Goal: Task Accomplishment & Management: Use online tool/utility

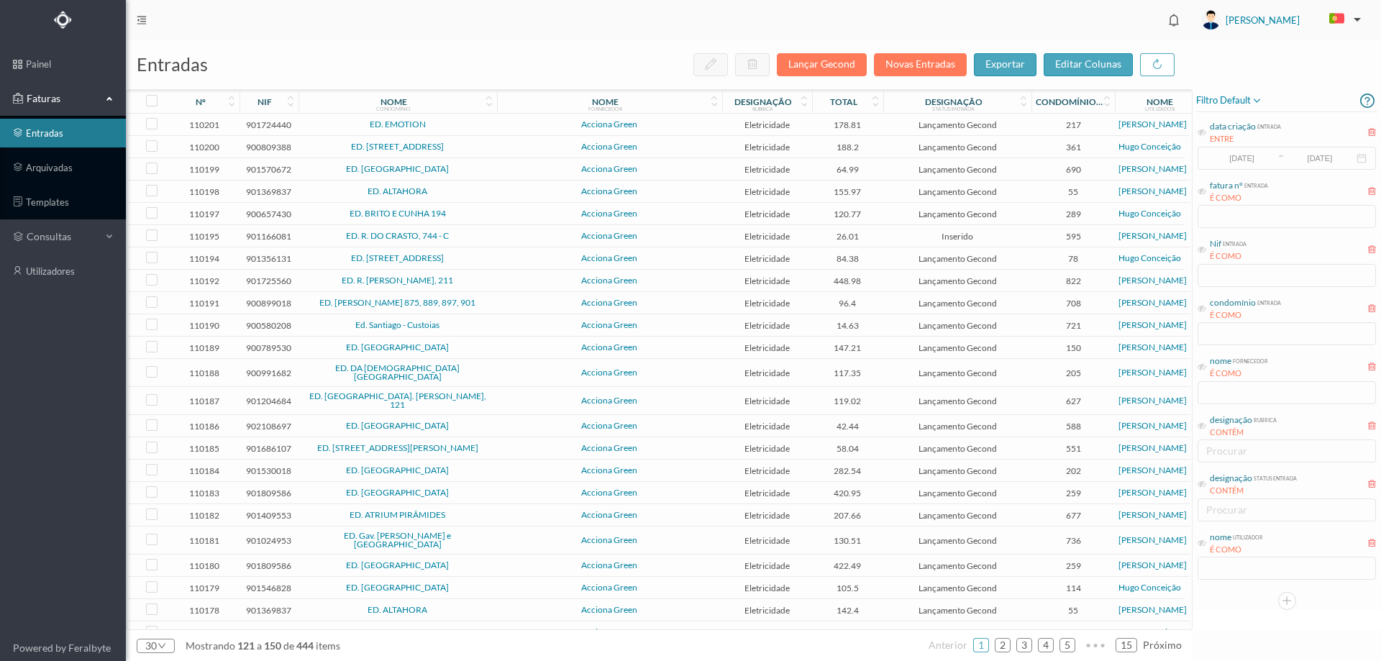
click at [471, 122] on span "ED. EMOTION" at bounding box center [397, 124] width 191 height 9
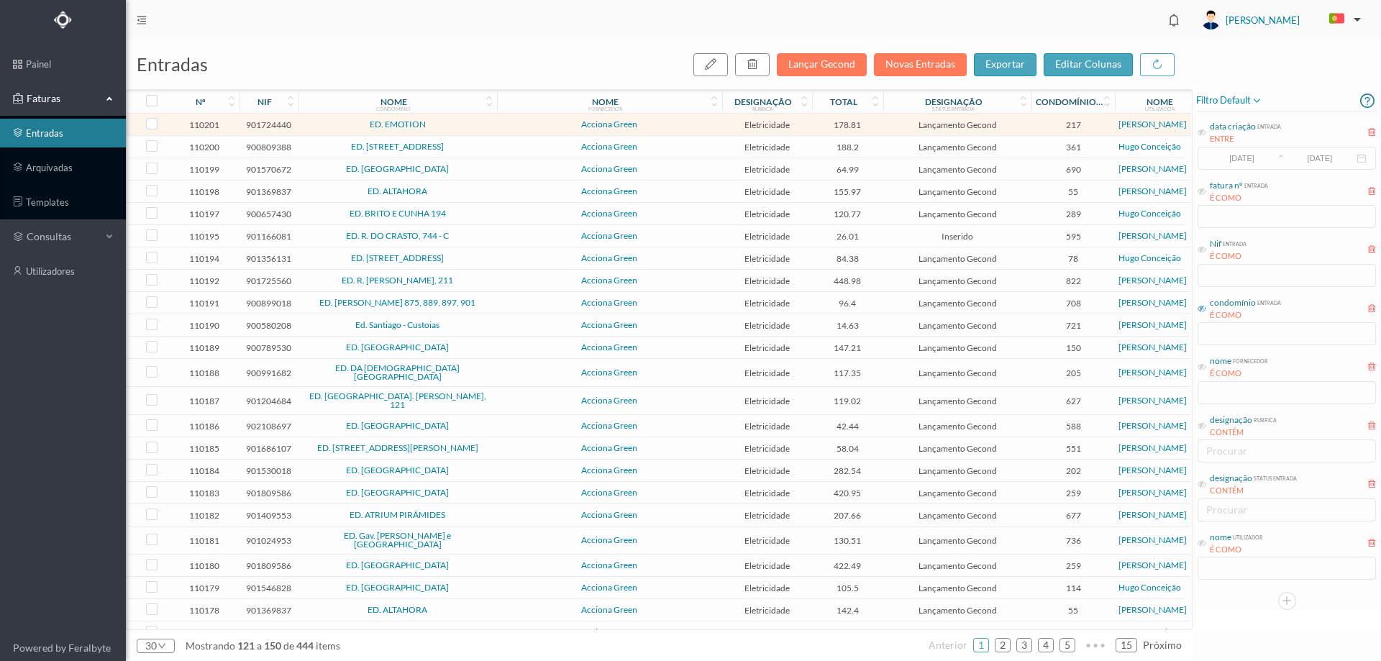
click at [1198, 306] on icon at bounding box center [1201, 308] width 9 height 9
click at [1220, 337] on input "text" at bounding box center [1286, 333] width 178 height 23
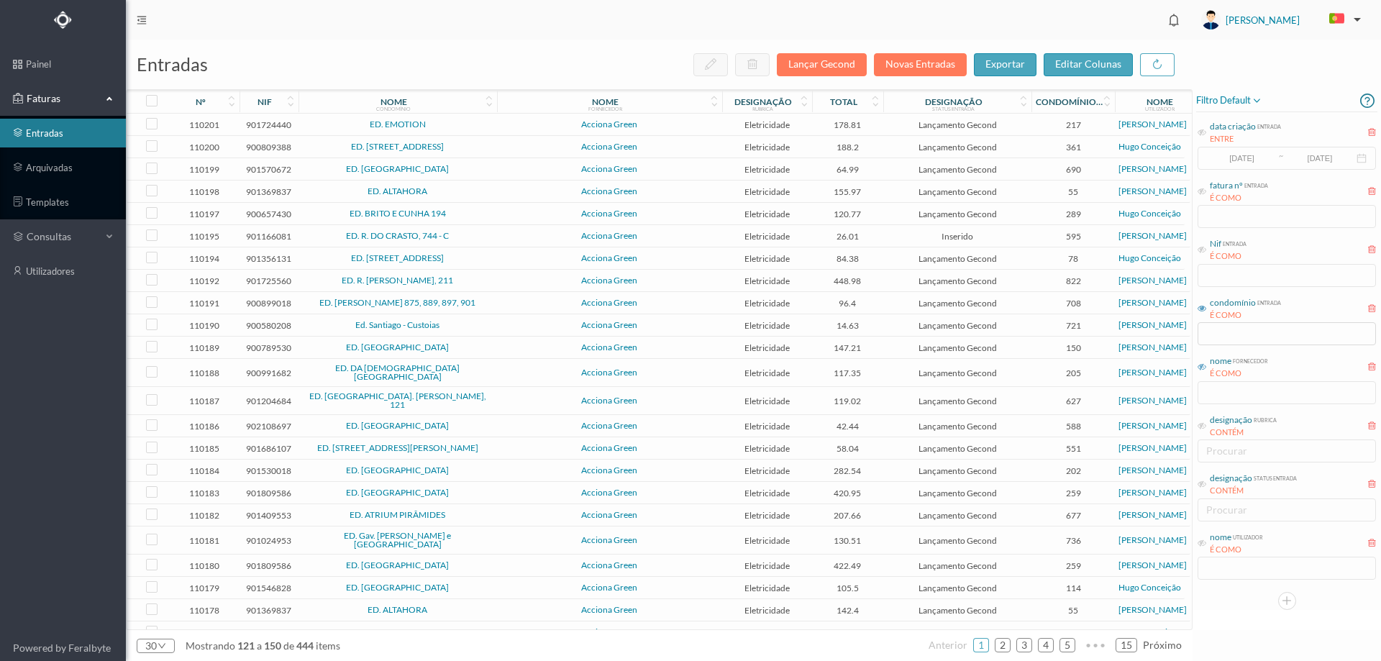
click at [1200, 365] on icon at bounding box center [1201, 366] width 9 height 9
click at [1213, 393] on input "text" at bounding box center [1286, 392] width 178 height 23
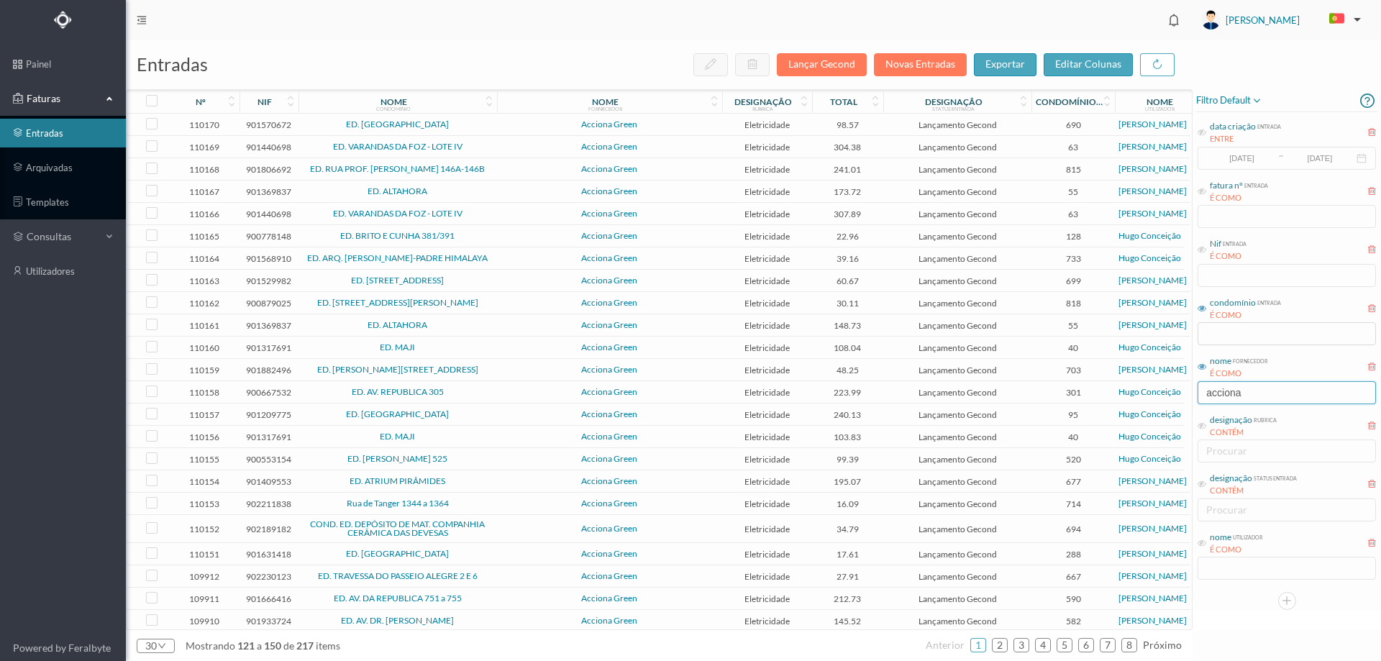
type input "acciona"
click at [1193, 629] on div "filtro default data criação entrada ENTRE [DATE] ~ [DATE] fatura nº entrada É C…" at bounding box center [1286, 359] width 188 height 541
click at [1204, 546] on icon at bounding box center [1201, 543] width 9 height 9
click at [1218, 567] on input "text" at bounding box center [1286, 568] width 178 height 23
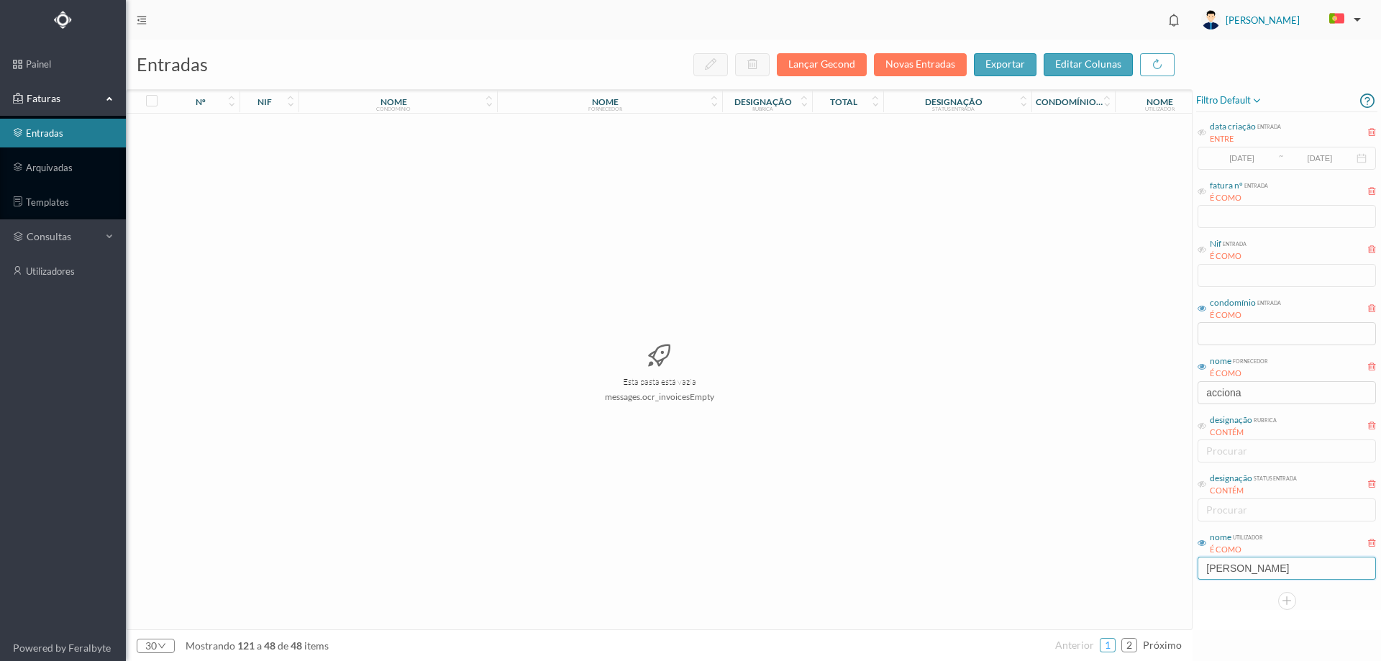
type input "[PERSON_NAME]"
click at [1108, 649] on link "1" at bounding box center [1107, 645] width 14 height 22
click at [1136, 645] on link "2" at bounding box center [1129, 645] width 14 height 22
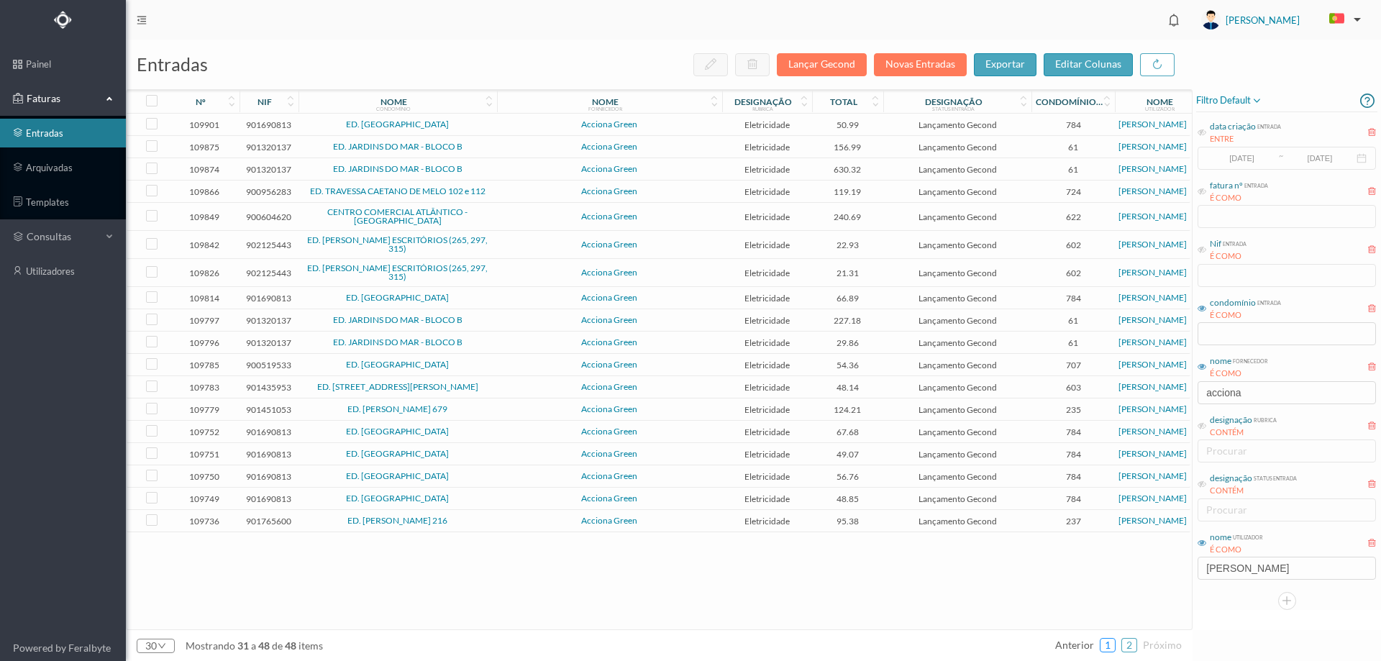
click at [1111, 647] on link "1" at bounding box center [1107, 645] width 14 height 22
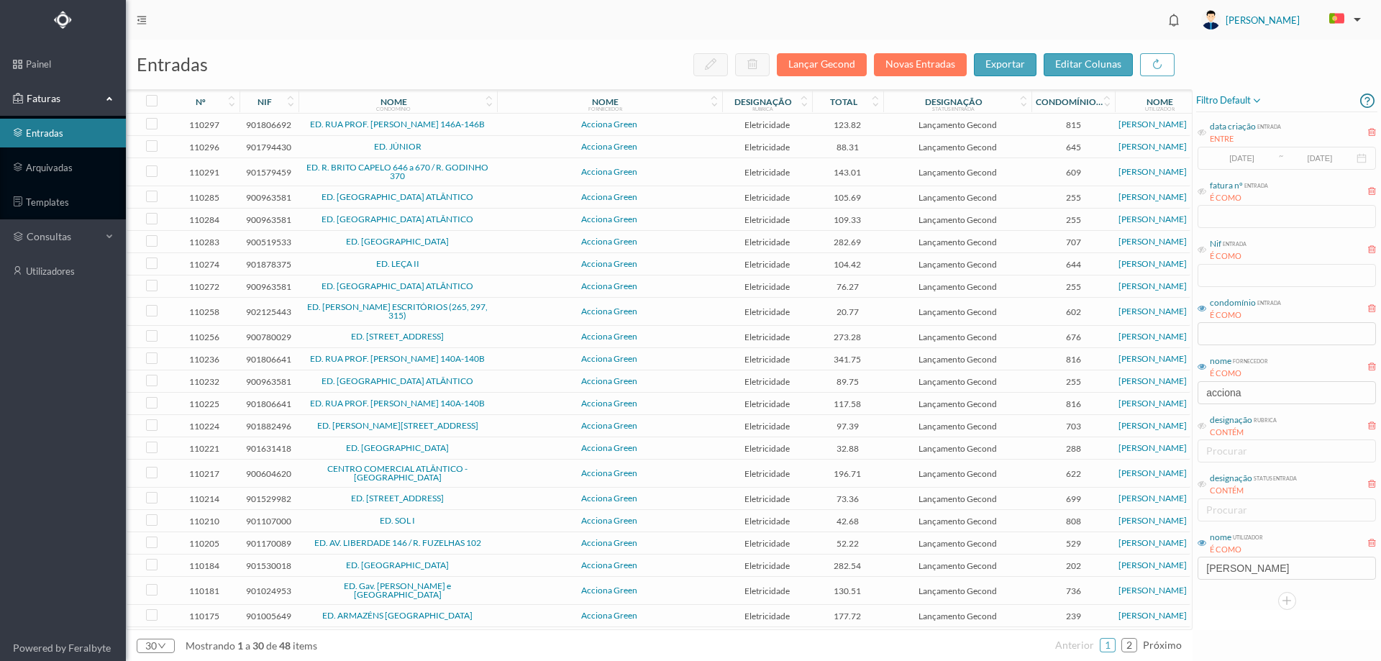
click at [671, 129] on span "Acciona Green" at bounding box center [610, 124] width 218 height 9
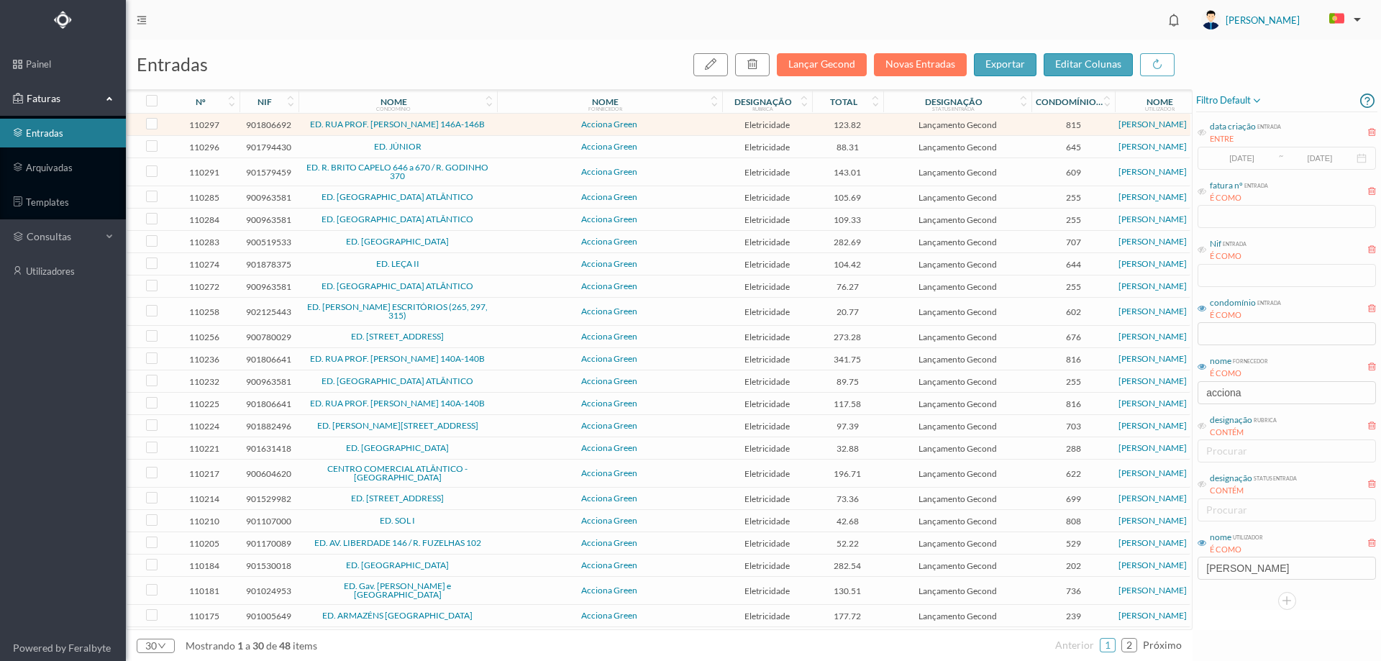
click at [671, 129] on span "Acciona Green" at bounding box center [610, 124] width 218 height 9
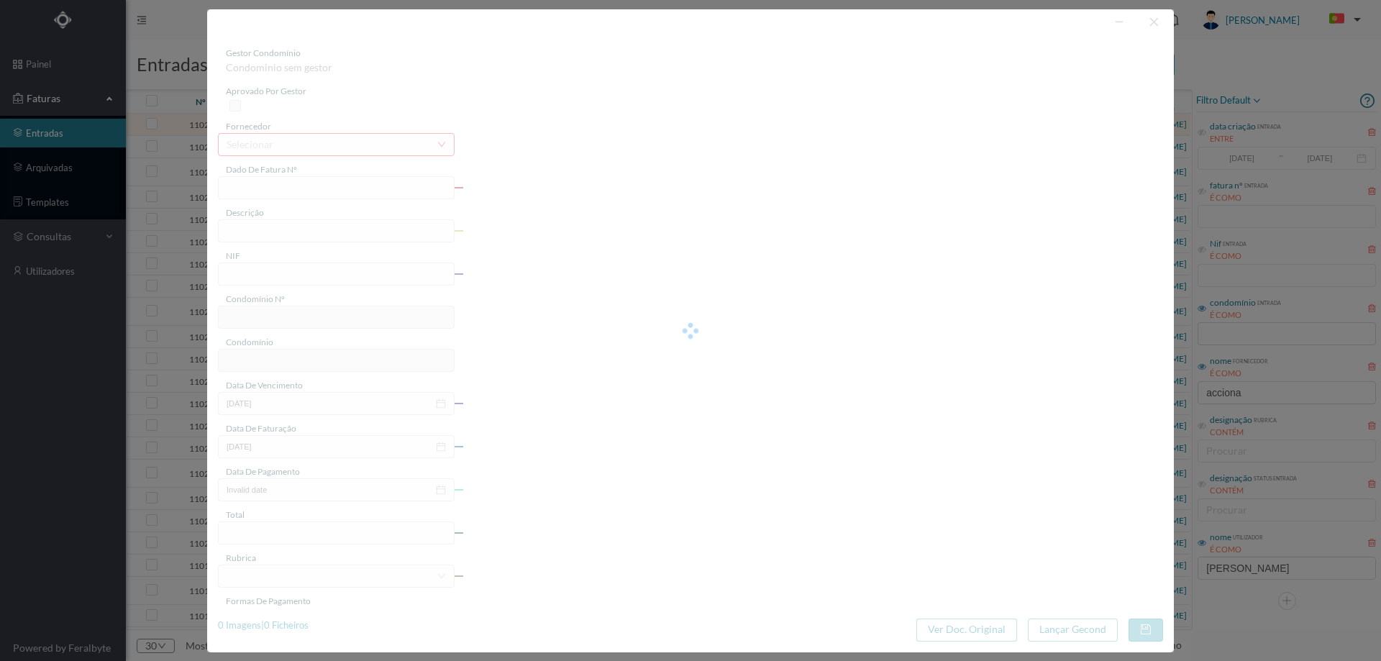
type input "FT P25/035554"
type input "PROF [PERSON_NAME] 146 E"
type input "901806692"
type input "[DATE]"
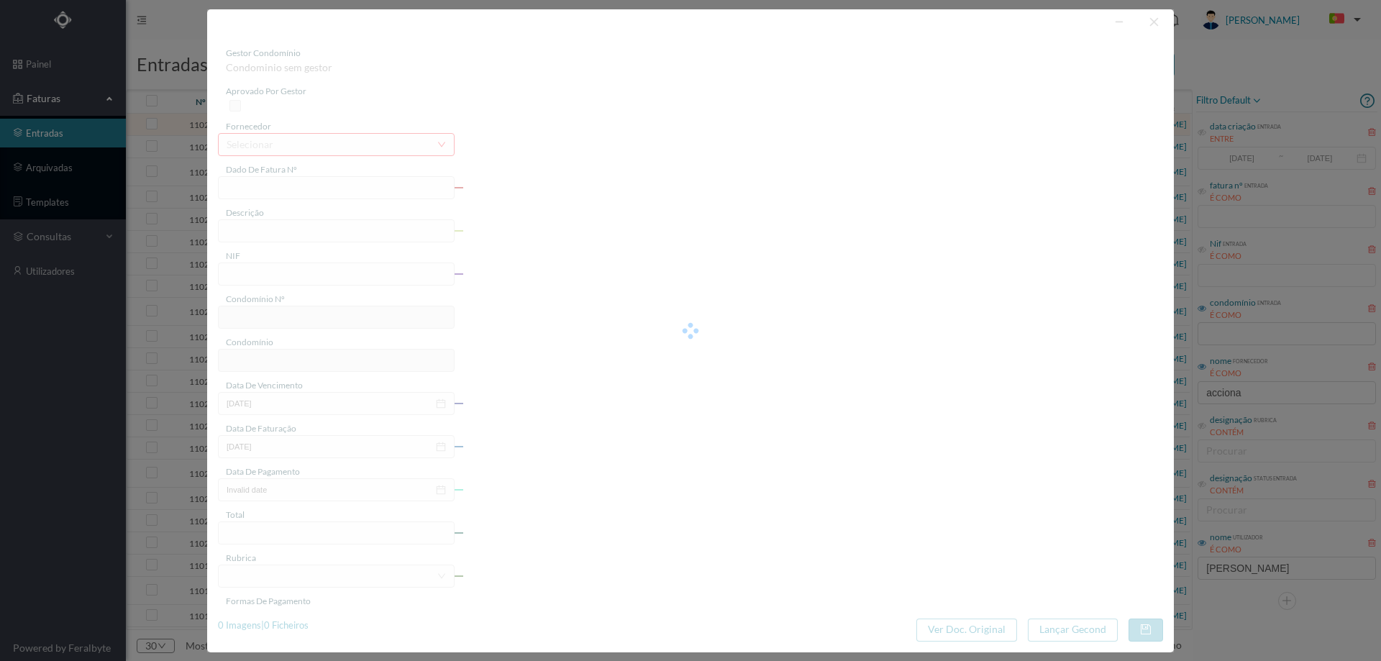
type input "[DATE]"
type input "123.82"
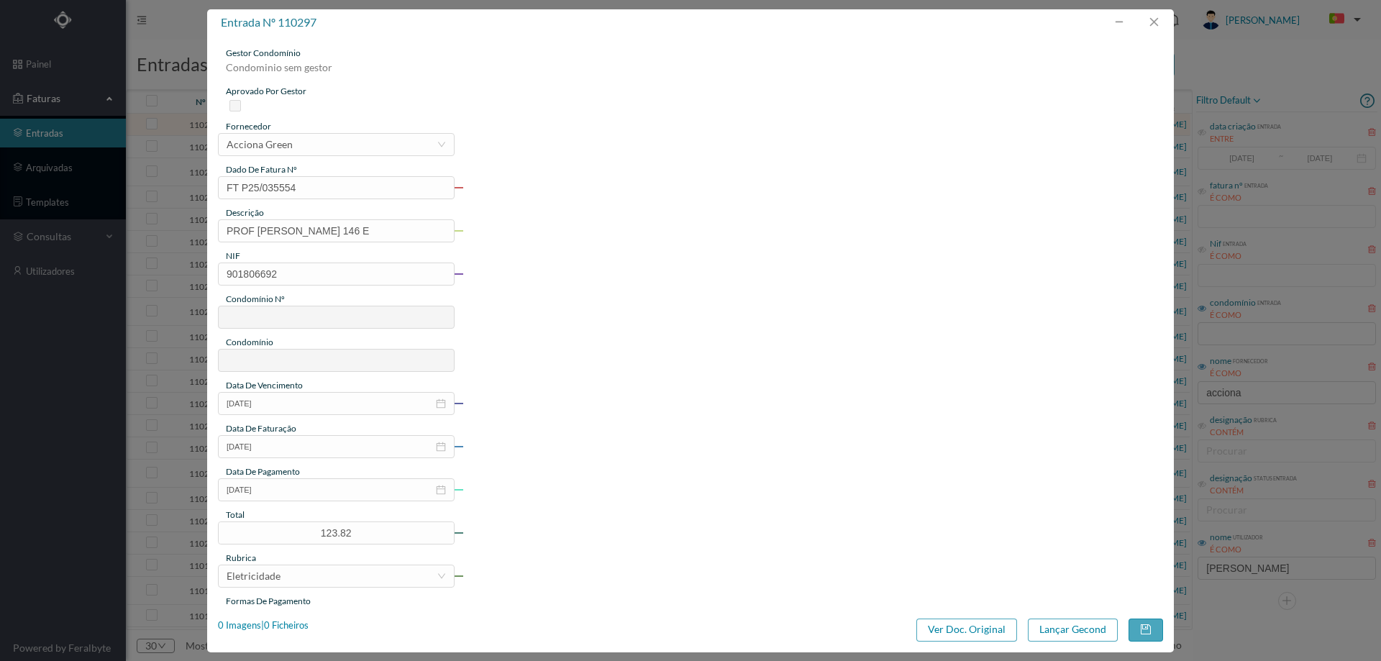
type input "815"
type input "ED. RUA PROF. [PERSON_NAME] 146A-146B"
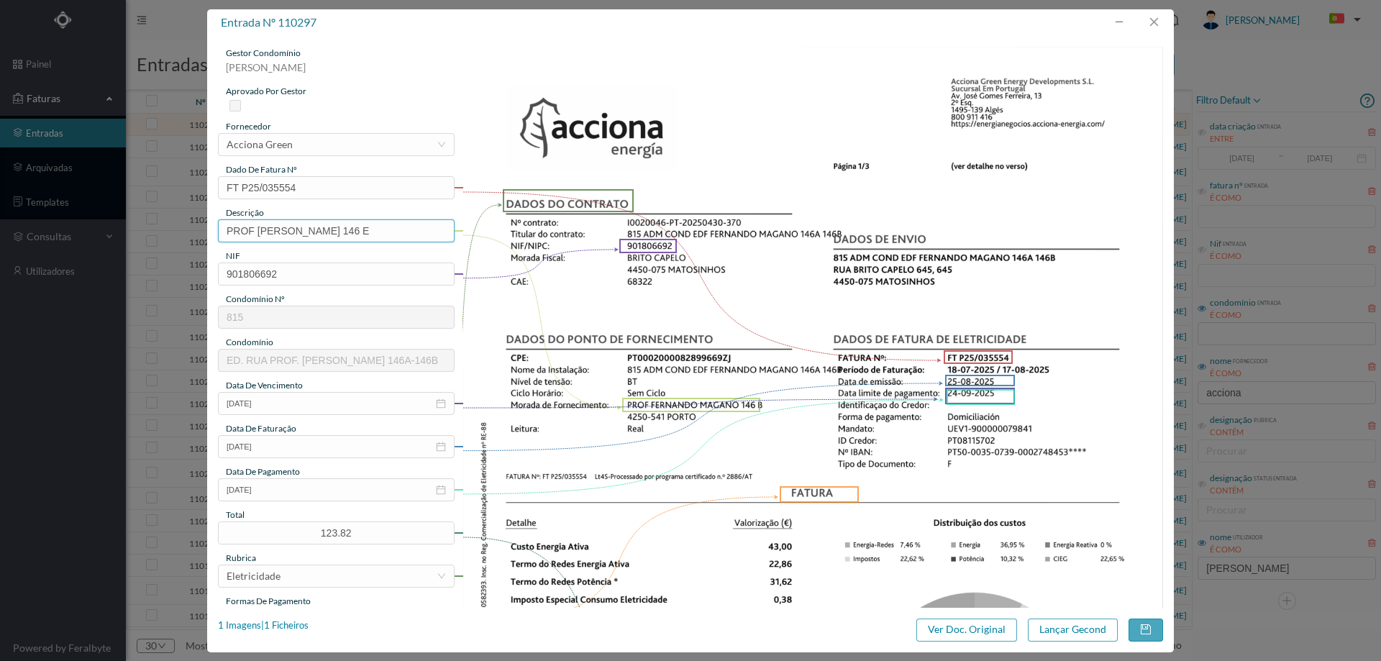
click at [393, 228] on input "PROF [PERSON_NAME] 146 E" at bounding box center [336, 230] width 237 height 23
drag, startPoint x: 364, startPoint y: 229, endPoint x: 99, endPoint y: 227, distance: 265.4
click at [99, 227] on div "entrada nº 110297 gestor condomínio [PERSON_NAME] aprovado por gestor fornecedo…" at bounding box center [690, 330] width 1381 height 661
click at [269, 224] on input "146 E" at bounding box center [336, 230] width 237 height 23
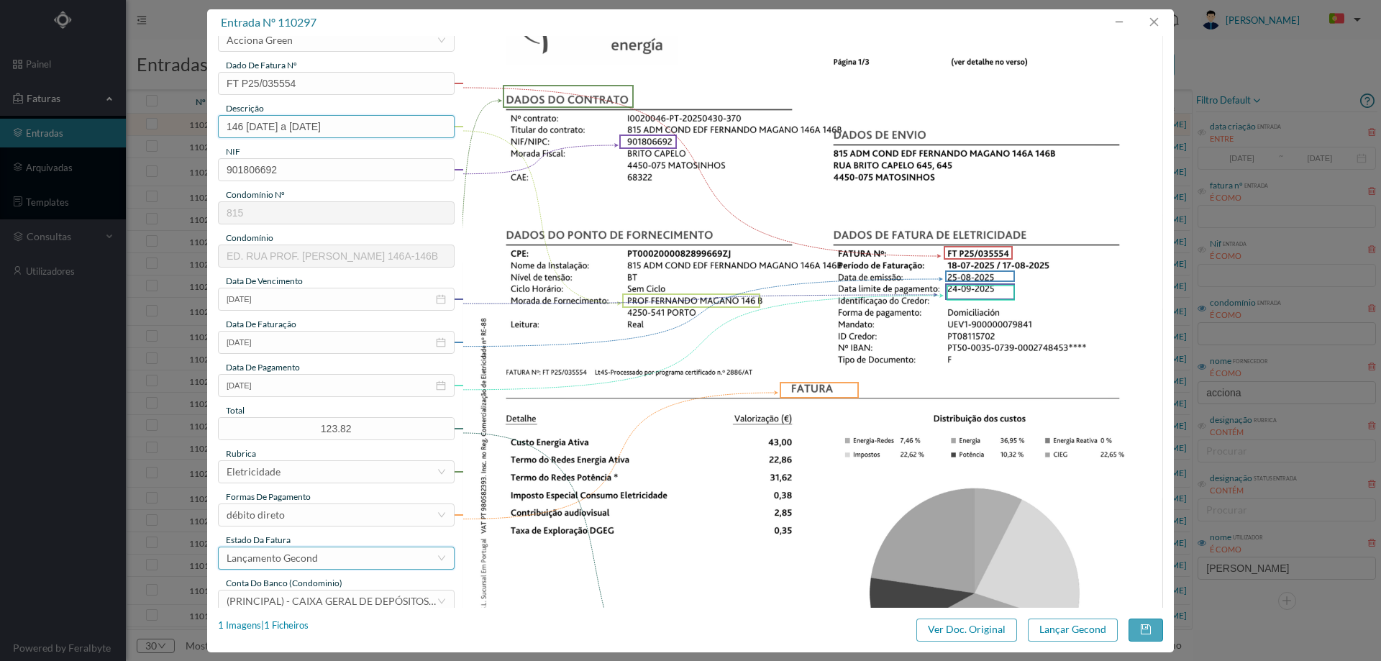
scroll to position [216, 0]
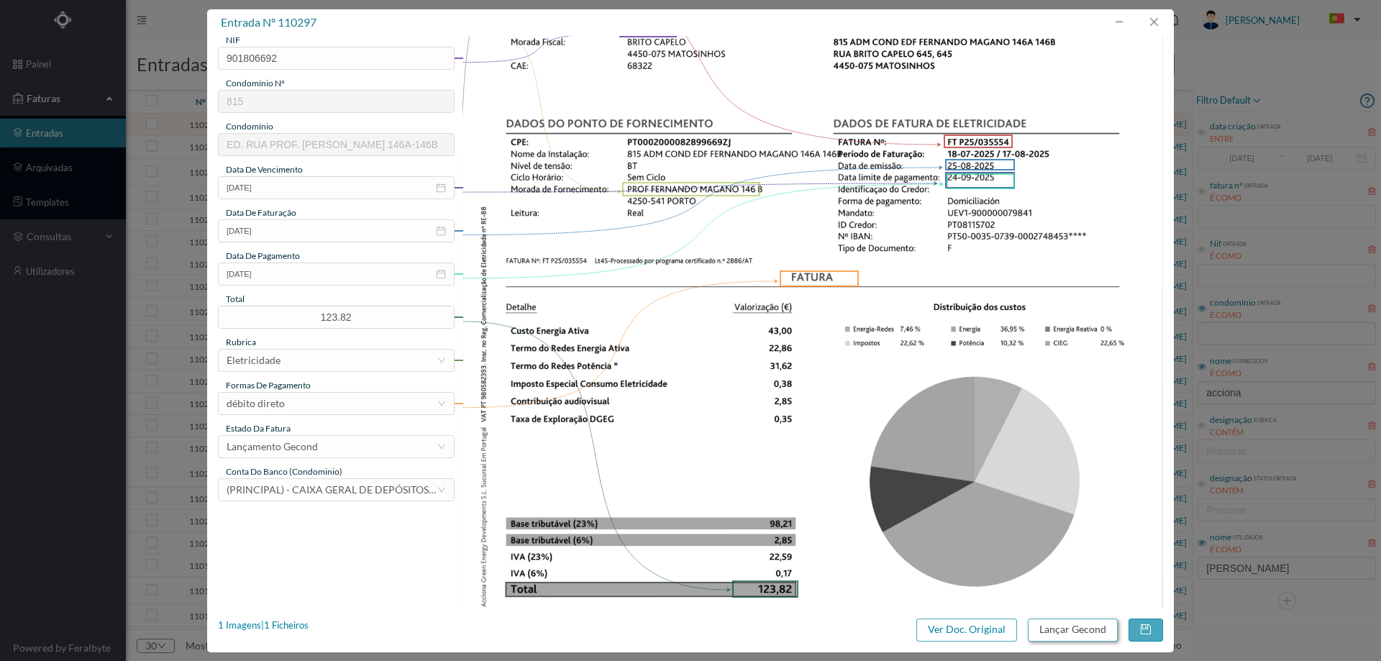
type input "146 [DATE] a [DATE]"
click at [1095, 626] on button "Lançar Gecond" at bounding box center [1073, 629] width 90 height 23
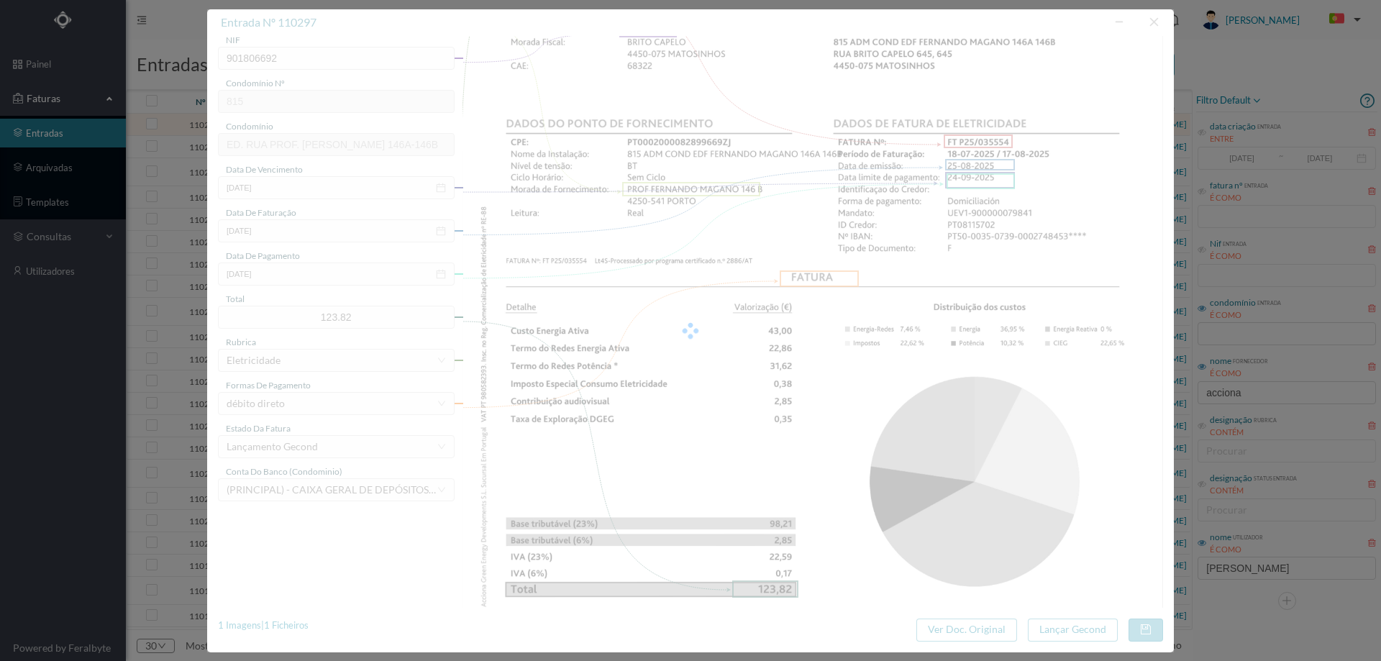
click at [744, 238] on div at bounding box center [690, 330] width 967 height 643
click at [736, 235] on div at bounding box center [690, 330] width 967 height 643
click at [934, 137] on div at bounding box center [690, 330] width 967 height 643
click at [935, 140] on div at bounding box center [690, 330] width 967 height 643
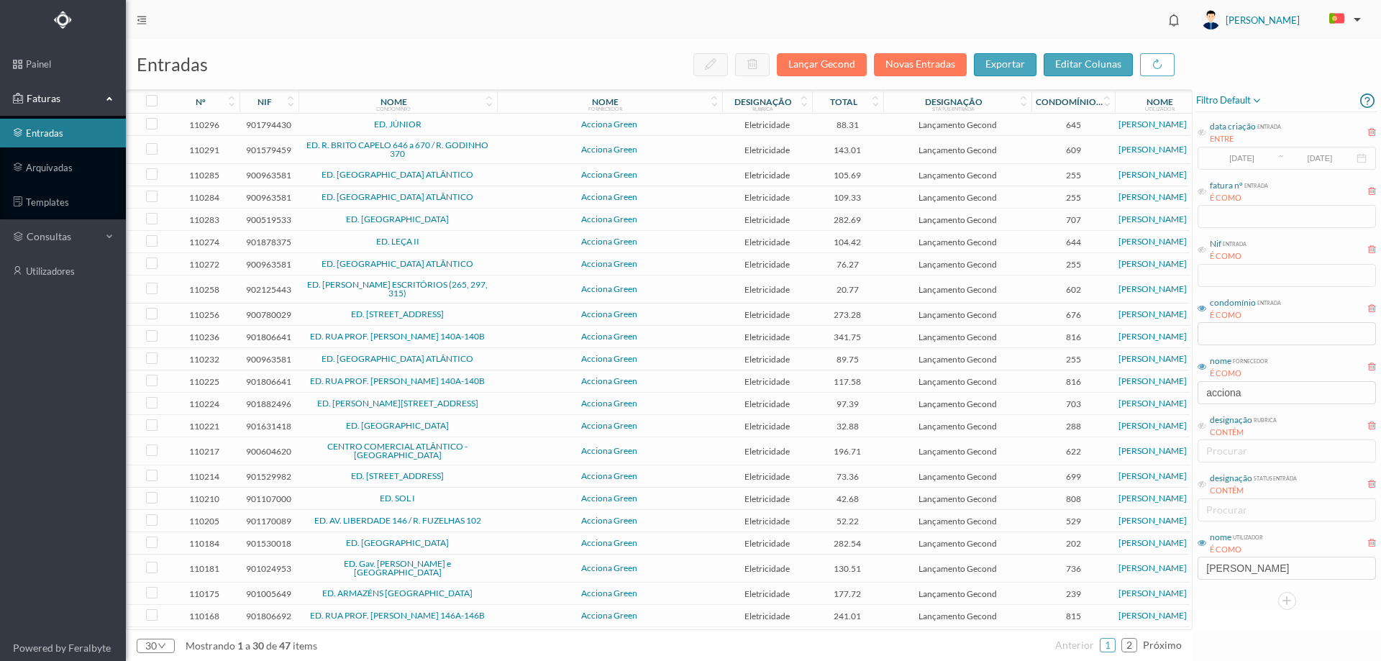
click at [529, 121] on span "Acciona Green" at bounding box center [610, 124] width 218 height 9
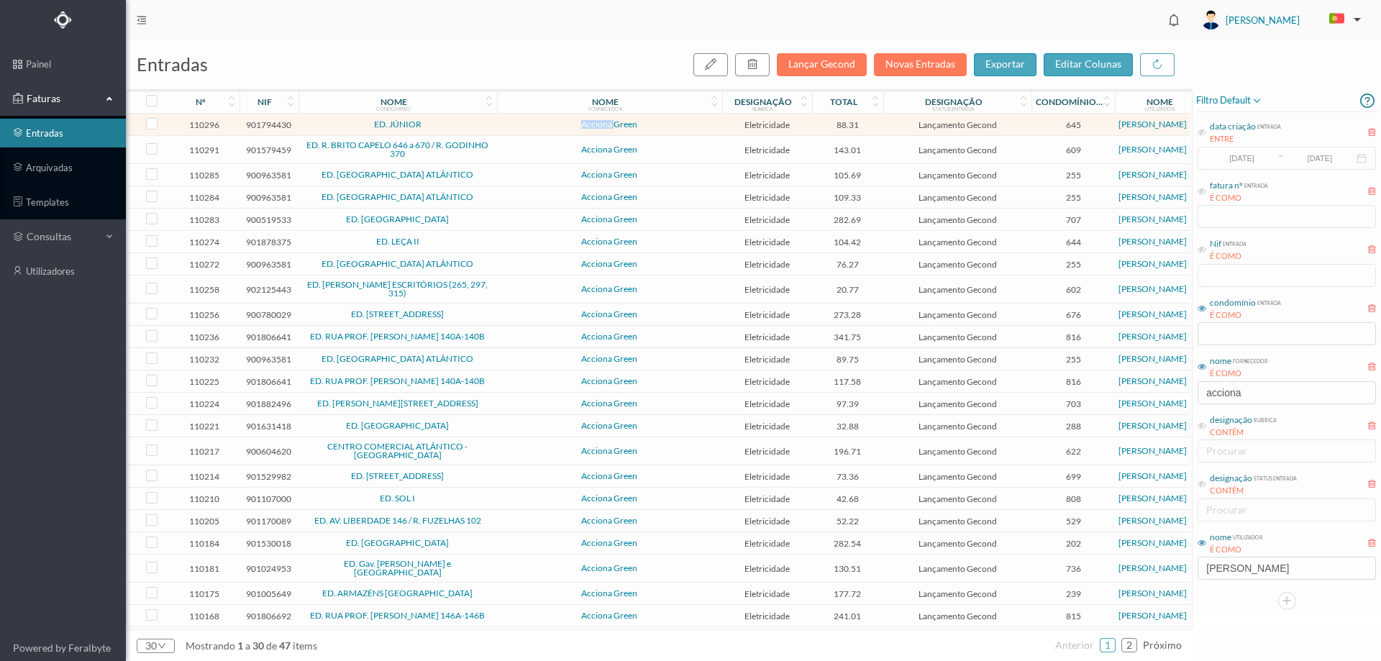
click at [529, 121] on span "Acciona Green" at bounding box center [610, 124] width 218 height 9
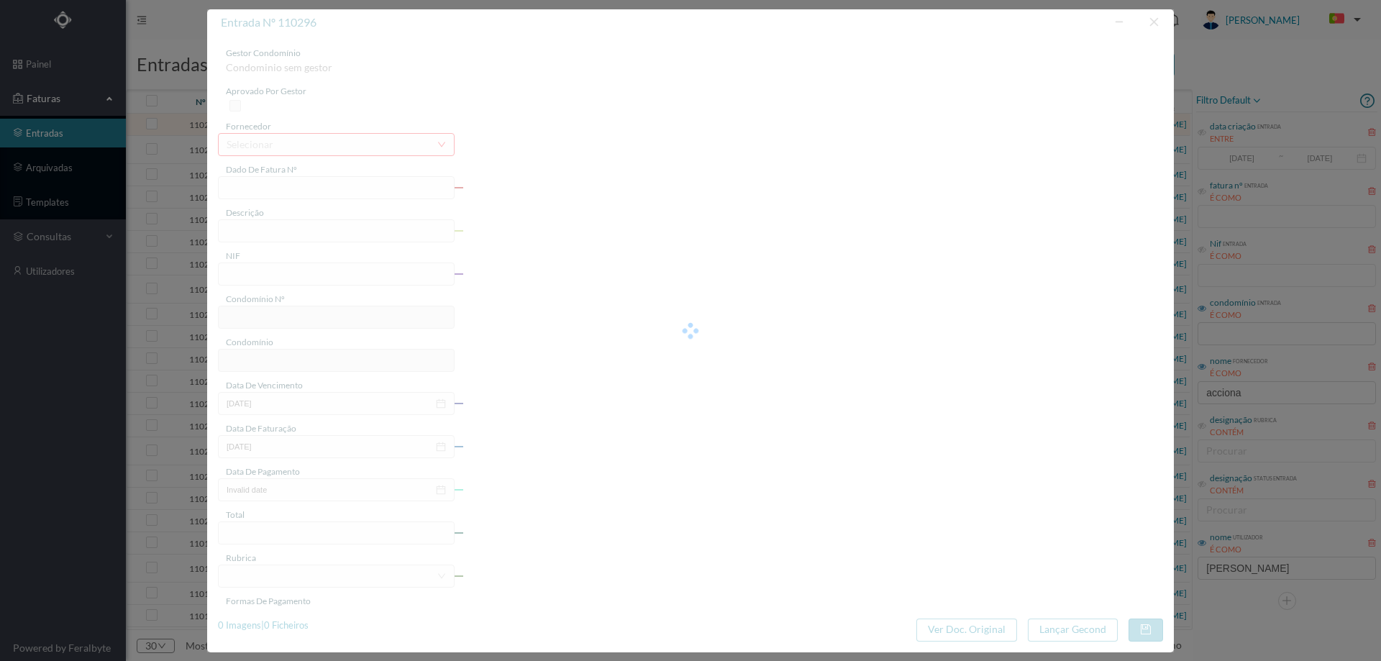
type input "FT P25/036453"
type input "FRANCA JUNIOR 684 1"
type input "901794430"
type input "[DATE]"
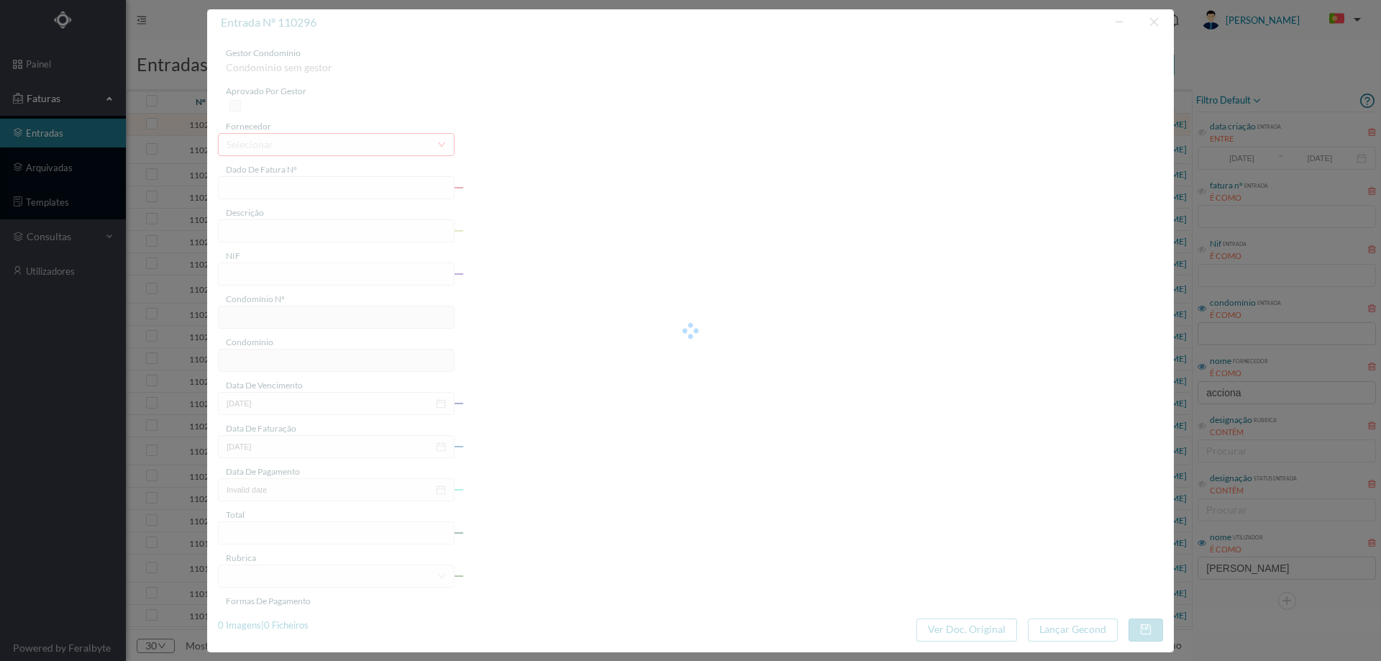
type input "[DATE]"
type input "88.31"
type input "645"
type input "ED. JÚNIOR"
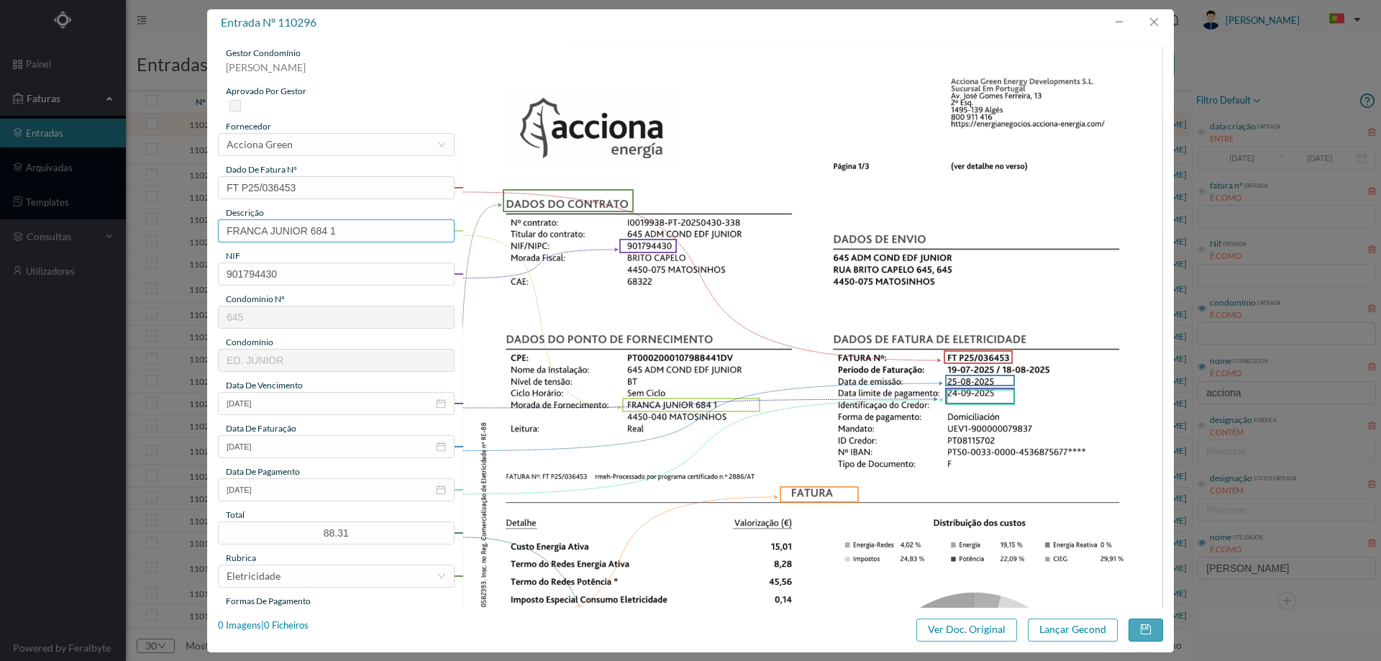
drag, startPoint x: 310, startPoint y: 231, endPoint x: 124, endPoint y: 247, distance: 186.3
click at [126, 247] on div "entrada nº 110296 gestor condomínio [PERSON_NAME] aprovado por gestor fornecedo…" at bounding box center [690, 330] width 1381 height 661
click at [368, 229] on input "684 1" at bounding box center [336, 230] width 237 height 23
type input "684 1 [DATE] a [DATE]"
click at [1056, 626] on button "Lançar Gecond" at bounding box center [1073, 629] width 90 height 23
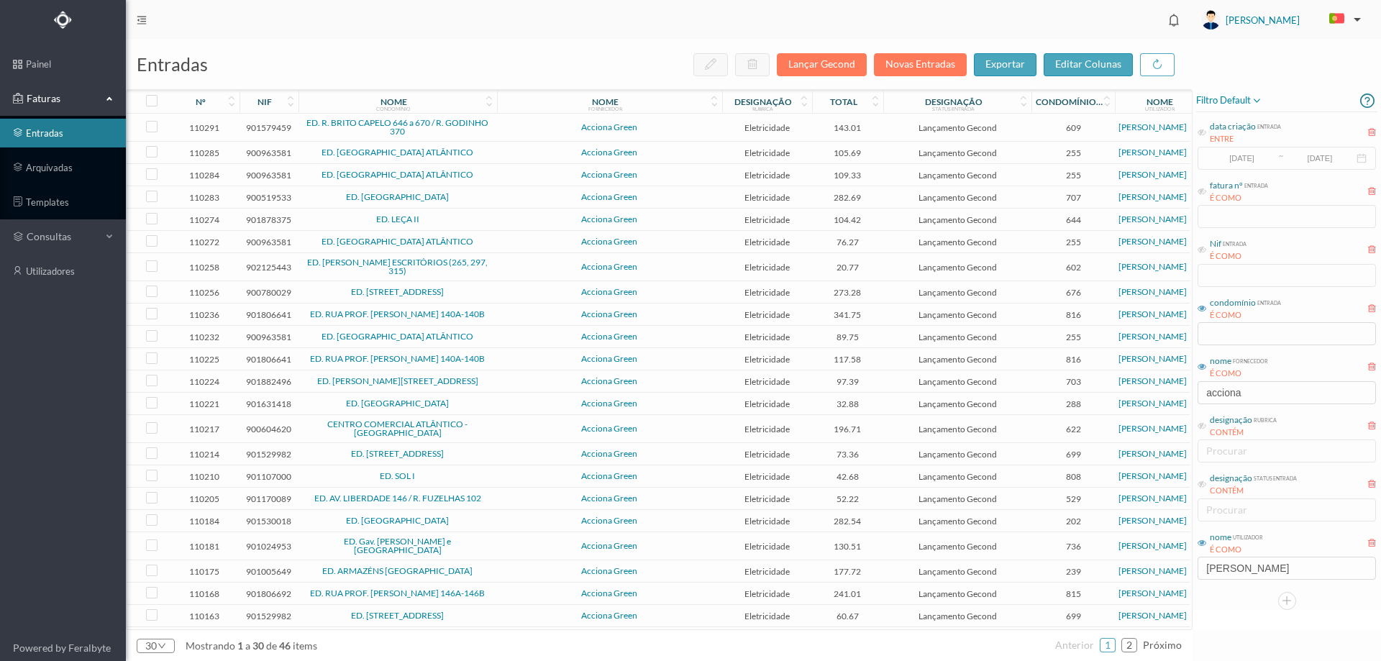
click at [524, 134] on td "Acciona Green" at bounding box center [609, 128] width 225 height 28
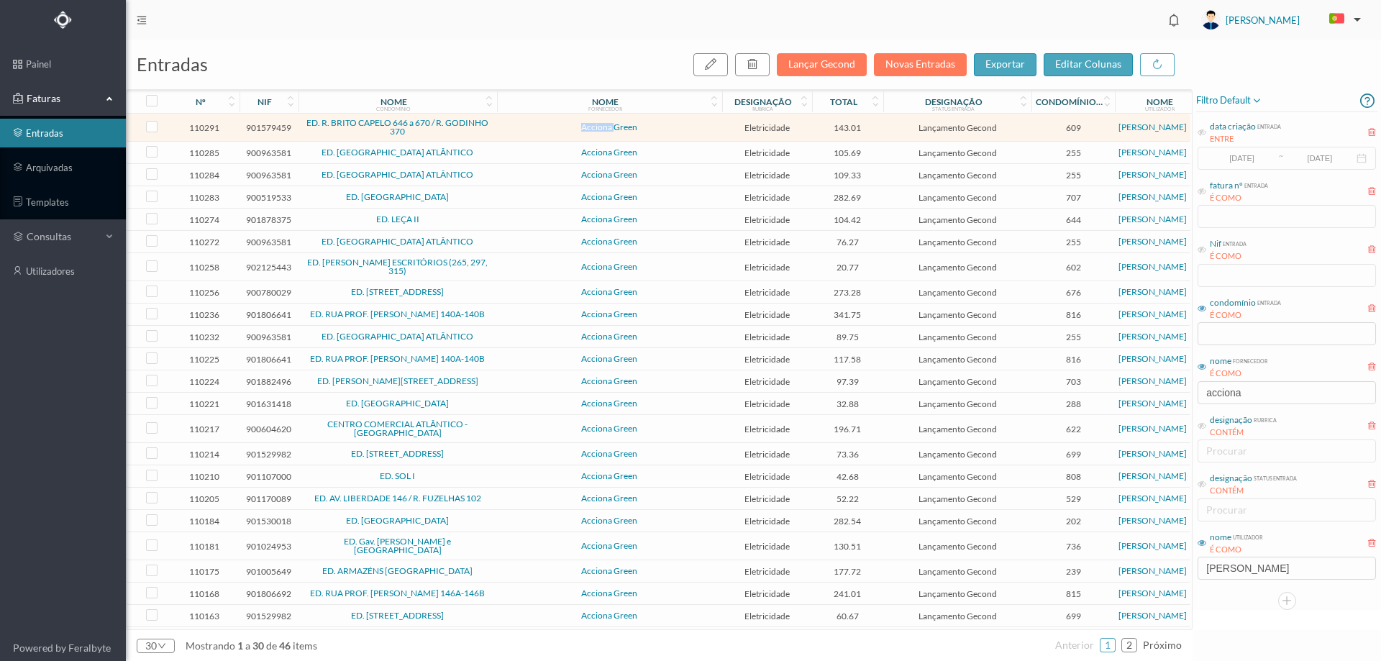
click at [524, 134] on td "Acciona Green" at bounding box center [609, 128] width 225 height 28
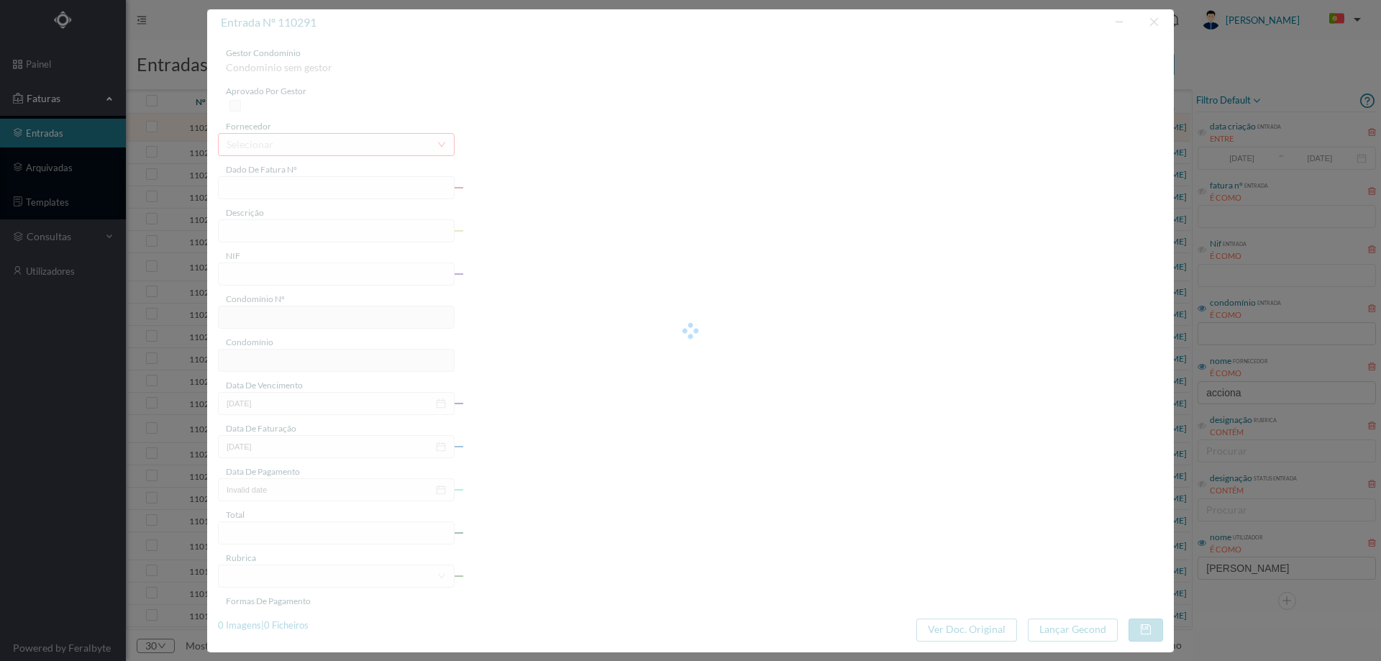
type input "FT P25/036057"
type input "DO GODINHO 370"
type input "901579459"
type input "[DATE]"
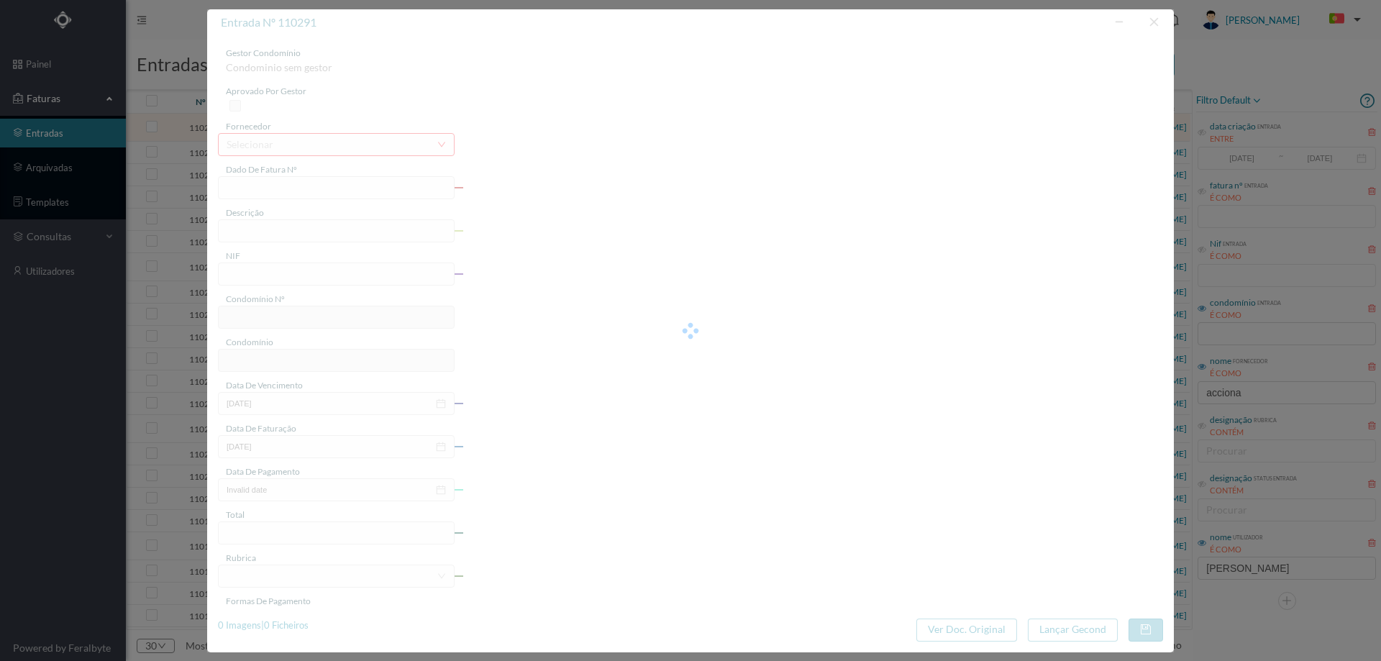
type input "[DATE]"
type input "143.01"
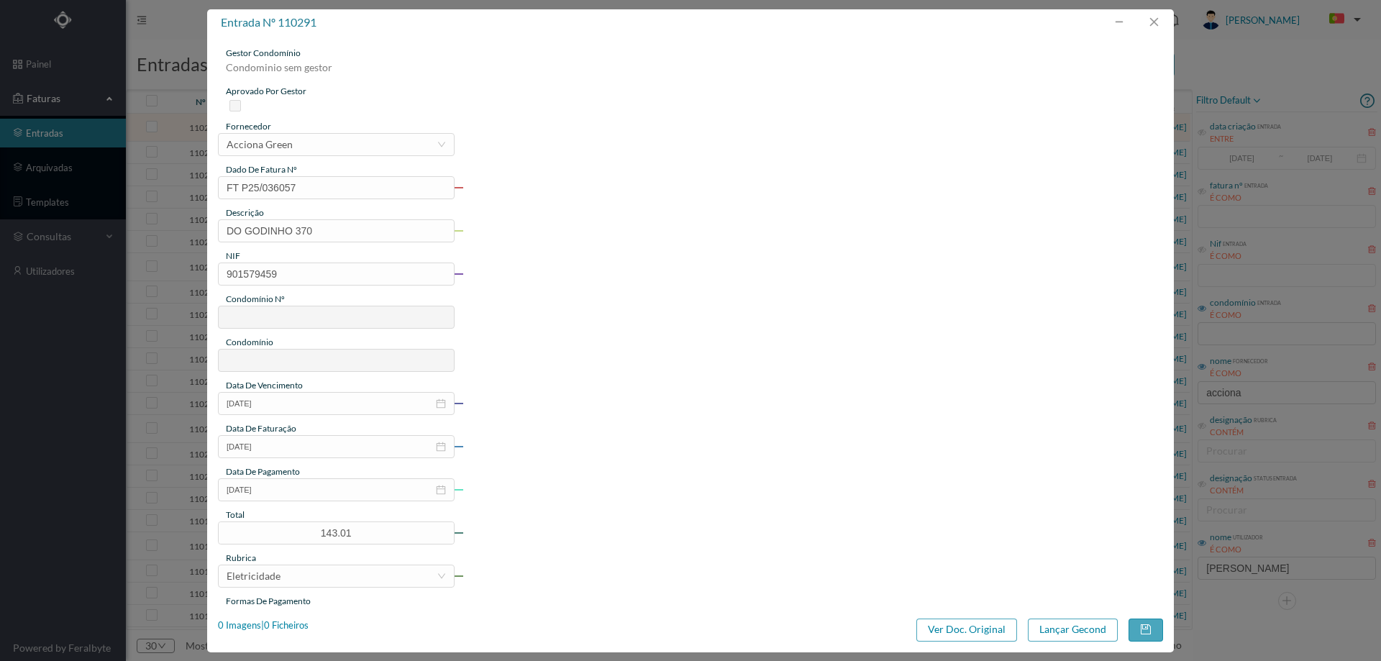
type input "609"
type input "ED. R. BRITO CAPELO 646 a 670 / R. GODINHO 370"
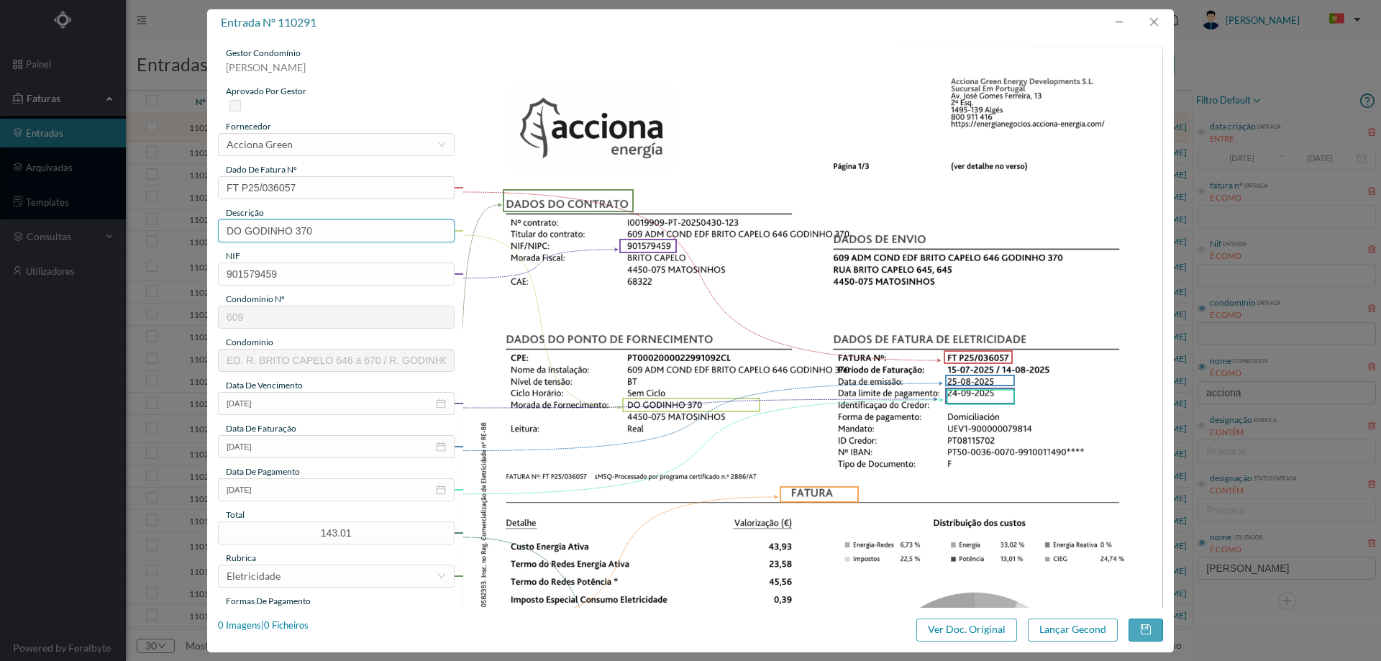
drag, startPoint x: 297, startPoint y: 230, endPoint x: 17, endPoint y: 245, distance: 280.9
click at [17, 245] on div "entrada nº 110291 gestor condomínio [PERSON_NAME] aprovado por gestor fornecedo…" at bounding box center [690, 330] width 1381 height 661
click at [313, 237] on input "370" at bounding box center [336, 230] width 237 height 23
type input "370 [DATE] a [DATE]"
click at [1077, 624] on button "Lançar Gecond" at bounding box center [1073, 629] width 90 height 23
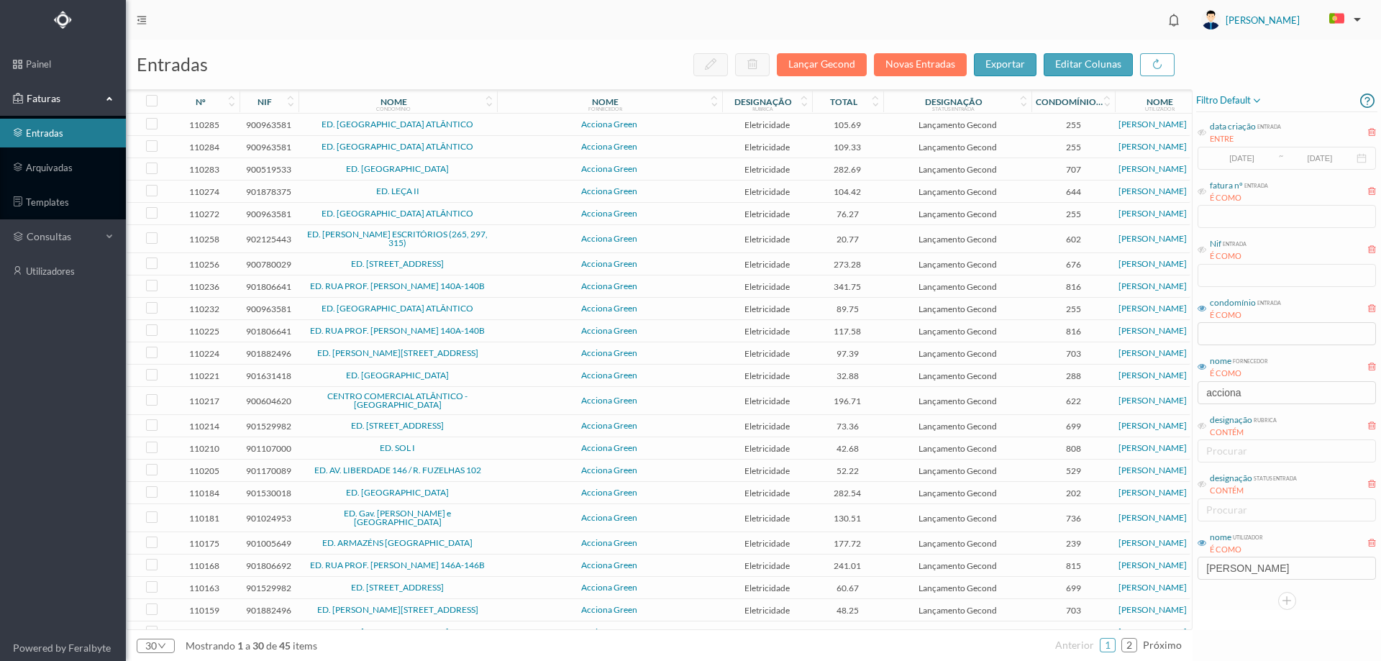
click at [515, 121] on span "Acciona Green" at bounding box center [610, 124] width 218 height 9
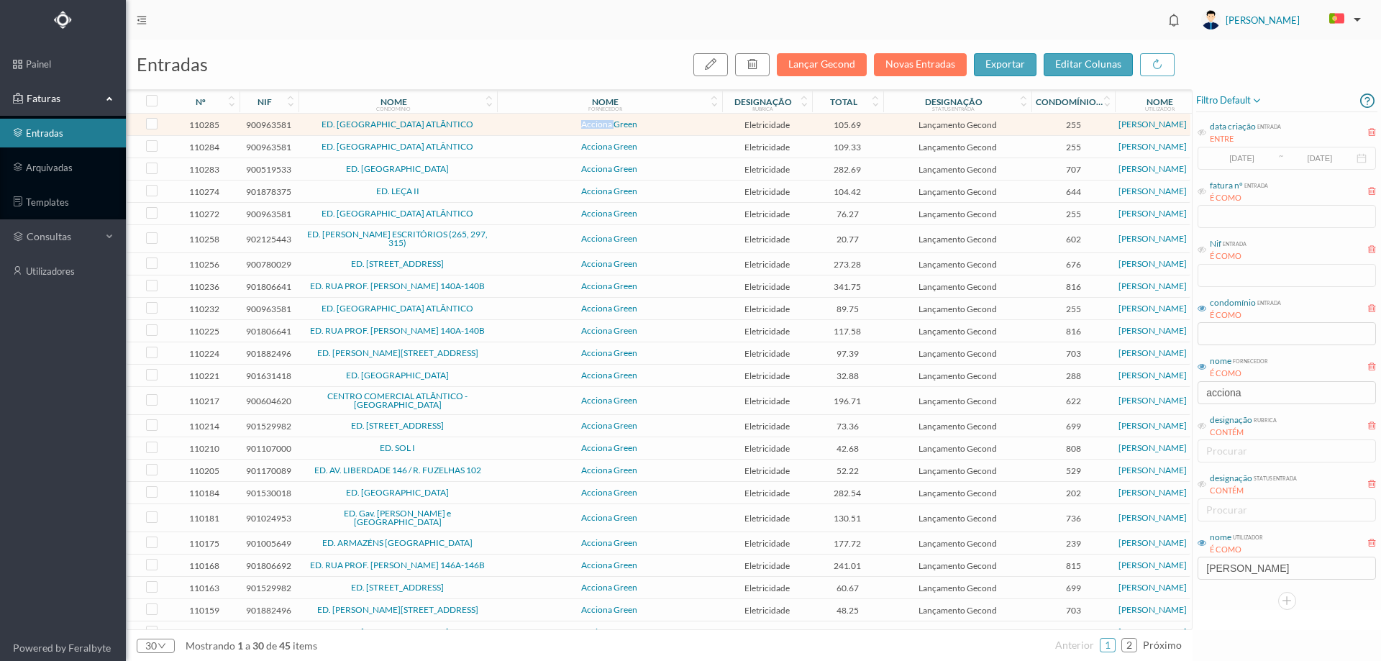
click at [515, 121] on span "Acciona Green" at bounding box center [610, 124] width 218 height 9
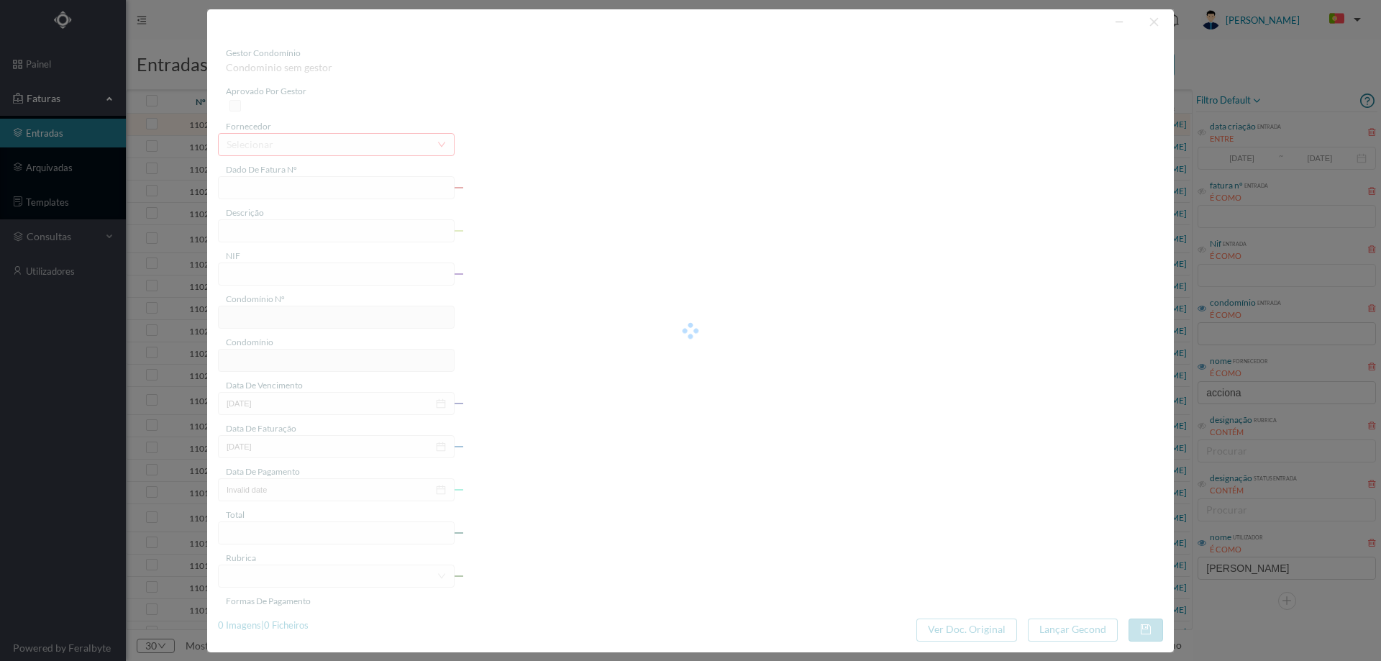
type input "FT P25/035340"
type input "[PERSON_NAME] 61 €"
type input "900963581"
type input "[DATE]"
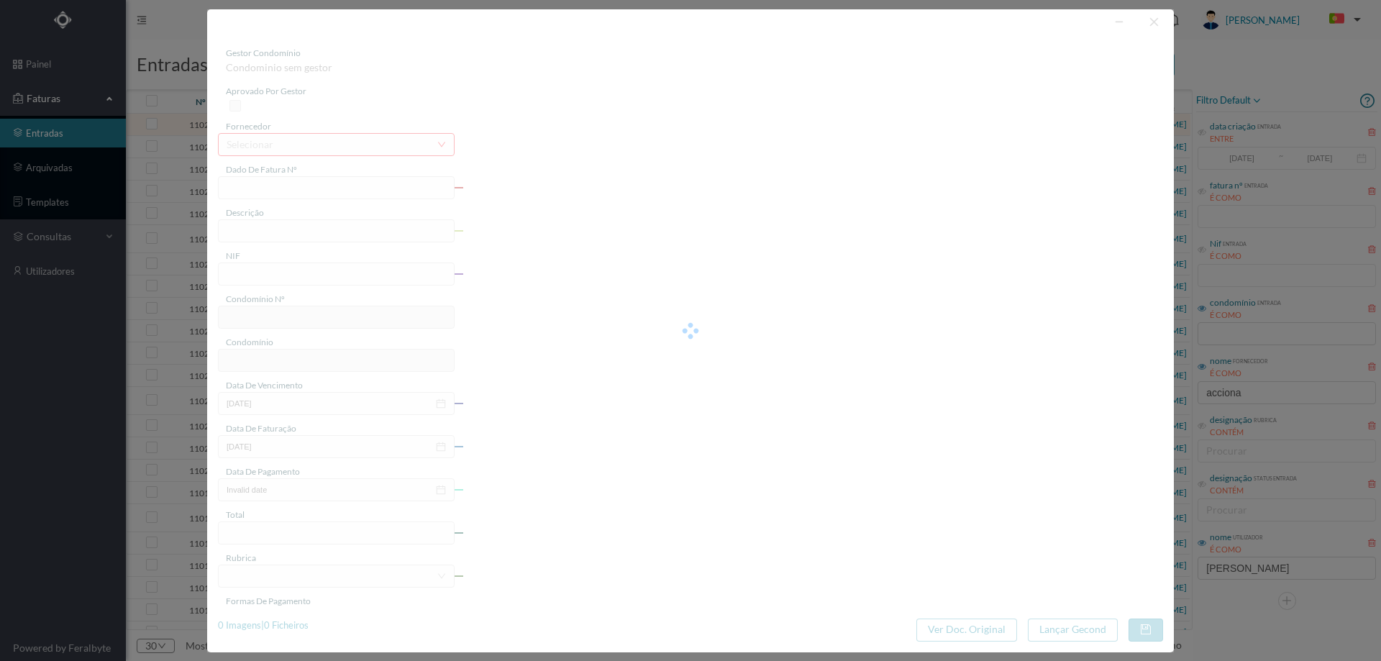
type input "[DATE]"
type input "105.69"
type input "255"
type input "ED. [GEOGRAPHIC_DATA] ATLÂNTICO"
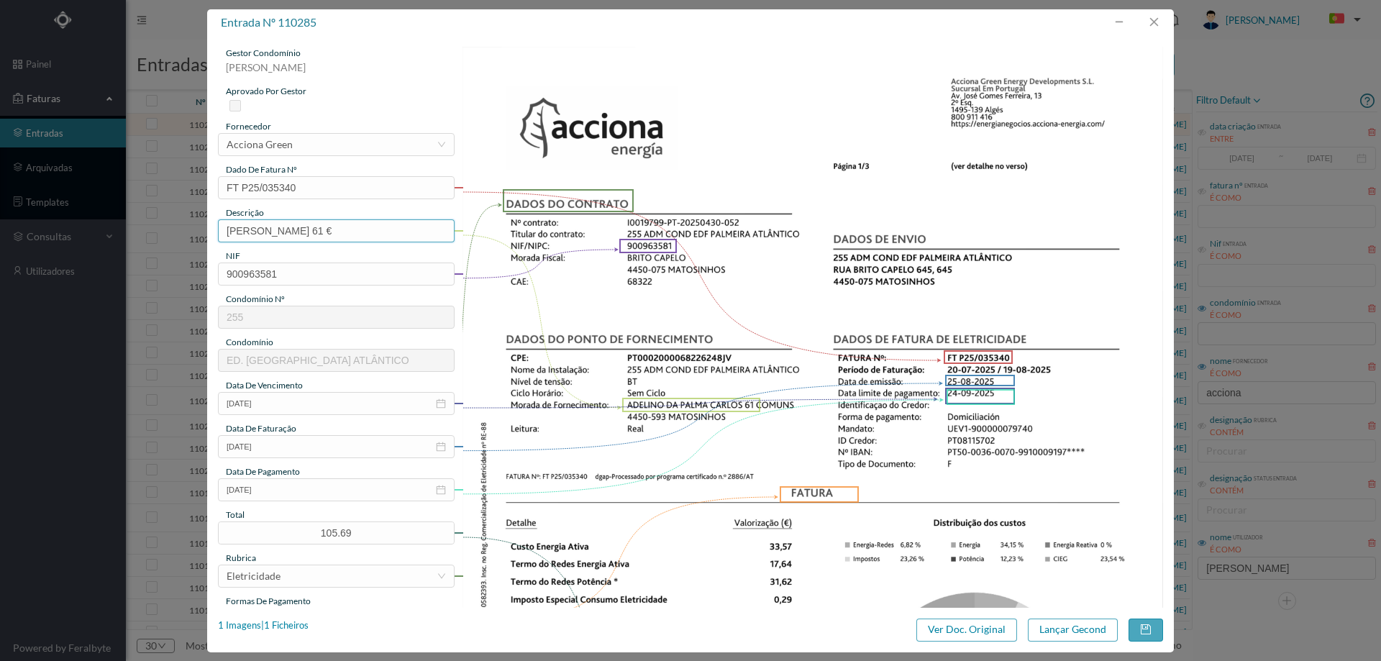
drag, startPoint x: 396, startPoint y: 229, endPoint x: 200, endPoint y: 232, distance: 195.6
click at [200, 232] on div "entrada nº 110285 gestor condomínio [PERSON_NAME] aprovado por gestor fornecedo…" at bounding box center [690, 330] width 1381 height 661
type input "61 comuns [DATE] a [DATE]"
click at [1058, 629] on button "Lançar Gecond" at bounding box center [1073, 629] width 90 height 23
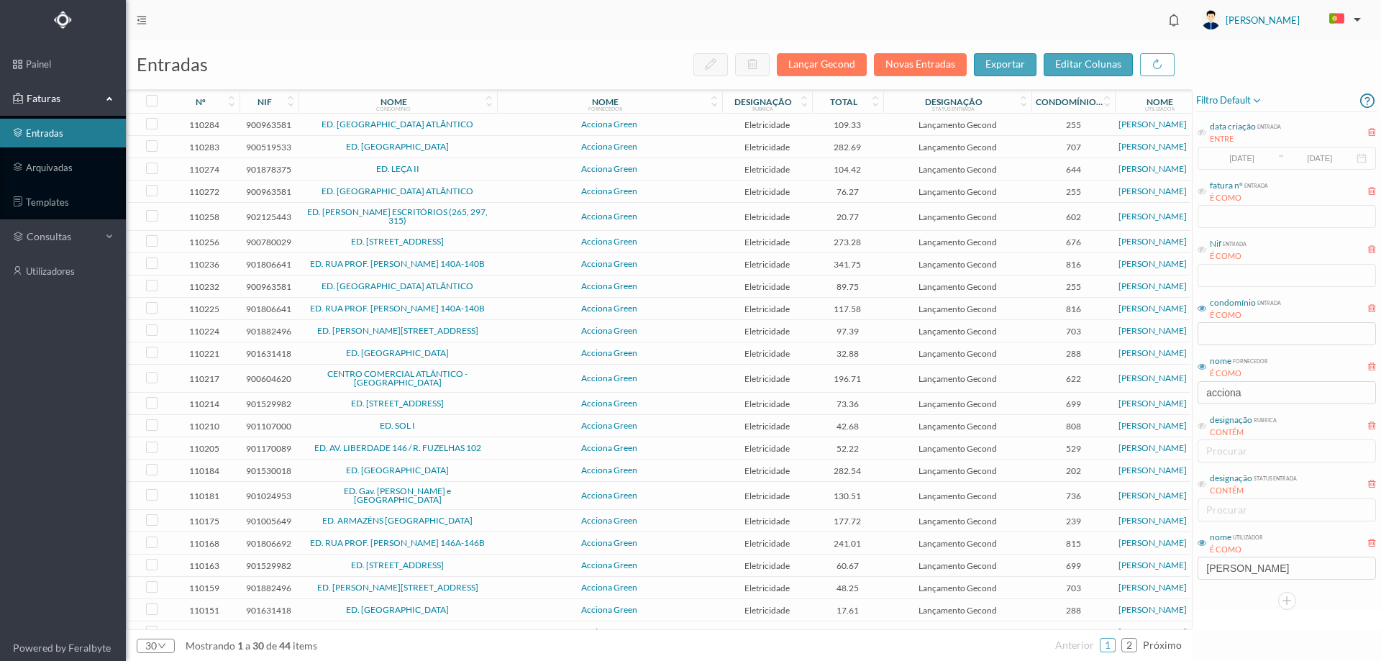
click at [682, 123] on span "Acciona Green" at bounding box center [610, 124] width 218 height 9
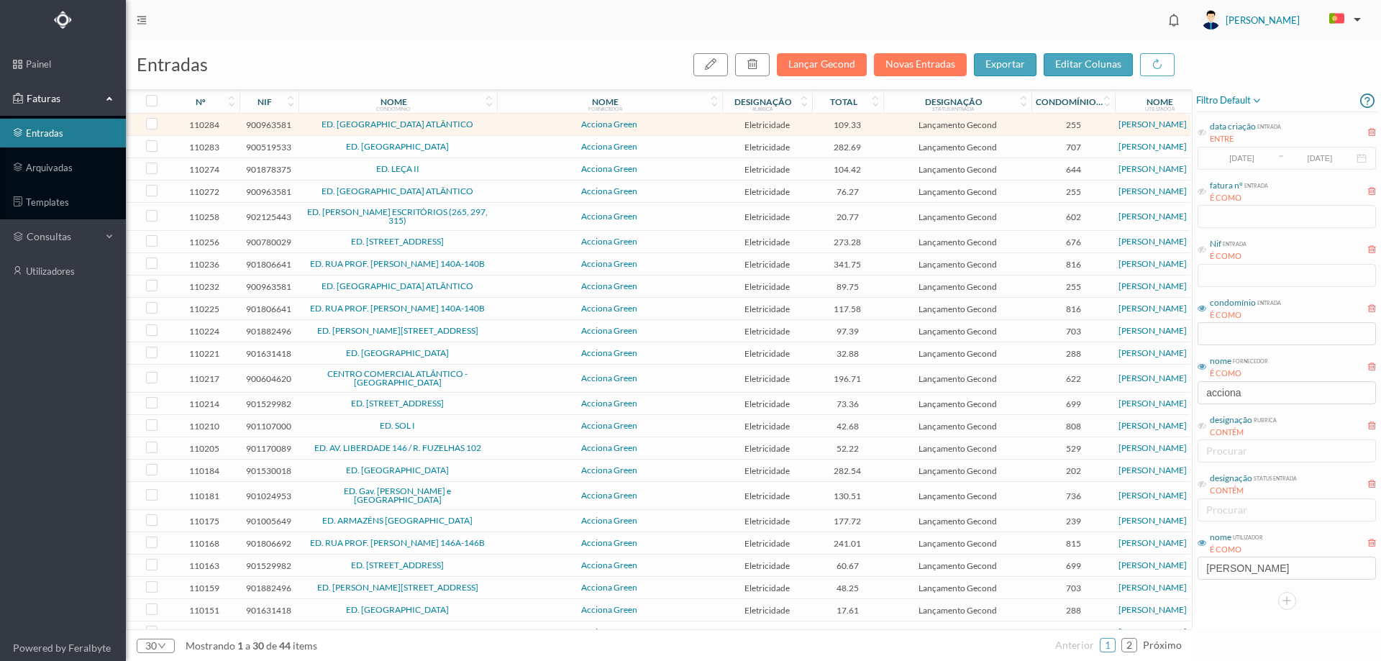
click at [682, 123] on span "Acciona Green" at bounding box center [610, 124] width 218 height 9
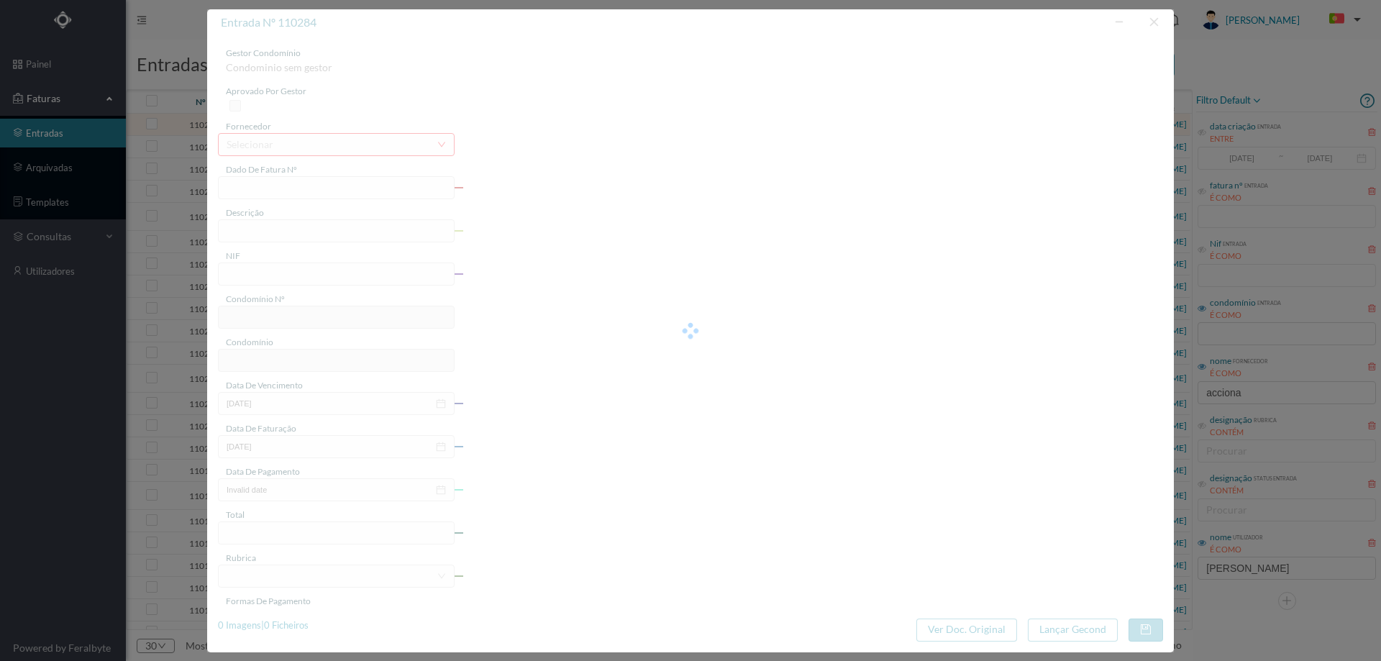
type input "FT P25/035352"
type input "[PERSON_NAME] 77 €"
type input "900963581"
type input "[DATE]"
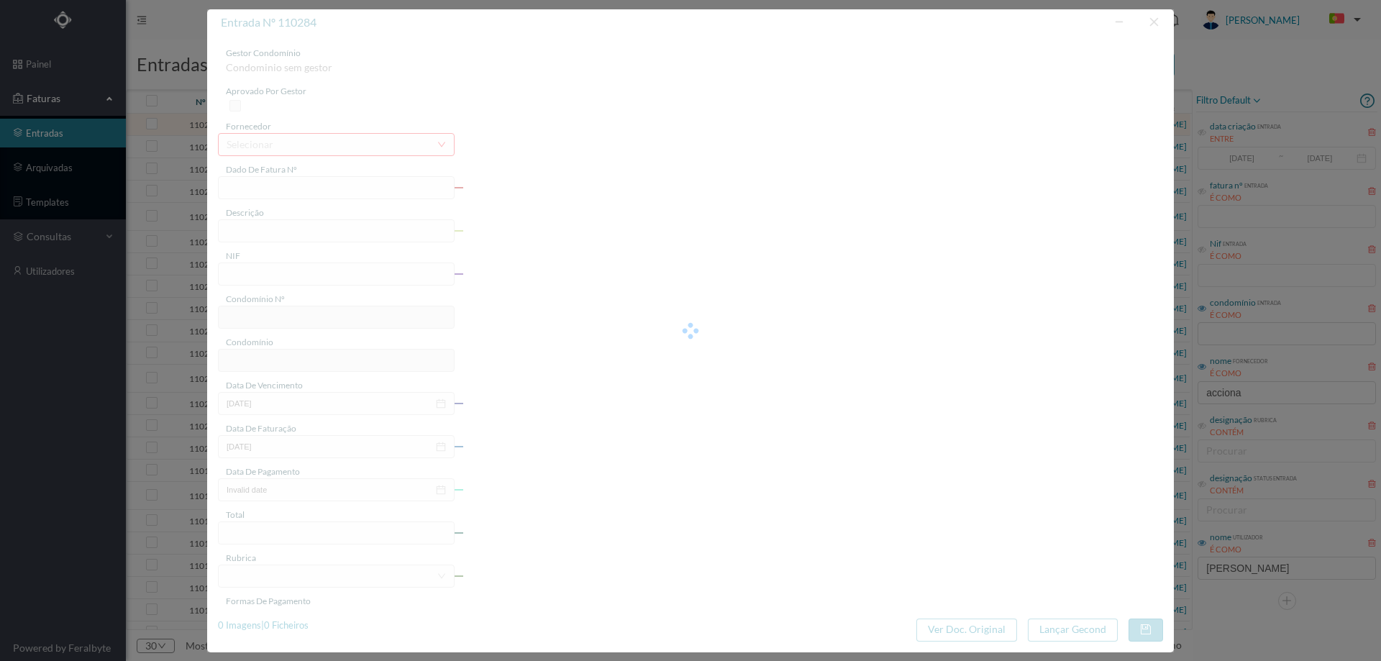
type input "[DATE]"
type input "109.33"
type input "255"
type input "ED. [GEOGRAPHIC_DATA] ATLÂNTICO"
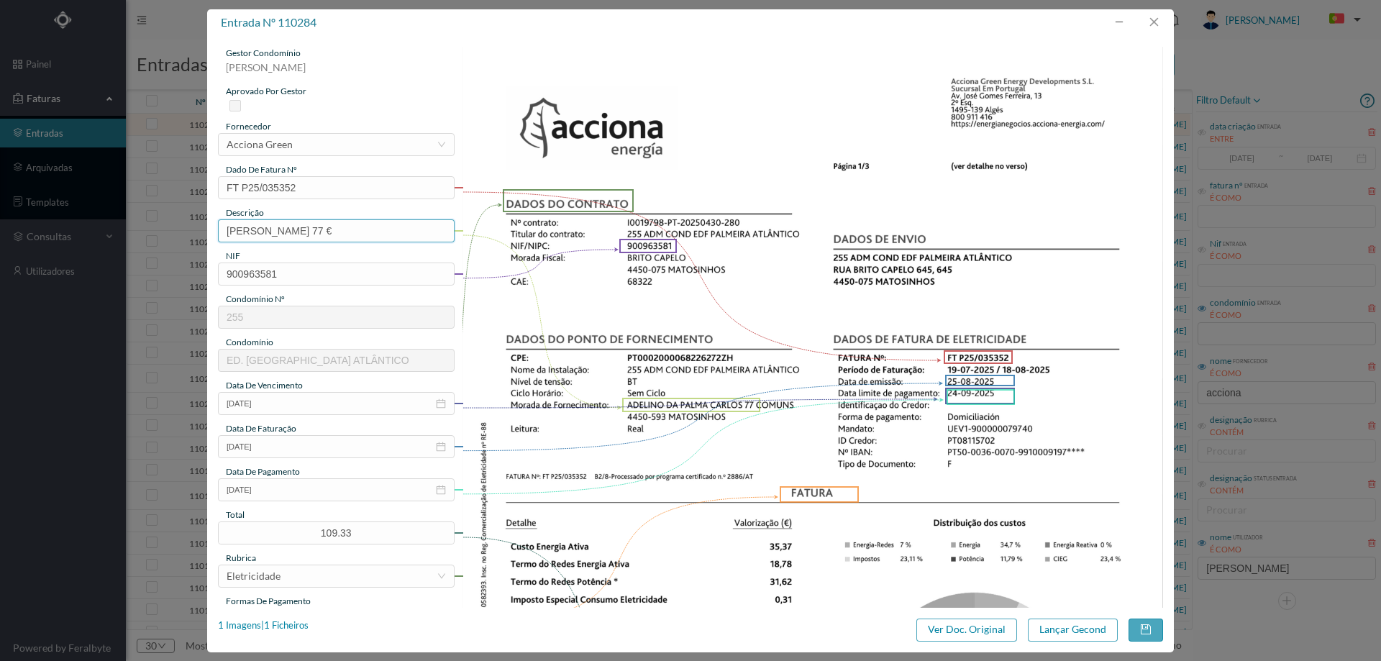
drag, startPoint x: 403, startPoint y: 229, endPoint x: 114, endPoint y: 247, distance: 289.6
click at [114, 247] on div "entrada nº 110284 gestor condomínio [PERSON_NAME] aprovado por gestor fornecedo…" at bounding box center [690, 330] width 1381 height 661
type input "77 comuns [DATE] a [DATE]"
click at [1053, 631] on button "Lançar Gecond" at bounding box center [1073, 629] width 90 height 23
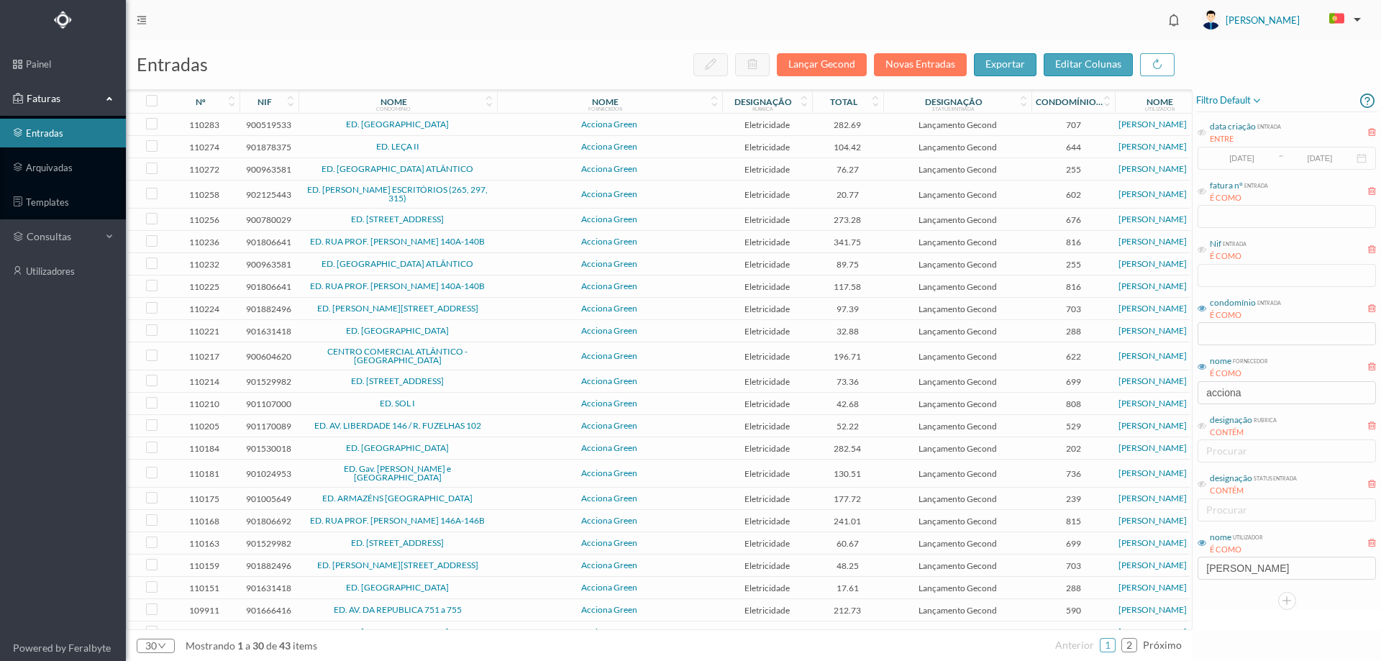
click at [503, 122] on span "Acciona Green" at bounding box center [610, 124] width 218 height 9
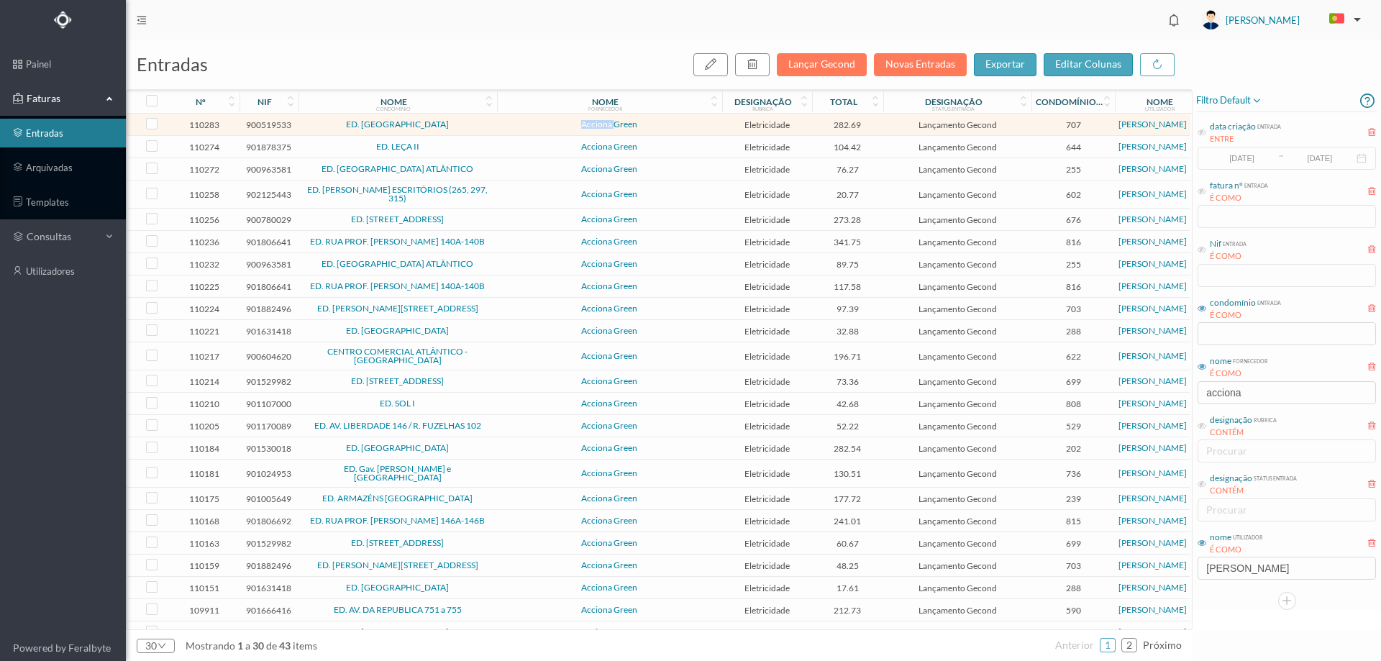
click at [503, 122] on span "Acciona Green" at bounding box center [610, 124] width 218 height 9
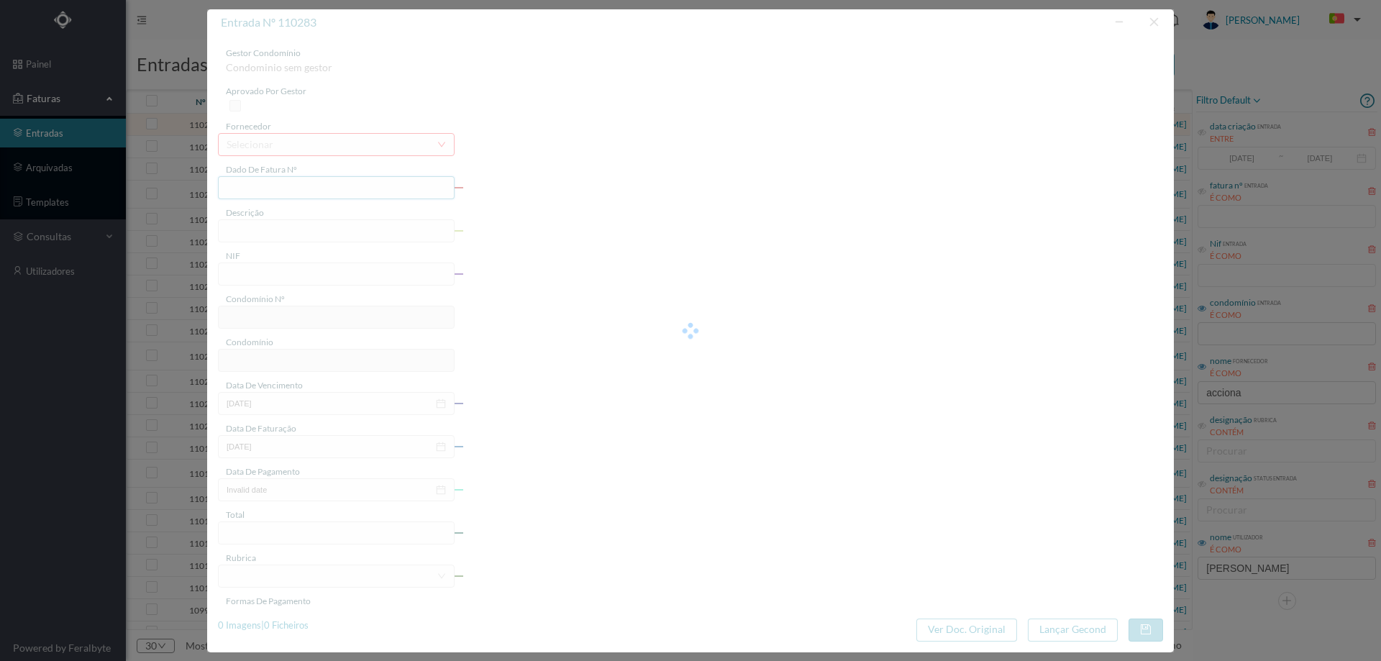
type input "FT P25/035677"
type input "DA REPUBLICA 879 COMUNS"
type input "900519533"
type input "[DATE]"
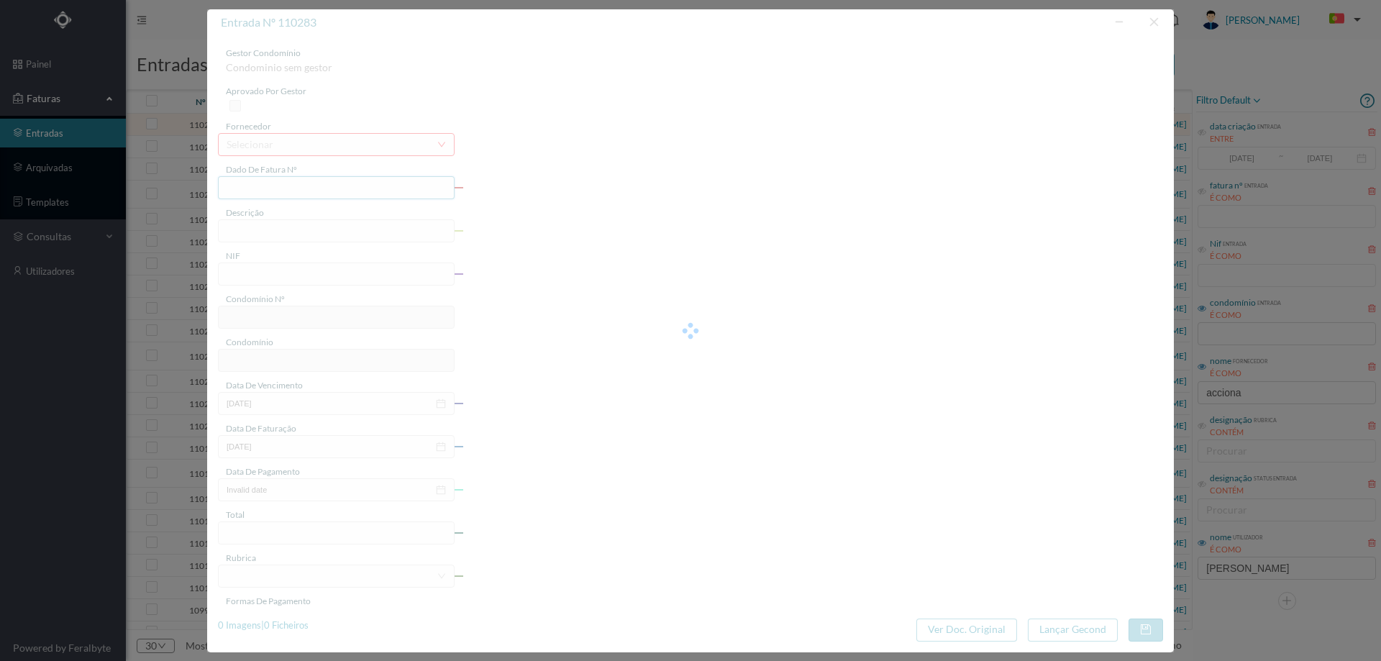
type input "[DATE]"
type input "282.69"
type input "707"
type input "ED. [GEOGRAPHIC_DATA]"
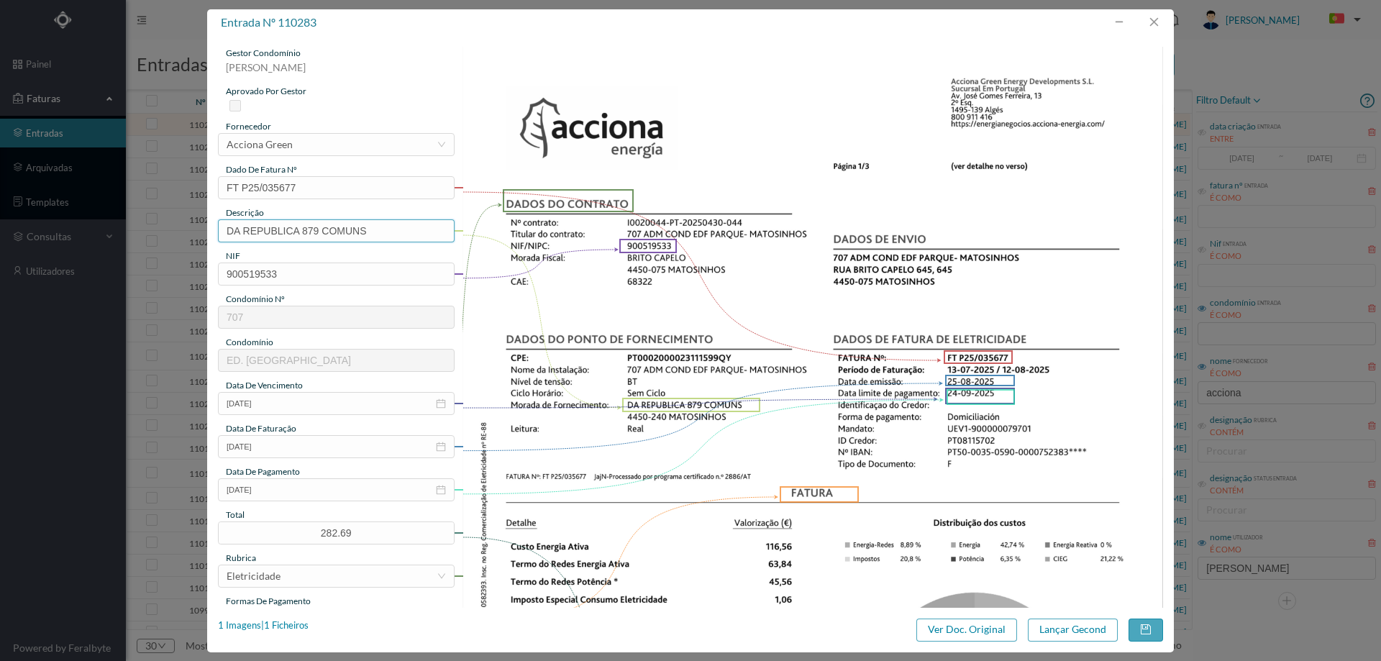
drag, startPoint x: 303, startPoint y: 230, endPoint x: 82, endPoint y: 238, distance: 220.9
click at [107, 233] on div "entrada nº 110283 gestor condomínio [PERSON_NAME] aprovado por gestor fornecedo…" at bounding box center [690, 330] width 1381 height 661
click at [311, 232] on input "879 COMUNS" at bounding box center [336, 230] width 237 height 23
type input "879 COMUNS [DATE] a [DATE]"
click at [1082, 640] on button "Lançar Gecond" at bounding box center [1073, 629] width 90 height 23
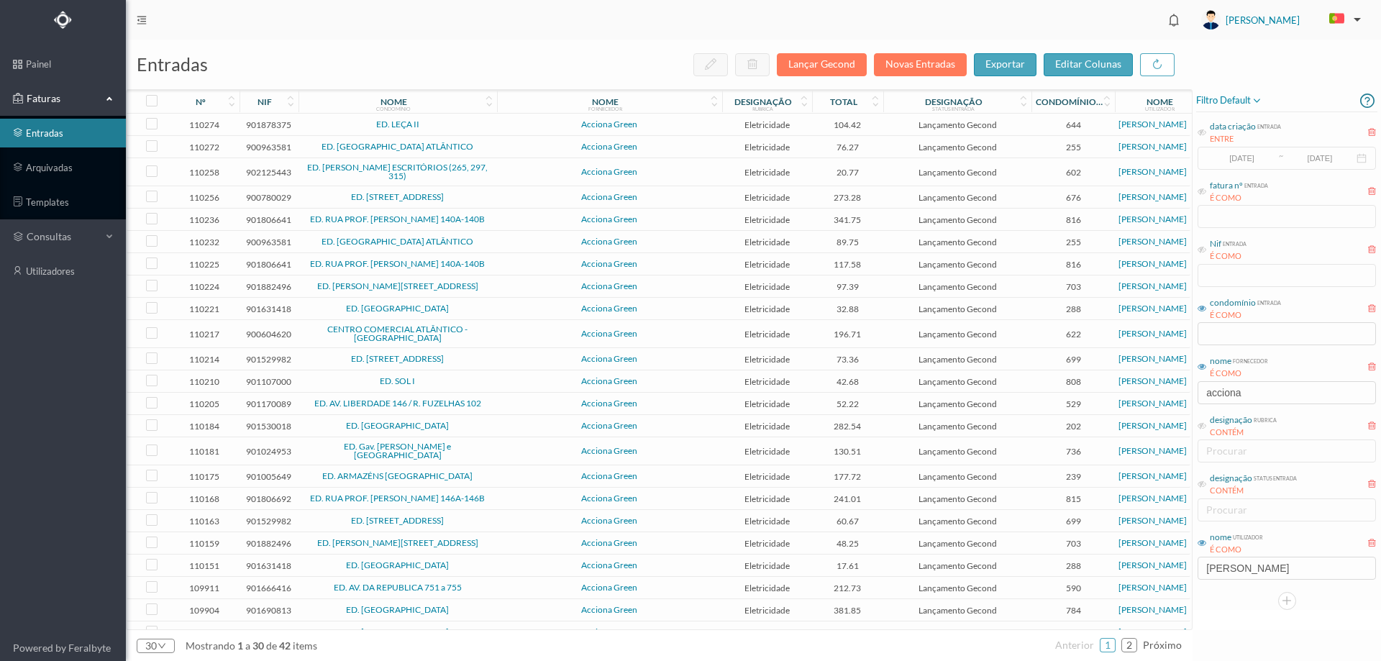
click at [497, 126] on td "Acciona Green" at bounding box center [609, 125] width 225 height 22
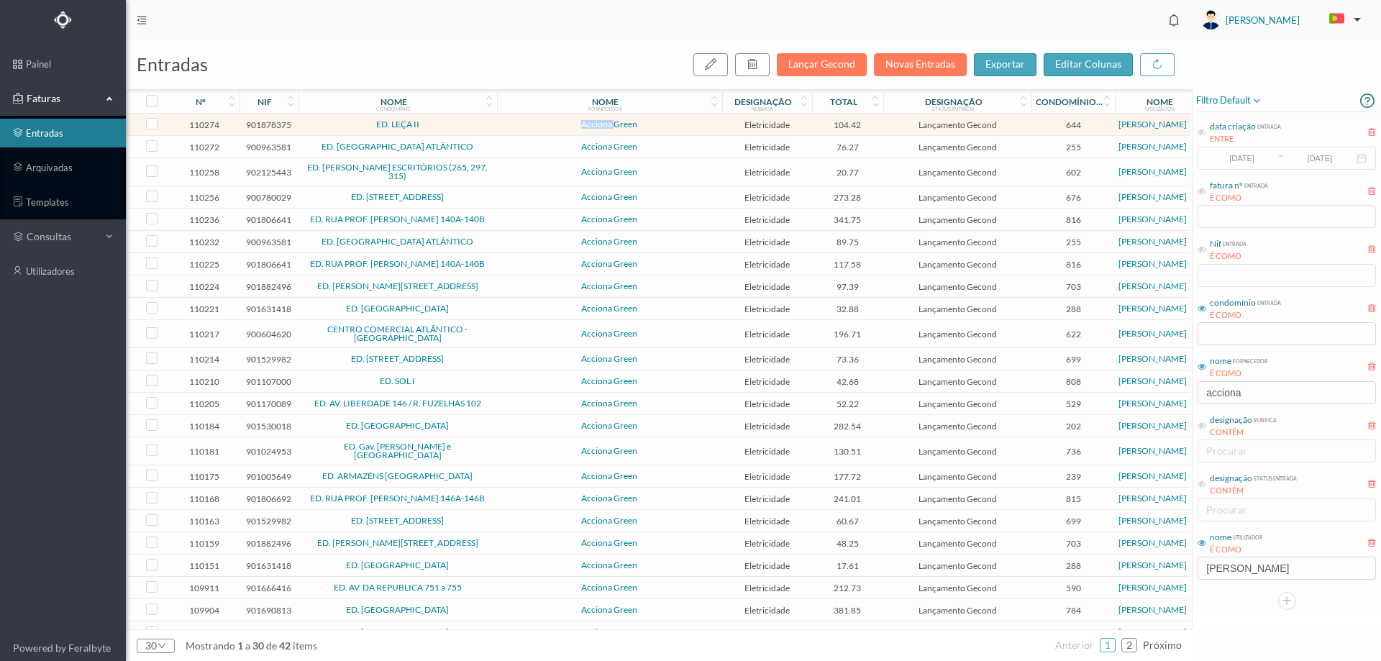
click at [497, 126] on td "Acciona Green" at bounding box center [609, 125] width 225 height 22
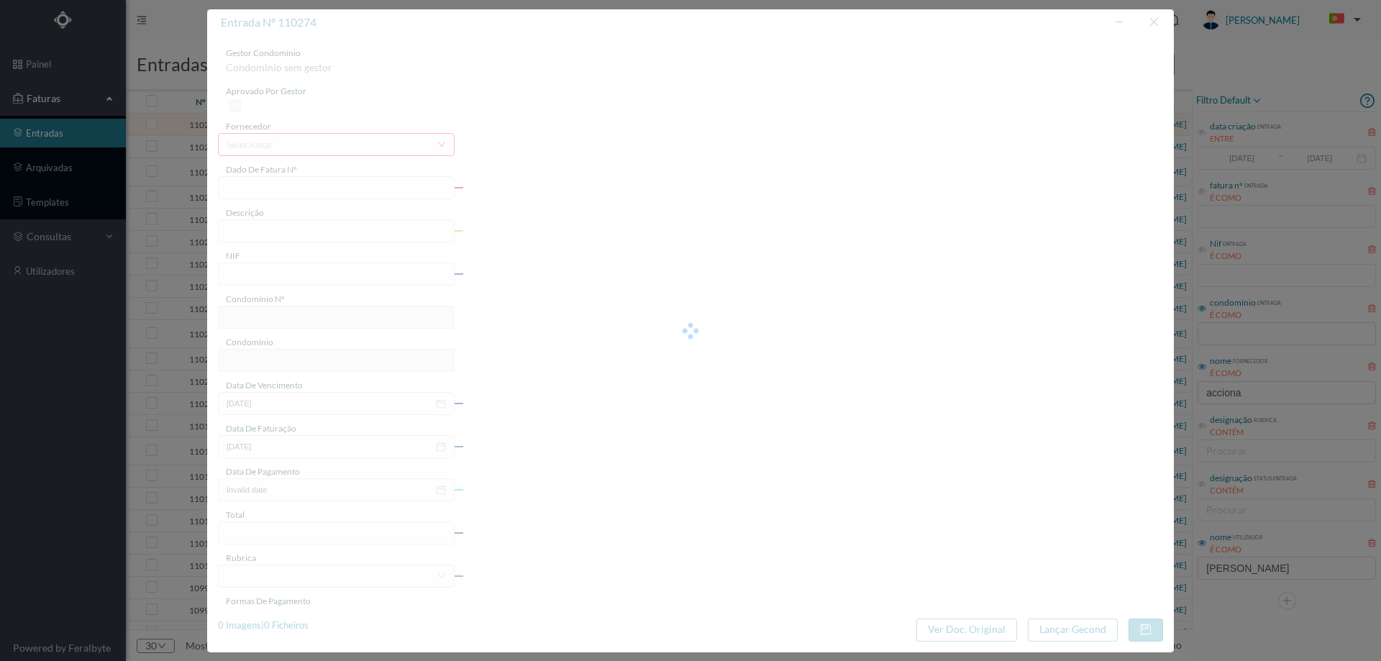
type input "FT P25/036242"
type input "ENG [PERSON_NAME]"
type input "901878375"
type input "[DATE]"
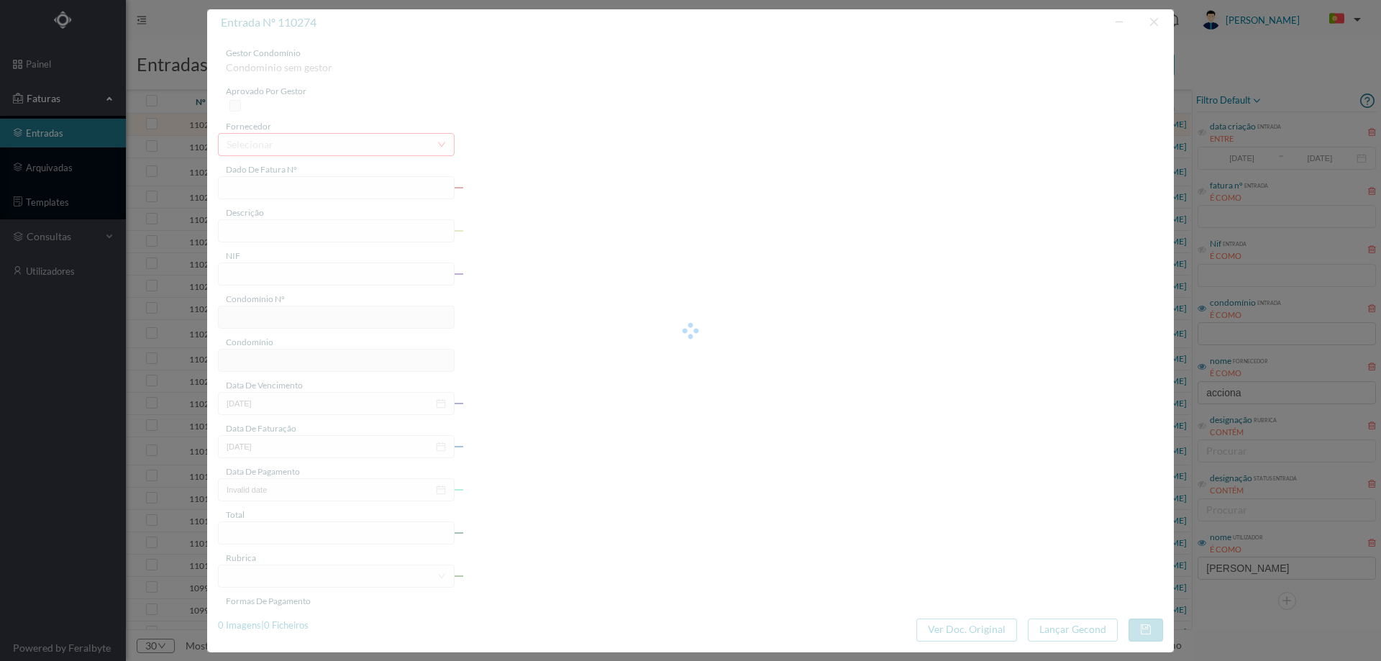
type input "[DATE]"
type input "104.42"
type input "644"
type input "ED. LEÇA II"
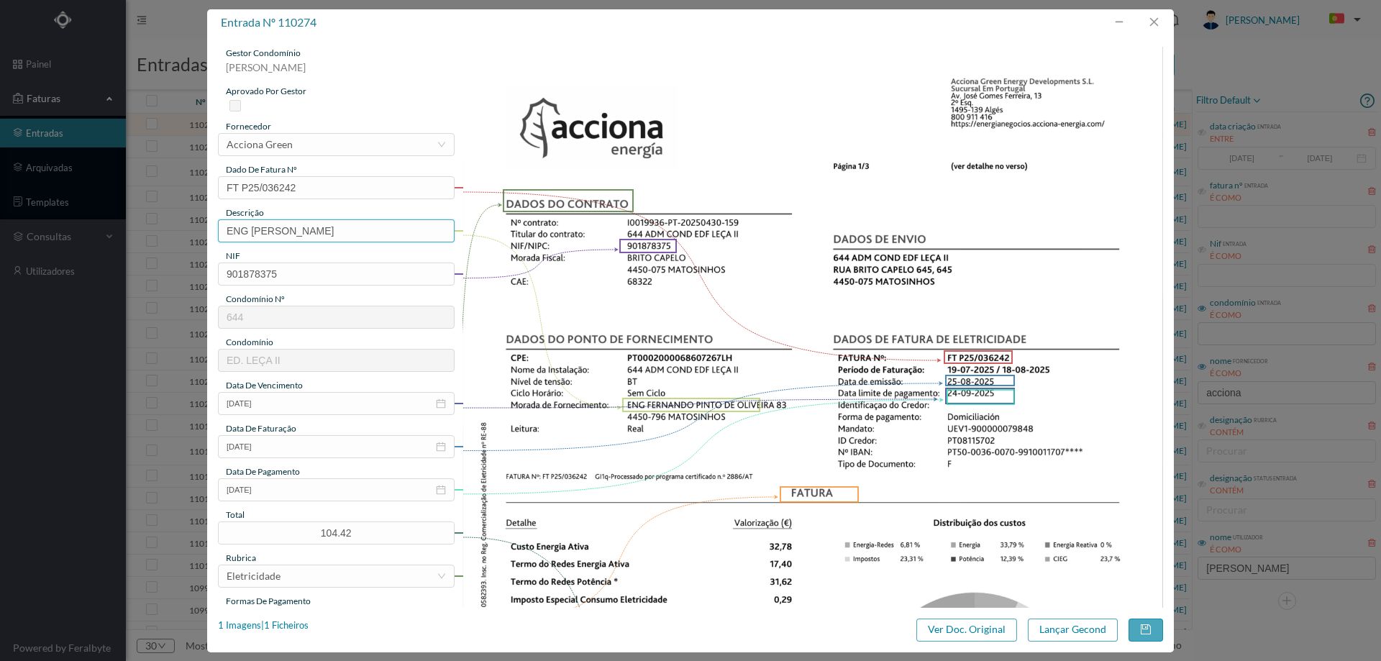
drag, startPoint x: 402, startPoint y: 231, endPoint x: 105, endPoint y: 231, distance: 297.0
click at [105, 231] on div "entrada nº 110274 gestor condomínio [PERSON_NAME] aprovado por gestor fornecedo…" at bounding box center [690, 330] width 1381 height 661
type input "[DATE] a [DATE]"
click at [1063, 631] on button "Lançar Gecond" at bounding box center [1073, 629] width 90 height 23
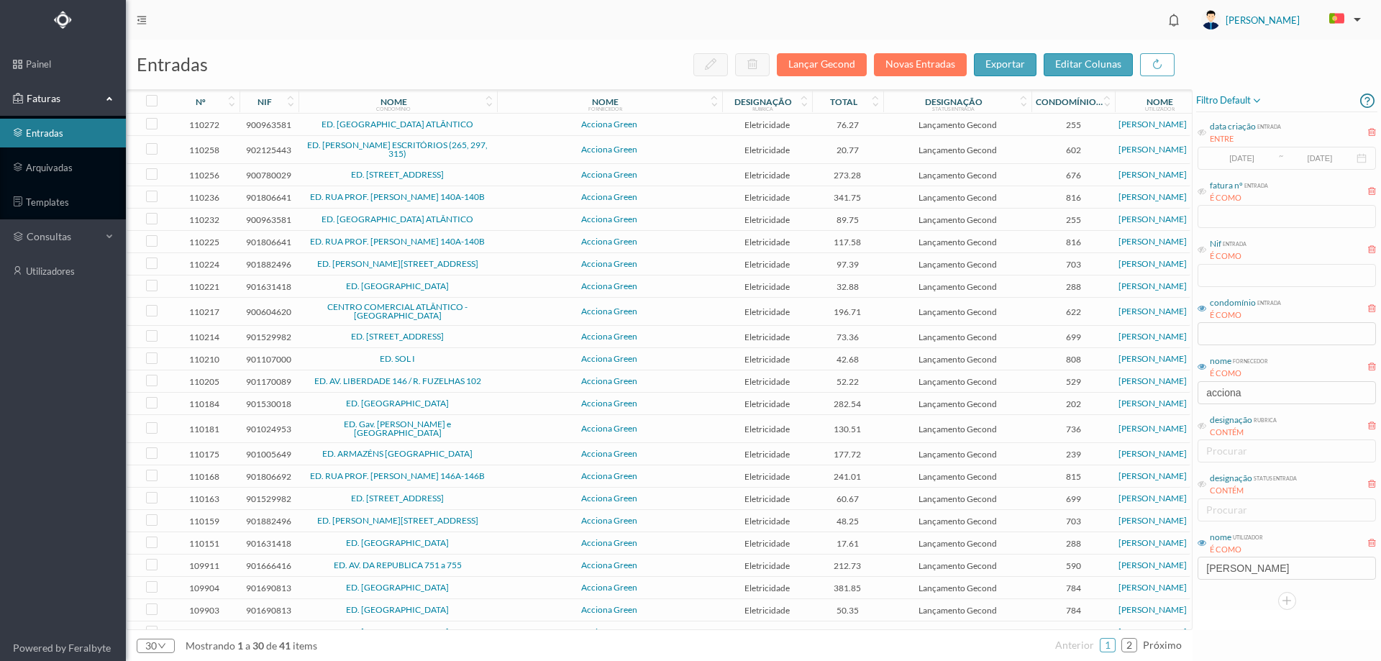
click at [531, 120] on span "Acciona Green" at bounding box center [610, 124] width 218 height 9
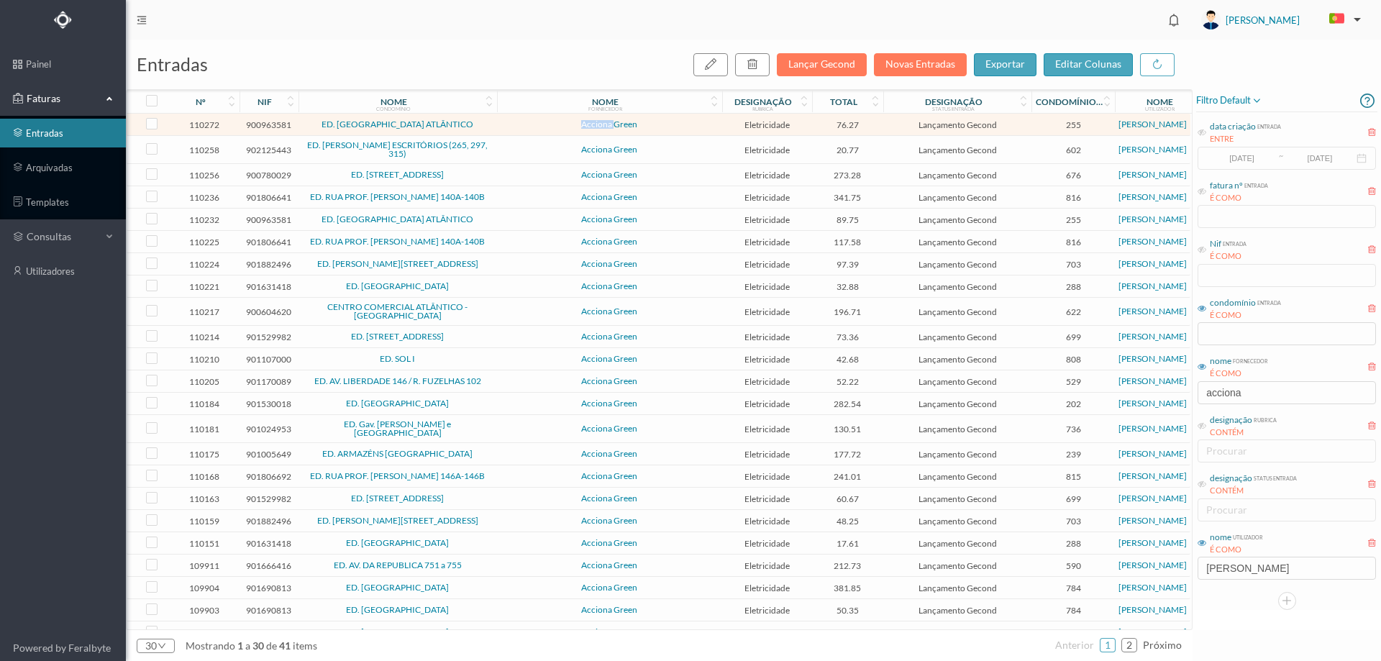
click at [531, 120] on span "Acciona Green" at bounding box center [610, 124] width 218 height 9
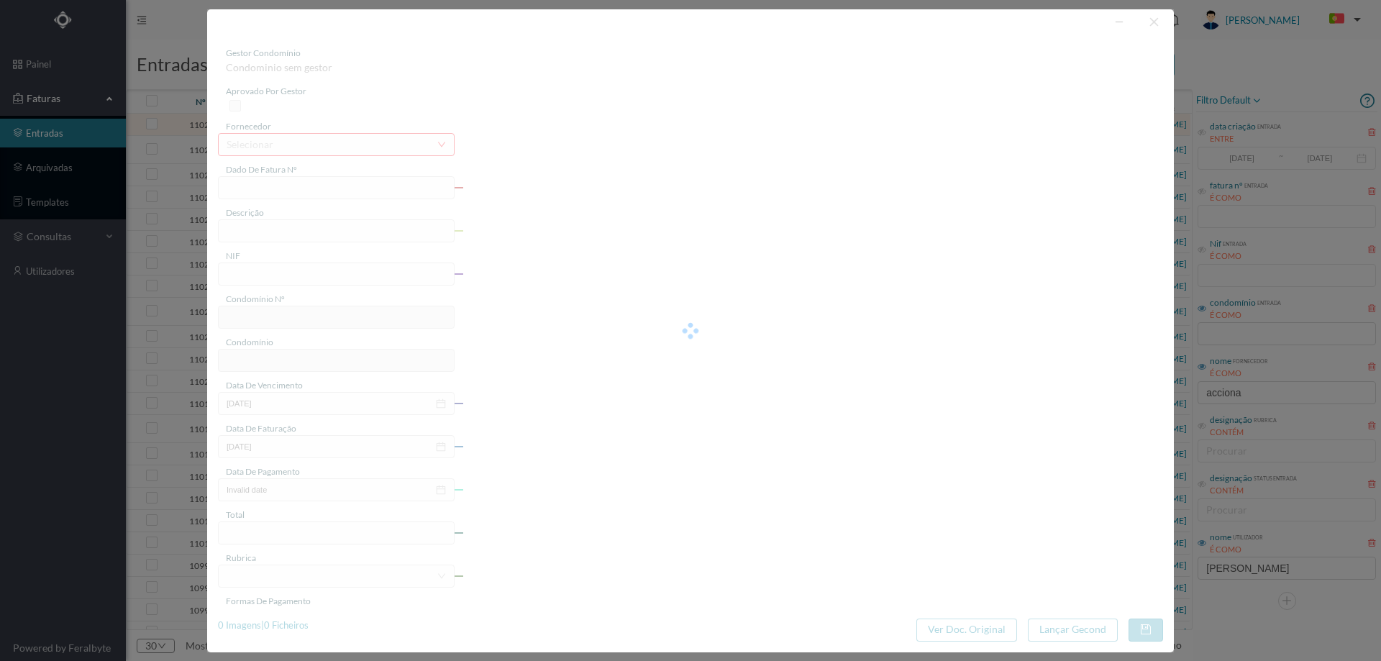
type input "FT P25/035987"
type input "ADELINO DA PALMA CARLOS 105"
type input "900963581"
type input "24-09-2025"
type input "25-08-2025"
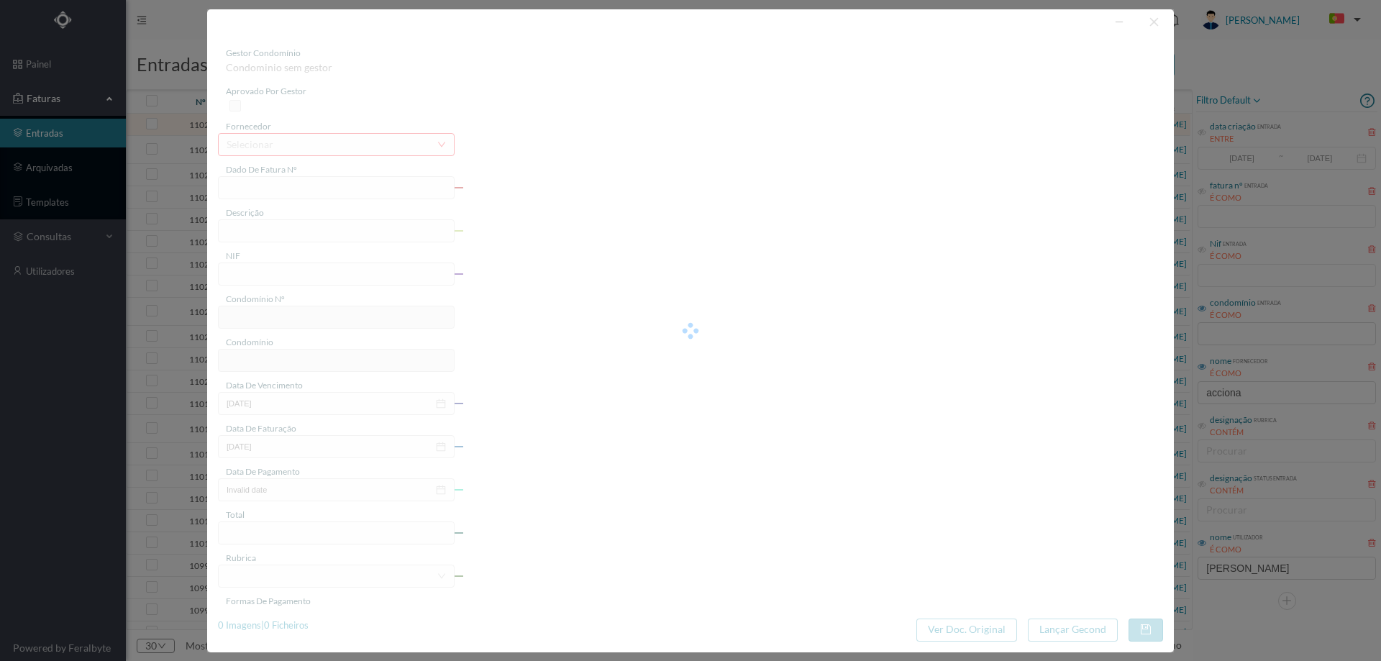
type input "24-09-2025"
type input "76.27"
type input "255"
type input "ED. PALMEIRA ATLÂNTICO"
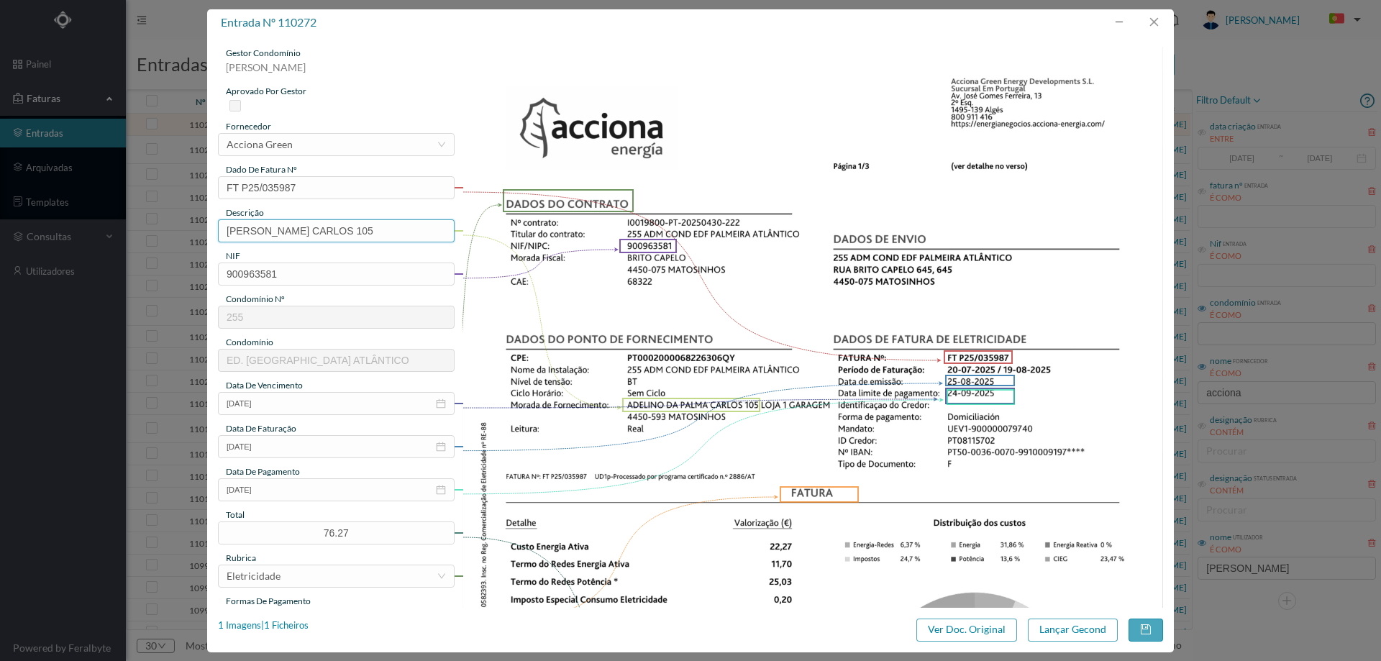
drag, startPoint x: 369, startPoint y: 231, endPoint x: 45, endPoint y: 257, distance: 325.4
click at [45, 257] on div "entrada nº 110272 gestor condomínio Joana Laroca aprovado por gestor fornecedor…" at bounding box center [690, 330] width 1381 height 661
type input "105 (20.07.2025 a 19.08.2025)"
click at [1062, 625] on button "Lançar Gecond" at bounding box center [1073, 629] width 90 height 23
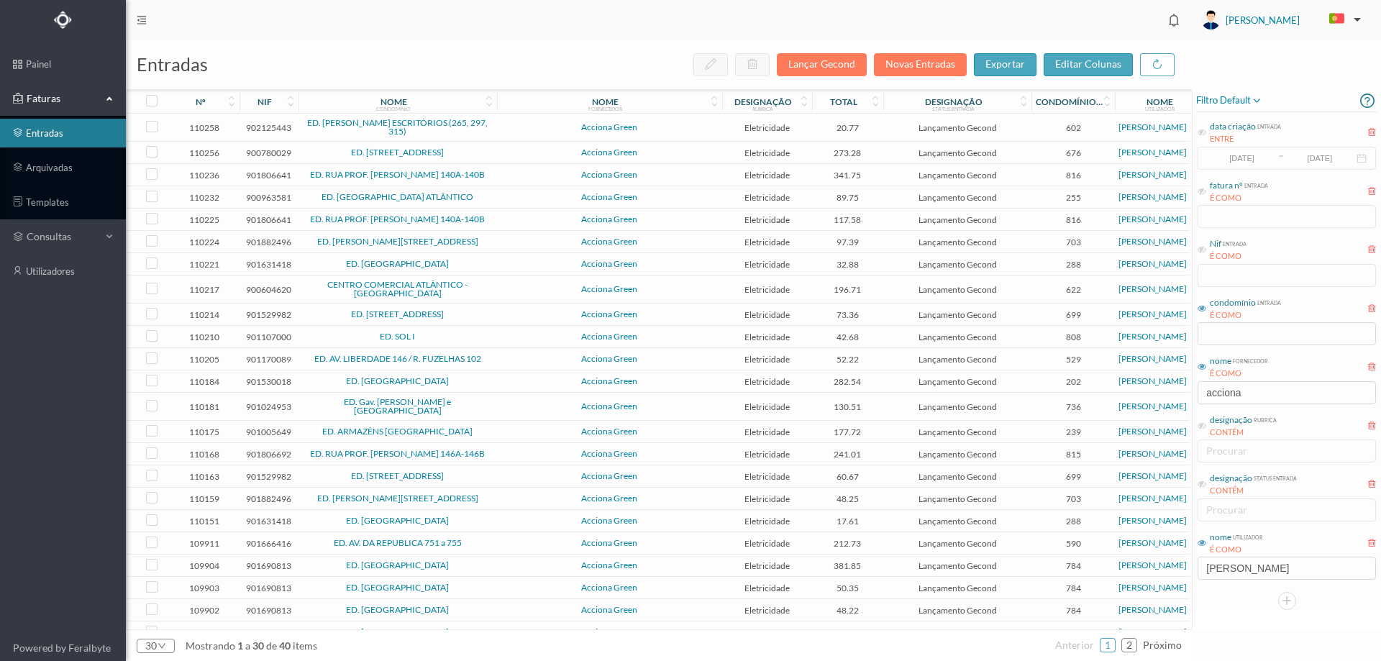
click at [537, 126] on span "Acciona Green" at bounding box center [610, 127] width 218 height 9
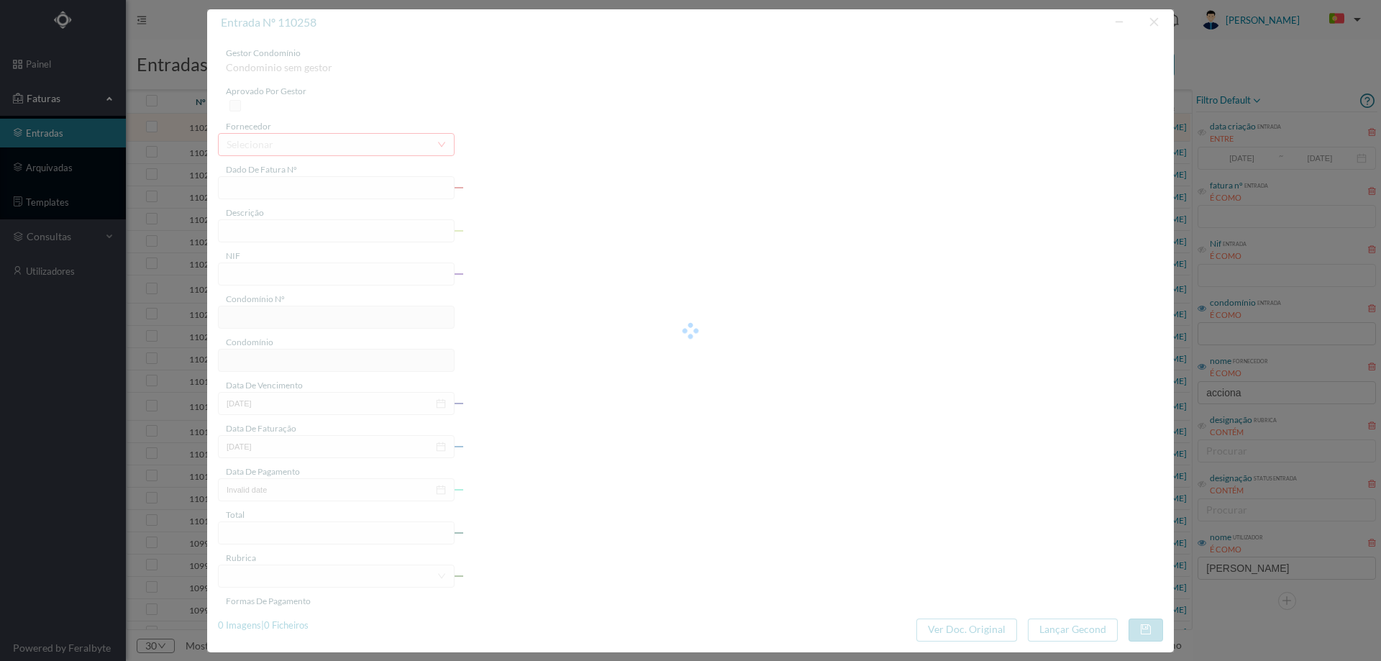
type input "FT P25/035465"
type input "ALFREDO CUNHA 315 COMUNS"
type input "902125443"
type input "24-09-2025"
type input "25-08-2025"
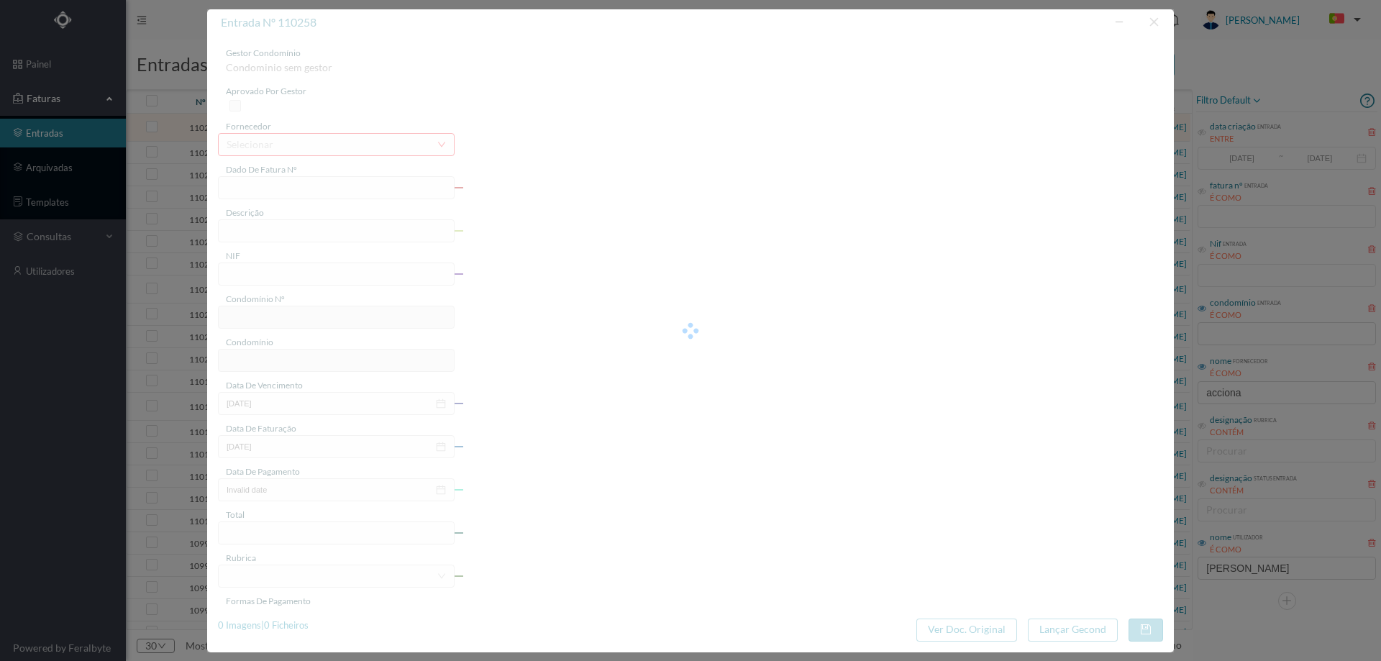
type input "24-09-2025"
type input "20.77"
type input "602"
type input "ED. ALFREDO CUNHA ESCRITÓRIOS (265, 297, 315)"
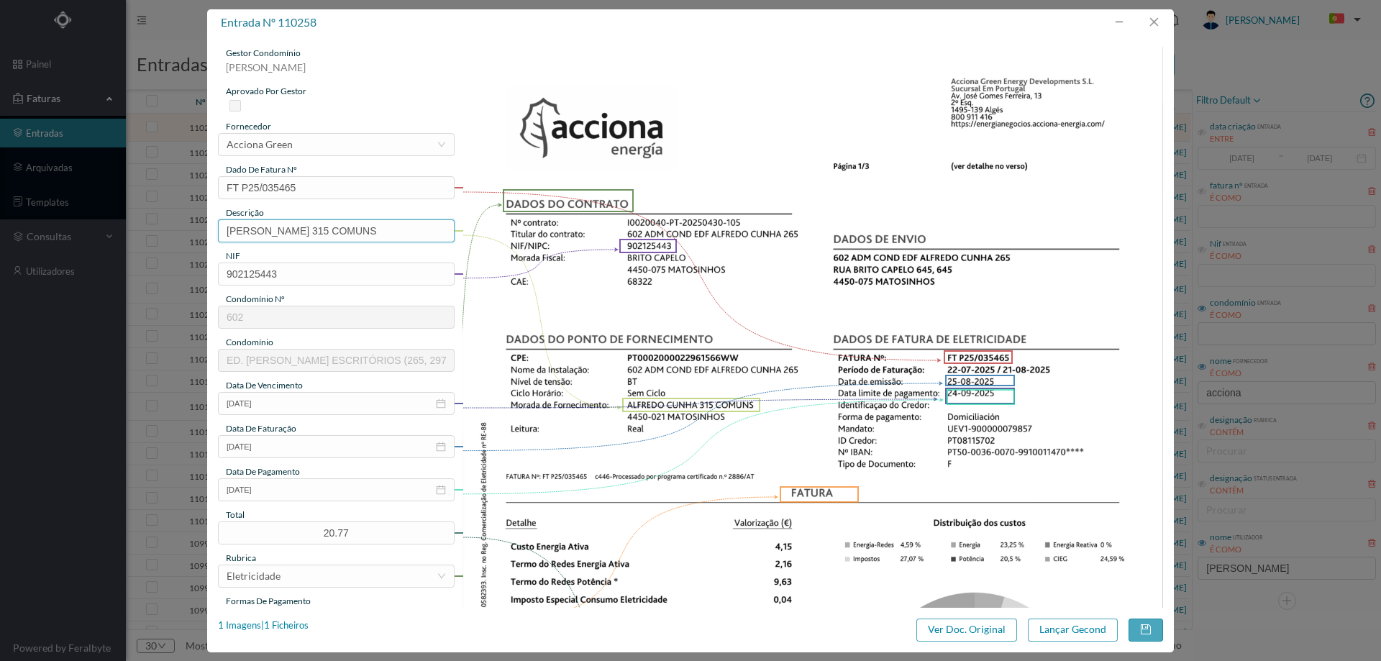
drag, startPoint x: 315, startPoint y: 230, endPoint x: 202, endPoint y: 229, distance: 112.9
click at [202, 229] on div "entrada nº 110258 gestor condomínio Joana Laroca aprovado por gestor fornecedor…" at bounding box center [690, 330] width 1381 height 661
click at [390, 234] on input "315 COMUNS" at bounding box center [336, 230] width 237 height 23
type input "315 COMUNS (22.07.2025 a 21.08.2025)"
click at [1051, 617] on div "entrada nº 110258 gestor condomínio Joana Laroca aprovado por gestor fornecedor…" at bounding box center [690, 330] width 967 height 643
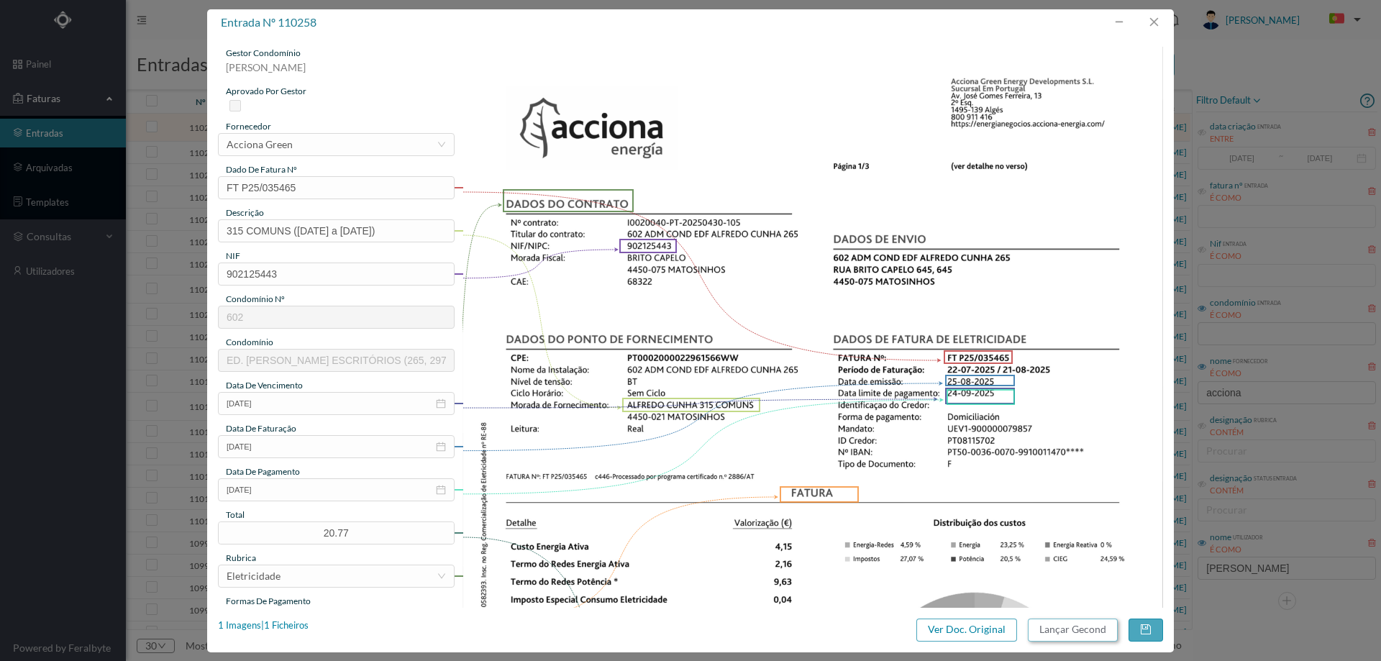
click at [1054, 636] on button "Lançar Gecond" at bounding box center [1073, 629] width 90 height 23
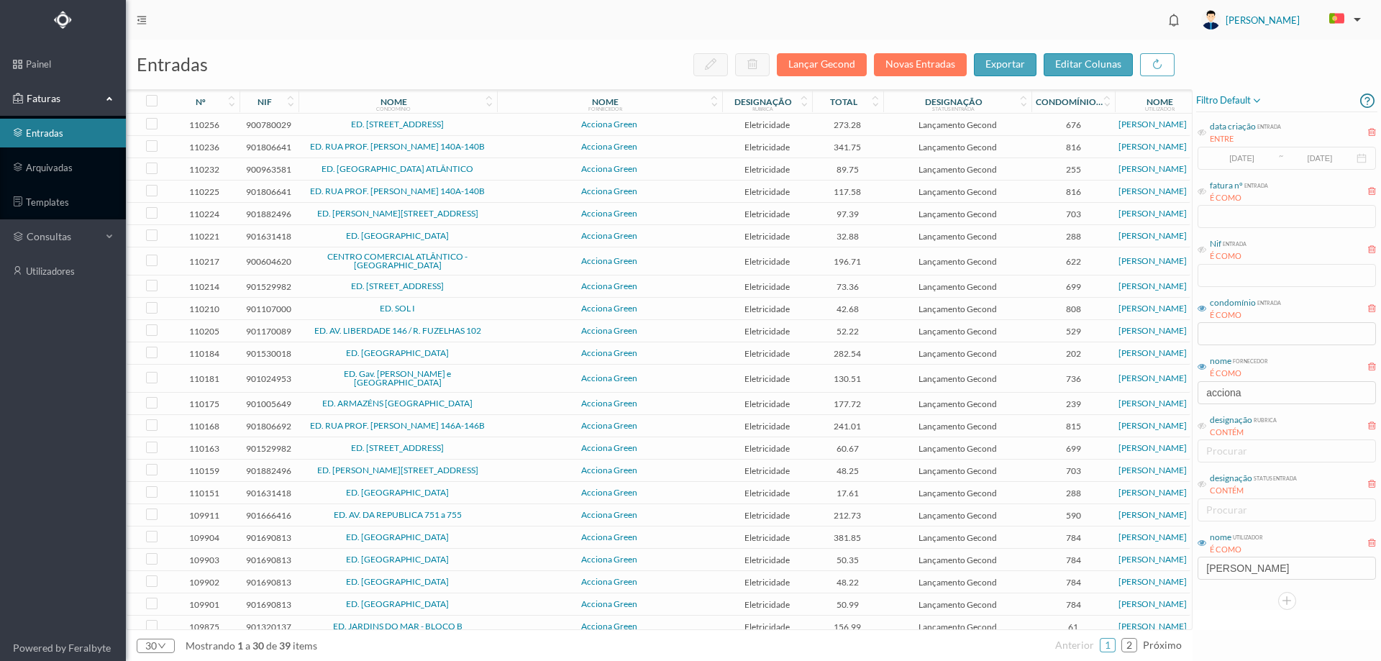
click at [489, 122] on span "ED. AVENIDA DA REPÚBLICA 255" at bounding box center [397, 124] width 191 height 9
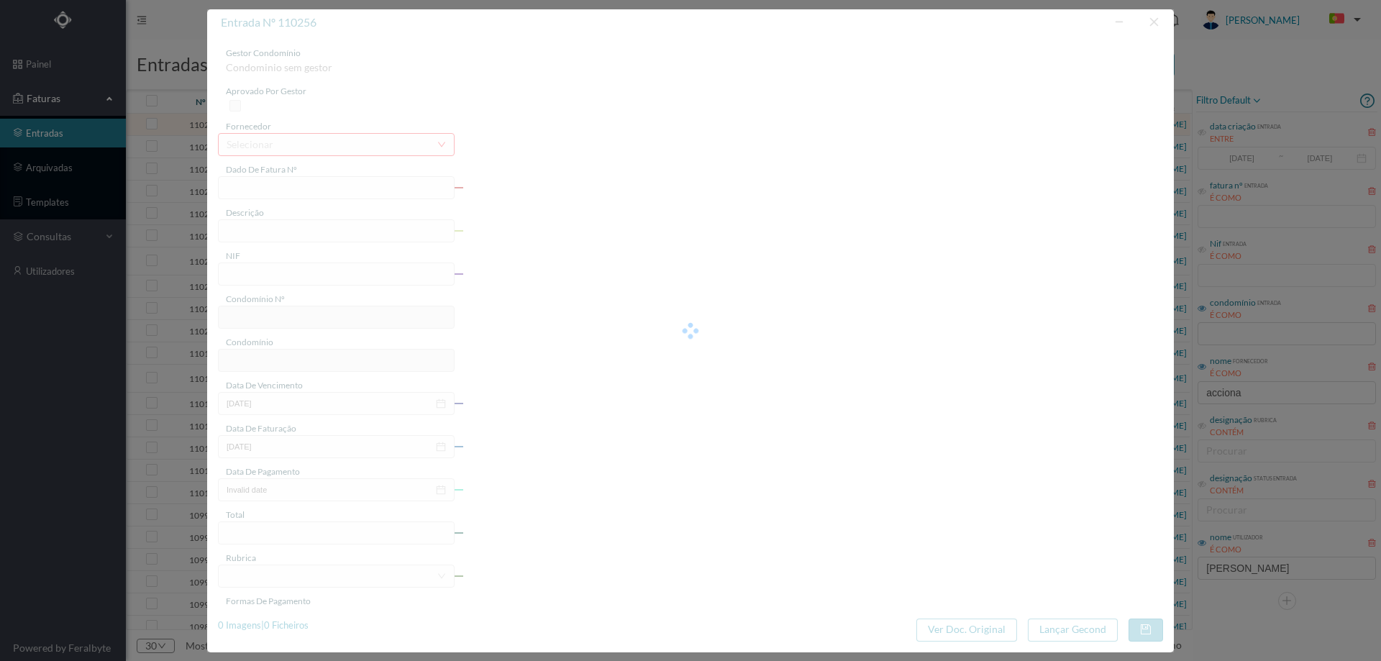
type input "FT P25/036415"
type input "DA REPUBLICA 255 ESCADAS"
type input "900780029"
type input "[DATE]"
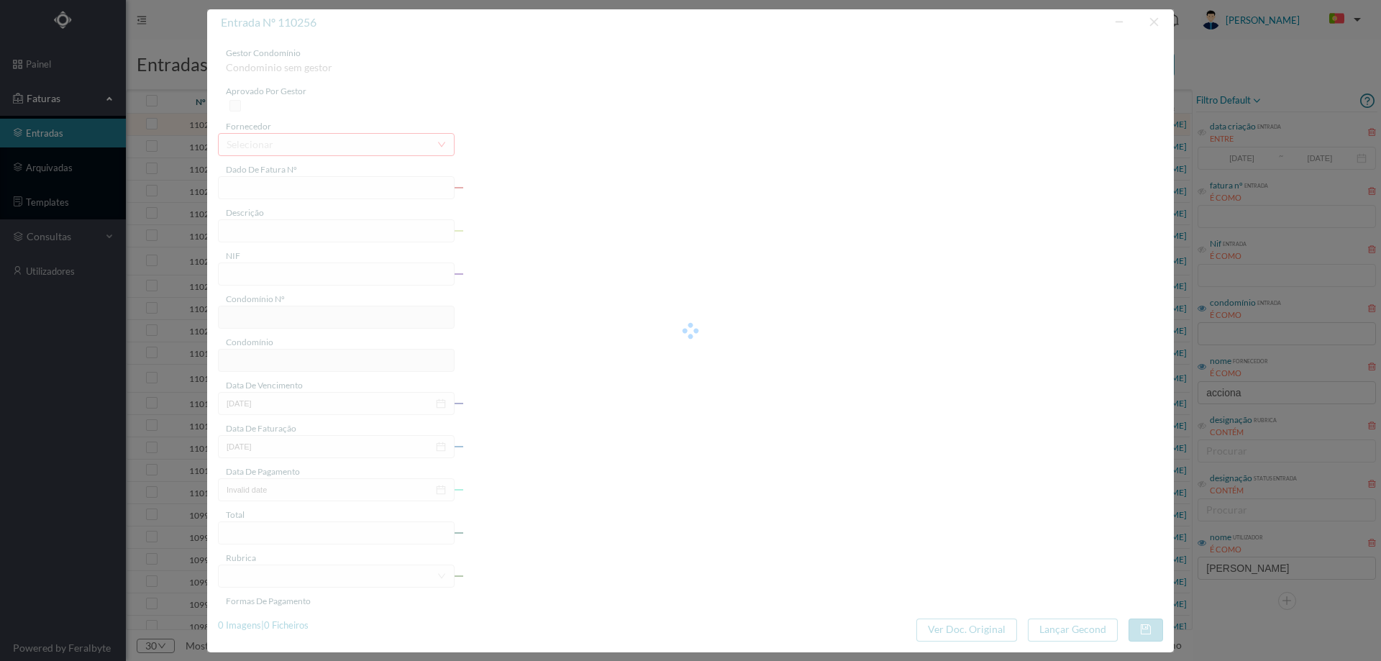
type input "[DATE]"
type input "273.28"
type input "676"
type input "ED. AVENIDA DA REPÚBLICA 255"
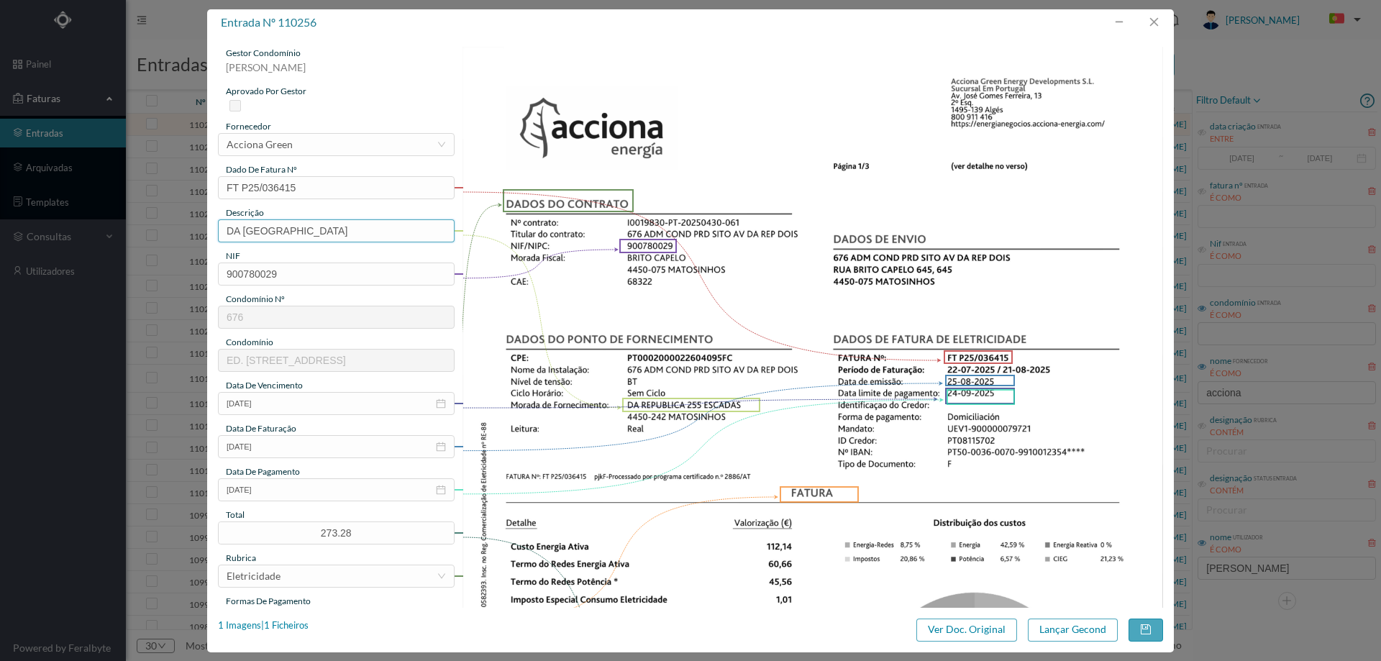
drag, startPoint x: 303, startPoint y: 230, endPoint x: 149, endPoint y: 218, distance: 155.1
click at [149, 218] on div "entrada nº 110256 gestor condomínio Joana Laroca aprovado por gestor fornecedor…" at bounding box center [690, 330] width 1381 height 661
click at [390, 232] on input "255 ESCADAS" at bounding box center [336, 230] width 237 height 23
type input "255 ESCADAS (22.07.2025 a 21.08.2025)"
click at [1082, 630] on button "Lançar Gecond" at bounding box center [1073, 629] width 90 height 23
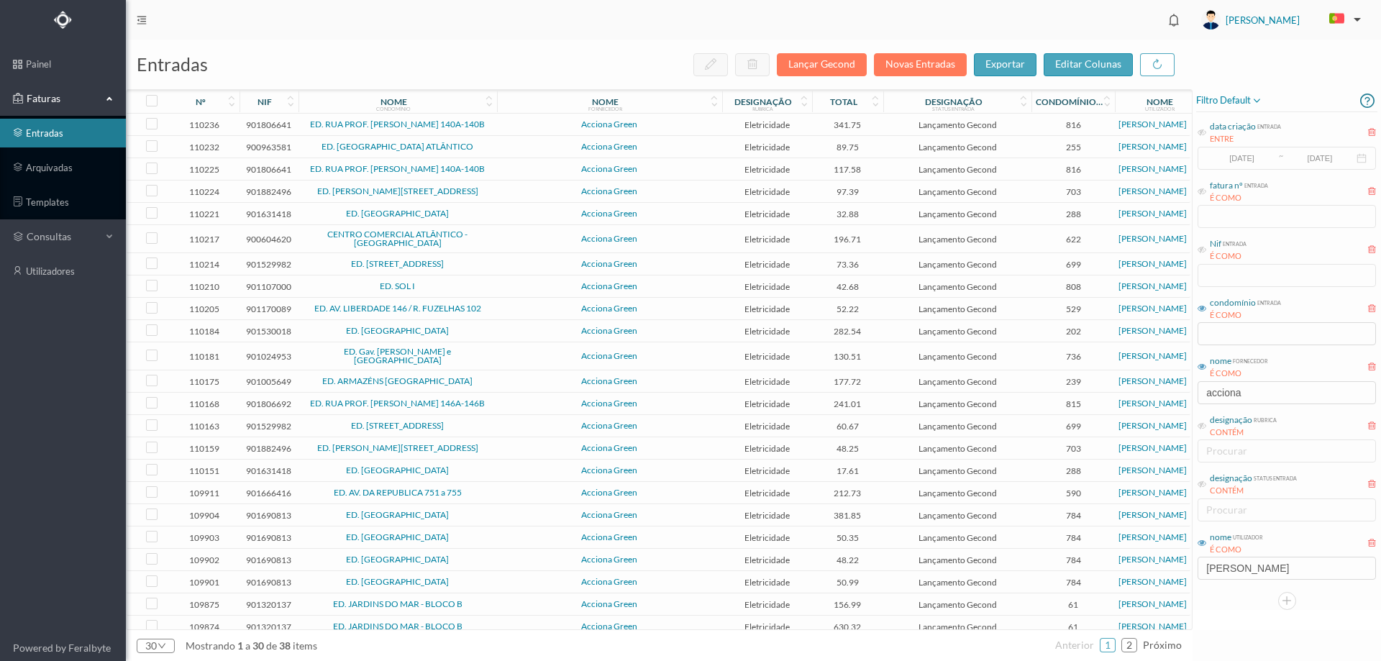
click at [531, 122] on td "Acciona Green" at bounding box center [609, 125] width 225 height 22
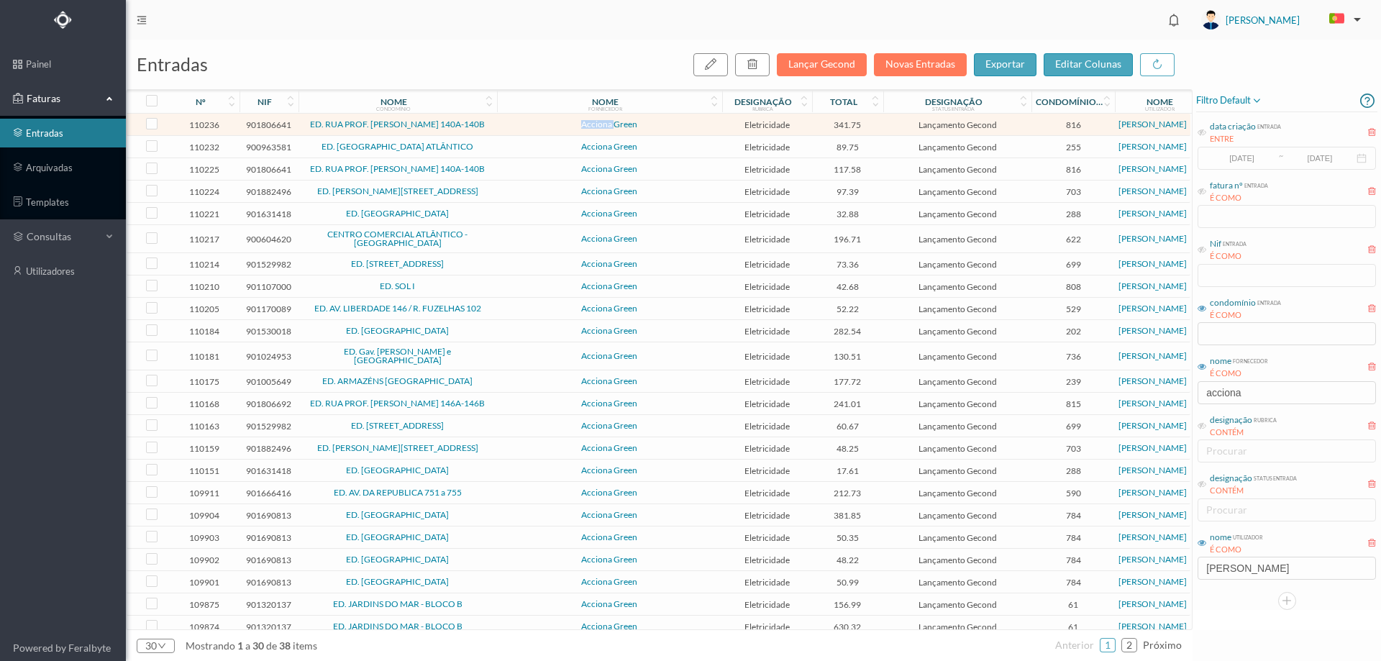
click at [531, 122] on td "Acciona Green" at bounding box center [609, 125] width 225 height 22
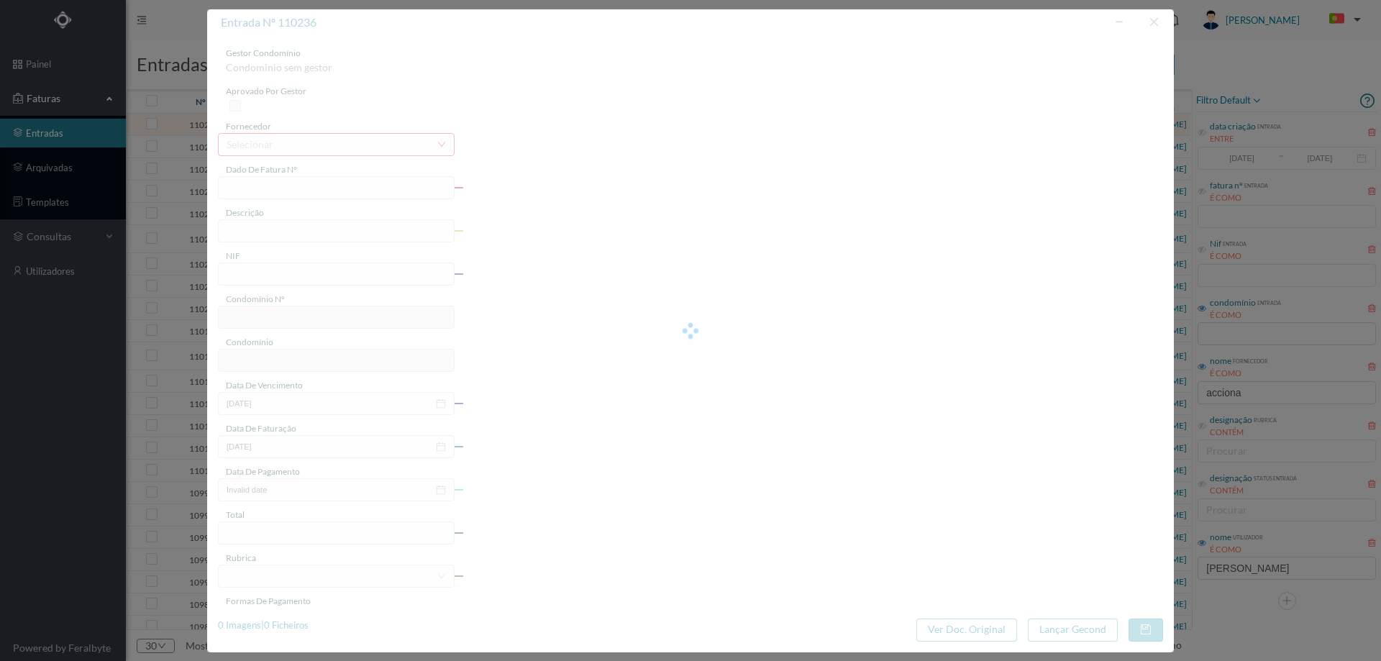
type input "FT P25/036243"
type input "PROF FERNANDO MAGANO 118"
type input "901806641"
type input "[DATE]"
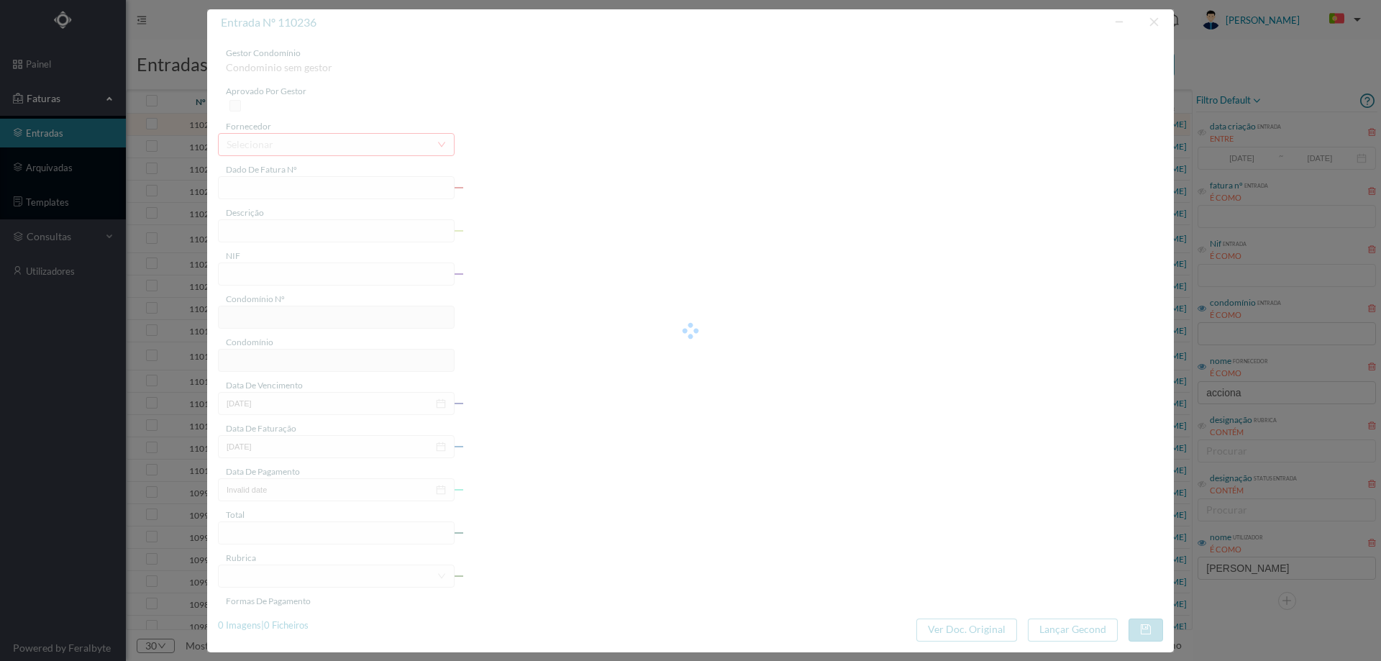
type input "[DATE]"
type input "341.75"
type input "816"
type input "ED. RUA PROF. FERNANDO MAGANO 140A-140B"
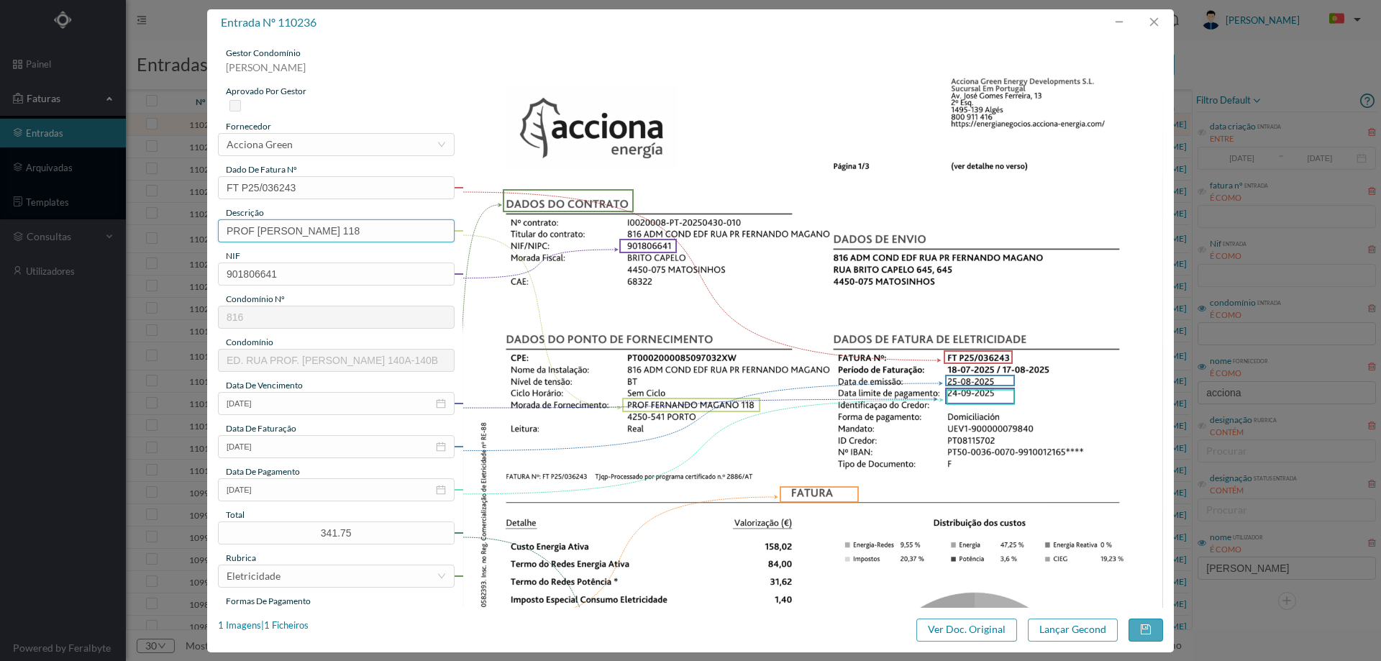
drag, startPoint x: 365, startPoint y: 229, endPoint x: 173, endPoint y: 227, distance: 192.0
click at [173, 227] on div "entrada nº 110236 gestor condomínio Joana Laroca aprovado por gestor fornecedor…" at bounding box center [690, 330] width 1381 height 661
click at [337, 236] on input "118" at bounding box center [336, 230] width 237 height 23
type input "118 (18.07.2025 a 17.08.2025)"
click at [1085, 621] on button "Lançar Gecond" at bounding box center [1073, 629] width 90 height 23
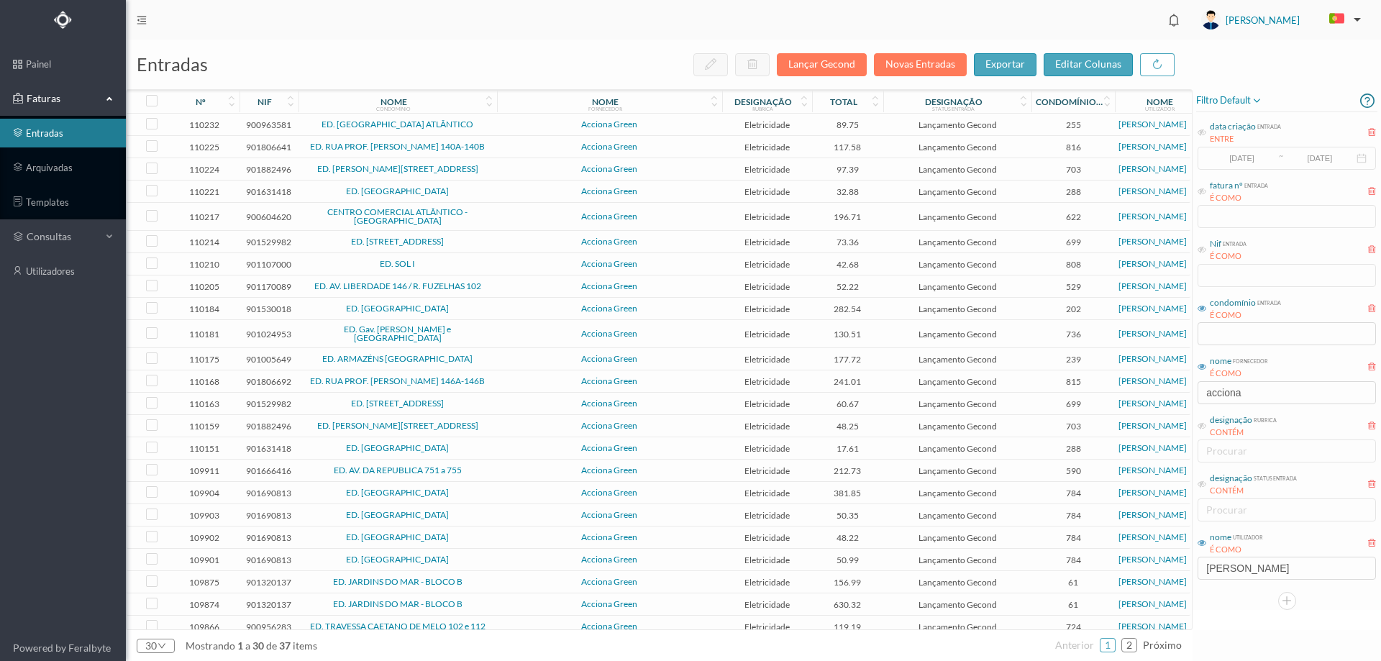
click at [539, 124] on span "Acciona Green" at bounding box center [610, 124] width 218 height 9
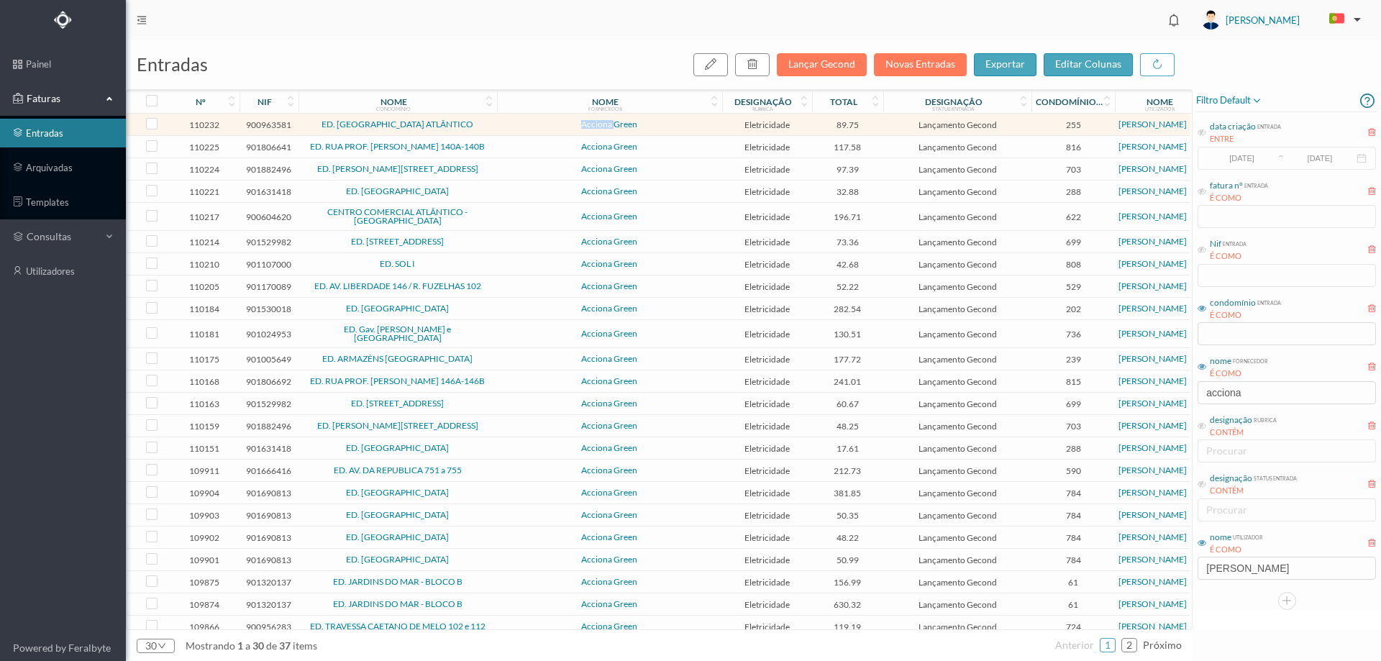
click at [539, 124] on span "Acciona Green" at bounding box center [610, 124] width 218 height 9
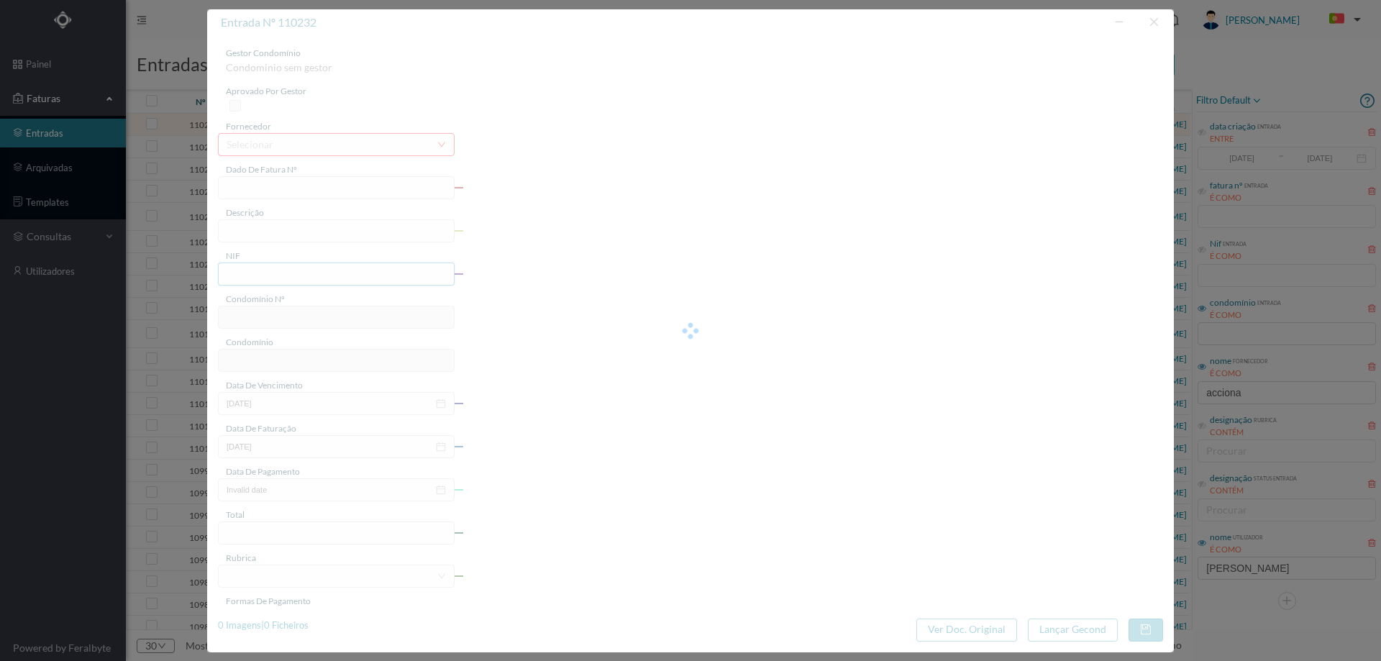
type input "FT P25/035960"
type input "ADELINO DA PALMA CARLOS 95"
type input "900963581"
type input "[DATE]"
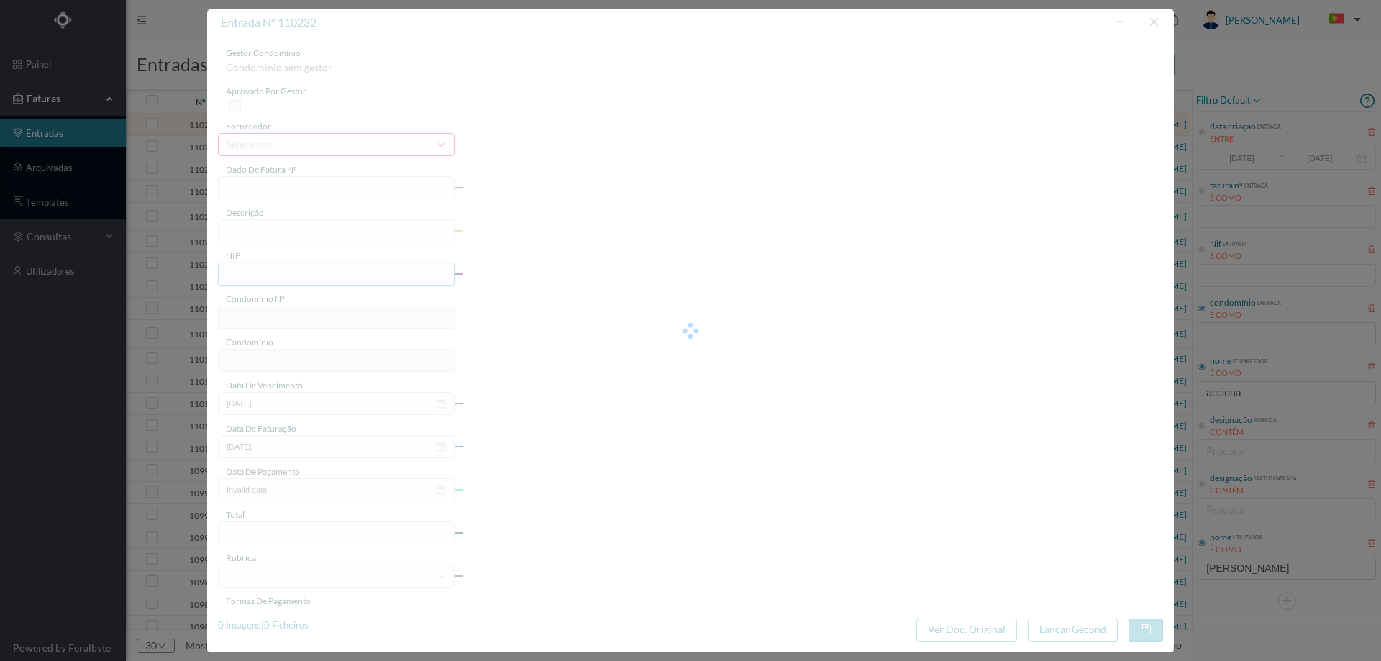
type input "[DATE]"
type input "89.75"
type input "255"
type input "ED. PALMEIRA ATLÂNTICO"
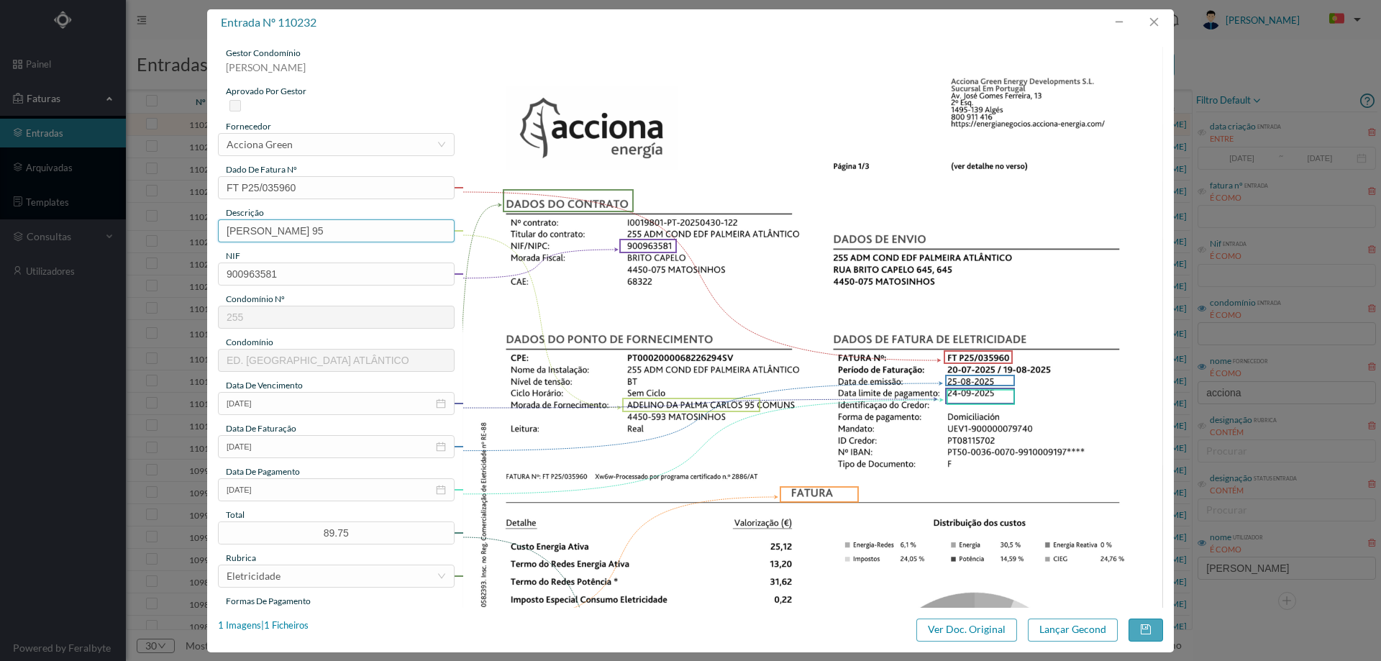
drag, startPoint x: 367, startPoint y: 229, endPoint x: 131, endPoint y: 240, distance: 236.9
click at [136, 234] on div "entrada nº 110232 gestor condomínio Joana Laroca aprovado por gestor fornecedor…" at bounding box center [690, 330] width 1381 height 661
click at [360, 232] on input "95" at bounding box center [336, 230] width 237 height 23
type input "95 (20.07.2025 a 19.08.2025)"
click at [1102, 636] on button "Lançar Gecond" at bounding box center [1073, 629] width 90 height 23
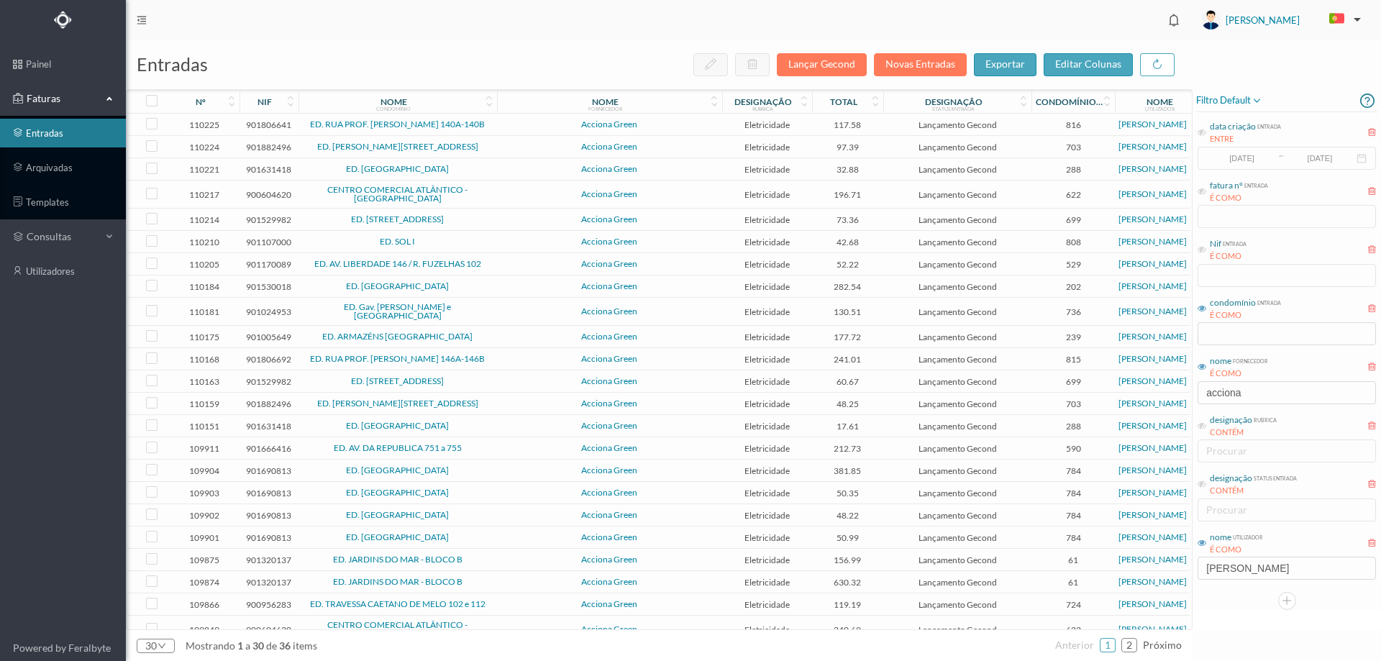
click at [531, 128] on span "Acciona Green" at bounding box center [610, 124] width 218 height 9
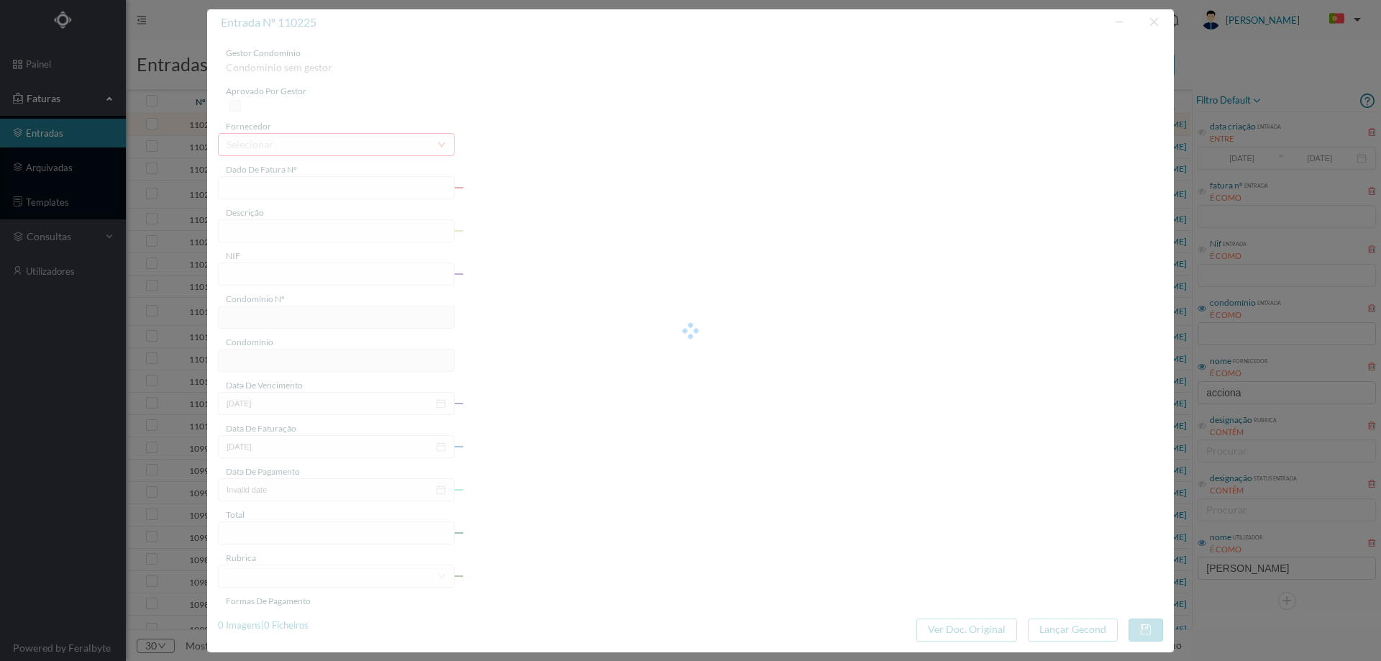
type input "FT P25/035403"
type input "PROF FERNANDO MAGANO 140 ["
type input "901806641"
type input "[DATE]"
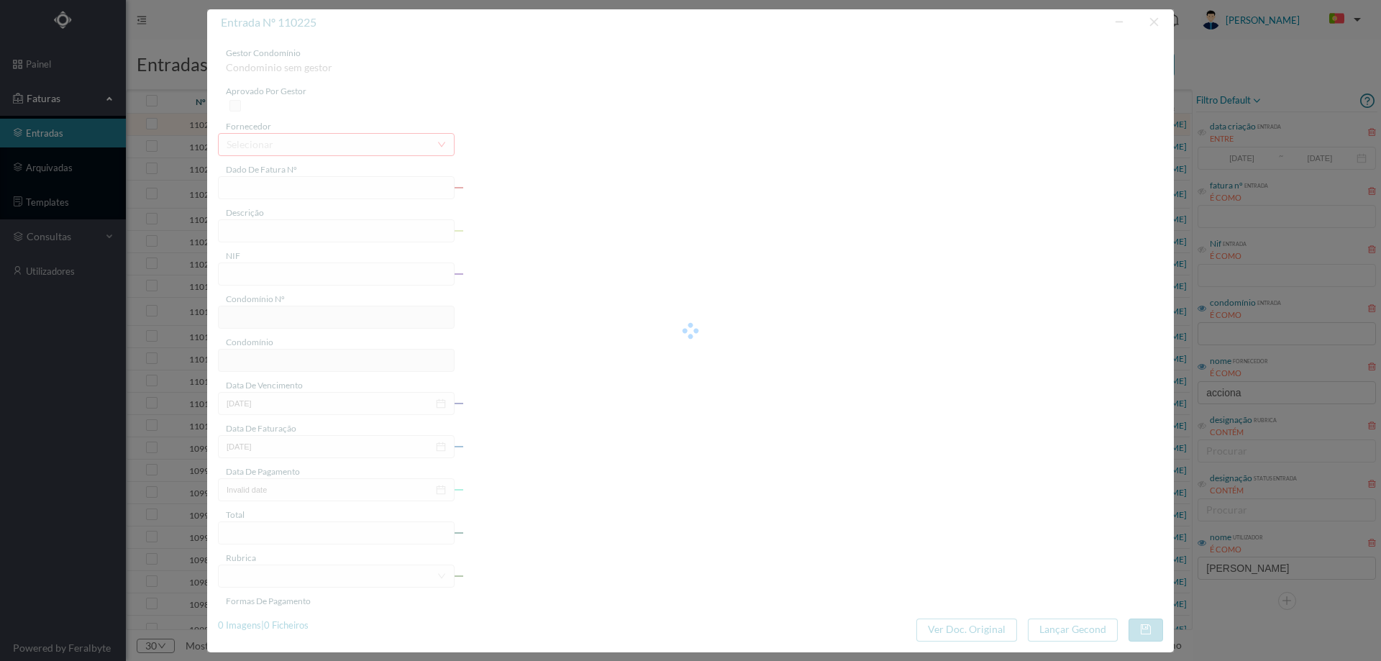
type input "[DATE]"
type input "117.58"
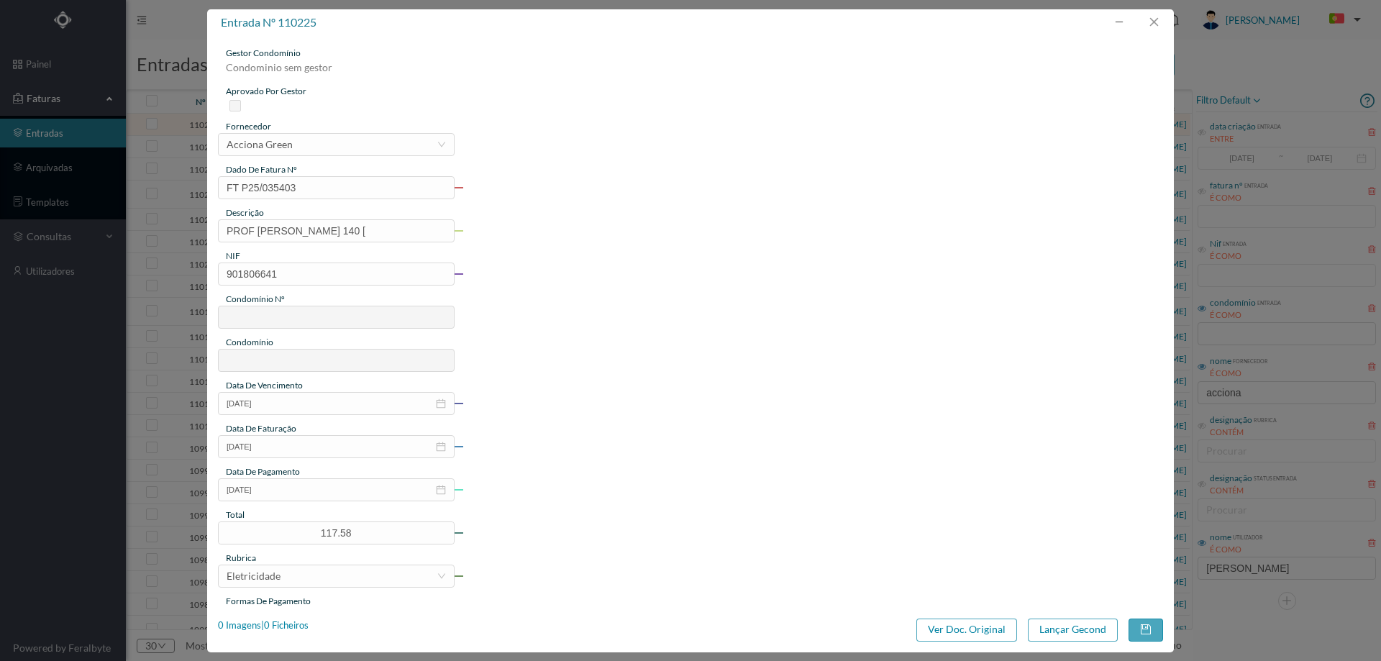
type input "816"
type input "ED. RUA PROF. FERNANDO MAGANO 140A-140B"
drag, startPoint x: 365, startPoint y: 228, endPoint x: 117, endPoint y: 219, distance: 249.0
click at [120, 220] on div "entrada nº 110225 gestor condomínio Joana Laroca aprovado por gestor fornecedor…" at bounding box center [690, 330] width 1381 height 661
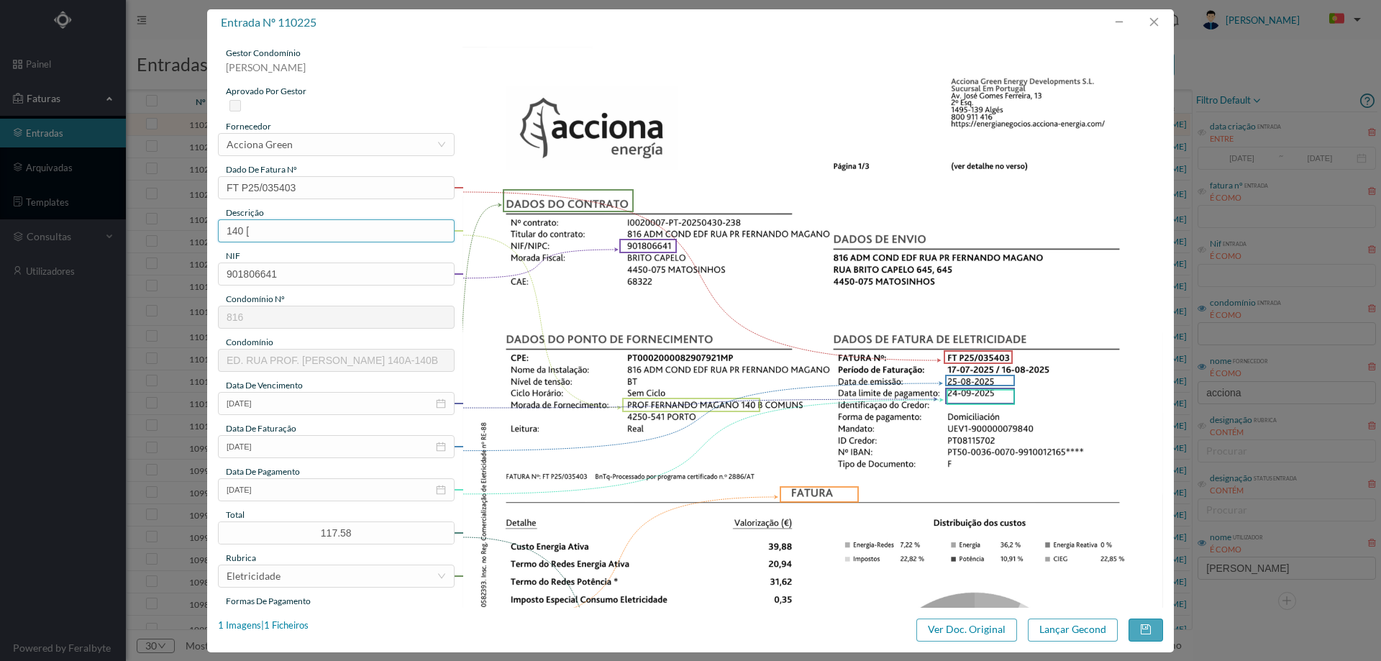
click at [352, 222] on input "140 [" at bounding box center [336, 230] width 237 height 23
type input "140 B COMUNS (17.07.2025 a 16.08.2025)"
click at [1069, 629] on button "Lançar Gecond" at bounding box center [1073, 629] width 90 height 23
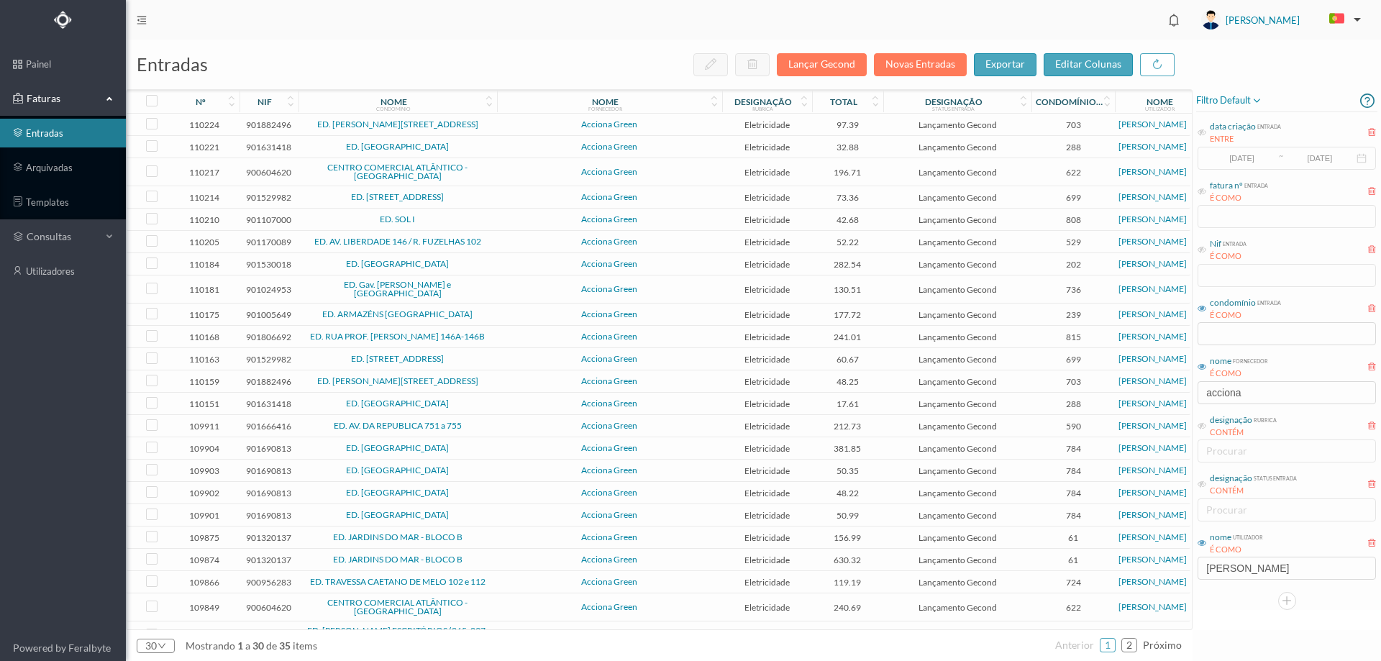
click at [700, 134] on td "Acciona Green" at bounding box center [609, 125] width 225 height 22
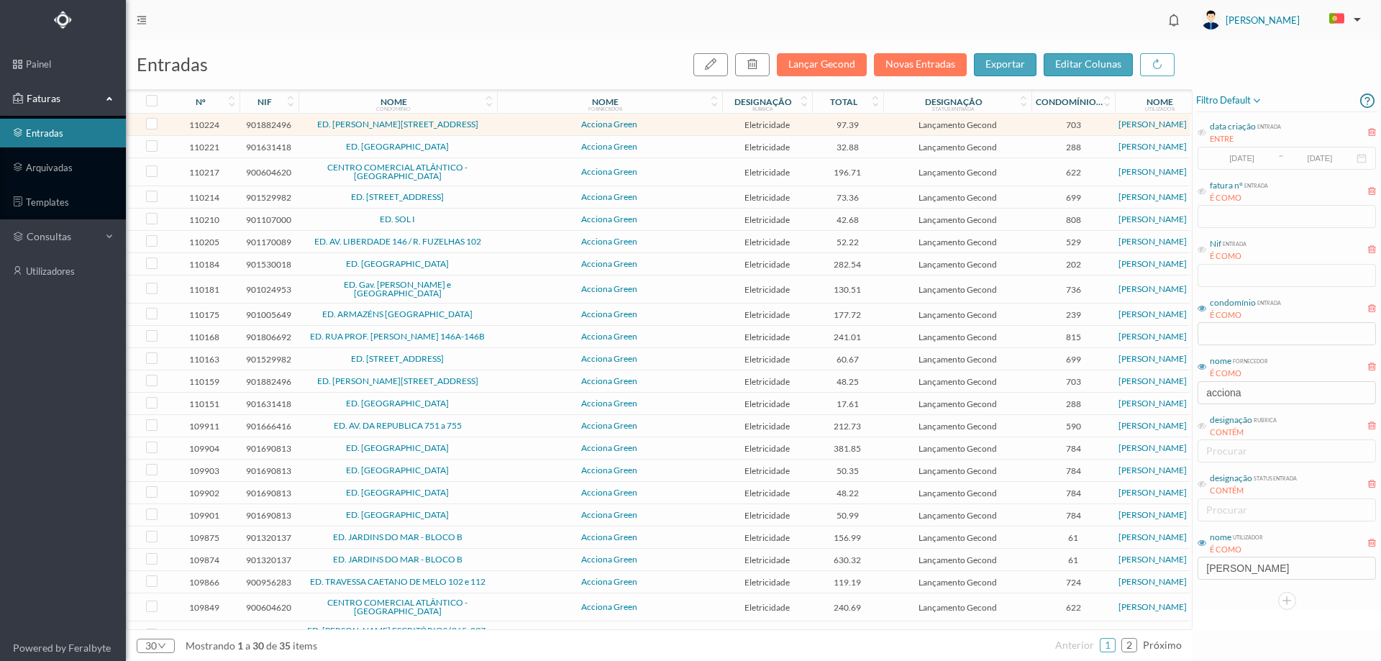
click at [700, 134] on td "Acciona Green" at bounding box center [609, 125] width 225 height 22
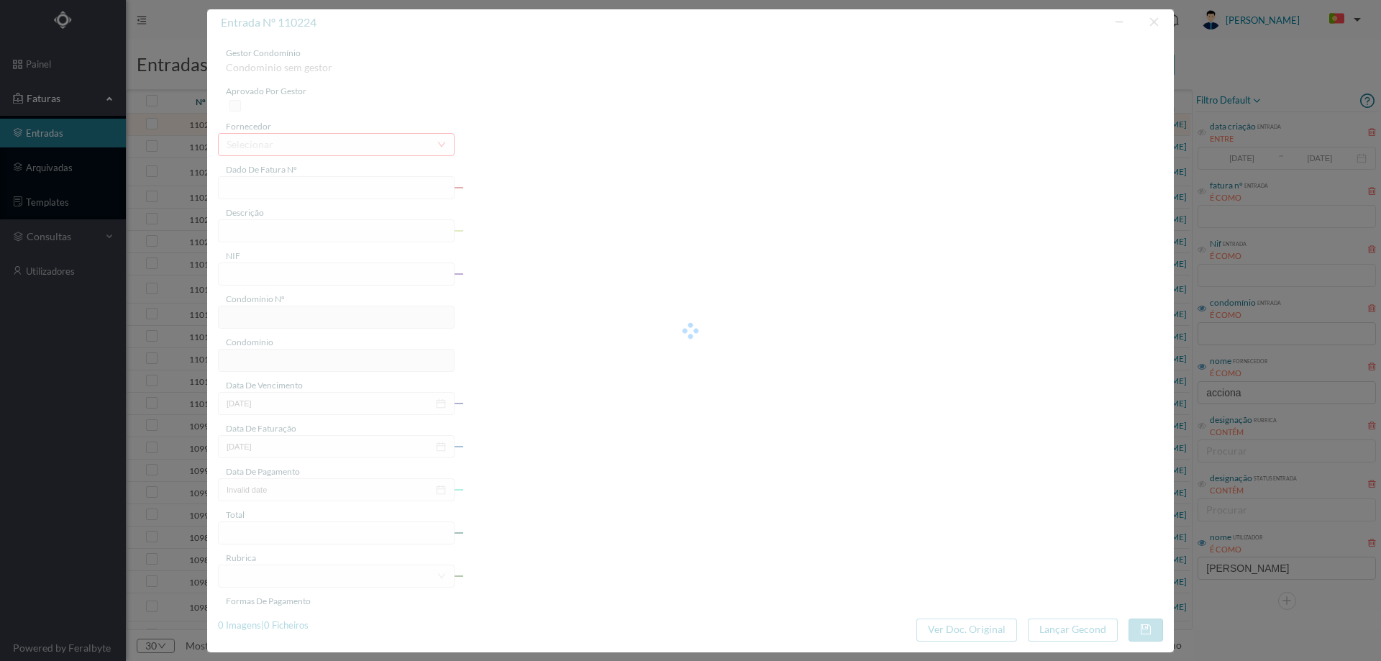
type input "FT P25/035913"
type input "DOMINGOS JOSE MOREIRA 11 CC"
type input "901882496"
type input "[DATE]"
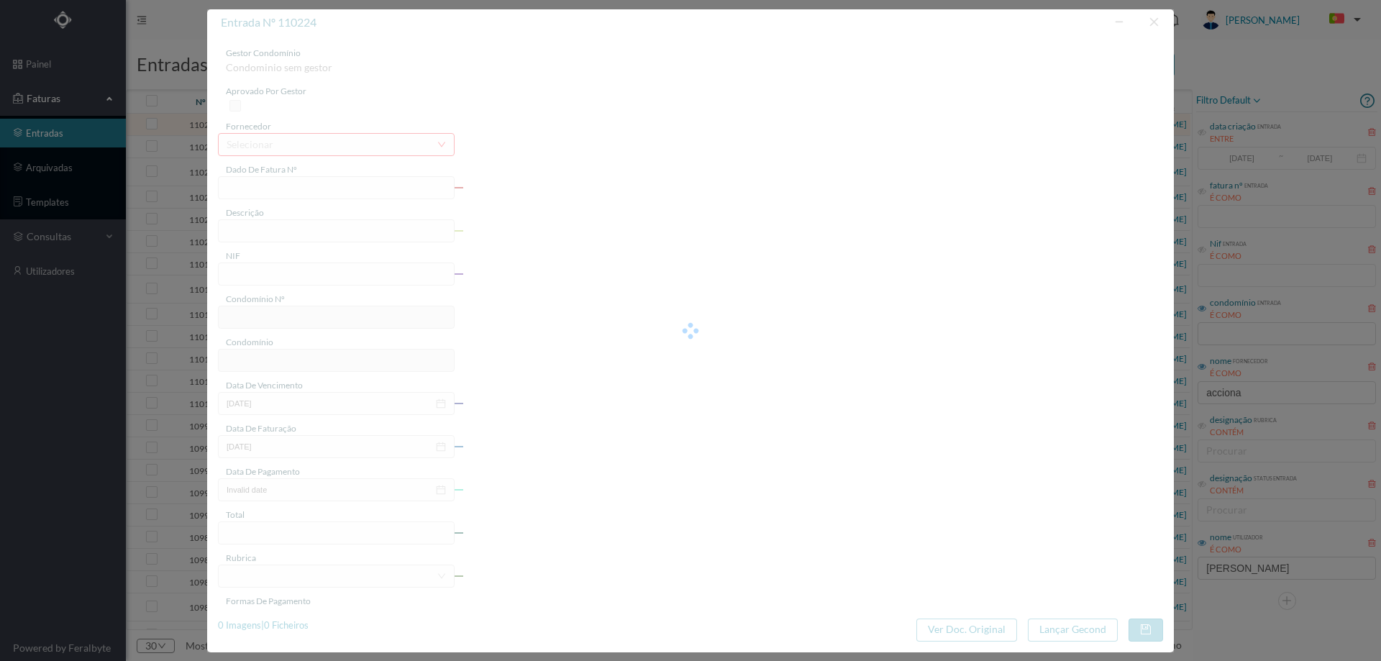
type input "[DATE]"
type input "97.39"
type input "703"
type input "ED. DOMINGOS JOSÉ MOREIRA, 11 e 21 / RUA DA CRUZ, 395"
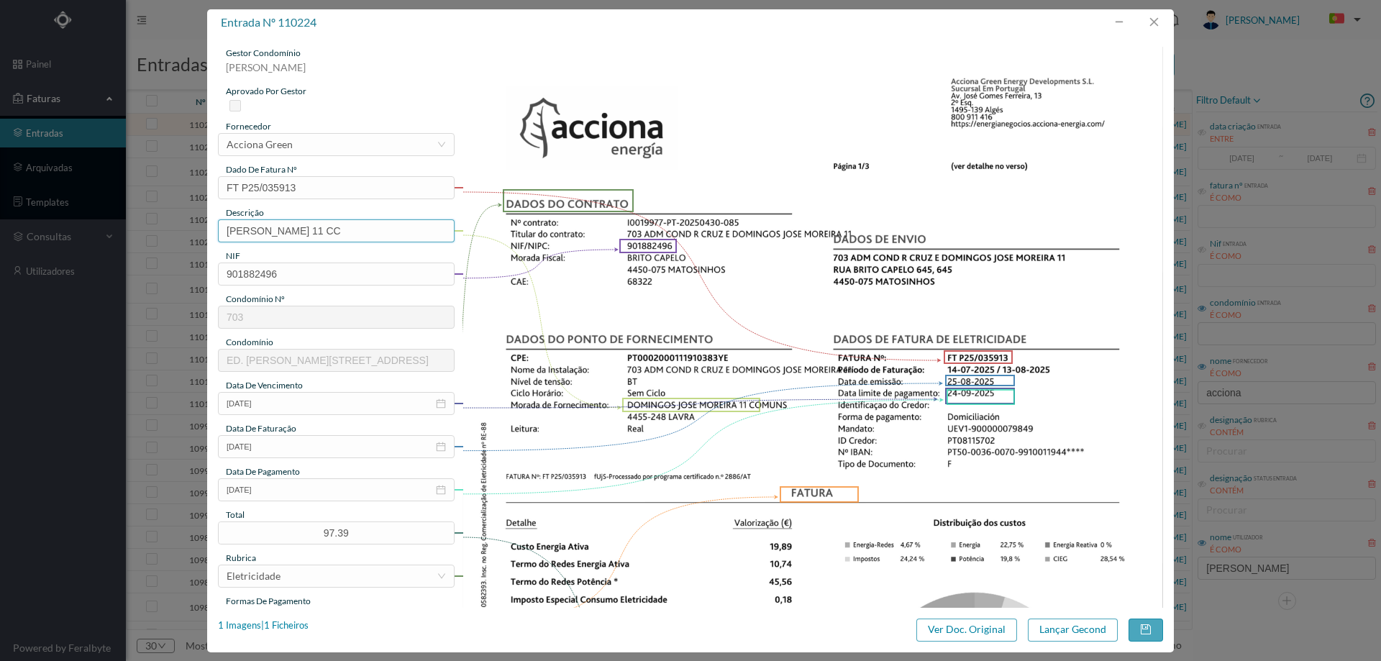
drag, startPoint x: 366, startPoint y: 232, endPoint x: 204, endPoint y: 232, distance: 161.8
click at [204, 232] on div "entrada nº 110224 gestor condomínio Joana Laroca aprovado por gestor fornecedor…" at bounding box center [690, 330] width 1381 height 661
type input "11 Comuns 14.07.2025 a 13.08.2025"
click at [1074, 624] on button "Lançar Gecond" at bounding box center [1073, 629] width 90 height 23
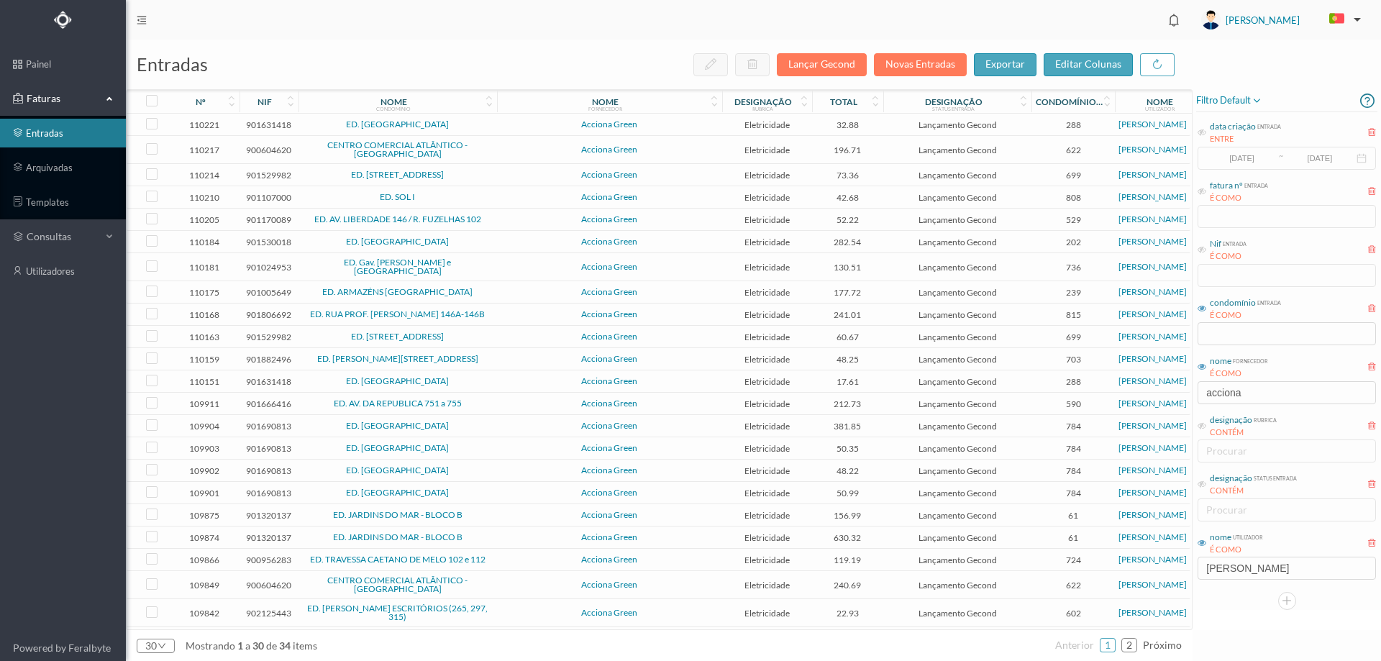
click at [501, 119] on td "Acciona Green" at bounding box center [609, 125] width 225 height 22
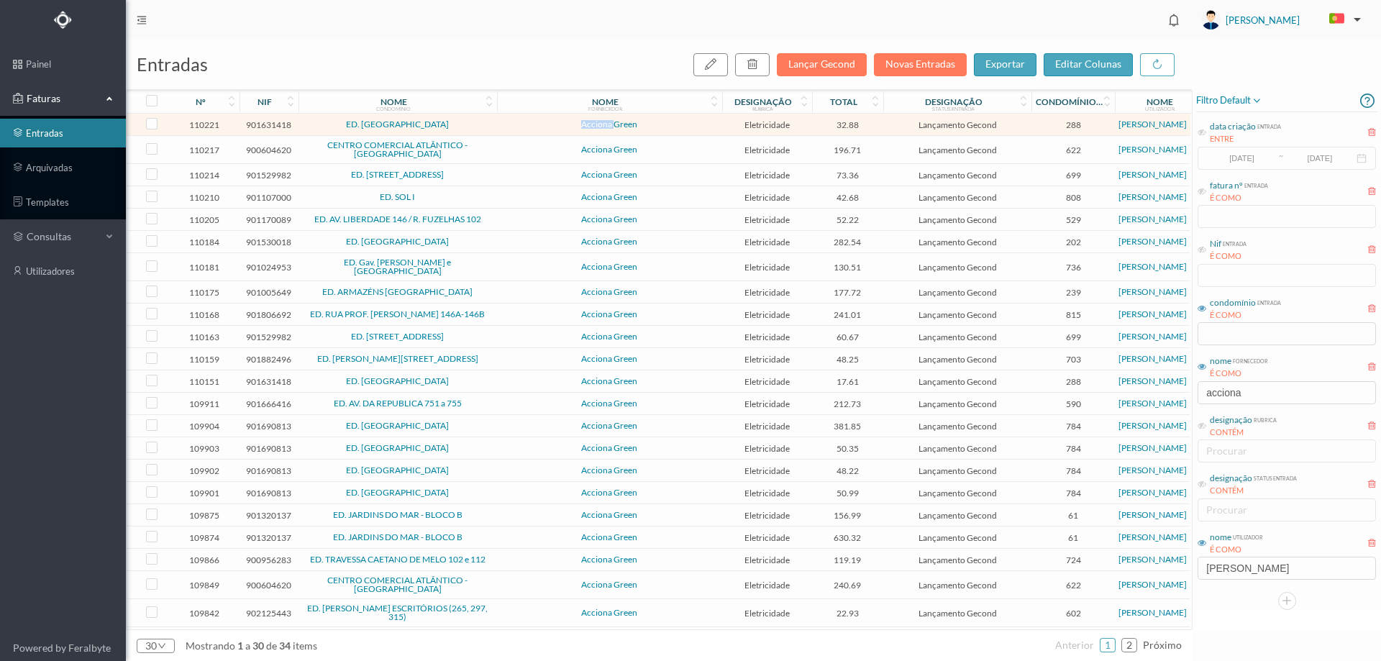
click at [501, 119] on td "Acciona Green" at bounding box center [609, 125] width 225 height 22
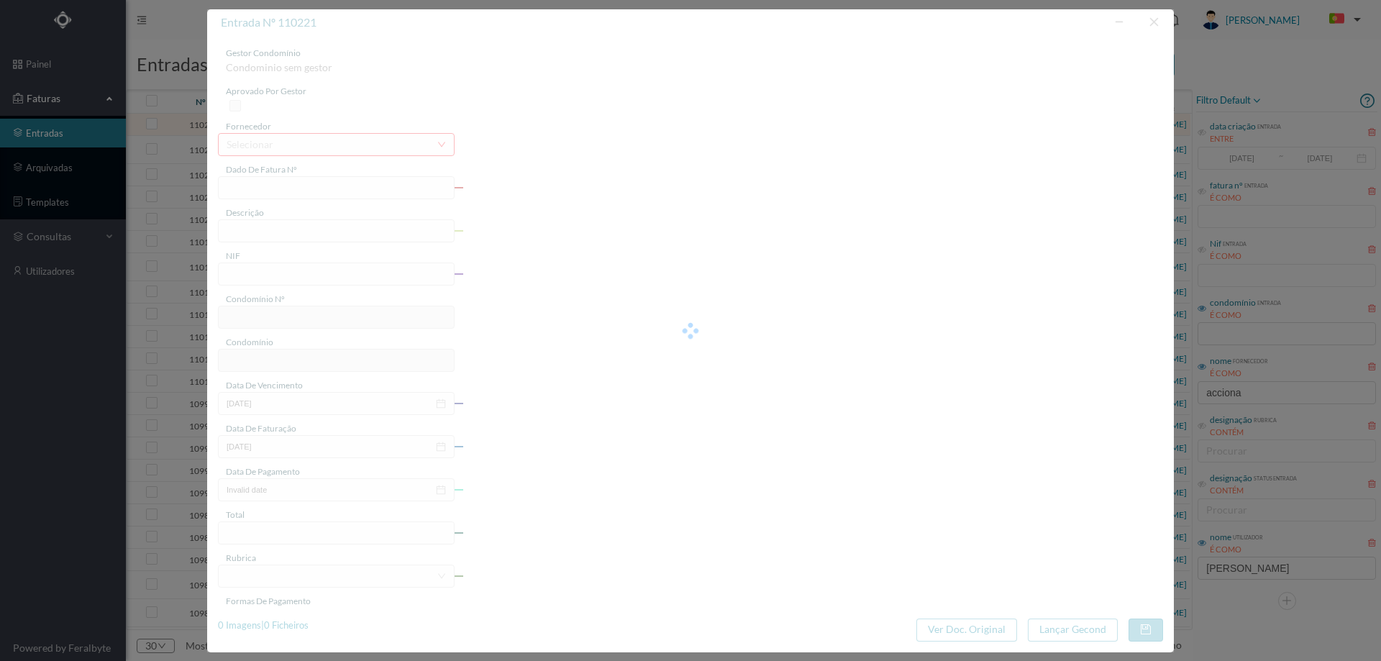
type input "FT P25/035965"
type input "MACIEIRA PARQUE 116 CV"
type input "901631418"
type input "[DATE]"
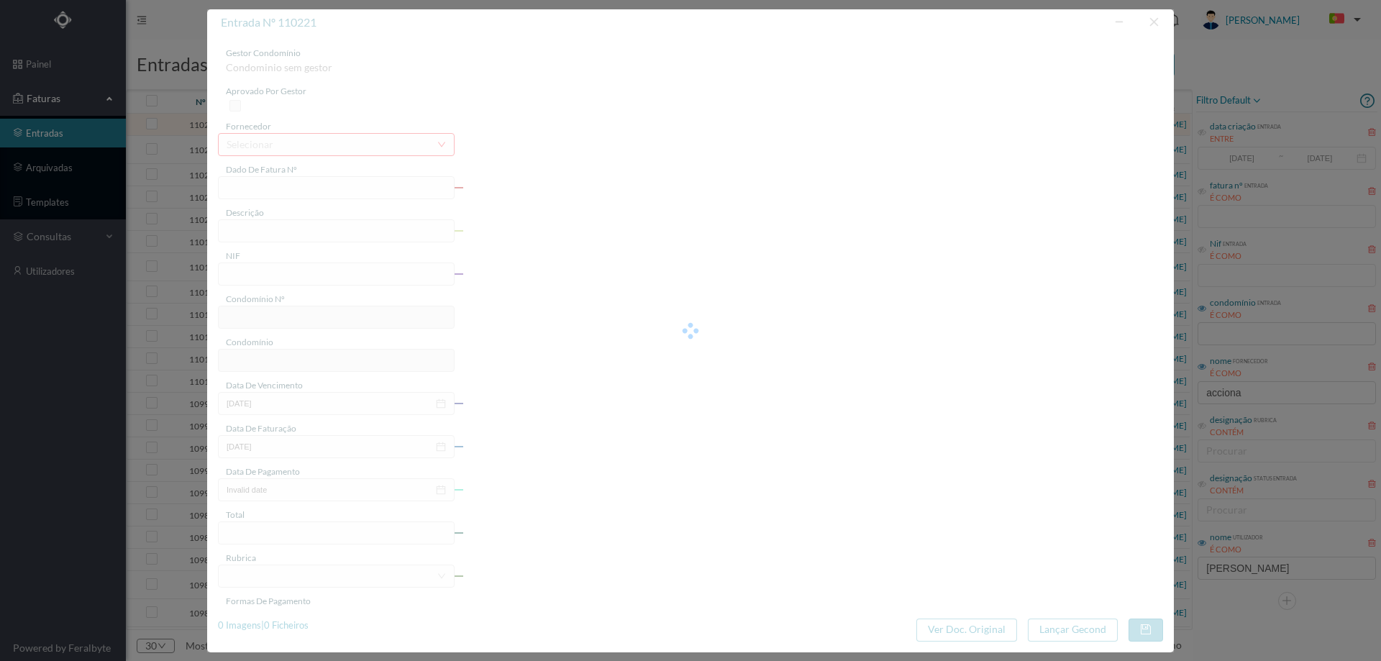
type input "[DATE]"
type input "32.88"
type input "288"
type input "ED. MACIEIRA PARQUE II"
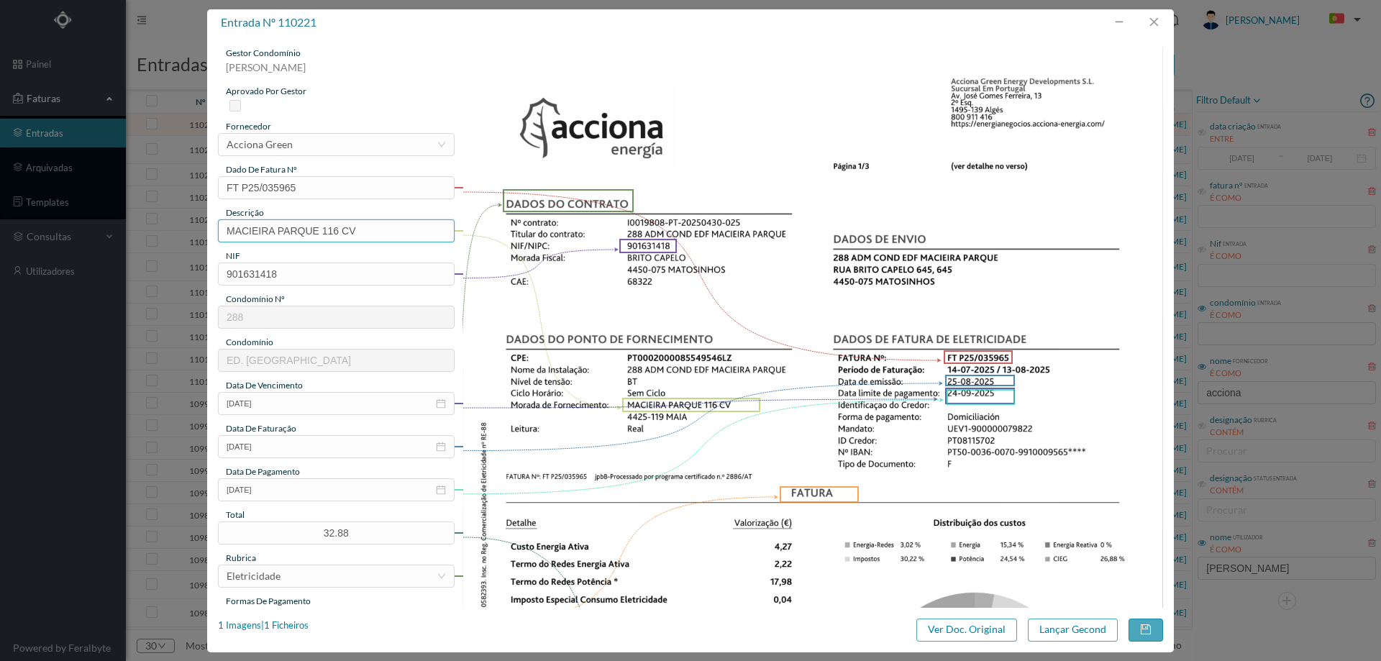
drag, startPoint x: 323, startPoint y: 228, endPoint x: 161, endPoint y: 212, distance: 162.6
click at [161, 212] on div "entrada nº 110221 gestor condomínio Joana Laroca aprovado por gestor fornecedor…" at bounding box center [690, 330] width 1381 height 661
type input "116 CV"
drag, startPoint x: 255, startPoint y: 233, endPoint x: 275, endPoint y: 235, distance: 19.5
click at [273, 235] on input "116 CV" at bounding box center [336, 230] width 237 height 23
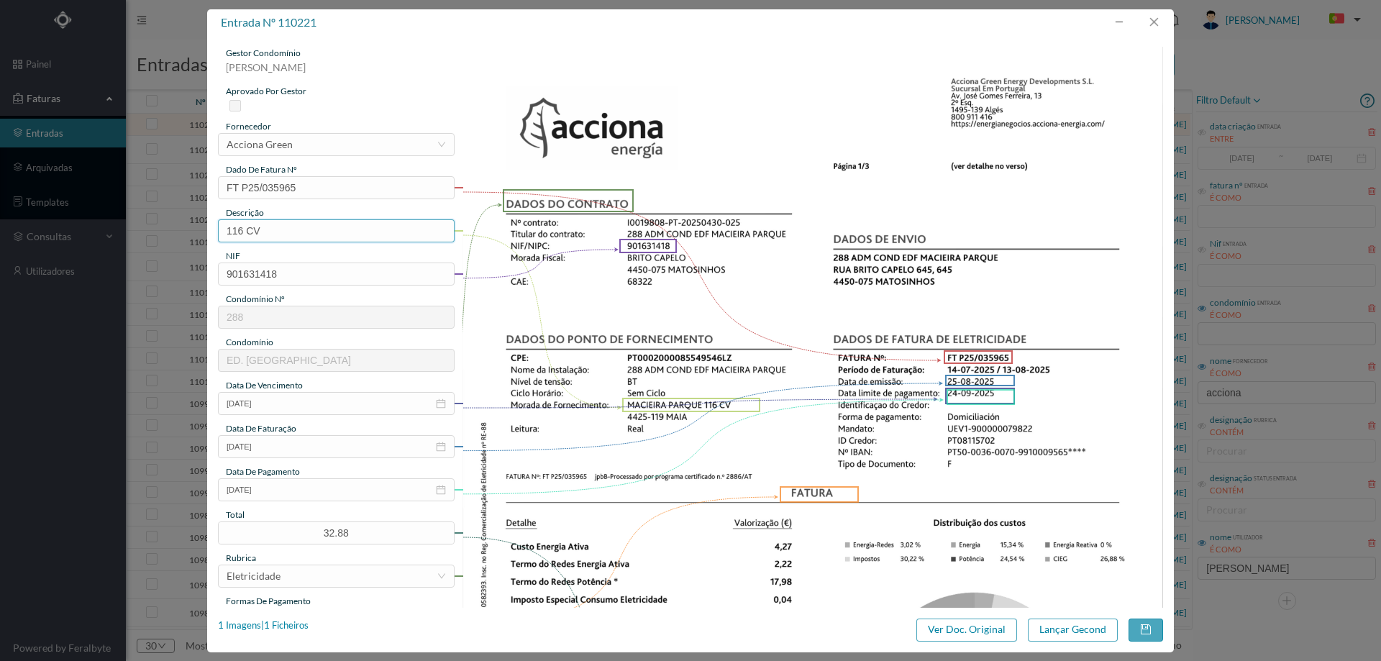
click at [278, 232] on input "116 CV" at bounding box center [336, 230] width 237 height 23
type input "116 CV (14.07.2025 a 13.08.2025)"
click at [1073, 631] on button "Lançar Gecond" at bounding box center [1073, 629] width 90 height 23
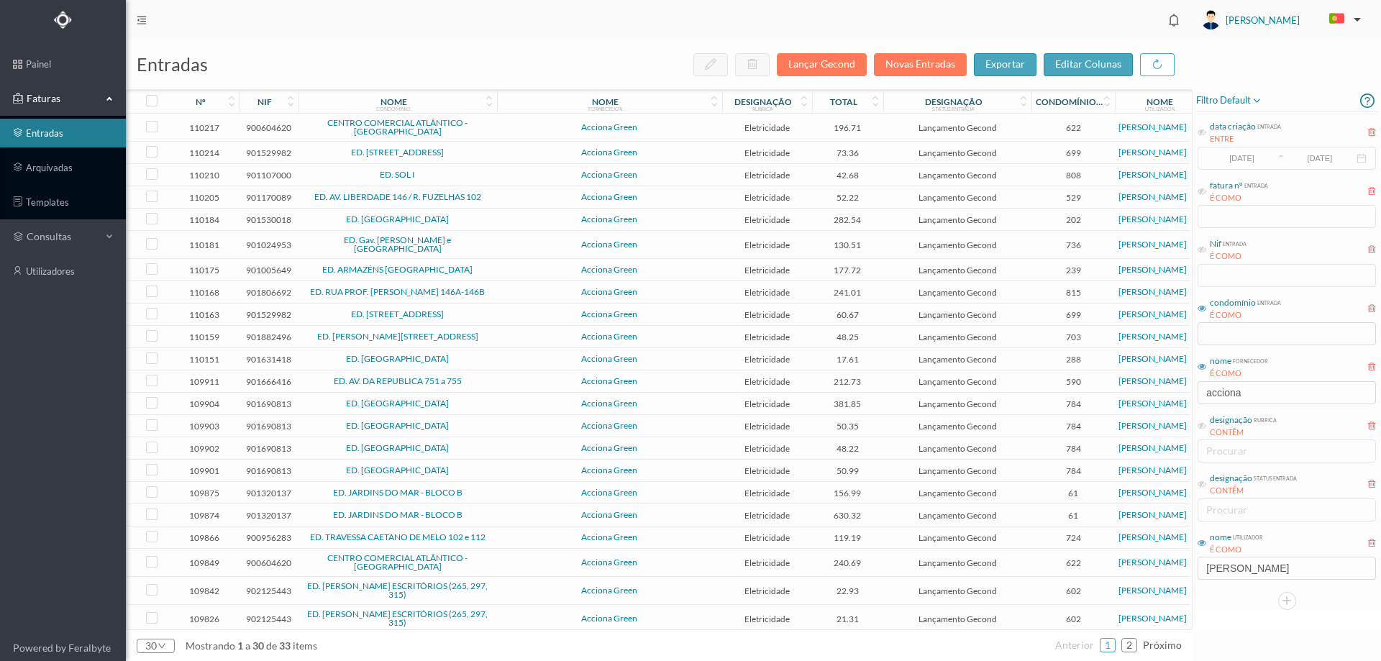
click at [502, 122] on td "Acciona Green" at bounding box center [609, 128] width 225 height 28
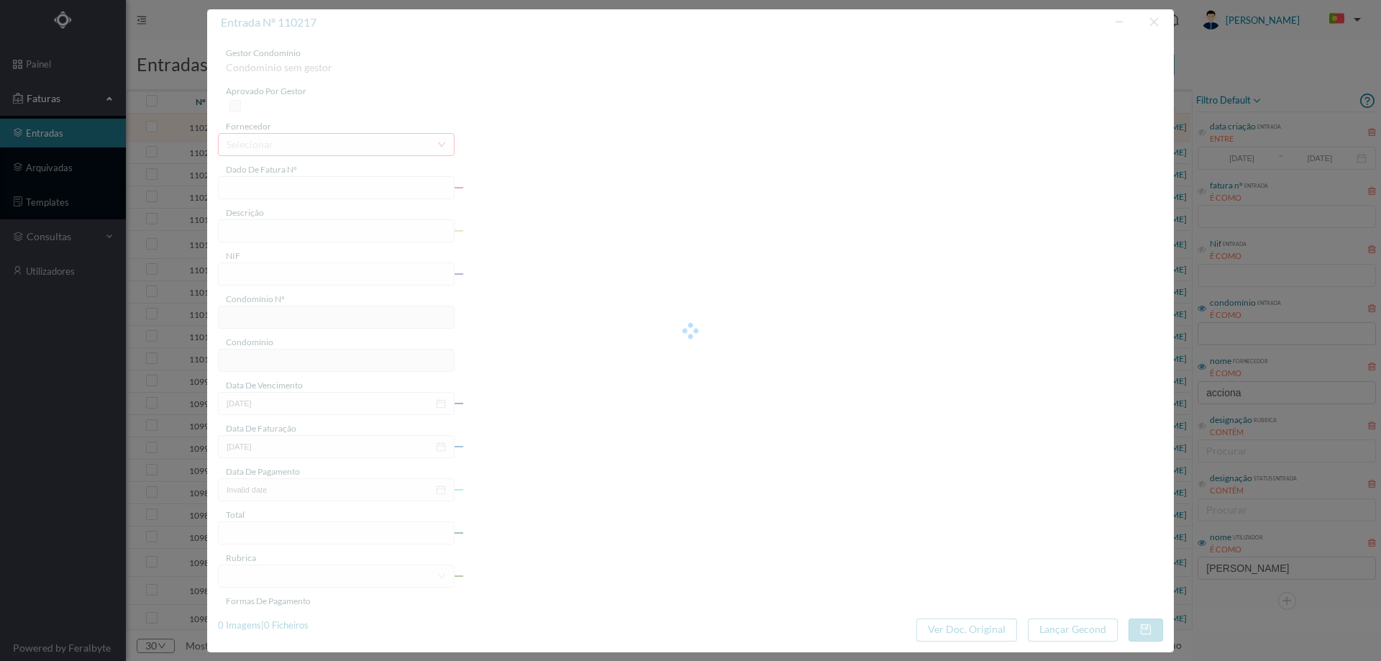
type input "FT P25/036078"
type input "SERPA PINTO 728 RC"
type input "900604620"
type input "[DATE]"
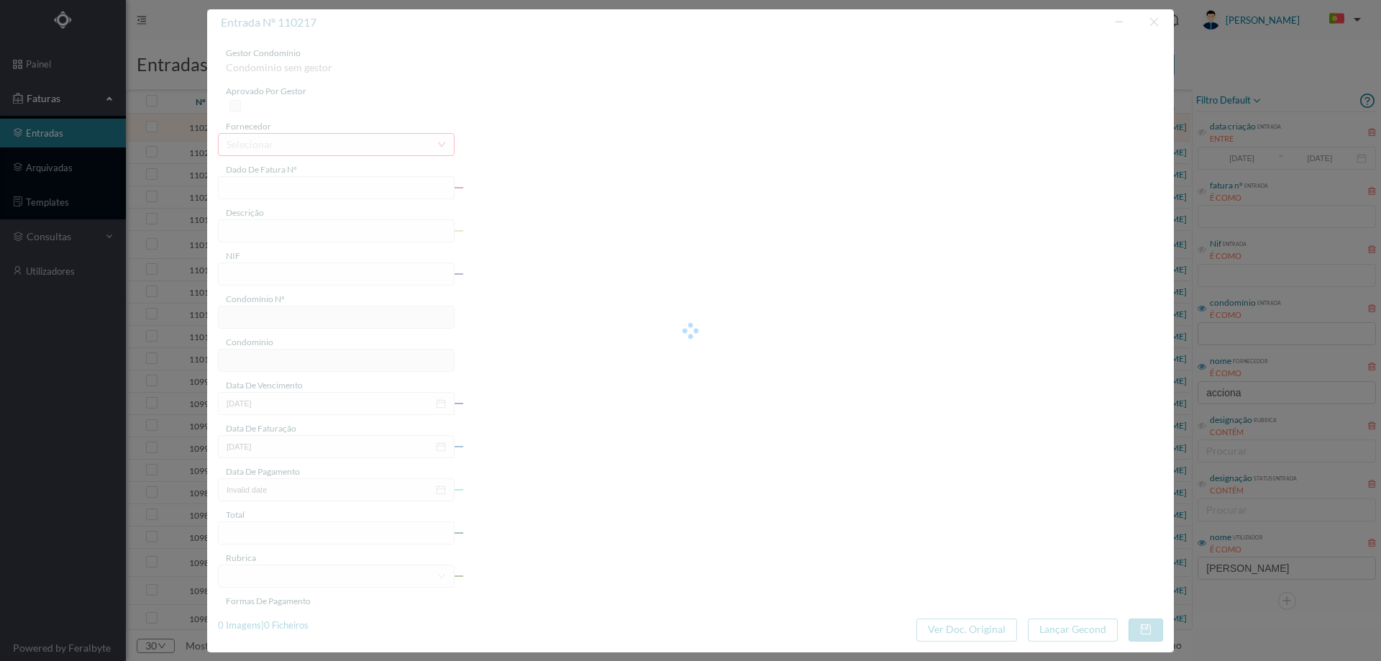
type input "[DATE]"
type input "196.71"
type input "622"
type input "CENTRO COMERCIAL ATLÂNTICO - [GEOGRAPHIC_DATA]"
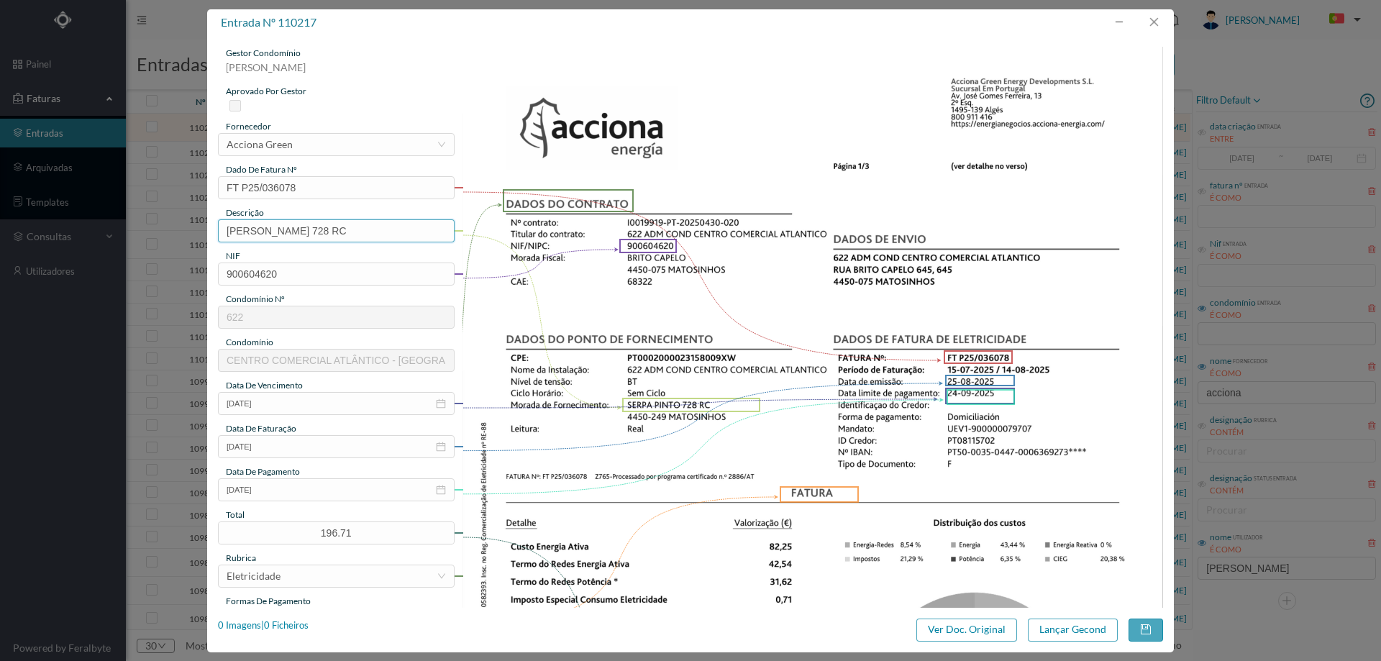
drag, startPoint x: 296, startPoint y: 232, endPoint x: 124, endPoint y: 232, distance: 171.2
click at [124, 232] on div "entrada nº 110217 gestor condomínio Joana Laroca aprovado por gestor fornecedor…" at bounding box center [690, 330] width 1381 height 661
click at [320, 218] on div "descrição" at bounding box center [336, 212] width 237 height 13
click at [321, 224] on input "728 RC" at bounding box center [336, 230] width 237 height 23
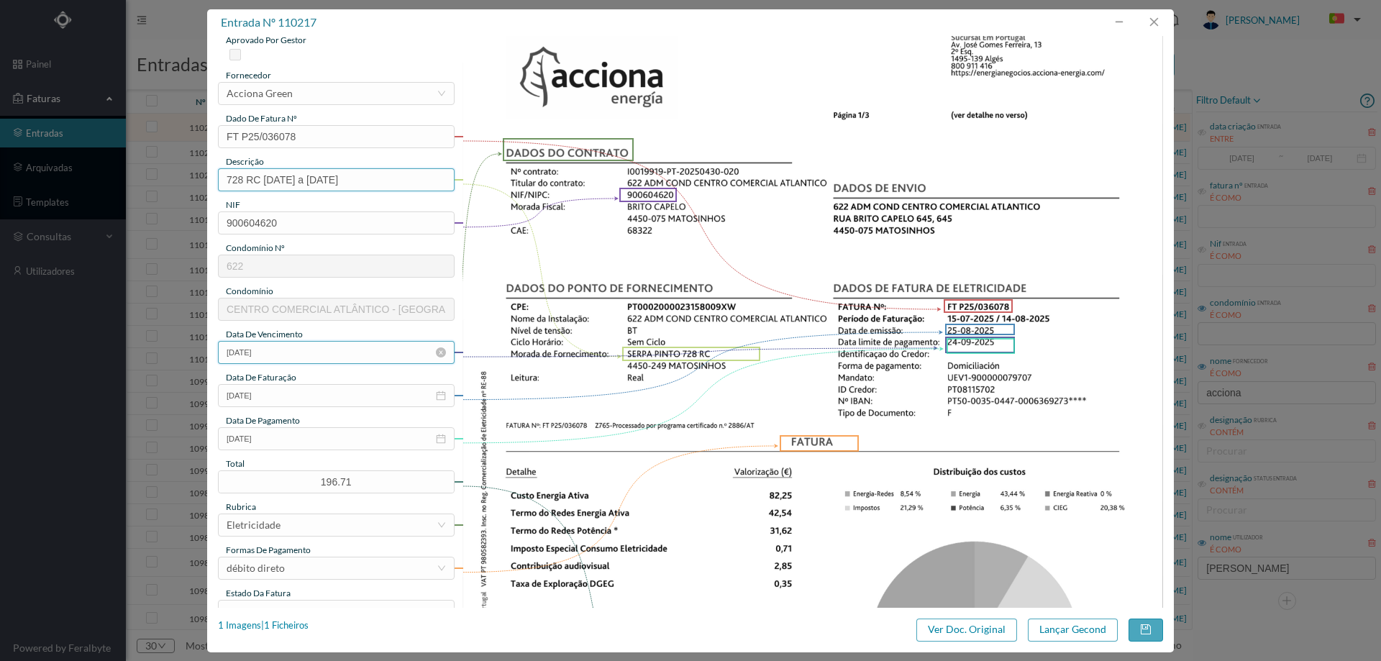
scroll to position [216, 0]
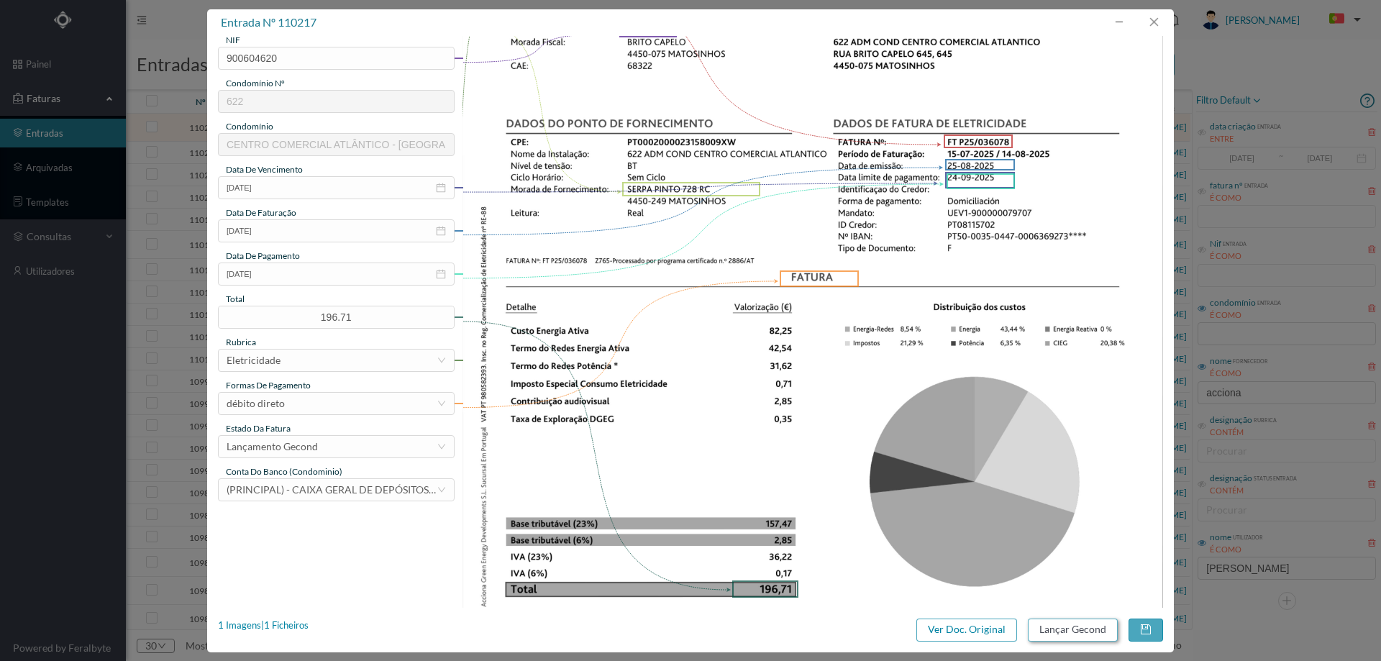
type input "728 RC 15.07.2025 a 14.08.2025"
click at [1056, 619] on button "Lançar Gecond" at bounding box center [1073, 629] width 90 height 23
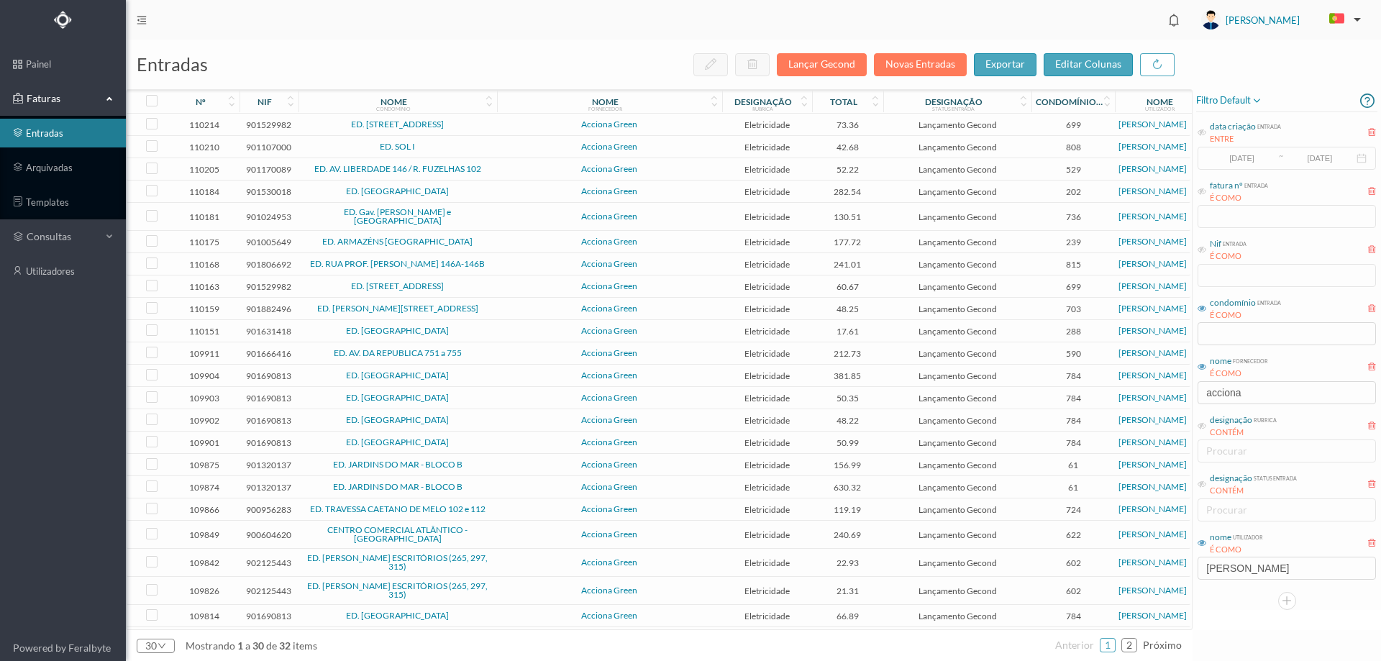
click at [502, 129] on td "Acciona Green" at bounding box center [609, 125] width 225 height 22
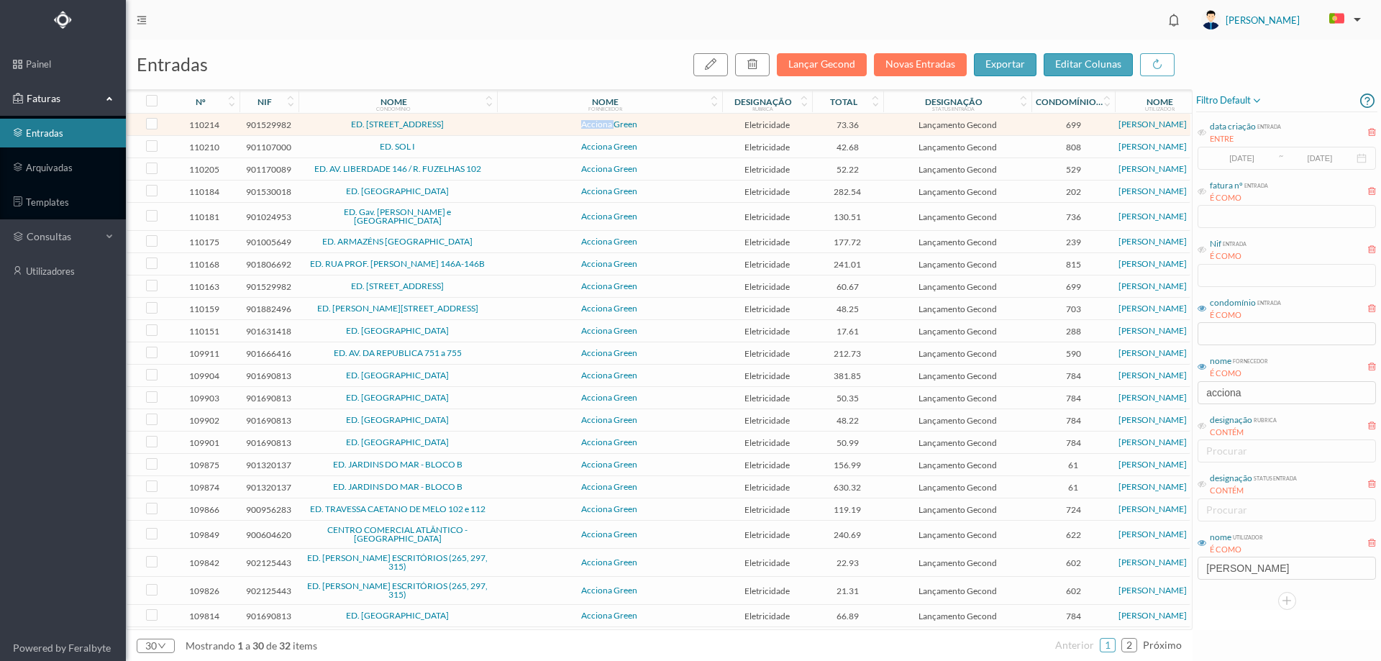
click at [502, 129] on td "Acciona Green" at bounding box center [609, 125] width 225 height 22
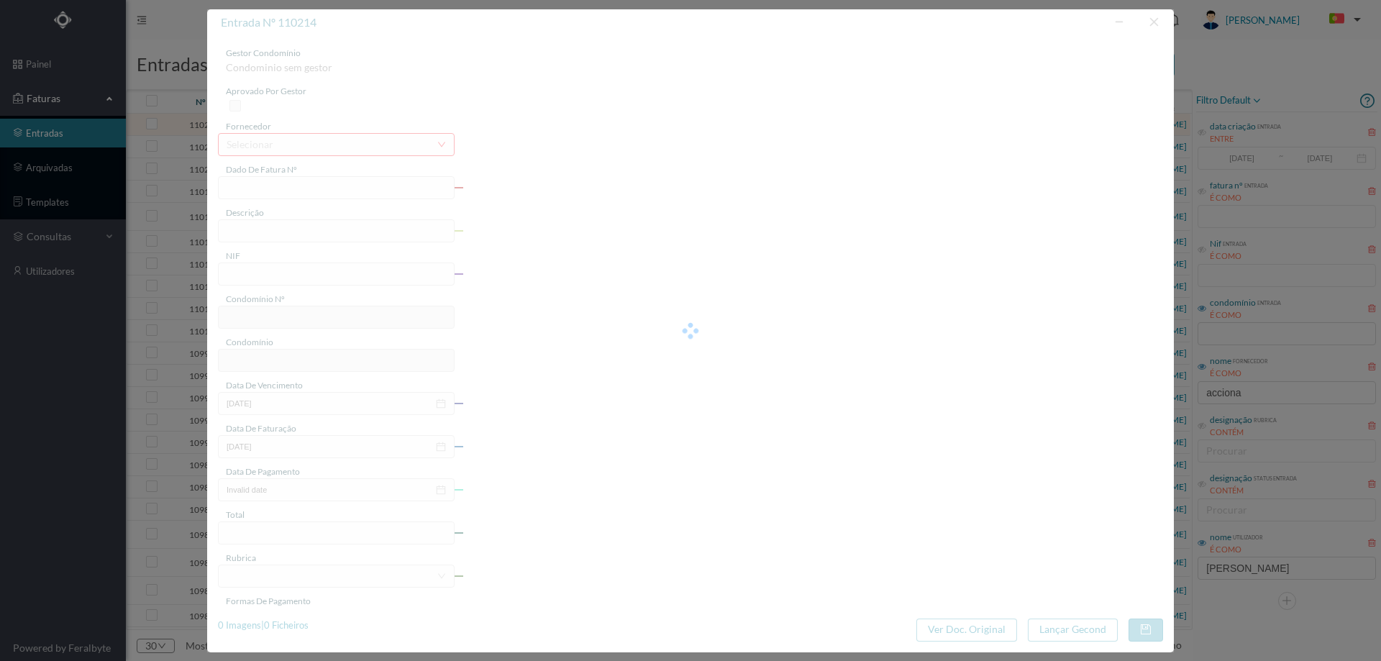
type input "FT P25/036476"
type input "DA PRAIA 313 COMUNS"
type input "901529982"
type input "[DATE]"
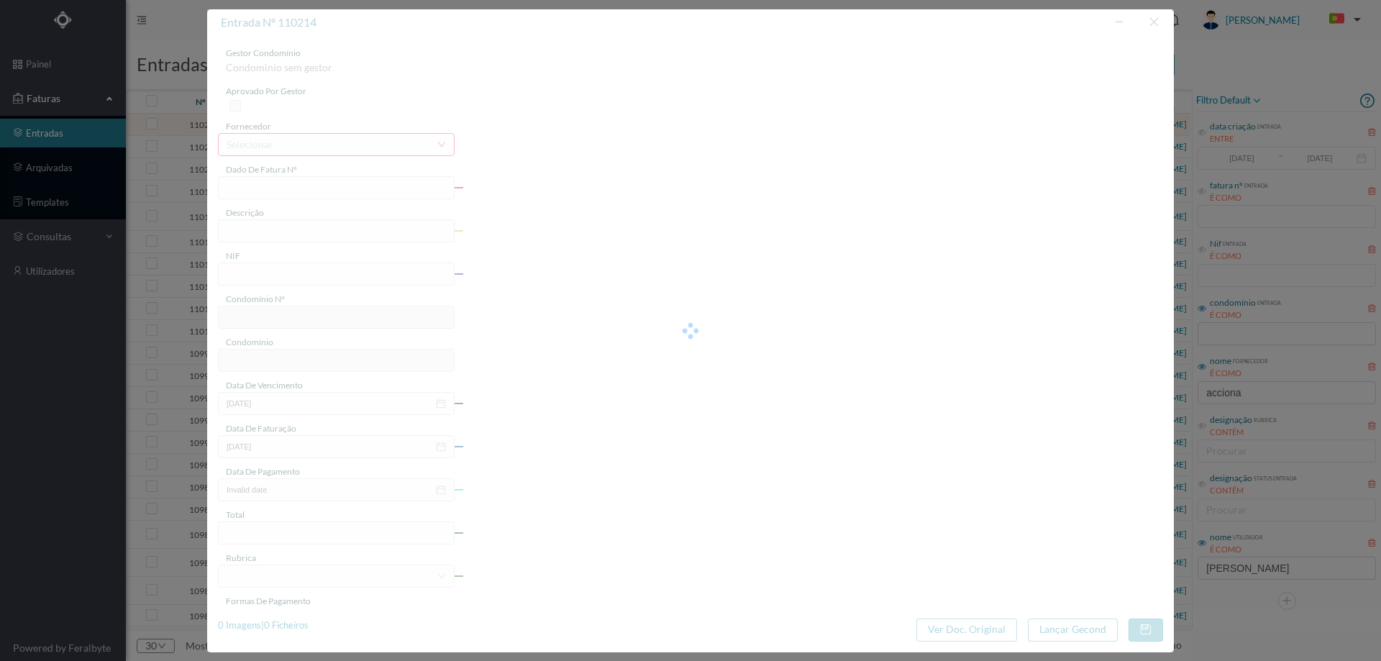
type input "[DATE]"
type input "73.36"
type input "699"
type input "ED. [STREET_ADDRESS]"
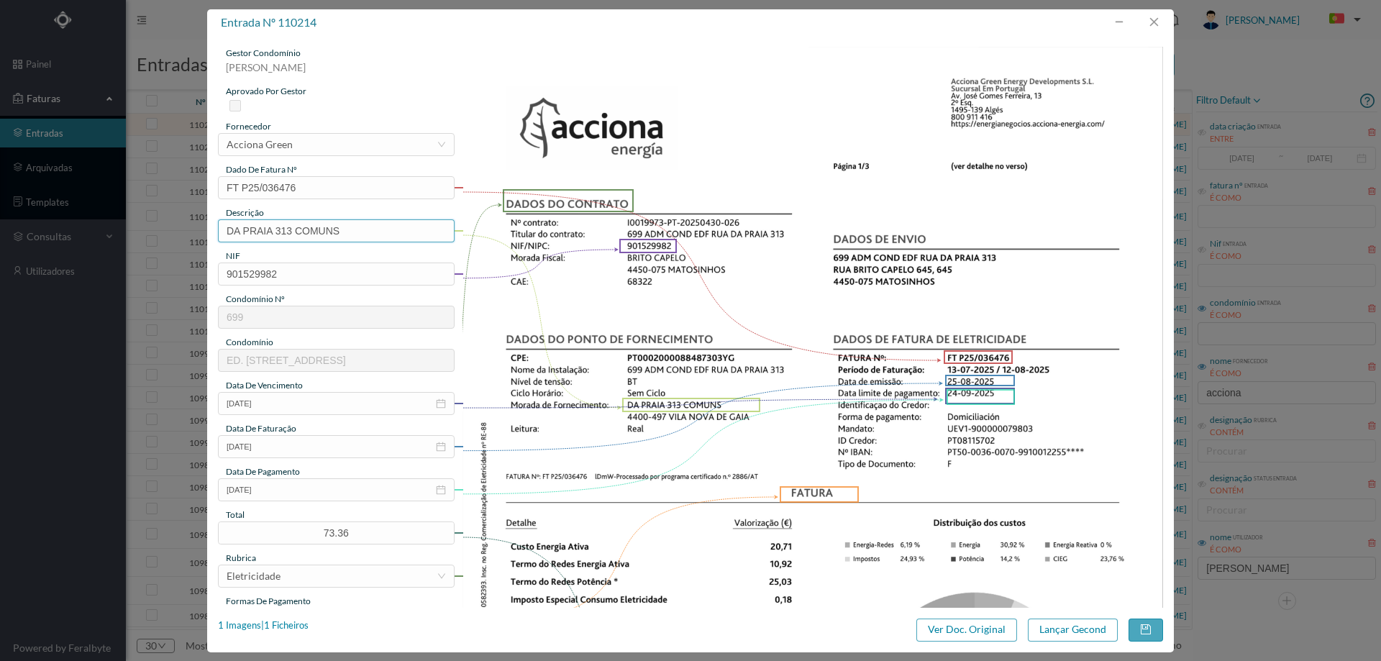
drag, startPoint x: 275, startPoint y: 233, endPoint x: 127, endPoint y: 245, distance: 149.3
click at [130, 245] on div "entrada nº 110214 gestor condomínio Joana Laroca aprovado por gestor fornecedor…" at bounding box center [690, 330] width 1381 height 661
click at [326, 237] on input "313 COMUNS" at bounding box center [336, 230] width 237 height 23
type input "313 COMUNS 13.07.2025 a 12.08.2025"
click at [1041, 637] on button "Lançar Gecond" at bounding box center [1073, 629] width 90 height 23
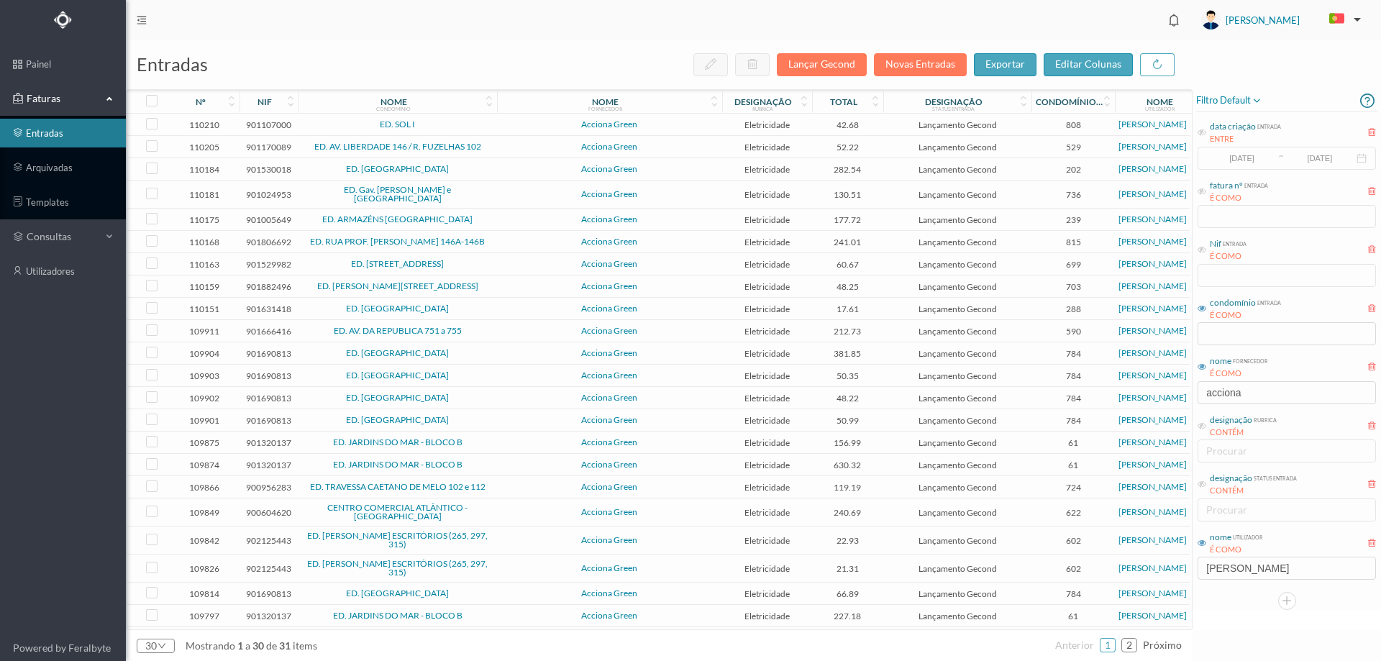
click at [465, 128] on span "ED. SOL I" at bounding box center [397, 124] width 191 height 9
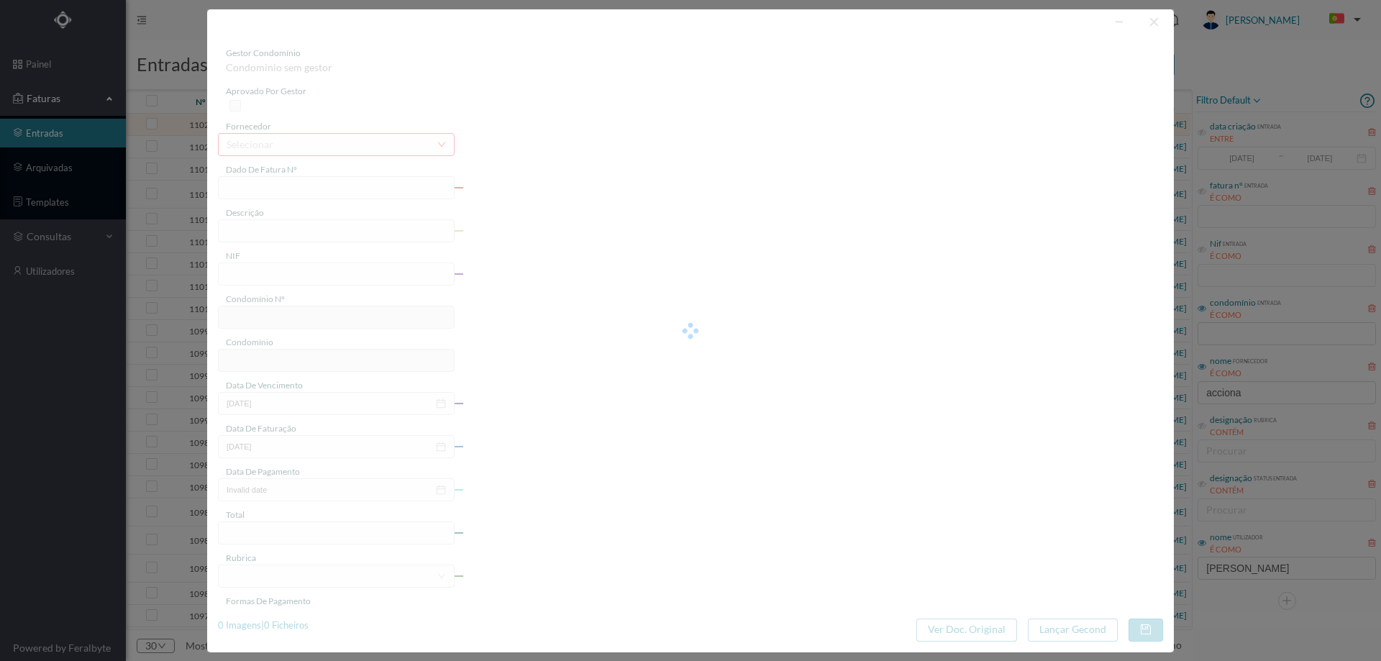
type input "FT P25/036009"
type input "MANUEL FERREIRA PINTO 114"
type input "901107000"
type input "[DATE]"
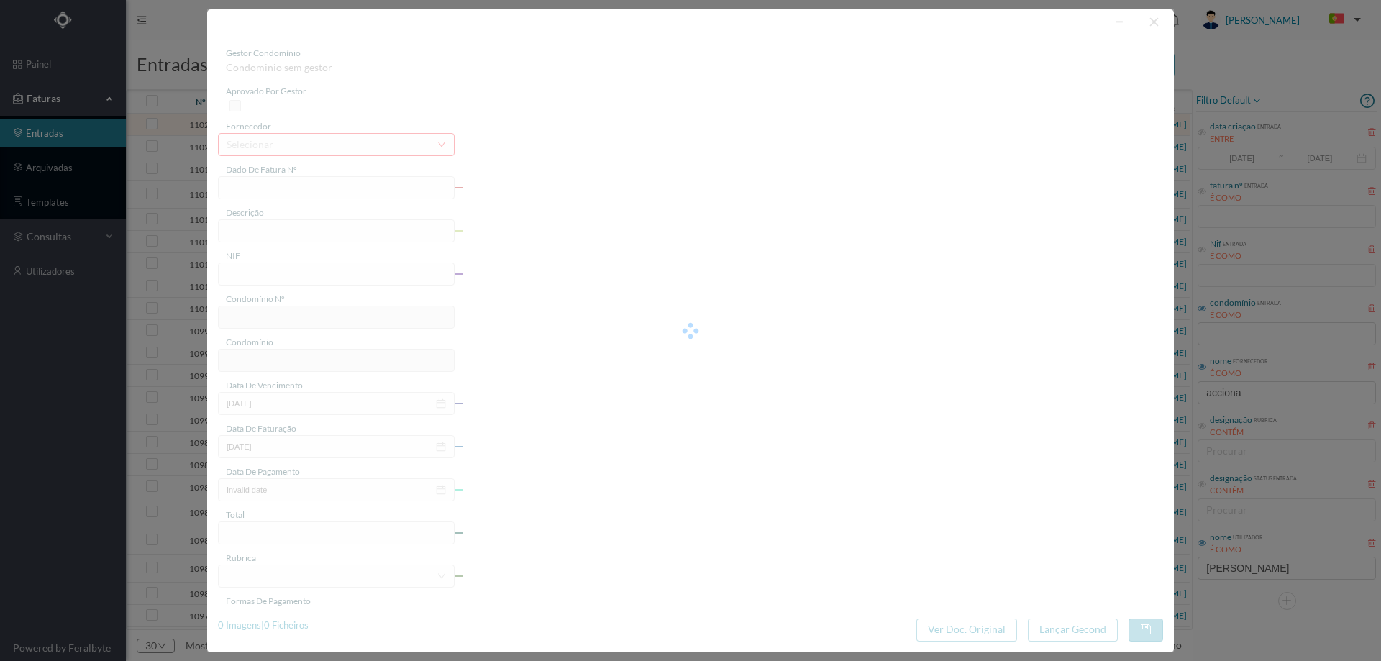
type input "[DATE]"
type input "42.68"
type input "808"
type input "ED. SOL I"
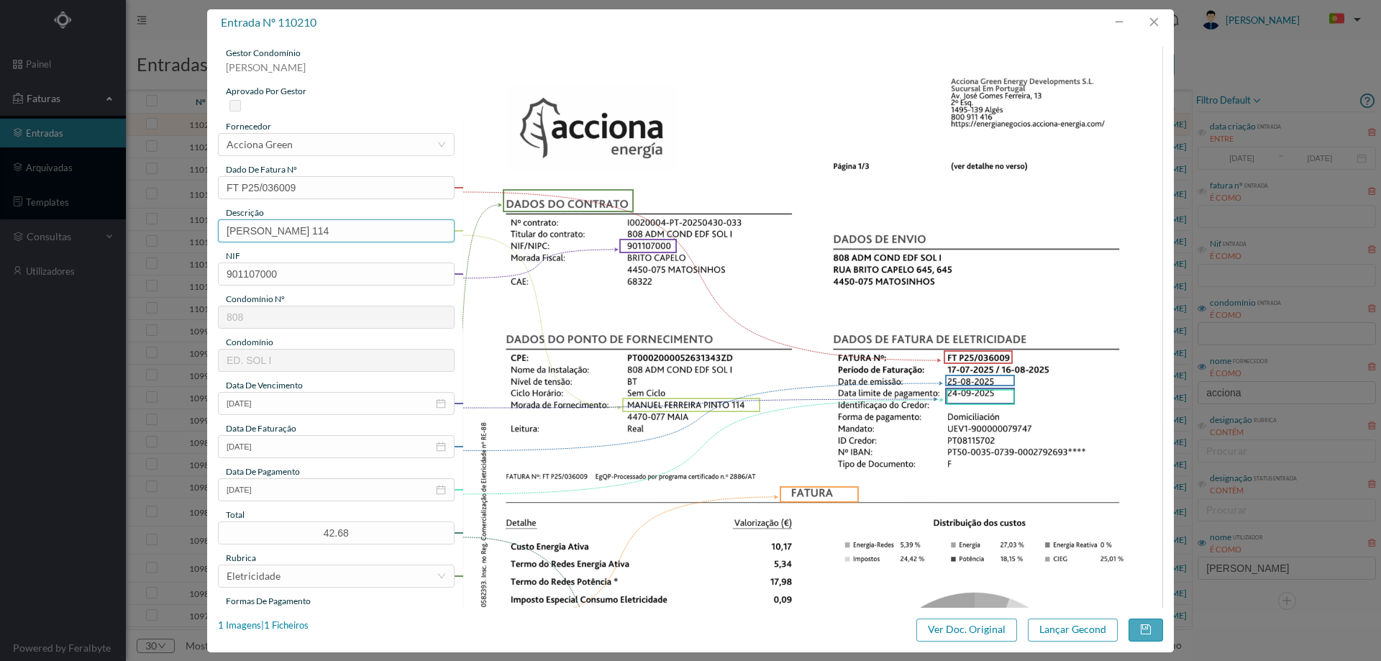
drag, startPoint x: 360, startPoint y: 231, endPoint x: 70, endPoint y: 250, distance: 291.1
click at [70, 250] on div "entrada nº 110210 gestor condomínio Joana Laroca aprovado por gestor fornecedor…" at bounding box center [690, 330] width 1381 height 661
type input "114 (17.07.2025 a 16.08.2025)"
click at [1057, 635] on button "Lançar Gecond" at bounding box center [1073, 629] width 90 height 23
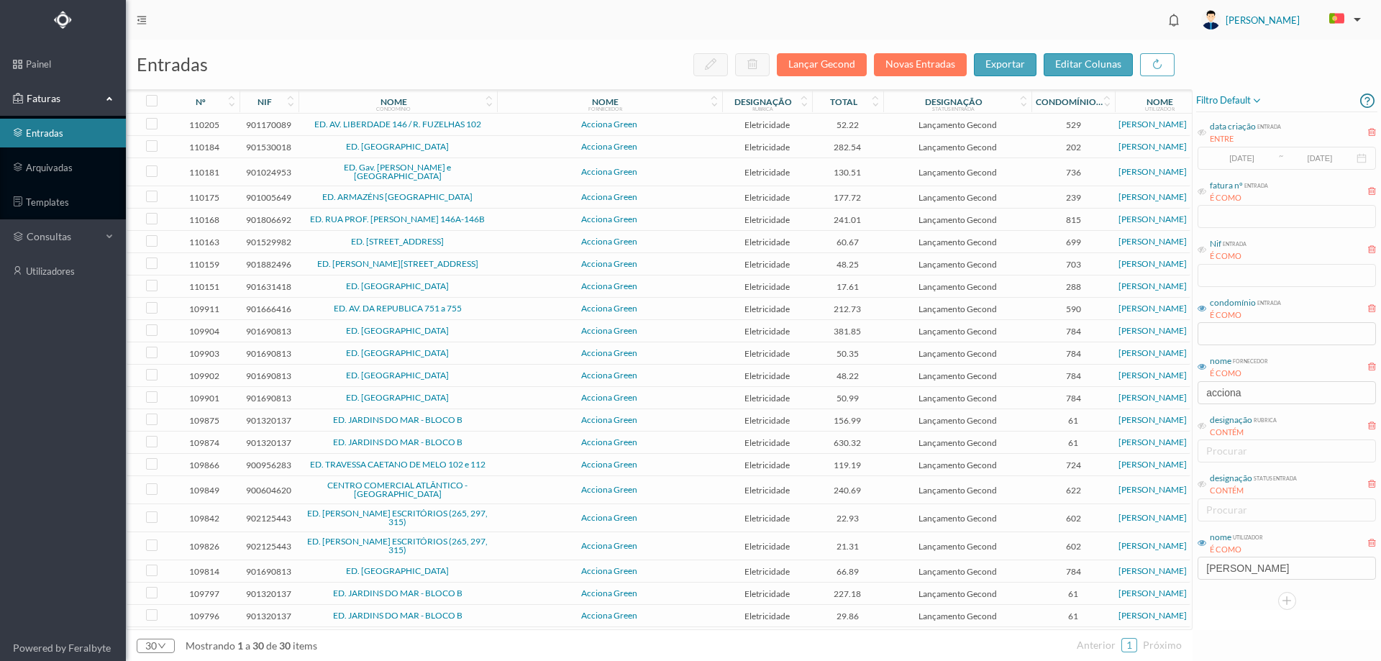
click at [516, 122] on span "Acciona Green" at bounding box center [610, 124] width 218 height 9
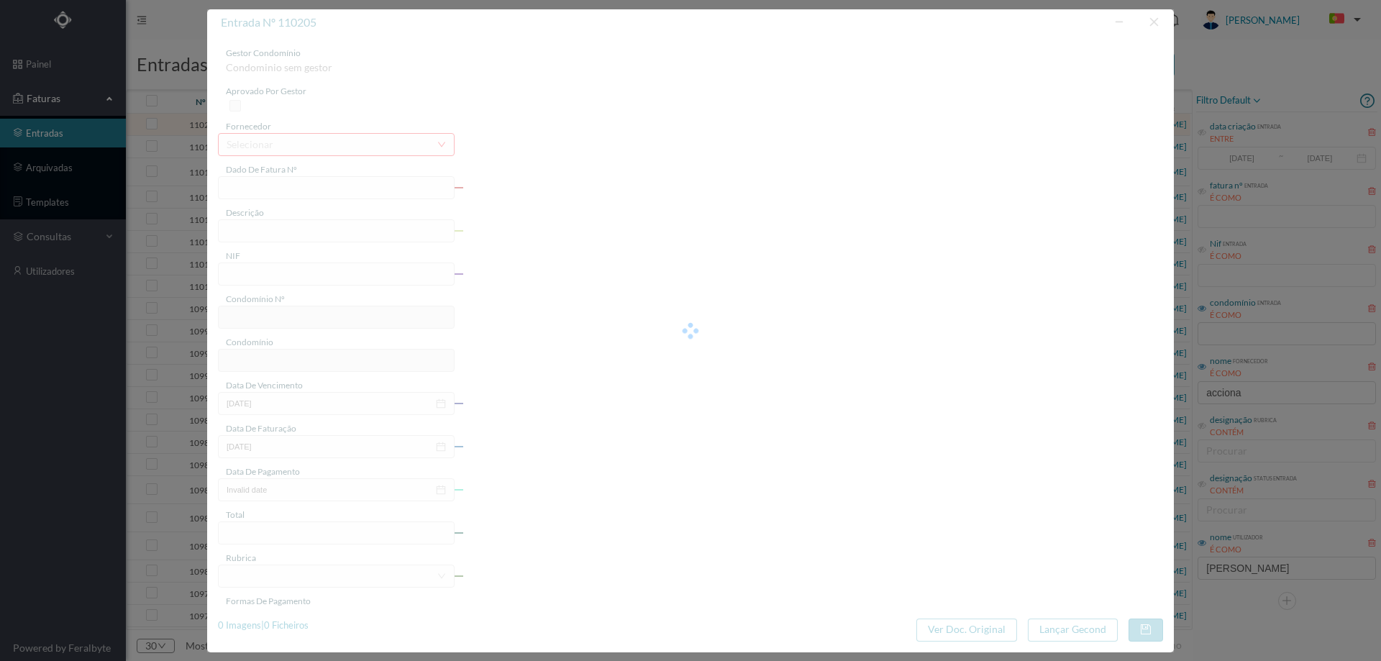
type input "FT P25/035721"
type input "DA LIBERDADE 170"
type input "901170089"
type input "[DATE]"
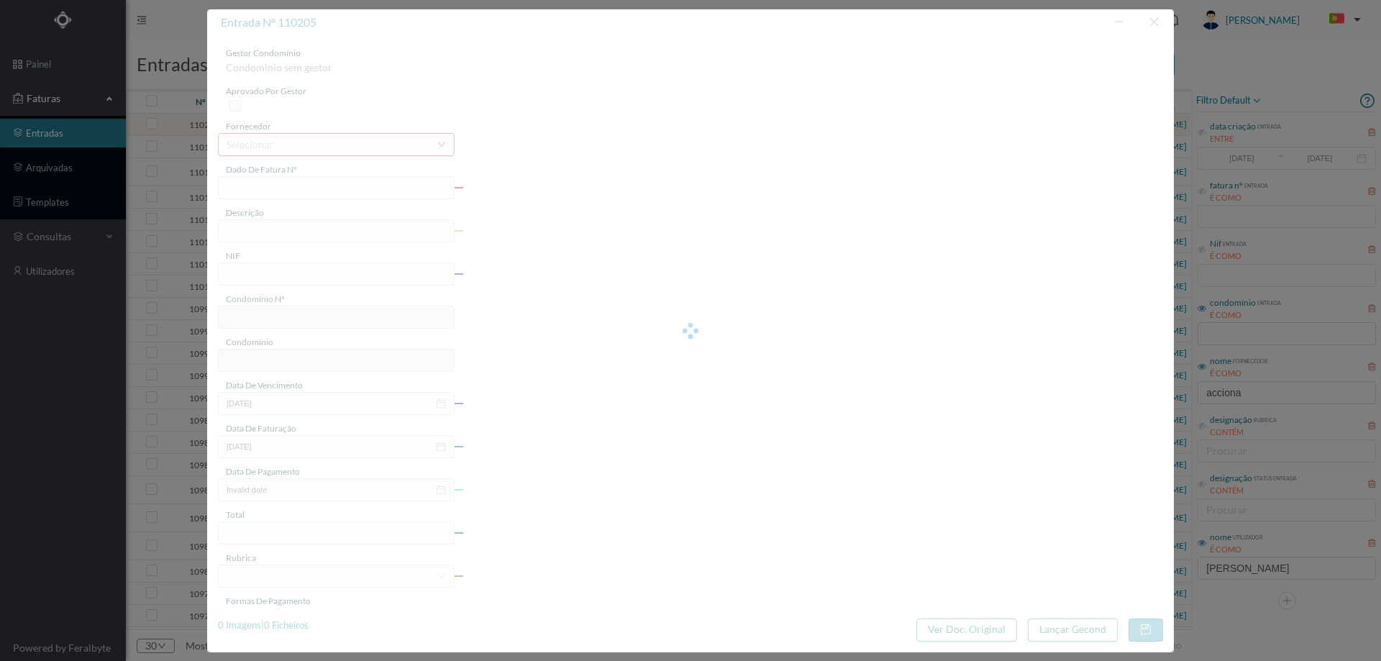
type input "[DATE]"
type input "52.22"
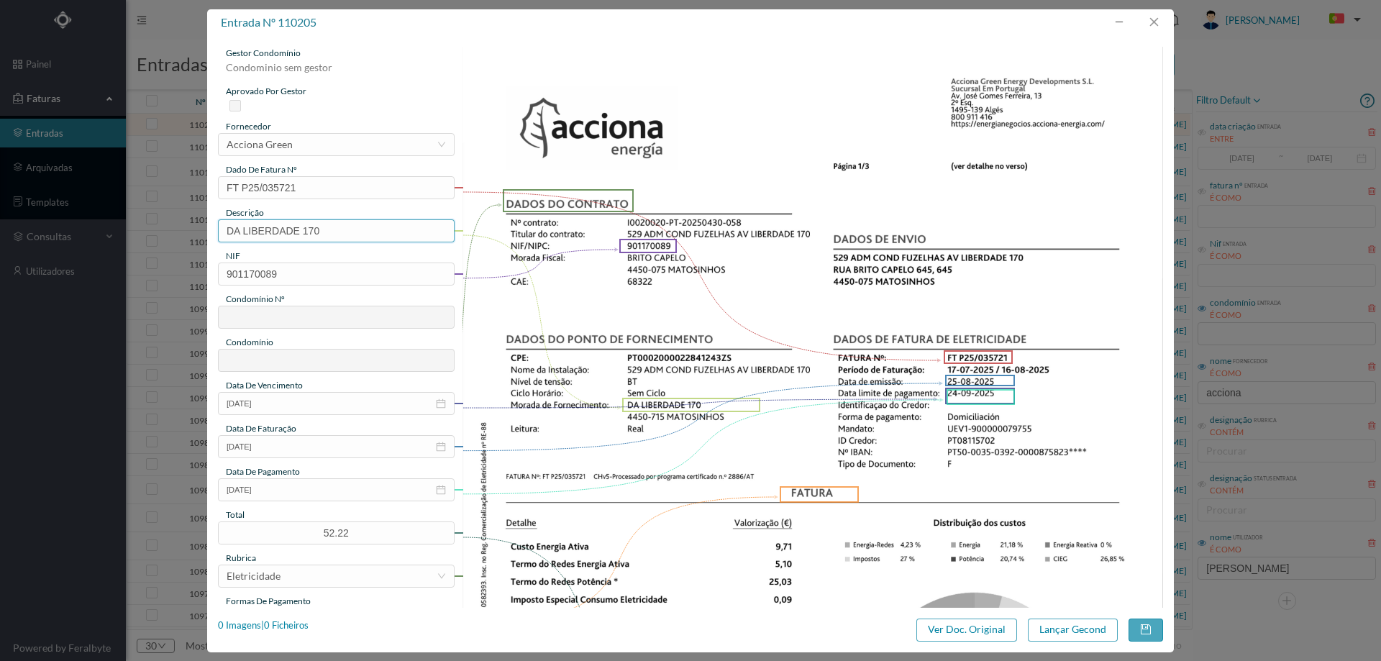
type input "529"
type input "ED. AV. LIBERDADE 146 / R. FUZELHAS 102"
click at [343, 229] on input "DA LIBERDADE 170" at bounding box center [336, 230] width 237 height 23
type input "DA LIBERDADE 170 (17.07.2025 a 16.08.2025)"
click at [1053, 621] on button "Lançar Gecond" at bounding box center [1073, 629] width 90 height 23
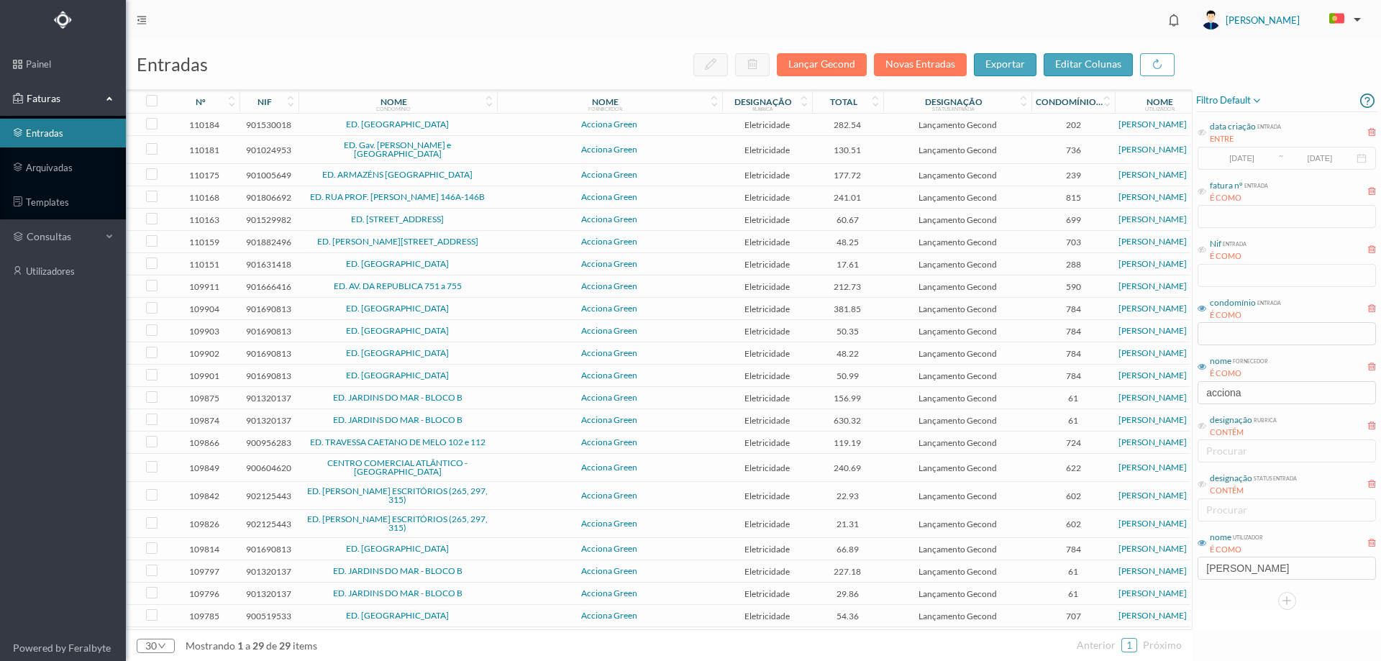
click at [526, 132] on td "Acciona Green" at bounding box center [609, 125] width 225 height 22
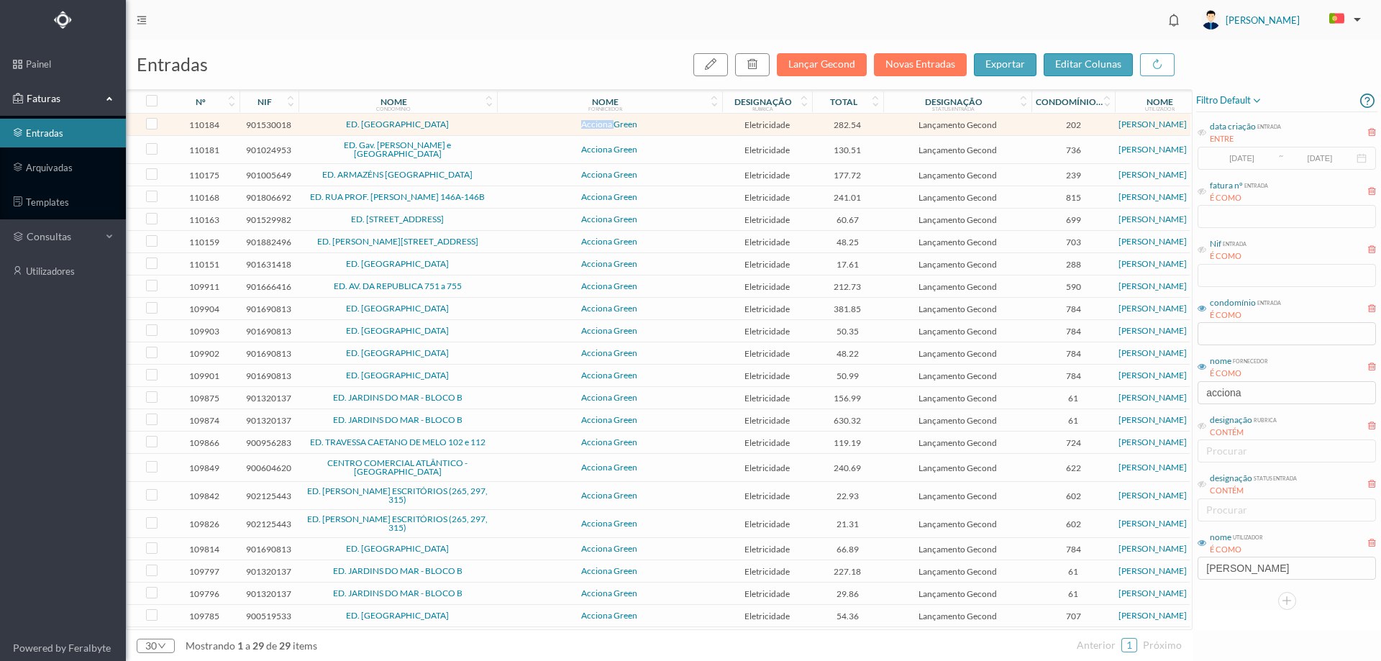
click at [526, 132] on td "Acciona Green" at bounding box center [609, 125] width 225 height 22
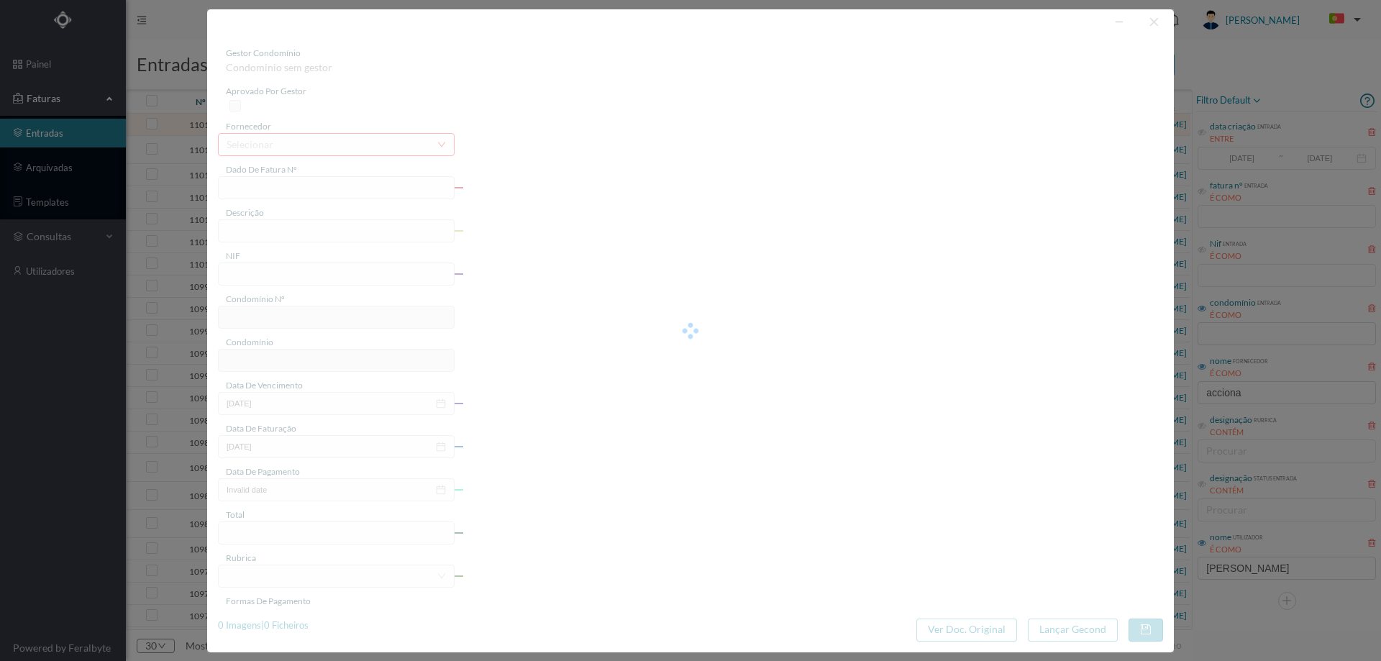
type input "FT P25/035560"
type input "DA CRUZ 85"
type input "901530018"
type input "[DATE]"
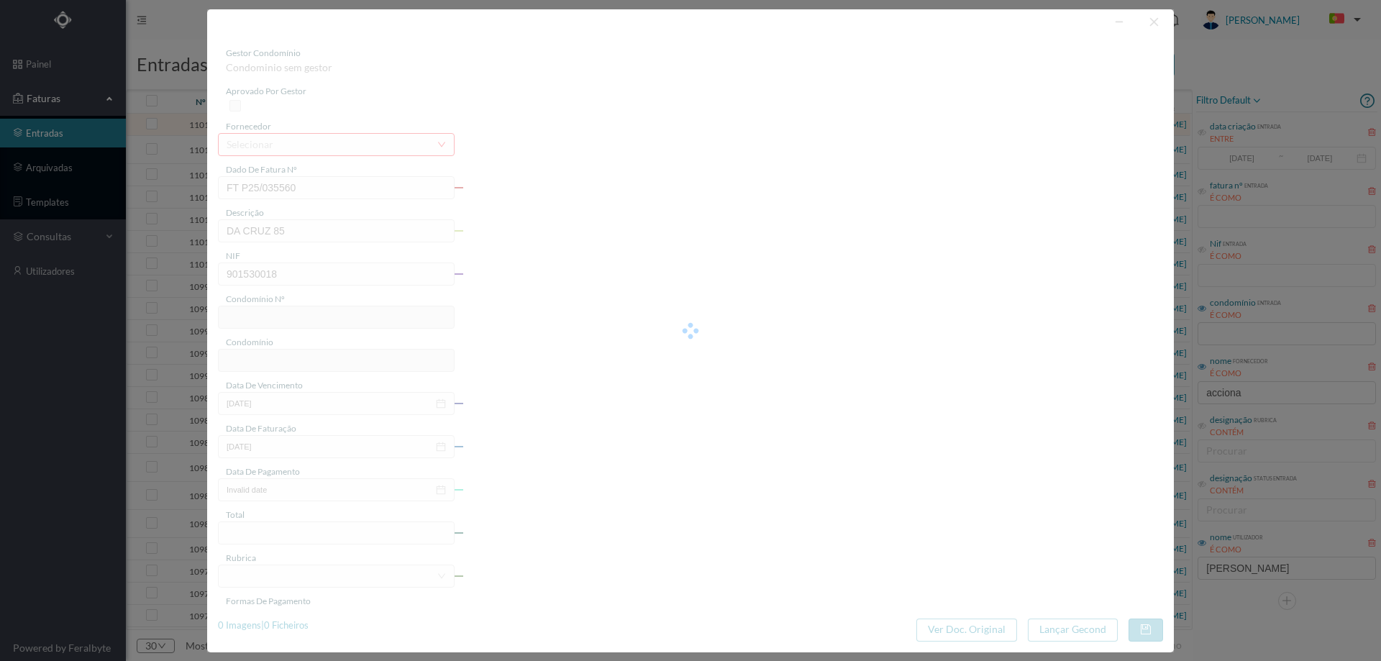
type input "[DATE]"
type input "282.54"
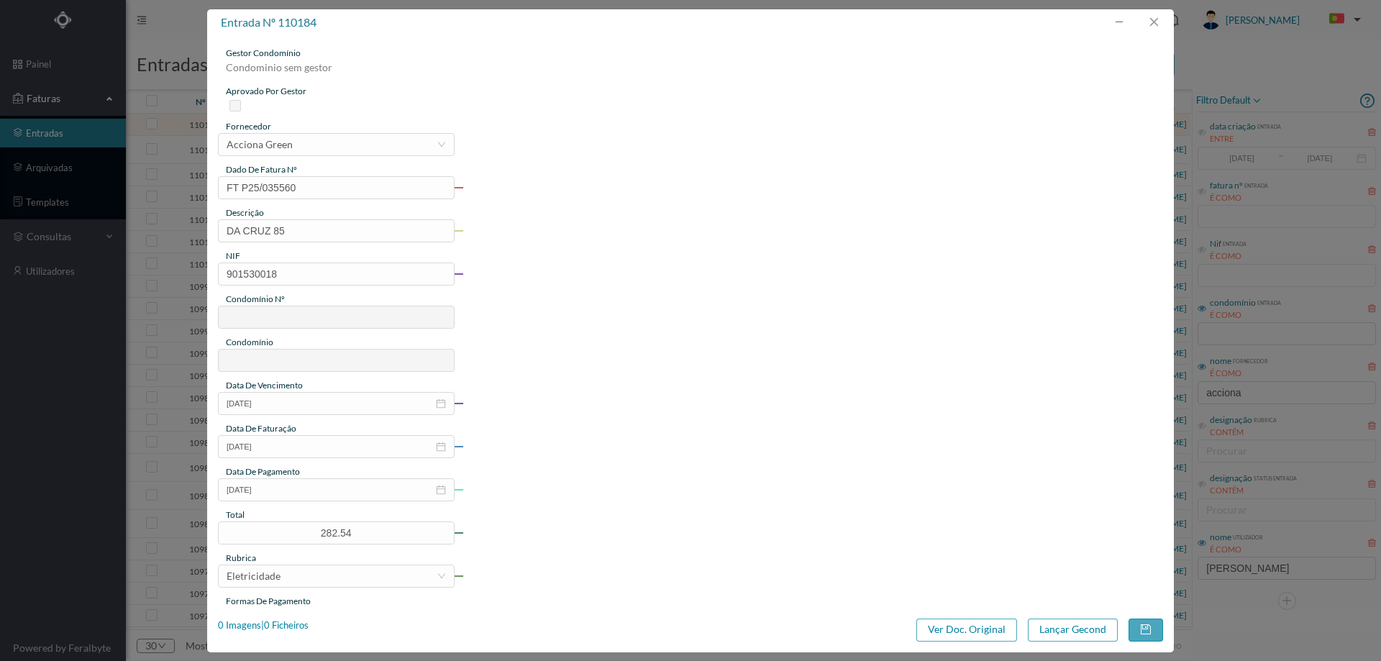
type input "202"
type input "ED. [GEOGRAPHIC_DATA]"
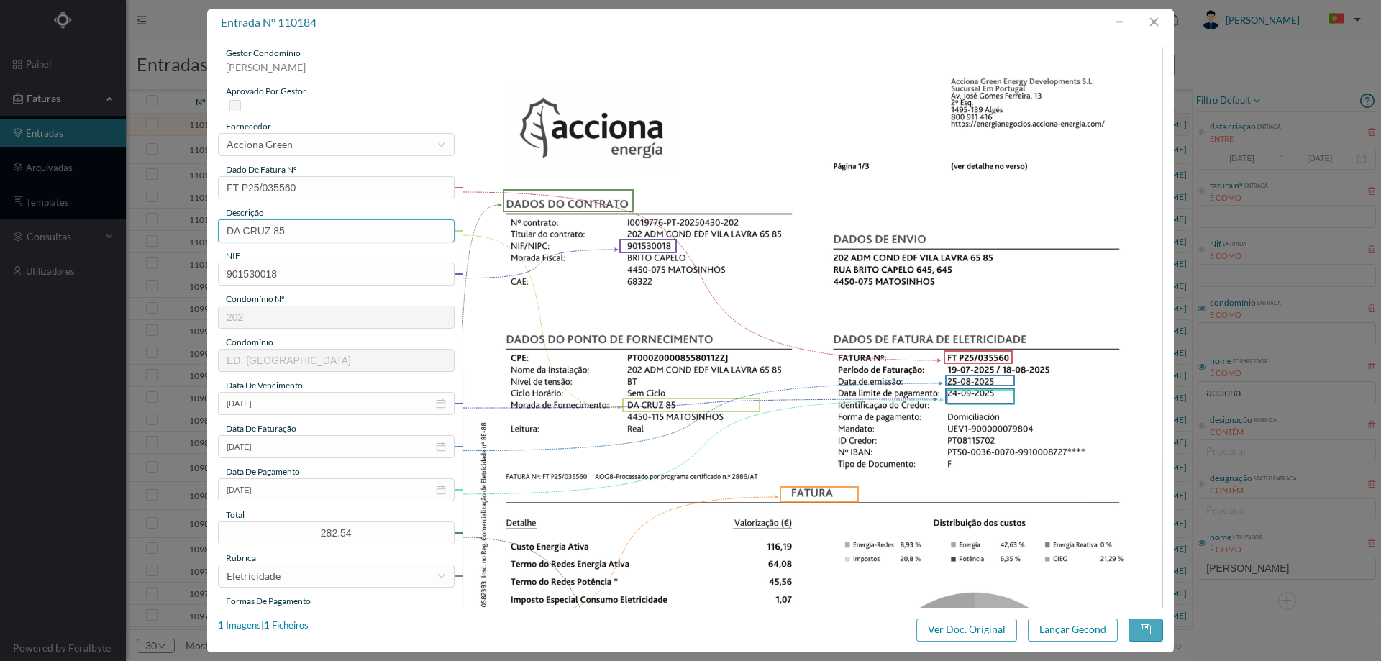
click at [294, 233] on input "DA CRUZ 85" at bounding box center [336, 230] width 237 height 23
type input "DA CRUZ 85 (19.07.2025 a 18.08.2025)"
click at [1079, 616] on div "entrada nº 110184 gestor condomínio Joana Laroca aprovado por gestor fornecedor…" at bounding box center [690, 330] width 967 height 643
click at [1079, 623] on button "Lançar Gecond" at bounding box center [1073, 629] width 90 height 23
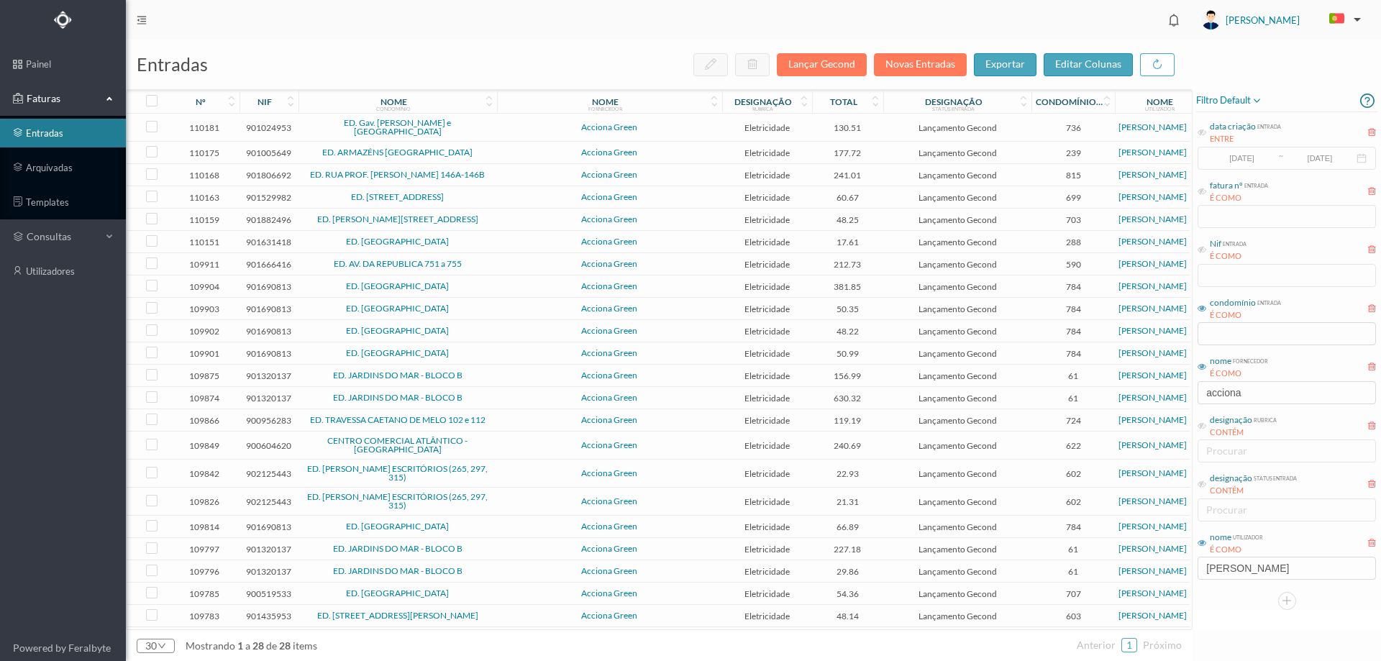
click at [529, 124] on span "Acciona Green" at bounding box center [610, 127] width 218 height 9
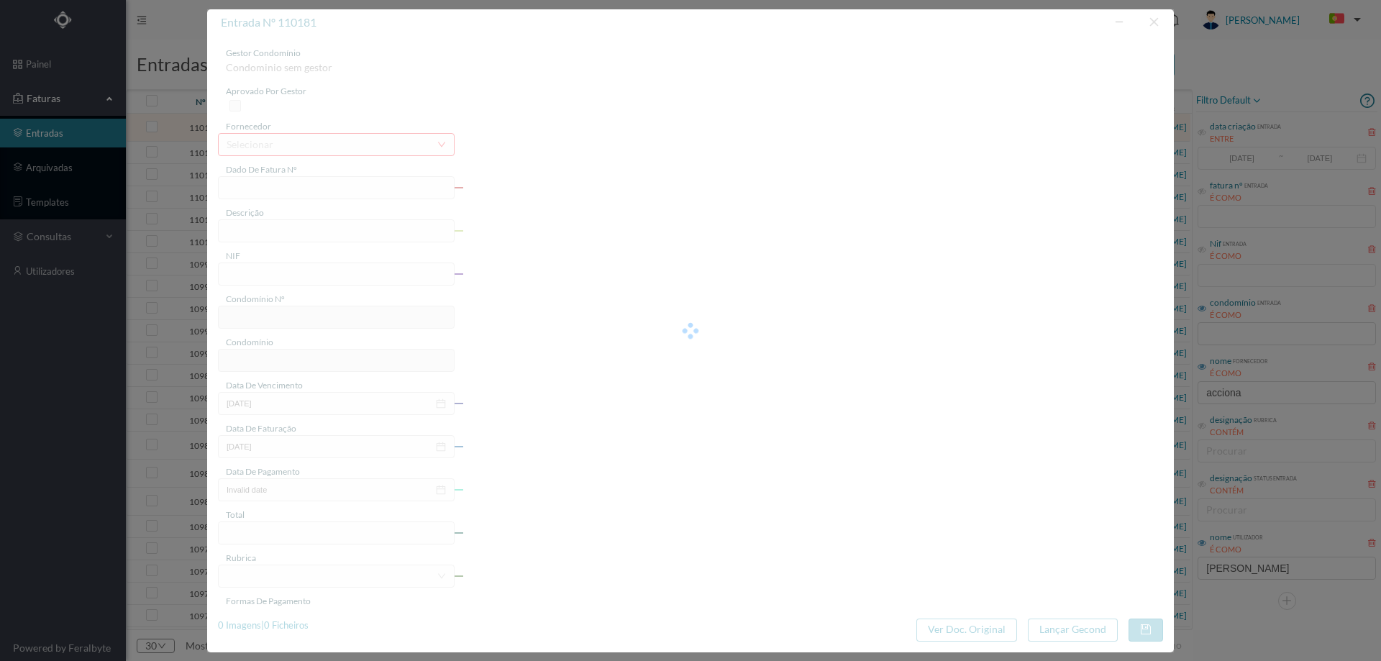
type input "FT P25/035887"
type input "ESTEVAO DE OLIVEIRA MAIA 597 |"
type input "901024953"
type input "[DATE]"
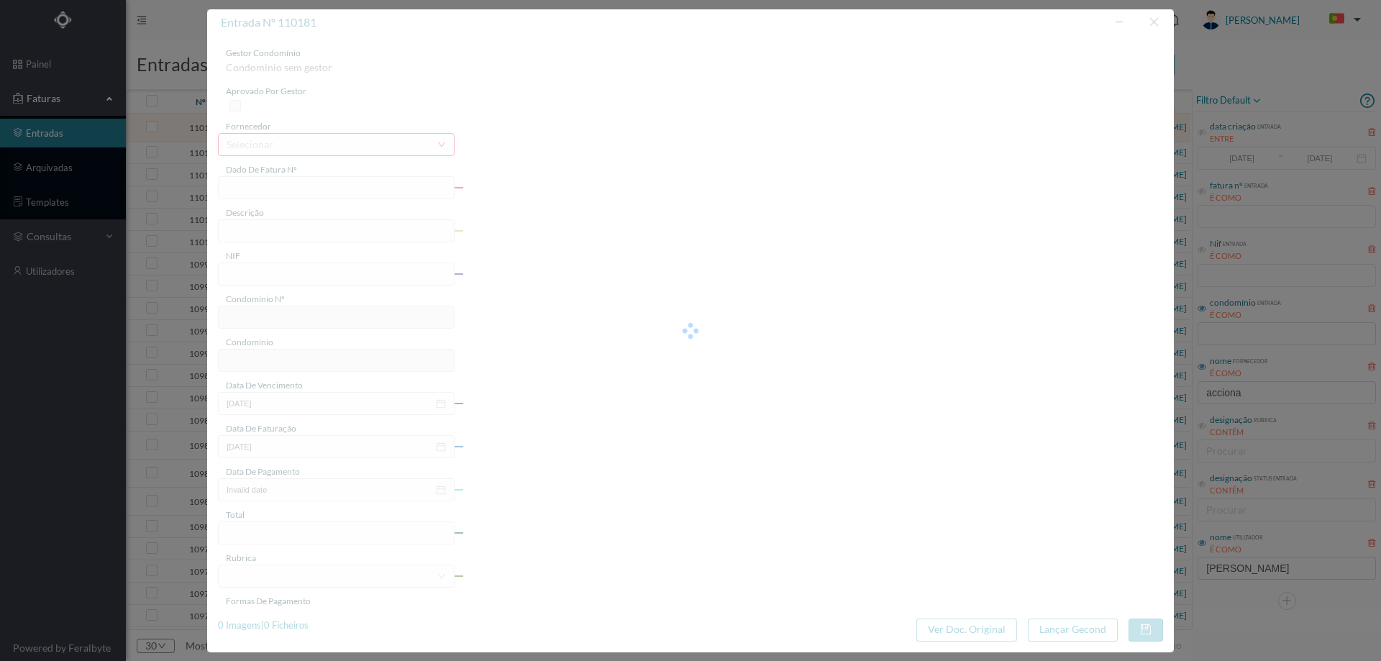
type input "[DATE]"
type input "130.51"
type input "736"
type input "ED. Gav. [PERSON_NAME] e [GEOGRAPHIC_DATA]"
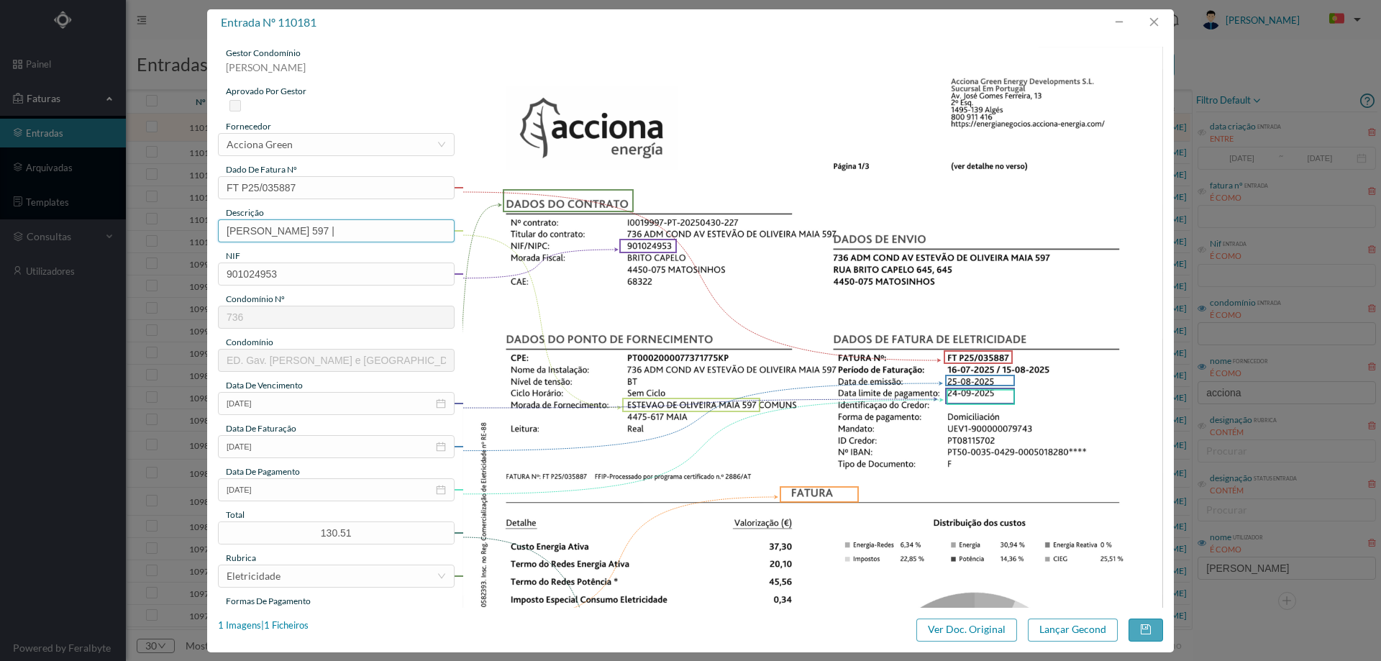
drag, startPoint x: 367, startPoint y: 230, endPoint x: 101, endPoint y: 219, distance: 266.3
click at [101, 219] on div "entrada nº 110181 gestor condomínio Joana Laroca aprovado por gestor fornecedor…" at bounding box center [690, 330] width 1381 height 661
click at [413, 231] on input "ESTEVAO DE OLIVEIRA MAIA 597 |" at bounding box center [336, 230] width 237 height 23
type input "ESTEVAO DE OLIVEIRA MAIA 597 (16.07.2025 a 15.08.2025)"
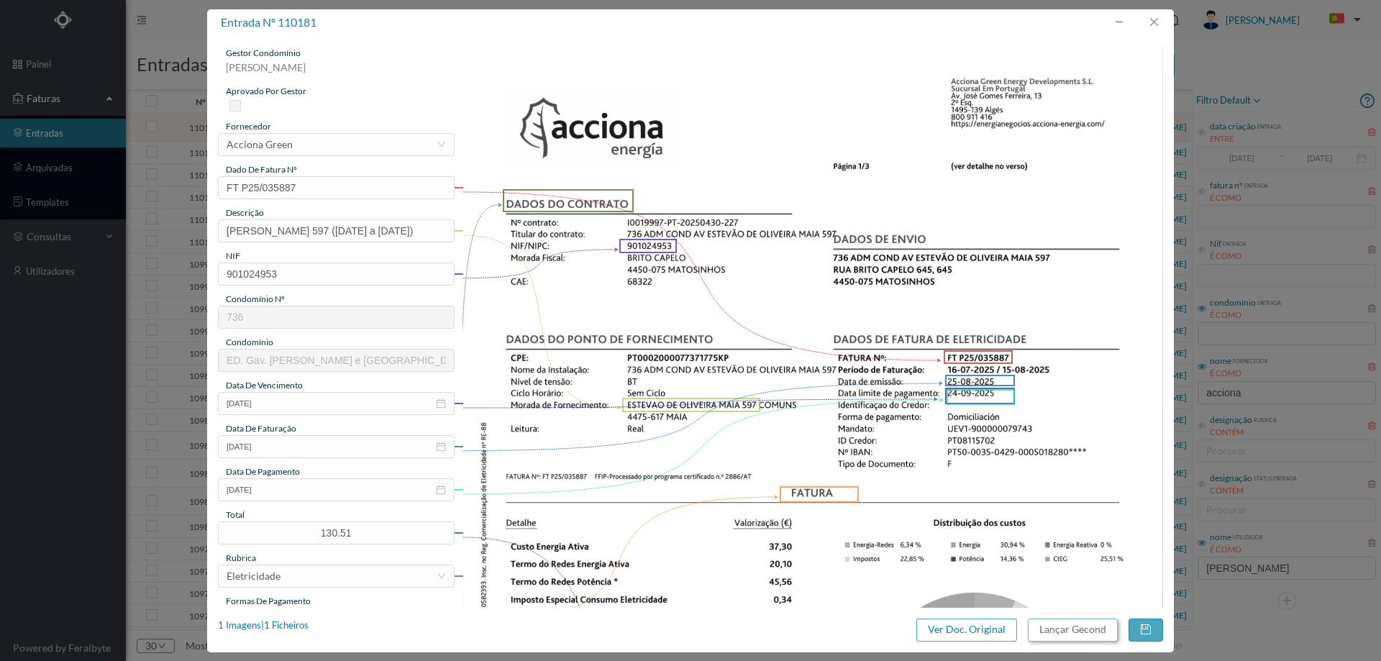
click at [1059, 632] on button "Lançar Gecond" at bounding box center [1073, 629] width 90 height 23
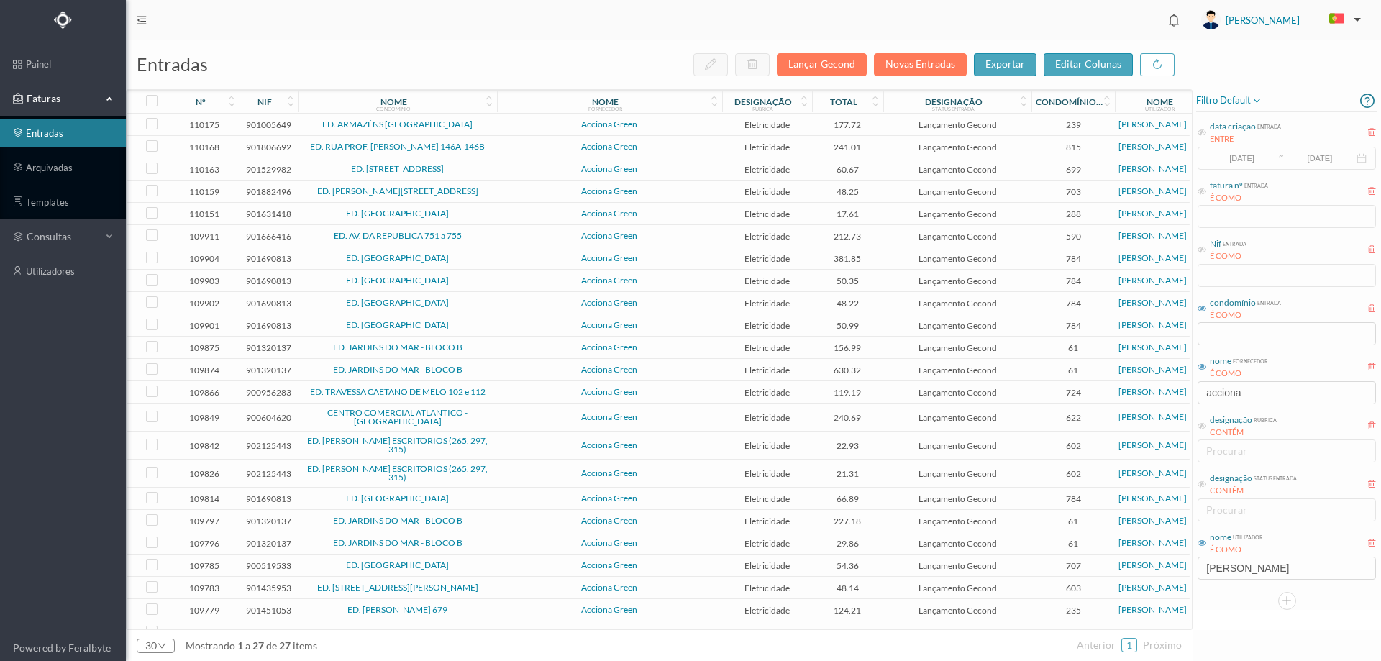
click at [515, 124] on span "Acciona Green" at bounding box center [610, 124] width 218 height 9
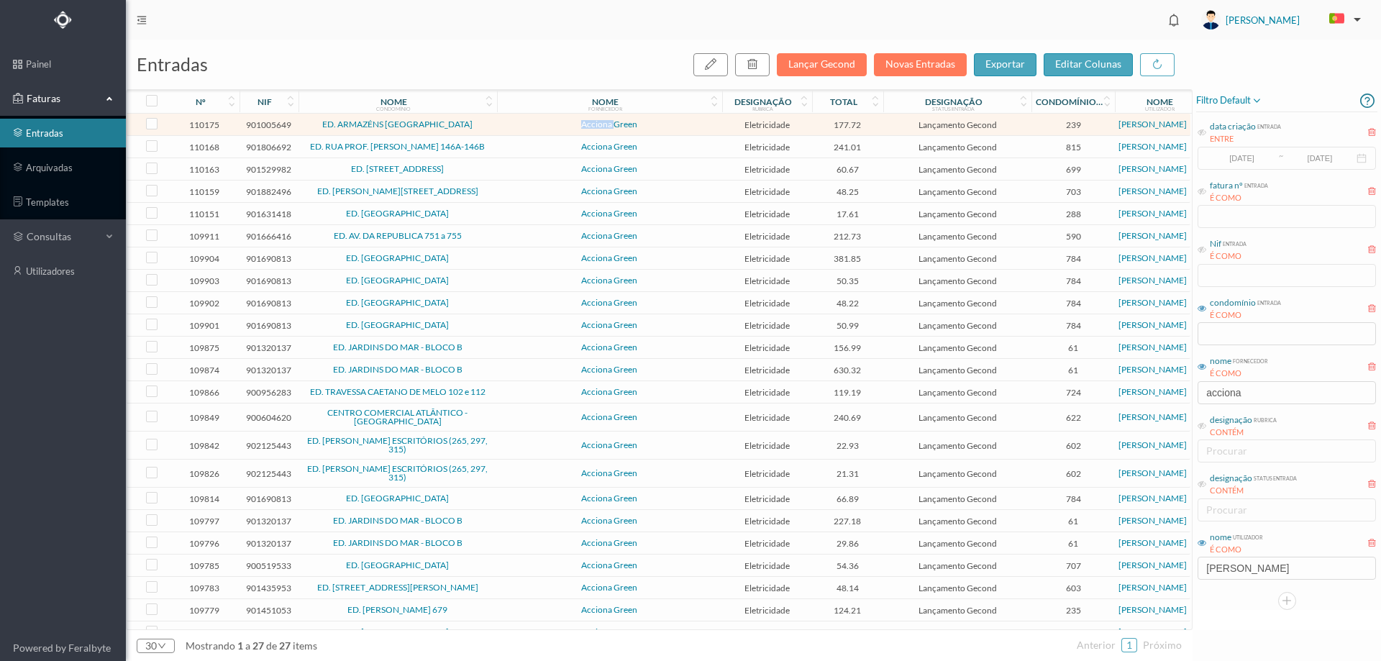
click at [515, 124] on span "Acciona Green" at bounding box center [610, 124] width 218 height 9
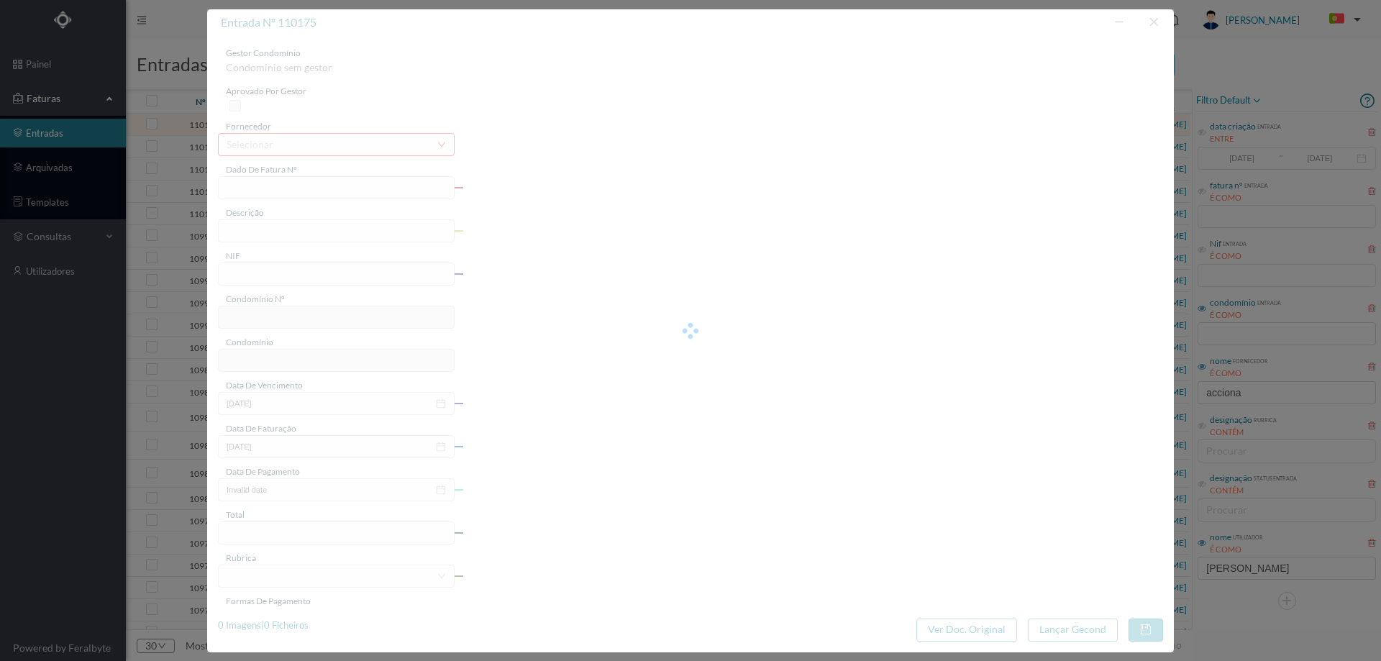
type input "FT P25/035675"
type input "DO BARREIRO 492"
type input "901005649"
type input "[DATE]"
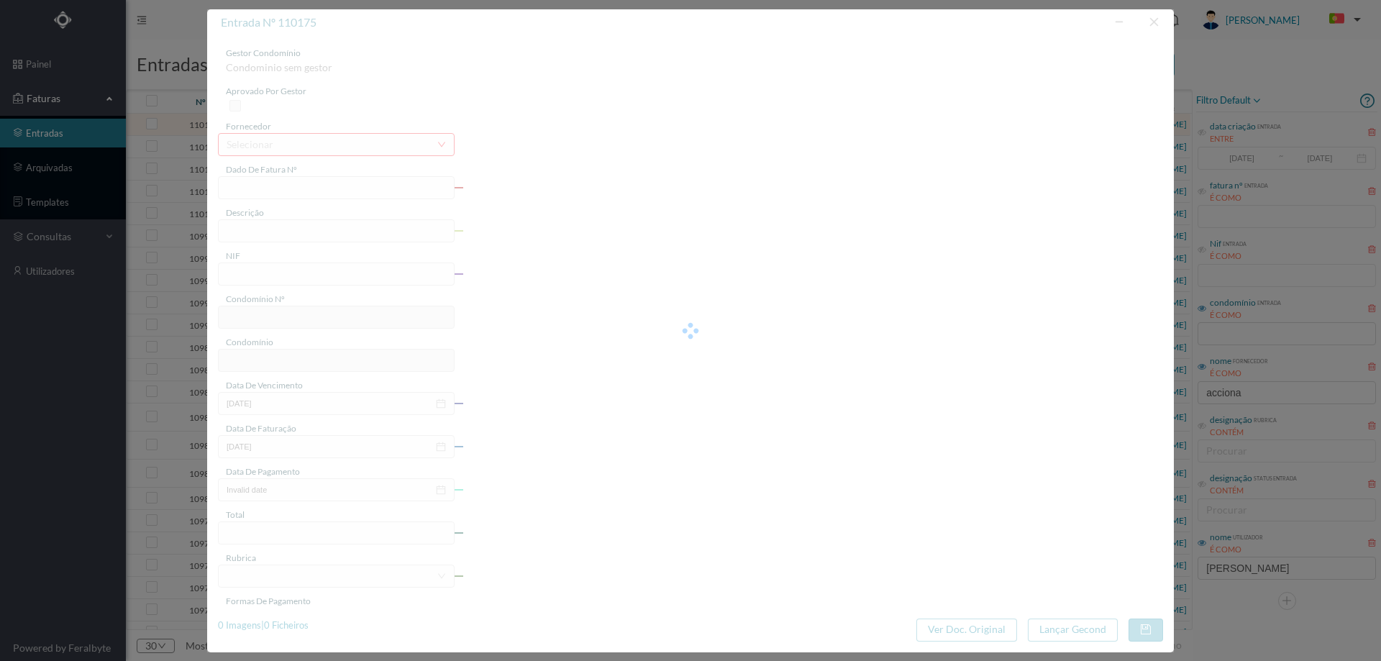
type input "[DATE]"
type input "177.72"
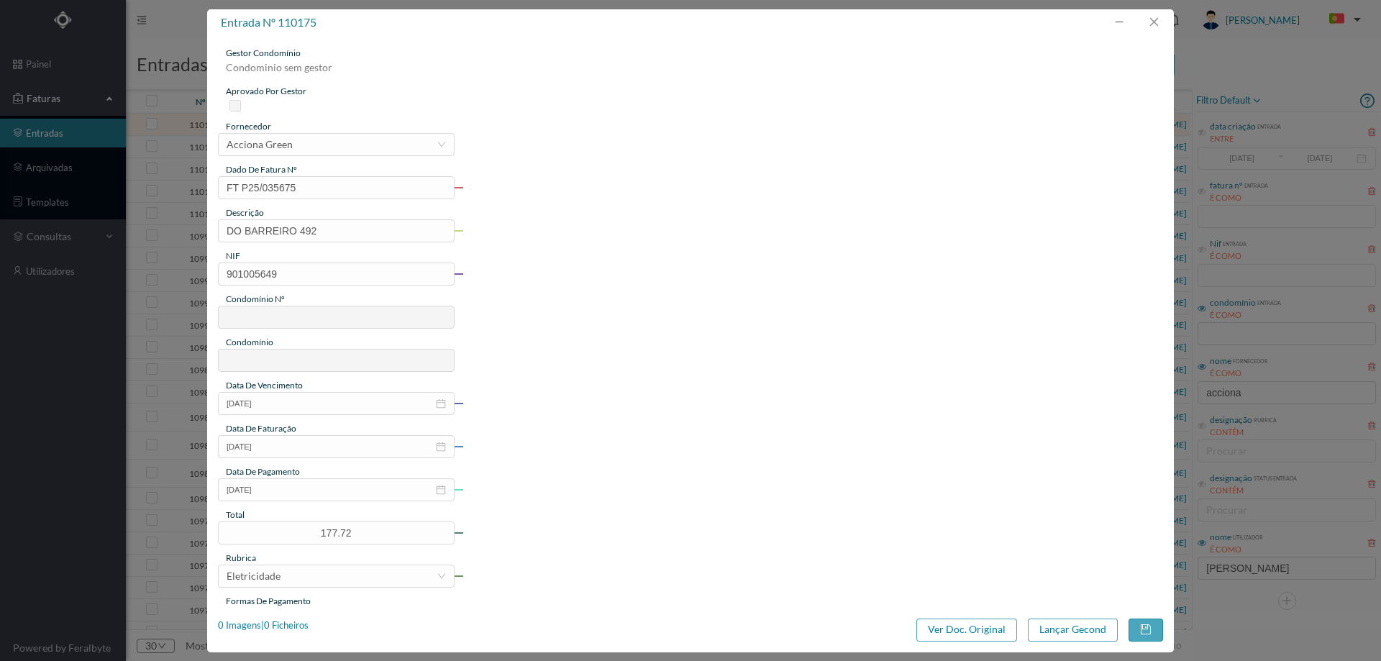
type input "239"
type input "ED. ARMAZÉNS [GEOGRAPHIC_DATA]"
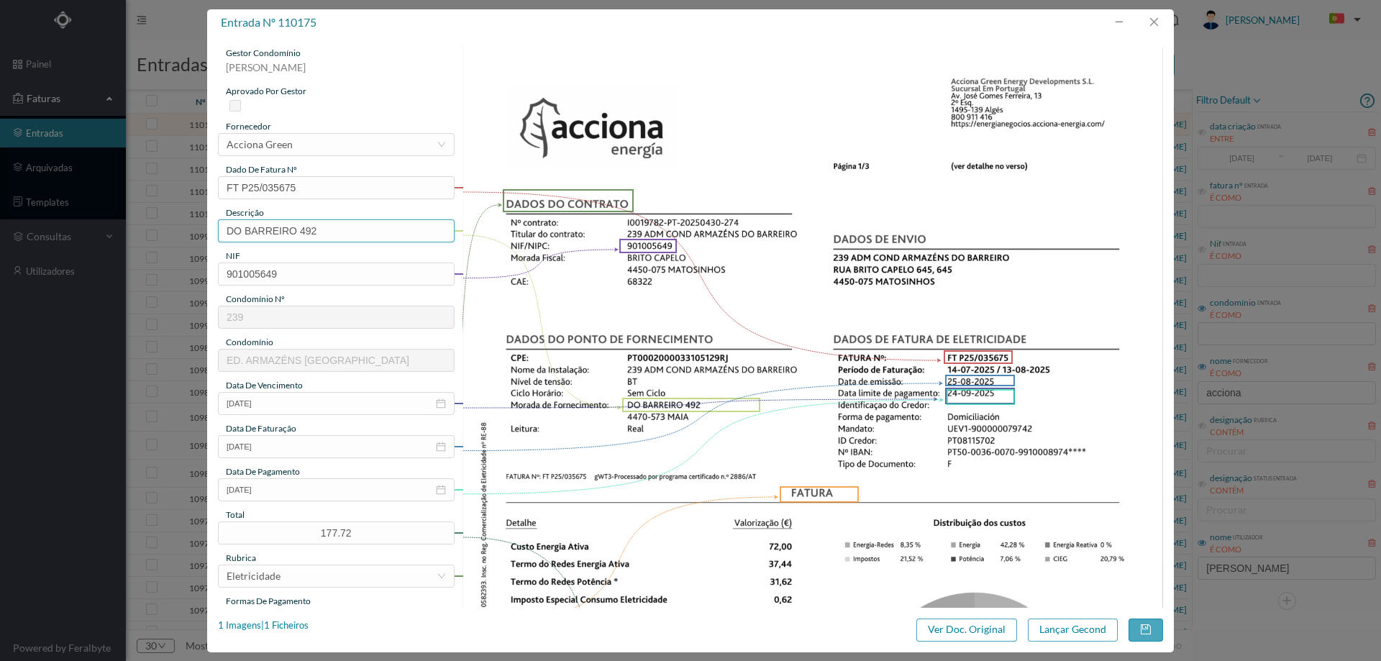
click at [336, 230] on input "DO BARREIRO 492" at bounding box center [336, 230] width 237 height 23
type input "DO BARREIRO 492 (14.07.2025 a 13.08.2025)"
click at [1036, 629] on button "Lançar Gecond" at bounding box center [1073, 629] width 90 height 23
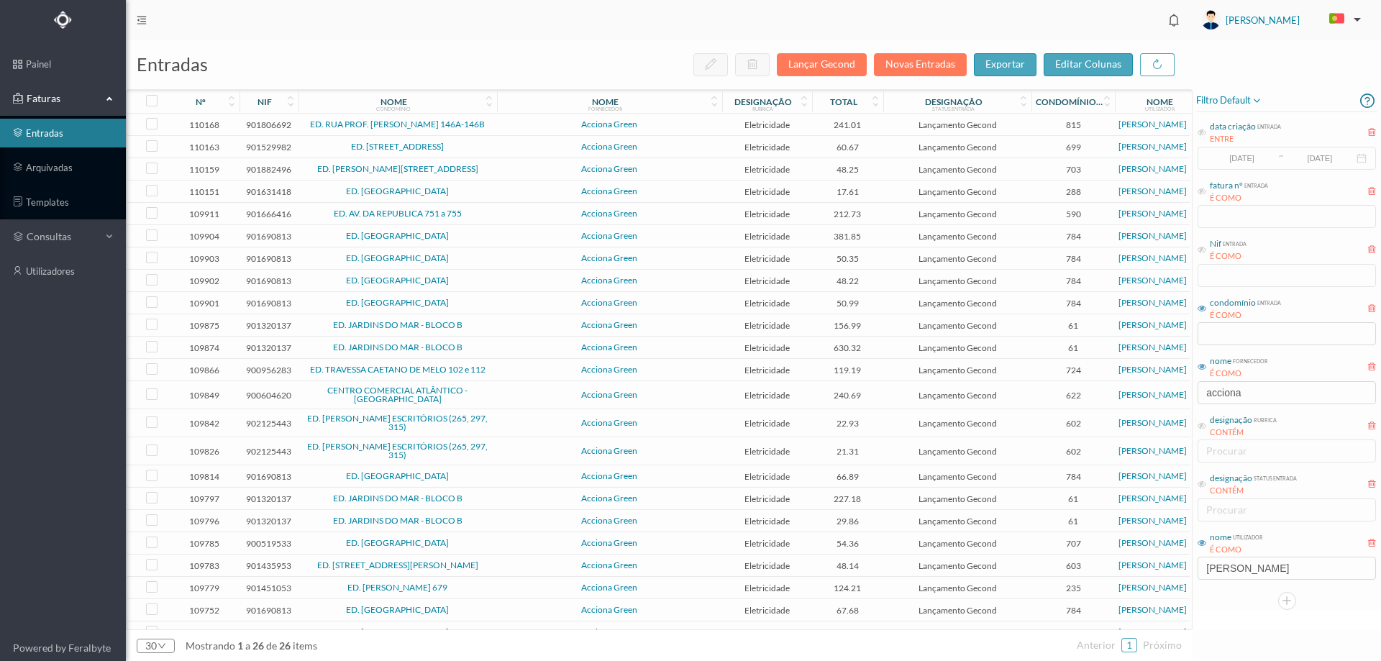
click at [519, 122] on td "Acciona Green" at bounding box center [609, 125] width 225 height 22
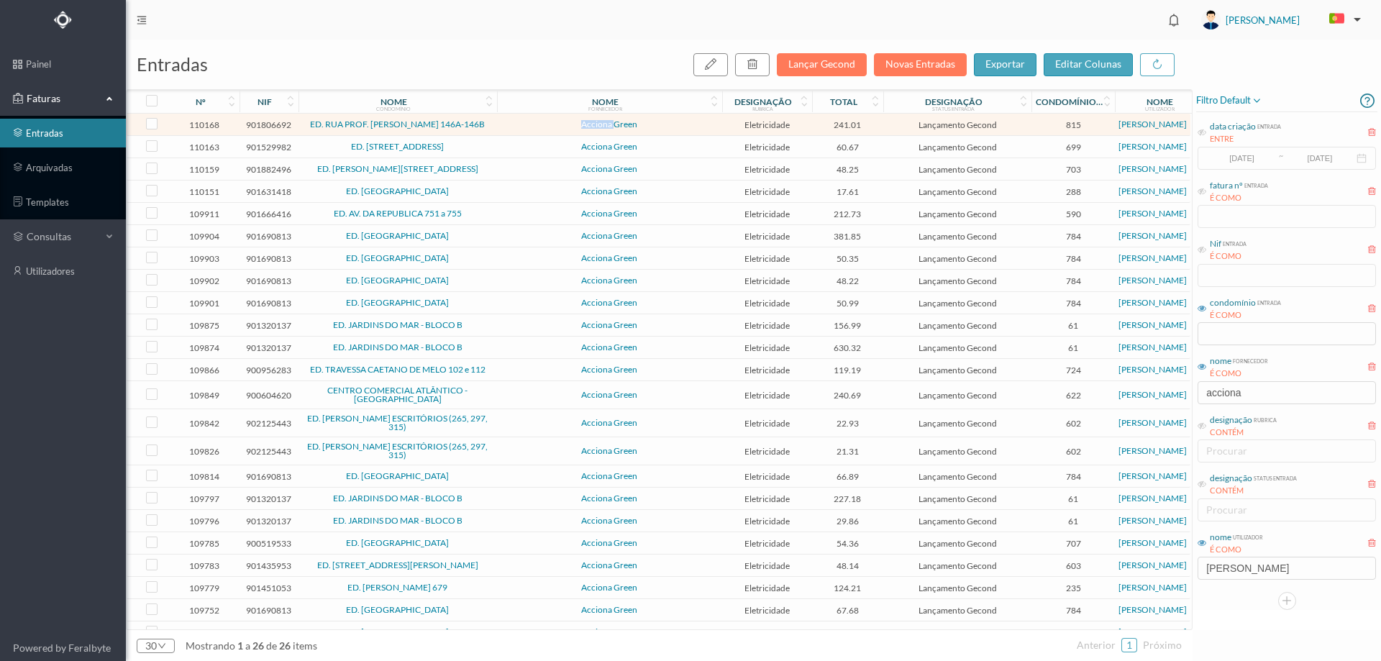
click at [519, 122] on td "Acciona Green" at bounding box center [609, 125] width 225 height 22
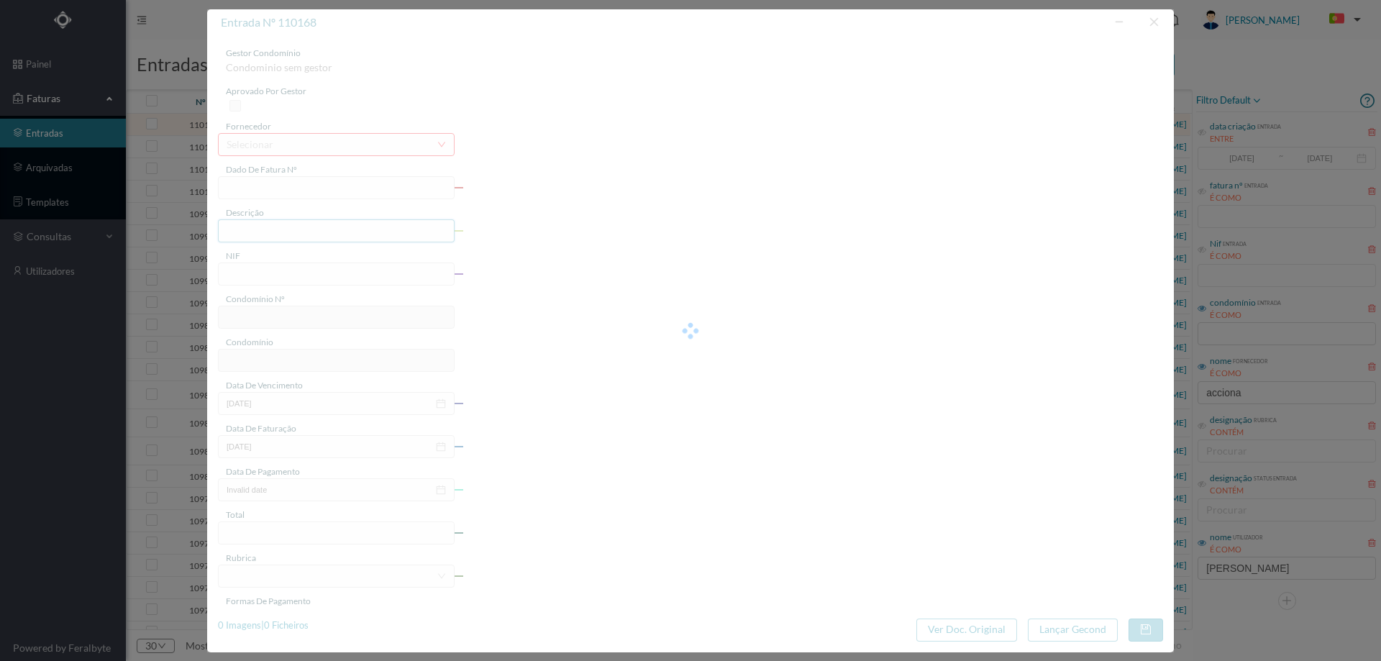
type input "FT P25/036277"
type input "PROF FERNANDO MAGANO 170"
type input "901806692"
type input "[DATE]"
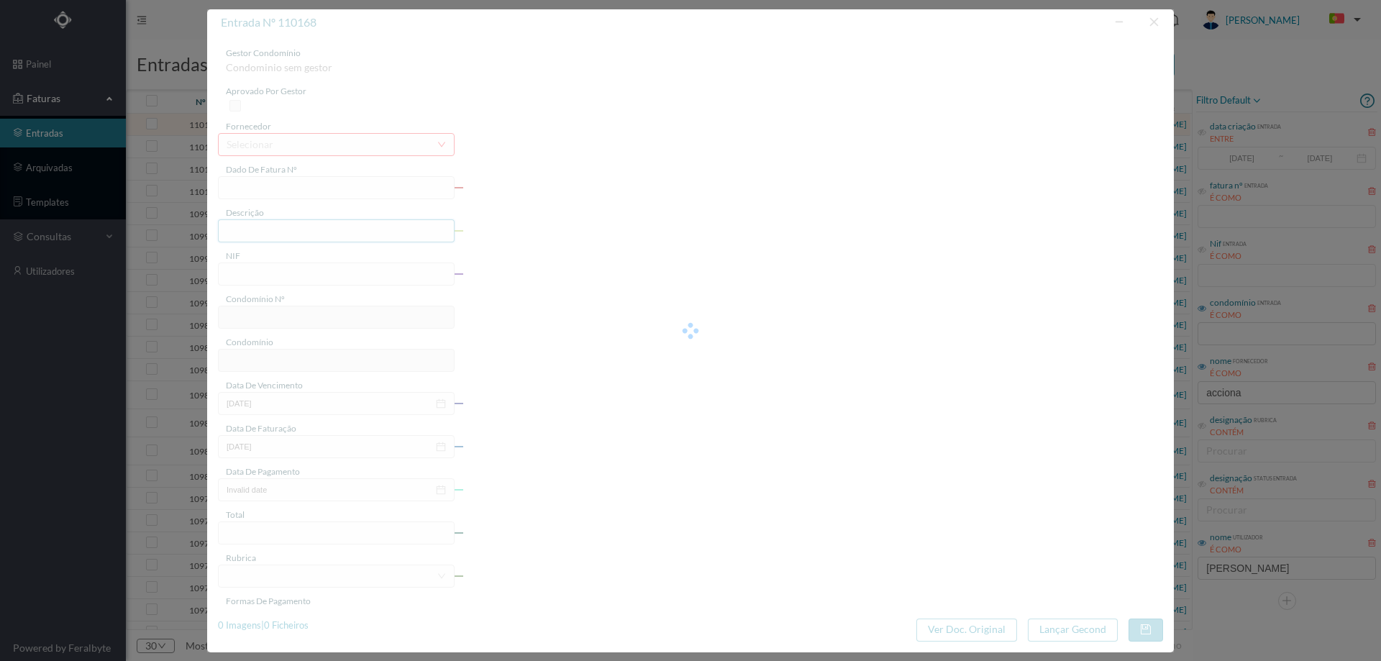
type input "[DATE]"
type input "241.01"
type input "815"
type input "ED. RUA PROF. [PERSON_NAME] 146A-146B"
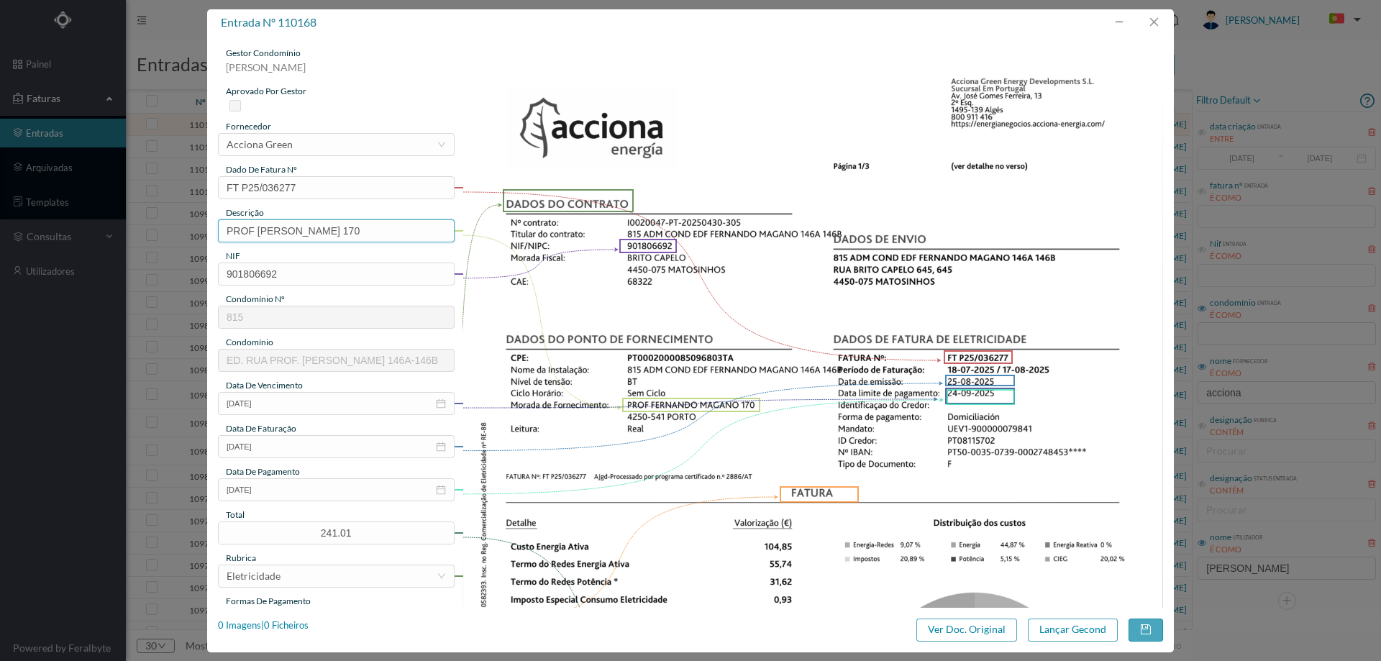
click at [395, 232] on input "PROF FERNANDO MAGANO 170" at bounding box center [336, 230] width 237 height 23
type input "PROF FERNANDO MAGANO 170 (18.07.2025 a 17.08.2025)"
click at [1041, 628] on button "Lançar Gecond" at bounding box center [1073, 629] width 90 height 23
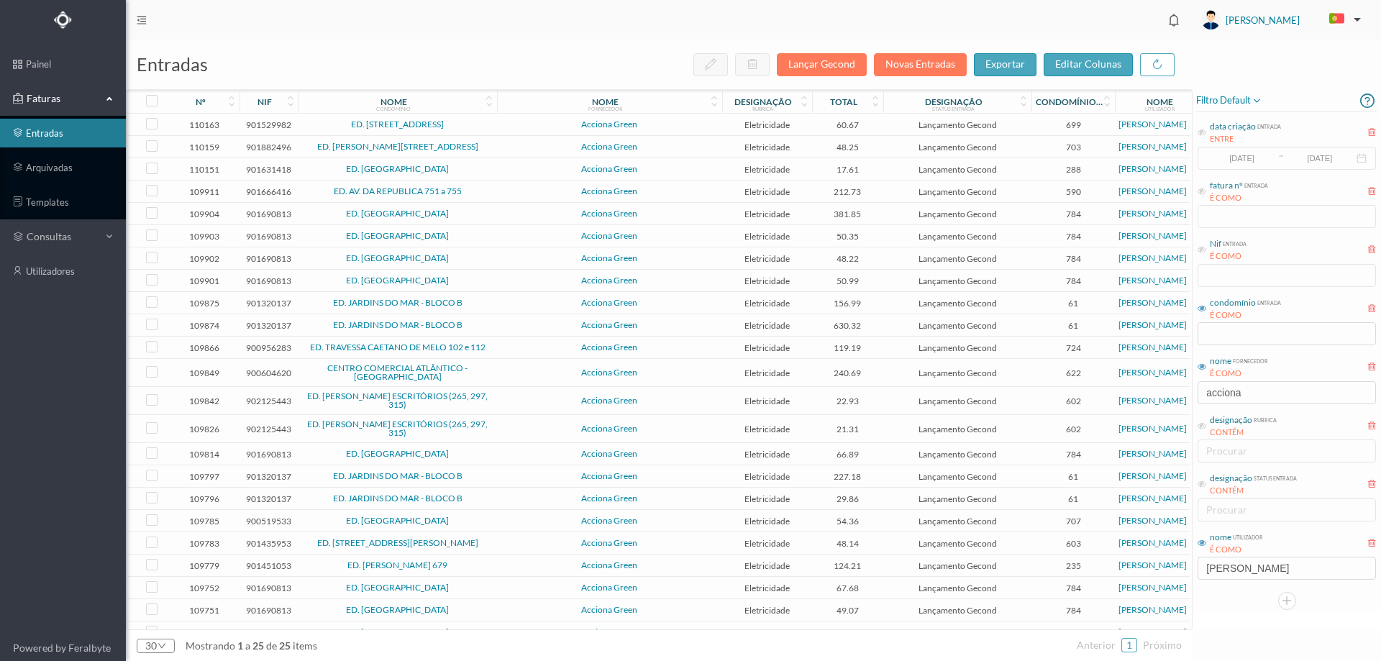
click at [521, 127] on span "Acciona Green" at bounding box center [610, 124] width 218 height 9
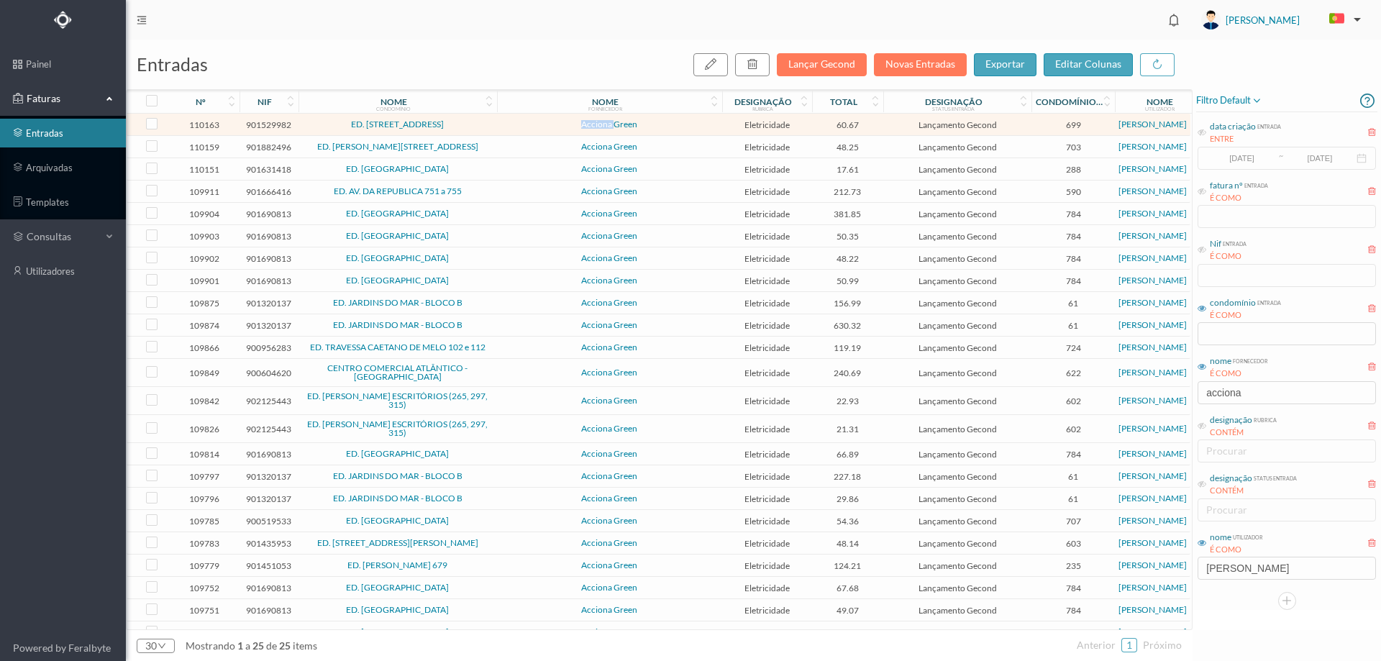
click at [521, 127] on span "Acciona Green" at bounding box center [610, 124] width 218 height 9
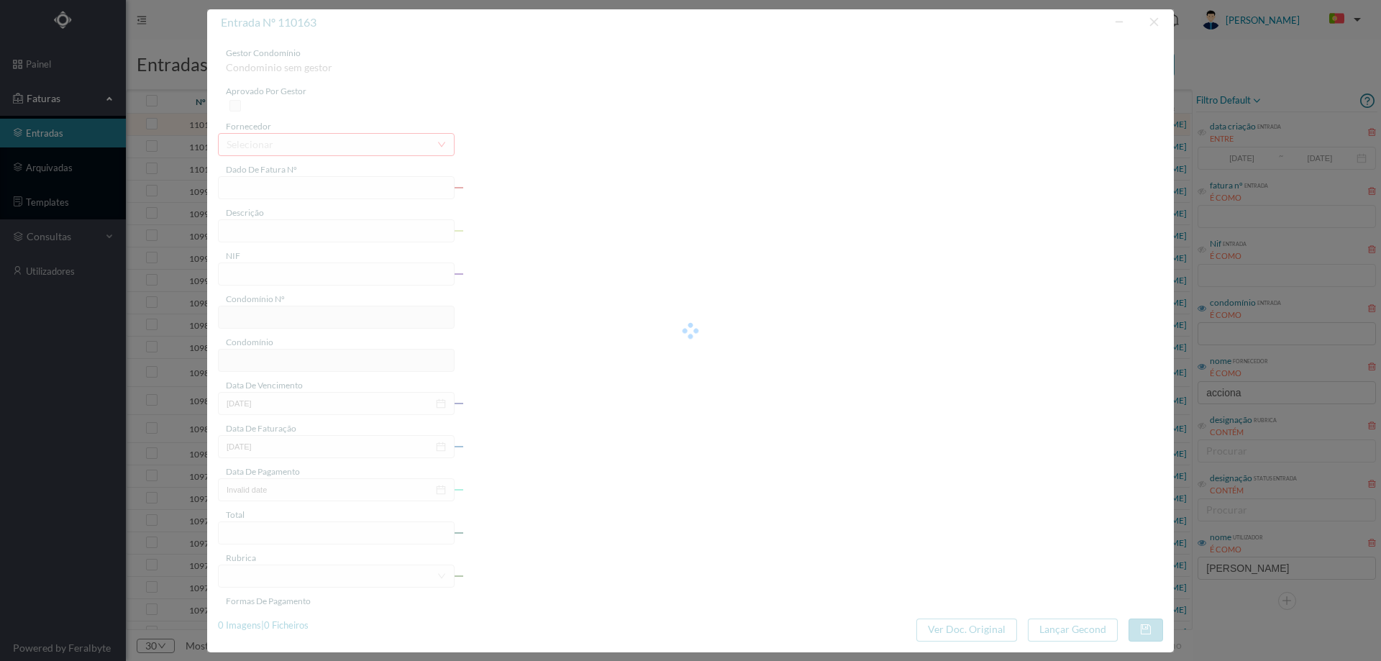
type input "FT P25/035501"
type input "DA PRAIA 313 GARAGEM"
type input "901529982"
type input "[DATE]"
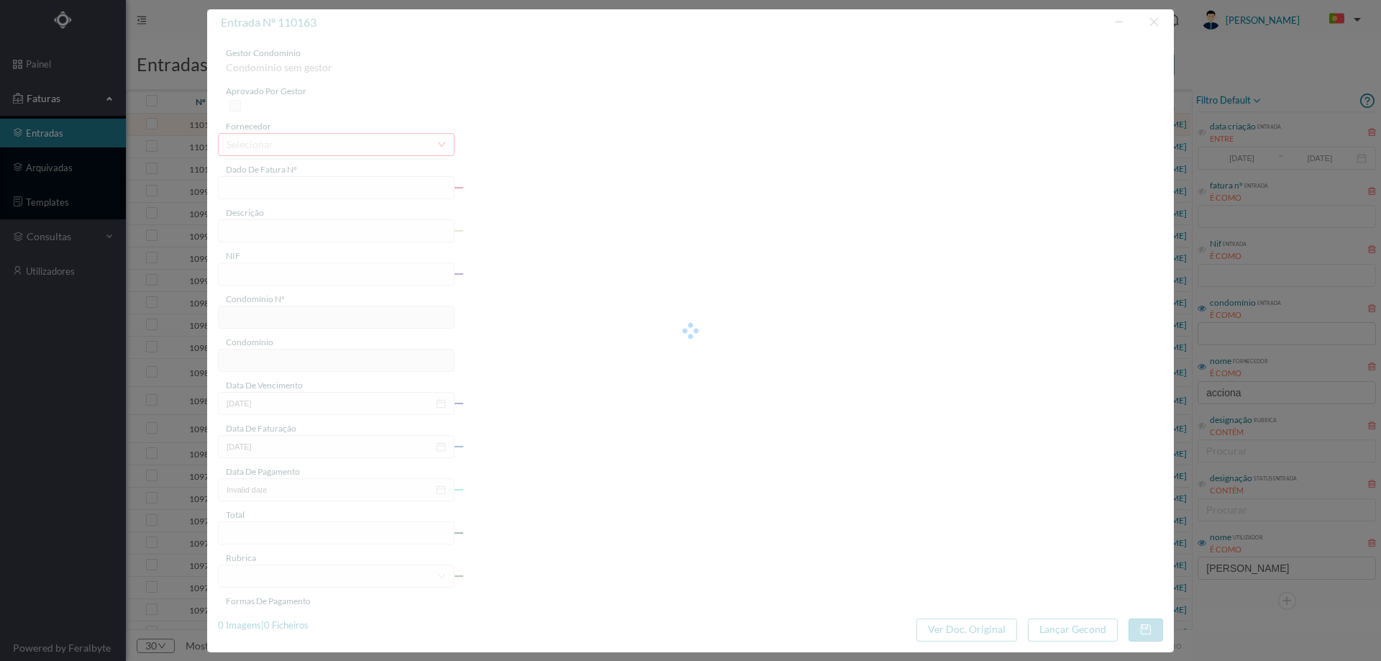
type input "[DATE]"
type input "60.67"
type input "699"
type input "ED. [STREET_ADDRESS]"
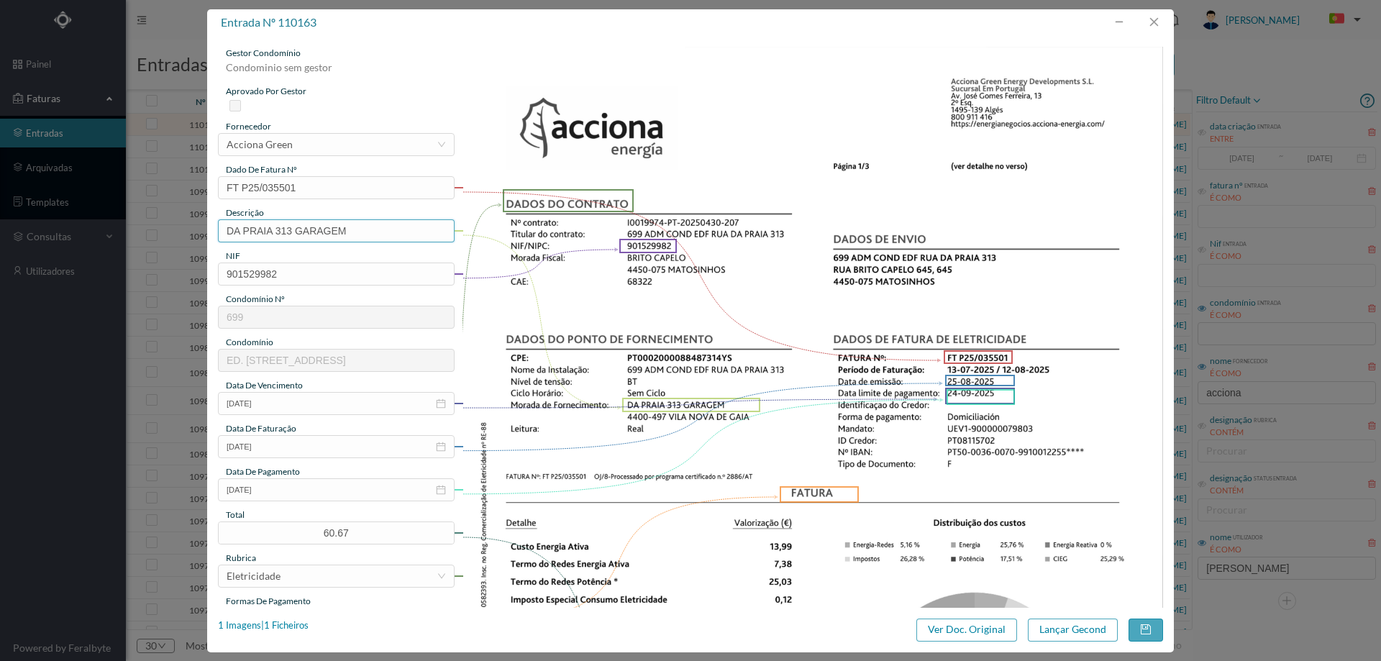
click at [372, 223] on input "DA PRAIA 313 GARAGEM" at bounding box center [336, 230] width 237 height 23
type input "DA PRAIA 313 GARAGEM (13.07.2025 a 12.08.2025)"
click at [1059, 621] on button "Lançar Gecond" at bounding box center [1073, 629] width 90 height 23
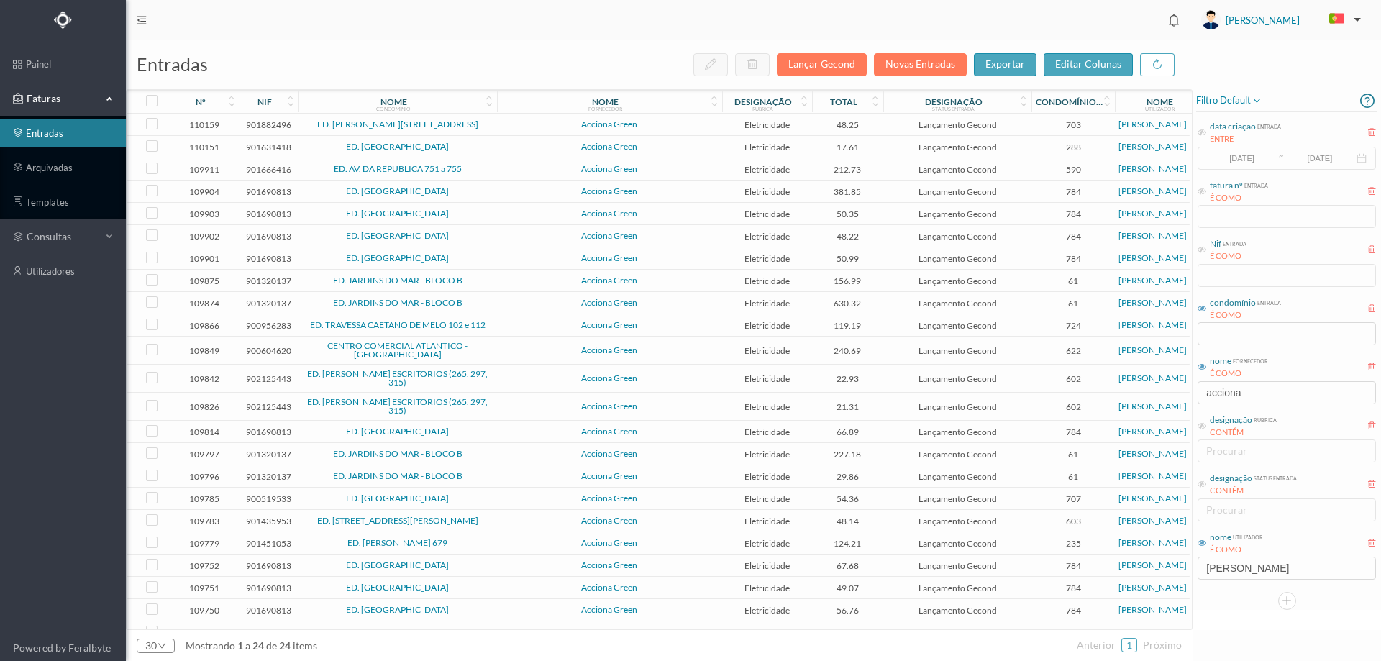
click at [519, 119] on td "Acciona Green" at bounding box center [609, 125] width 225 height 22
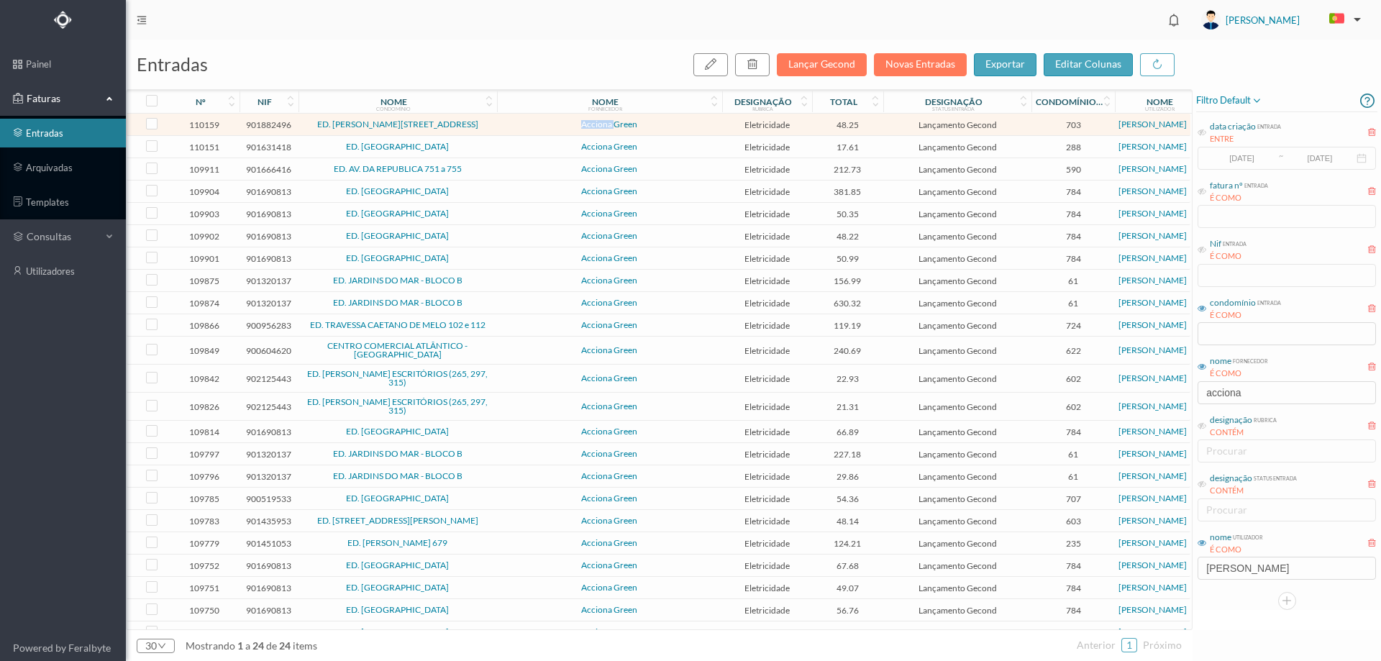
click at [519, 119] on td "Acciona Green" at bounding box center [609, 125] width 225 height 22
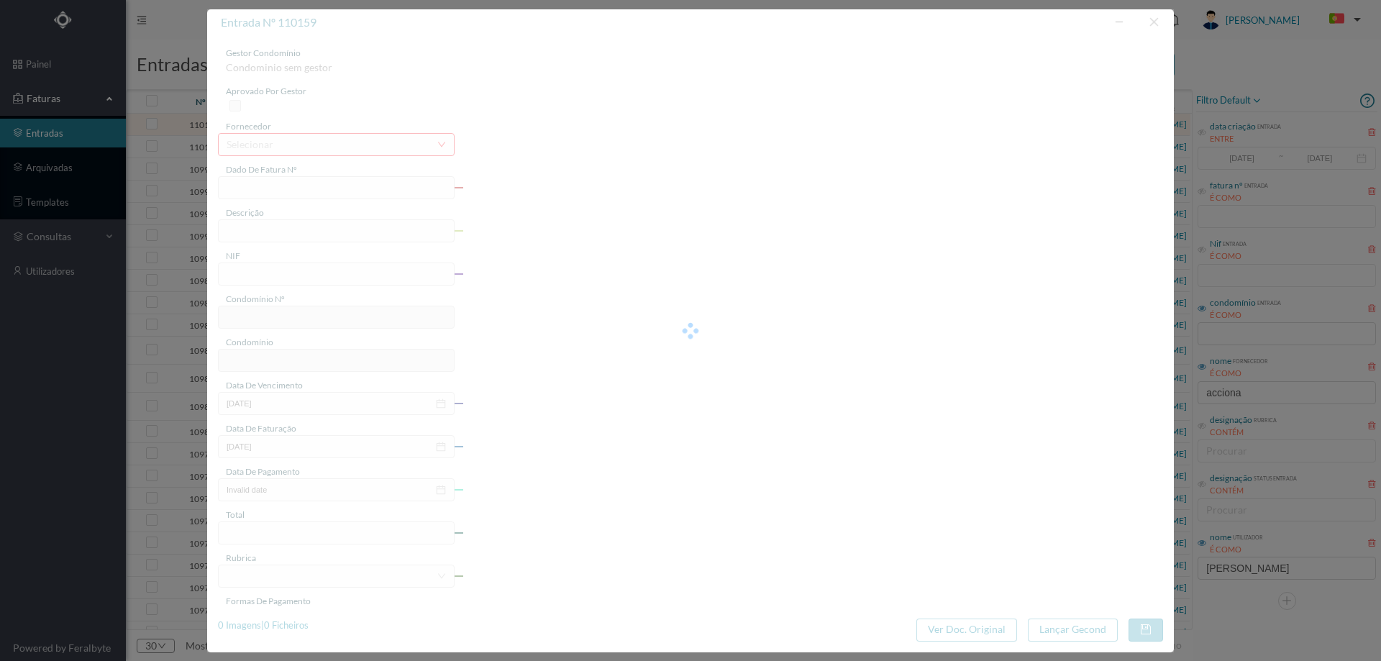
type input "FT P25/035717"
type input "DOMINGOS JOSE MOREIRA 21 GA"
type input "901882496"
type input "[DATE]"
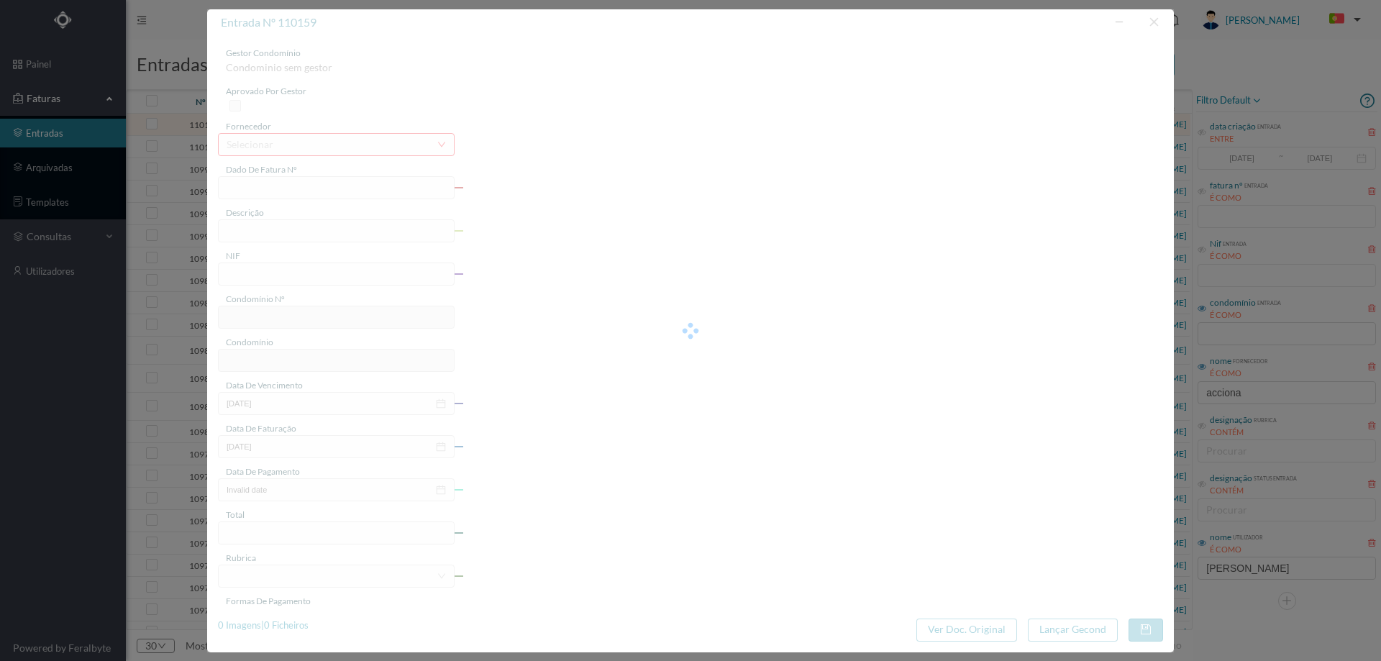
type input "[DATE]"
type input "48.25"
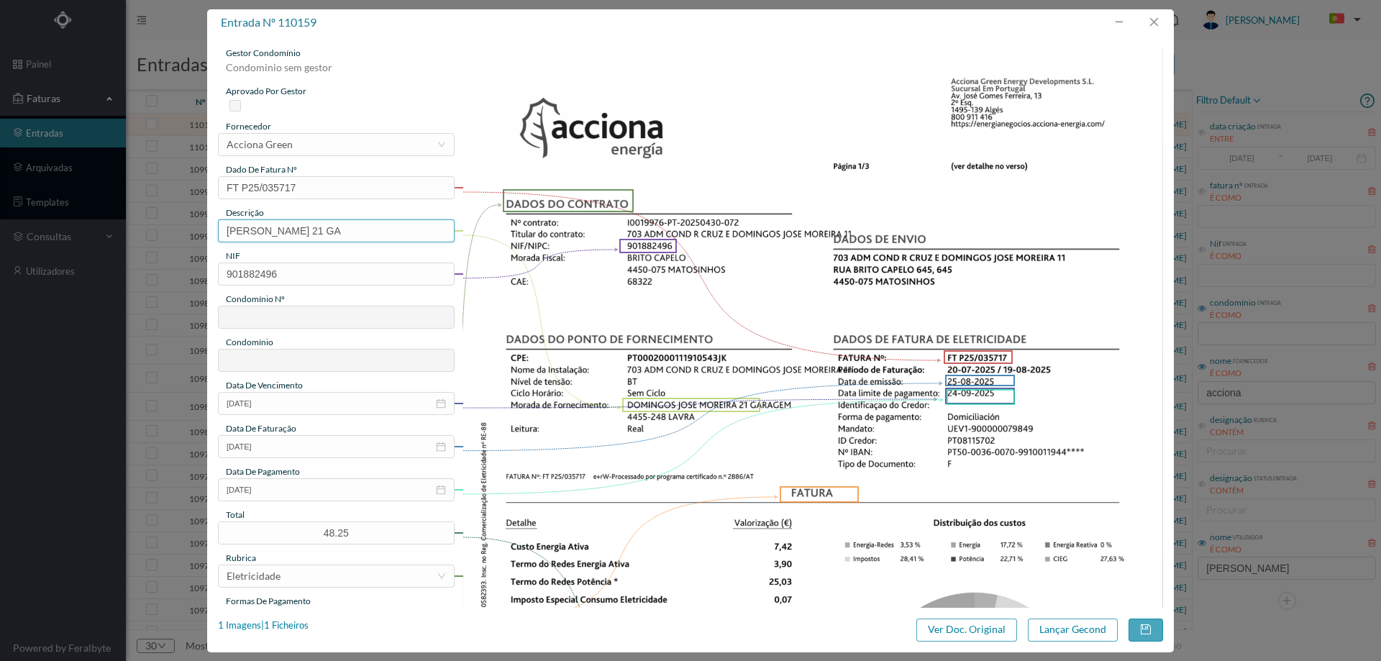
type input "703"
type input "ED. [PERSON_NAME][STREET_ADDRESS]"
click at [406, 232] on input "DOMINGOS JOSE MOREIRA 21 GA" at bounding box center [336, 230] width 237 height 23
type input "DOMINGOS JOSE MOREIRA 21 GA (20.07.2025 a 19.08.2025)"
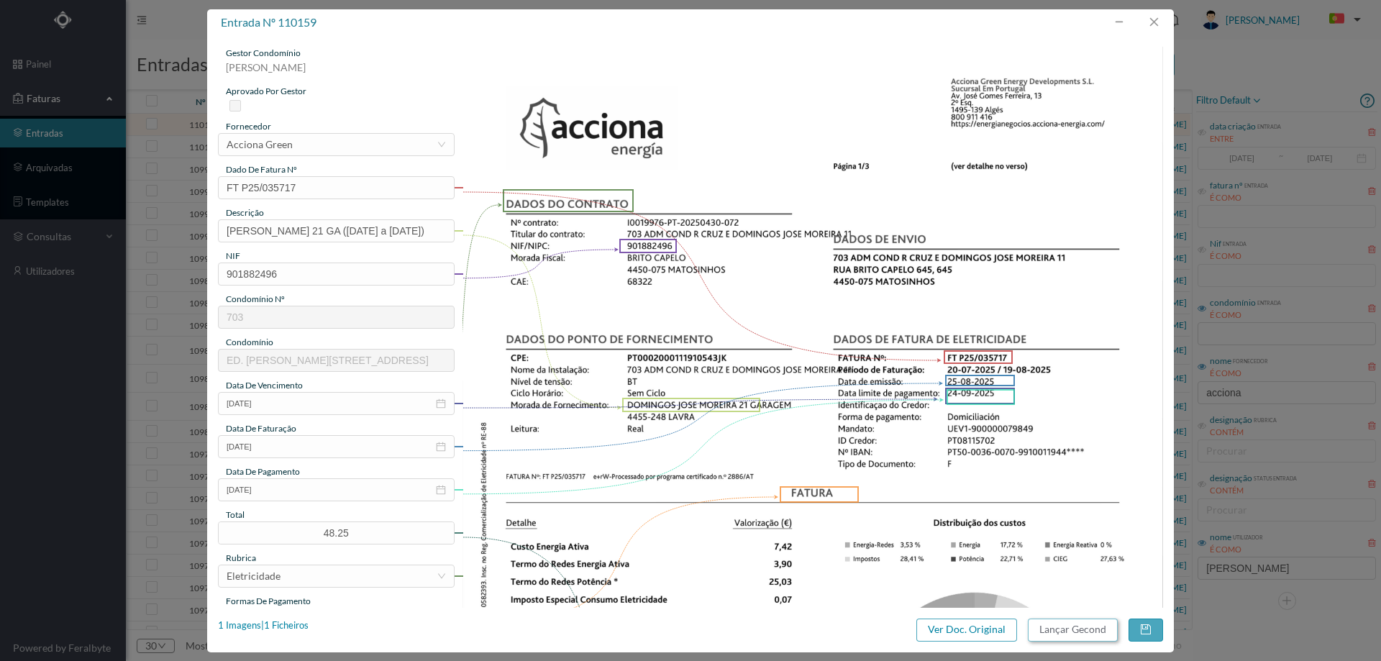
click at [1087, 621] on button "Lançar Gecond" at bounding box center [1073, 629] width 90 height 23
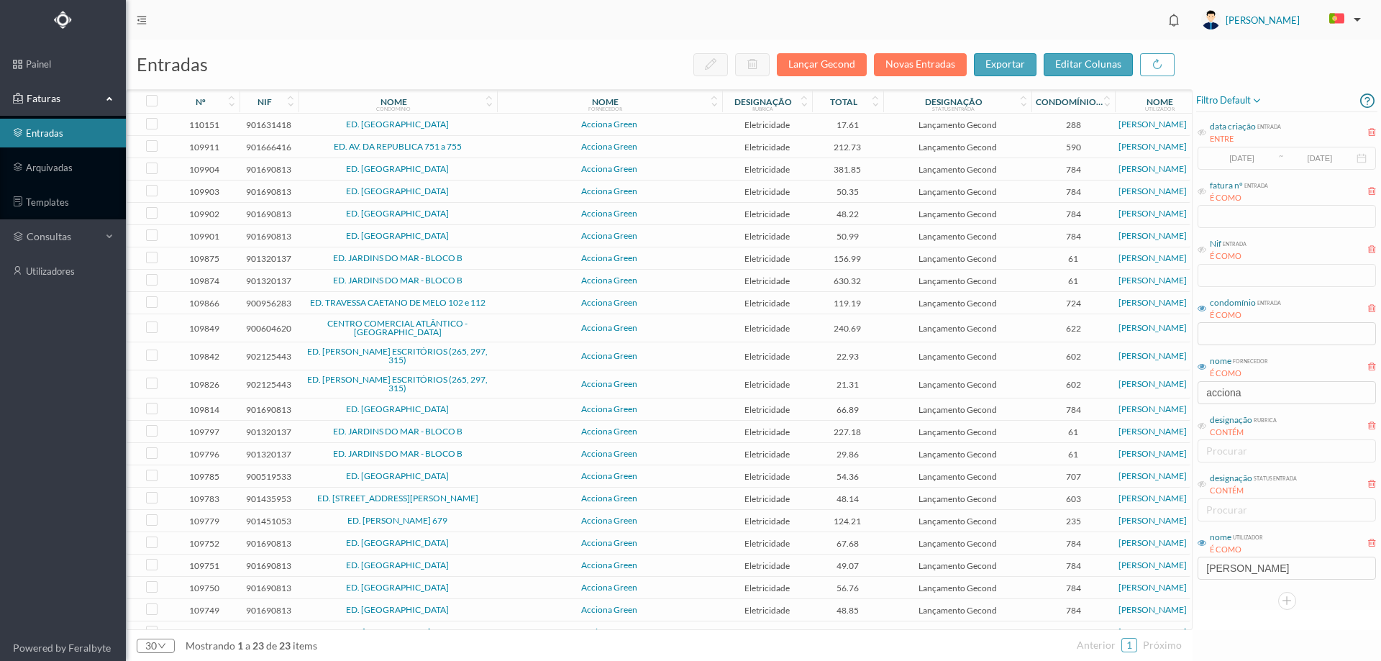
click at [489, 129] on td "ED. [GEOGRAPHIC_DATA]" at bounding box center [397, 125] width 198 height 22
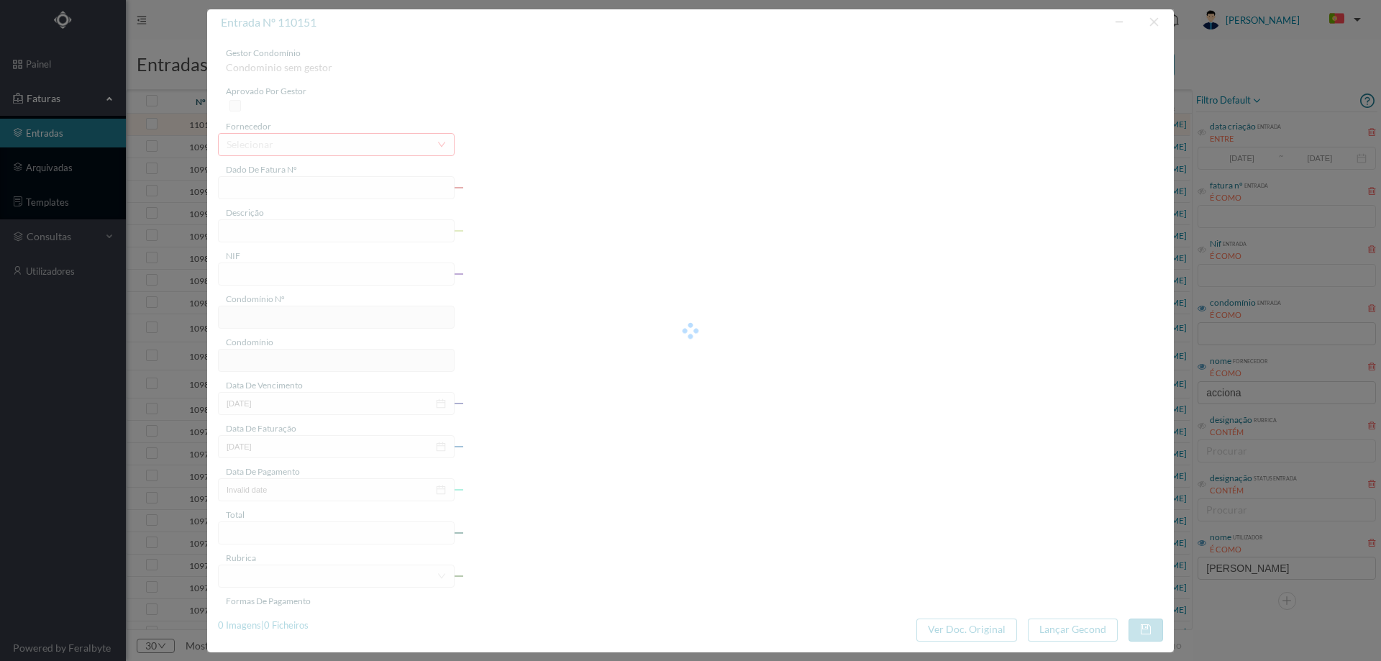
type input "FT P25/036156"
type input "MACIEIRA PARQUE 116"
type input "901631418"
type input "[DATE]"
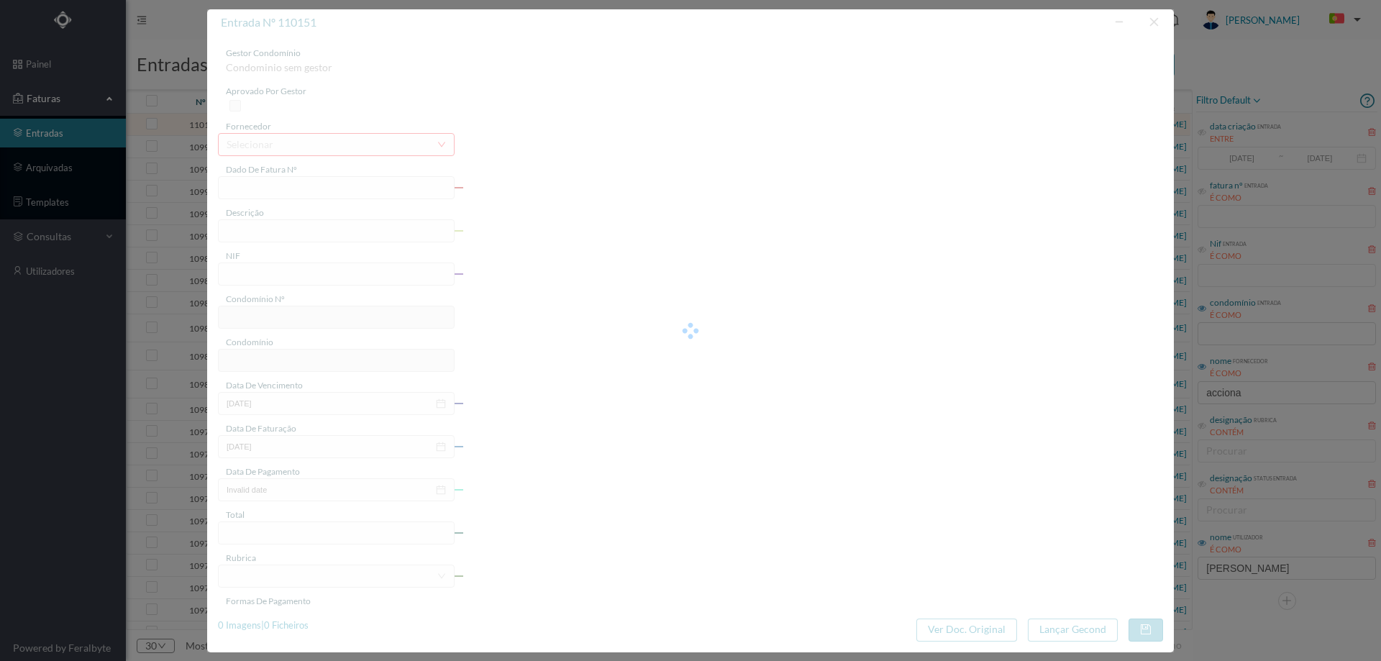
type input "24-09-2025"
type input "17.61"
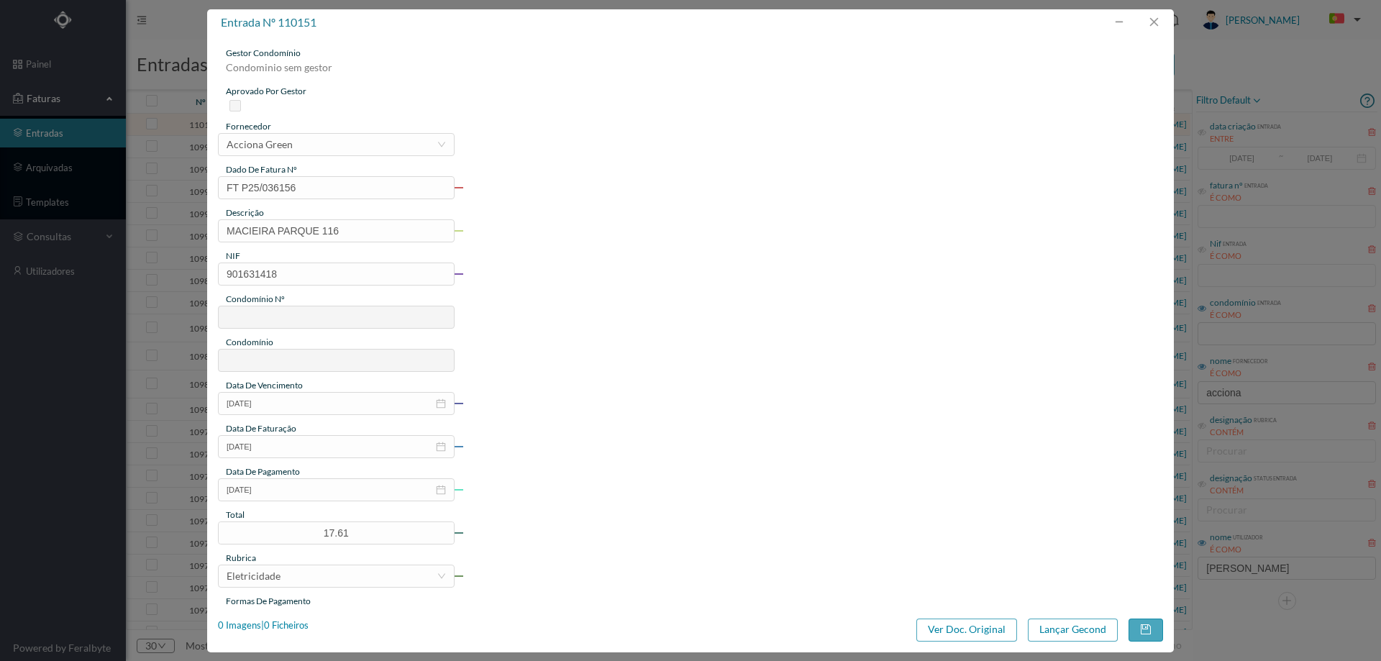
type input "288"
type input "ED. MACIEIRA PARQUE II"
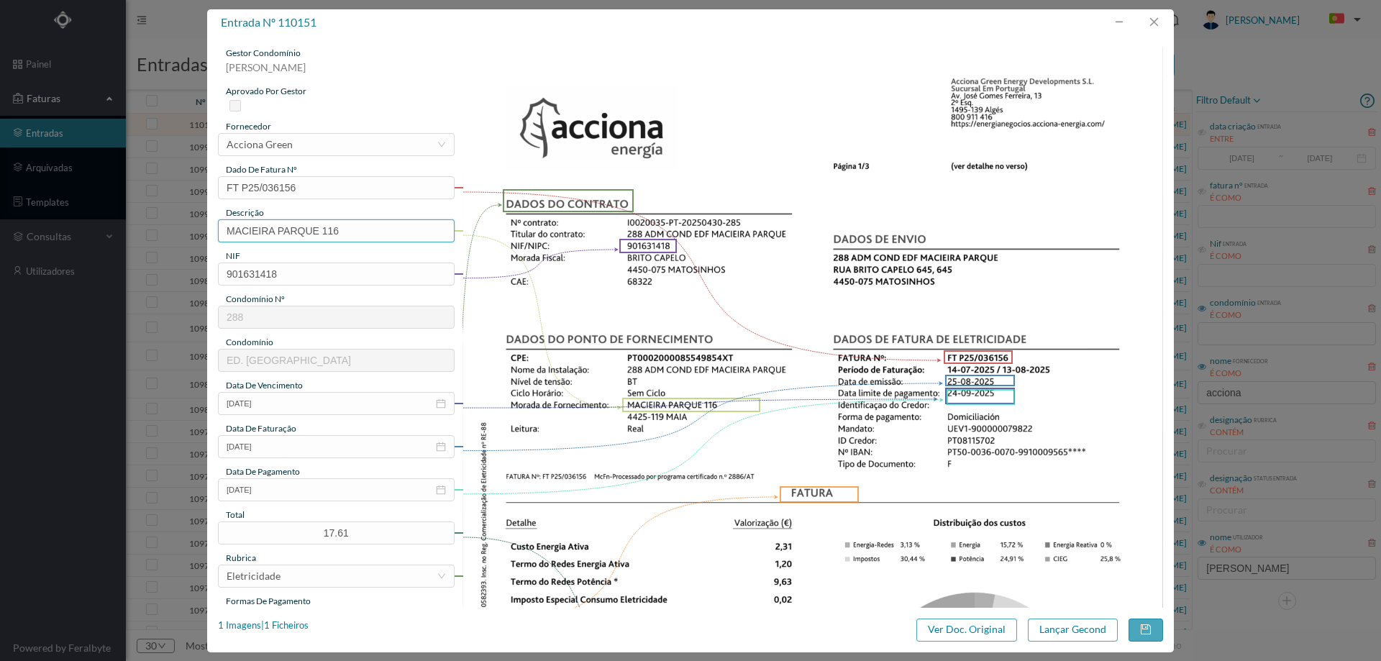
click at [380, 230] on input "MACIEIRA PARQUE 116" at bounding box center [336, 230] width 237 height 23
type input "MACIEIRA PARQUE 116 (14.07."
type input "MACIEIRA PARQUE 116 (14.07.2025 a 13.08.2025)"
click at [1061, 634] on button "Lançar Gecond" at bounding box center [1073, 629] width 90 height 23
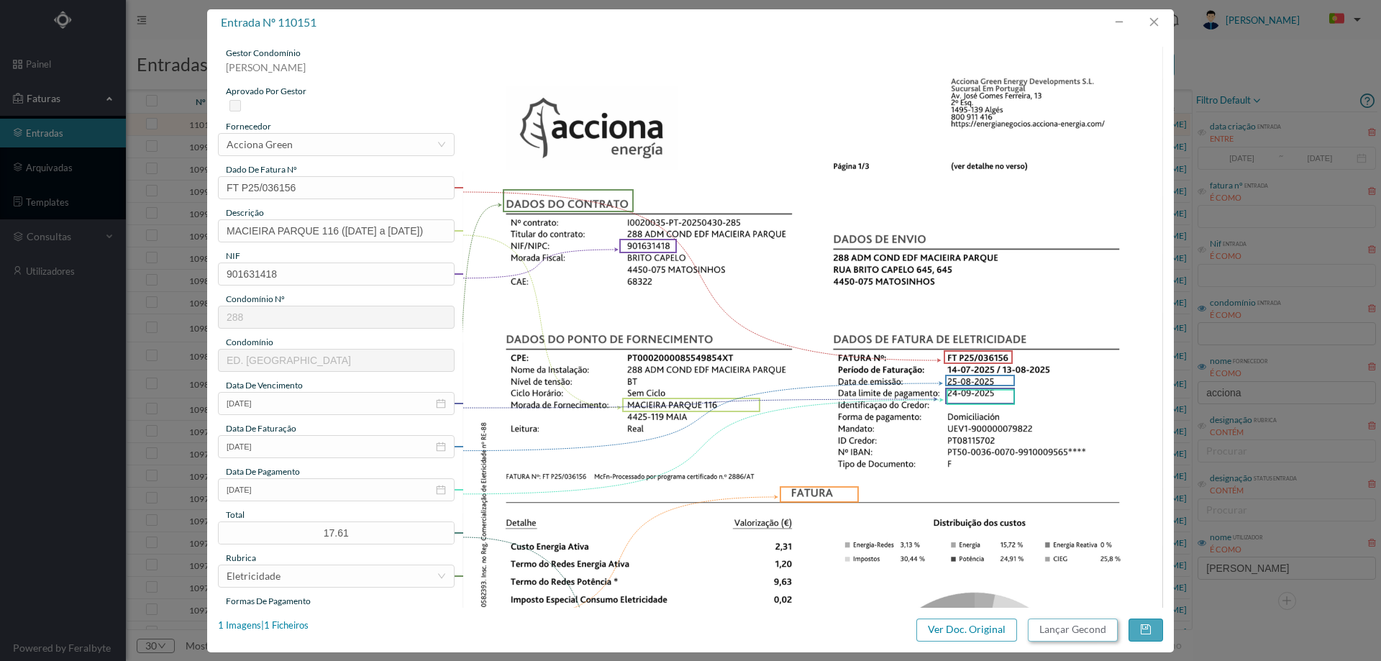
scroll to position [0, 0]
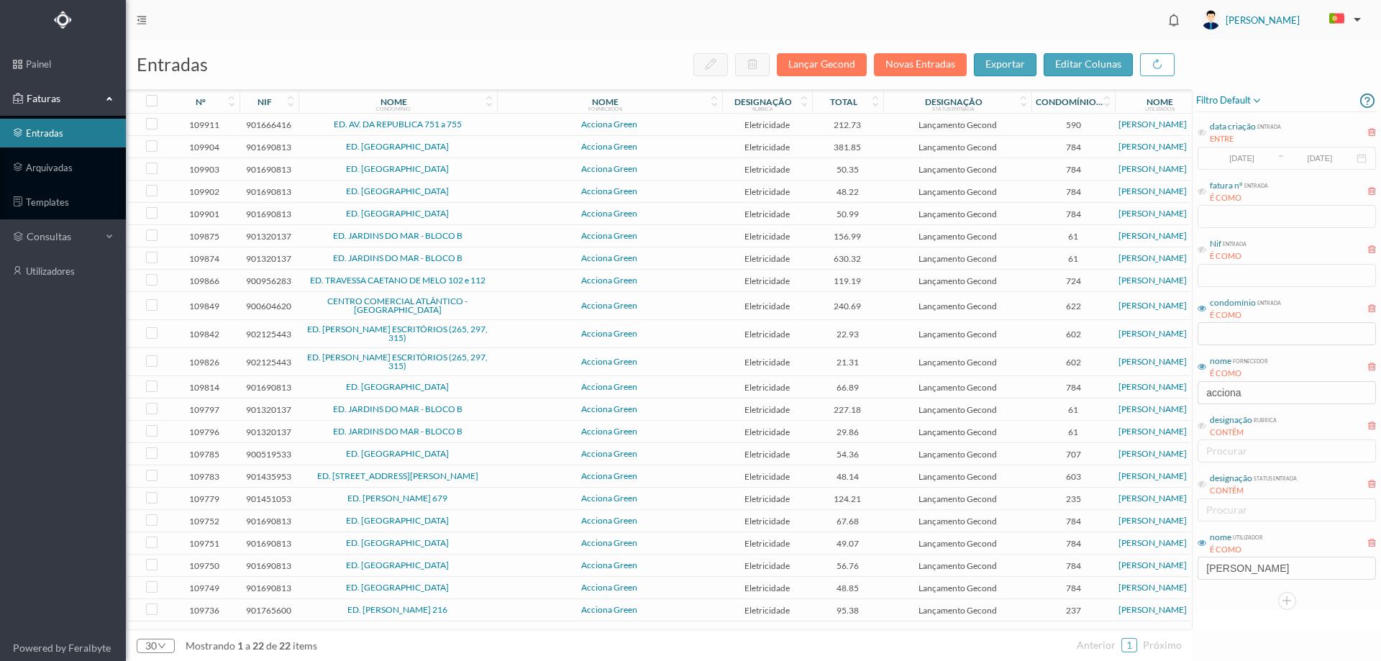
click at [514, 122] on span "Acciona Green" at bounding box center [610, 124] width 218 height 9
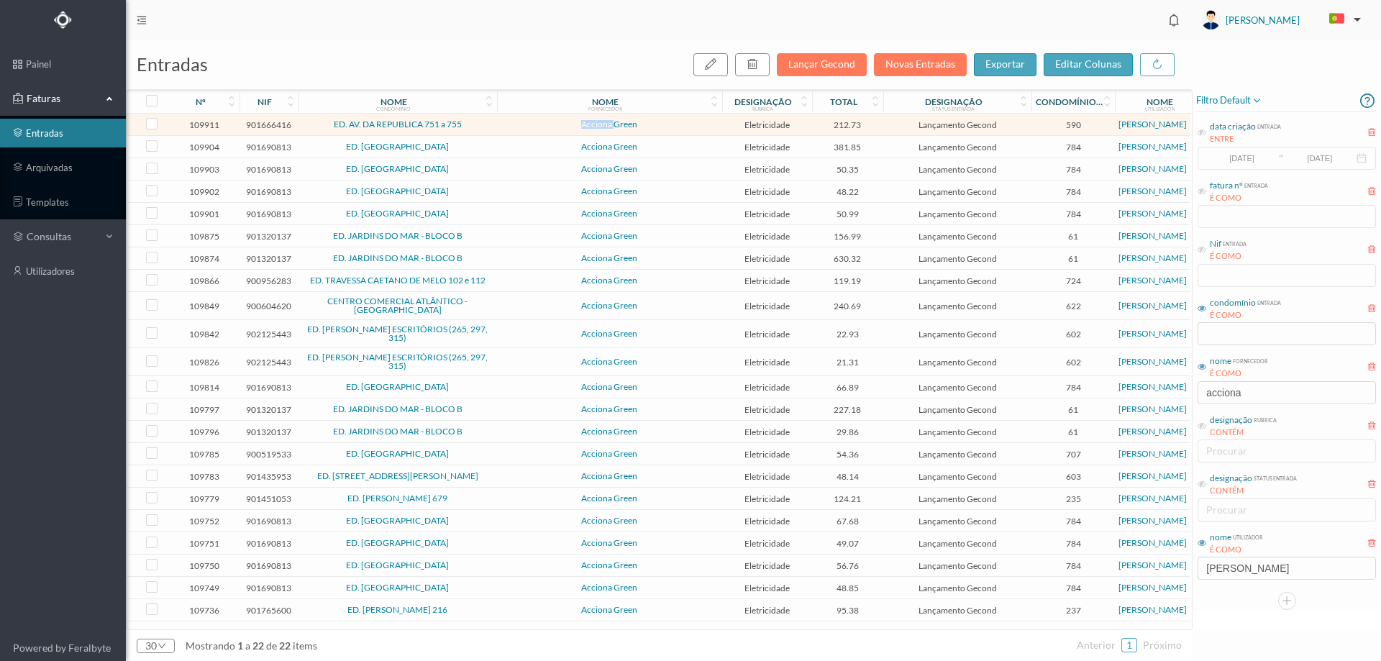
click at [514, 122] on span "Acciona Green" at bounding box center [610, 124] width 218 height 9
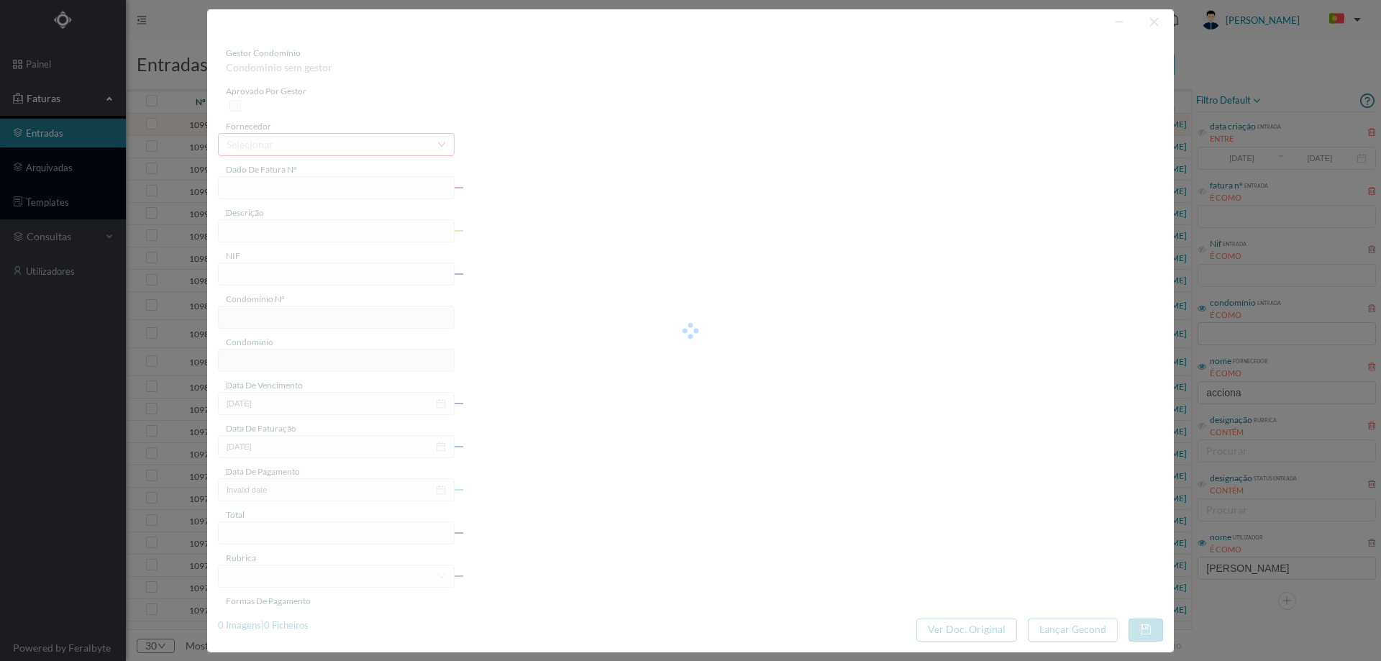
type input "FT P25/034767"
type input "DA REPUBLICA 753"
type input "901666416"
type input "12-09-2025"
type input "13-08-2025"
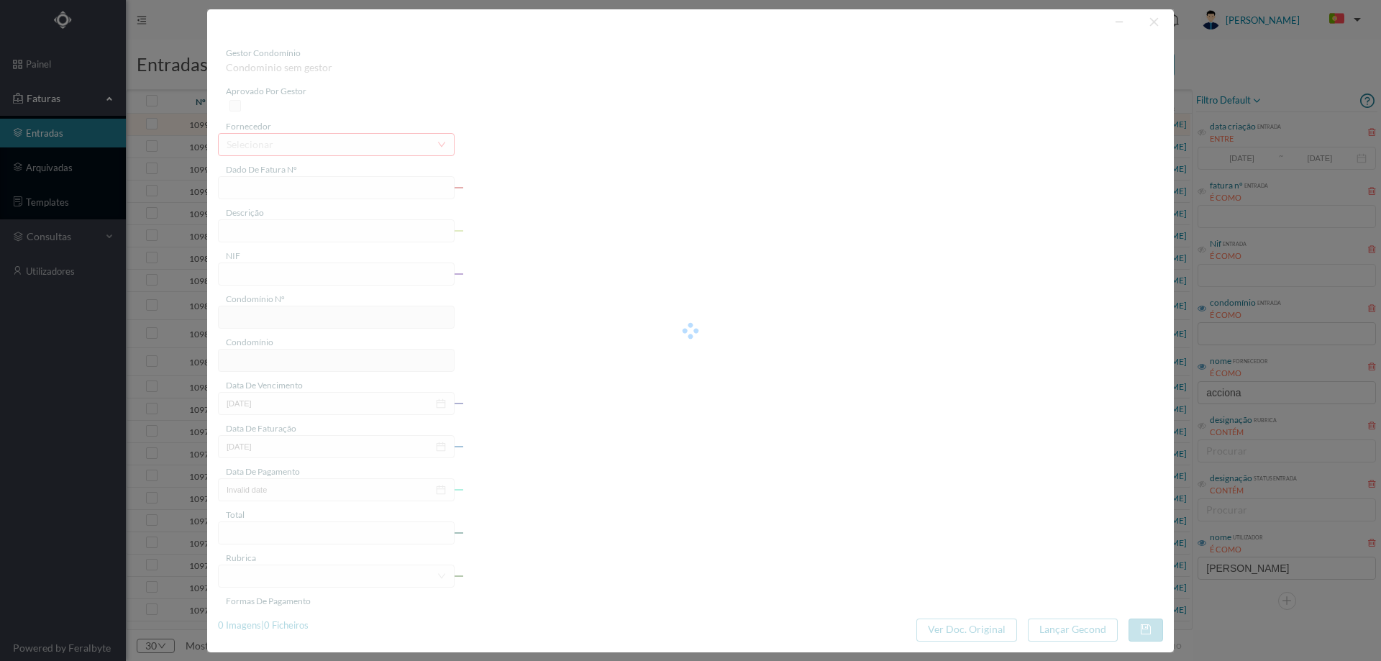
type input "12-09-2025"
type input "212.73"
type input "590"
type input "ED. AV. DA REPUBLICA 751 a 755"
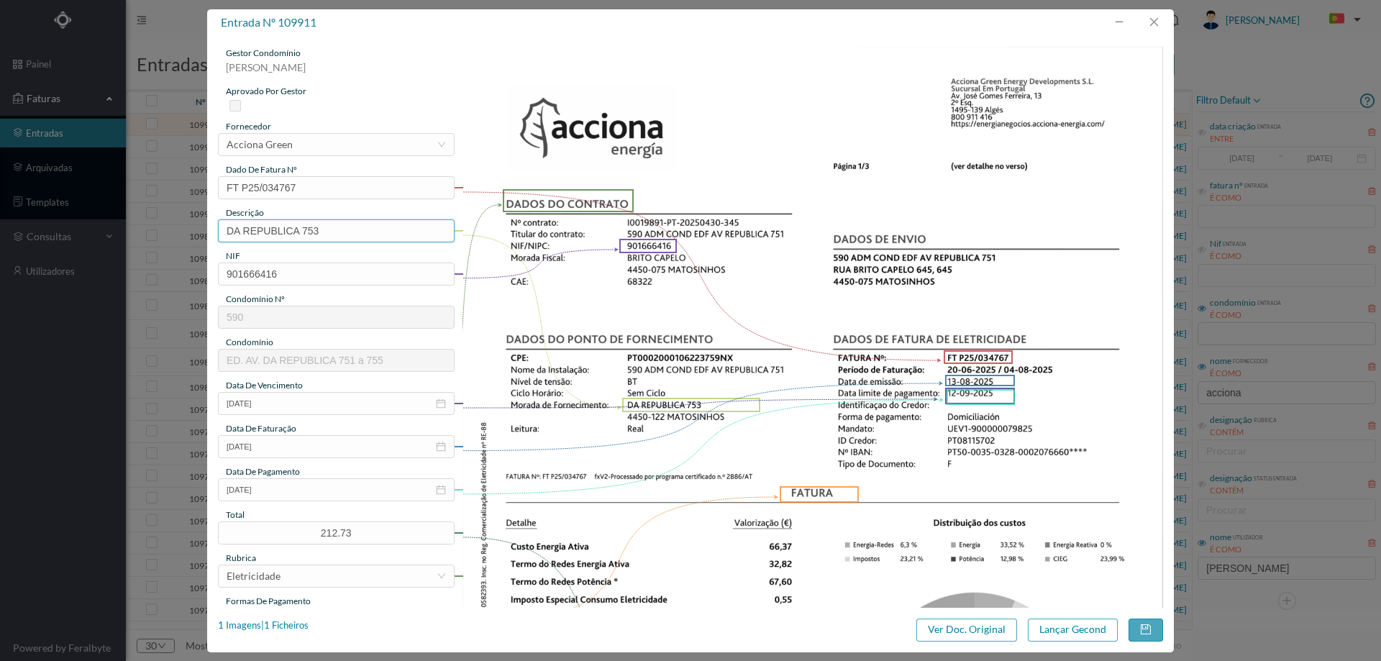
click at [373, 233] on input "DA REPUBLICA 753" at bounding box center [336, 230] width 237 height 23
type input "DA REPUBLICA 753 (20.06.2025 a 04.08.2025)"
click at [1064, 634] on button "Lançar Gecond" at bounding box center [1073, 629] width 90 height 23
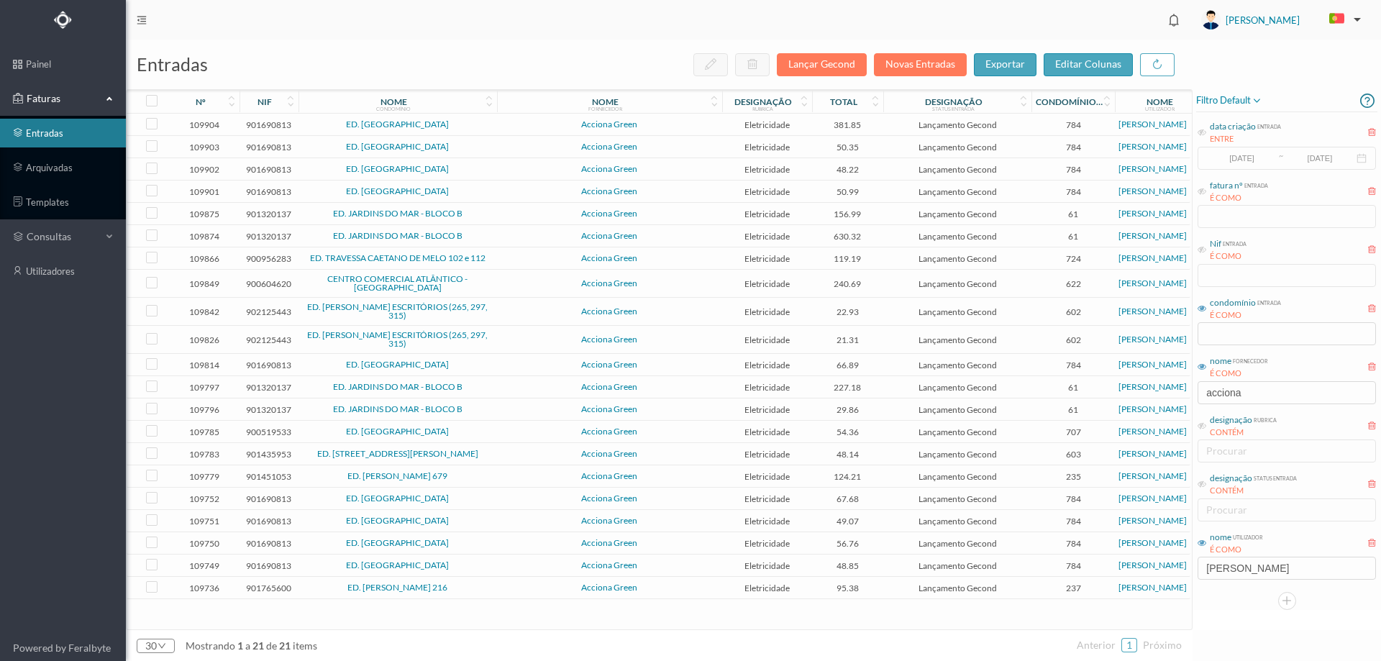
click at [479, 124] on span "ED. [GEOGRAPHIC_DATA]" at bounding box center [397, 124] width 191 height 9
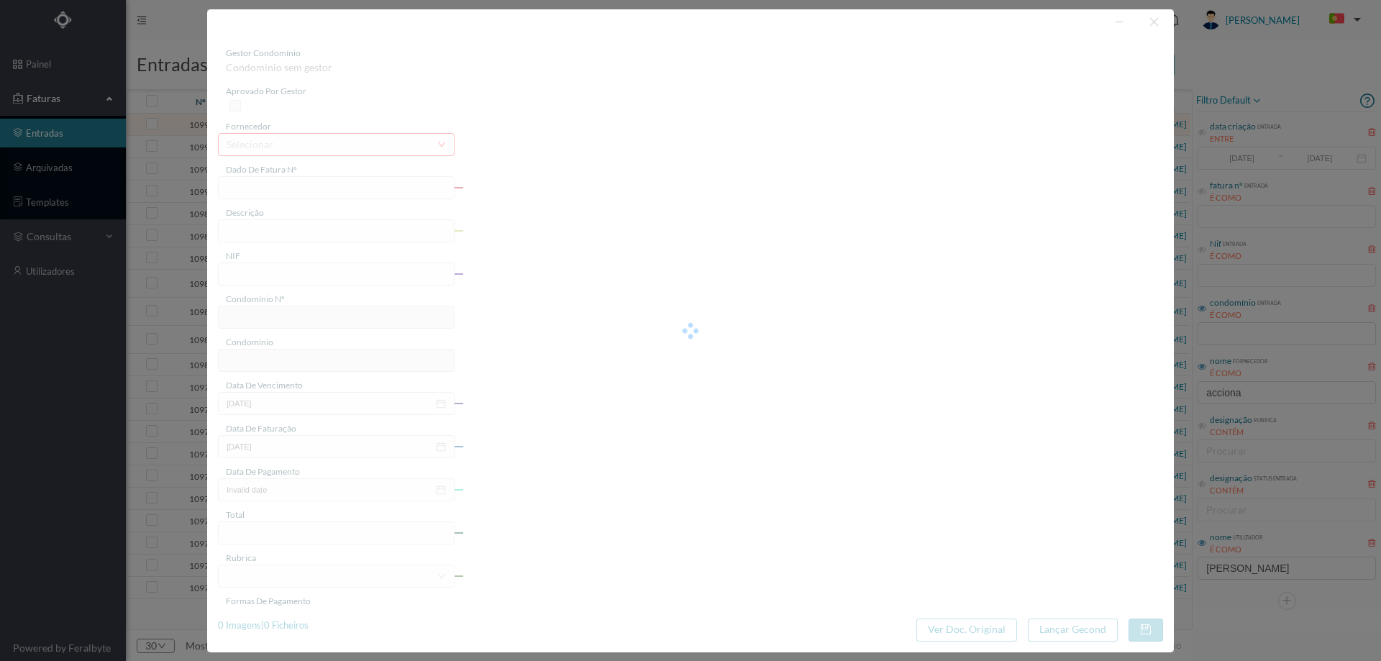
type input "FT P25/034750"
type input "PASSOS MANUEL 188"
type input "901690813"
type input "12-09-2025"
type input "13-08-2025"
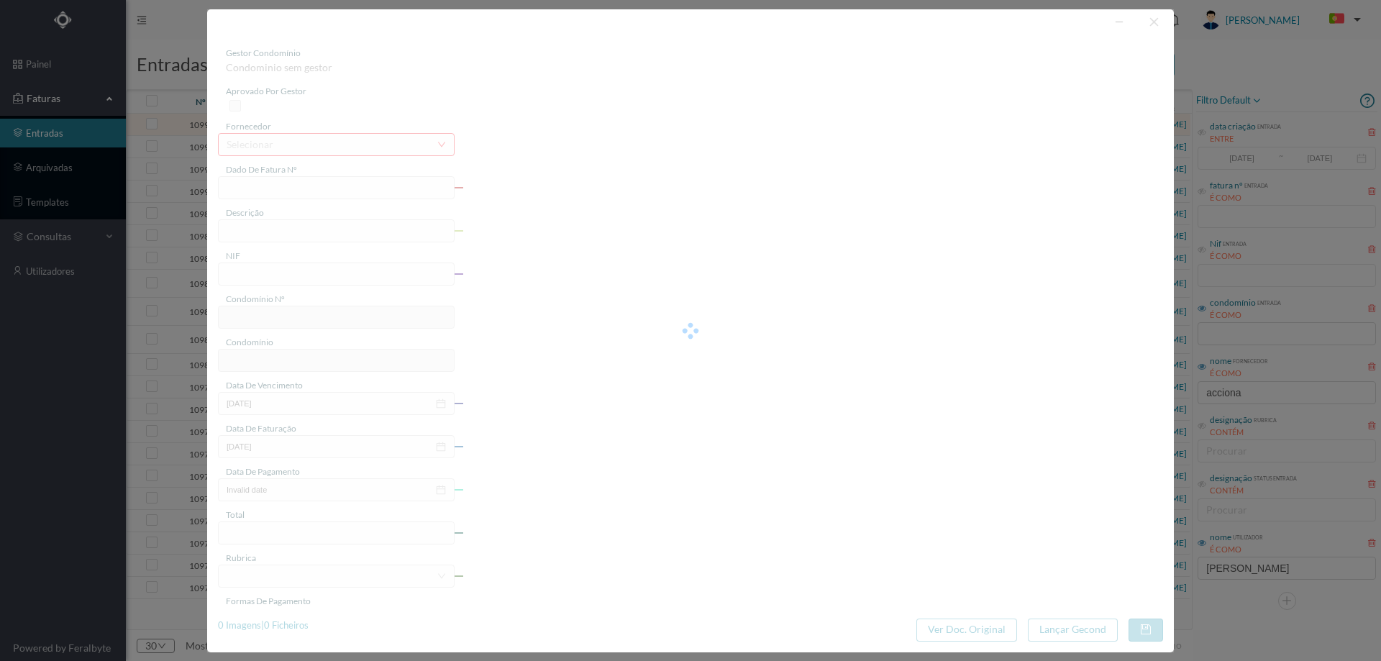
type input "12-09-2025"
type input "381.85"
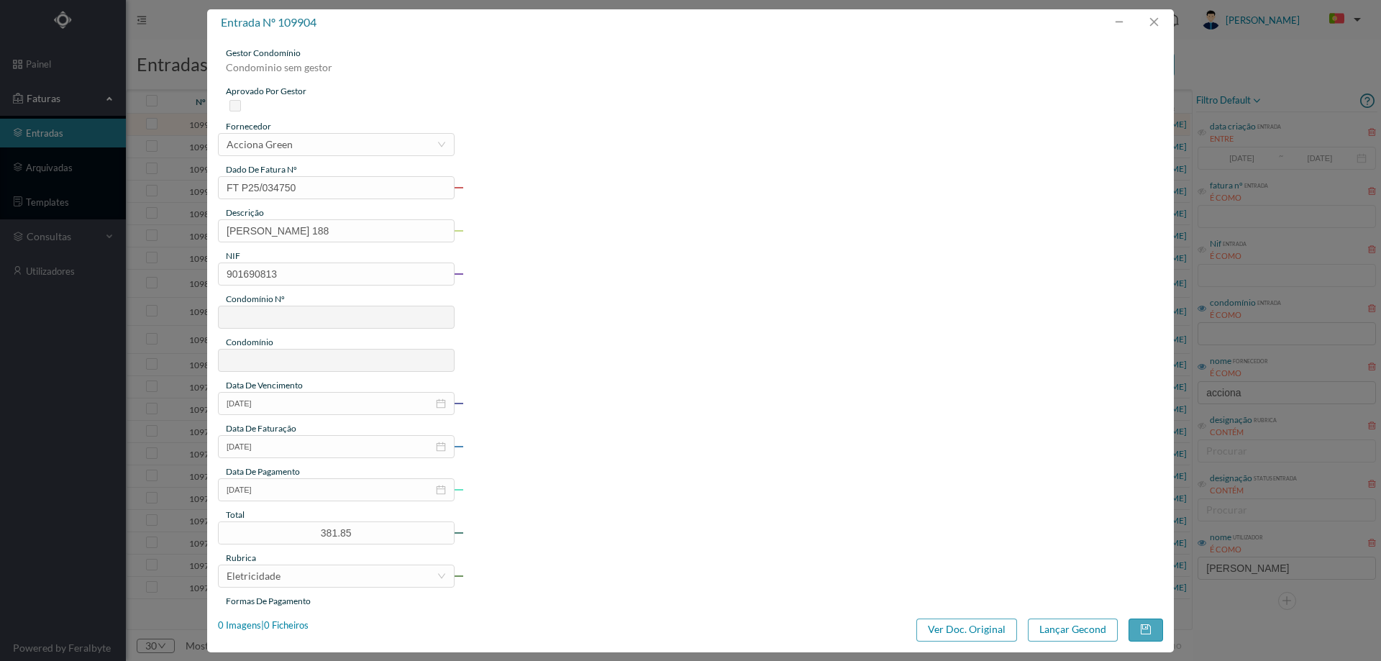
type input "784"
type input "ED. [GEOGRAPHIC_DATA]"
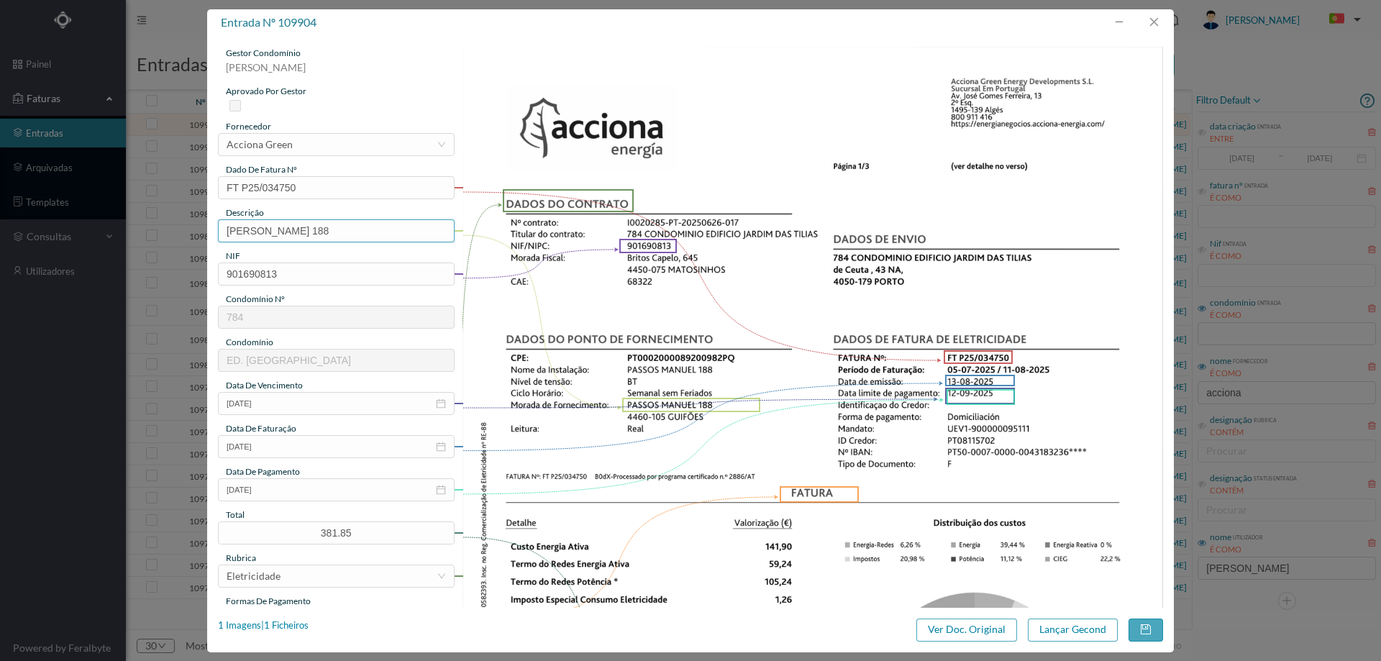
click at [357, 229] on input "PASSOS MANUEL 188" at bounding box center [336, 230] width 237 height 23
type input "PASSOS MANUEL 188 (05.07.2025 a 11.08.2025)"
click at [1090, 627] on button "Lançar Gecond" at bounding box center [1073, 629] width 90 height 23
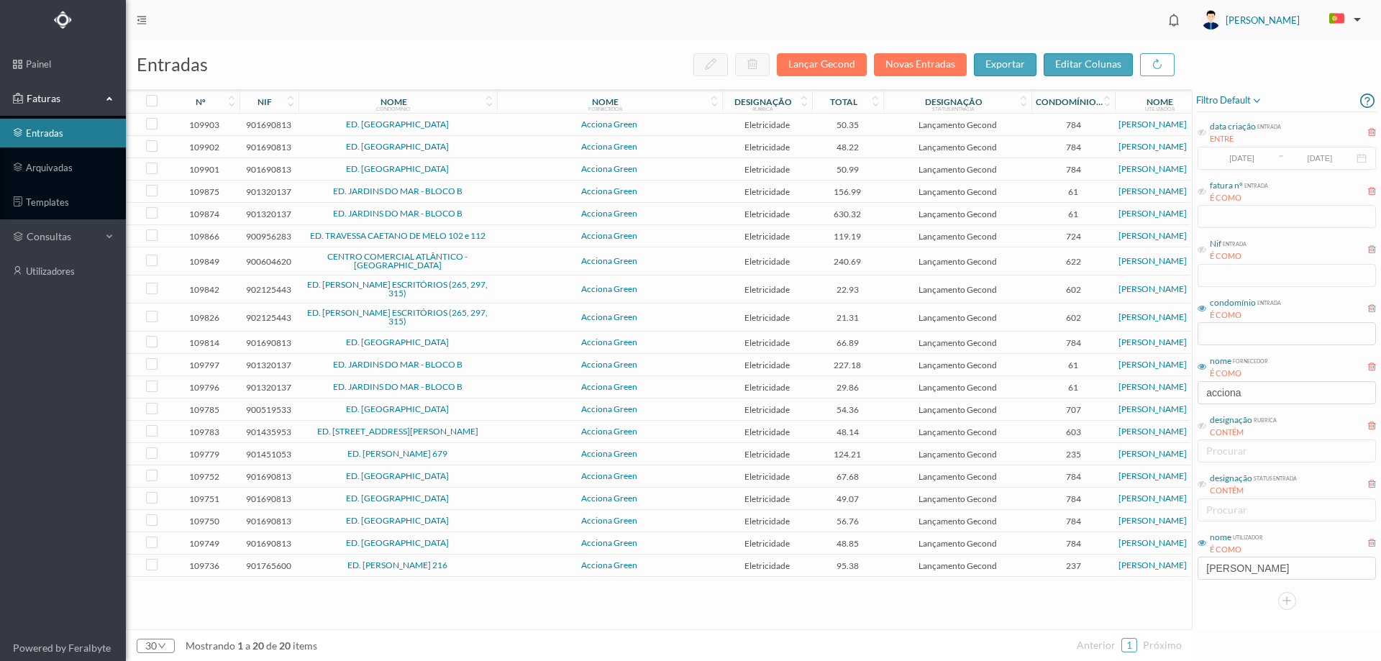
click at [473, 122] on span "ED. [GEOGRAPHIC_DATA]" at bounding box center [397, 124] width 191 height 9
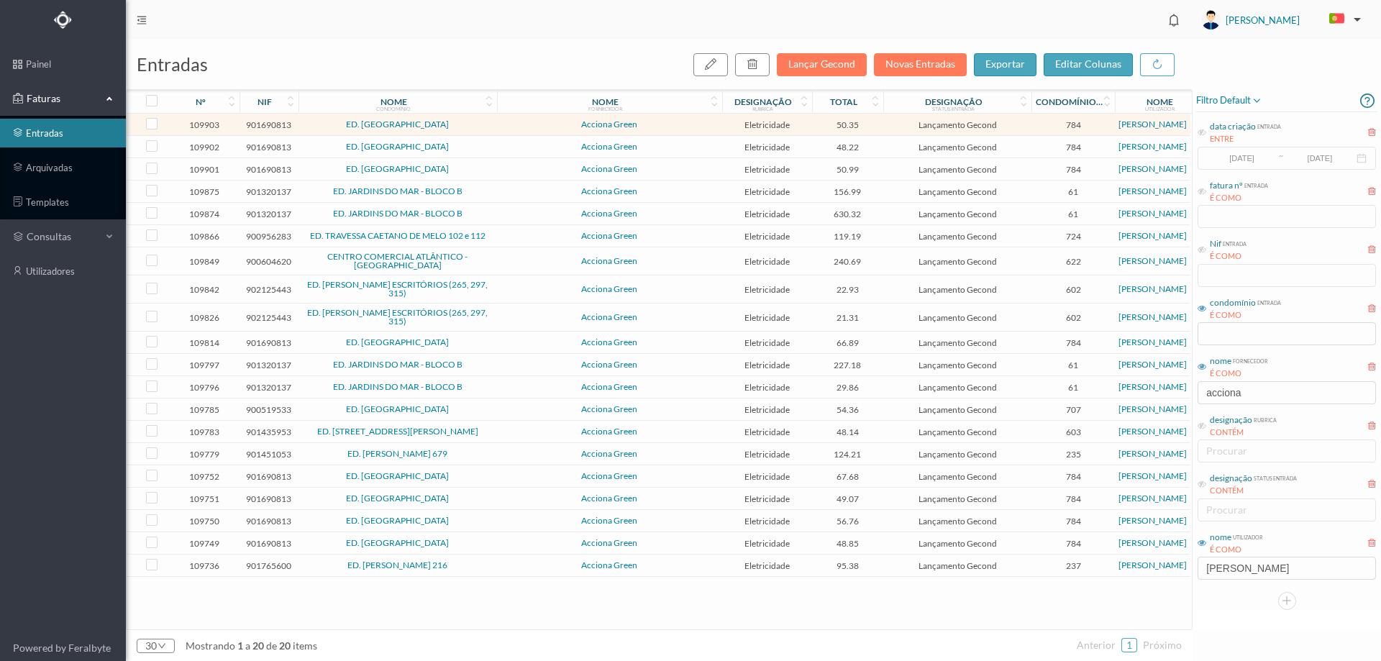
click at [473, 122] on span "ED. [GEOGRAPHIC_DATA]" at bounding box center [397, 124] width 191 height 9
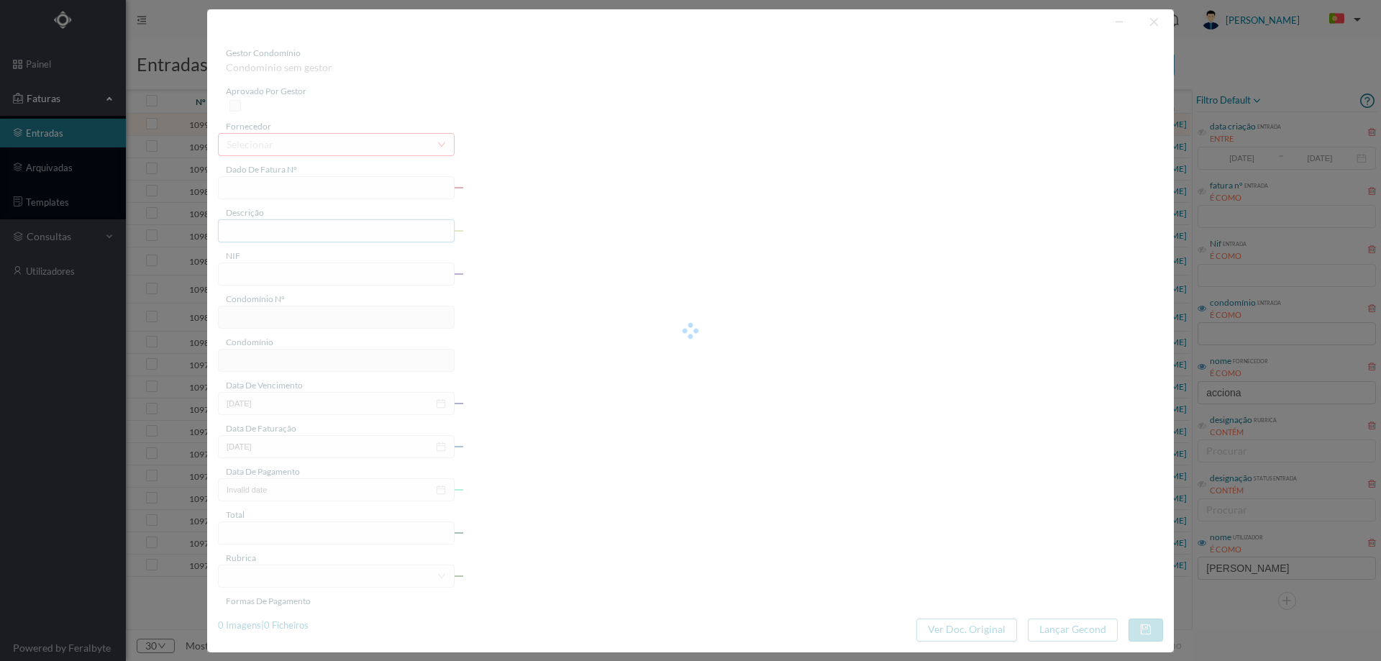
type input "FT P25/034746"
type input "DR SALGADO ZENHA 473 COMU"
type input "901690813"
type input "12-09-2025"
type input "13-08-2025"
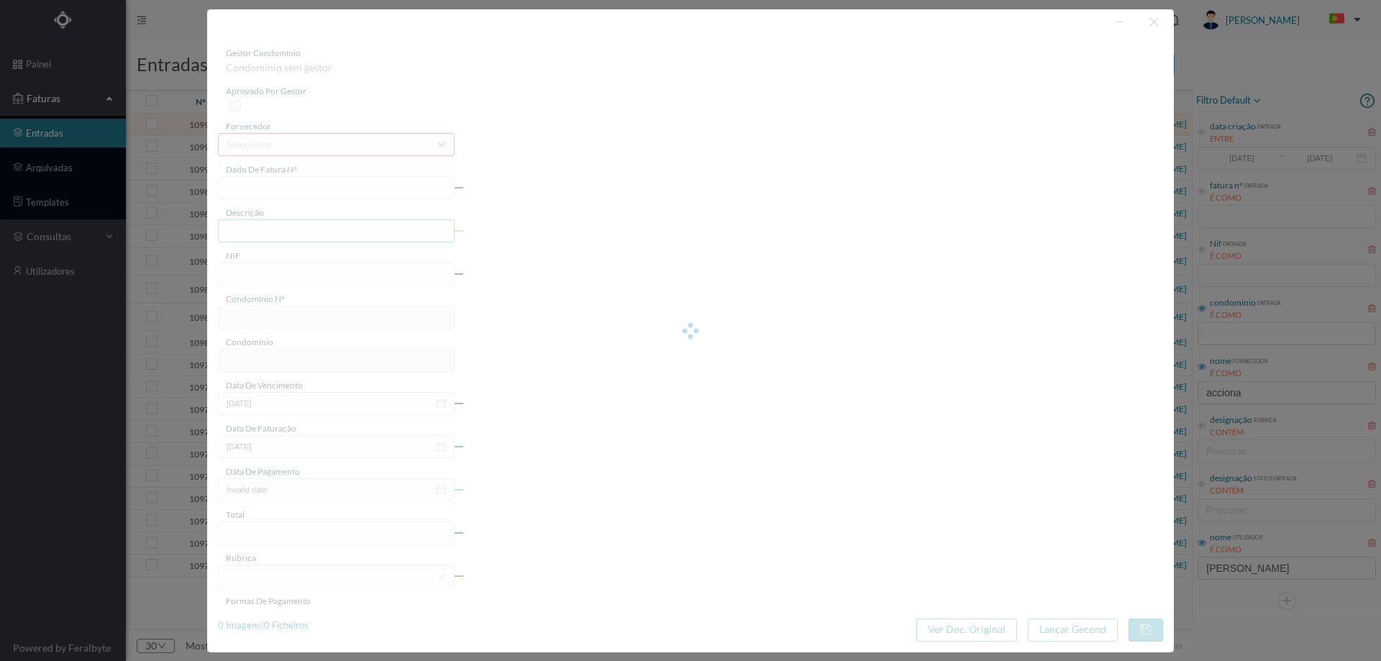
type input "12-09-2025"
type input "50.35"
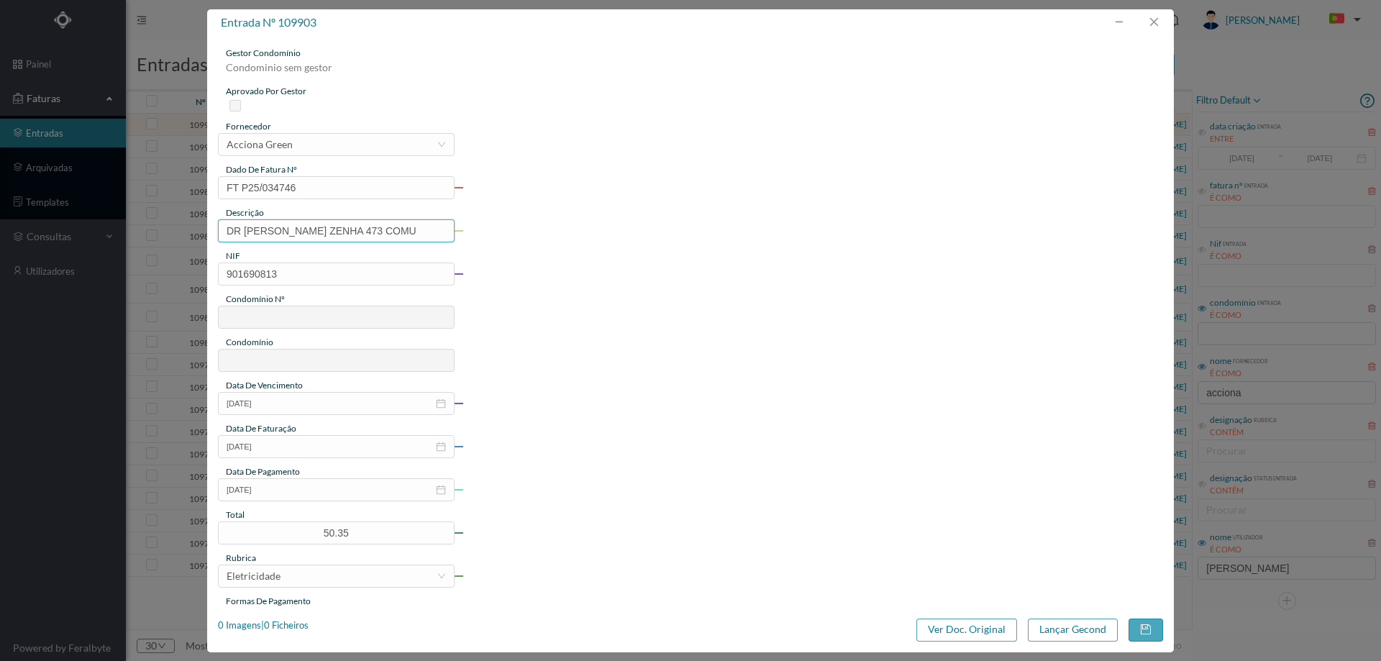
type input "784"
type input "ED. [GEOGRAPHIC_DATA]"
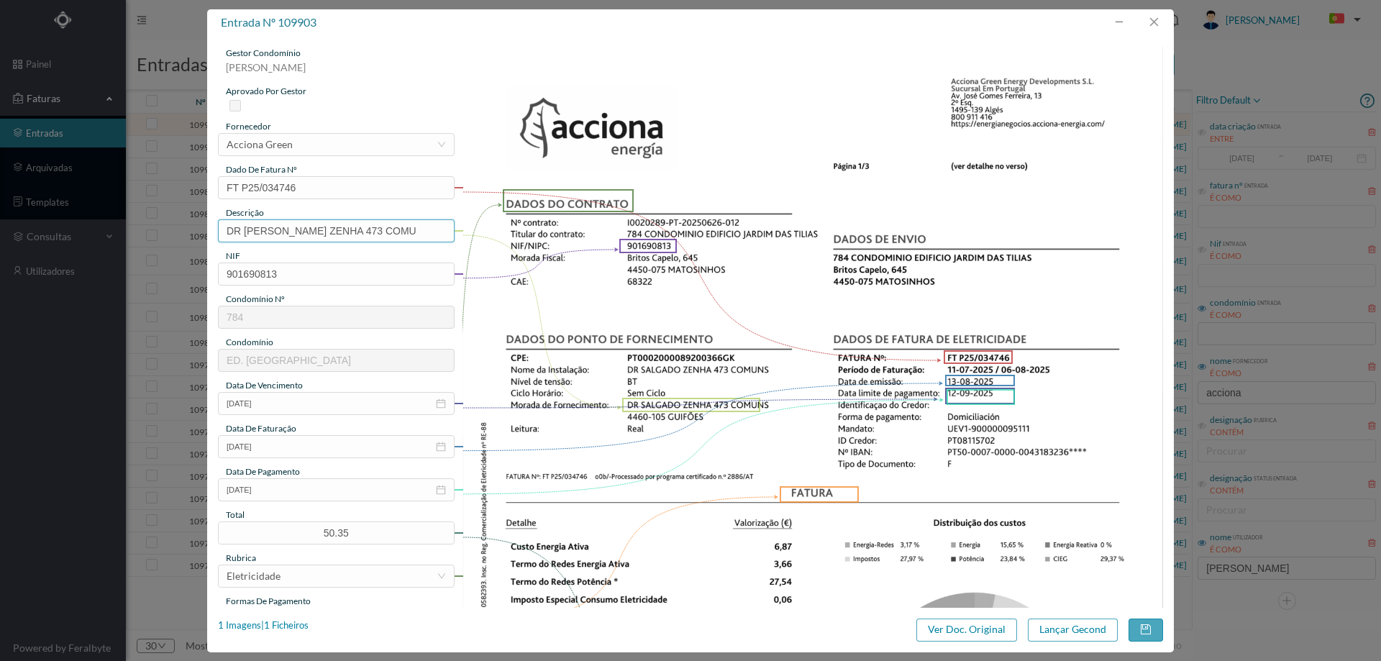
click at [411, 230] on input "DR SALGADO ZENHA 473 COMU" at bounding box center [336, 230] width 237 height 23
type input "DR SALGADO ZENHA 473 COMUns (11.07.2025 a 06.08.2025)"
click at [1083, 639] on button "Lançar Gecond" at bounding box center [1073, 629] width 90 height 23
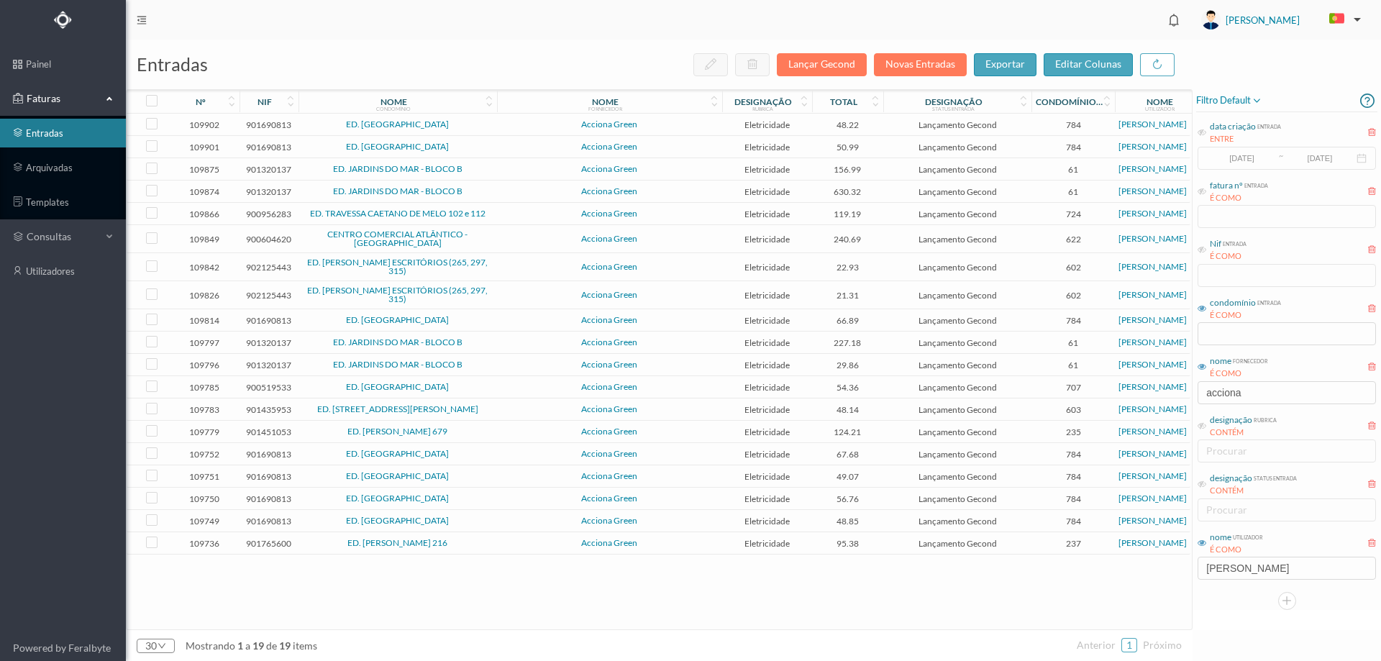
click at [489, 114] on td "ED. [GEOGRAPHIC_DATA]" at bounding box center [397, 125] width 198 height 22
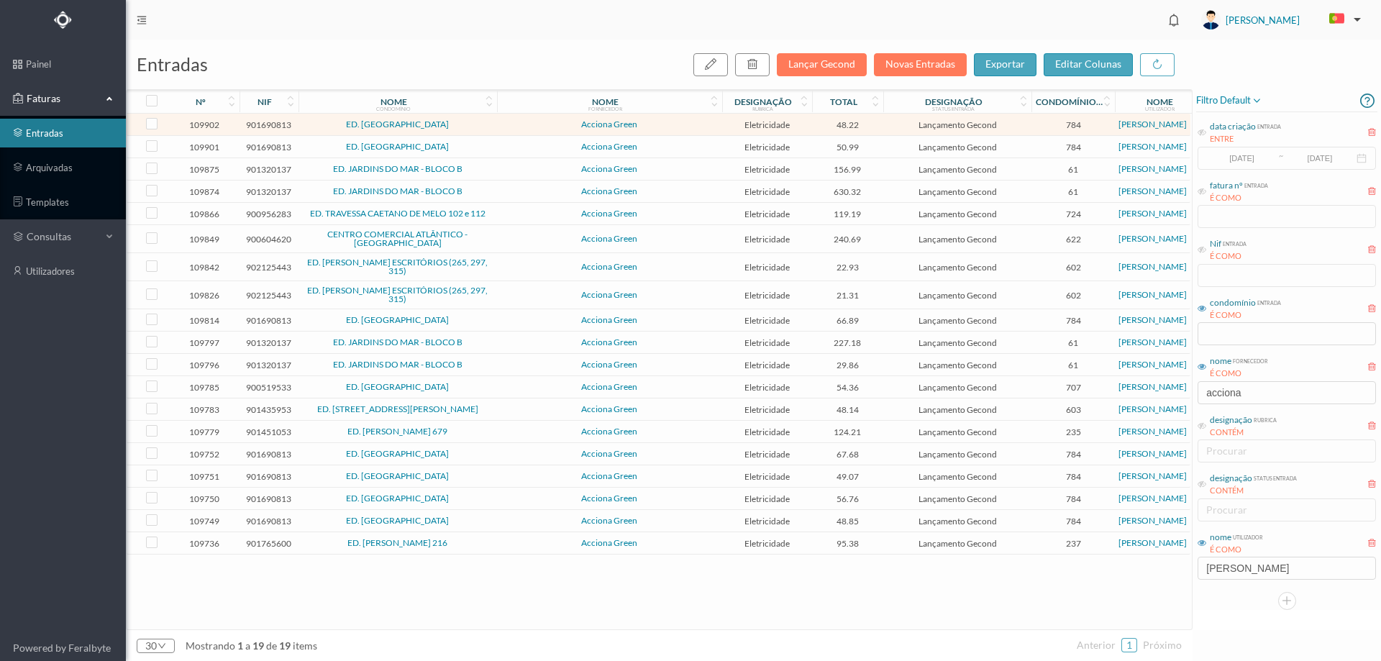
click at [491, 129] on span "ED. [GEOGRAPHIC_DATA]" at bounding box center [397, 124] width 191 height 9
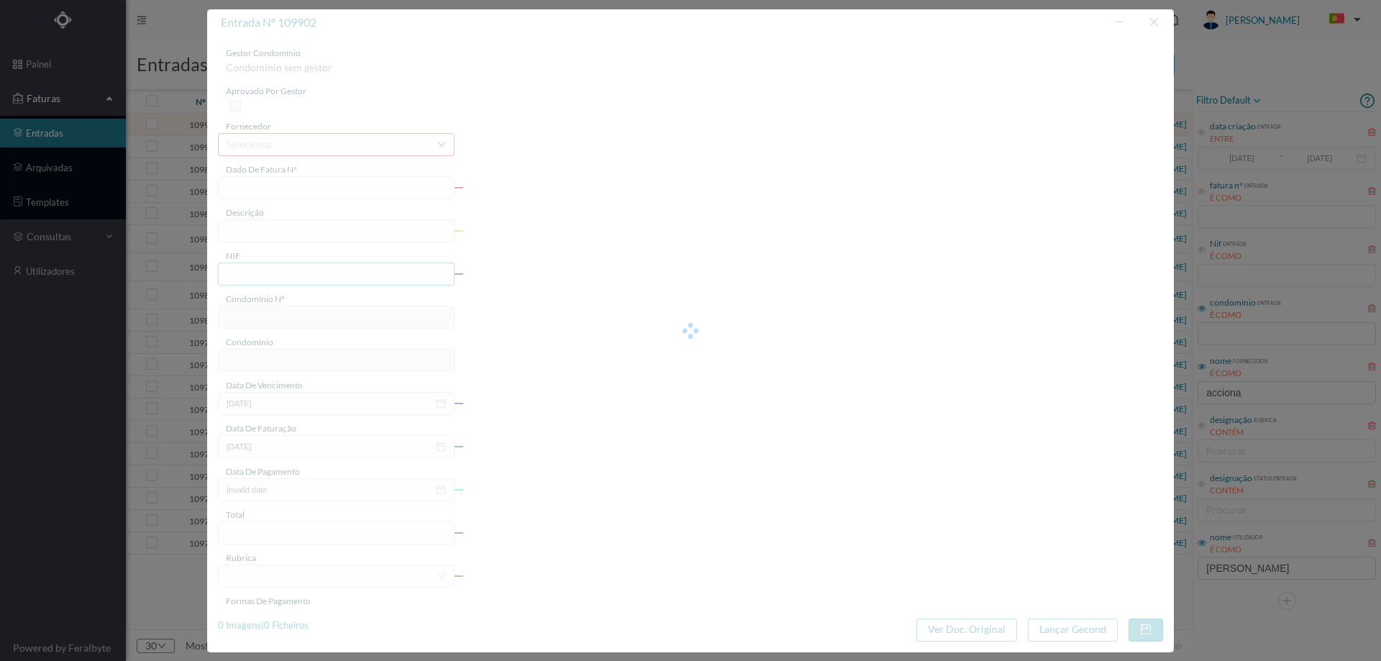
type input "FT P25/034745"
type input "DR SALGADO ZENHA 457 COMU"
type input "901690813"
type input "12-09-2025"
type input "13-08-2025"
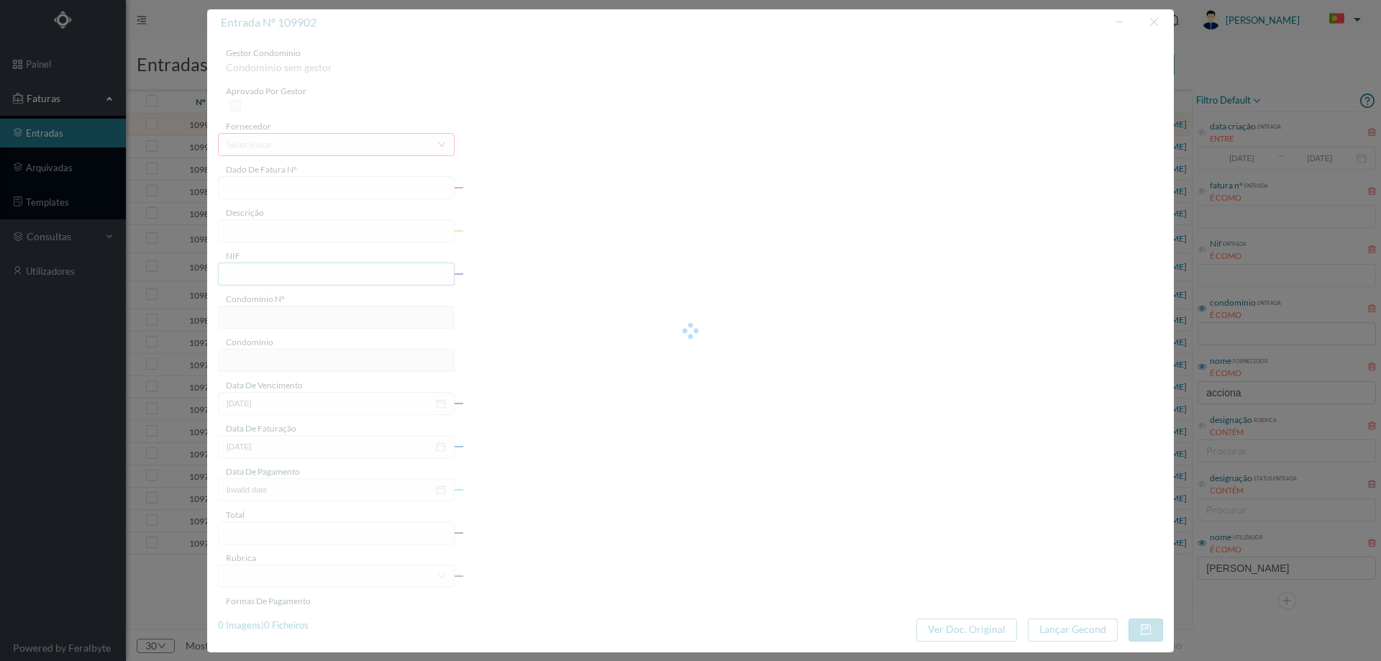
type input "12-09-2025"
type input "48.22"
type input "784"
type input "ED. [GEOGRAPHIC_DATA]"
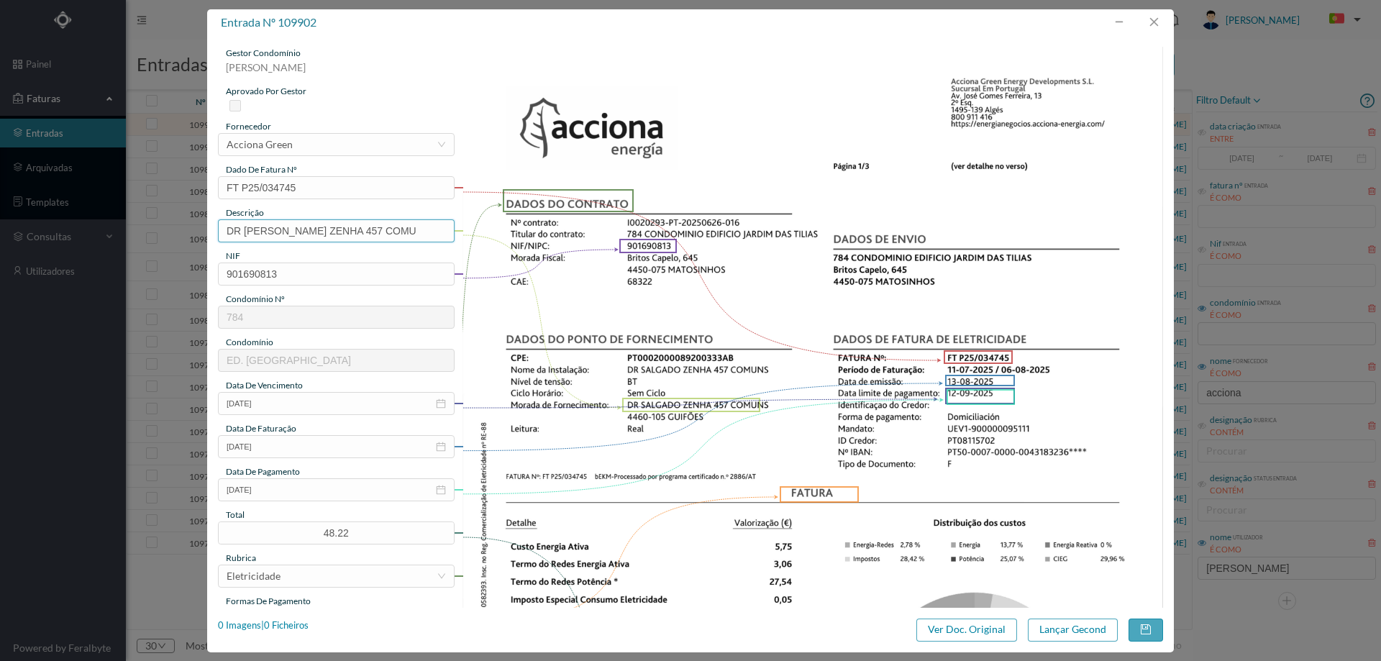
click at [402, 228] on input "DR SALGADO ZENHA 457 COMU" at bounding box center [336, 230] width 237 height 23
type input "DR SALGADO ZENHA 457 COMUNS (11.07.2025 a 06.08.2025)"
click at [1100, 639] on button "Lançar Gecond" at bounding box center [1073, 629] width 90 height 23
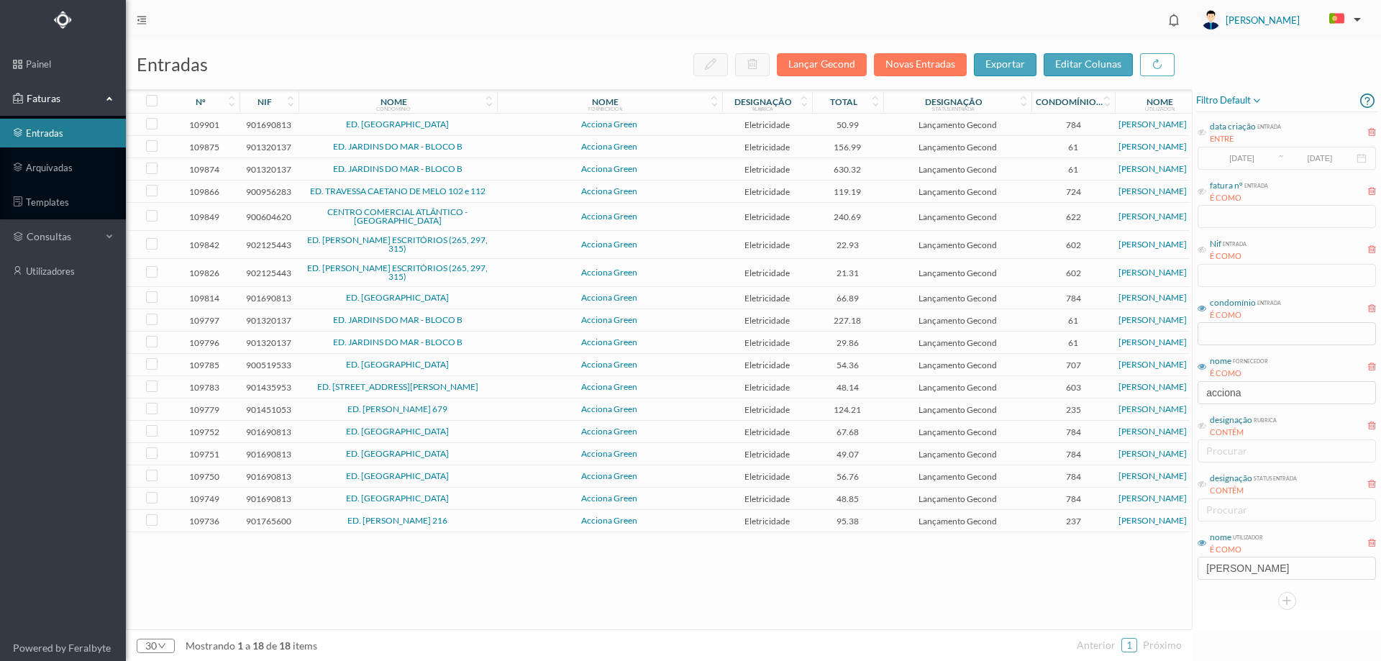
click at [490, 125] on span "ED. [GEOGRAPHIC_DATA]" at bounding box center [397, 124] width 191 height 9
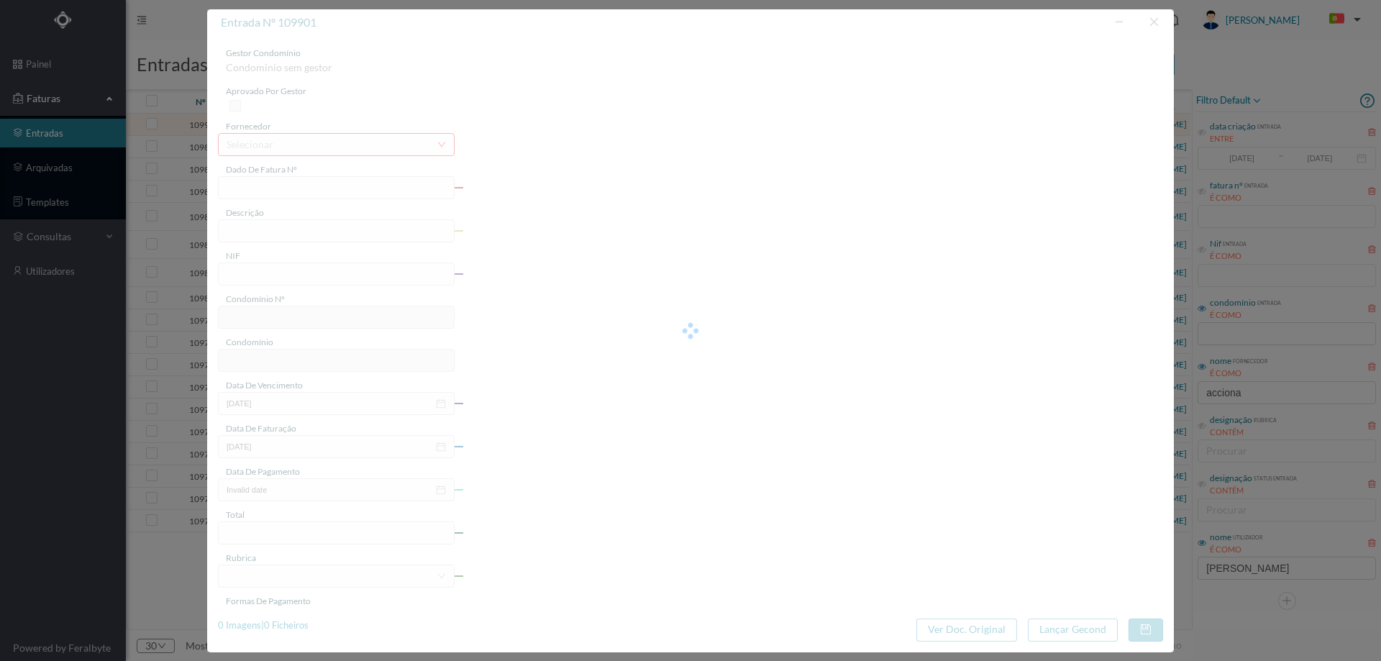
type input "FT P25/034743"
type input "DR SALGADO ZENHA 409 COMUI"
type input "901690813"
type input "12-09-2025"
type input "13-08-2025"
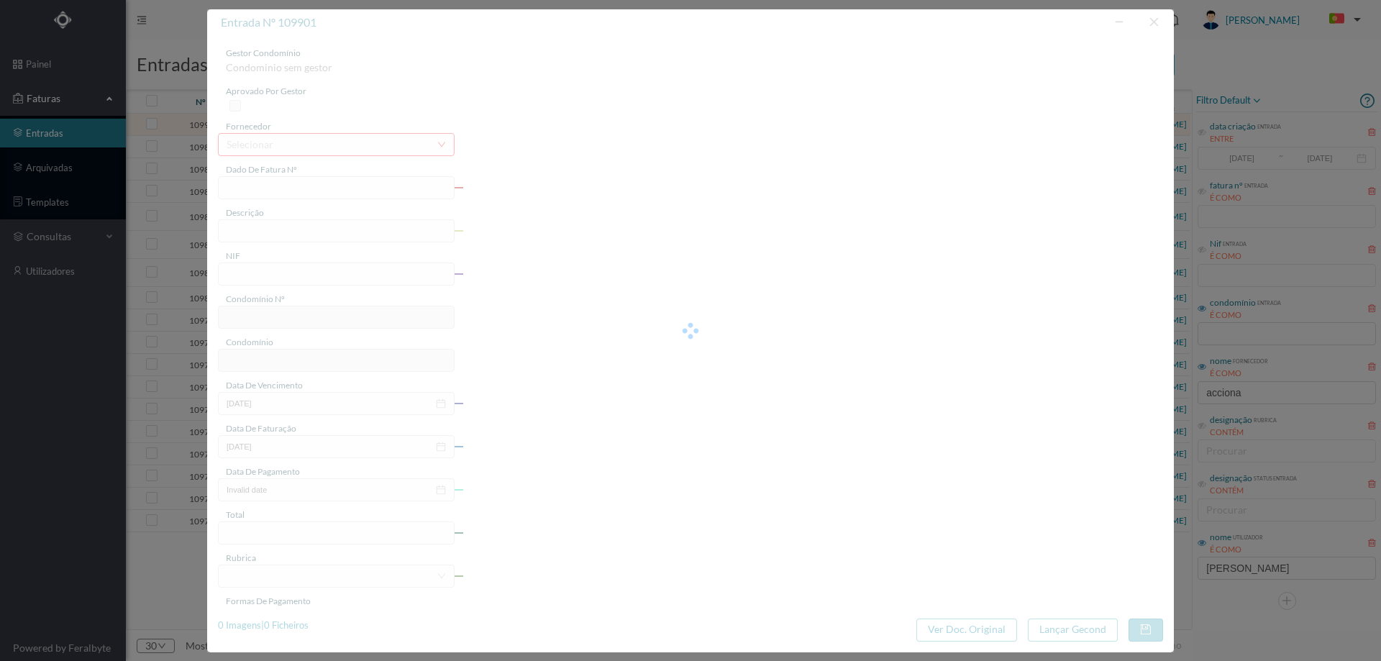
type input "12-09-2025"
type input "50.99"
type input "784"
type input "ED. [GEOGRAPHIC_DATA]"
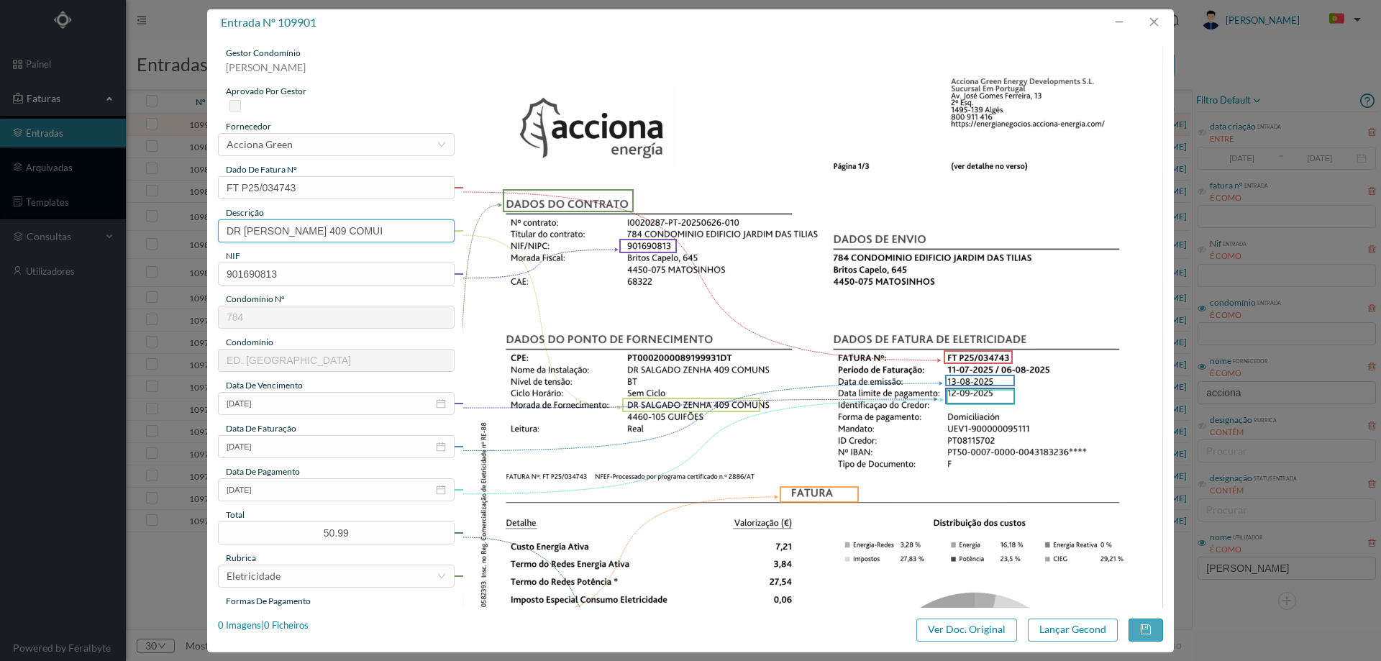
click at [398, 237] on input "DR SALGADO ZENHA 409 COMUI" at bounding box center [336, 230] width 237 height 23
type input "DR SALGADO ZENHA 409 COMUNS (11.07.2025 A 06.08.2025)"
click at [1046, 633] on button "Lançar Gecond" at bounding box center [1073, 629] width 90 height 23
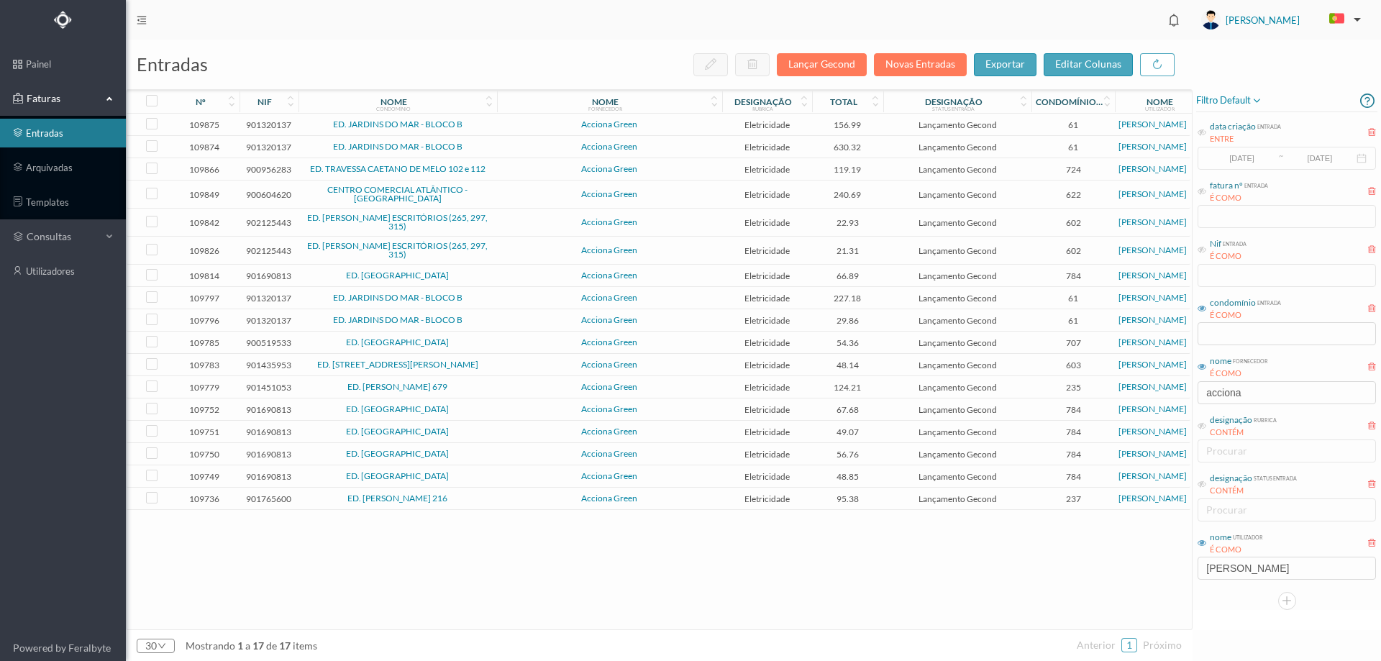
click at [675, 119] on td "Acciona Green" at bounding box center [609, 125] width 225 height 22
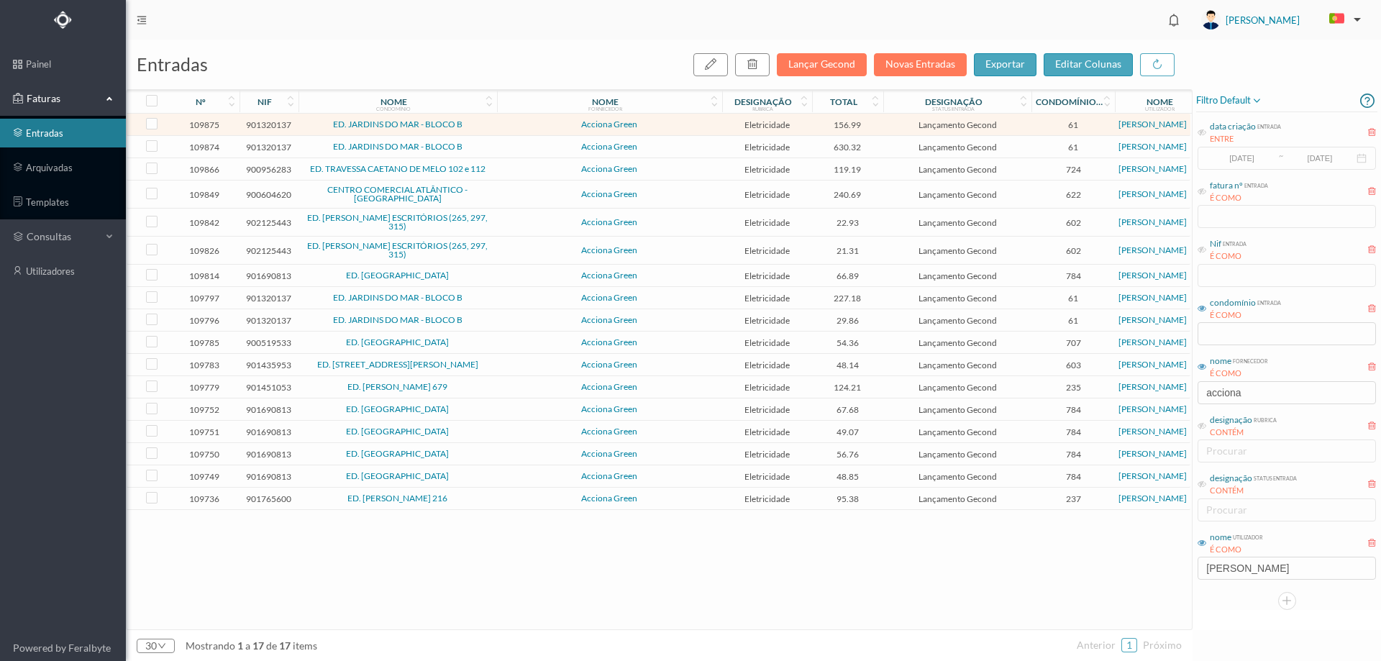
click at [675, 119] on td "Acciona Green" at bounding box center [609, 125] width 225 height 22
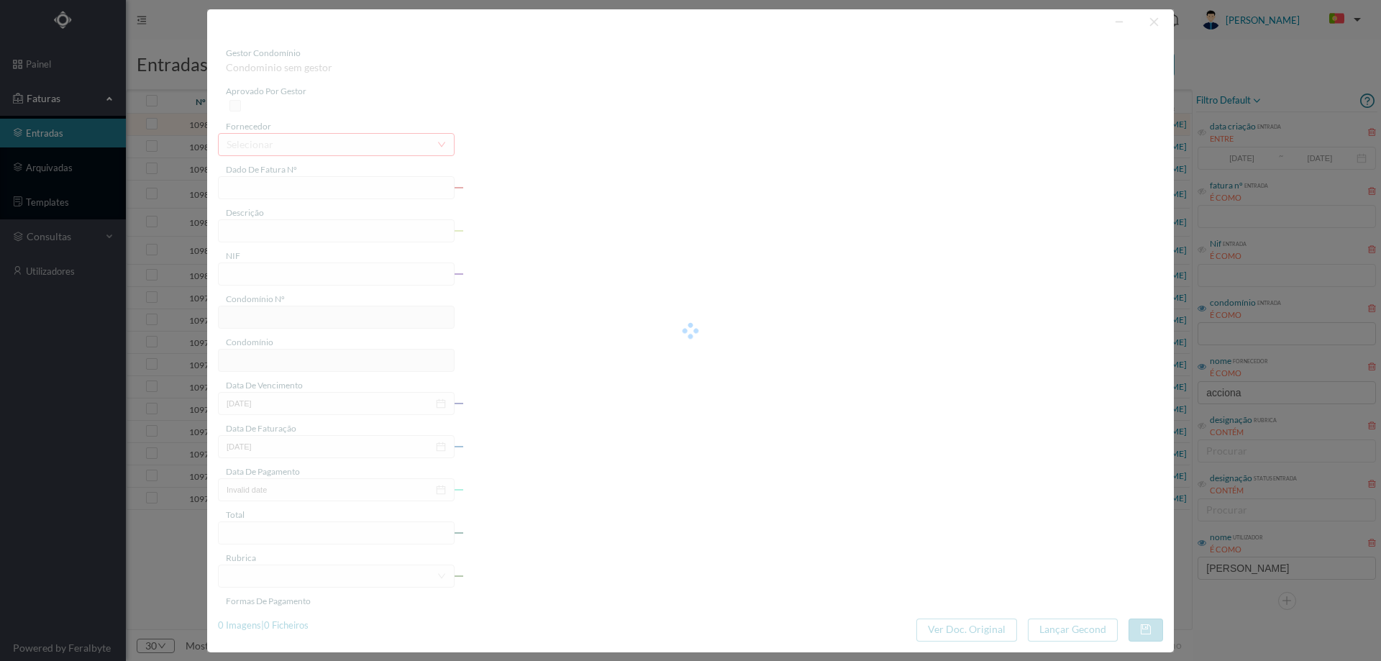
type input "FT P25/034697"
type input "ROBERTO IVENS 1164 BOBAGE"
type input "901320137"
type input "12-09-2025"
type input "13-08-2025"
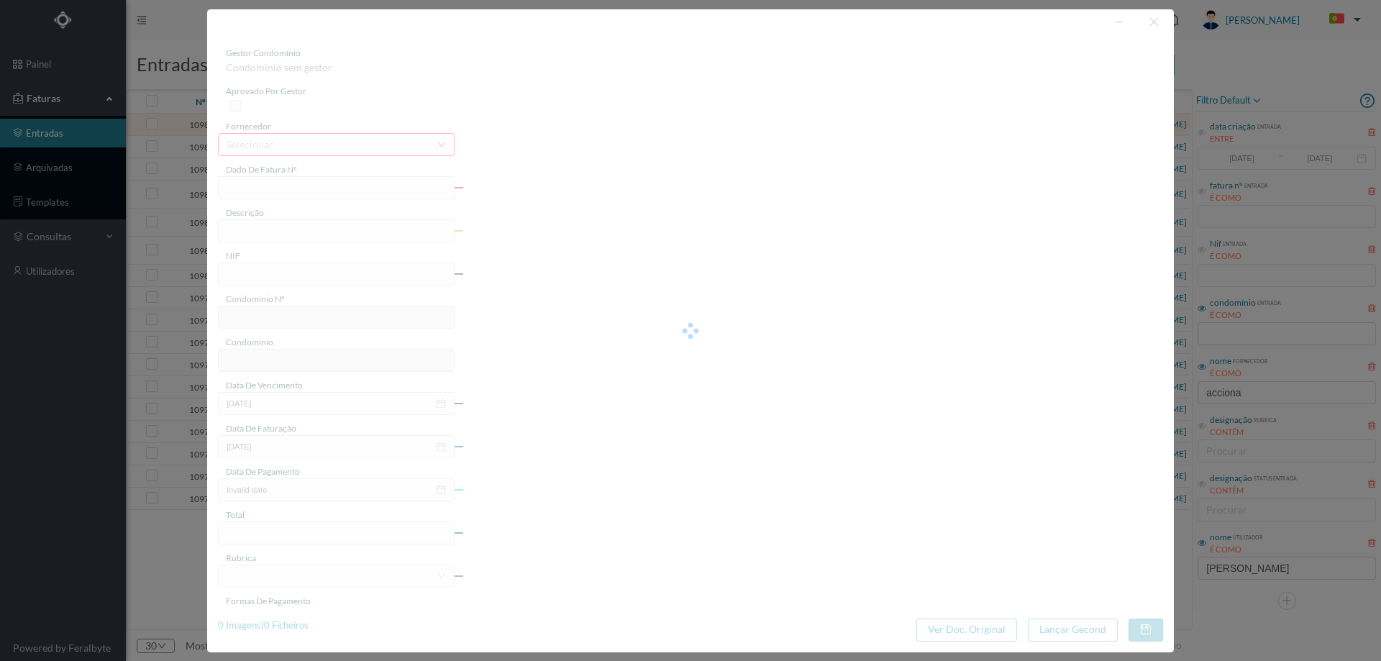
type input "12-09-2025"
type input "156.99"
type input "61"
type input "ED. JARDINS DO MAR - BLOCO B"
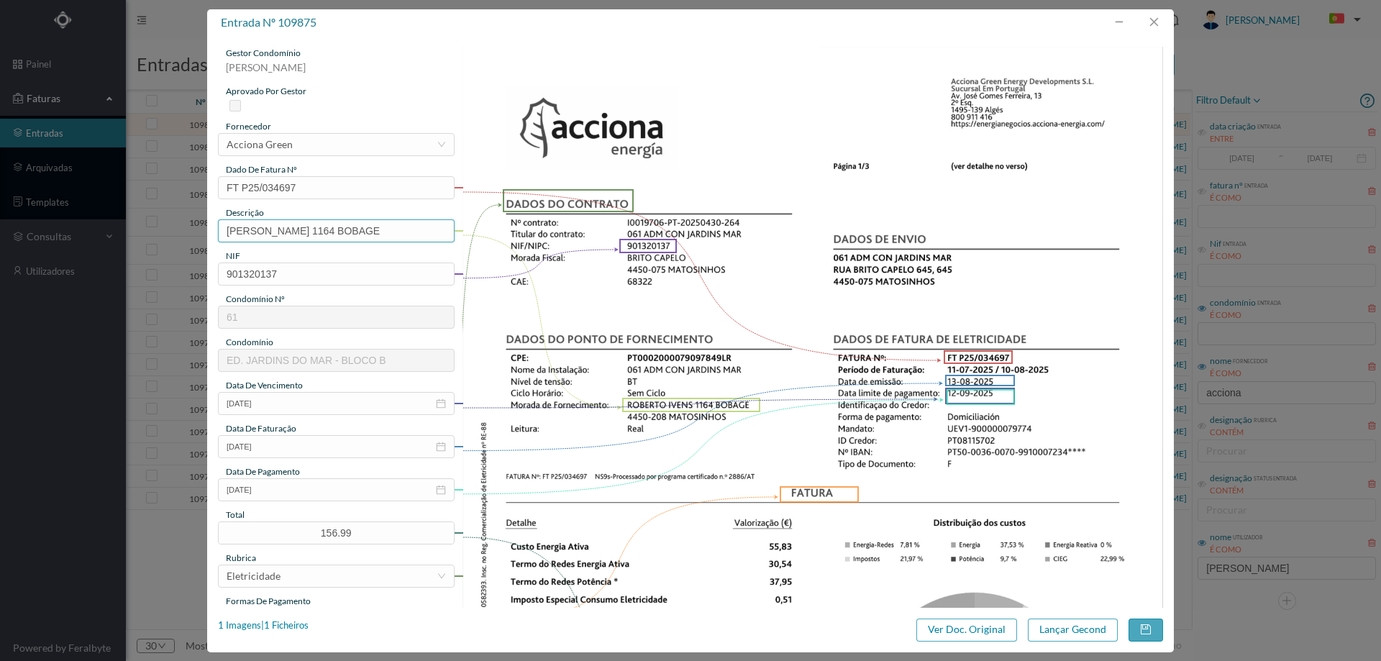
click at [406, 227] on input "ROBERTO IVENS 1164 BOBAGE" at bounding box center [336, 230] width 237 height 23
type input "ROBERTO IVENS 1164 BOBAGE (11.07.2025 A 10.08.2025)"
click at [1102, 628] on button "Lançar Gecond" at bounding box center [1073, 629] width 90 height 23
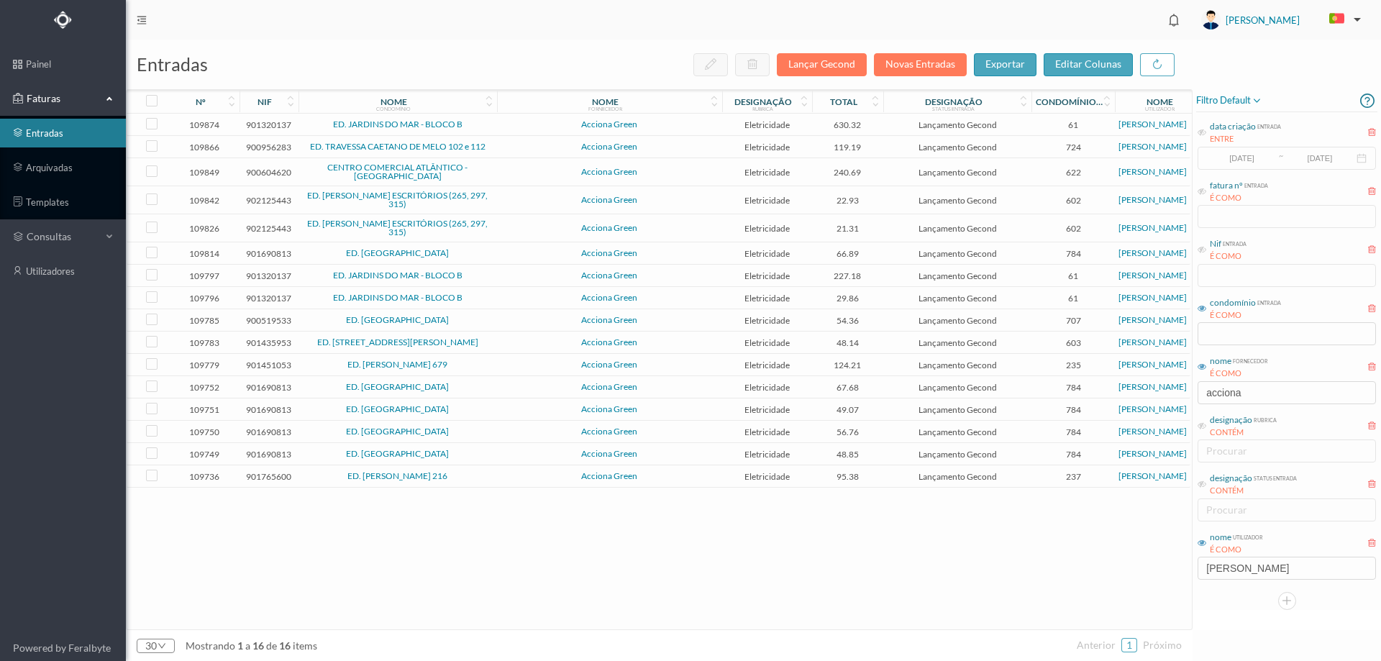
click at [676, 121] on span "Acciona Green" at bounding box center [610, 124] width 218 height 9
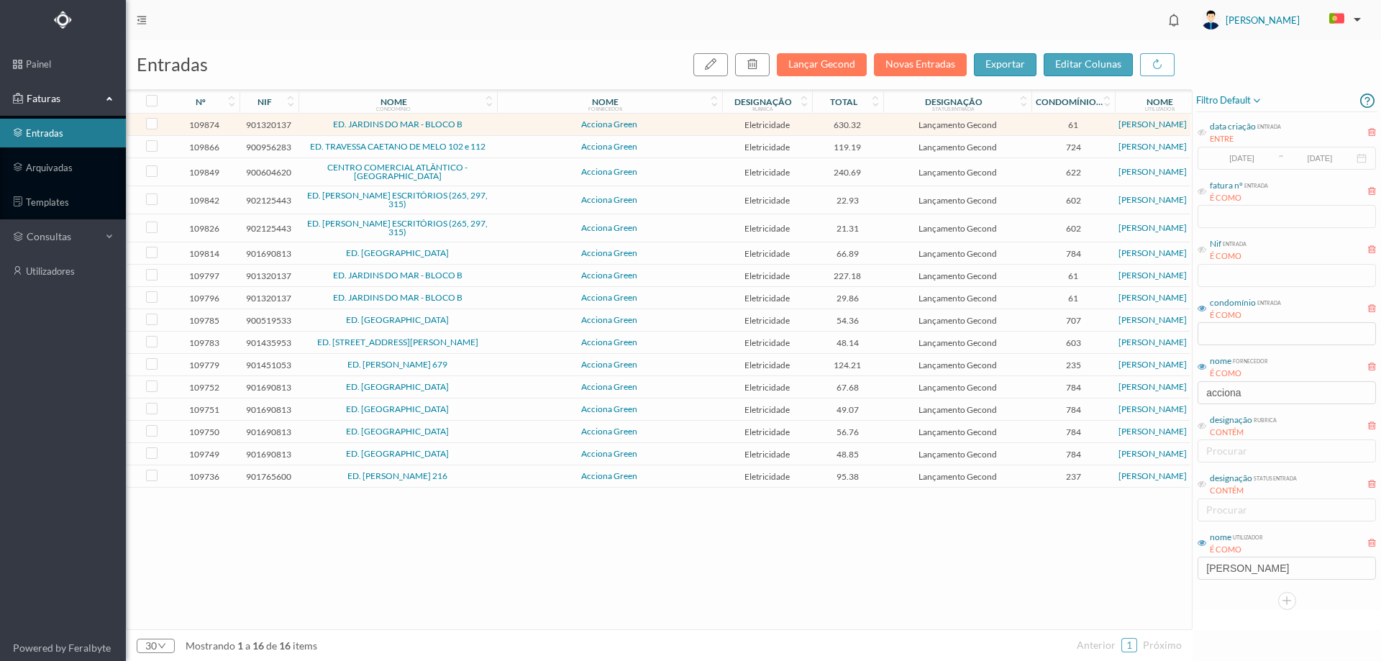
click at [676, 121] on span "Acciona Green" at bounding box center [610, 124] width 218 height 9
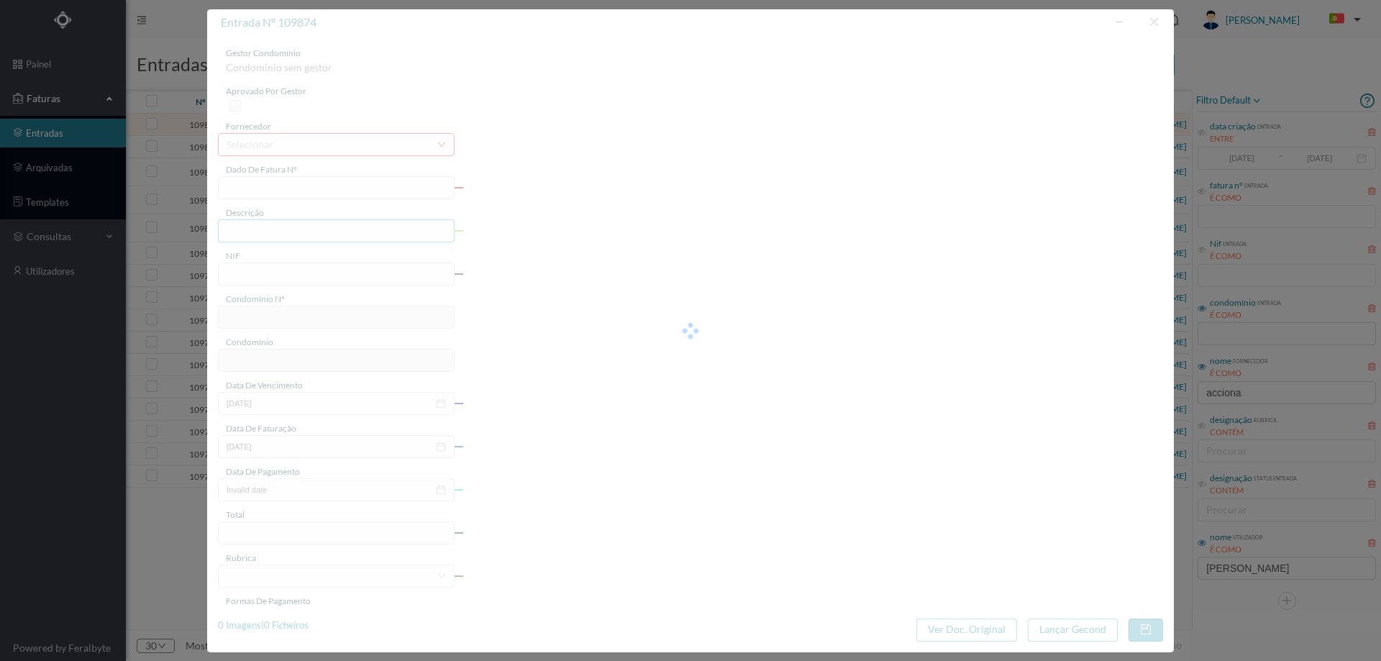
type input "FT P25/034695"
type input "GENERAL NORTON d M 369 edf 1"
type input "901320137"
type input "12-09-2025"
type input "13-08-2025"
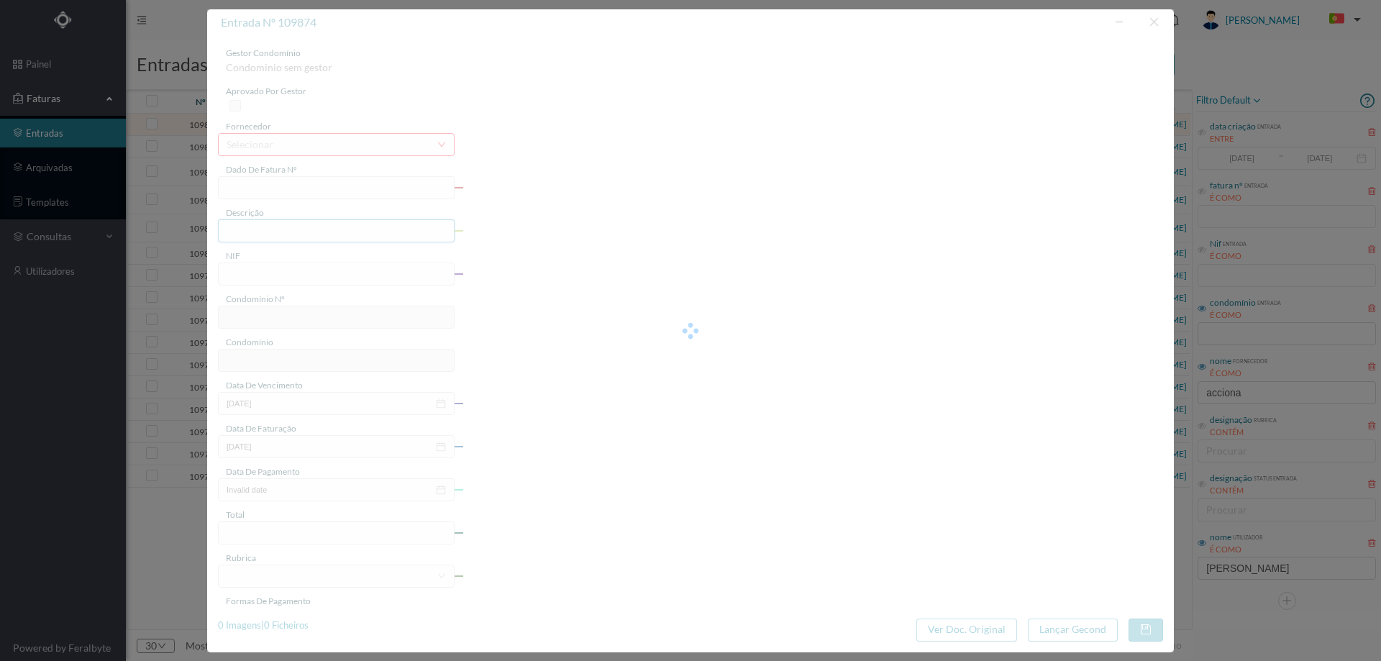
type input "12-09-2025"
type input "630.32"
type input "61"
type input "ED. JARDINS DO MAR - BLOCO B"
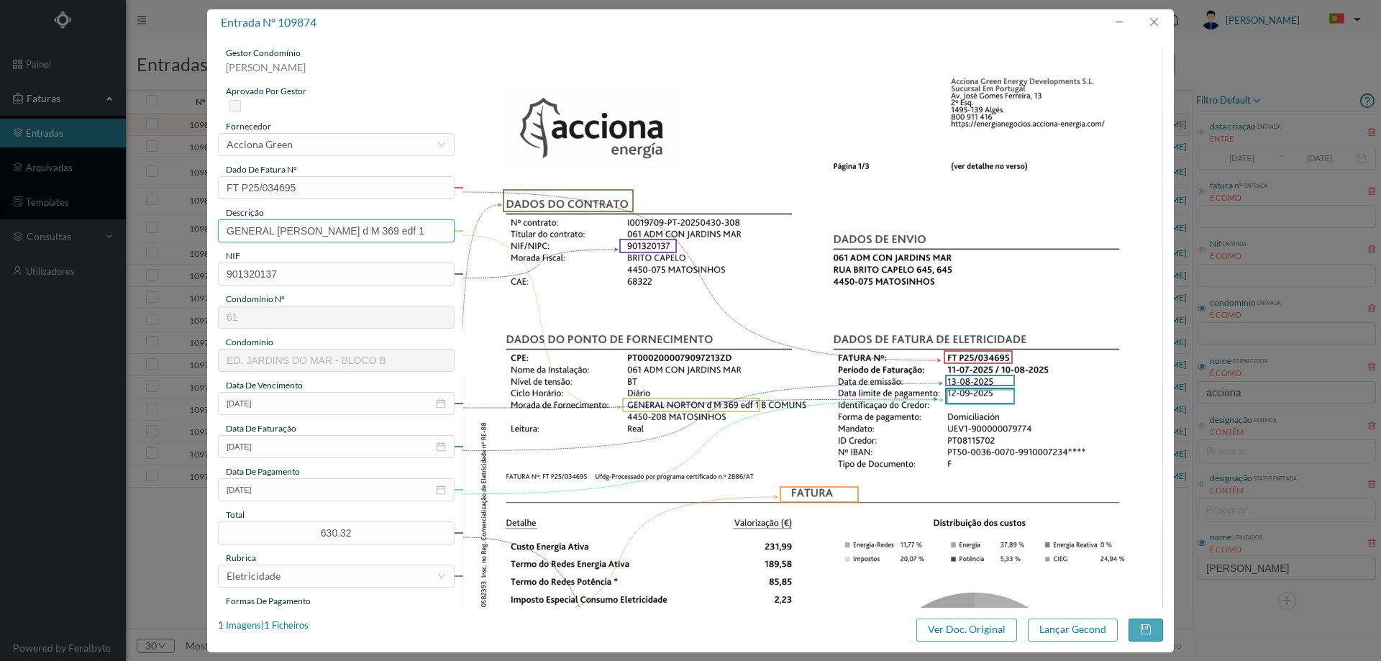
click at [388, 233] on input "GENERAL NORTON d M 369 edf 1" at bounding box center [336, 230] width 237 height 23
type input "GENERAL NORTON d M 369 edf 1 (11.07.2025 A 10.08.2025)"
click at [1044, 630] on button "Lançar Gecond" at bounding box center [1073, 629] width 90 height 23
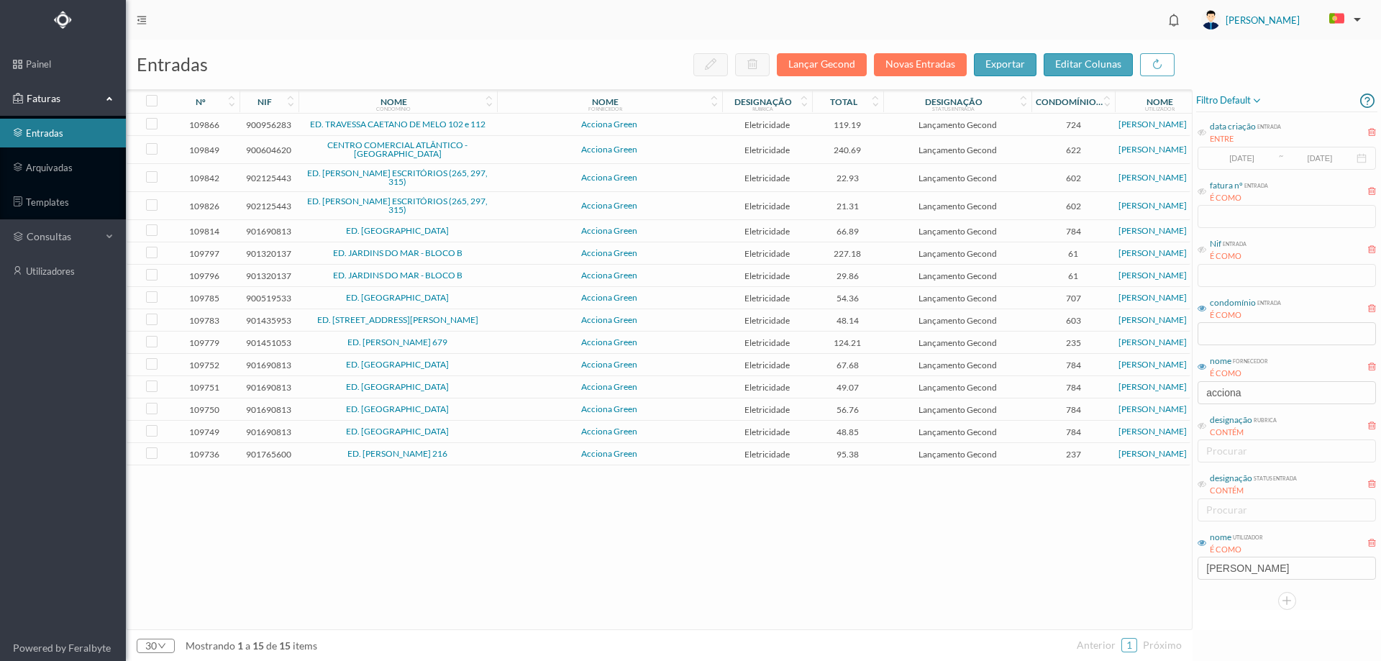
click at [519, 123] on span "Acciona Green" at bounding box center [610, 124] width 218 height 9
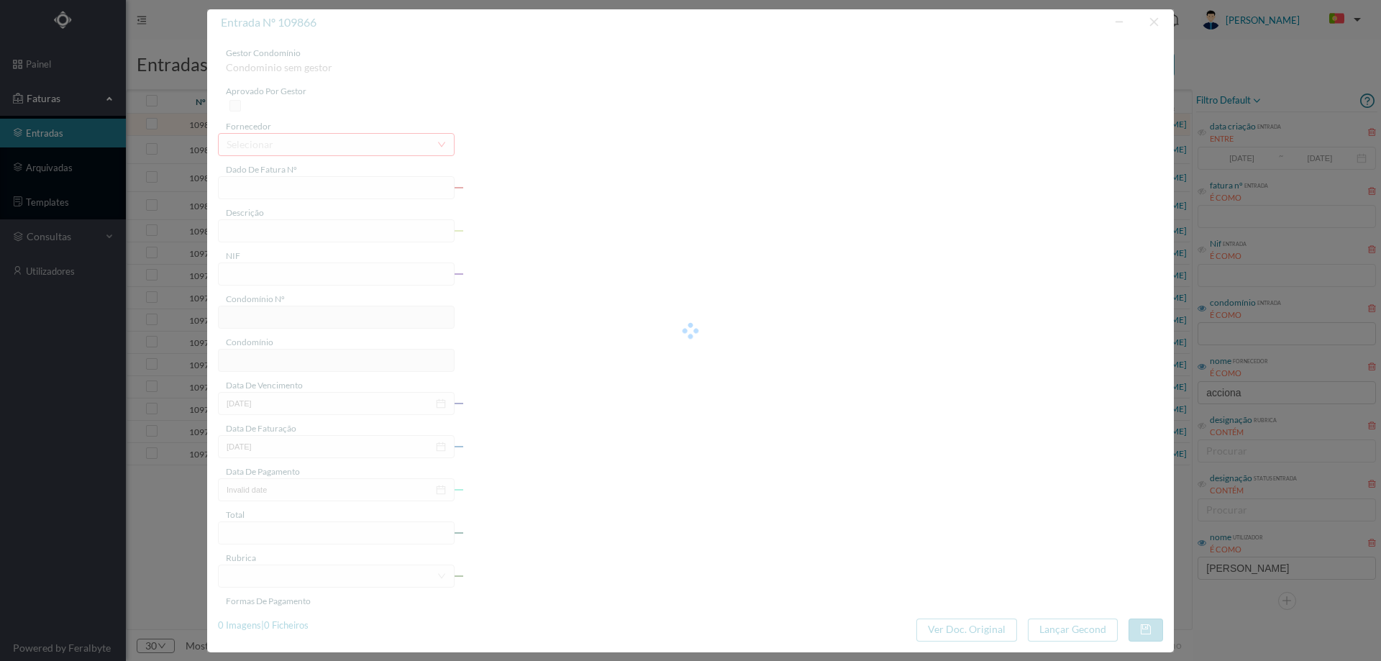
type input "FT P25/034685"
type input "CAETANO DE MELO 102"
type input "900956283"
type input "12-09-2025"
type input "13-08-2025"
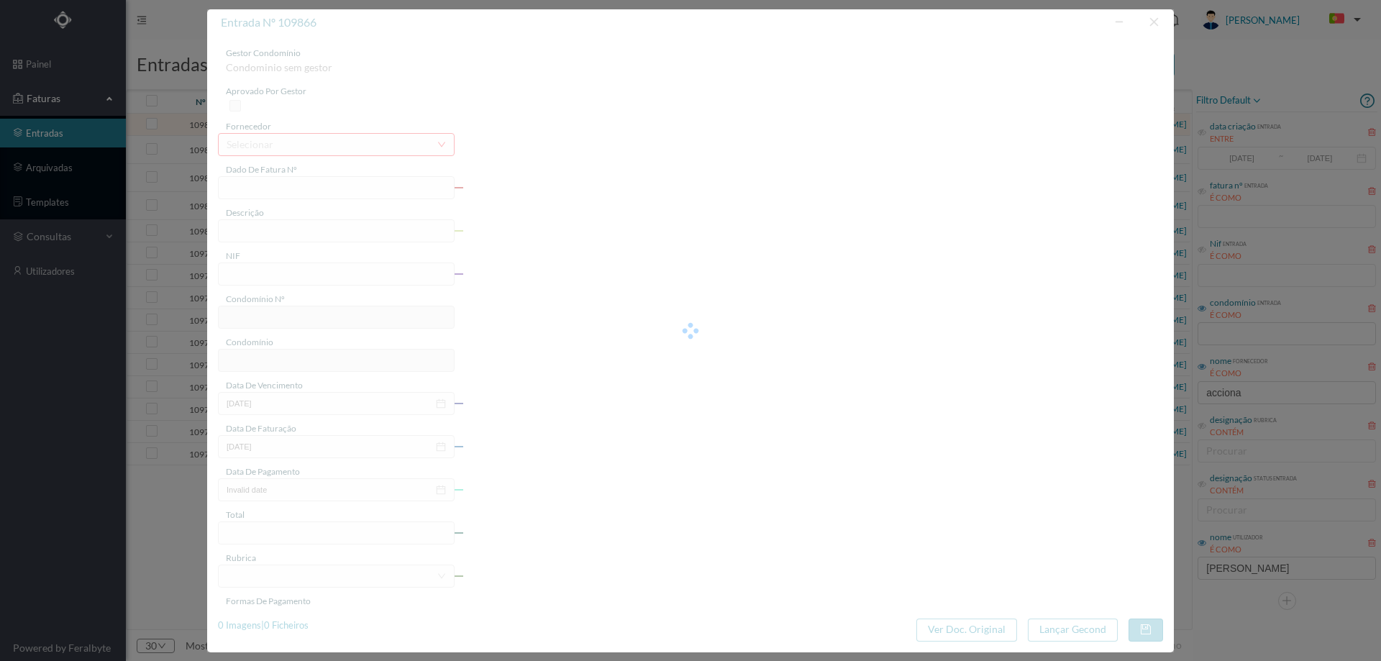
type input "12-09-2025"
type input "119.19"
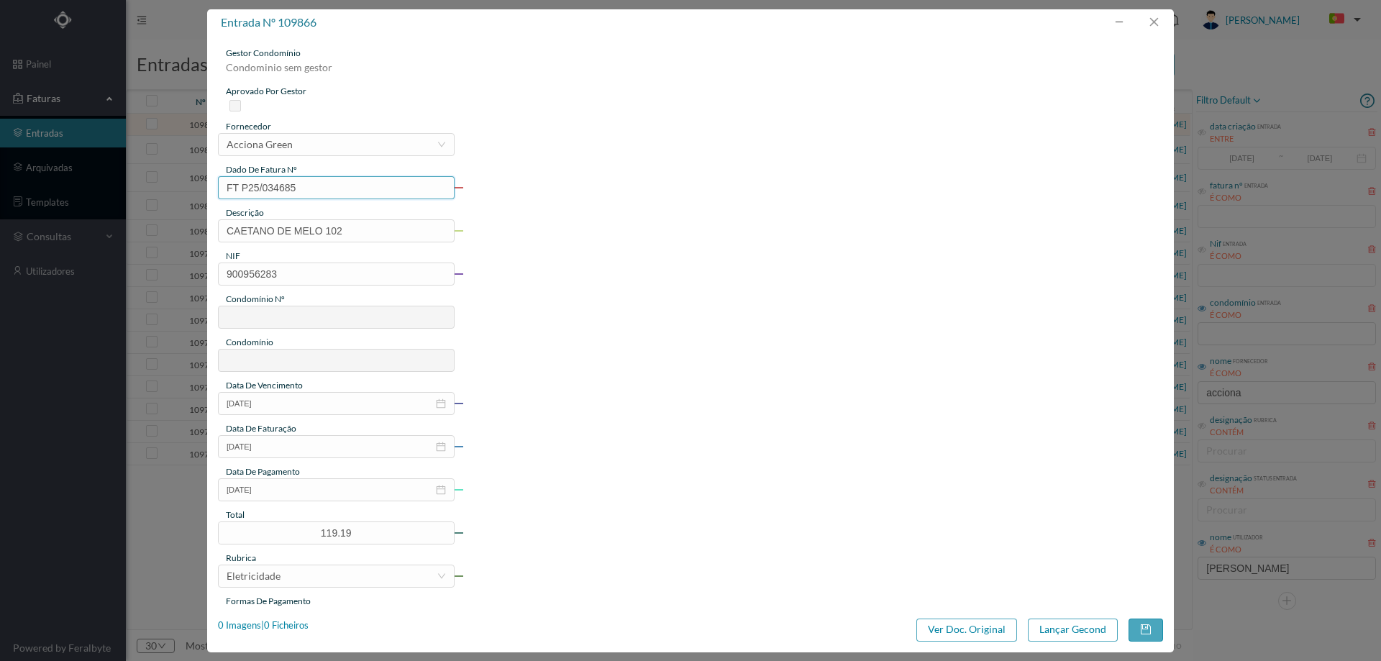
type input "724"
type input "ED. TRAVESSA CAETANO DE MELO 102 e 112"
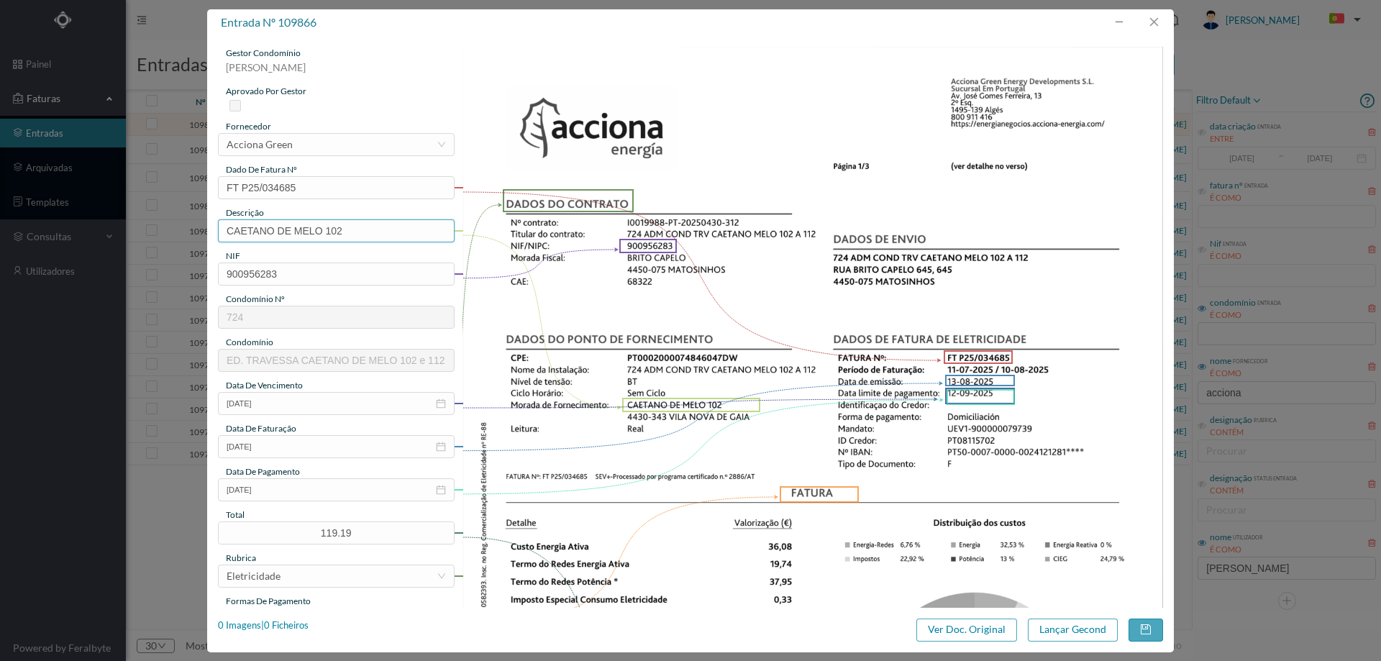
click at [370, 227] on input "CAETANO DE MELO 102" at bounding box center [336, 230] width 237 height 23
type input "CAETANO DE MELO 102 (11.0.2025 A 10.08.2025)"
click at [1049, 626] on button "Lançar Gecond" at bounding box center [1073, 629] width 90 height 23
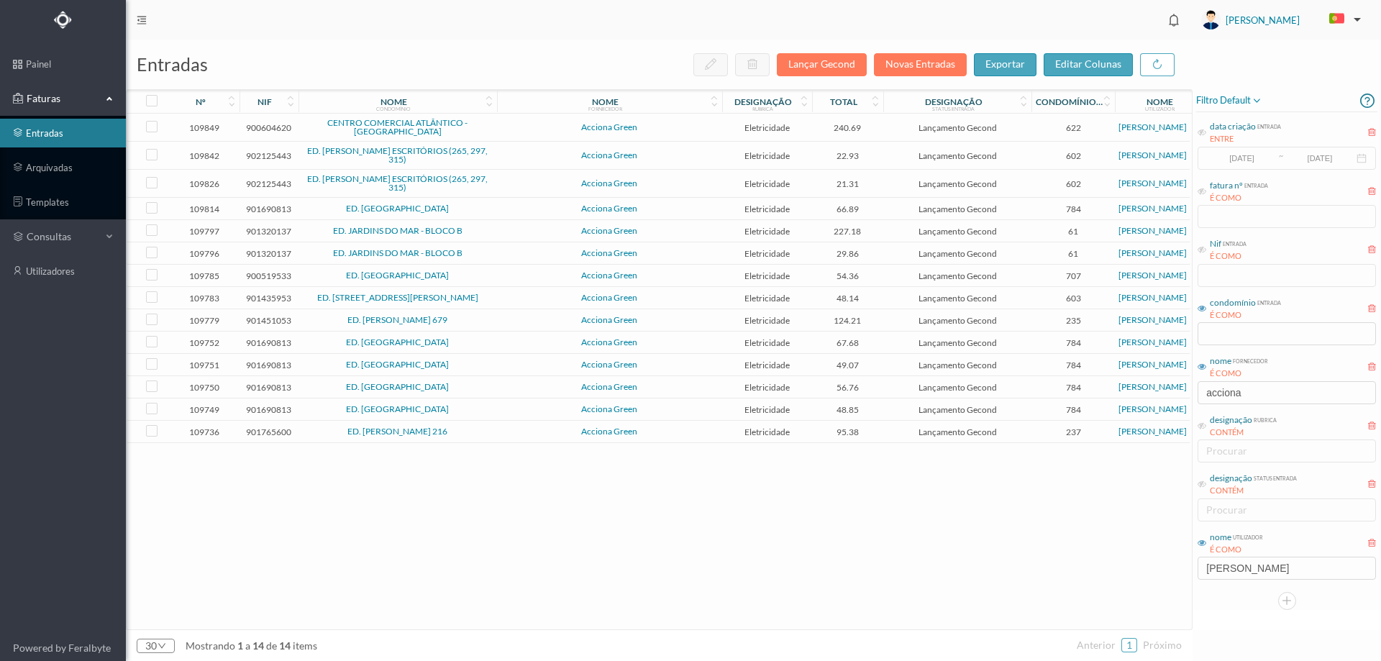
click at [508, 118] on td "Acciona Green" at bounding box center [609, 128] width 225 height 28
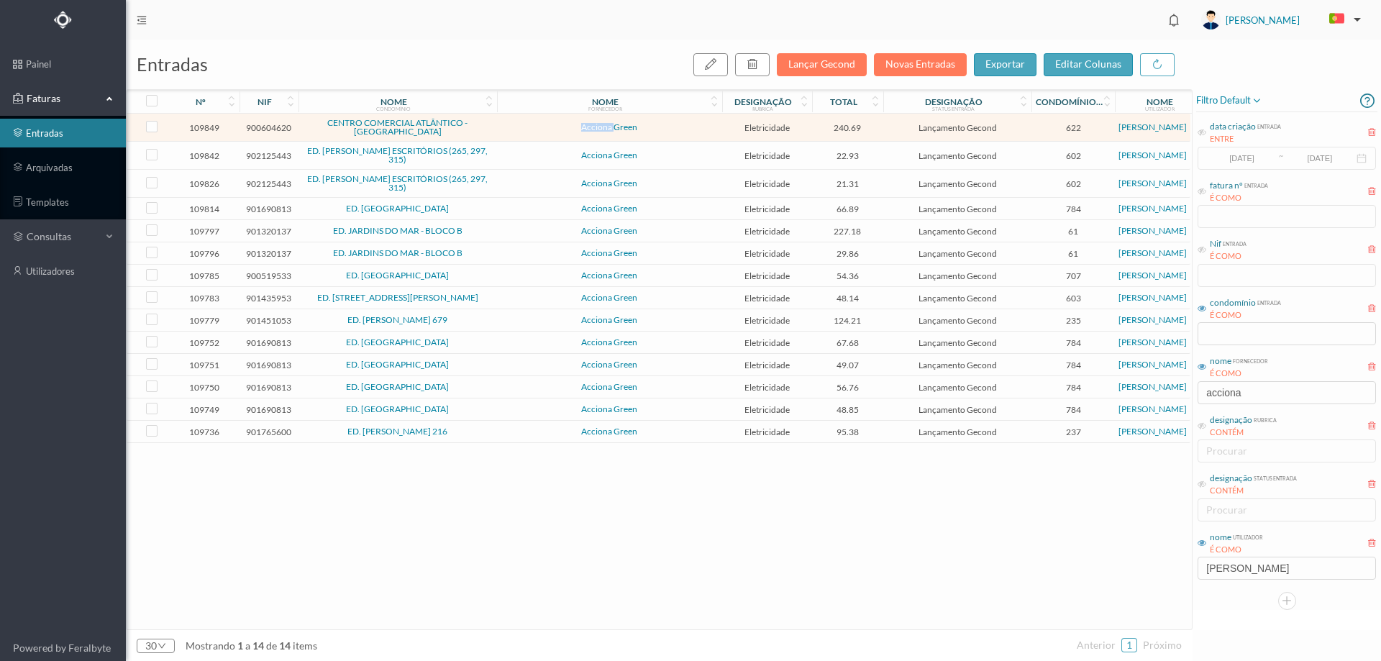
click at [508, 118] on td "Acciona Green" at bounding box center [609, 128] width 225 height 28
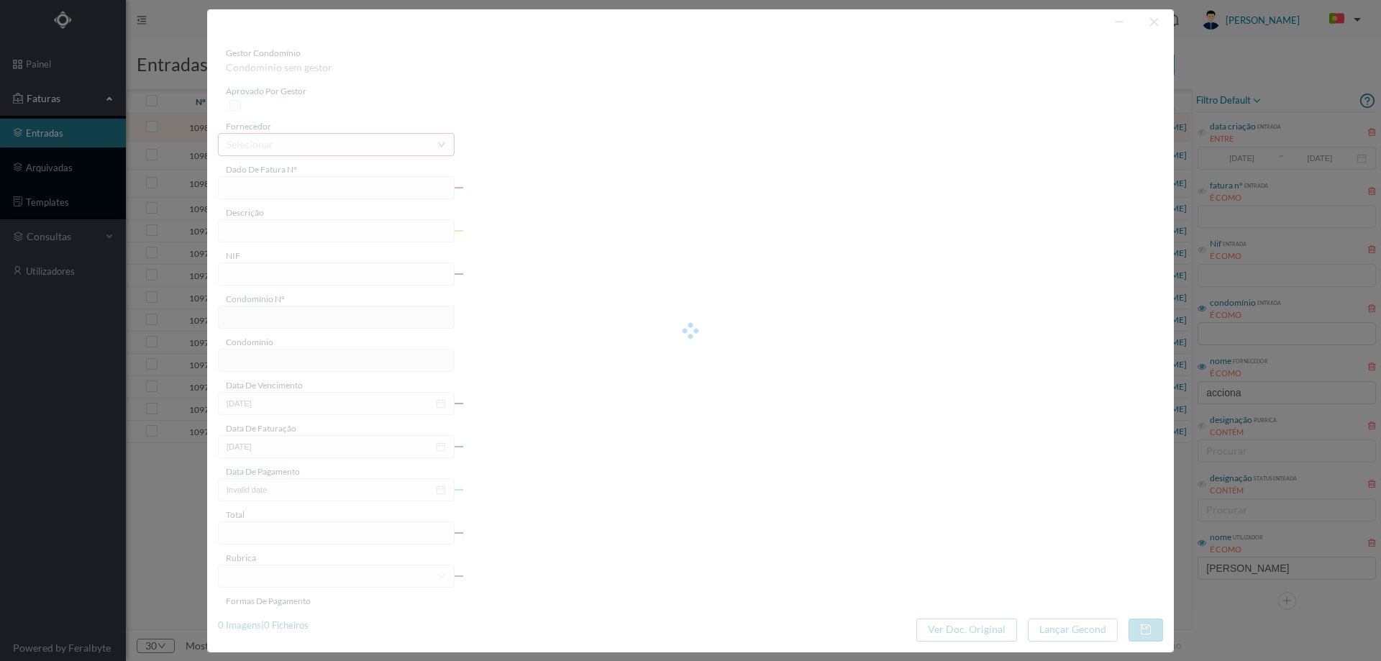
type input "FT P25/034654"
type input "SERPA PINTO 728 CV"
type input "900604620"
type input "12-09-2025"
type input "13-08-2025"
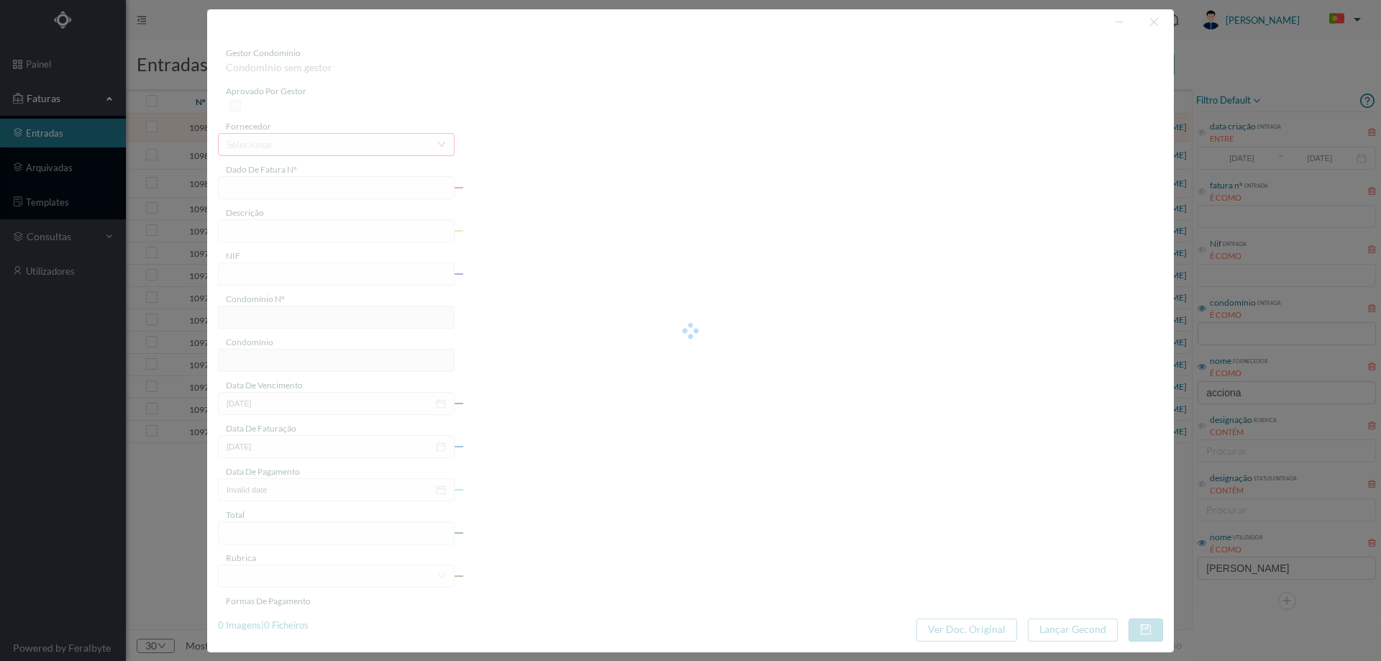
type input "12-09-2025"
type input "240.69"
type input "622"
type input "CENTRO COMERCIAL ATLÂNTICO - [GEOGRAPHIC_DATA]"
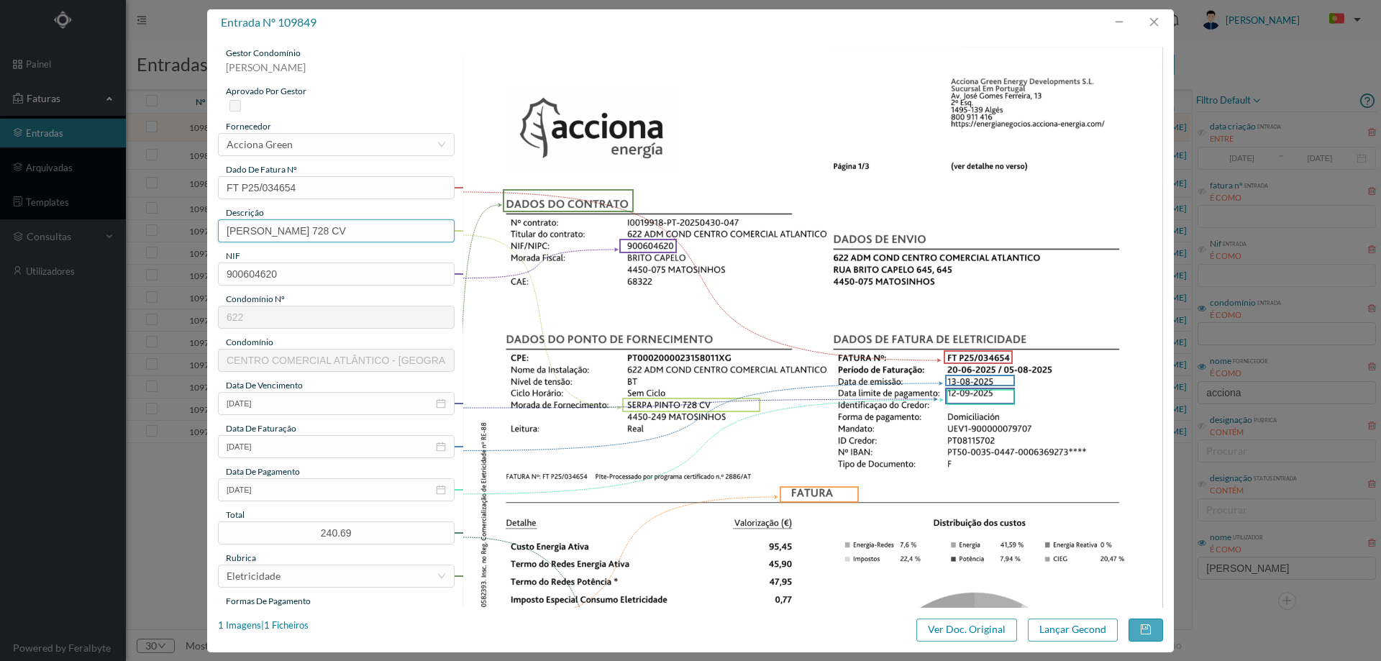
click at [347, 230] on input "SERPA PINTO 728 CV" at bounding box center [336, 230] width 237 height 23
type input "SERPA PINTO 728 CV (20.06.2025 A 05.08.2025)"
click at [1085, 629] on button "Lançar Gecond" at bounding box center [1073, 629] width 90 height 23
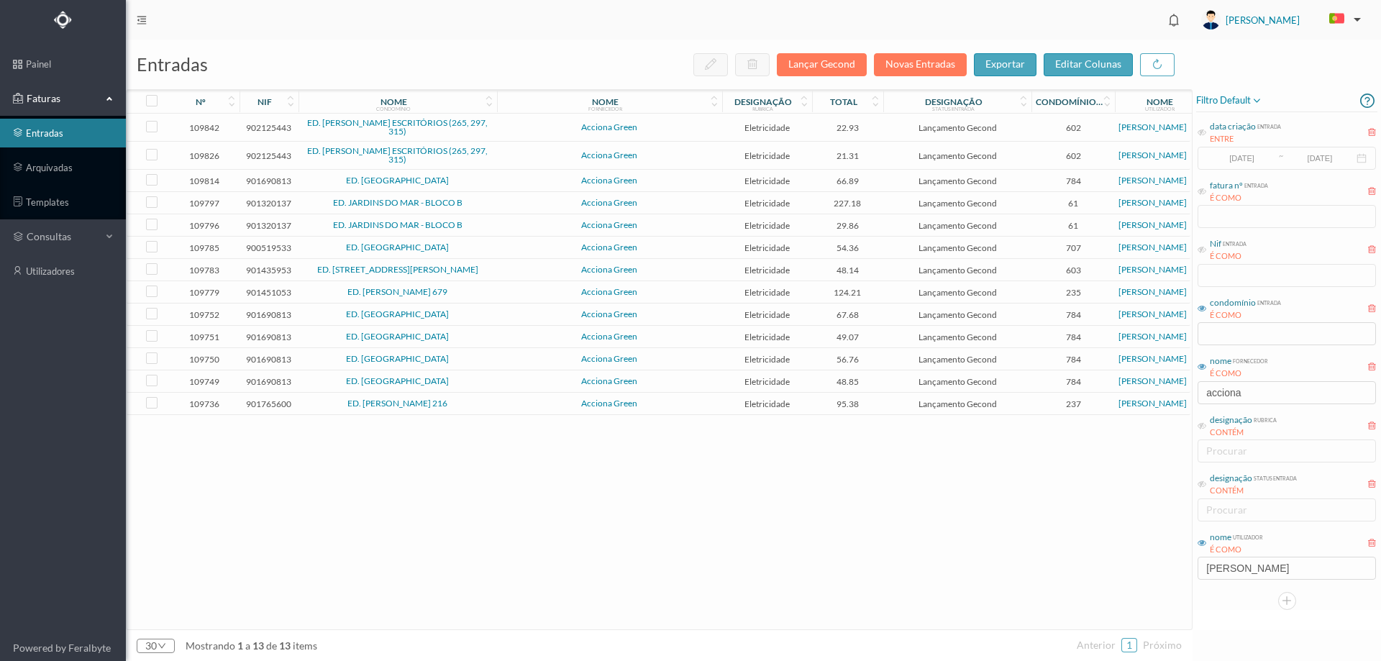
click at [641, 129] on span "Acciona Green" at bounding box center [610, 127] width 218 height 9
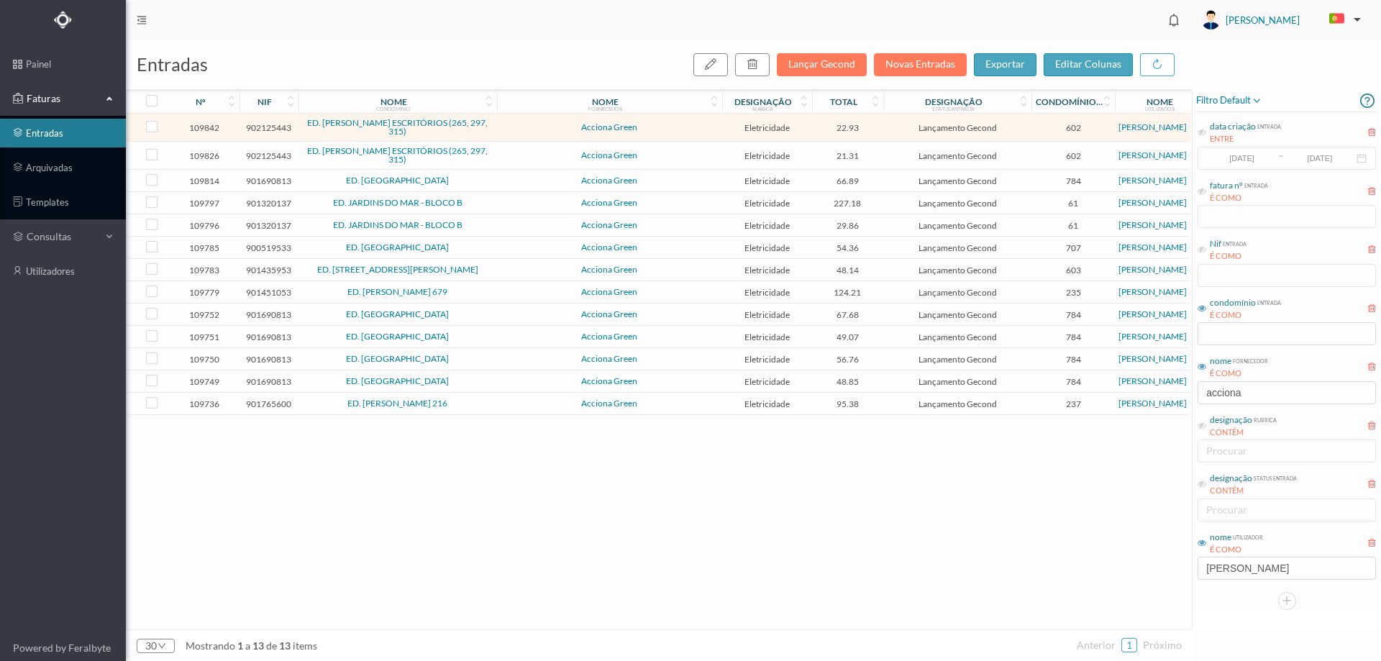
click at [641, 129] on span "Acciona Green" at bounding box center [610, 127] width 218 height 9
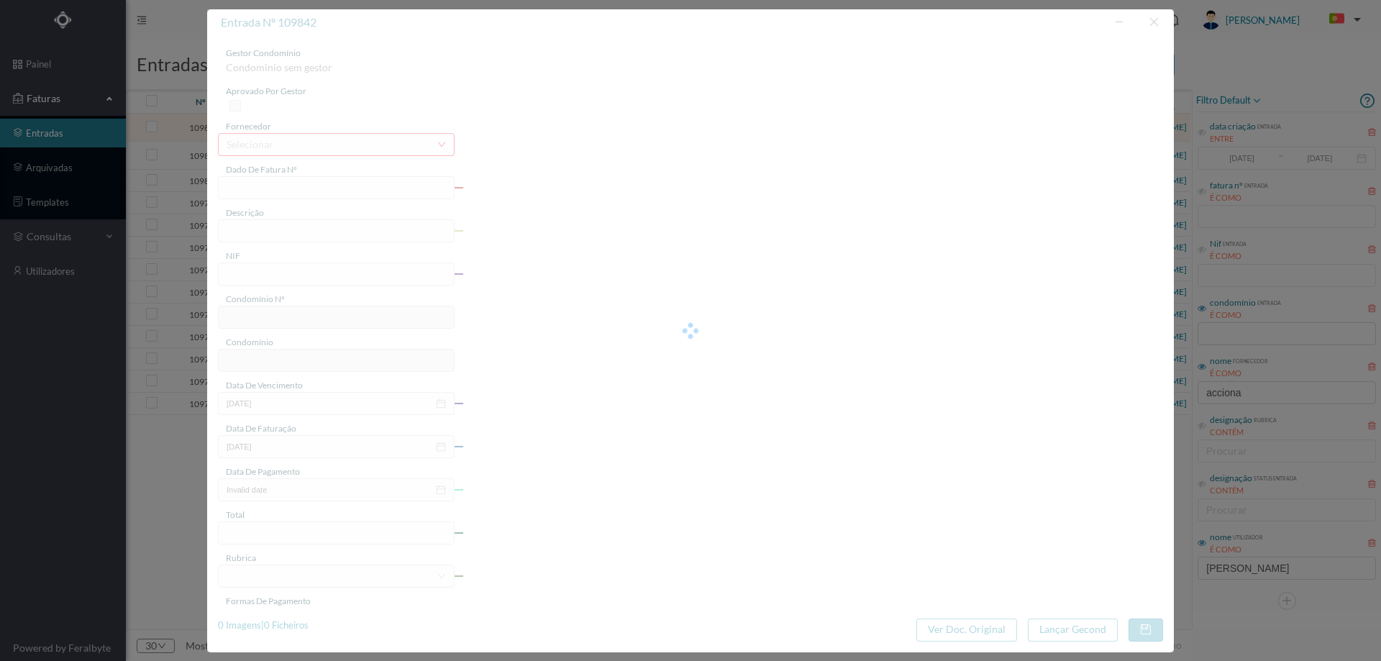
type input "FT P25/034643"
type input "ALFREDO CUNHA 297"
type input "902125443"
type input "12-09-2025"
type input "13-08-2025"
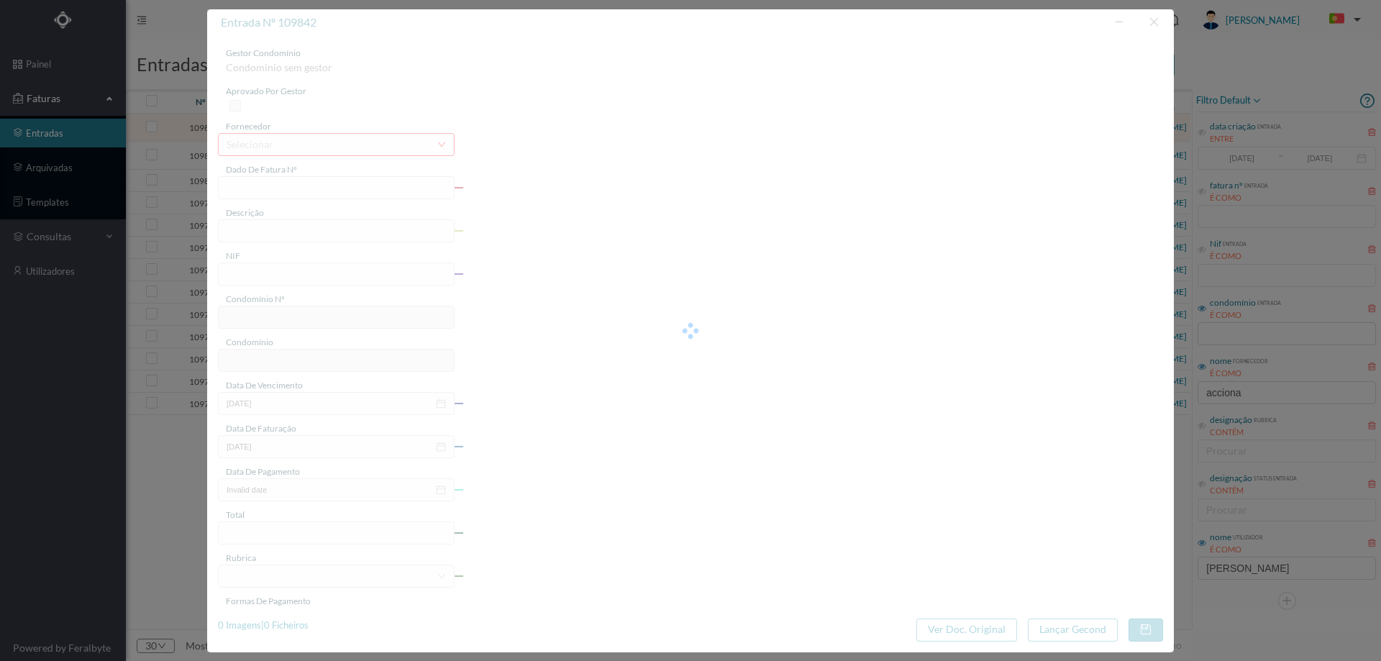
type input "12-09-2025"
type input "22.93"
type input "602"
type input "ED. [PERSON_NAME] ESCRITÓRIOS (265, 297, 315)"
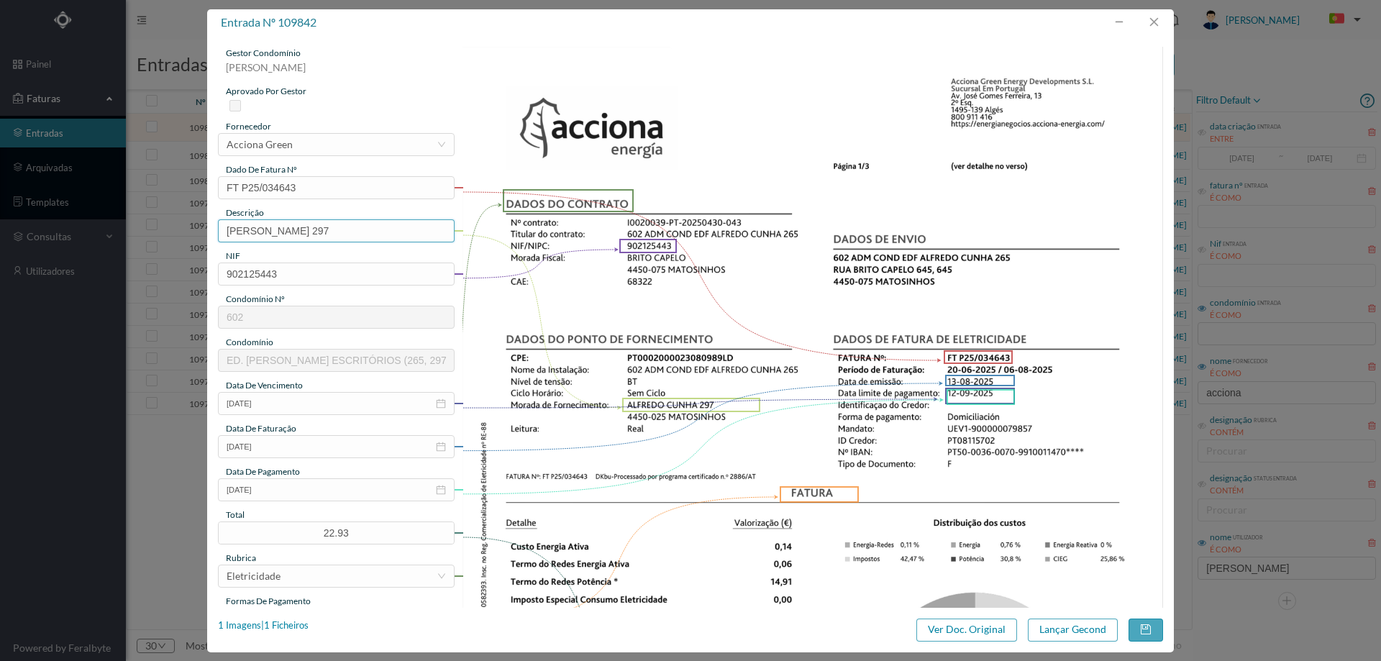
click at [339, 233] on input "ALFREDO CUNHA 297" at bounding box center [336, 230] width 237 height 23
type input "ALFREDO CUNHA 297 (20.06.2025 A 06.08.2025)"
click at [1033, 630] on button "Lançar Gecond" at bounding box center [1073, 629] width 90 height 23
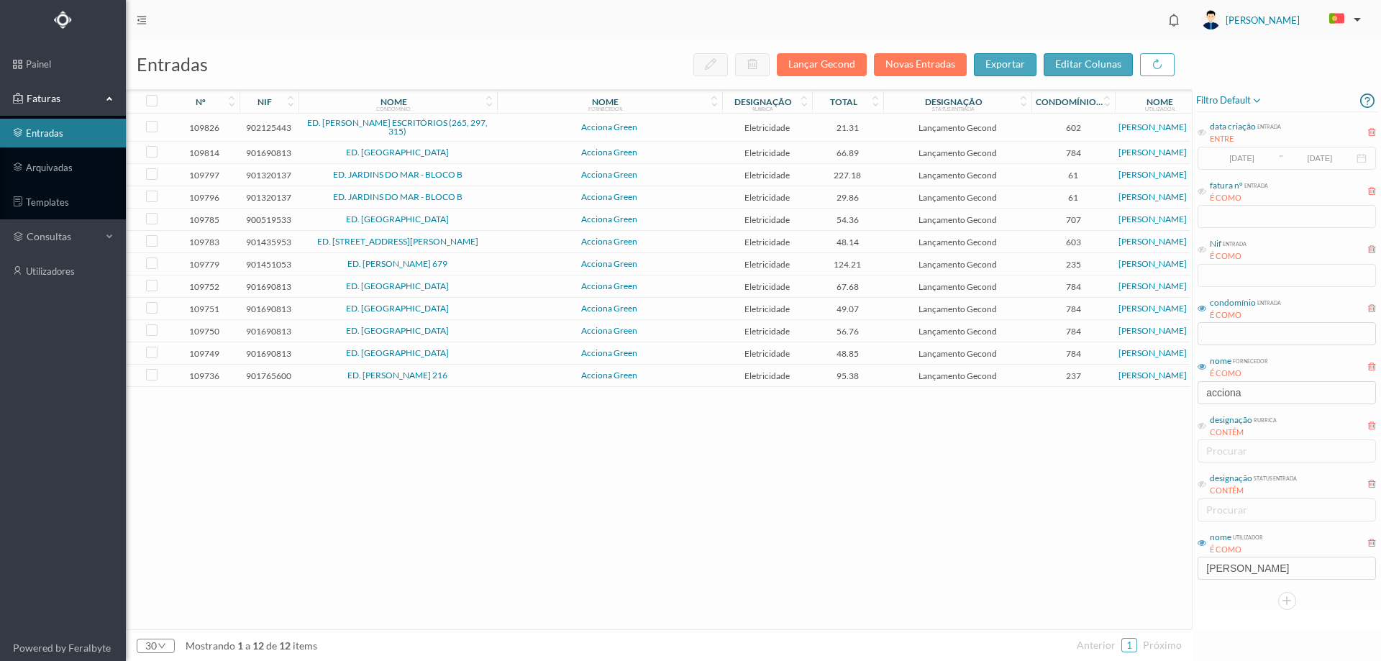
click at [668, 127] on span "Acciona Green" at bounding box center [610, 127] width 218 height 9
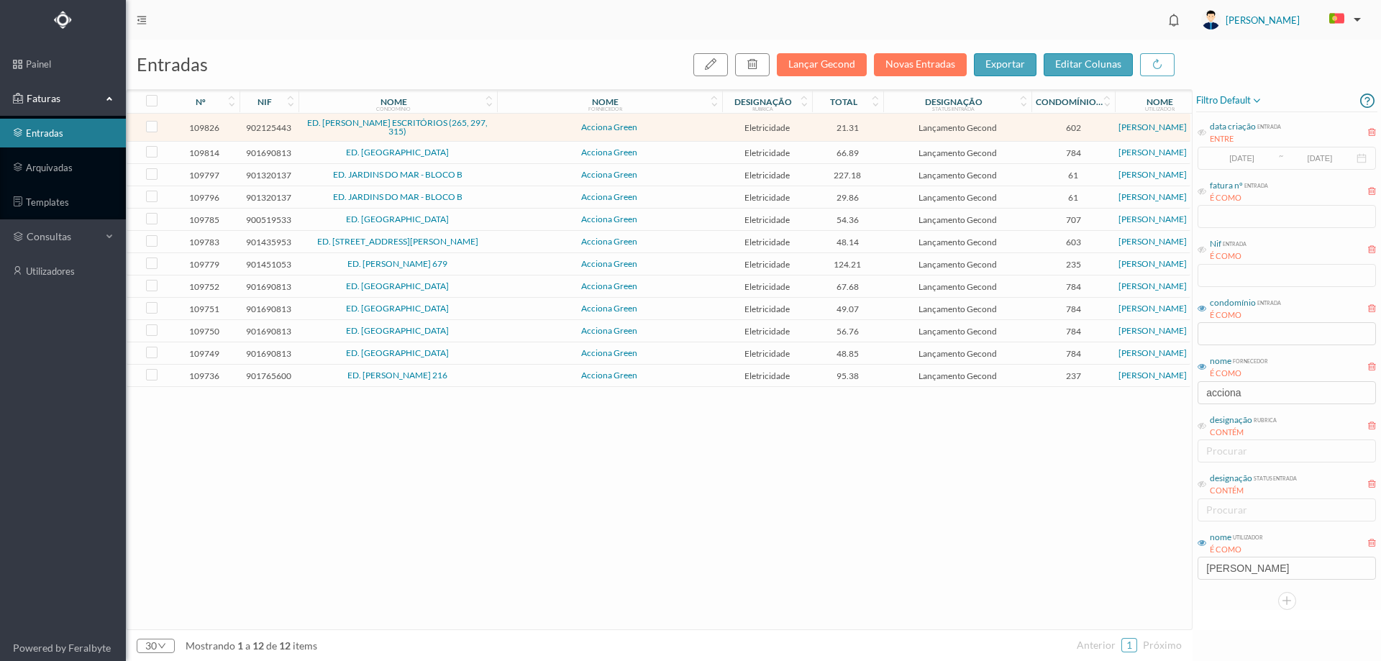
click at [668, 127] on span "Acciona Green" at bounding box center [610, 127] width 218 height 9
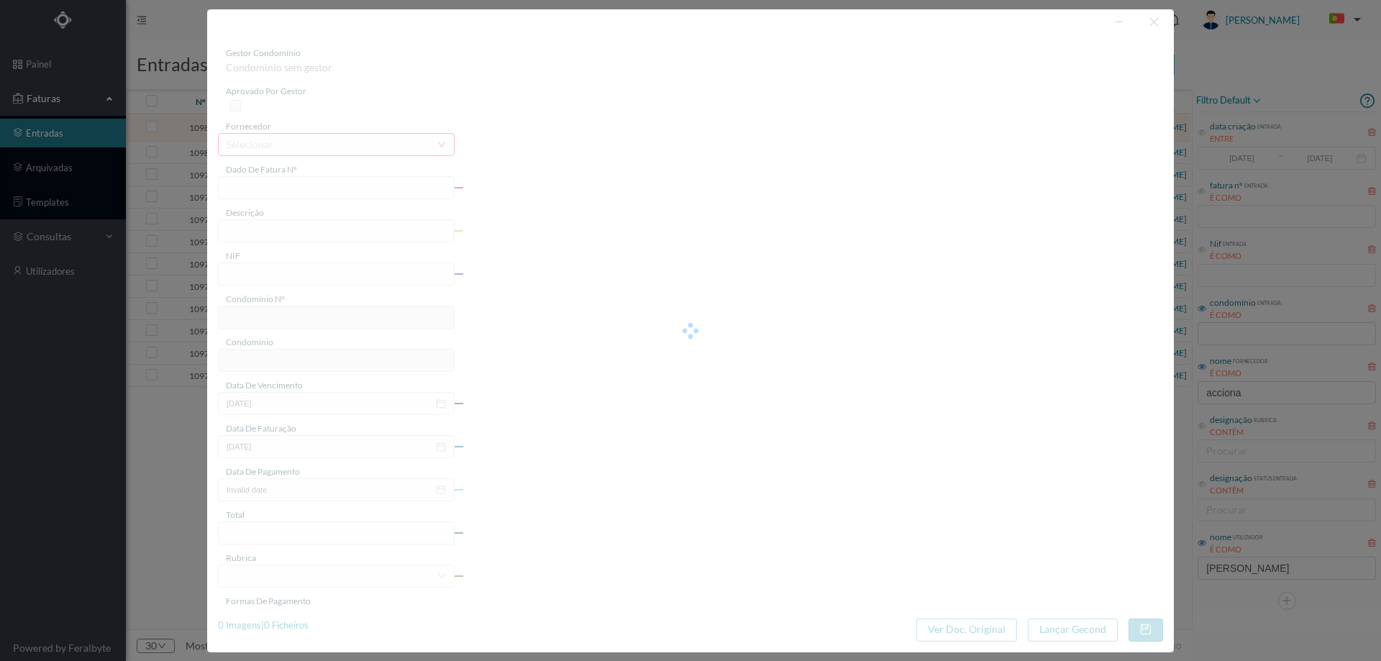
type input "FT P25/034621"
type input "ALFREDO CUNHA 265"
type input "902125443"
type input "[DATE]"
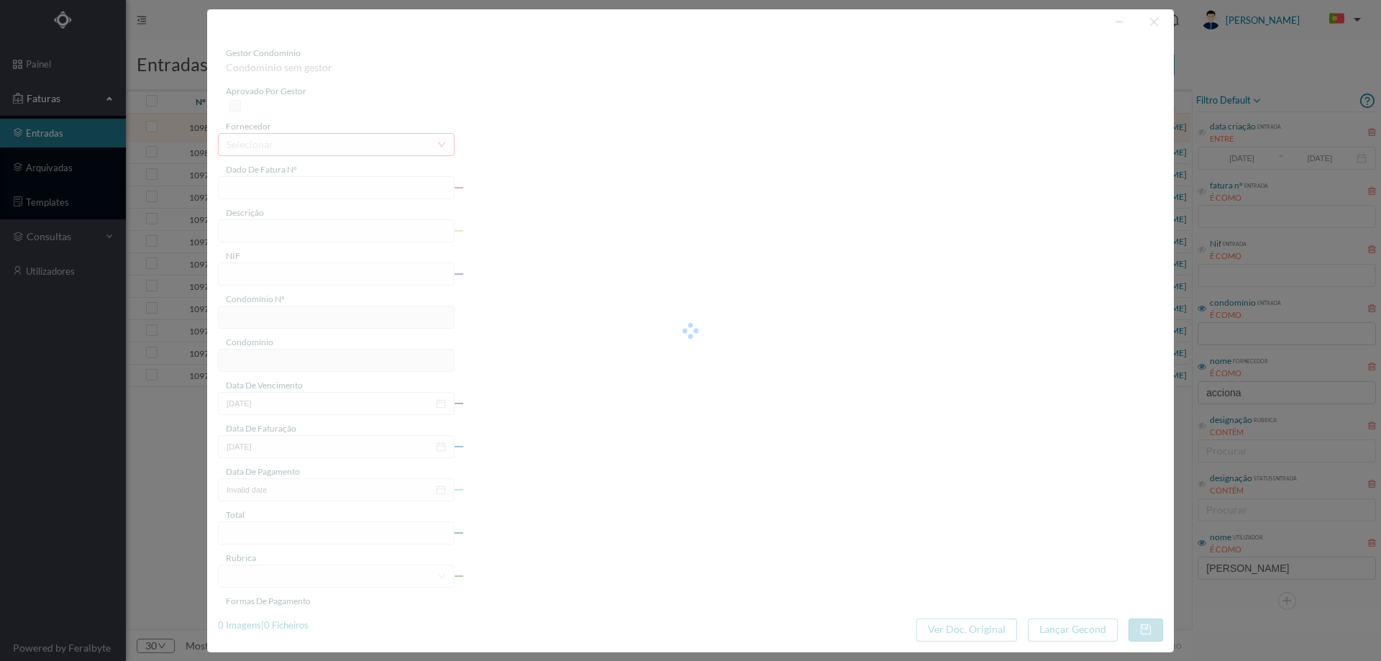
type input "[DATE]"
type input "21.31"
type input "602"
type input "ED. ALFREDO CUNHA ESCRITÓRIOS (265, 297, 315)"
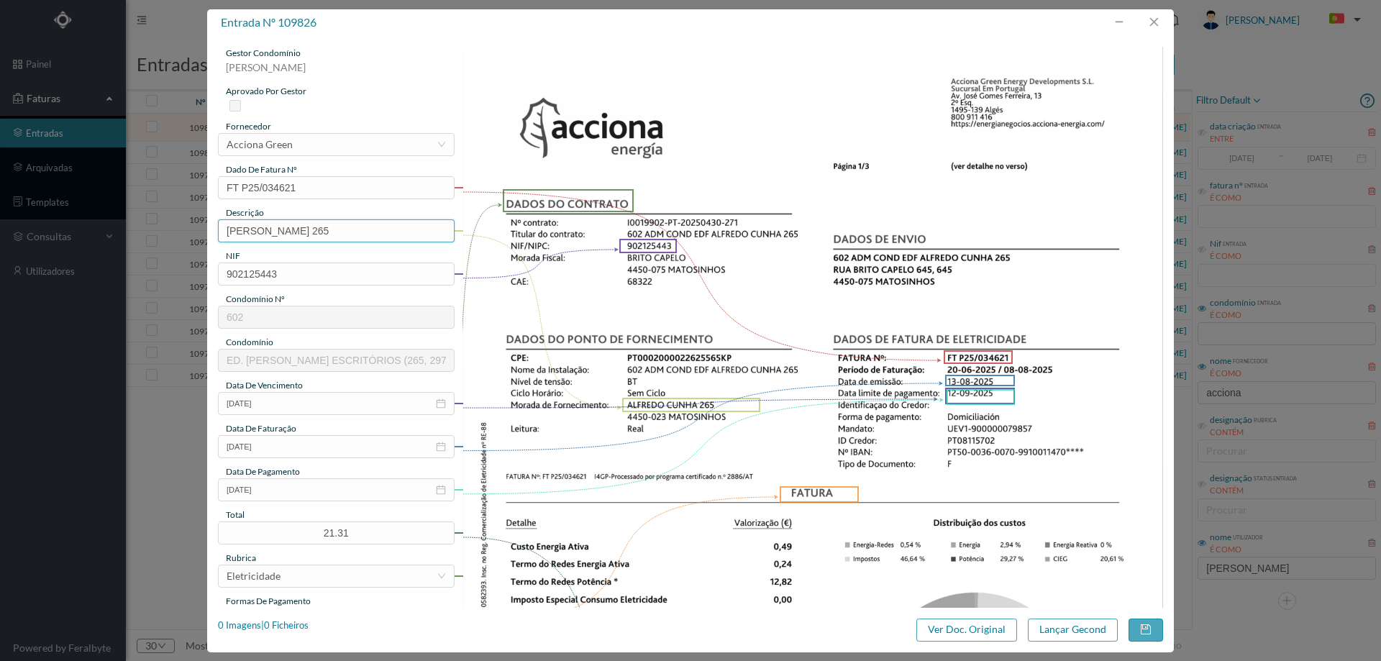
click at [360, 229] on input "ALFREDO CUNHA 265" at bounding box center [336, 230] width 237 height 23
type input "ALFREDO CUNHA 265 (20.06.2025 A 08.08.2025)"
click at [1050, 632] on button "Lançar Gecond" at bounding box center [1073, 629] width 90 height 23
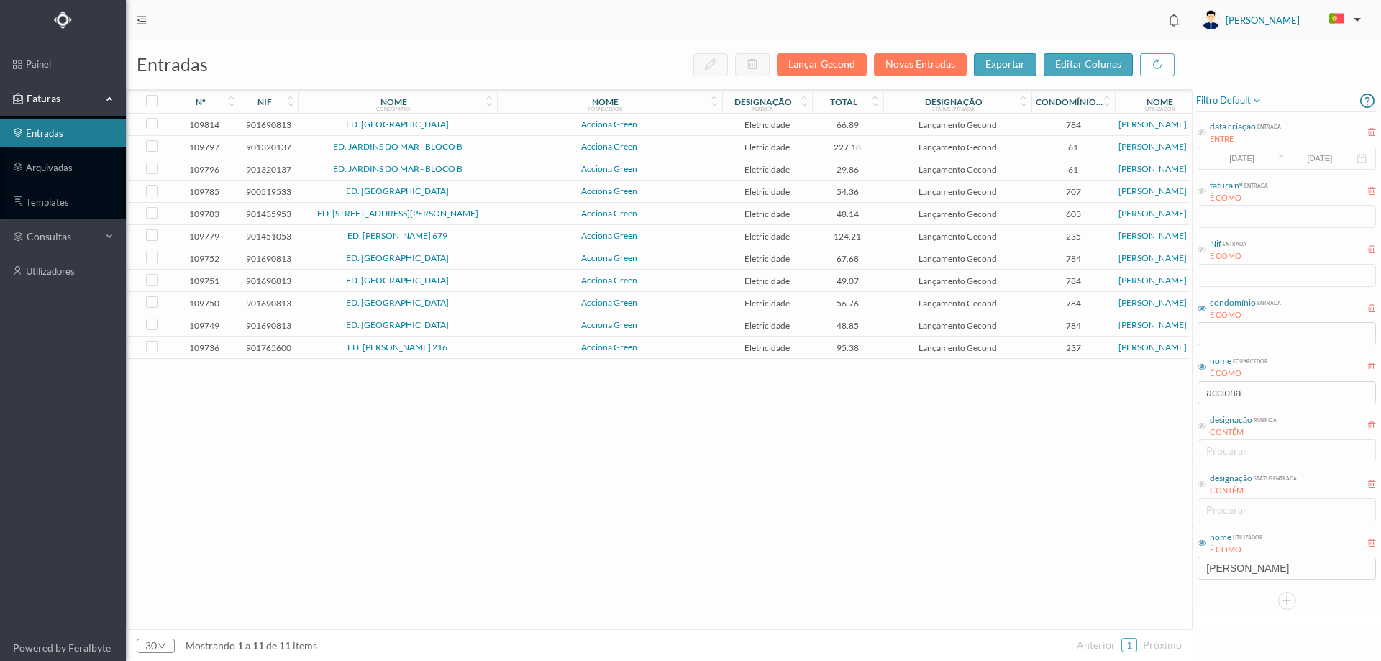
click at [549, 126] on span "Acciona Green" at bounding box center [610, 124] width 218 height 9
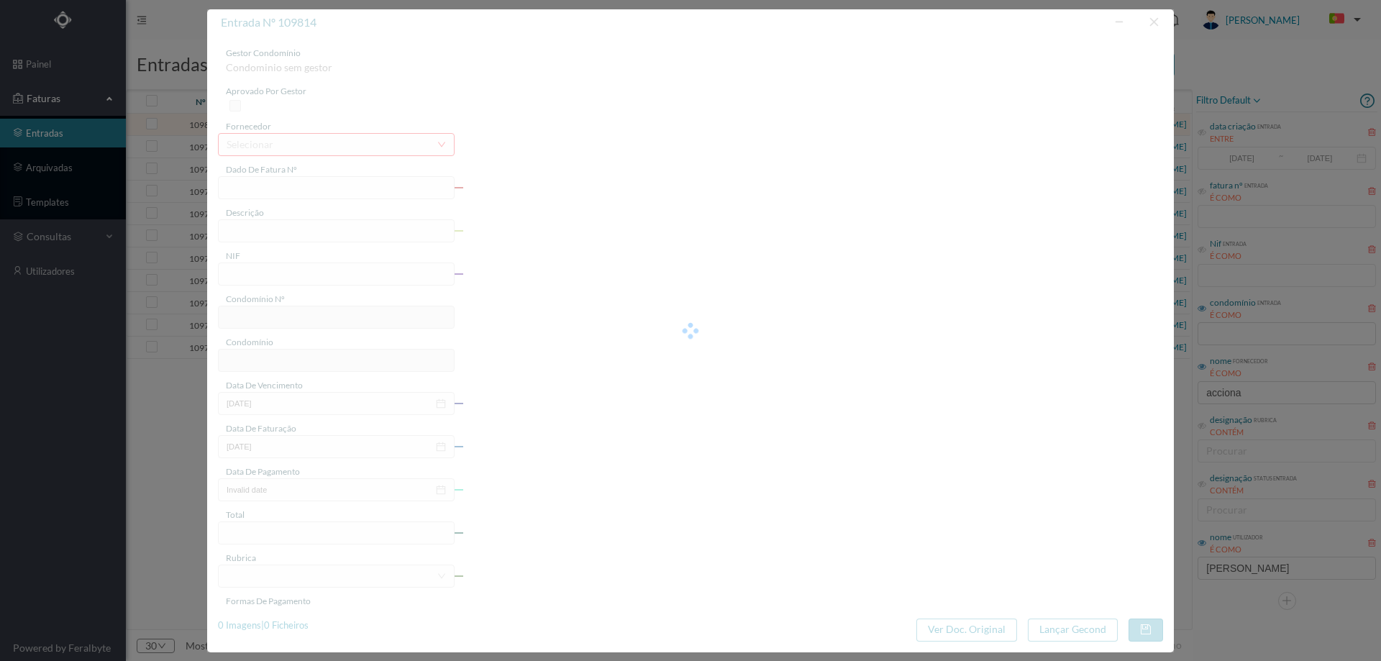
type input "FT P25/034742"
type input "DR SALGADO ZENHA"
type input "901690813"
type input "[DATE]"
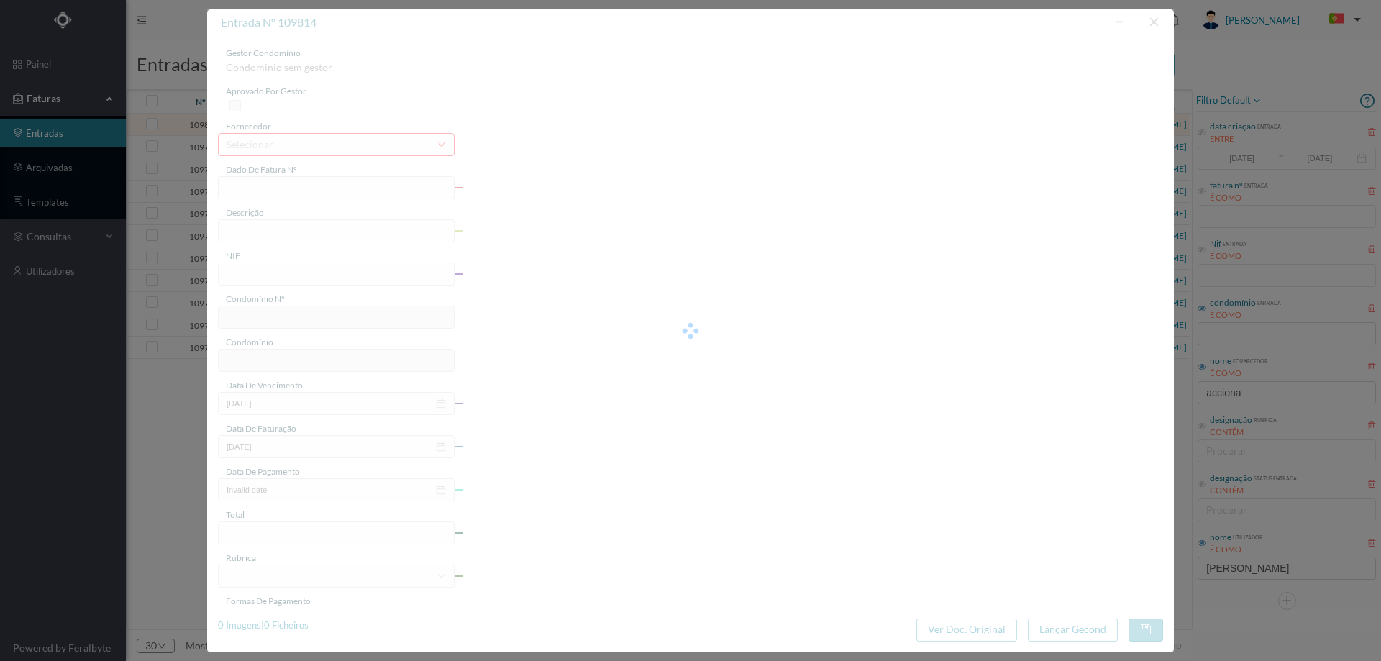
type input "[DATE]"
type input "66.89"
type input "784"
type input "ED. JARDIM DAS TÍLIAS"
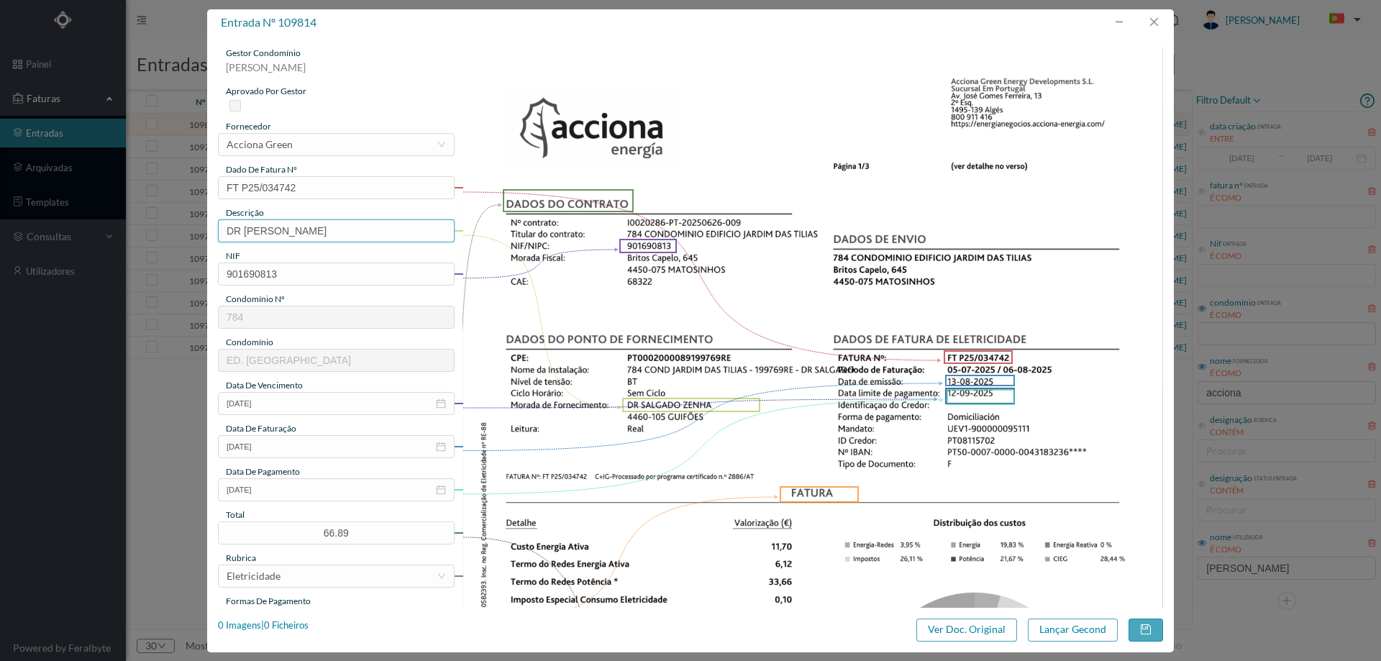
click at [382, 232] on input "DR SALGADO ZENHA" at bounding box center [336, 230] width 237 height 23
type input "DR SALGADO ZENHA (05.07.2025 A 06.08.2025)"
click at [1093, 638] on button "Lançar Gecond" at bounding box center [1073, 629] width 90 height 23
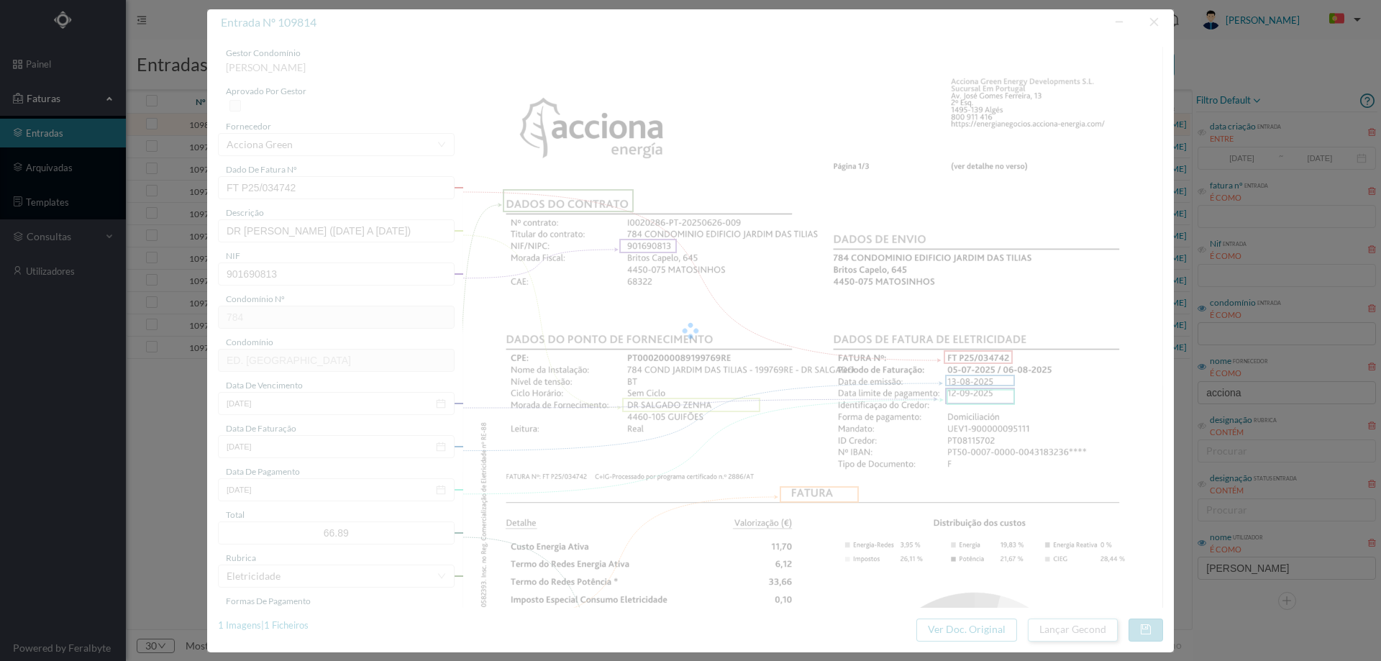
scroll to position [0, 0]
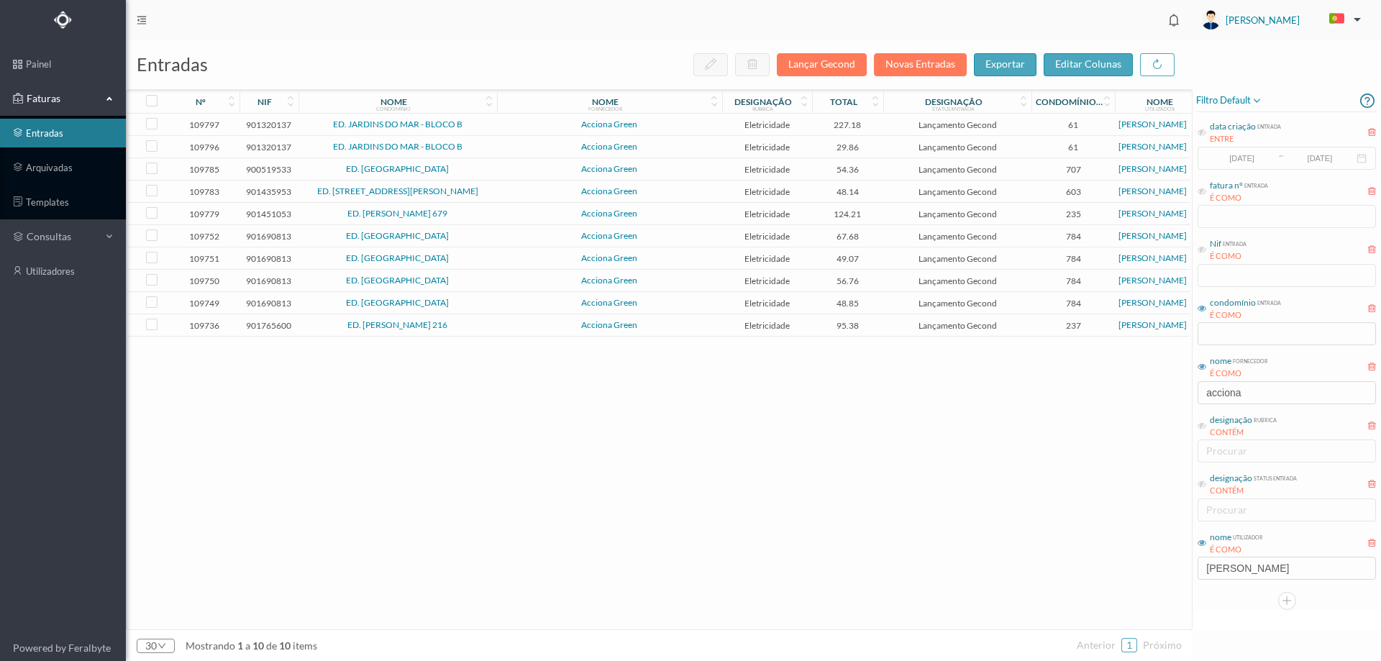
click at [507, 124] on span "Acciona Green" at bounding box center [610, 124] width 218 height 9
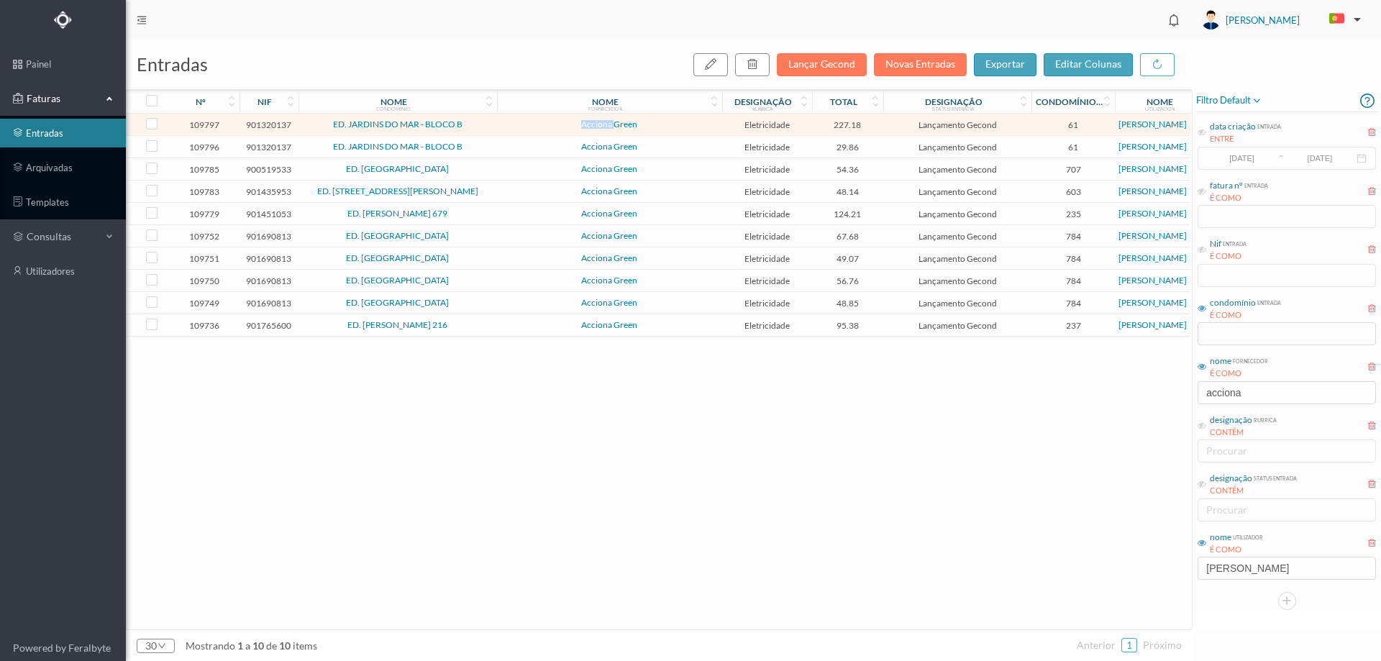
click at [507, 124] on span "Acciona Green" at bounding box center [610, 124] width 218 height 9
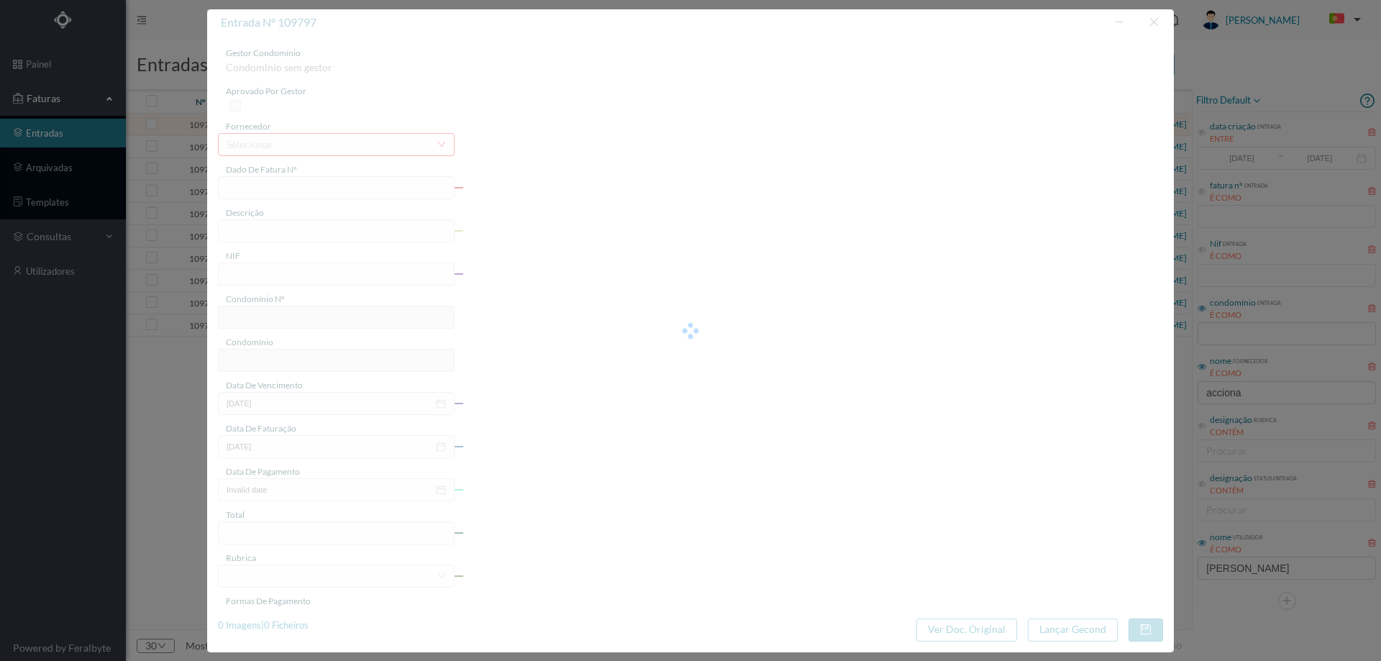
type input "FT P25/034698"
type input "ROBERTO IVENS 1164 GR PRIV"
type input "901320137"
type input "[DATE]"
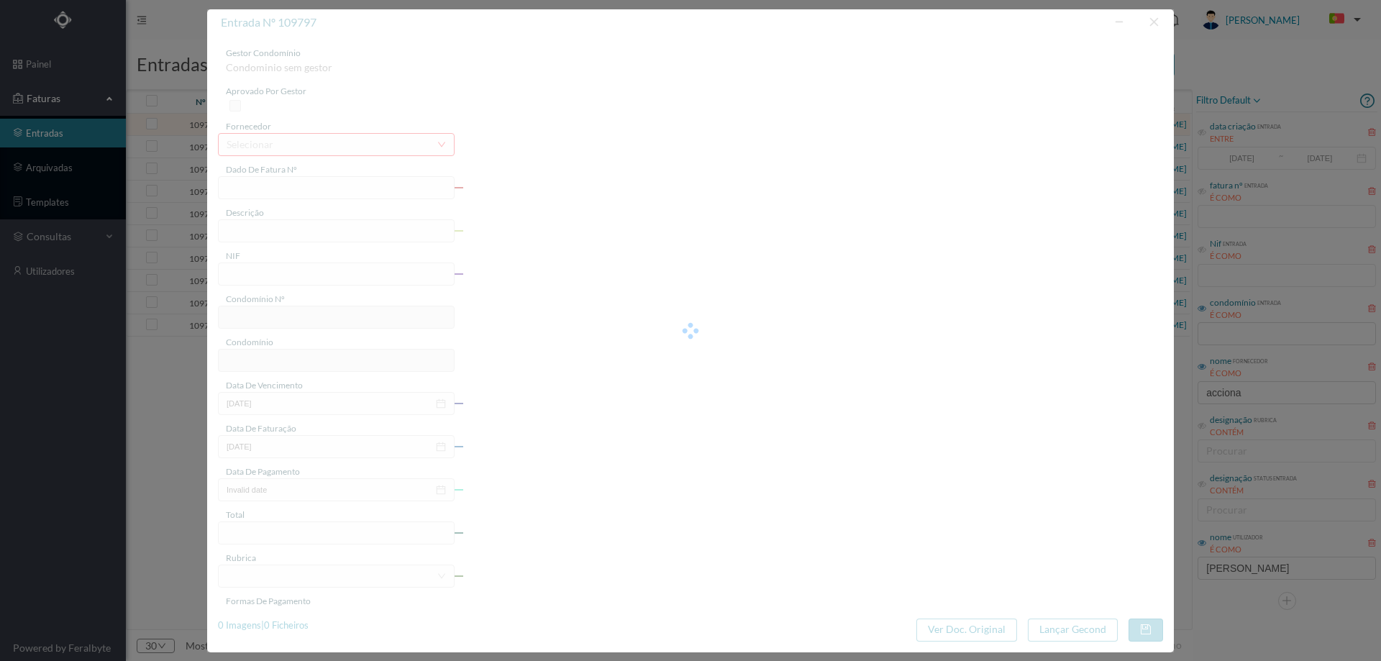
type input "[DATE]"
type input "227.18"
type input "61"
type input "ED. JARDINS DO MAR - BLOCO B"
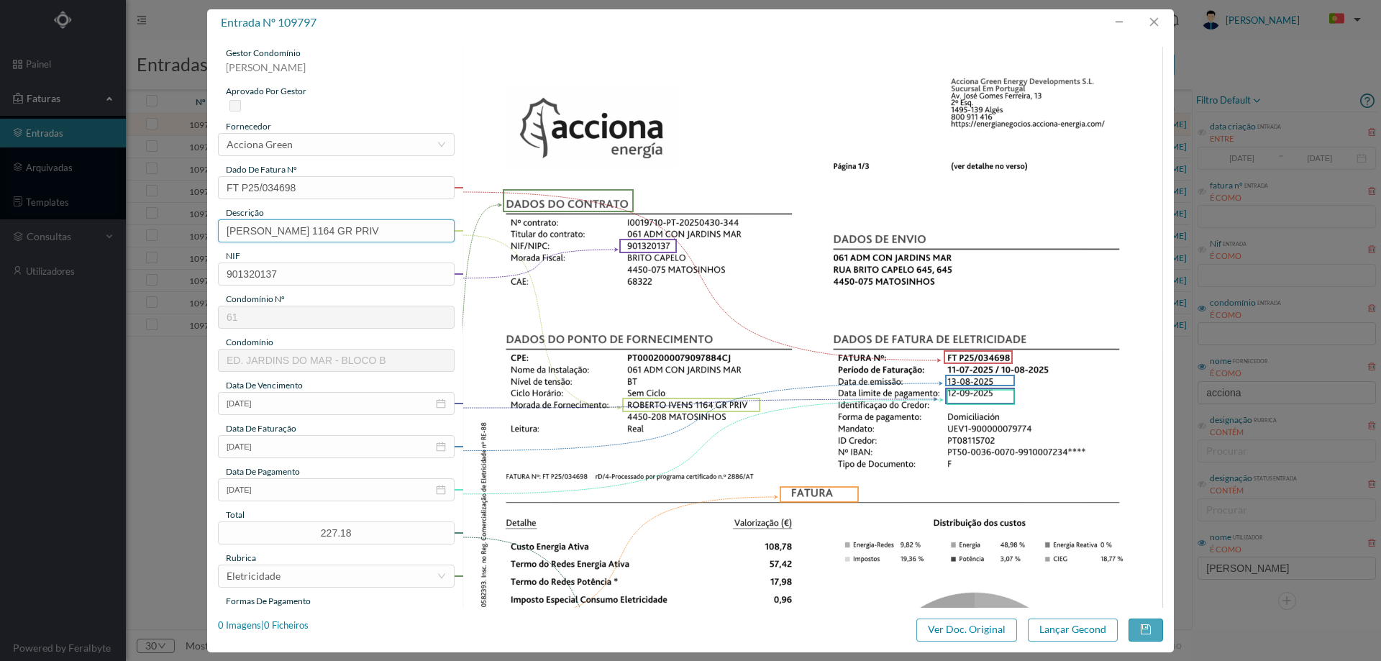
click at [406, 225] on input "ROBERTO IVENS 1164 GR PRIV" at bounding box center [336, 230] width 237 height 23
type input "ROBERTO IVENS 1164 GR PRIV (11"
type input "ROBERTO IVENS 1164 GR PRIV (11.07.2025 A 10.08.2025)"
click at [1043, 640] on button "Lançar Gecond" at bounding box center [1073, 629] width 90 height 23
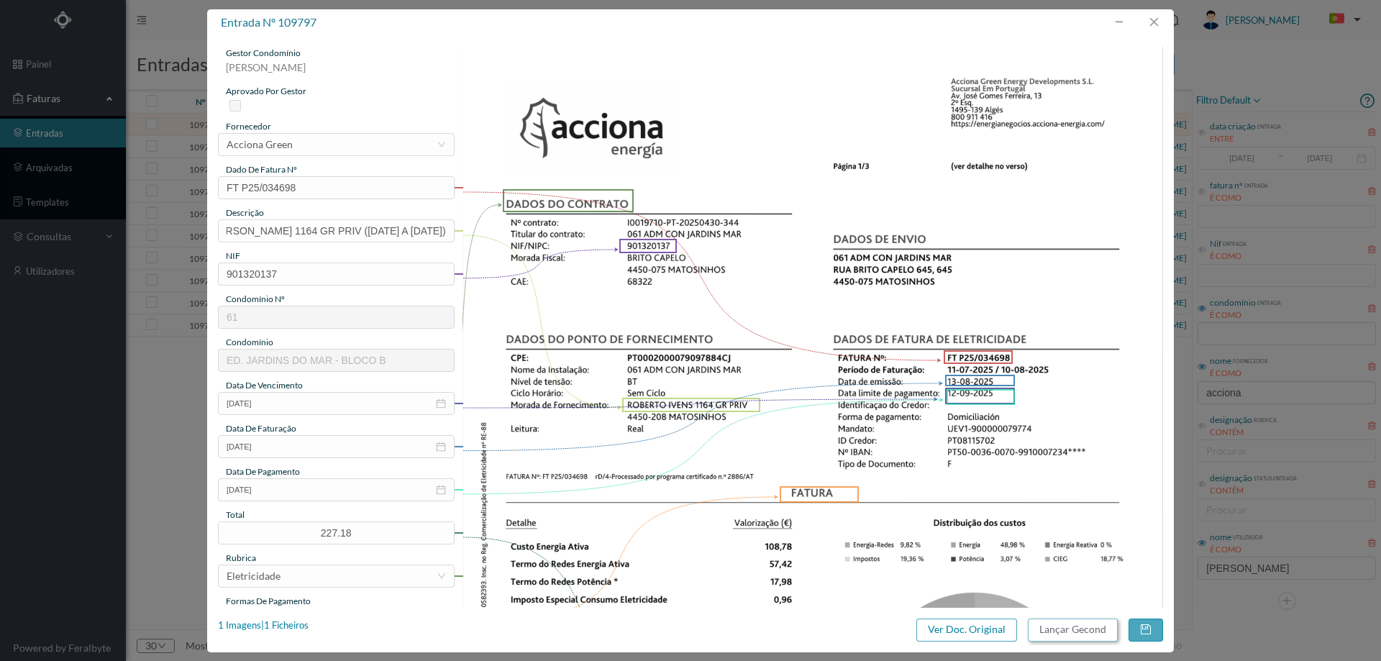
scroll to position [0, 0]
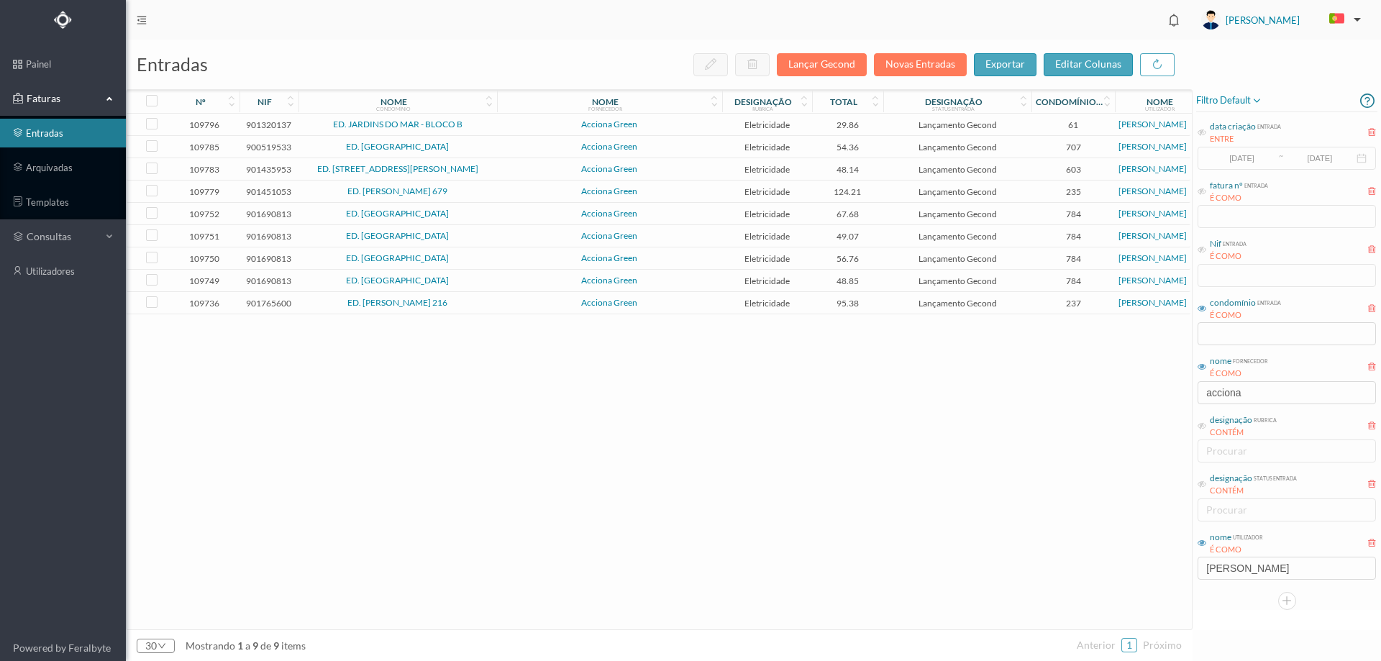
click at [667, 123] on span "Acciona Green" at bounding box center [610, 124] width 218 height 9
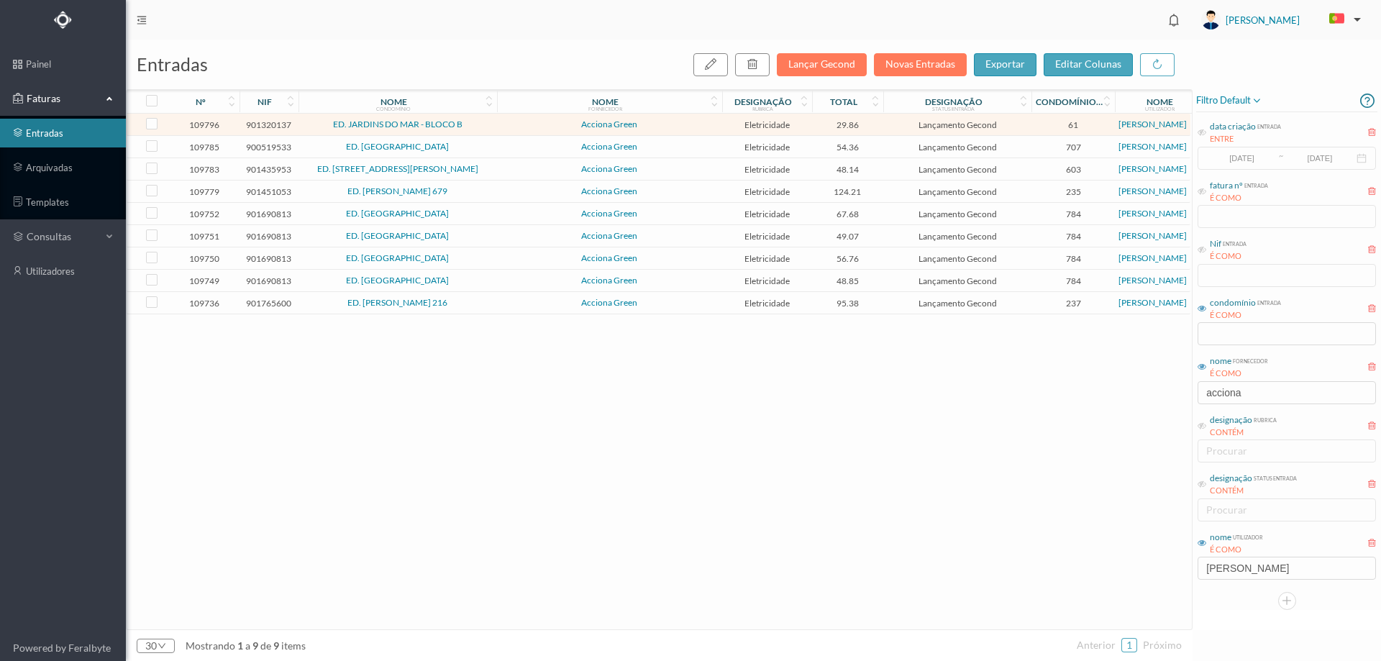
click at [667, 123] on span "Acciona Green" at bounding box center [610, 124] width 218 height 9
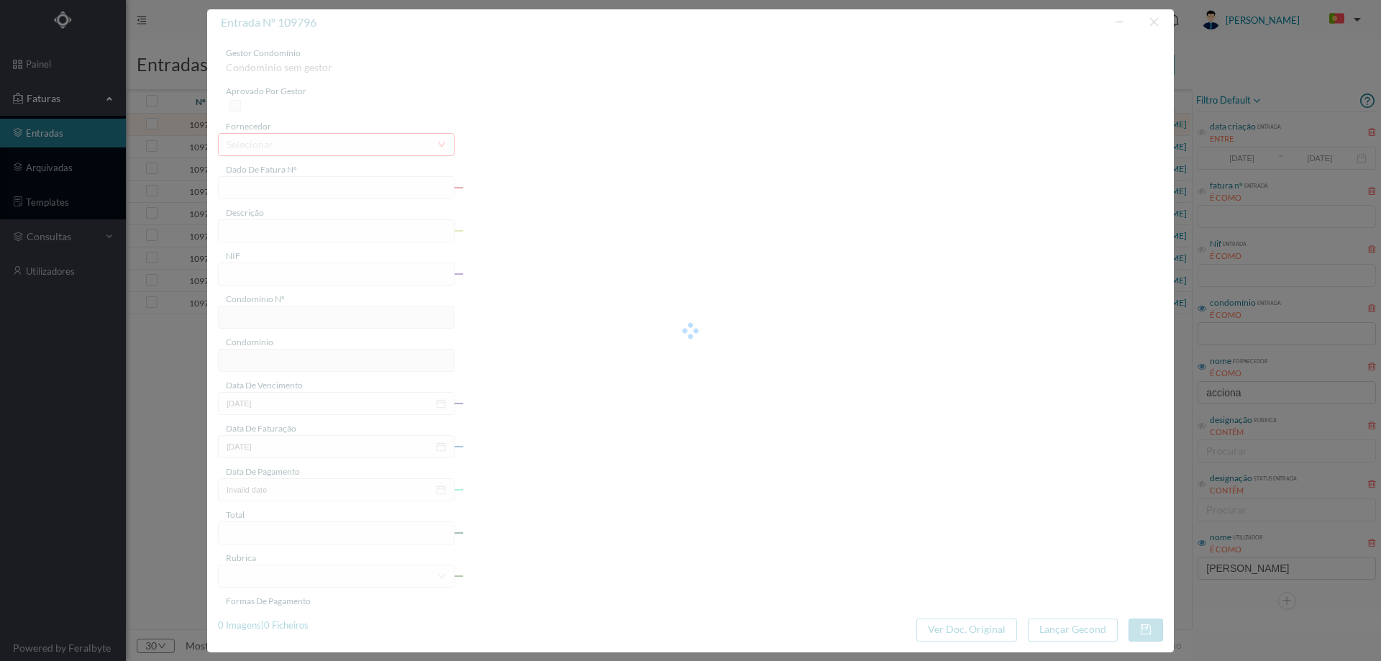
type input "FT P25/034696"
type input "ROBERTO IVENS 1164 CV"
type input "901320137"
type input "12-09-2025"
type input "13-08-2025"
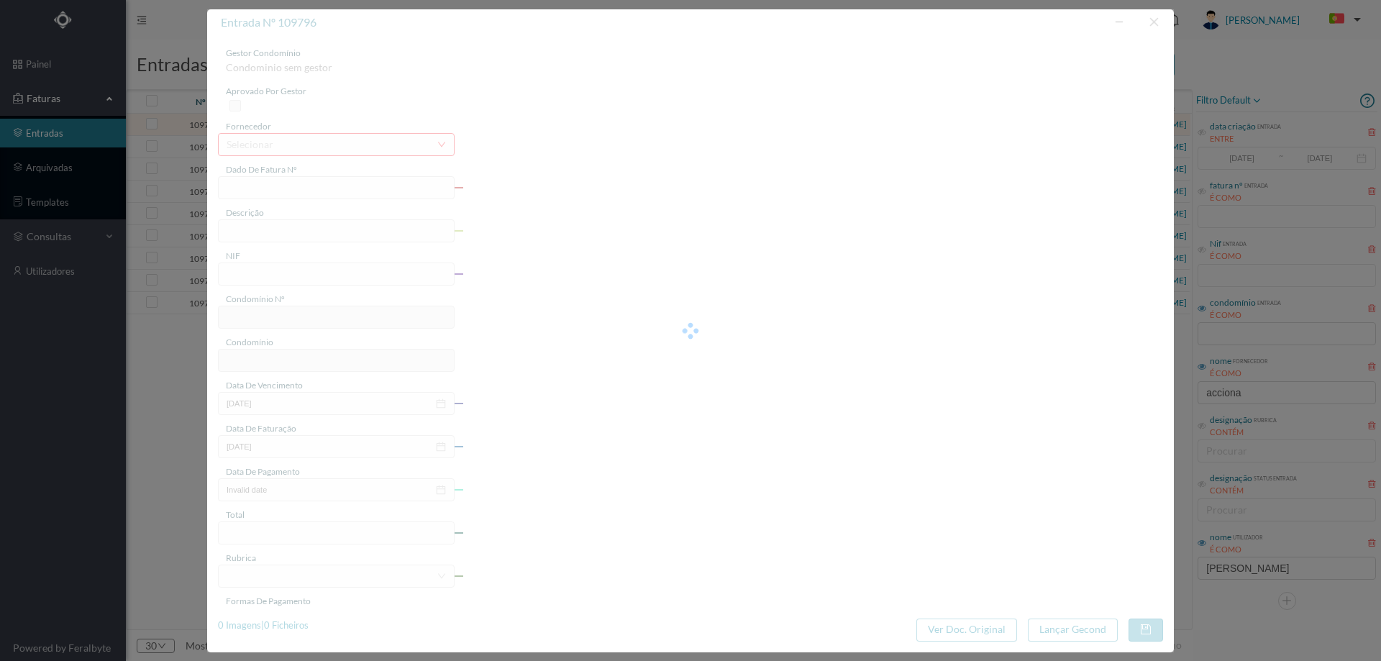
type input "12-09-2025"
type input "29.86"
type input "61"
type input "ED. JARDINS DO MAR - BLOCO B"
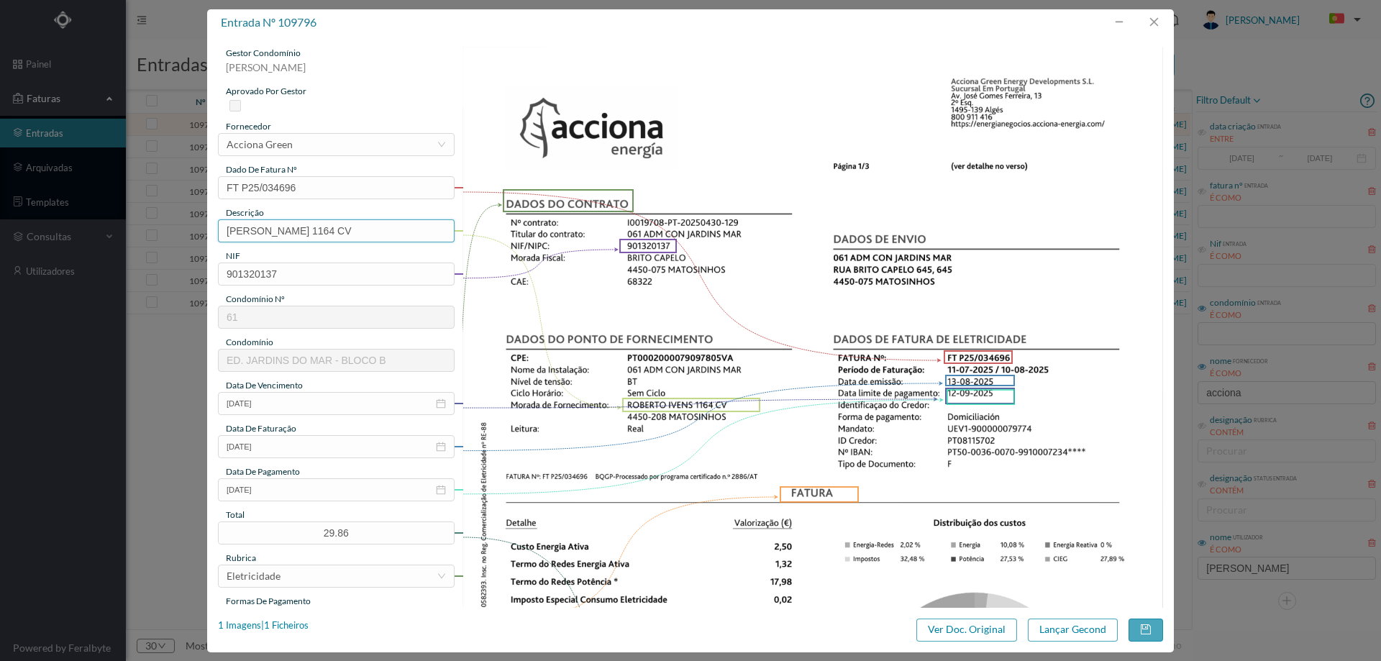
click at [378, 229] on input "ROBERTO IVENS 1164 CV" at bounding box center [336, 230] width 237 height 23
type input "ROBERTO IVENS 1164 CV (11.07.2025 A 10.08.2025)"
click at [1049, 619] on button "Lançar Gecond" at bounding box center [1073, 629] width 90 height 23
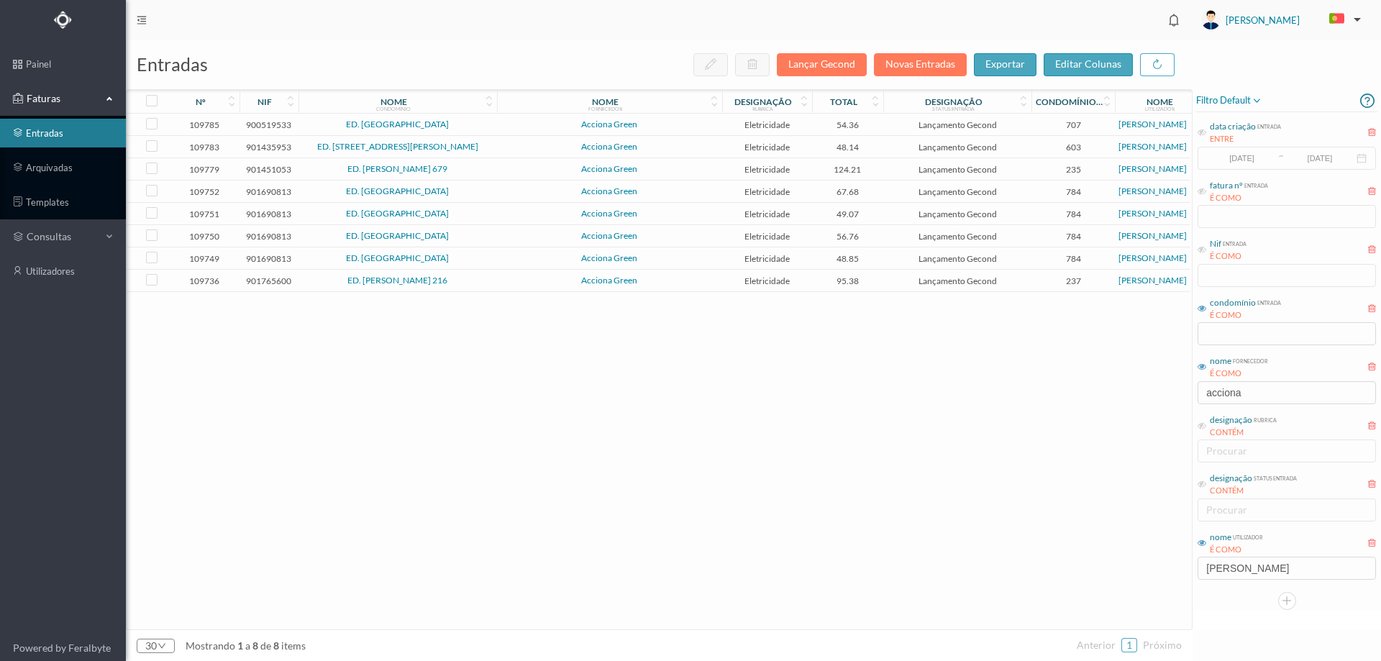
click at [483, 113] on th "nome condomínio" at bounding box center [397, 101] width 198 height 23
click at [489, 125] on span "ED. [GEOGRAPHIC_DATA]" at bounding box center [397, 124] width 191 height 9
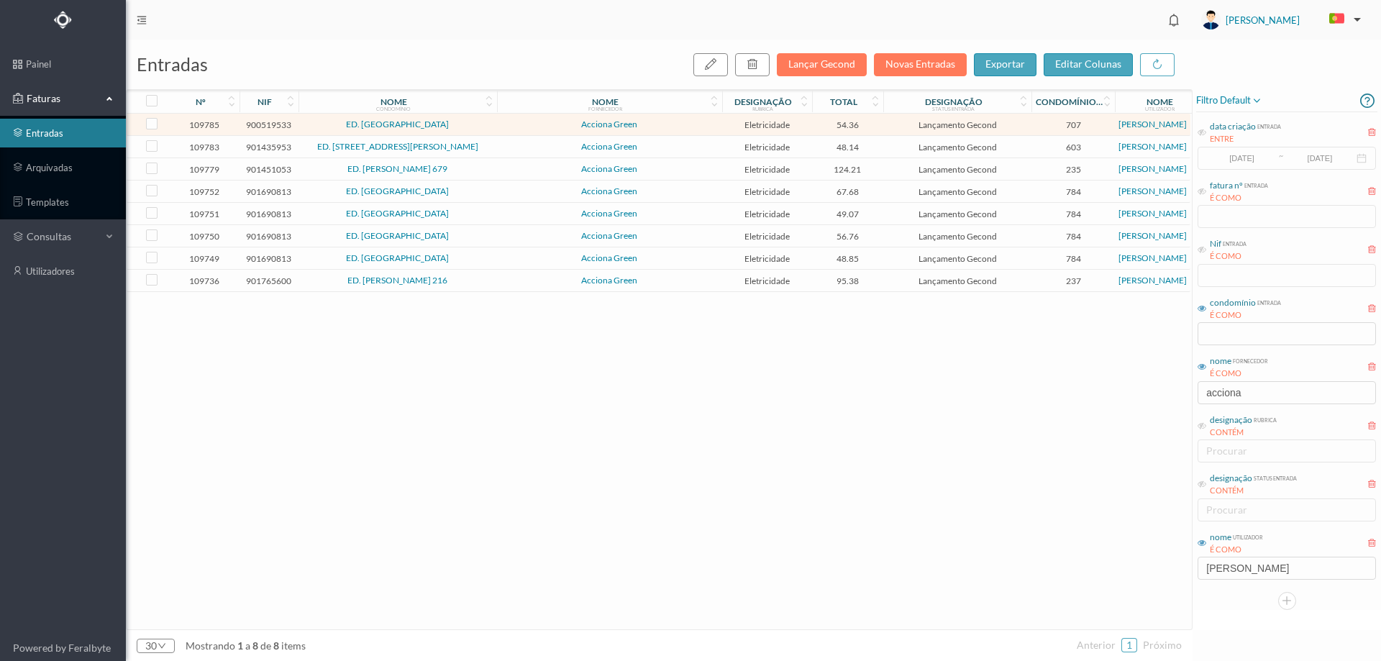
click at [489, 125] on span "ED. [GEOGRAPHIC_DATA]" at bounding box center [397, 124] width 191 height 9
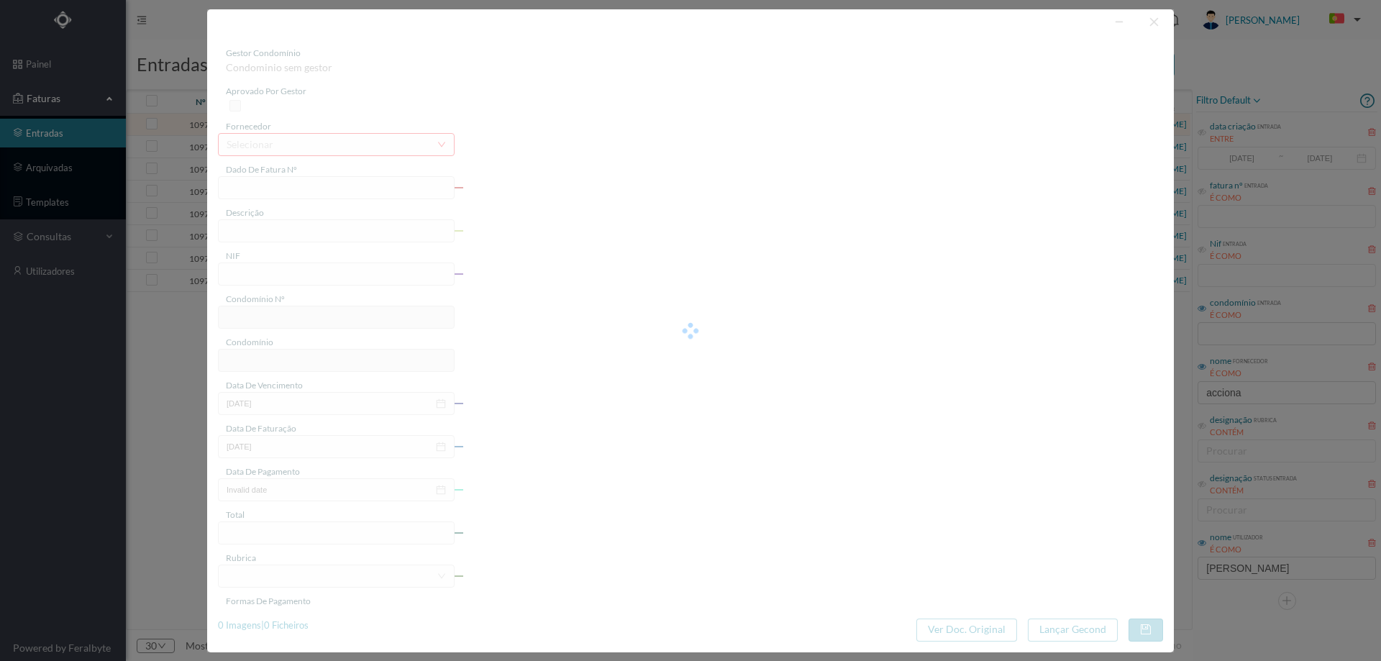
type input "FT P25/034646"
type input "DA REPUBLICA 885 COMUNS"
type input "900519533"
type input "12-09-2025"
type input "13-08-2025"
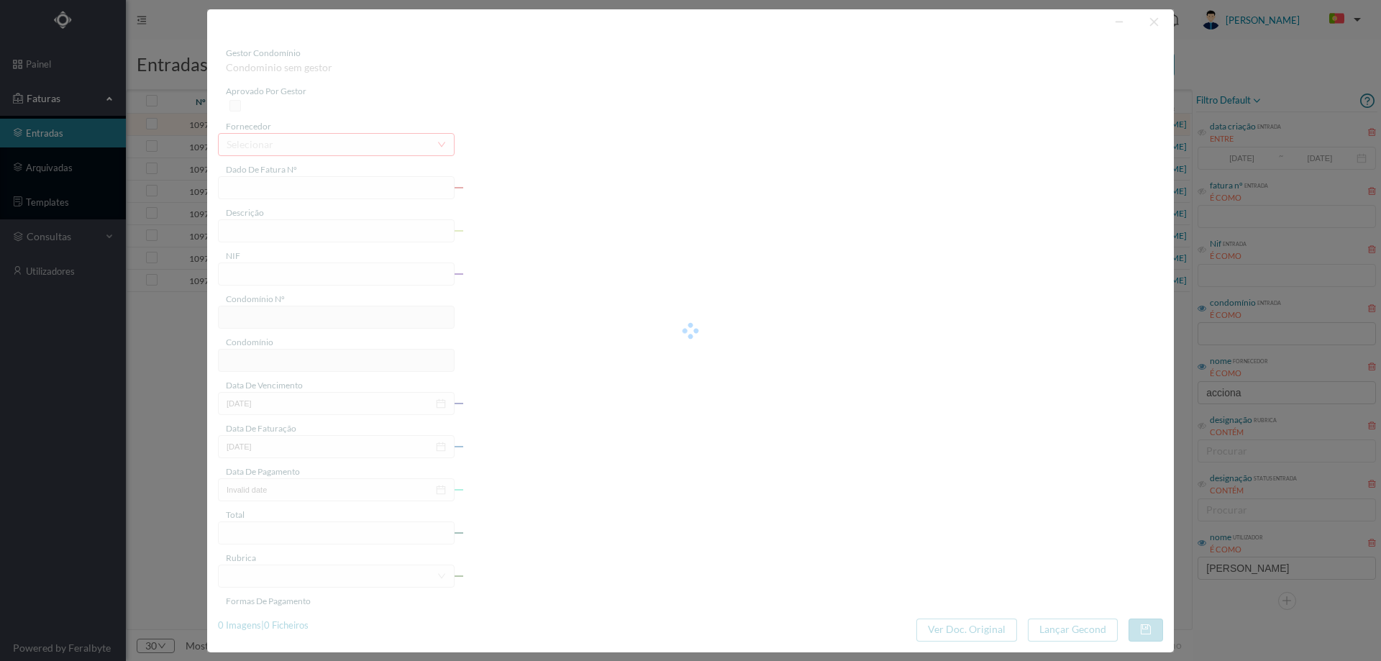
type input "12-09-2025"
type input "54.36"
type input "707"
type input "ED. [GEOGRAPHIC_DATA]"
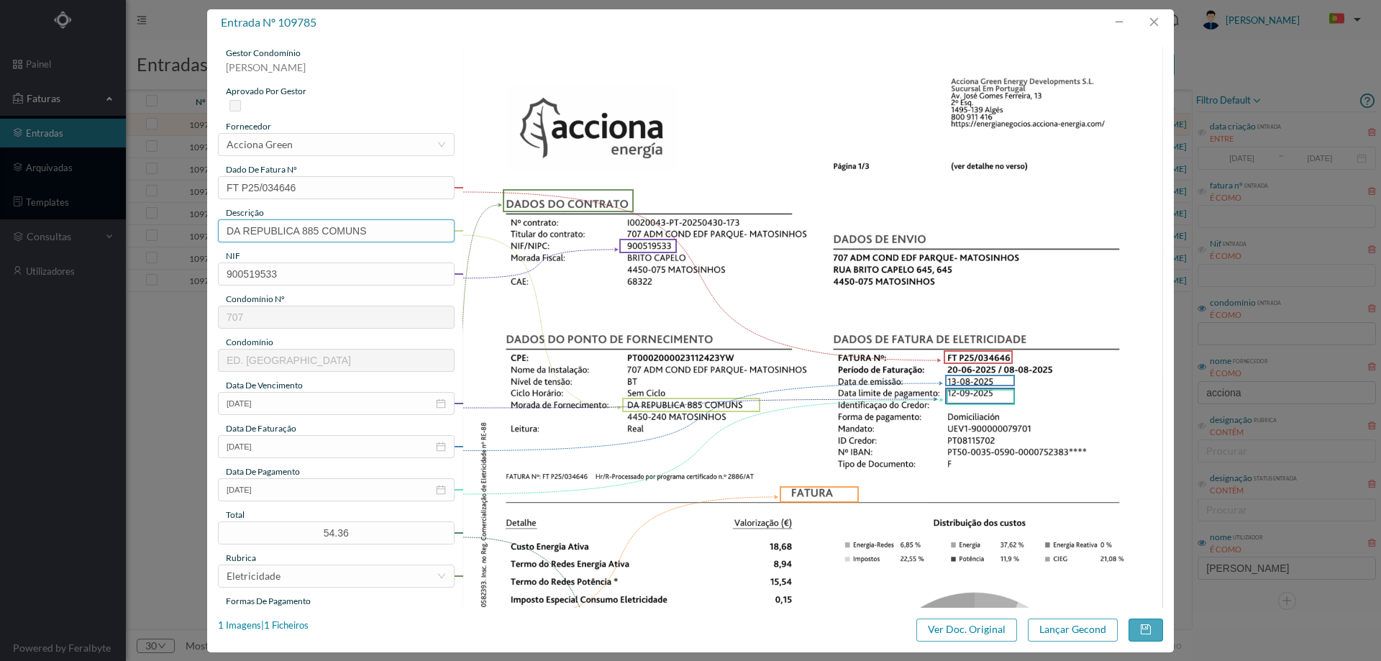
click at [375, 233] on input "DA REPUBLICA 885 COMUNS" at bounding box center [336, 230] width 237 height 23
type input "DA REPUBLICA 885 COMUNS (20.06.2025 A 08.08.2025)"
click at [1132, 628] on button "button" at bounding box center [1145, 629] width 35 height 23
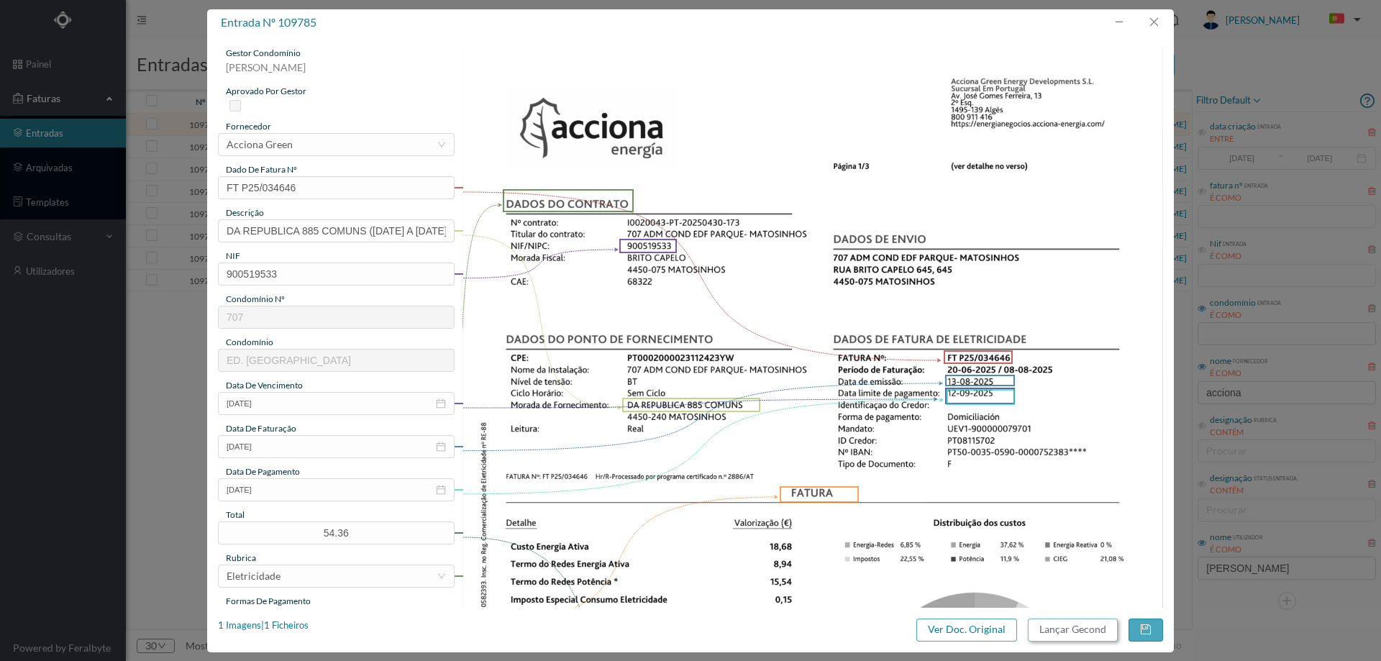
click at [1104, 631] on button "Lançar Gecond" at bounding box center [1073, 629] width 90 height 23
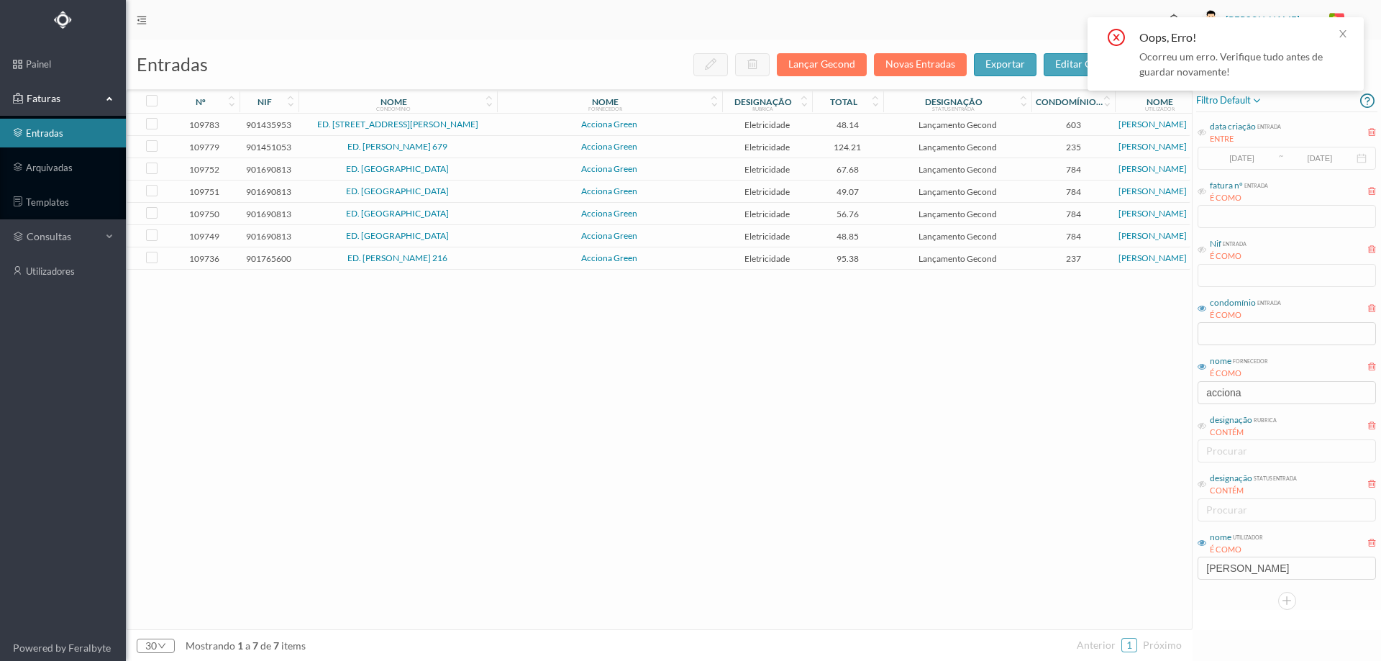
click at [682, 122] on span "Acciona Green" at bounding box center [610, 124] width 218 height 9
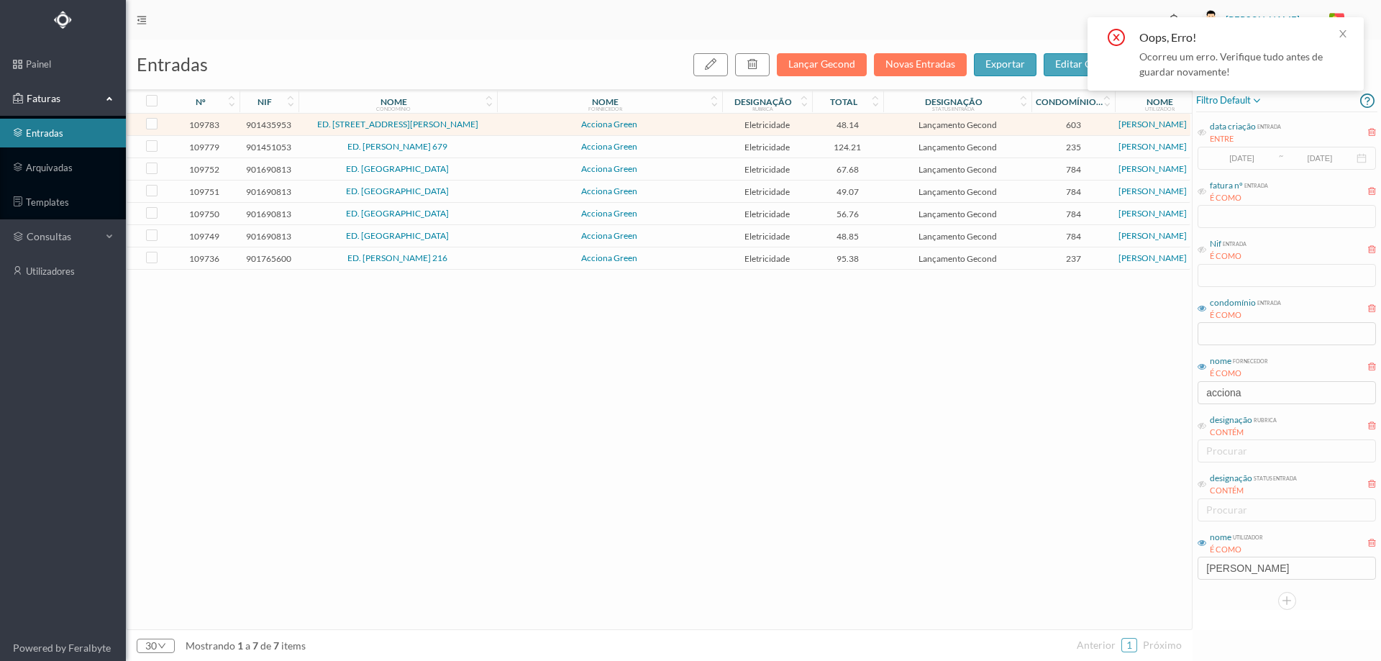
click at [682, 122] on span "Acciona Green" at bounding box center [610, 124] width 218 height 9
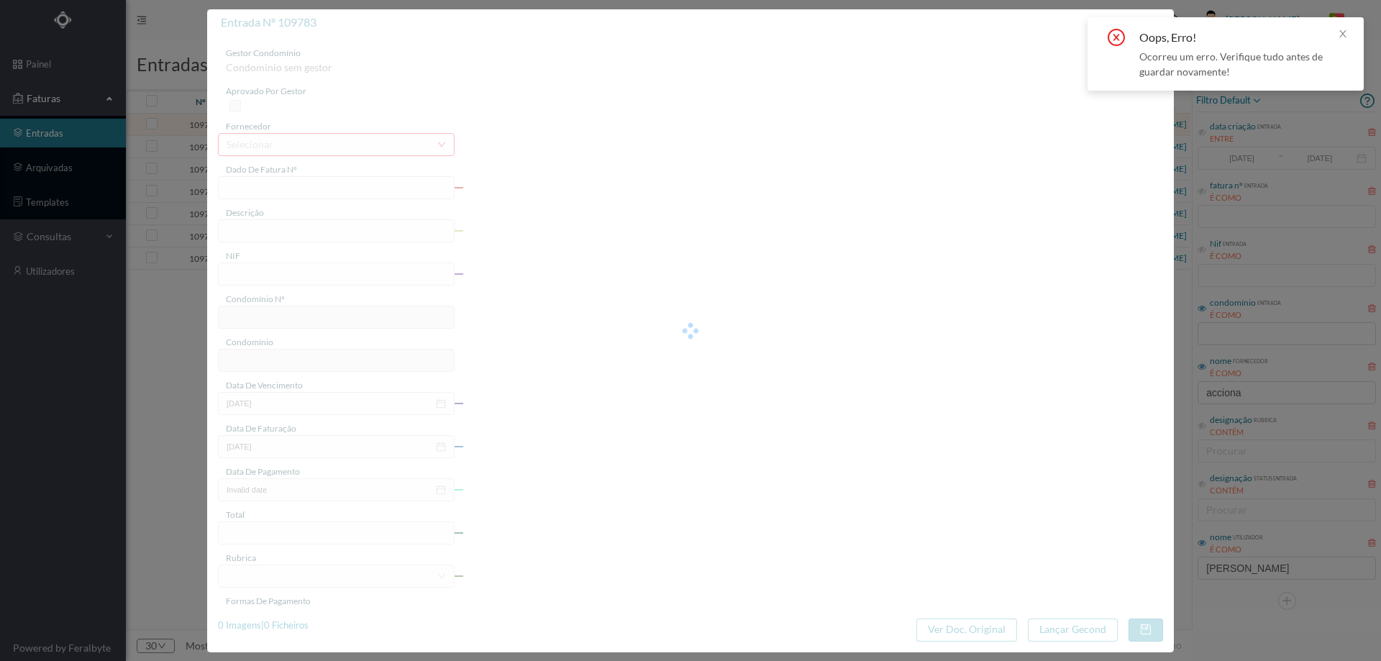
type input "FT P25/034639"
type input "GUILHERME FELGUEIRAS 107"
type input "901435953"
type input "12-09-2025"
type input "13-08-2025"
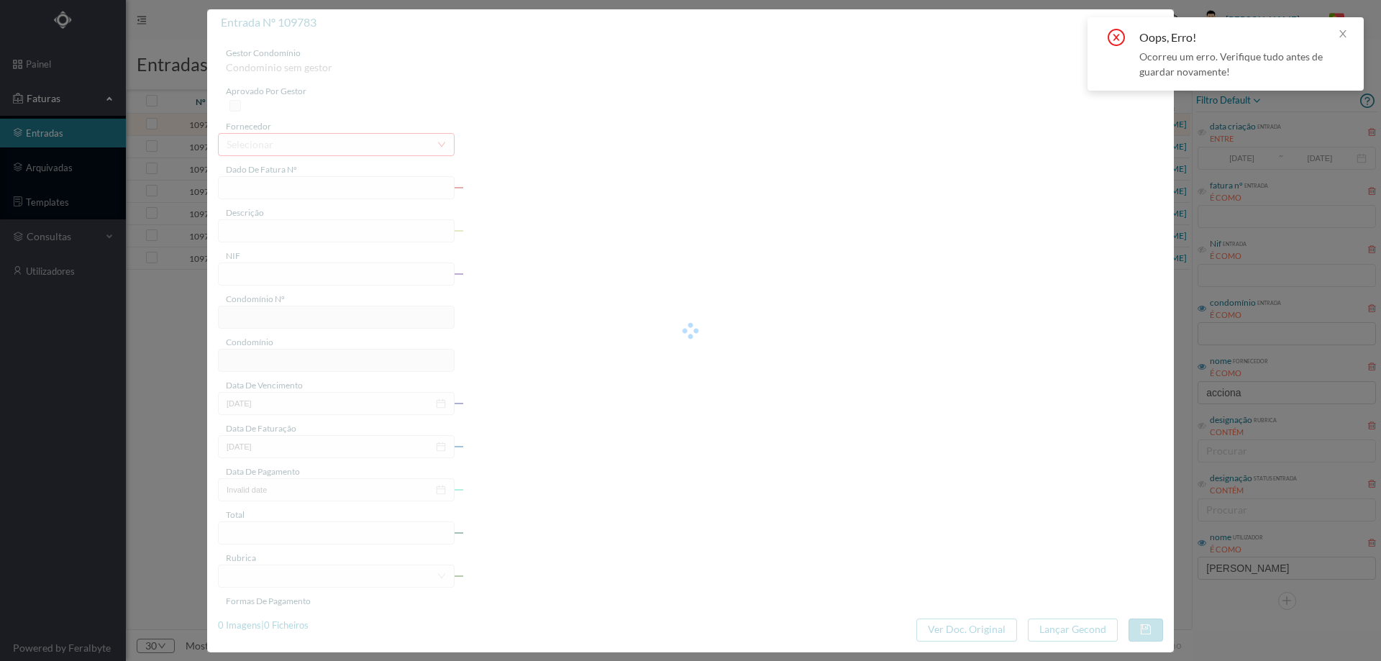
type input "12-09-2025"
type input "48.14"
type input "603"
type input "ED. [STREET_ADDRESS][PERSON_NAME]"
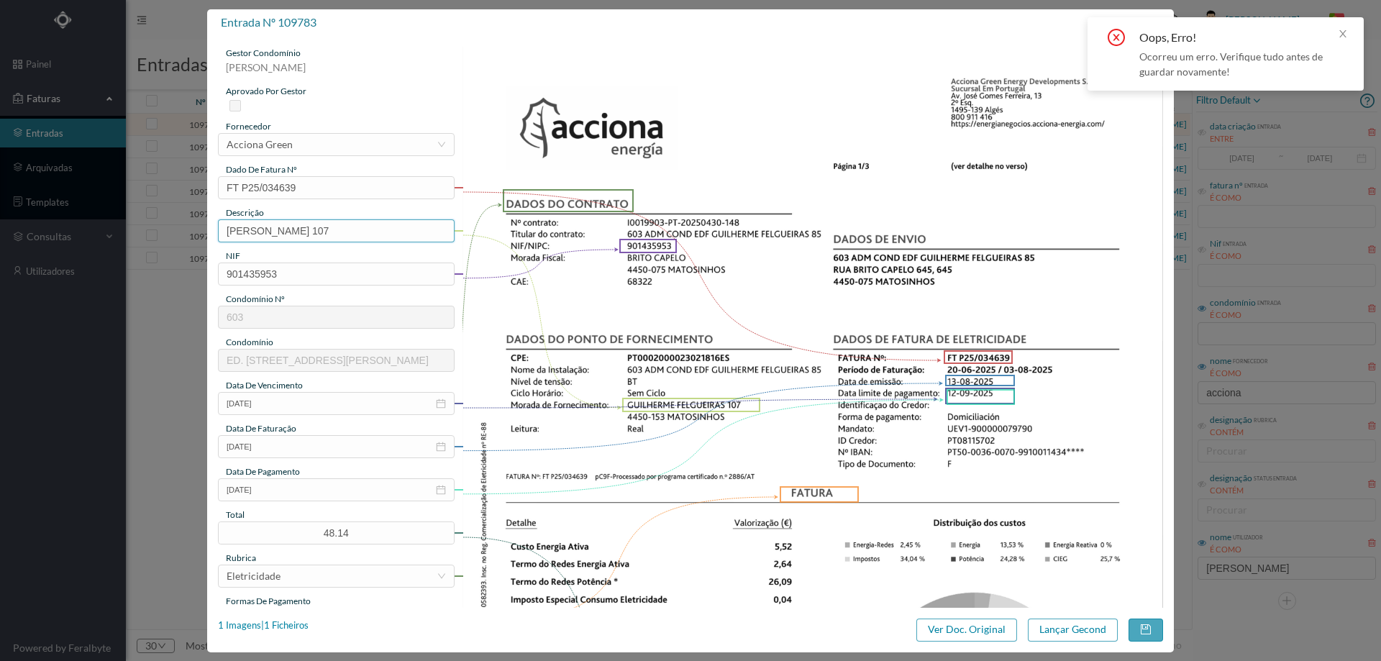
click at [410, 237] on input "GUILHERME FELGUEIRAS 107" at bounding box center [336, 230] width 237 height 23
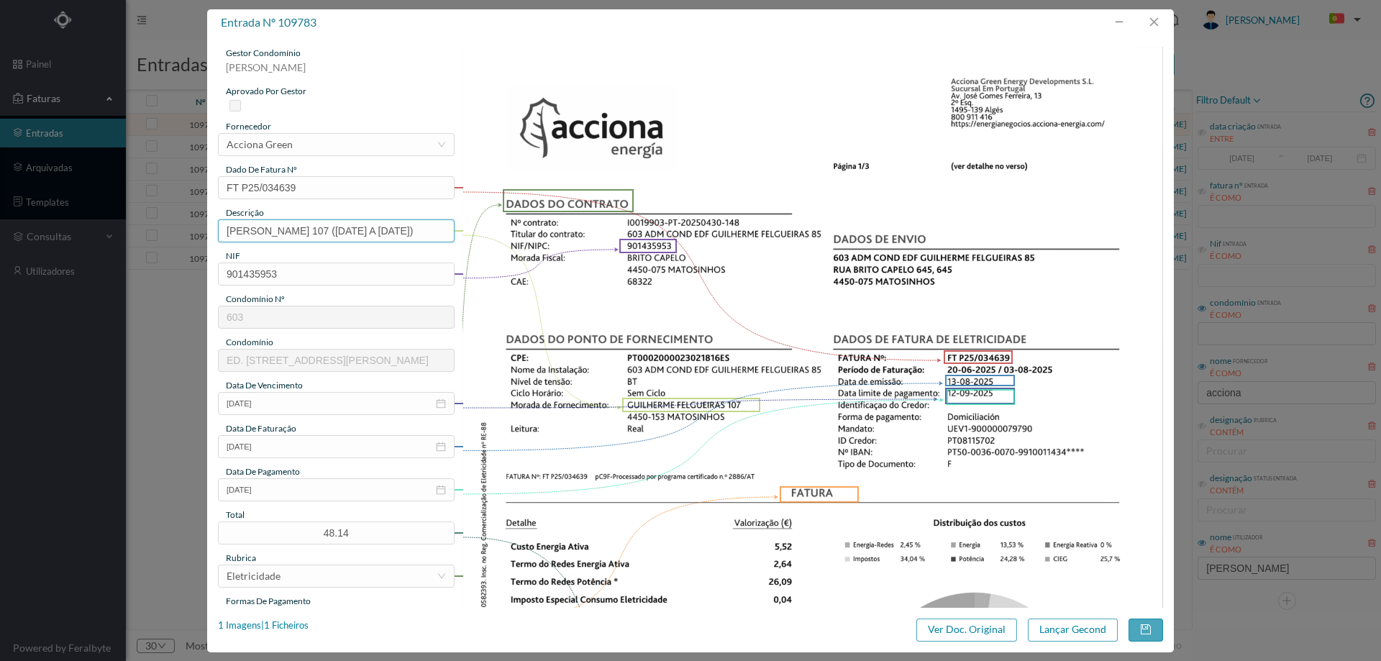
scroll to position [0, 49]
type input "GUILHERME FELGUEIRAS 107 (20.06.2025 A 03.08.2025)"
click at [1064, 629] on button "Lançar Gecond" at bounding box center [1073, 629] width 90 height 23
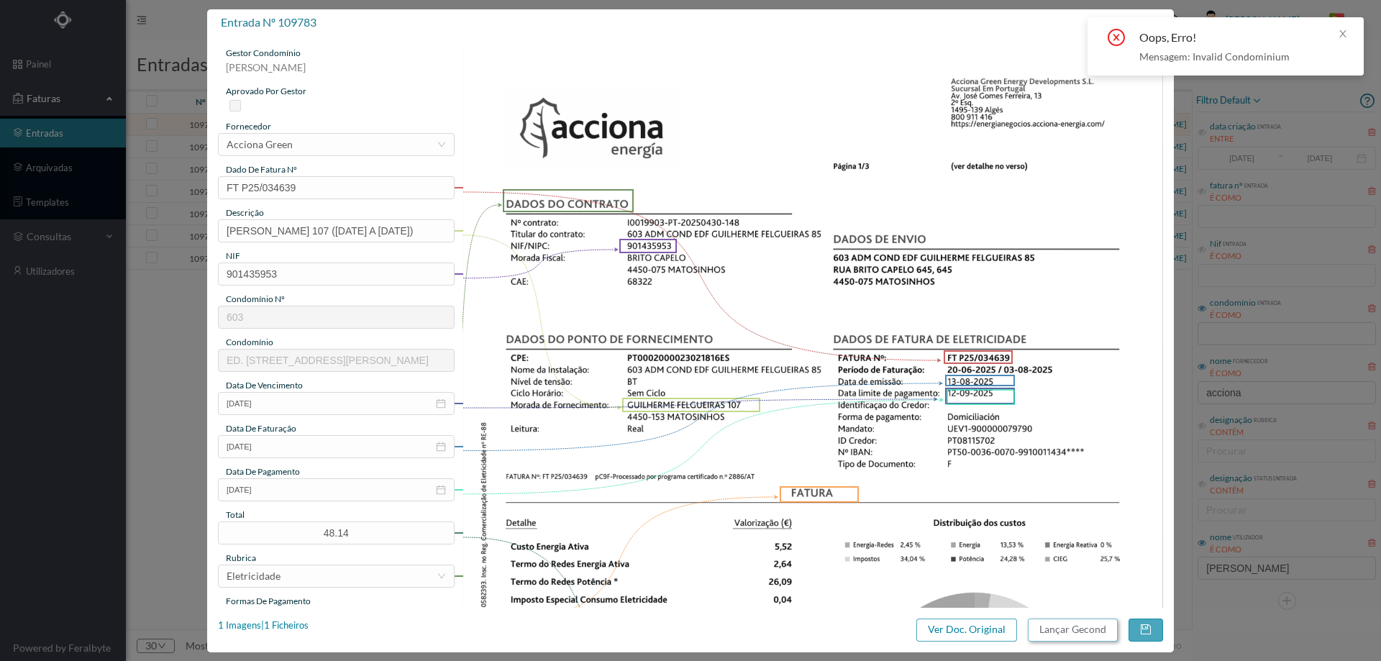
click at [1028, 618] on button "Lançar Gecond" at bounding box center [1073, 629] width 90 height 23
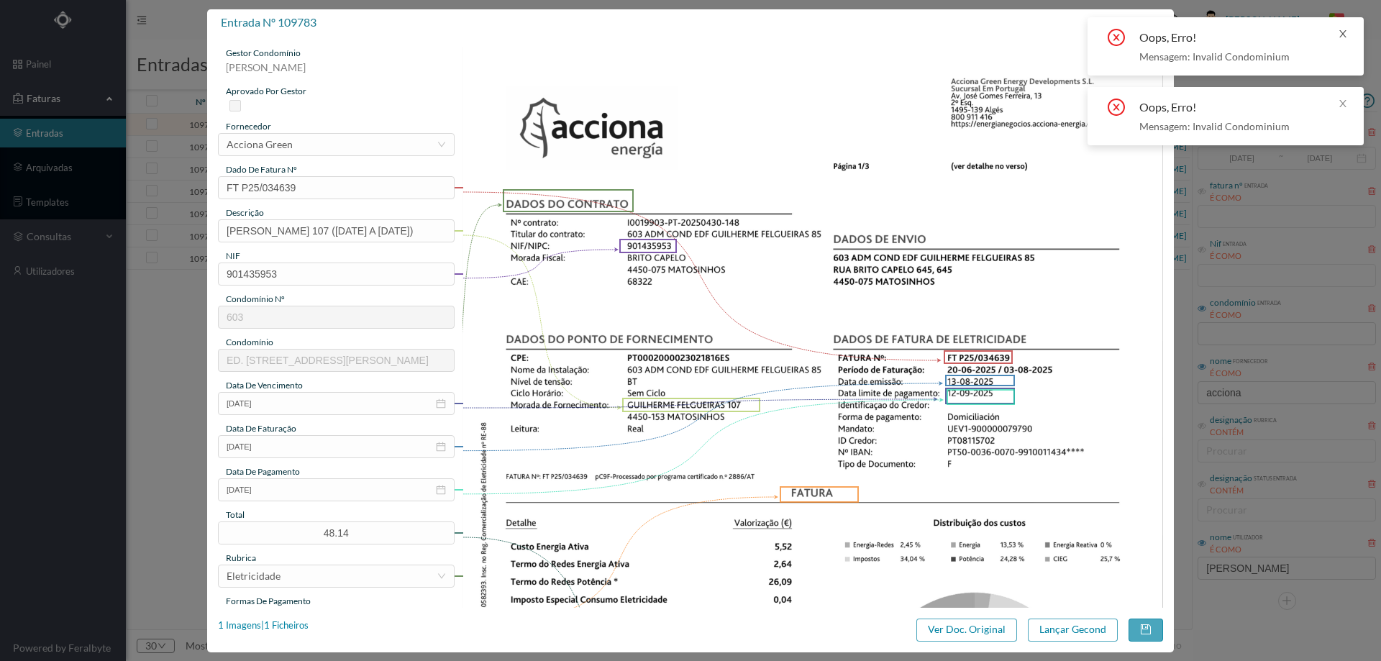
click at [1346, 34] on icon "icon: close" at bounding box center [1343, 34] width 10 height 10
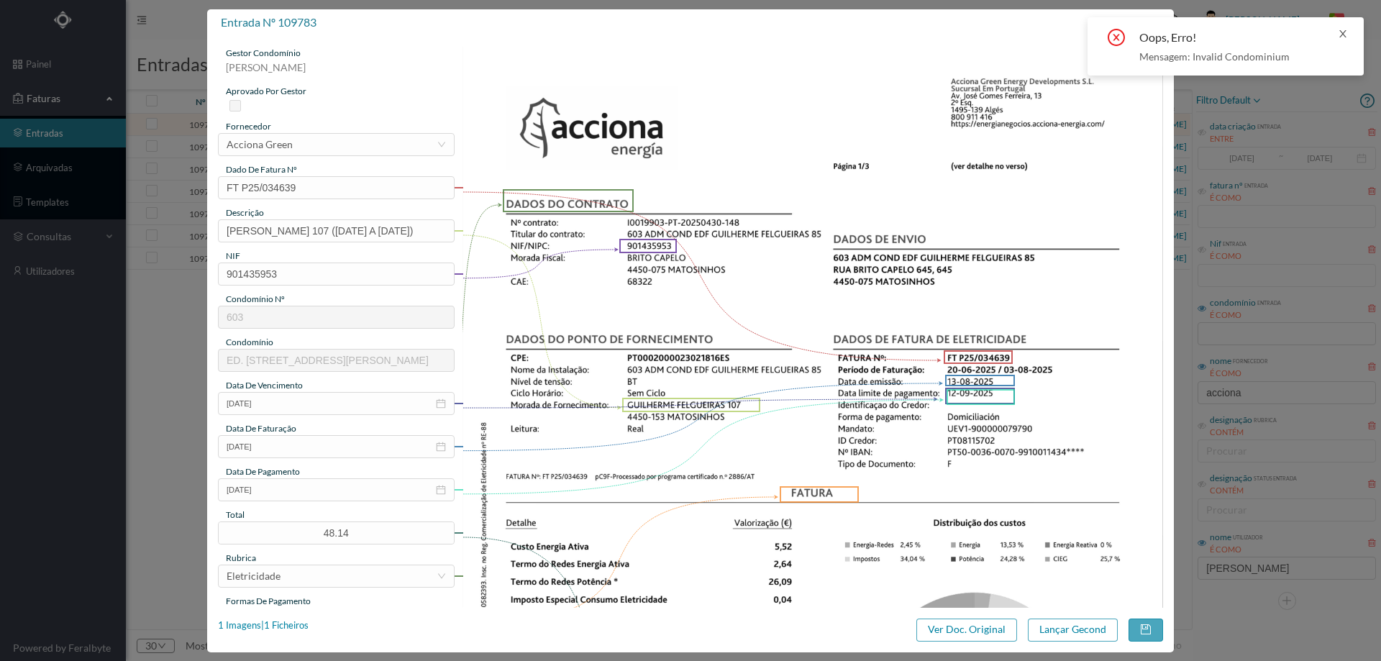
click at [1344, 33] on icon "icon: close" at bounding box center [1343, 34] width 10 height 10
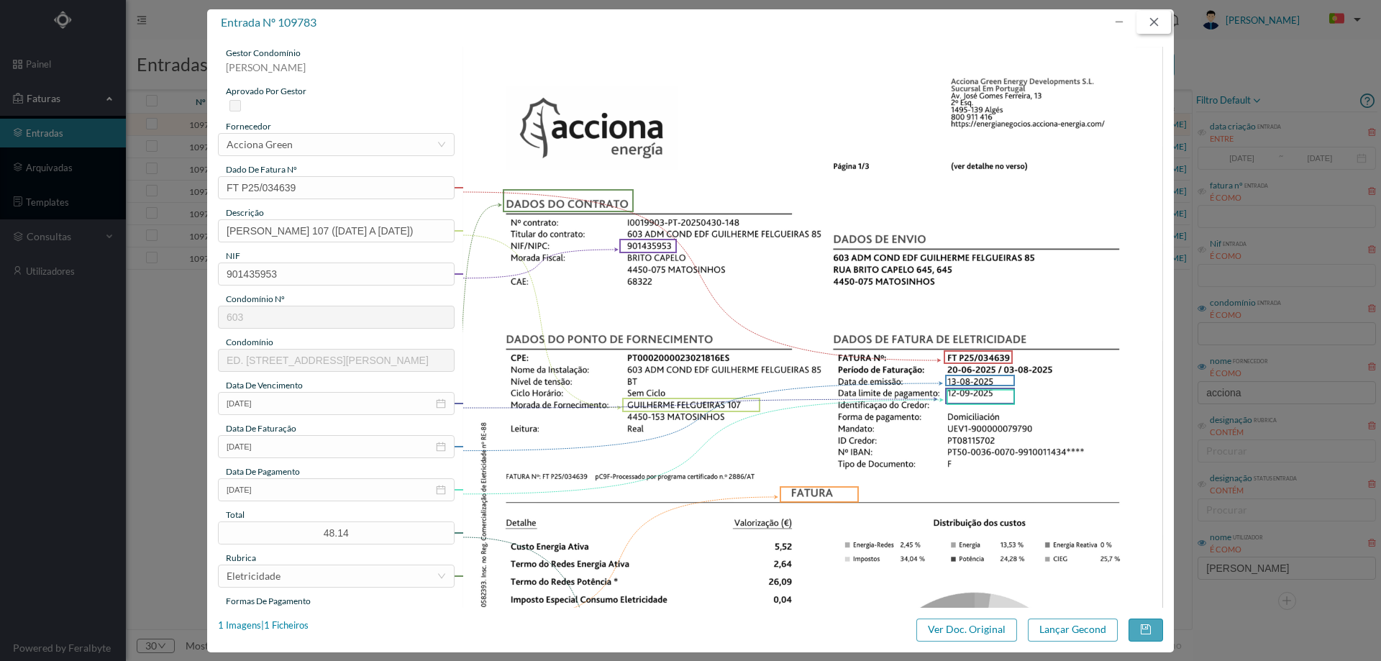
click at [1142, 20] on button "button" at bounding box center [1153, 22] width 35 height 23
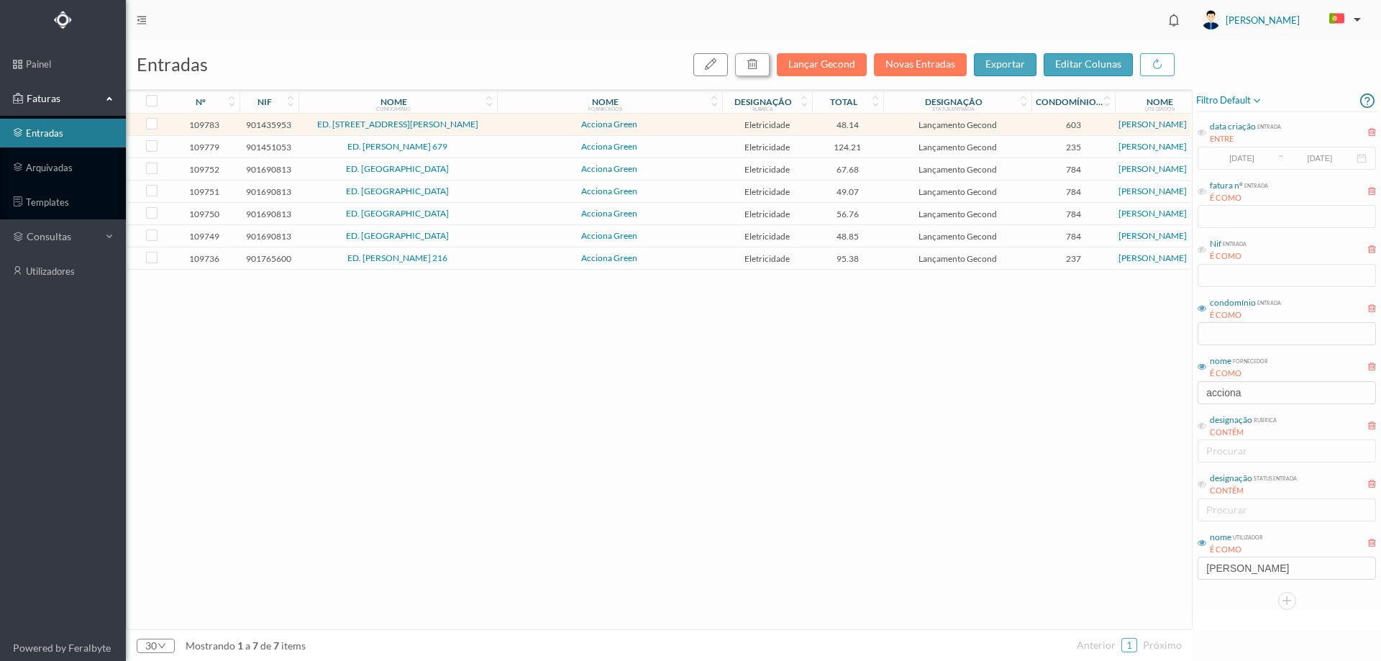
click at [764, 63] on button "button" at bounding box center [752, 64] width 35 height 23
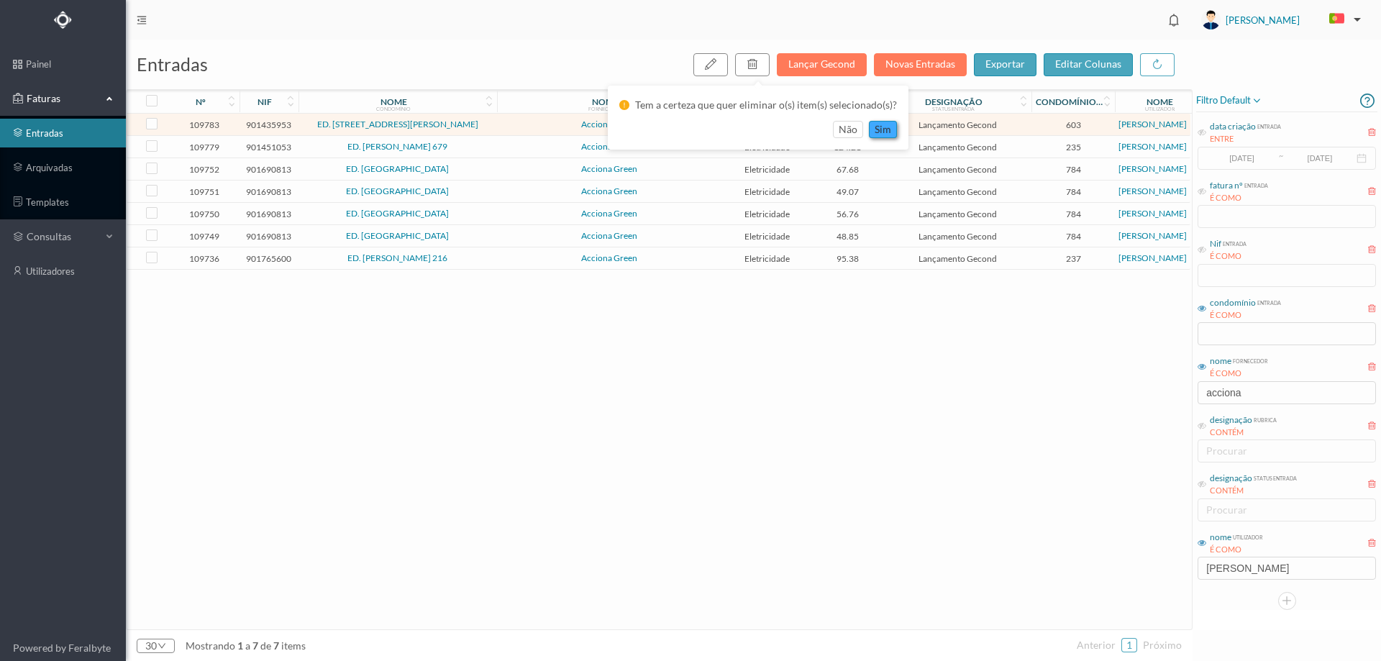
click at [888, 129] on button "sim" at bounding box center [883, 129] width 28 height 17
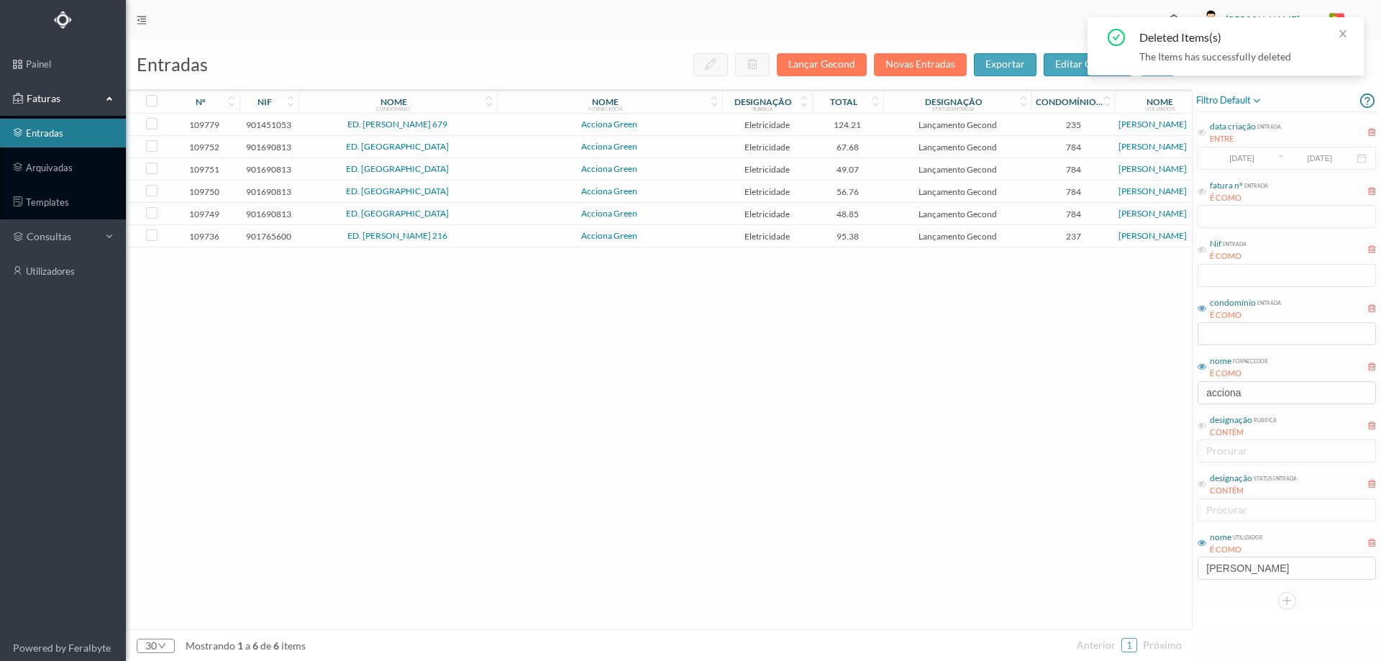
click at [875, 127] on span "124.21" at bounding box center [848, 124] width 65 height 11
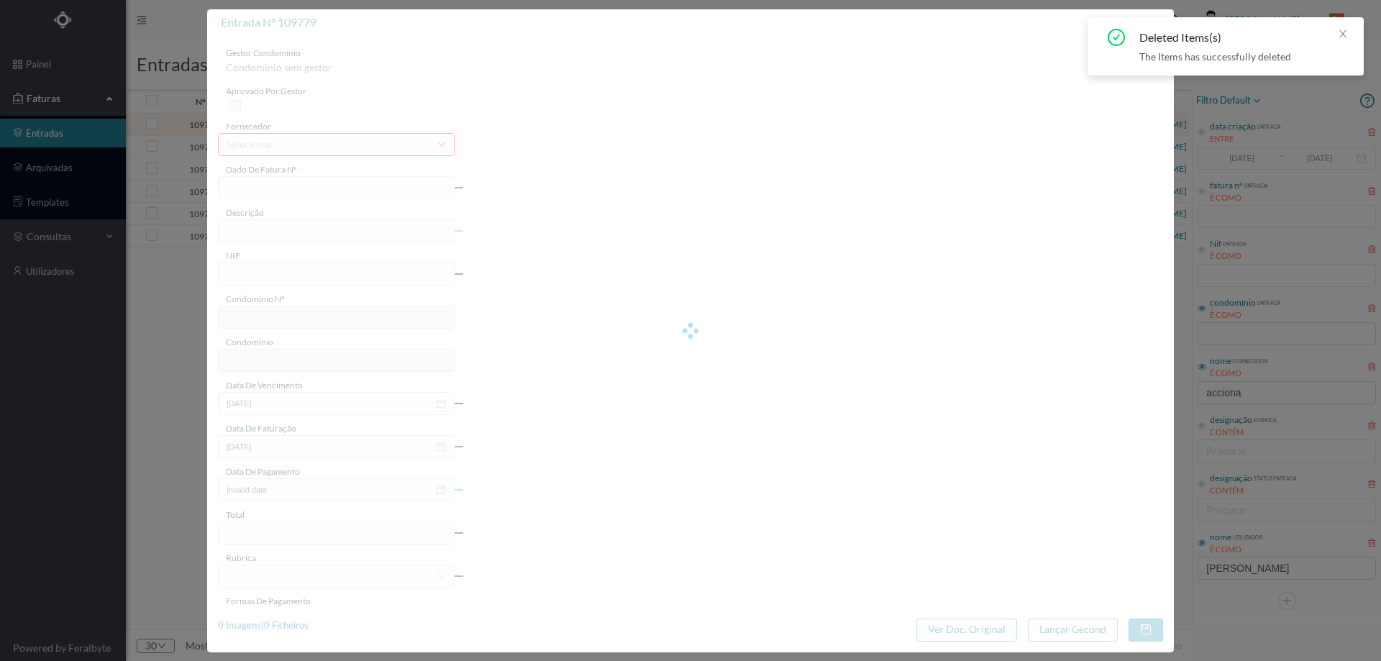
type input "FT P25/034620"
type input "SERPA PINTO 679"
type input "901451053"
type input "12-09-2025"
type input "13-08-2025"
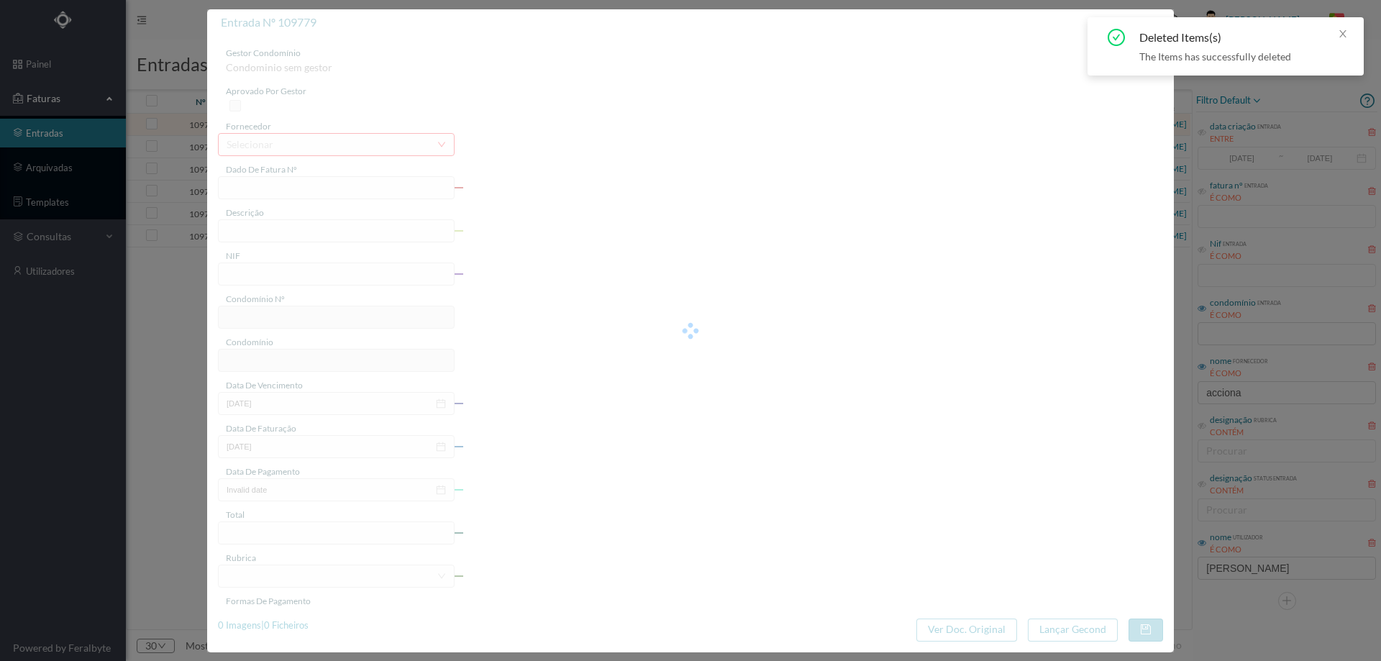
type input "12-09-2025"
type input "124.21"
type input "235"
type input "ED. [PERSON_NAME] 679"
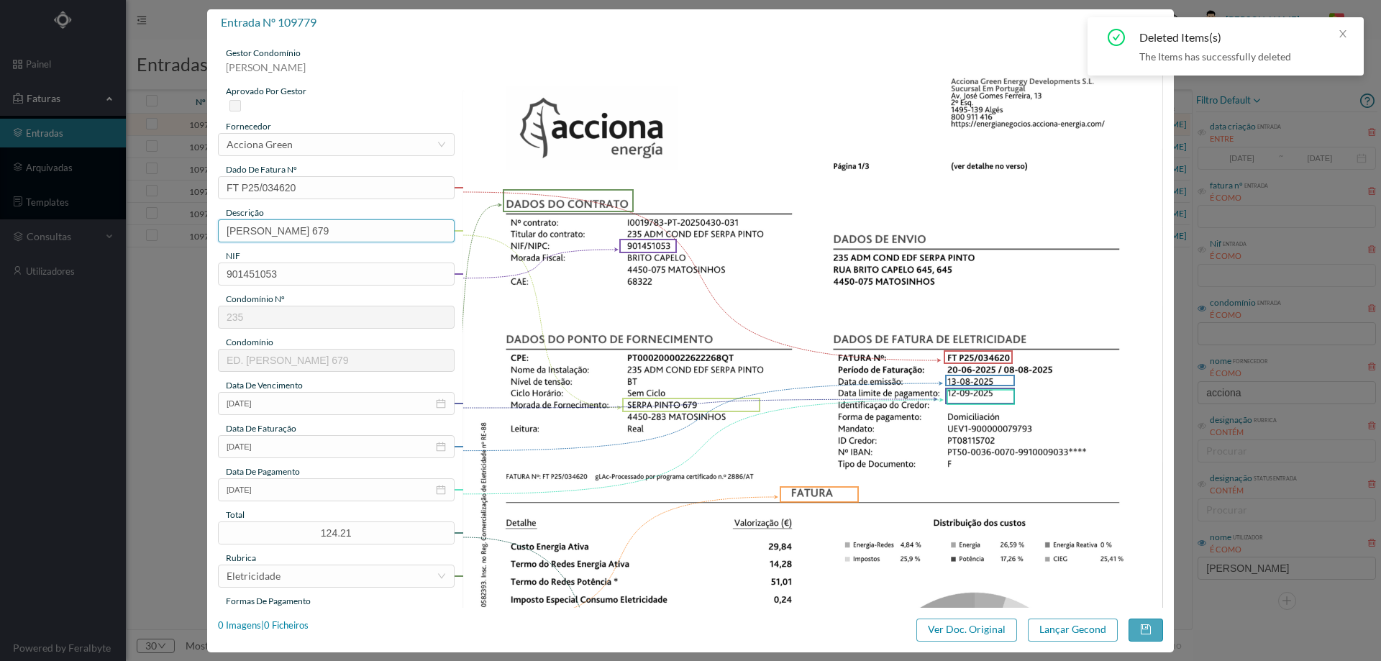
click at [372, 236] on input "SERPA PINTO 679" at bounding box center [336, 230] width 237 height 23
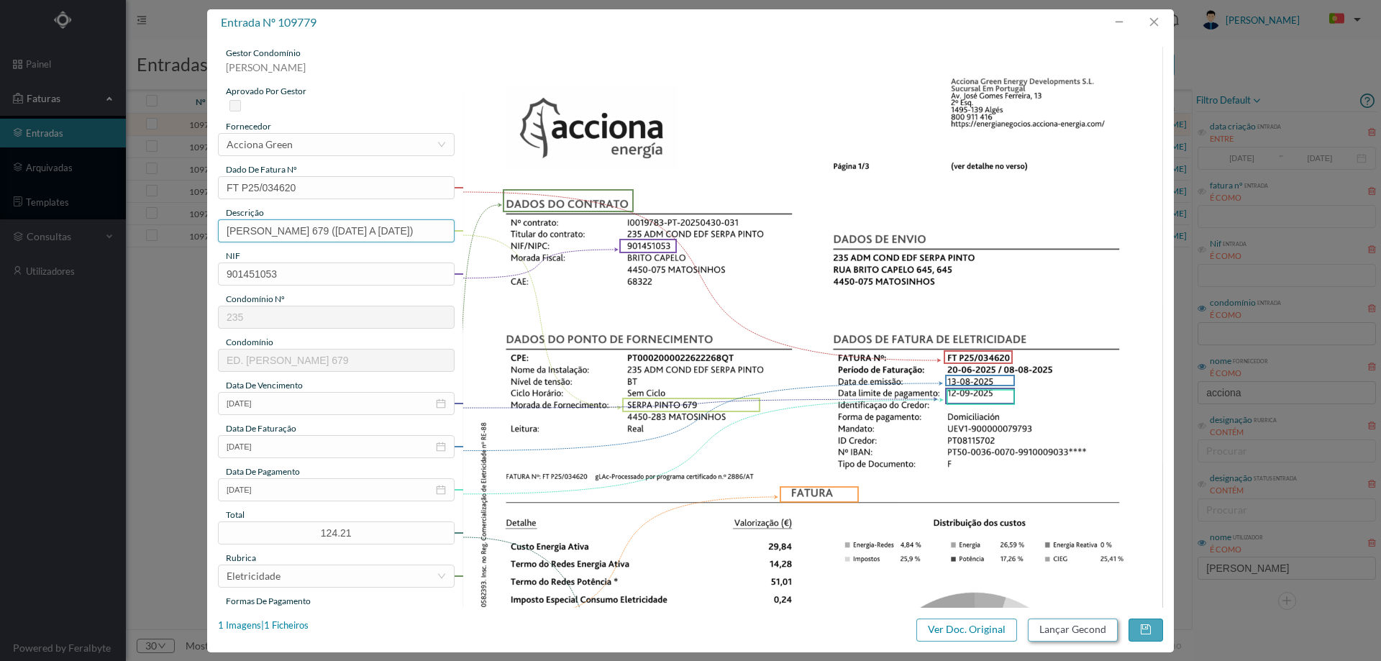
type input "SERPA PINTO 679 (20.06.2025 A 08.08.2025)"
click at [1044, 631] on button "Lançar Gecond" at bounding box center [1073, 629] width 90 height 23
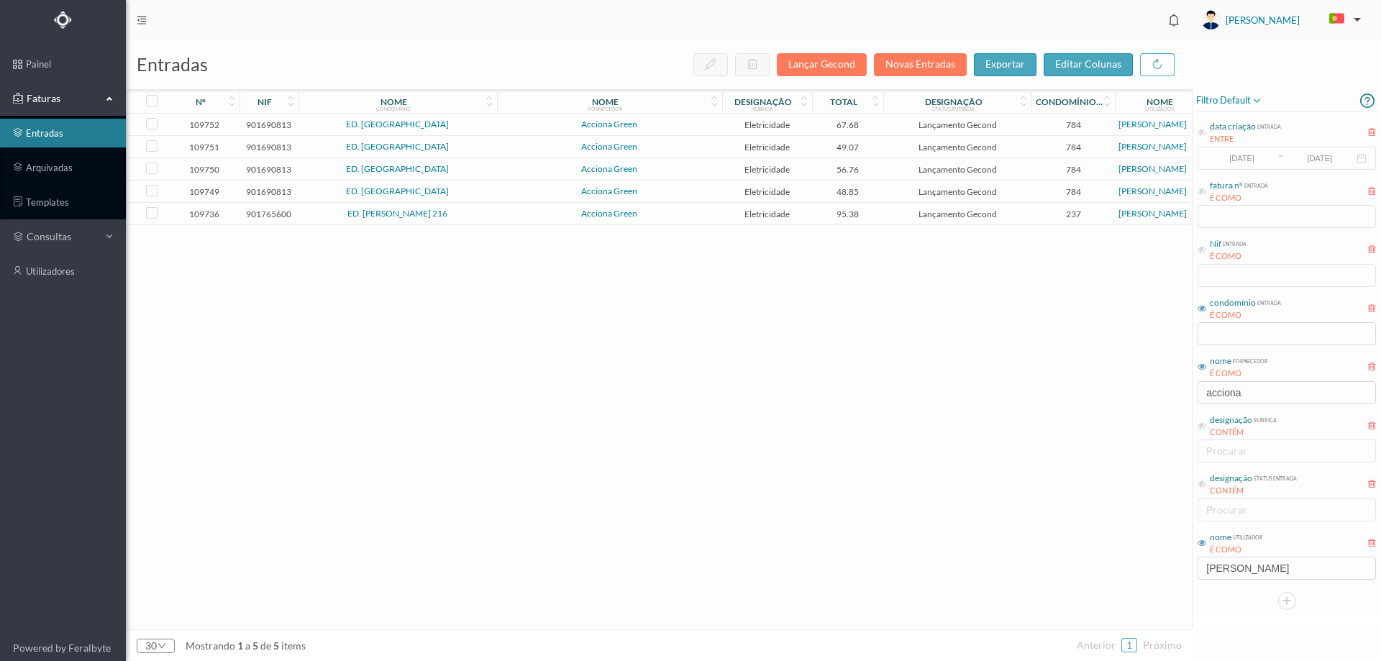
click at [472, 124] on span "ED. [GEOGRAPHIC_DATA]" at bounding box center [397, 124] width 191 height 9
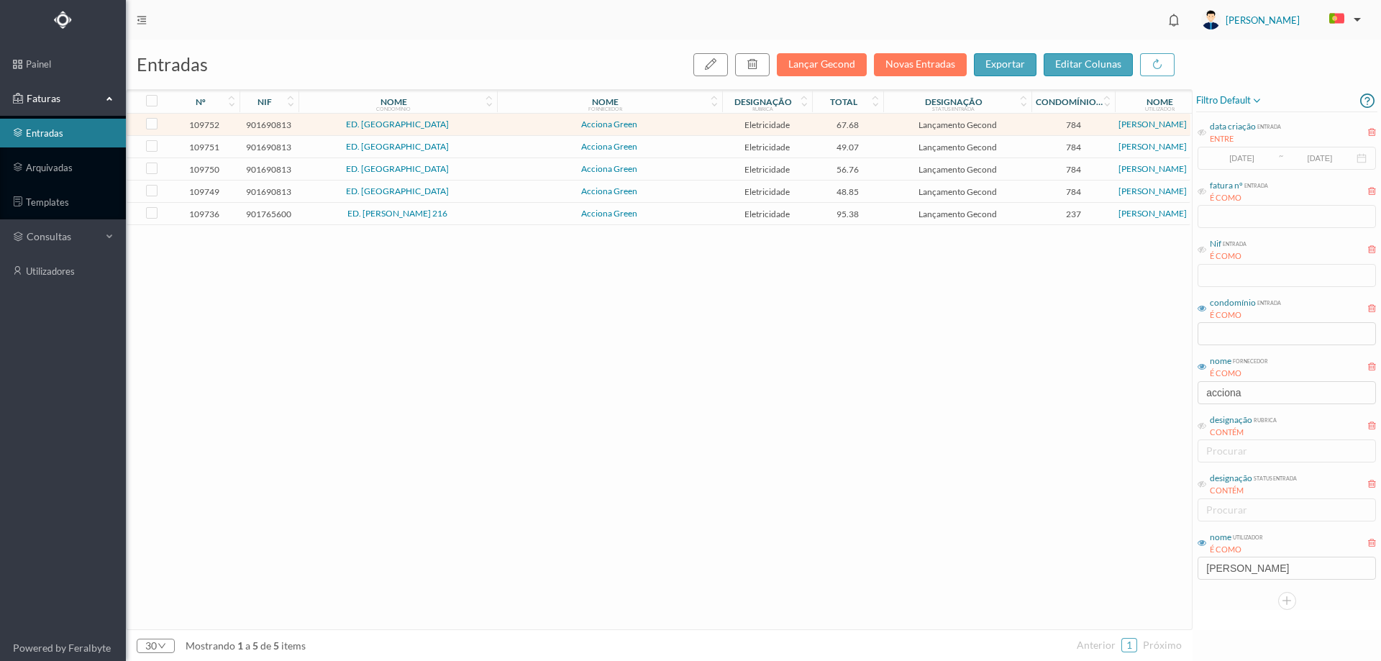
click at [472, 124] on span "ED. [GEOGRAPHIC_DATA]" at bounding box center [397, 124] width 191 height 9
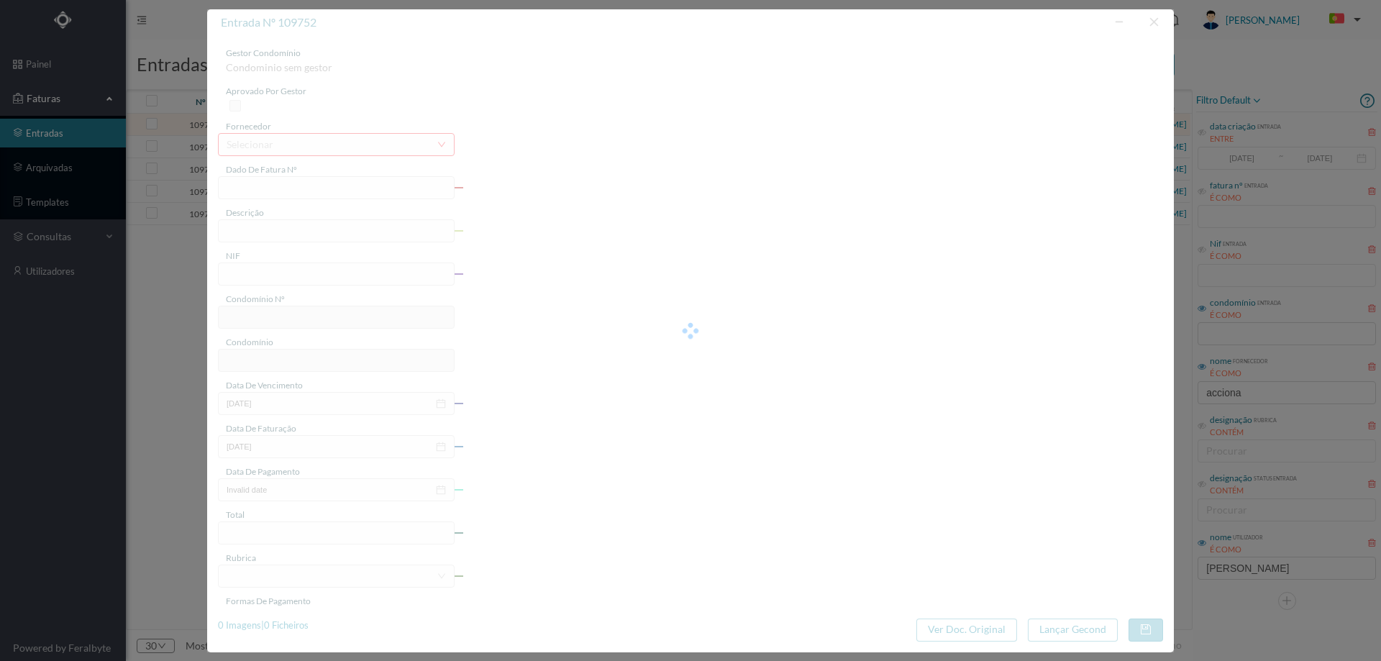
type input "FT P25/034749"
type input "PASSOS MANUEL 188 COMUNS"
type input "901690813"
type input "12-09-2025"
type input "13-08-2025"
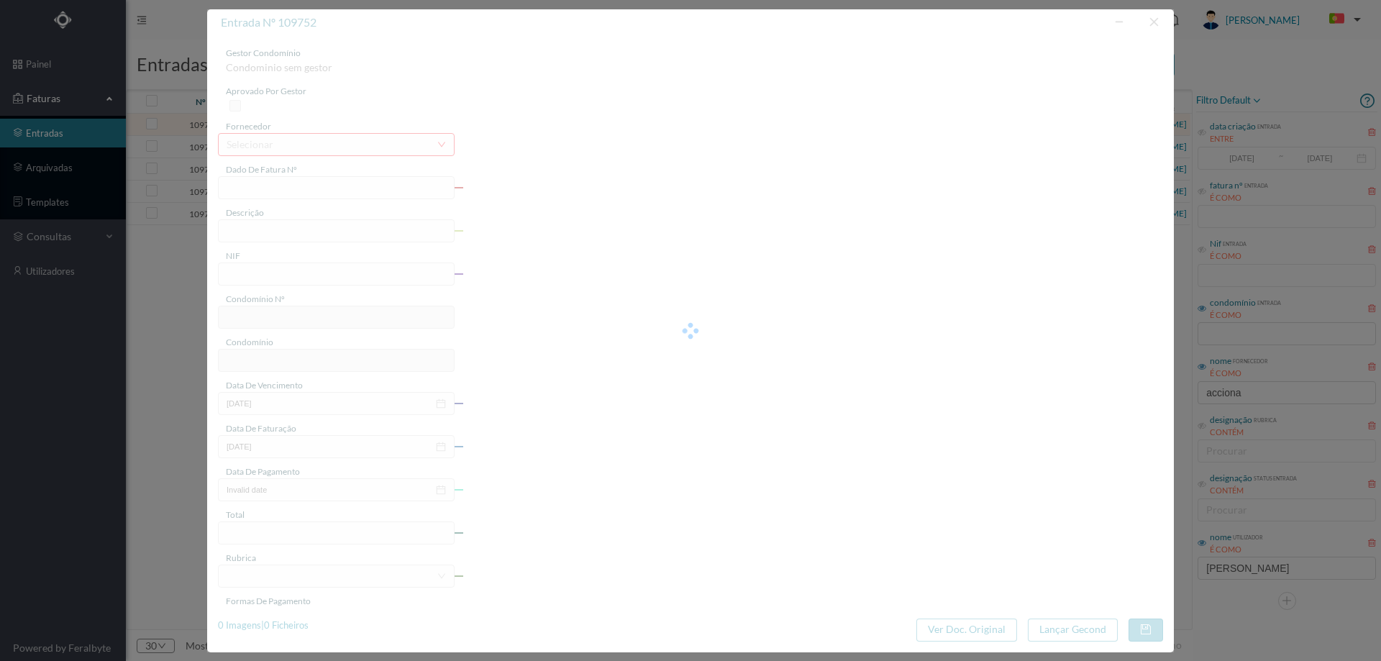
type input "12-09-2025"
type input "67.68"
type input "784"
type input "ED. [GEOGRAPHIC_DATA]"
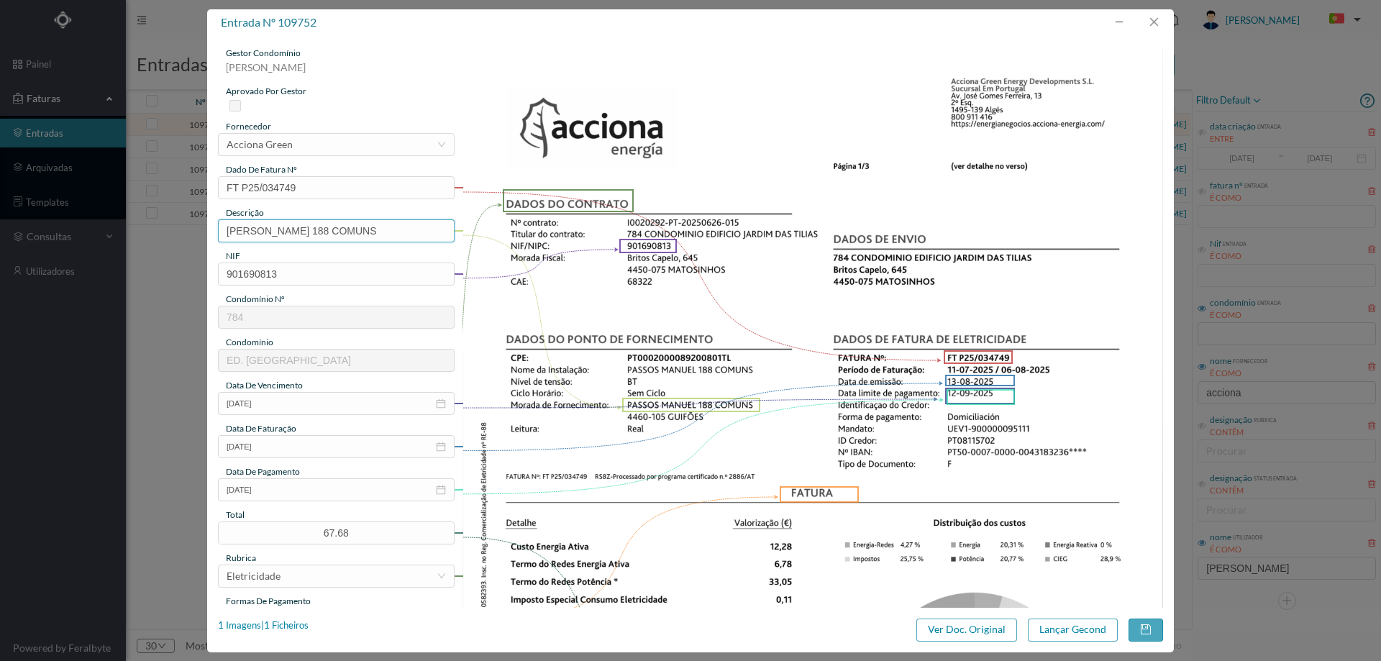
click at [397, 233] on input "PASSOS MANUEL 188 COMUNS" at bounding box center [336, 230] width 237 height 23
type input "PASSOS MANUEL 188 COMUNS (11.07.2025 A 06.08.2025)"
click at [1090, 629] on button "Lançar Gecond" at bounding box center [1073, 629] width 90 height 23
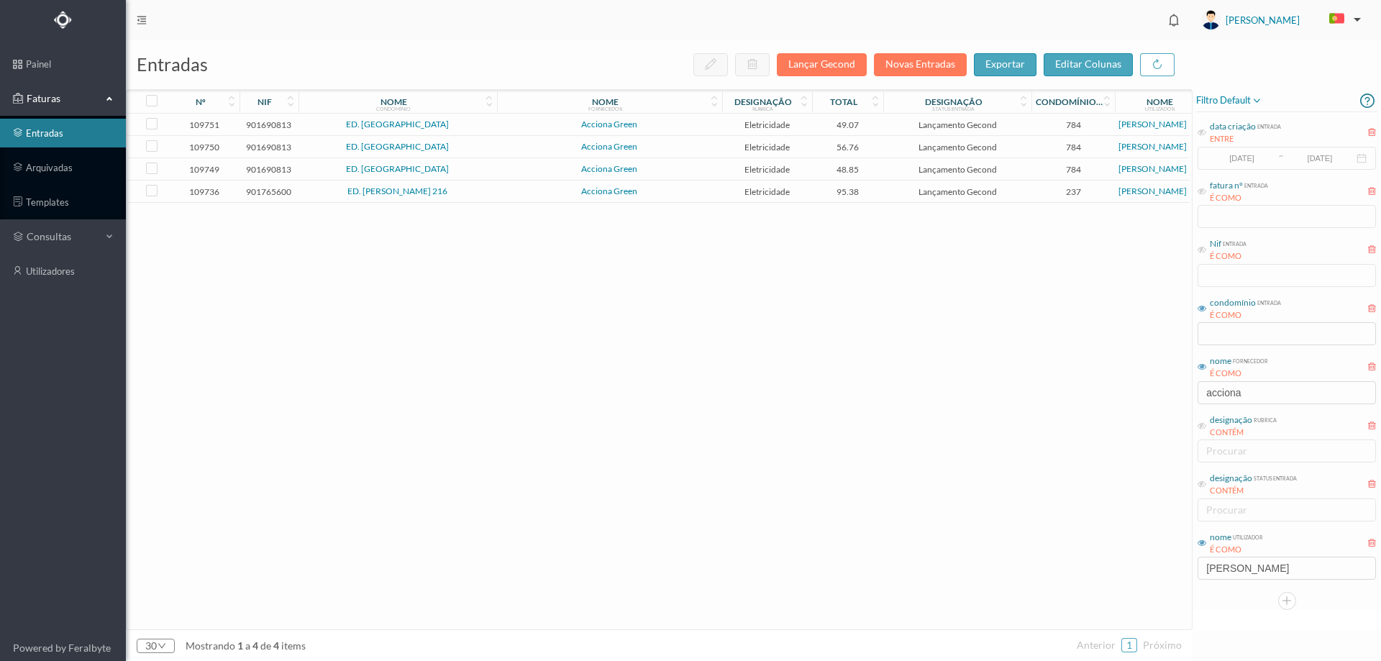
click at [501, 119] on td "Acciona Green" at bounding box center [609, 125] width 225 height 22
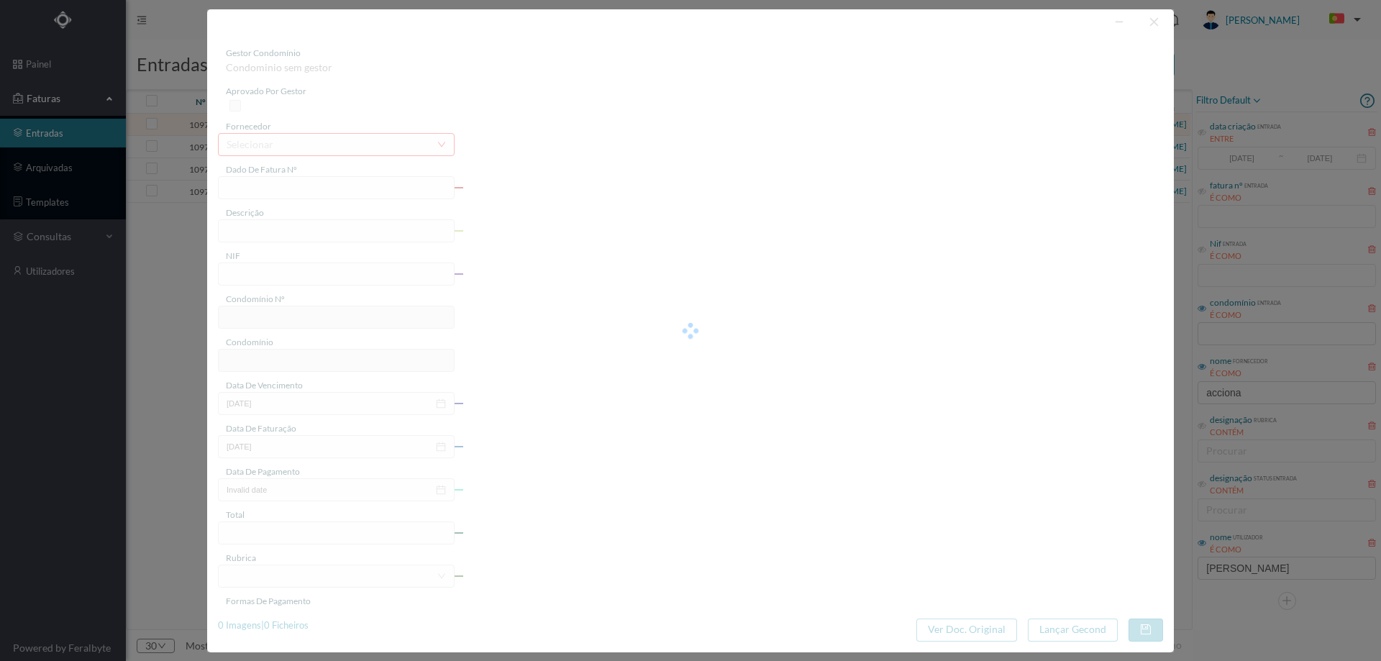
type input "FT P25/034748"
type input "DR SALGADO ZENHA 503 COMUI"
type input "901690813"
type input "12-09-2025"
type input "13-08-2025"
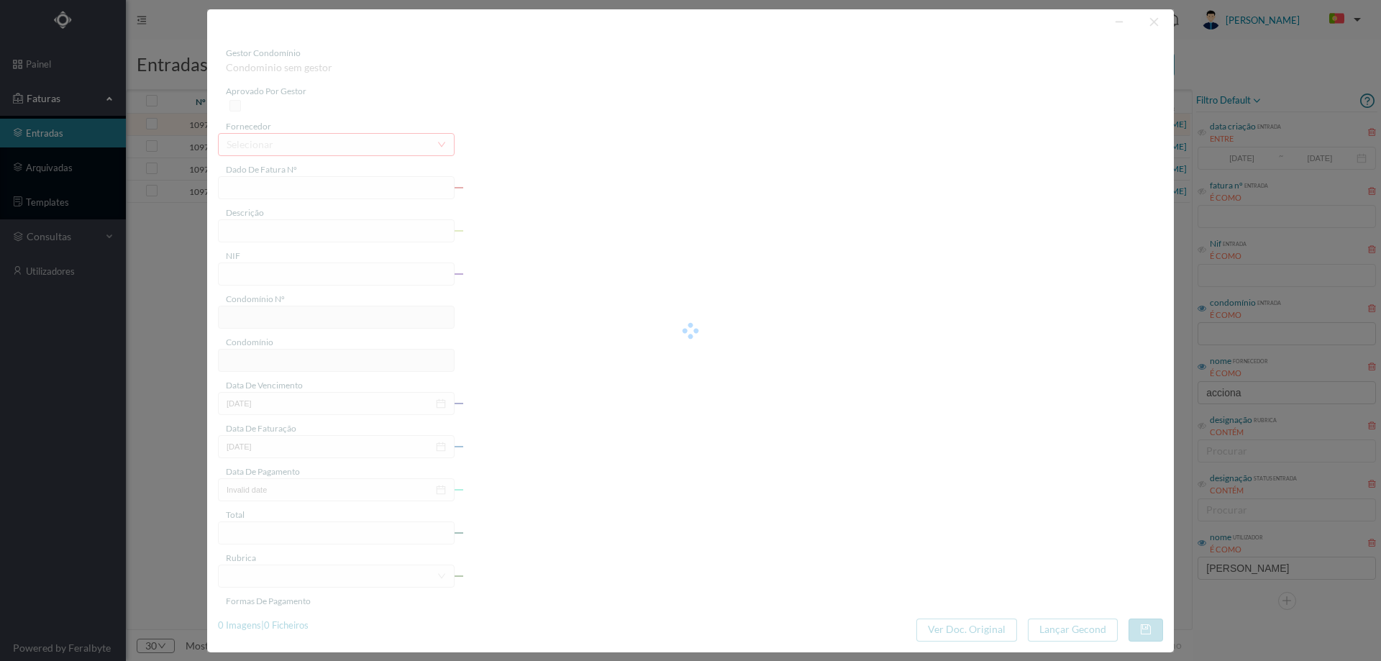
type input "12-09-2025"
type input "49.07"
type input "784"
type input "ED. [GEOGRAPHIC_DATA]"
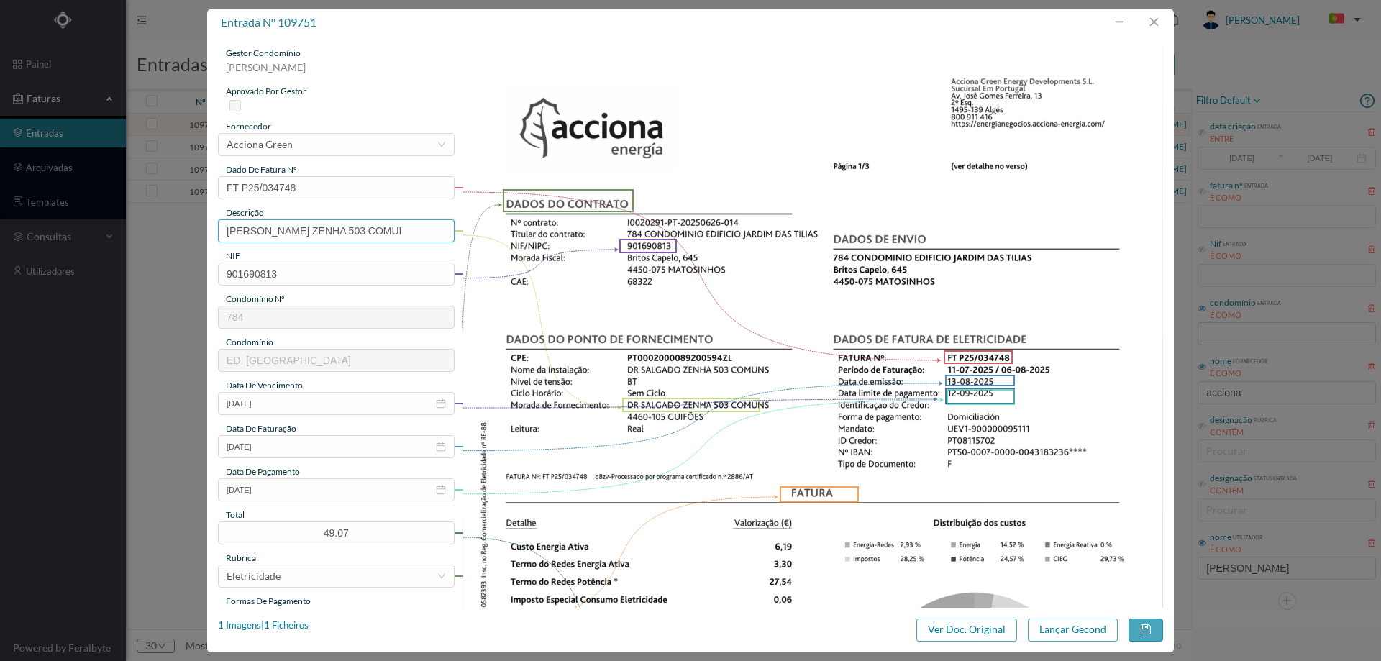
click at [407, 229] on input "DR SALGADO ZENHA 503 COMUI" at bounding box center [336, 230] width 237 height 23
drag, startPoint x: 324, startPoint y: 232, endPoint x: 447, endPoint y: 238, distance: 123.1
click at [447, 238] on input "DR SALGADO ZENHA 503 COMUNS (11.07.2025 A 06.08.2025)" at bounding box center [336, 230] width 237 height 23
click at [352, 219] on input "DR SALGADO ZENHA 503 COMUNS (11.07.2025 A 06.08.2025)" at bounding box center [336, 230] width 237 height 23
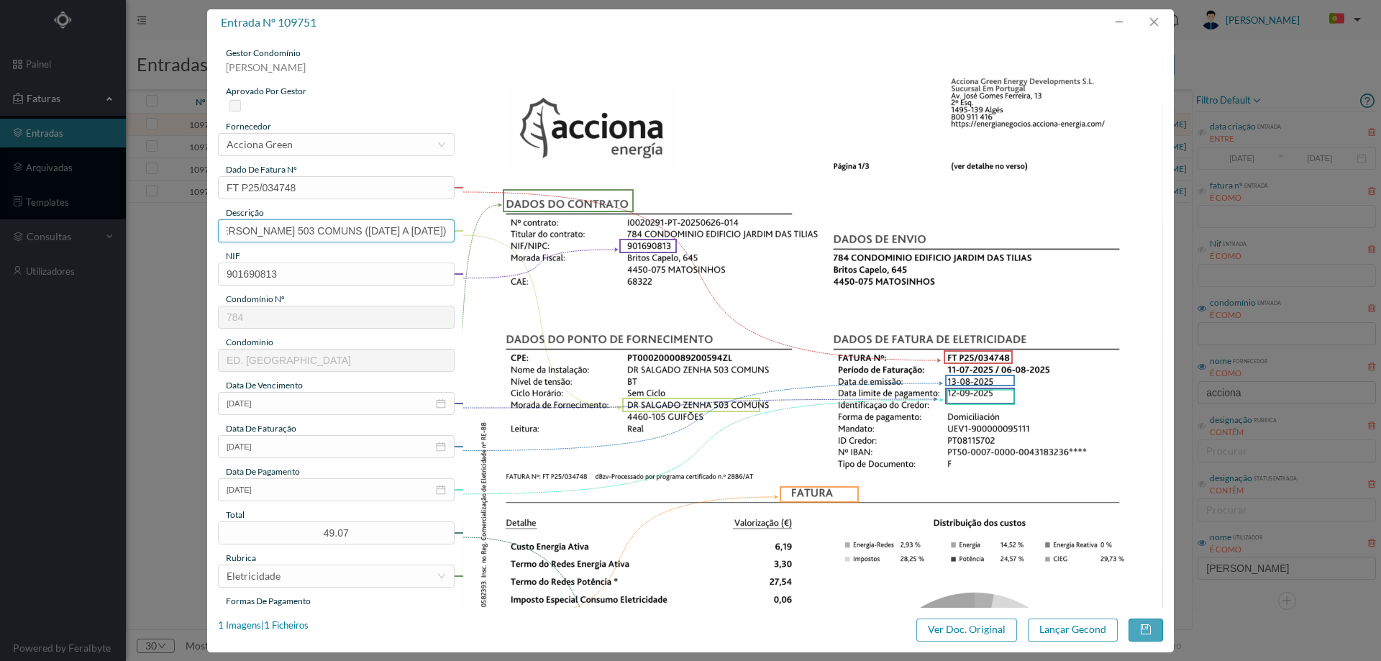
click at [430, 222] on input "DR SALGADO ZENHA 503 COMUNS (11.07.2025 A 06.08.2025)" at bounding box center [336, 230] width 237 height 23
click at [442, 229] on input "DR SALGADO ZENHA 503 COMUNS (11.07.2025 A 06.08.2025)" at bounding box center [336, 230] width 237 height 23
click at [445, 230] on input "DR SALGADO ZENHA 503 COMUNS (11.07.2025 A 06.08.2025)" at bounding box center [336, 230] width 237 height 23
drag, startPoint x: 447, startPoint y: 232, endPoint x: 327, endPoint y: 226, distance: 119.5
click at [327, 226] on input "DR SALGADO ZENHA 503 COMUNS (11.07.2025 A 06.08.2025)" at bounding box center [336, 230] width 237 height 23
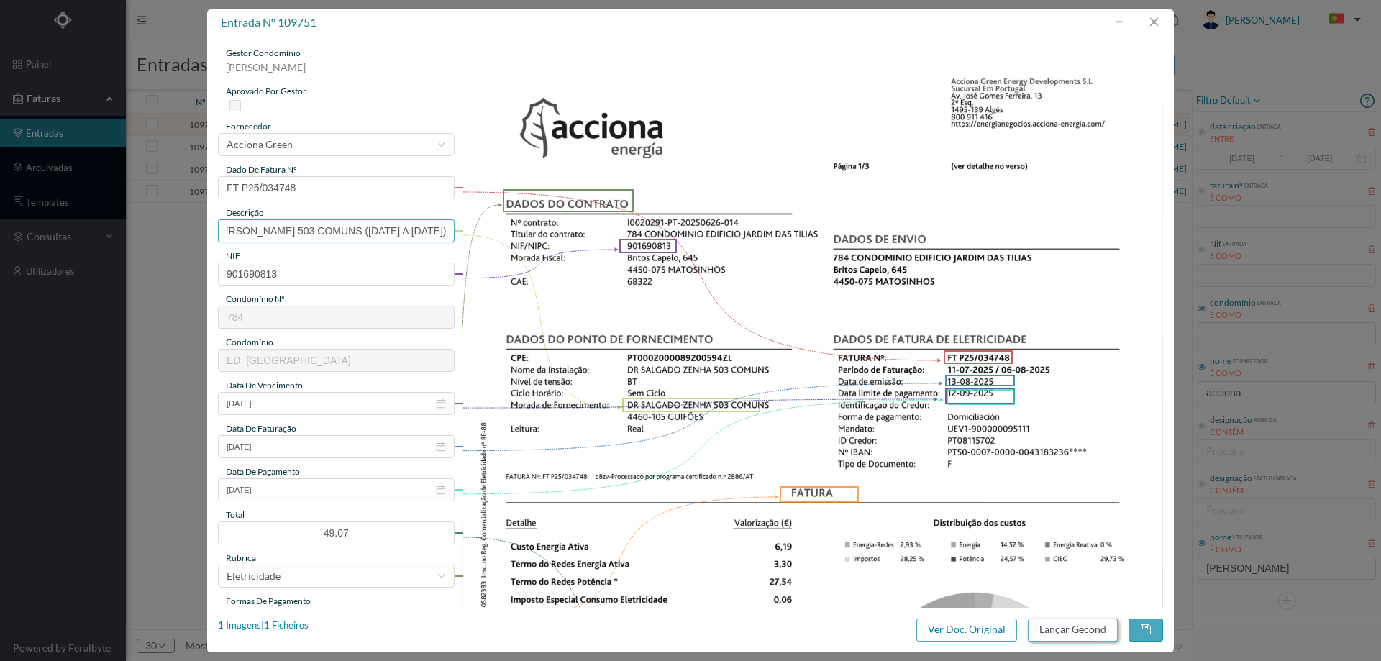
type input "DR SALGADO ZENHA 503 COMUNS (11.07.2025 A 06.08.2025)"
click at [1074, 625] on button "Lançar Gecond" at bounding box center [1073, 629] width 90 height 23
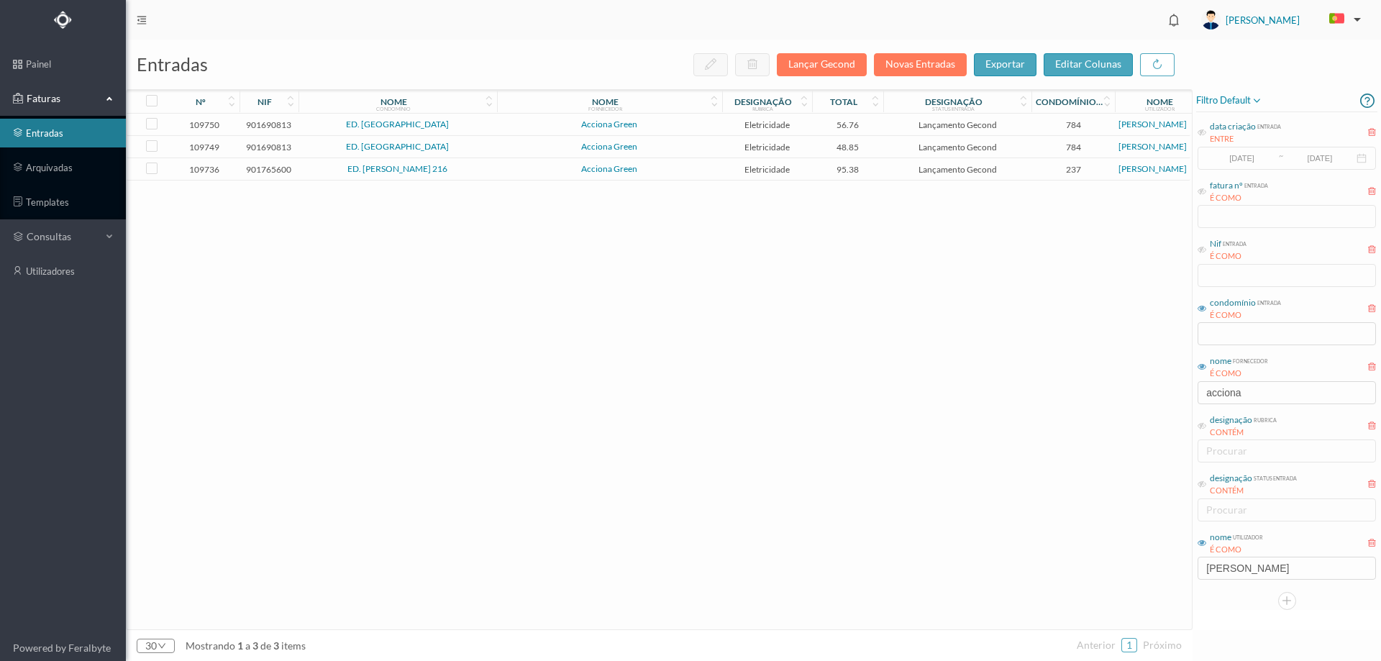
click at [526, 125] on span "Acciona Green" at bounding box center [610, 124] width 218 height 9
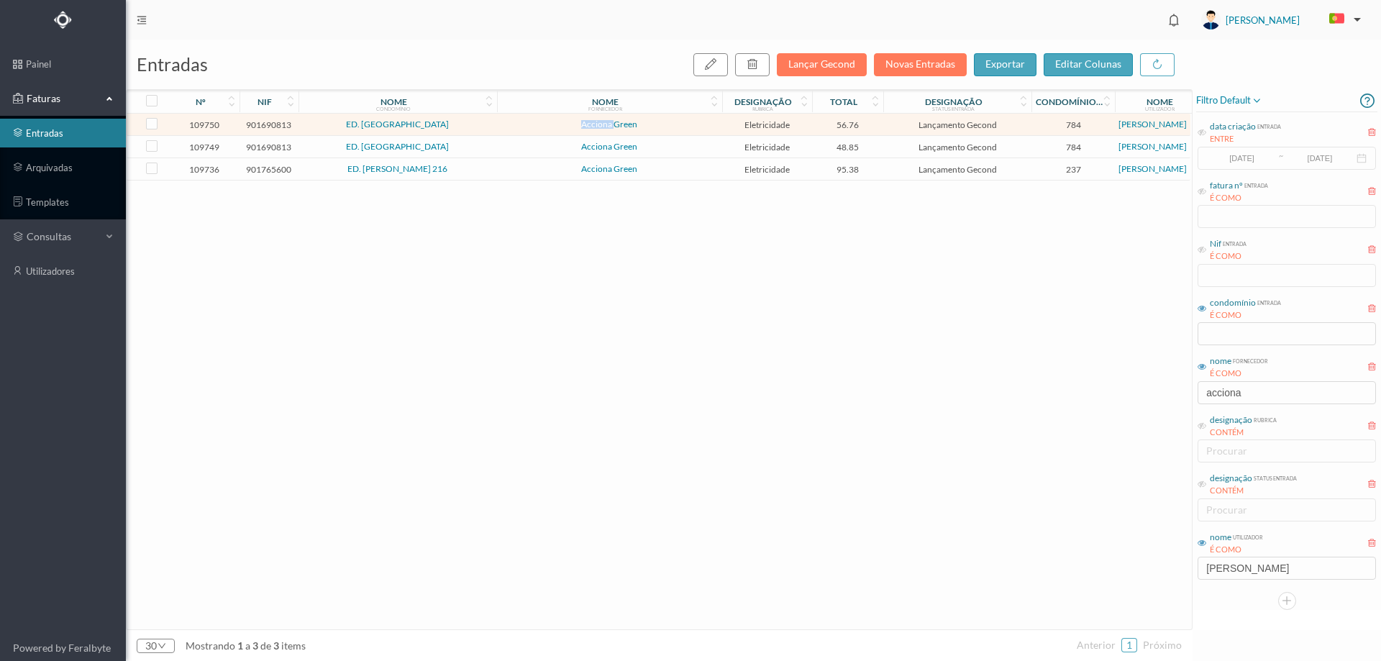
click at [526, 125] on span "Acciona Green" at bounding box center [610, 124] width 218 height 9
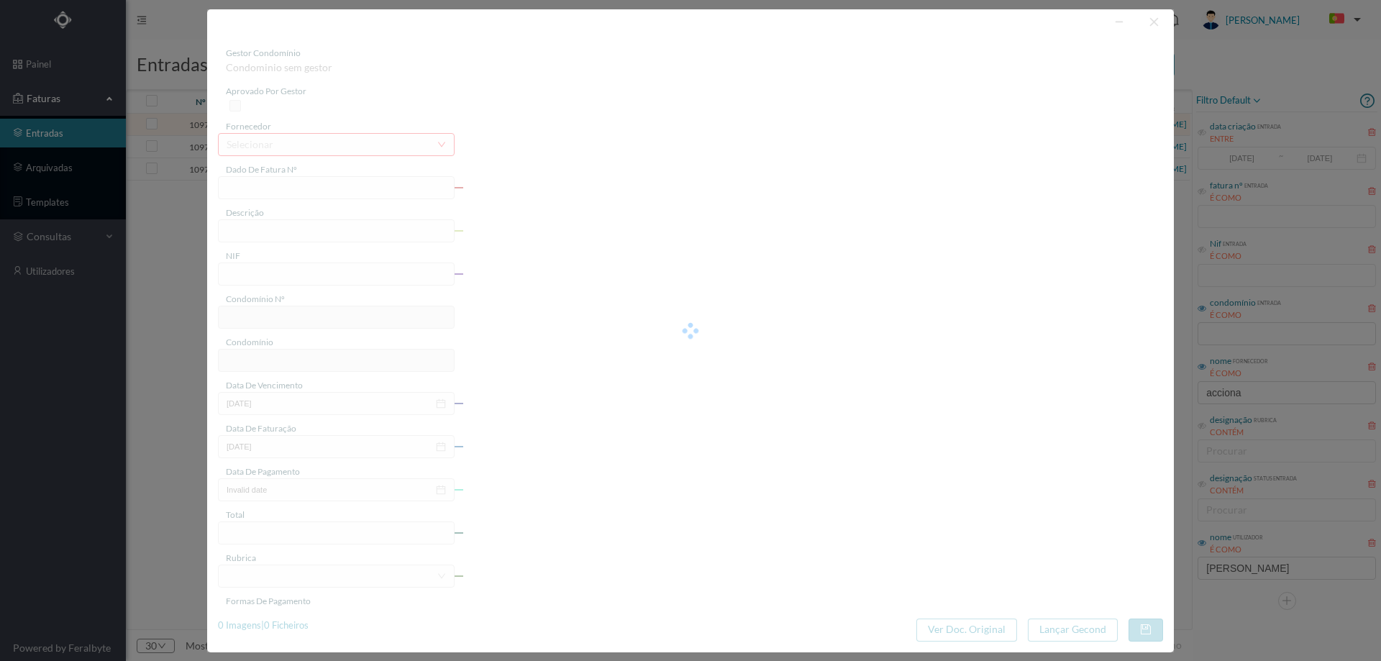
type input "FT P25/034747"
type input "DR SALGADO ZENHA 487 COMUI"
type input "901690813"
type input "12-09-2025"
type input "13-08-2025"
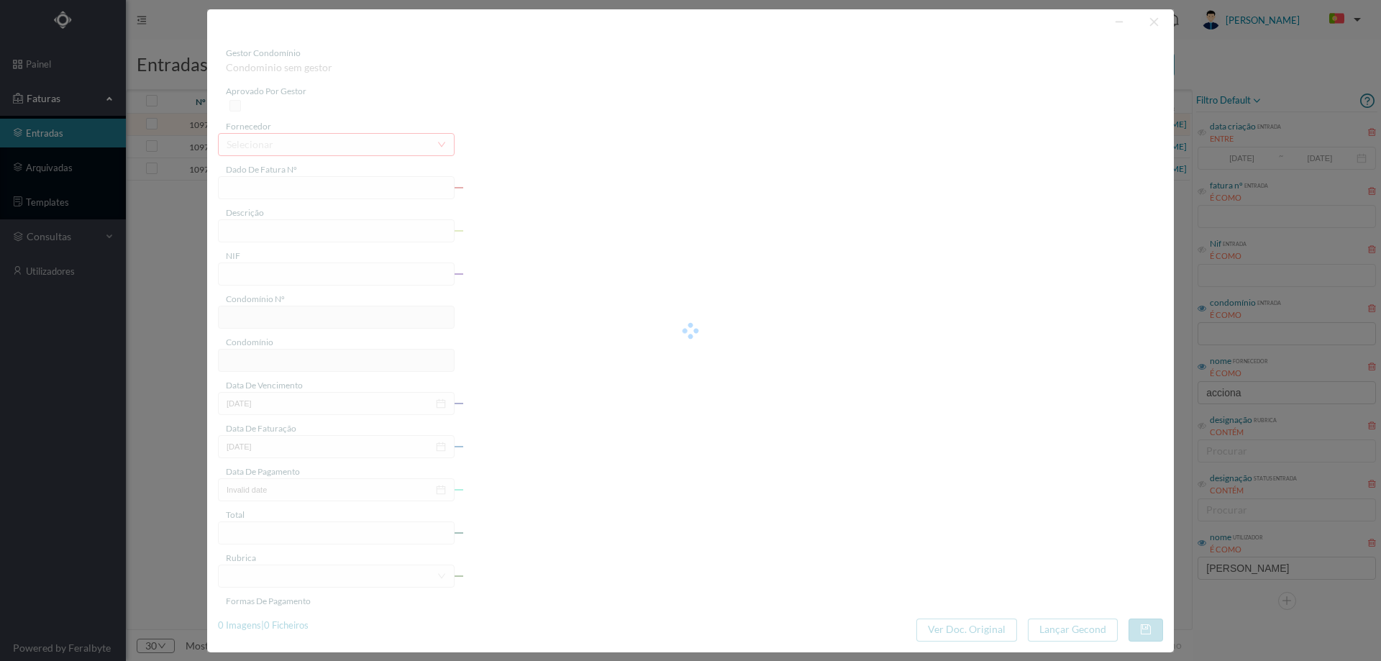
type input "12-09-2025"
type input "56.76"
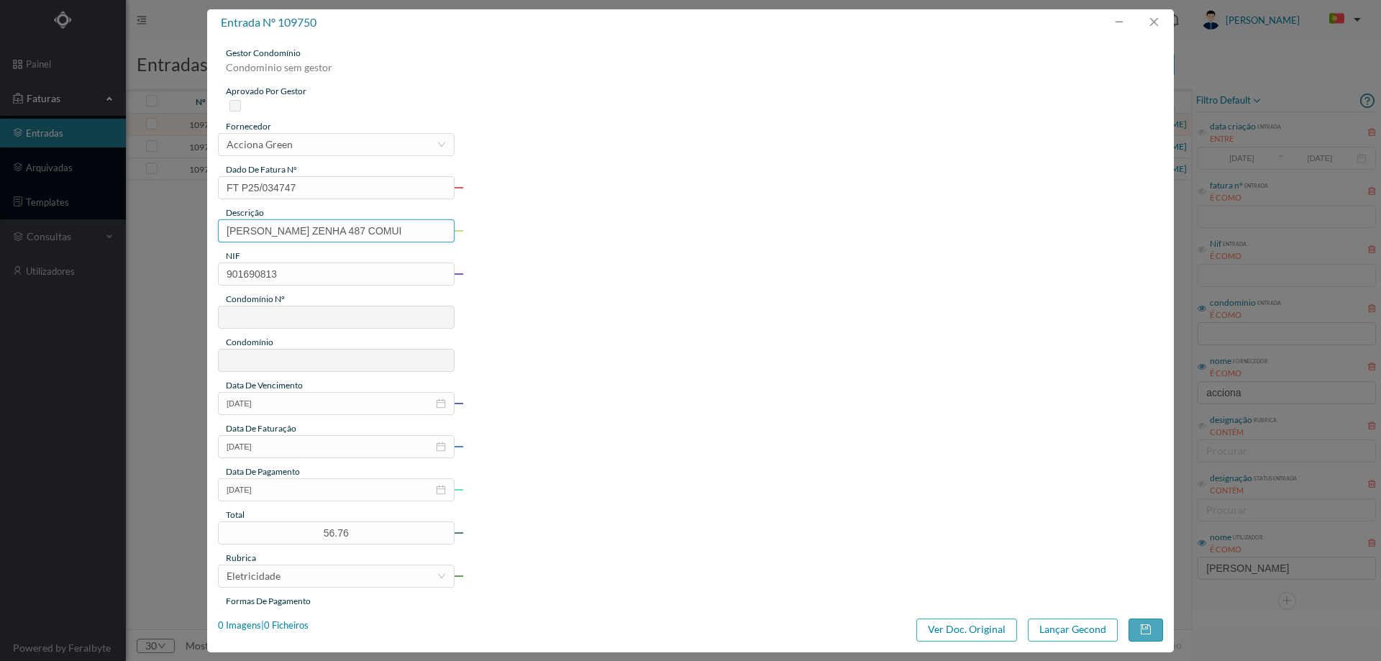
type input "784"
type input "ED. [GEOGRAPHIC_DATA]"
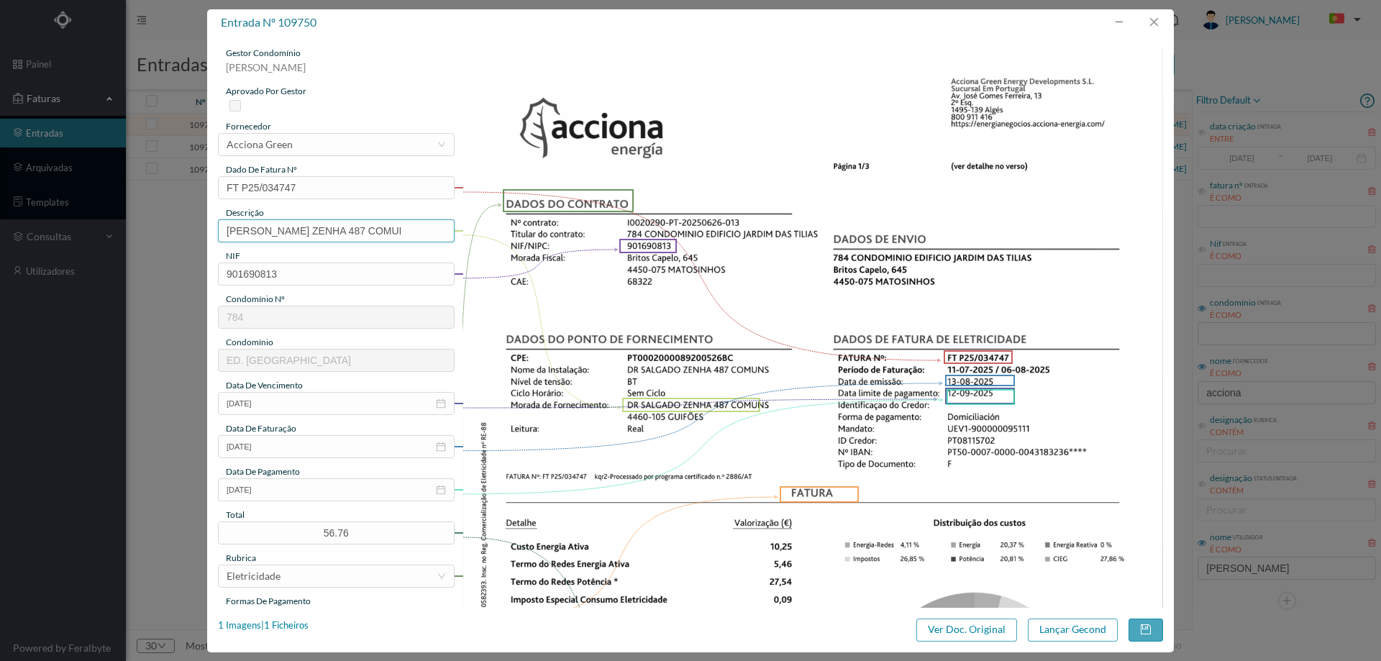
click at [397, 234] on input "DR SALGADO ZENHA 487 COMUI" at bounding box center [336, 230] width 237 height 23
paste input "(11.07.2025 A 06.08.2025)"
type input "DR SALGADO ZENHA 487 COMUNS (11.07.2025 A 06.08.2025)"
click at [1077, 625] on button "Lançar Gecond" at bounding box center [1073, 629] width 90 height 23
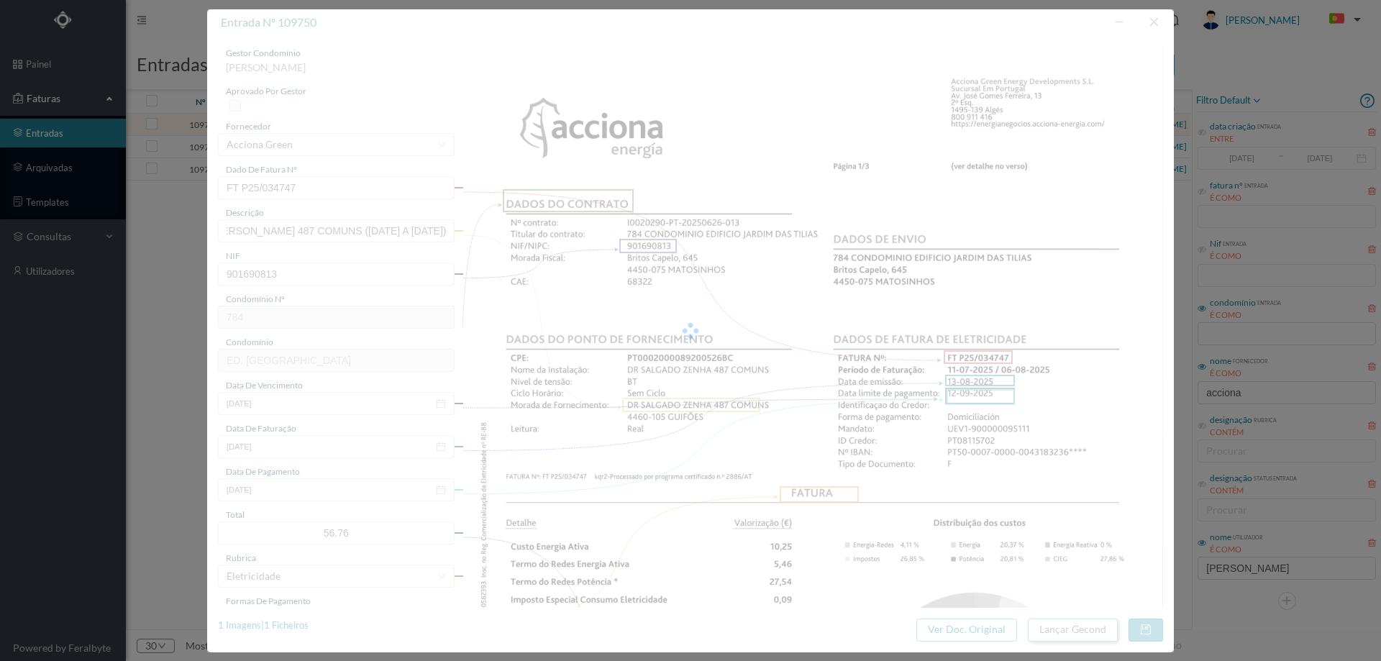
scroll to position [0, 0]
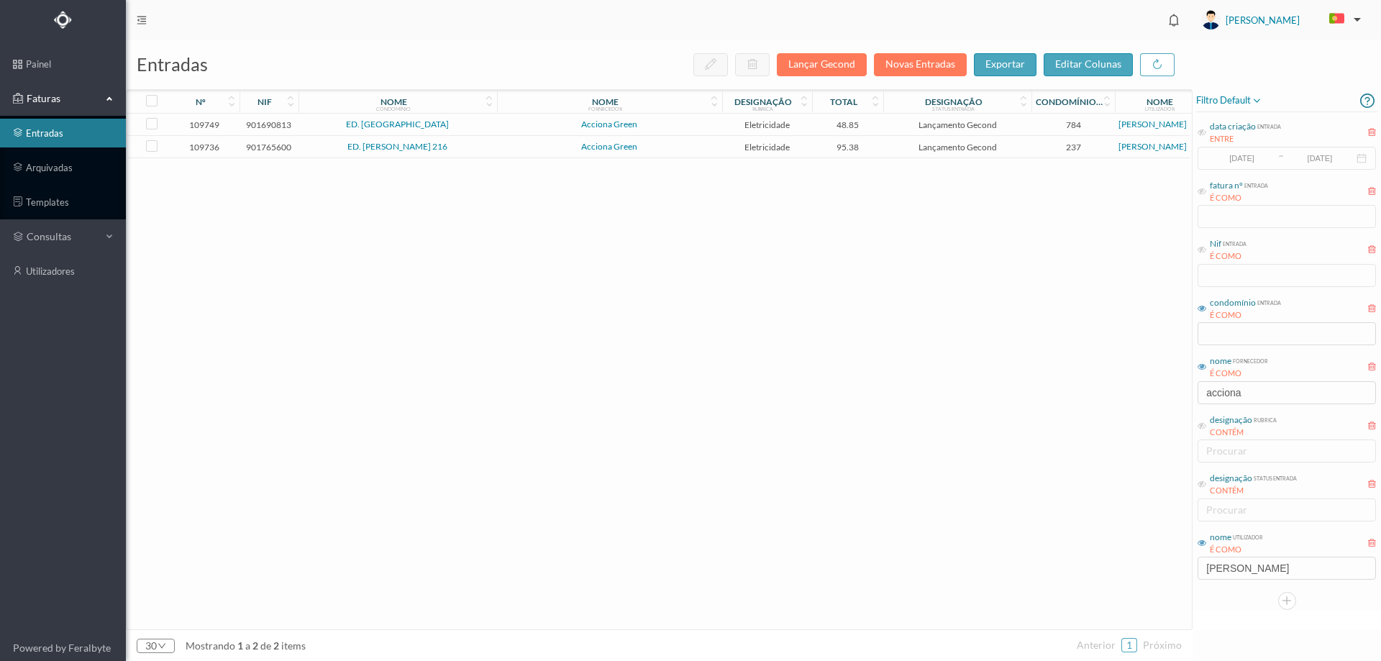
click at [487, 125] on span "ED. [GEOGRAPHIC_DATA]" at bounding box center [397, 124] width 191 height 9
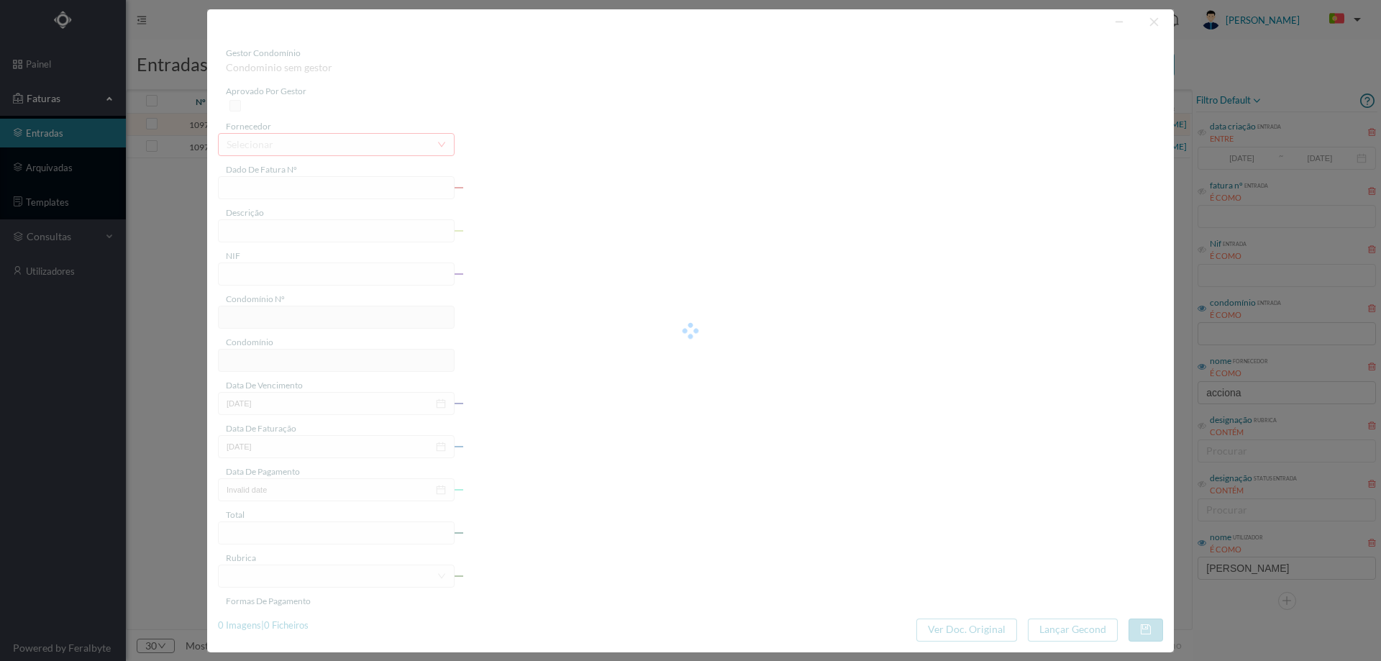
type input "FT P25/034744"
type input "DR SALGADO ZENHA 443 COMUI"
type input "901690813"
type input "12-09-2025"
type input "13-08-2025"
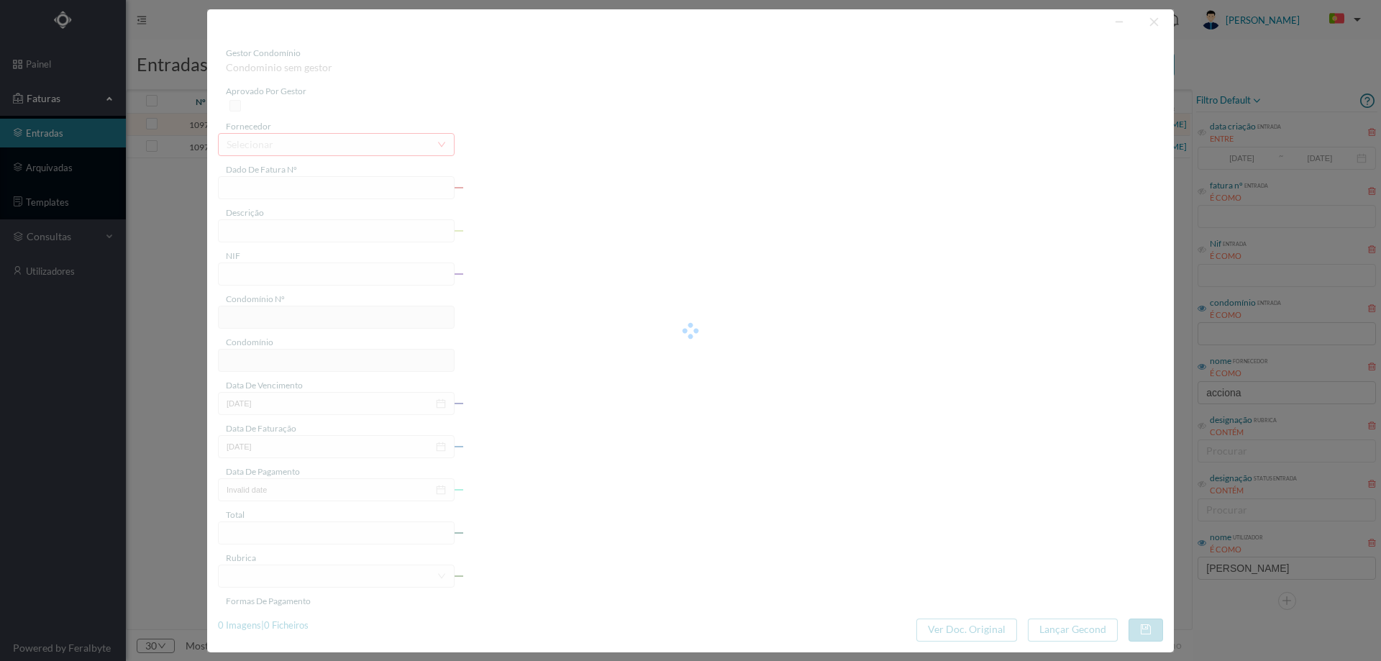
type input "12-09-2025"
type input "48.85"
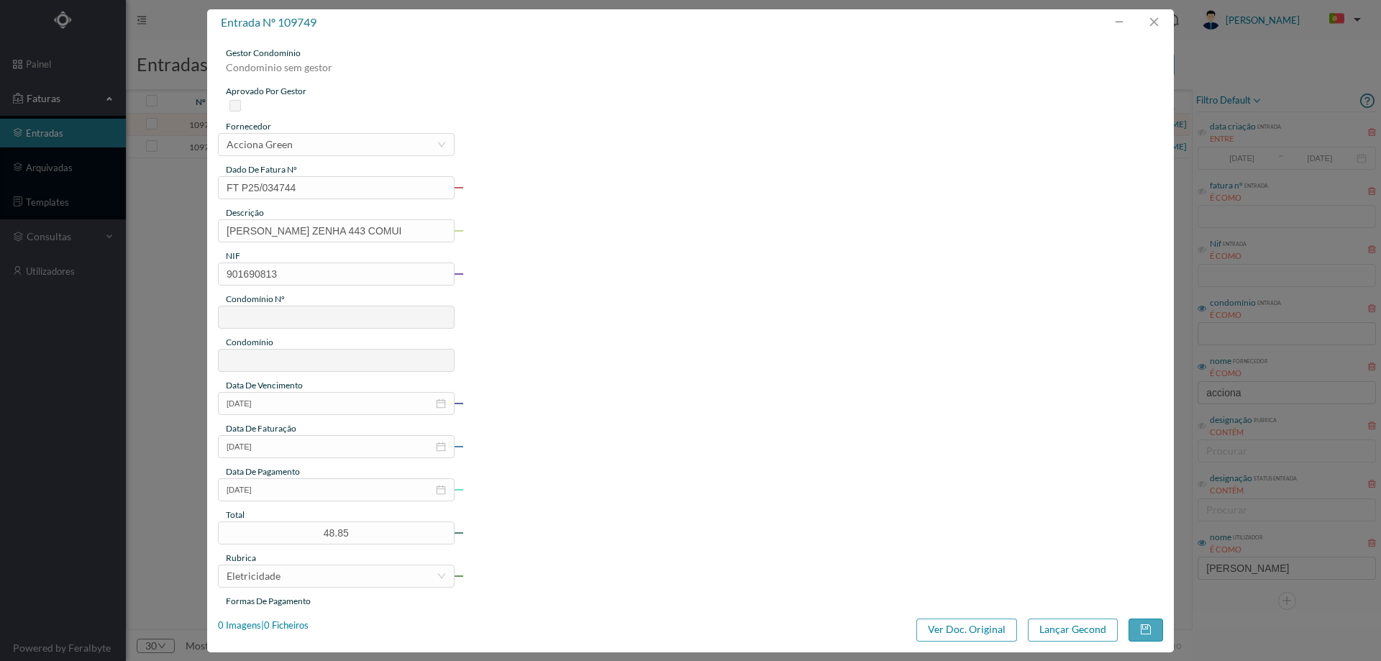
type input "784"
type input "ED. [GEOGRAPHIC_DATA]"
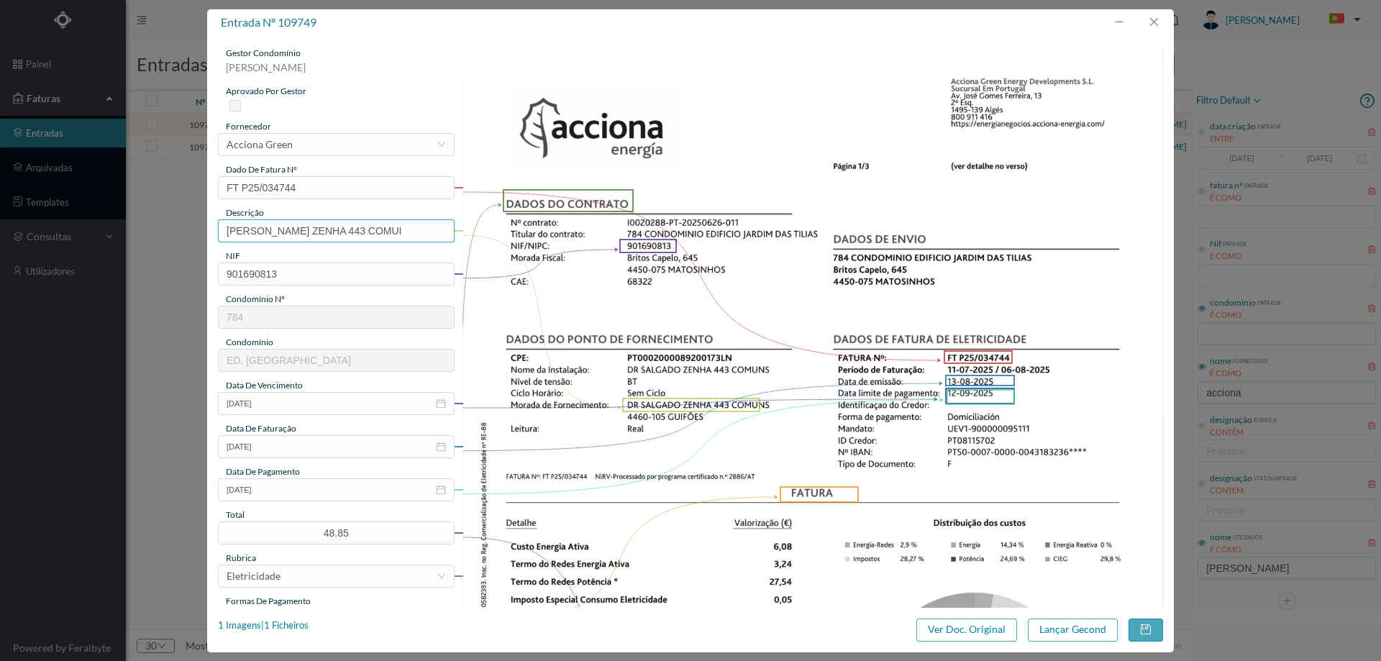
click at [392, 226] on input "DR SALGADO ZENHA 443 COMUI" at bounding box center [336, 230] width 237 height 23
paste input "(11.07.2025 A 06.08.2025)"
type input "DR SALGADO ZENHA 443 COMUNS (11.07.2025 A 06.08.2025)"
click at [1069, 626] on button "Lançar Gecond" at bounding box center [1073, 629] width 90 height 23
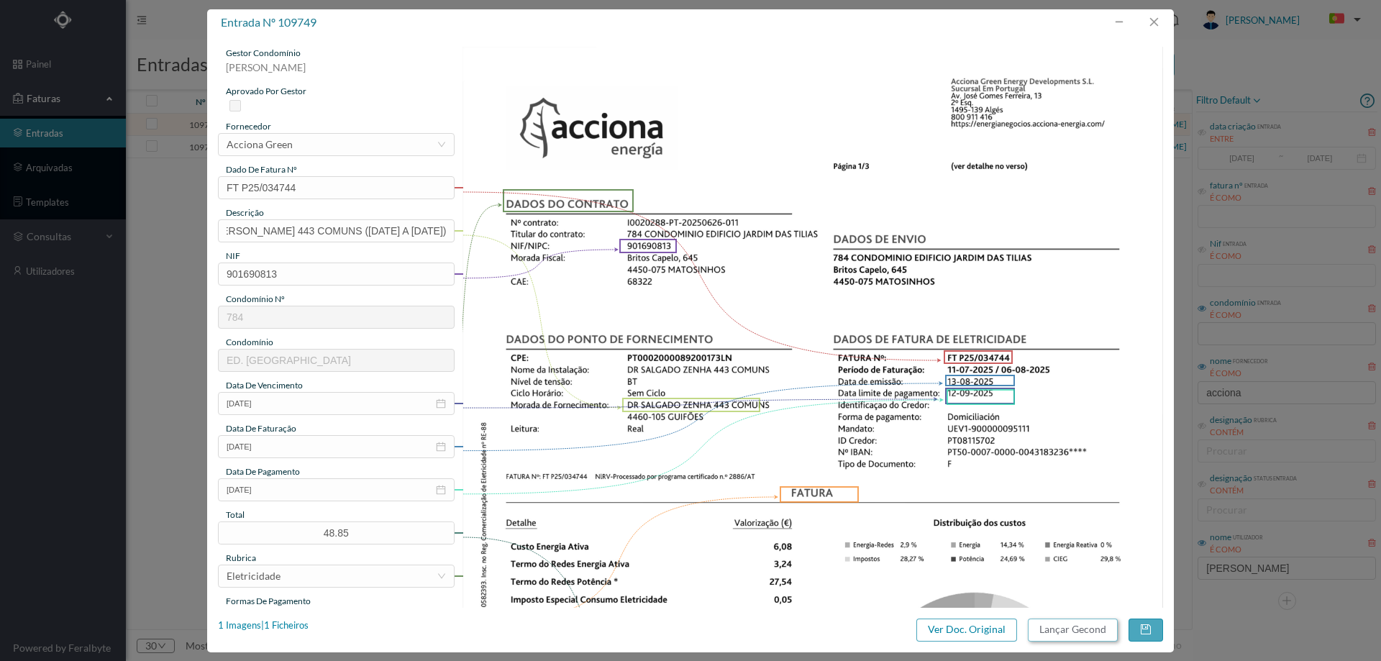
scroll to position [0, 0]
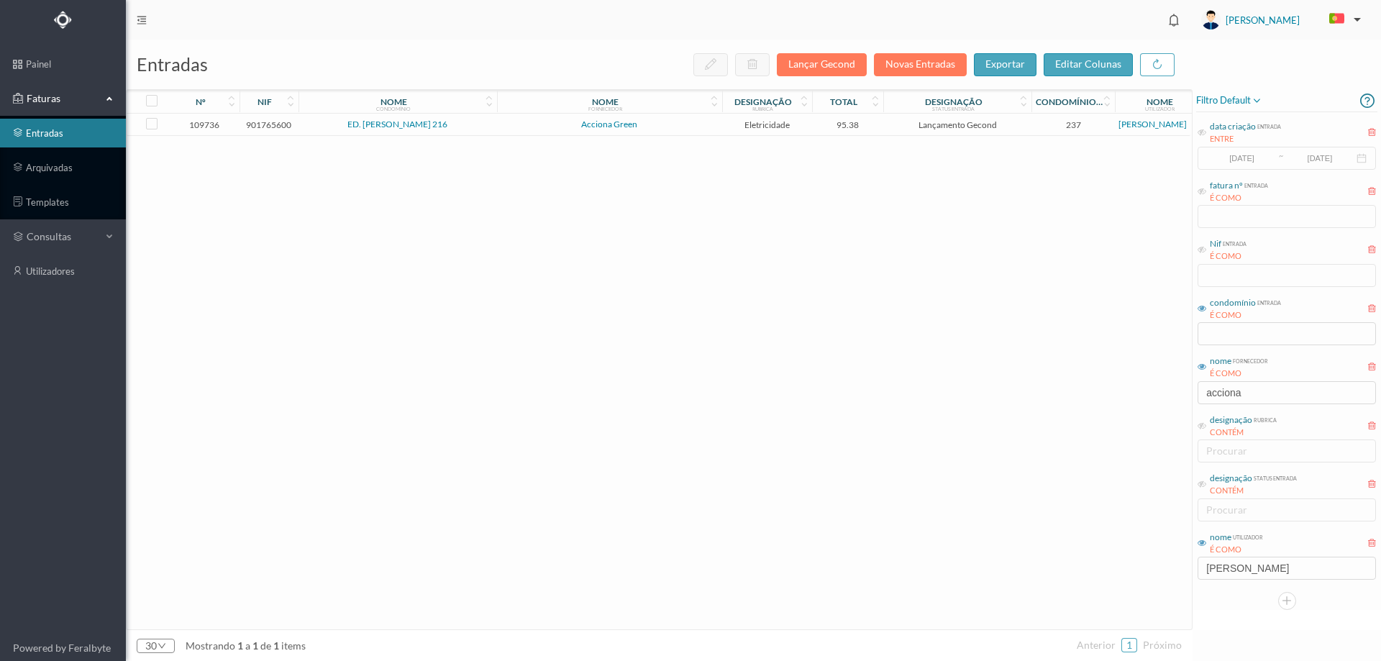
click at [513, 126] on span "Acciona Green" at bounding box center [610, 124] width 218 height 9
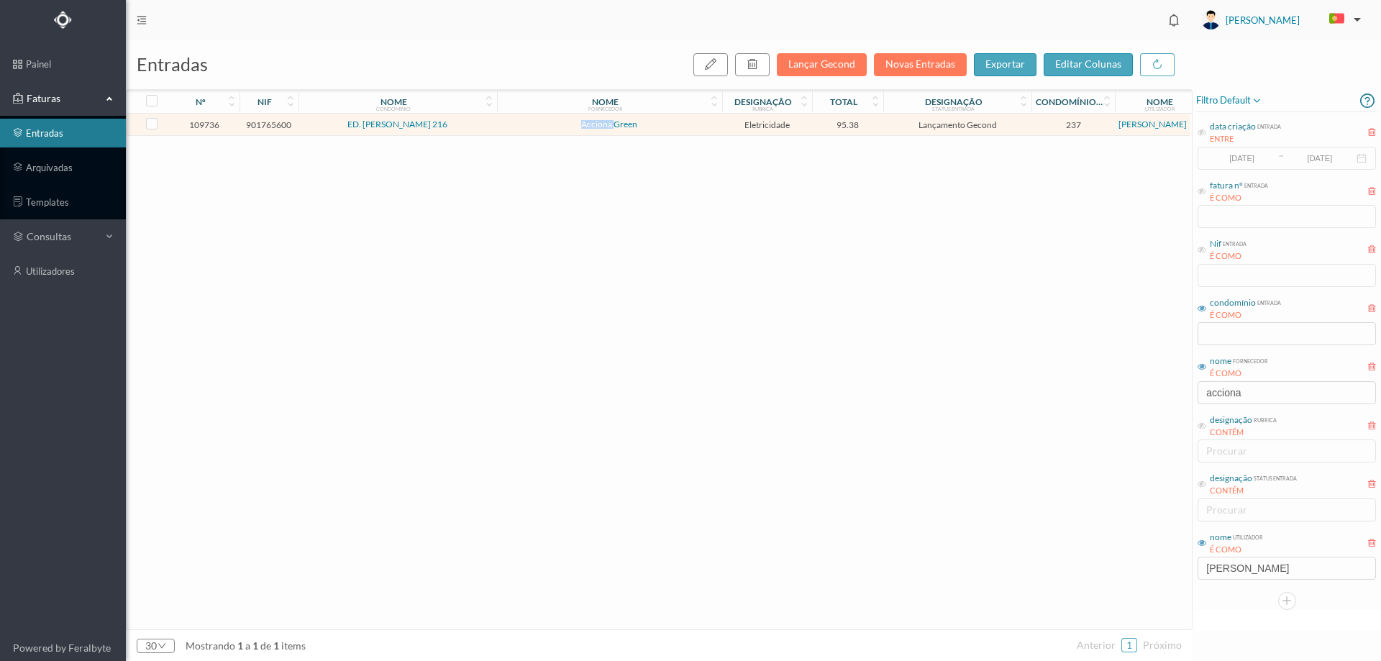
click at [513, 126] on span "Acciona Green" at bounding box center [610, 124] width 218 height 9
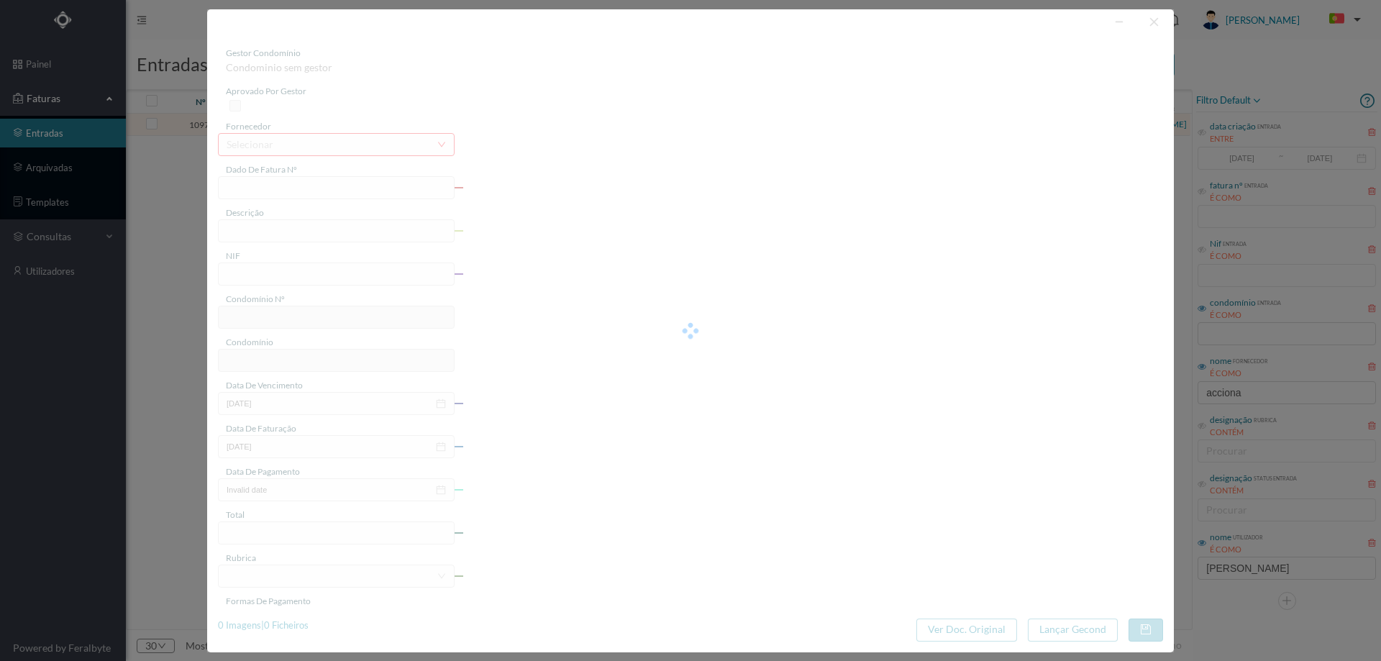
type input "FT P25/034619"
type input "TOMAS RIBEIRO 216"
type input "901765600"
type input "12-09-2025"
type input "13-08-2025"
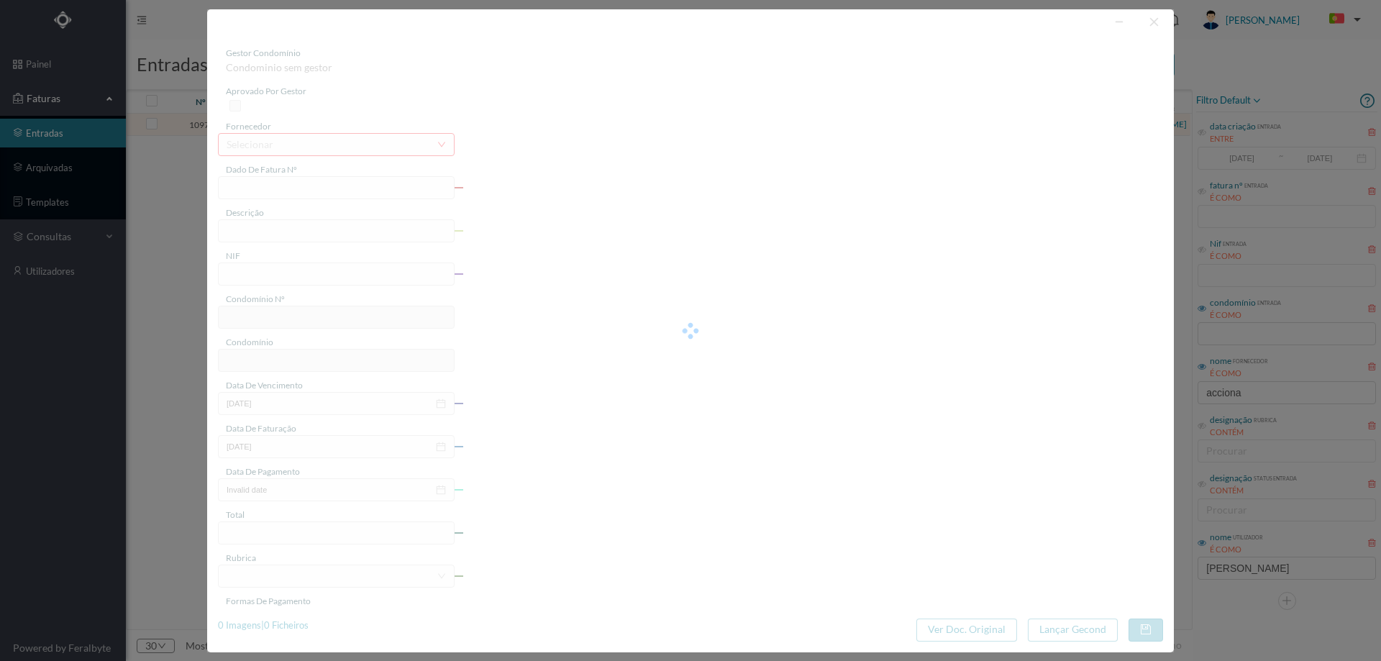
type input "12-09-2025"
type input "95.38"
type input "237"
type input "ED. [PERSON_NAME] 216"
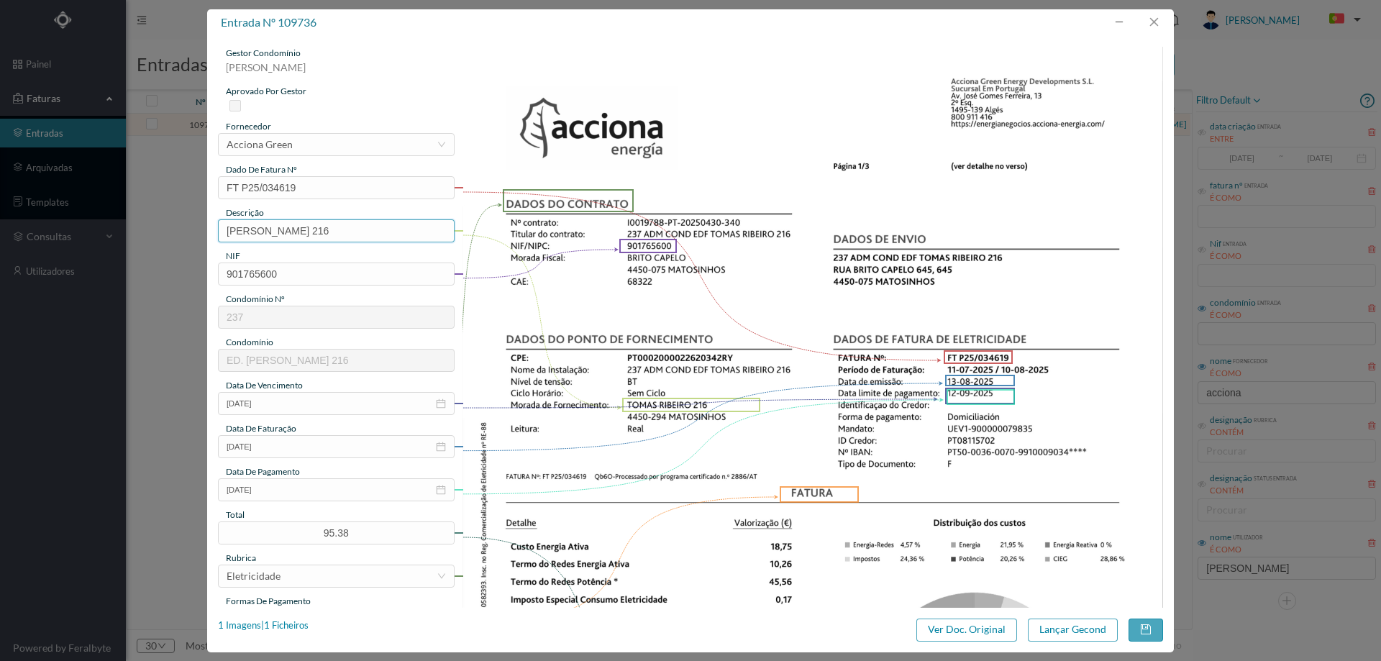
click at [367, 235] on input "TOMAS RIBEIRO 216" at bounding box center [336, 230] width 237 height 23
paste input "(11.07.2025 A 06.08.2025)"
click at [401, 230] on input "TOMAS RIBEIRO 216(11.07.2025 A 06.08.2025)" at bounding box center [336, 230] width 237 height 23
type input "TOMAS RIBEIRO 216(11.07.2025 A 10.08.2025)"
click at [1056, 634] on button "Lançar Gecond" at bounding box center [1073, 629] width 90 height 23
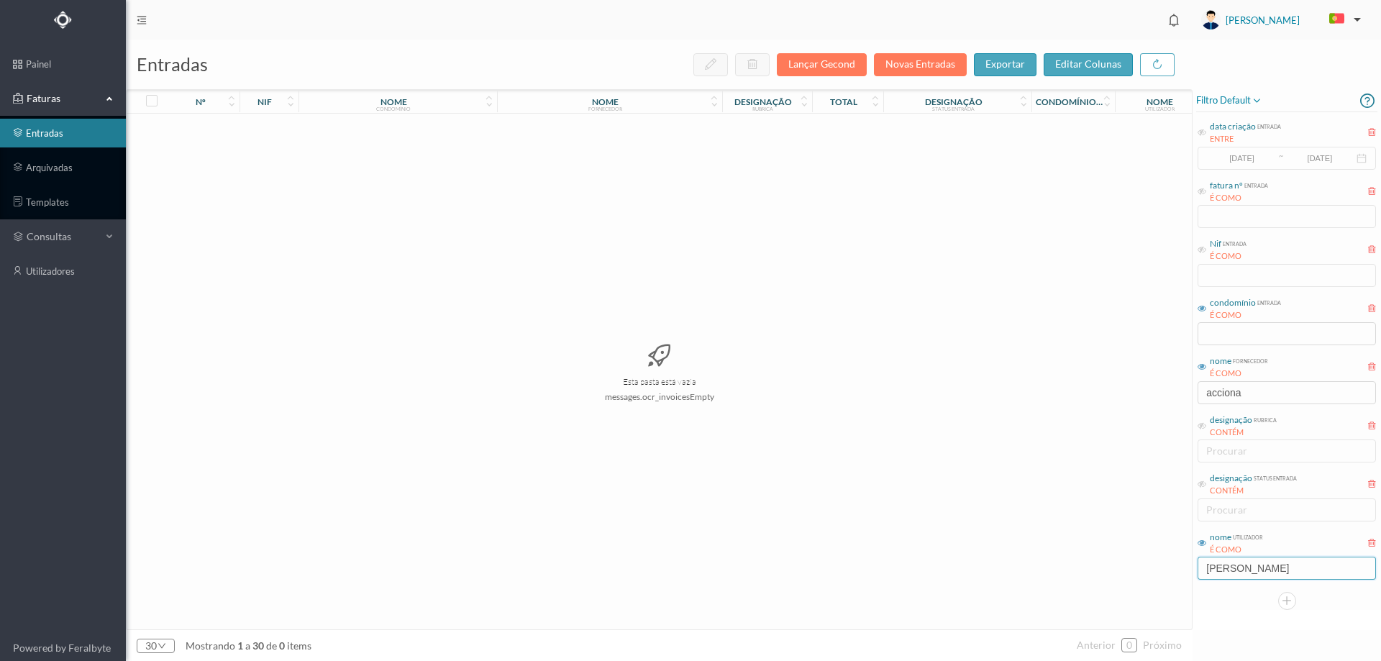
drag, startPoint x: 1252, startPoint y: 575, endPoint x: 1112, endPoint y: 569, distance: 140.4
click at [1113, 569] on div "entradas Lançar Gecond Novas Entradas exportar editar colunas nº nif nome condo…" at bounding box center [753, 350] width 1255 height 621
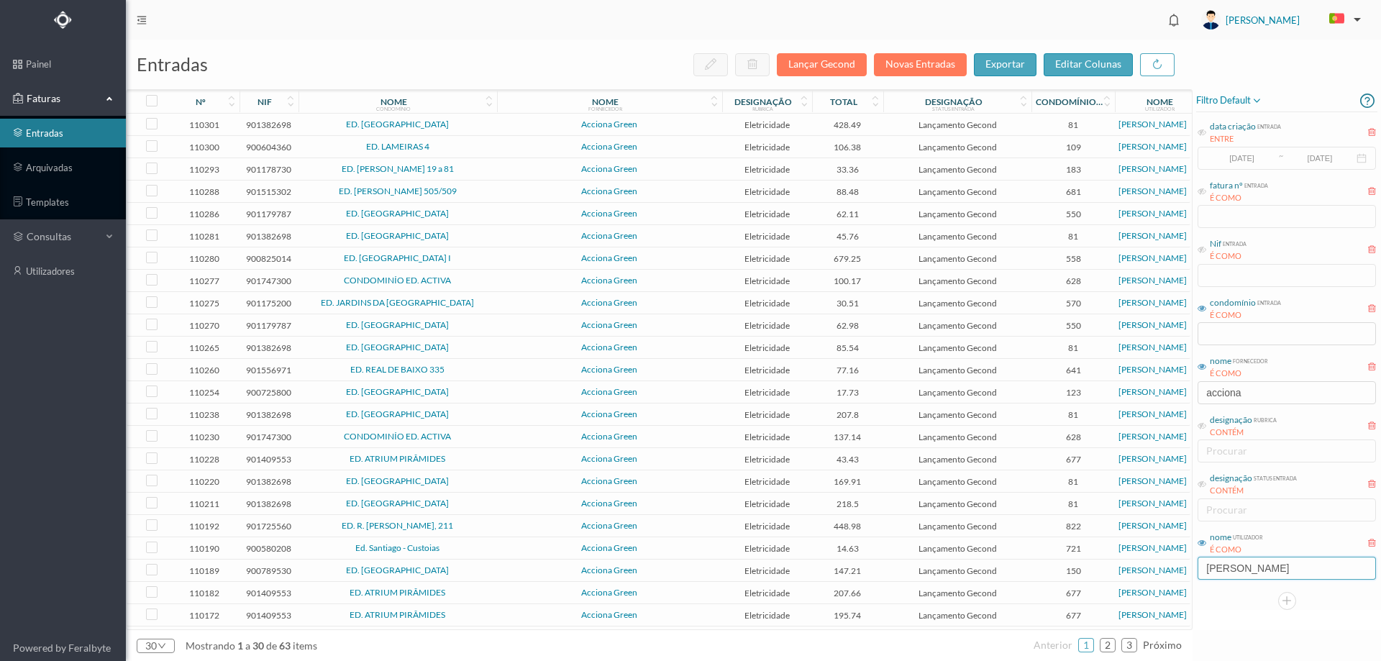
type input "MOREIRA"
click at [1229, 621] on div "filtro default data criação entrada ENTRE 2017-05-01 ~ 2017-10-31 fatura nº ent…" at bounding box center [1286, 359] width 188 height 541
click at [529, 124] on span "Acciona Green" at bounding box center [610, 124] width 218 height 9
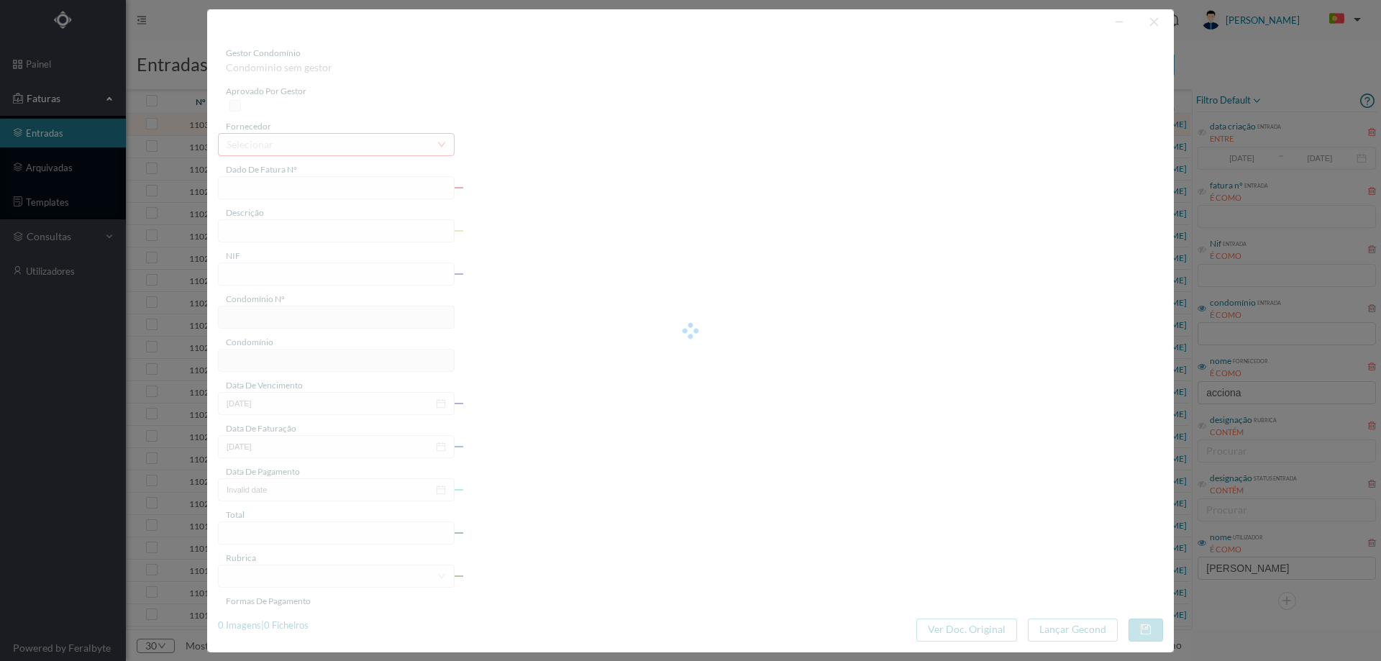
type input "FT P25/035606"
type input "DO VISO 151"
type input "901382698"
type input "[DATE]"
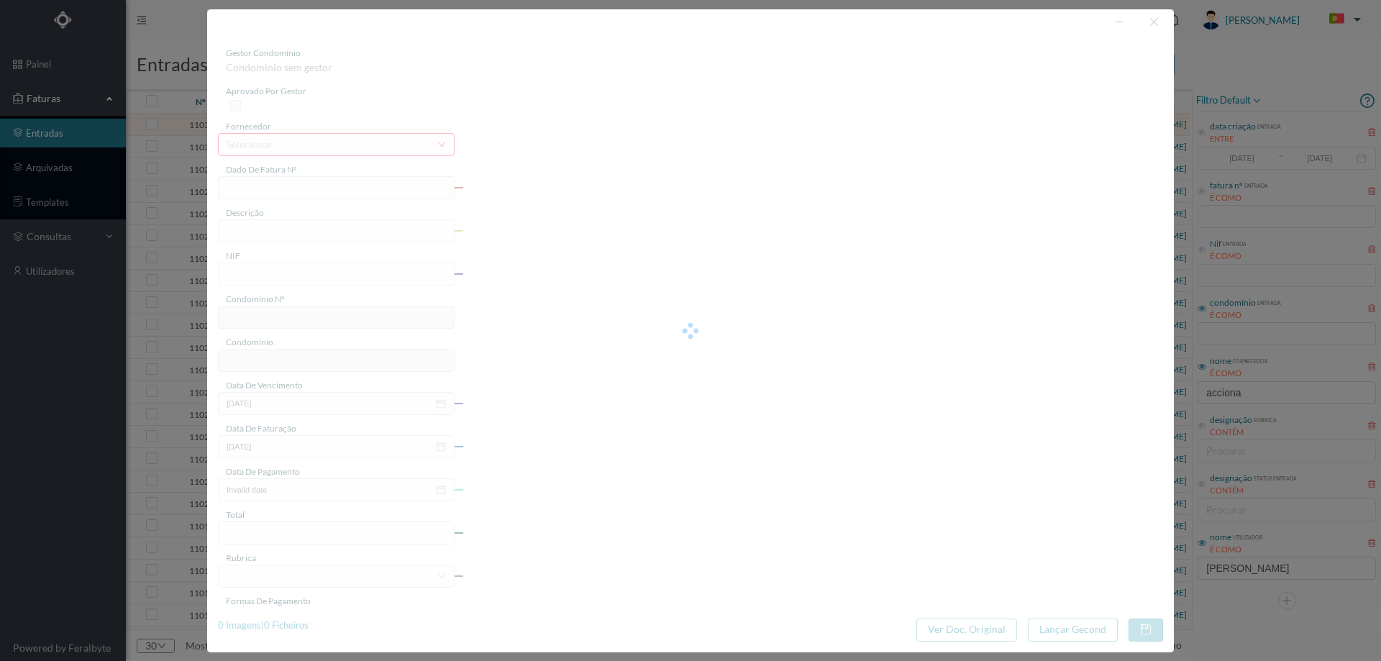
type input "[DATE]"
type input "428.49"
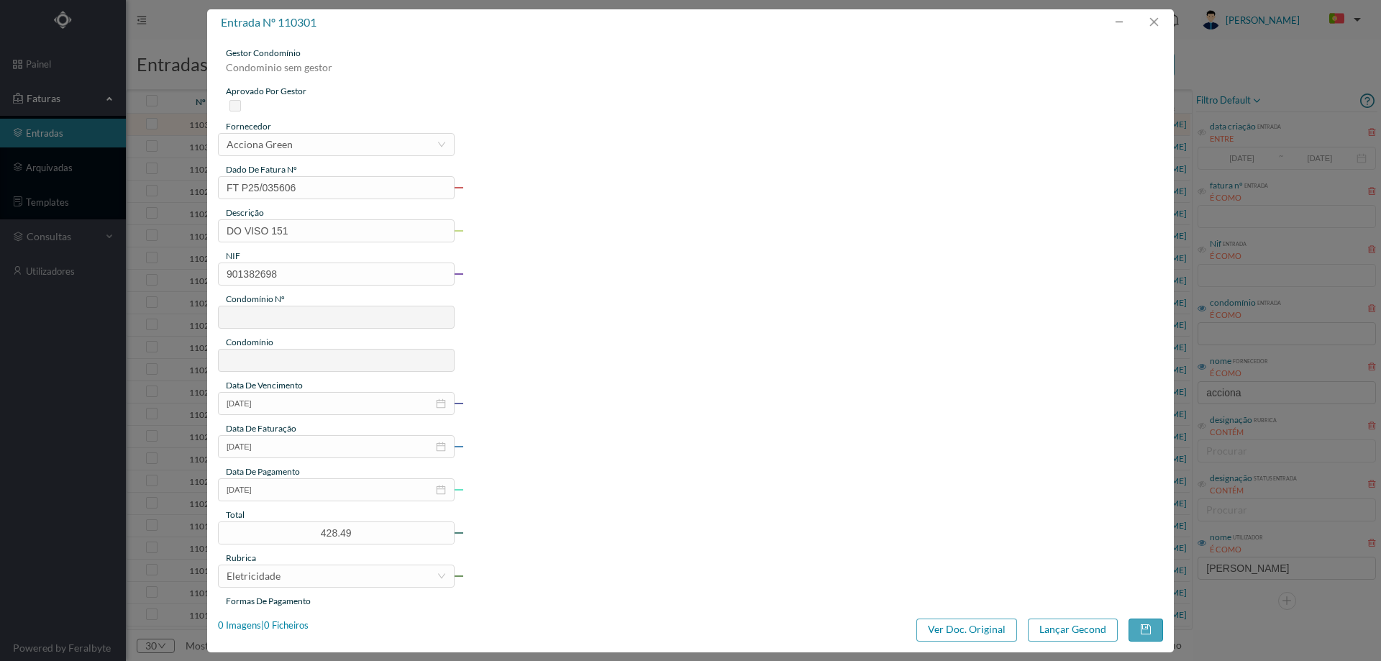
type input "81"
type input "ED. MAIA VILLAGE"
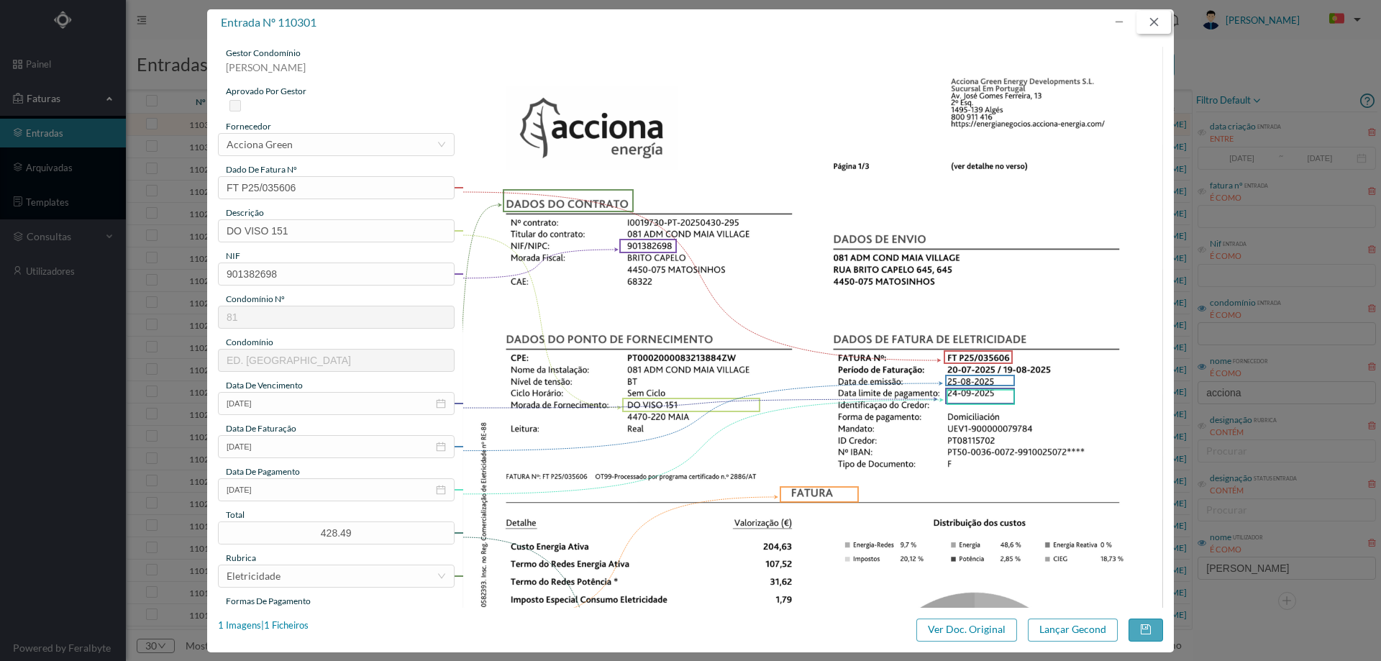
click at [1152, 27] on button "button" at bounding box center [1153, 22] width 35 height 23
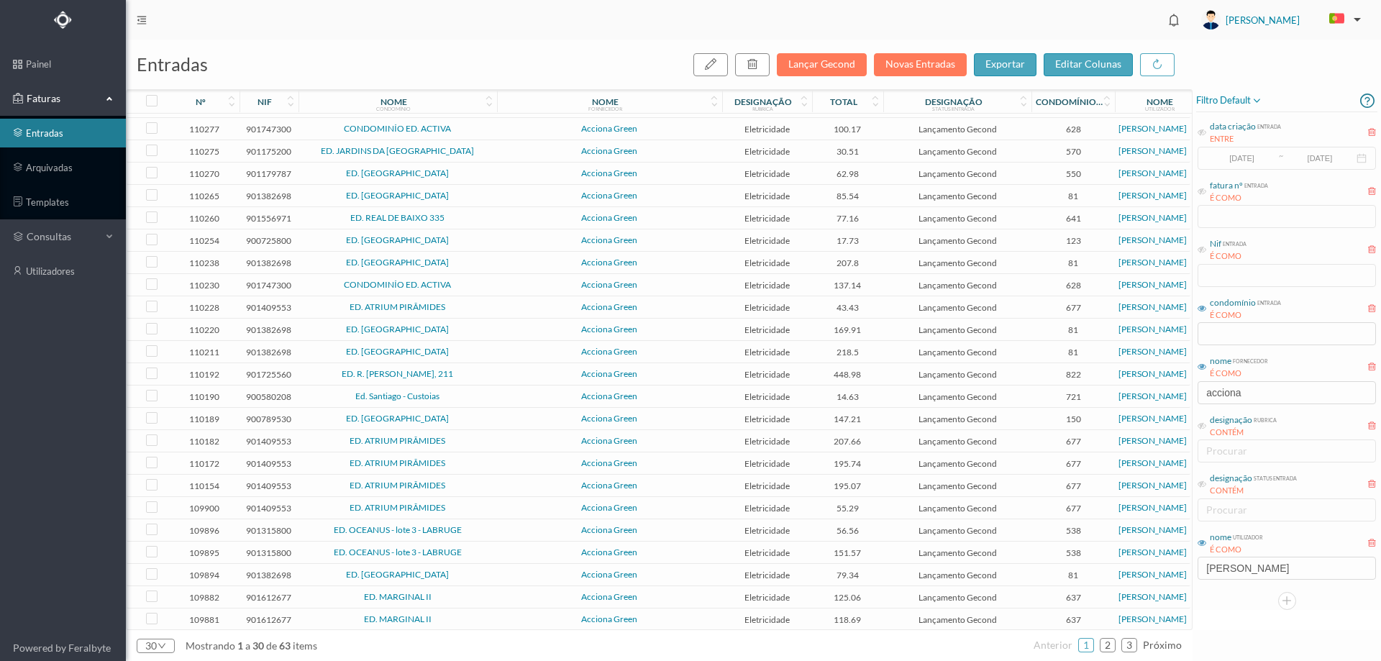
scroll to position [157, 0]
click at [1141, 645] on ul "anterior 1 2 3 próximo" at bounding box center [1107, 645] width 148 height 23
click at [1136, 645] on link "3" at bounding box center [1129, 645] width 14 height 22
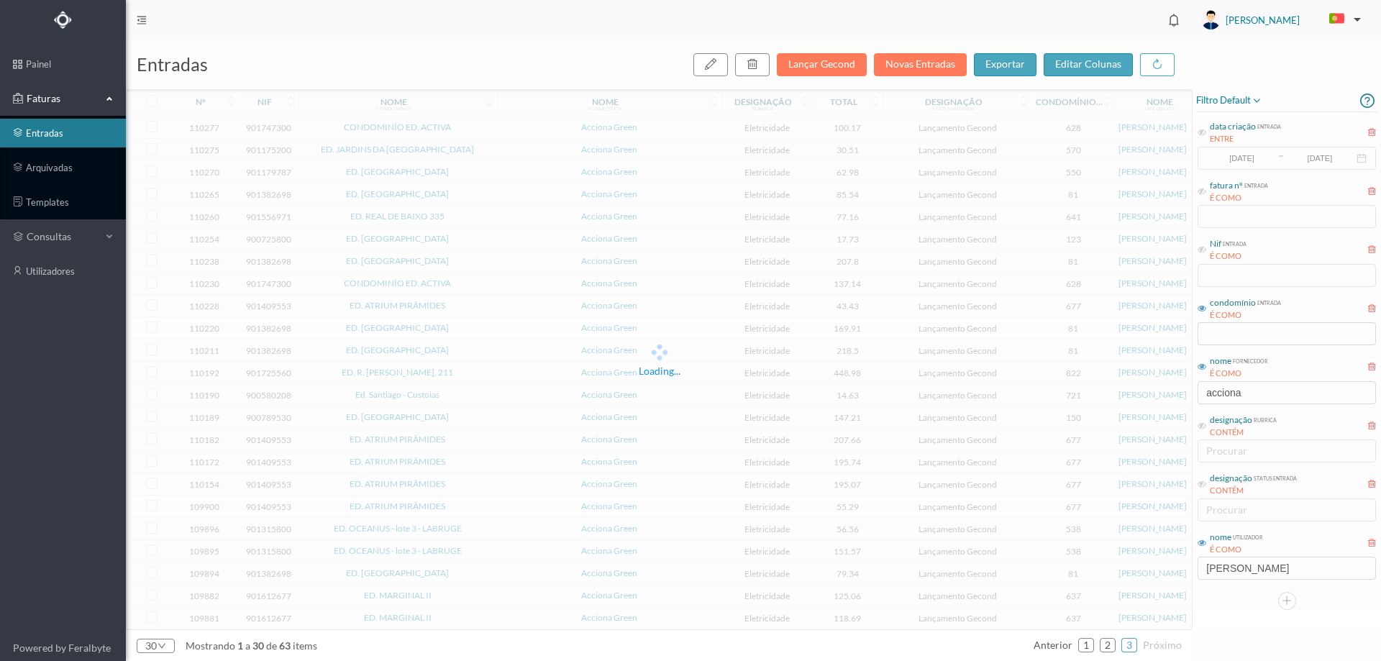
scroll to position [0, 0]
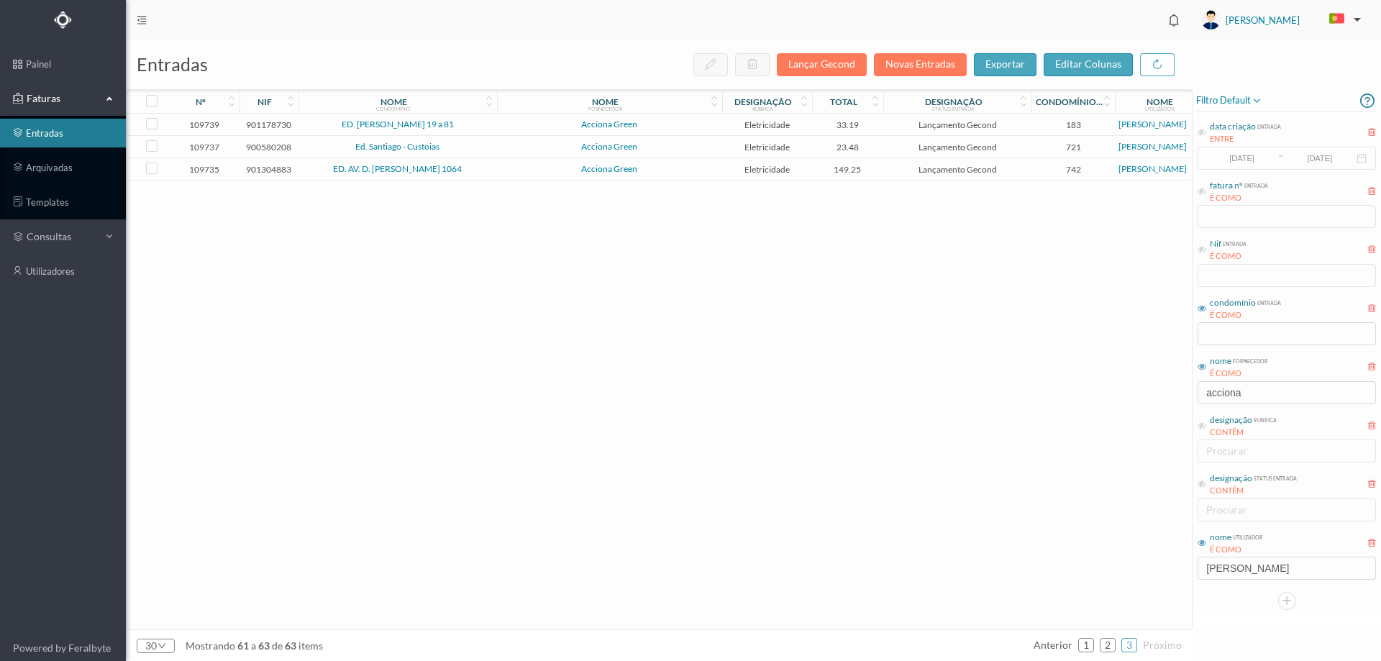
click at [661, 170] on span "Acciona Green" at bounding box center [610, 169] width 218 height 9
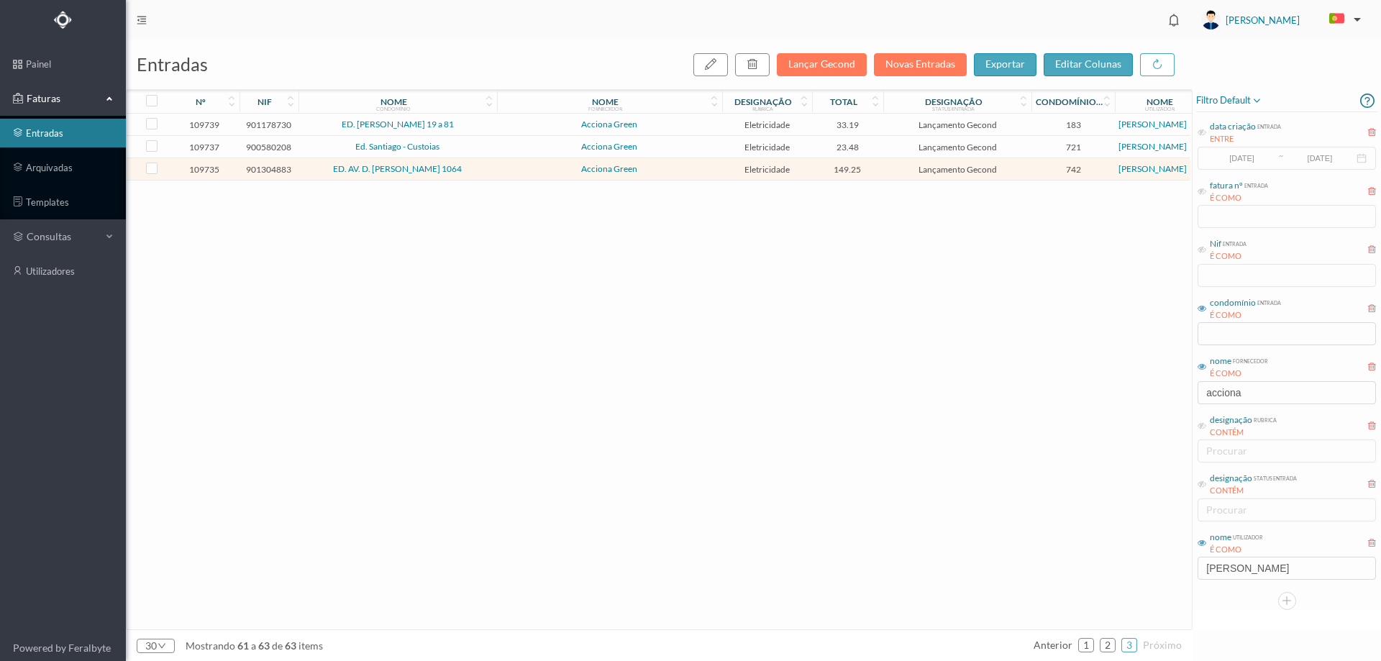
click at [661, 170] on span "Acciona Green" at bounding box center [610, 169] width 218 height 9
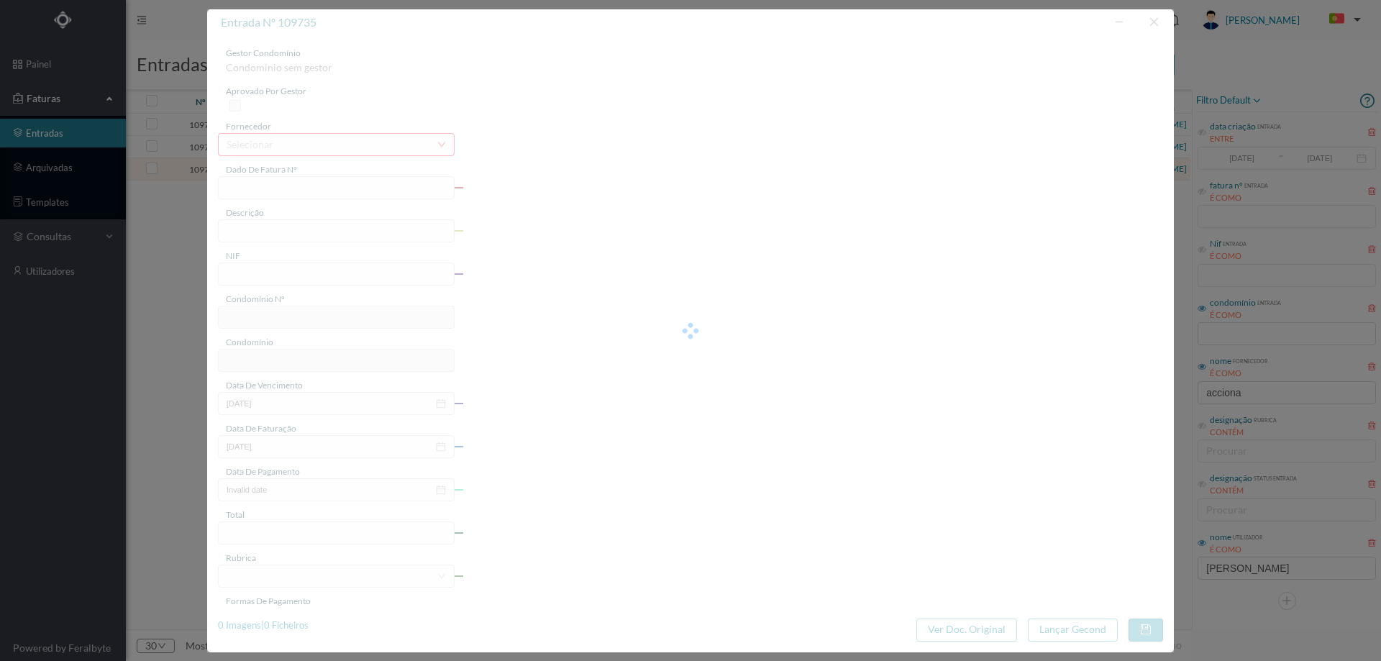
type input "FT P25/034617"
type input "DOM AFONSO HENRIQUES 1064"
type input "901304883"
type input "12-09-2025"
type input "13-08-2025"
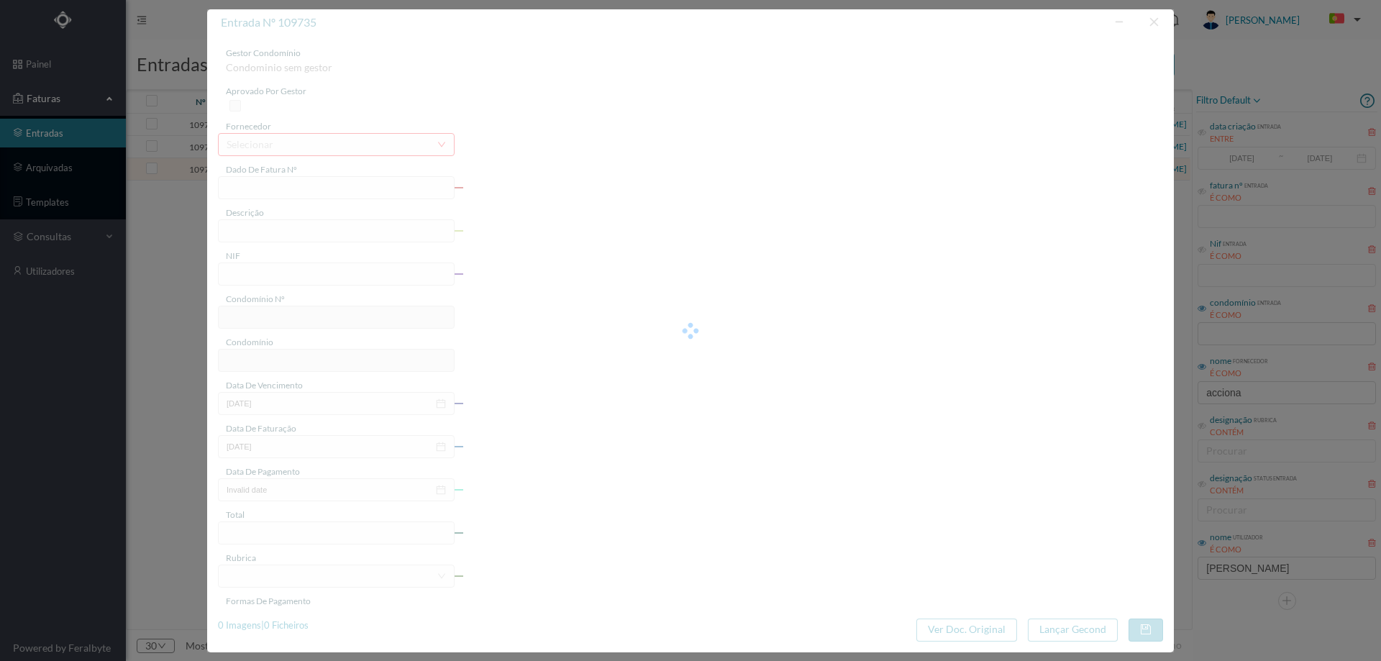
type input "12-09-2025"
type input "149.25"
type input "742"
type input "ED. AV. D. AFONSO HENRIQUES 1064"
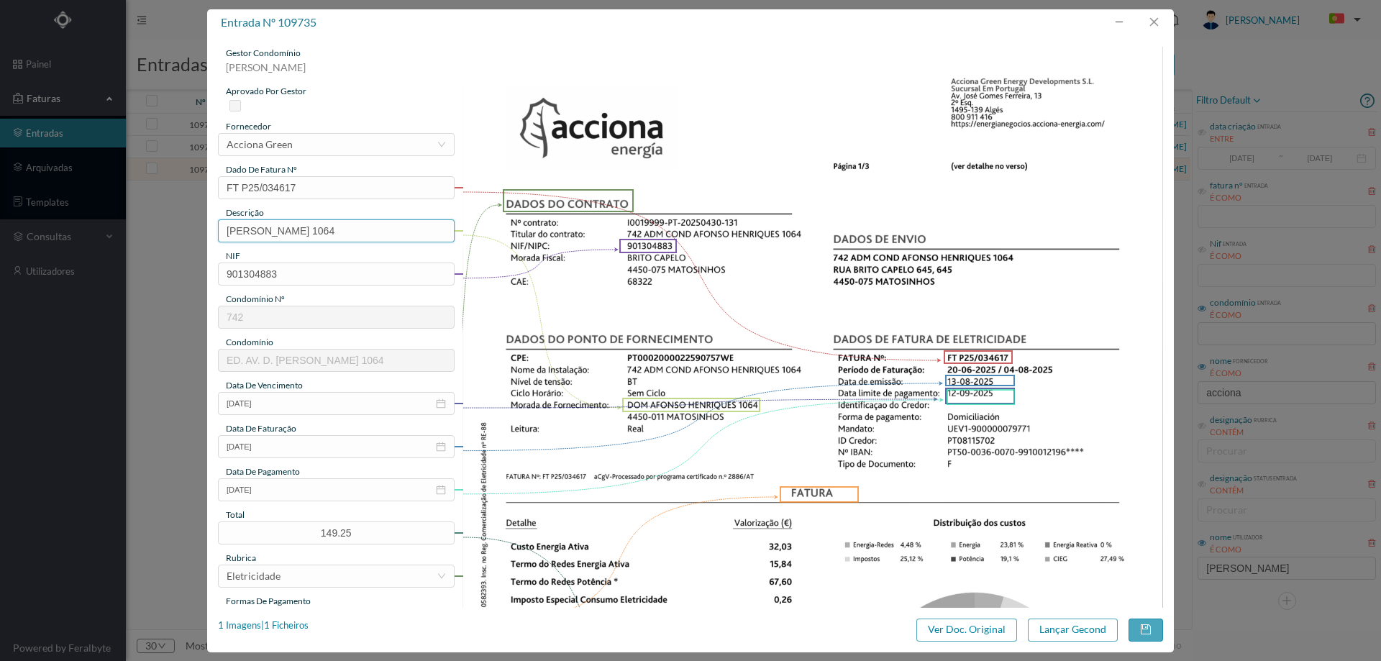
click at [401, 234] on input "DOM AFONSO HENRIQUES 1064" at bounding box center [336, 230] width 237 height 23
drag, startPoint x: 324, startPoint y: 229, endPoint x: 434, endPoint y: 234, distance: 109.4
click at [434, 234] on input "DOM AFONSO HENRIQUES 1064 (20.06.2025 A 04.08.2025)" at bounding box center [336, 230] width 237 height 23
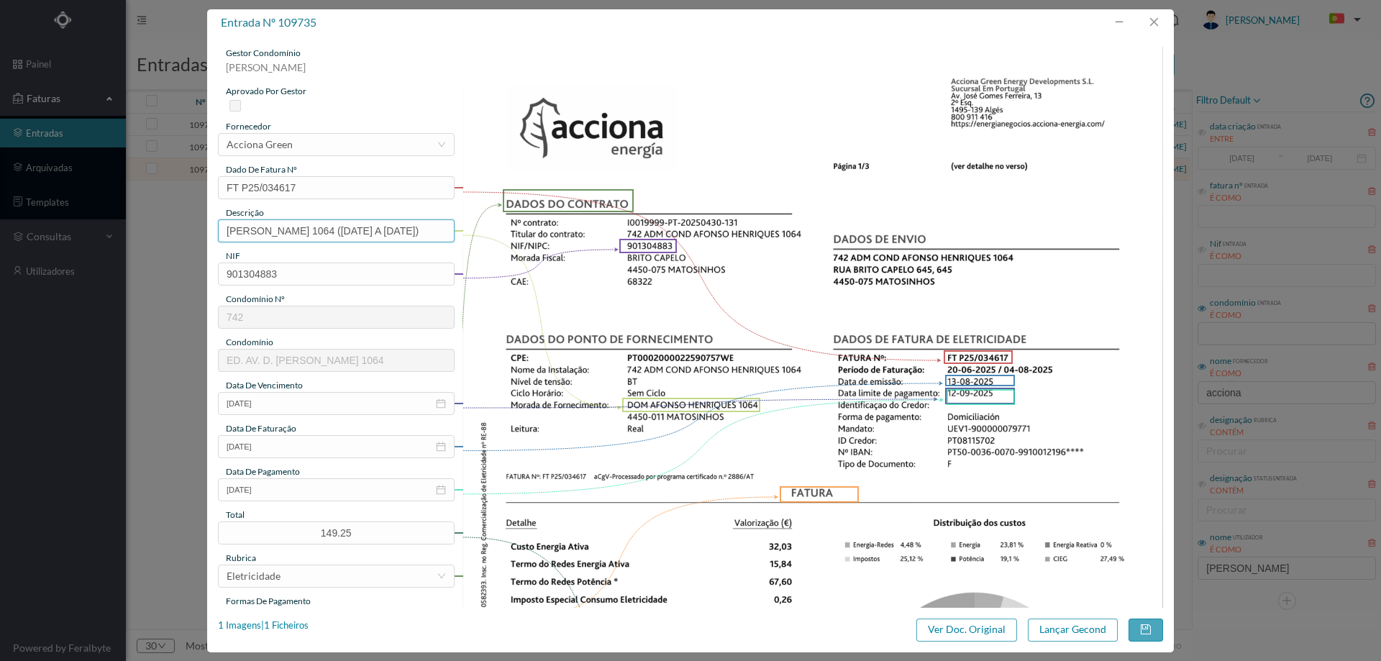
click at [436, 234] on input "DOM AFONSO HENRIQUES 1064 (20.06.2025 A 04.08.2025)" at bounding box center [336, 230] width 237 height 23
drag, startPoint x: 444, startPoint y: 234, endPoint x: 326, endPoint y: 229, distance: 118.8
click at [326, 229] on input "DOM AFONSO HENRIQUES 1064 (20.06.2025 A 04.08.2025)" at bounding box center [336, 230] width 237 height 23
type input "DOM AFONSO HENRIQUES 1064 (20.06.2025 A 04.08.2025)"
click at [1083, 624] on button "Lançar Gecond" at bounding box center [1073, 629] width 90 height 23
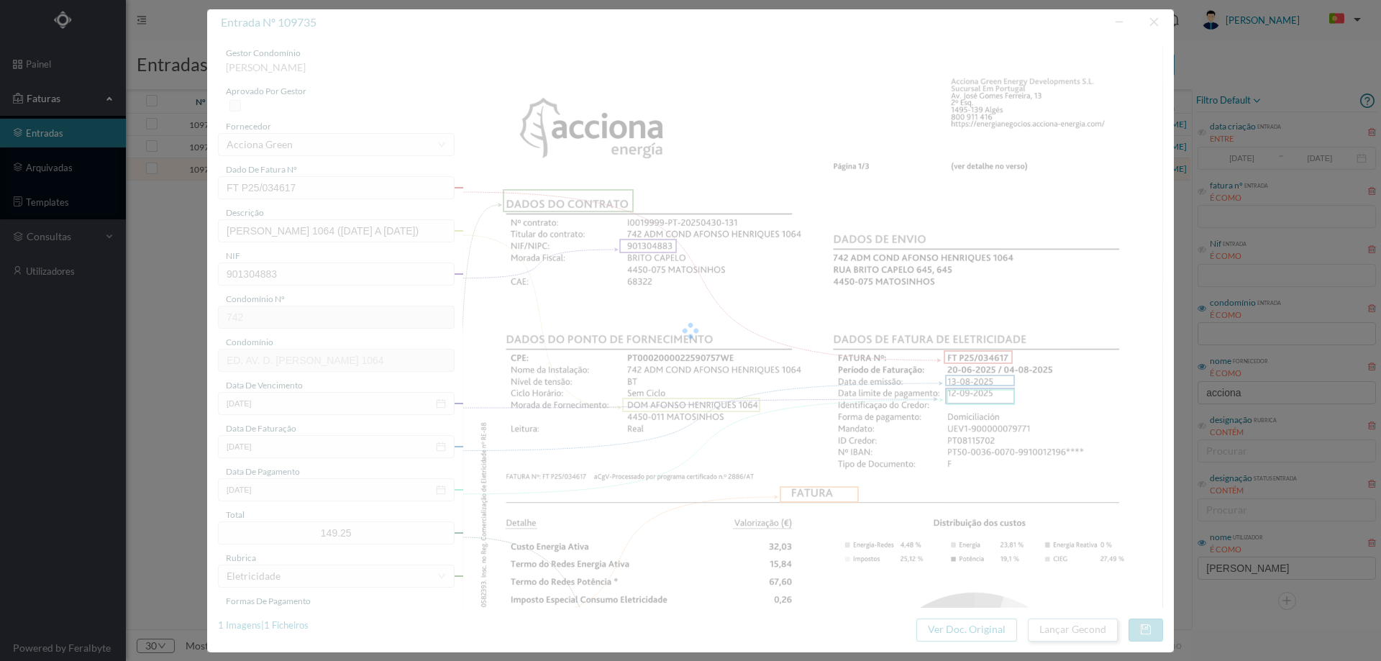
scroll to position [0, 0]
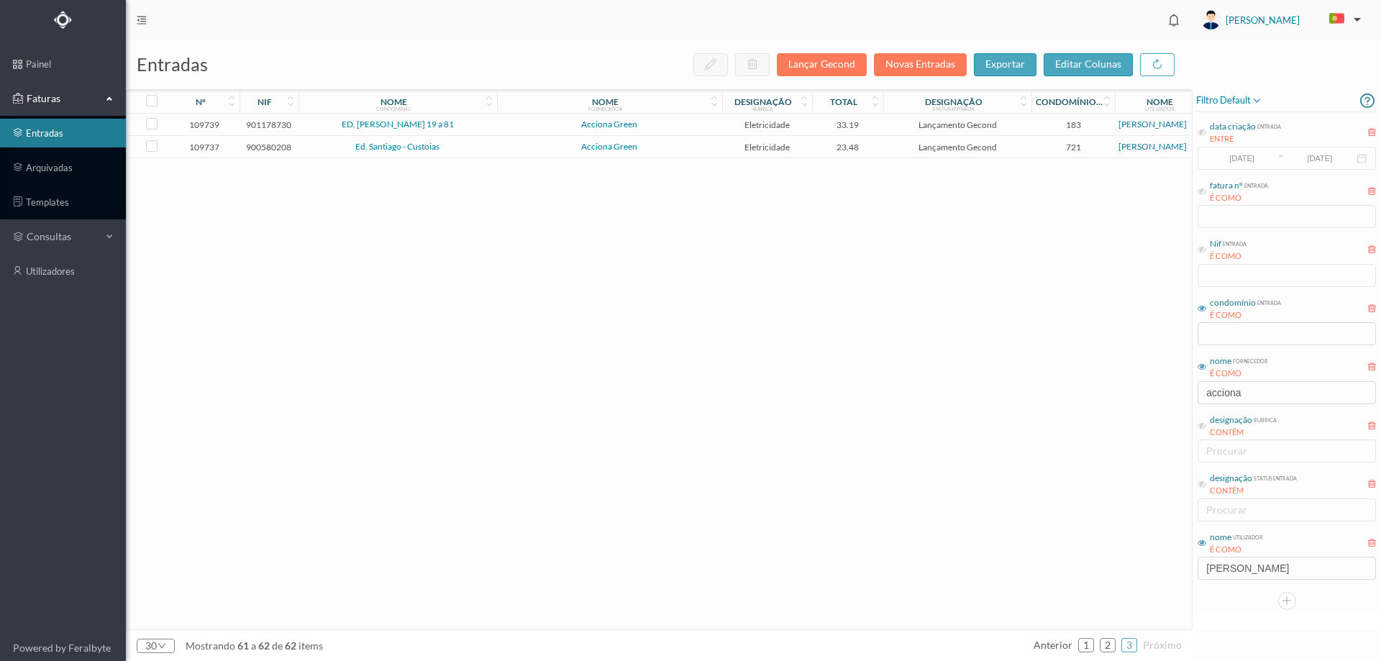
click at [683, 155] on td "Acciona Green" at bounding box center [609, 147] width 225 height 22
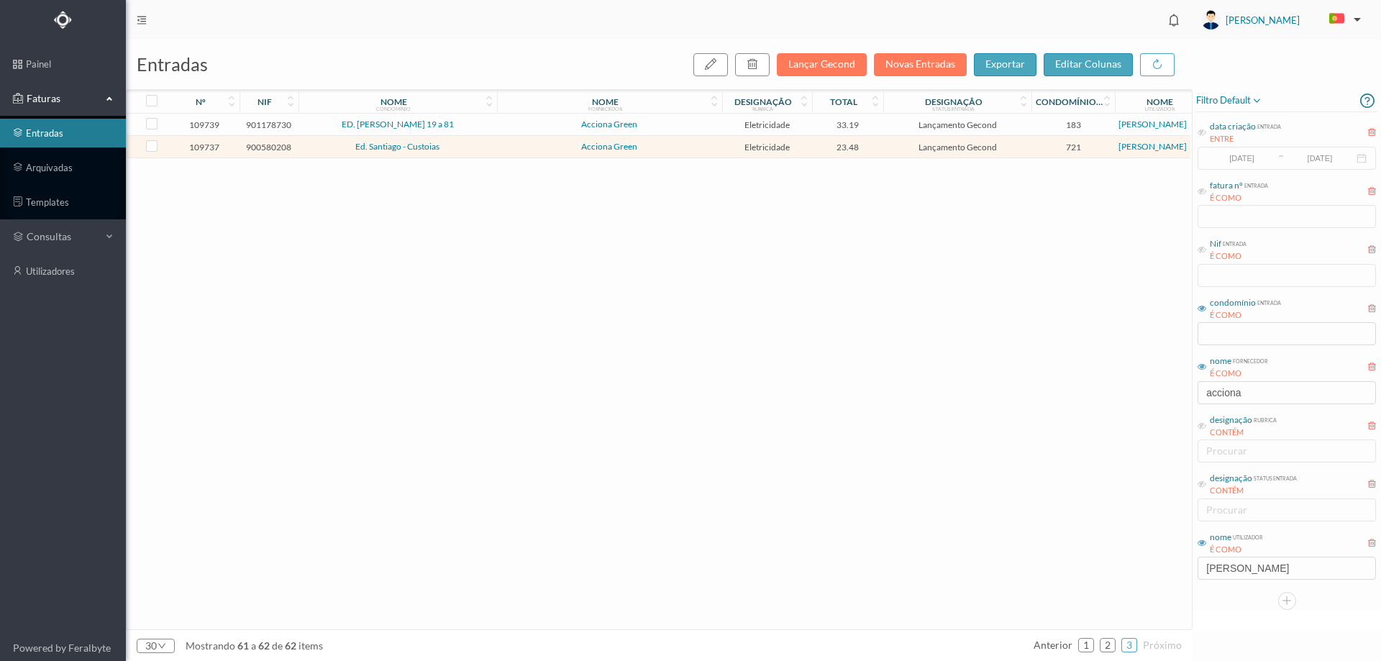
click at [683, 155] on td "Acciona Green" at bounding box center [609, 147] width 225 height 22
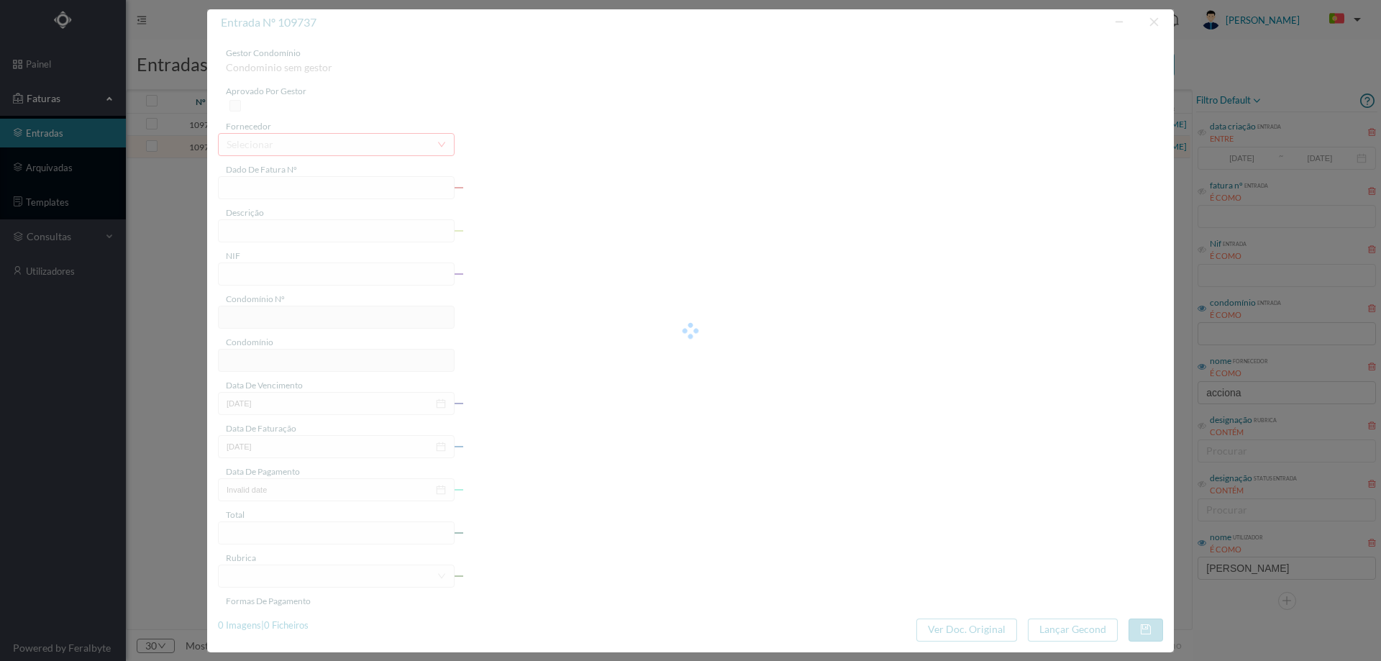
type input "FT P25/034637"
type input "DE SANTIAGO 475 COMUNS"
type input "900580208"
type input "12-09-2025"
type input "13-08-2025"
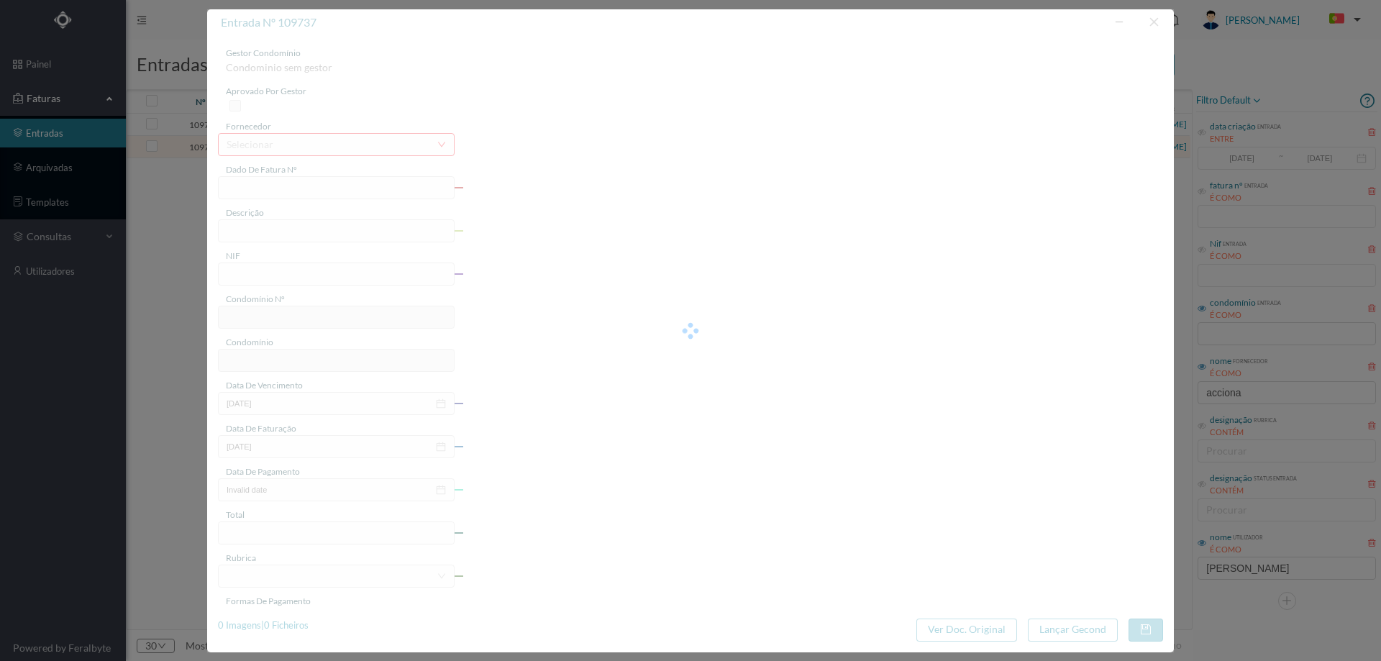
type input "12-09-2025"
type input "23.48"
type input "721"
type input "Ed. Santiago - Custoias"
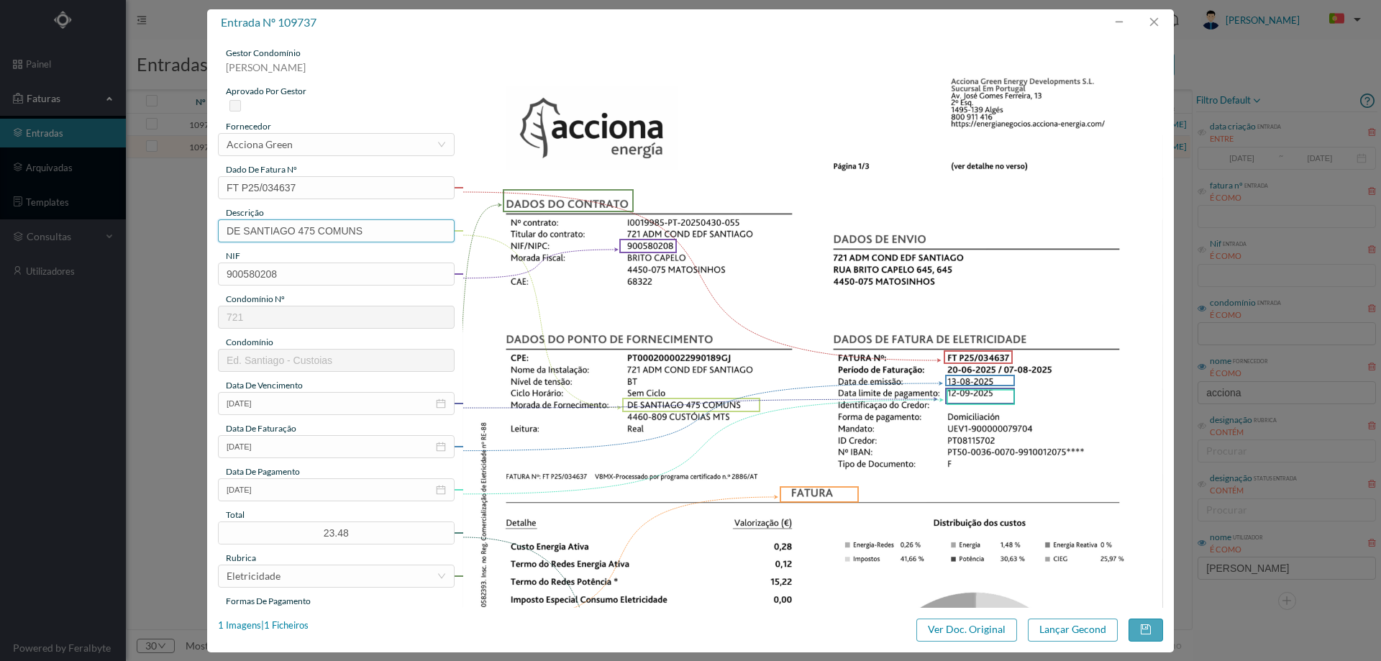
click at [389, 242] on input "DE SANTIAGO 475 COMUNS" at bounding box center [336, 230] width 237 height 23
paste input "(20.06.2025 A 04.08.2025)"
click at [326, 232] on input "DE SANTIAGO 475 COMUNS(20.06.2025 A 04.08.2025)" at bounding box center [336, 230] width 237 height 23
click at [403, 232] on input "DE SANTIAGO 475 COMUNS (20.06.2025 A 04.08.2025)" at bounding box center [336, 230] width 237 height 23
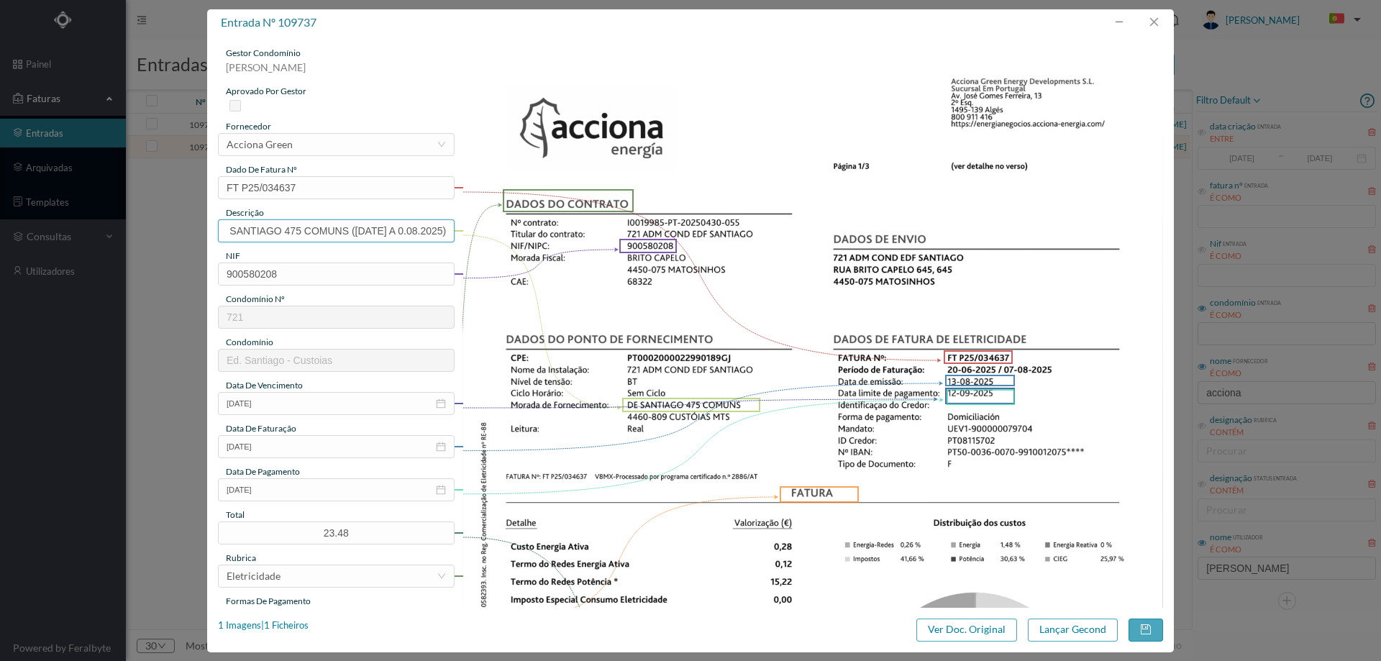
scroll to position [0, 34]
type input "DE SANTIAGO 475 COMUNS (20.06.2025 A 07.08.2025)"
click at [1087, 626] on button "Lançar Gecond" at bounding box center [1073, 629] width 90 height 23
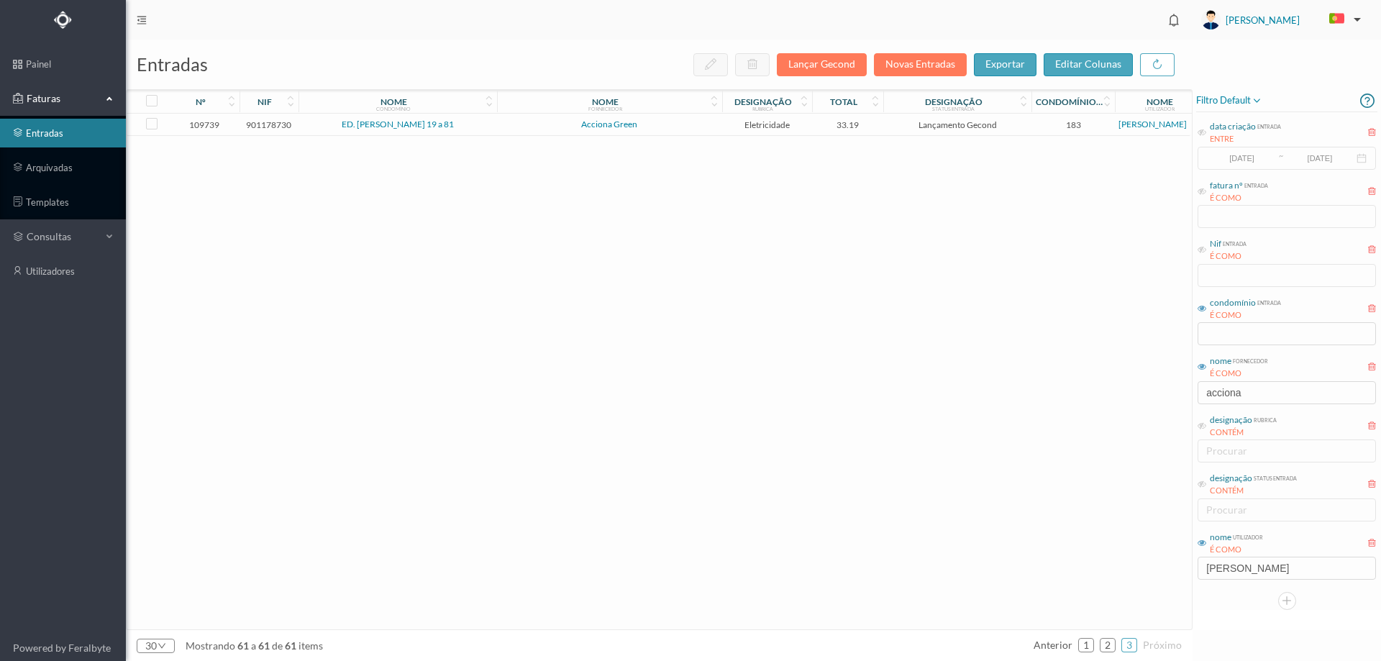
click at [716, 126] on span "Acciona Green" at bounding box center [610, 124] width 218 height 9
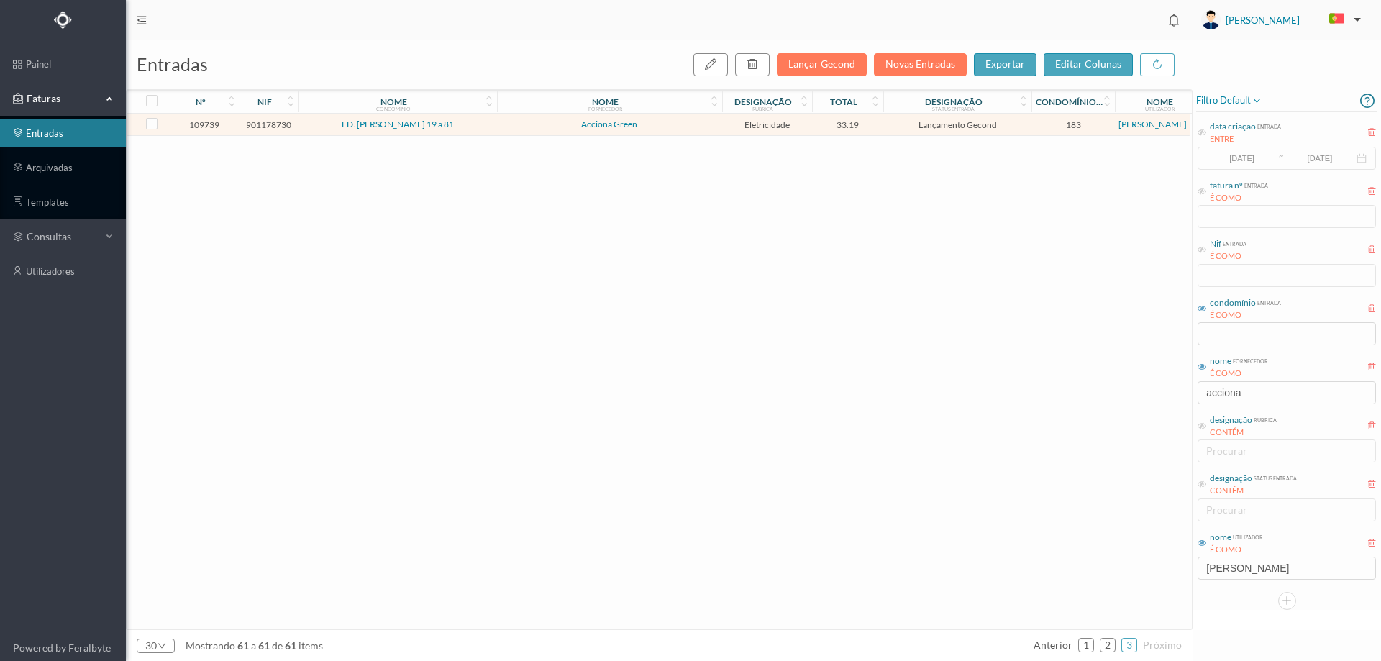
click at [716, 126] on span "Acciona Green" at bounding box center [610, 124] width 218 height 9
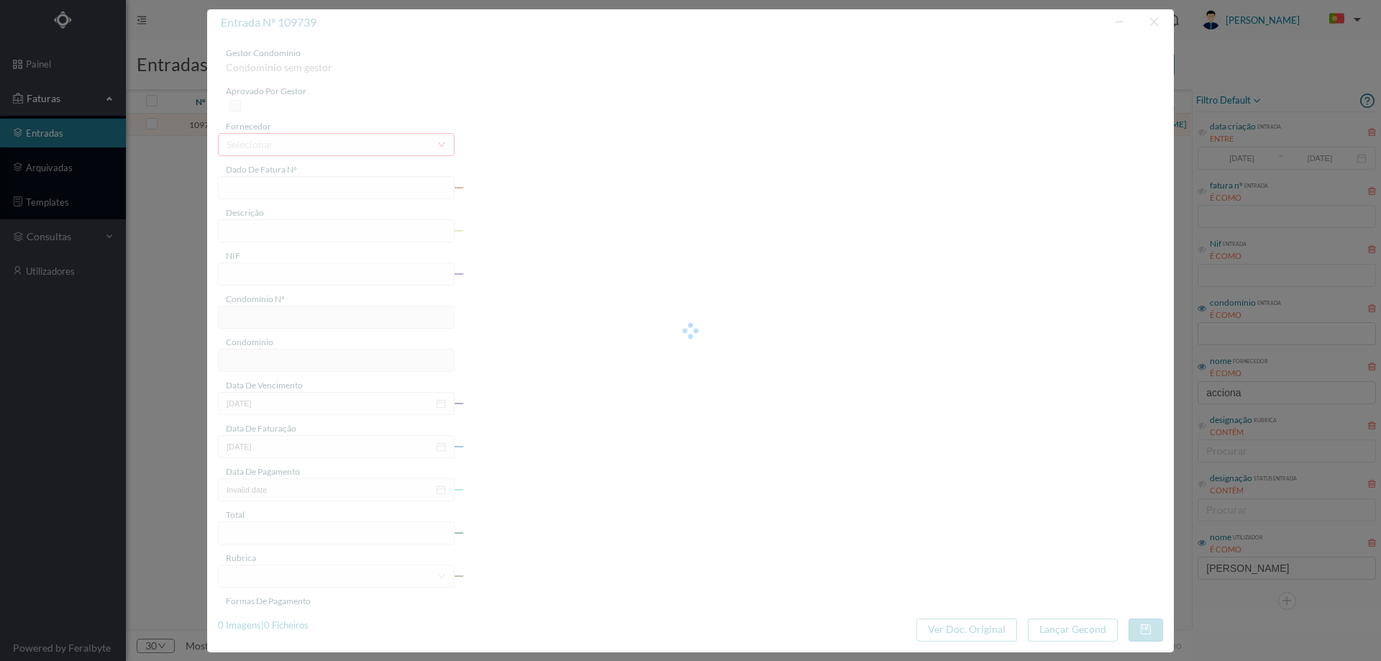
type input "FT P25/034650"
type input "CAMILO PESSANHA 19"
type input "901178730"
type input "12-09-2025"
type input "13-08-2025"
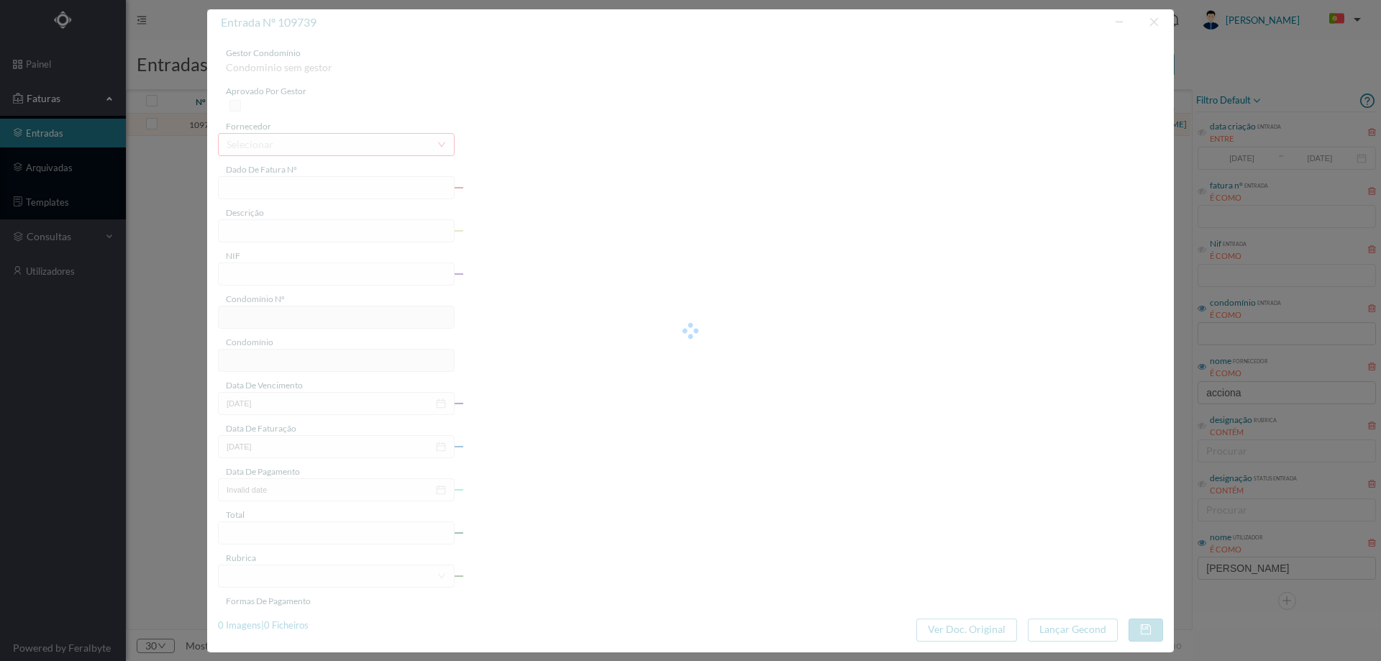
type input "12-09-2025"
type input "33.19"
type input "183"
type input "ED. CAMILO PESSANHA 19 a 81"
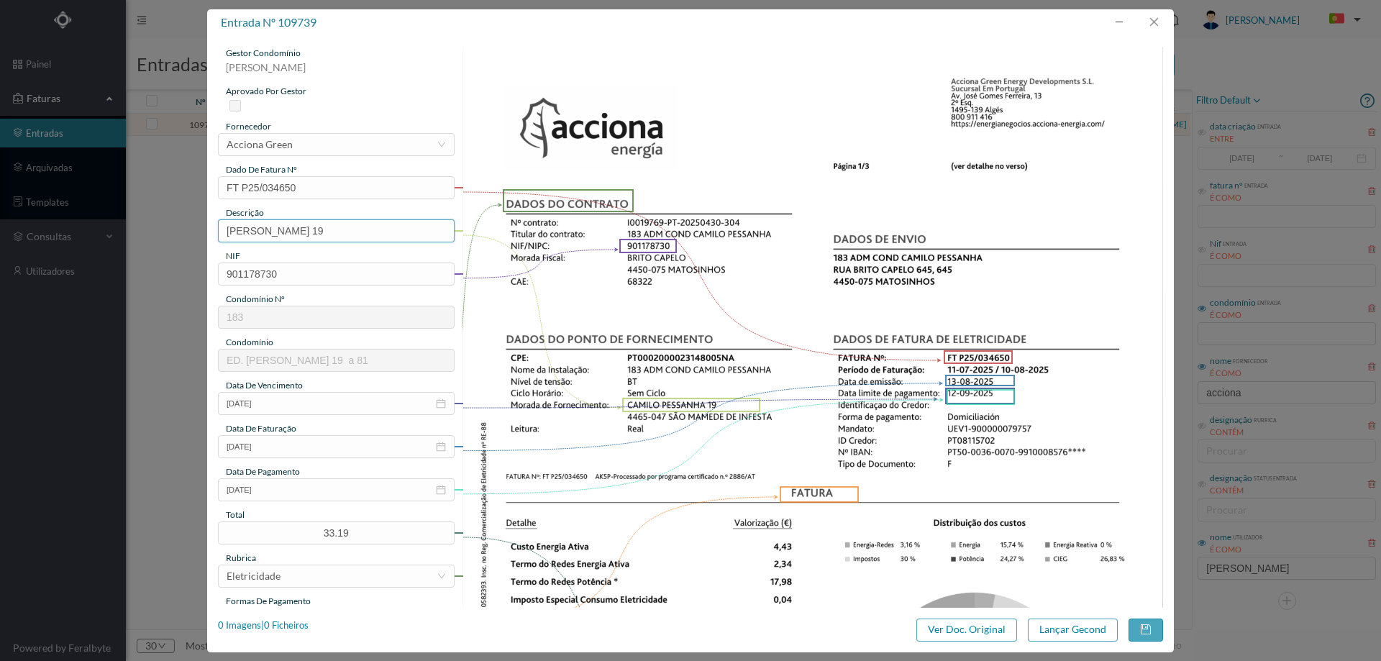
click at [378, 228] on input "CAMILO PESSANHA 19" at bounding box center [336, 230] width 237 height 23
paste input "(20.06.2025 A 04.08.2025)"
type input "CAMILO PESSANHA 19 (20.06.2025 A 04.08.2025)"
click at [334, 232] on input "CAMILO PESSANHA 19 (20.06.2025 A 04.08.2025)" at bounding box center [336, 230] width 237 height 23
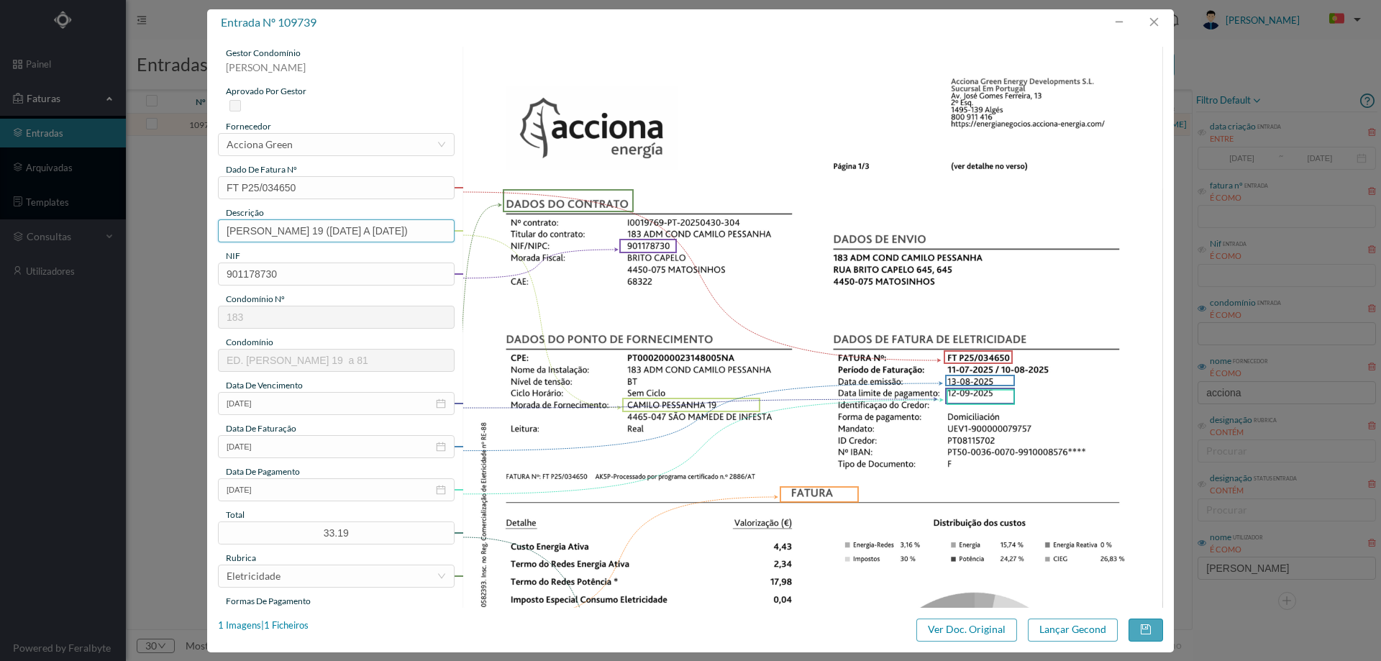
click at [334, 232] on input "CAMILO PESSANHA 19 (20.06.2025 A 04.08.2025)" at bounding box center [336, 230] width 237 height 23
click at [336, 229] on input "[PERSON_NAME] 19 ([DATE] A [DATE])" at bounding box center [336, 230] width 237 height 23
drag, startPoint x: 337, startPoint y: 234, endPoint x: 485, endPoint y: 237, distance: 148.9
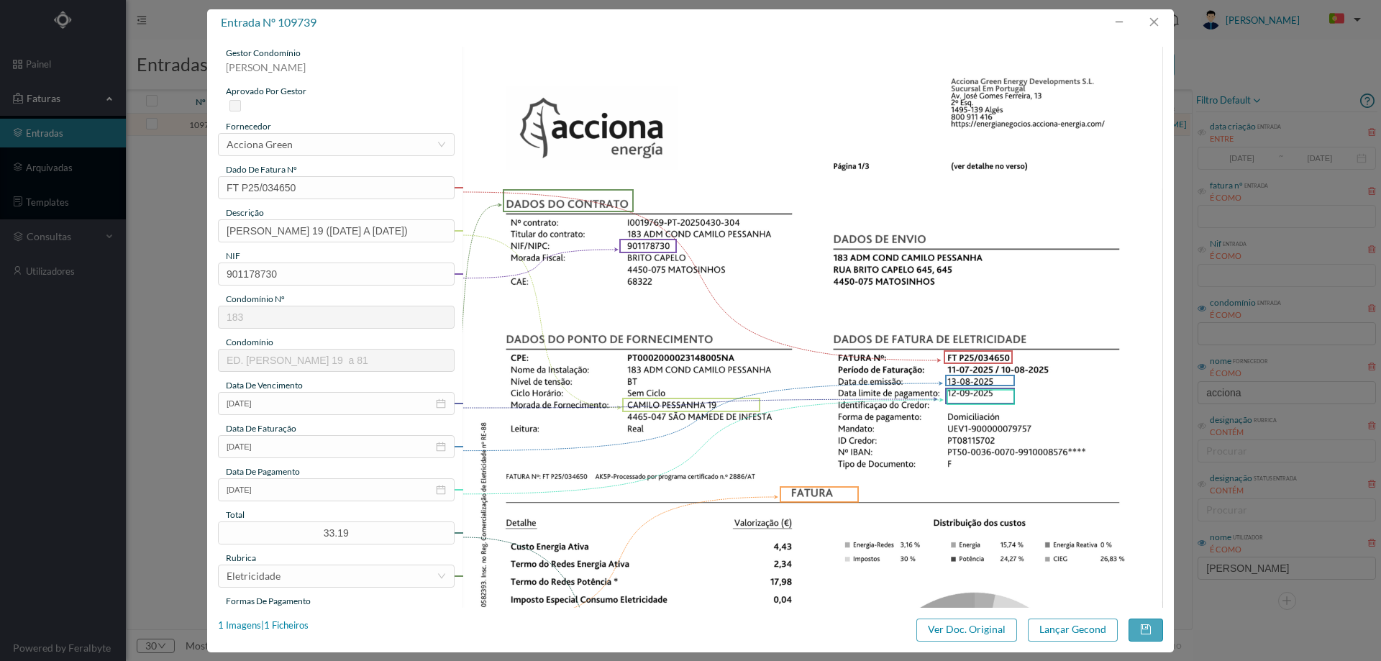
click at [485, 237] on div "gestor condomínio [PERSON_NAME] aprovado por gestor fornecedor selecionar Accio…" at bounding box center [690, 543] width 945 height 992
type input "[PERSON_NAME] 19 ([DATE] A [DATE])"
click at [1047, 626] on button "Lançar Gecond" at bounding box center [1073, 629] width 90 height 23
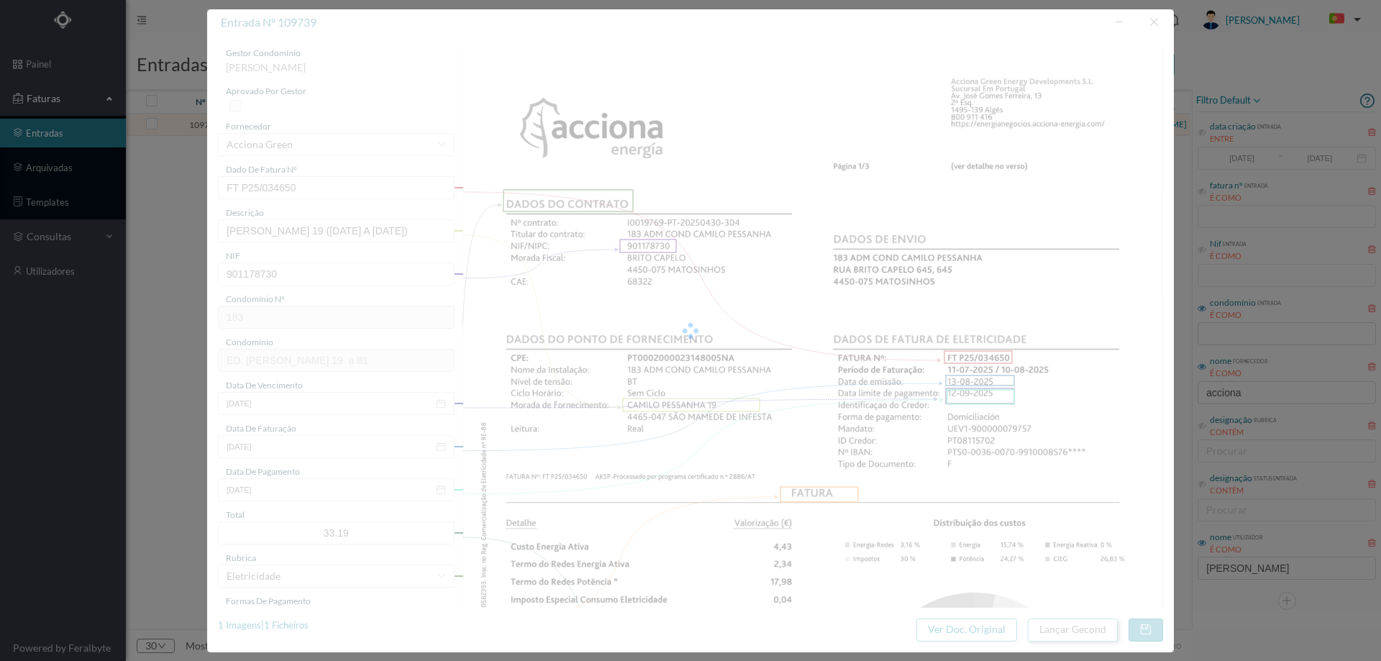
scroll to position [0, 0]
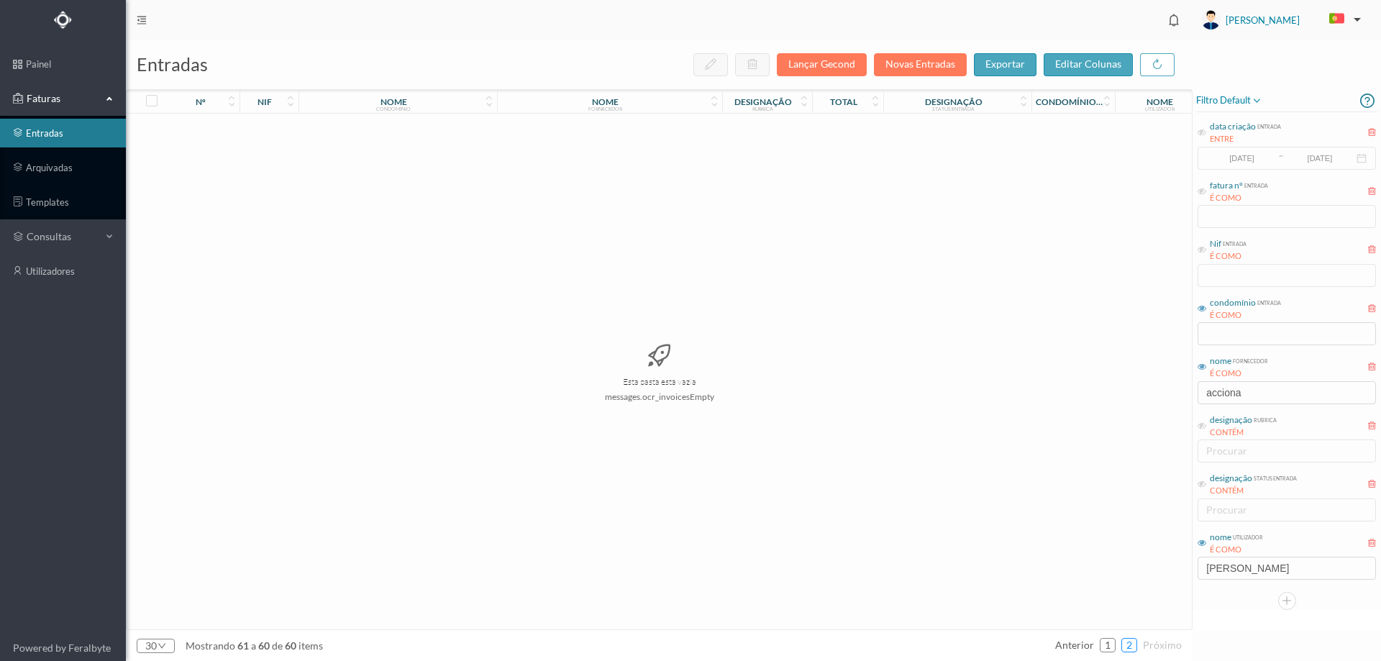
click at [1133, 643] on link "2" at bounding box center [1129, 645] width 14 height 22
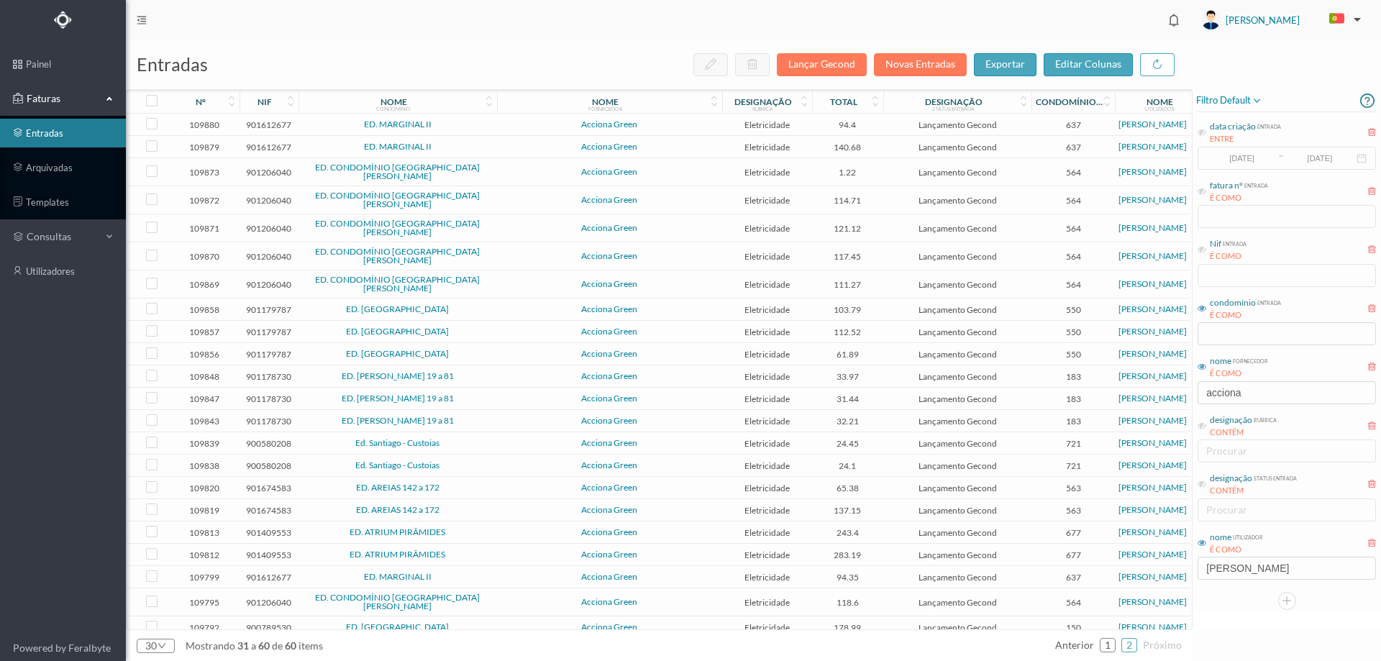
click at [679, 115] on td "Acciona Green" at bounding box center [609, 125] width 225 height 22
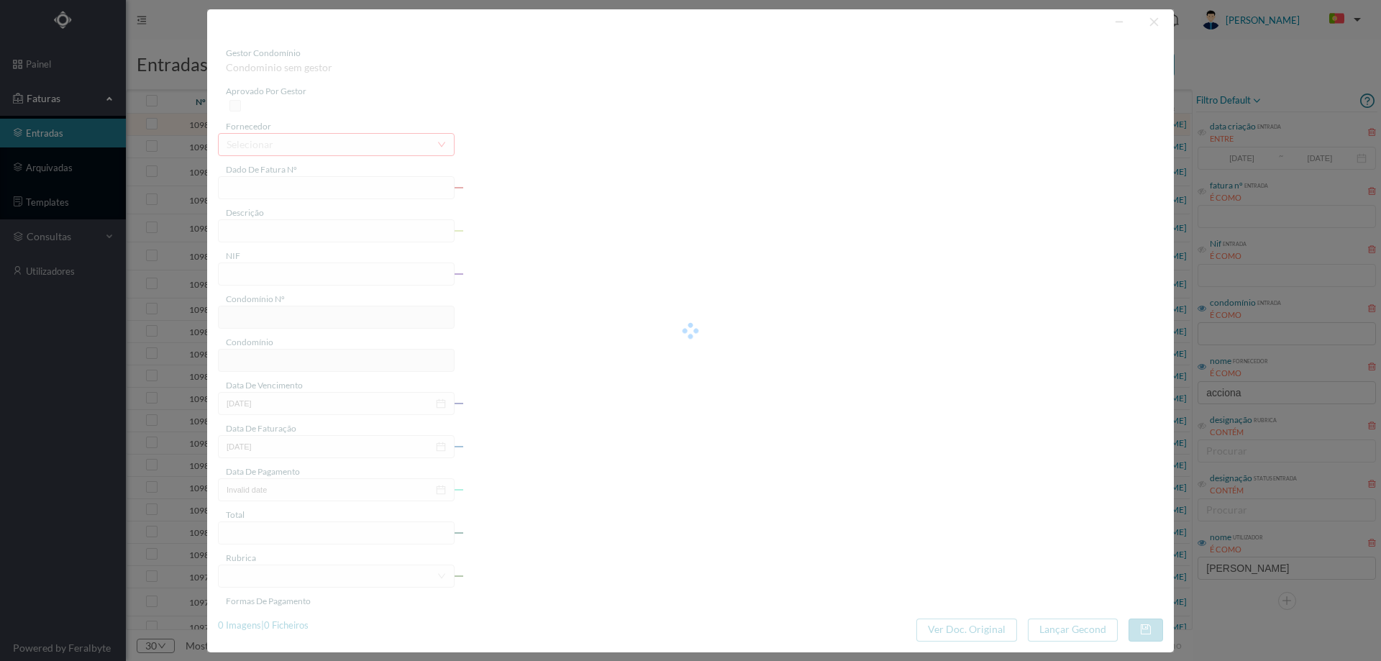
type input "FT P25/034706"
type input "DAS GALES 277"
type input "901612677"
type input "[DATE]"
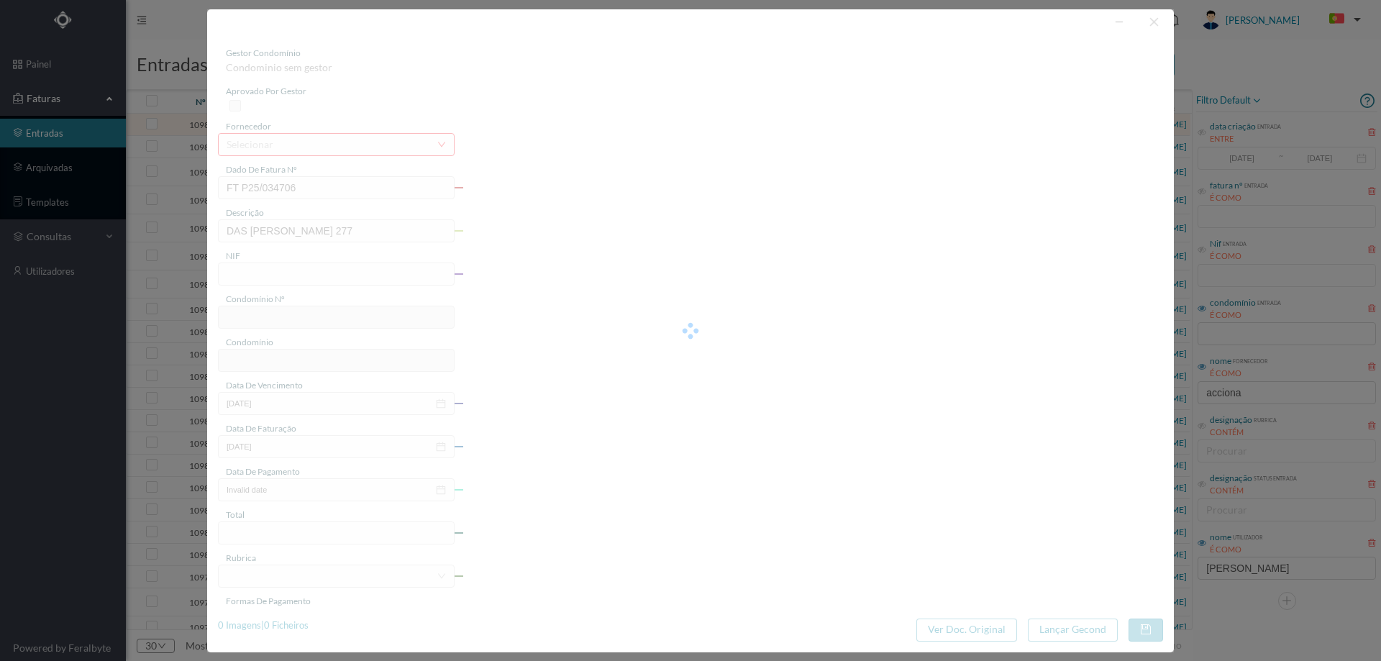
type input "[DATE]"
type input "94.40"
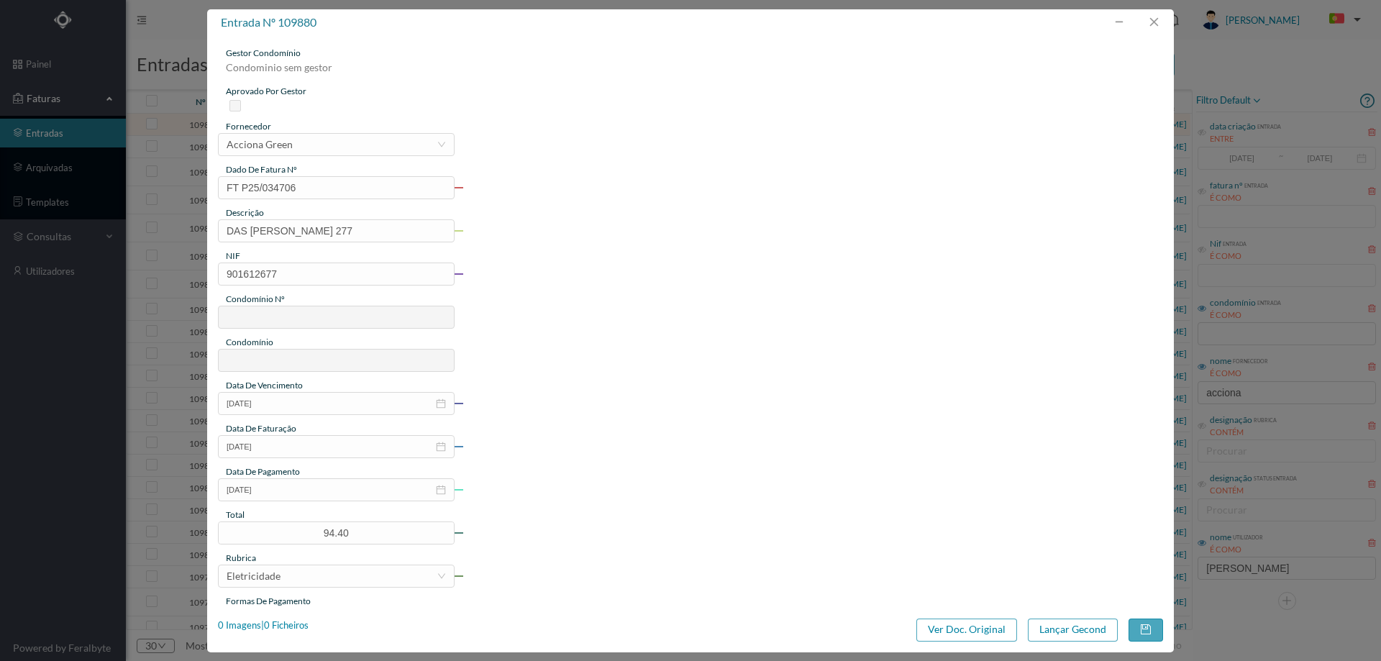
type input "637"
type input "ED. MARGINAL II"
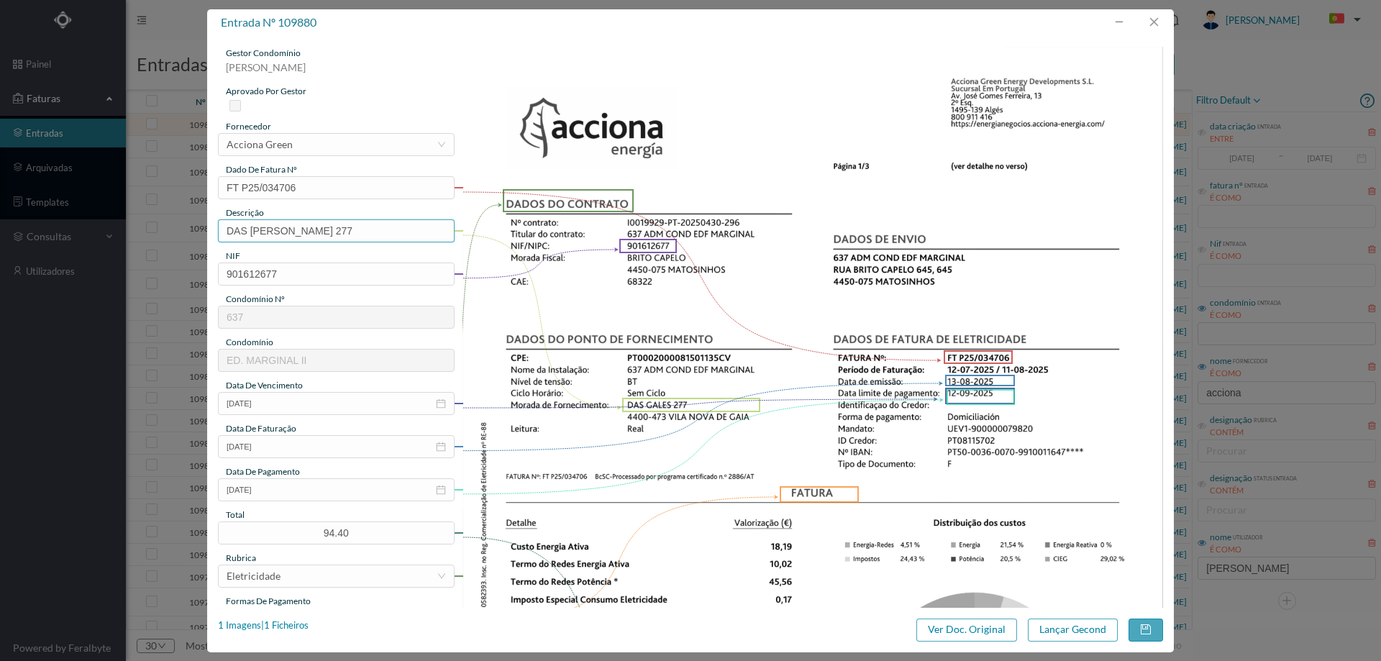
click at [339, 228] on input "DAS GALES 277" at bounding box center [336, 230] width 237 height 23
paste input "([DATE] A [DATE])"
click at [319, 229] on input "DAS GALES 277 (11.07.2025 A 10.08.2025)" at bounding box center [336, 230] width 237 height 23
click at [383, 234] on input "DAS GALES 277 (12.07.2025 A 10.08.2025)" at bounding box center [336, 230] width 237 height 23
type input "DAS GALES 277 (12.07.2025 A 11.08.2025)"
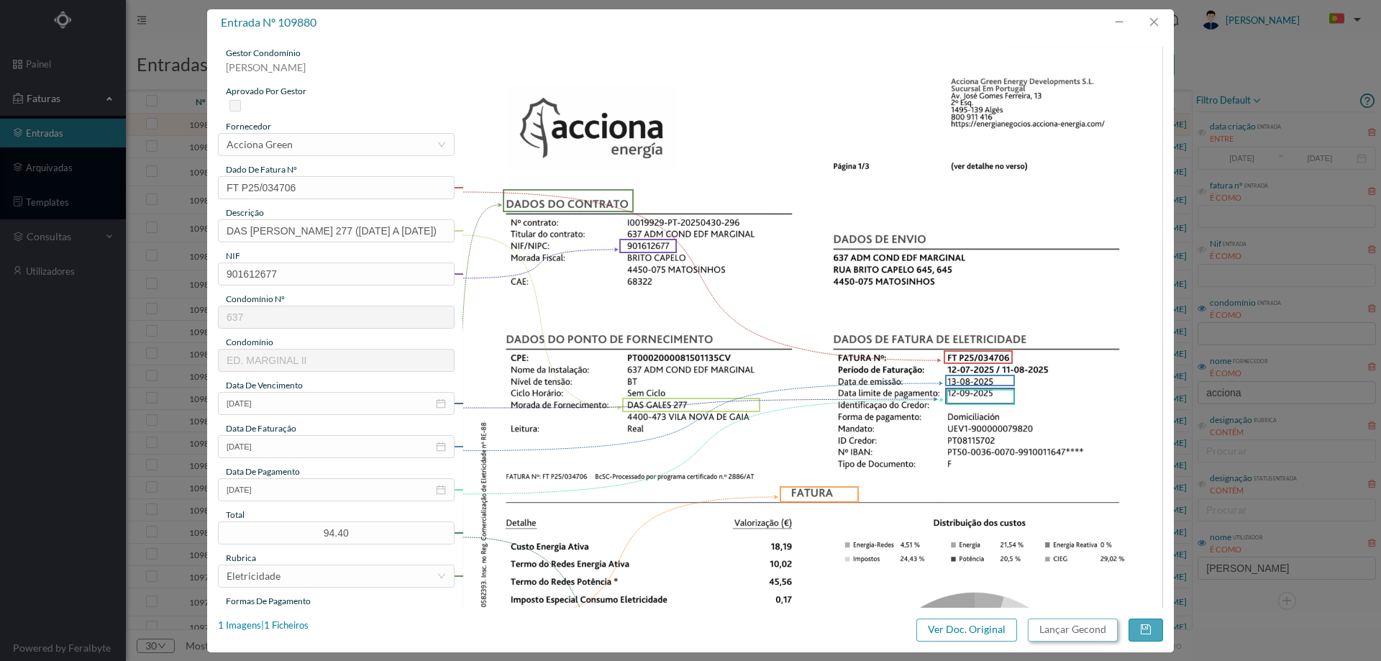
click at [1081, 627] on button "Lançar Gecond" at bounding box center [1073, 629] width 90 height 23
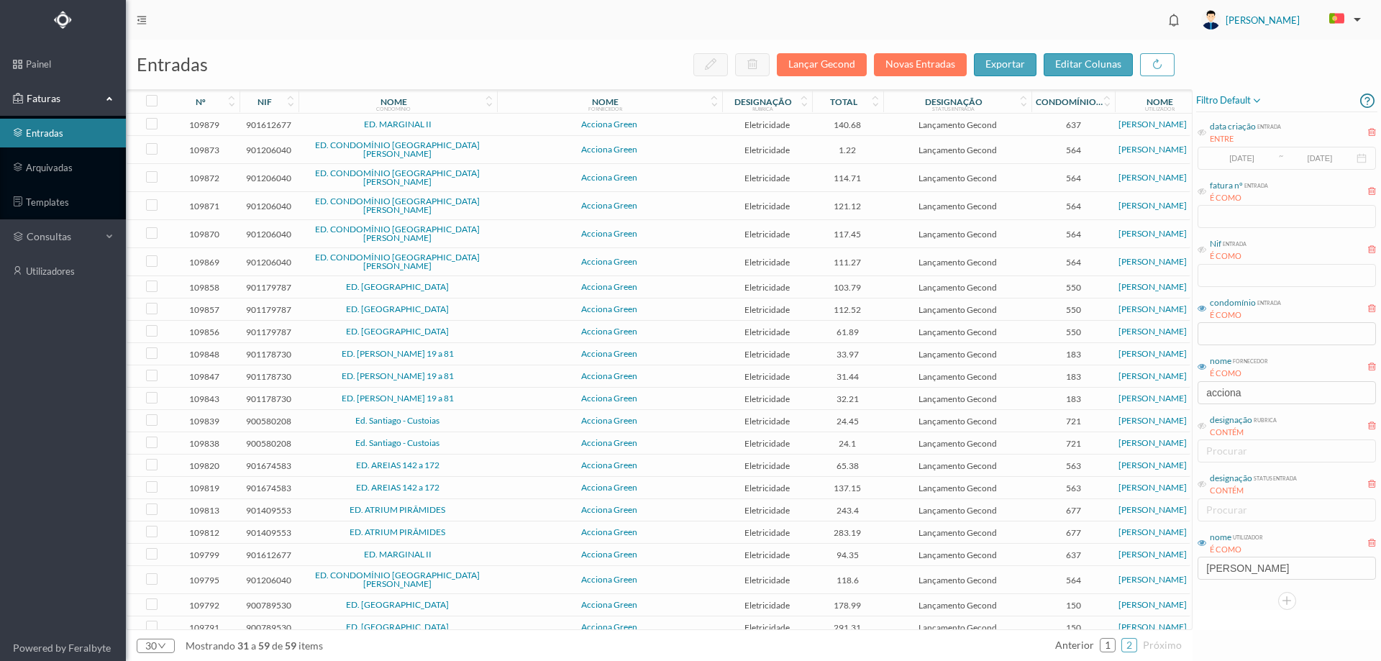
click at [481, 126] on span "ED. MARGINAL II" at bounding box center [397, 124] width 191 height 9
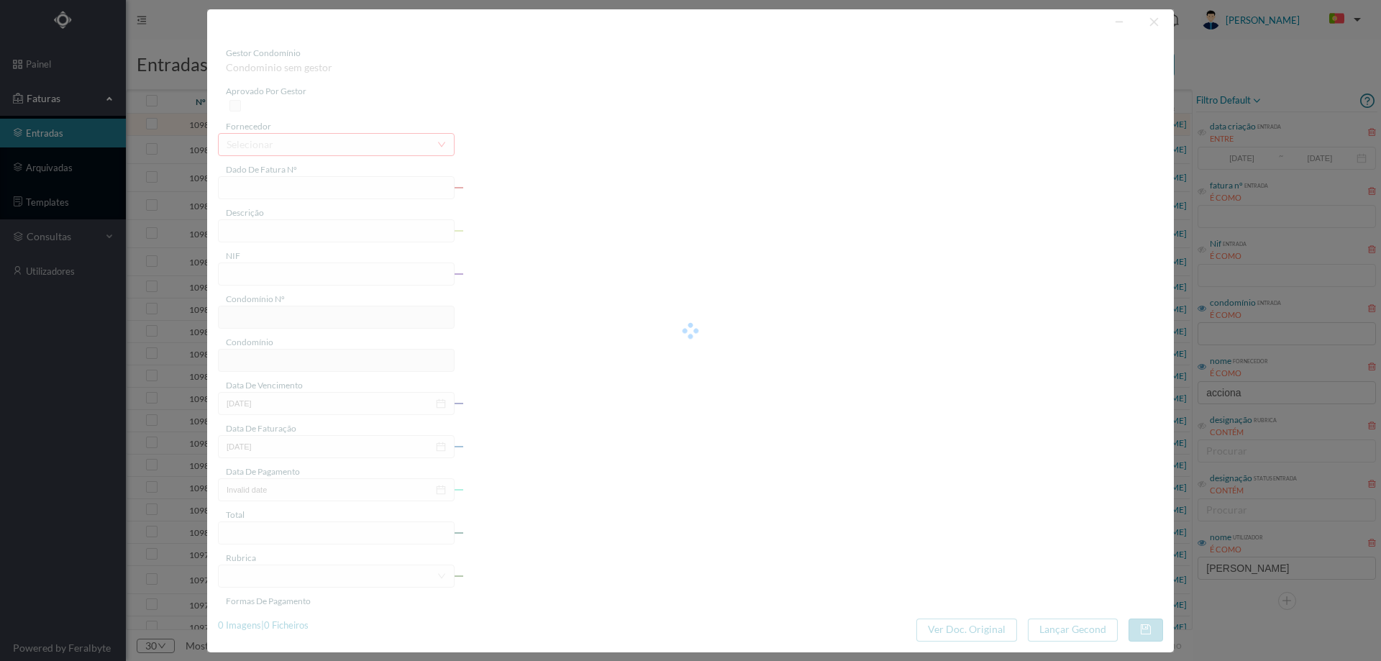
type input "FT P25/034704"
type input "GALES 235 COMUNS"
type input "901612677"
type input "[DATE]"
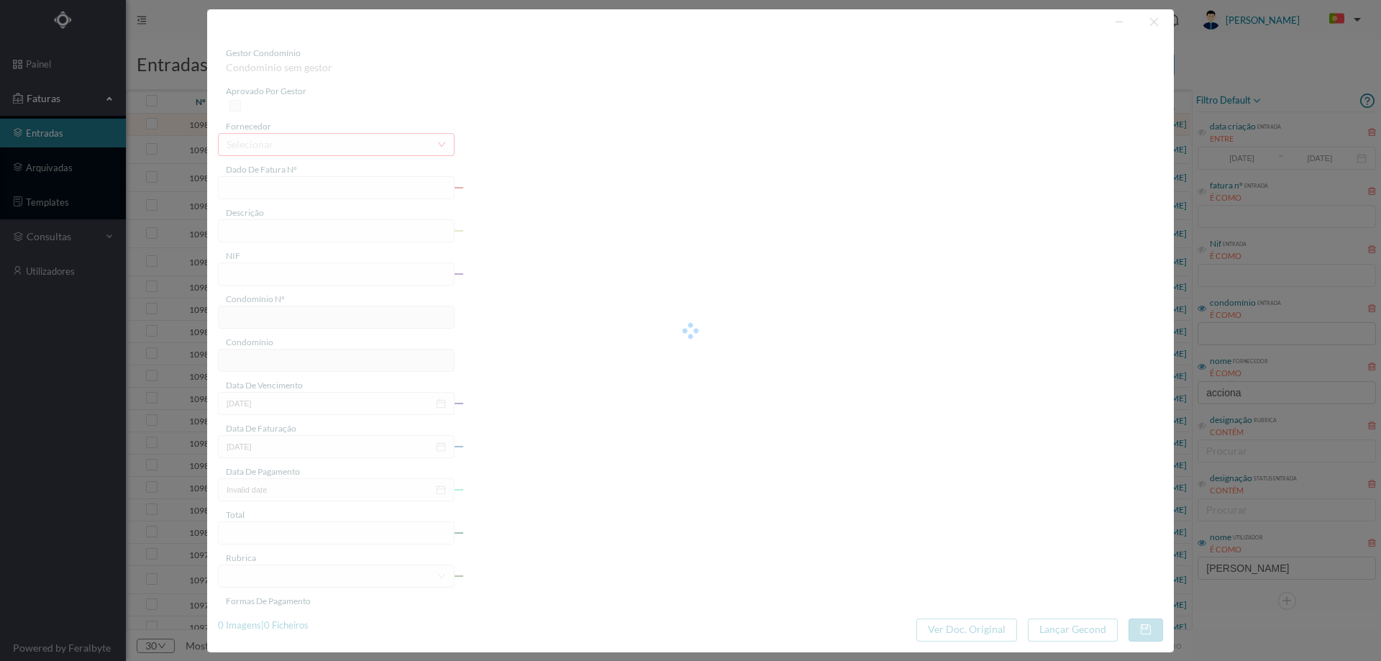
type input "[DATE]"
type input "140.68"
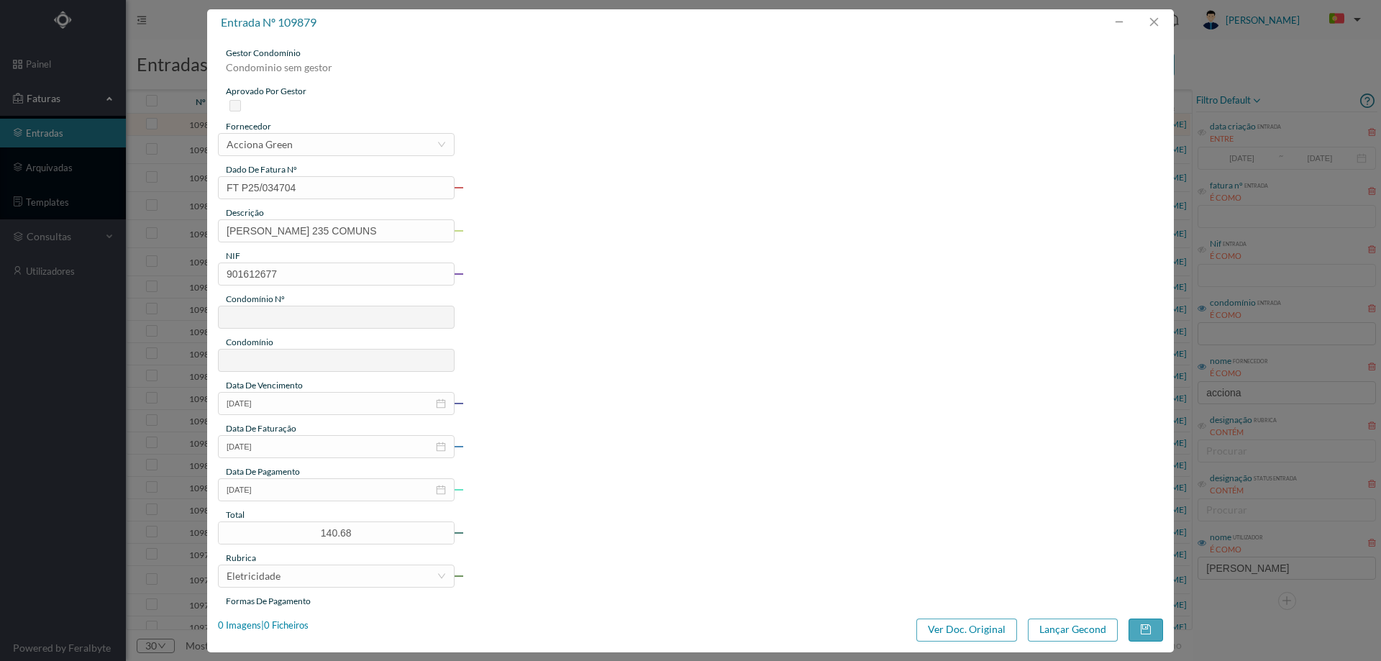
type input "637"
type input "ED. MARGINAL II"
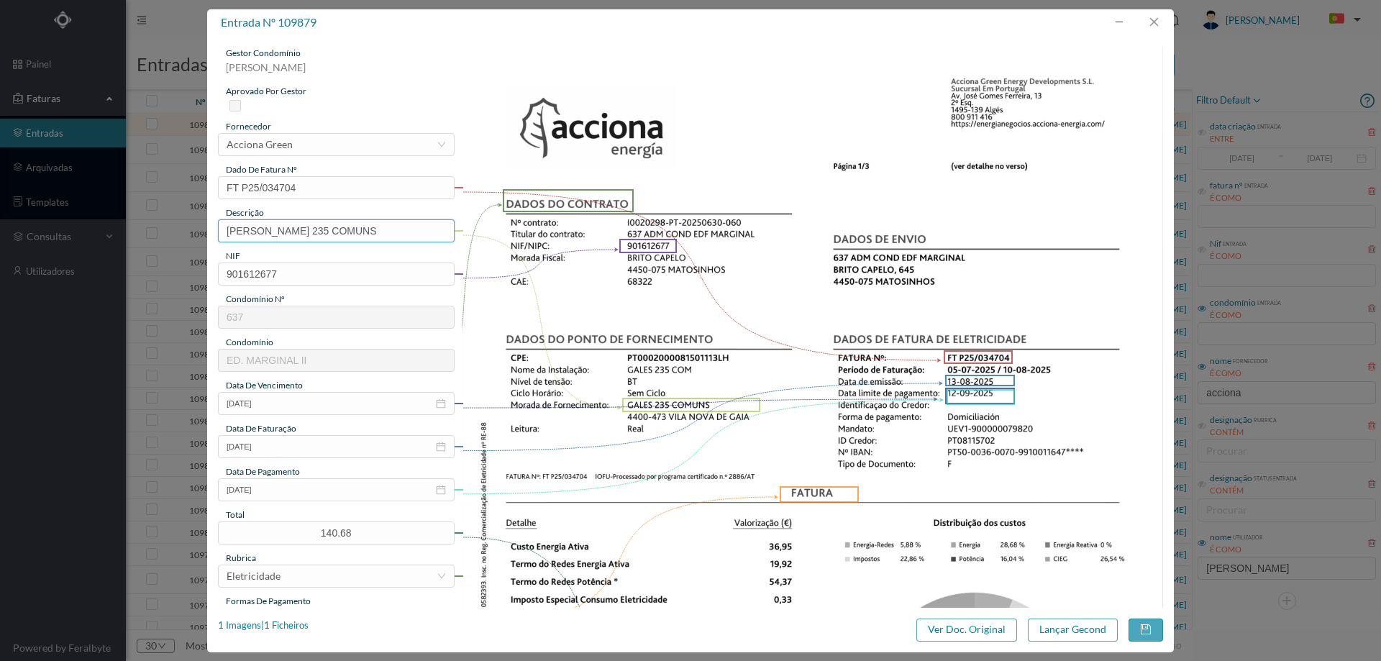
click at [401, 232] on input "GALES 235 COMUNS" at bounding box center [336, 230] width 237 height 23
paste input "([DATE] A [DATE])"
click at [339, 232] on input "GALES 235 COMUNS (11.07.2025 A 10.08.2025)" at bounding box center [336, 230] width 237 height 23
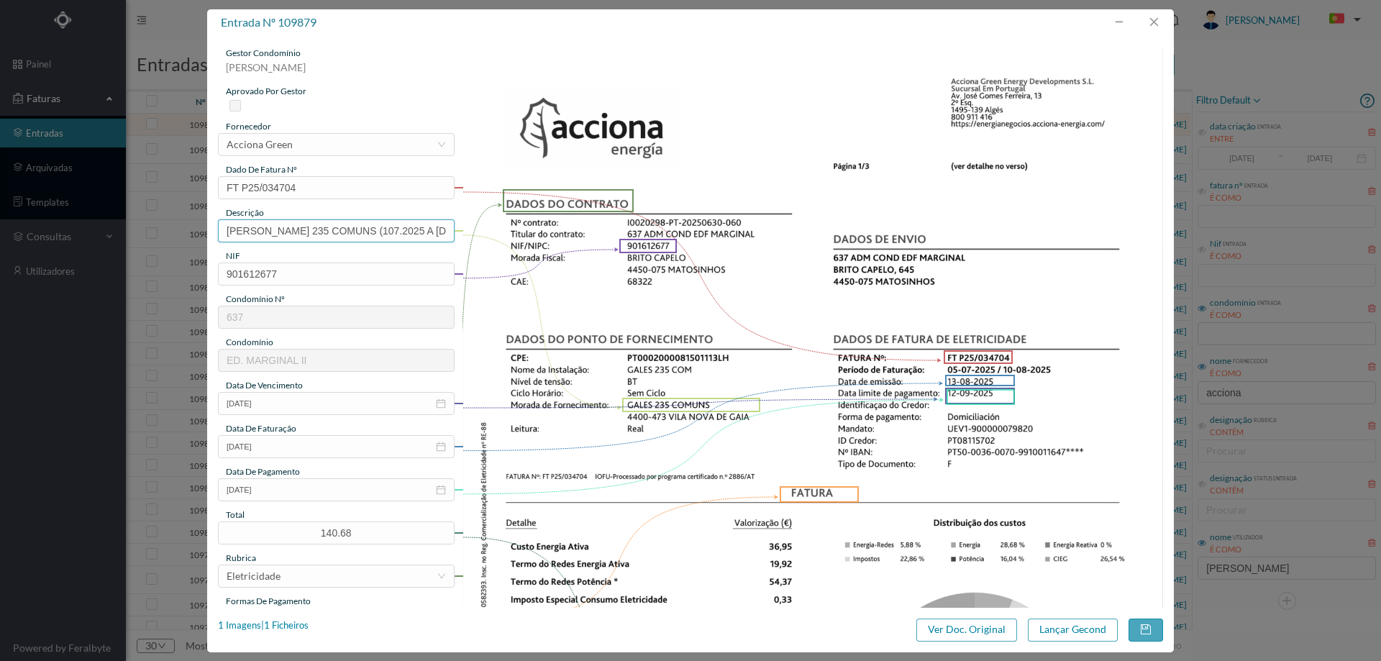
click at [334, 232] on input "GALES 235 COMUNS (107.2025 A 10.08.2025)" at bounding box center [336, 230] width 237 height 23
type input "GALES 235 COMUNS (05.07.2025 A 10.08.2025)"
click at [1066, 624] on button "Lançar Gecond" at bounding box center [1073, 629] width 90 height 23
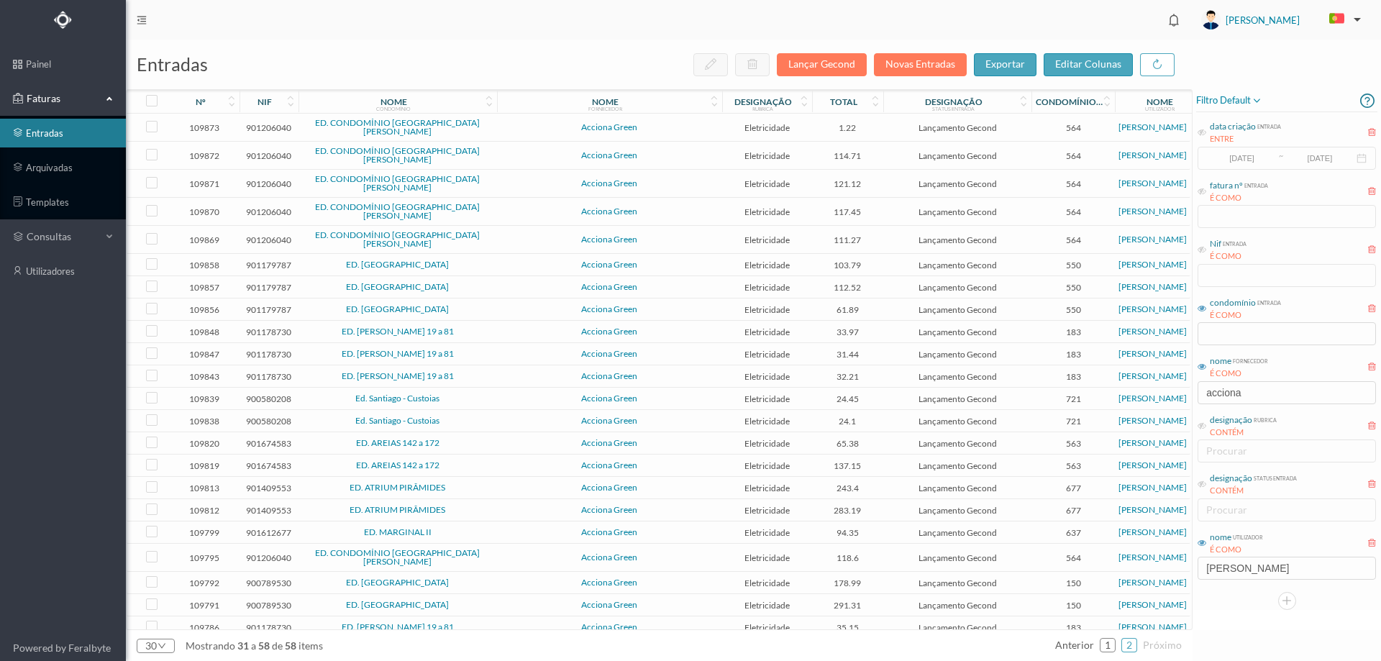
click at [708, 124] on span "Acciona Green" at bounding box center [610, 127] width 218 height 9
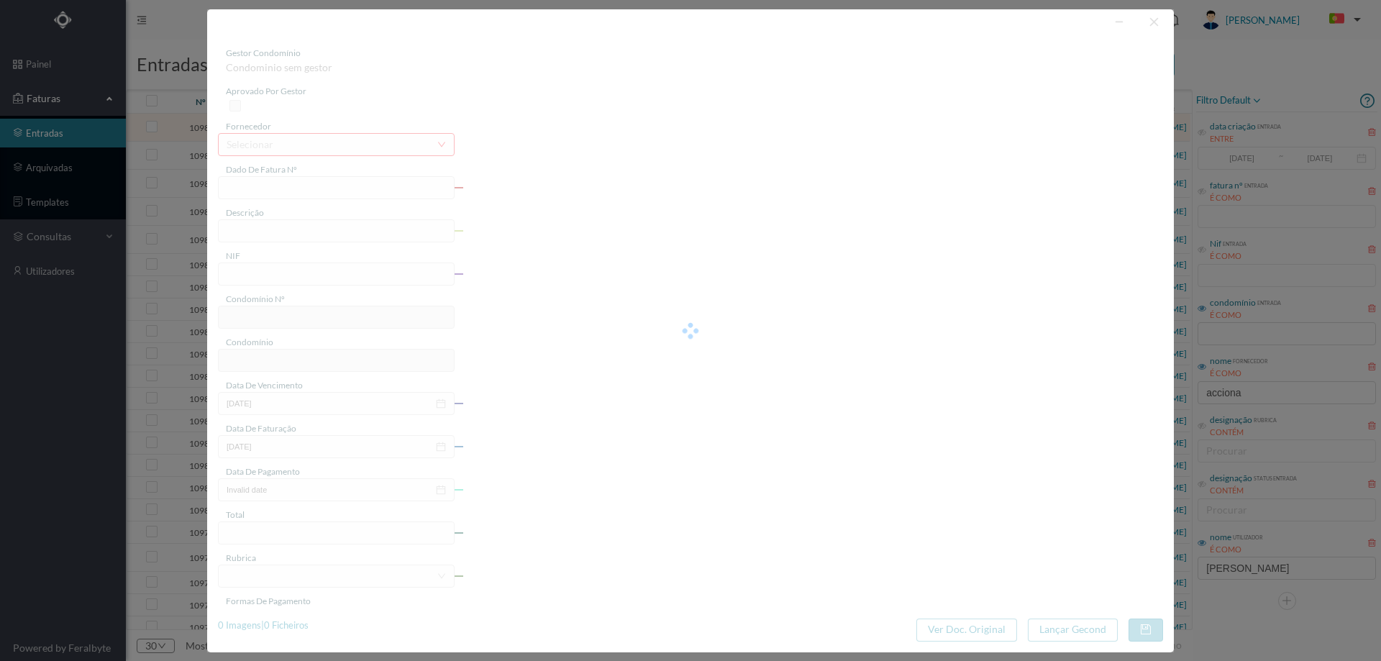
type input "FT P25/034694"
type input "DE ALMEIRIGA NORTE 2770"
type input "901206040"
type input "[DATE]"
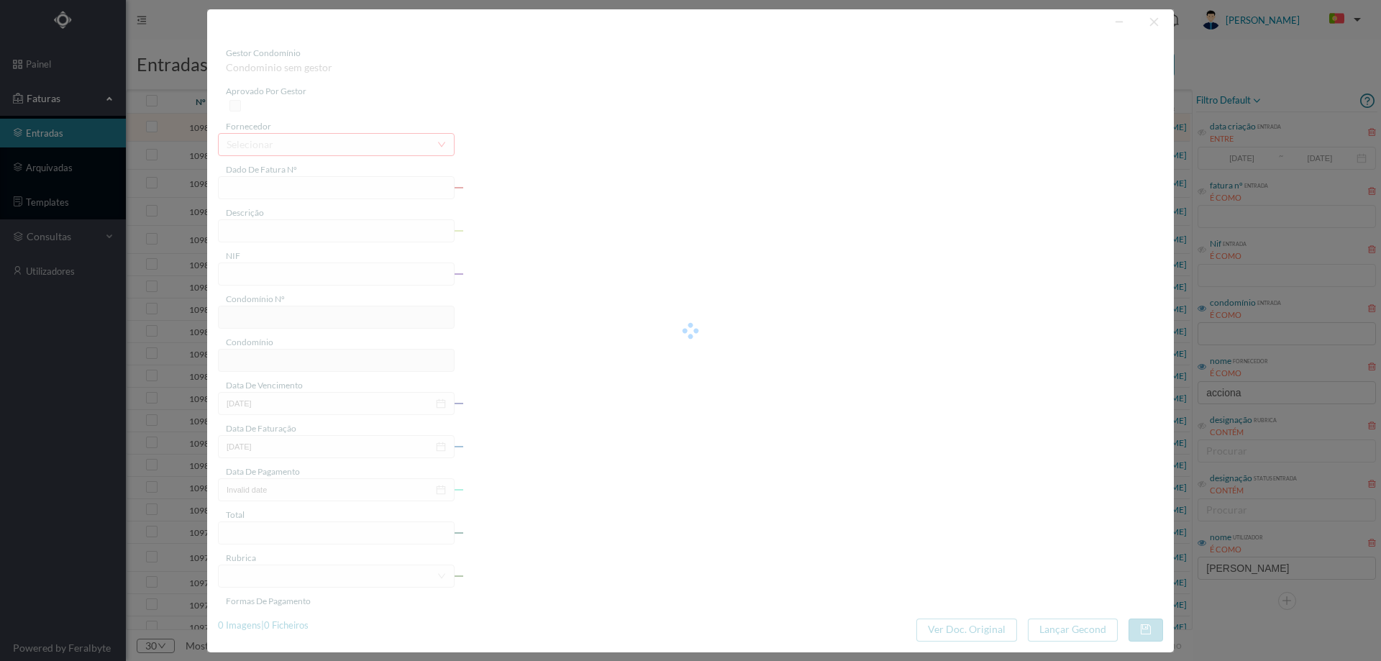
type input "[DATE]"
type input "1.22"
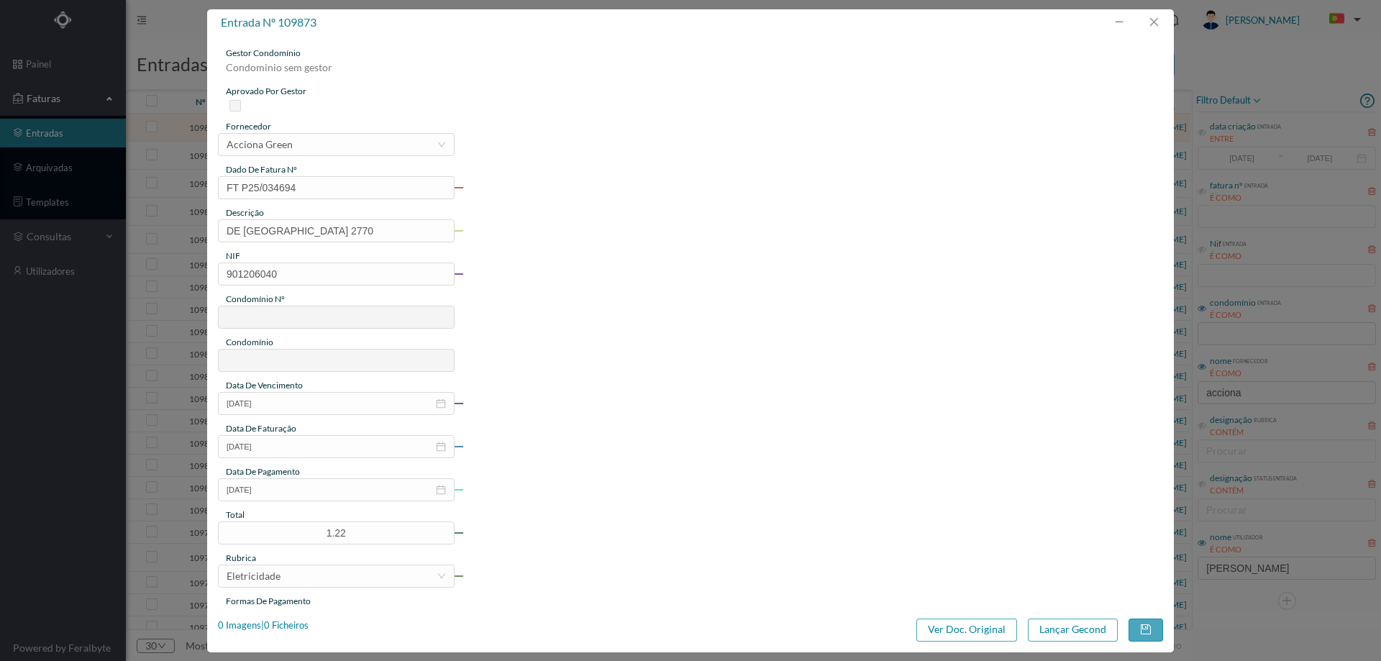
type input "564"
type input "ED. CONDOMÍNIO [GEOGRAPHIC_DATA]"
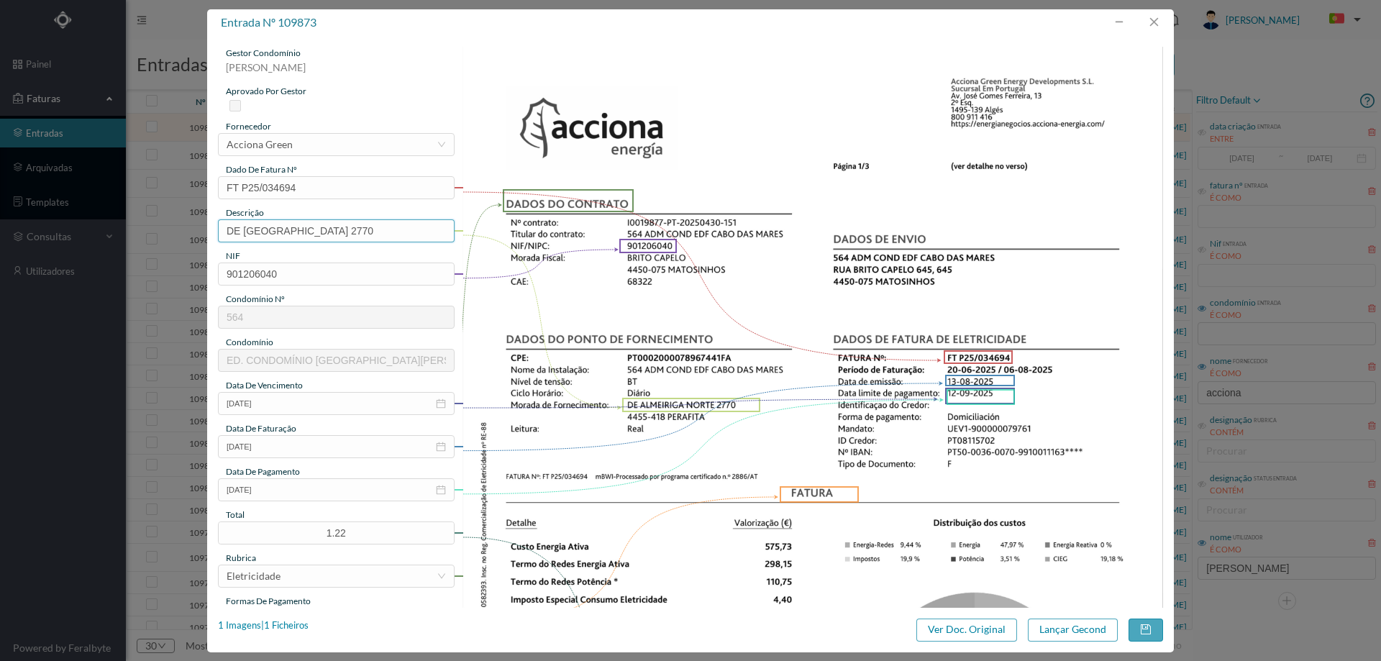
click at [377, 232] on input "DE ALMEIRIGA NORTE 2770" at bounding box center [336, 230] width 237 height 23
paste input "([DATE] A [DATE])"
click at [336, 229] on input "DE ALMEIRIGA NORTE 2770 (11.07.2025 A 10.08.2025)" at bounding box center [336, 230] width 237 height 23
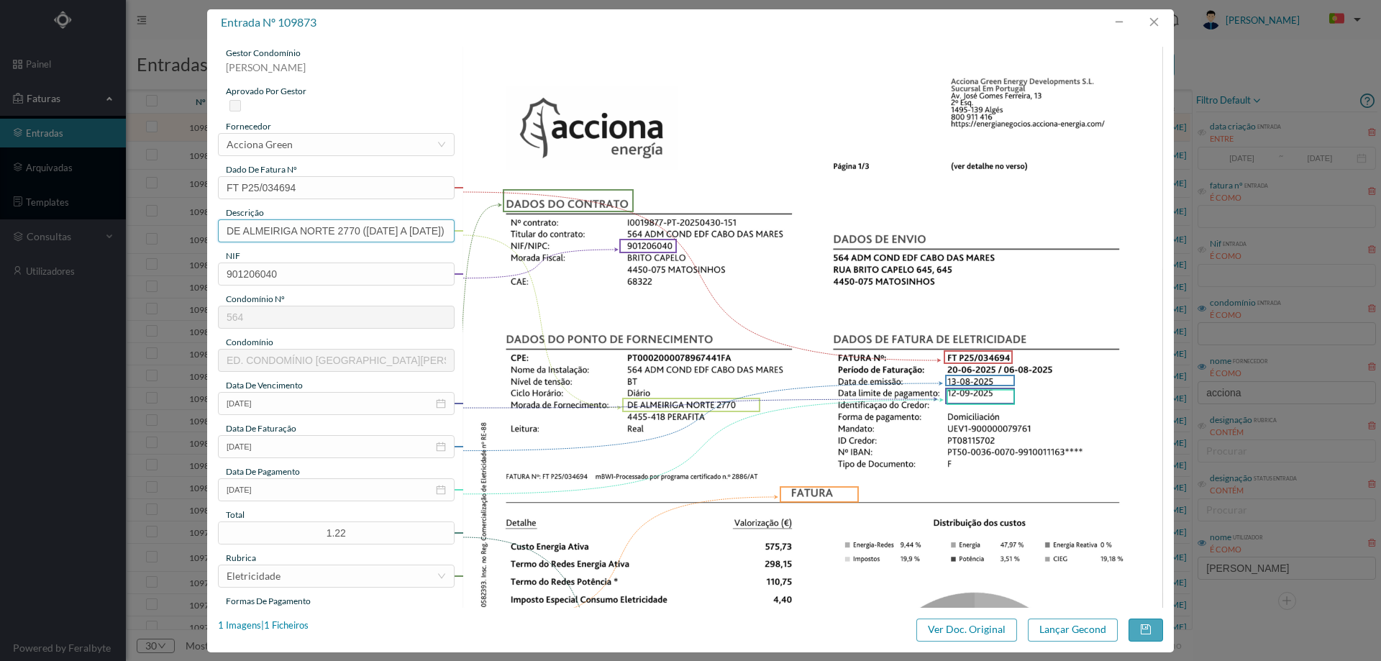
click at [336, 230] on input "DE ALMEIRIGA NORTE 2770 (1.07.2025 A 10.08.2025)" at bounding box center [336, 230] width 237 height 23
click at [360, 232] on input "DE ALMEIRIGA NORTE 2770 (20.07.2025 A 10.08.2025)" at bounding box center [336, 230] width 237 height 23
click at [408, 230] on input "DE ALMEIRIGA NORTE 2770 (20.06.2025 A 10.08.2025)" at bounding box center [336, 230] width 237 height 23
click at [406, 236] on input "DE ALMEIRIGA NORTE 2770 (20.06.2025 A 1008.2025)" at bounding box center [336, 230] width 237 height 23
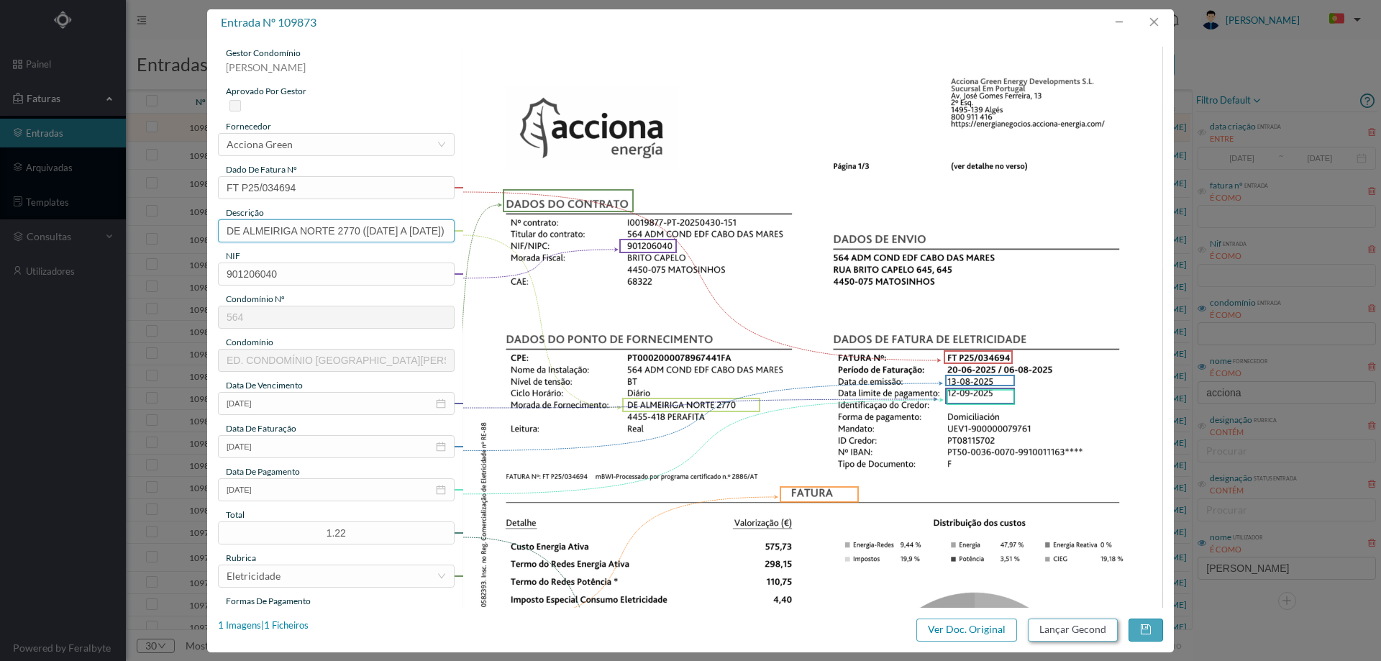
type input "DE ALMEIRIGA NORTE 2770 (20.06.2025 A 06.08.2025)"
click at [1058, 632] on button "Lançar Gecond" at bounding box center [1073, 629] width 90 height 23
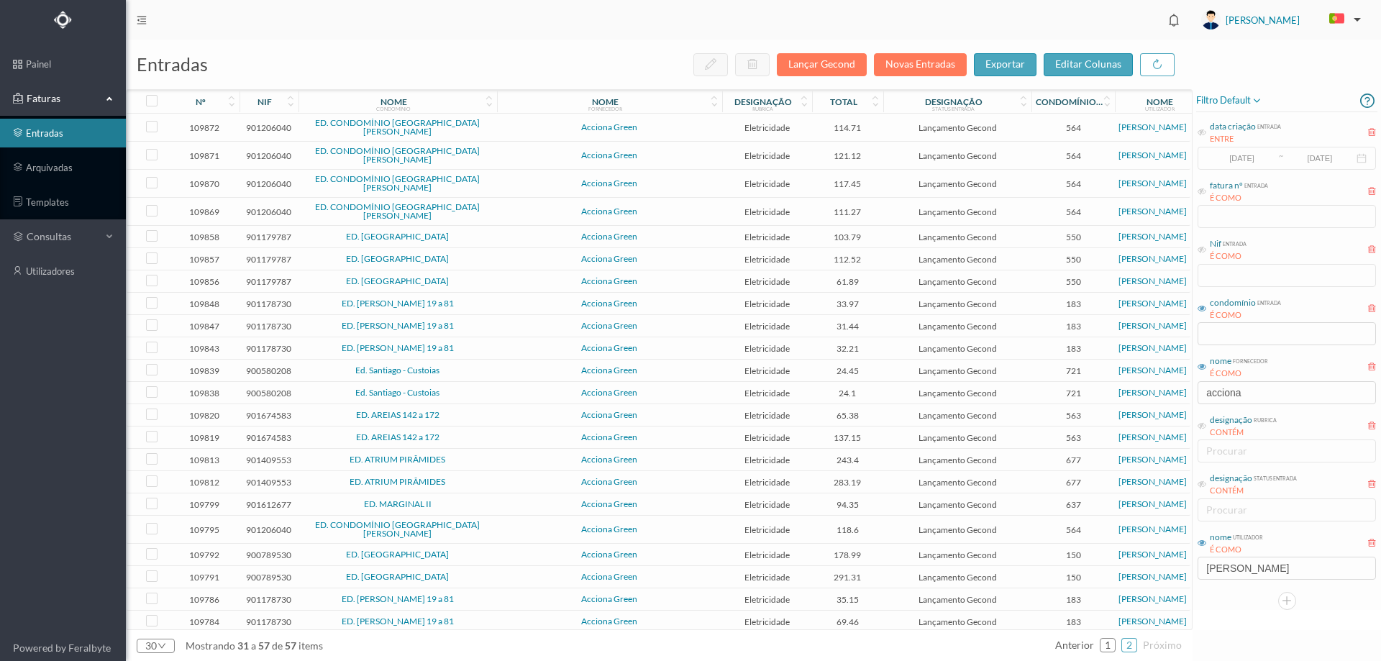
click at [670, 128] on span "Acciona Green" at bounding box center [610, 127] width 218 height 9
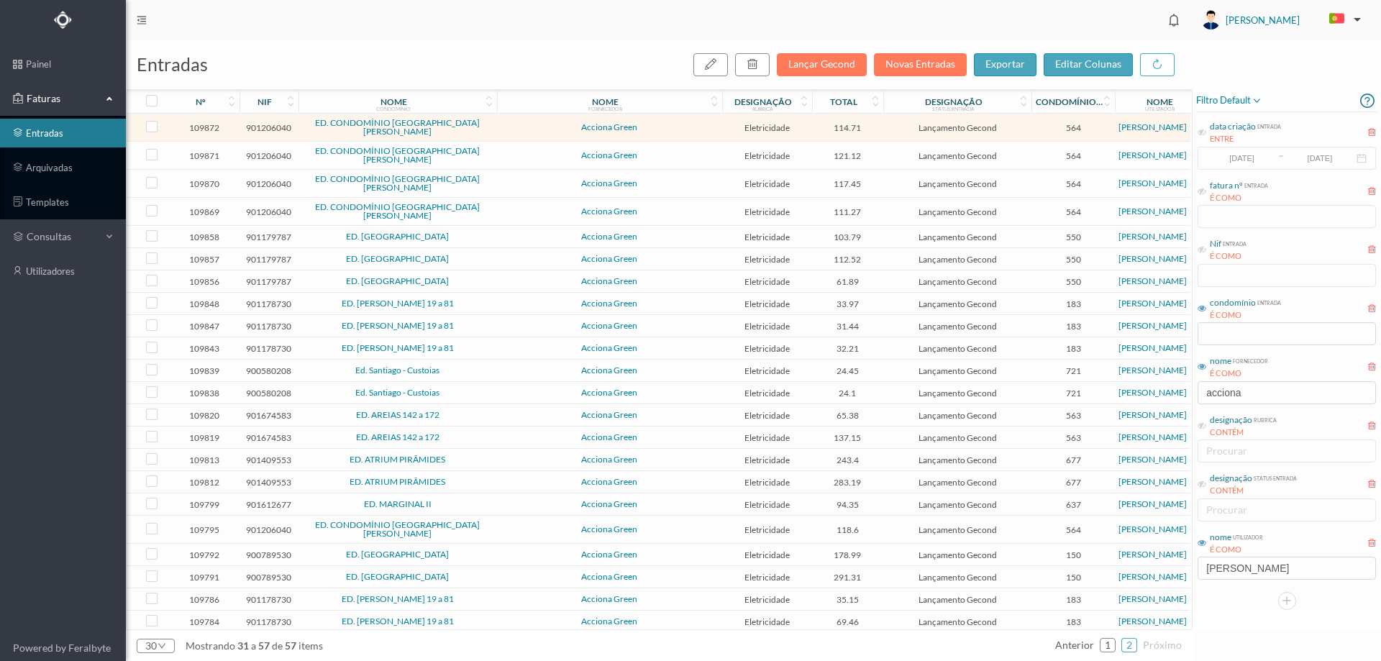
click at [670, 128] on span "Acciona Green" at bounding box center [610, 127] width 218 height 9
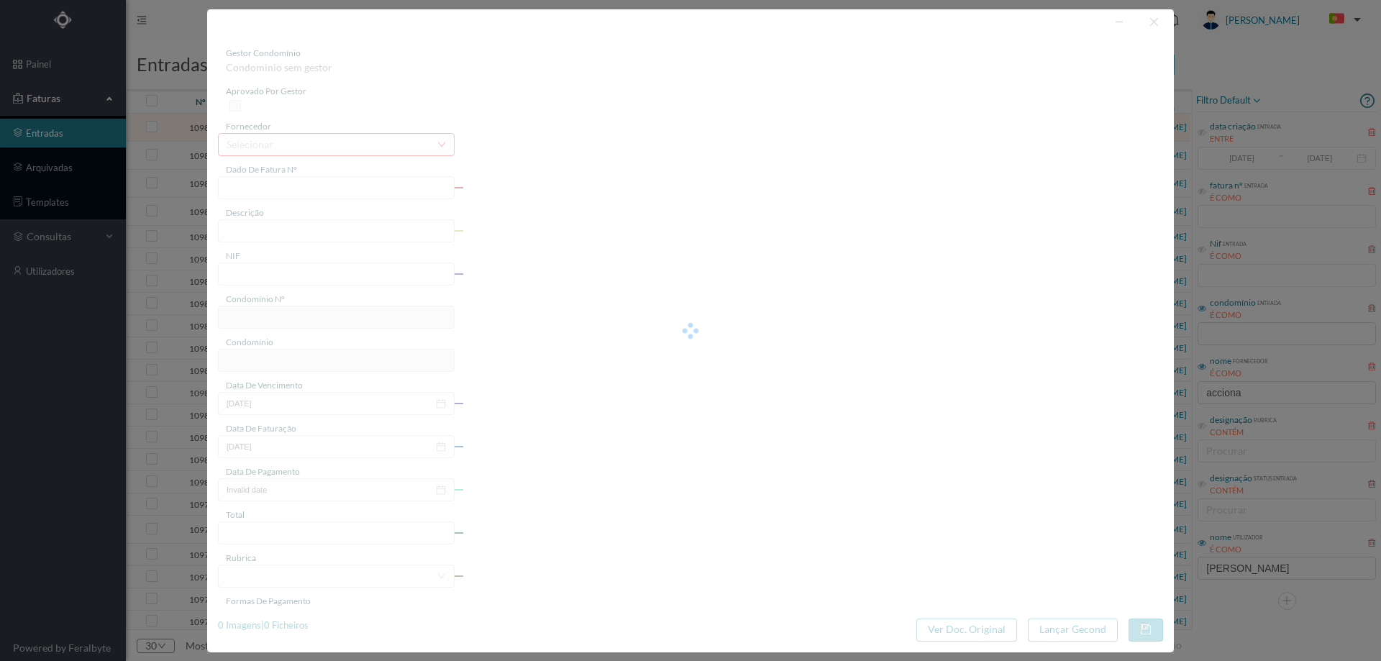
type input "FT P25/034693"
type input "DE ALMEIRIGA NORTE 2800"
type input "901206040"
type input "[DATE]"
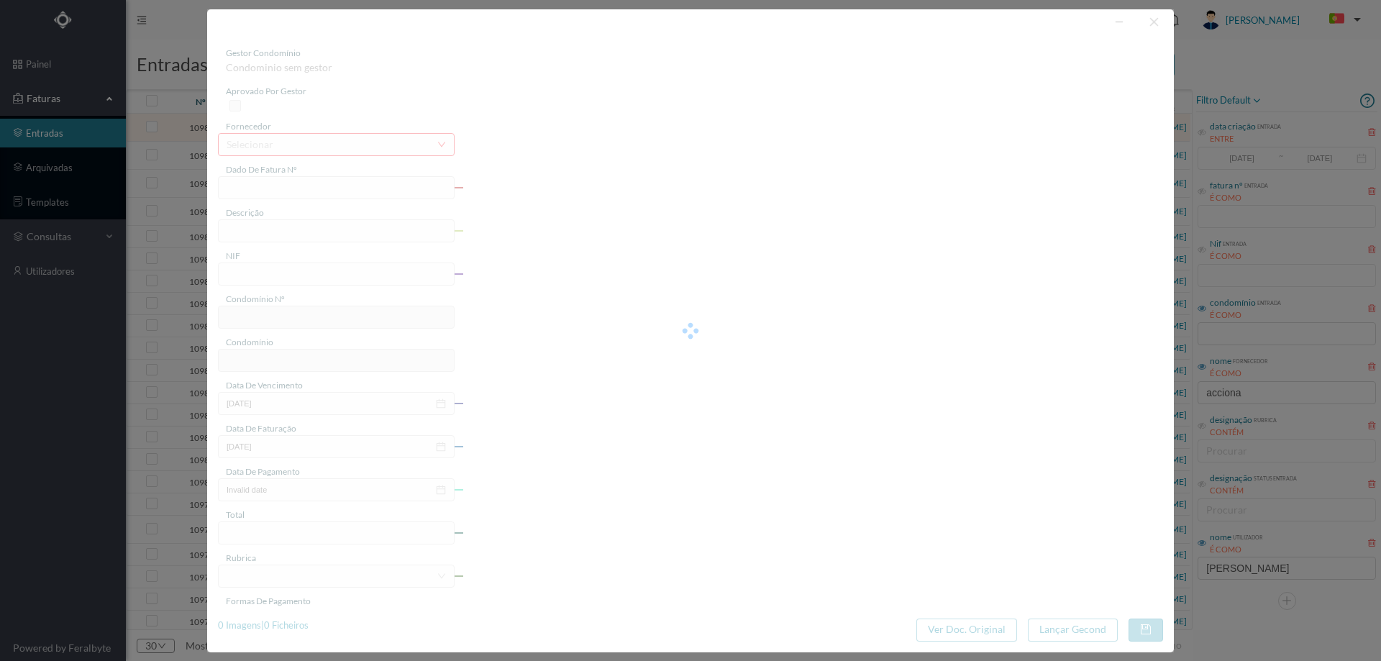
type input "[DATE]"
type input "114.71"
type input "564"
type input "ED. CONDOMÍNIO [GEOGRAPHIC_DATA]"
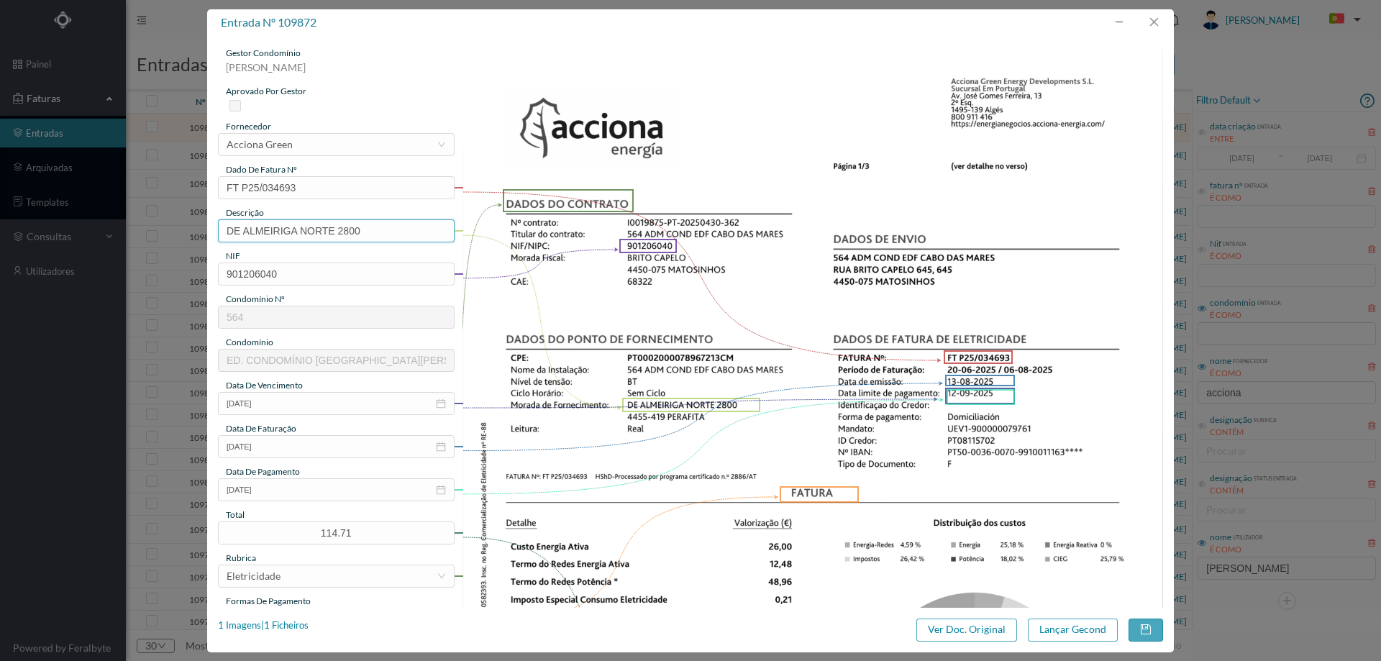
click at [404, 237] on input "DE ALMEIRIGA NORTE 2800" at bounding box center [336, 230] width 237 height 23
paste input "([DATE] A [DATE])"
click at [339, 230] on input "DE ALMEIRIGA NORTE 2800 (11.07.2025 A 10.08.2025)" at bounding box center [336, 230] width 237 height 23
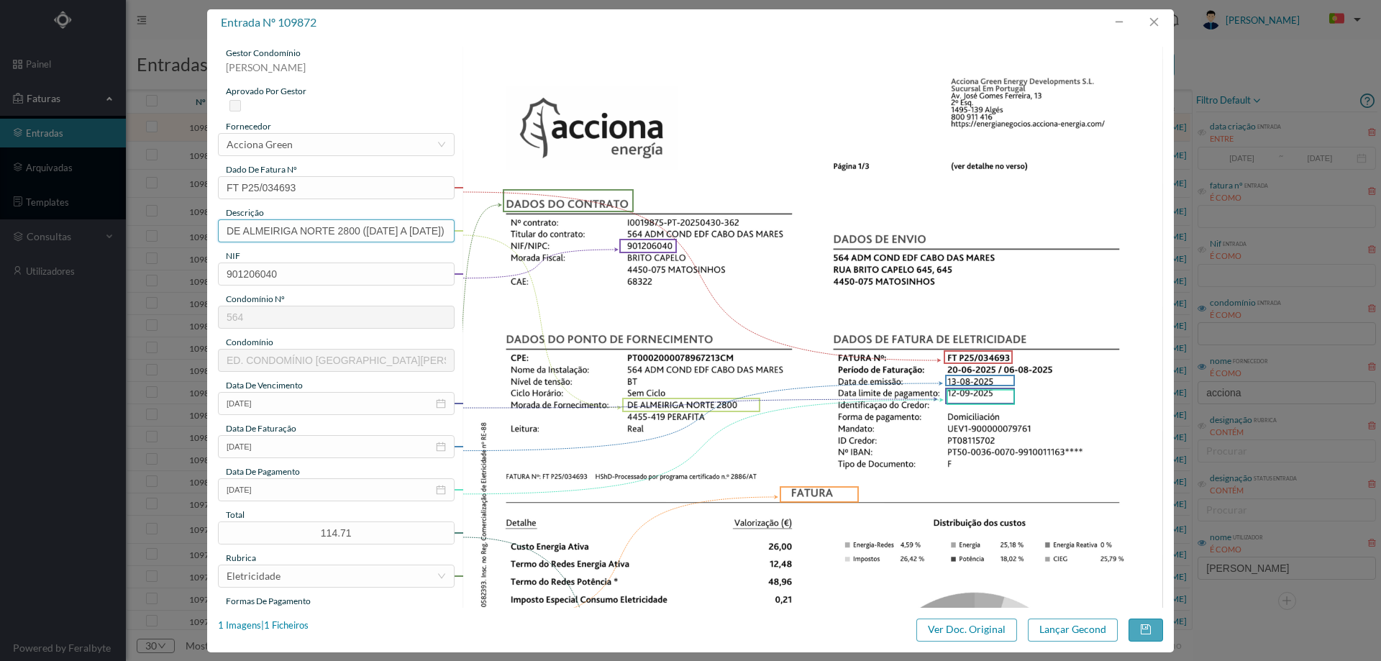
drag, startPoint x: 398, startPoint y: 227, endPoint x: 406, endPoint y: 228, distance: 8.7
click at [406, 228] on input "DE ALMEIRIGA NORTE 2800 (20.07.2025 A 10.08.2025)" at bounding box center [336, 230] width 237 height 23
drag, startPoint x: 332, startPoint y: 230, endPoint x: 491, endPoint y: 227, distance: 159.7
click at [491, 227] on div "gestor condomínio Hugo Moreira aprovado por gestor fornecedor selecionar Accion…" at bounding box center [690, 543] width 945 height 992
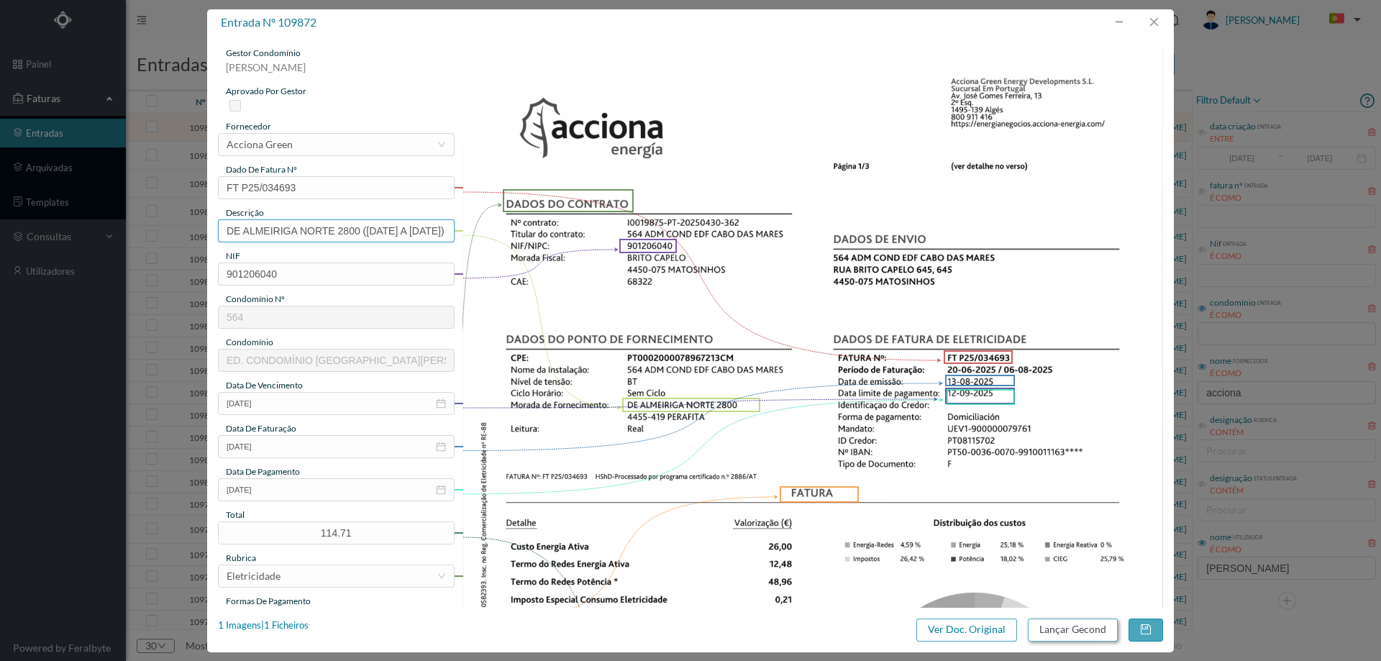
type input "DE ALMEIRIGA NORTE 2800 (20.07.2025 A 06.08.2025)"
click at [1066, 635] on button "Lançar Gecond" at bounding box center [1073, 629] width 90 height 23
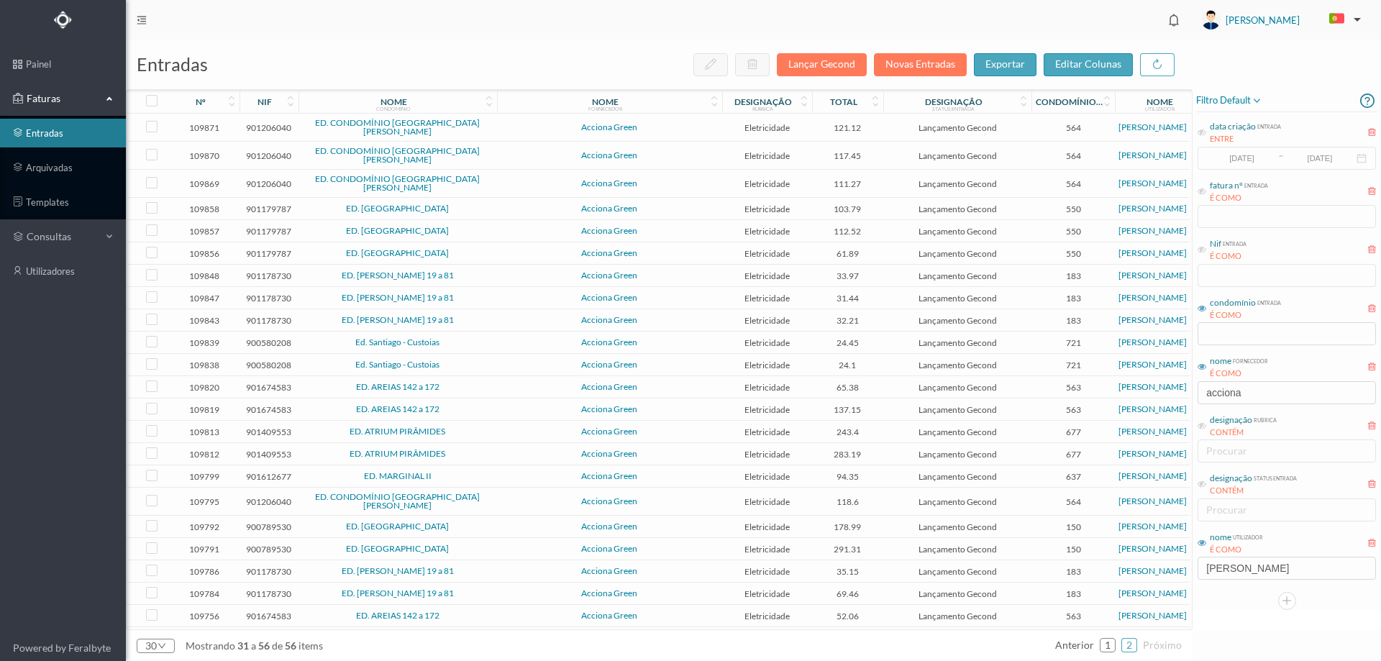
click at [504, 119] on td "Acciona Green" at bounding box center [609, 128] width 225 height 28
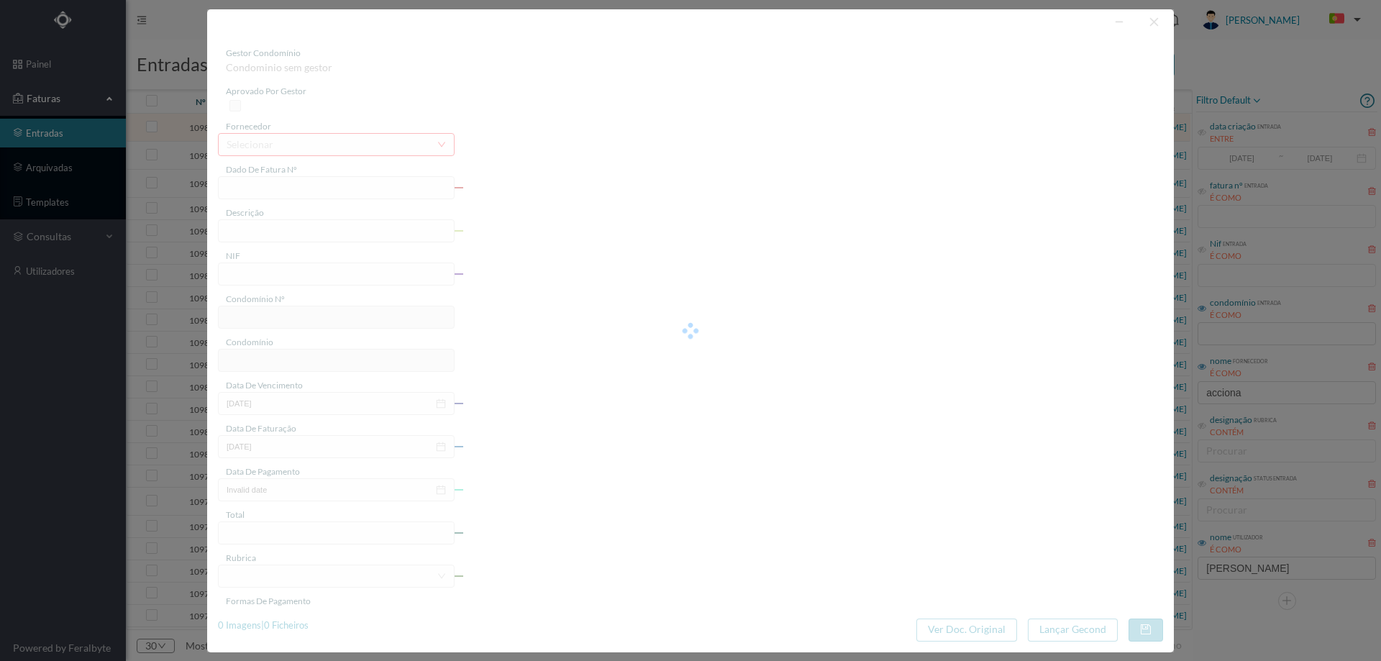
type input "FT P25/034692"
type input "DE ALMEIRIGA 2778"
type input "901206040"
type input "[DATE]"
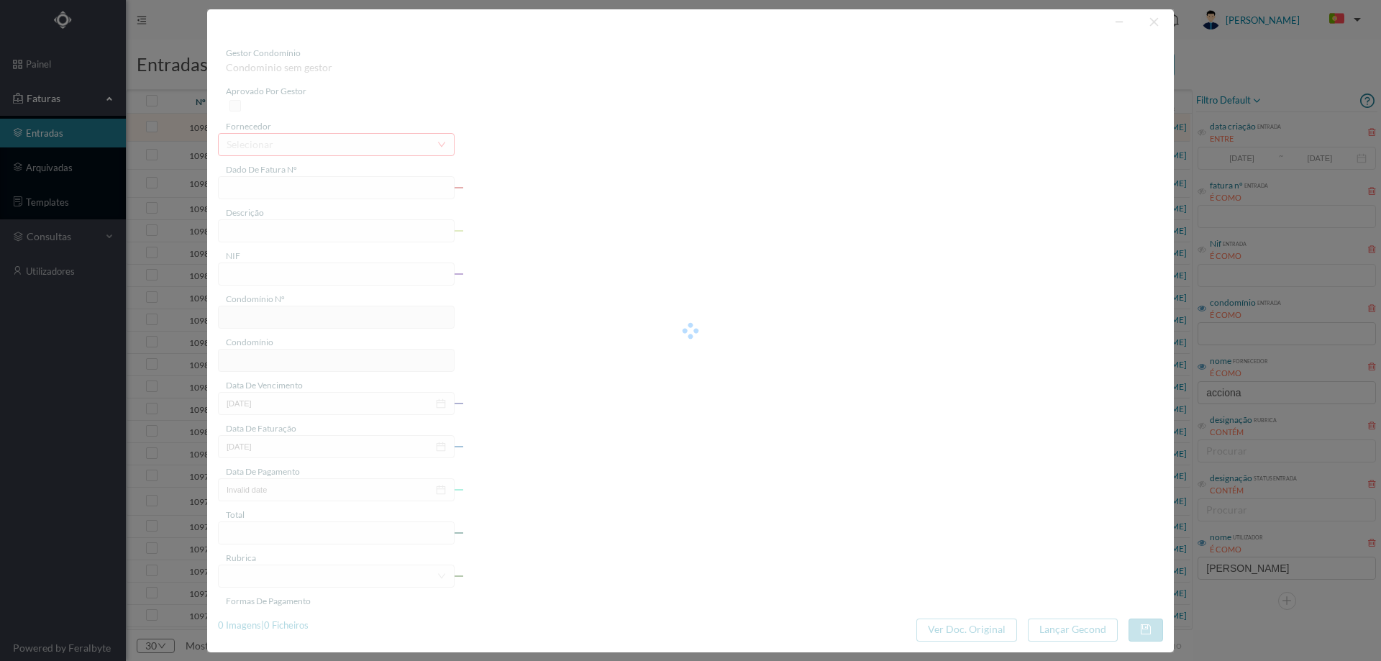
type input "[DATE]"
type input "121.12"
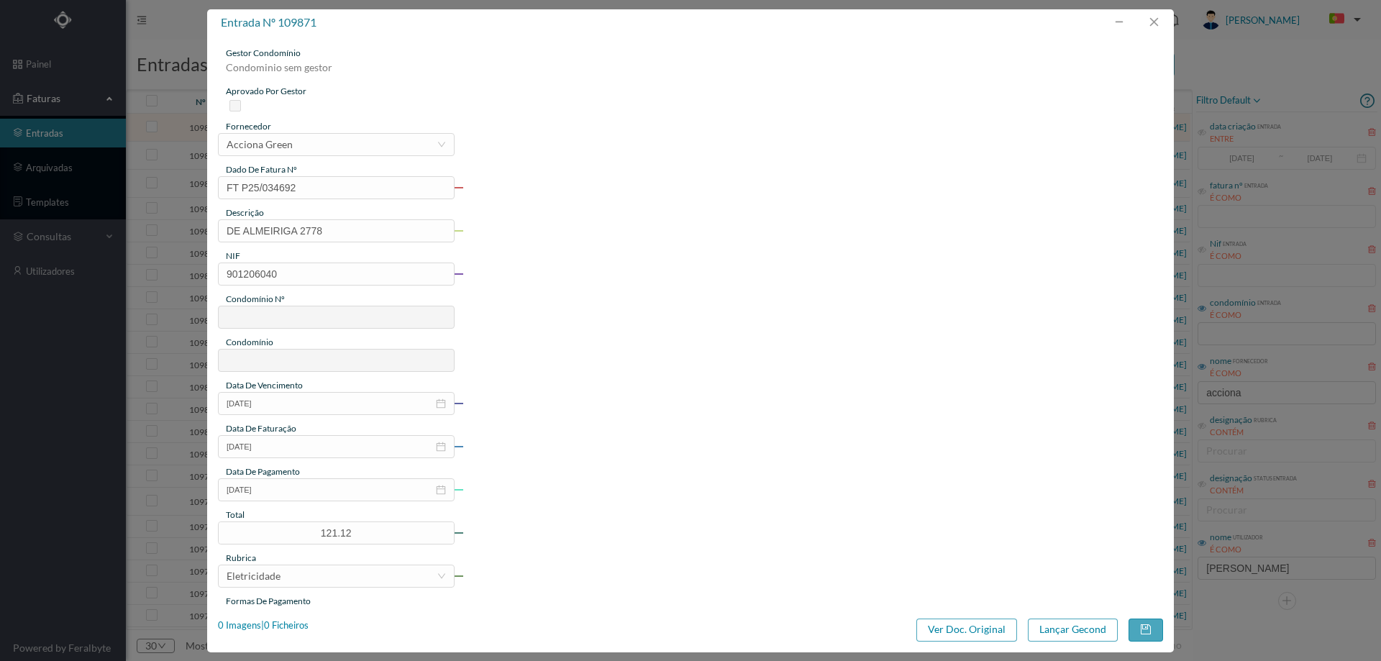
type input "564"
type input "ED. CONDOMÍNIO [GEOGRAPHIC_DATA]"
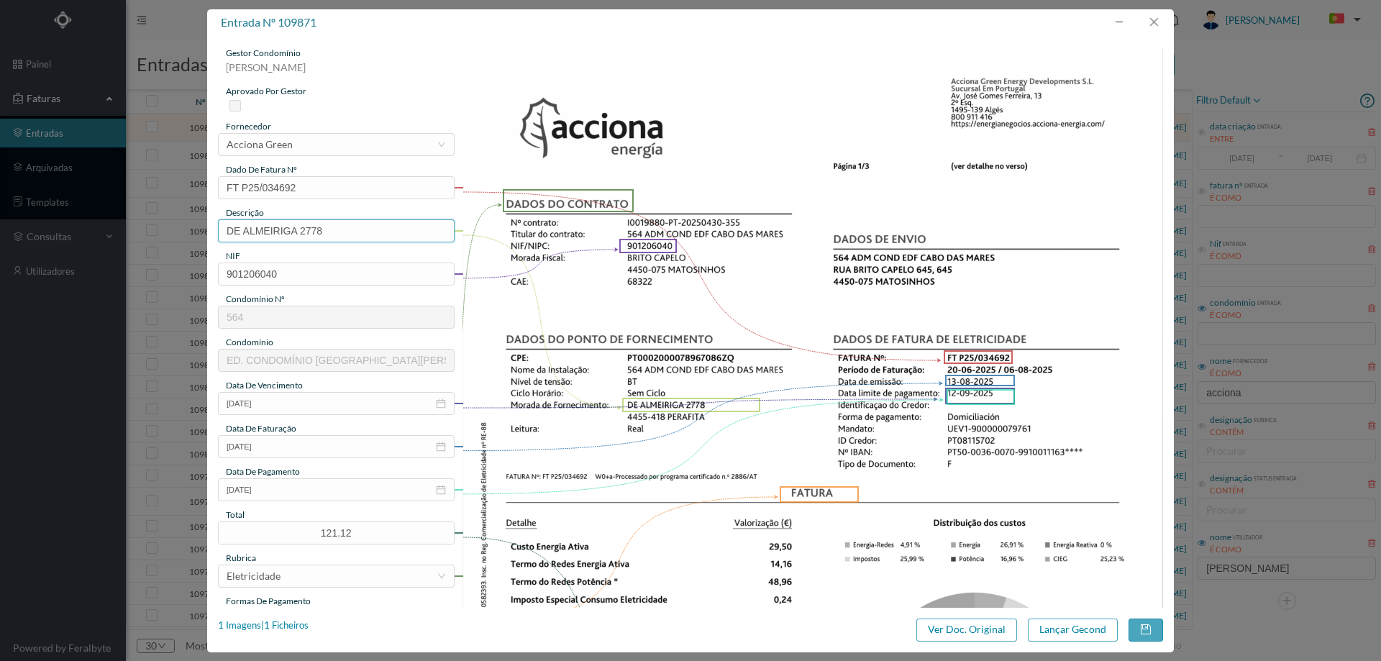
click at [339, 237] on input "DE ALMEIRIGA 2778" at bounding box center [336, 230] width 237 height 23
paste input "(20.07.2025 A 06.08.2025)"
type input "DE ALMEIRIGA 2778 (20.07.2025 A 06.08.2025)"
click at [1074, 629] on button "Lançar Gecond" at bounding box center [1073, 629] width 90 height 23
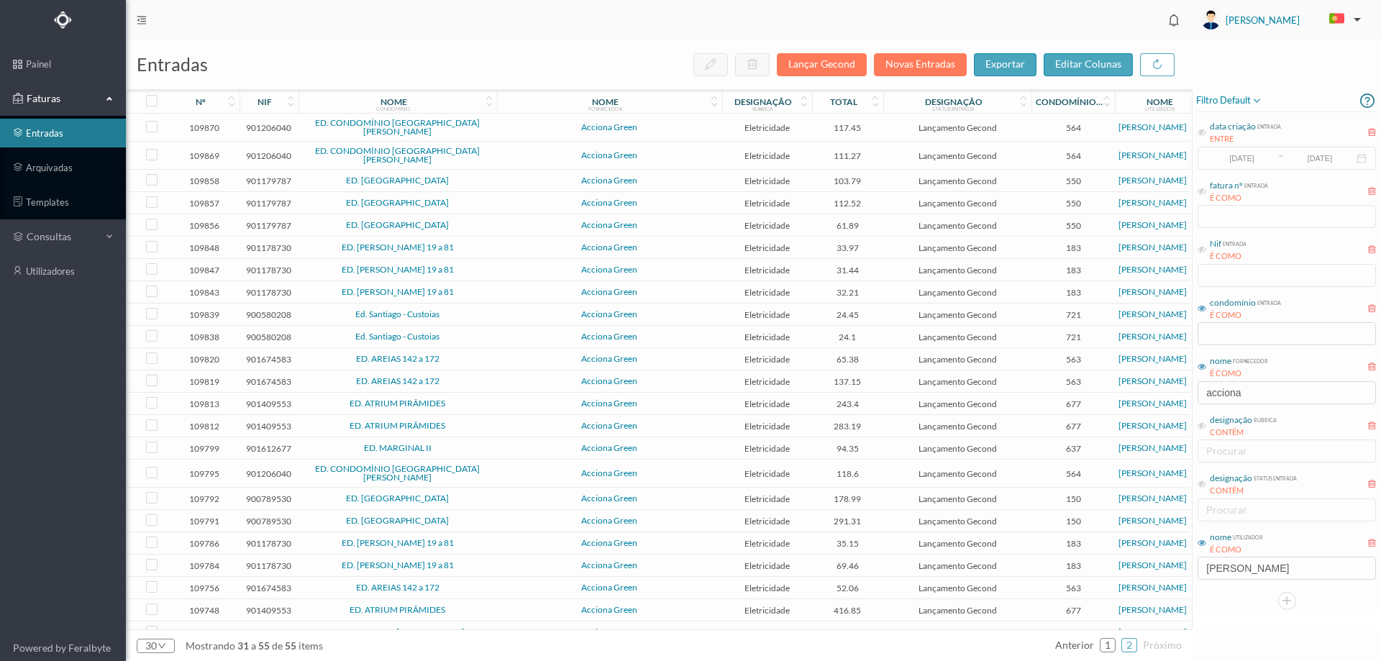
click at [507, 125] on span "Acciona Green" at bounding box center [610, 127] width 218 height 9
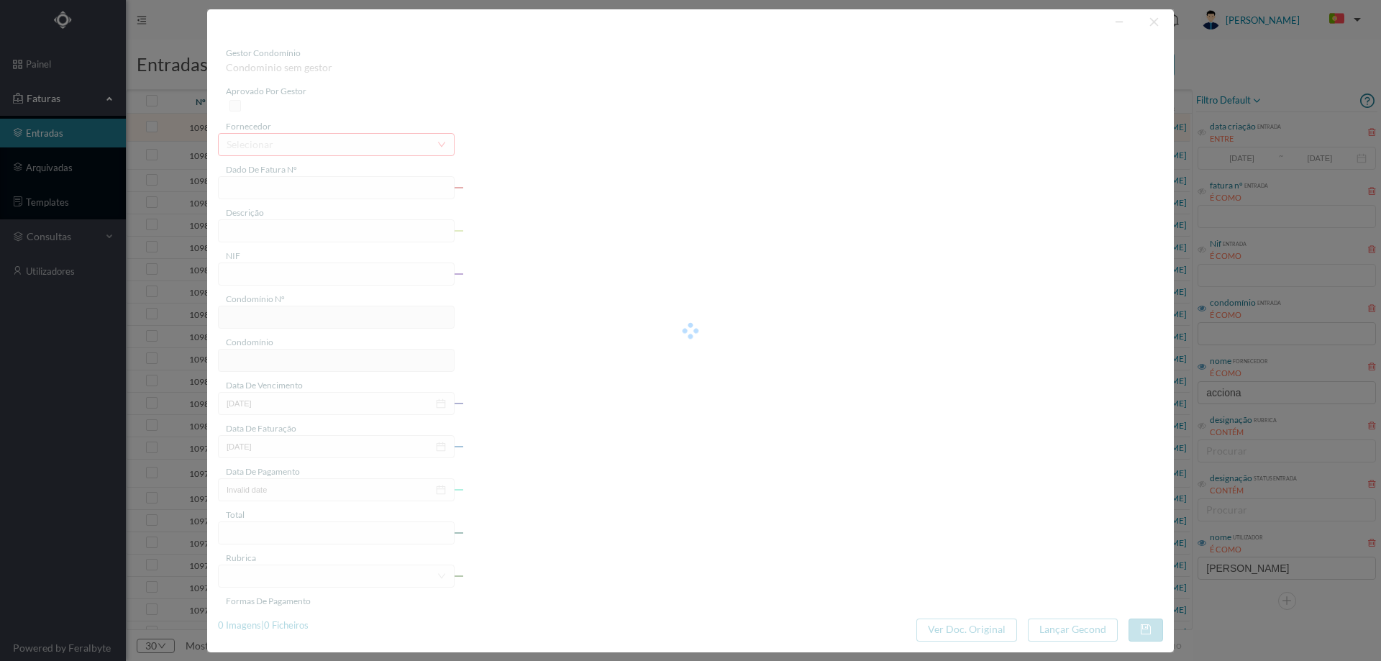
type input "FT P25/034691"
type input "DE ALMEIRIGA NORTE 2838"
type input "901206040"
type input "[DATE]"
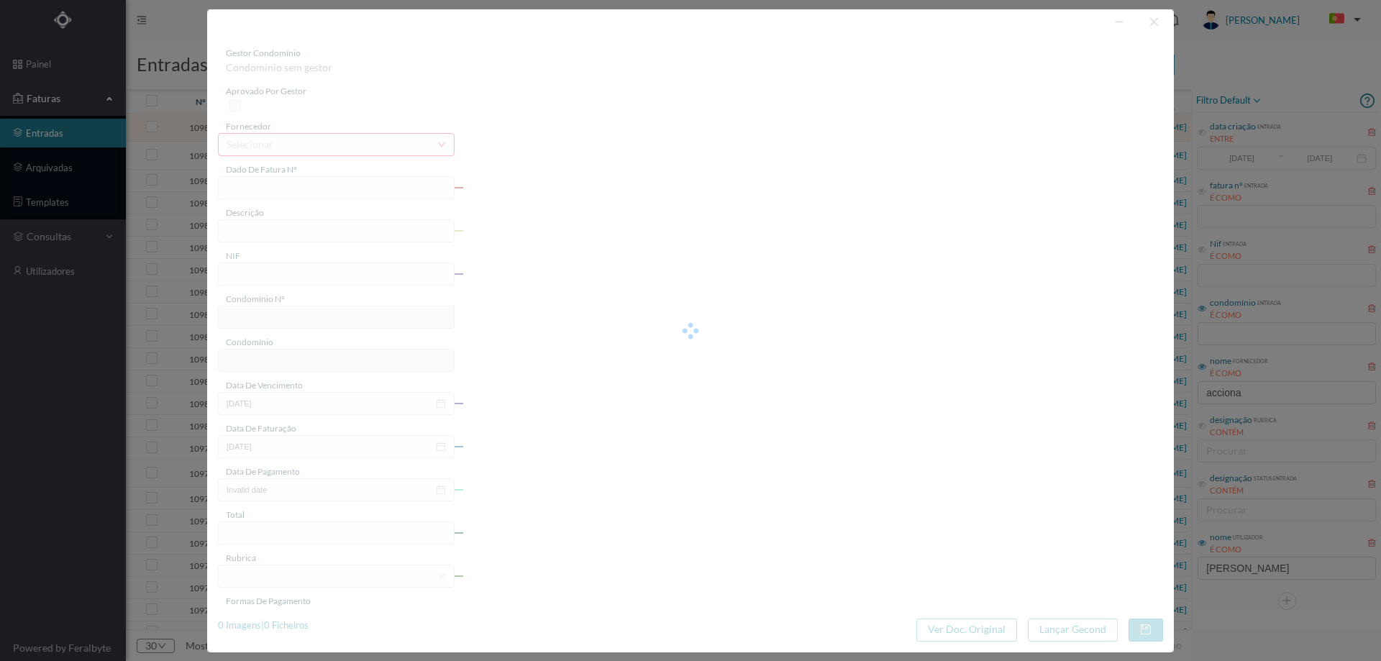
type input "[DATE]"
type input "117.45"
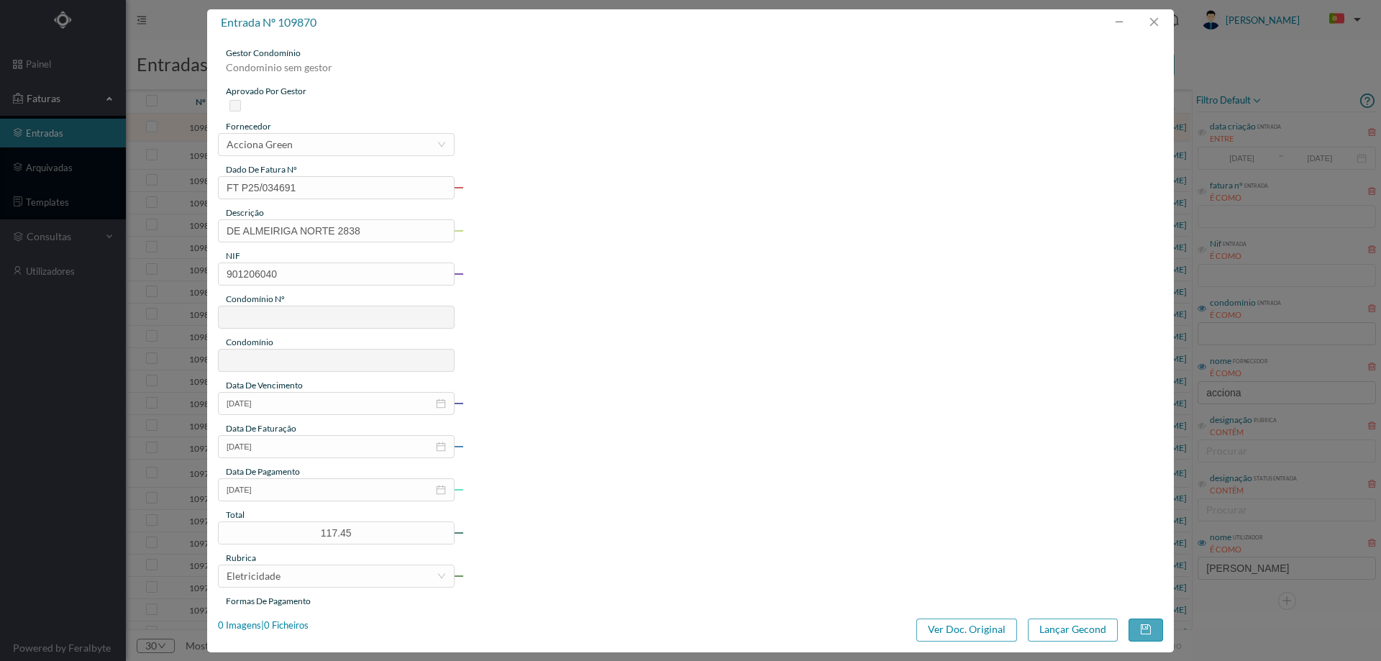
type input "564"
type input "ED. CONDOMÍNIO [GEOGRAPHIC_DATA]"
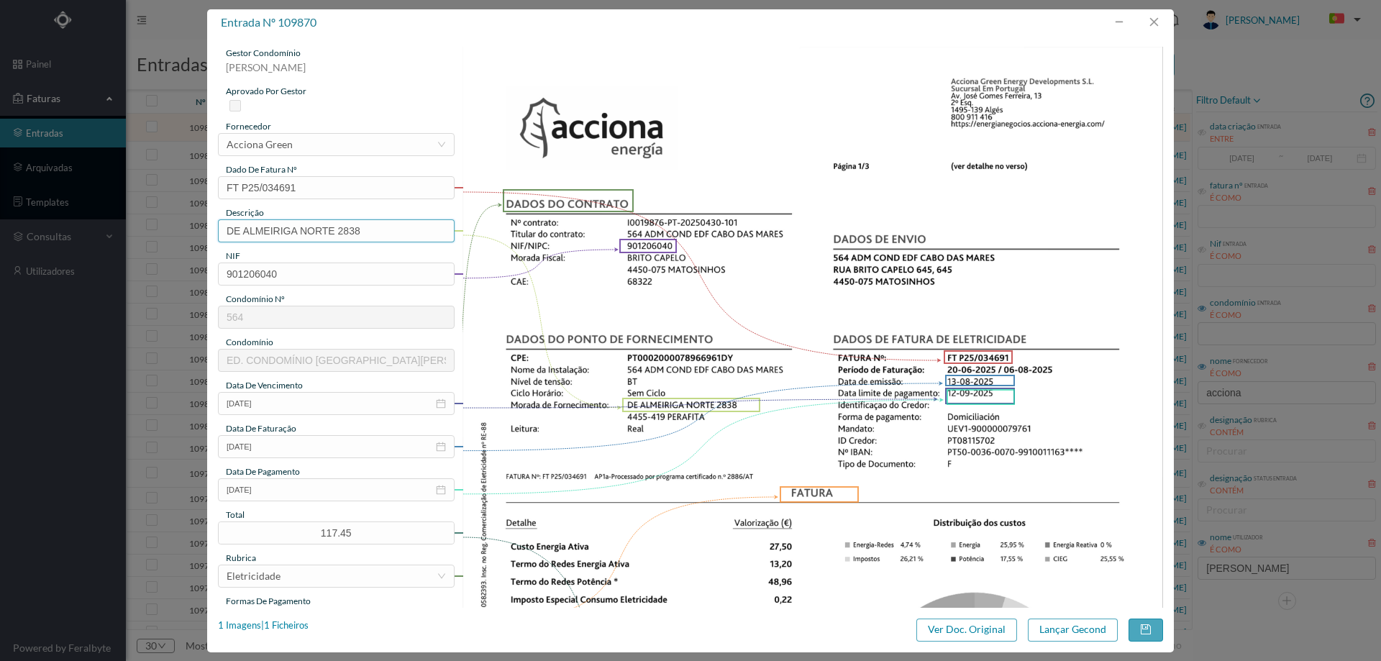
click at [380, 234] on input "DE ALMEIRIGA NORTE 2838" at bounding box center [336, 230] width 237 height 23
paste input "(20.07.2025 A 06.08.2025)"
type input "DE ALMEIRIGA NORTE 2838 (20.07.2025 A 06.08.2025)"
click at [1054, 632] on button "Lançar Gecond" at bounding box center [1073, 629] width 90 height 23
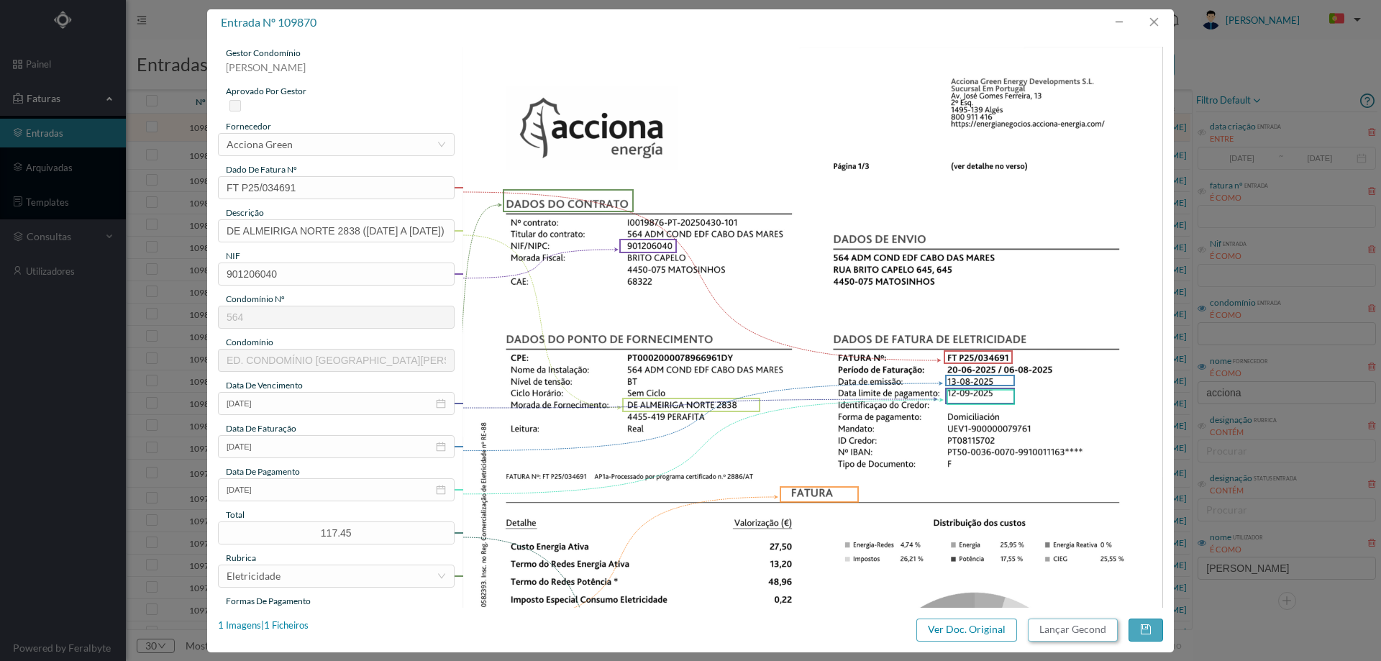
scroll to position [0, 0]
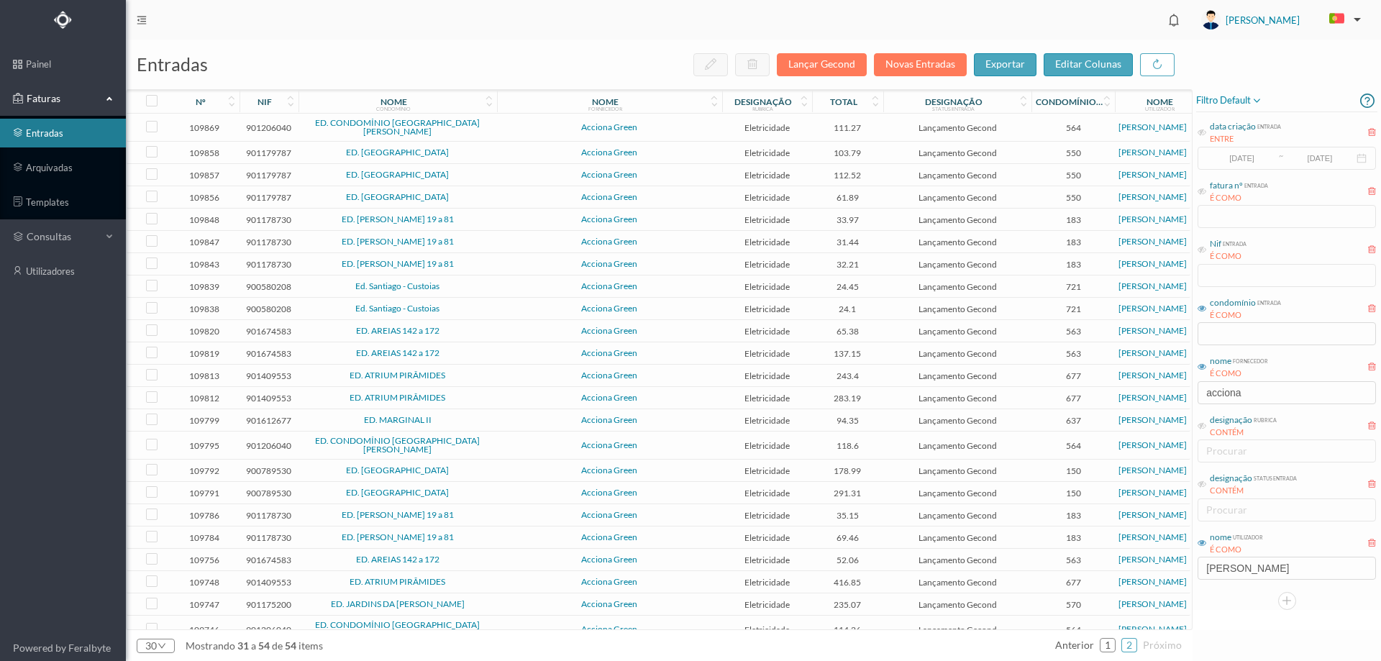
click at [543, 125] on span "Acciona Green" at bounding box center [610, 127] width 218 height 9
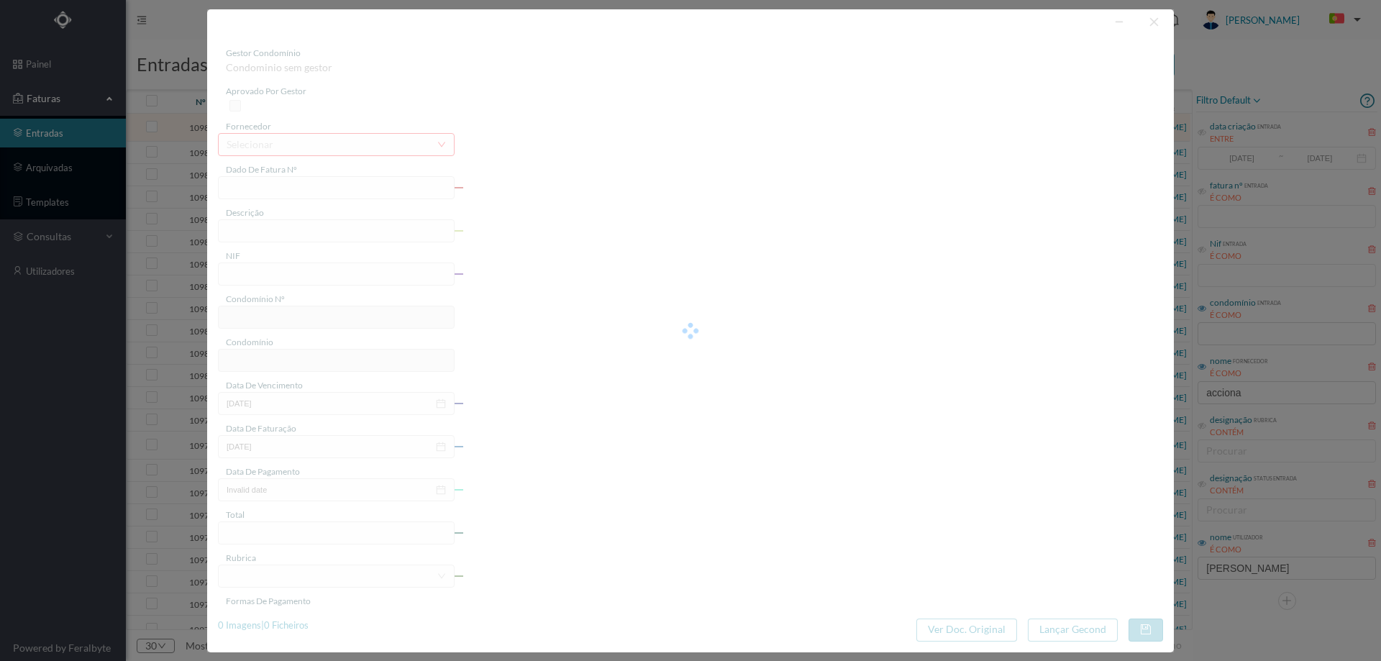
type input "FT P25/034689"
type input "DE ALMEIRIGA NORTE 2820"
type input "901206040"
type input "[DATE]"
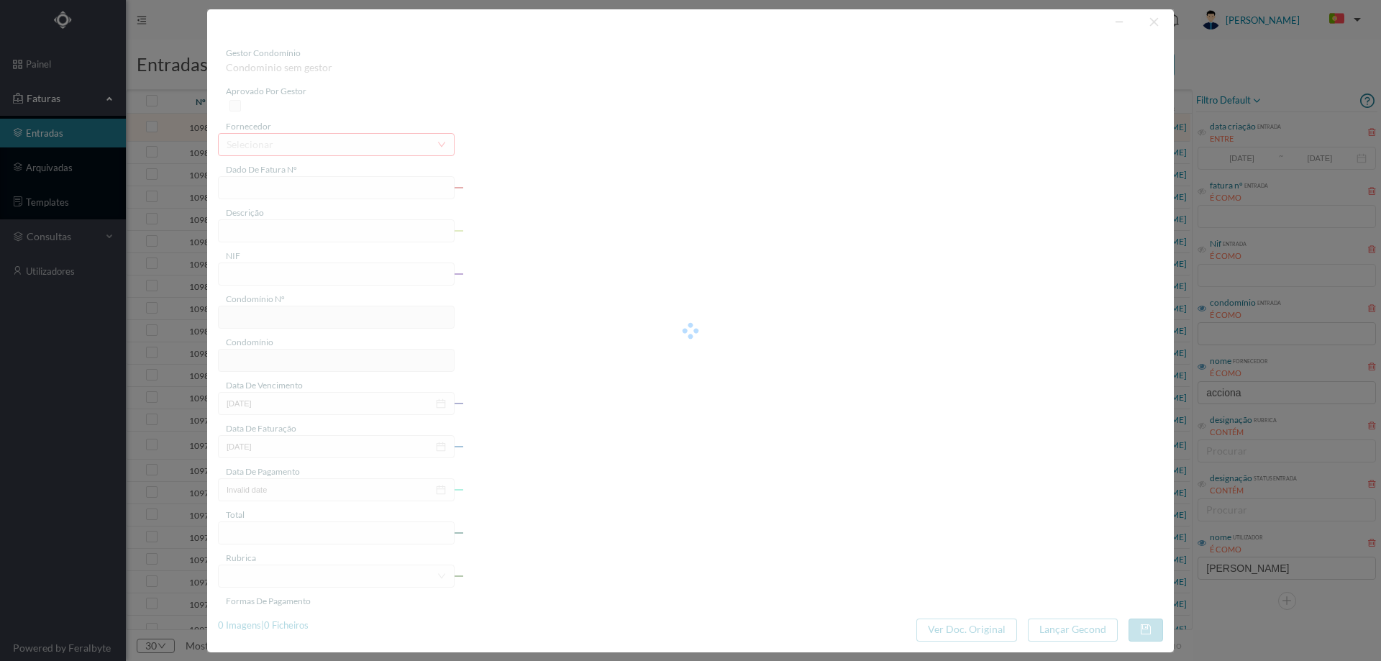
type input "[DATE]"
type input "111.27"
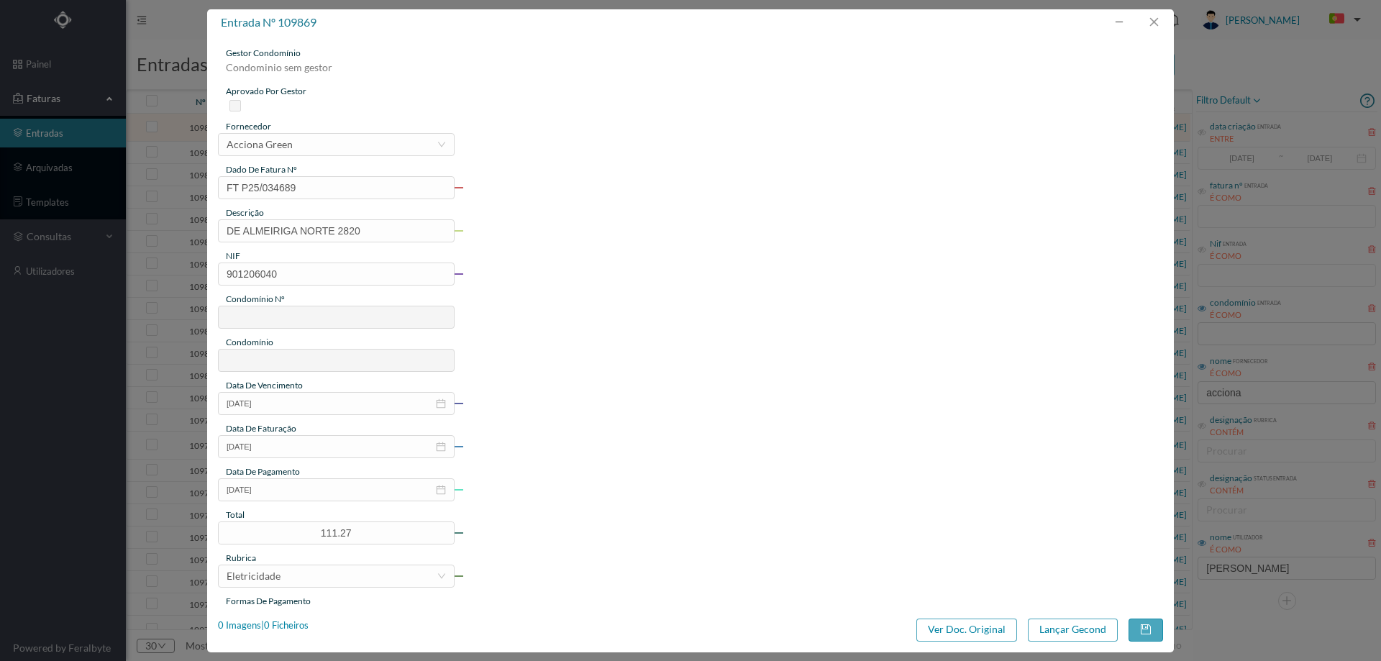
type input "564"
type input "ED. CONDOMÍNIO [GEOGRAPHIC_DATA]"
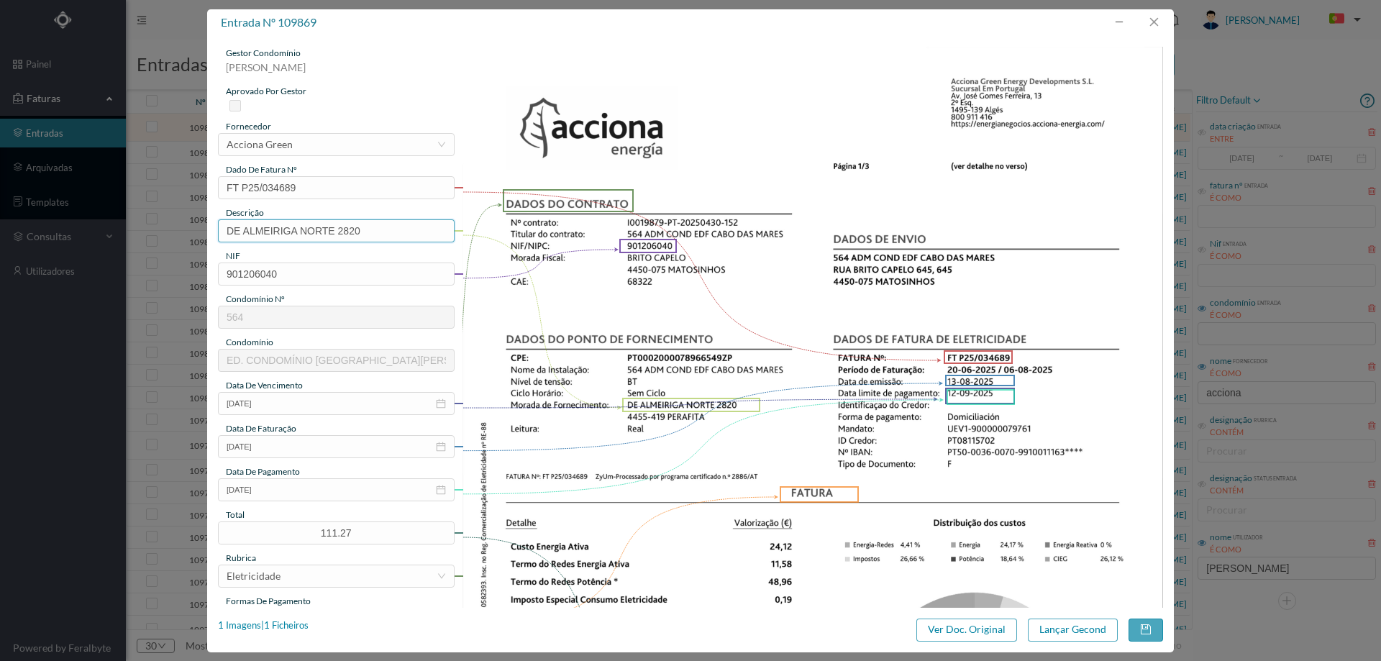
click at [406, 232] on input "DE ALMEIRIGA NORTE 2820" at bounding box center [336, 230] width 237 height 23
paste input "(20.07.2025 A 06.08.2025)"
type input "DE ALMEIRIGA NORTE 2820 (20.07.2025 A 06.08.2025)"
click at [1069, 630] on button "Lançar Gecond" at bounding box center [1073, 629] width 90 height 23
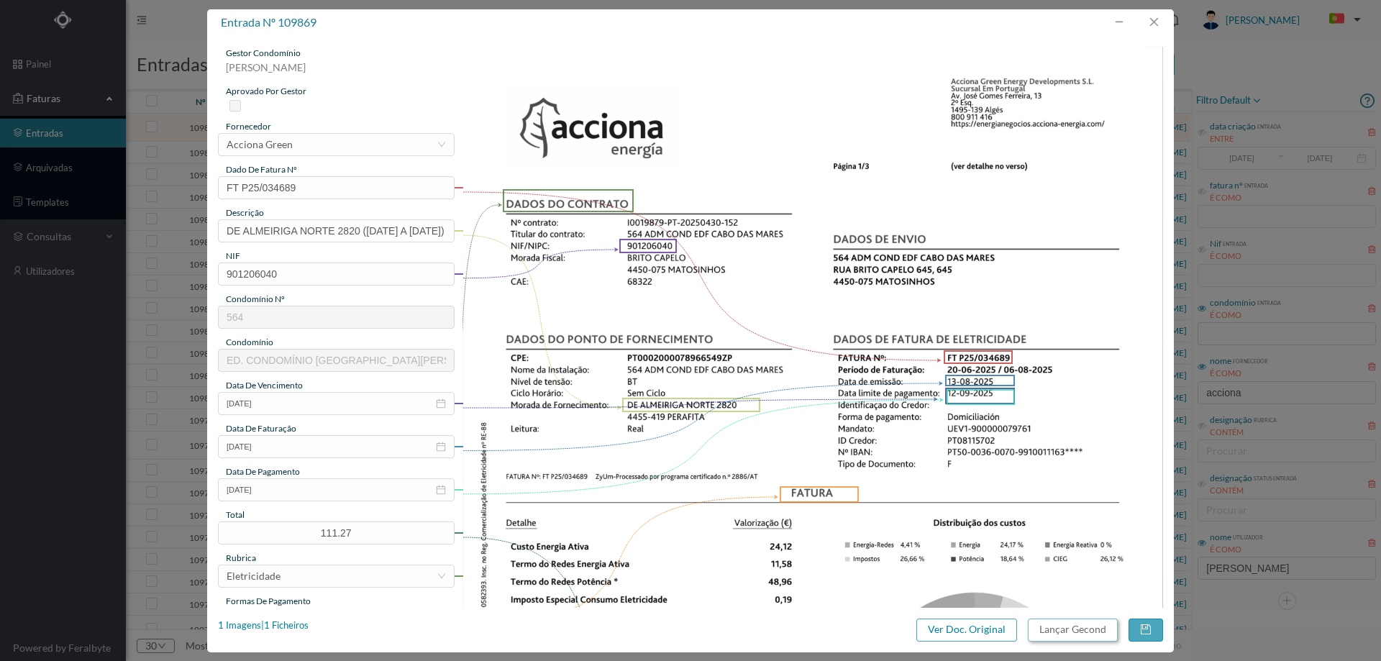
scroll to position [0, 0]
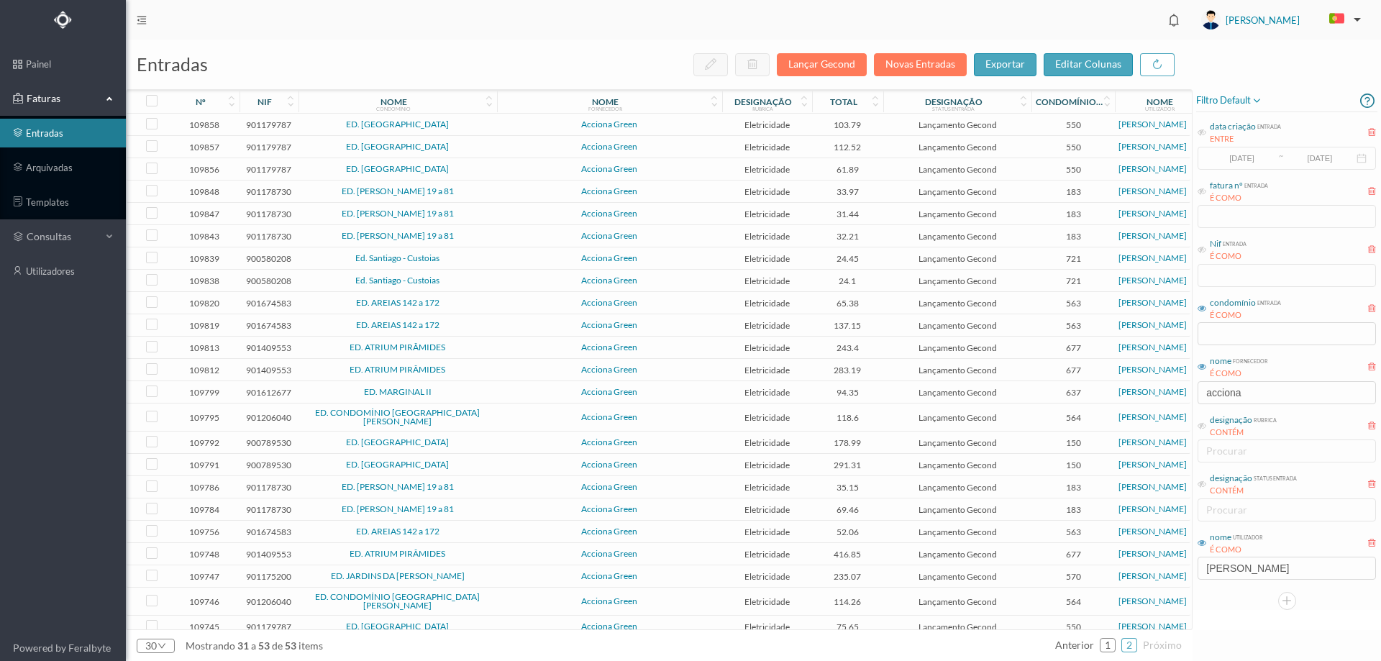
click at [498, 119] on td "Acciona Green" at bounding box center [609, 125] width 225 height 22
click at [498, 120] on td "Acciona Green" at bounding box center [609, 125] width 225 height 22
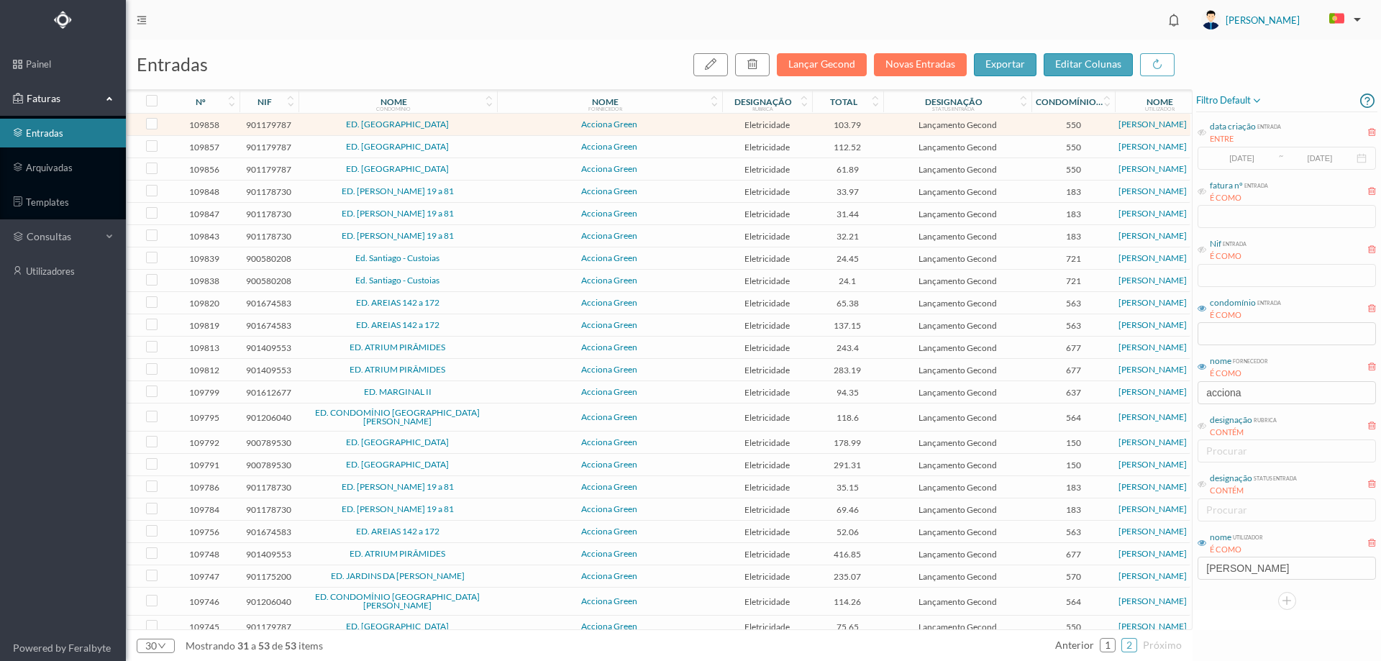
click at [492, 119] on td "ED. [GEOGRAPHIC_DATA]" at bounding box center [397, 125] width 198 height 22
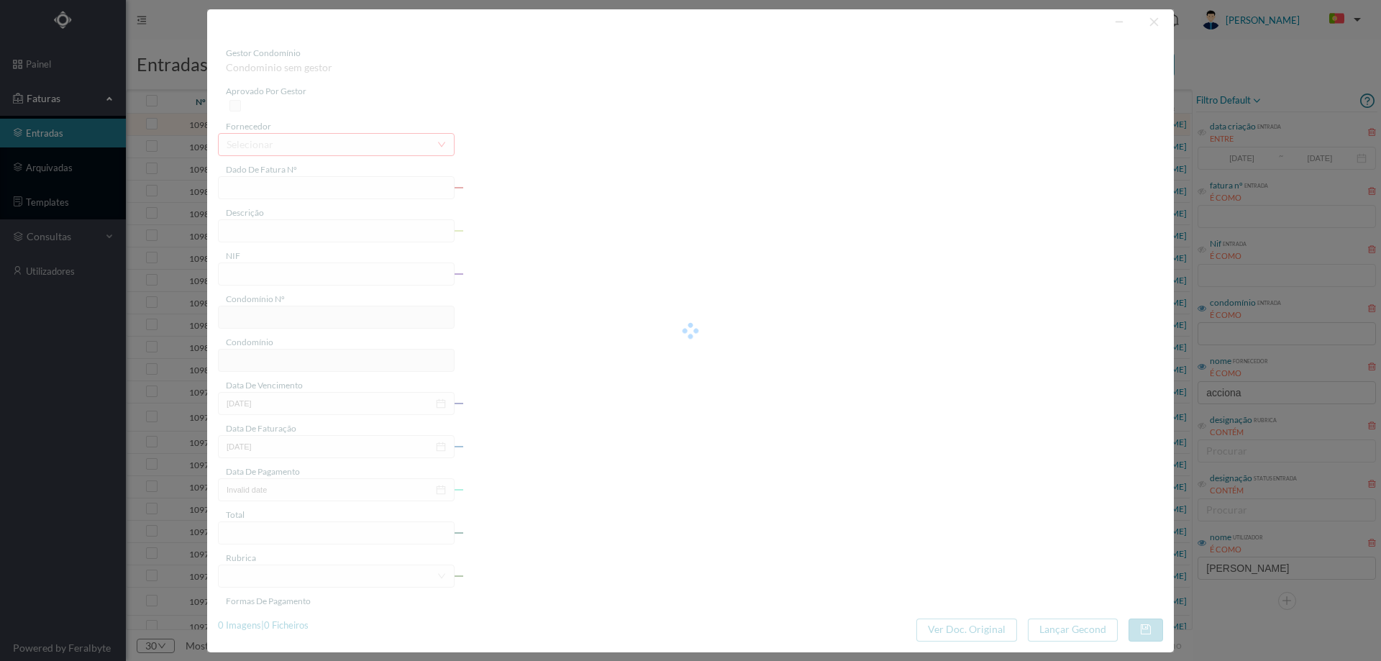
type input "FT P25/034671"
type input "CONDE [PERSON_NAME] 1079"
type input "901179787"
type input "[DATE]"
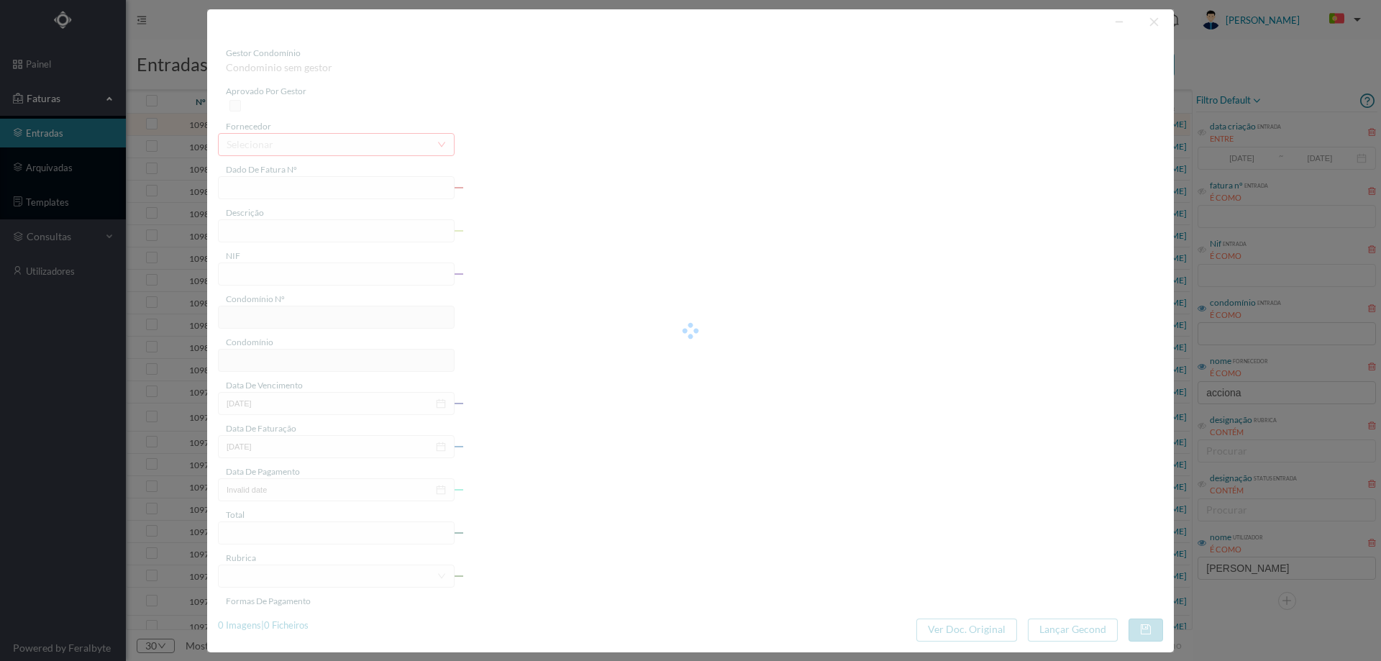
type input "[DATE]"
type input "103.79"
type input "550"
type input "ED. [GEOGRAPHIC_DATA]"
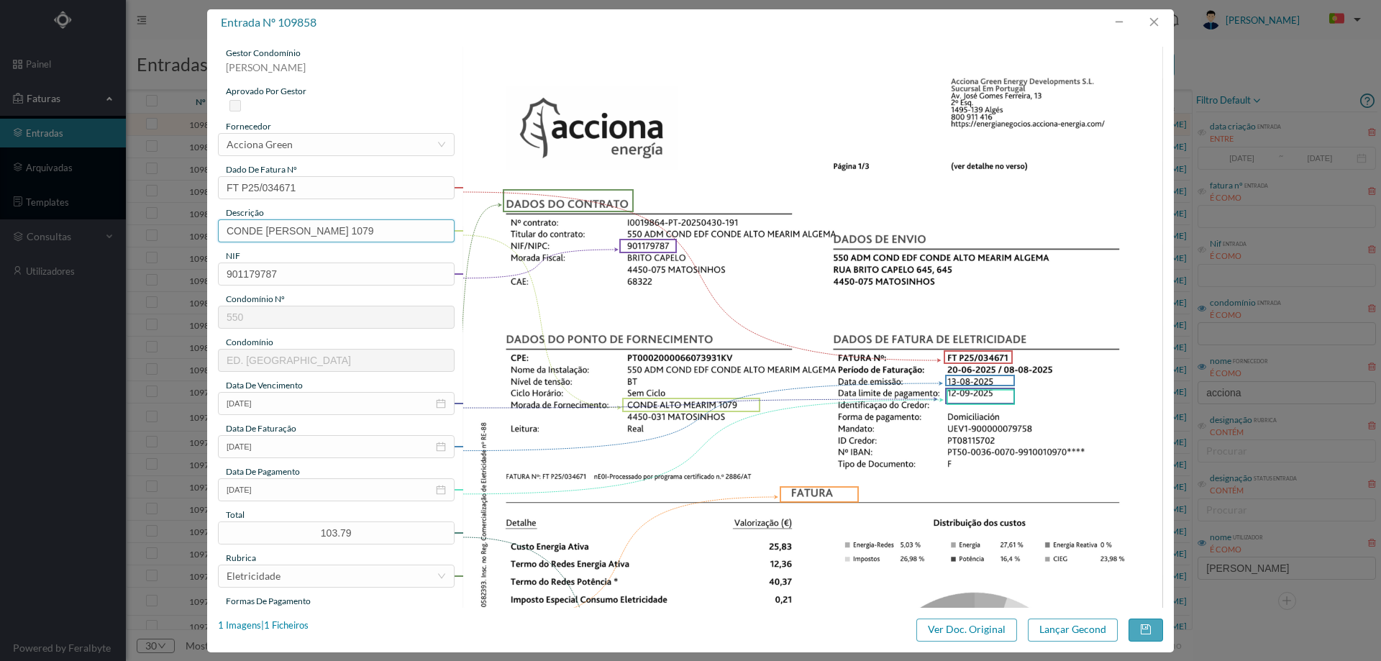
click at [380, 236] on input "CONDE [PERSON_NAME] 1079" at bounding box center [336, 230] width 237 height 23
paste input "(20.07.2025 A 06.08.2025)"
click at [398, 233] on input "CONDE ALTO MEARIM 1079 (20.07.2025 A 06.08.2025)" at bounding box center [336, 230] width 237 height 23
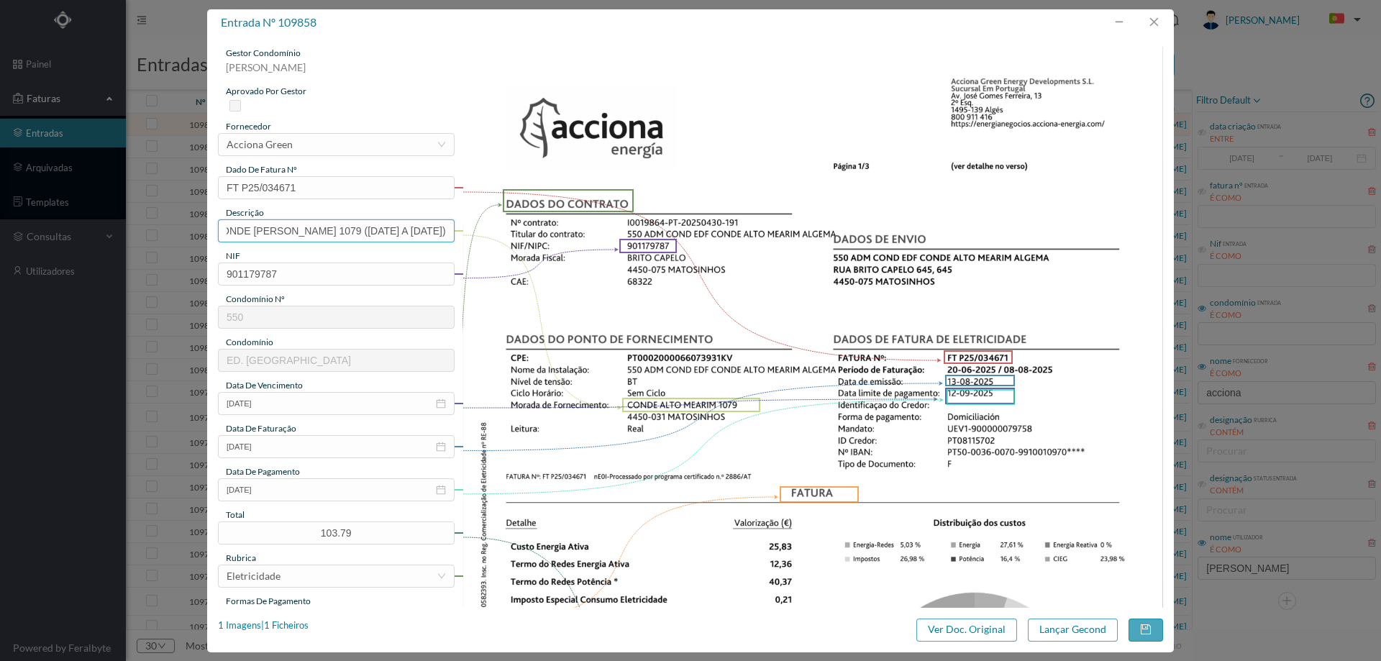
drag, startPoint x: 334, startPoint y: 233, endPoint x: 460, endPoint y: 229, distance: 125.2
click at [455, 229] on div "CONDE ALTO MEARIM 1079 (20.07.2025 A 08.08.2025)" at bounding box center [336, 230] width 237 height 23
click at [437, 232] on input "CONDE ALTO MEARIM 1079 (20.07.2025 A 08.08.2025)" at bounding box center [336, 230] width 237 height 23
click at [443, 232] on input "CONDE ALTO MEARIM 1079 (20.07.2025 A 08.08.2025)" at bounding box center [336, 230] width 237 height 23
drag, startPoint x: 443, startPoint y: 232, endPoint x: 327, endPoint y: 232, distance: 115.8
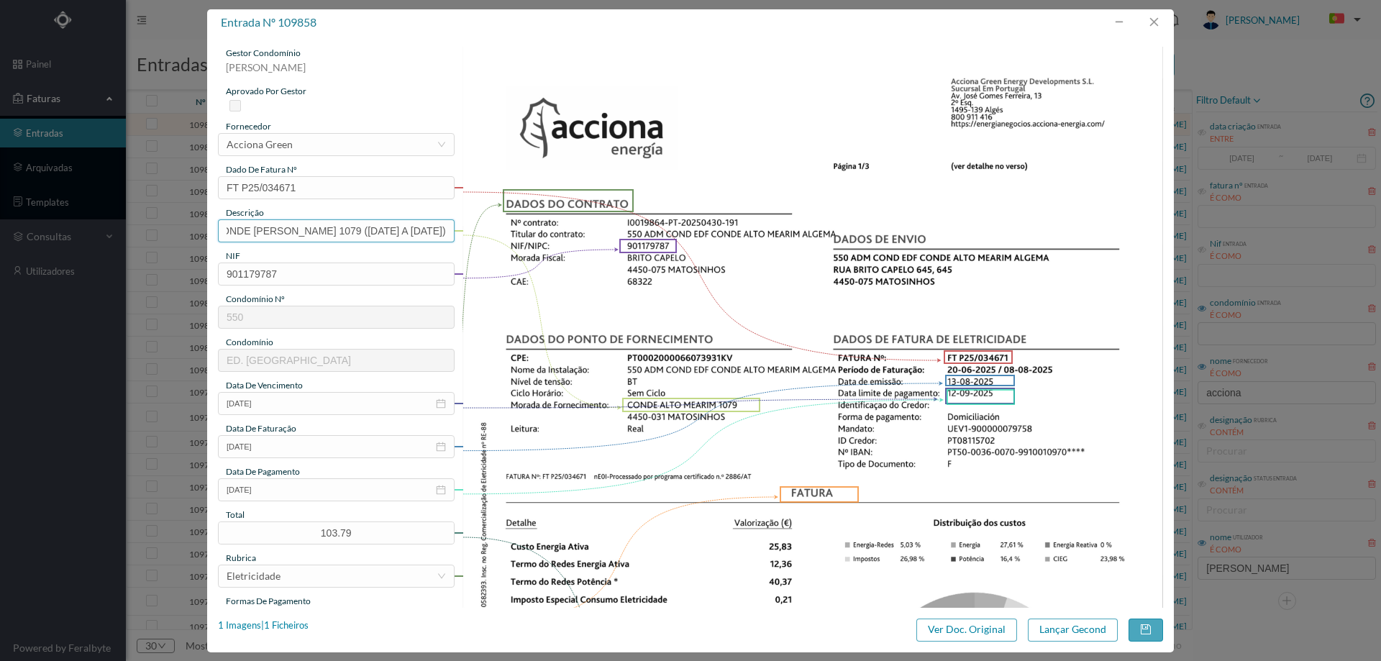
click at [327, 232] on input "CONDE ALTO MEARIM 1079 (20.07.2025 A 08.08.2025)" at bounding box center [336, 230] width 237 height 23
type input "CONDE ALTO MEARIM 1079 (20.07.2025 A 08.08.2025)"
click at [1081, 631] on button "Lançar Gecond" at bounding box center [1073, 629] width 90 height 23
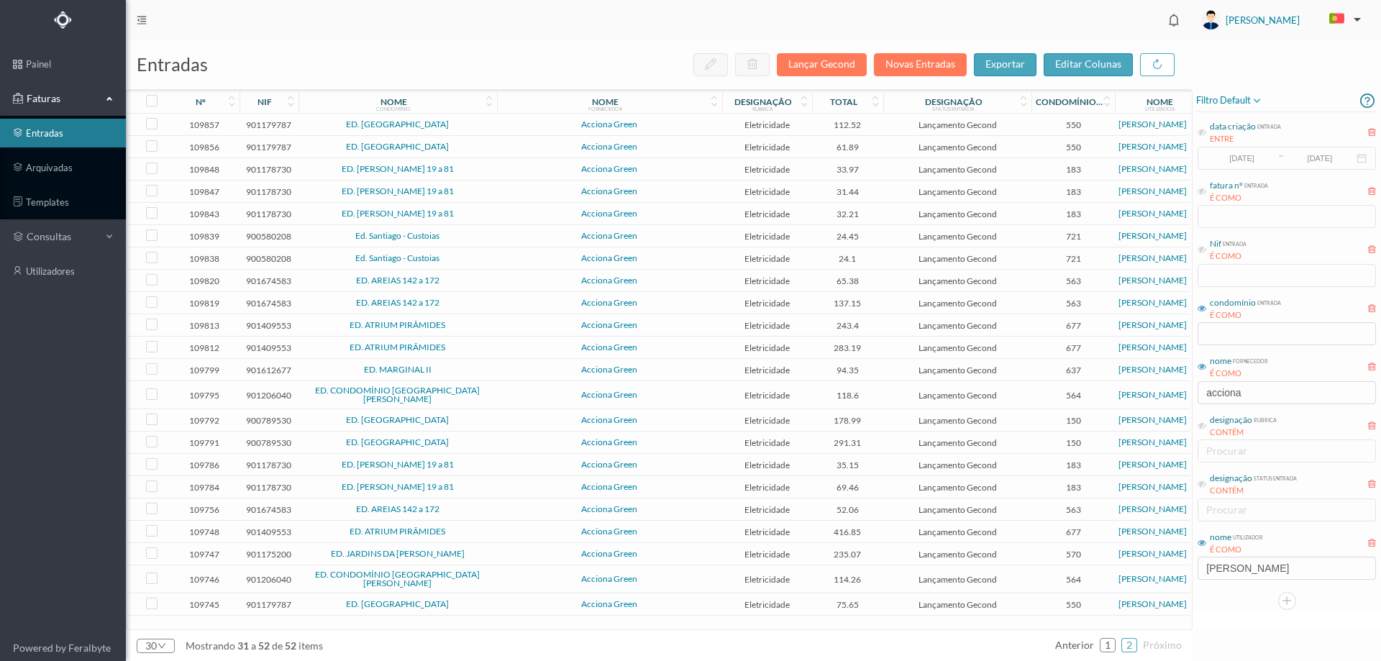
click at [523, 117] on td "Acciona Green" at bounding box center [609, 125] width 225 height 22
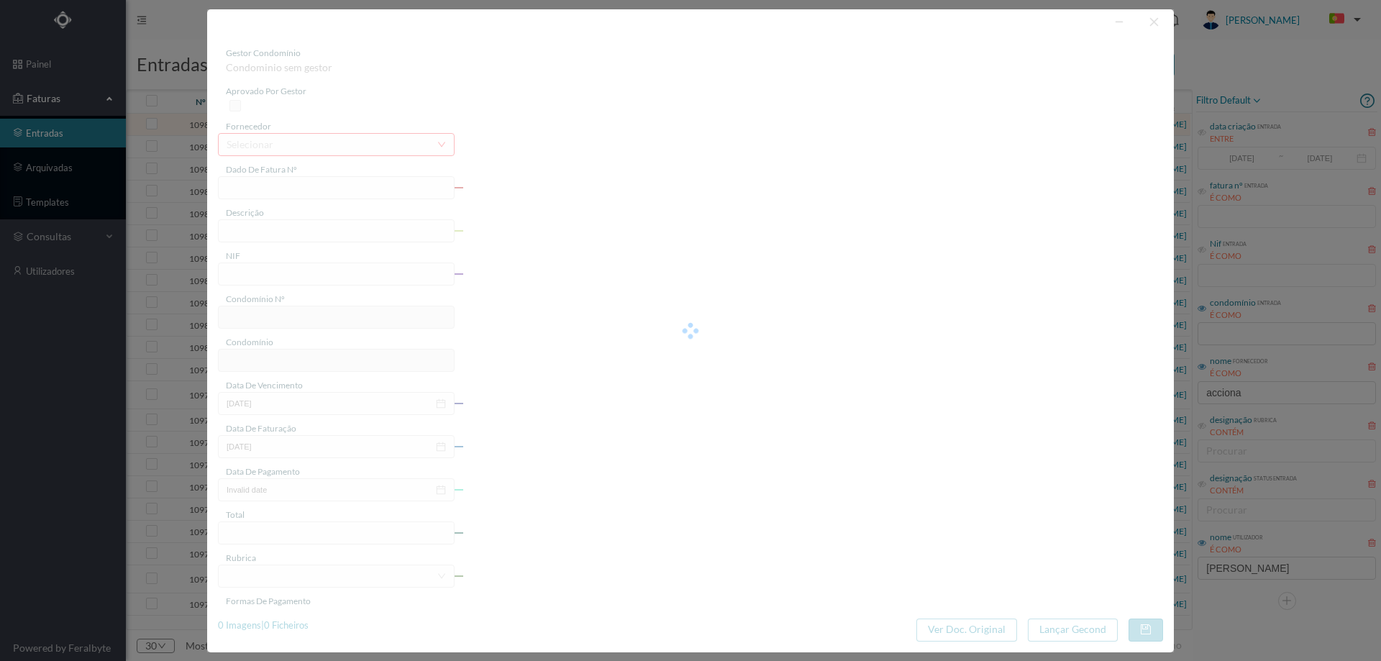
type input "FT P25/034670"
type input "DOM AFONSO HENRIQUES 844"
type input "901179787"
type input "[DATE]"
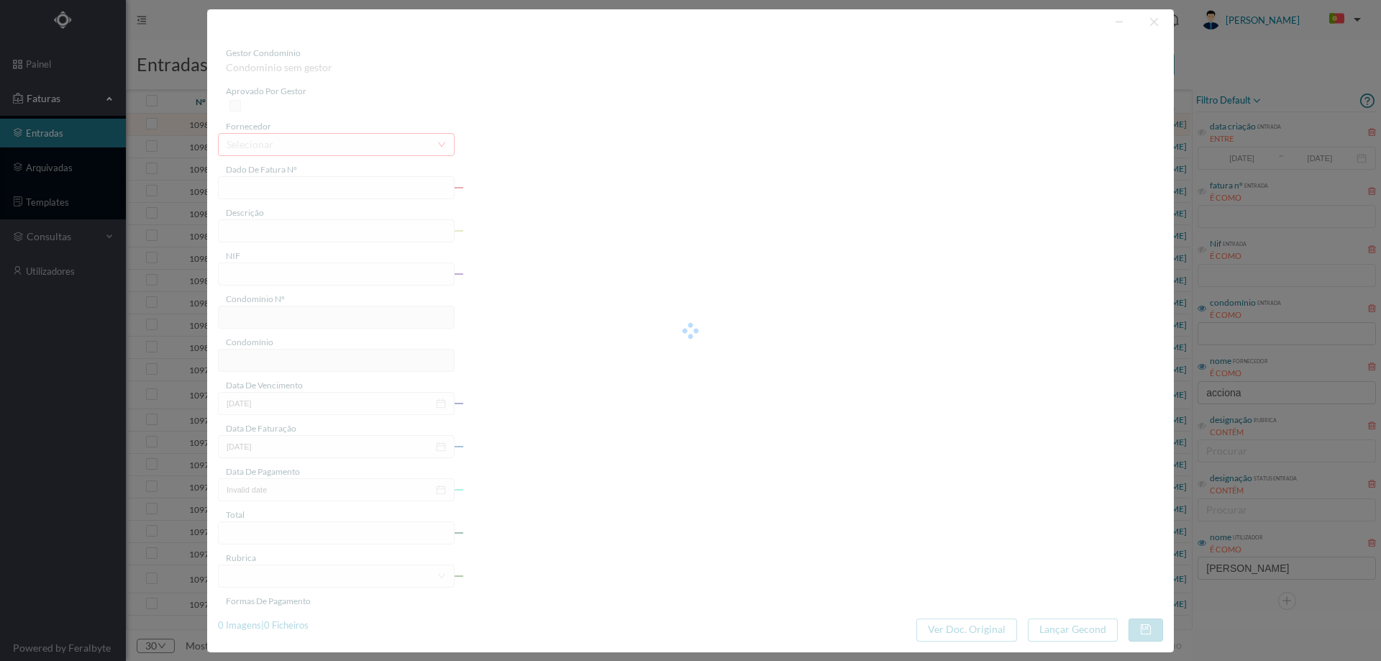
type input "[DATE]"
type input "112.52"
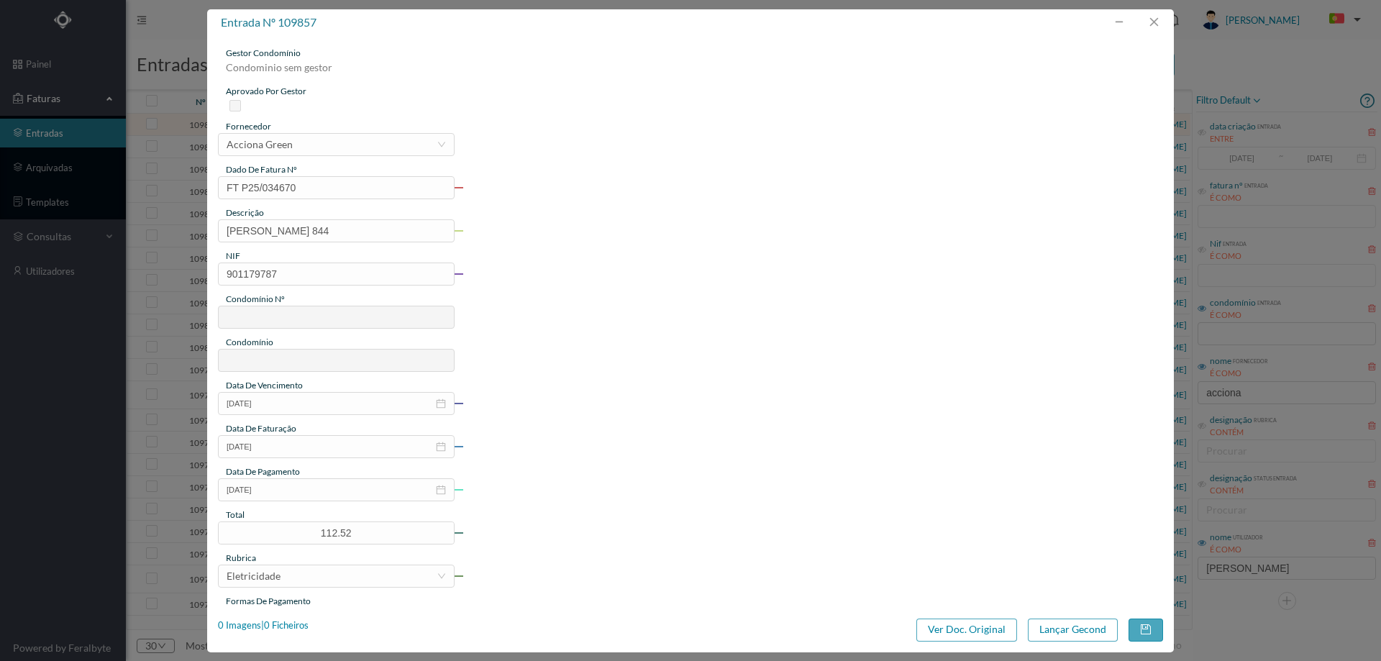
type input "550"
type input "ED. [GEOGRAPHIC_DATA]"
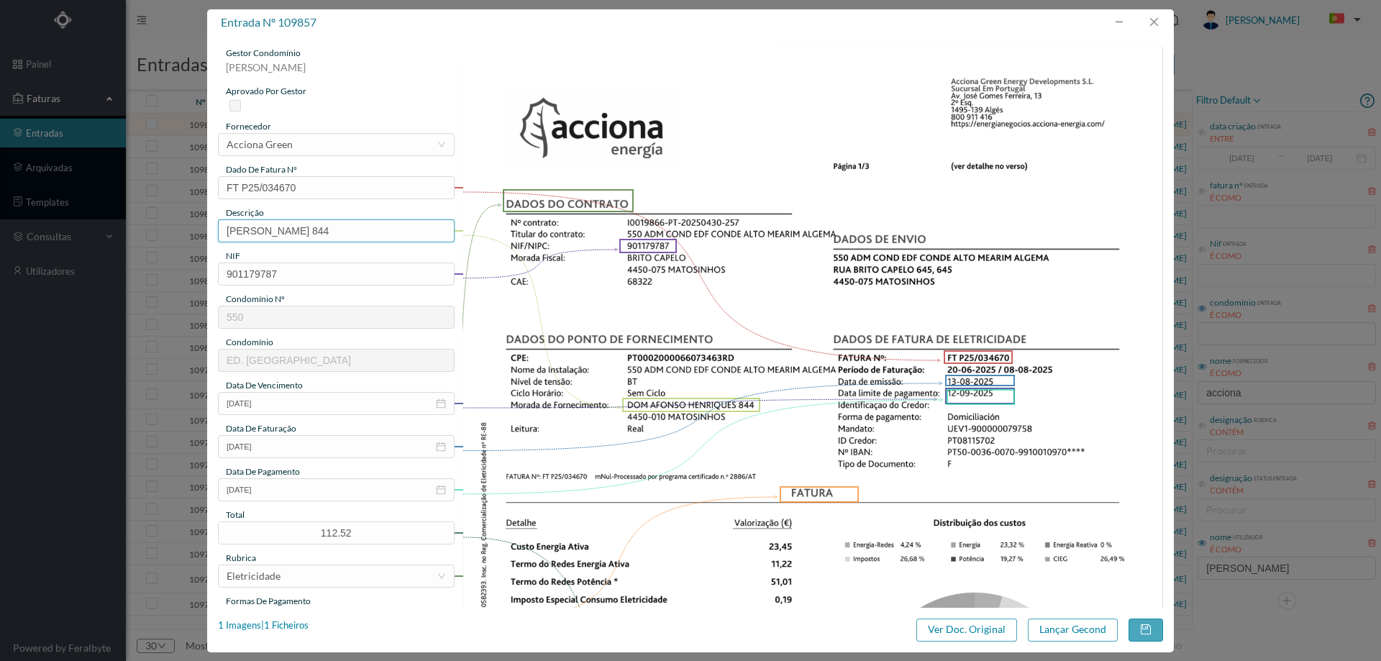
click at [389, 243] on div "gestor condomínio Hugo Moreira aprovado por gestor fornecedor selecionar Accion…" at bounding box center [336, 382] width 237 height 670
click at [392, 234] on input "DOM AFONSO HENRIQUES 844" at bounding box center [336, 230] width 237 height 23
paste input "(20.07.2025 A 08.08.2025)"
type input "DOM AFONSO HENRIQUES 844 (20.07.2025 A 08.08.2025)"
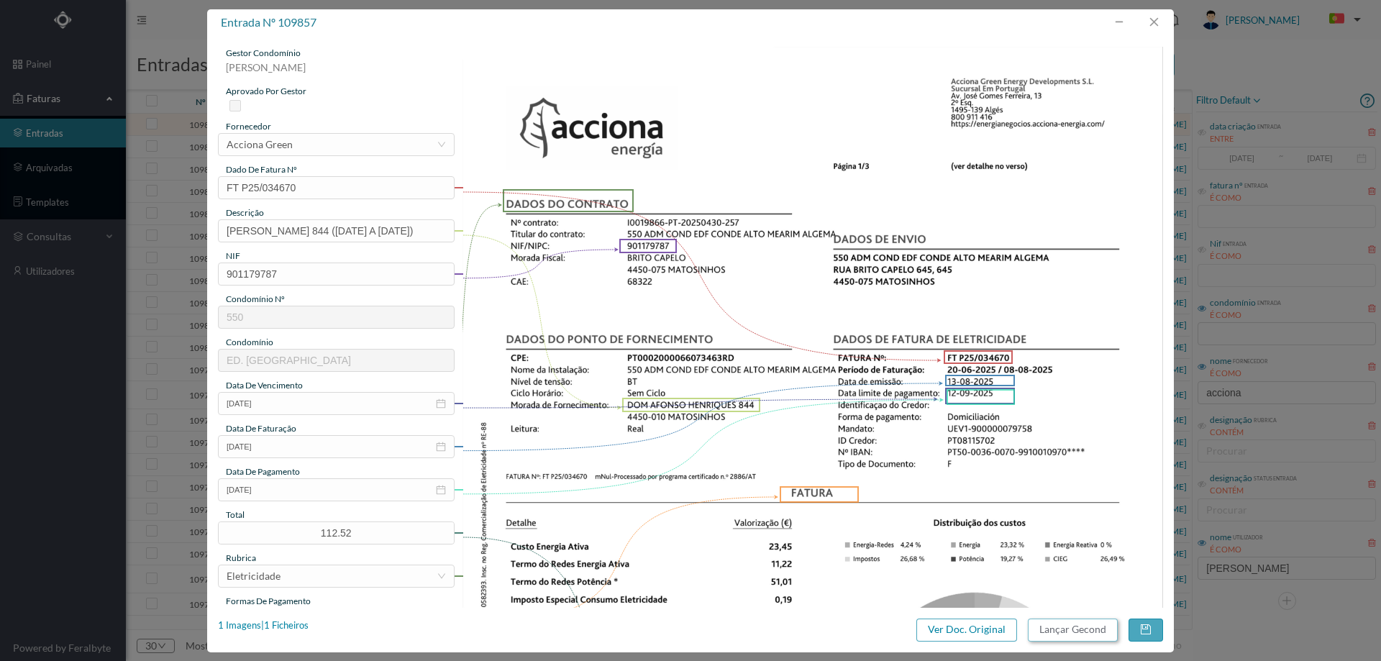
click at [1084, 626] on button "Lançar Gecond" at bounding box center [1073, 629] width 90 height 23
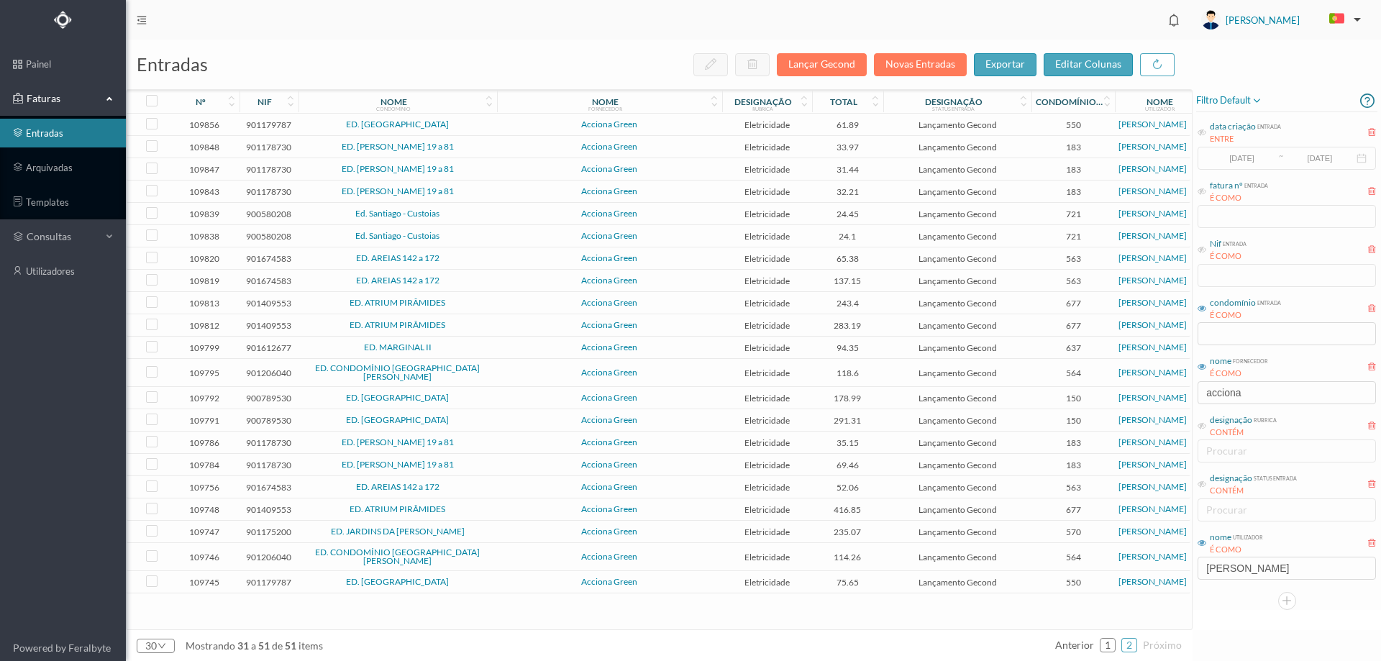
click at [519, 121] on span "Acciona Green" at bounding box center [610, 124] width 218 height 9
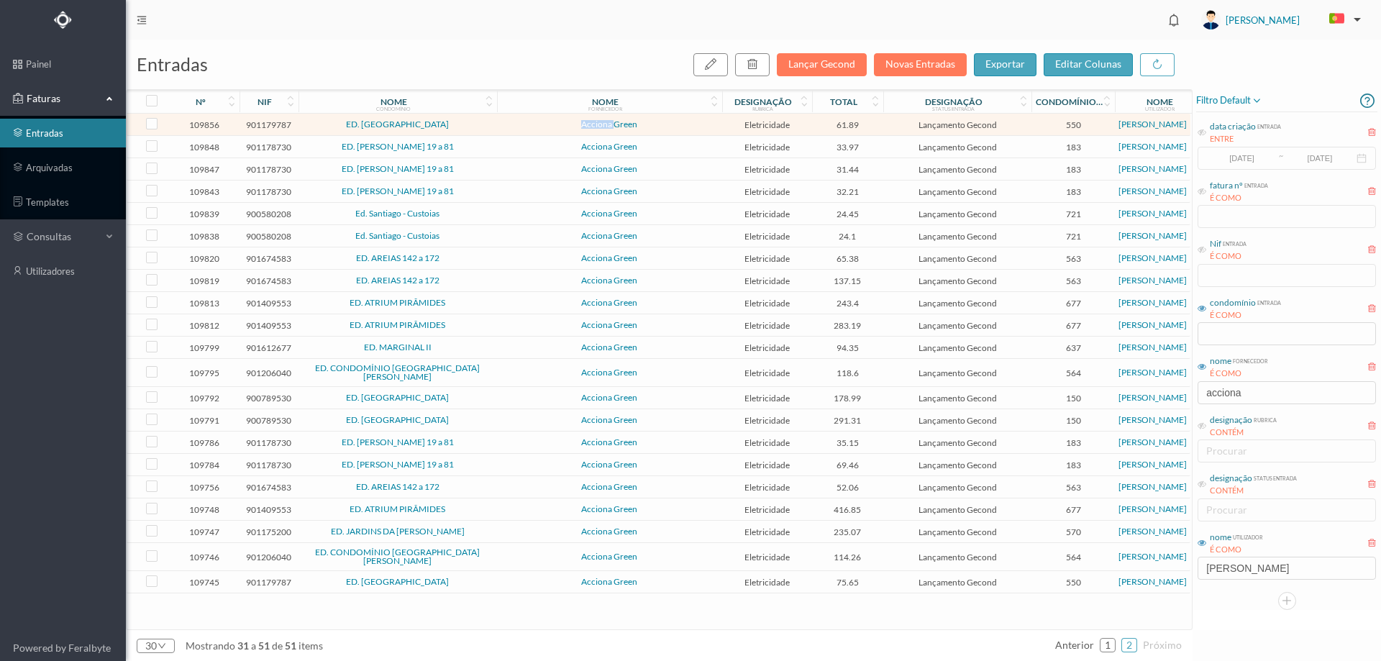
click at [519, 121] on span "Acciona Green" at bounding box center [610, 124] width 218 height 9
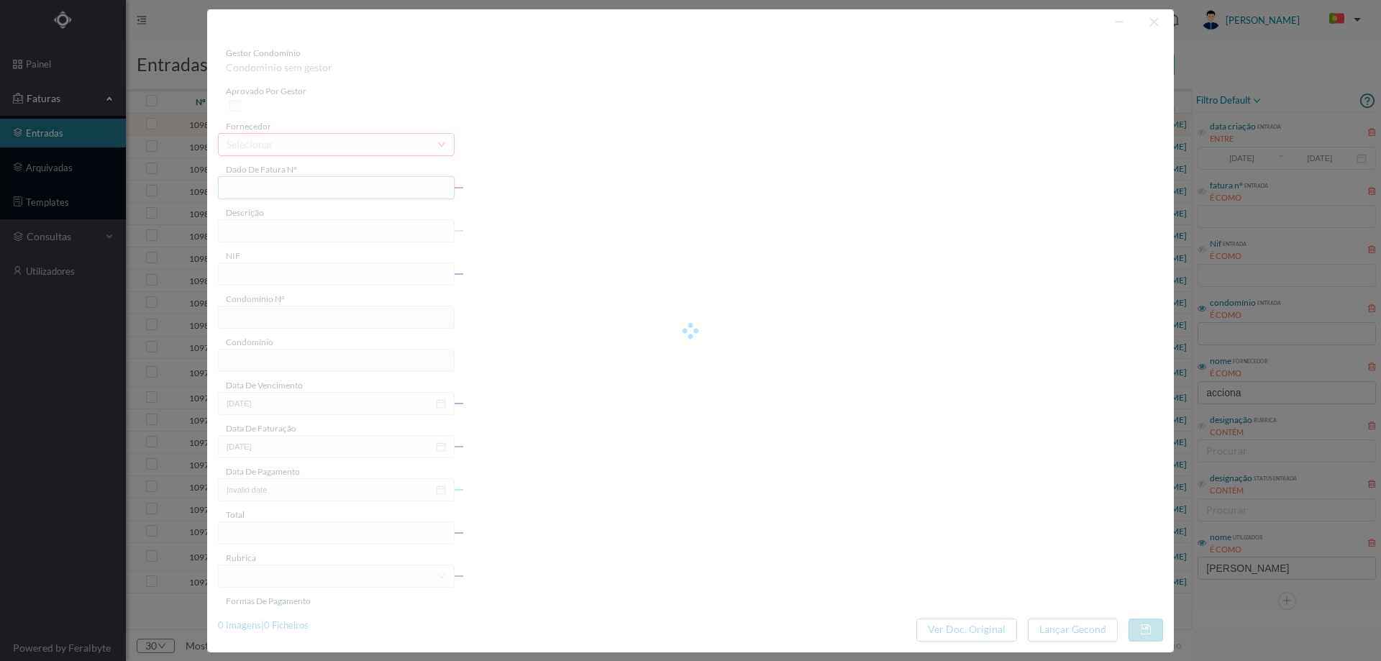
type input "FT P25/034669"
type input "1DE MAIO 46"
type input "901179787"
type input "12-09-2025"
type input "13-08-2025"
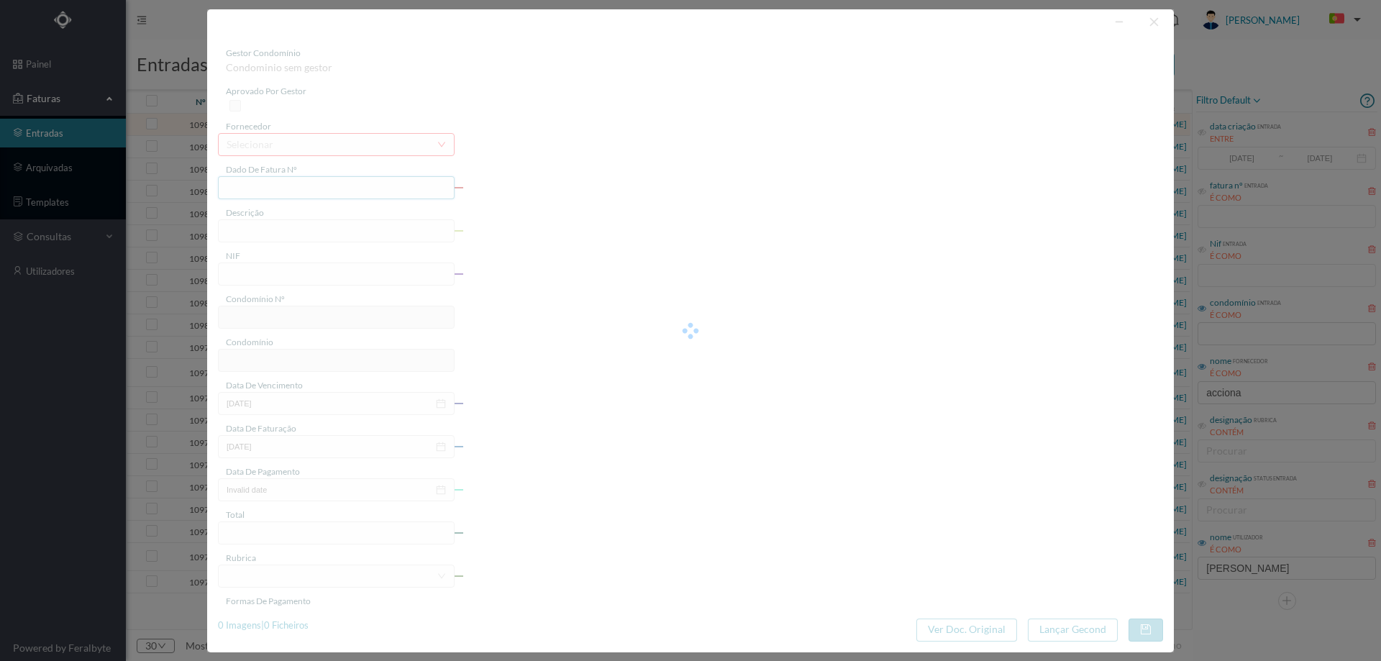
type input "12-09-2025"
type input "61.89"
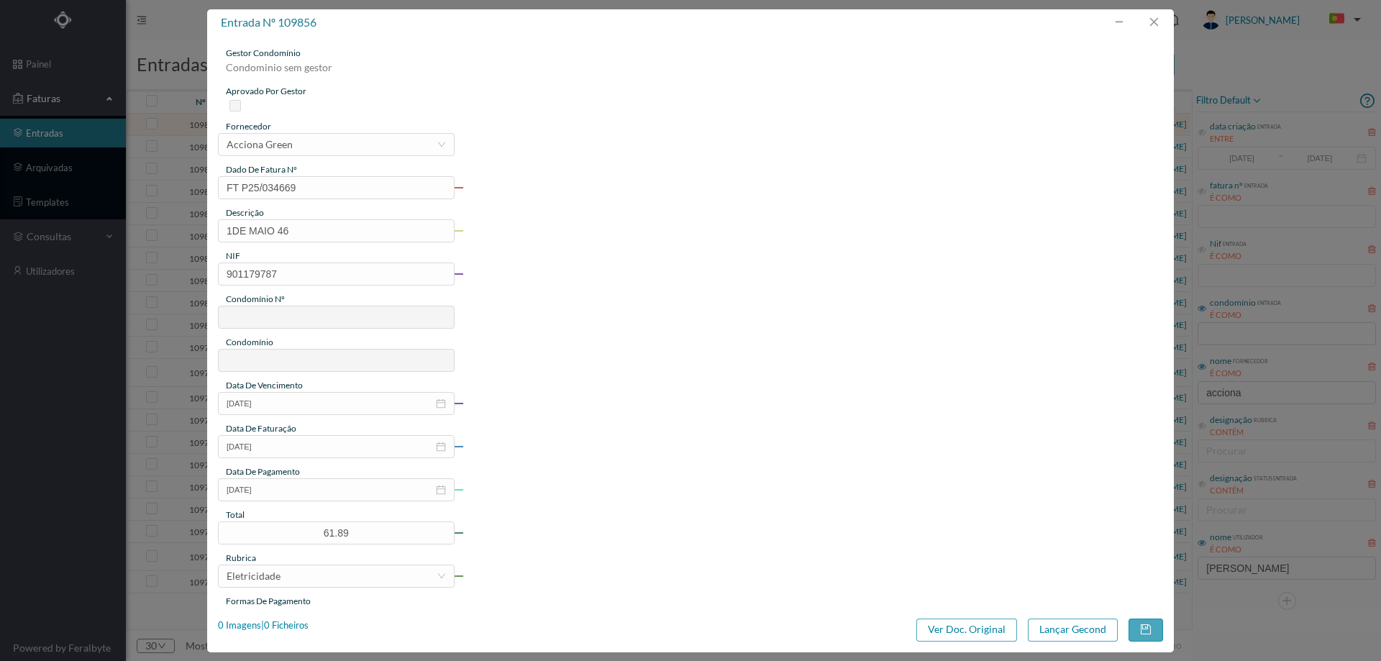
type input "550"
type input "ED. [GEOGRAPHIC_DATA]"
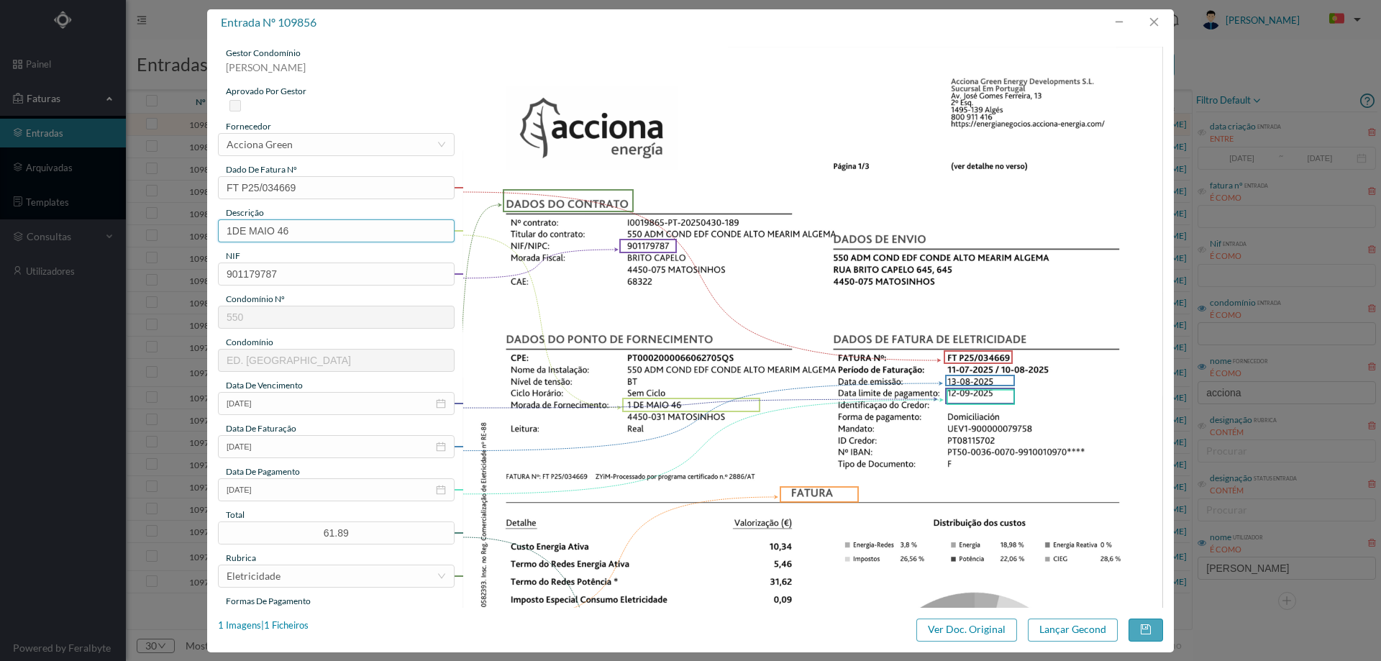
click at [375, 232] on input "1DE MAIO 46" at bounding box center [336, 230] width 237 height 23
paste input "(20.07.2025 A 08.08.2025)"
type input "1DE MAIO 46 (20.07.2025 A 08.08.2025)"
click at [1056, 622] on button "Lançar Gecond" at bounding box center [1073, 629] width 90 height 23
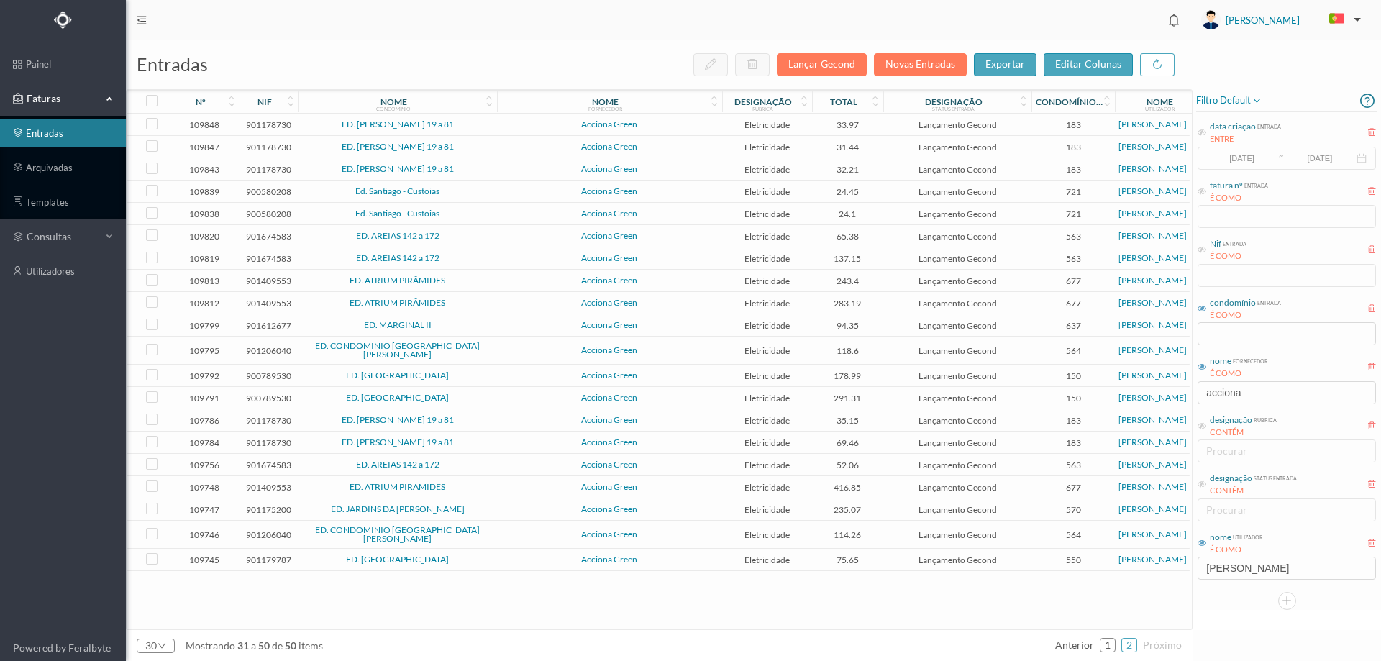
click at [539, 124] on span "Acciona Green" at bounding box center [610, 124] width 218 height 9
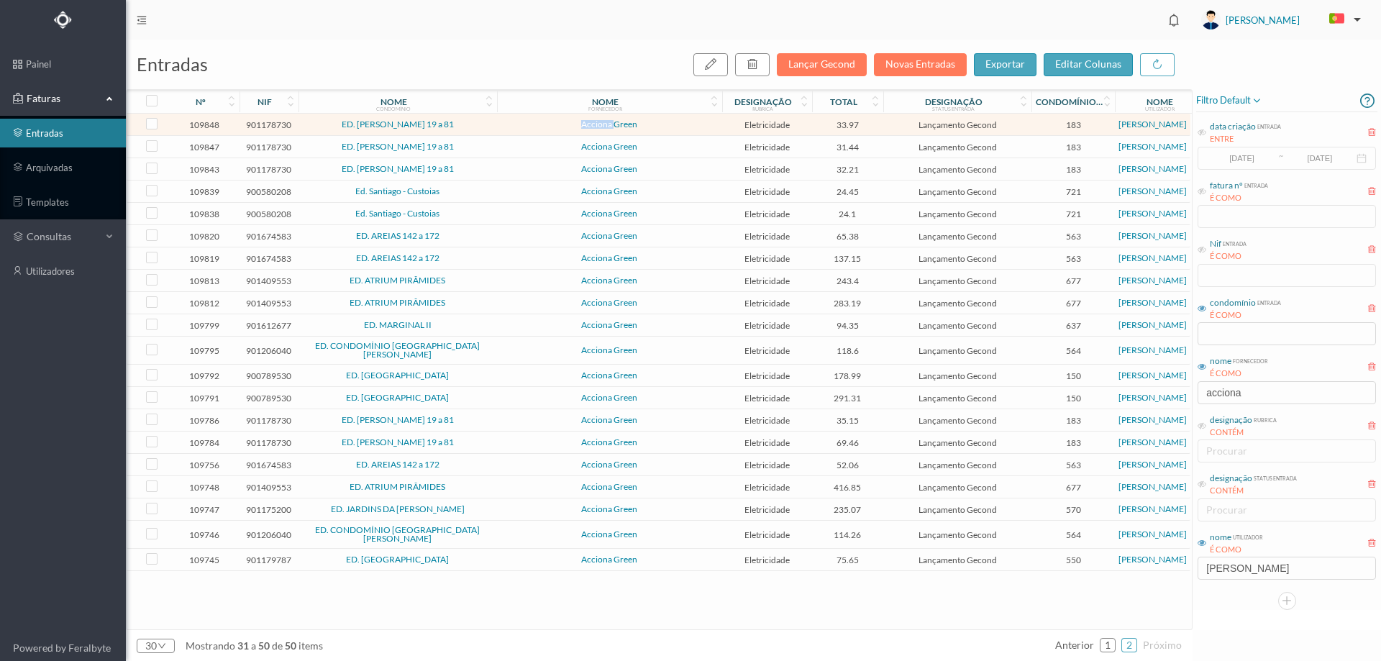
click at [539, 124] on span "Acciona Green" at bounding box center [610, 124] width 218 height 9
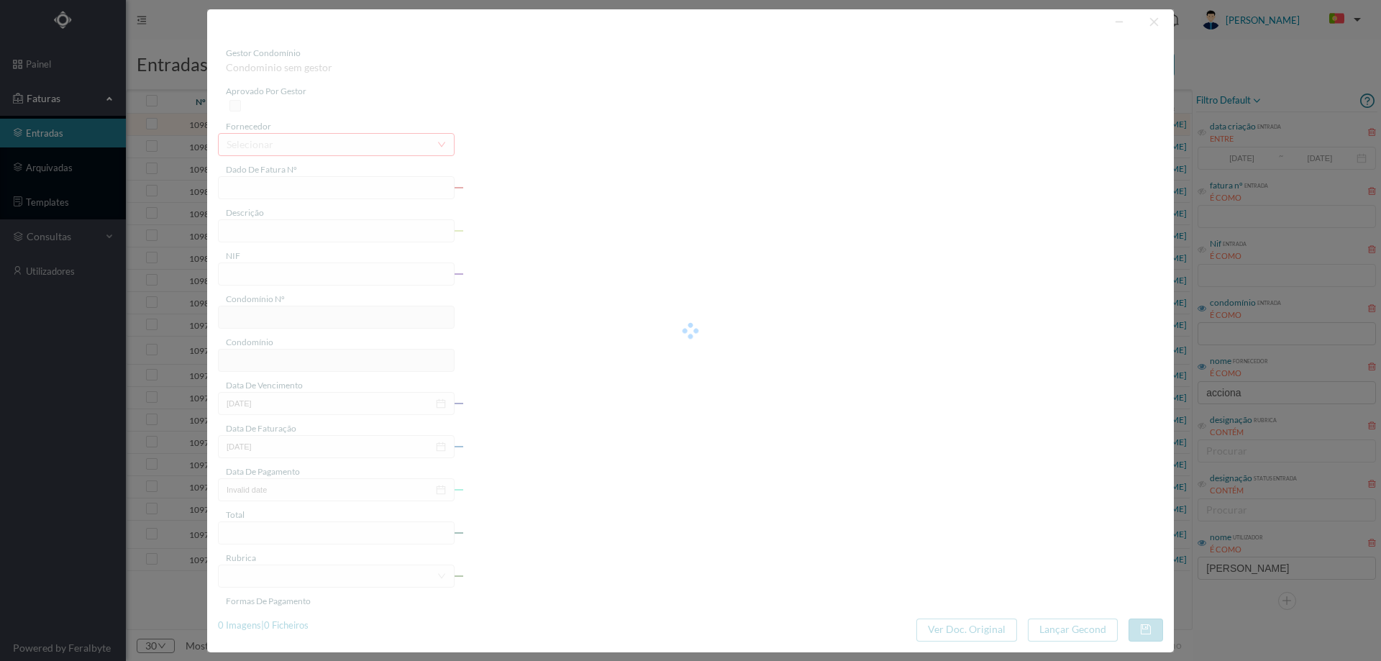
type input "FT P25/034653"
type input "CAMILO PESSANHA 33"
type input "901178730"
type input "12-09-2025"
type input "13-08-2025"
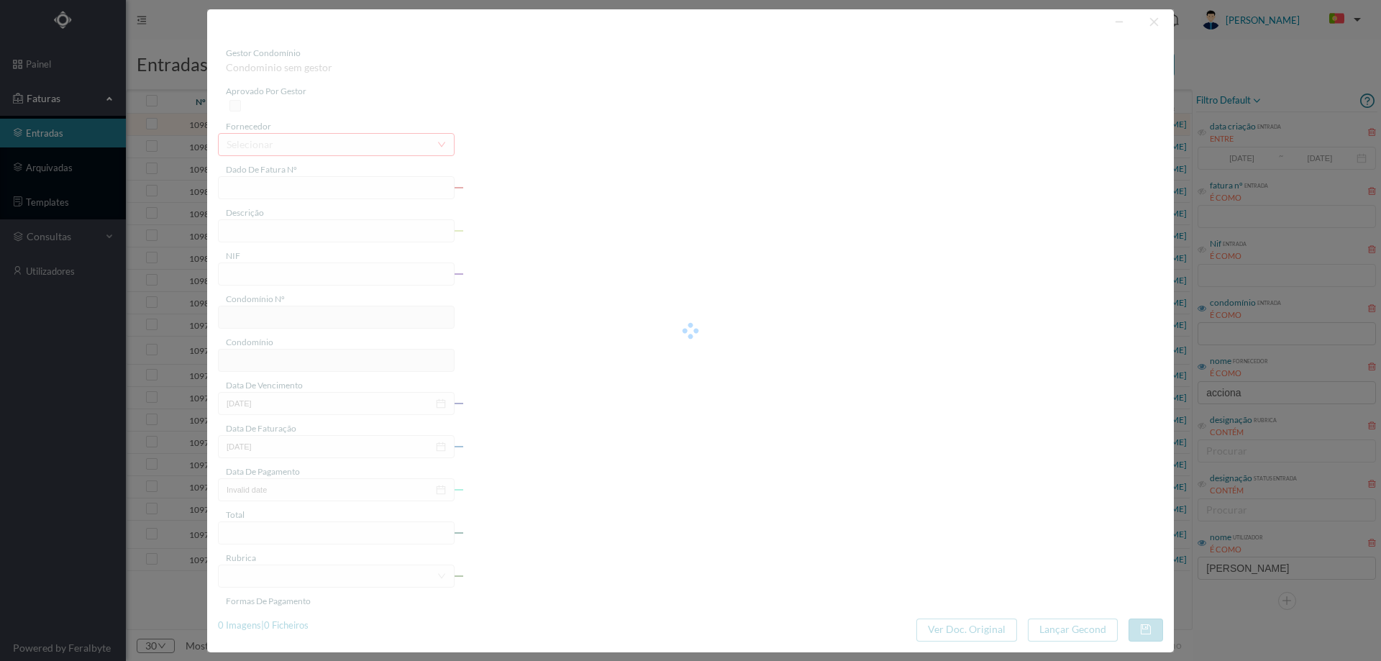
type input "12-09-2025"
type input "33.97"
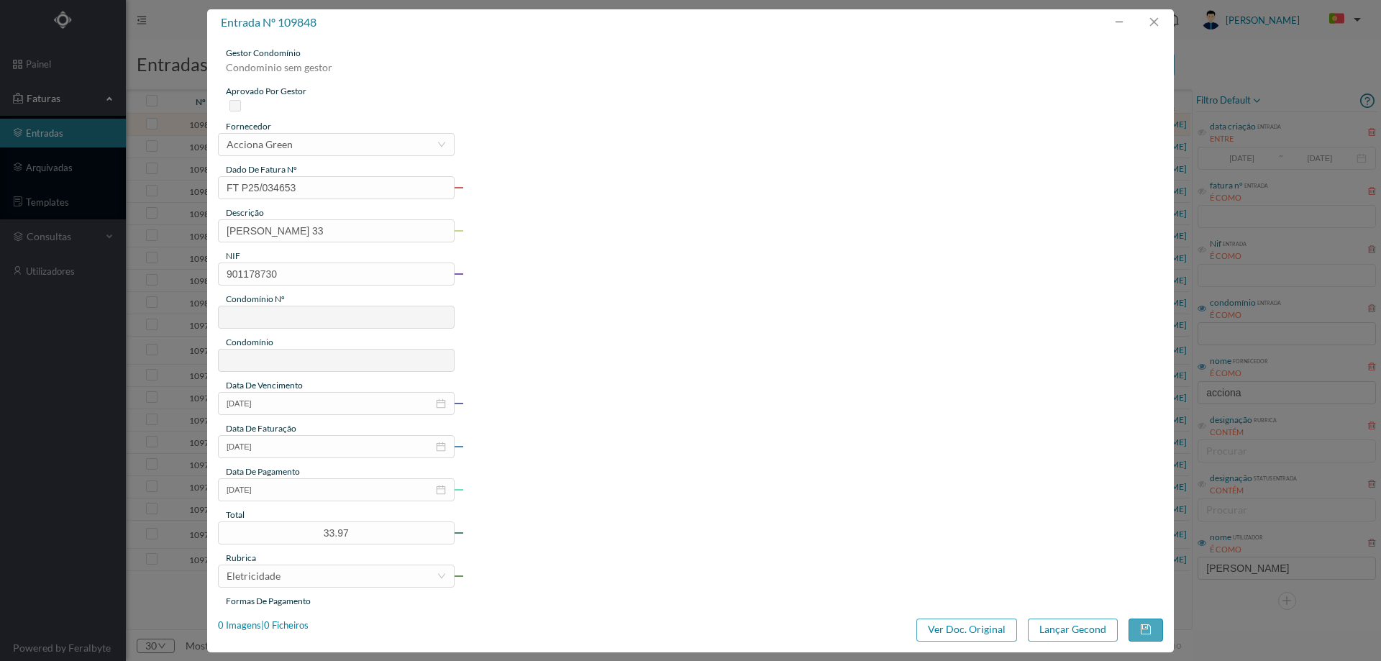
type input "183"
type input "ED. CAMILO PESSANHA 19 a 81"
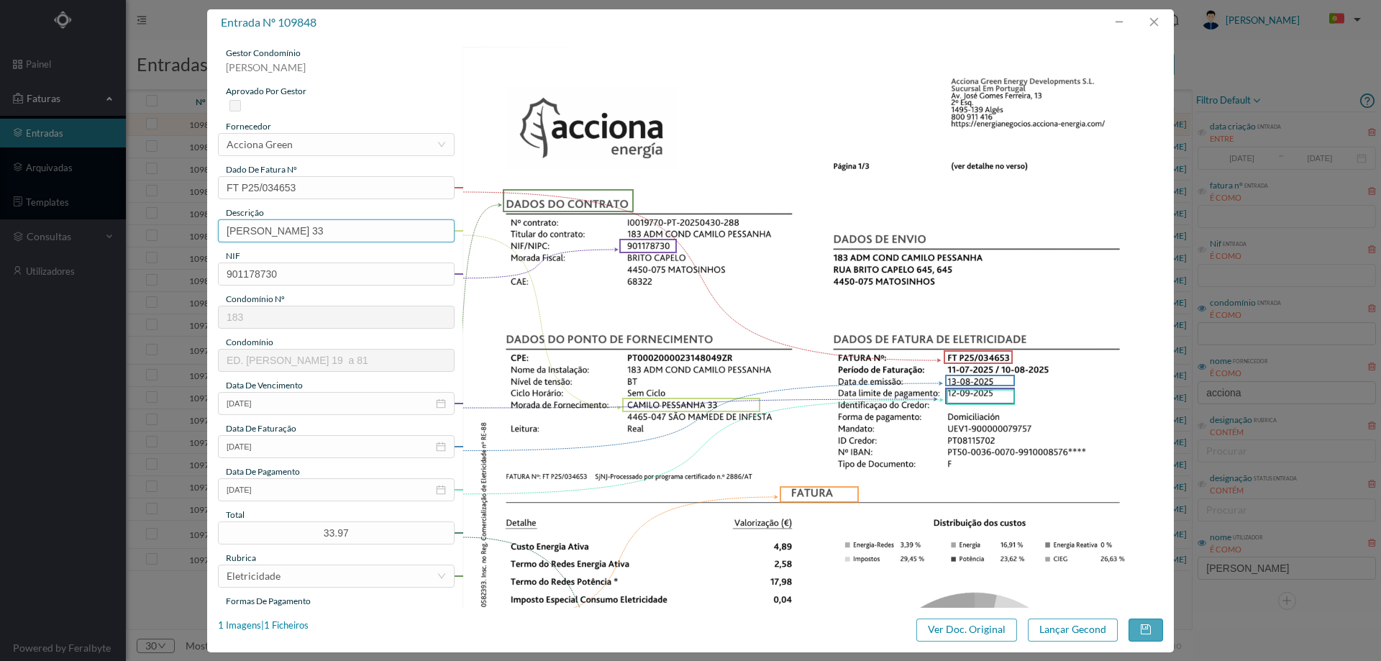
click at [405, 238] on input "CAMILO PESSANHA 33" at bounding box center [336, 230] width 237 height 23
paste input "(20.07.2025 A 08.08.2025)"
click at [334, 231] on input "CAMILO PESSANHA 33 (20.07.2025 A 08.08.2025)" at bounding box center [336, 230] width 237 height 23
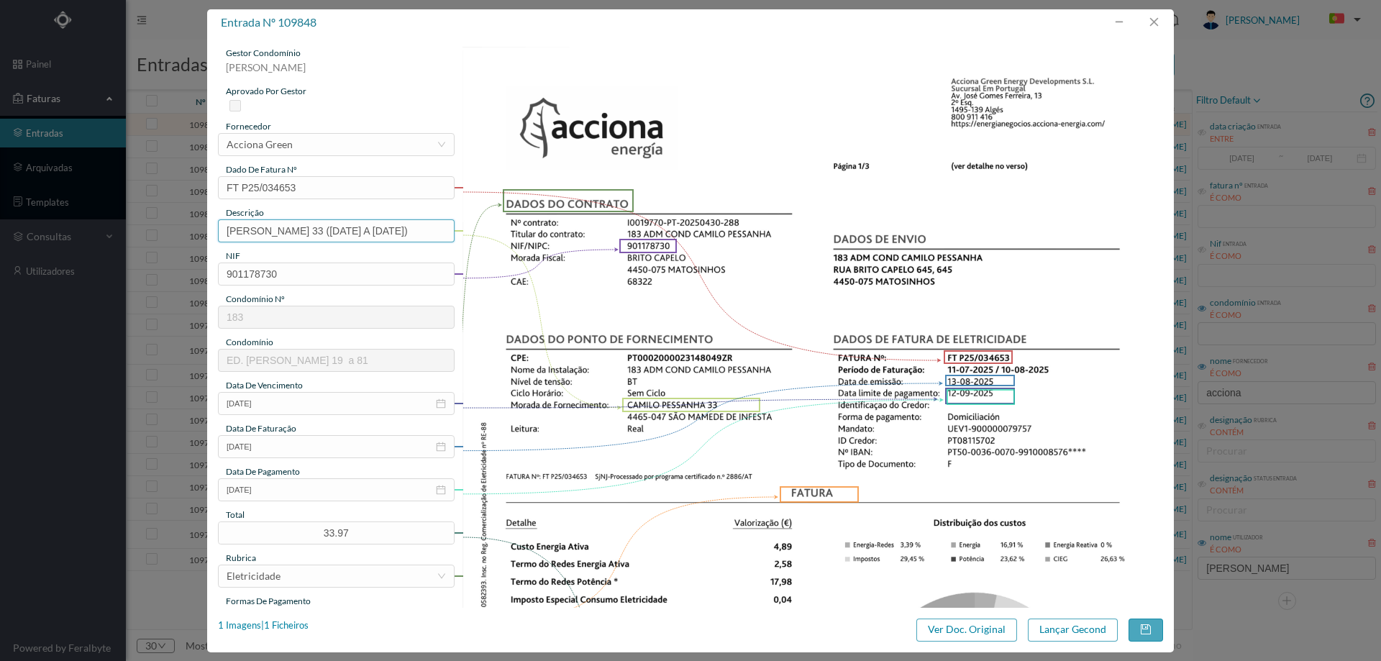
click at [370, 231] on input "CAMILO PESSANHA 33 (20.07.2025 A 08.08.2025)" at bounding box center [336, 230] width 237 height 23
click at [340, 228] on input "CAMILO PESSANHA 33 (20.07.2025 A 08.08.2025)" at bounding box center [336, 230] width 237 height 23
click at [409, 233] on input "CAMILO PESSANHA 33 (11.07.2025 A 08.08.2025)" at bounding box center [336, 230] width 237 height 23
drag, startPoint x: 339, startPoint y: 229, endPoint x: 353, endPoint y: 228, distance: 14.4
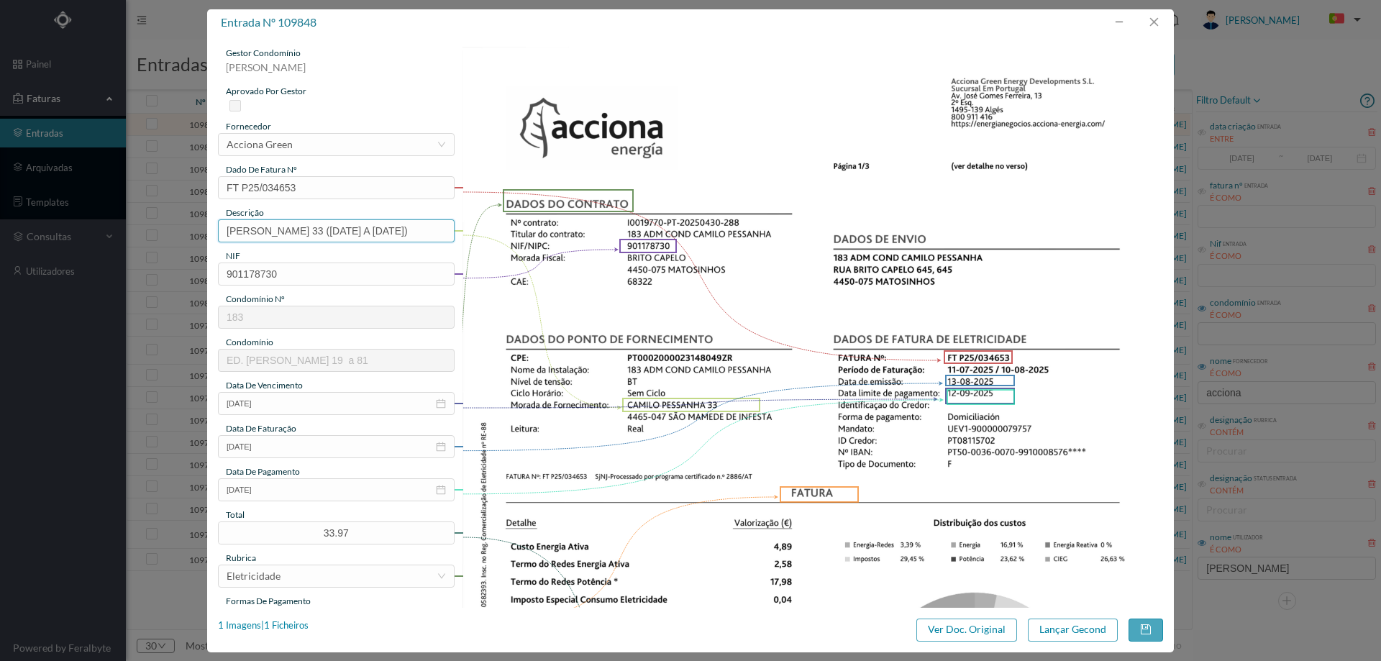
click at [353, 228] on input "CAMILO PESSANHA 33 (11.07.2025 A 10.08.2025)" at bounding box center [336, 230] width 237 height 23
drag, startPoint x: 337, startPoint y: 229, endPoint x: 486, endPoint y: 229, distance: 148.9
click at [486, 229] on div "gestor condomínio Hugo Moreira aprovado por gestor fornecedor selecionar Accion…" at bounding box center [690, 543] width 945 height 992
type input "CAMILO PESSANHA 33 (11.07.2025 A 10.08.2025)"
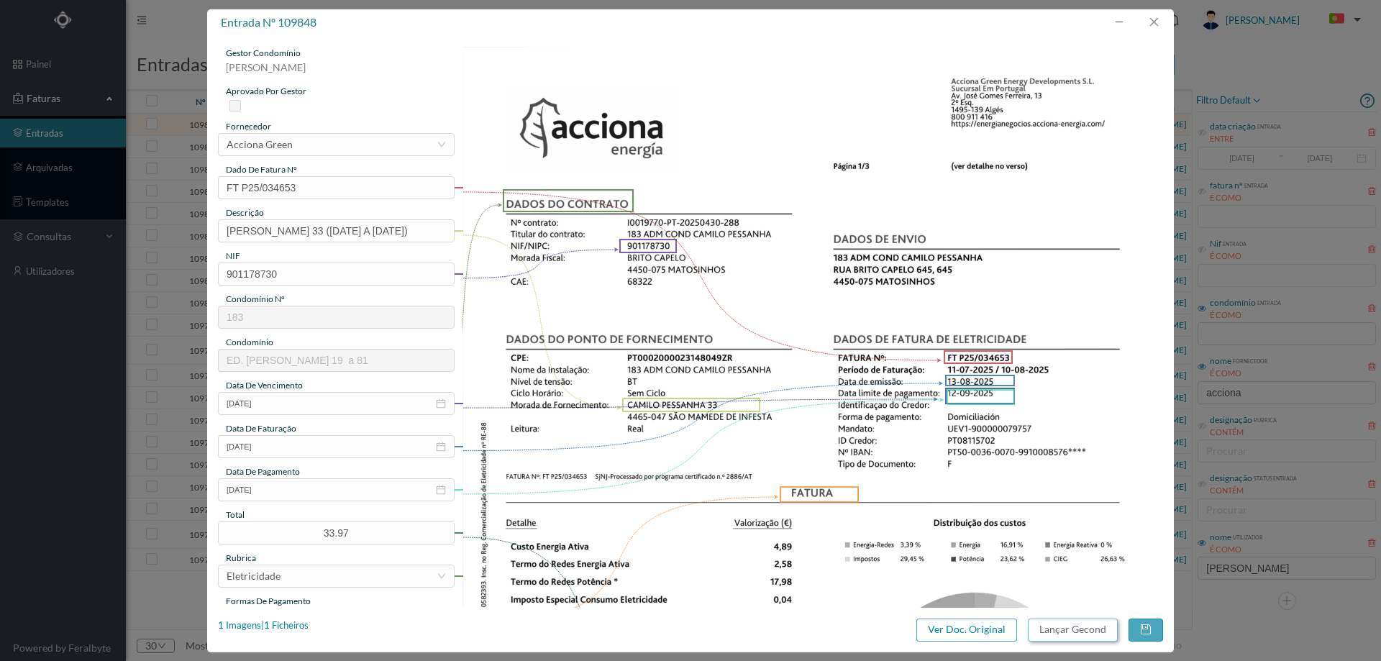
click at [1072, 633] on button "Lançar Gecond" at bounding box center [1073, 629] width 90 height 23
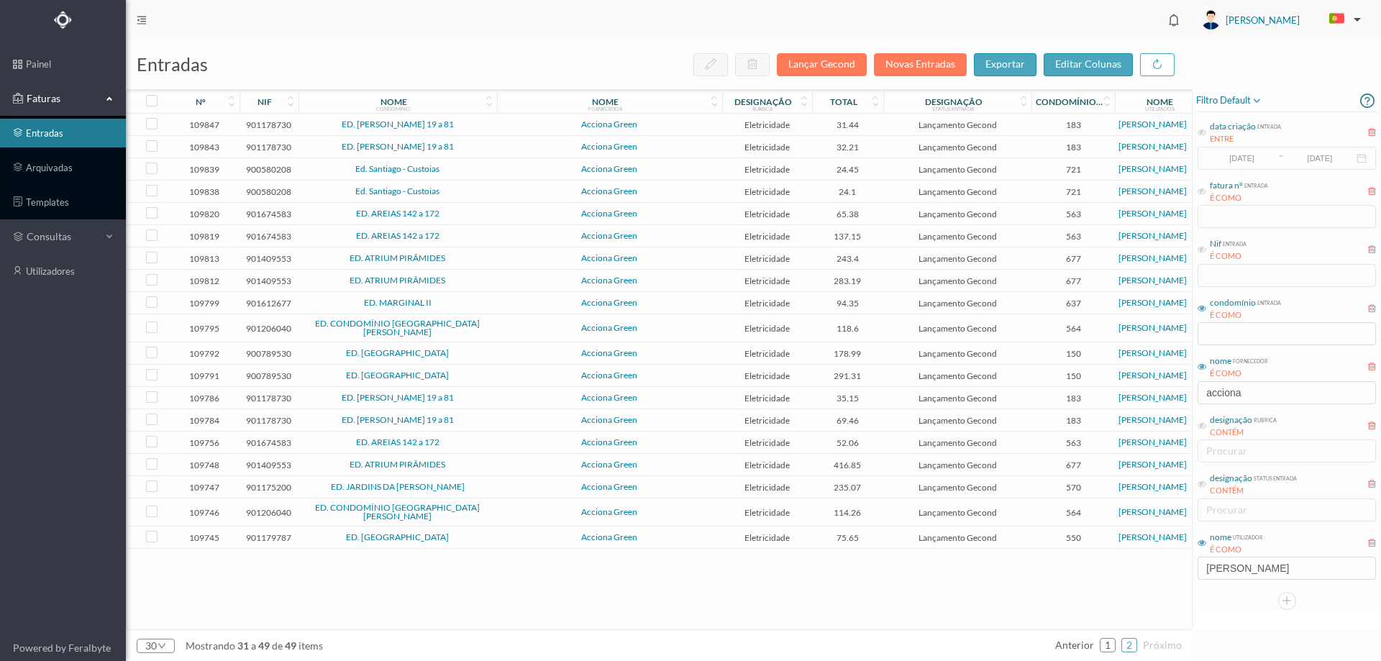
click at [504, 125] on span "Acciona Green" at bounding box center [610, 124] width 218 height 9
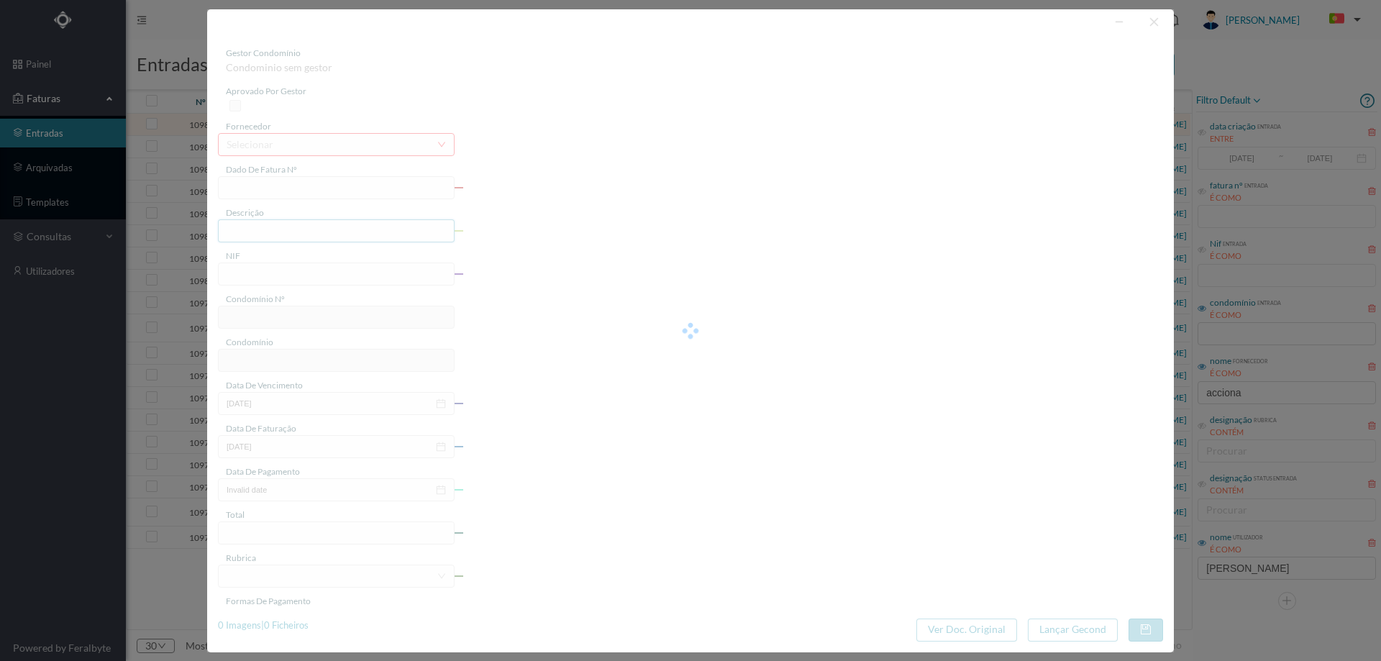
type input "FT P25/034652"
type input "CAMILO PESSANHA 55"
type input "901178730"
type input "12-09-2025"
type input "13-08-2025"
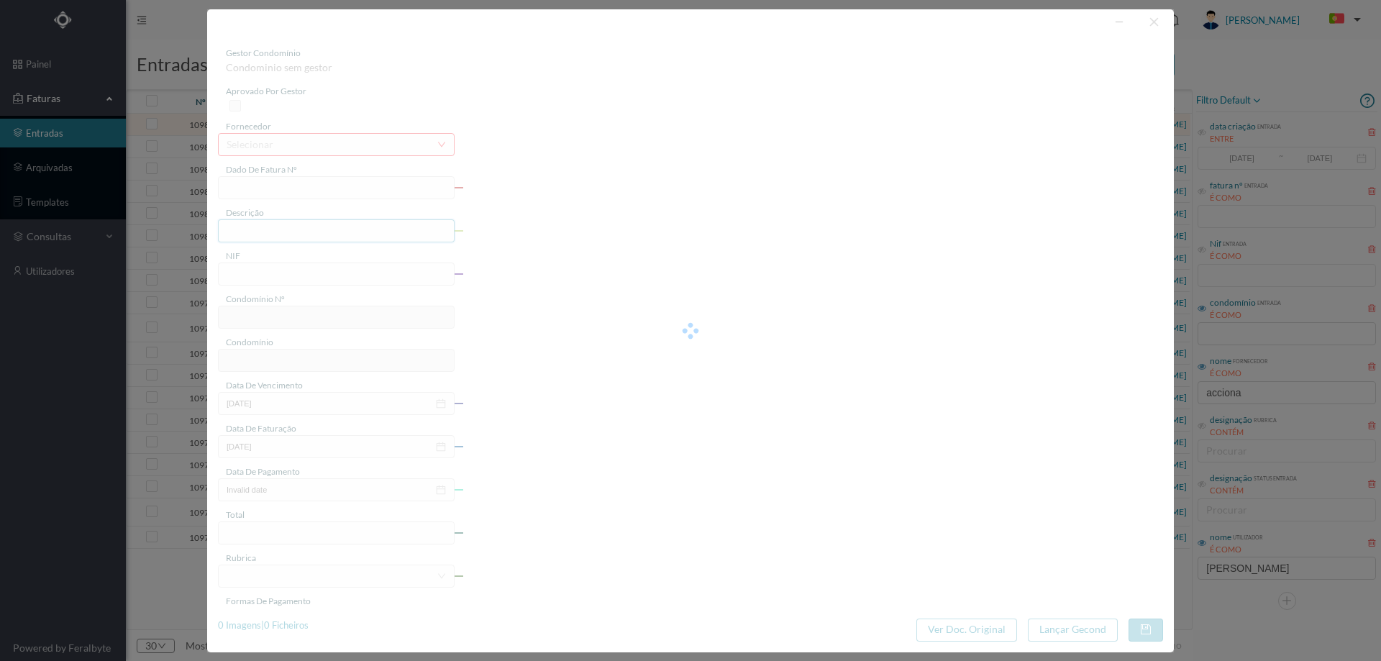
type input "12-09-2025"
type input "31.44"
type input "183"
type input "ED. CAMILO PESSANHA 19 a 81"
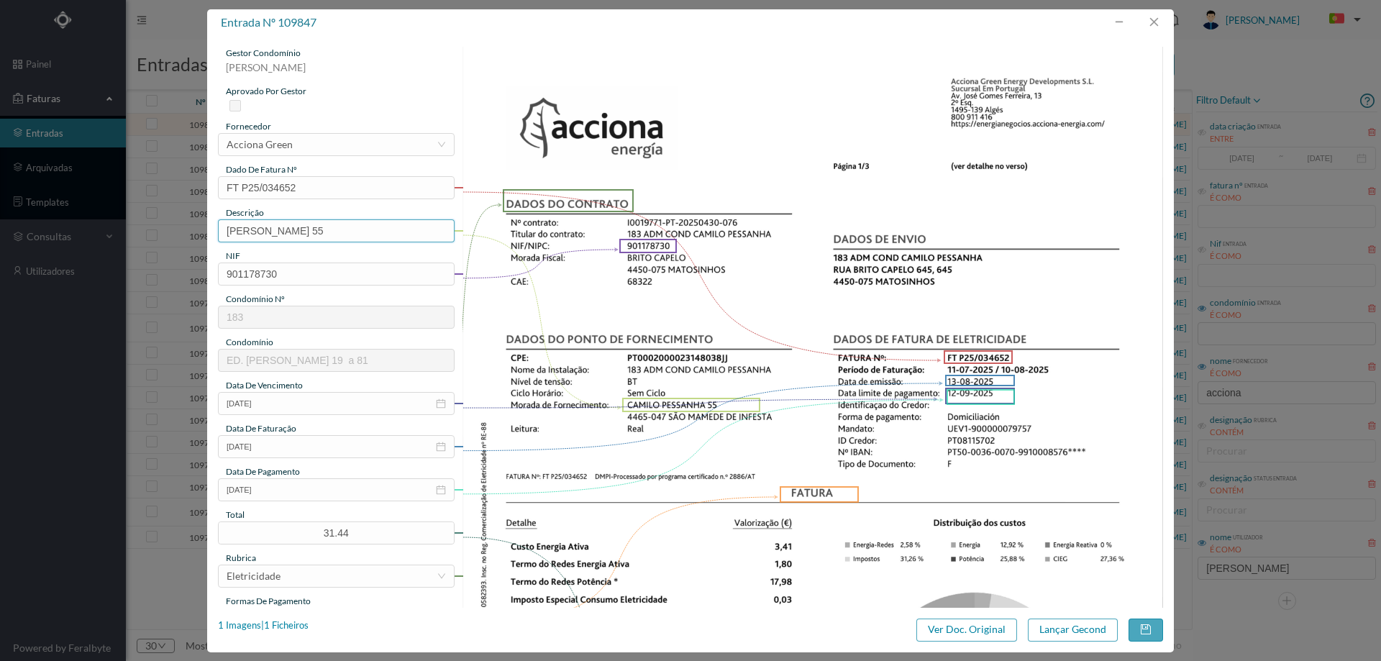
click at [375, 229] on input "CAMILO PESSANHA 55" at bounding box center [336, 230] width 237 height 23
paste input "(11.07.2025 A 10.08.2025)"
type input "CAMILO PESSANHA 55 (11.07.2025 A 10.08.2025)"
click at [1062, 639] on button "Lançar Gecond" at bounding box center [1073, 629] width 90 height 23
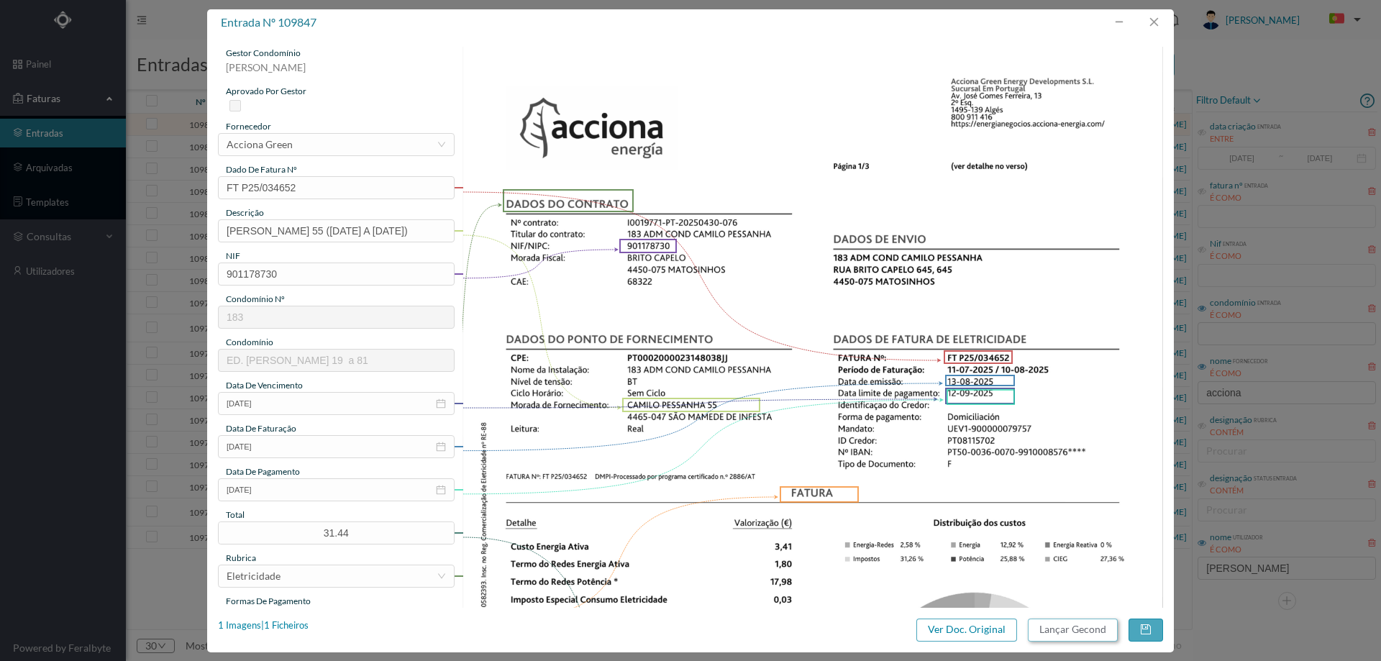
scroll to position [0, 0]
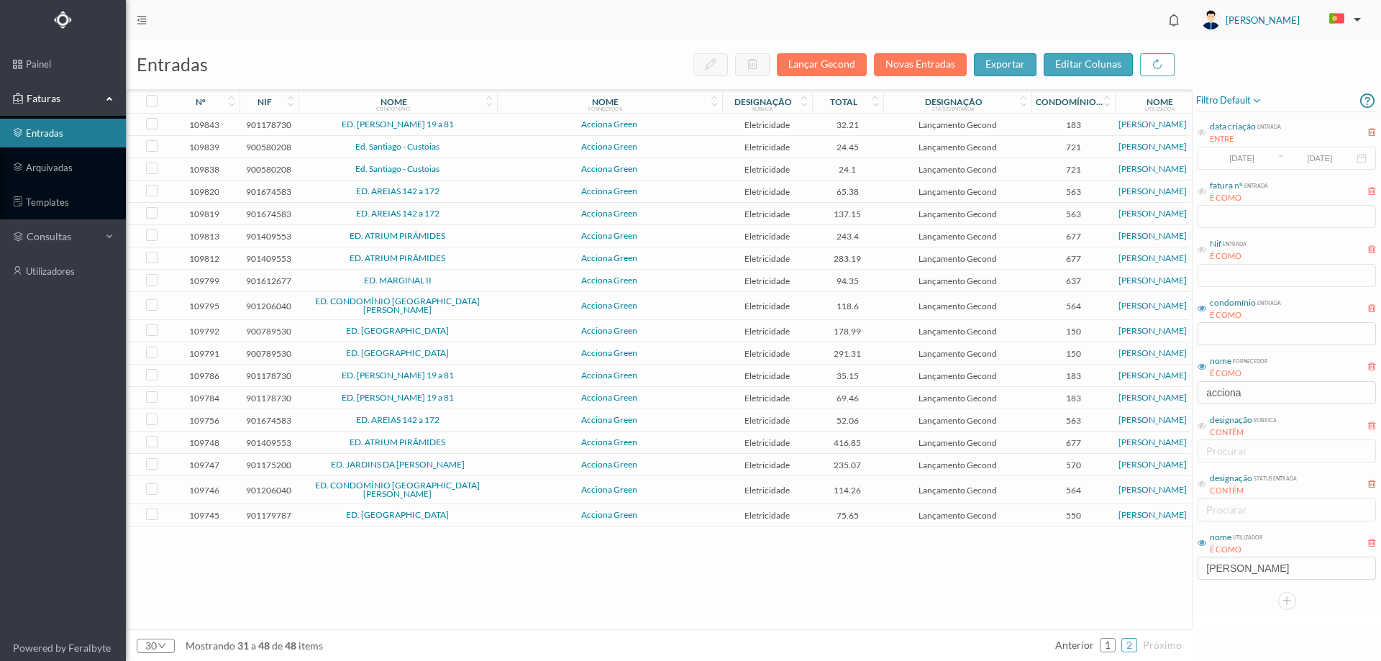
click at [662, 118] on td "Acciona Green" at bounding box center [609, 125] width 225 height 22
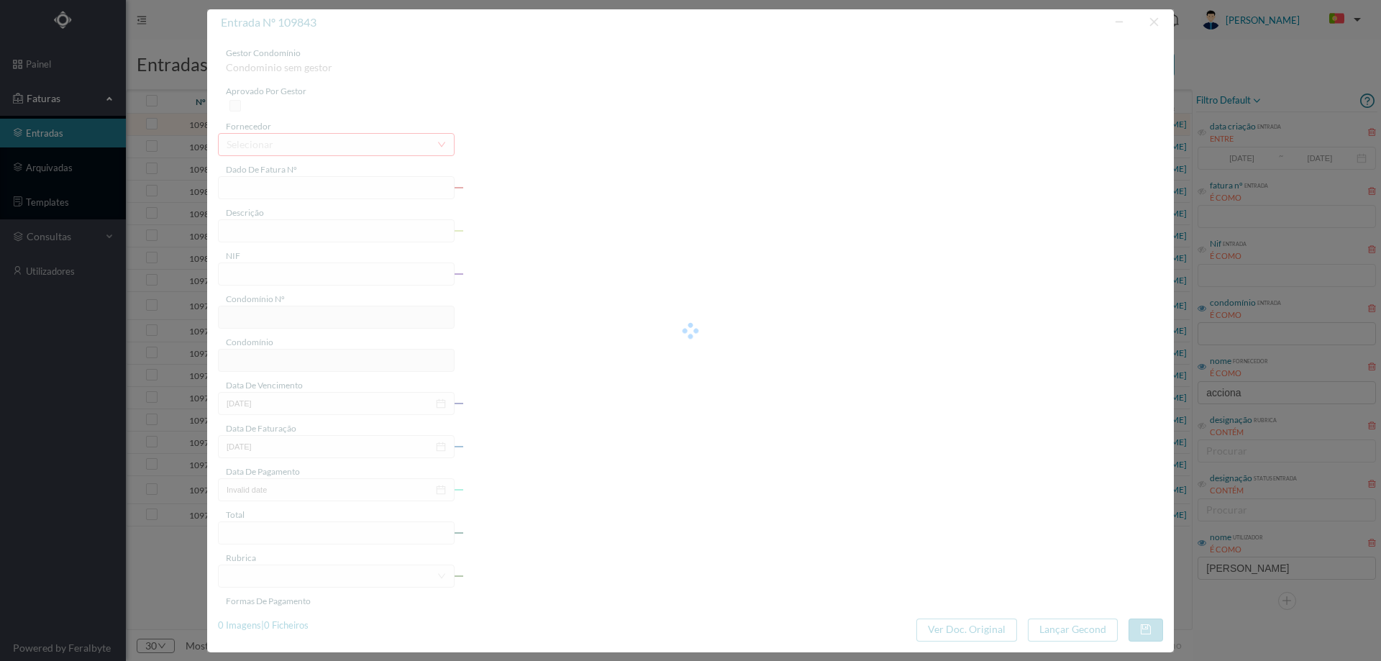
type input "FT P25/034645"
type input "CAMILO PESSANHA 55"
type input "901178730"
type input "12-09-2025"
type input "13-08-2025"
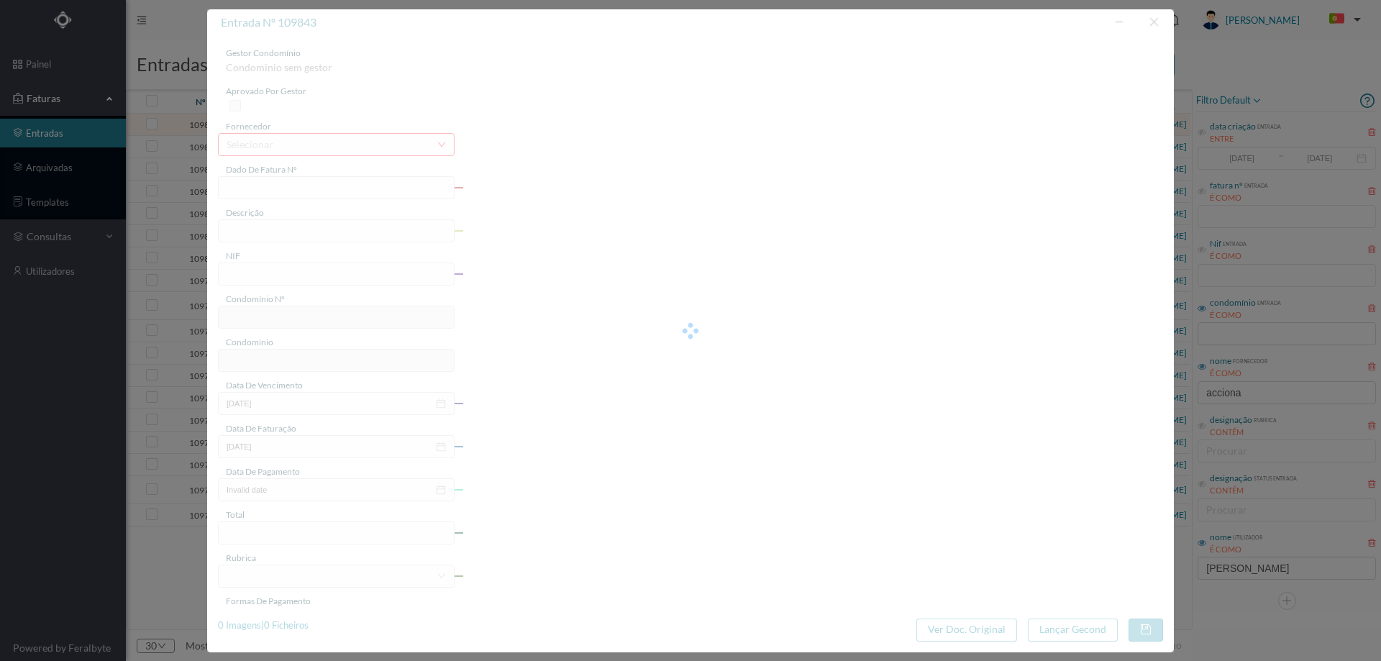
type input "12-09-2025"
type input "32.21"
type input "183"
type input "ED. CAMILO PESSANHA 19 a 81"
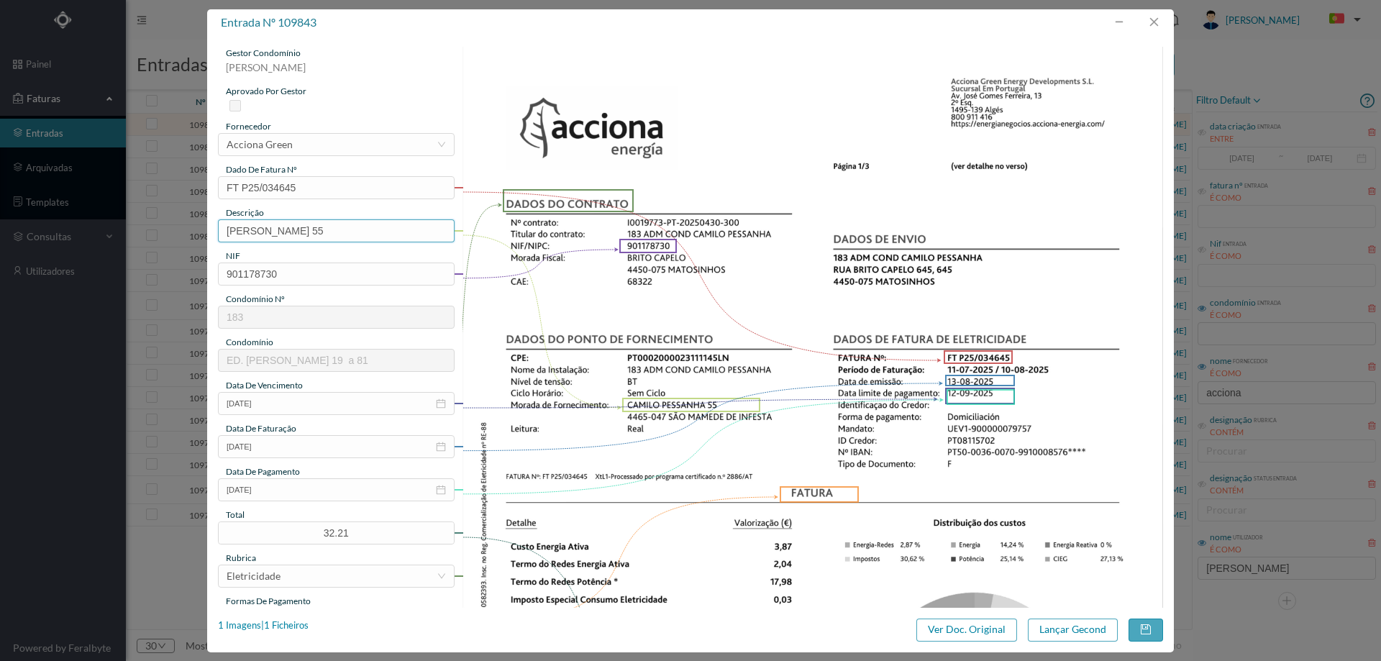
click at [411, 223] on input "CAMILO PESSANHA 55" at bounding box center [336, 230] width 237 height 23
paste input "(11.07.2025 A 10.08.2025)"
type input "CAMILO PESSANHA 55 (11.07.2025 A 10.08.2025)"
click at [1057, 635] on button "Lançar Gecond" at bounding box center [1073, 629] width 90 height 23
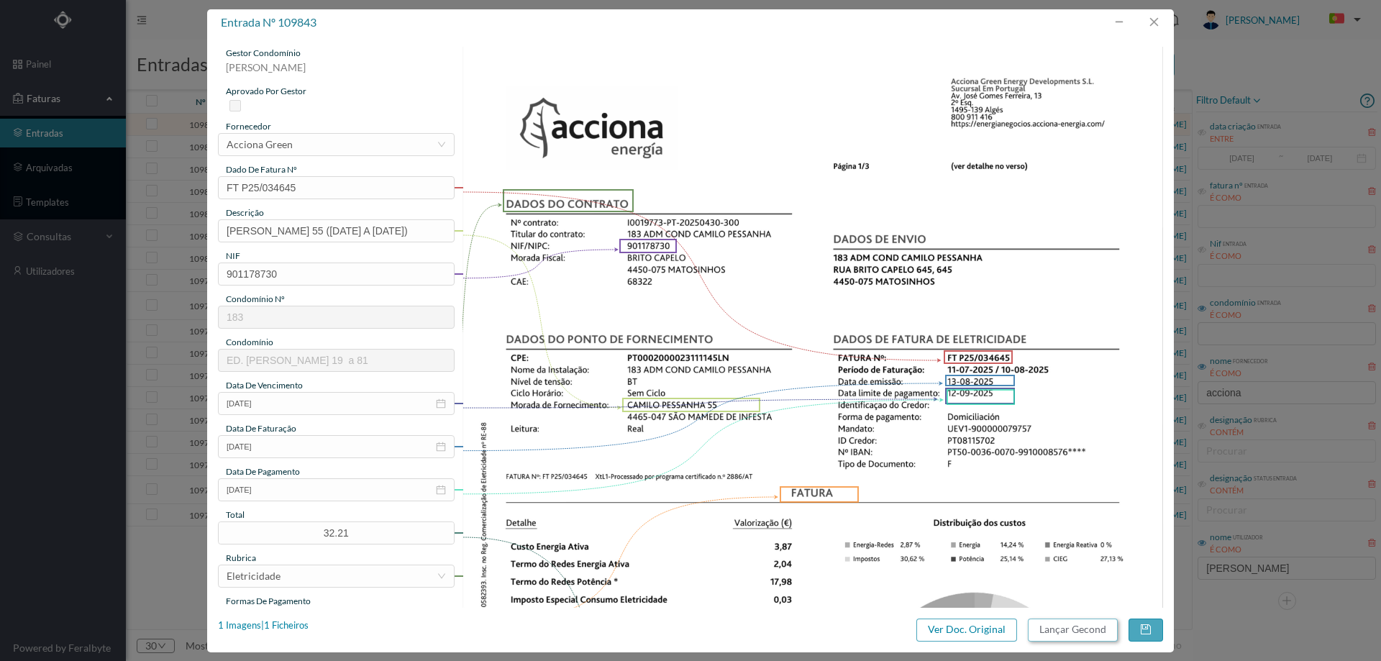
scroll to position [0, 0]
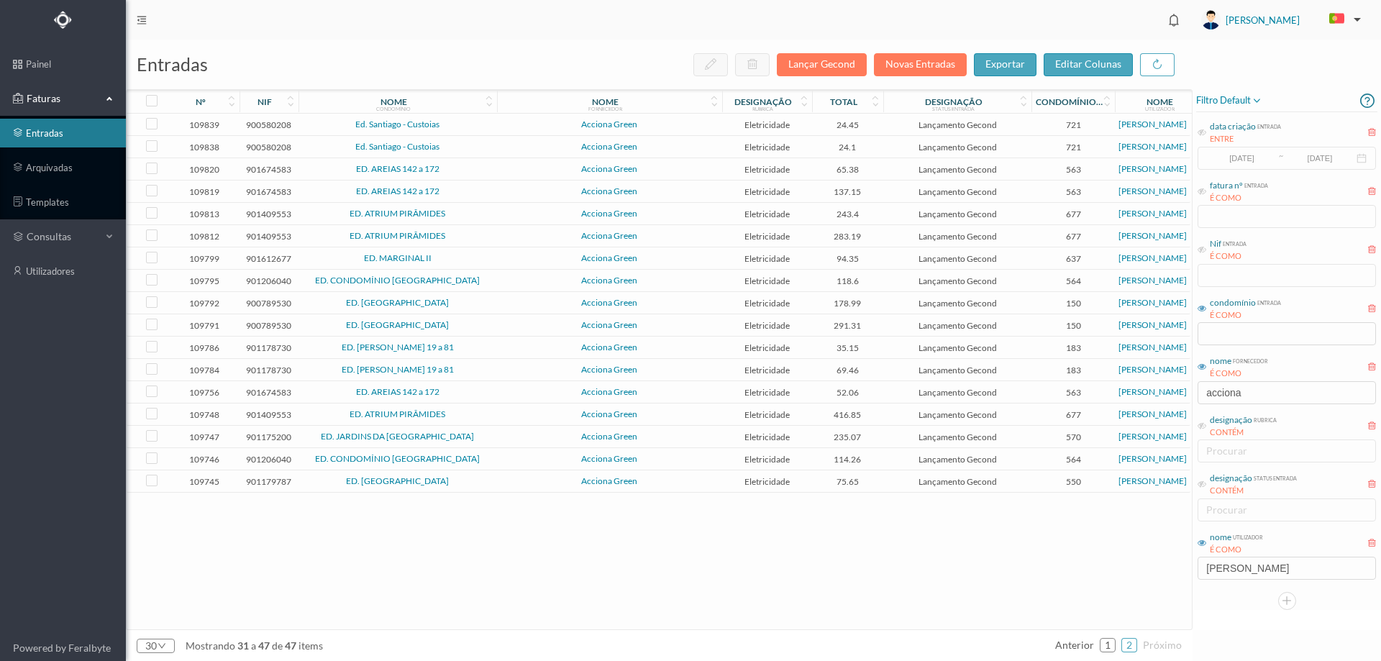
click at [464, 128] on span "Ed. Santiago - Custoias" at bounding box center [397, 124] width 191 height 9
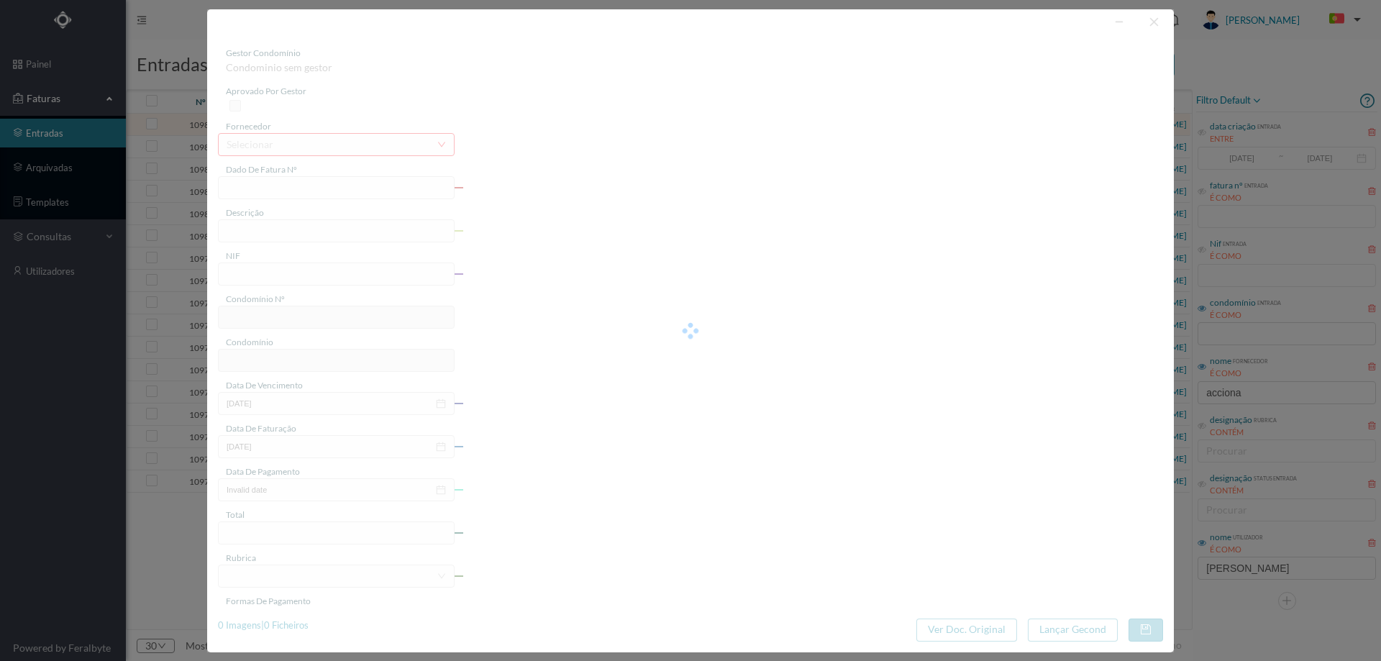
type input "FT P25/034638"
type input "DE SANTIAGO 489 COMUNS"
type input "900580208"
type input "[DATE]"
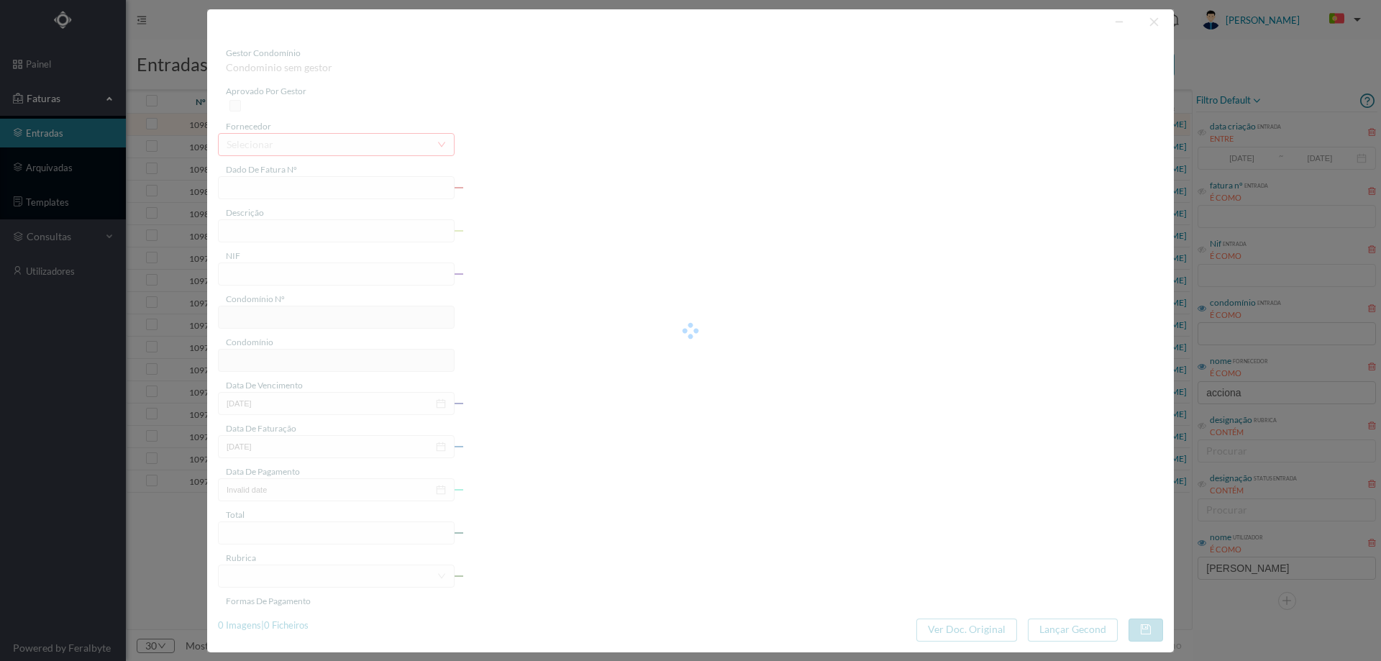
type input "[DATE]"
type input "24.45"
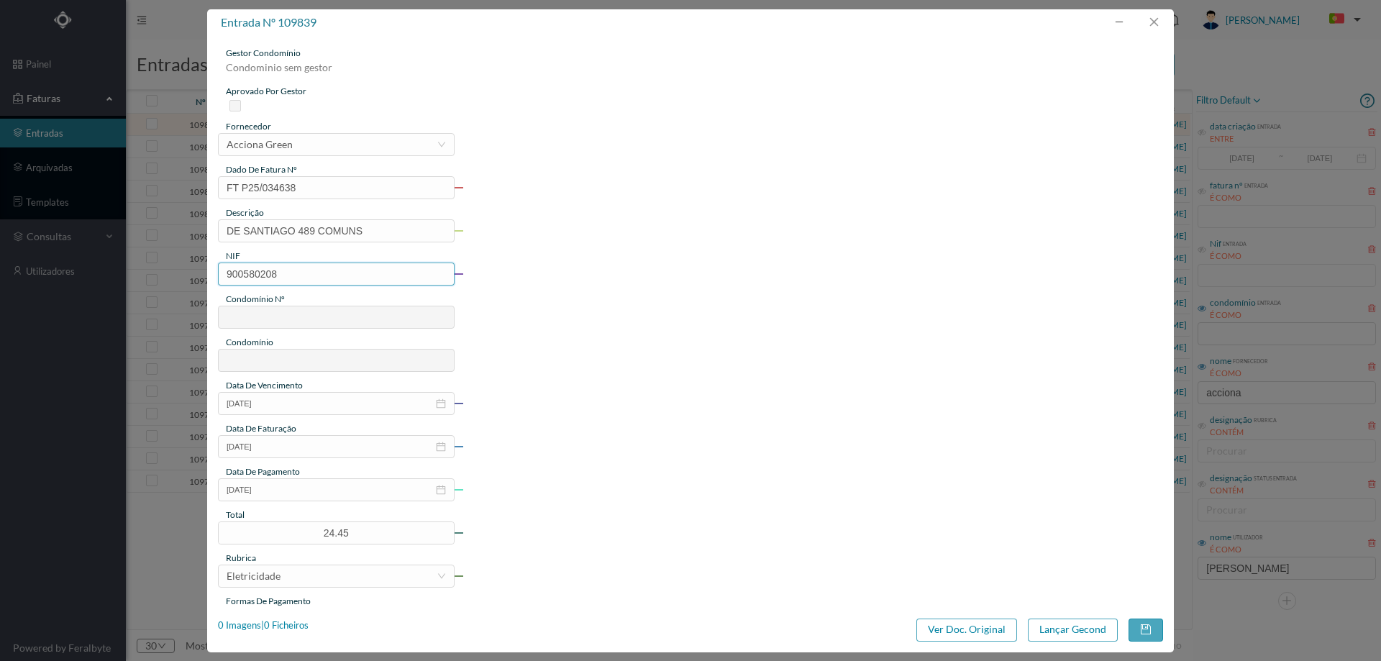
type input "721"
type input "Ed. Santiago - Custoias"
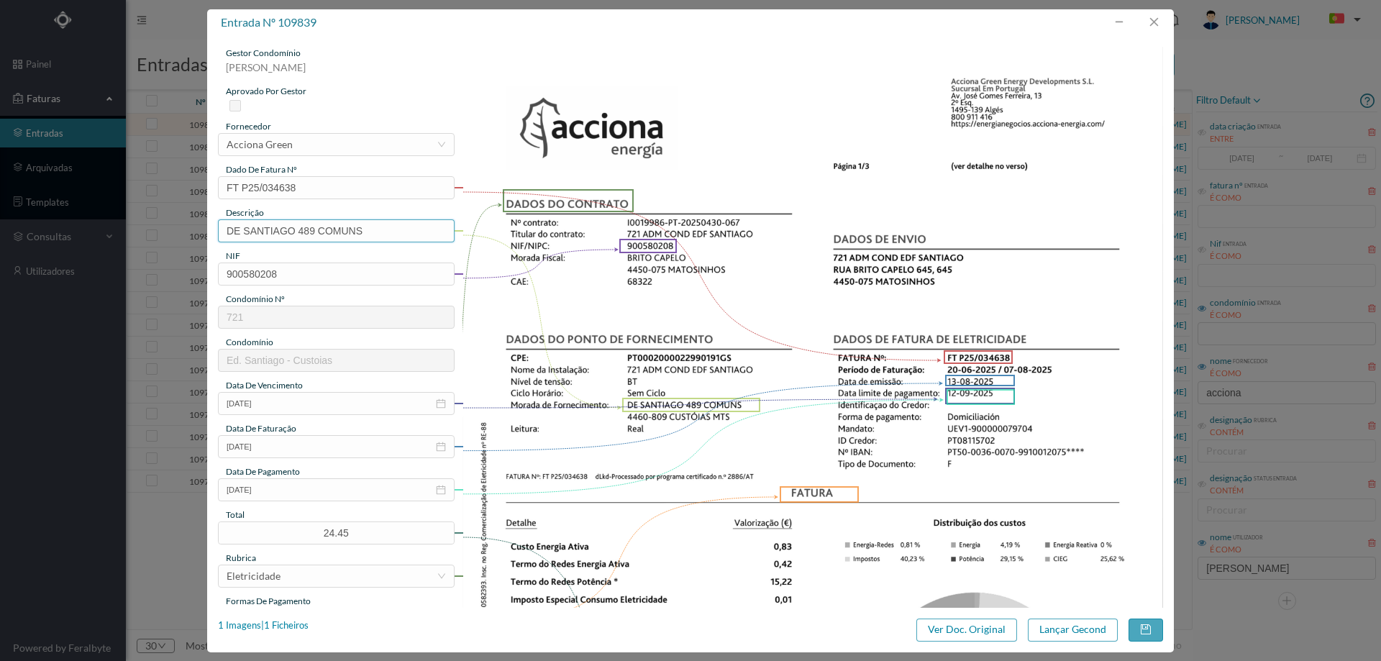
click at [377, 228] on input "DE SANTIAGO 489 COMUNS" at bounding box center [336, 230] width 237 height 23
paste input "([DATE] A [DATE])"
click at [340, 230] on input "DE SANTIAGO 489 COMUNS ([DATE] A [DATE])" at bounding box center [336, 230] width 237 height 23
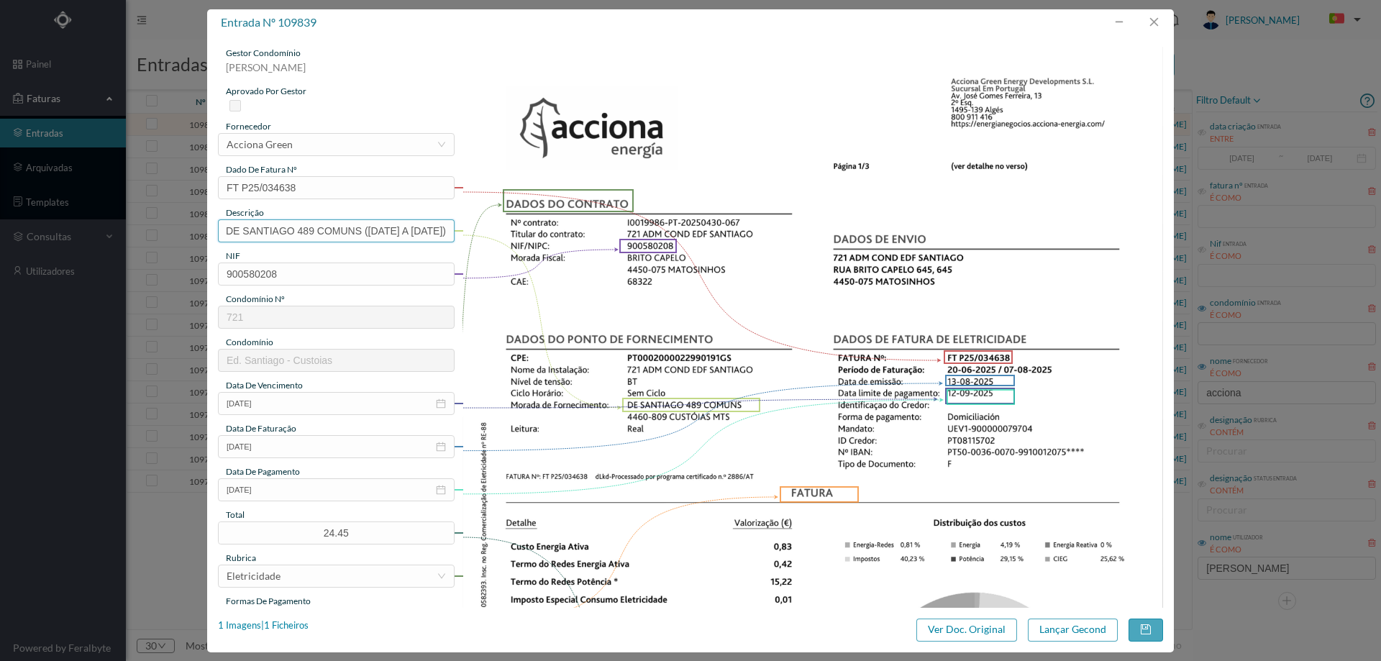
click at [362, 229] on input "DE SANTIAGO 489 COMUNS ([DATE] A [DATE])" at bounding box center [336, 230] width 237 height 23
click at [408, 231] on input "DE SANTIAGO 489 COMUNS ([DATE] A [DATE])" at bounding box center [336, 230] width 237 height 23
type input "DE SANTIAGO 489 COMUNS ([DATE] A [DATE])"
click at [1064, 624] on button "Lançar Gecond" at bounding box center [1073, 629] width 90 height 23
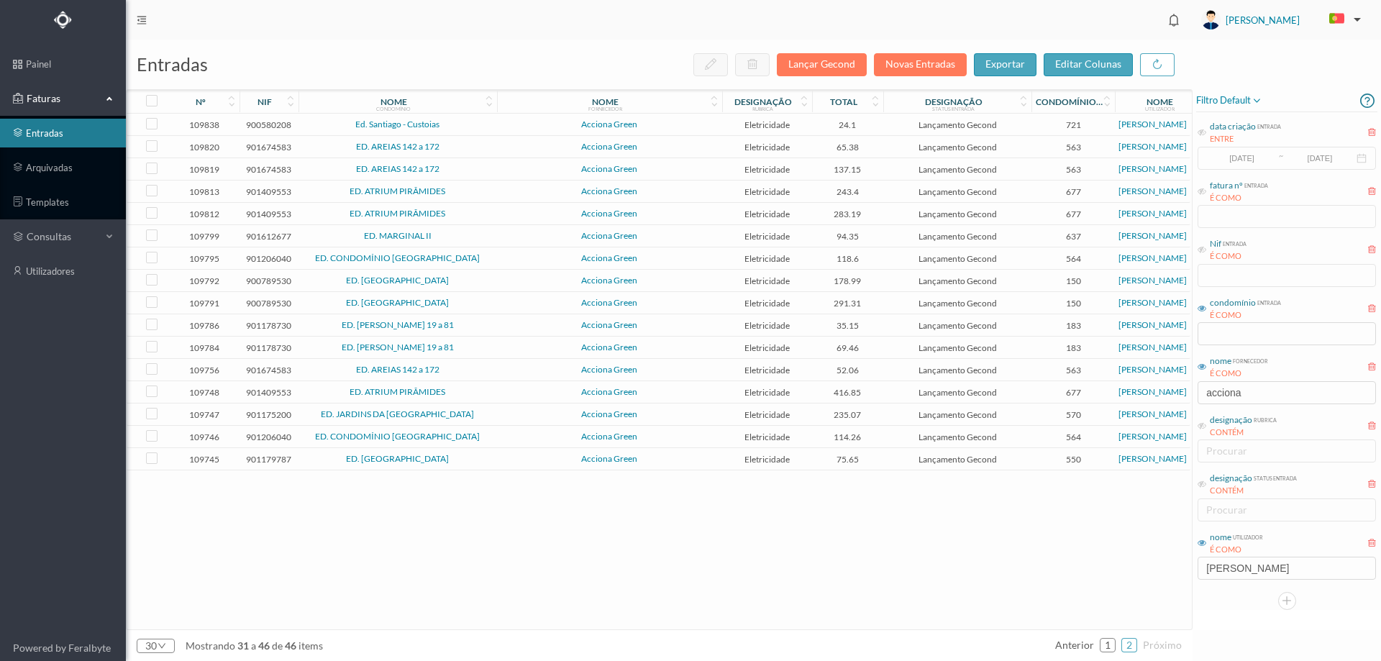
click at [461, 123] on span "Ed. Santiago - Custoias" at bounding box center [397, 124] width 191 height 9
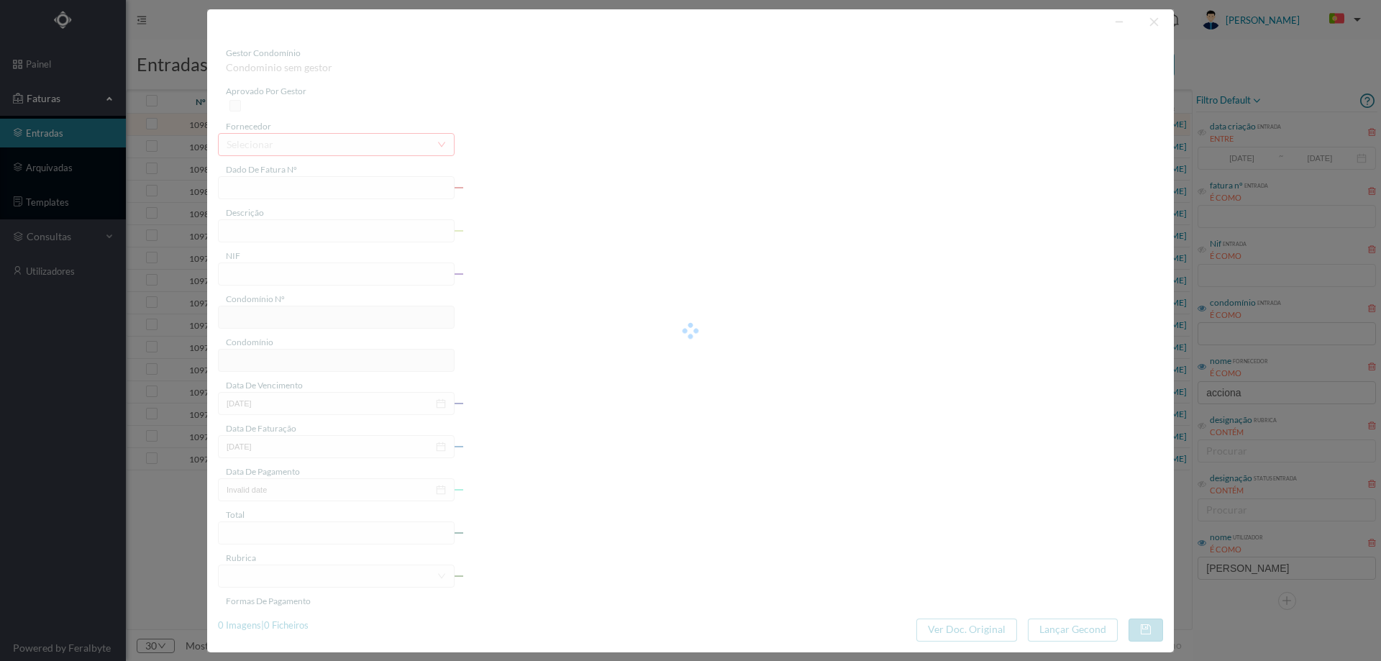
type input "FT P25/034636"
type input "DE SANTIAGO 463 3 COMUNS"
type input "900580208"
type input "[DATE]"
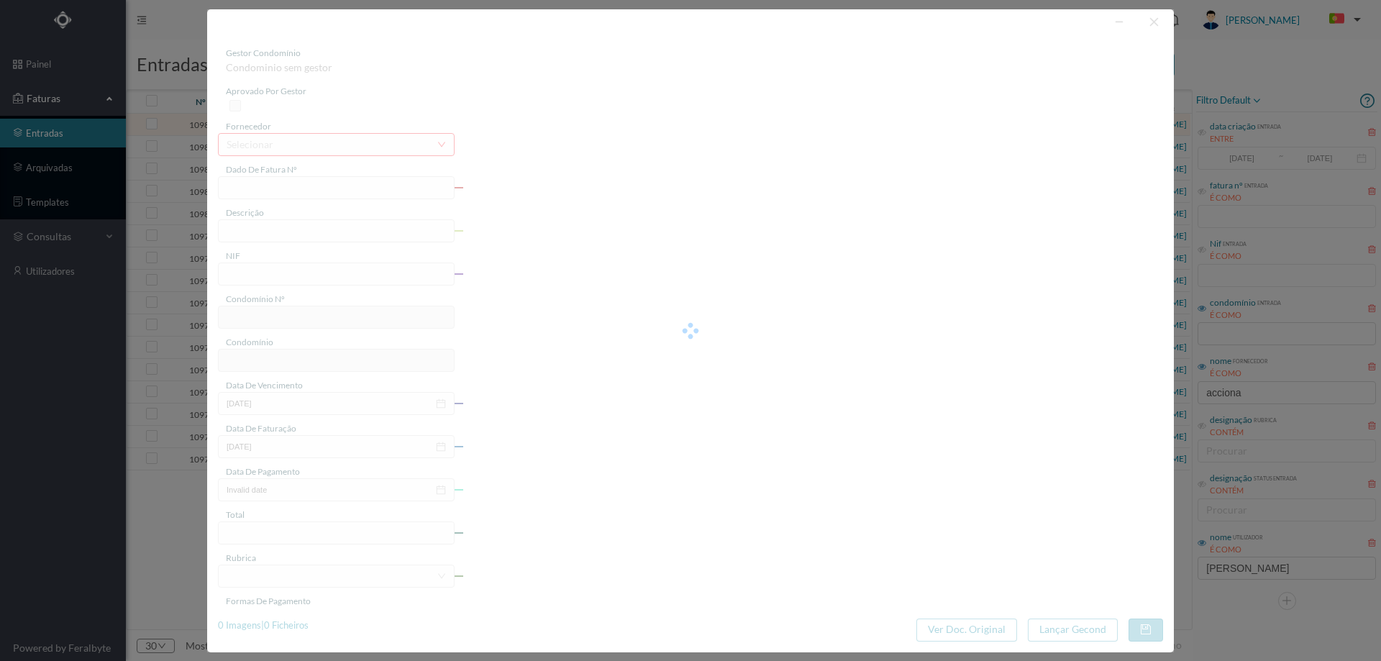
type input "[DATE]"
type input "24.10"
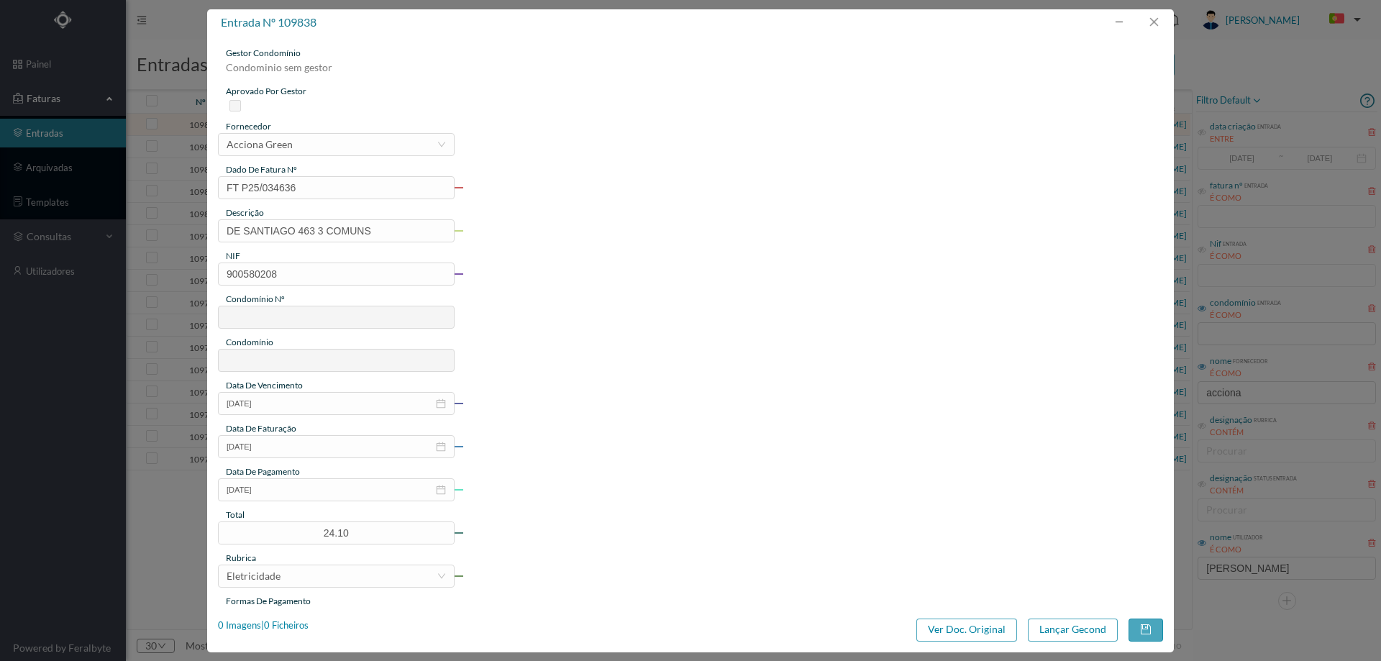
type input "721"
type input "Ed. Santiago - Custoias"
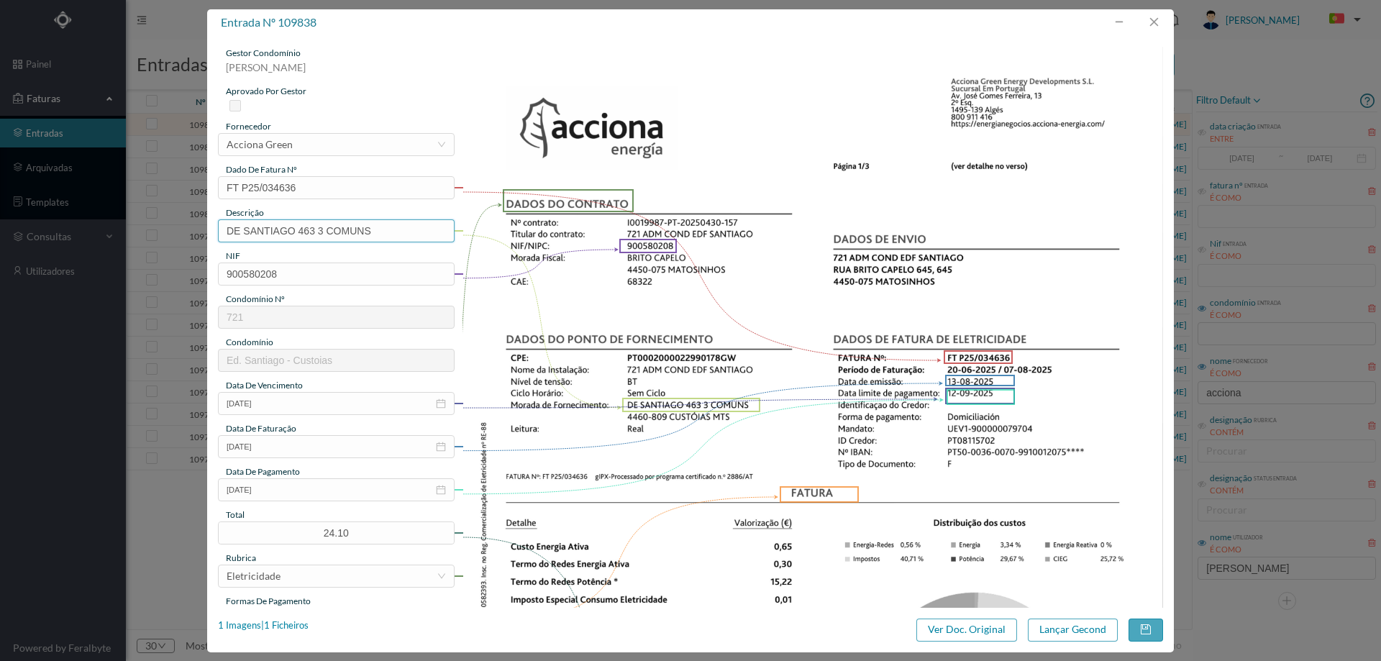
click at [387, 229] on input "DE SANTIAGO 463 3 COMUNS" at bounding box center [336, 230] width 237 height 23
paste input "([DATE] A [DATE])"
drag, startPoint x: 331, startPoint y: 231, endPoint x: 339, endPoint y: 231, distance: 8.6
click at [339, 231] on input "DE SANTIAGO 463 3 COMUNS (11.07.2025 A 10.08.2025)" at bounding box center [336, 230] width 237 height 23
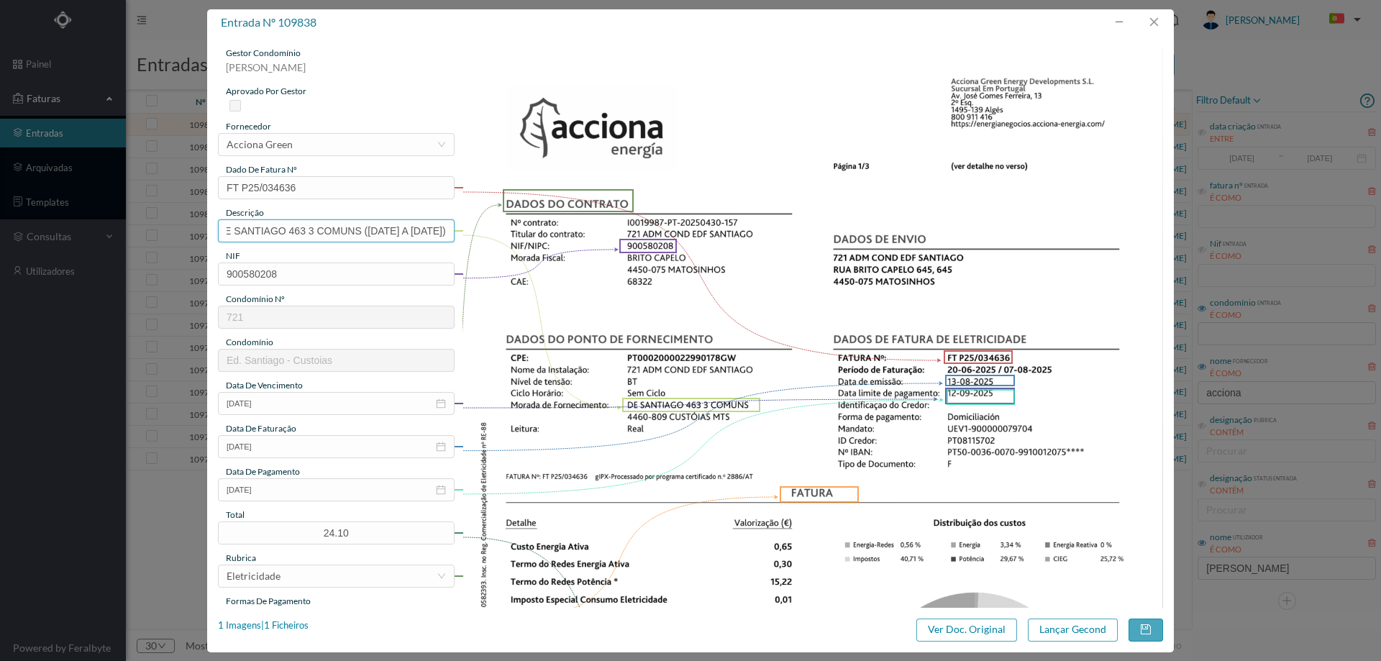
scroll to position [0, 42]
drag, startPoint x: 396, startPoint y: 234, endPoint x: 406, endPoint y: 235, distance: 9.4
click at [406, 235] on input "DE SANTIAGO 463 3 COMUNS (20.07.2025 A 10.08.2025)" at bounding box center [336, 230] width 237 height 23
type input "DE SANTIAGO 463 3 COMUNS (20.07.2025 A 07.08.2025)"
click at [1096, 631] on button "Lançar Gecond" at bounding box center [1073, 629] width 90 height 23
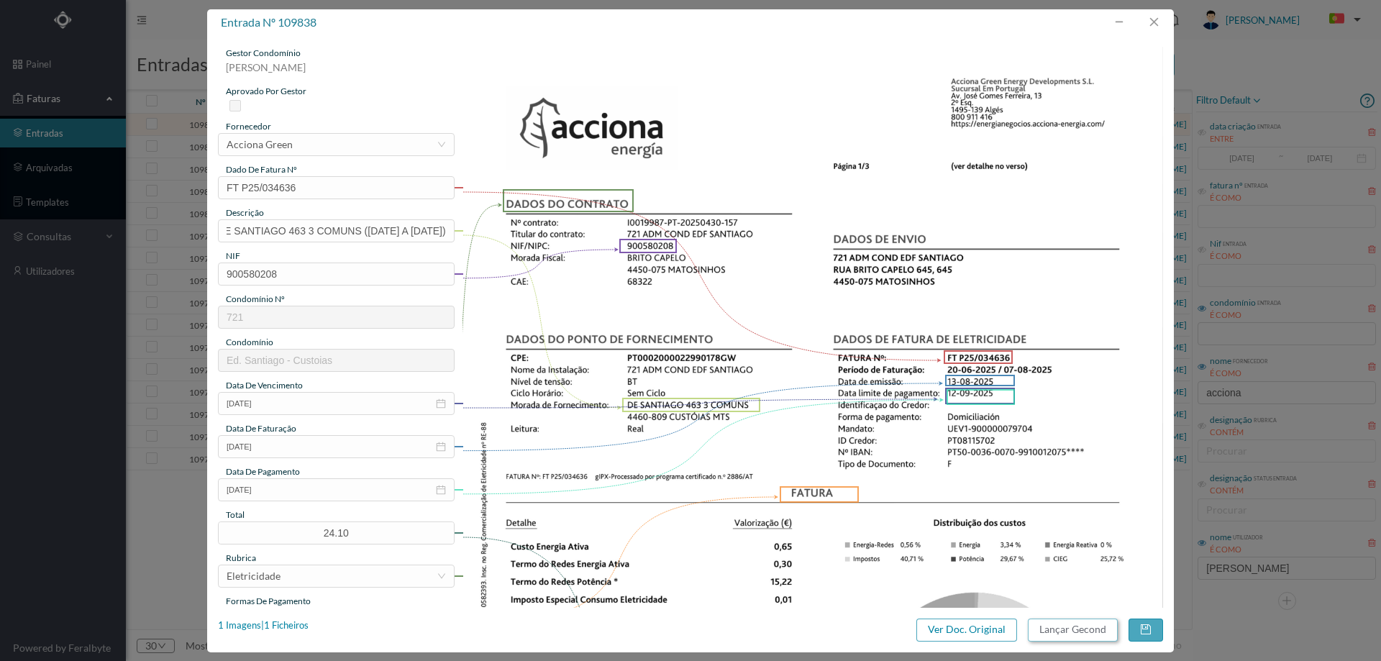
scroll to position [0, 0]
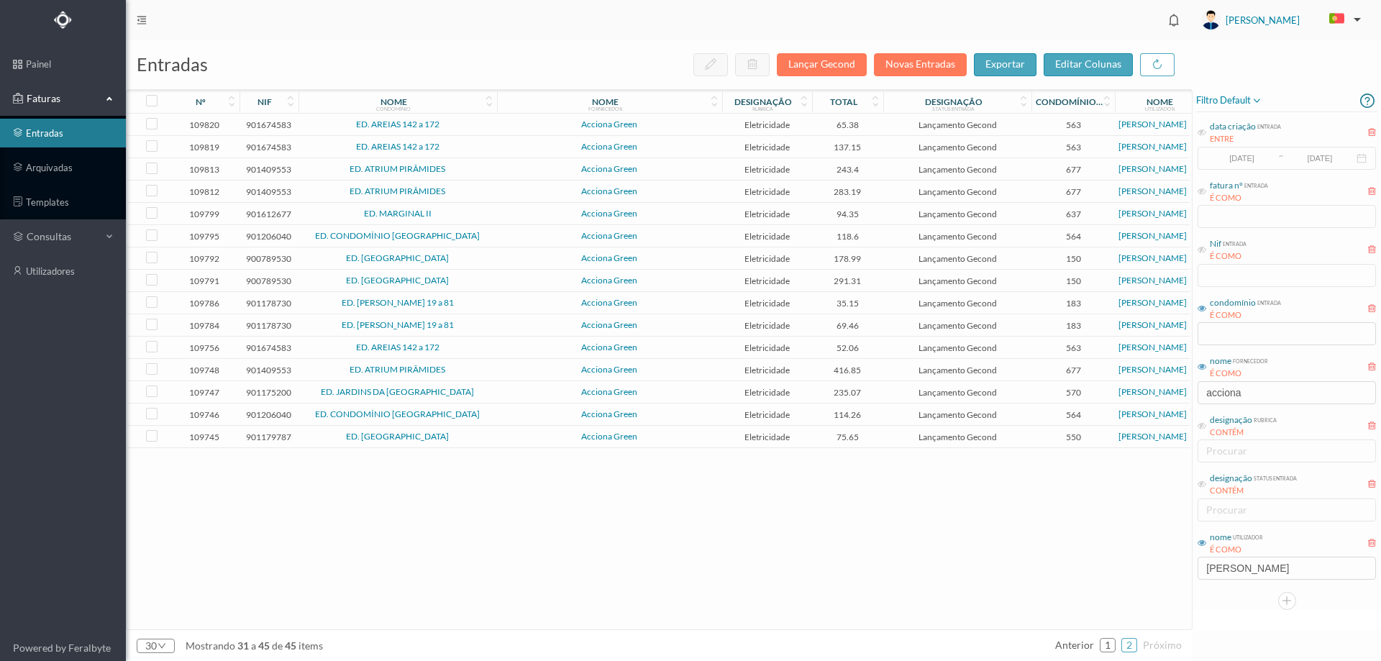
click at [475, 126] on span "ED. AREIAS 142 a 172" at bounding box center [397, 124] width 191 height 9
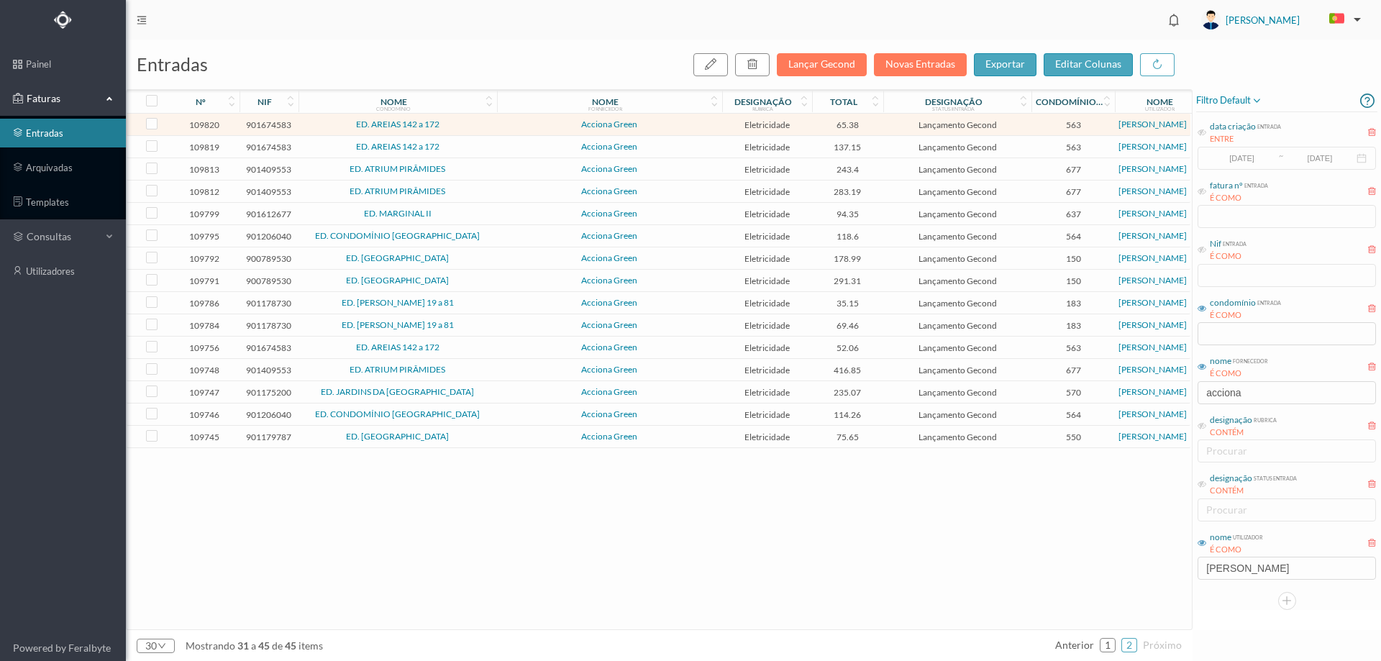
click at [475, 126] on span "ED. AREIAS 142 a 172" at bounding box center [397, 124] width 191 height 9
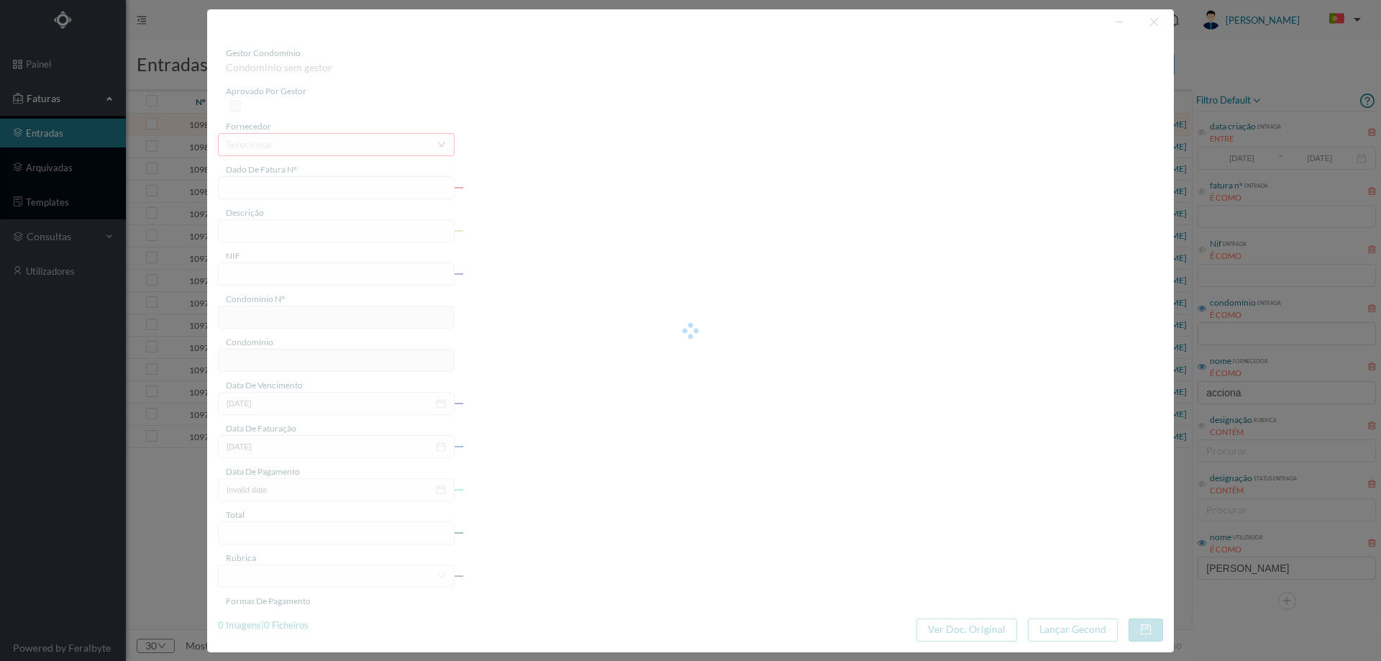
type input "FT P25/034765"
type input "DAS AREIAS 156"
type input "901674583"
type input "[DATE]"
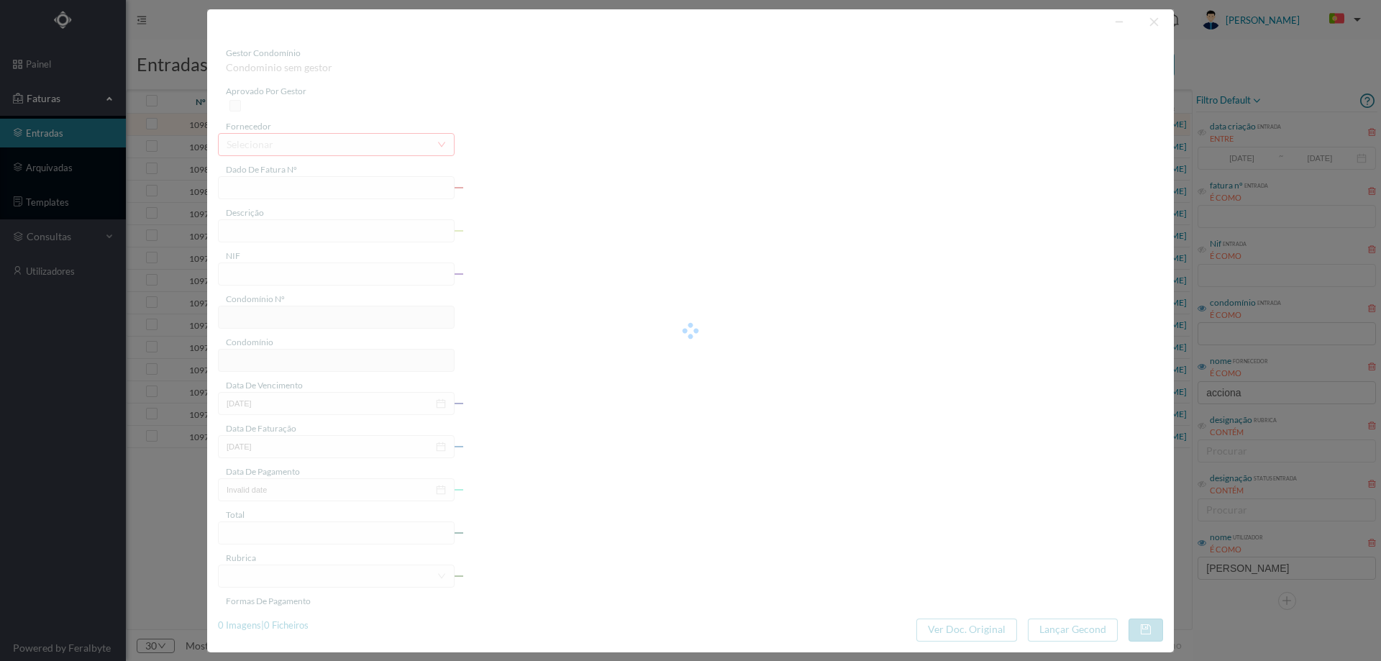
type input "[DATE]"
type input "65.38"
type input "563"
type input "ED. AREIAS 142 a 172"
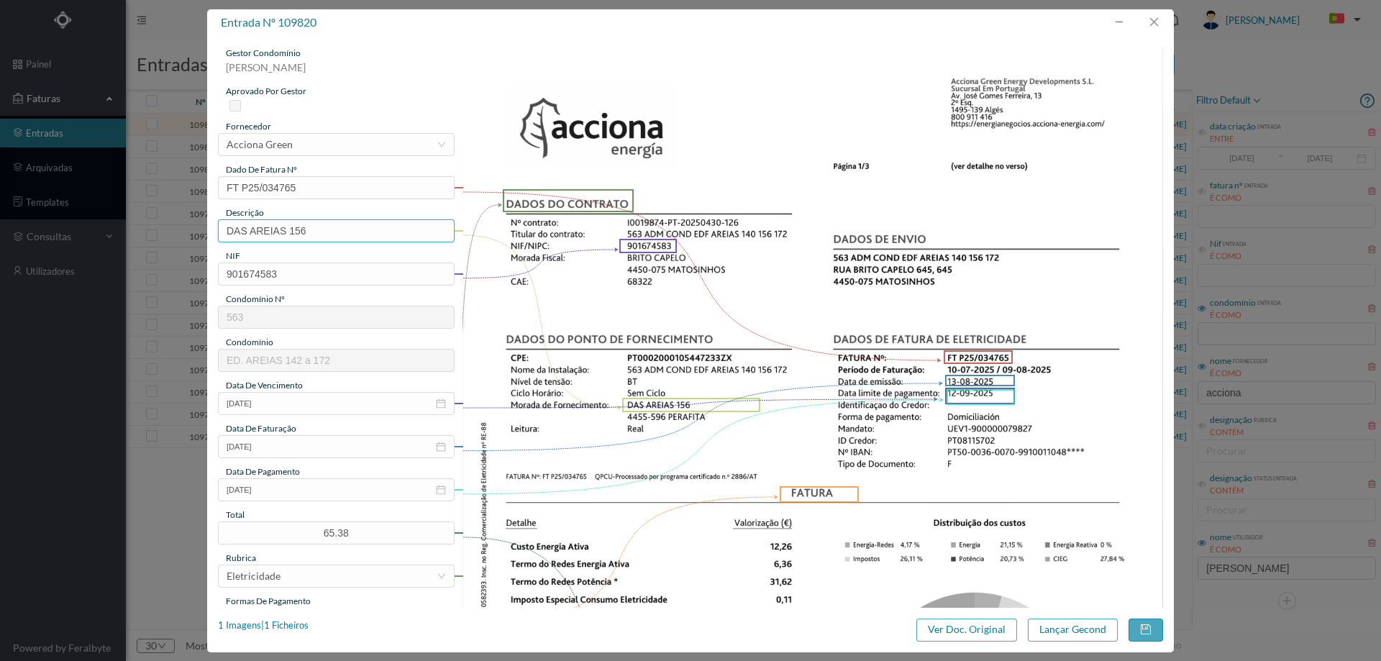
click at [332, 237] on input "DAS AREIAS 156" at bounding box center [336, 230] width 237 height 23
paste input "([DATE] A [DATE])"
click at [315, 229] on input "DAS AREIAS 156 (11.07.2025 A 10.08.2025)" at bounding box center [336, 230] width 237 height 23
click at [320, 230] on input "DAS AREIAS 156 (11.07.2025 A 10.08.2025)" at bounding box center [336, 230] width 237 height 23
click at [381, 233] on input "DAS AREIAS 156 (10.07.2025 A 10.08.2025)" at bounding box center [336, 230] width 237 height 23
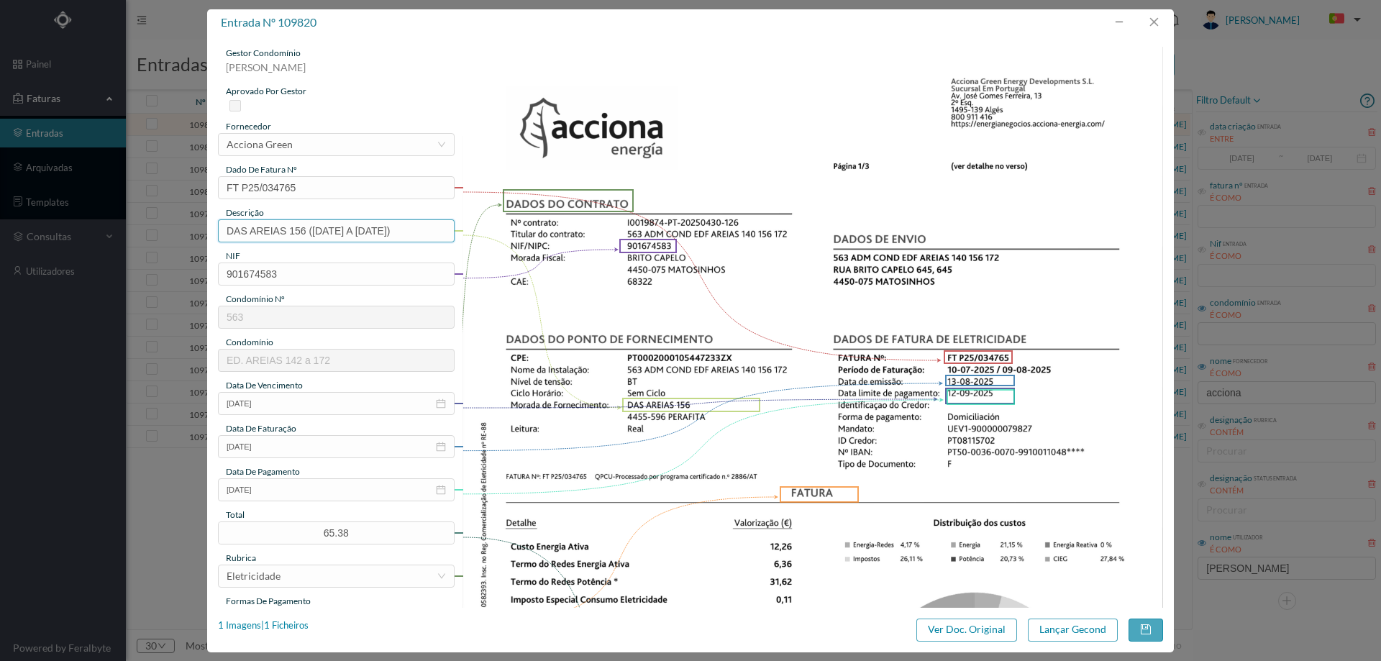
type input "DAS AREIAS 156 (10.07.2025 A 09.08.2025)"
click at [1092, 618] on div "entrada nº 109820 gestor condomínio Hugo Moreira aprovado por gestor fornecedor…" at bounding box center [690, 330] width 967 height 643
click at [1082, 625] on button "Lançar Gecond" at bounding box center [1073, 629] width 90 height 23
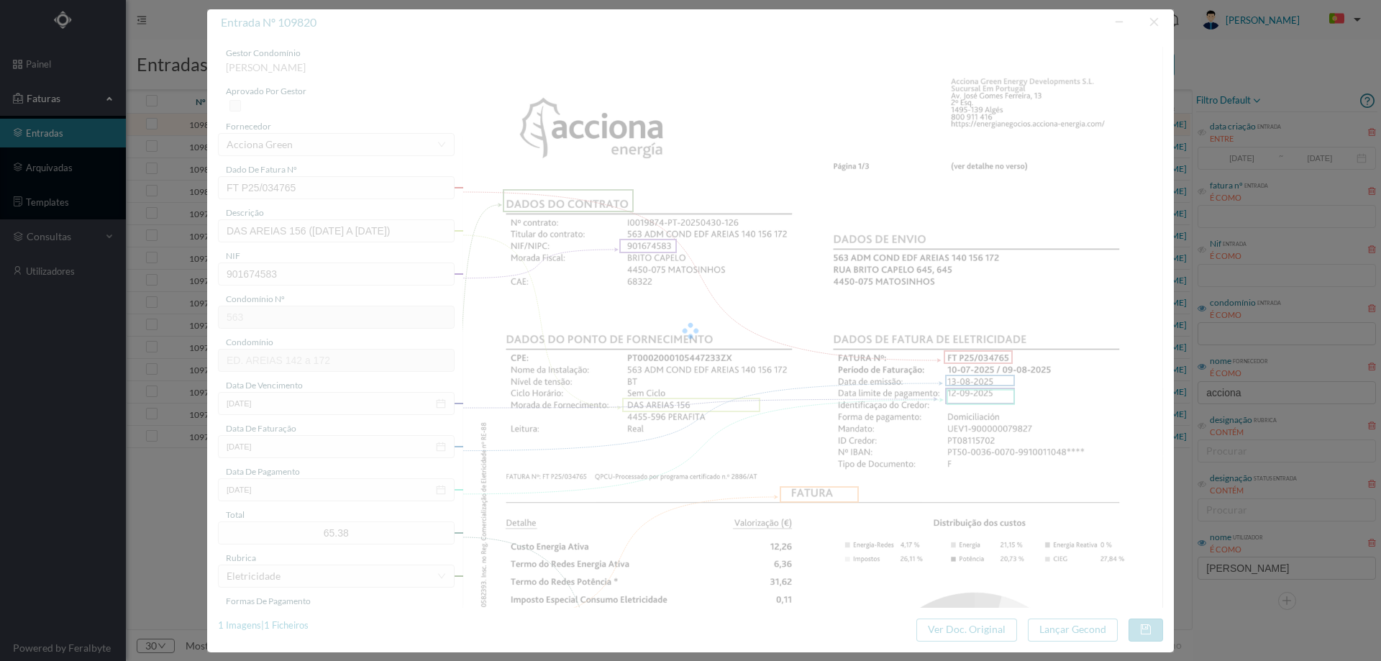
click at [464, 178] on div at bounding box center [690, 330] width 967 height 643
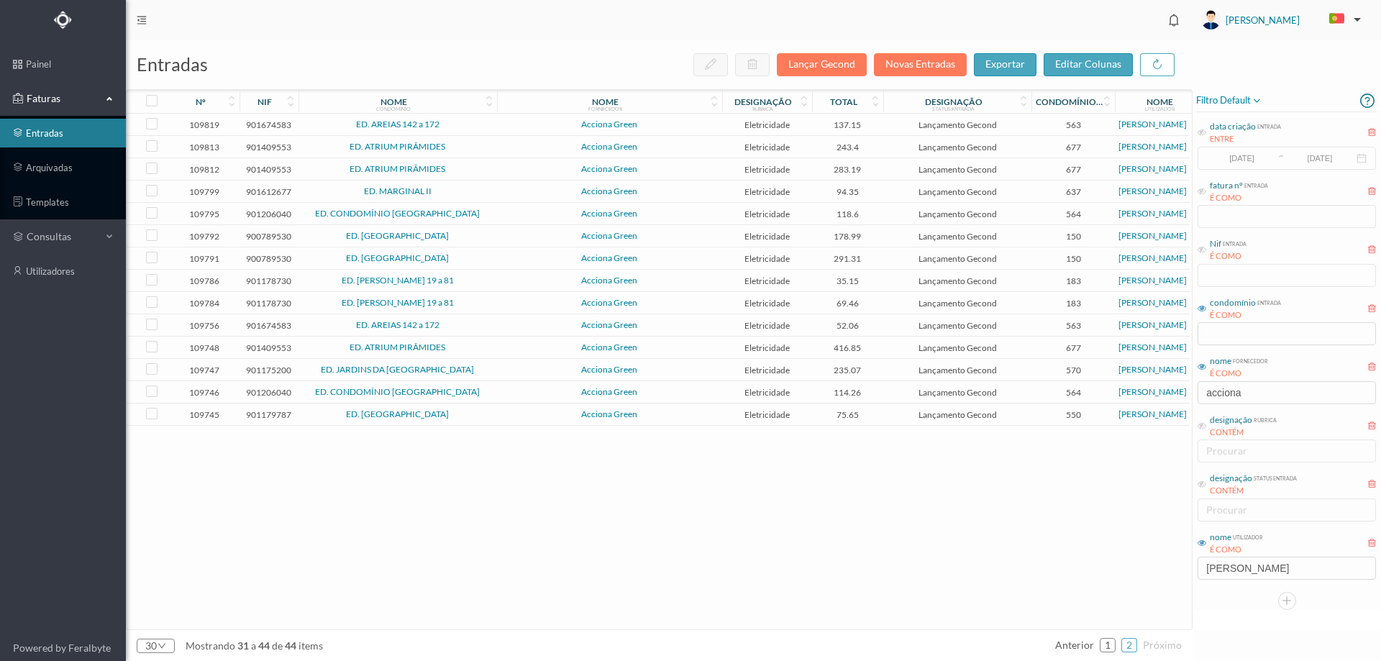
click at [516, 127] on span "Acciona Green" at bounding box center [610, 124] width 218 height 9
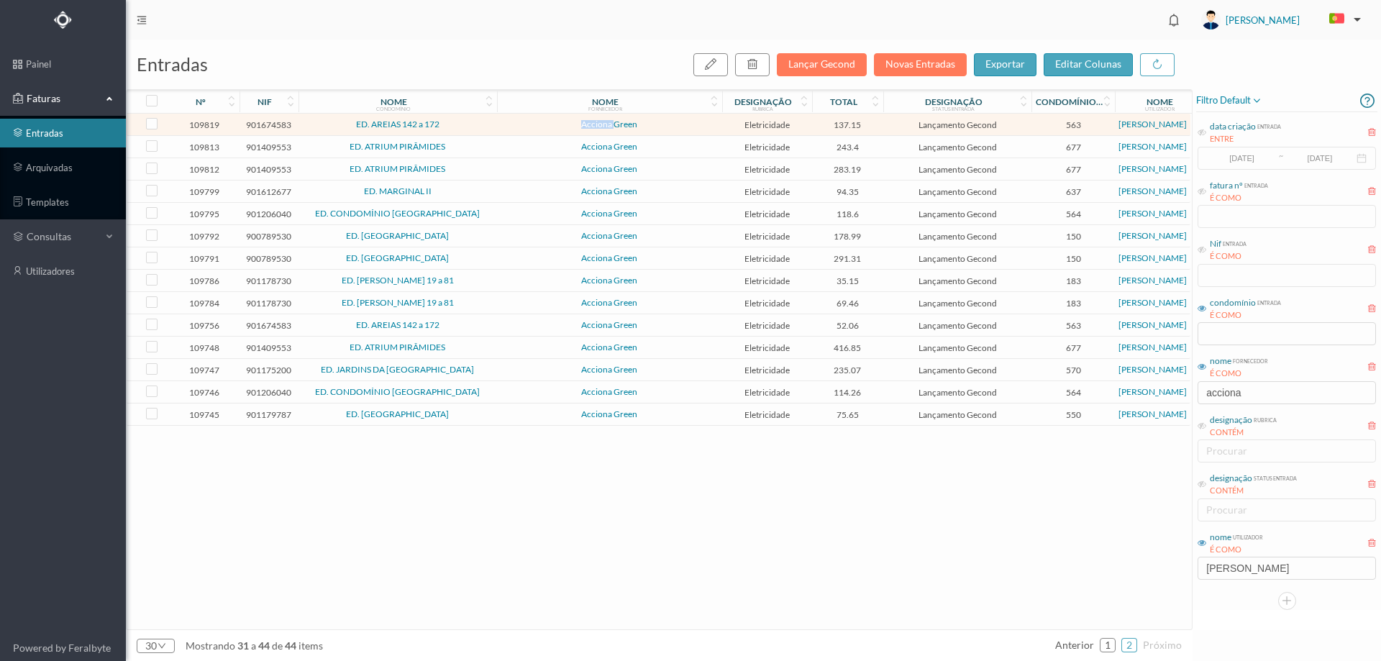
click at [516, 127] on span "Acciona Green" at bounding box center [610, 124] width 218 height 9
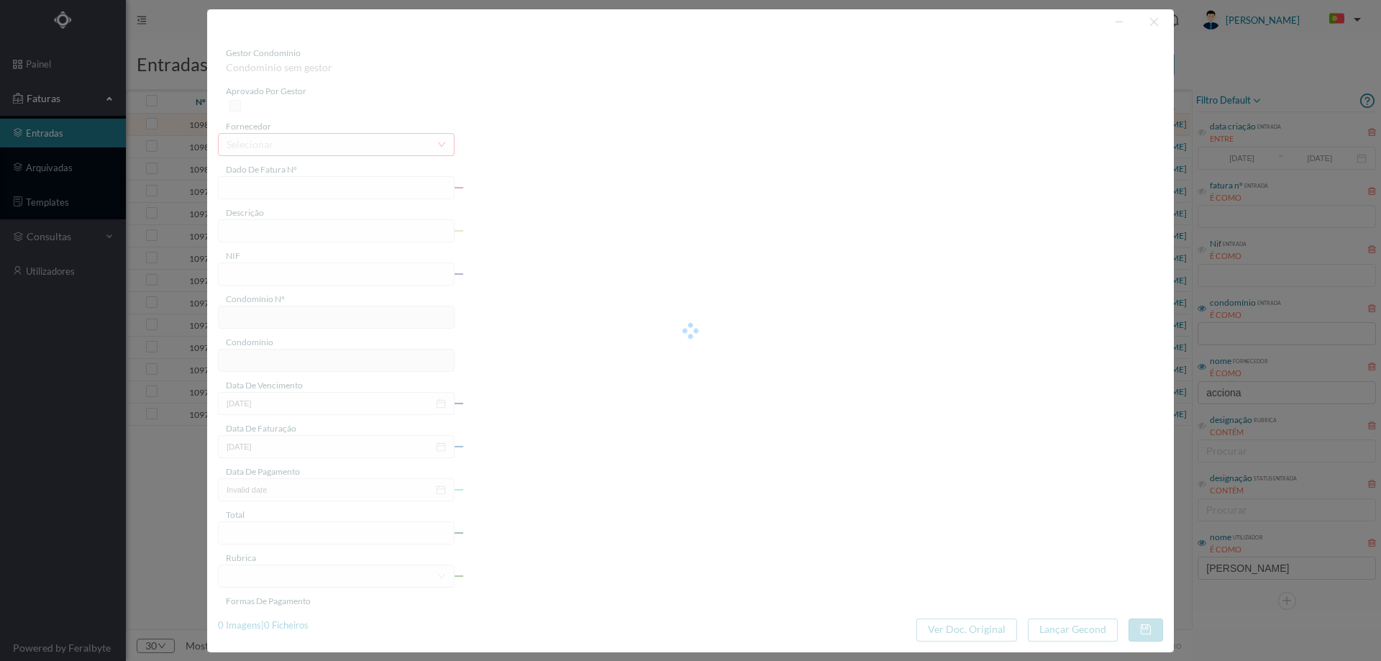
type input "FT P25/034764"
type input "DAS AREIAS 172"
type input "901674583"
type input "[DATE]"
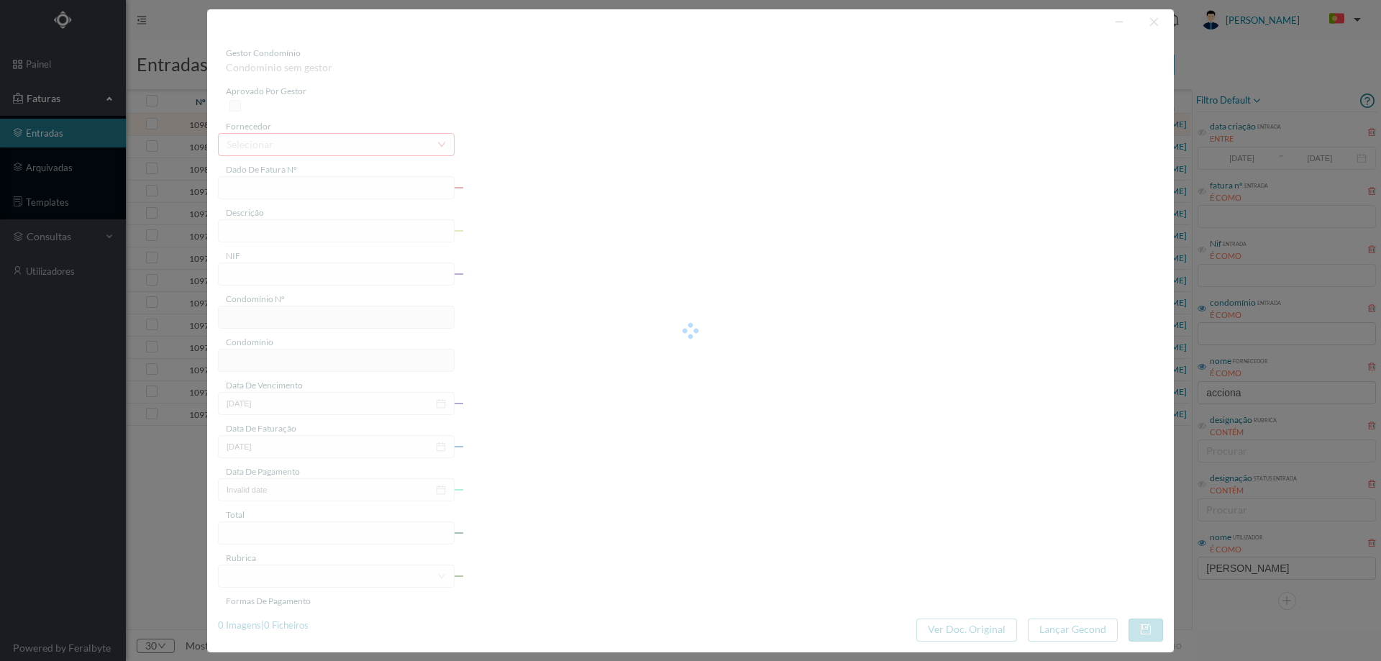
type input "[DATE]"
type input "137.15"
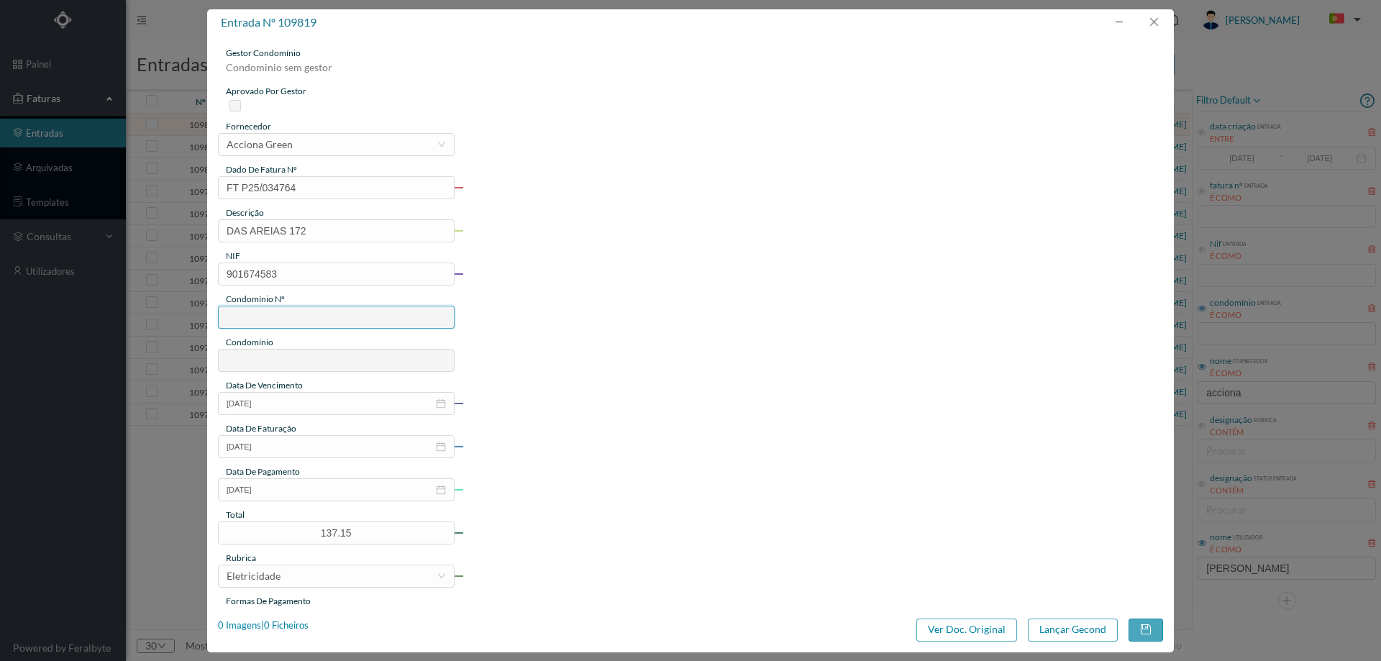
type input "563"
type input "ED. AREIAS 142 a 172"
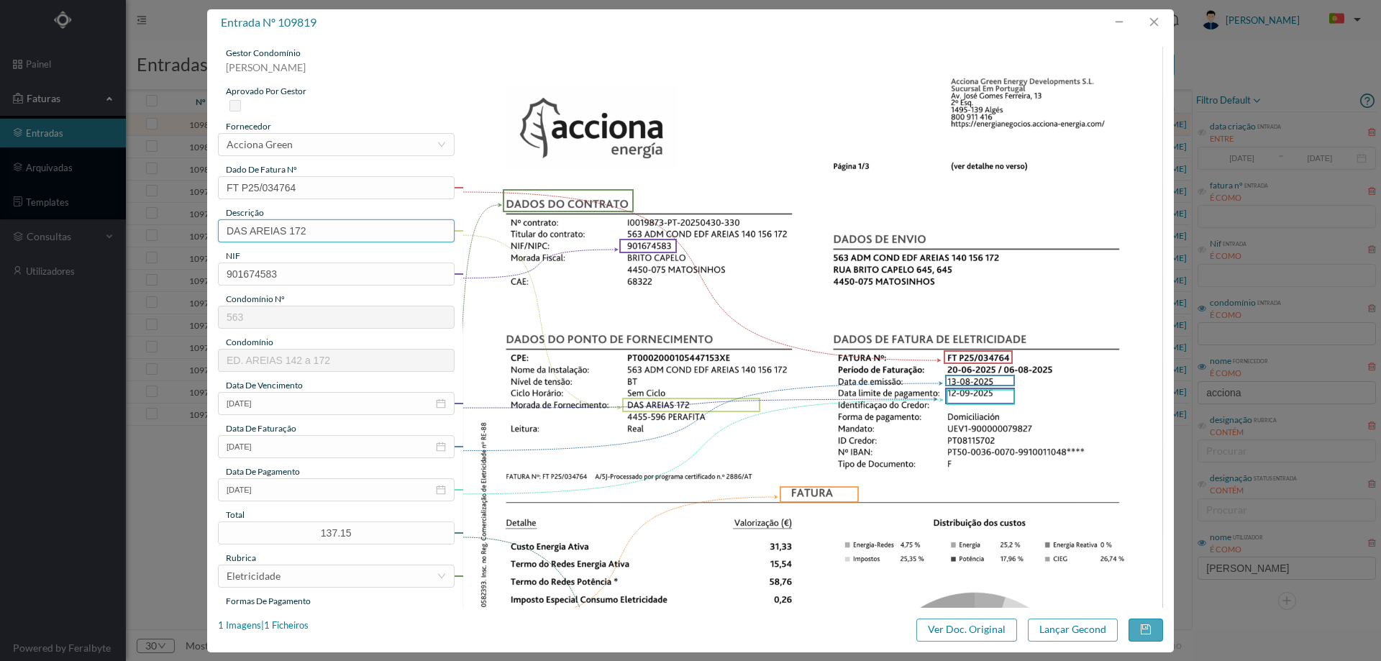
click at [342, 233] on input "DAS AREIAS 172" at bounding box center [336, 230] width 237 height 23
paste input "([DATE] A [DATE])"
drag, startPoint x: 309, startPoint y: 234, endPoint x: 321, endPoint y: 234, distance: 11.5
click at [321, 234] on input "DAS AREIAS 172 (11.07.2025 A 10.08.2025)" at bounding box center [336, 230] width 237 height 23
click at [321, 232] on input "DAS AREIAS 172 (11.07.2025 A 10.08.2025)" at bounding box center [336, 230] width 237 height 23
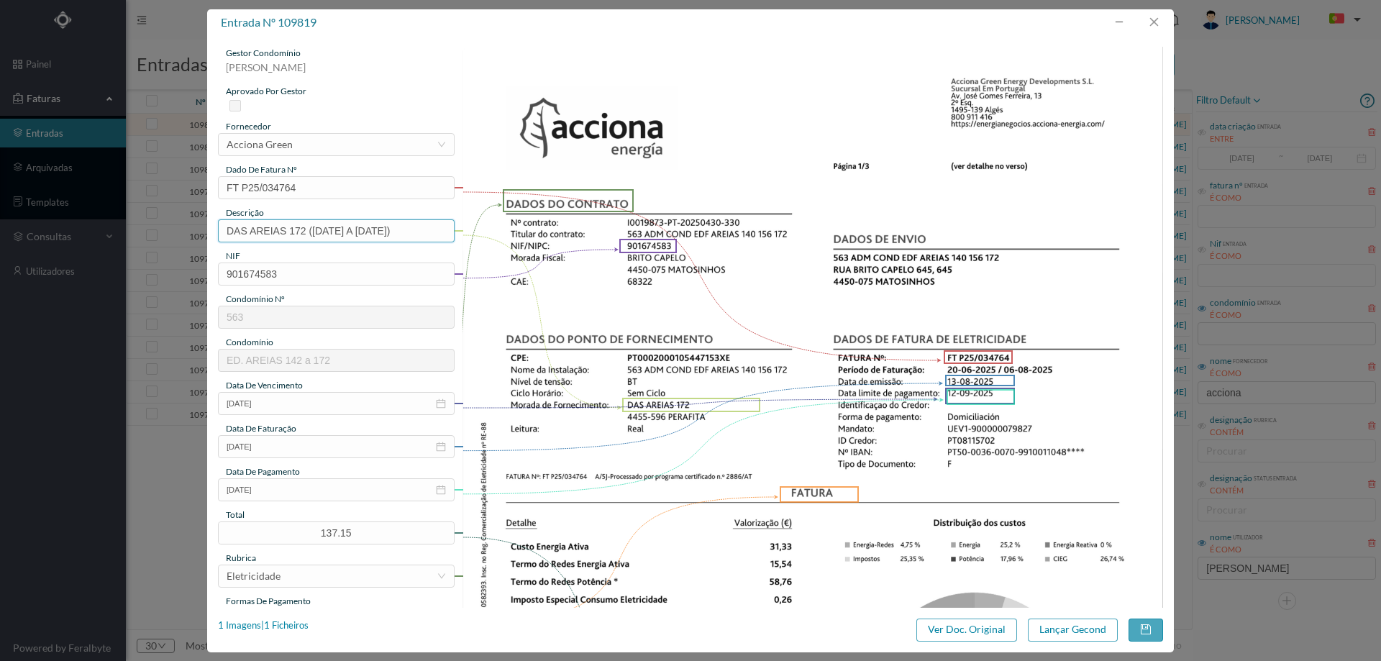
click at [316, 232] on input "DAS AREIAS 172 (11.07.2025 A 10.08.2025)" at bounding box center [336, 230] width 237 height 23
click at [315, 231] on input "DAS AREIAS 172 (11.07.2025 A 10.08.2025)" at bounding box center [336, 230] width 237 height 23
click at [315, 230] on input "DAS AREIAS 172 (11.07.2025 A 10.08.2025)" at bounding box center [336, 230] width 237 height 23
click at [319, 230] on input "DAS AREIAS 172 (11.07.2025 A 10.08.2025)" at bounding box center [336, 230] width 237 height 23
click at [334, 234] on input "DAS AREIAS 172 (20.07.2025 A 10.08.2025)" at bounding box center [336, 230] width 237 height 23
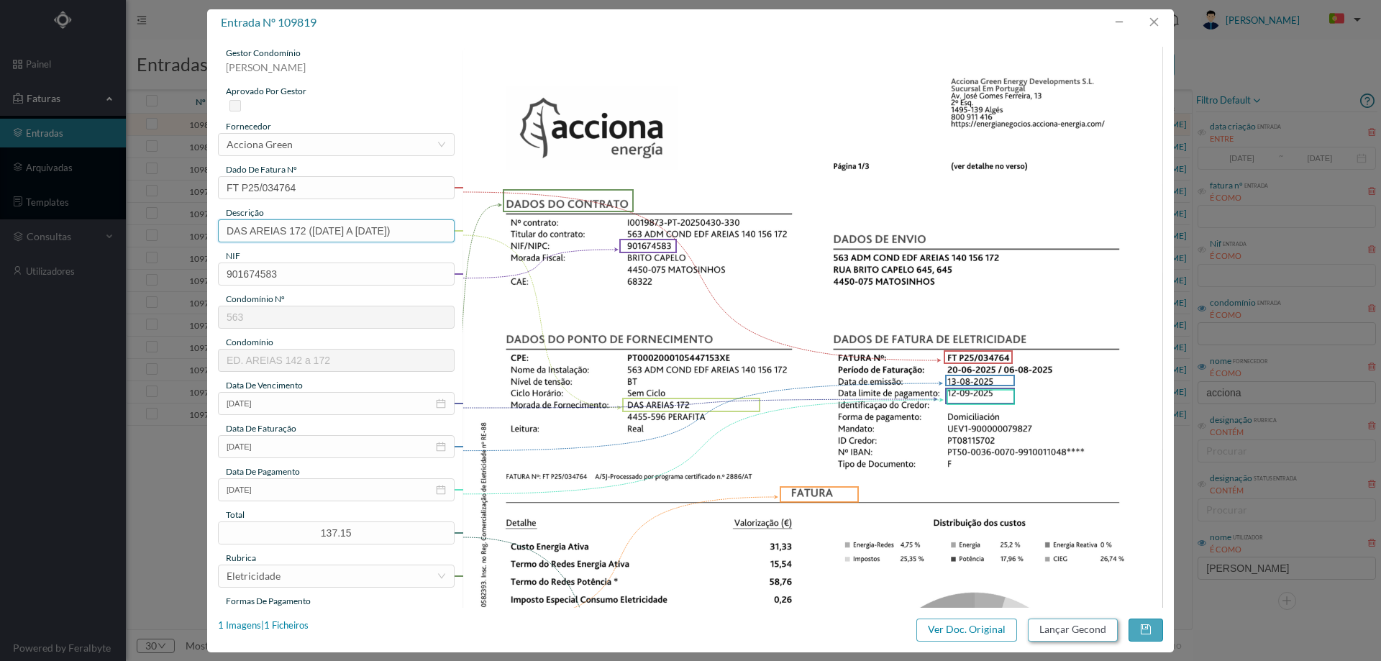
type input "DAS AREIAS 172 (20.06.2025 A 06.08.2025)"
click at [1050, 624] on button "Lançar Gecond" at bounding box center [1073, 629] width 90 height 23
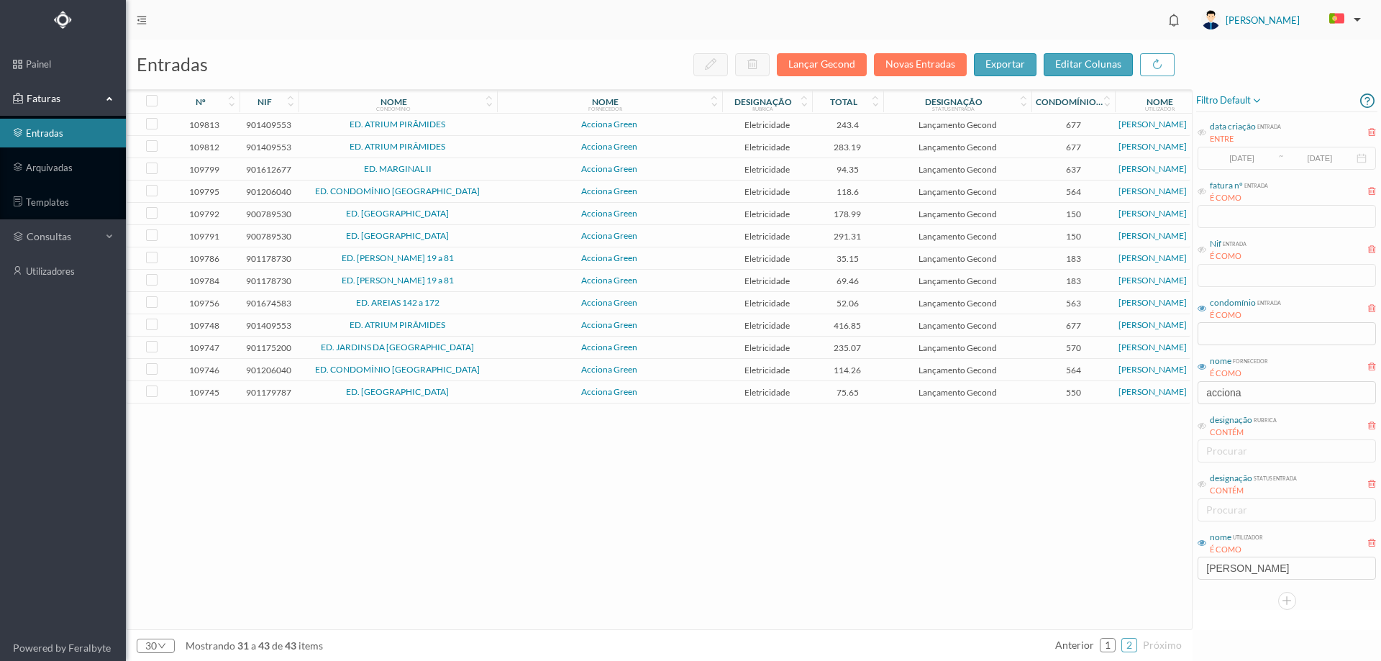
click at [498, 132] on td "Acciona Green" at bounding box center [609, 125] width 225 height 22
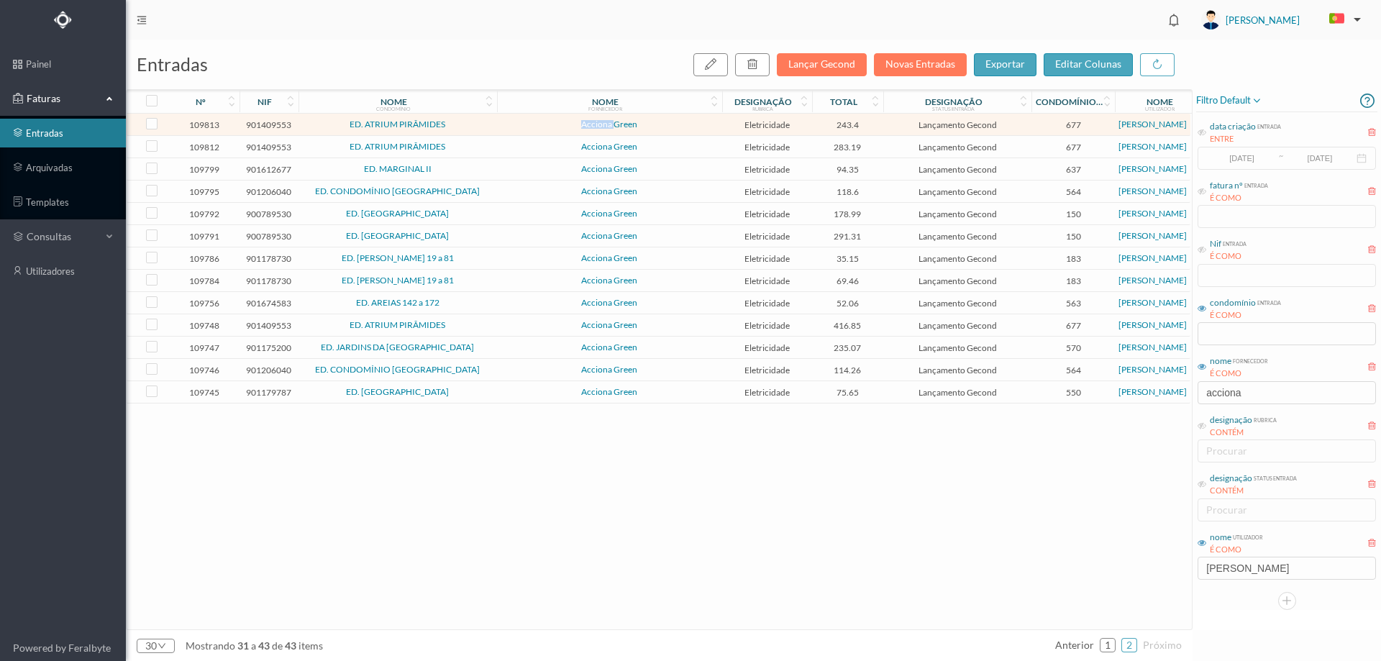
click at [498, 132] on td "Acciona Green" at bounding box center [609, 125] width 225 height 22
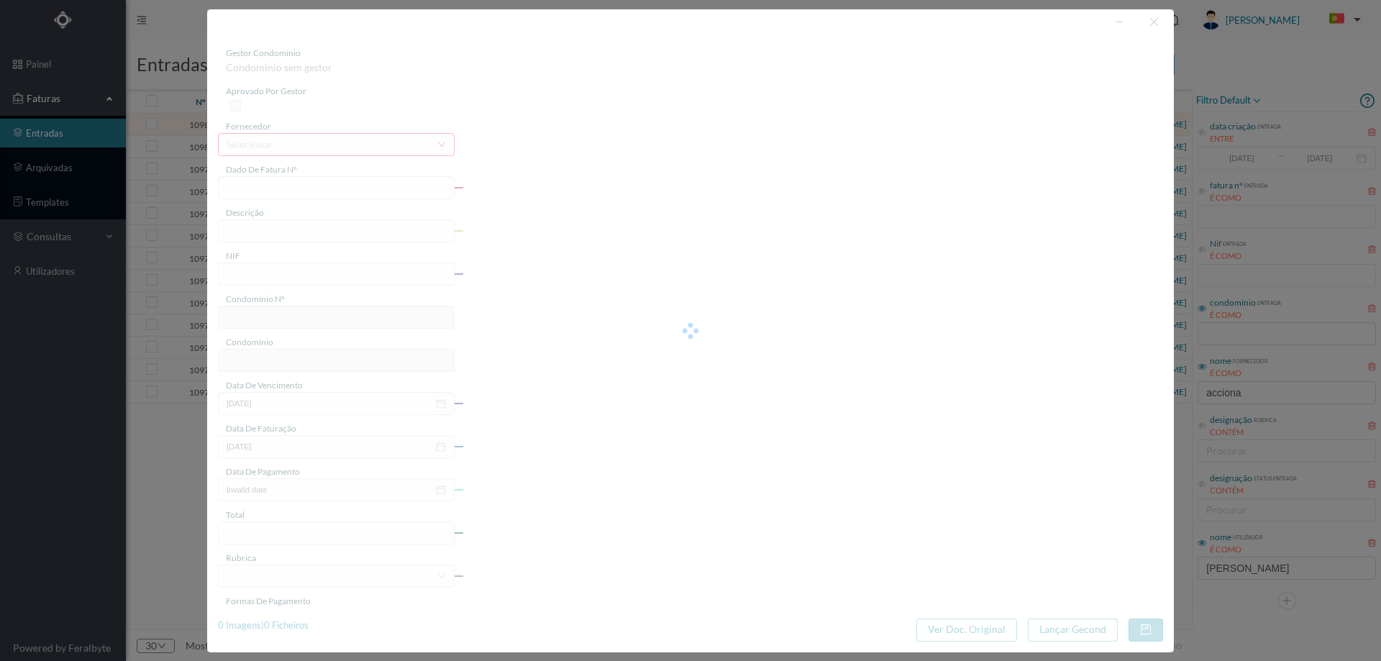
type input "FT P25/034740"
type input "VISCONDE DE BARREIROS 155"
type input "901409553"
type input "[DATE]"
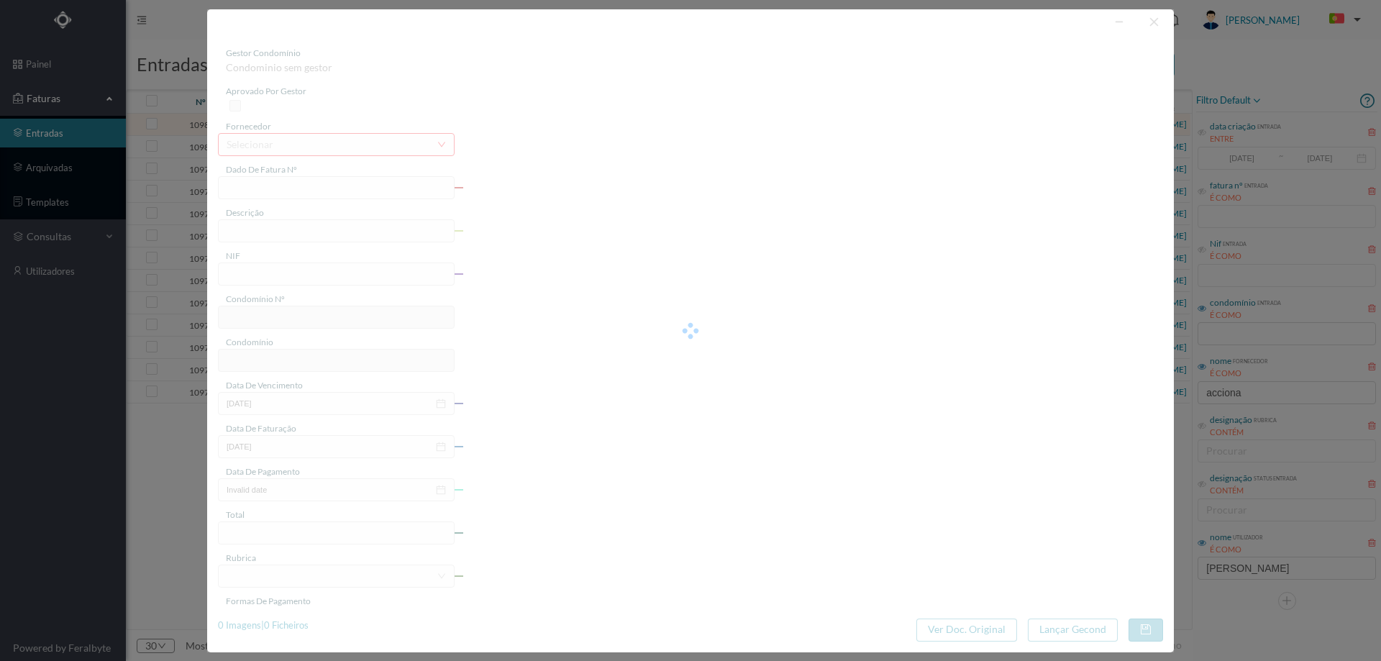
type input "[DATE]"
type input "243.40"
type input "677"
type input "ED. ATRIUM PIRÂMIDES"
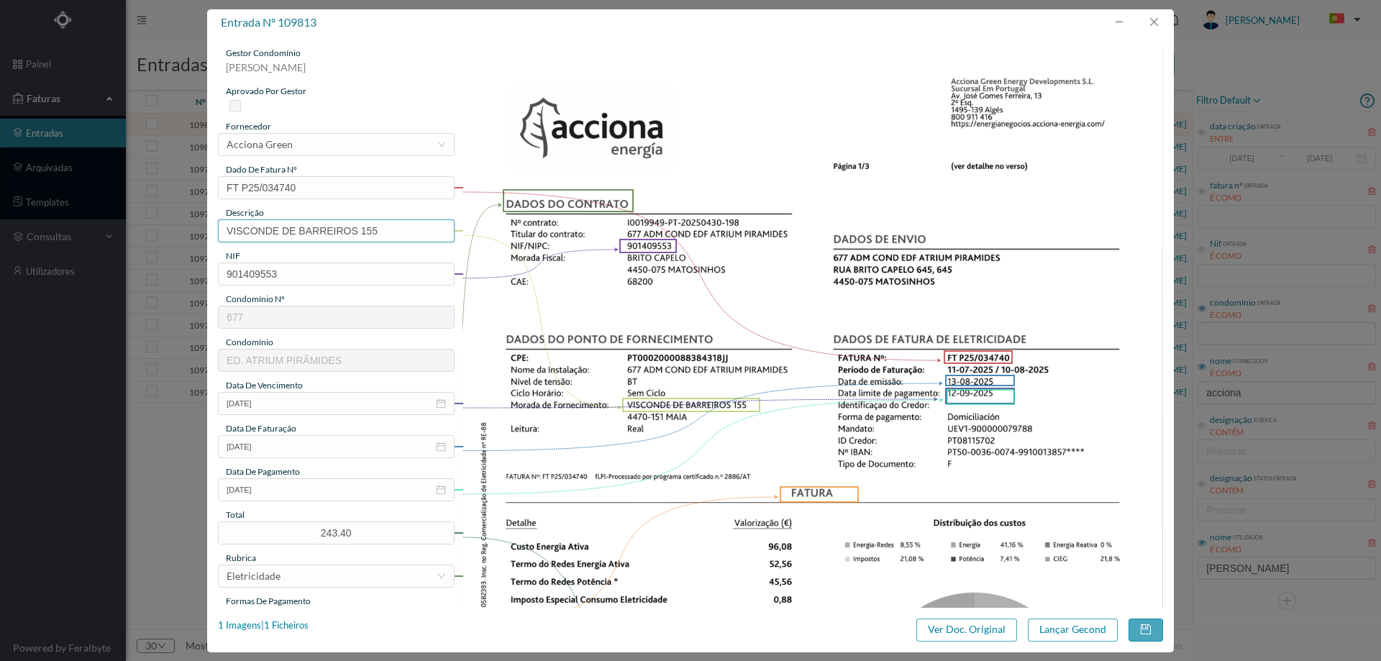
click at [393, 241] on input "VISCONDE DE BARREIROS 155" at bounding box center [336, 230] width 237 height 23
paste input "([DATE] A [DATE])"
type input "VISCONDE DE BARREIROS 155 (11.07.2025 A 10.08.2025)"
click at [1077, 631] on button "Lançar Gecond" at bounding box center [1073, 629] width 90 height 23
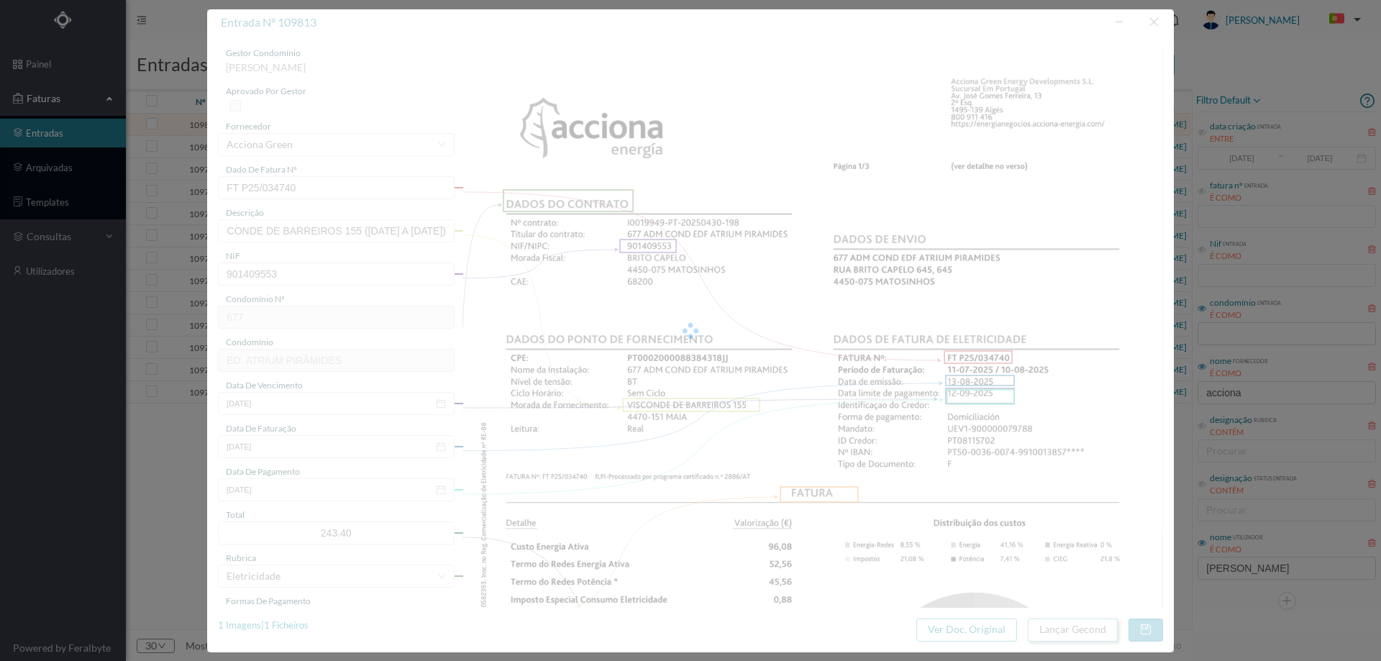
scroll to position [0, 0]
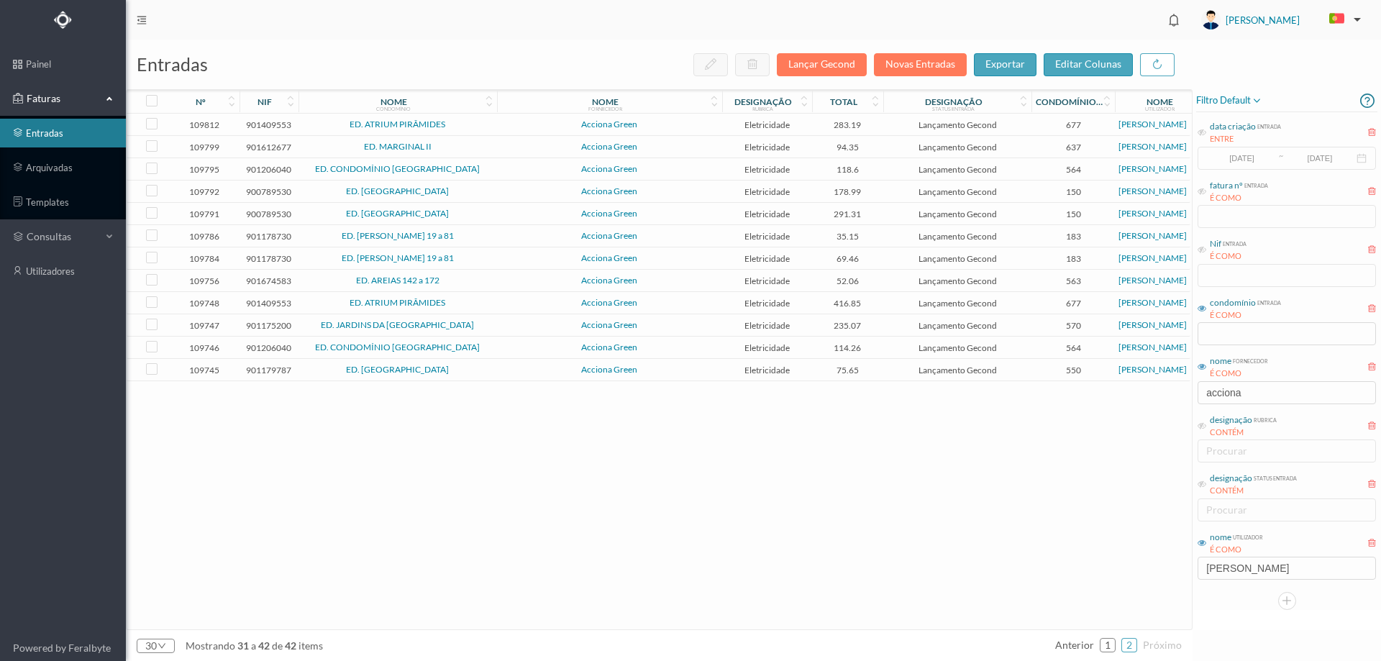
click at [488, 119] on td "ED. ATRIUM PIRÂMIDES" at bounding box center [397, 125] width 198 height 22
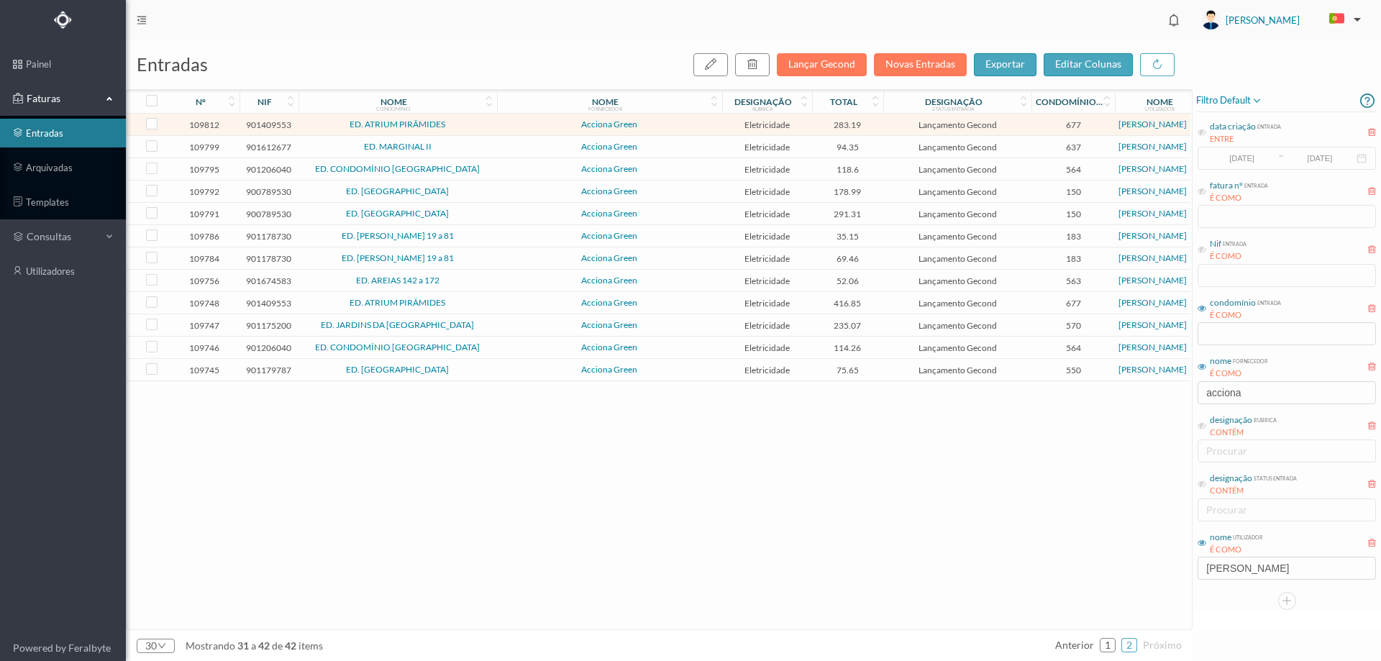
click at [488, 119] on td "ED. ATRIUM PIRÂMIDES" at bounding box center [397, 125] width 198 height 22
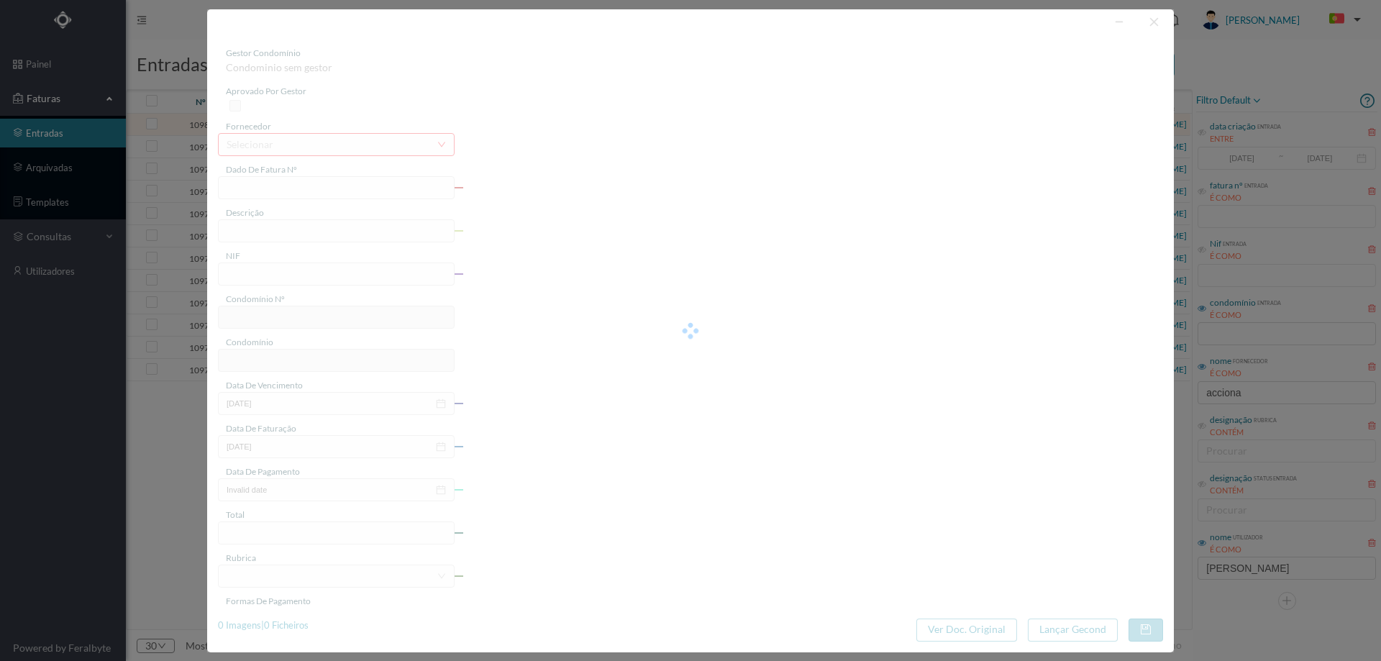
type input "FT P25/034738"
type input "VISCONDE DE BARREIROS 195"
type input "901409553"
type input "[DATE]"
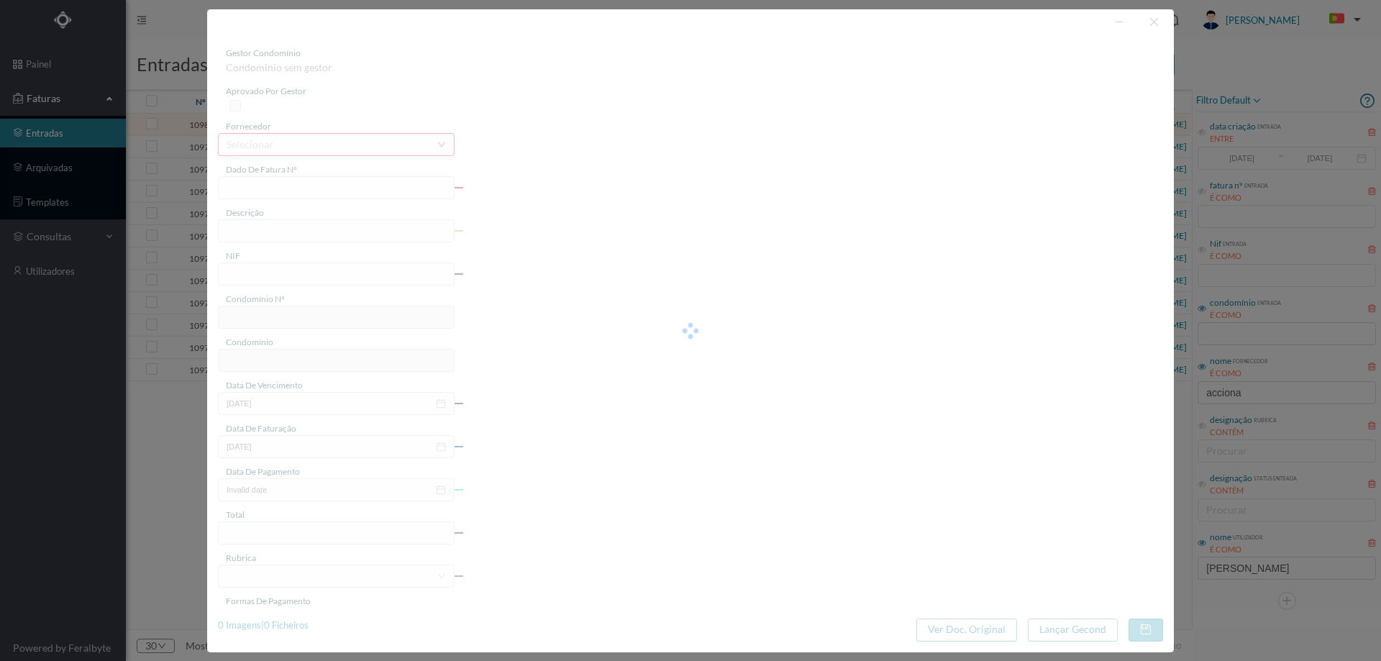
type input "[DATE]"
type input "283.19"
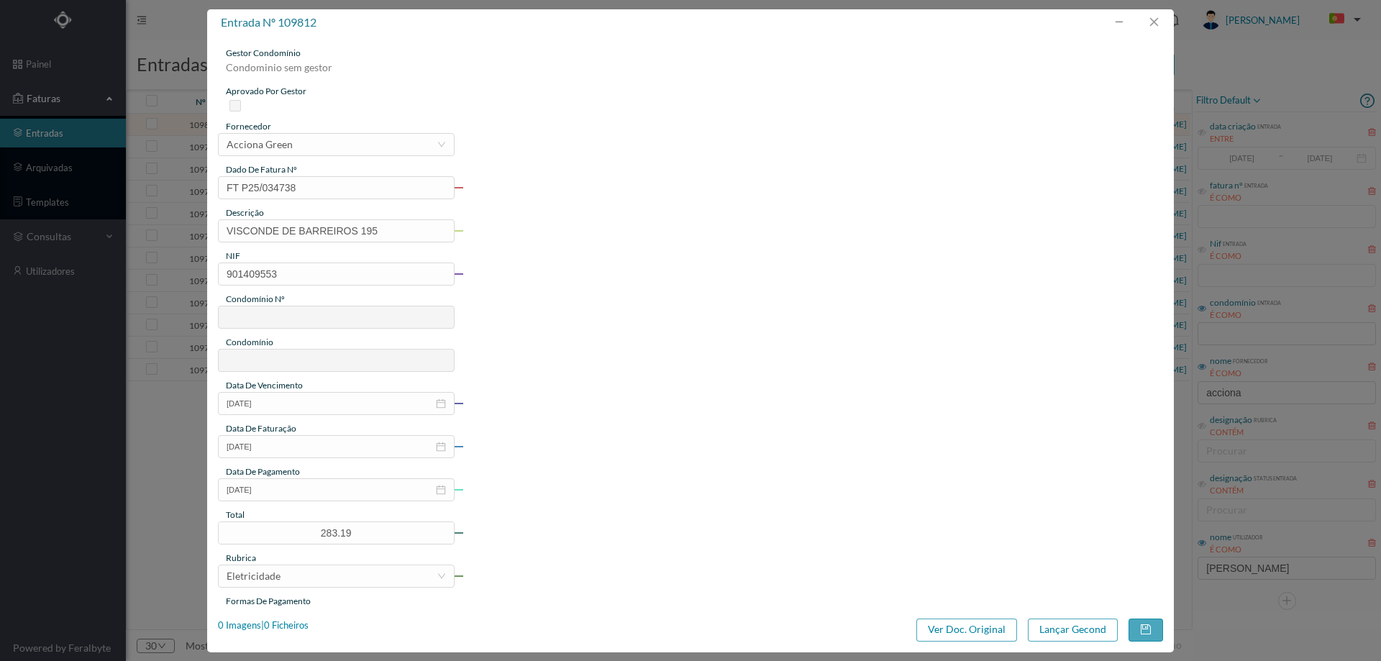
type input "677"
type input "ED. ATRIUM PIRÂMIDES"
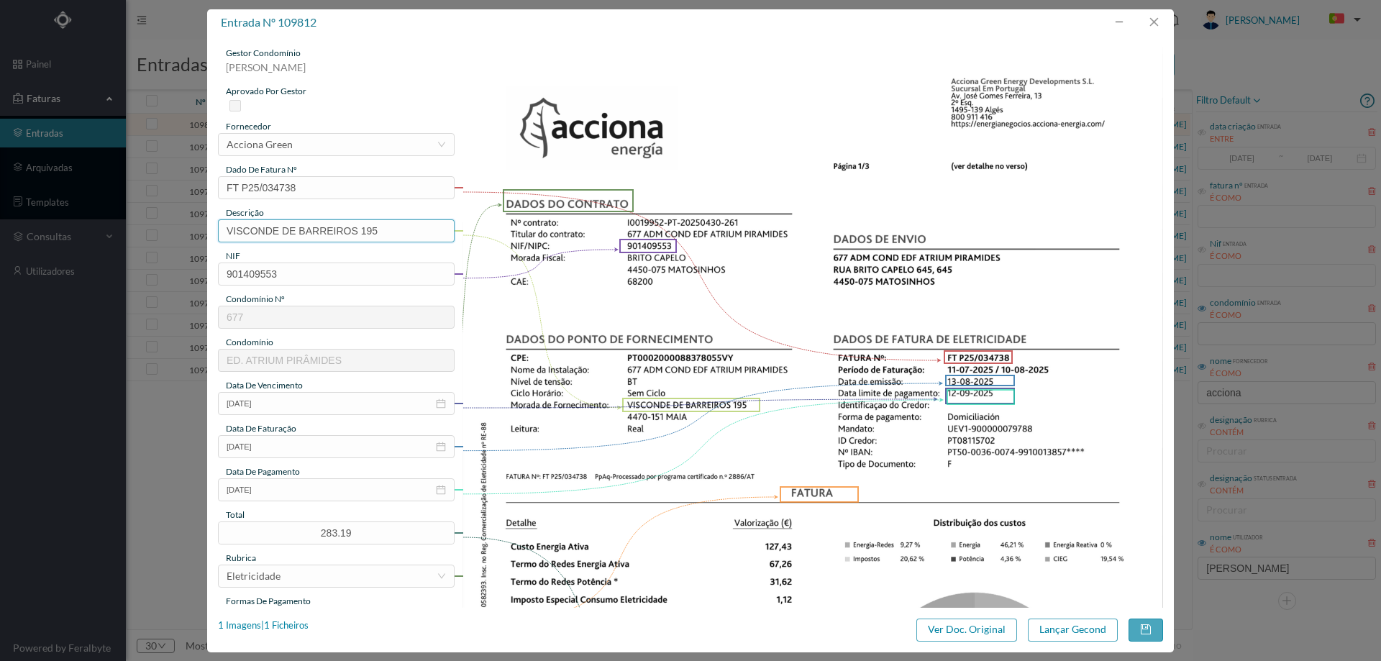
click at [396, 223] on input "VISCONDE DE BARREIROS 195" at bounding box center [336, 230] width 237 height 23
paste input "([DATE] A [DATE])"
type input "VISCONDE DE BARREIROS 195 (11.07.2025 A 10.08.2025)"
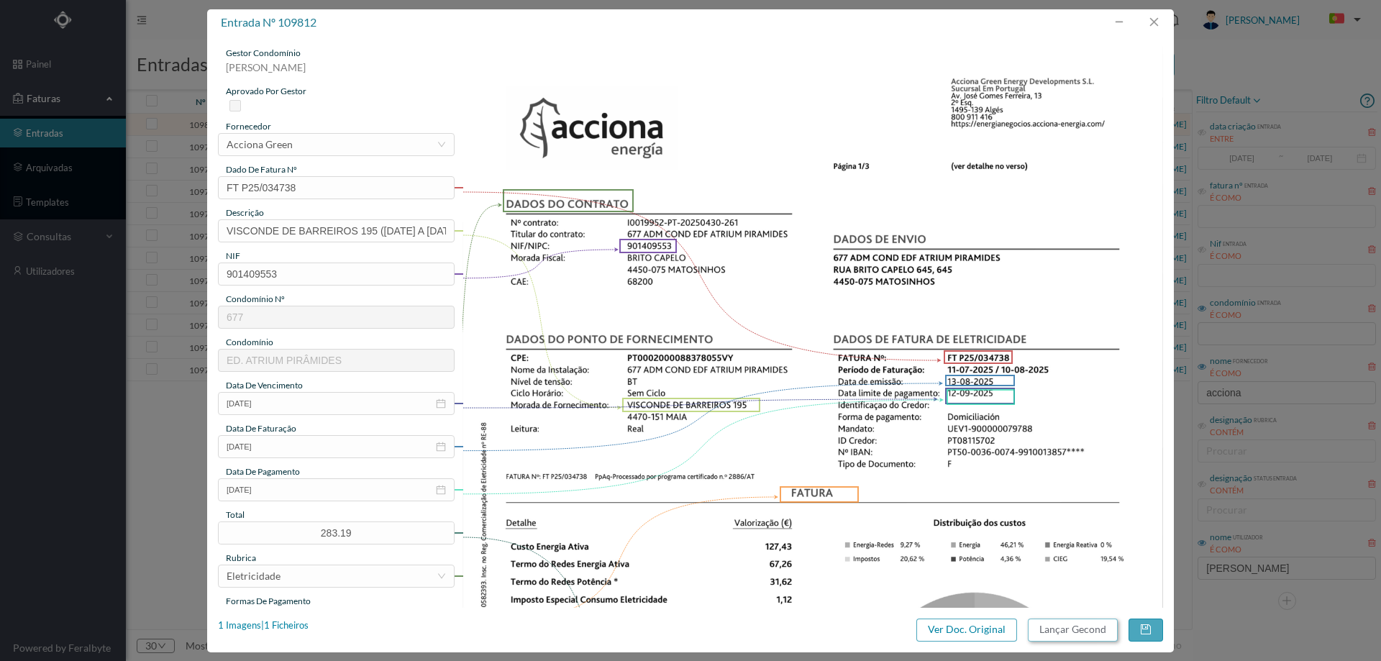
click at [1066, 627] on button "Lançar Gecond" at bounding box center [1073, 629] width 90 height 23
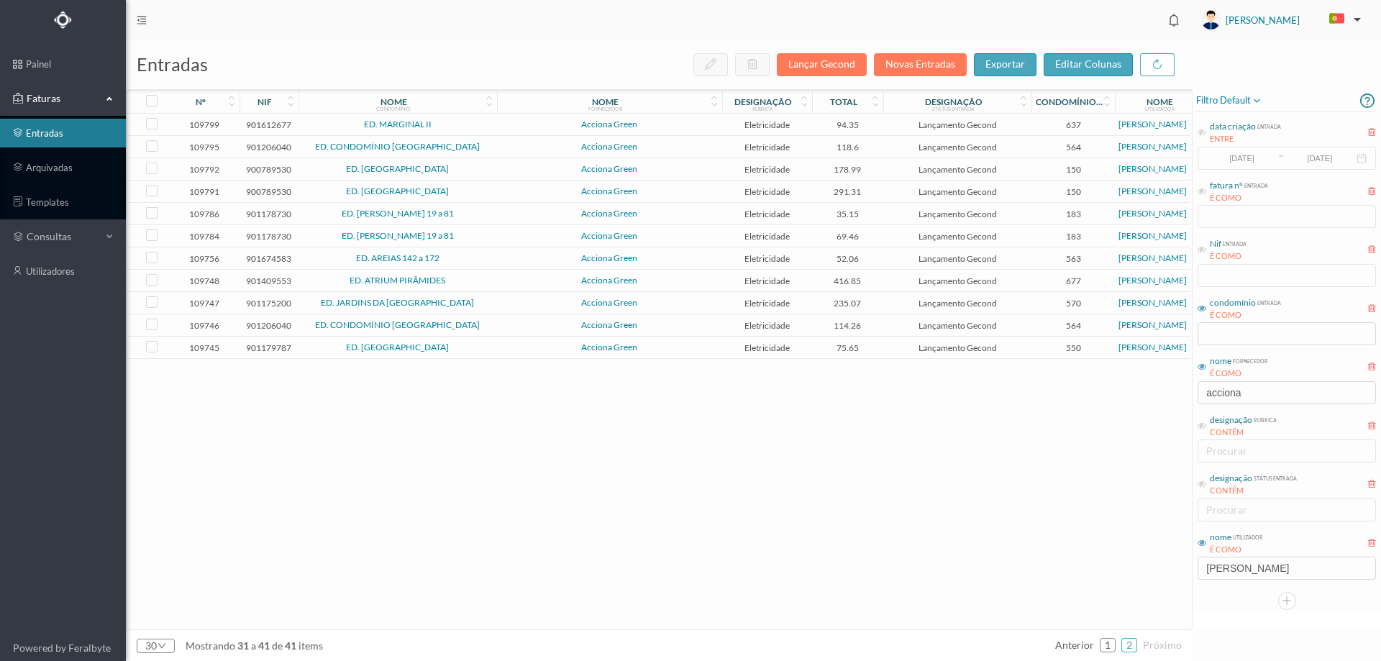
click at [488, 122] on span "ED. MARGINAL II" at bounding box center [397, 124] width 191 height 9
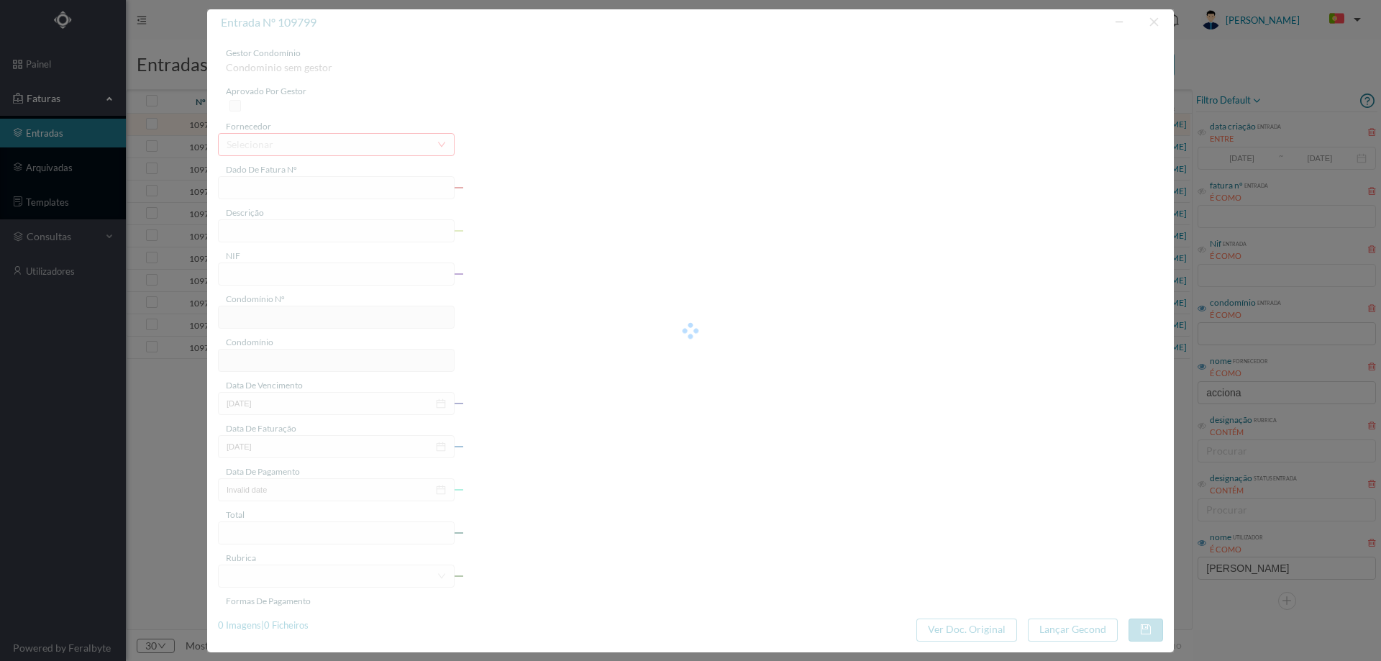
type input "FT P25/034705"
type input "DAS GALES 257 COMUNS"
type input "901612677"
type input "[DATE]"
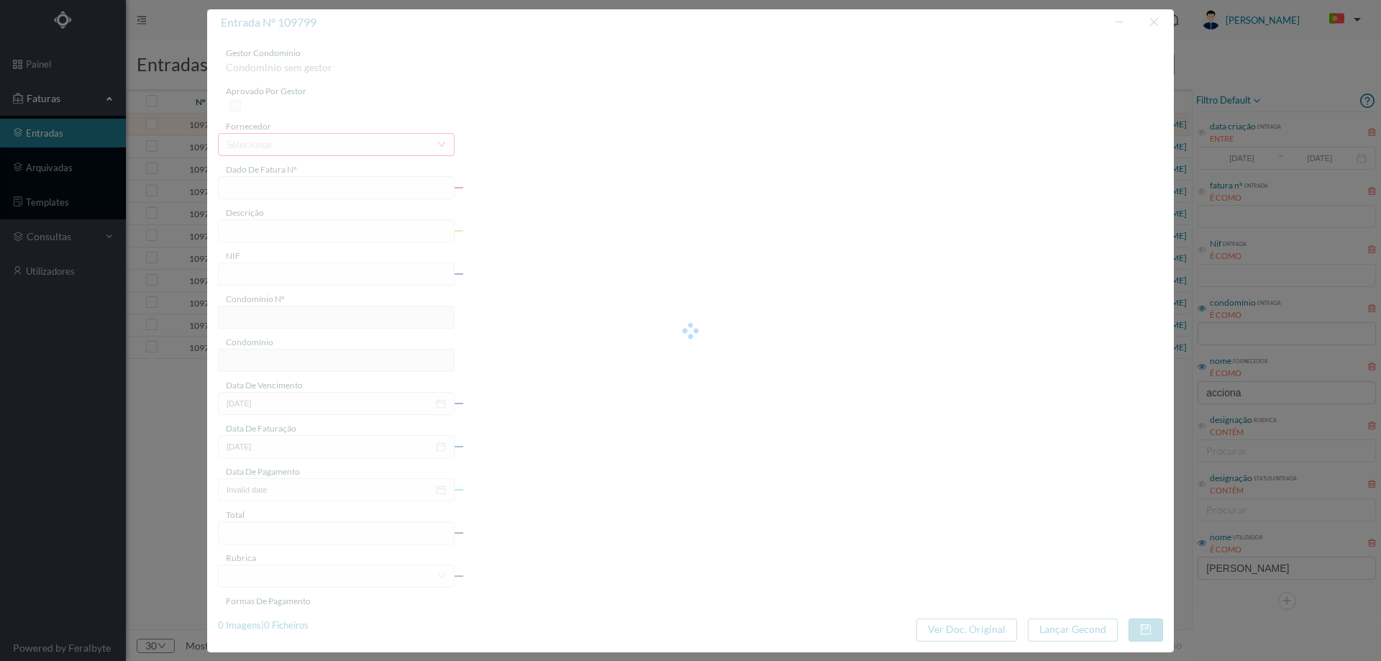
type input "[DATE]"
type input "94.35"
type input "637"
type input "ED. MARGINAL II"
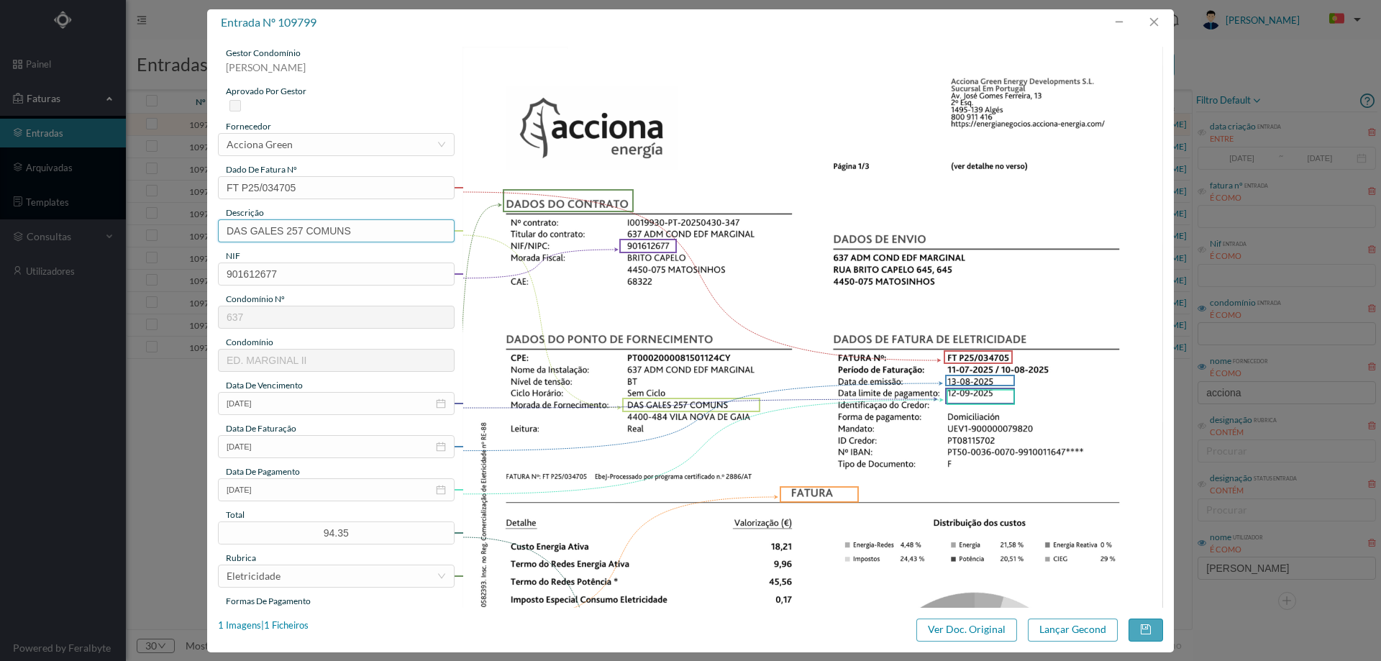
click at [370, 234] on input "DAS GALES 257 COMUNS" at bounding box center [336, 230] width 237 height 23
paste input "([DATE] A [DATE])"
type input "DAS GALES 257 COMUNS (11.07.2025 A 10.08.2025)"
click at [1069, 635] on button "Lançar Gecond" at bounding box center [1073, 629] width 90 height 23
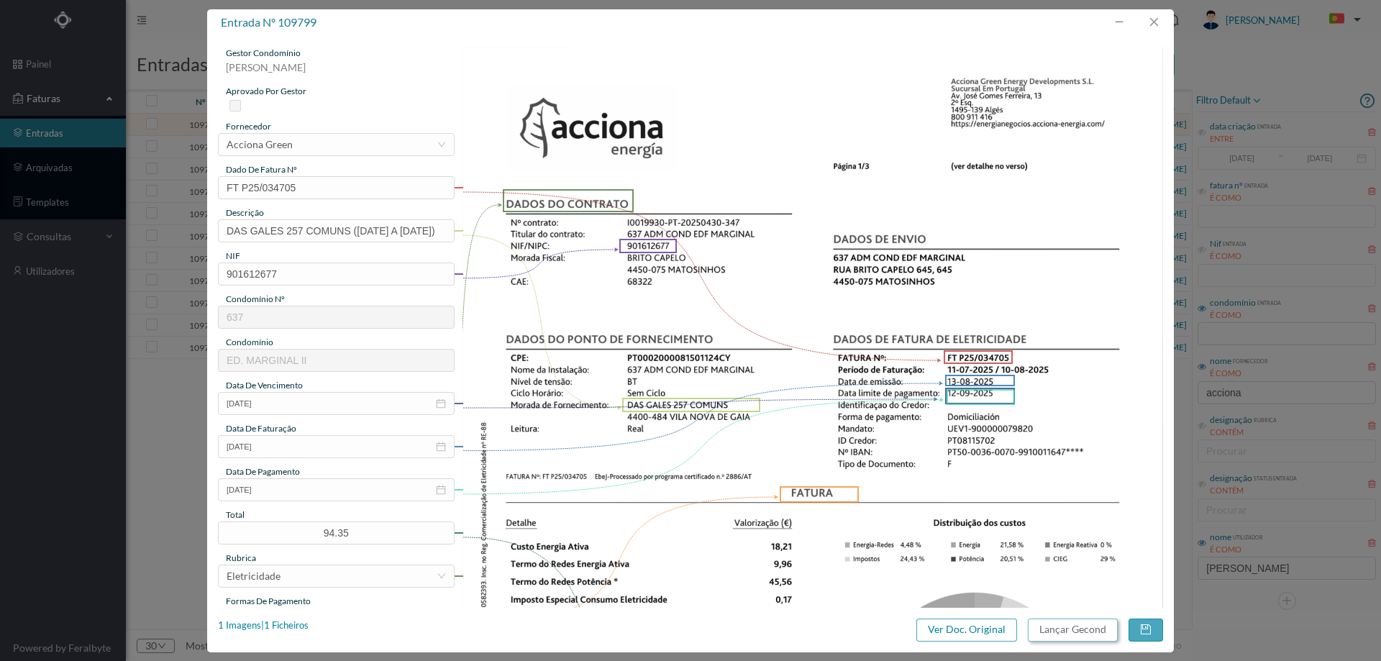
scroll to position [0, 0]
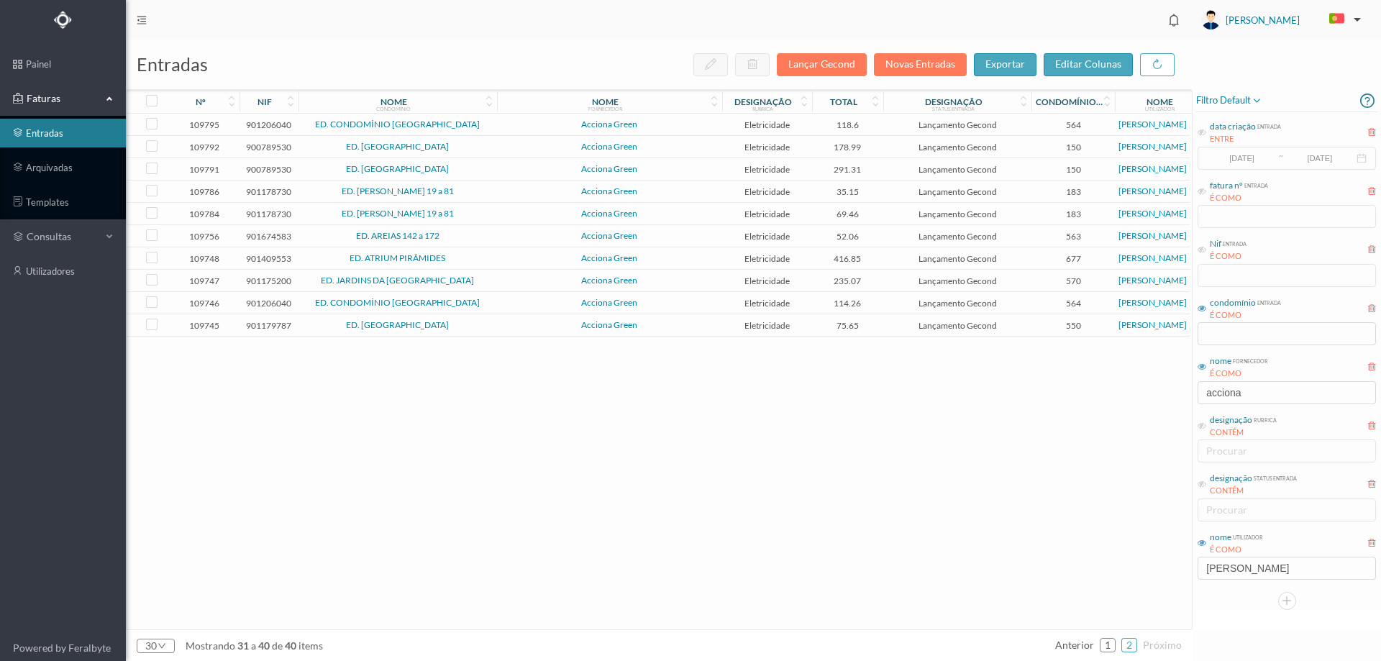
click at [503, 124] on span "Acciona Green" at bounding box center [610, 124] width 218 height 9
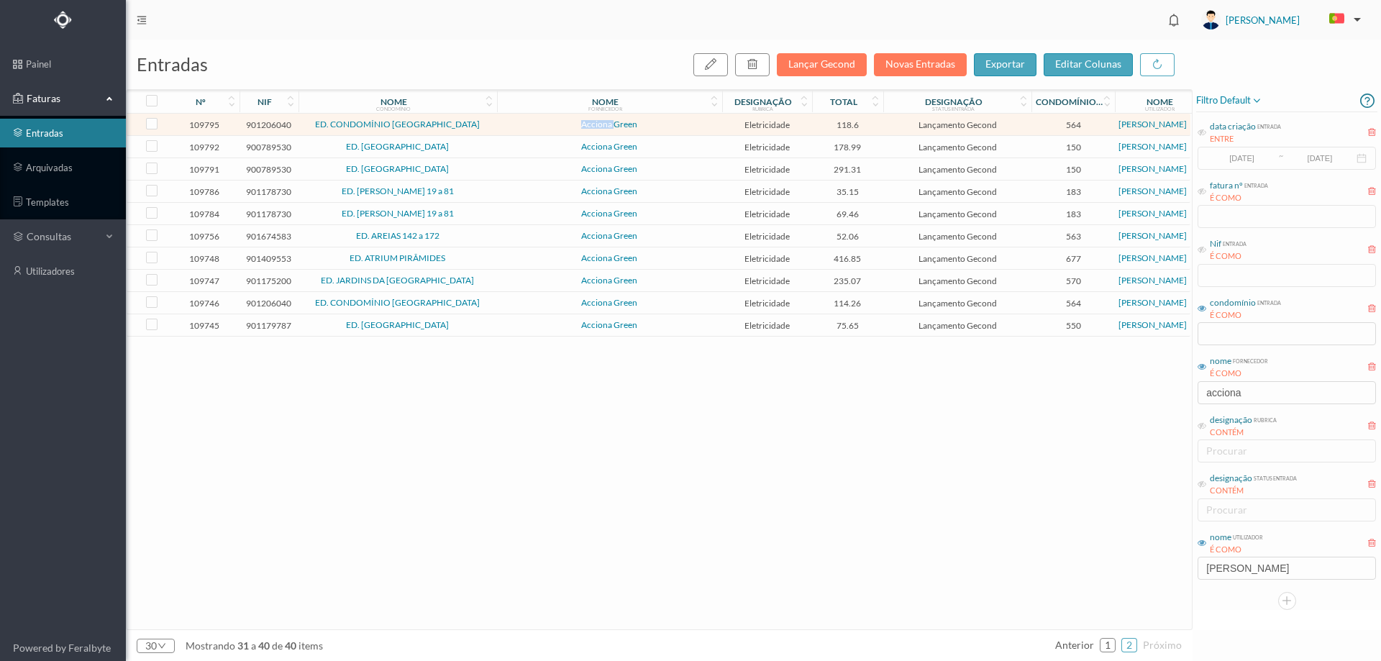
click at [503, 124] on span "Acciona Green" at bounding box center [610, 124] width 218 height 9
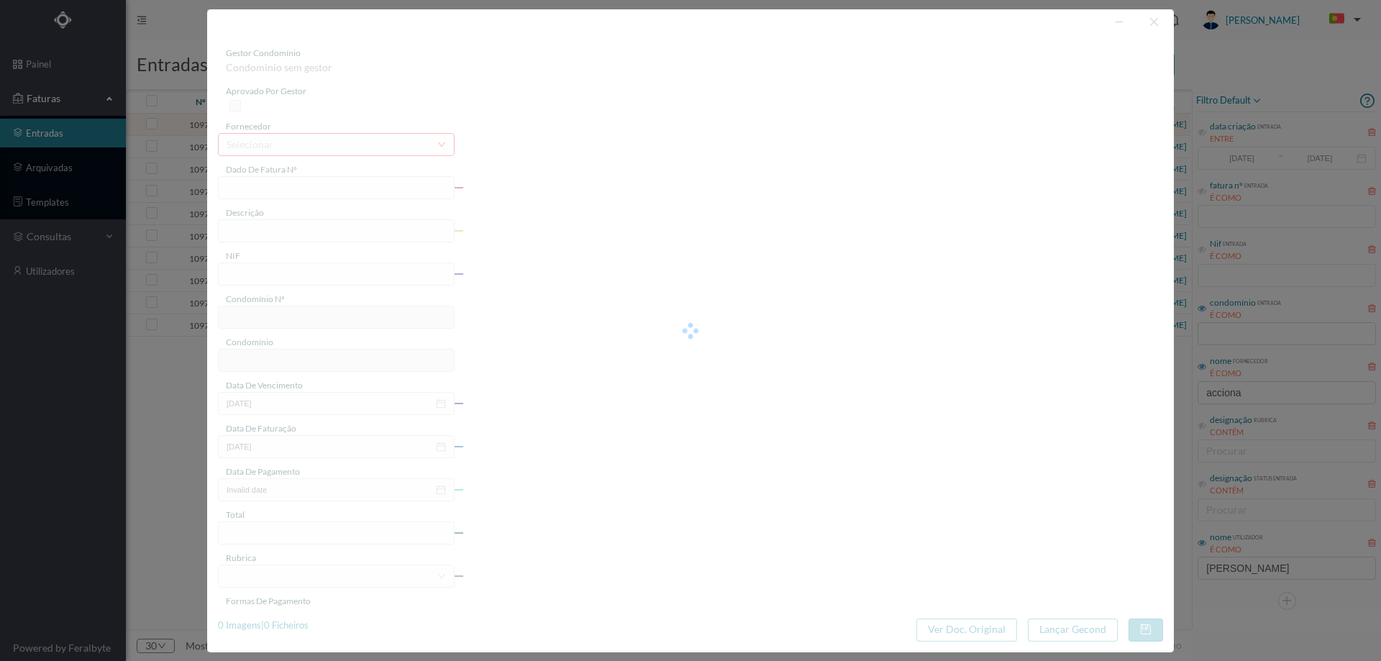
type input "FT P25/034688"
type input "DE ALMEIRIGA 2810"
type input "901206040"
type input "[DATE]"
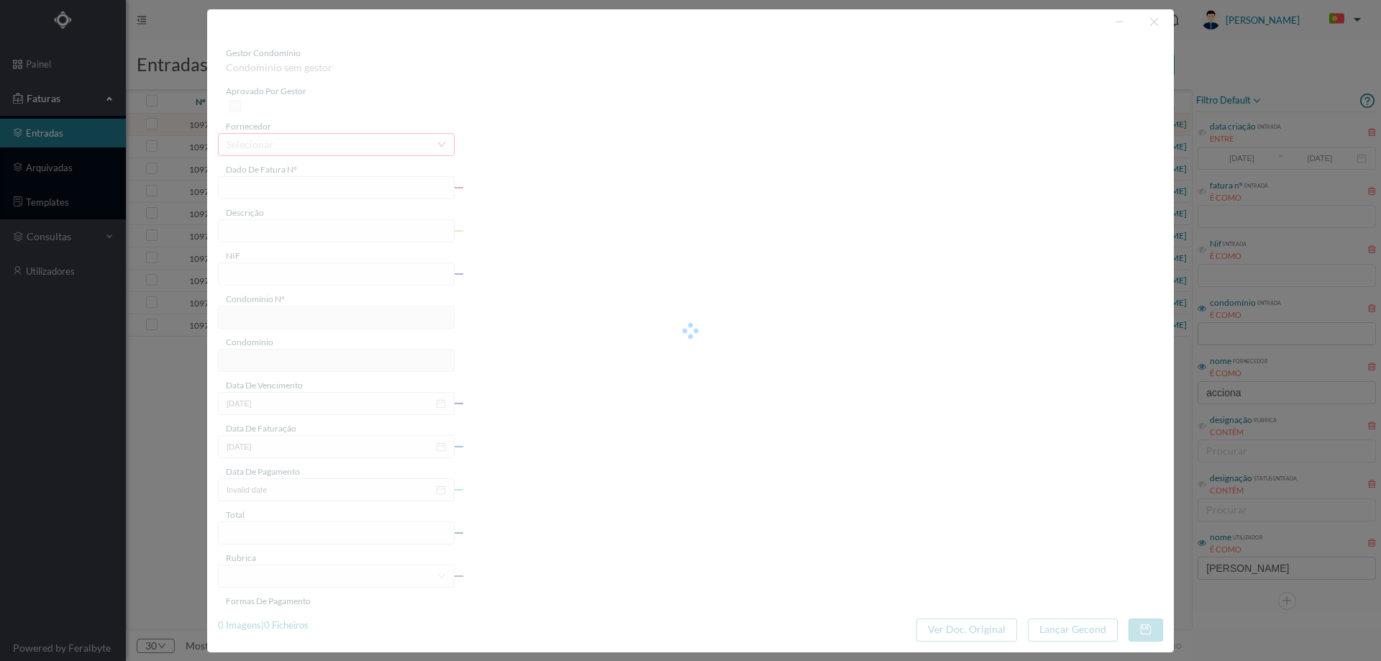
type input "[DATE]"
type input "118.60"
type input "564"
type input "ED. CONDOMÍNIO [GEOGRAPHIC_DATA]"
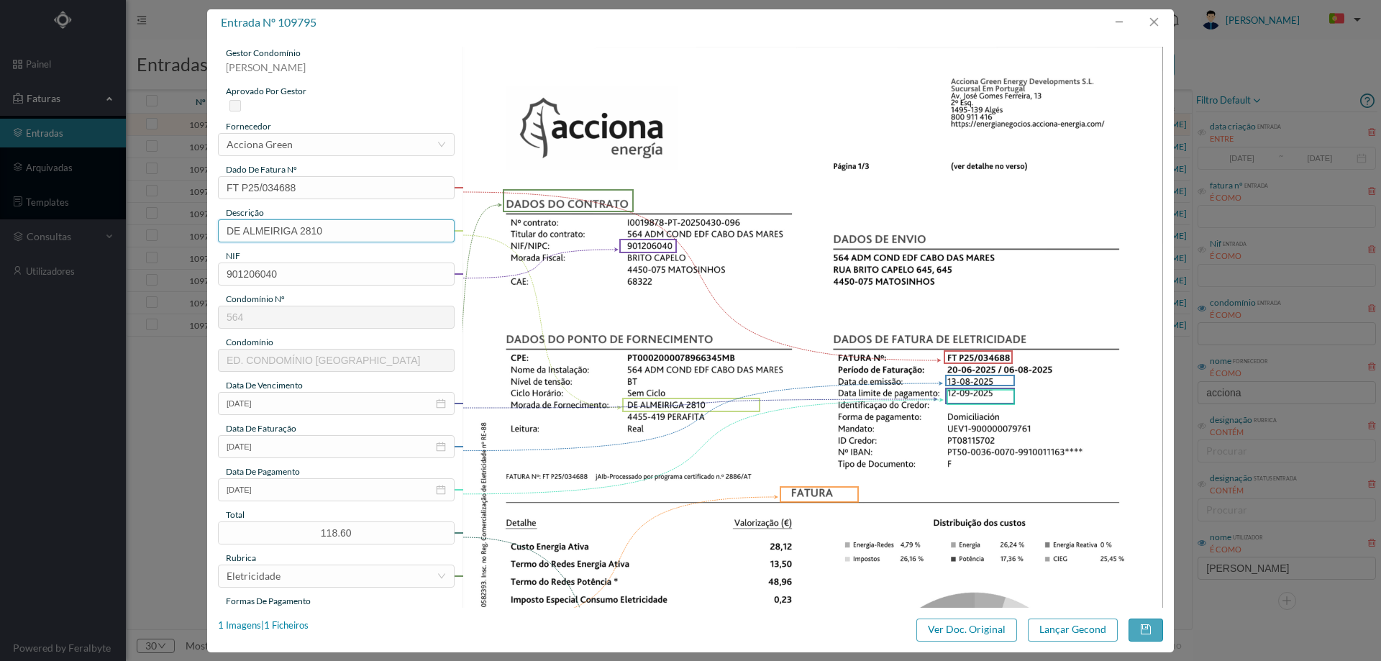
click at [389, 233] on input "DE ALMEIRIGA 2810" at bounding box center [336, 230] width 237 height 23
paste input "([DATE] A [DATE])"
drag, startPoint x: 332, startPoint y: 228, endPoint x: 339, endPoint y: 228, distance: 7.9
click at [339, 228] on input "DE ALMEIRIGA 2810 (11.07.2025 A 10.08.2025)" at bounding box center [336, 230] width 237 height 23
click at [342, 229] on input "DE ALMEIRIGA 2810 (20..06.2025 A 10.08.2025)" at bounding box center [336, 230] width 237 height 23
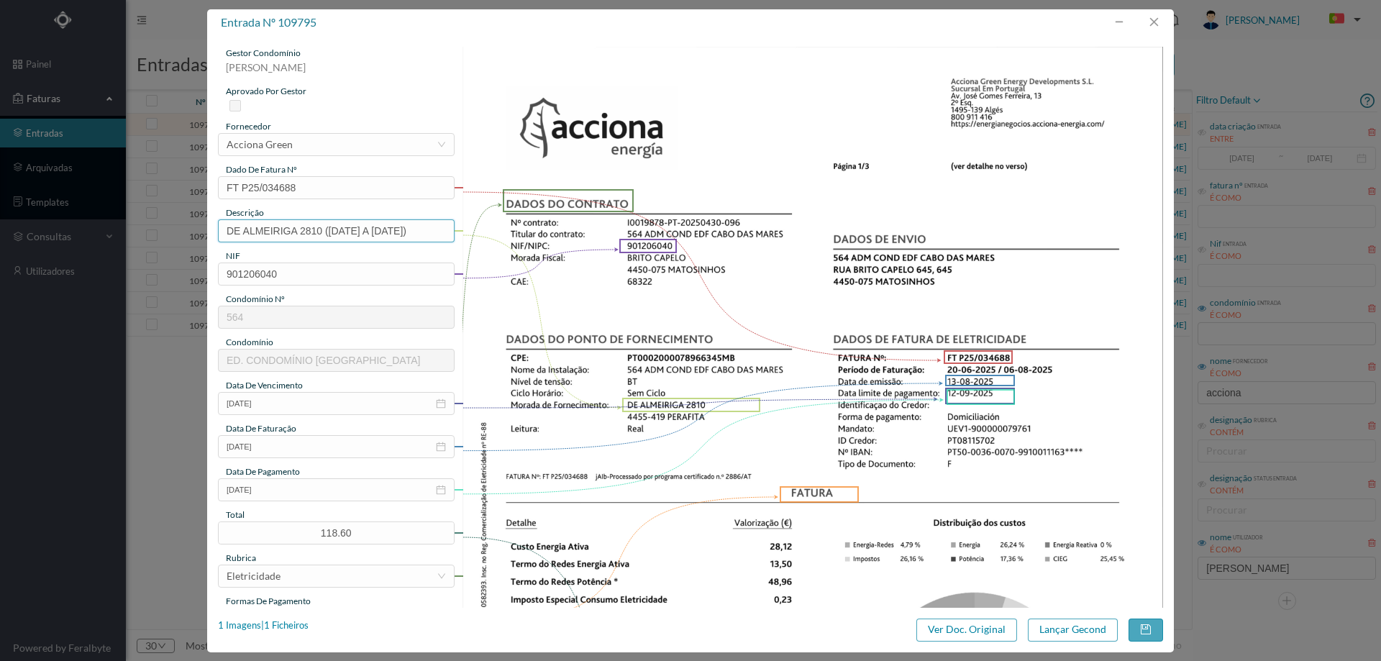
click at [396, 229] on input "DE ALMEIRIGA 2810 (20.06.2025 A 10.08.2025)" at bounding box center [336, 230] width 237 height 23
type input "DE ALMEIRIGA 2810 (20.06.2025 A 06.08.2025)"
click at [1038, 629] on button "Lançar Gecond" at bounding box center [1073, 629] width 90 height 23
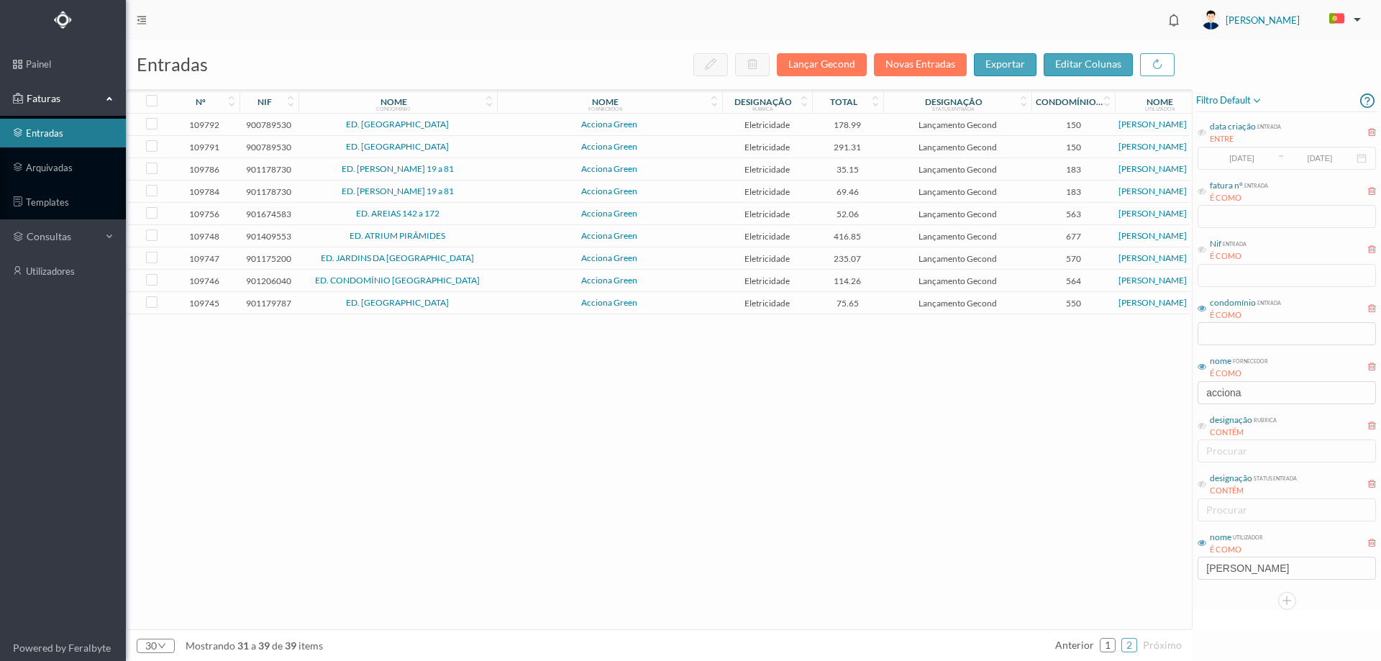
click at [475, 123] on span "ED. [GEOGRAPHIC_DATA]" at bounding box center [397, 124] width 191 height 9
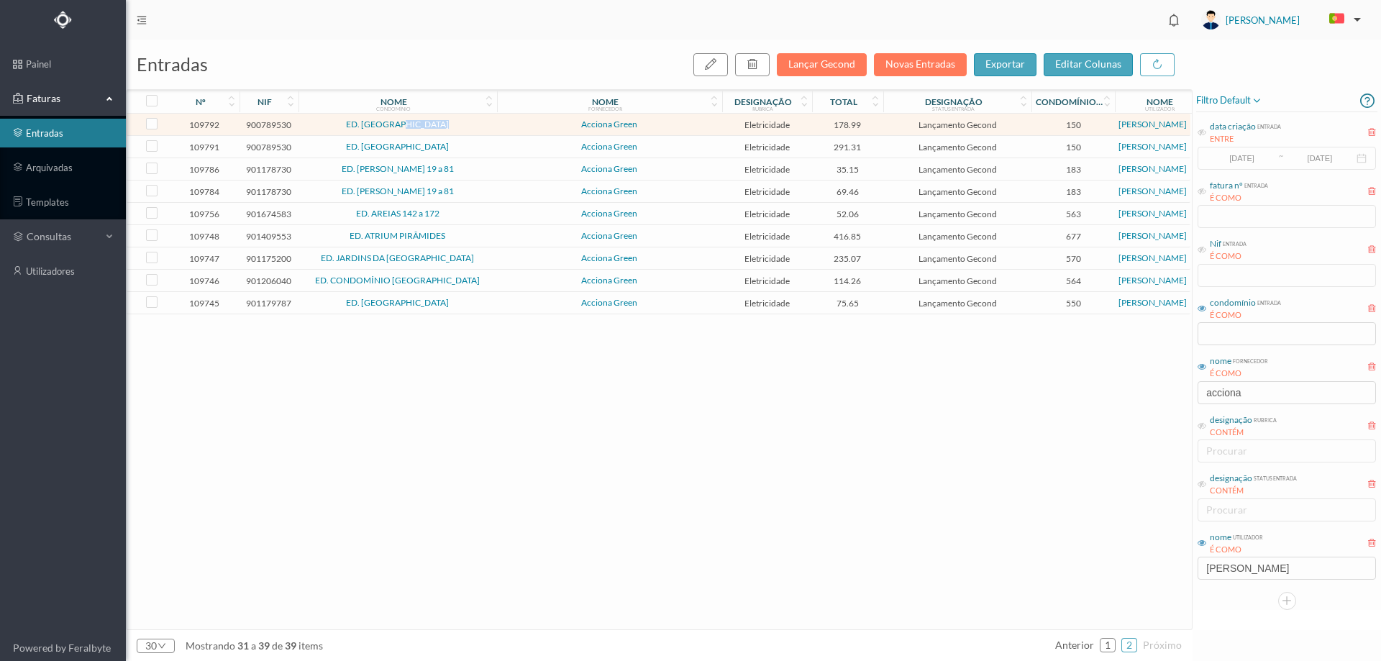
click at [475, 123] on span "ED. [GEOGRAPHIC_DATA]" at bounding box center [397, 124] width 191 height 9
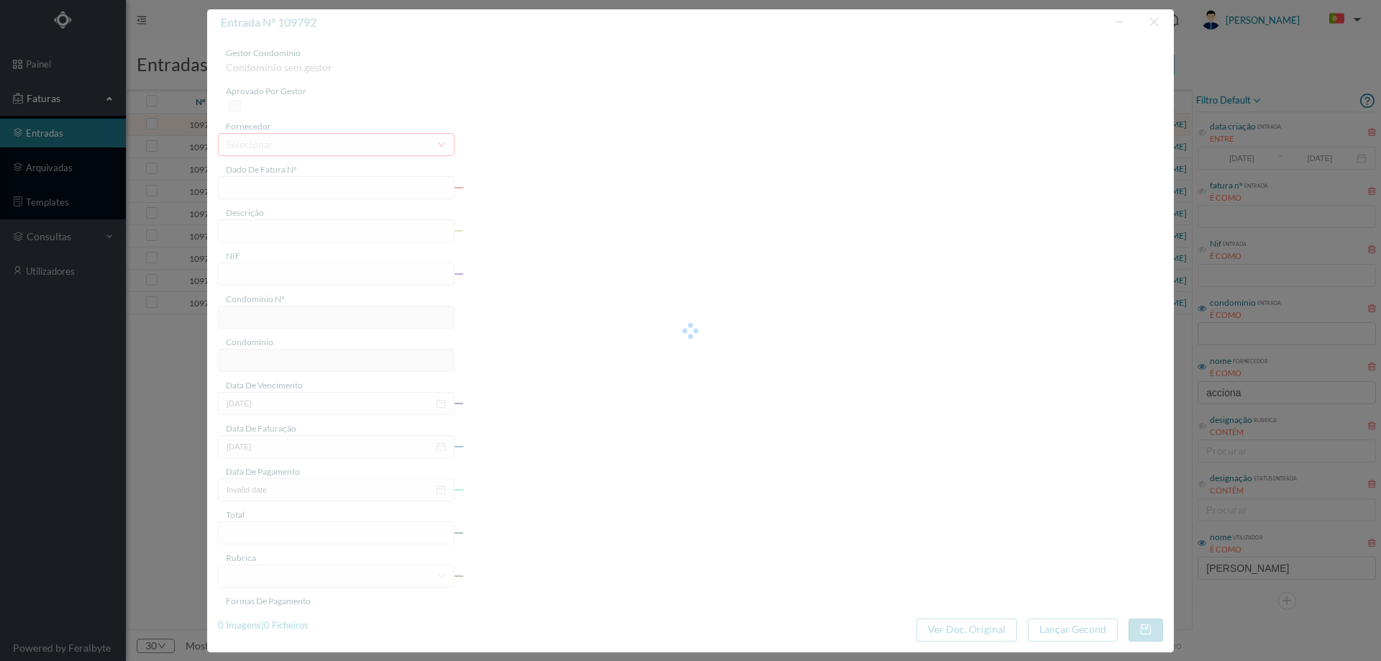
type input "FT P25/034680"
type input "DA LAGOA 1322"
type input "900789530"
type input "[DATE]"
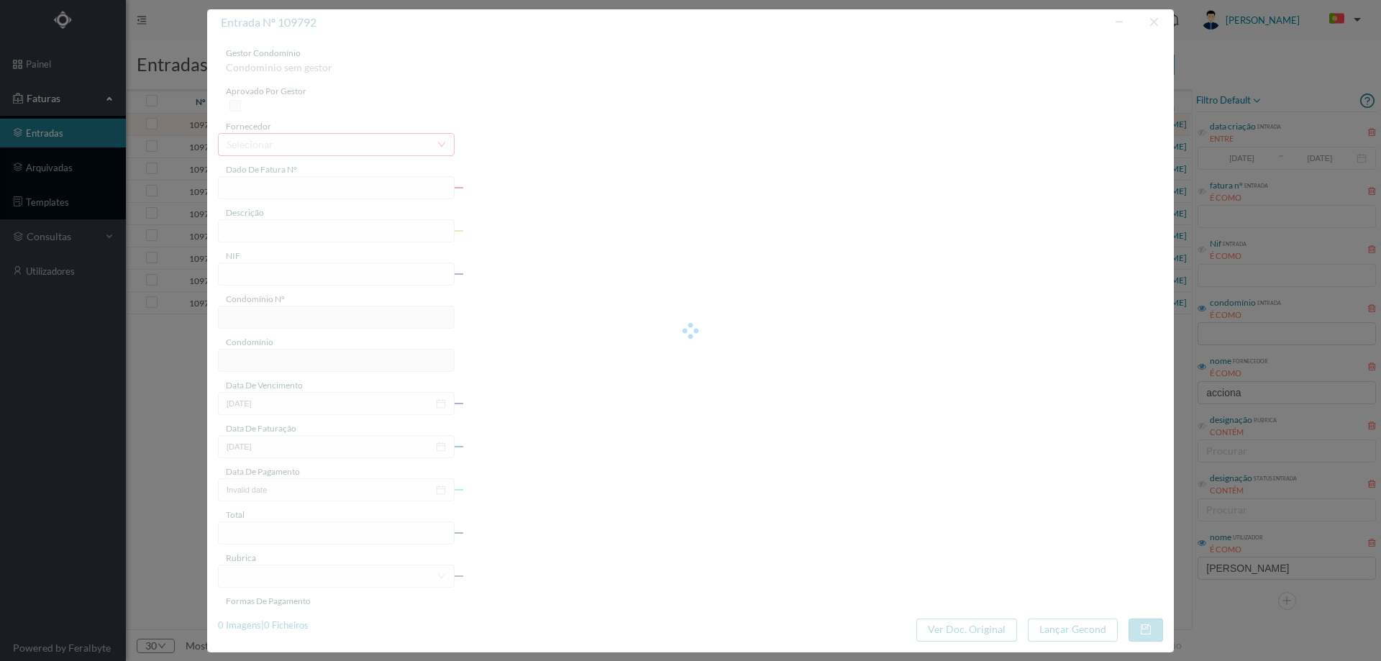
type input "[DATE]"
type input "178.99"
type input "150"
type input "ED. [GEOGRAPHIC_DATA]"
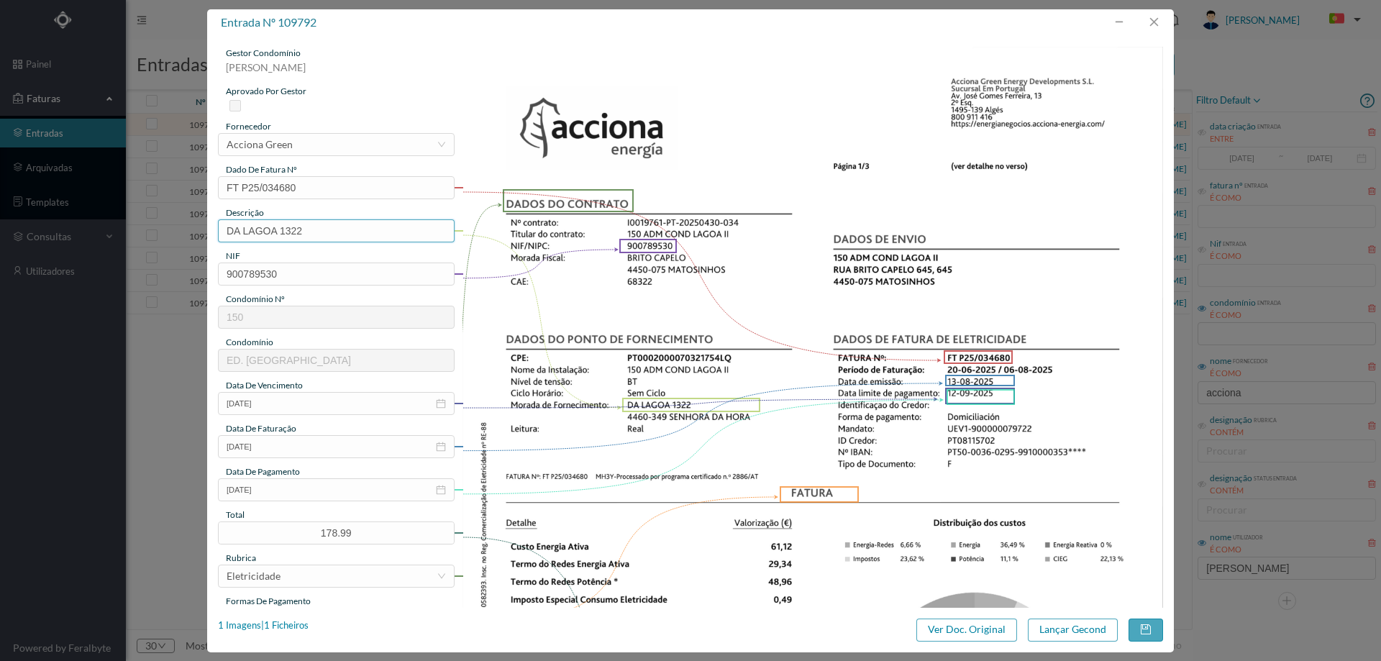
click at [363, 235] on input "DA LAGOA 1322" at bounding box center [336, 230] width 237 height 23
paste input "([DATE] A [DATE])"
click at [316, 230] on input "DA LAGOA 1322 (11.07.2025 A 10.08.2025)" at bounding box center [336, 230] width 237 height 23
type input "DA LAGOA 1322 (20.06.2025 A 06.08.2025)"
click at [1050, 627] on button "Lançar Gecond" at bounding box center [1073, 629] width 90 height 23
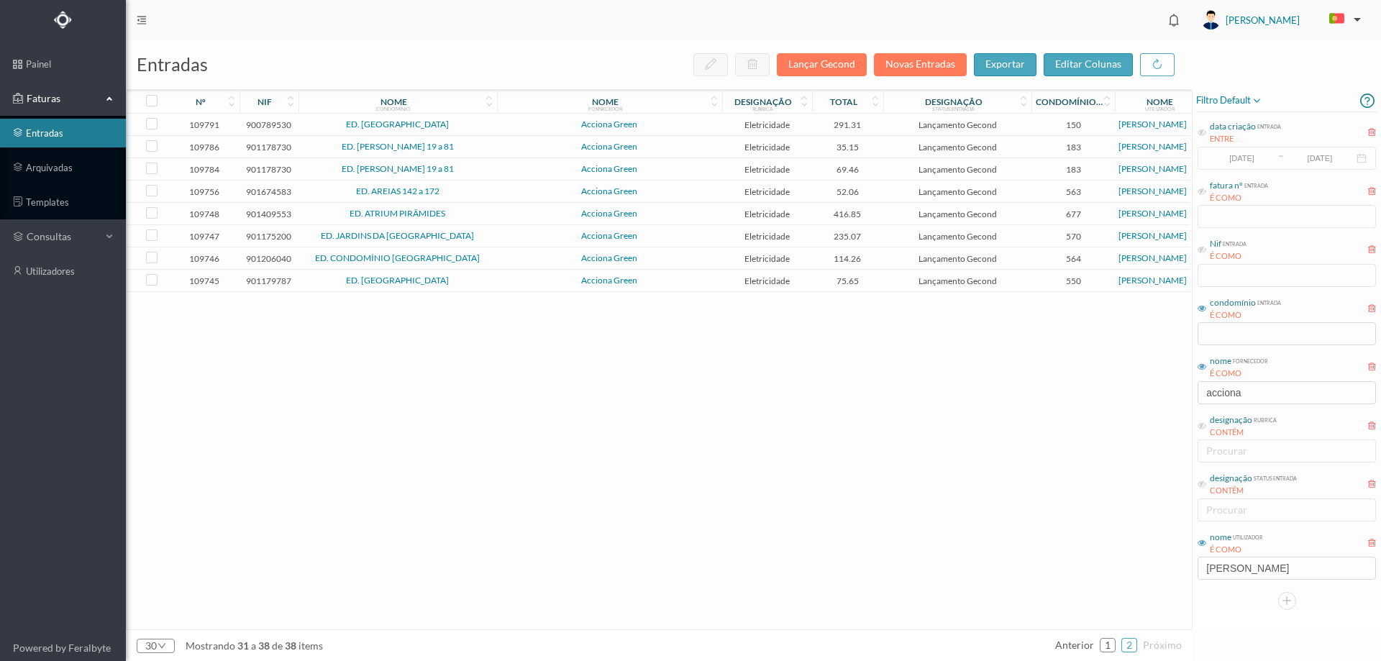
click at [480, 124] on span "ED. [GEOGRAPHIC_DATA]" at bounding box center [397, 124] width 191 height 9
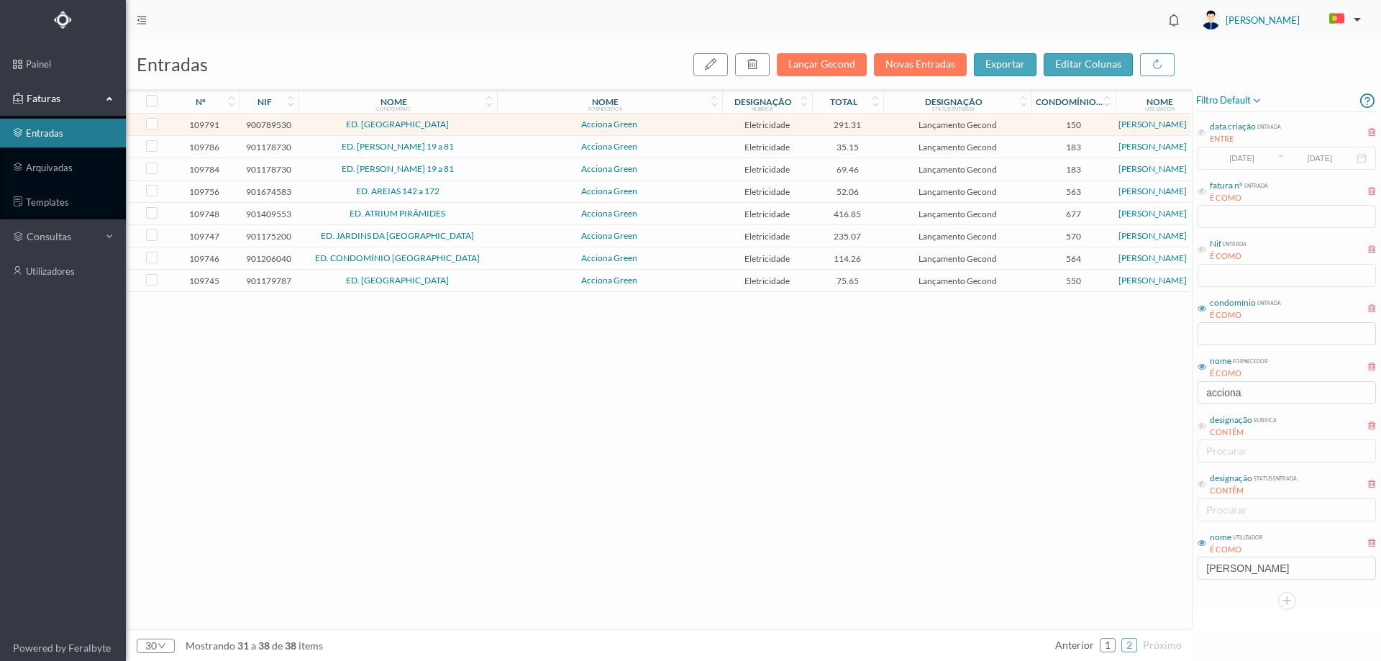
click at [480, 125] on span "ED. [GEOGRAPHIC_DATA]" at bounding box center [397, 124] width 191 height 9
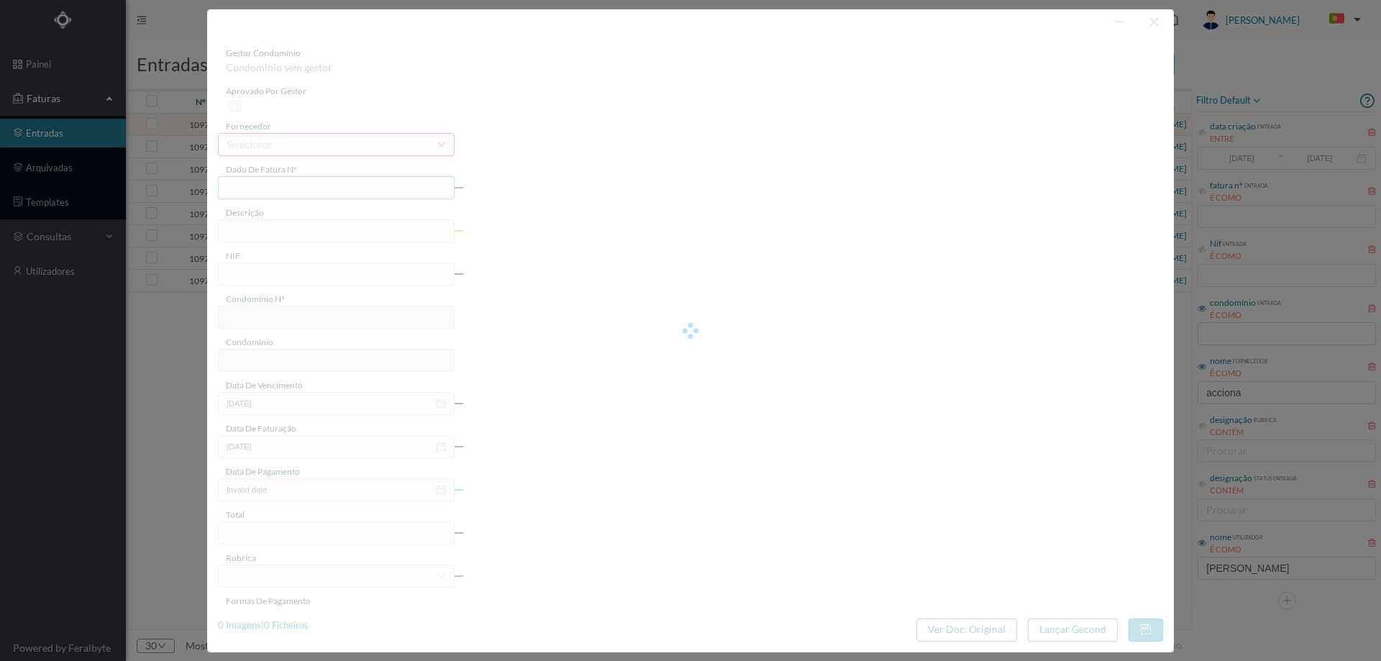
type input "FT P25/034675"
type input "DA LAGOA 1296"
type input "900789530"
type input "12-09-2025"
type input "13-08-2025"
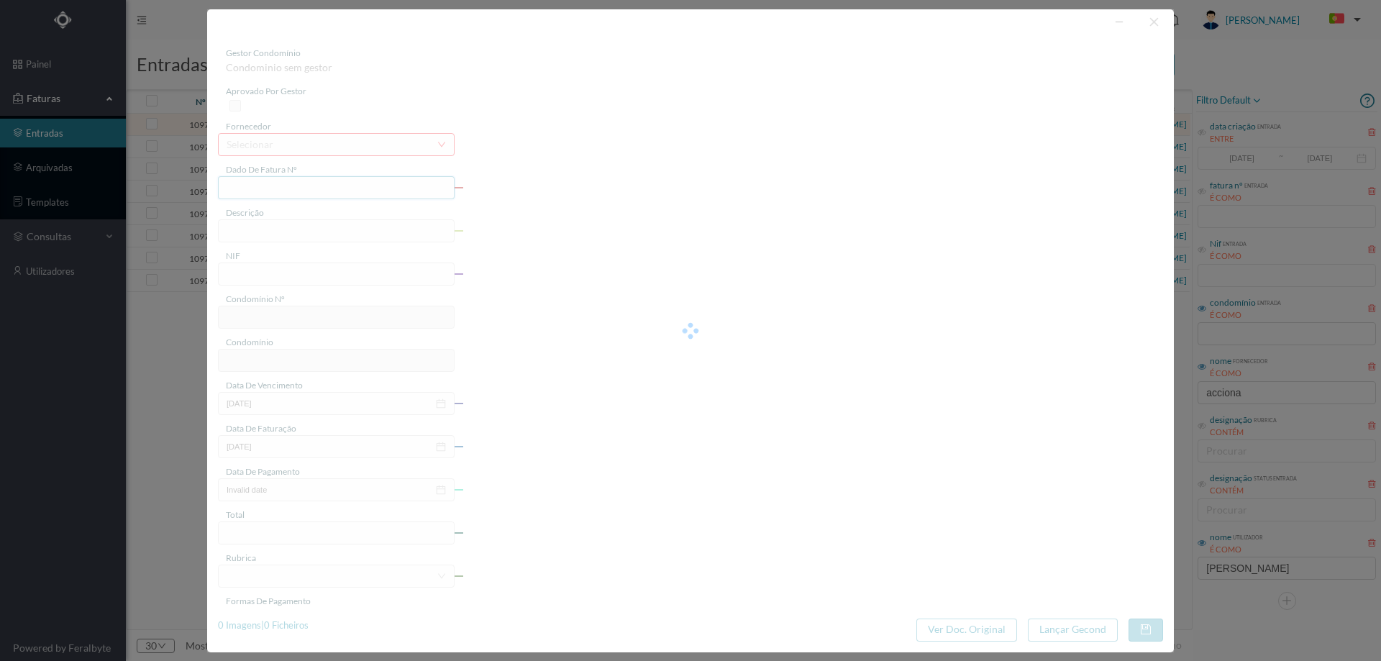
type input "12-09-2025"
type input "291.31"
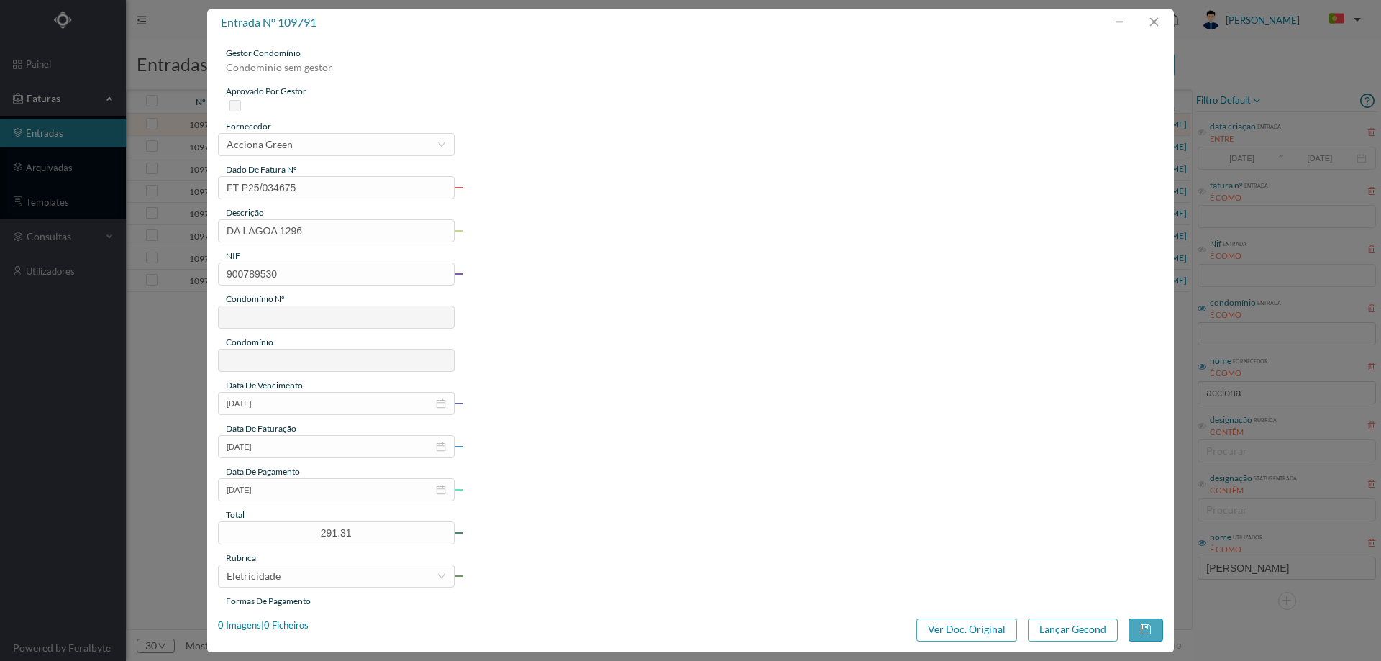
type input "150"
type input "ED. [GEOGRAPHIC_DATA]"
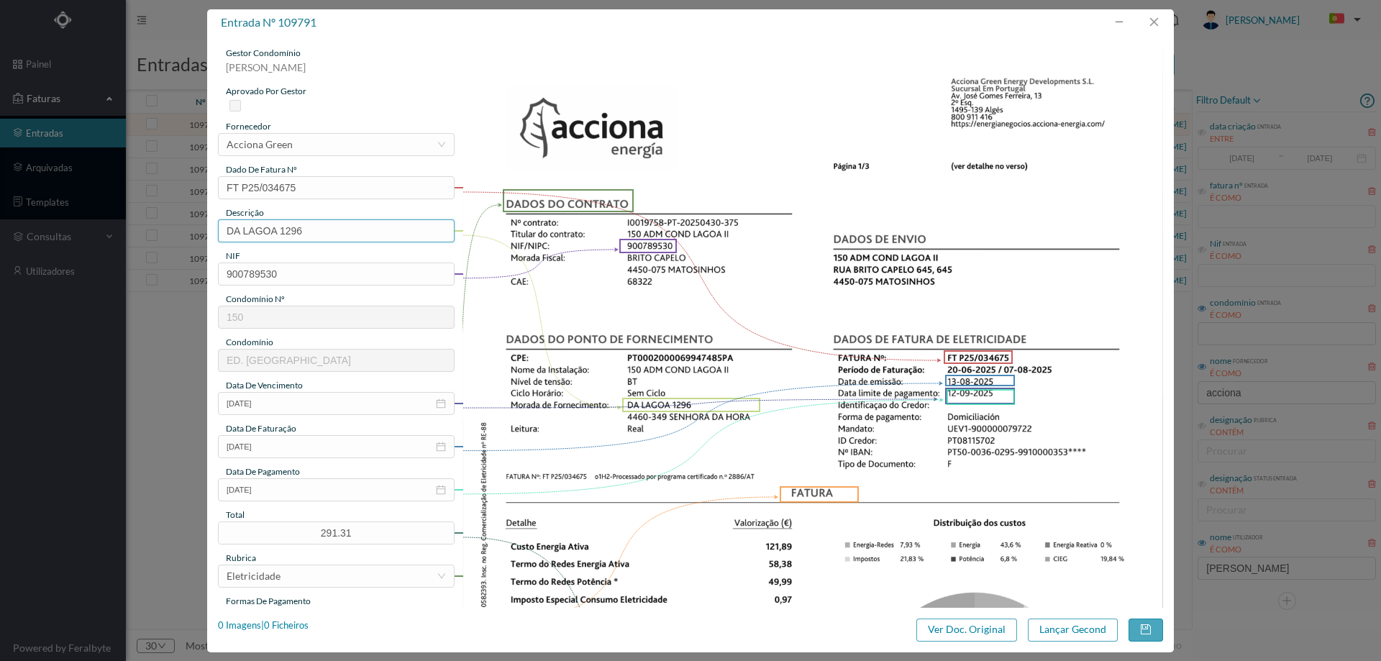
click at [344, 234] on input "DA LAGOA 1296" at bounding box center [336, 230] width 237 height 23
paste input "(11.07.2025 A 10.08.2025)"
click at [317, 232] on input "DA LAGOA 1296 (11.07.2025 A 10.08.2025)" at bounding box center [336, 230] width 237 height 23
type input "DA LAGOA 1296 (20.06.2025 A 07.08.2025)"
click at [1074, 620] on button "Lançar Gecond" at bounding box center [1073, 629] width 90 height 23
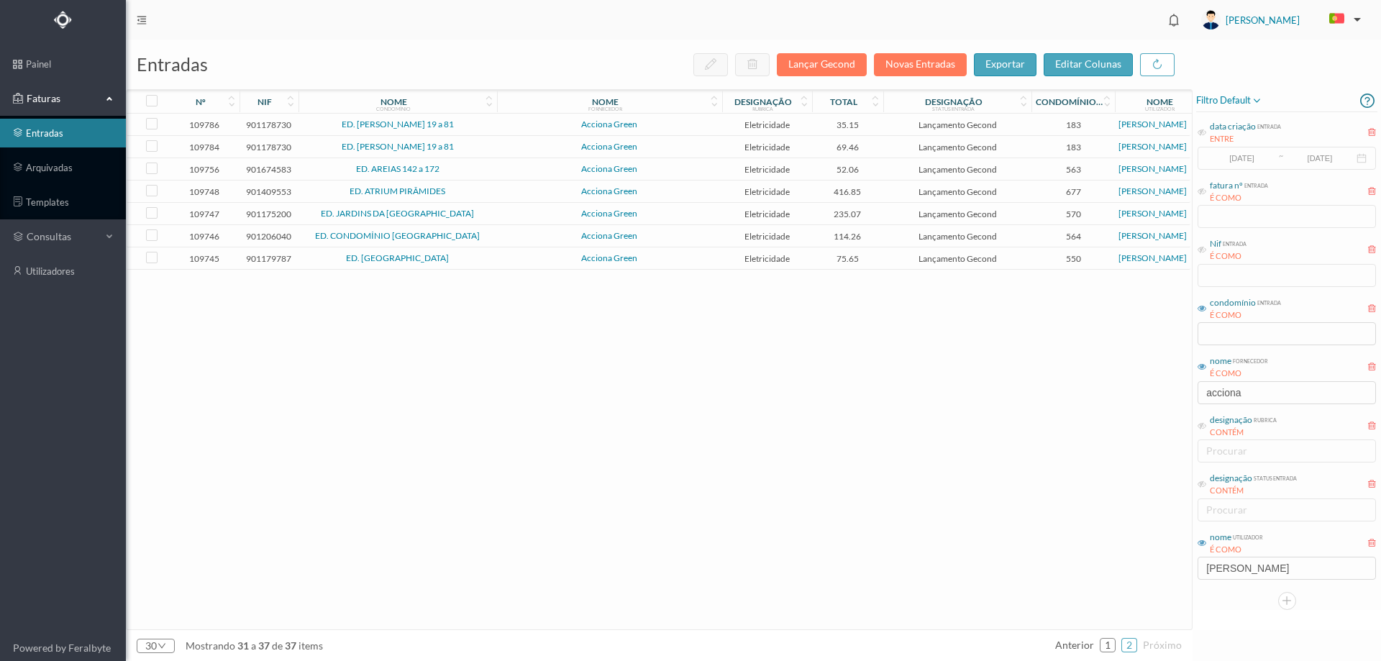
click at [490, 124] on span "ED. CAMILO PESSANHA 19 a 81" at bounding box center [397, 124] width 191 height 9
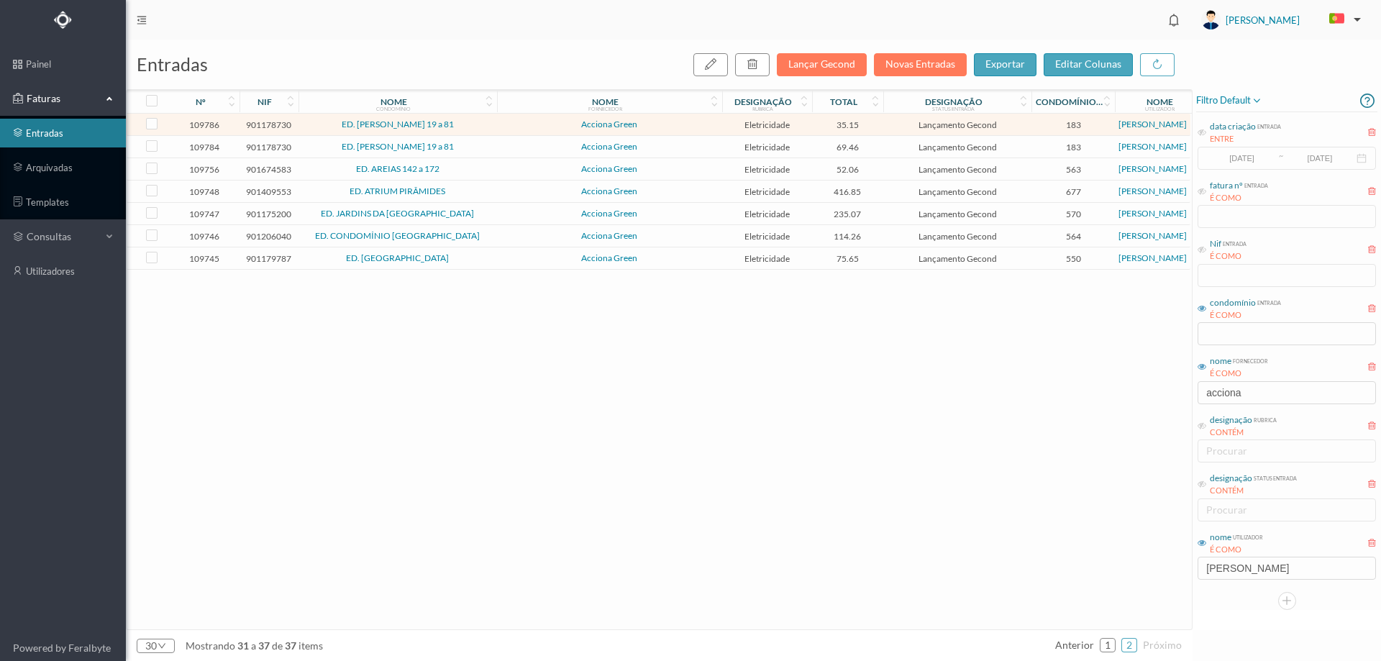
click at [490, 124] on span "ED. CAMILO PESSANHA 19 a 81" at bounding box center [397, 124] width 191 height 9
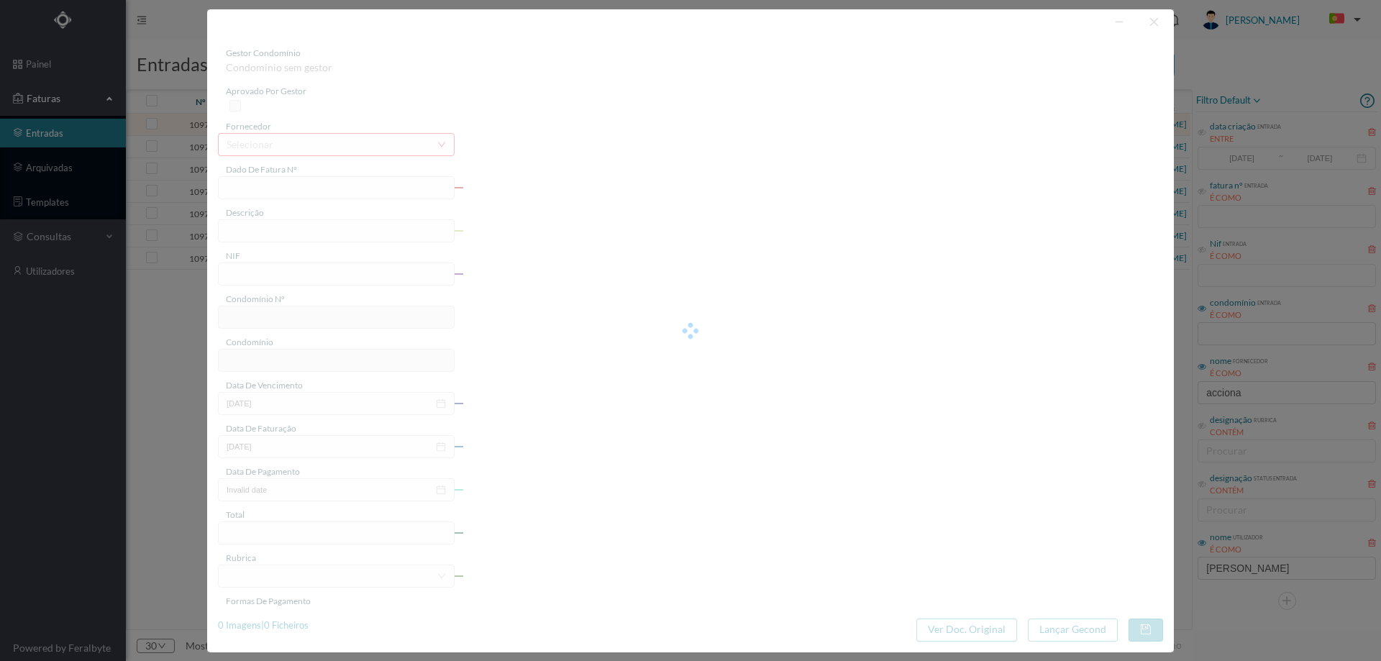
type input "FT P25/034651"
type input "CAMILO PESSANHA 81"
type input "901178730"
type input "12-09-2025"
type input "13-08-2025"
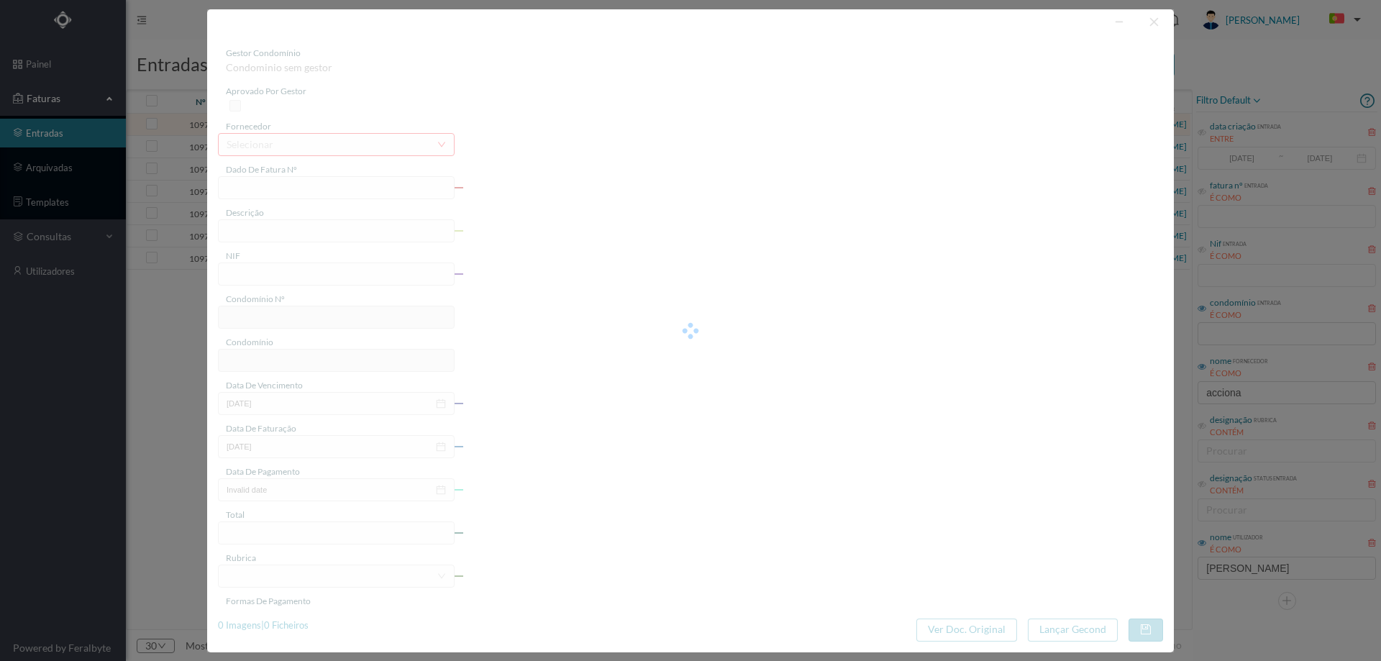
type input "12-09-2025"
type input "35.15"
type input "183"
type input "ED. CAMILO PESSANHA 19 a 81"
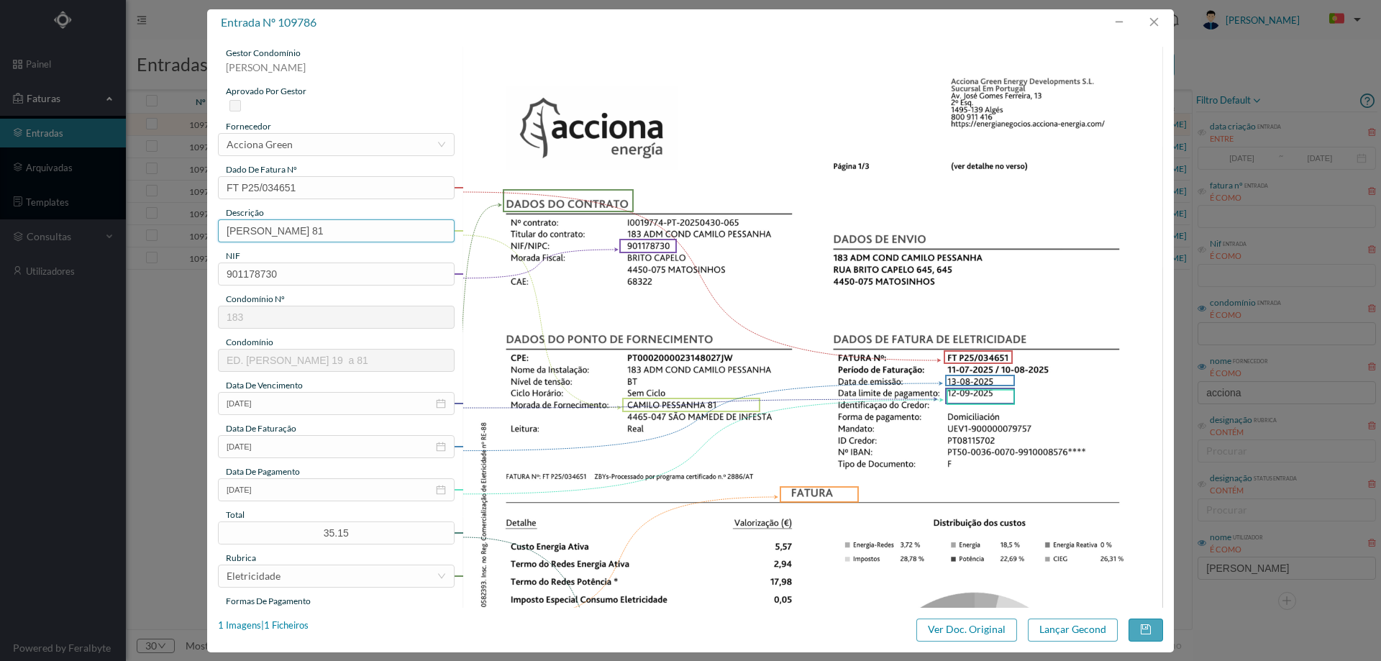
click at [346, 234] on input "CAMILO PESSANHA 81" at bounding box center [336, 230] width 237 height 23
paste input "(11.07.2025 A 10.08.2025)"
type input "CAMILO PESSANHA 81 (11.07.2025 A 10.08.2025)"
click at [1046, 629] on button "Lançar Gecond" at bounding box center [1073, 629] width 90 height 23
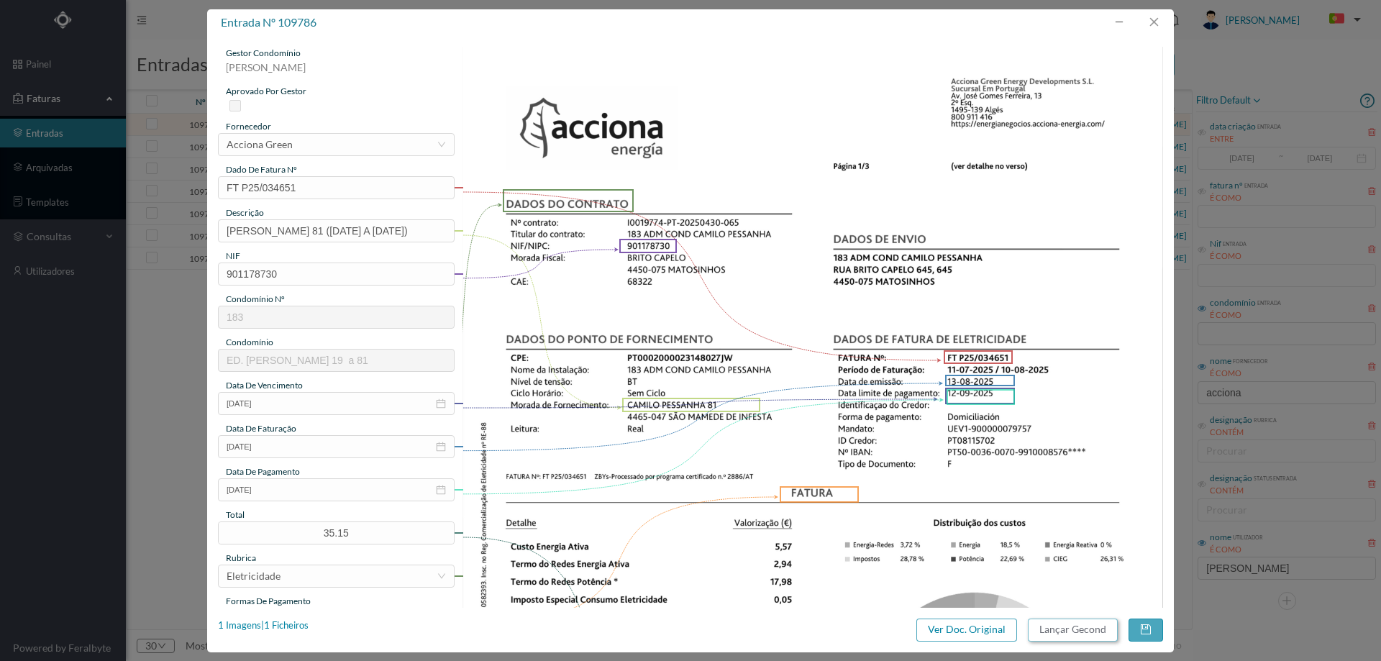
scroll to position [0, 0]
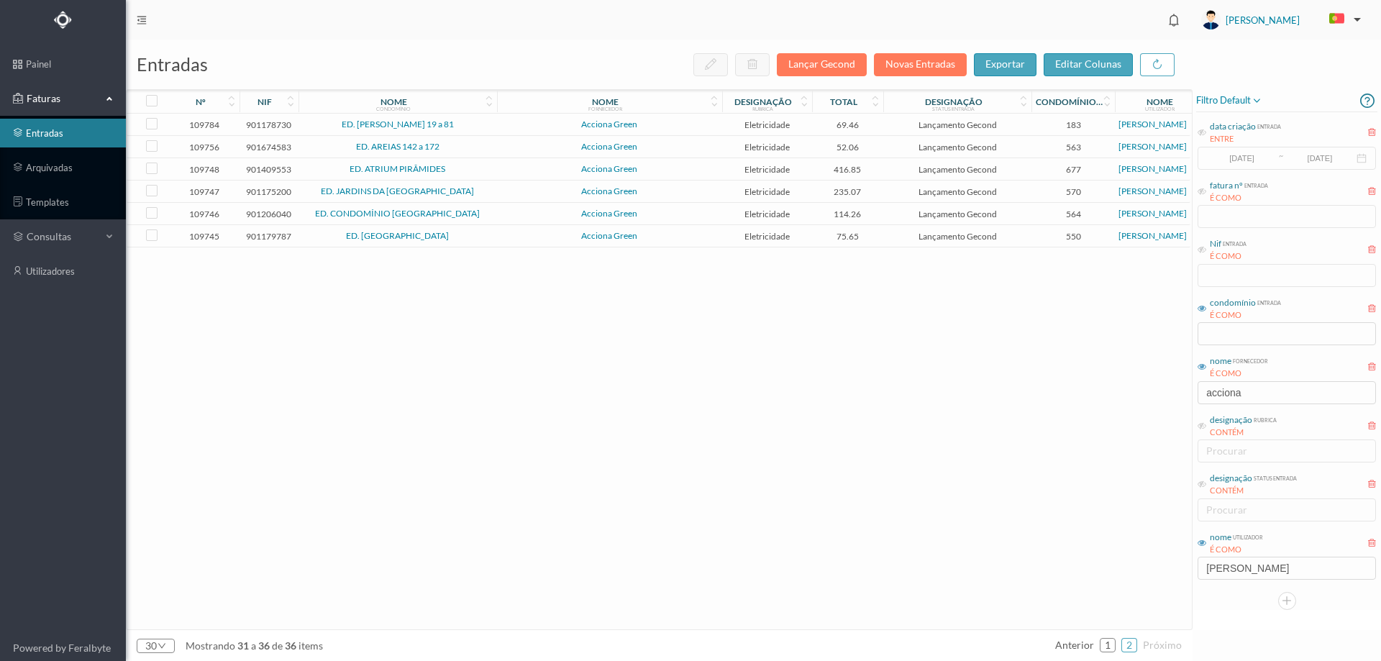
click at [667, 122] on span "Acciona Green" at bounding box center [610, 124] width 218 height 9
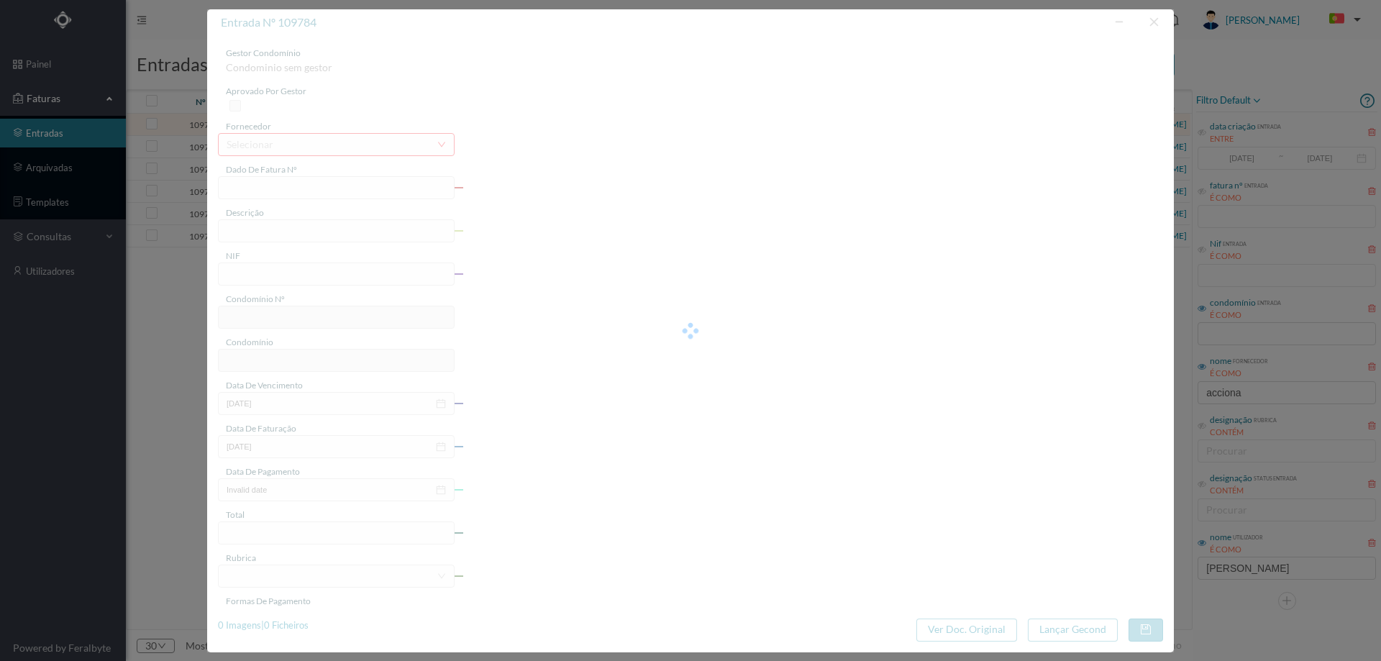
type input "FT P25/034644"
type input "CAMILO PESSANHA 41"
type input "901178730"
type input "12-09-2025"
type input "13-08-2025"
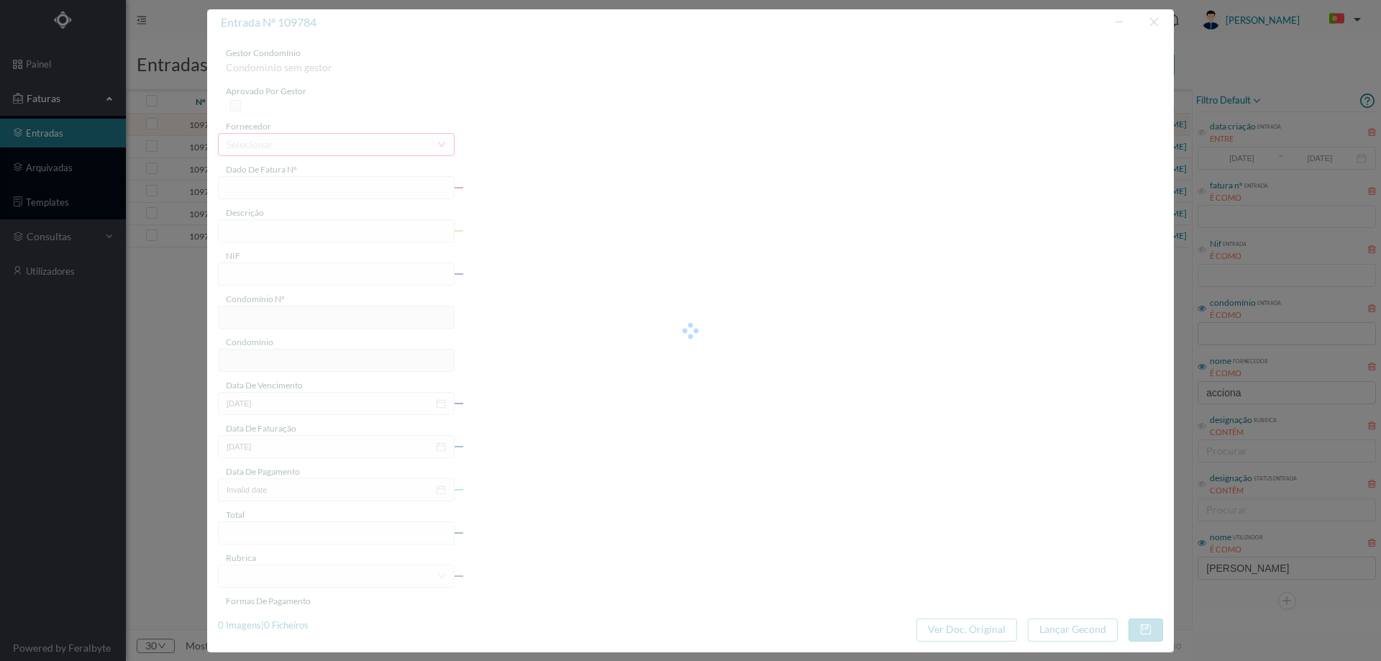
type input "12-09-2025"
type input "69.46"
type input "183"
type input "ED. CAMILO PESSANHA 19 a 81"
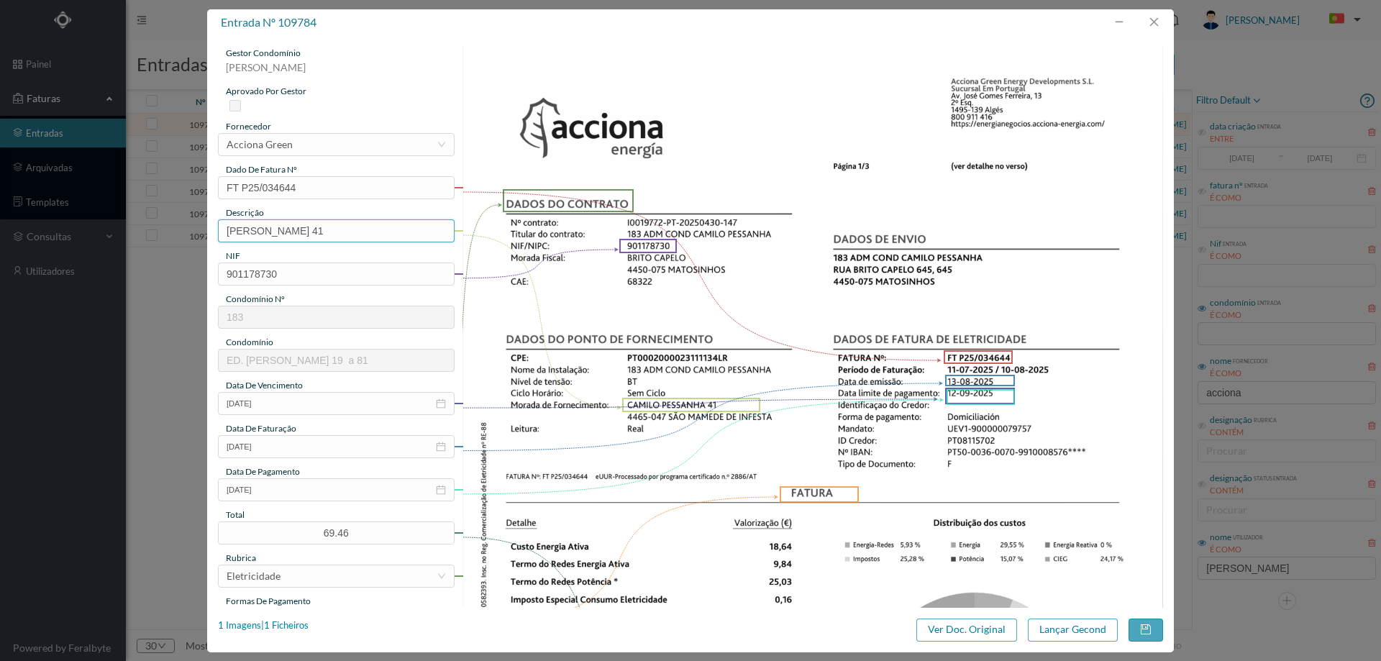
click at [378, 232] on input "CAMILO PESSANHA 41" at bounding box center [336, 230] width 237 height 23
paste input "(11.07.2025 A 10.08.2025)"
type input "CAMILO PESSANHA 41 (11.07.2025 A 10.08.2025)"
click at [1055, 629] on button "Lançar Gecond" at bounding box center [1073, 629] width 90 height 23
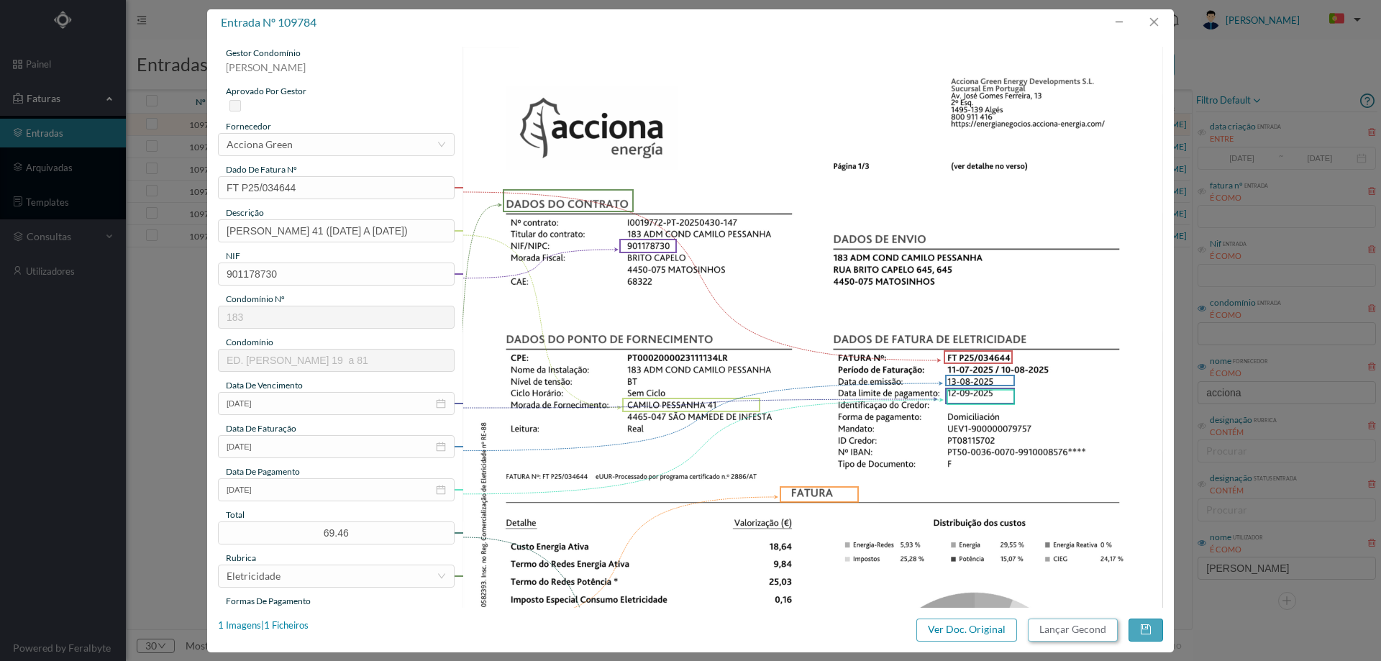
scroll to position [0, 0]
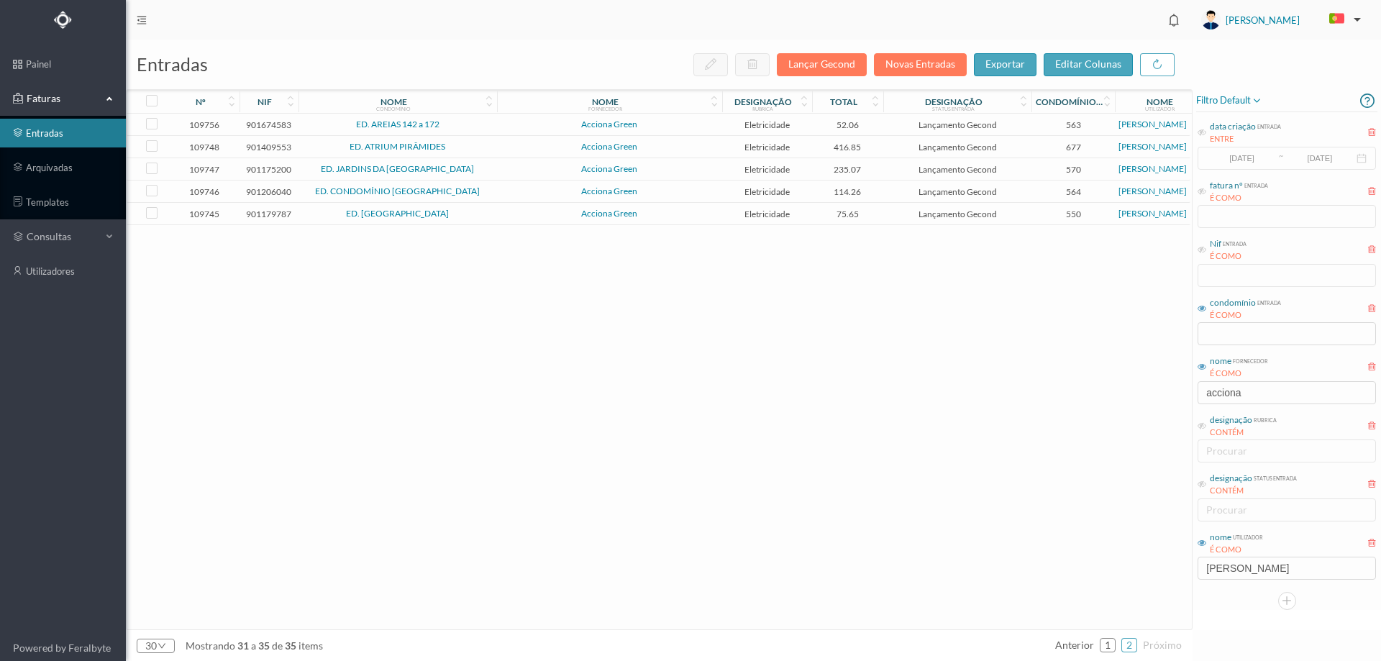
click at [528, 124] on span "Acciona Green" at bounding box center [610, 124] width 218 height 9
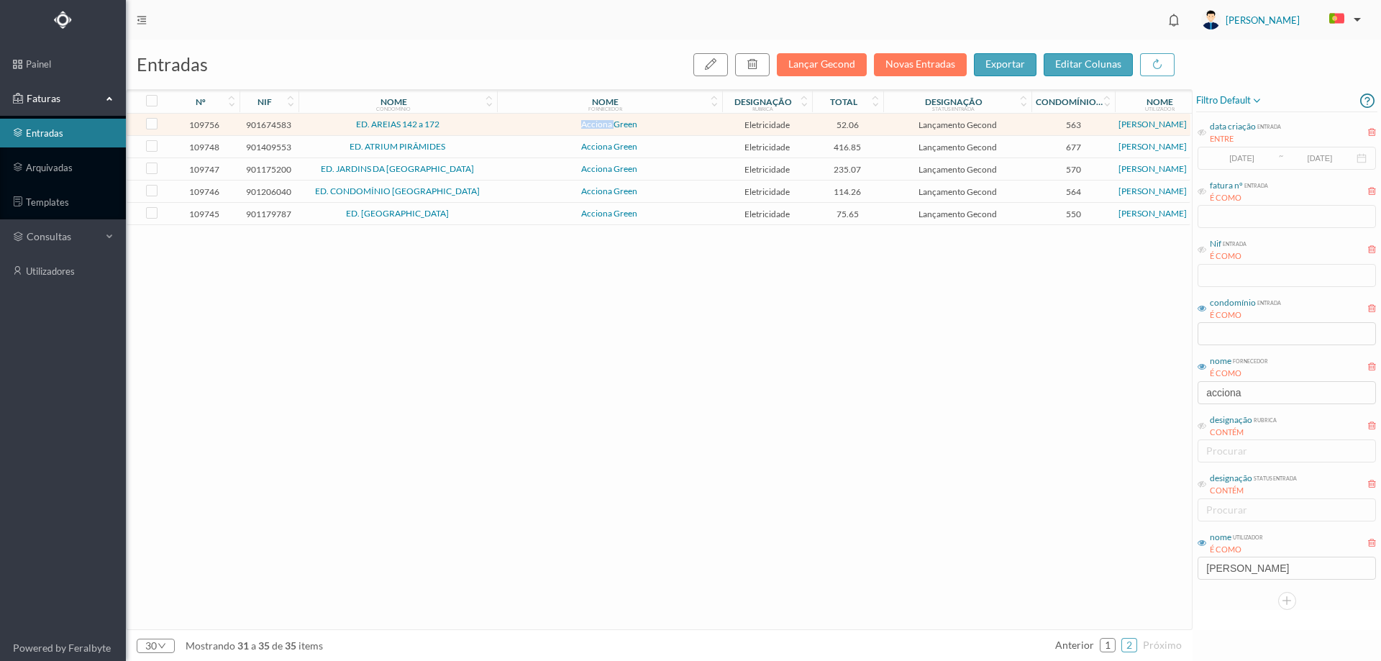
click at [528, 124] on span "Acciona Green" at bounding box center [610, 124] width 218 height 9
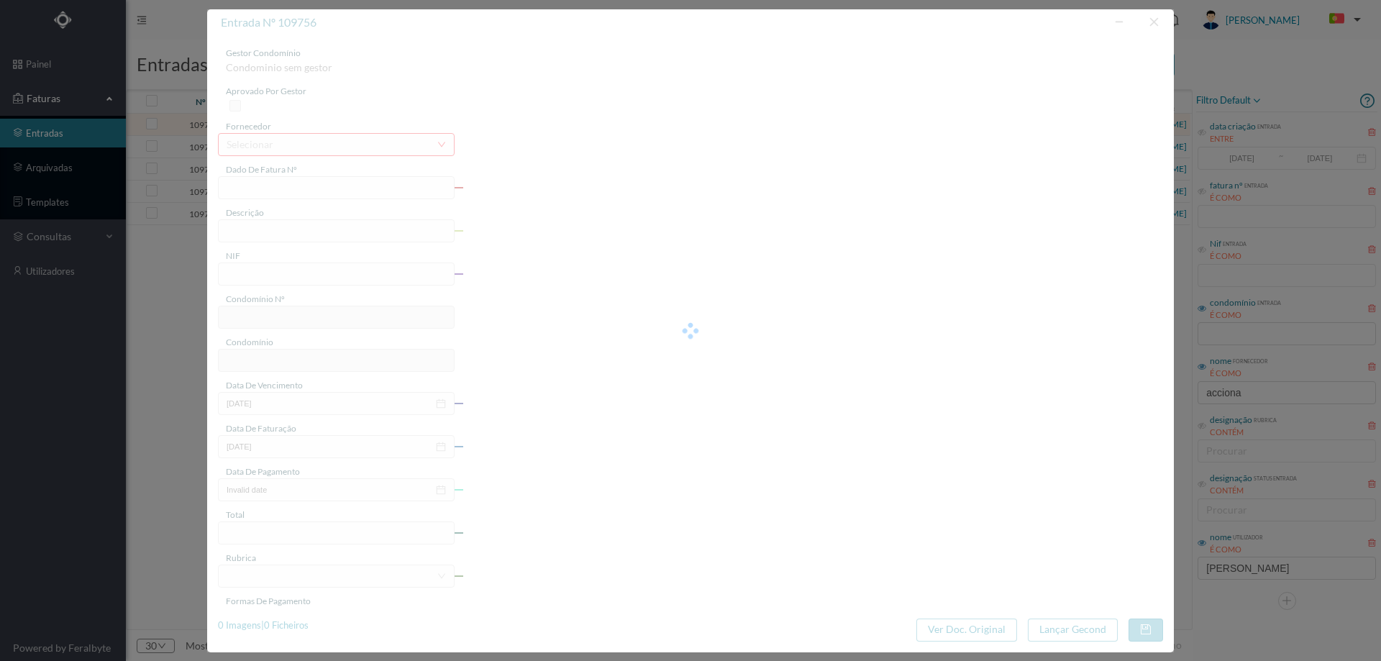
type input "FT P25/034766"
type input "DAS AREIAS 142"
type input "901674583"
type input "12-09-2025"
type input "13-08-2025"
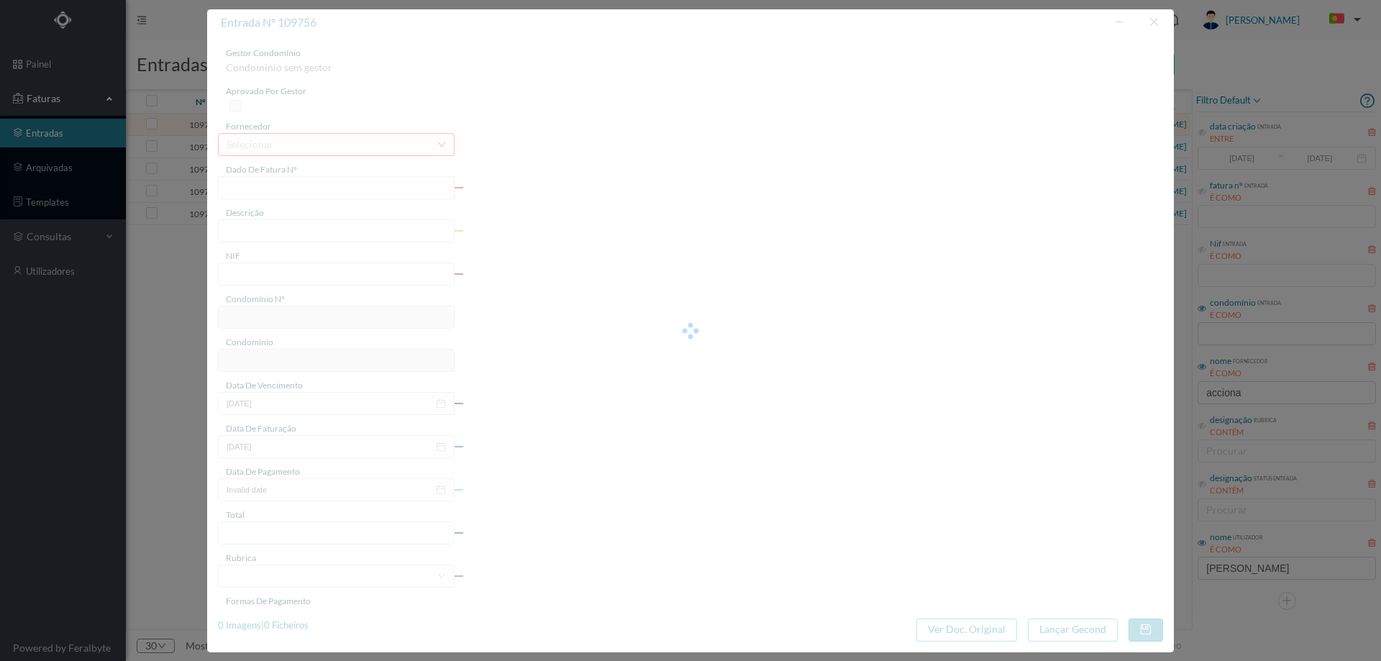
type input "12-09-2025"
type input "52.06"
type input "563"
type input "ED. AREIAS 142 a 172"
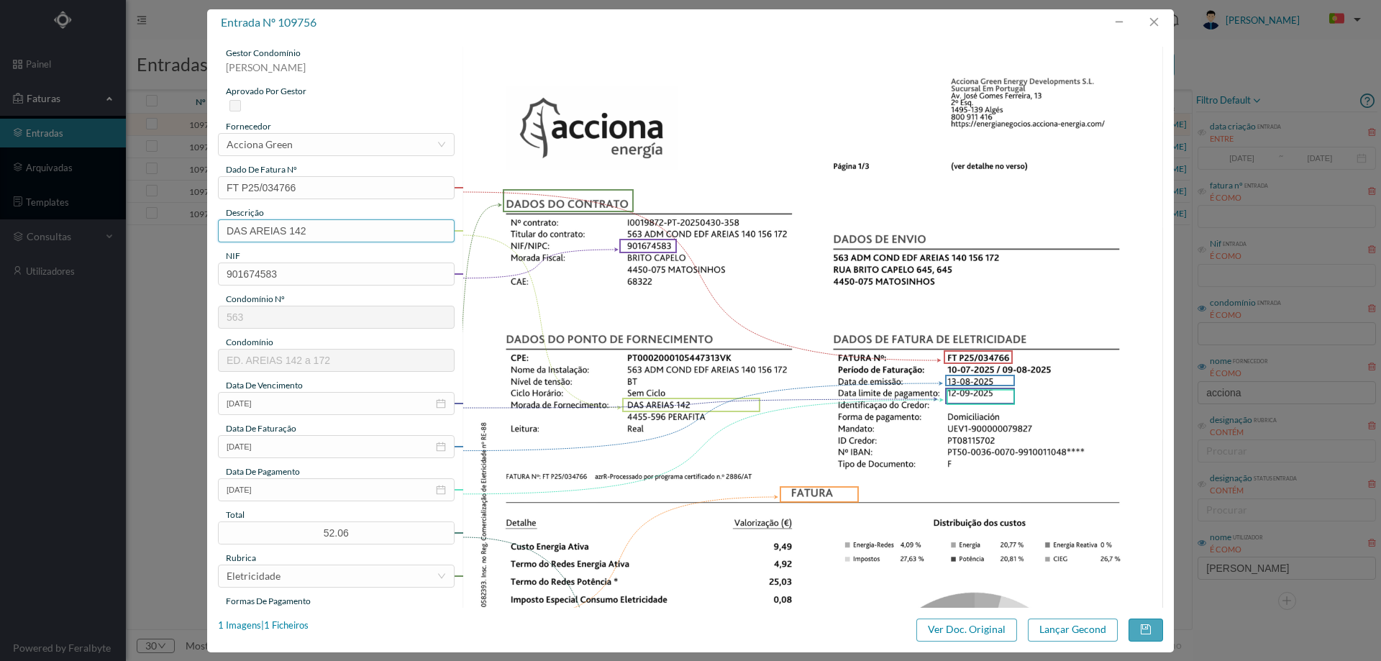
click at [323, 237] on input "DAS AREIAS 142" at bounding box center [336, 230] width 237 height 23
paste input "(11.07.2025 A 10.08.2025)"
type input "DAS AREIAS 142 (11.07.2025 A 10.08.2025)"
click at [1089, 620] on button "Lançar Gecond" at bounding box center [1073, 629] width 90 height 23
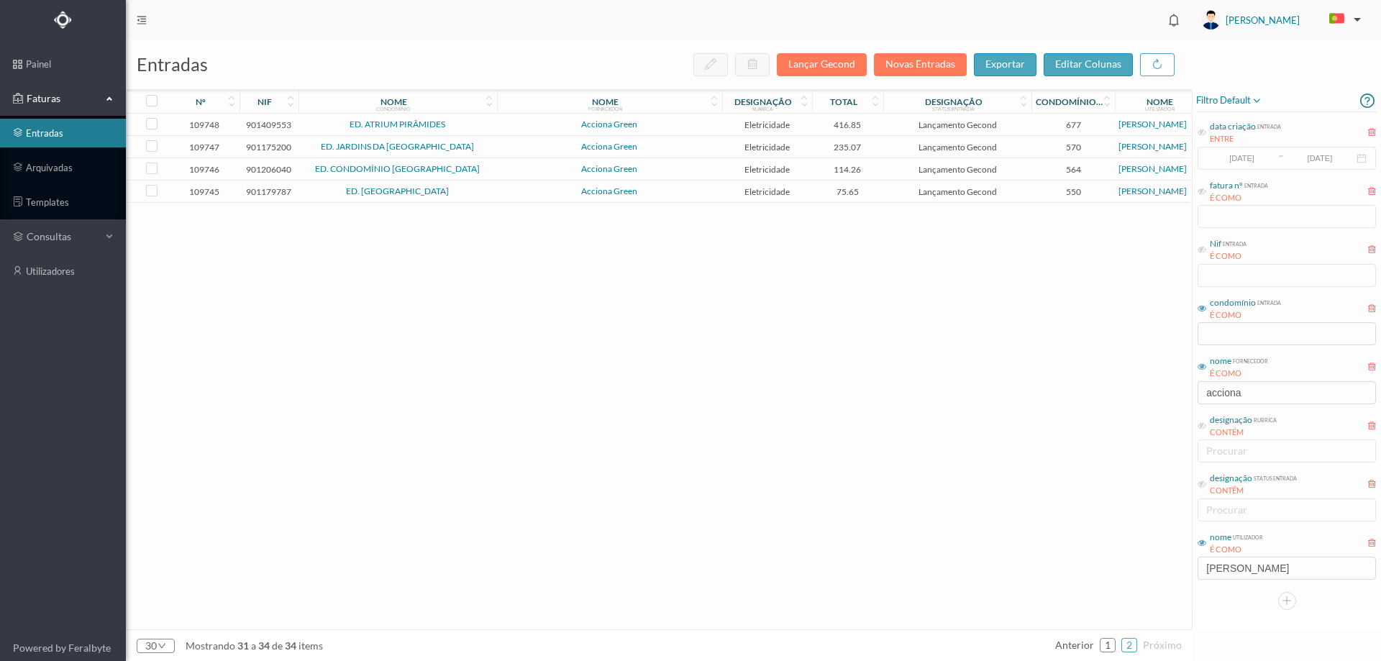
click at [521, 122] on span "Acciona Green" at bounding box center [610, 124] width 218 height 9
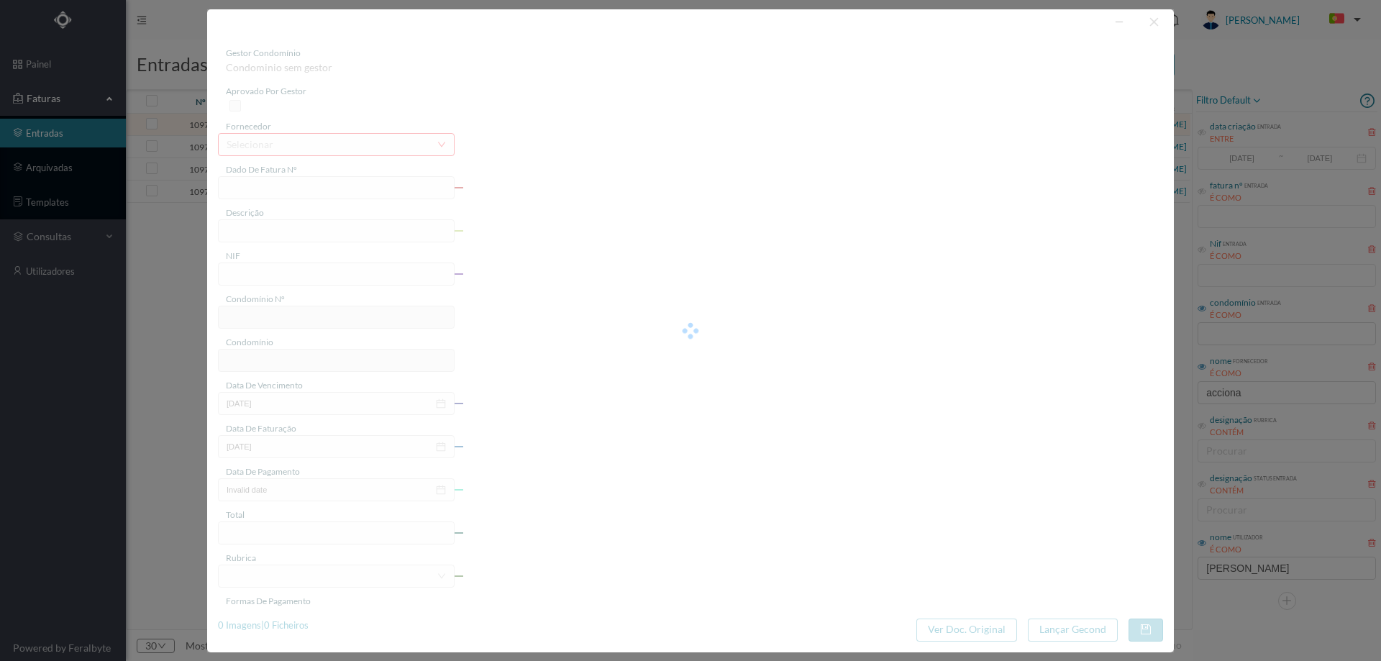
type input "FT P25/034741"
type input "VISO 226 GARAGE"
type input "901409553"
type input "12-09-2025"
type input "13-08-2025"
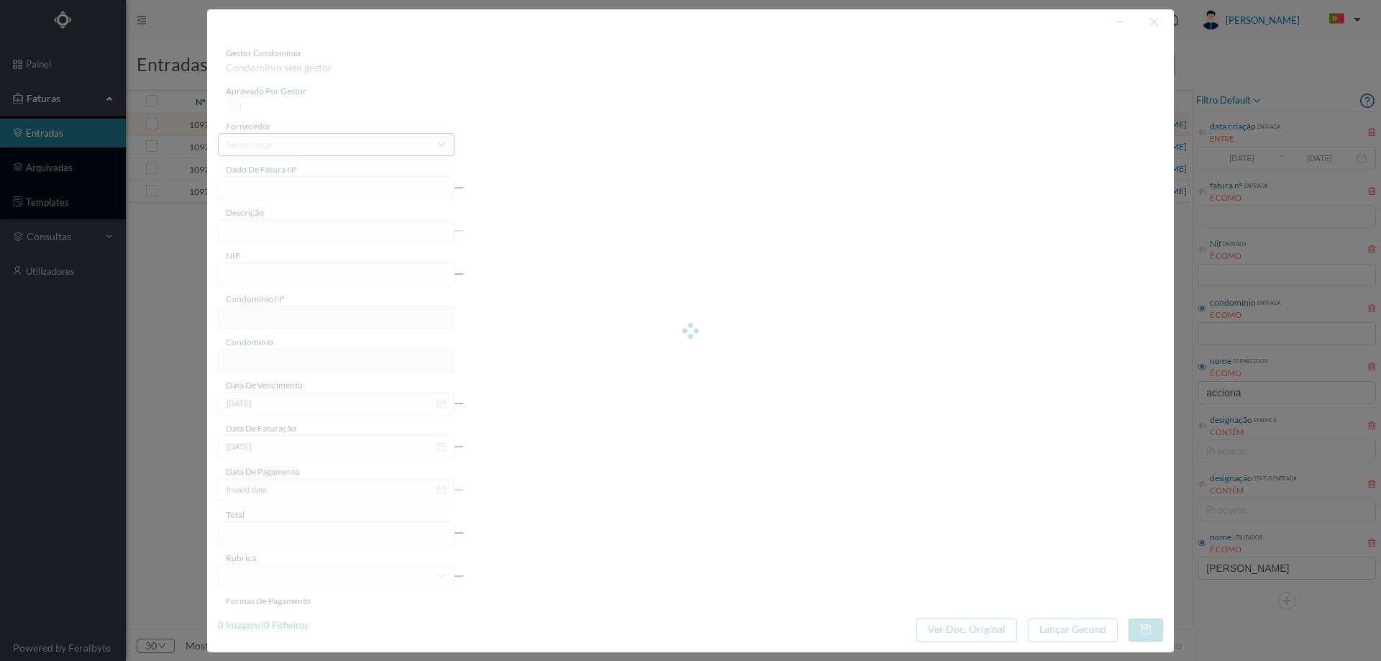
type input "12-09-2025"
type input "416.85"
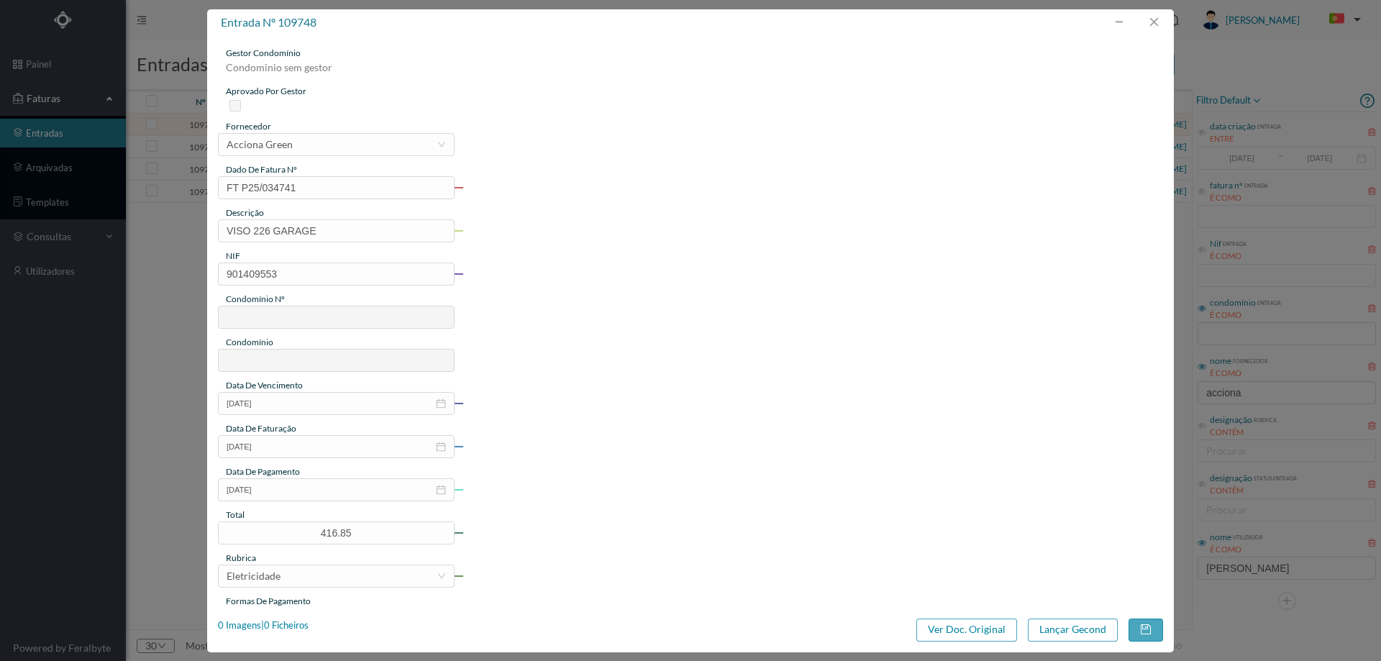
type input "677"
type input "ED. ATRIUM PIRÂMIDES"
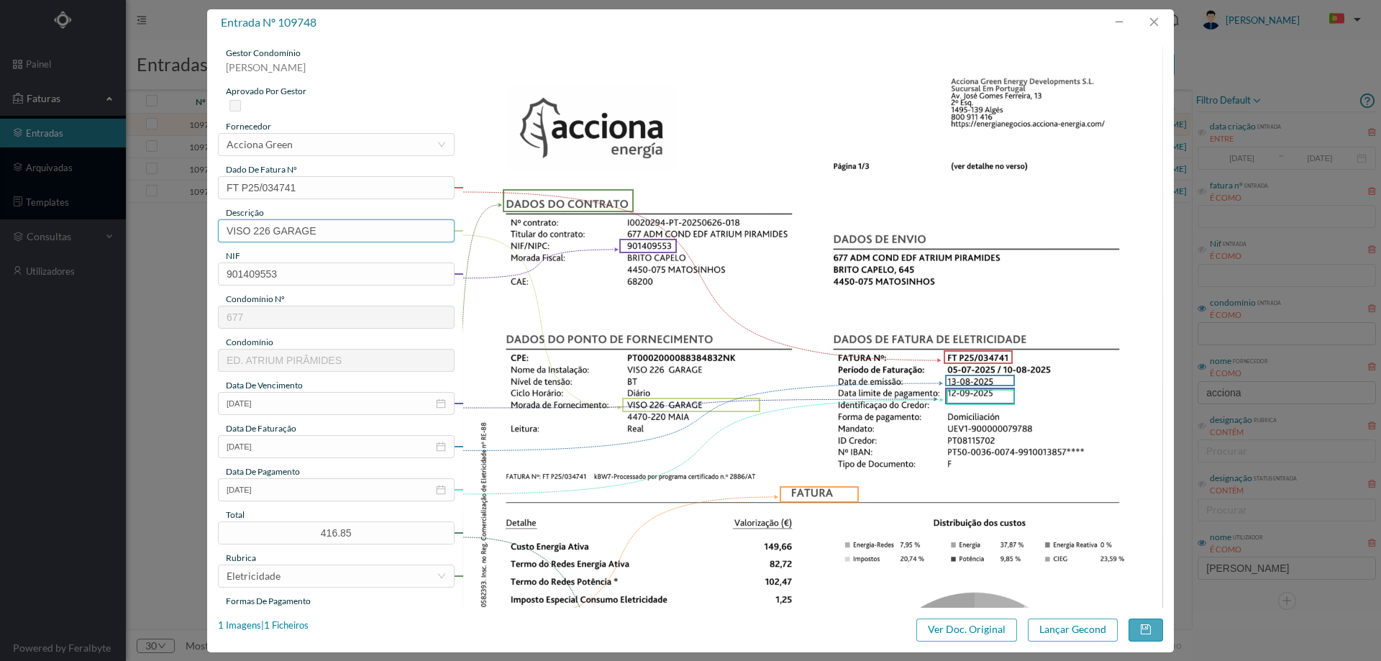
click at [365, 228] on input "VISO 226 GARAGE" at bounding box center [336, 230] width 237 height 23
paste input "(11.07.2025 A 10.08.2025)"
type input "VISO 226 GARAGE (11.07.2025 A 10.08.2025)"
drag, startPoint x: 324, startPoint y: 232, endPoint x: 331, endPoint y: 230, distance: 7.3
click at [331, 230] on input "VISO 226 GARAGE (11.07.2025 A 10.08.2025)" at bounding box center [336, 230] width 237 height 23
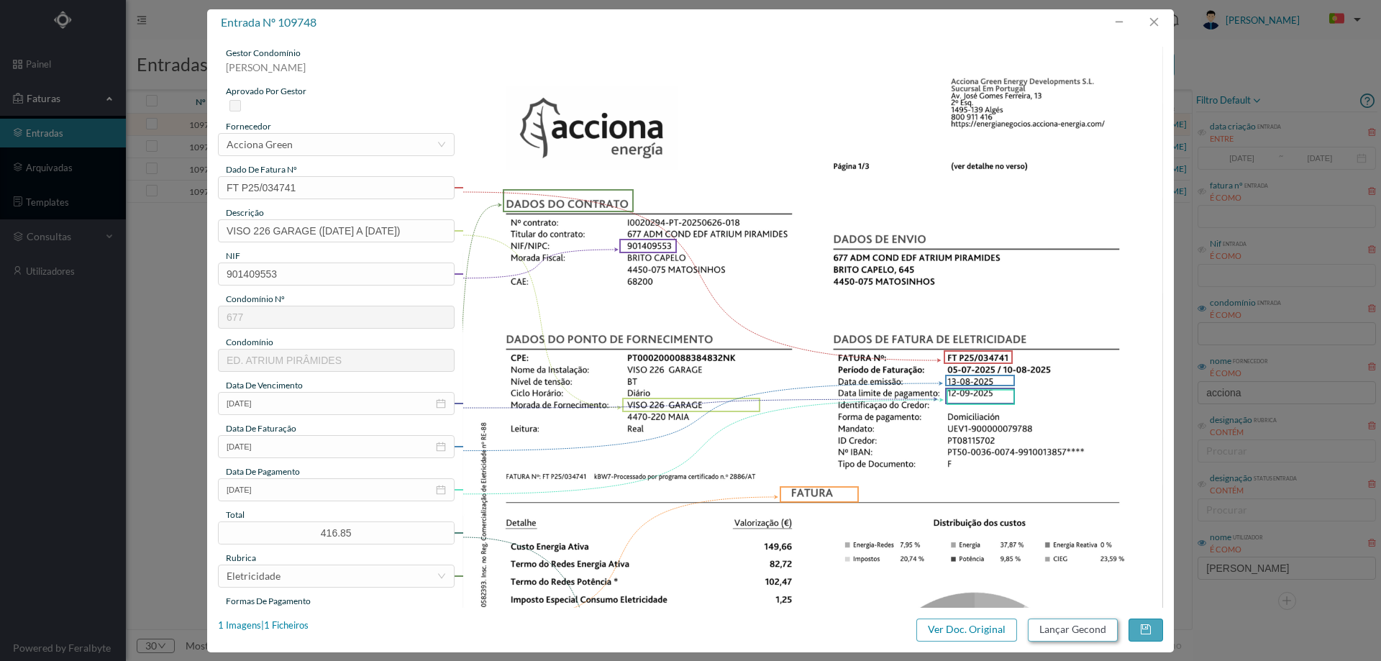
type input "VISO 226 GARAGE ([DATE] A [DATE])"
click at [1072, 624] on button "Lançar Gecond" at bounding box center [1073, 629] width 90 height 23
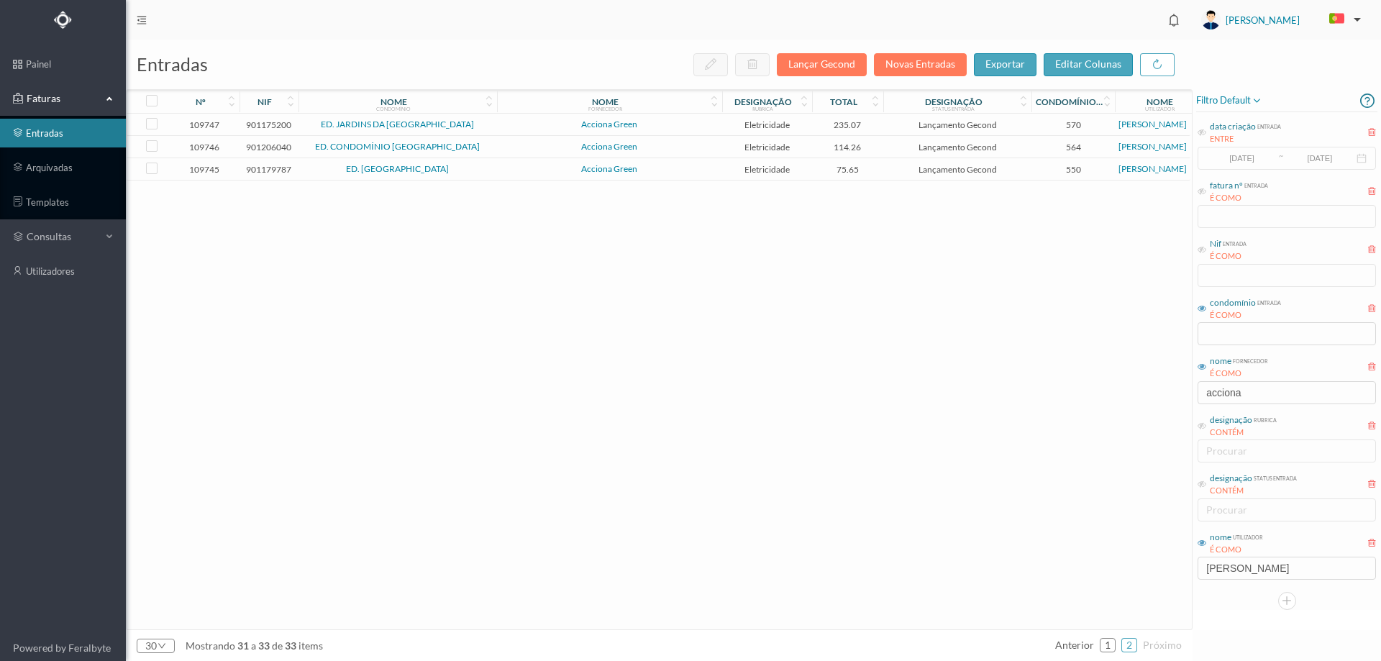
click at [688, 122] on span "Acciona Green" at bounding box center [610, 124] width 218 height 9
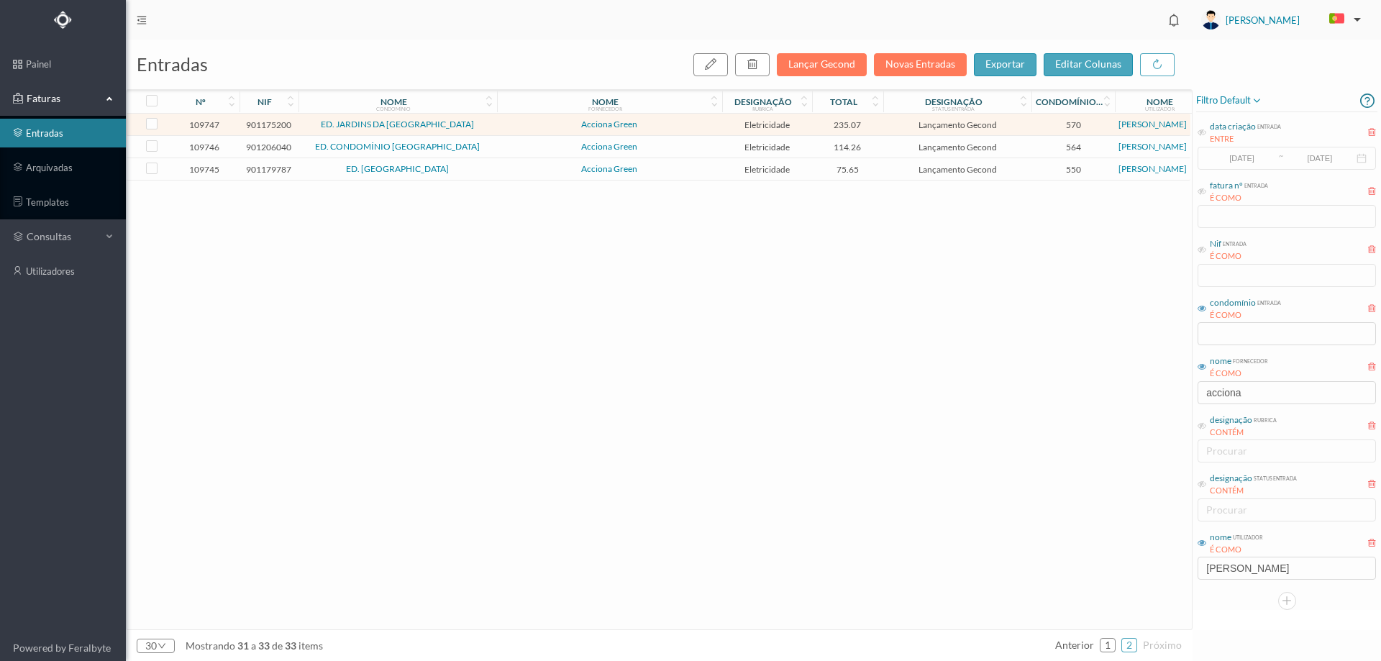
click at [688, 122] on span "Acciona Green" at bounding box center [610, 124] width 218 height 9
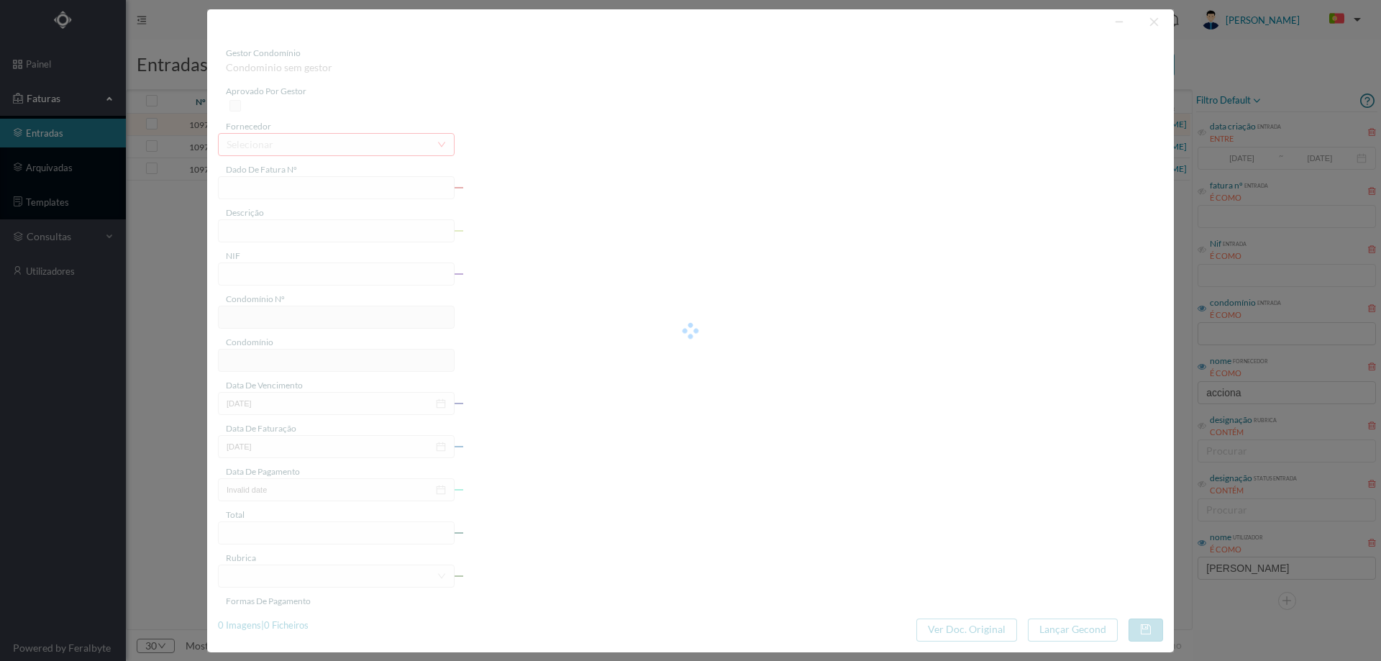
type input "FT P25/034700"
type input "DE BELGICA 2128"
type input "901175200"
type input "[DATE]"
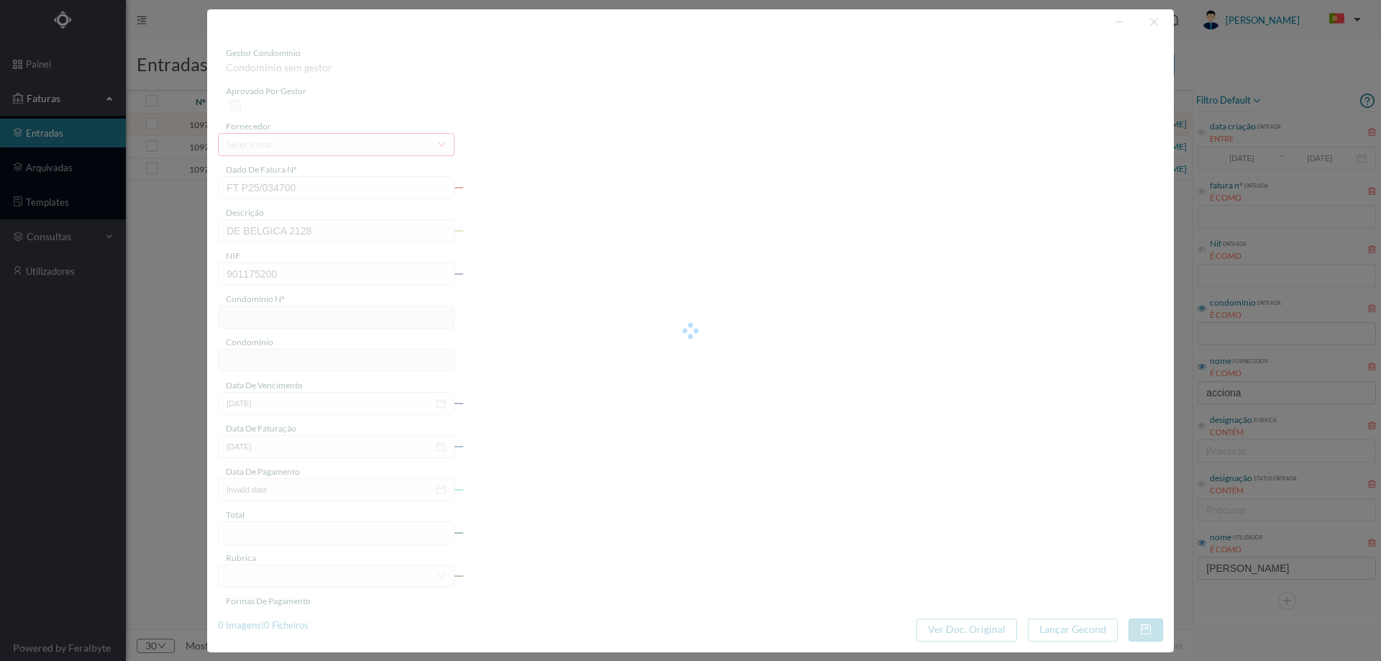
type input "[DATE]"
type input "235.07"
type input "570"
type input "ED. JARDINS DA [GEOGRAPHIC_DATA]"
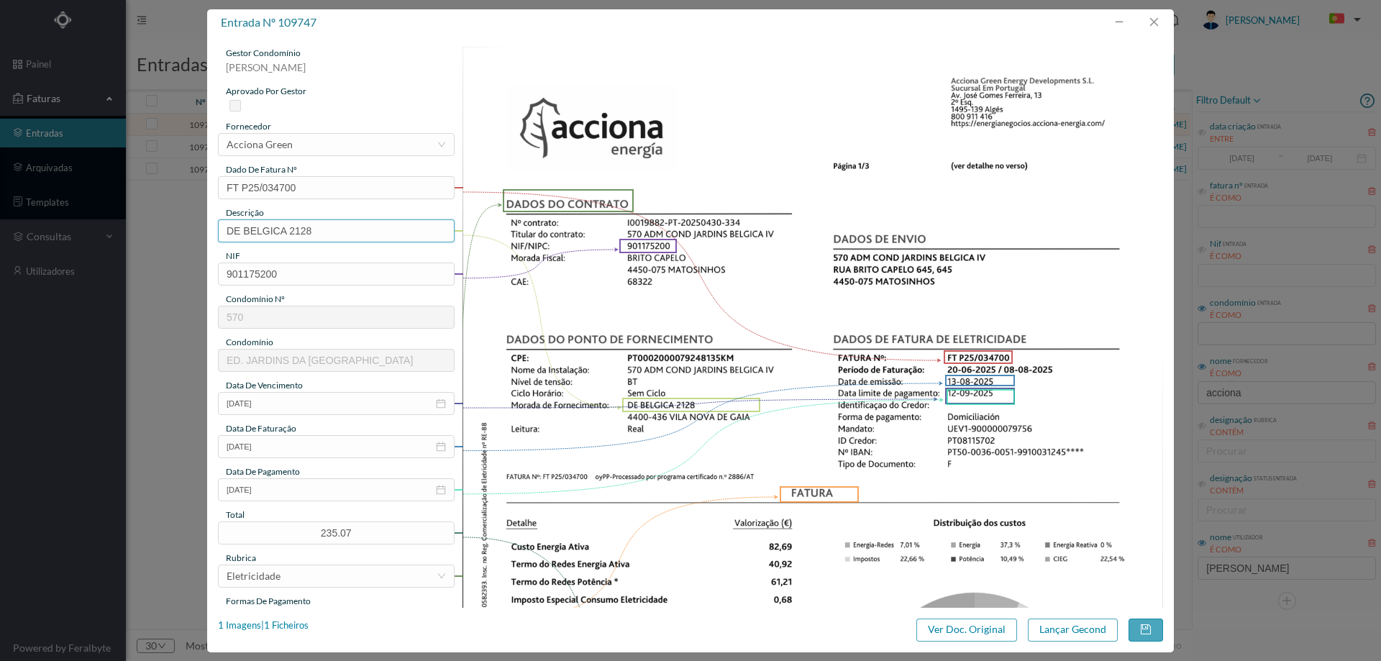
click at [367, 231] on input "DE BELGICA 2128" at bounding box center [336, 230] width 237 height 23
paste input "([DATE] A [DATE])"
drag, startPoint x: 319, startPoint y: 229, endPoint x: 327, endPoint y: 227, distance: 8.4
click at [327, 227] on input "DE BELGICA 2128 ([DATE] A [DATE])" at bounding box center [336, 230] width 237 height 23
drag, startPoint x: 380, startPoint y: 232, endPoint x: 390, endPoint y: 232, distance: 9.4
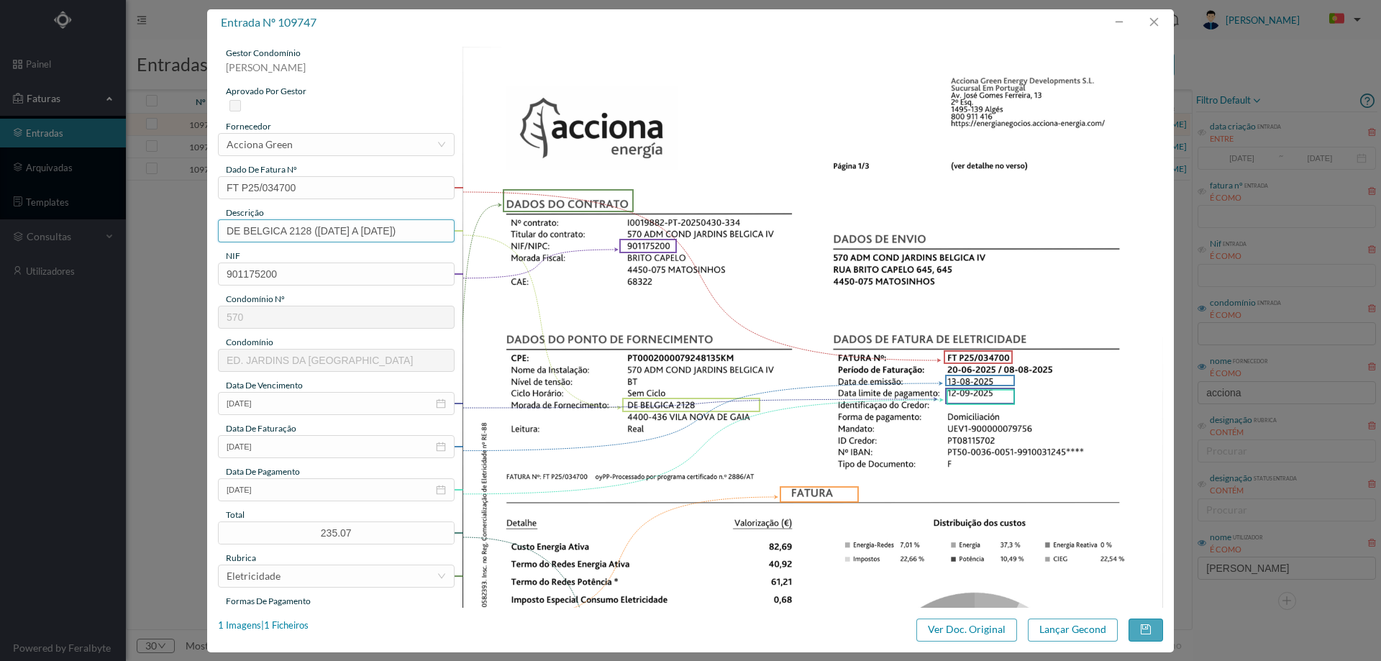
click at [390, 232] on input "DE BELGICA 2128 ([DATE] A [DATE])" at bounding box center [336, 230] width 237 height 23
type input "DE BELGICA 2128 ([DATE] A [DATE])"
click at [1059, 624] on button "Lançar Gecond" at bounding box center [1073, 629] width 90 height 23
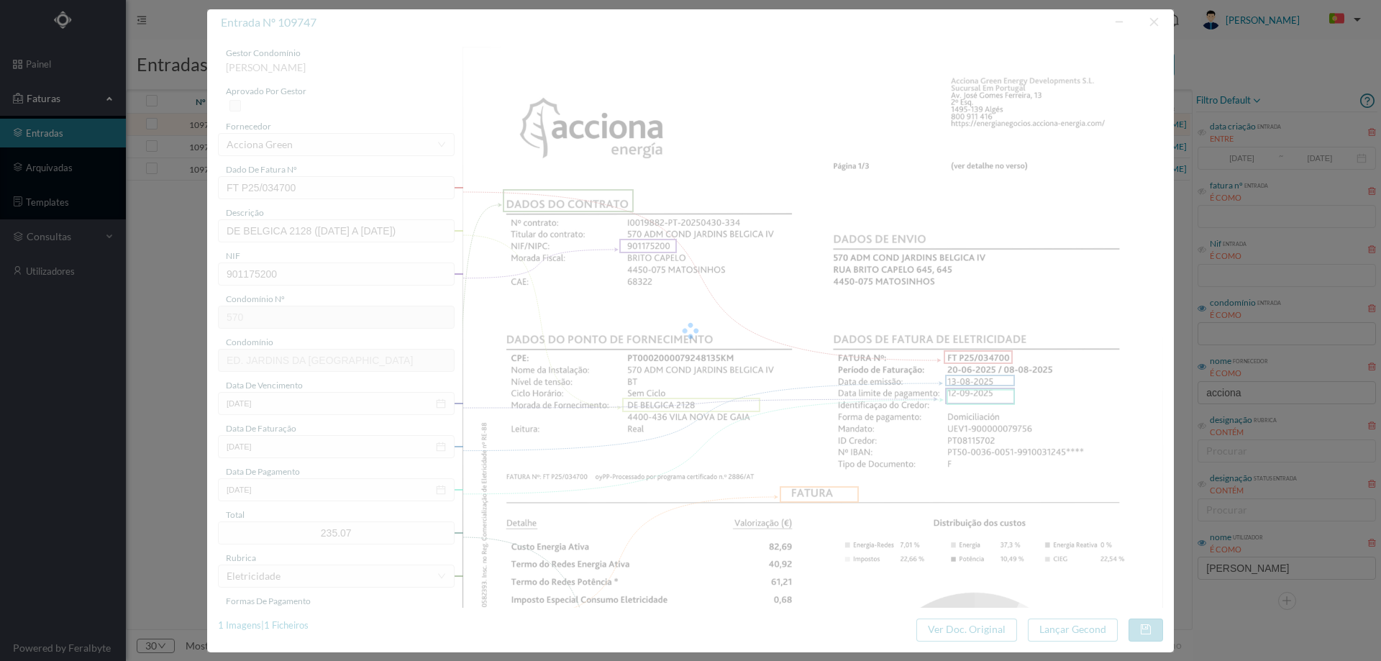
click at [813, 296] on div at bounding box center [690, 330] width 967 height 643
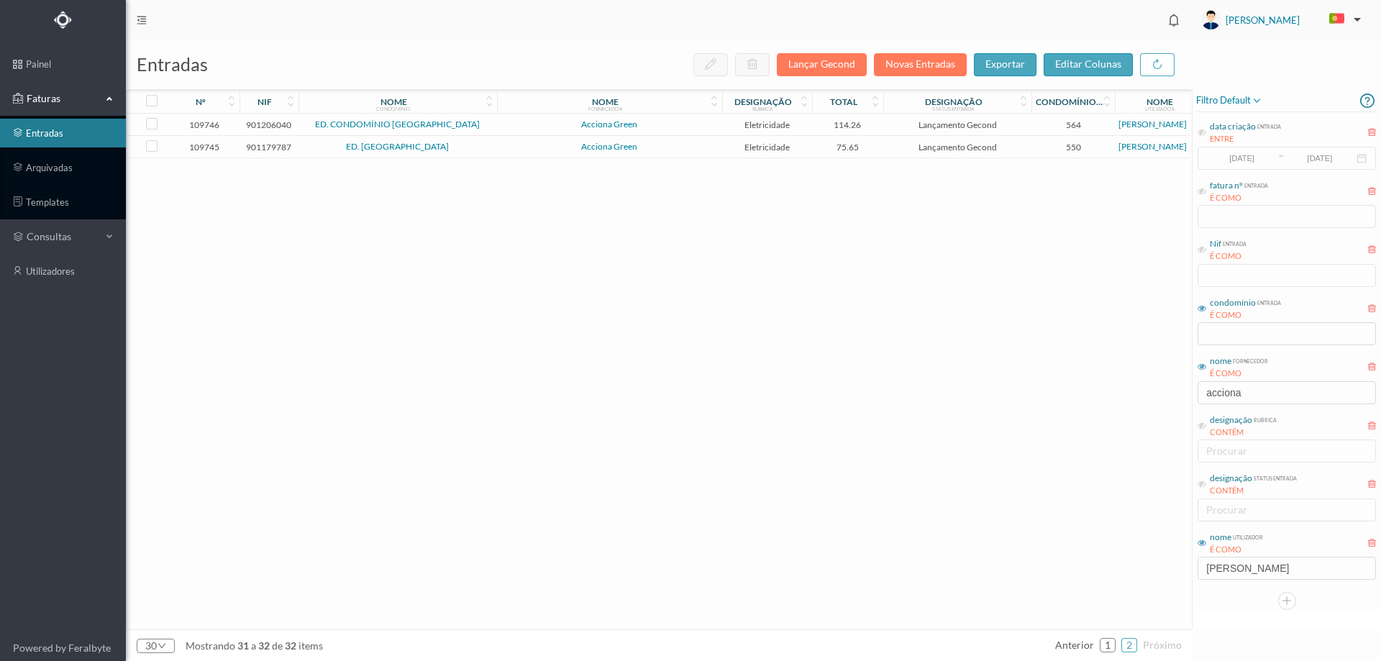
click at [541, 126] on span "Acciona Green" at bounding box center [610, 124] width 218 height 9
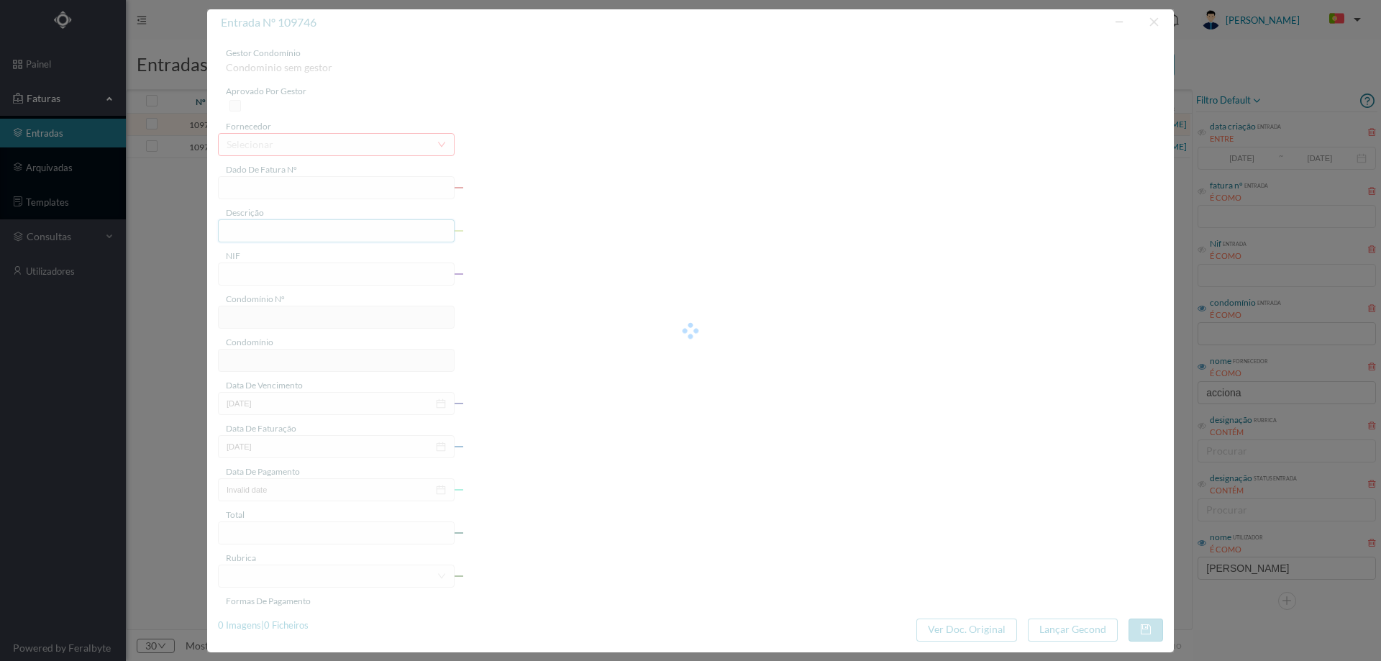
type input "FT P25/034690"
type input "DE ALMEIRIGA NORTE 2832"
type input "901206040"
type input "[DATE]"
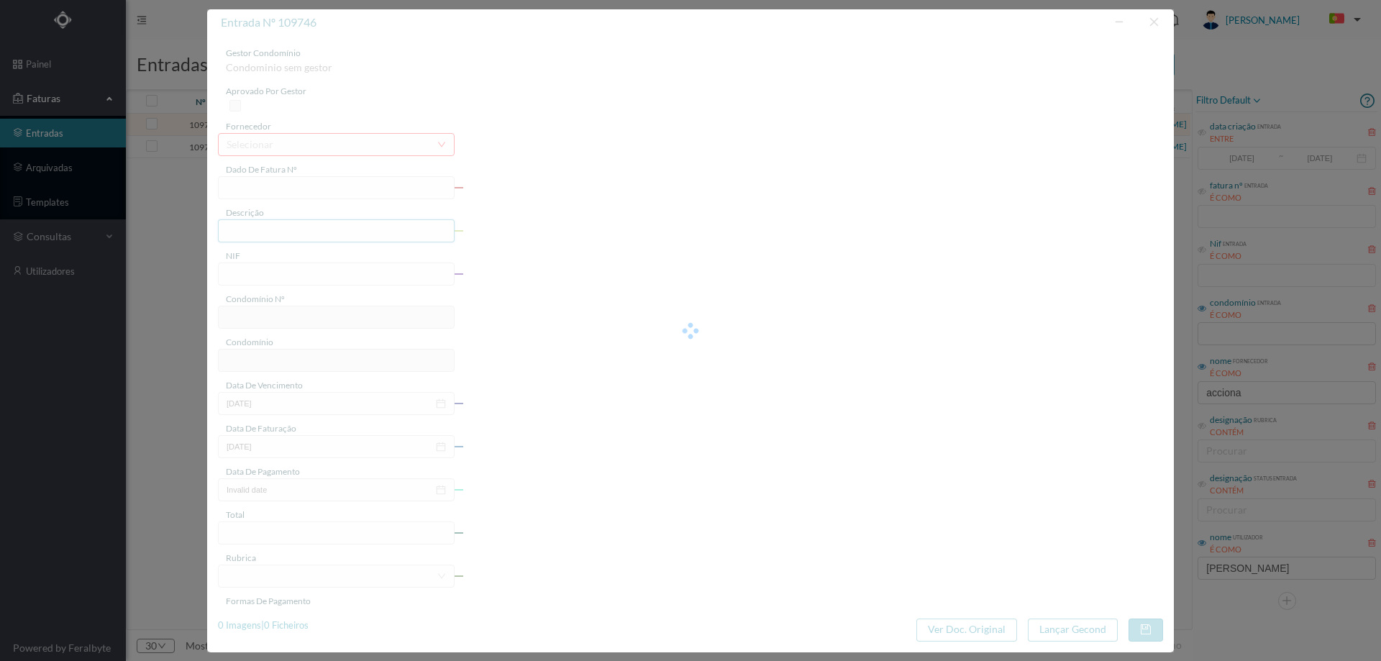
type input "[DATE]"
type input "114.26"
type input "564"
type input "ED. CONDOMÍNIO [GEOGRAPHIC_DATA]"
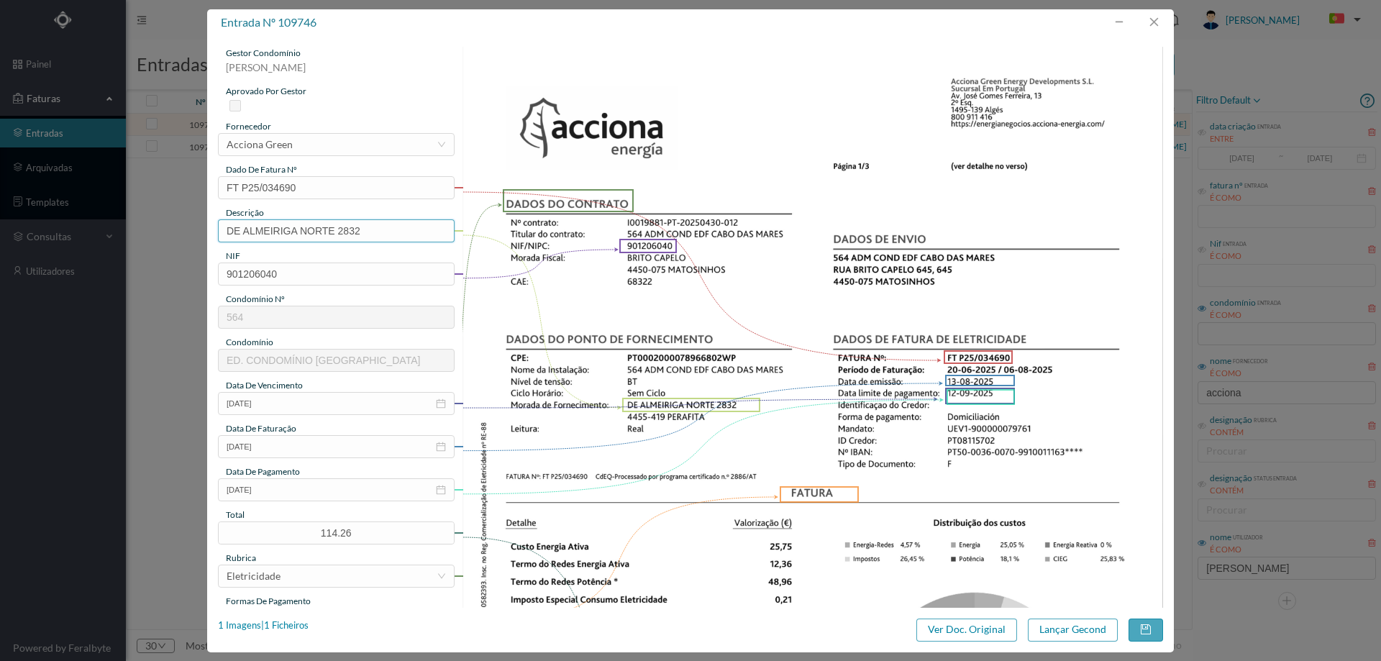
click at [374, 231] on input "DE ALMEIRIGA NORTE 2832" at bounding box center [336, 230] width 237 height 23
paste input "([DATE] A [DATE])"
drag, startPoint x: 390, startPoint y: 232, endPoint x: 402, endPoint y: 232, distance: 12.2
click at [402, 232] on input "DE ALMEIRIGA NORTE 2832 ([DATE] A [DATE])" at bounding box center [336, 230] width 237 height 23
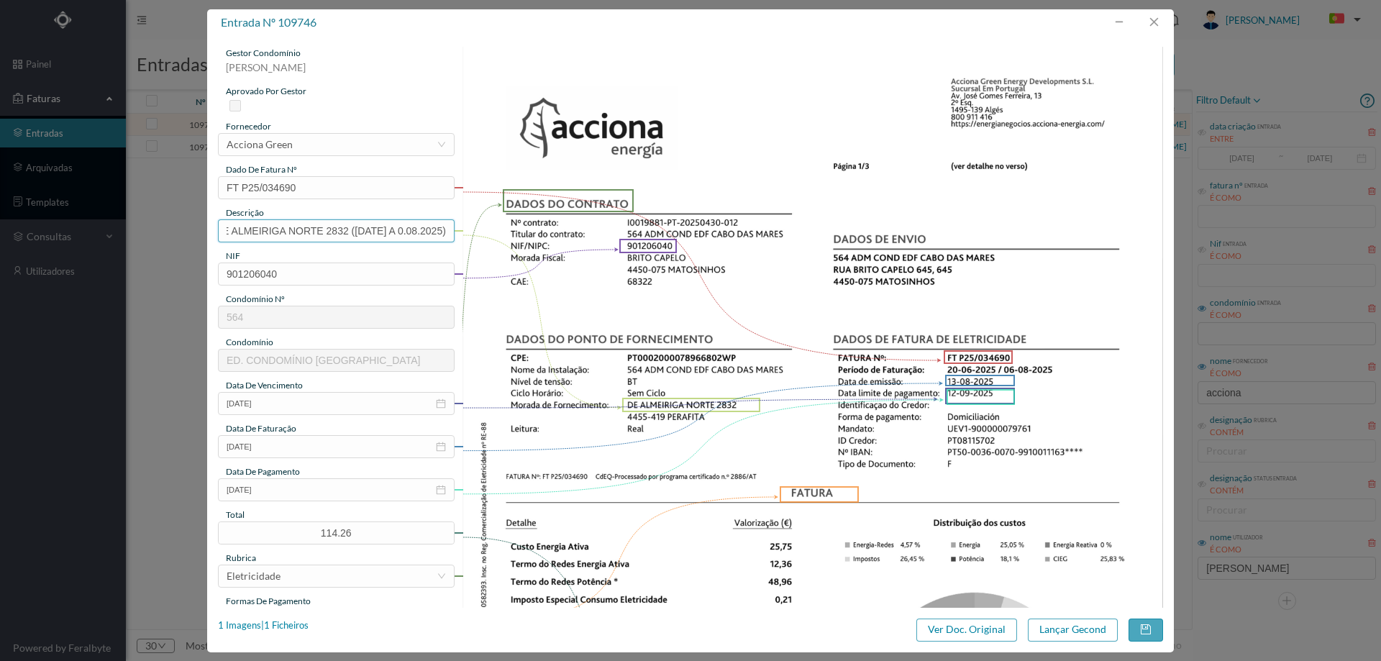
scroll to position [0, 31]
drag, startPoint x: 332, startPoint y: 230, endPoint x: 342, endPoint y: 230, distance: 10.1
click at [342, 230] on input "DE ALMEIRIGA NORTE 2832 ([DATE] A [DATE])" at bounding box center [336, 230] width 237 height 23
click at [347, 231] on input "DE ALMEIRIGA NORTE 2832 ([DATE] A [DATE])" at bounding box center [336, 230] width 237 height 23
click at [343, 232] on input "DE ALMEIRIGA NORTE 2832 ([DATE] A [DATE])" at bounding box center [336, 230] width 237 height 23
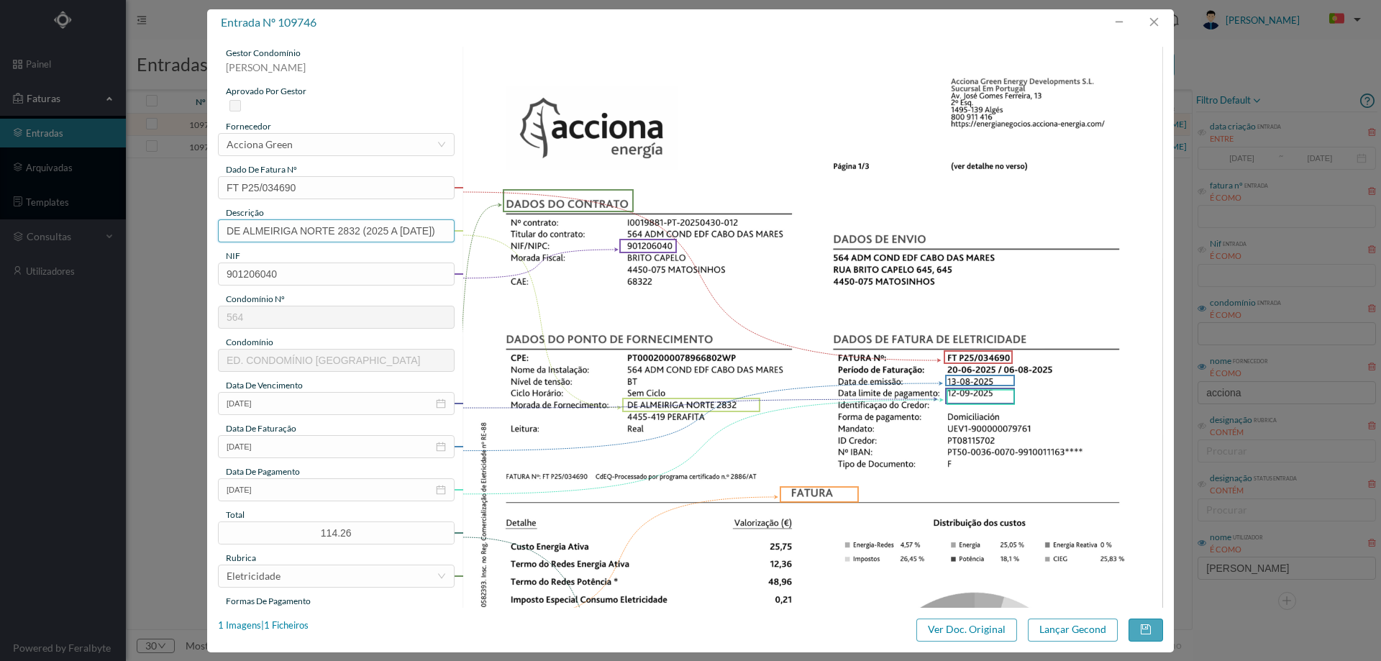
scroll to position [0, 9]
type input "DE ALMEIRIGA NORTE 2832 ([DATE] A [DATE])"
click at [1084, 636] on button "Lançar Gecond" at bounding box center [1073, 629] width 90 height 23
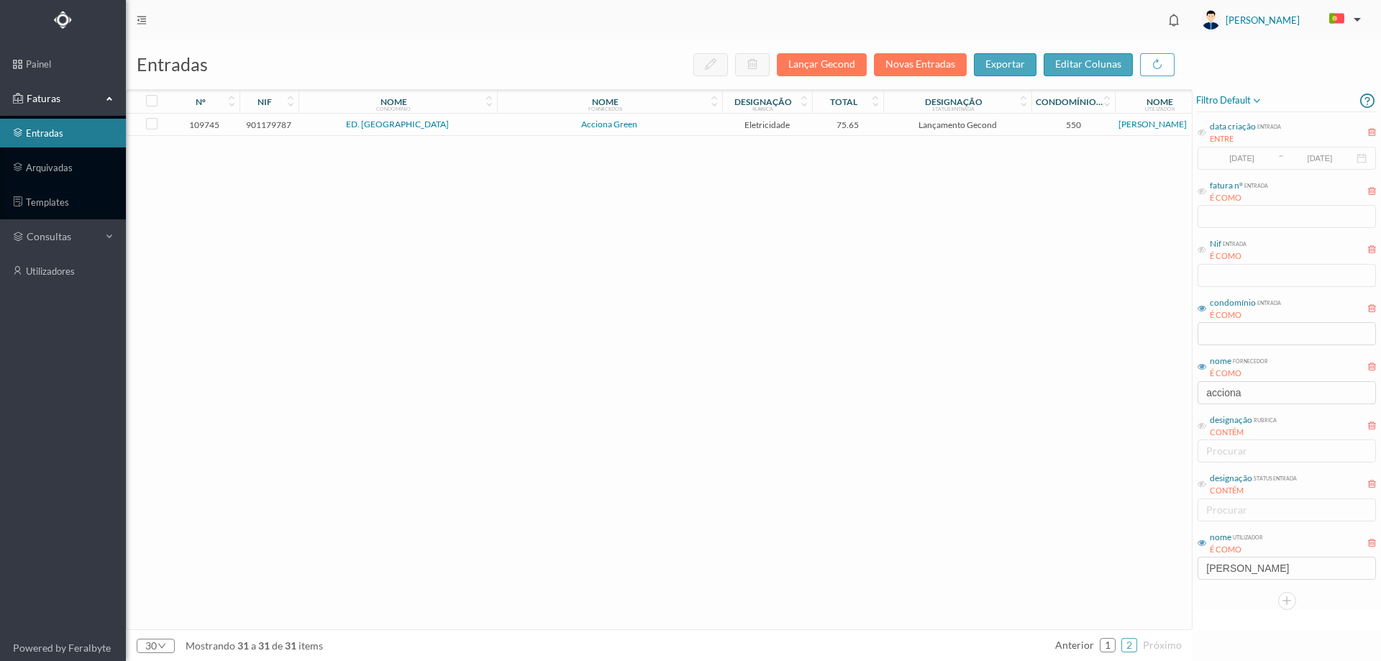
click at [470, 124] on span "ED. [GEOGRAPHIC_DATA]" at bounding box center [397, 124] width 191 height 9
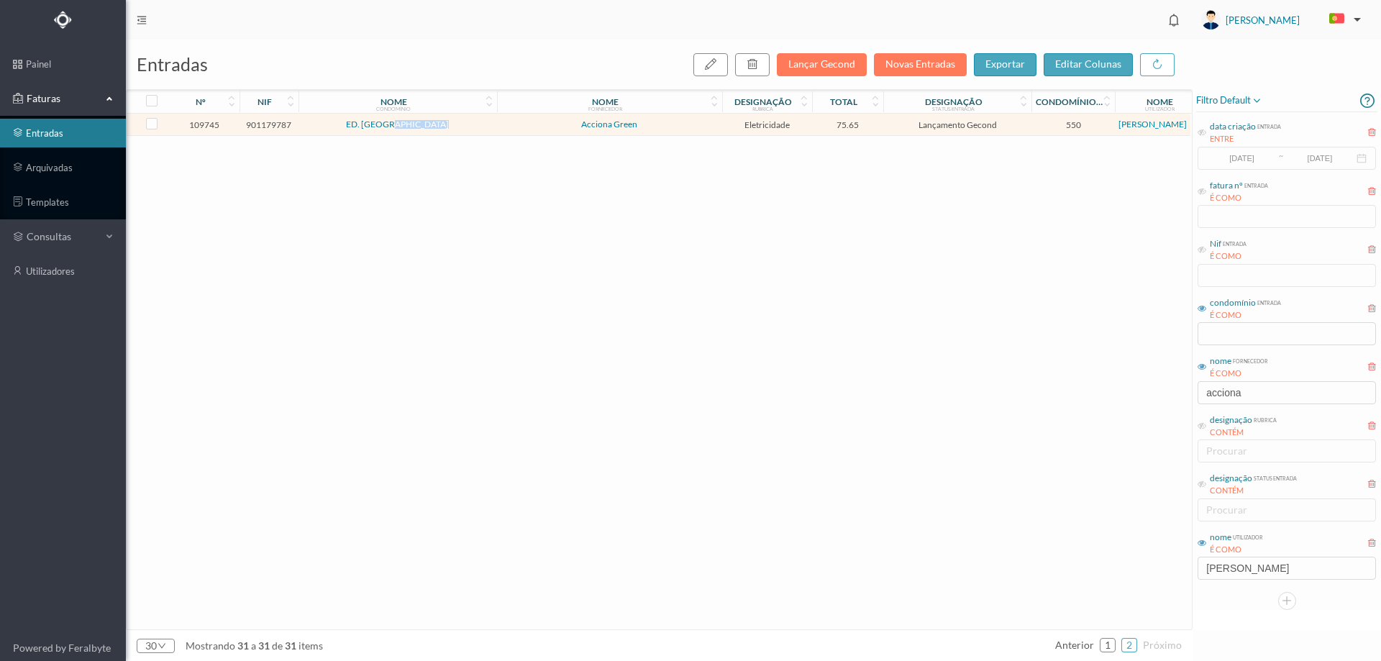
click at [470, 124] on span "ED. [GEOGRAPHIC_DATA]" at bounding box center [397, 124] width 191 height 9
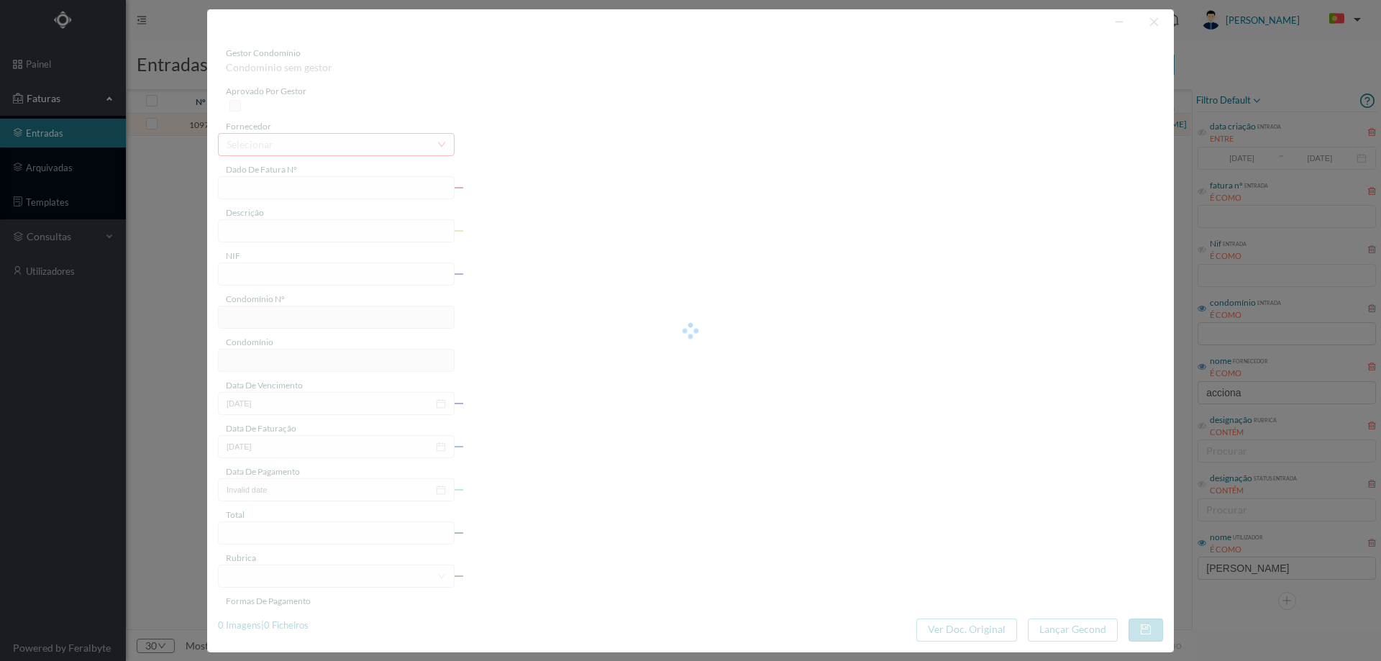
type input "FT P25/034681"
type input "[DATE]"
type input "901179787"
type input "[DATE]"
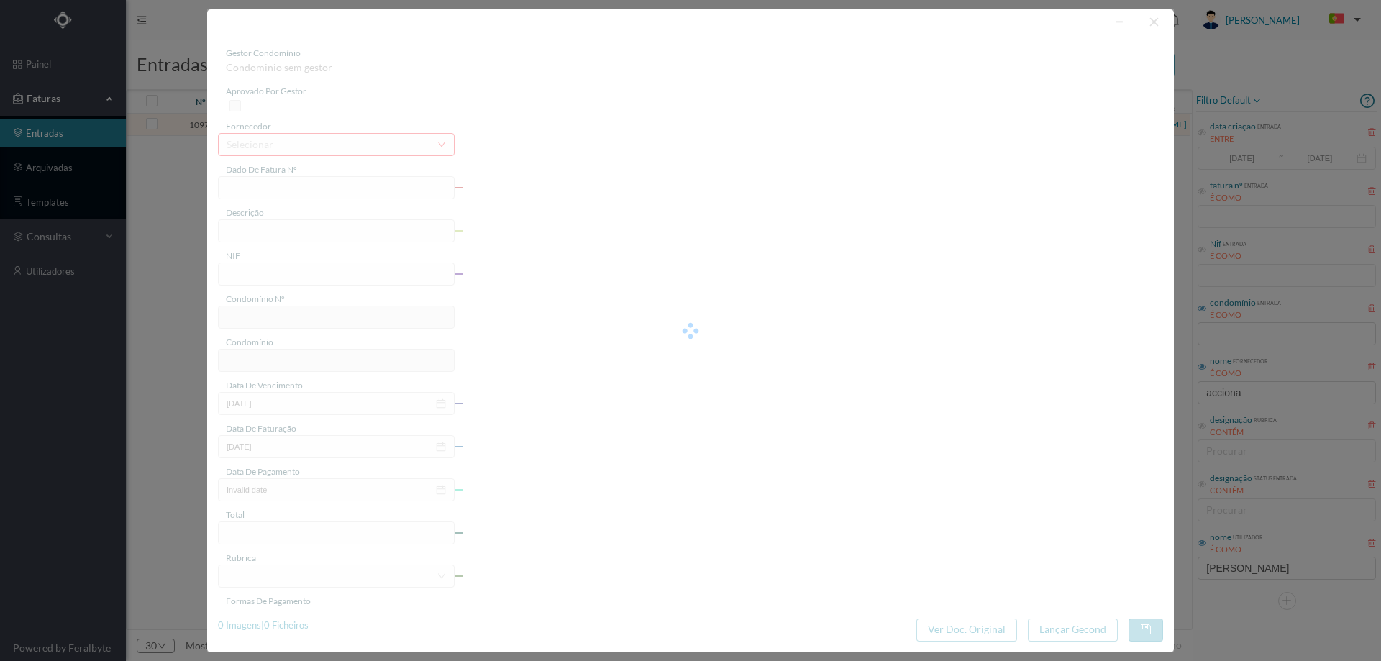
type input "[DATE]"
type input "75.65"
type input "550"
type input "ED. [GEOGRAPHIC_DATA]"
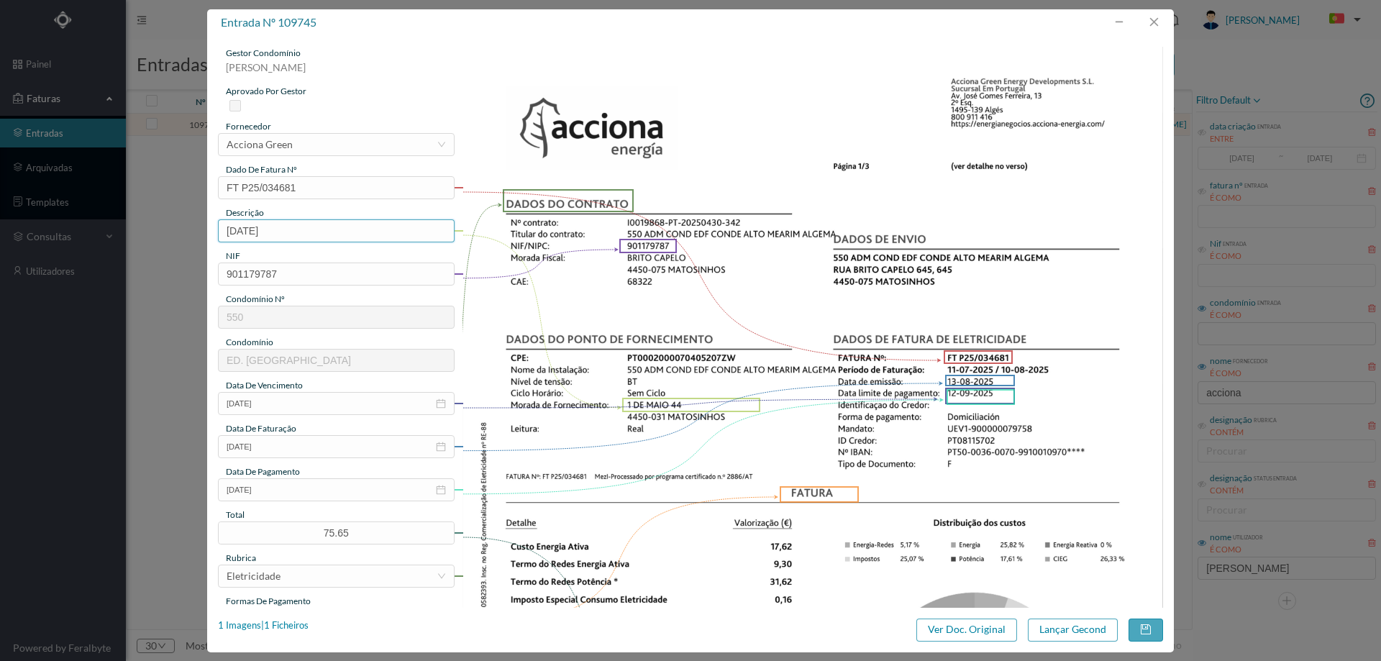
click at [313, 231] on input "[DATE]" at bounding box center [336, 230] width 237 height 23
paste input "([DATE] A [DATE])"
type input "[DATE] ([DATE] A [DATE])"
click at [1081, 634] on button "Lançar Gecond" at bounding box center [1073, 629] width 90 height 23
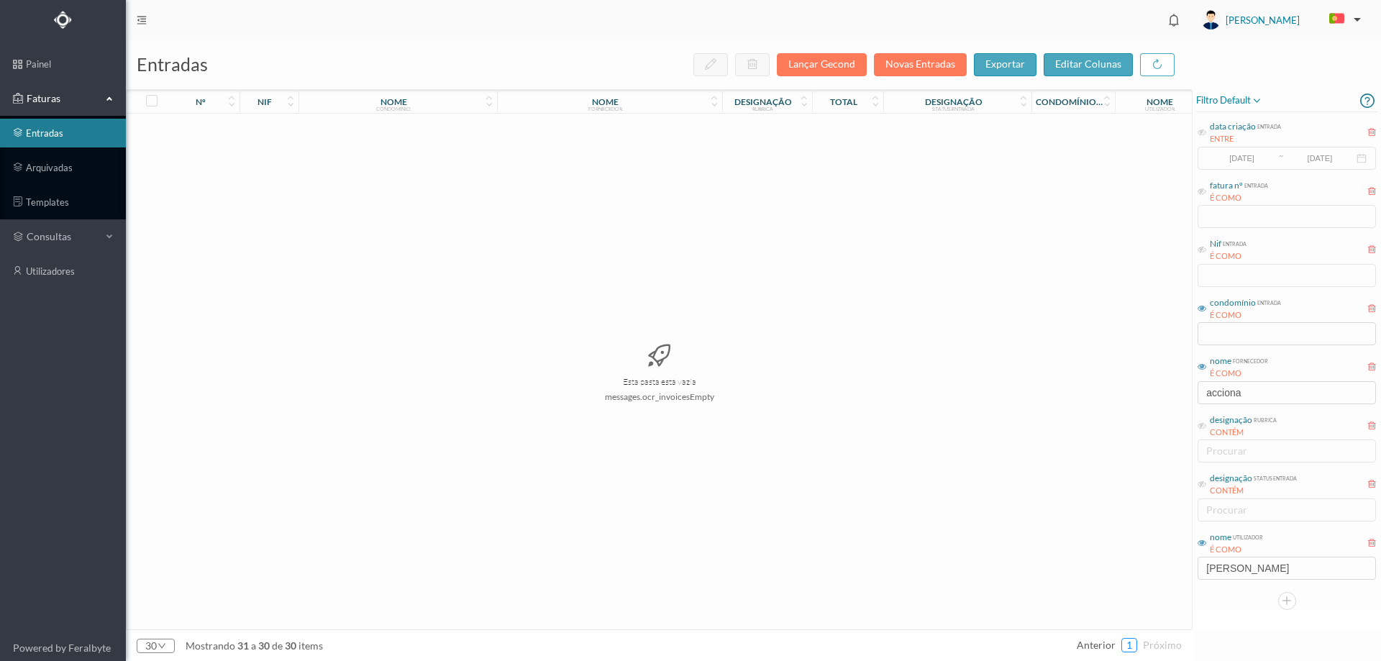
click at [1131, 647] on link "1" at bounding box center [1129, 645] width 14 height 22
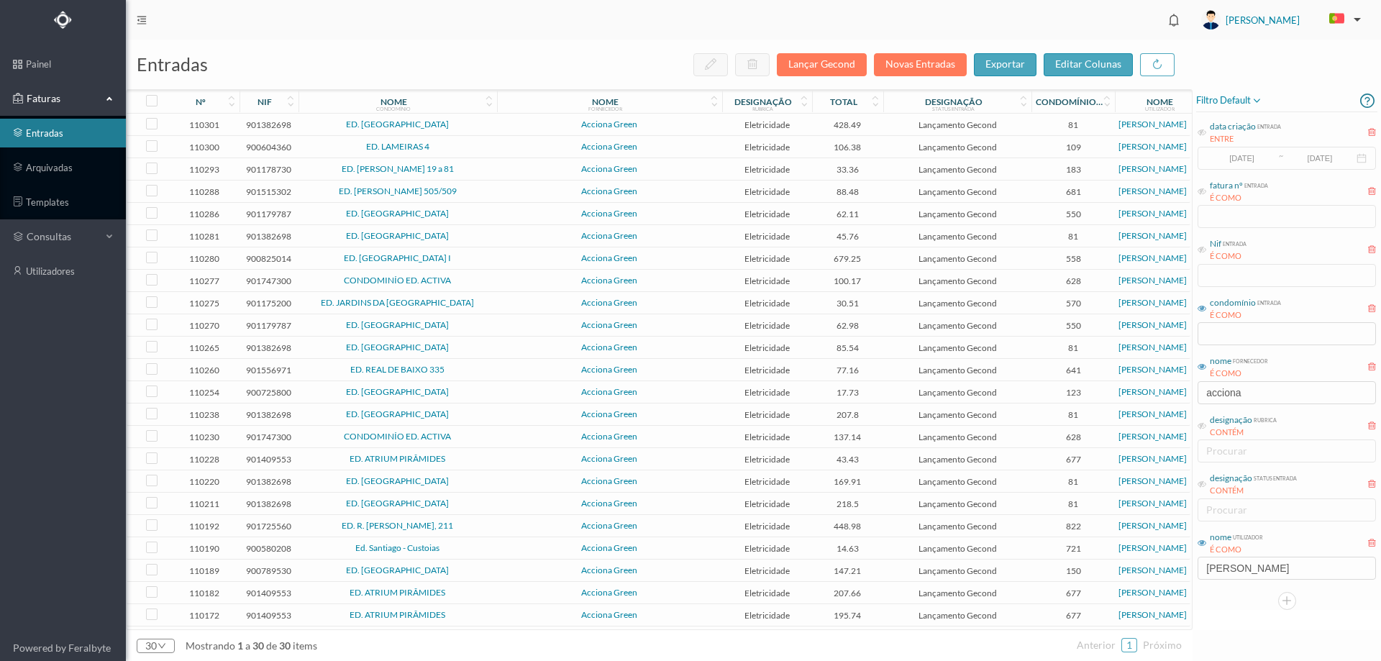
click at [467, 132] on td "ED. [GEOGRAPHIC_DATA]" at bounding box center [397, 125] width 198 height 22
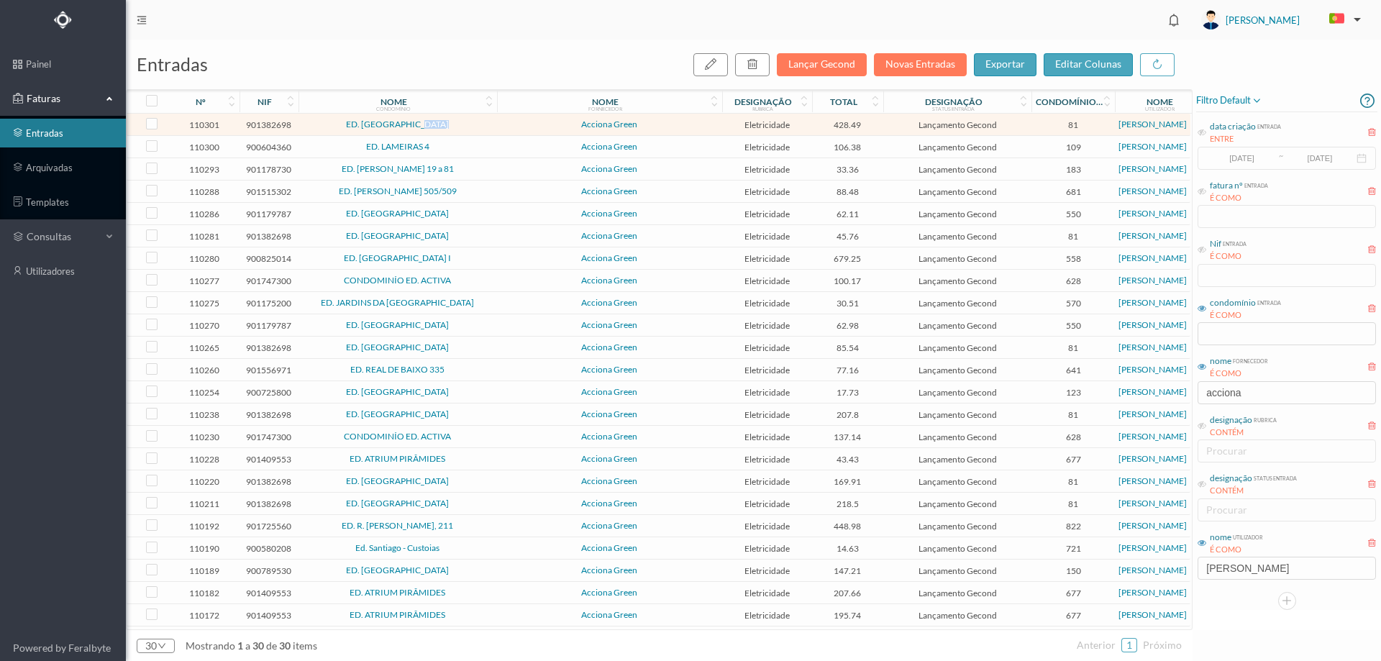
click at [467, 132] on td "ED. [GEOGRAPHIC_DATA]" at bounding box center [397, 125] width 198 height 22
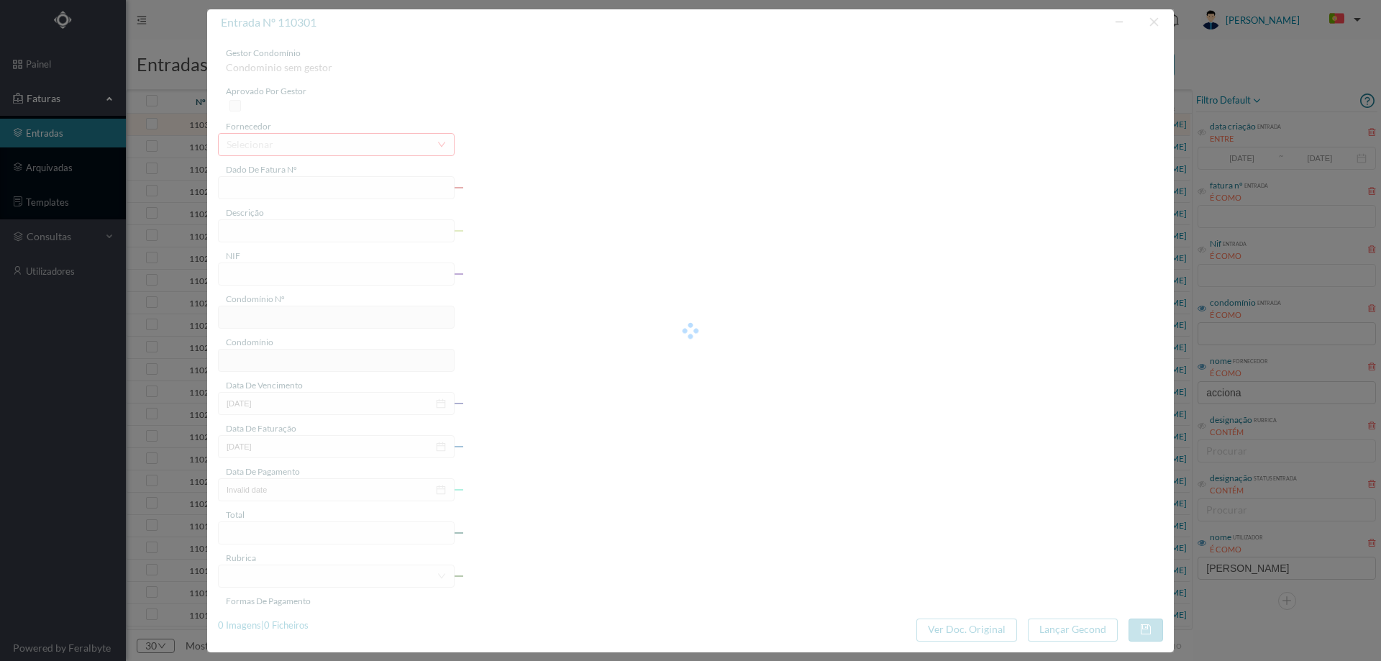
type input "FT P25/035606"
type input "DO VISO 151"
type input "901382698"
type input "[DATE]"
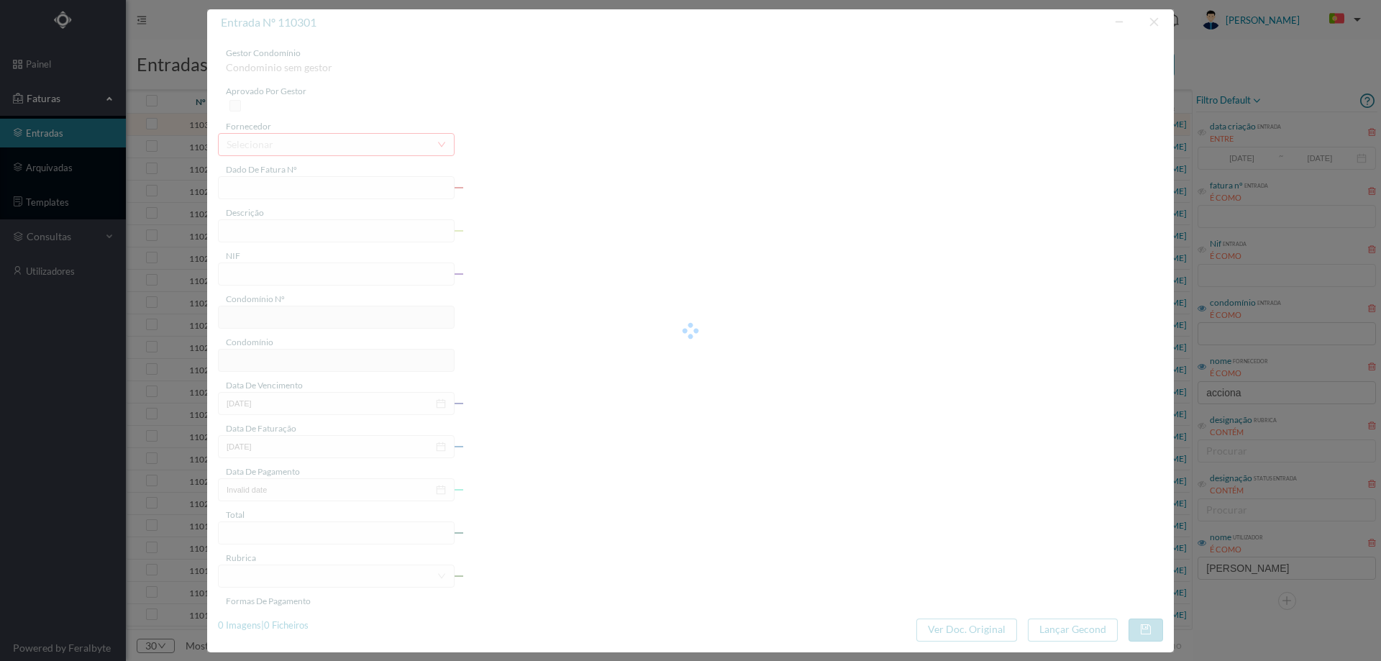
type input "[DATE]"
type input "428.49"
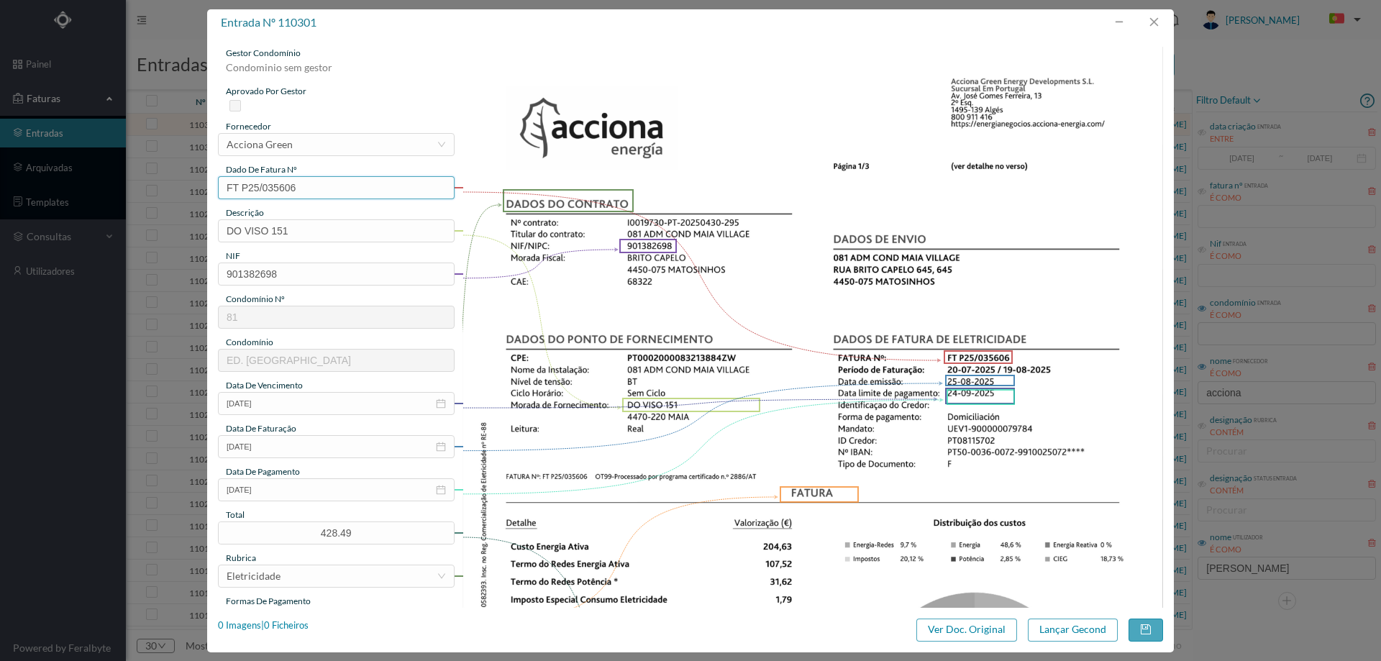
type input "81"
type input "ED. [GEOGRAPHIC_DATA]"
click at [355, 234] on input "DO VISO 151" at bounding box center [336, 230] width 237 height 23
paste input "([DATE] A [DATE])"
click at [304, 231] on input "DO VISO 151 ([DATE] A [DATE])" at bounding box center [336, 230] width 237 height 23
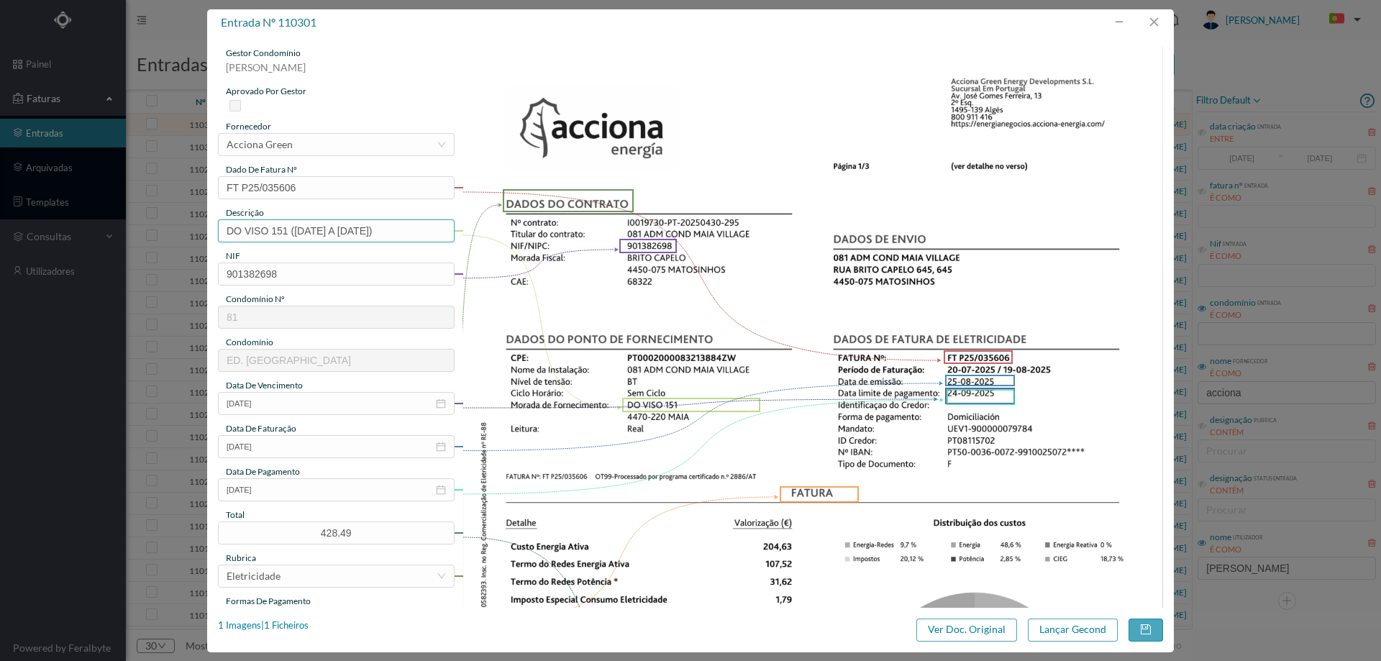
click at [296, 231] on input "DO VISO 151 ([DATE] A [DATE])" at bounding box center [336, 230] width 237 height 23
drag, startPoint x: 296, startPoint y: 231, endPoint x: 305, endPoint y: 231, distance: 8.6
click at [305, 231] on input "DO VISO 151 ([DATE] A [DATE])" at bounding box center [336, 230] width 237 height 23
click at [303, 231] on input "DO VISO 151 ([DATE] A [DATE])" at bounding box center [336, 230] width 237 height 23
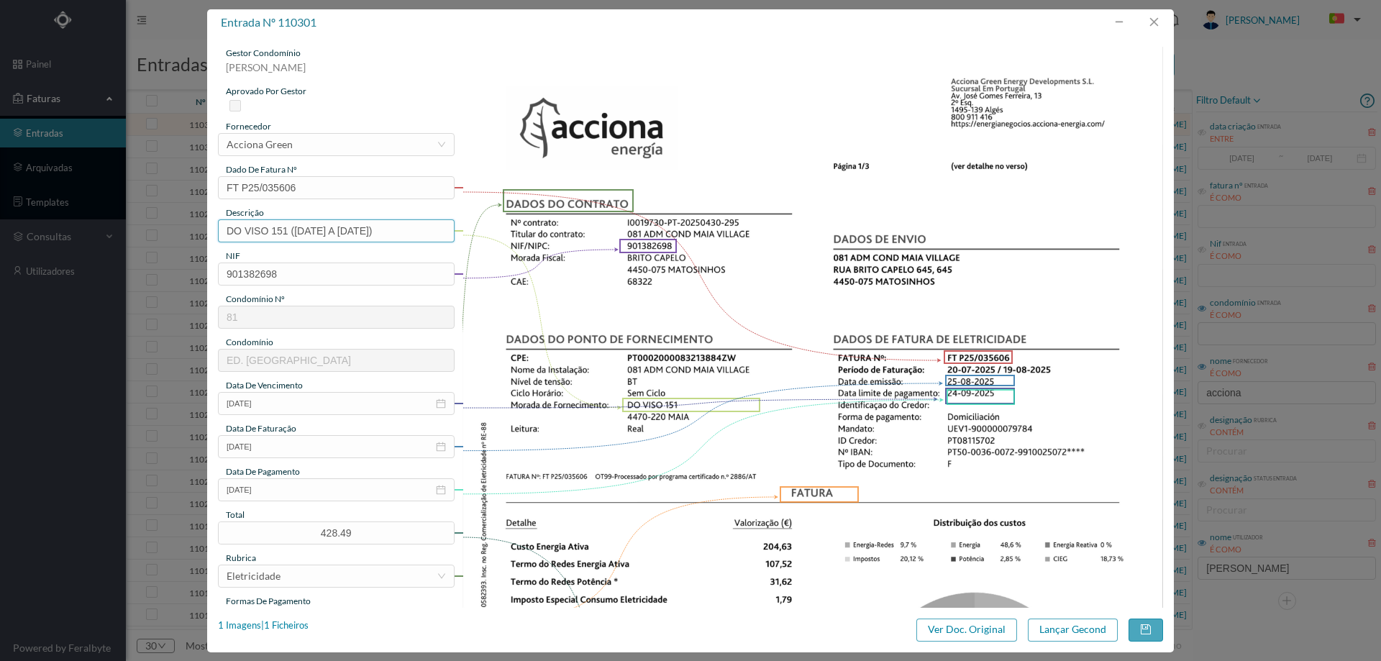
click at [322, 227] on input "DO VISO 151 ([DATE] A [DATE])" at bounding box center [336, 230] width 237 height 23
click at [298, 230] on input "DO VISO 151 ([DATE] A [DATE])" at bounding box center [336, 230] width 237 height 23
click at [306, 234] on input "DO VISO 151 ([DATE] A [DATE])" at bounding box center [336, 230] width 237 height 23
click at [299, 227] on input "DO VISO 151 ([DATE] A [DATE])" at bounding box center [336, 230] width 237 height 23
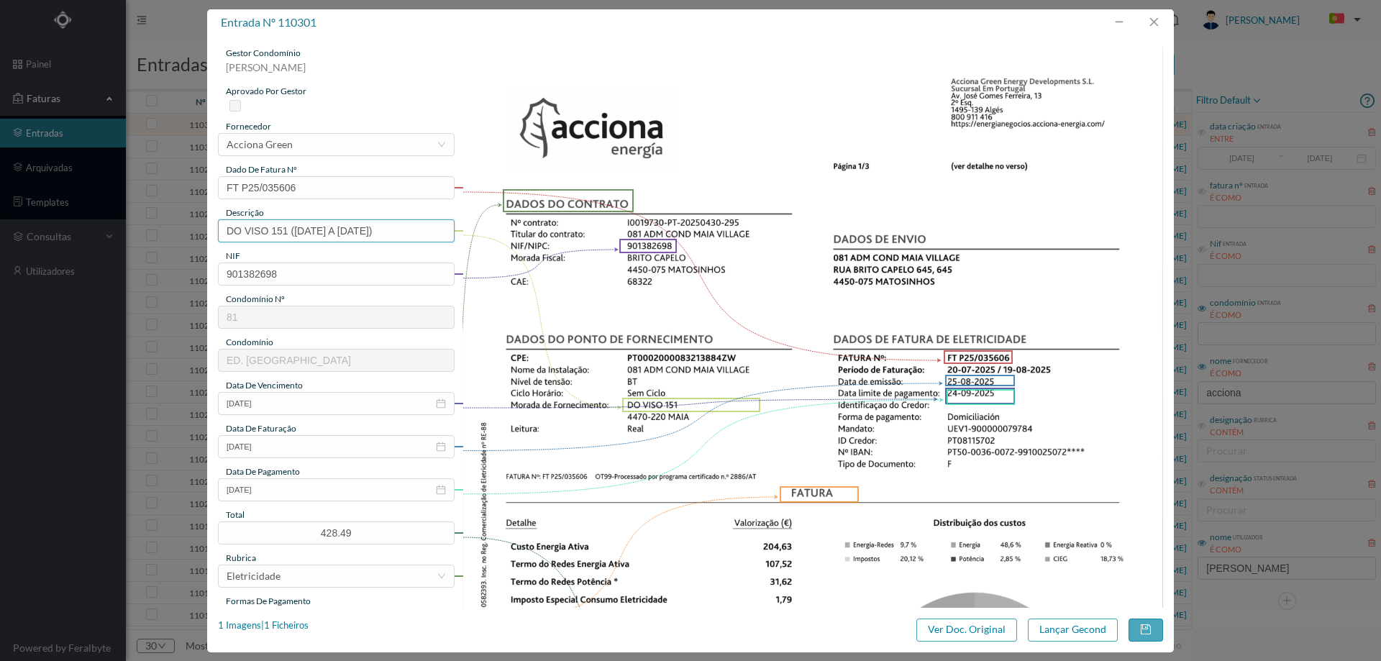
click at [309, 228] on input "DO VISO 151 ([DATE] A [DATE])" at bounding box center [336, 230] width 237 height 23
click at [367, 231] on input "DO VISO 151 ([DATE] A [DATE])" at bounding box center [336, 230] width 237 height 23
drag, startPoint x: 421, startPoint y: 232, endPoint x: 347, endPoint y: 243, distance: 74.1
click at [290, 229] on input "DO VISO 151 ([DATE] A [DATE])" at bounding box center [336, 230] width 237 height 23
type input "DO VISO 151 ([DATE] A [DATE])"
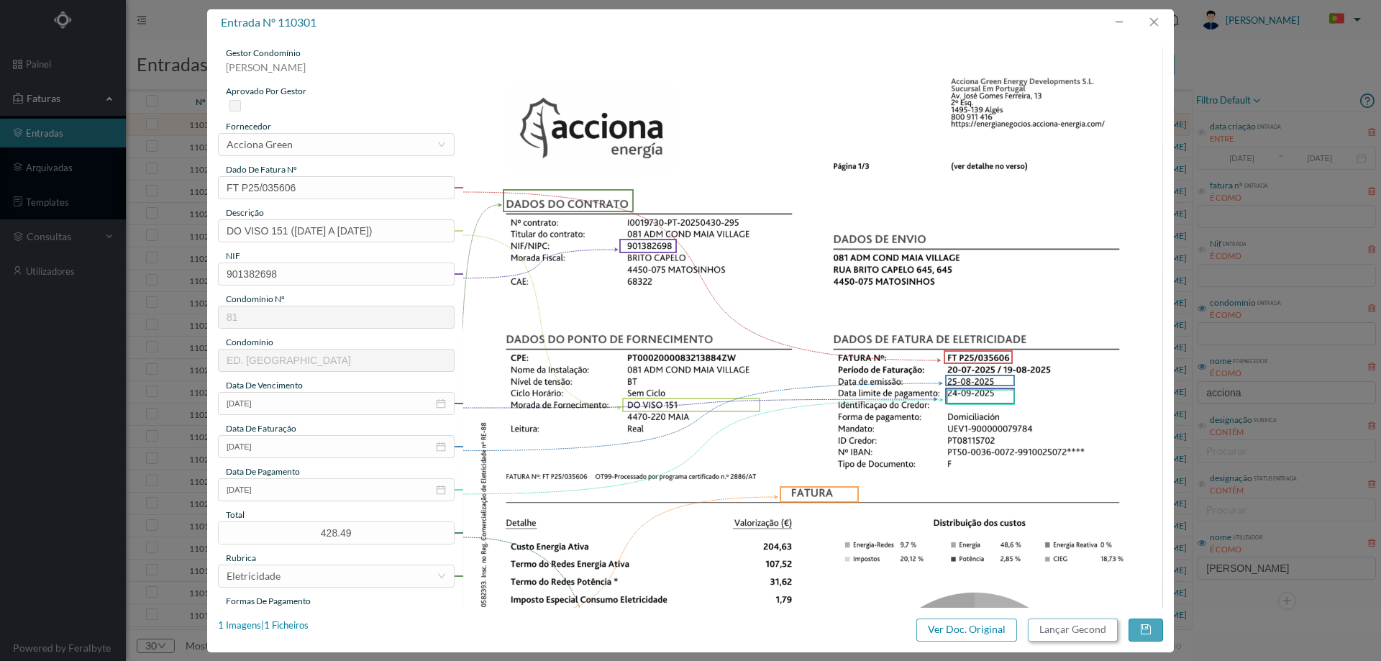
click at [1063, 631] on button "Lançar Gecond" at bounding box center [1073, 629] width 90 height 23
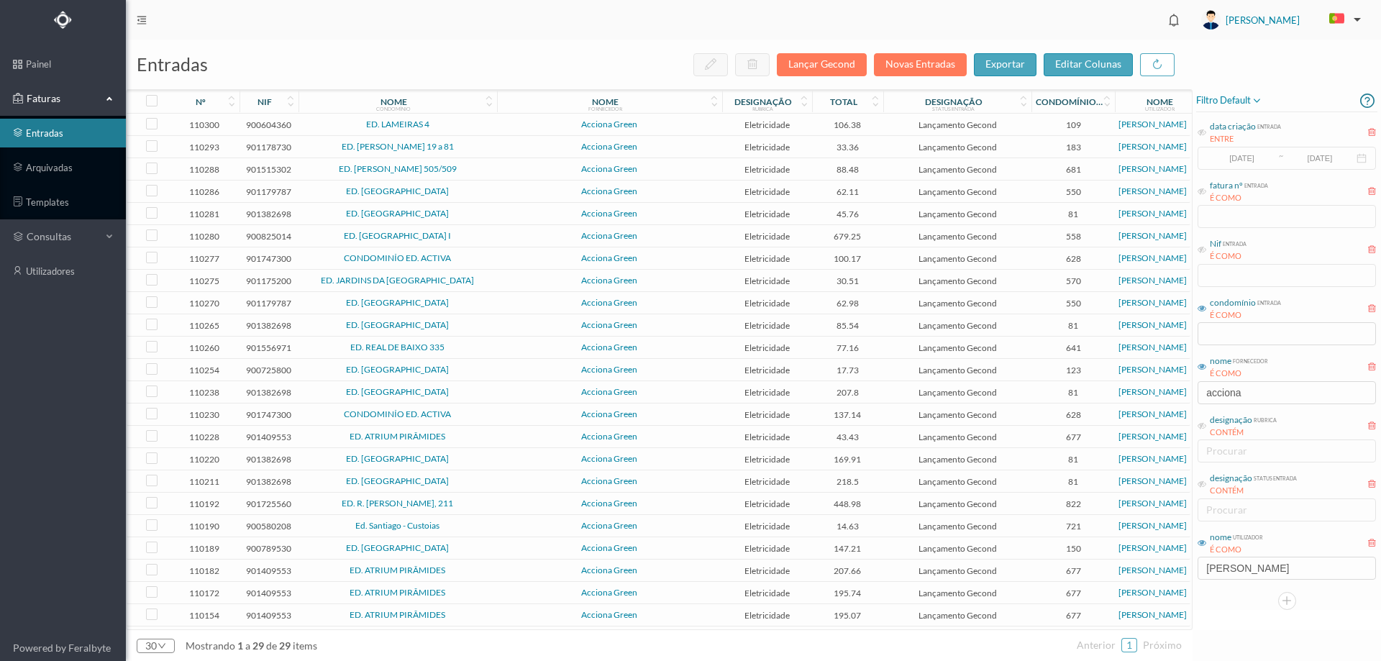
click at [452, 121] on span "ED. LAMEIRAS 4" at bounding box center [397, 124] width 191 height 9
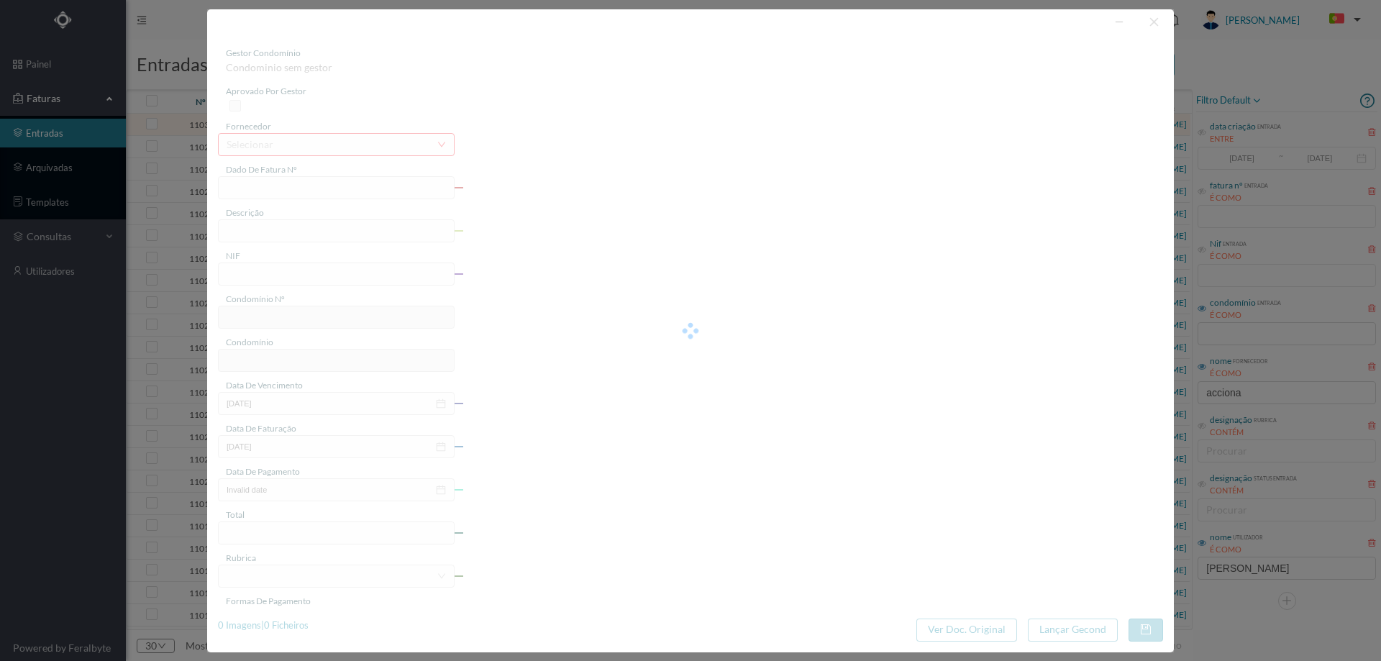
type input "FT P25/036010"
type input "DOUTOR [PERSON_NAME]"
type input "900604360"
type input "[DATE]"
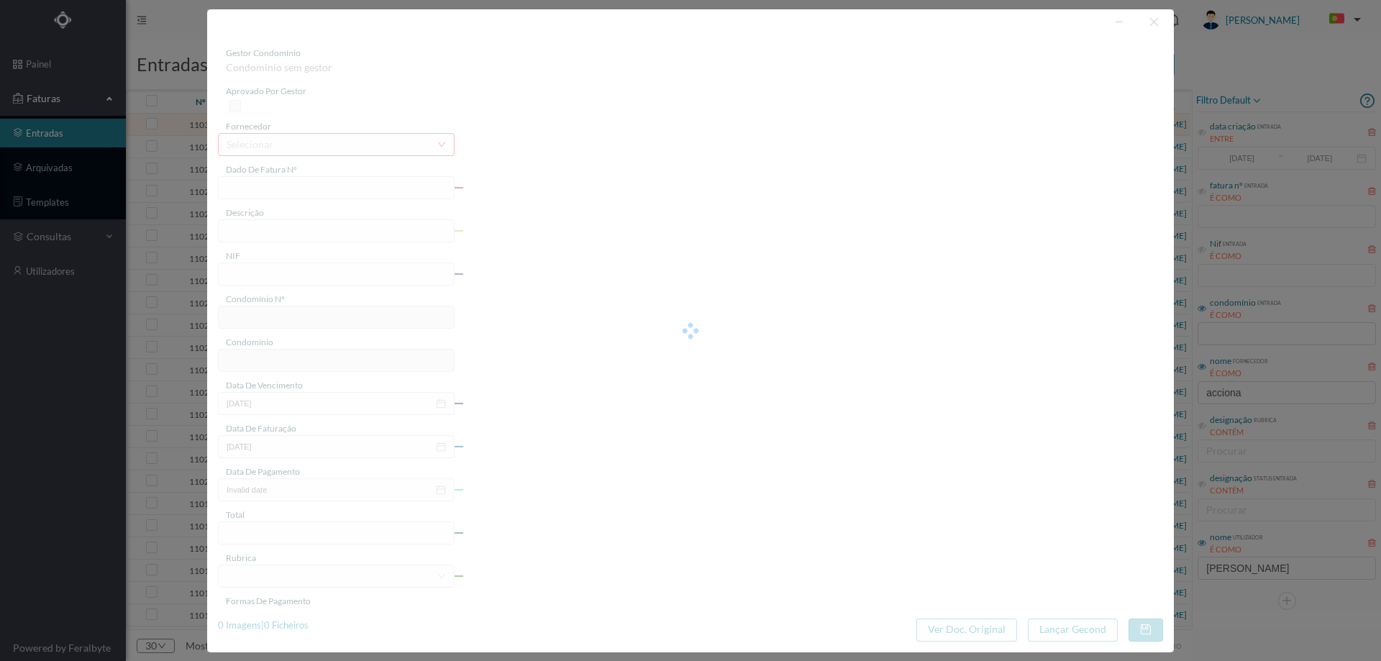
type input "[DATE]"
type input "106.38"
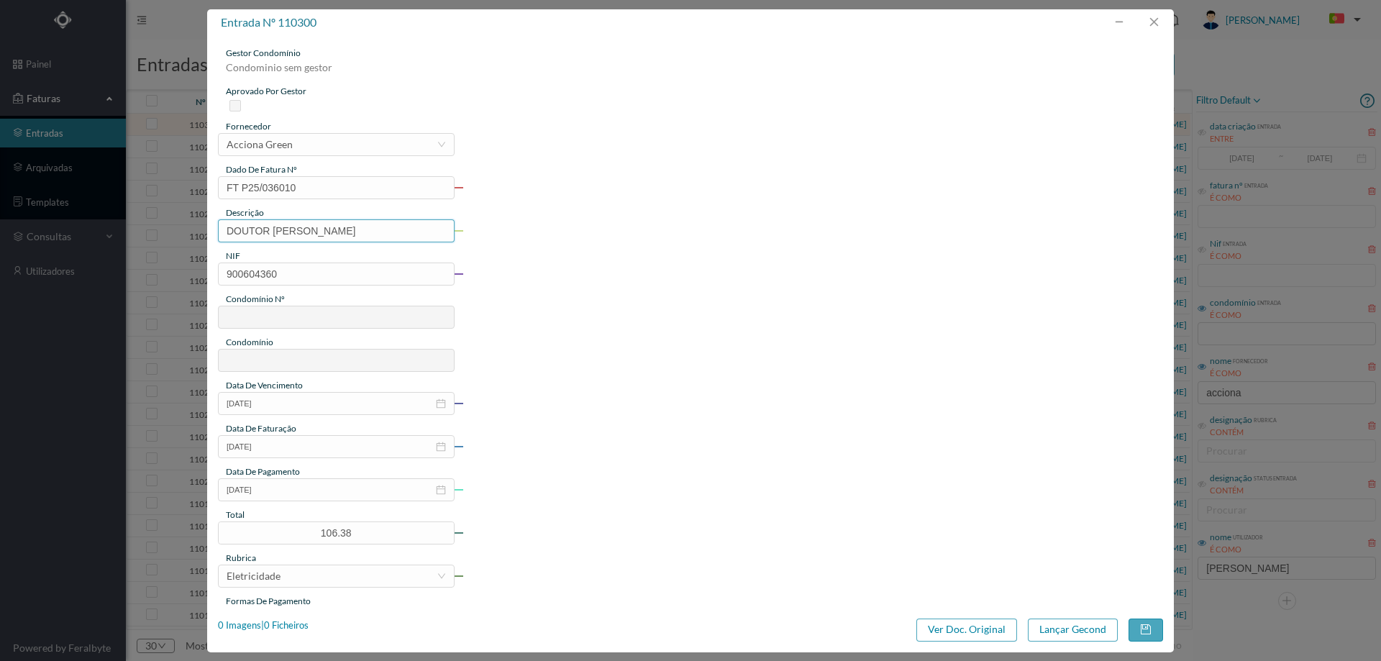
type input "109"
type input "ED. LAMEIRAS 4"
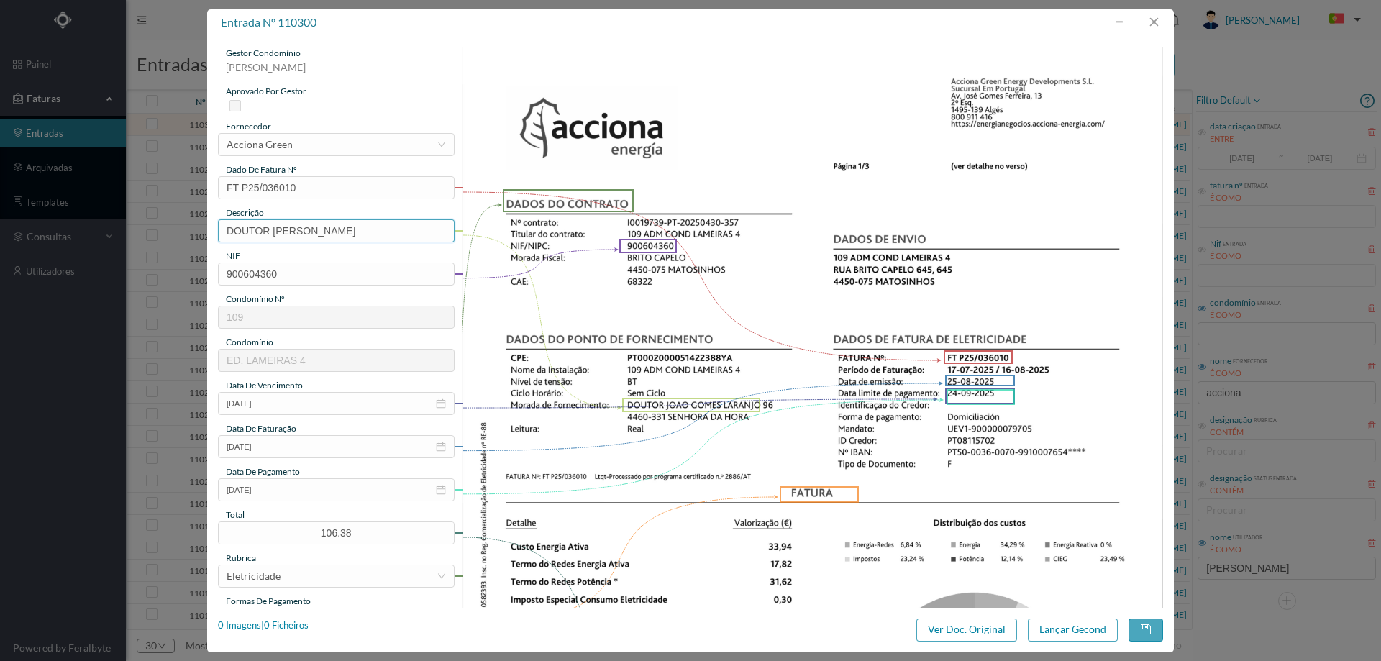
click at [411, 225] on input "DOUTOR [PERSON_NAME]" at bounding box center [336, 230] width 237 height 23
drag, startPoint x: 411, startPoint y: 224, endPoint x: 91, endPoint y: 231, distance: 320.1
click at [91, 231] on div "entrada nº 110300 gestor condomínio Hugo Moreira aprovado por gestor fornecedor…" at bounding box center [690, 330] width 1381 height 661
paste input "(20.06.2025 A 19.08.2025)"
click at [301, 229] on input "(20.06.2025 A 19.08.2025)" at bounding box center [336, 230] width 237 height 23
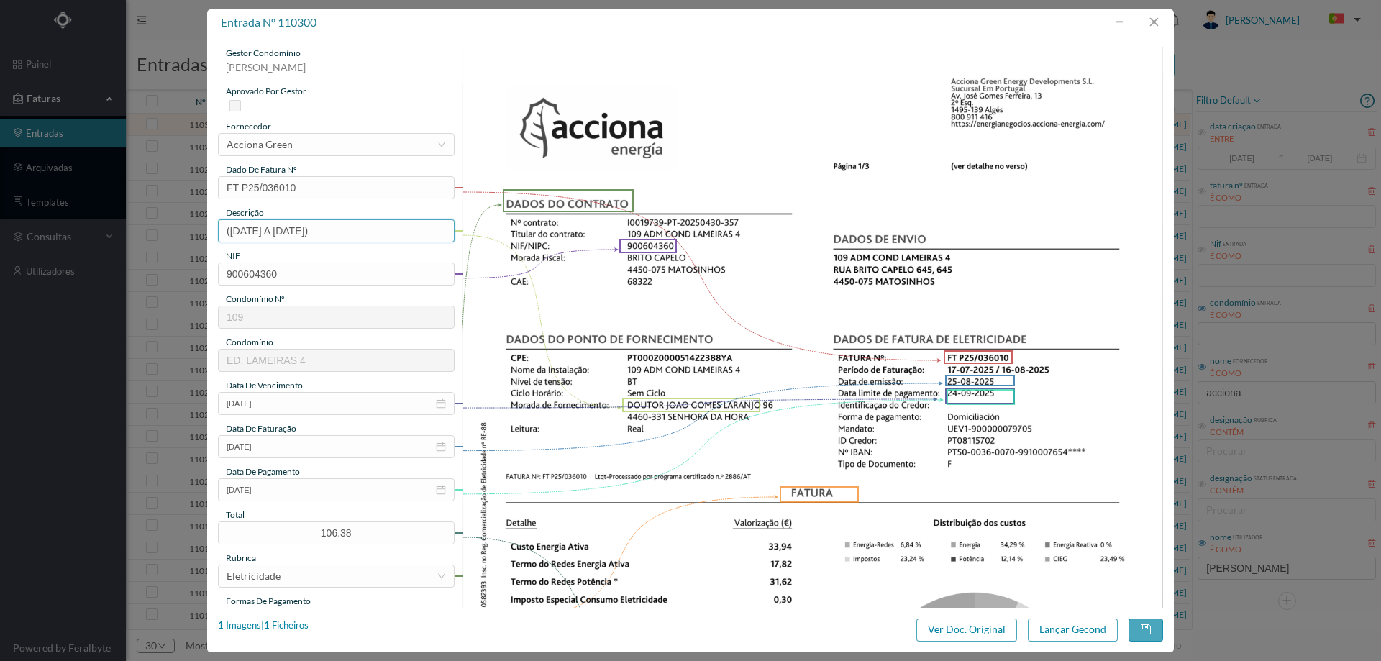
click at [234, 232] on input "(20.06.2025 A 16.08.2025)" at bounding box center [336, 230] width 237 height 23
drag, startPoint x: 231, startPoint y: 231, endPoint x: 241, endPoint y: 231, distance: 10.1
click at [241, 231] on input "(20.06.2025 A 16.08.2025)" at bounding box center [336, 230] width 237 height 23
click at [252, 232] on input "(17.06.2025 A 16.08.2025)" at bounding box center [336, 230] width 237 height 23
type input "(17.07.2025 A 16.08.2025)"
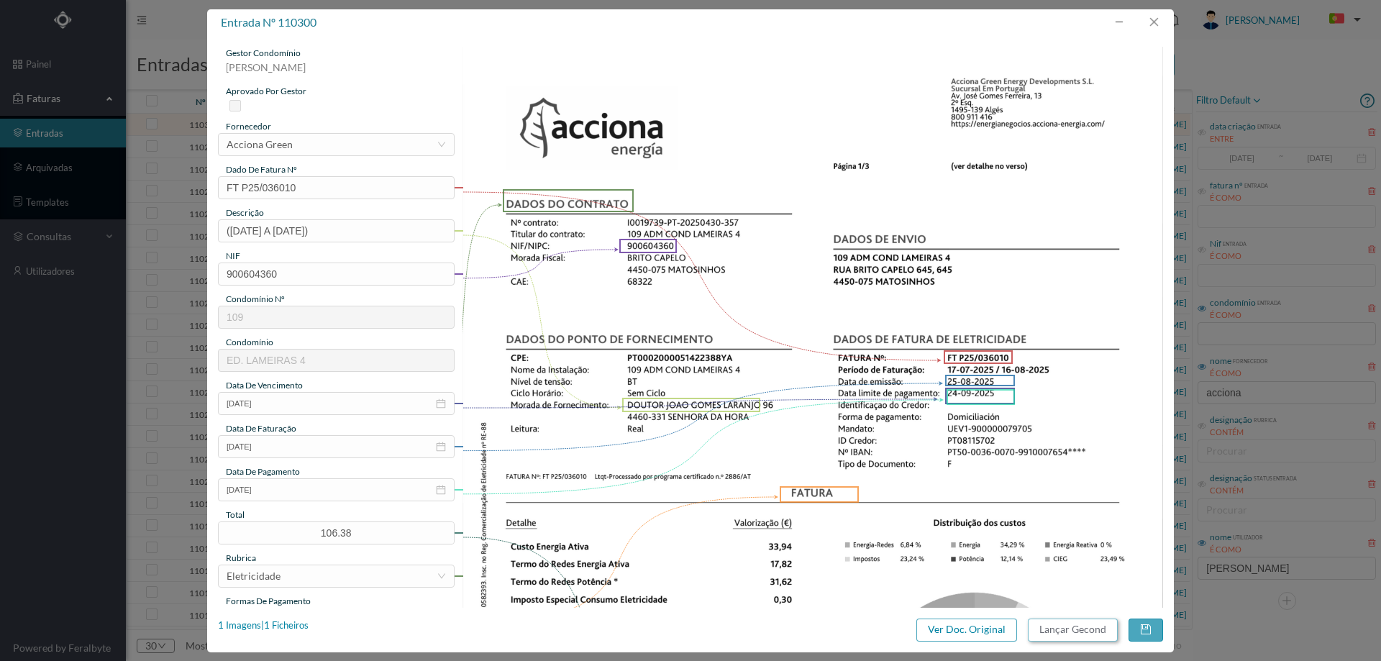
click at [1059, 629] on button "Lançar Gecond" at bounding box center [1073, 629] width 90 height 23
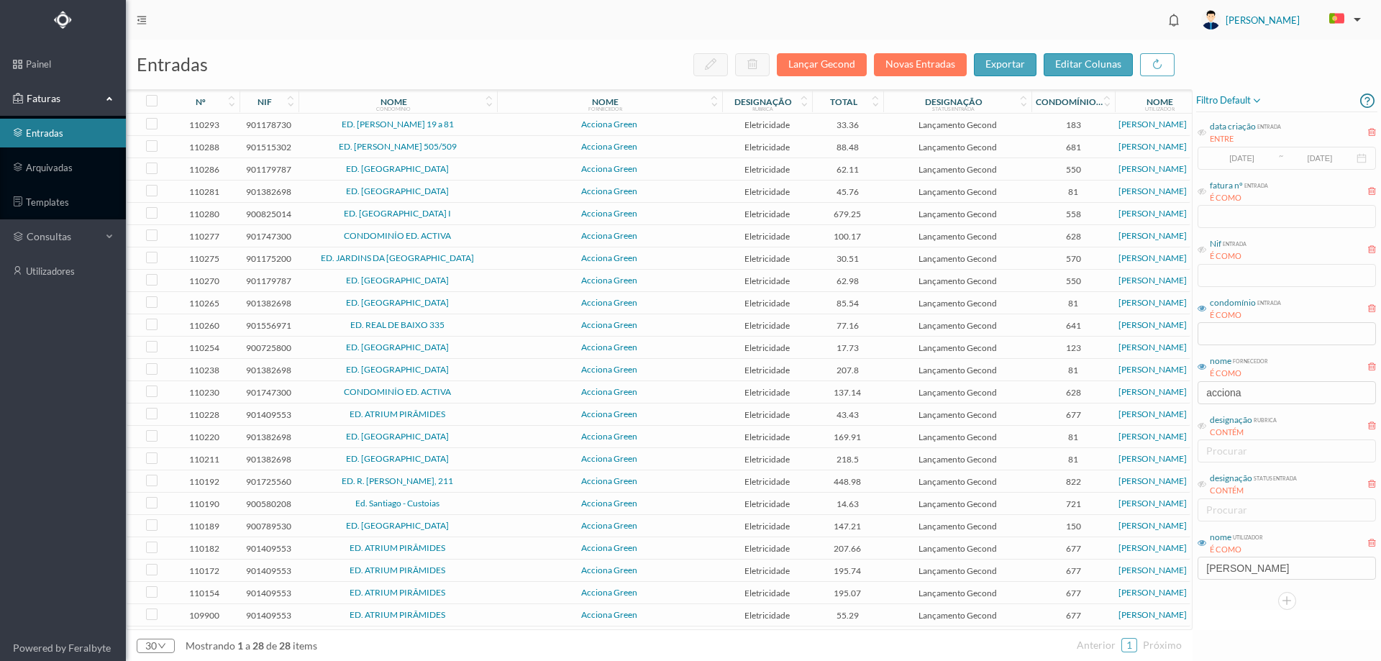
click at [494, 126] on td "ED. CAMILO PESSANHA 19 a 81" at bounding box center [397, 125] width 198 height 22
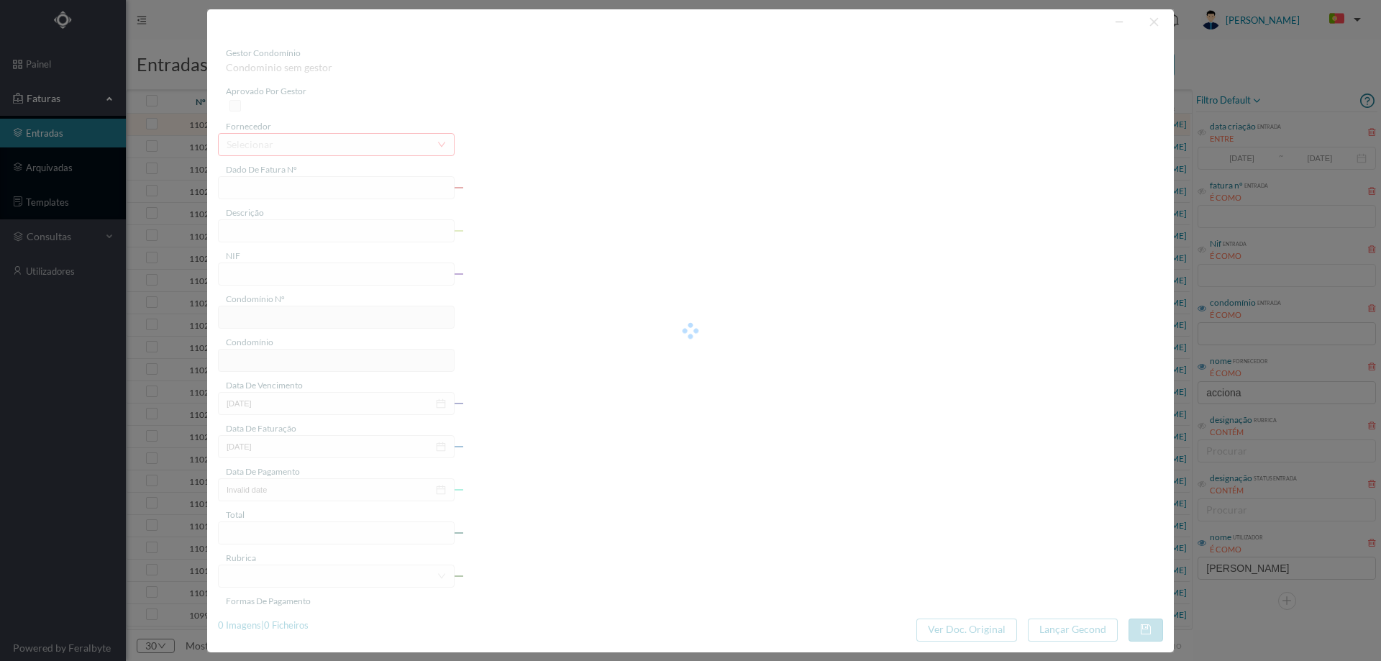
type input "FT P25/036293"
type input "CAMILO PESSANHA 41"
type input "901178730"
type input "[DATE]"
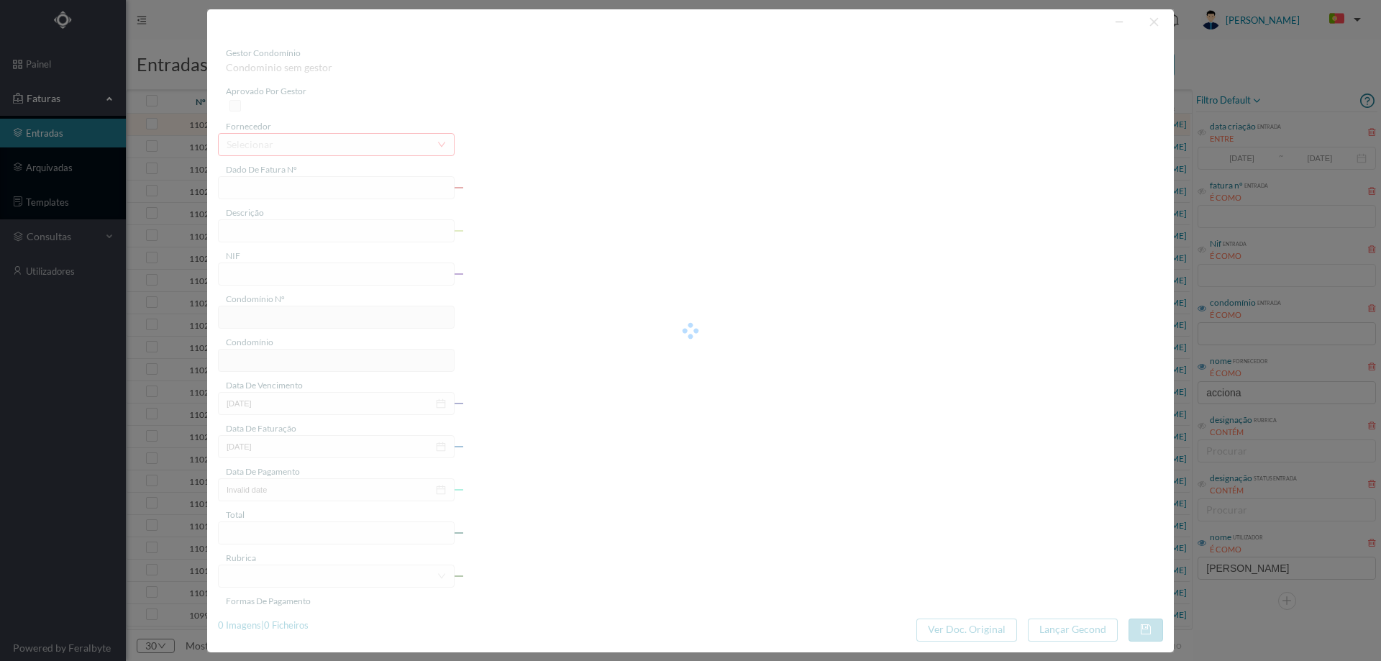
type input "[DATE]"
type input "33.36"
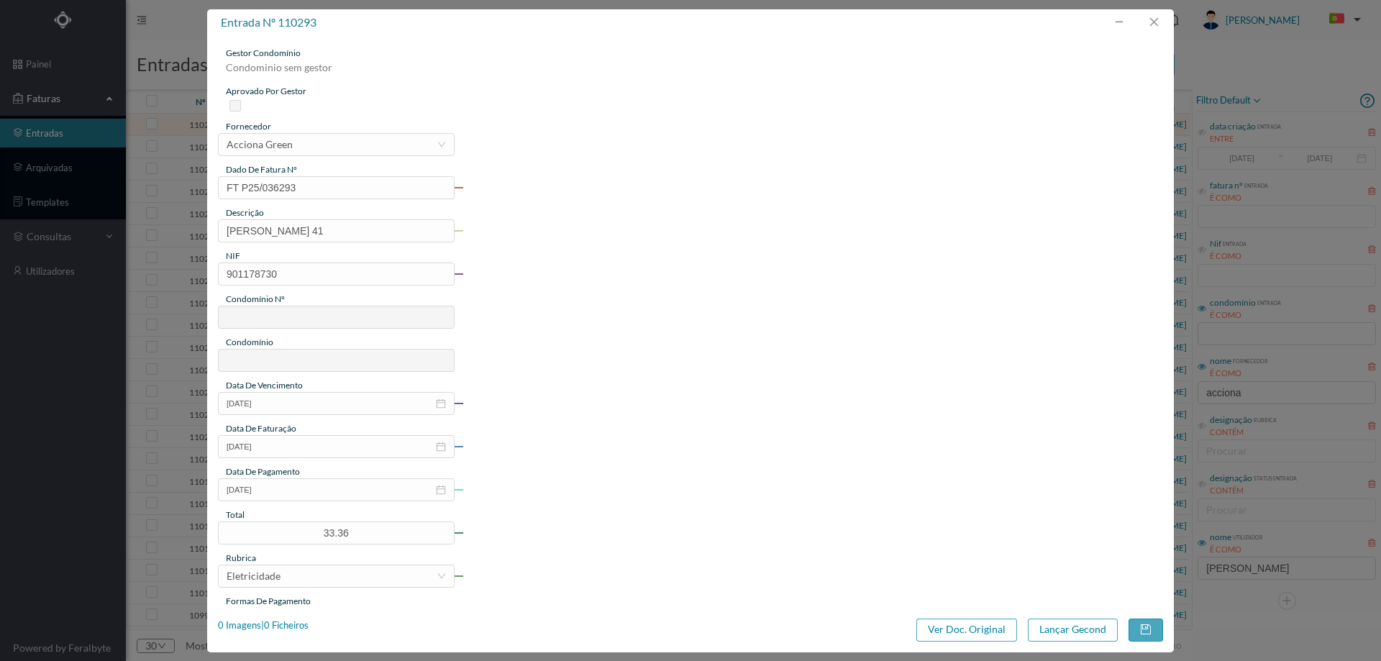
type input "183"
type input "ED. CAMILO PESSANHA 19 a 81"
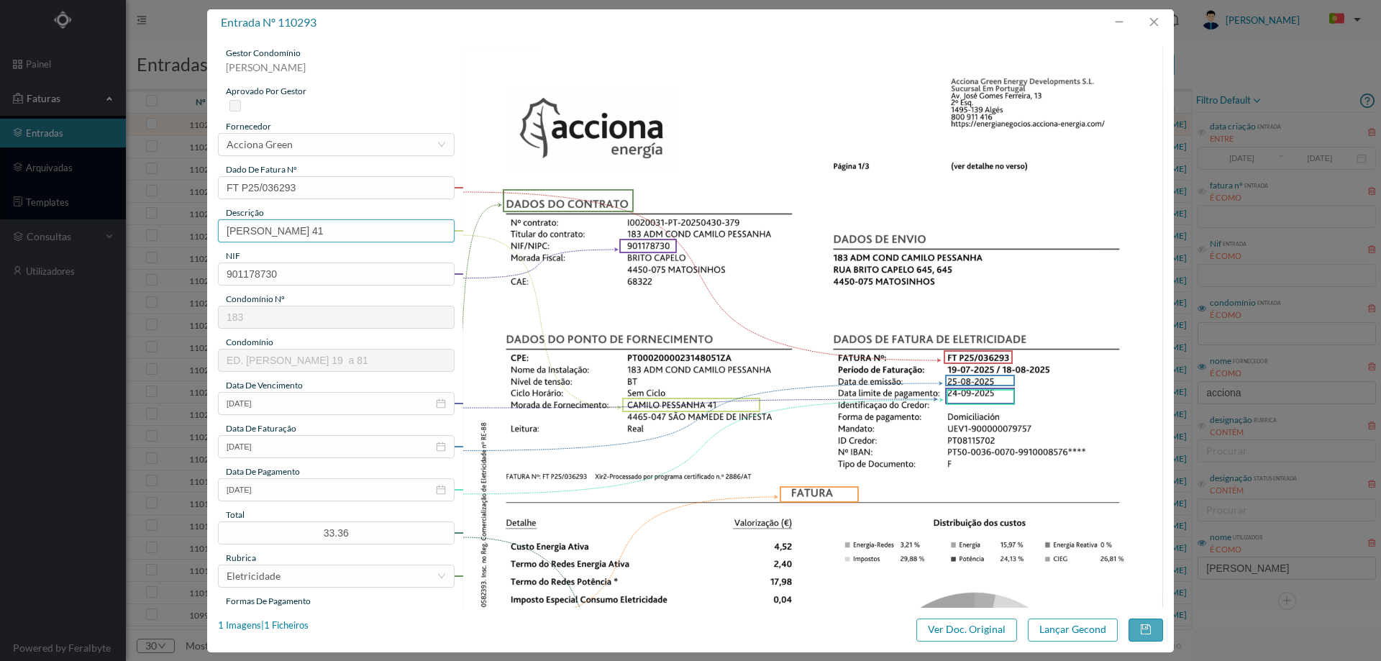
click at [353, 232] on input "CAMILO PESSANHA 41" at bounding box center [336, 230] width 237 height 23
paste input "(20.06.2025 A 19.08.2025)"
drag, startPoint x: 335, startPoint y: 232, endPoint x: 326, endPoint y: 232, distance: 8.7
click at [323, 232] on input "CAMILO PESSANHA 41 (20.06.2025 A 19.08.2025)" at bounding box center [336, 230] width 237 height 23
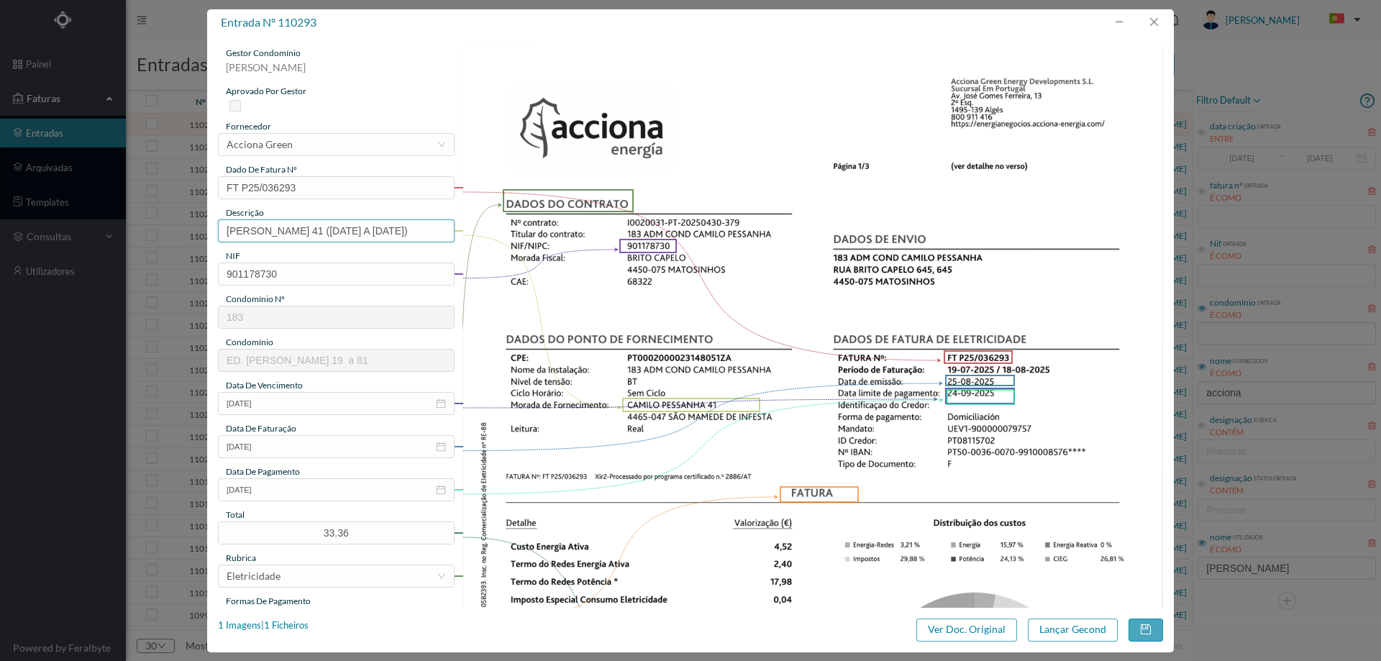
click at [334, 232] on input "CAMILO PESSANHA 41 (20.06.2025 A 19.08.2025)" at bounding box center [336, 230] width 237 height 23
click at [339, 229] on input "CAMILO PESSANHA 41 (20.06.2025 A 19.08.2025)" at bounding box center [336, 230] width 237 height 23
click at [329, 231] on input "CAMILO PESSANHA 41 (20.06.2025 A 19.08.2025)" at bounding box center [336, 230] width 237 height 23
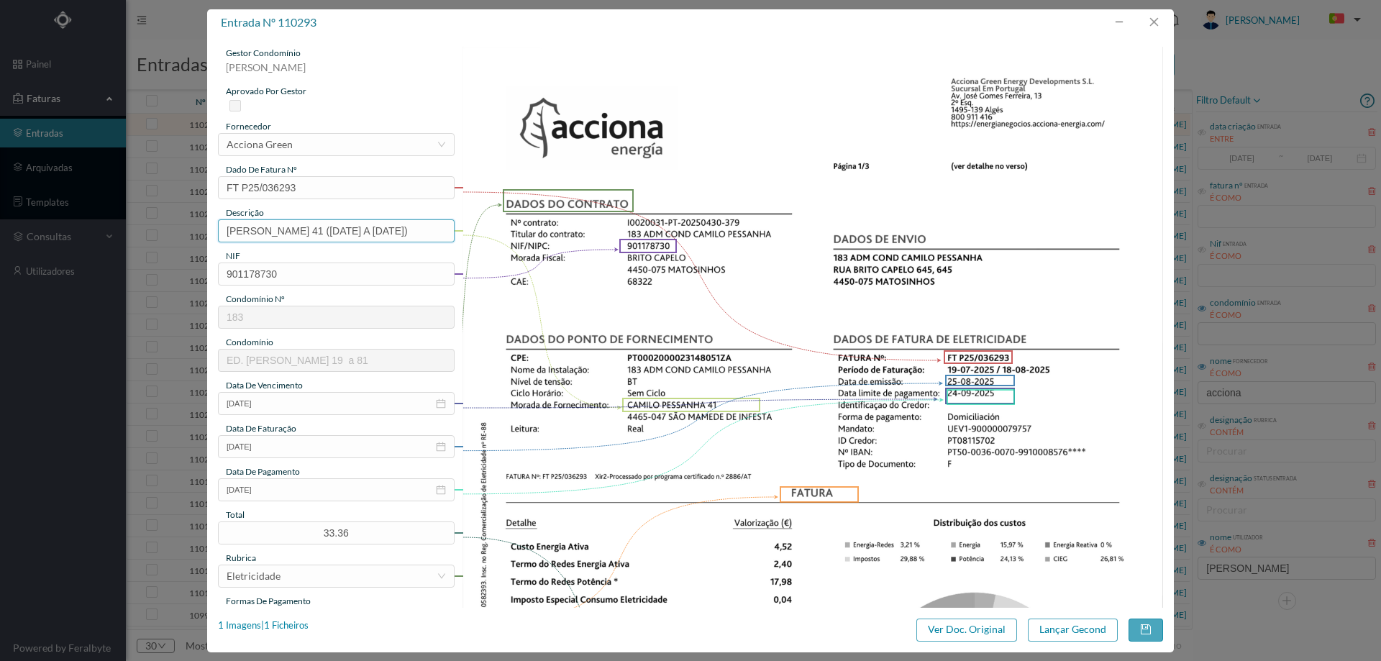
scroll to position [0, 8]
click at [406, 234] on input "CAMILO PESSANHA 41 (19.07.2025 A 19.08.2025)" at bounding box center [336, 230] width 237 height 23
type input "CAMILO PESSANHA 41 (19.07.2025 A 18.08.2025)"
click at [1088, 626] on button "Lançar Gecond" at bounding box center [1073, 629] width 90 height 23
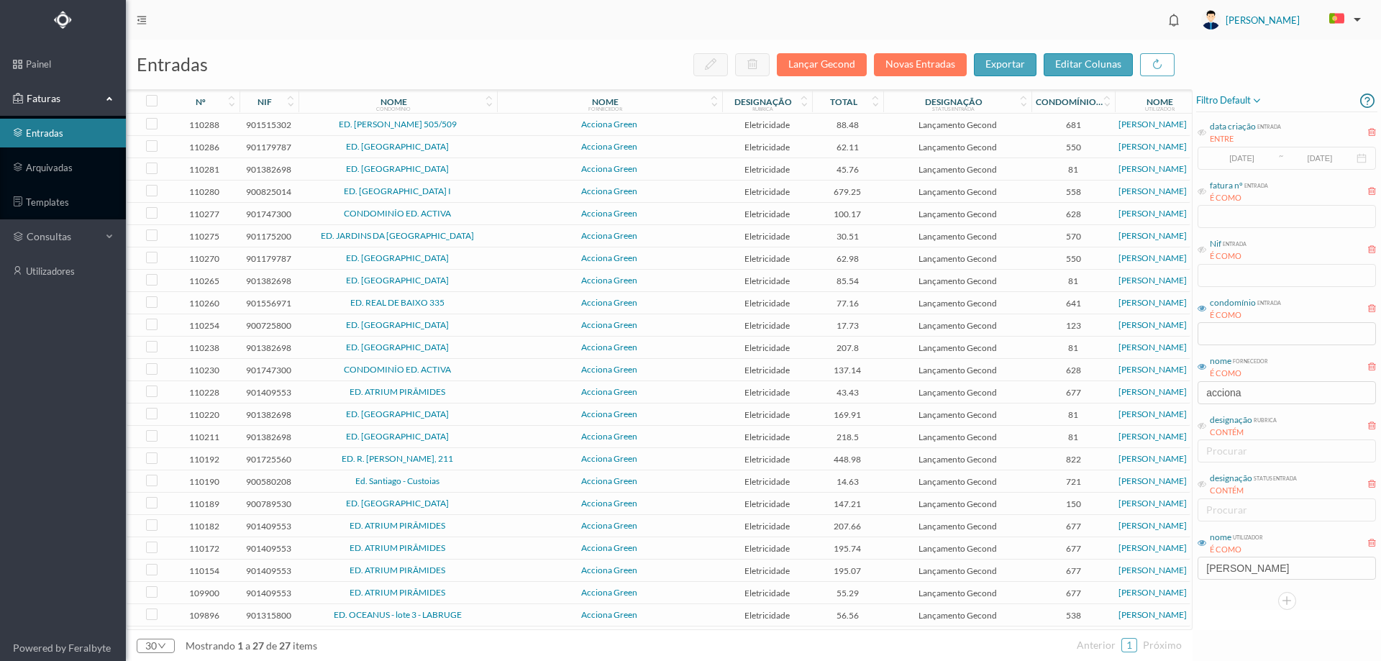
click at [509, 124] on span "Acciona Green" at bounding box center [610, 124] width 218 height 9
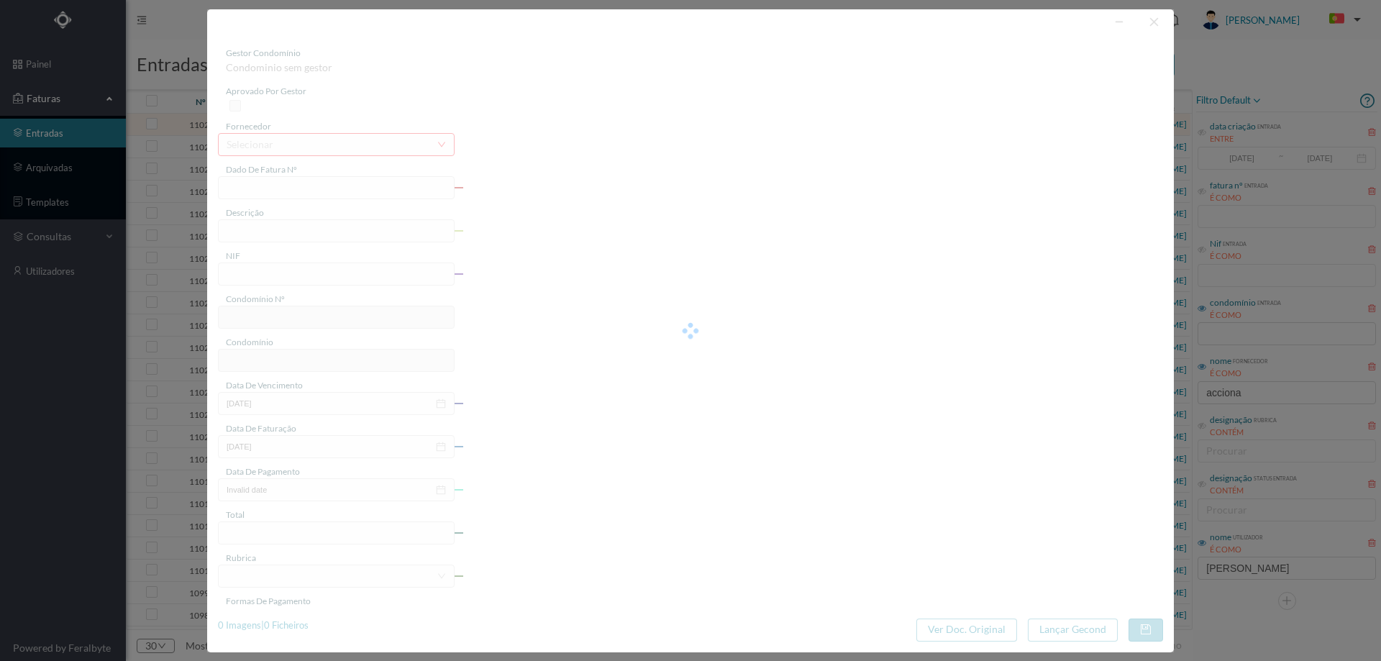
type input "FT P25/035338"
type input "FERNAO MAGALHAES 505 ESCAD"
type input "901515302"
type input "[DATE]"
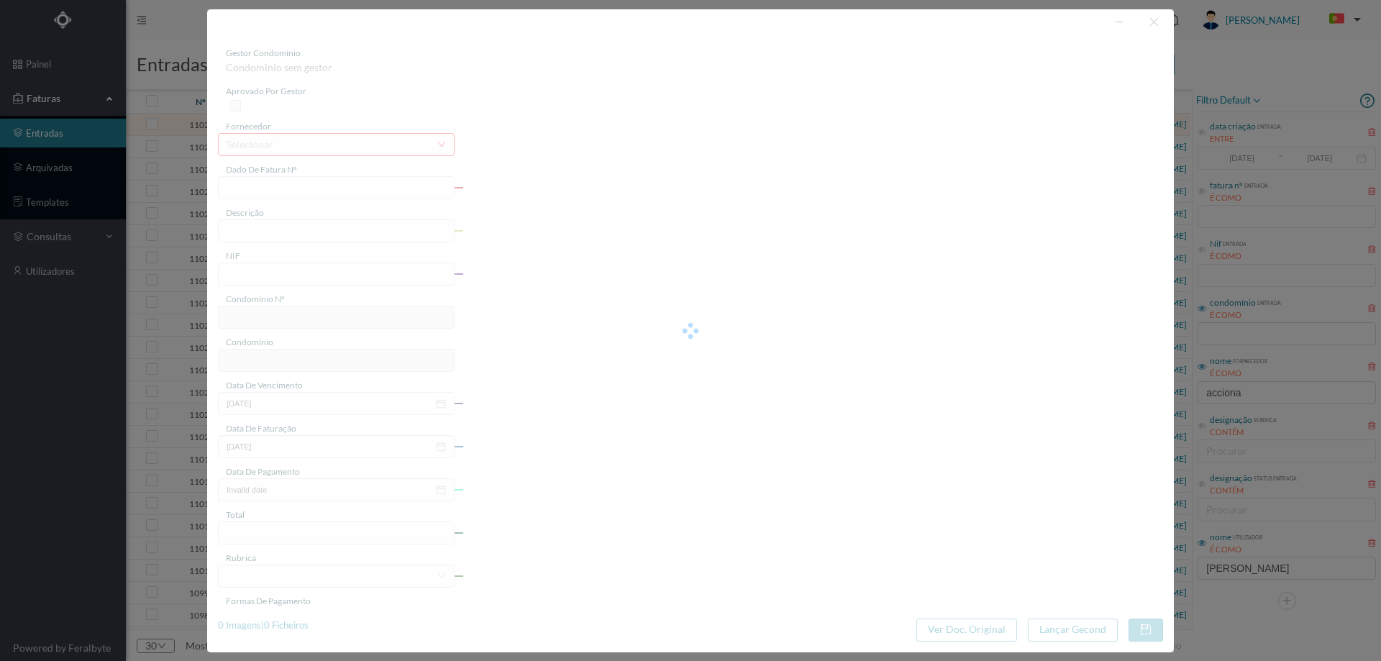
type input "[DATE]"
type input "88.48"
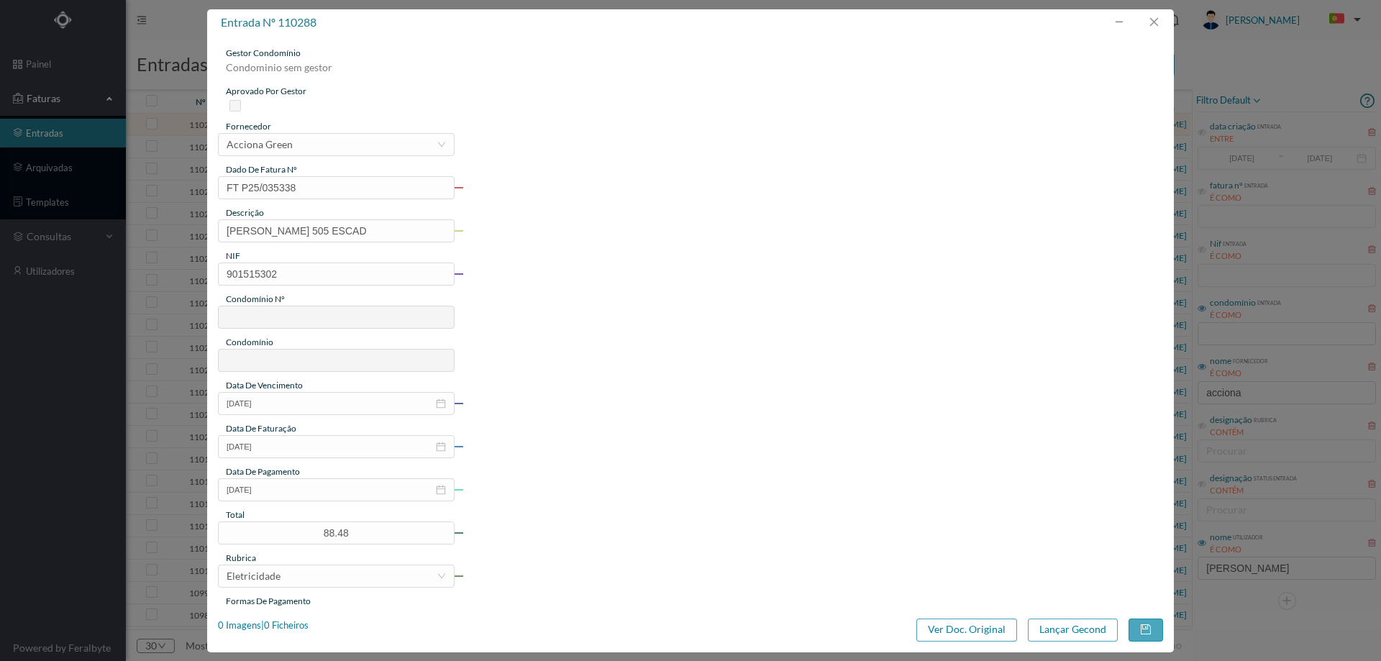
type input "681"
type input "ED. FERNÃO MAGALHÃES 505/509"
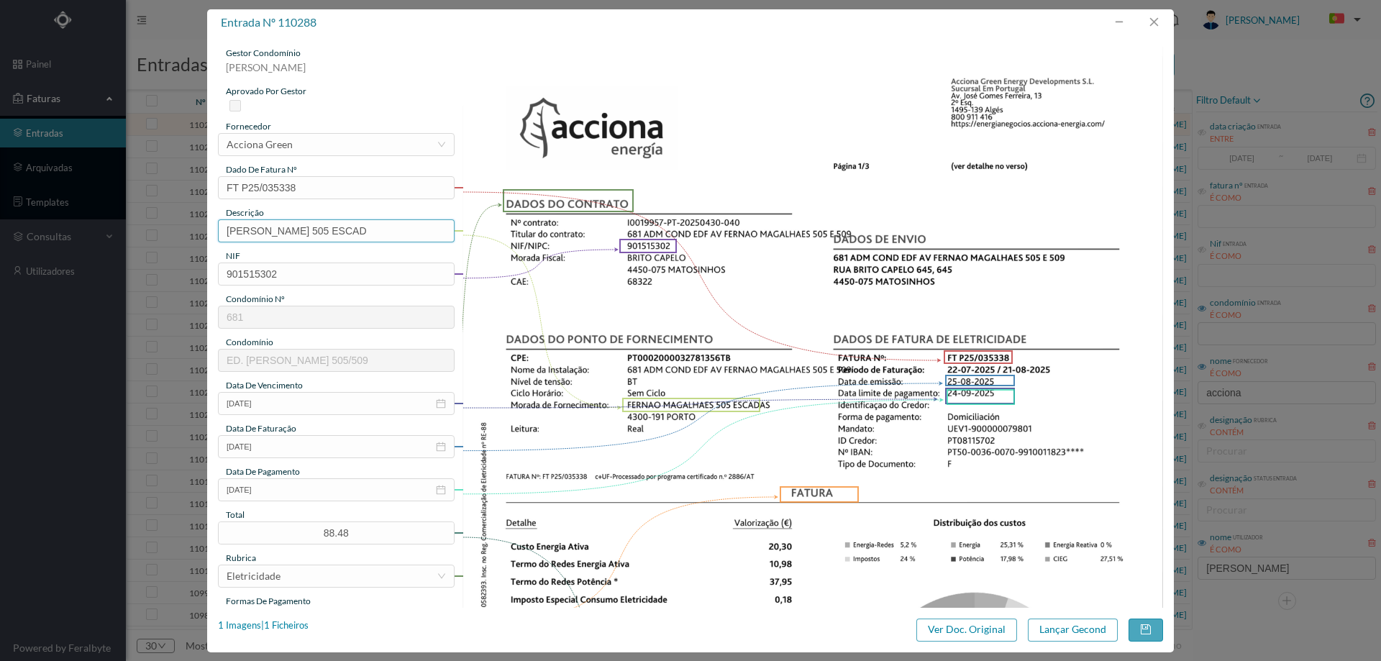
click at [406, 229] on input "FERNAO MAGALHAES 505 ESCAD" at bounding box center [336, 230] width 237 height 23
drag, startPoint x: 337, startPoint y: 230, endPoint x: 99, endPoint y: 278, distance: 243.6
click at [99, 278] on div "entrada nº 110288 gestor condomínio Hugo Moreira aprovado por gestor fornecedor…" at bounding box center [690, 330] width 1381 height 661
click at [336, 237] on input "505 ESCAD" at bounding box center [336, 230] width 237 height 23
drag, startPoint x: 433, startPoint y: 233, endPoint x: 291, endPoint y: 239, distance: 141.8
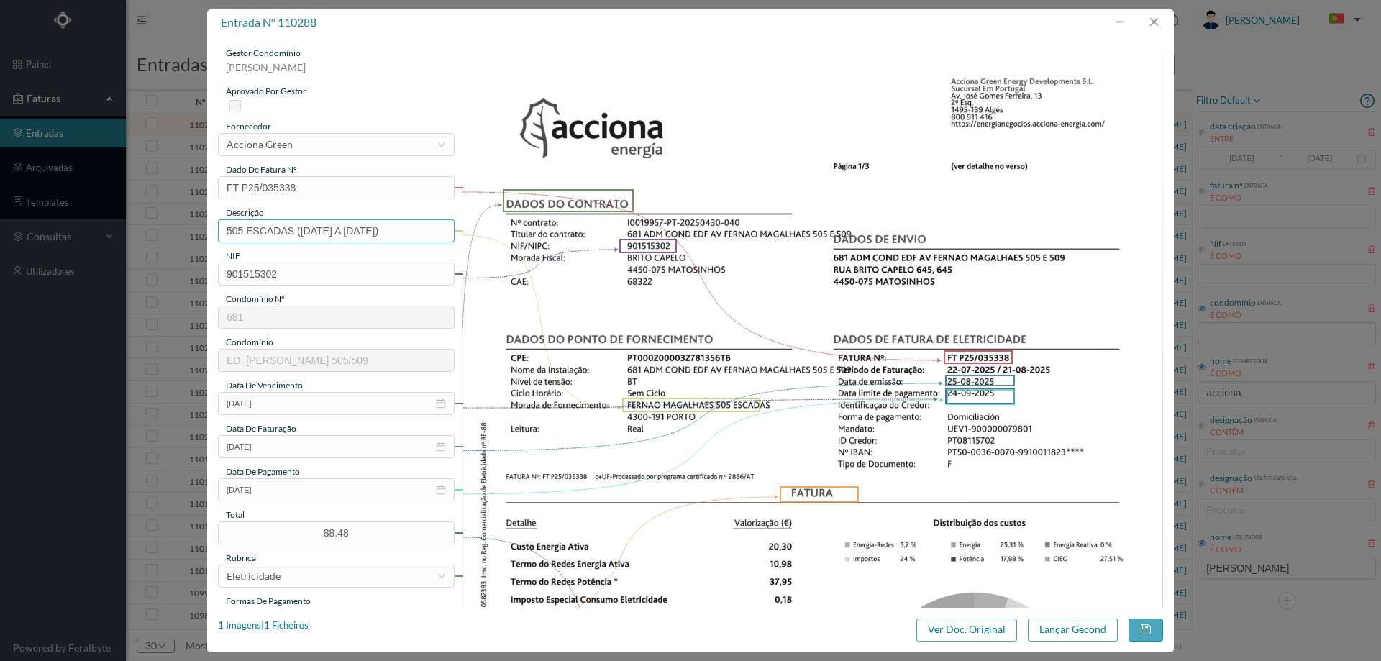
click at [291, 239] on input "505 ESCADAS (22.07.2025 A 21.08.2025)" at bounding box center [336, 230] width 237 height 23
type input "505 ESCADAS (22.07.2025 A 21.08.2025)"
click at [1068, 633] on button "Lançar Gecond" at bounding box center [1073, 629] width 90 height 23
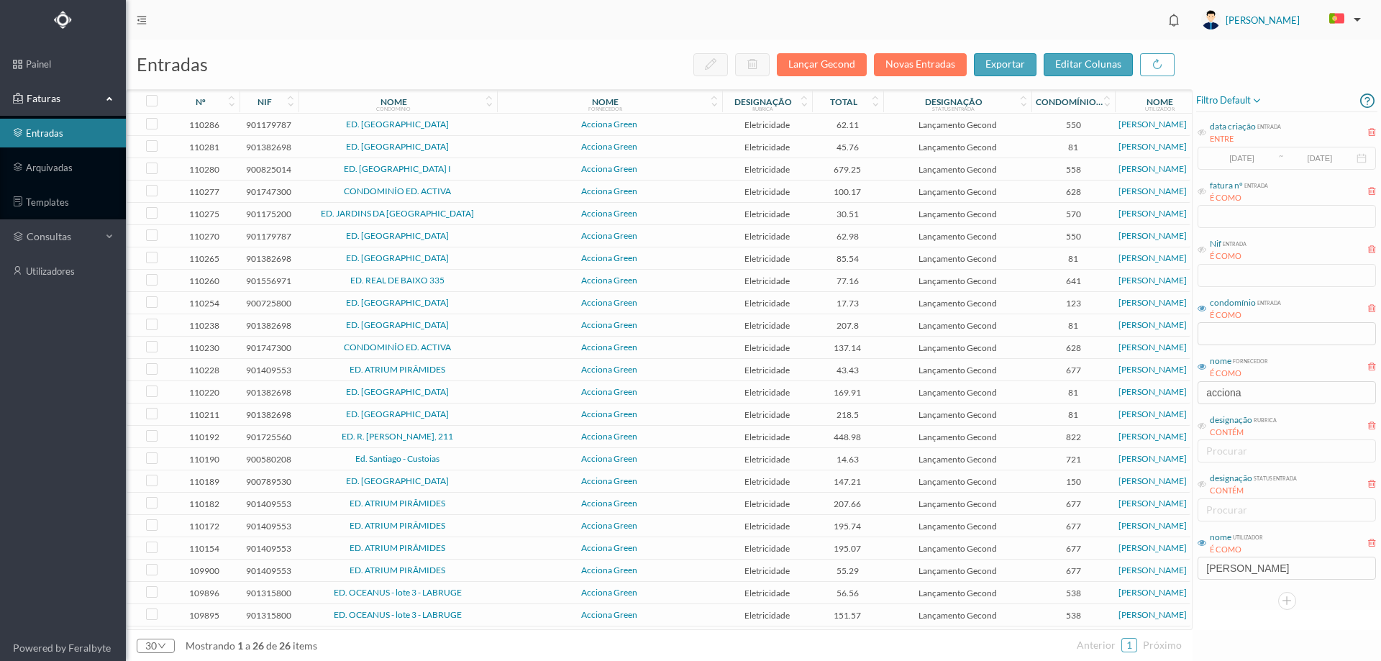
click at [667, 127] on span "Acciona Green" at bounding box center [610, 124] width 218 height 9
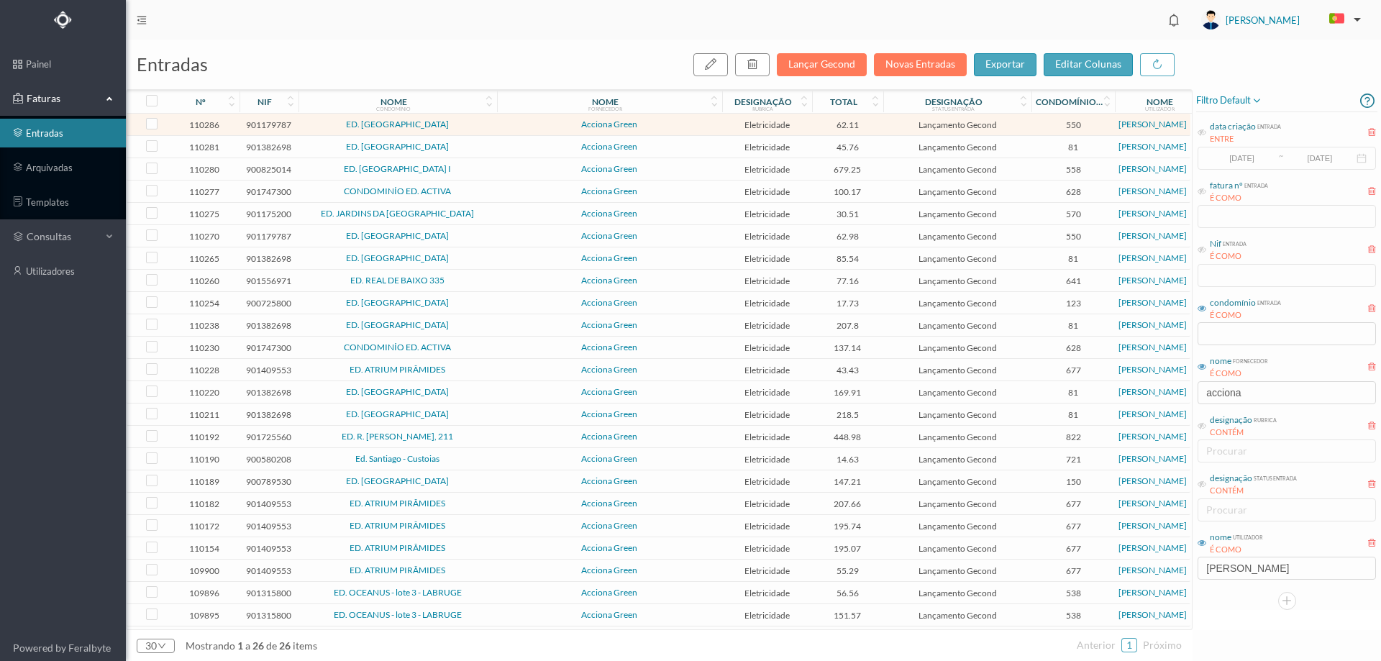
click at [667, 127] on span "Acciona Green" at bounding box center [610, 124] width 218 height 9
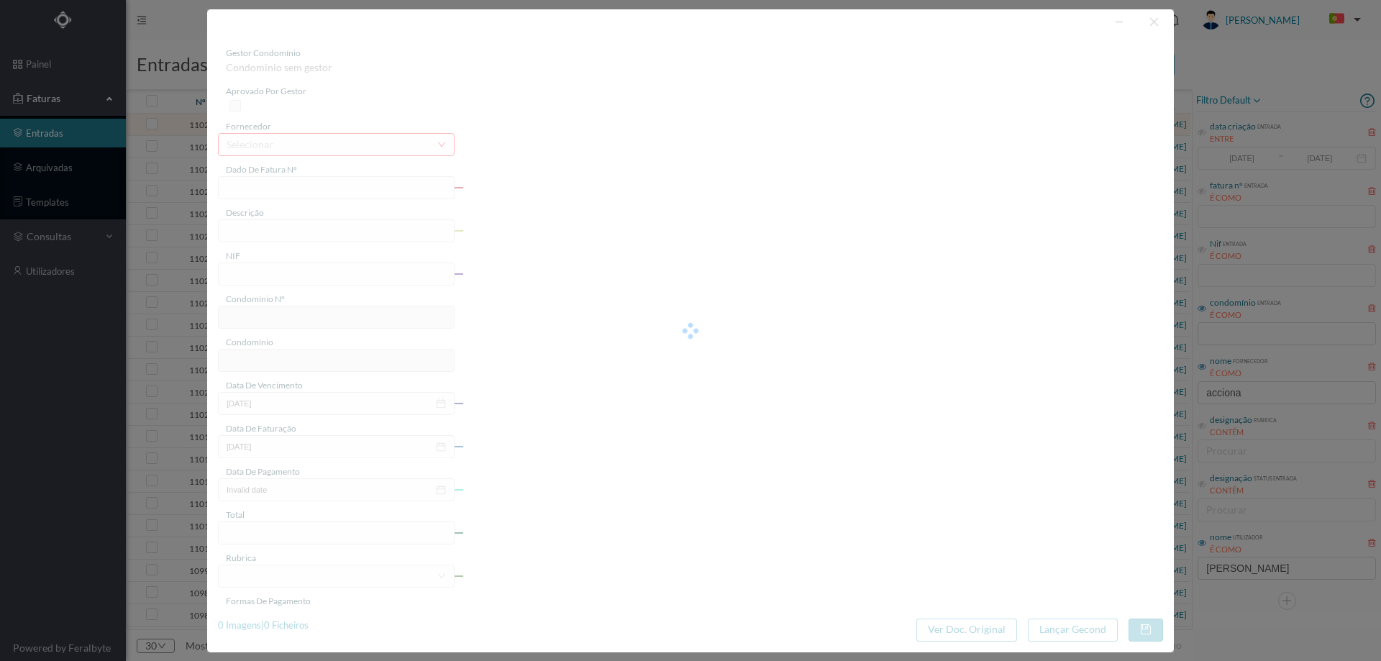
type input "FT P25/035849"
type input "CONDE ALTO MEARIM 1071"
type input "901179787"
type input "[DATE]"
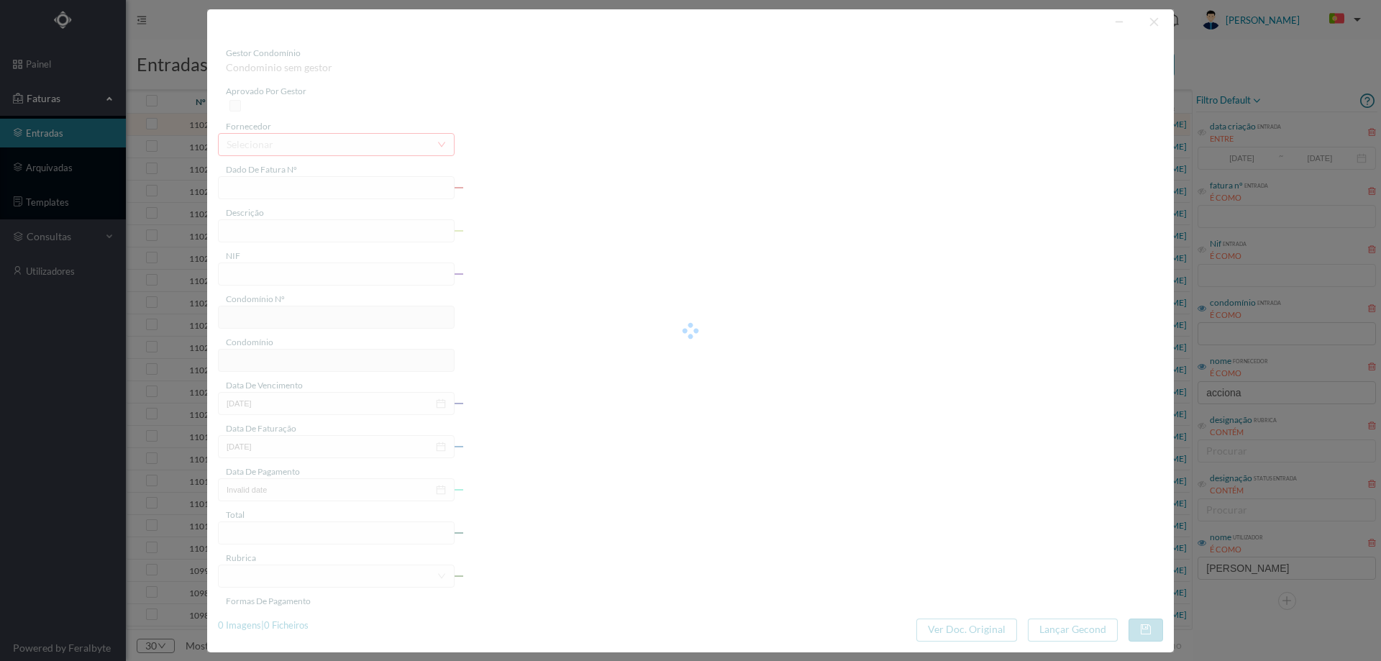
type input "[DATE]"
type input "62.11"
type input "550"
type input "ED. [GEOGRAPHIC_DATA]"
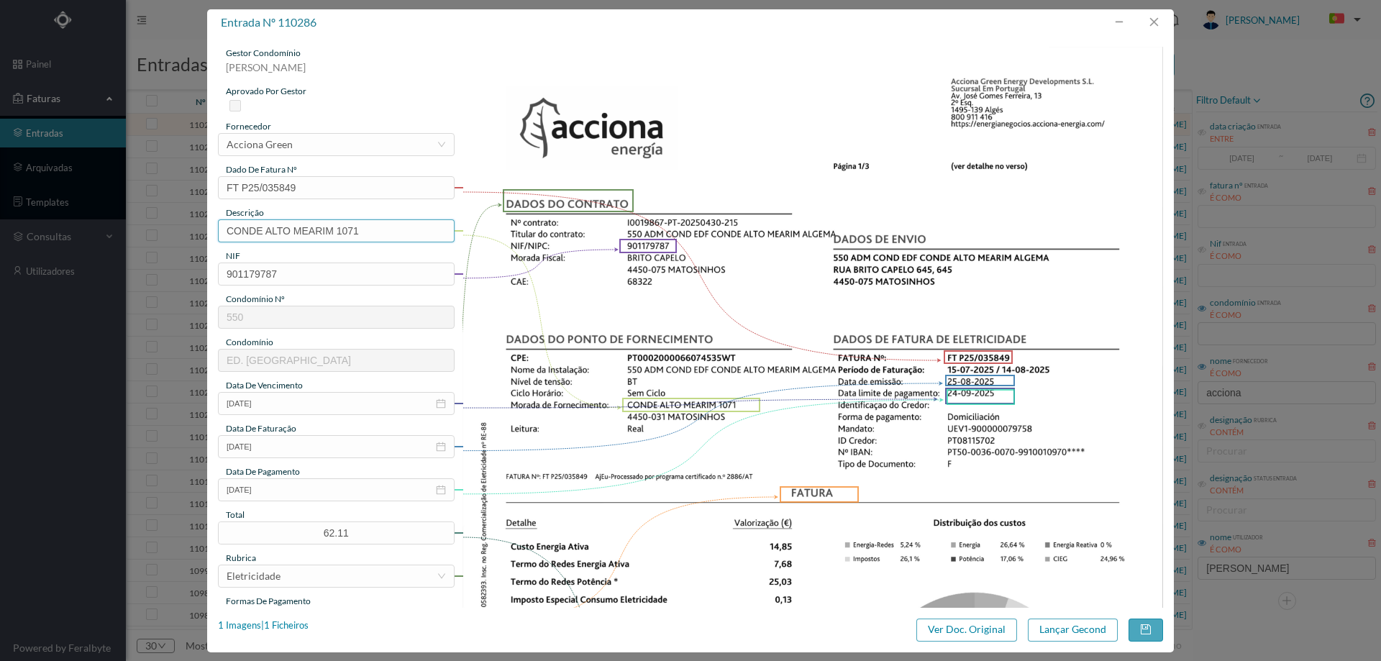
click at [401, 234] on input "CONDE ALTO MEARIM 1071" at bounding box center [336, 230] width 237 height 23
paste input "([DATE] A [DATE])"
click at [334, 231] on input "CONDE ALTO MEARIM 1071 (22.07.2025 A 21.08.2025)" at bounding box center [336, 230] width 237 height 23
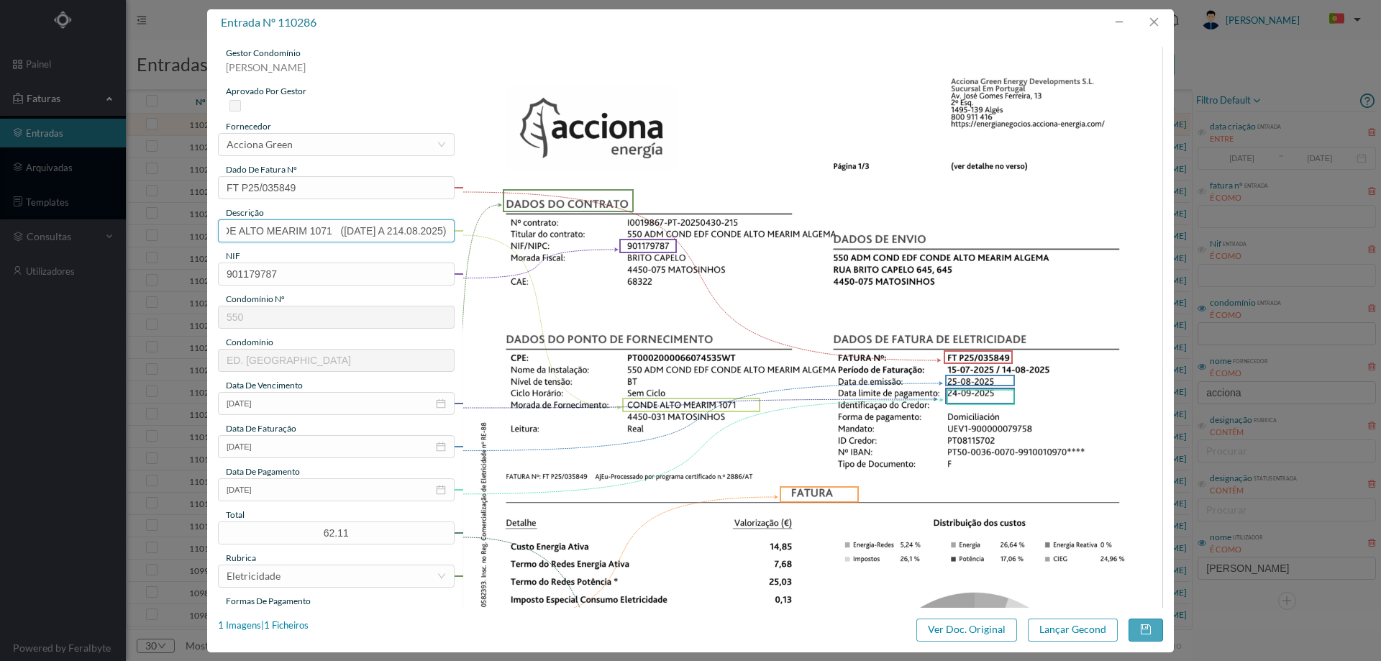
click at [408, 229] on input "CONDE ALTO MEARIM 1071 (15.07.2025 A 214.08.2025)" at bounding box center [336, 230] width 237 height 23
type input "CONDE ALTO MEARIM 1071 (15.07.2025 A 14.08.2025)"
click at [1084, 628] on button "Lançar Gecond" at bounding box center [1073, 629] width 90 height 23
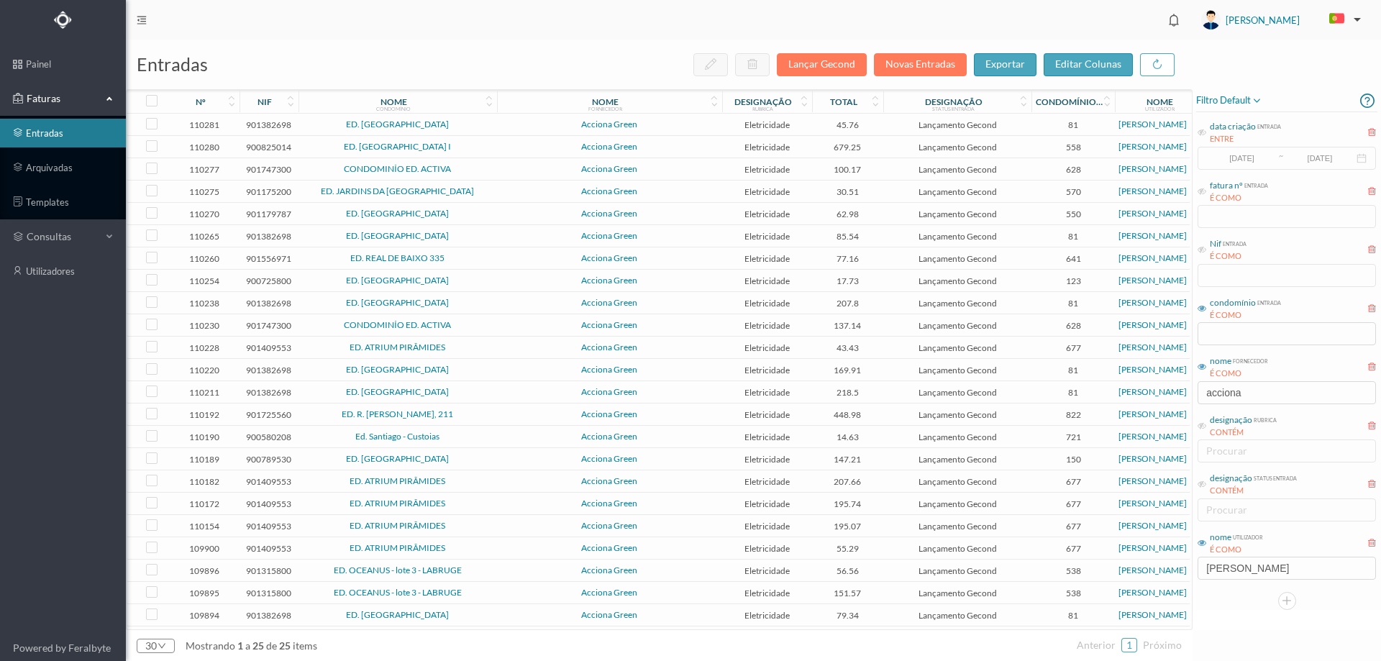
click at [490, 126] on span "ED. [GEOGRAPHIC_DATA]" at bounding box center [397, 124] width 191 height 9
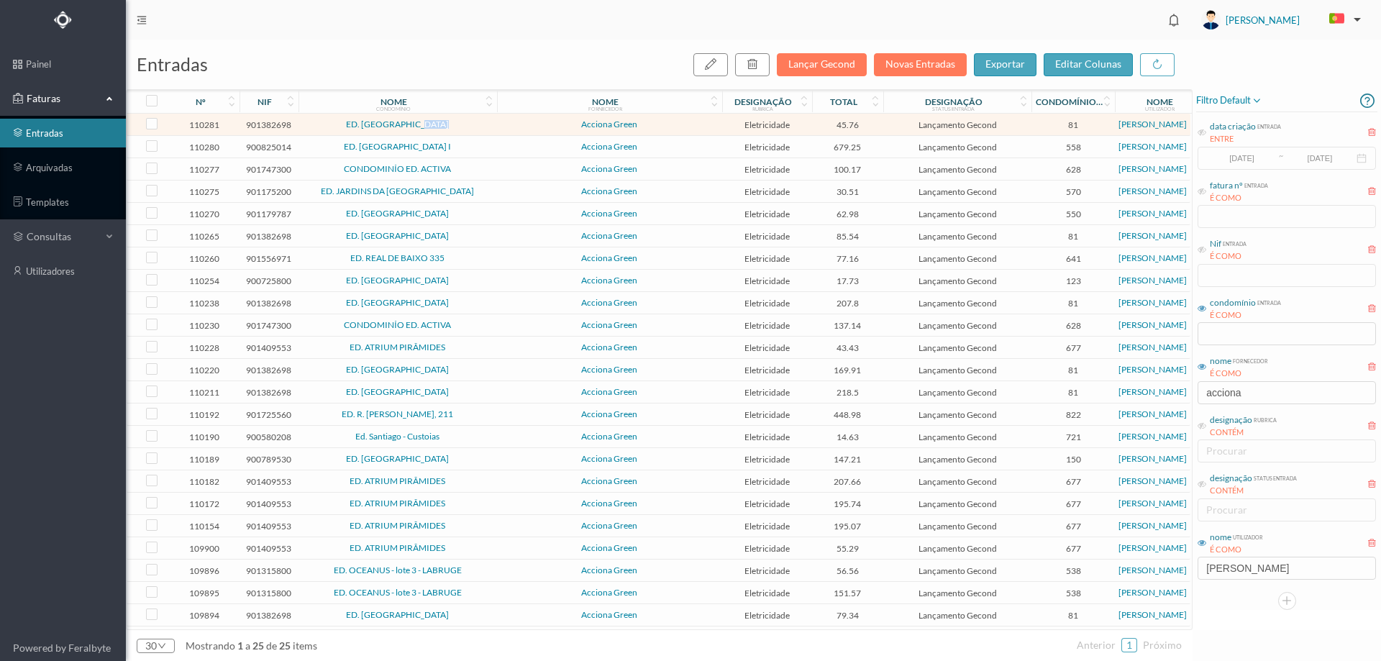
click at [490, 126] on span "ED. [GEOGRAPHIC_DATA]" at bounding box center [397, 124] width 191 height 9
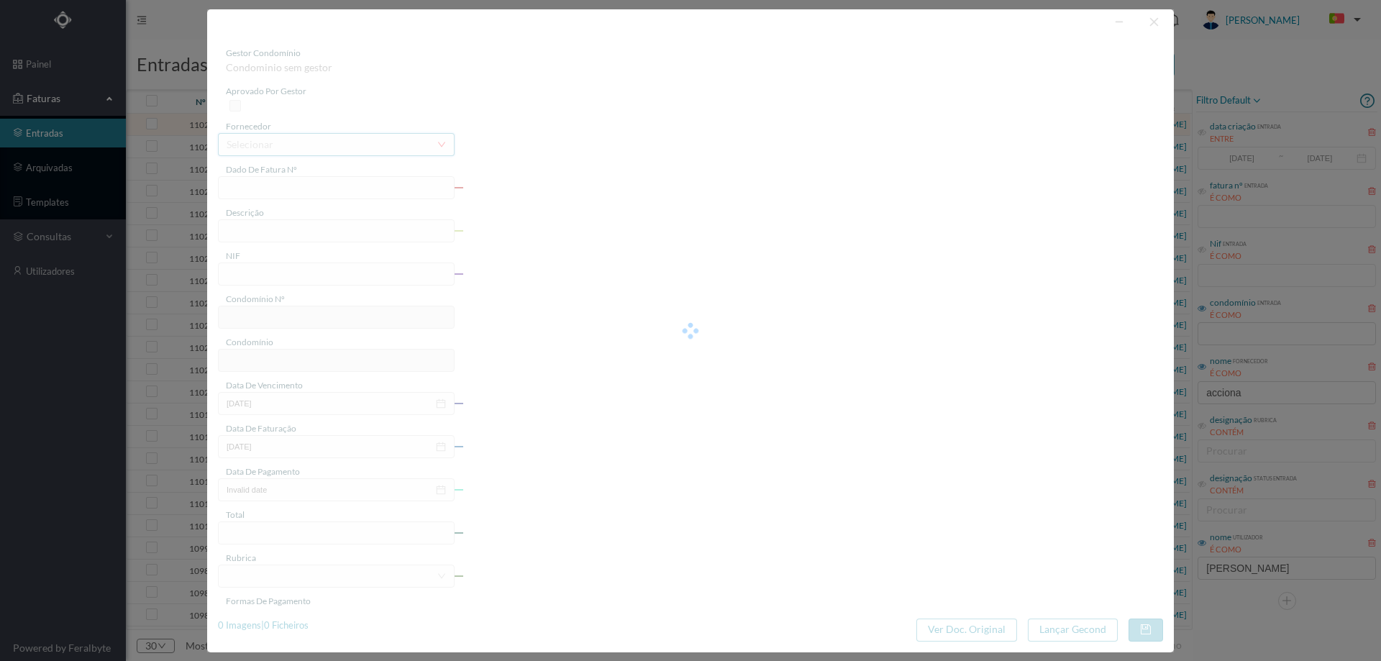
type input "FT P25/035569"
type input "DO VISO 151"
type input "901382698"
type input "[DATE]"
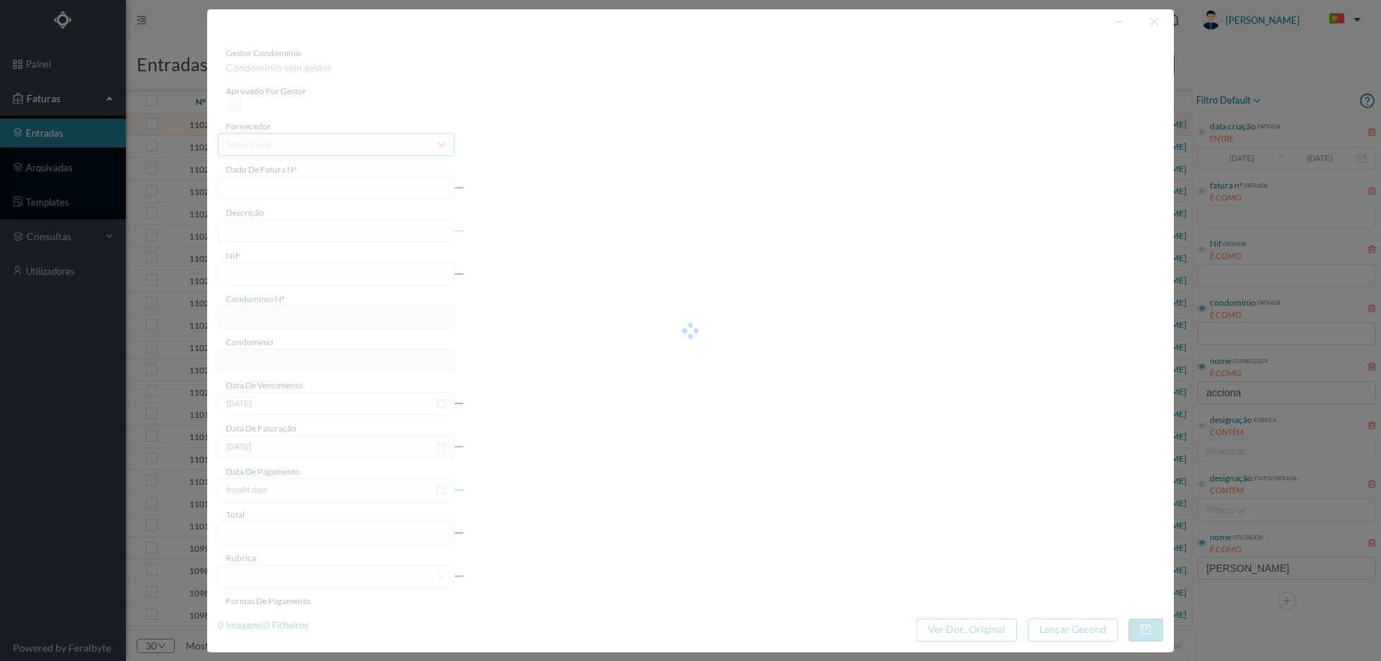
type input "[DATE]"
type input "45.76"
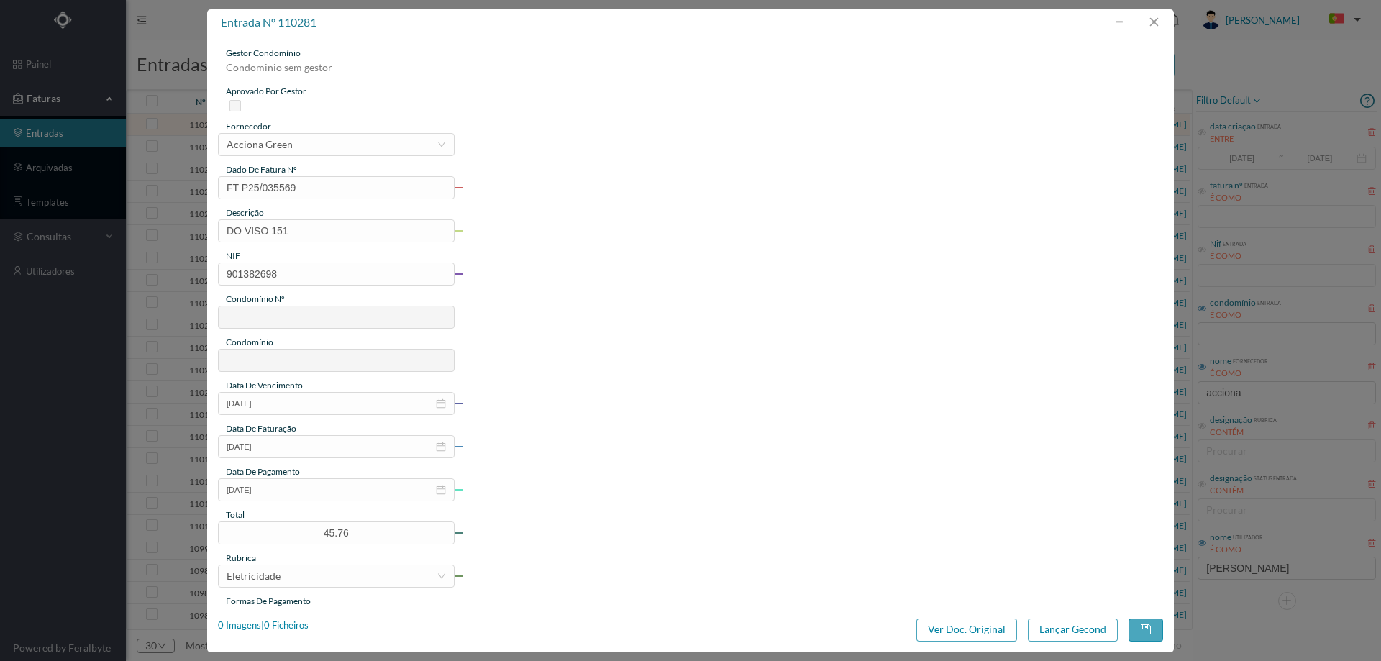
type input "81"
type input "ED. MAIA VILLAGE"
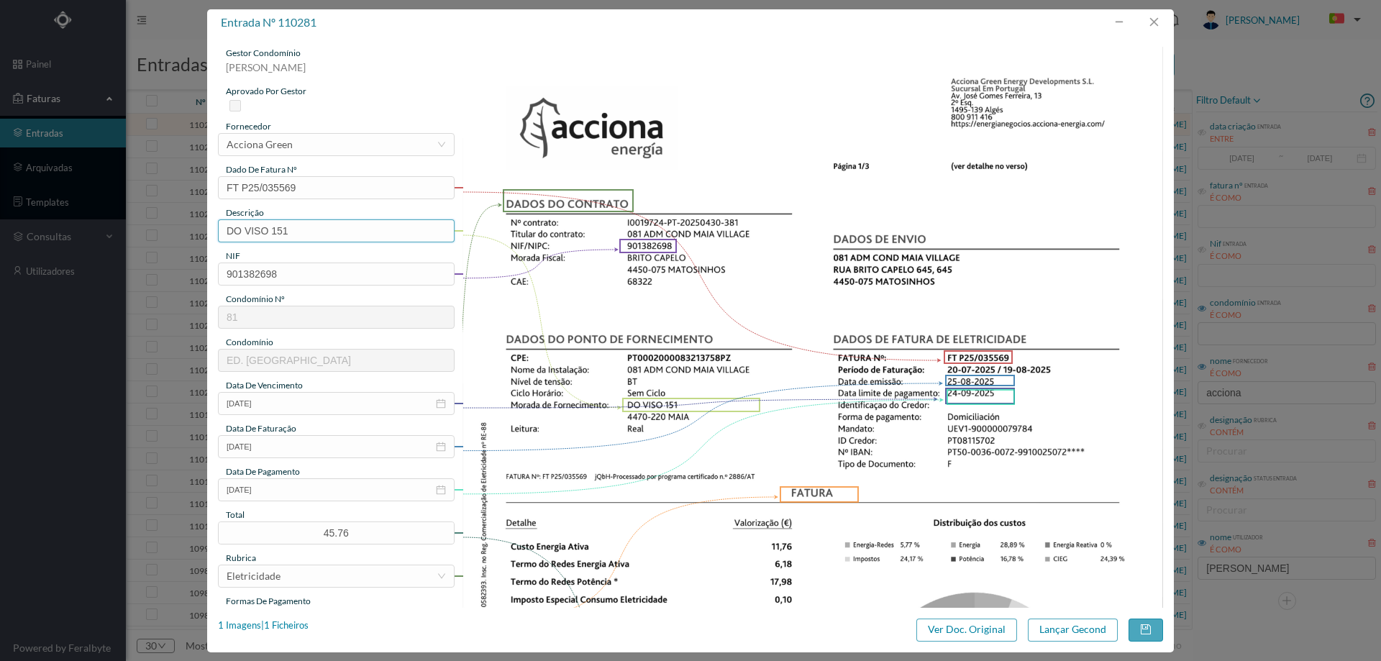
click at [324, 227] on input "DO VISO 151" at bounding box center [336, 230] width 237 height 23
paste input "([DATE] A [DATE])"
click at [307, 230] on input "DO VISO 151 (22.07.2025 A 21.08.2025)" at bounding box center [336, 230] width 237 height 23
drag, startPoint x: 358, startPoint y: 229, endPoint x: 369, endPoint y: 230, distance: 10.8
click at [369, 230] on input "DO VISO 151 (20.07.2025 A 21.08.2025)" at bounding box center [336, 230] width 237 height 23
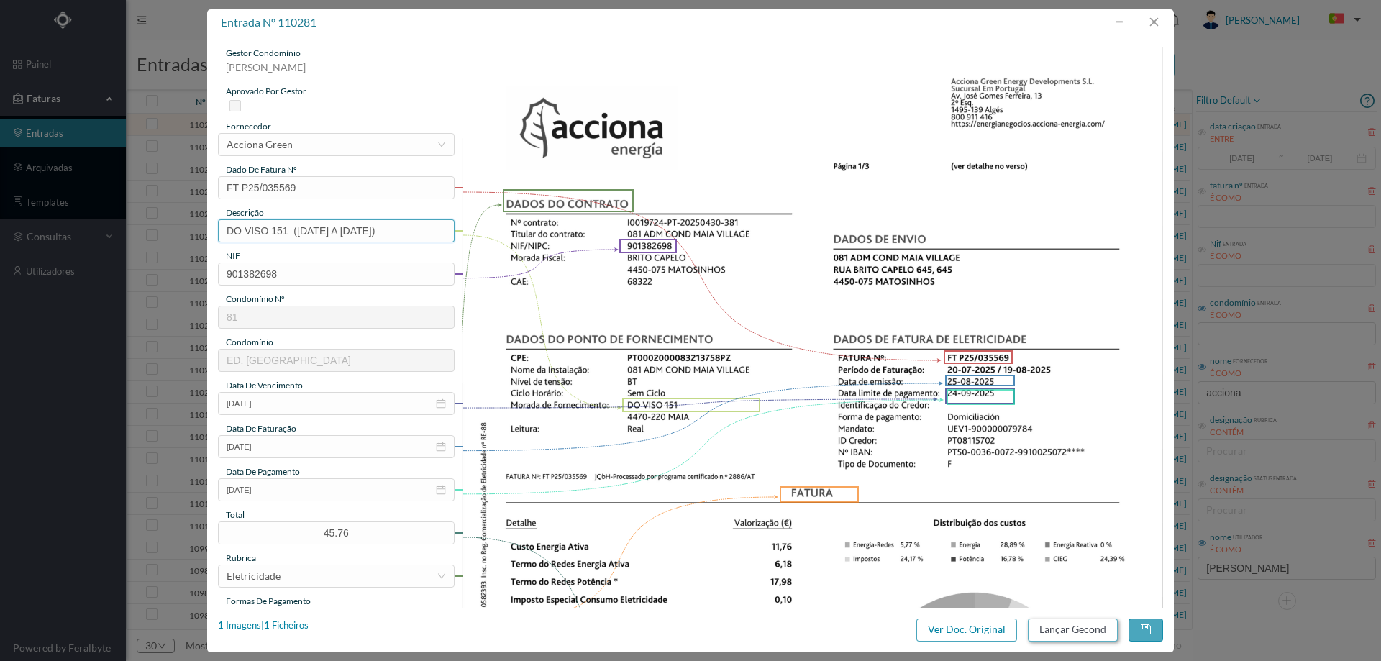
type input "DO VISO 151 (20.07.2025 A 19.08.2025)"
click at [1072, 631] on button "Lançar Gecond" at bounding box center [1073, 629] width 90 height 23
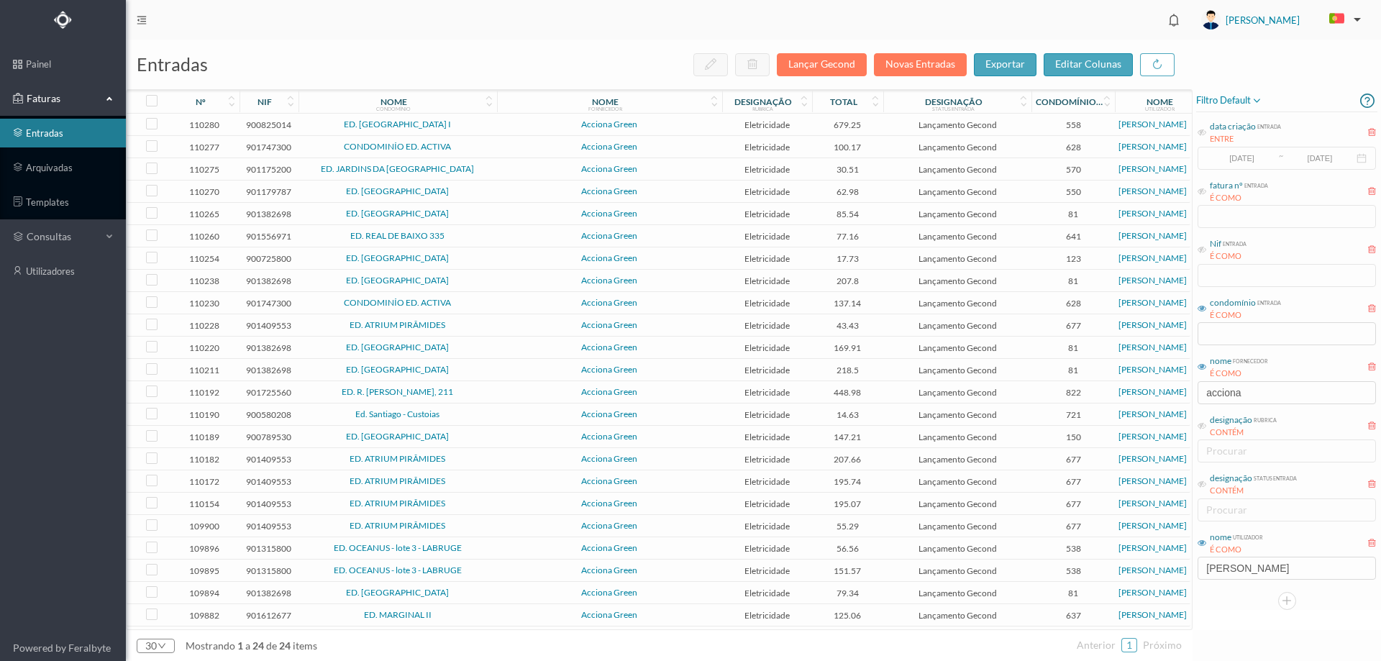
click at [482, 123] on span "ED. CAMPO ALEGRE I" at bounding box center [397, 124] width 191 height 9
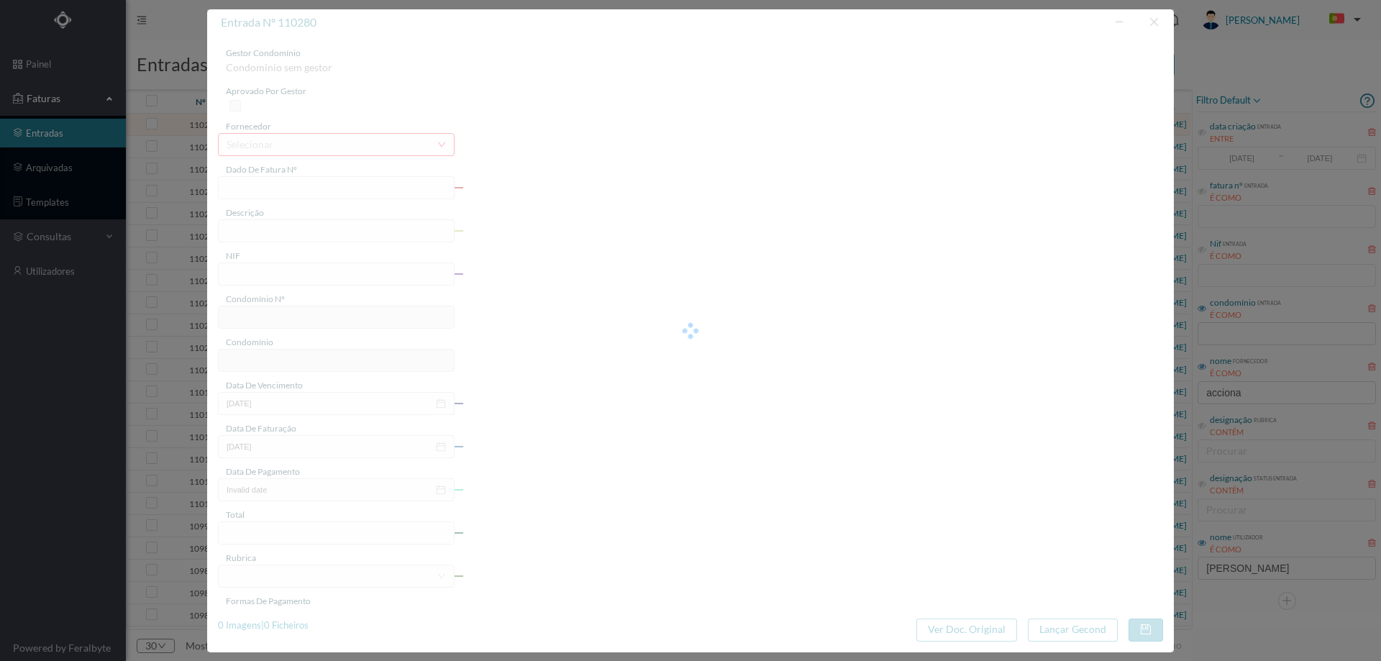
type input "FT P25/036394"
type input "DO CAMPO ALEGRE 1156"
type input "900825014"
type input "[DATE]"
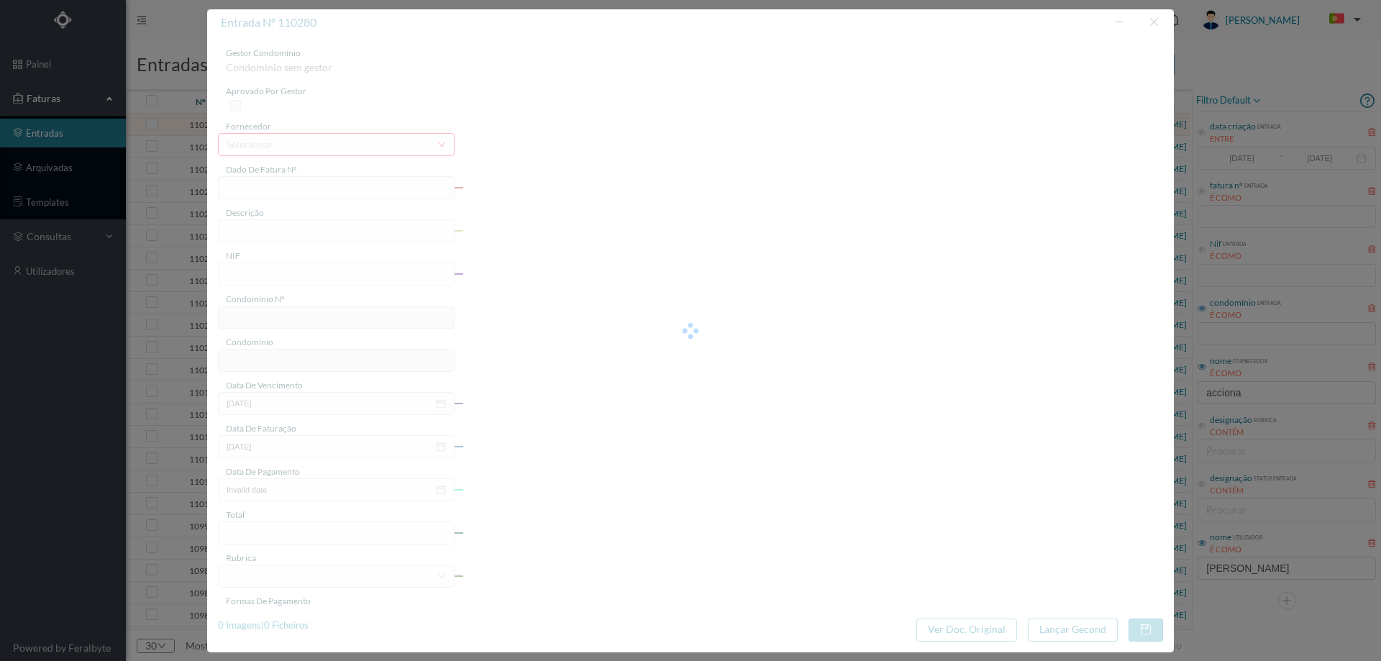
type input "[DATE]"
type input "679.25"
type input "558"
type input "ED. CAMPO ALEGRE I"
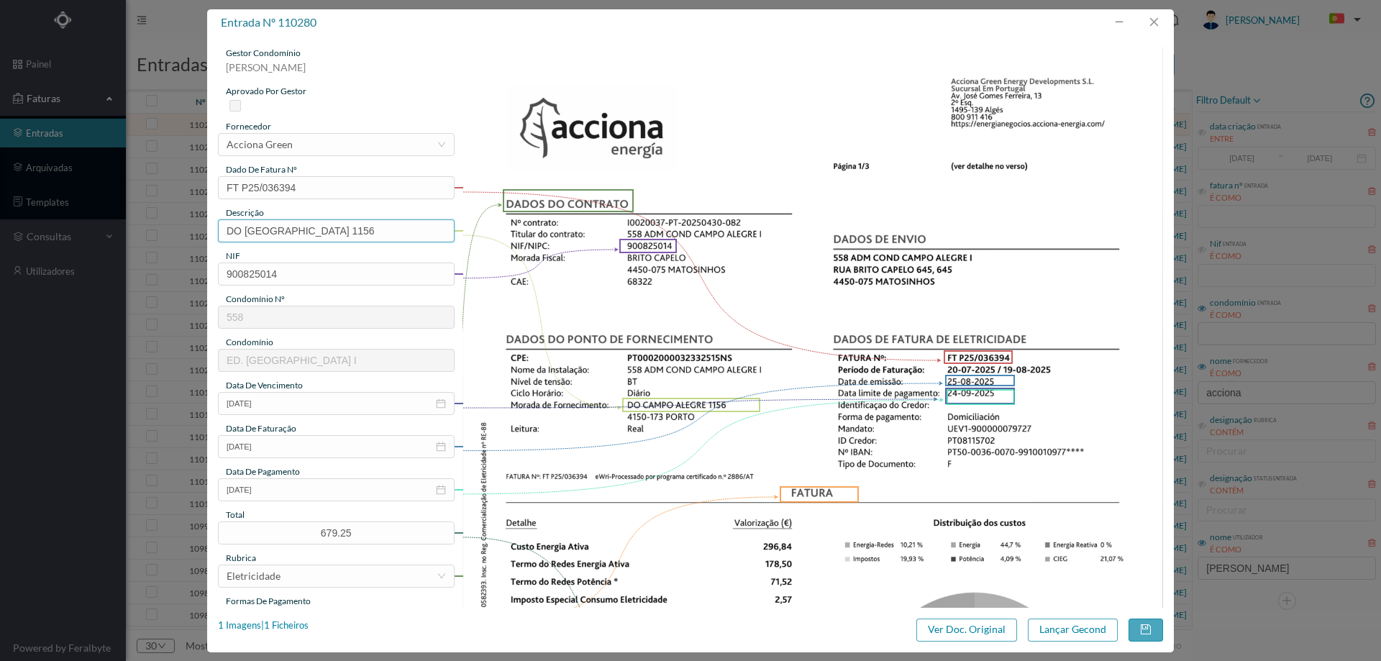
click at [380, 231] on input "DO CAMPO ALEGRE 1156" at bounding box center [336, 230] width 237 height 23
paste input "([DATE] A [DATE])"
click at [335, 231] on input "DO CAMPO ALEGRE 1156 ( (22.07.2025 A 21.08.2025)" at bounding box center [336, 230] width 237 height 23
drag, startPoint x: 393, startPoint y: 232, endPoint x: 402, endPoint y: 229, distance: 9.6
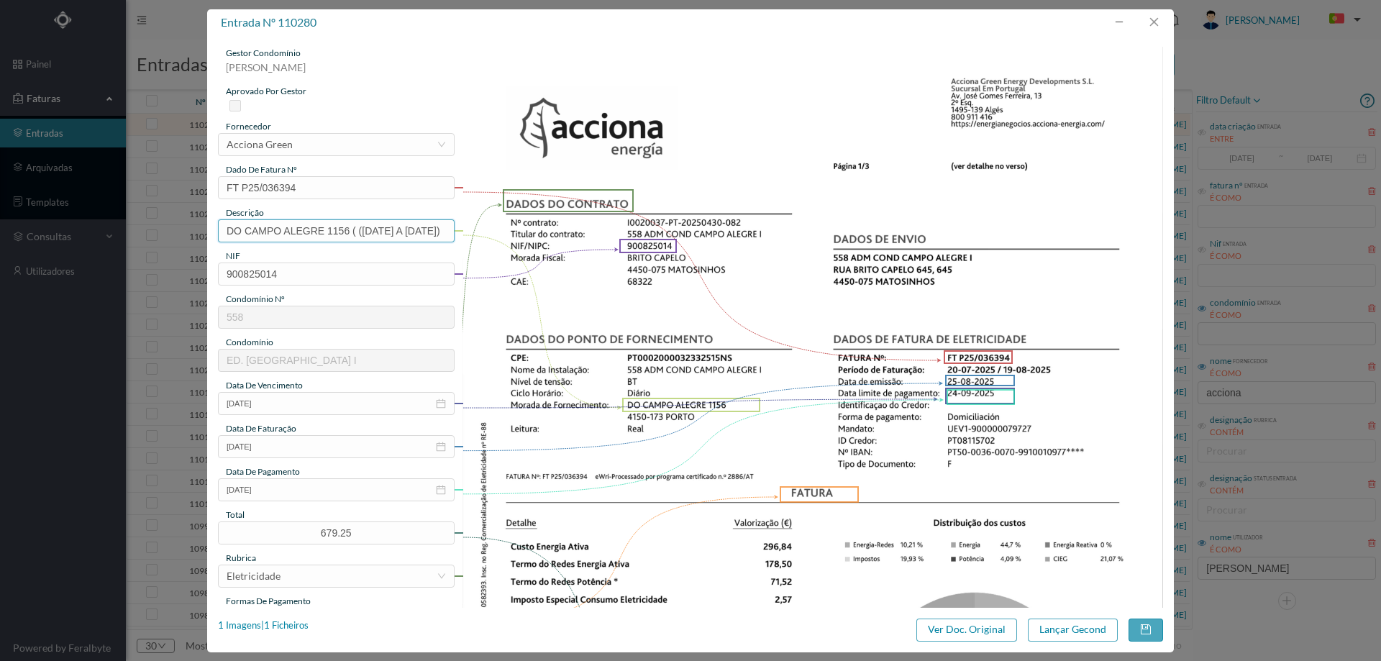
click at [402, 229] on input "DO CAMPO ALEGRE 1156 ( (20.07.2025 A 21.08.2025)" at bounding box center [336, 230] width 237 height 23
type input "DO CAMPO ALEGRE 1156 ( (20.07.2025 A 19.08.2025)"
click at [790, 245] on img at bounding box center [812, 543] width 701 height 992
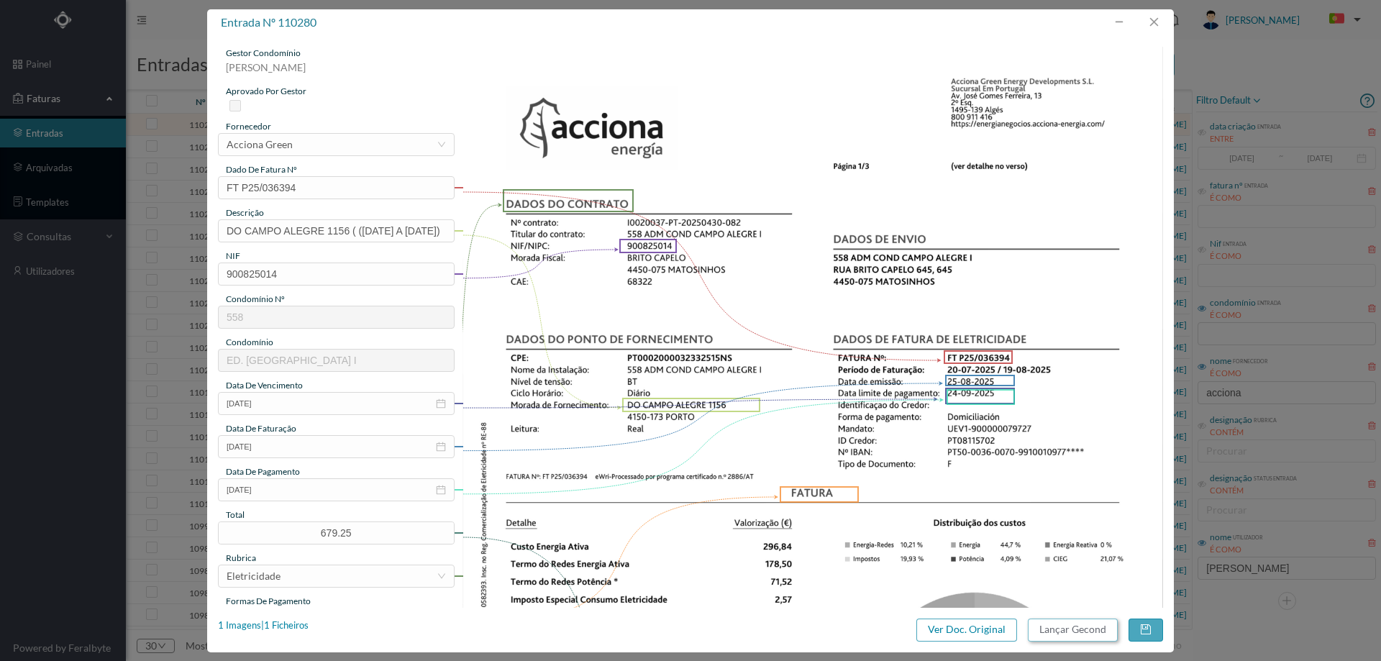
click at [1056, 628] on button "Lançar Gecond" at bounding box center [1073, 629] width 90 height 23
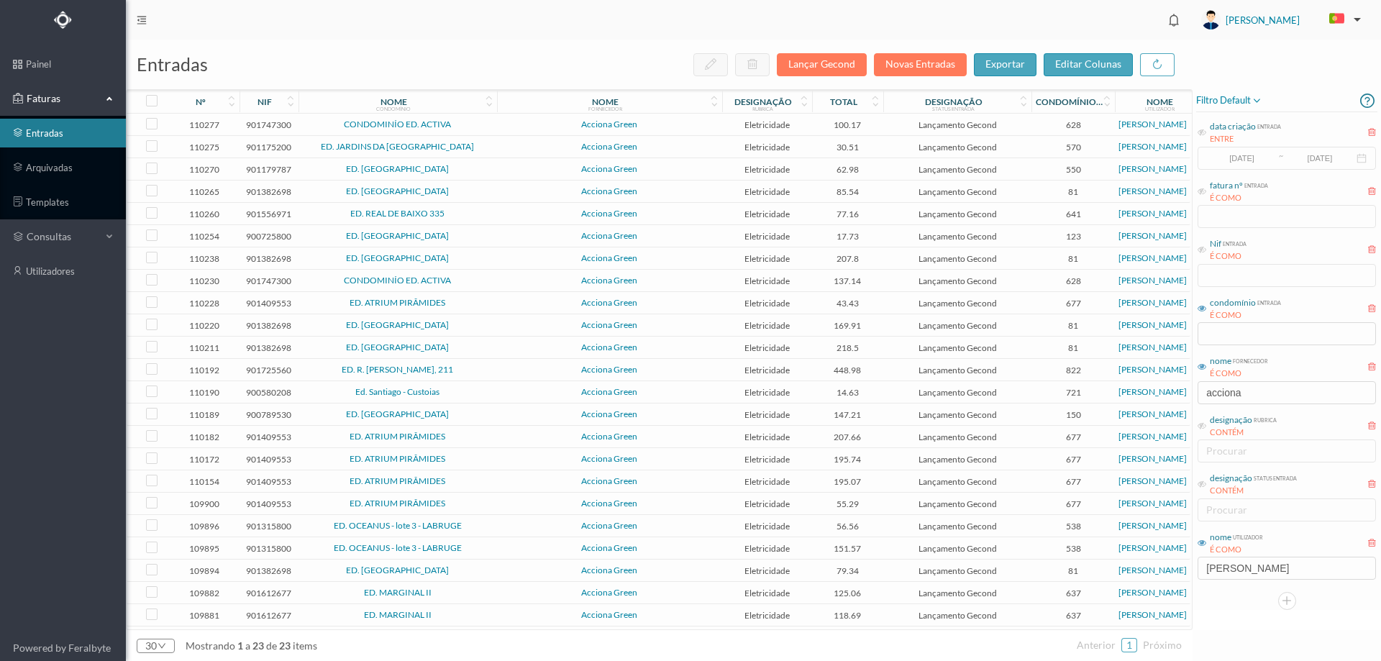
click at [491, 127] on span "CONDOMINÍO ED. ACTIVA" at bounding box center [397, 124] width 191 height 9
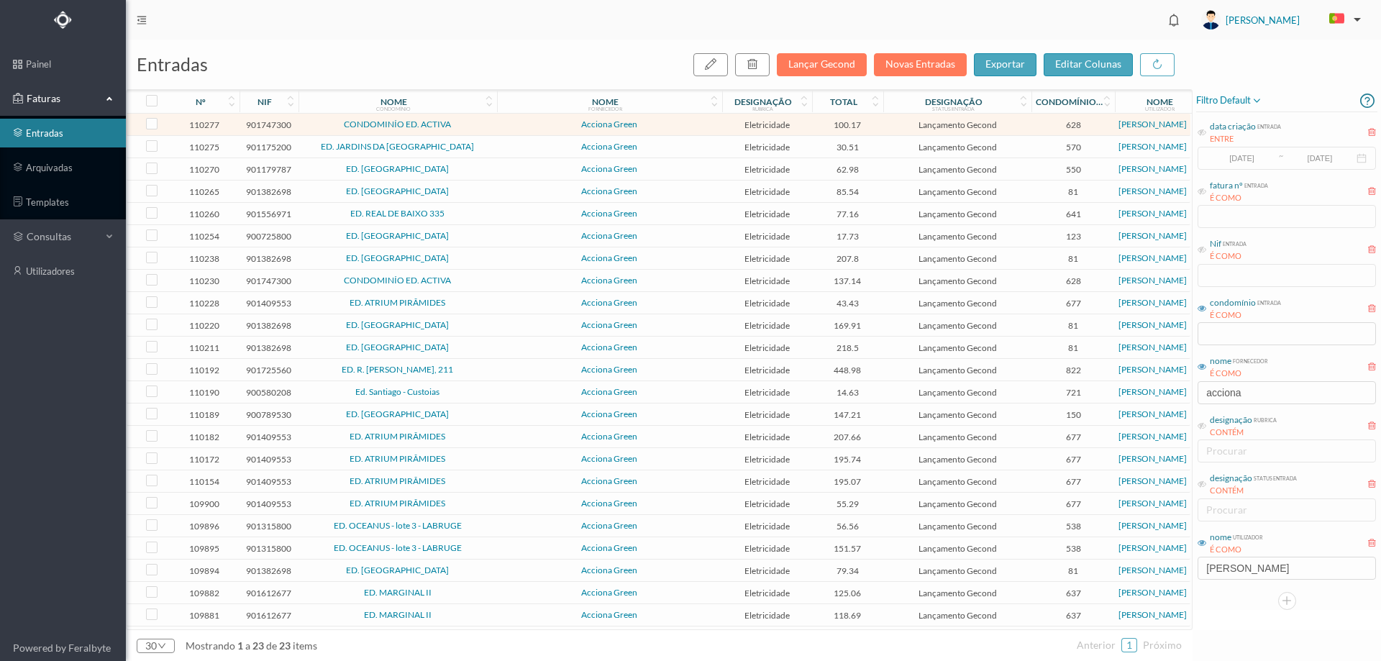
click at [491, 127] on span "CONDOMINÍO ED. ACTIVA" at bounding box center [397, 124] width 191 height 9
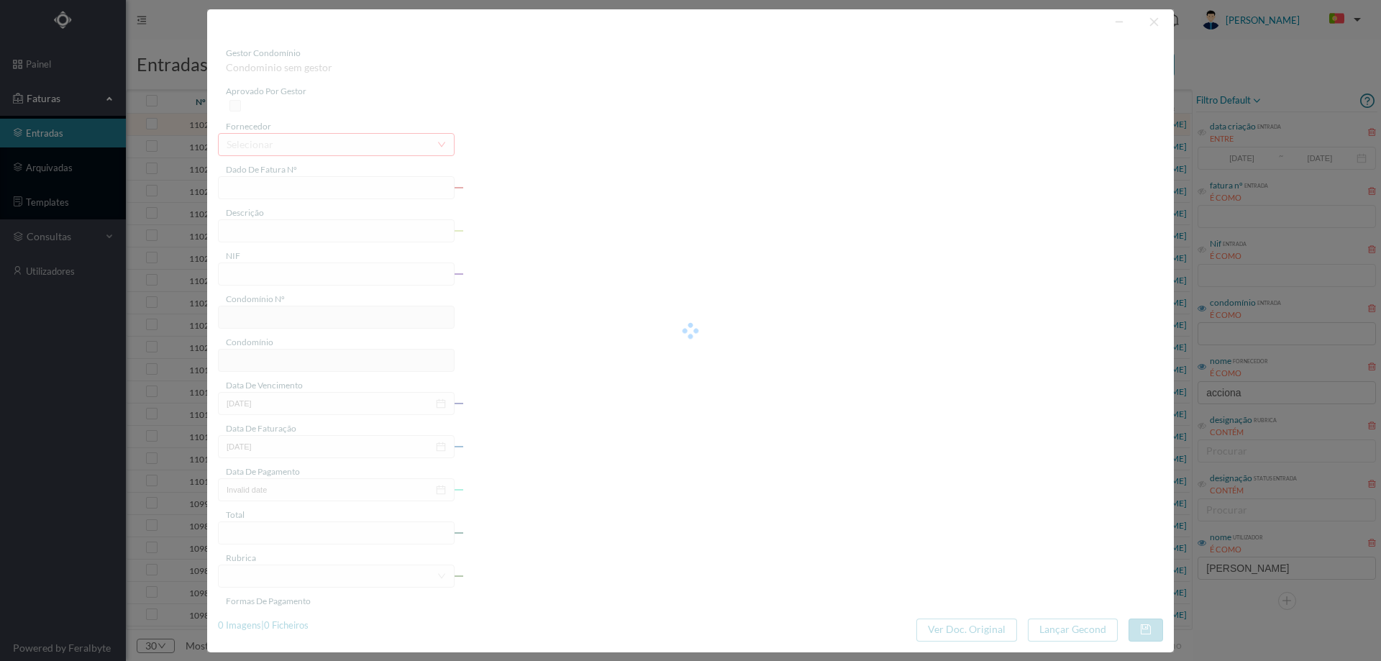
type input "FT P25/035537"
type input "MENERES 461"
type input "901747300"
type input "[DATE]"
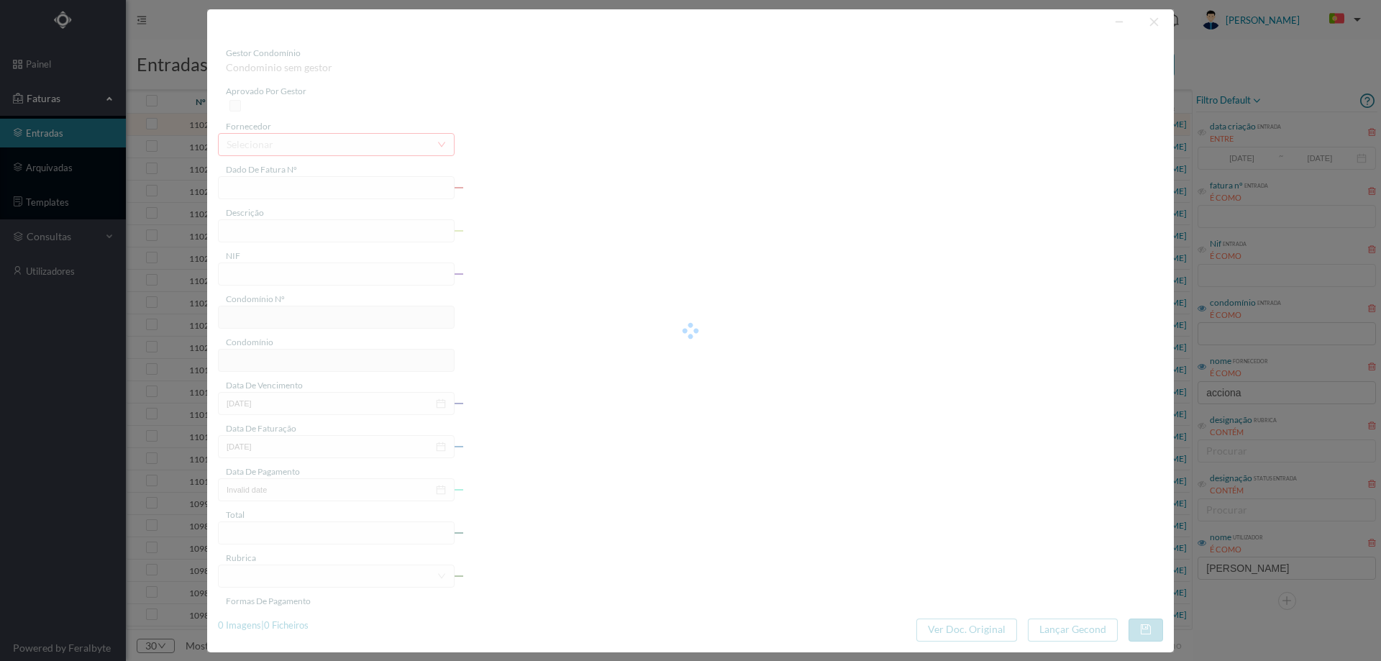
type input "[DATE]"
type input "100.17"
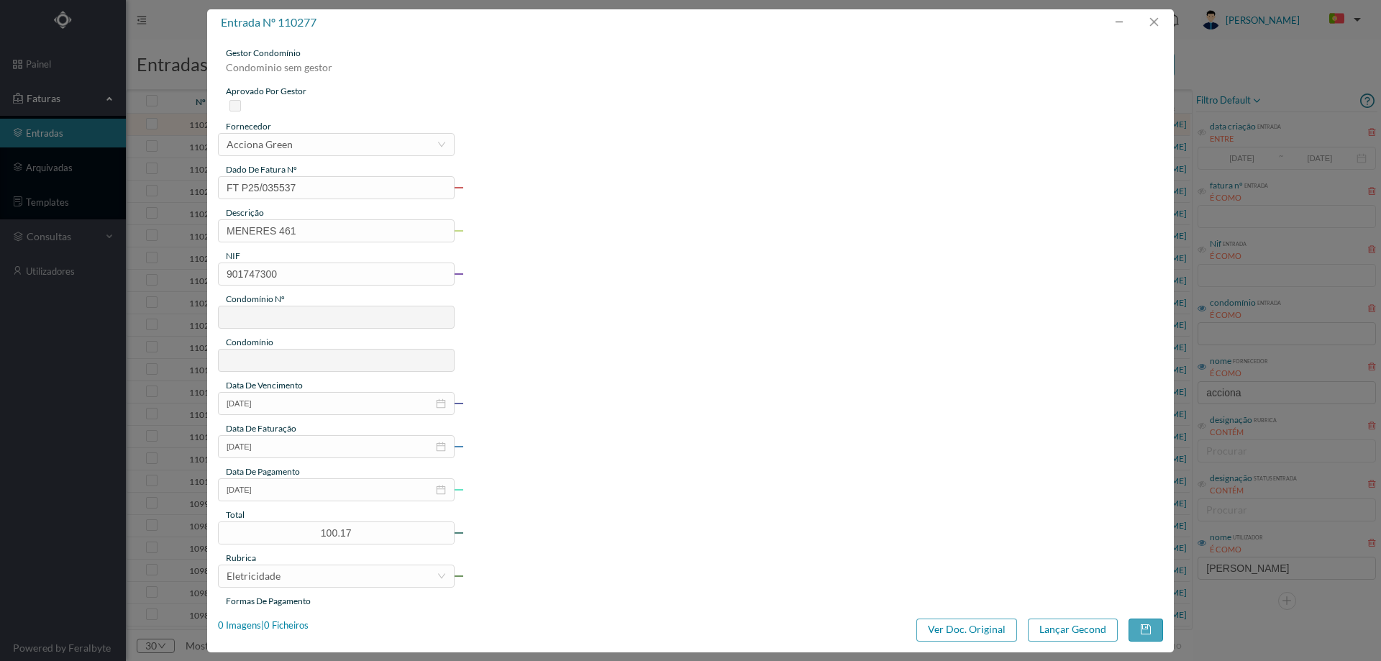
type input "628"
type input "CONDOMINÍO ED. ACTIVA"
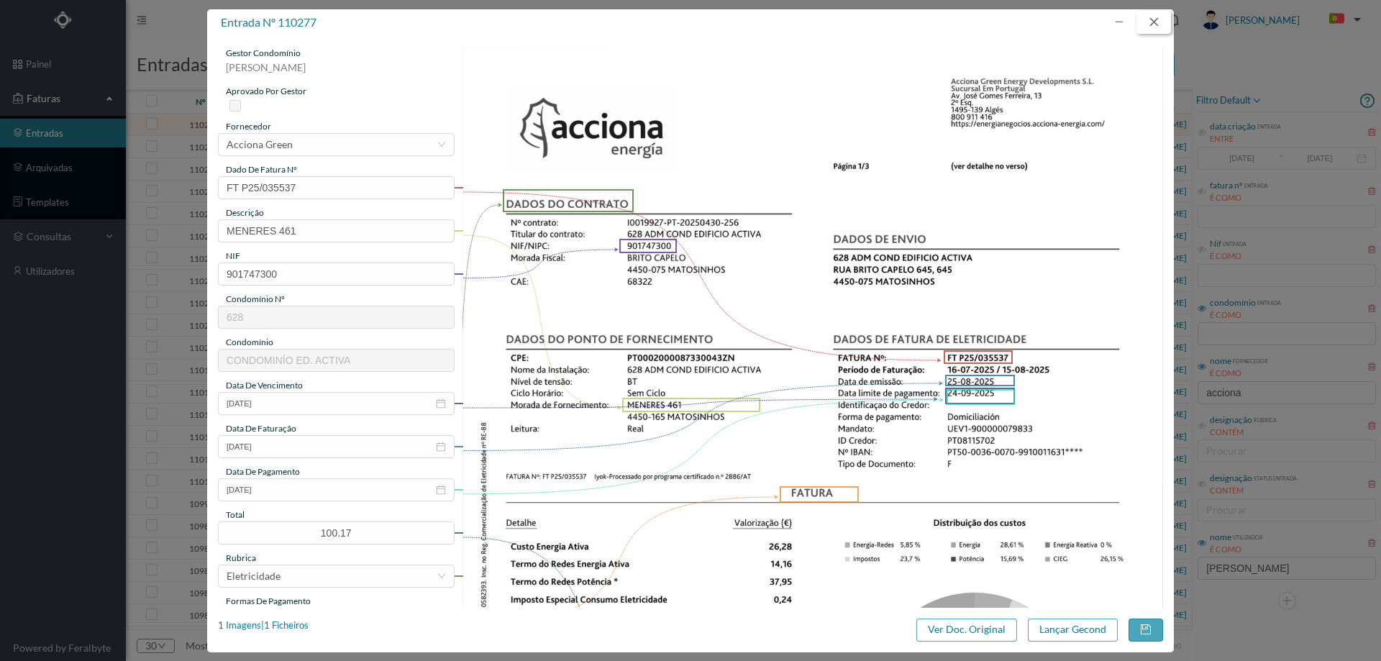
click at [1161, 20] on button "button" at bounding box center [1153, 22] width 35 height 23
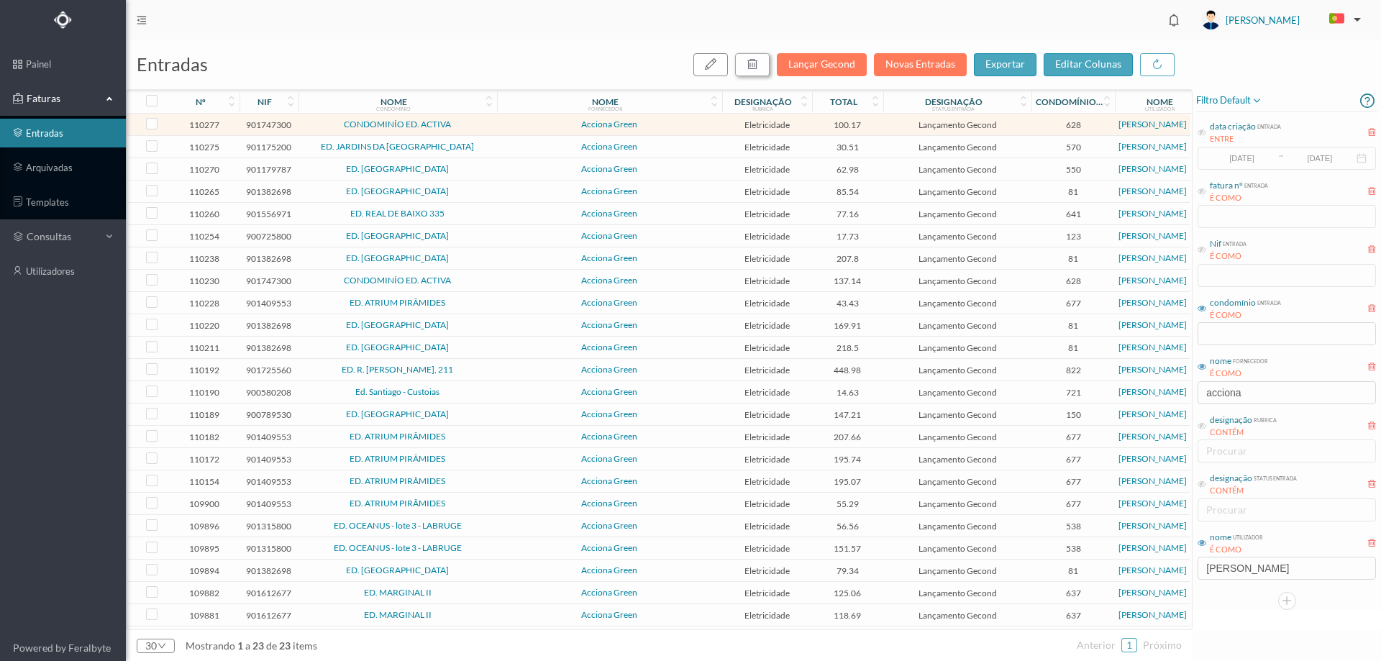
drag, startPoint x: 764, startPoint y: 59, endPoint x: 780, endPoint y: 75, distance: 22.4
click at [765, 59] on button "button" at bounding box center [752, 64] width 35 height 23
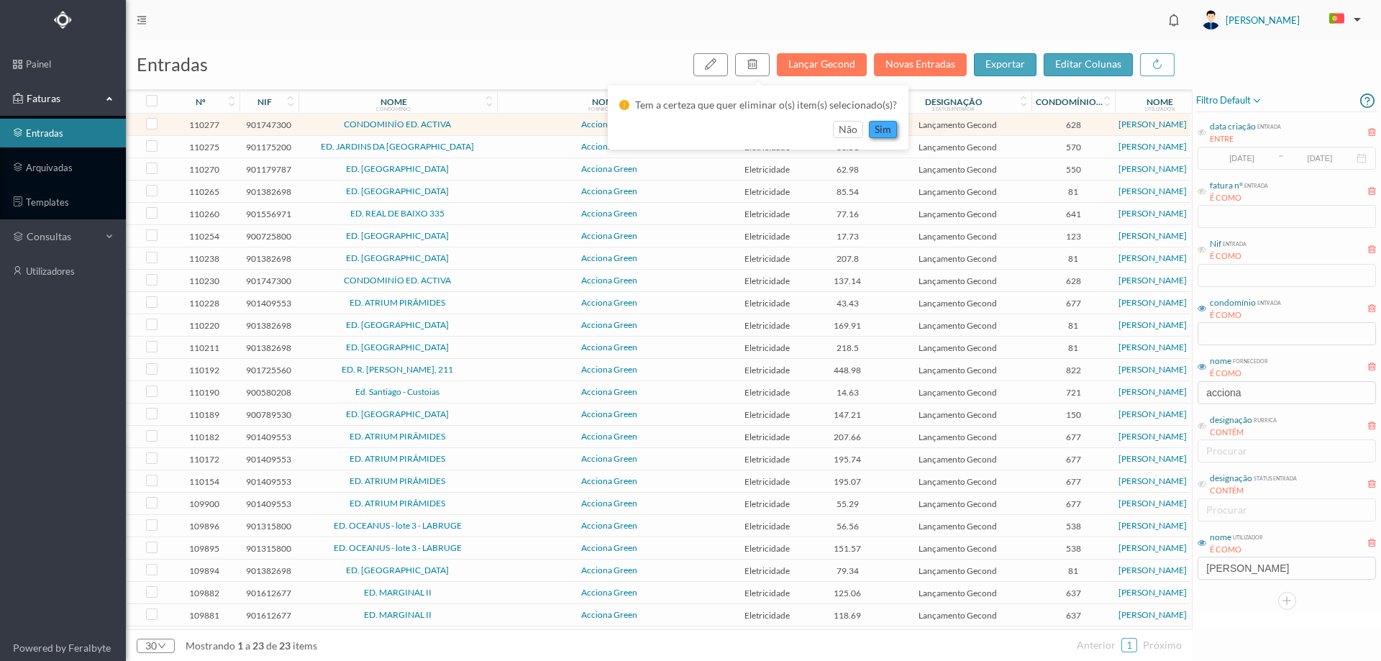
click at [877, 129] on button "sim" at bounding box center [883, 129] width 28 height 17
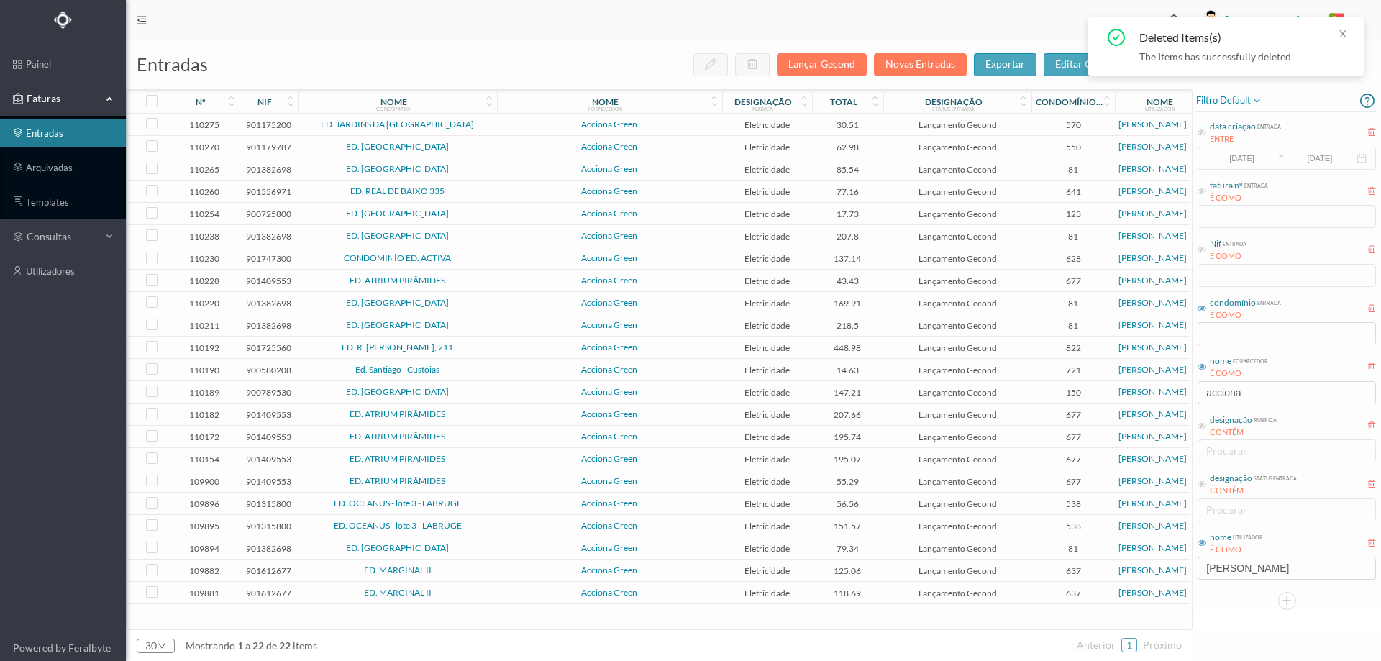
click at [508, 129] on span "Acciona Green" at bounding box center [610, 124] width 218 height 9
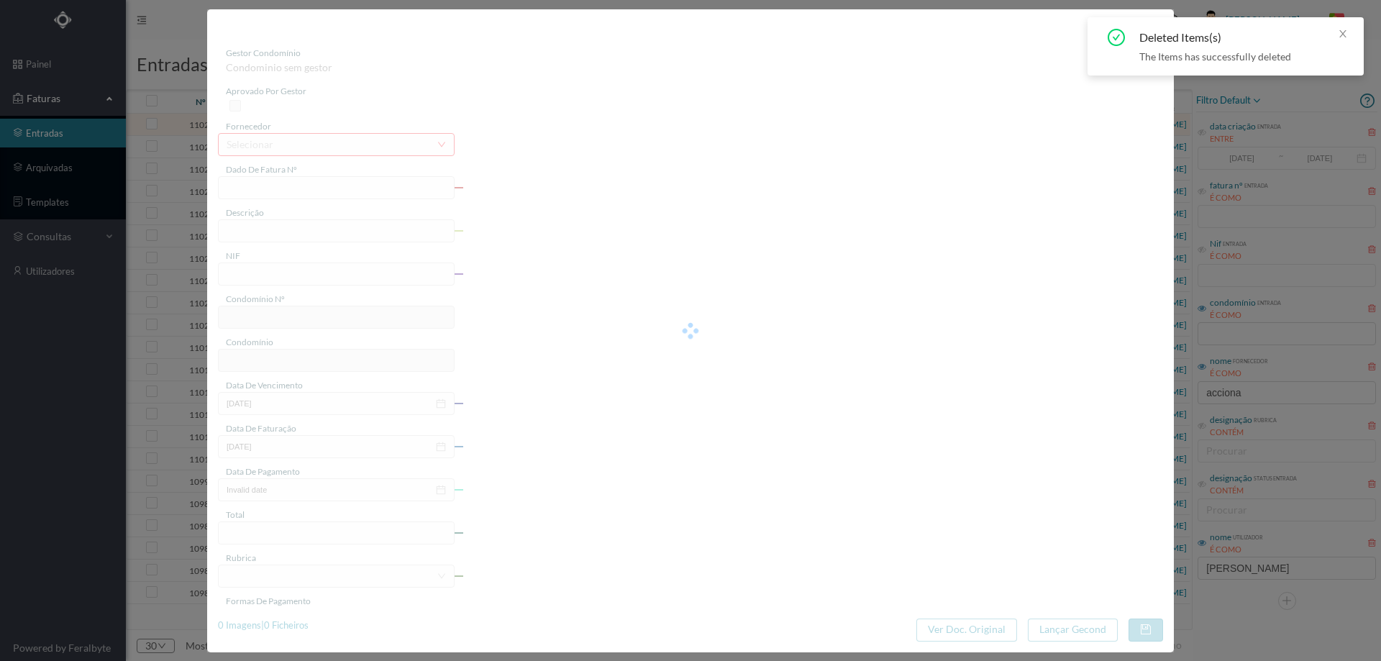
type input "FT P25/036144"
type input "DE BELGICA 2128"
type input "901175200"
type input "[DATE]"
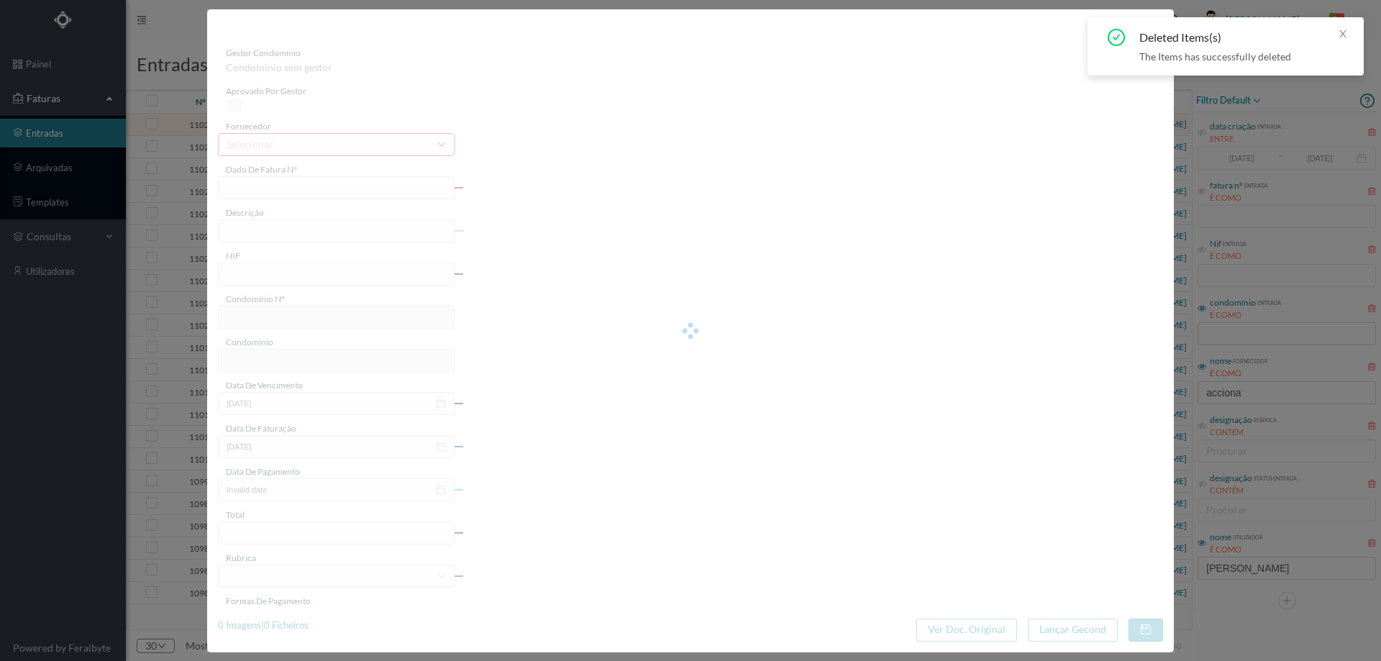
type input "[DATE]"
type input "30.51"
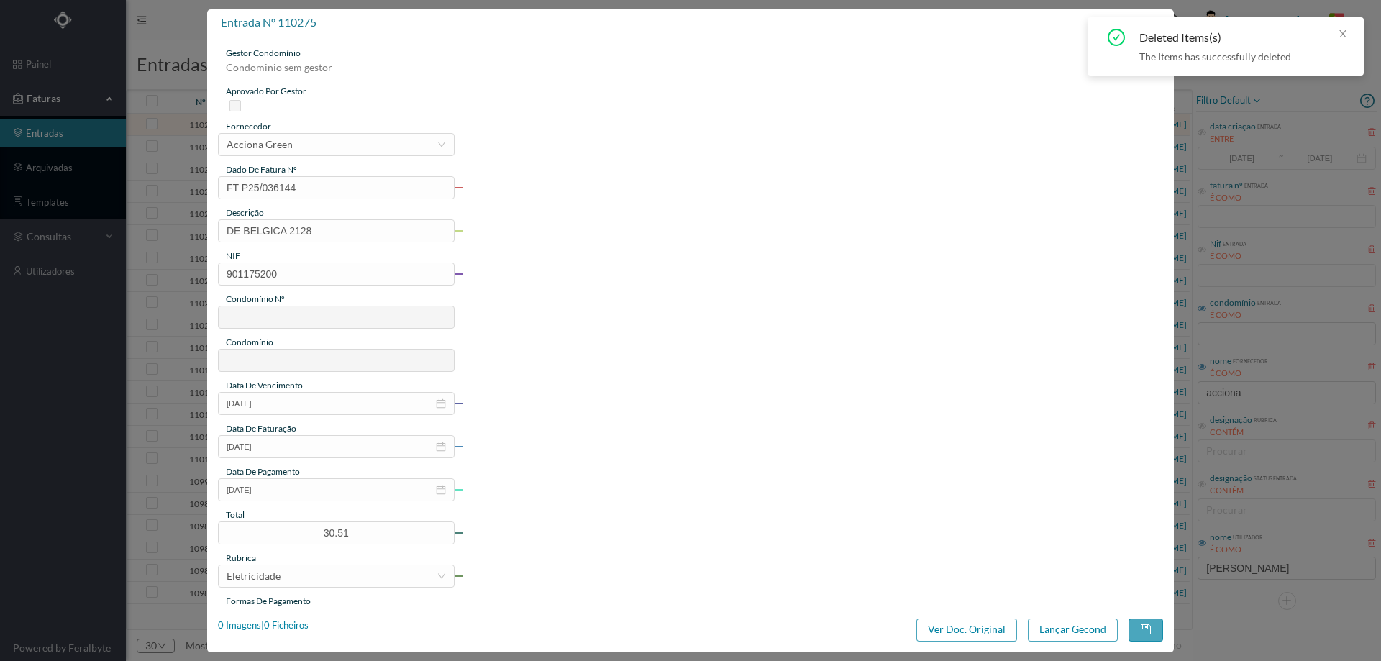
type input "570"
type input "ED. JARDINS DA BÉLGICA IV"
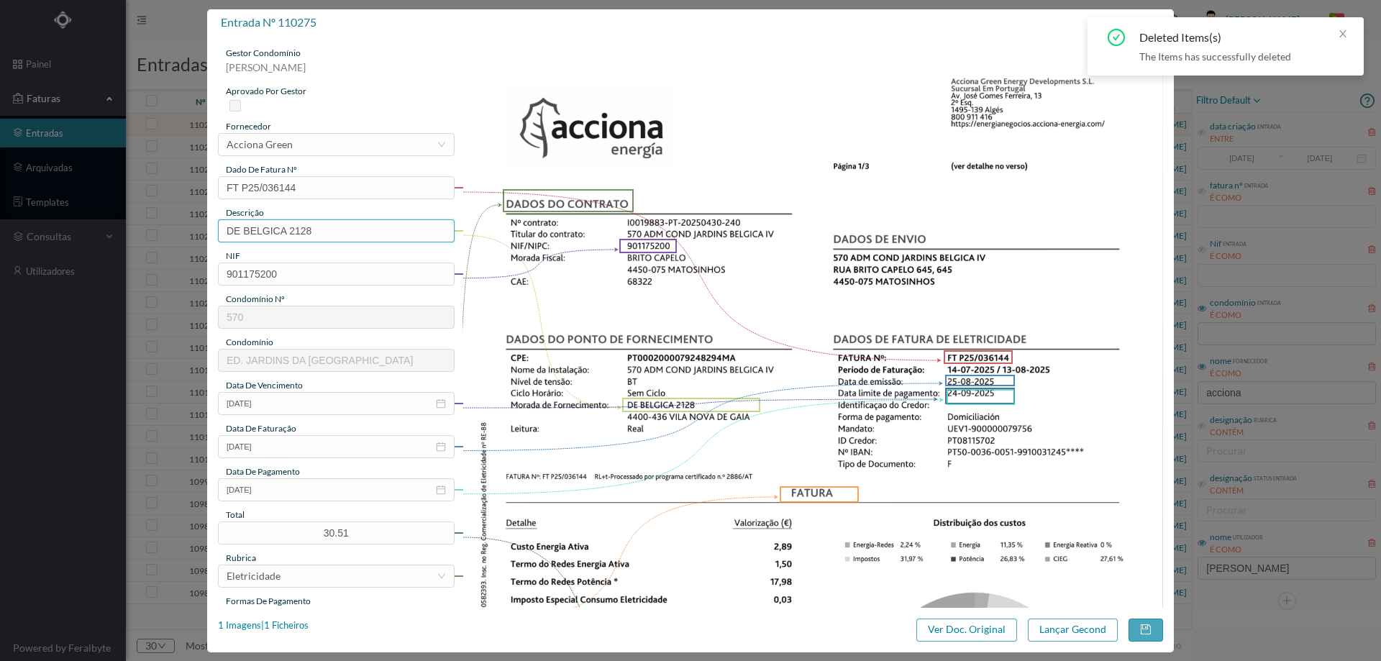
drag, startPoint x: 347, startPoint y: 225, endPoint x: 348, endPoint y: 232, distance: 7.2
click at [347, 225] on input "DE BELGICA 2128" at bounding box center [336, 230] width 237 height 23
paste input "([DATE] A [DATE])"
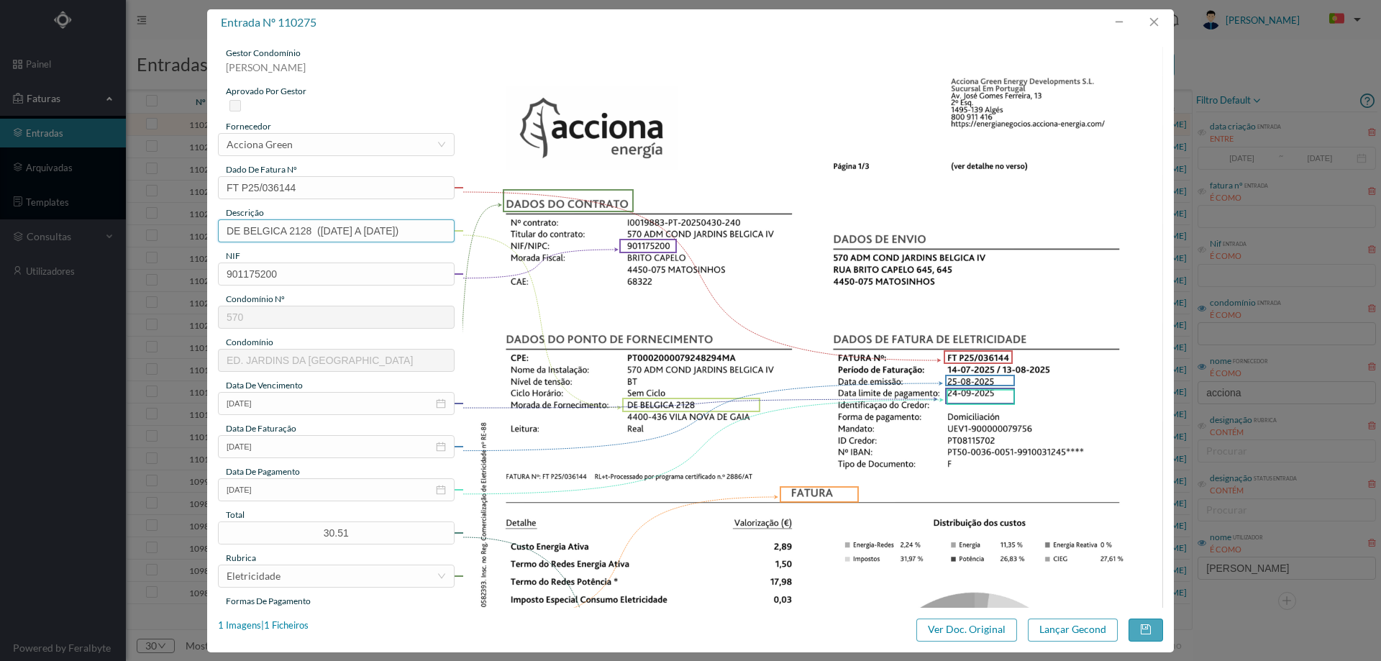
click at [324, 232] on input "DE BELGICA 2128 (22.07.2025 A 21.08.2025)" at bounding box center [336, 230] width 237 height 23
click at [330, 229] on input "DE BELGICA 2128 (22.07.2025 A 21.08.2025)" at bounding box center [336, 230] width 237 height 23
drag, startPoint x: 382, startPoint y: 228, endPoint x: 393, endPoint y: 227, distance: 11.5
click at [393, 227] on input "DE BELGICA 2128 (14.07.2025 A 21.08.2025)" at bounding box center [336, 230] width 237 height 23
type input "DE BELGICA 2128 (14.07.2025 A 13.08.2025)"
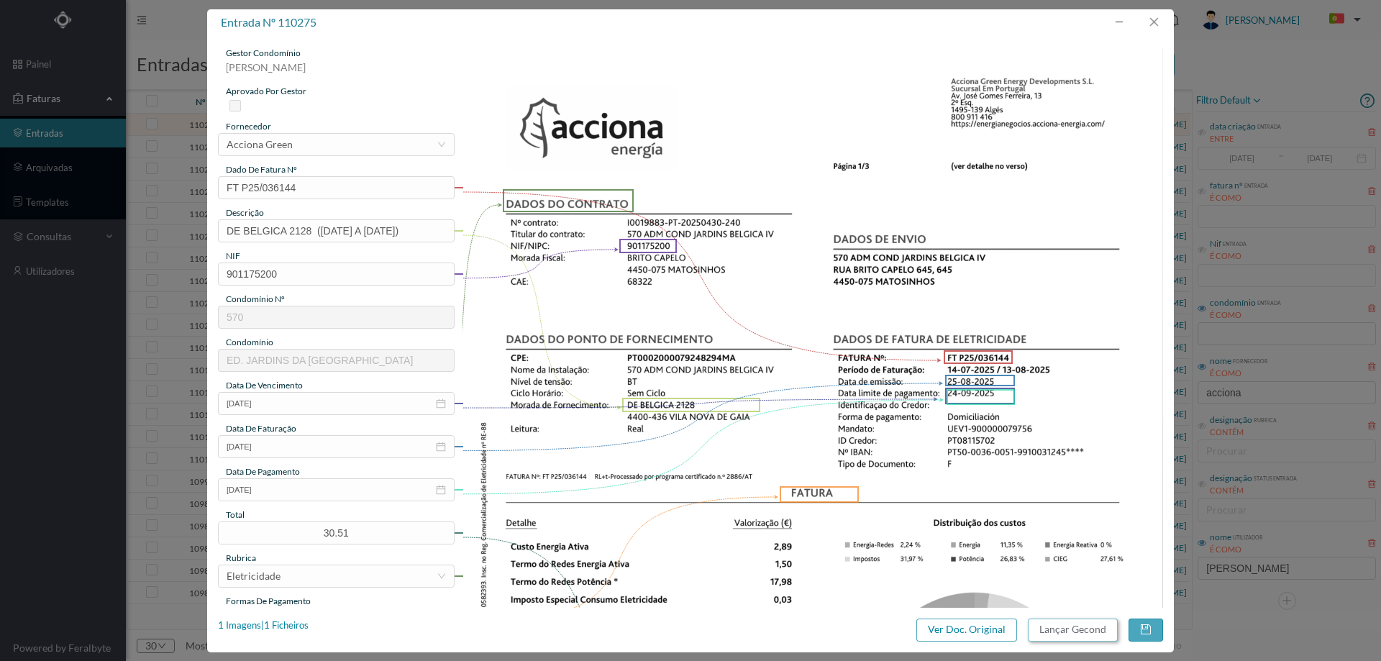
click at [1063, 624] on button "Lançar Gecond" at bounding box center [1073, 629] width 90 height 23
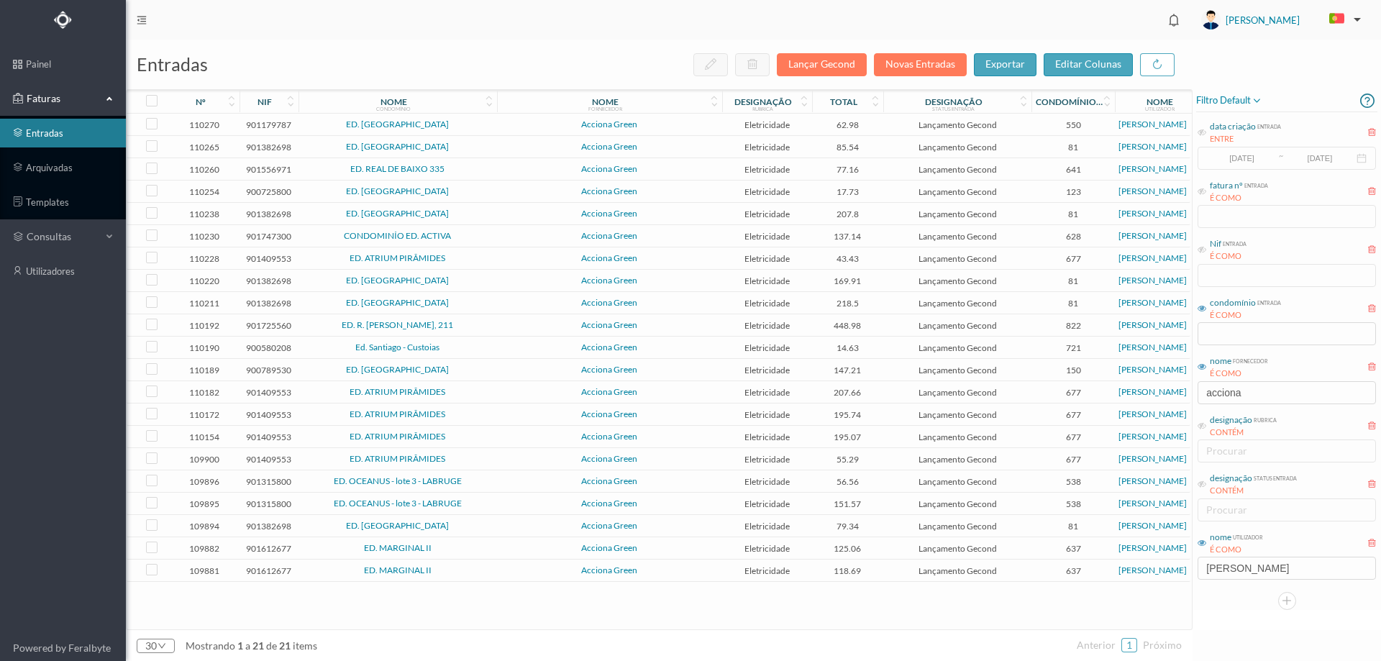
click at [475, 125] on span "ED. ALGEMA" at bounding box center [397, 124] width 191 height 9
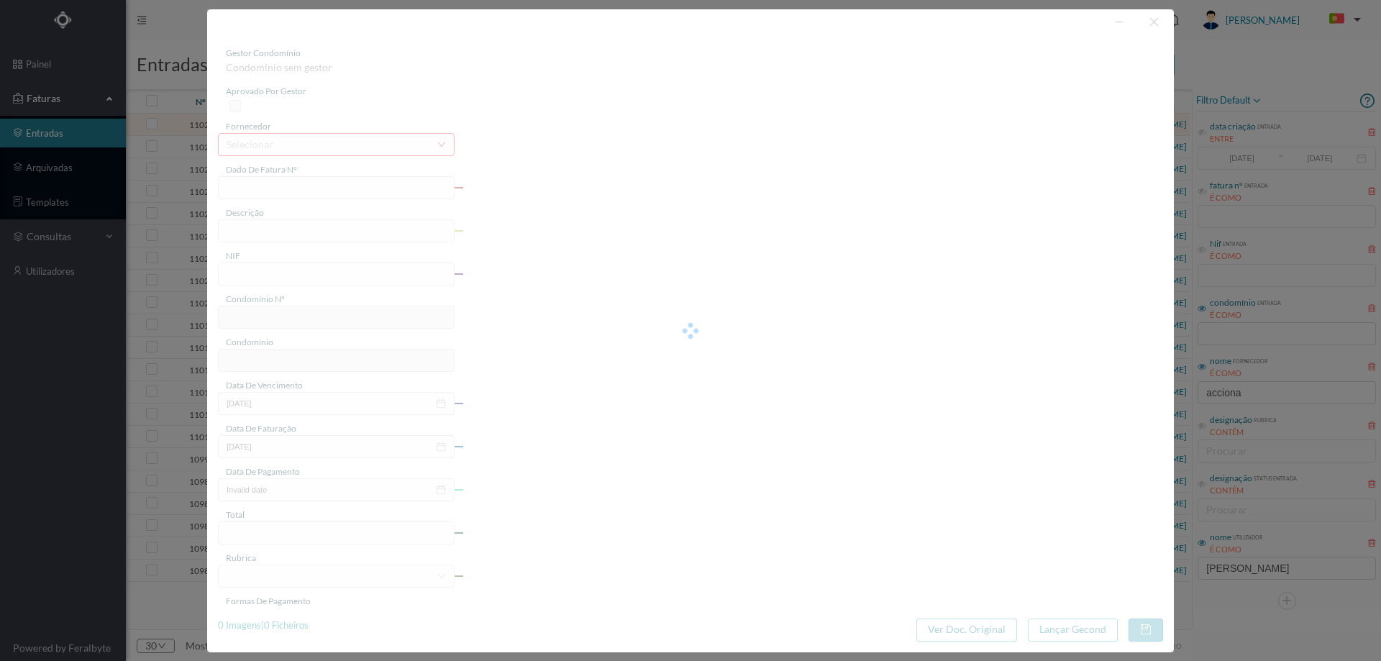
type input "FT P25/035855"
type input "CONDE ALTO MEARIM 1079"
type input "901179787"
type input "[DATE]"
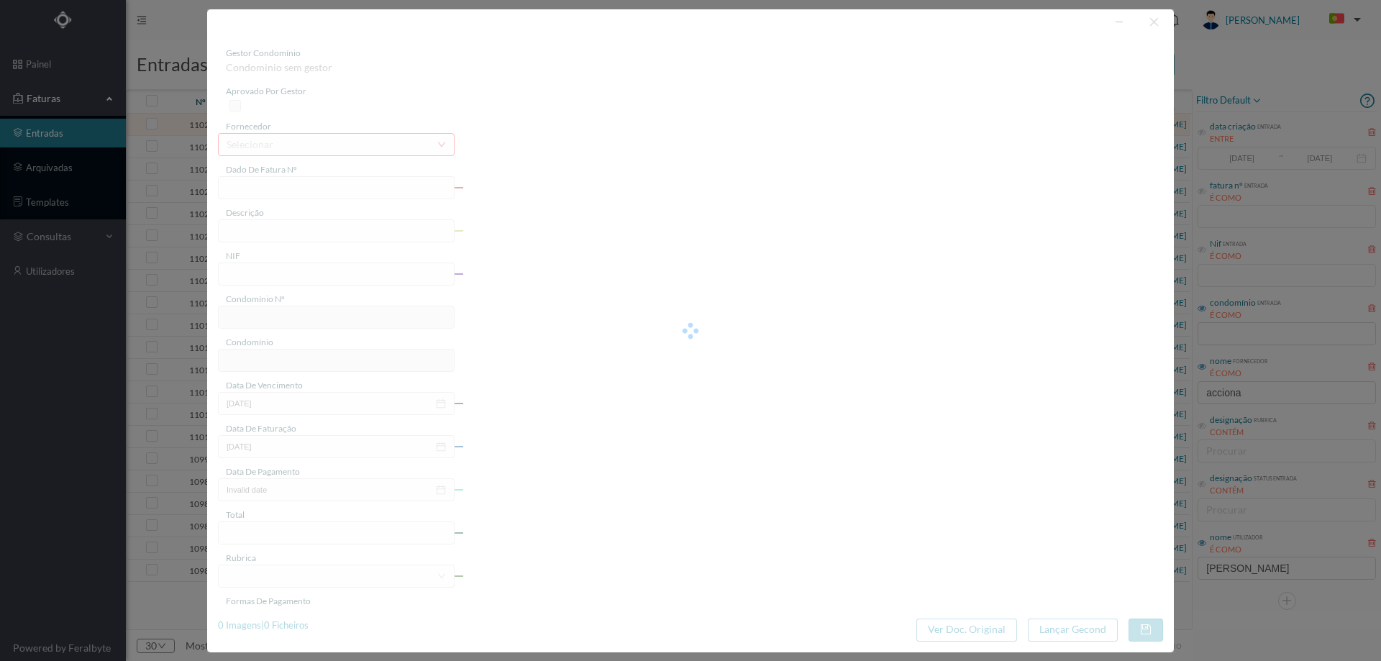
type input "[DATE]"
type input "62.98"
type input "550"
type input "ED. ALGEMA"
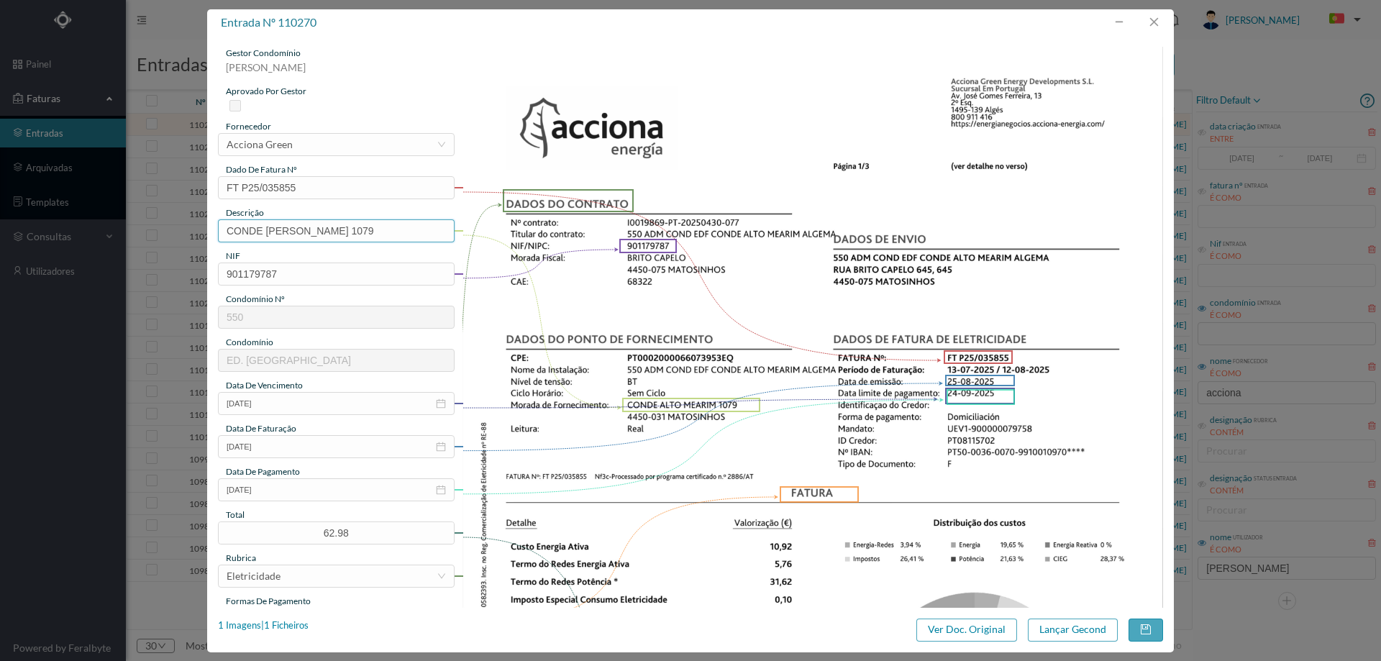
click at [369, 234] on input "CONDE ALTO MEARIM 1079" at bounding box center [336, 230] width 237 height 23
paste input "([DATE] A [DATE])"
type input "CONDE ALTO MEARIM 1079 (22.07.2025 A 21.08.2025)"
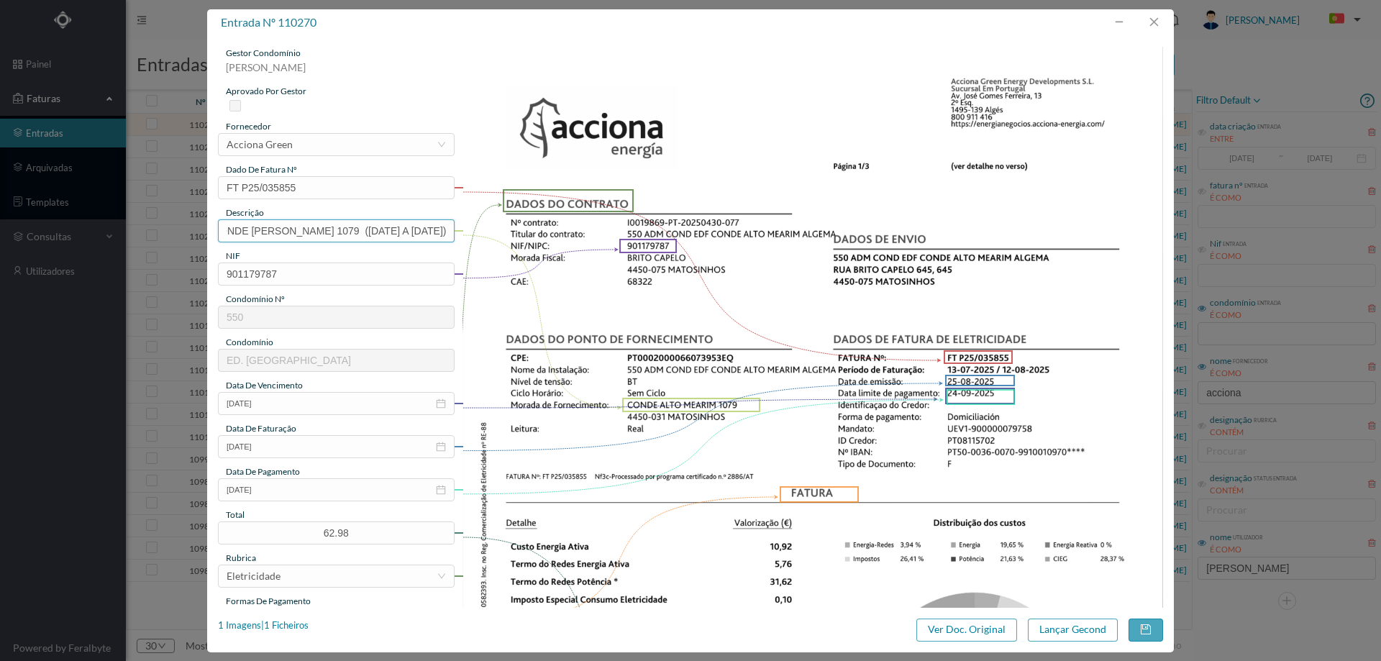
drag, startPoint x: 329, startPoint y: 229, endPoint x: 339, endPoint y: 229, distance: 10.1
click at [339, 229] on input "CONDE [PERSON_NAME] 1079 ([DATE] A [DATE])" at bounding box center [336, 230] width 237 height 23
drag, startPoint x: 396, startPoint y: 232, endPoint x: 406, endPoint y: 232, distance: 9.3
click at [406, 232] on input "CONDE [PERSON_NAME] 1079 ([DATE] A [DATE])" at bounding box center [336, 230] width 237 height 23
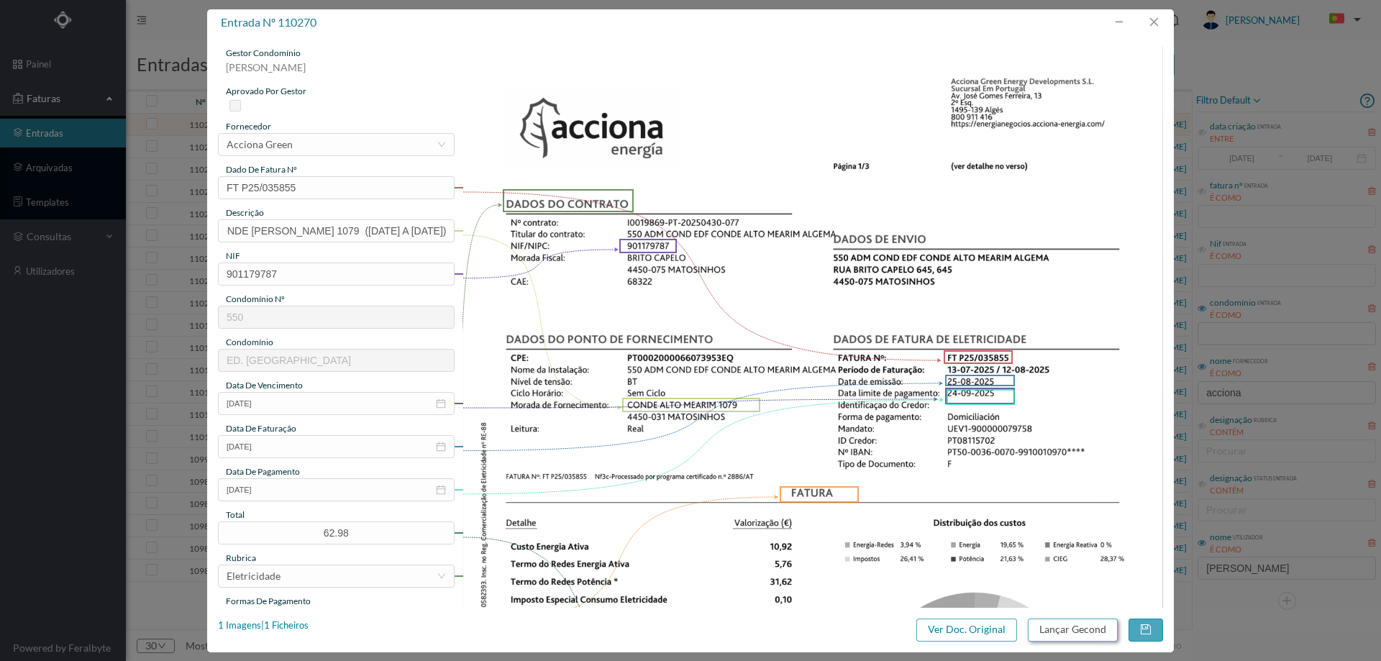
type input "CONDE [PERSON_NAME] 1079 ([DATE] A [DATE])"
click at [1036, 629] on button "Lançar Gecond" at bounding box center [1073, 629] width 90 height 23
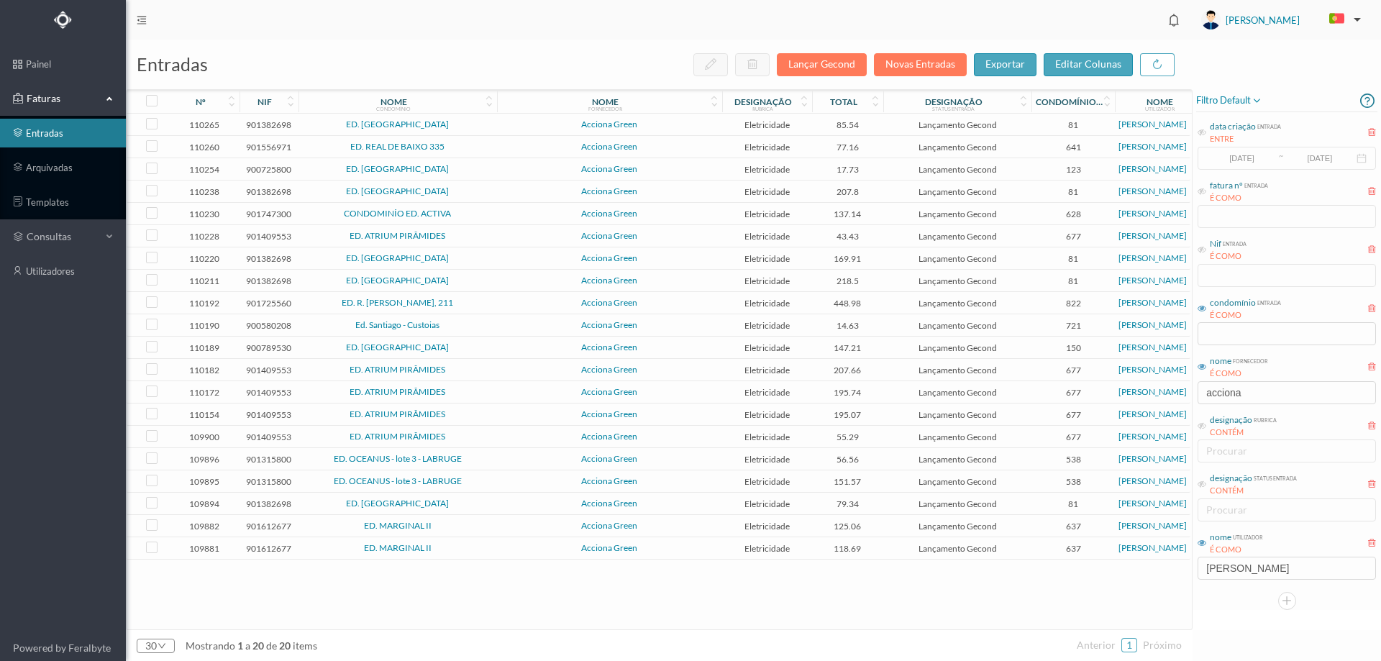
click at [491, 119] on td "ED. [GEOGRAPHIC_DATA]" at bounding box center [397, 125] width 198 height 22
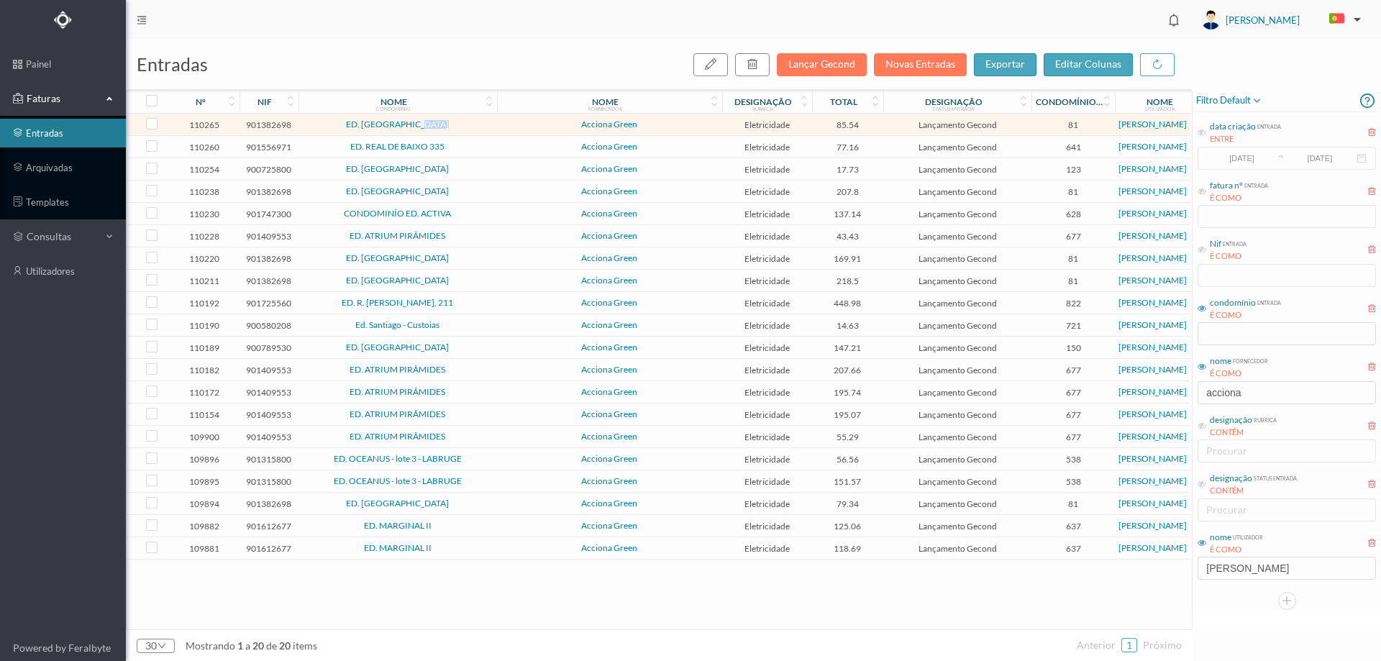
click at [491, 119] on td "ED. [GEOGRAPHIC_DATA]" at bounding box center [397, 125] width 198 height 22
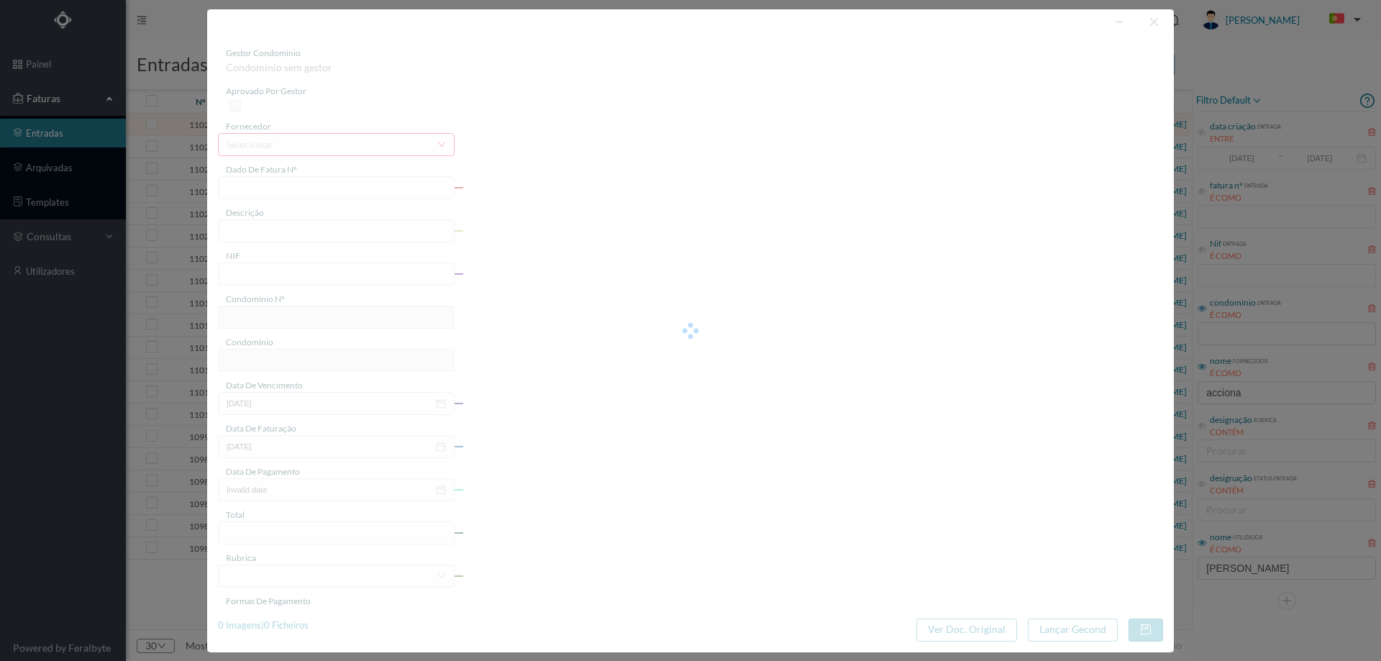
type input "FT P25/035758"
type input "DO VISO 151"
type input "901382698"
type input "[DATE]"
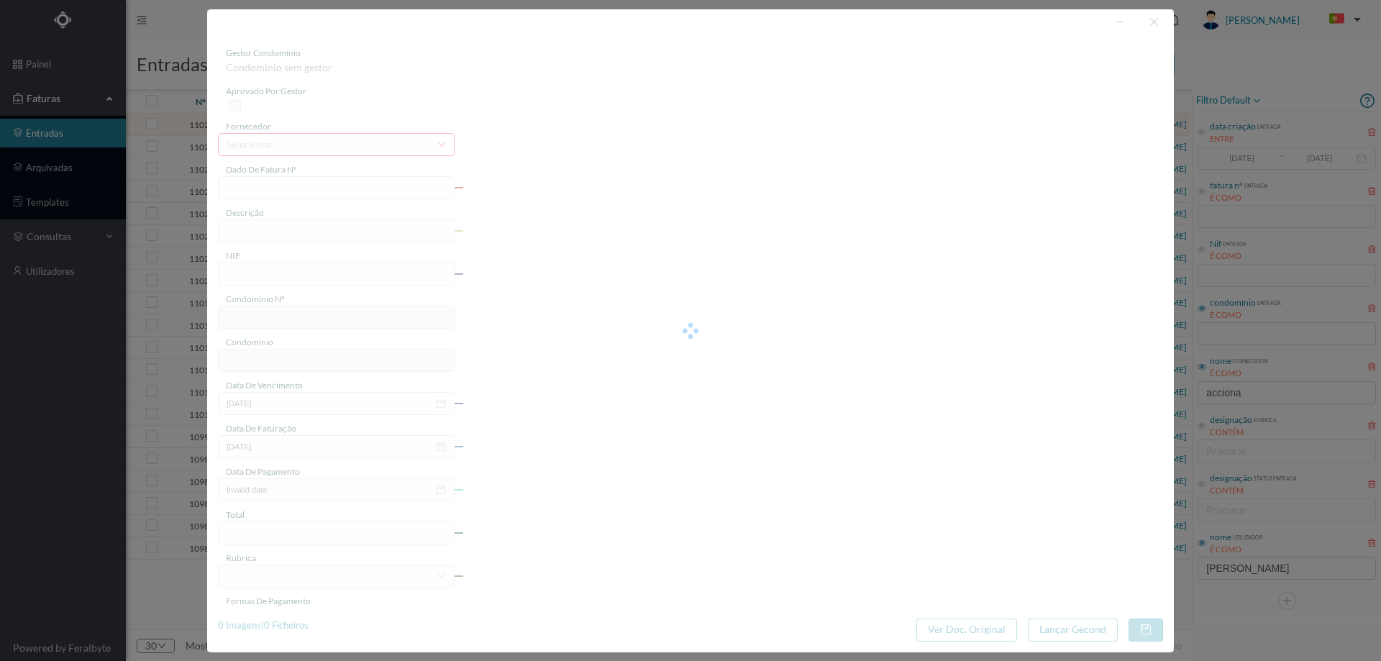
type input "[DATE]"
type input "85.54"
type input "81"
type input "ED. [GEOGRAPHIC_DATA]"
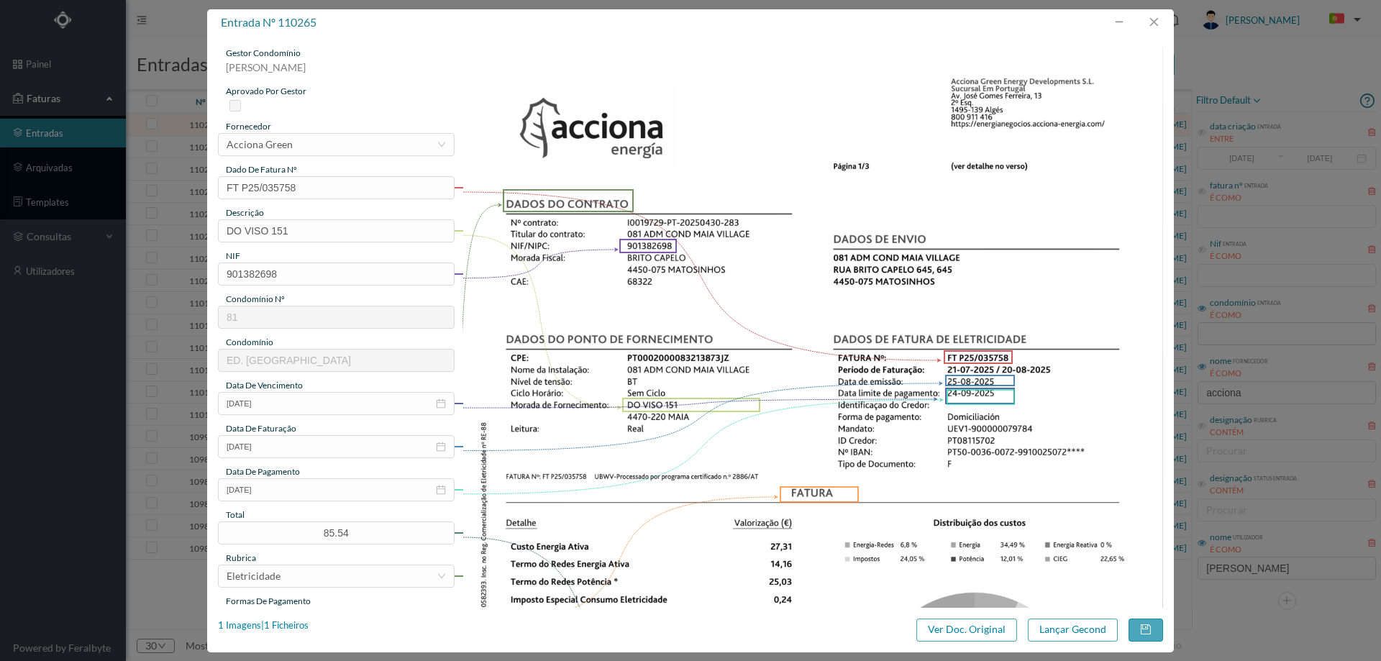
click at [371, 211] on div "descrição" at bounding box center [336, 212] width 237 height 13
click at [367, 222] on input "DO VISO 151" at bounding box center [336, 230] width 237 height 23
paste input "([DATE] A [DATE])"
click at [306, 230] on input "DO VISO 151 ([DATE] A [DATE])" at bounding box center [336, 230] width 237 height 23
click at [368, 231] on input "DO VISO 151 ([DATE] A [DATE])" at bounding box center [336, 230] width 237 height 23
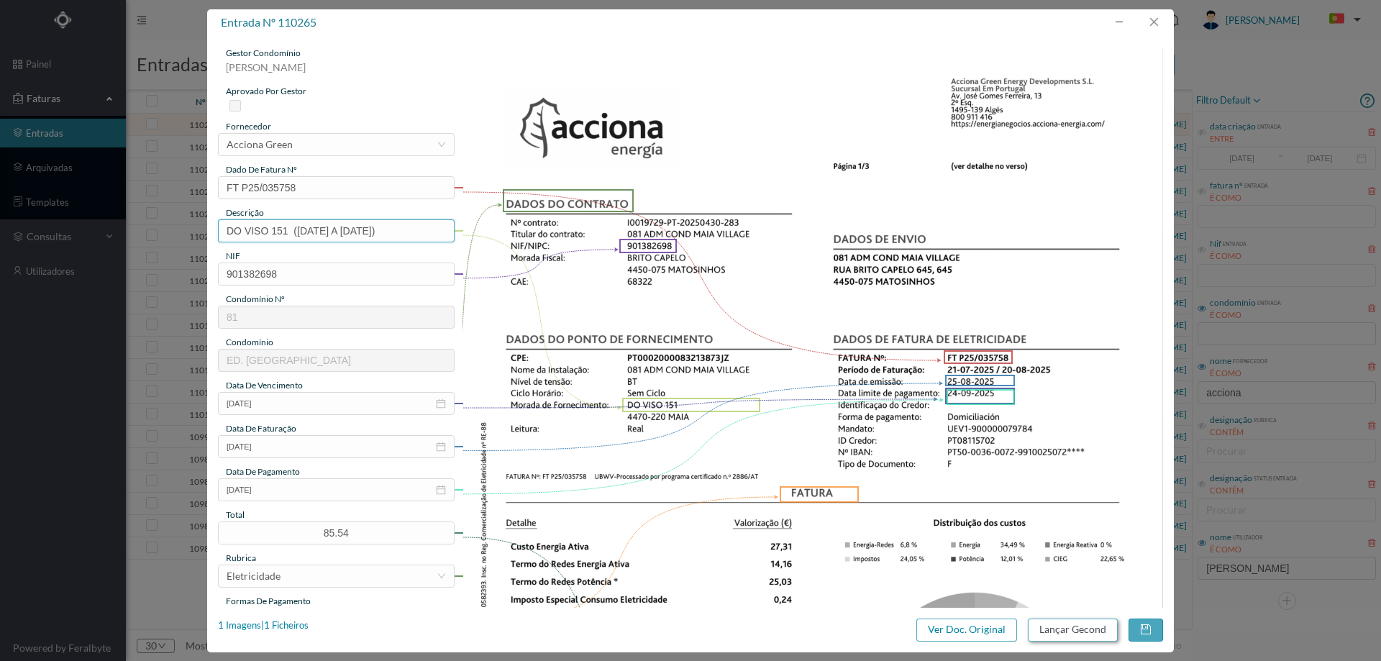
type input "DO VISO 151 ([DATE] A [DATE])"
click at [1081, 626] on button "Lançar Gecond" at bounding box center [1073, 629] width 90 height 23
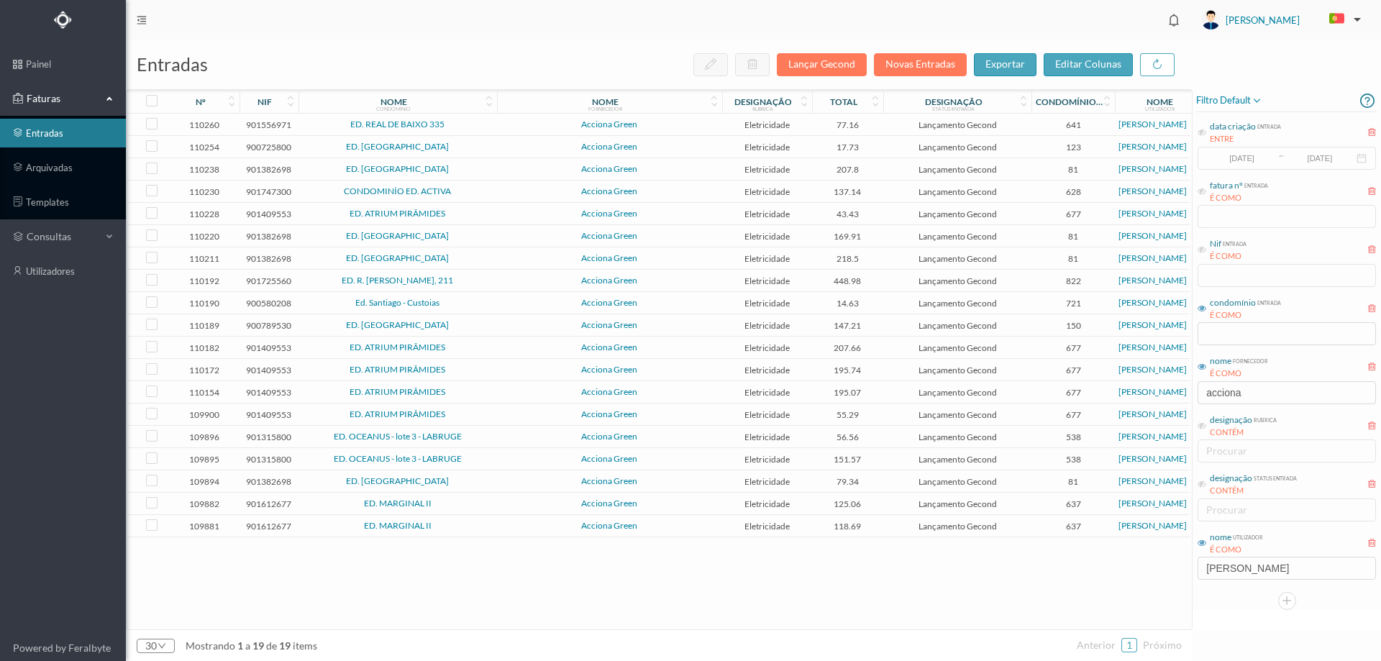
click at [476, 131] on td "ED. REAL DE BAIXO 335" at bounding box center [397, 125] width 198 height 22
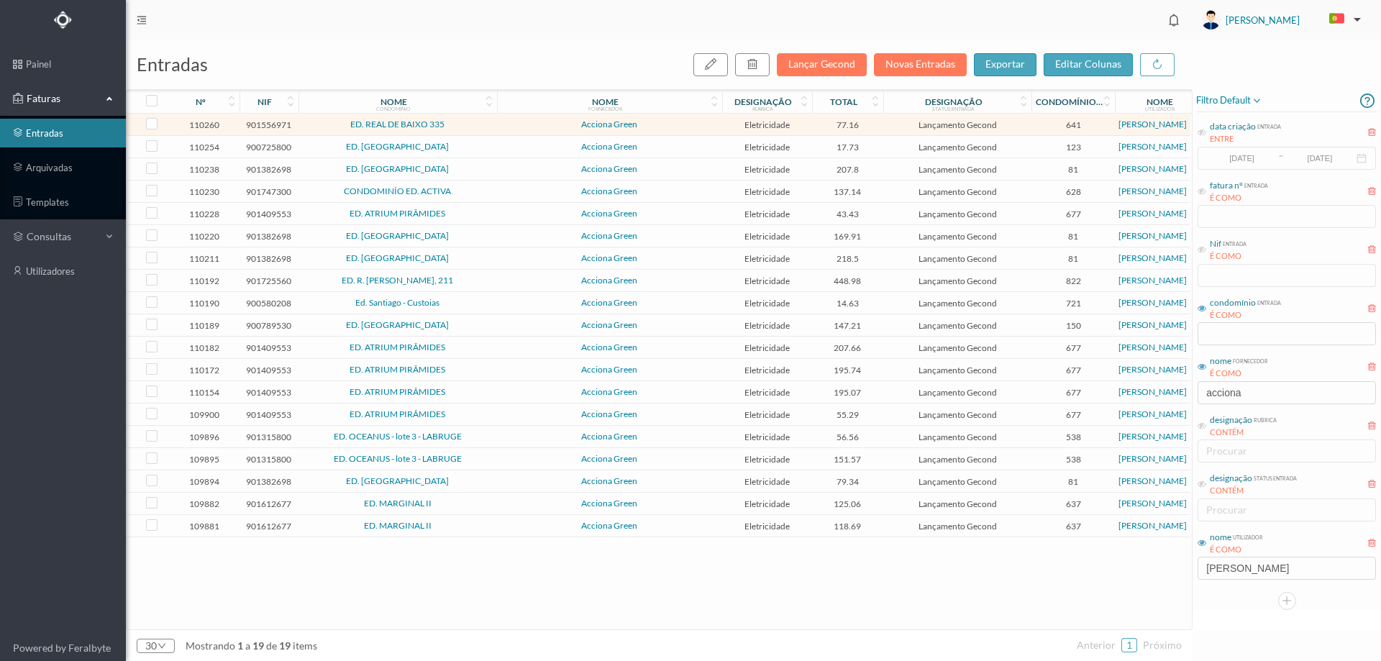
click at [476, 131] on td "ED. REAL DE BAIXO 335" at bounding box center [397, 125] width 198 height 22
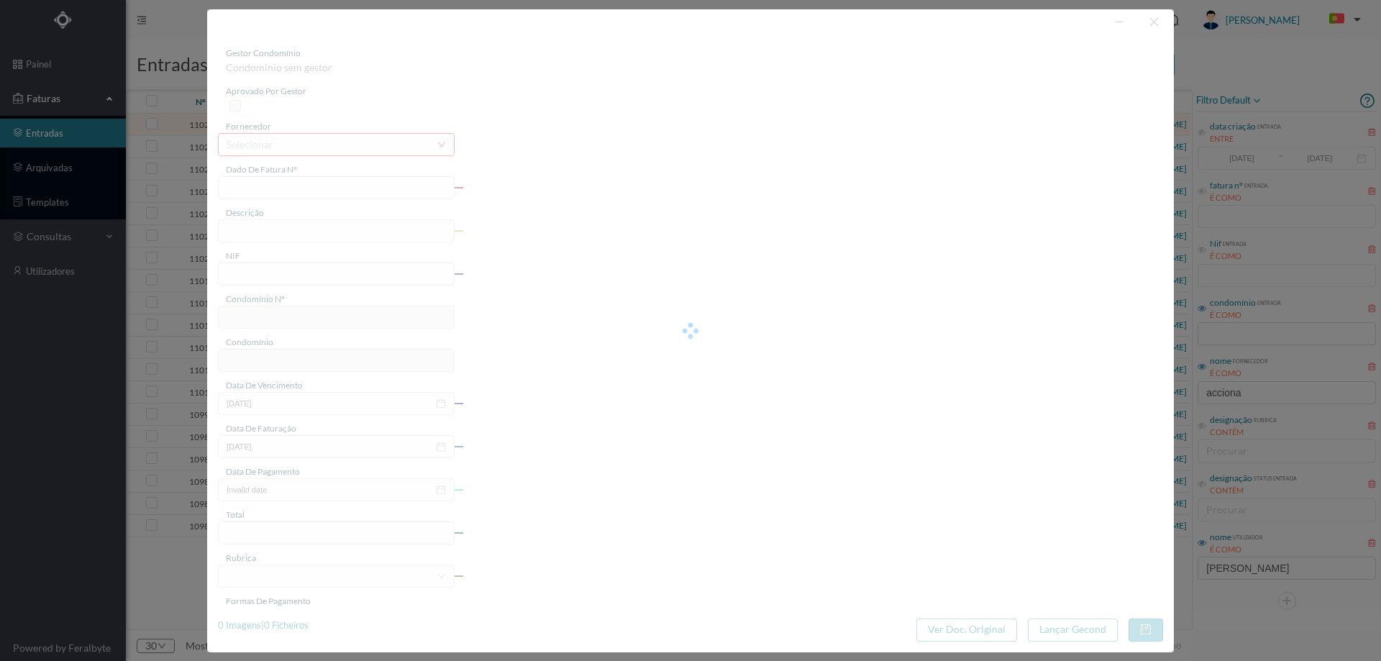
type input "FT P25/036481"
type input "REAL DE BAIXO 335 GARAGEM"
type input "901556971"
type input "[DATE]"
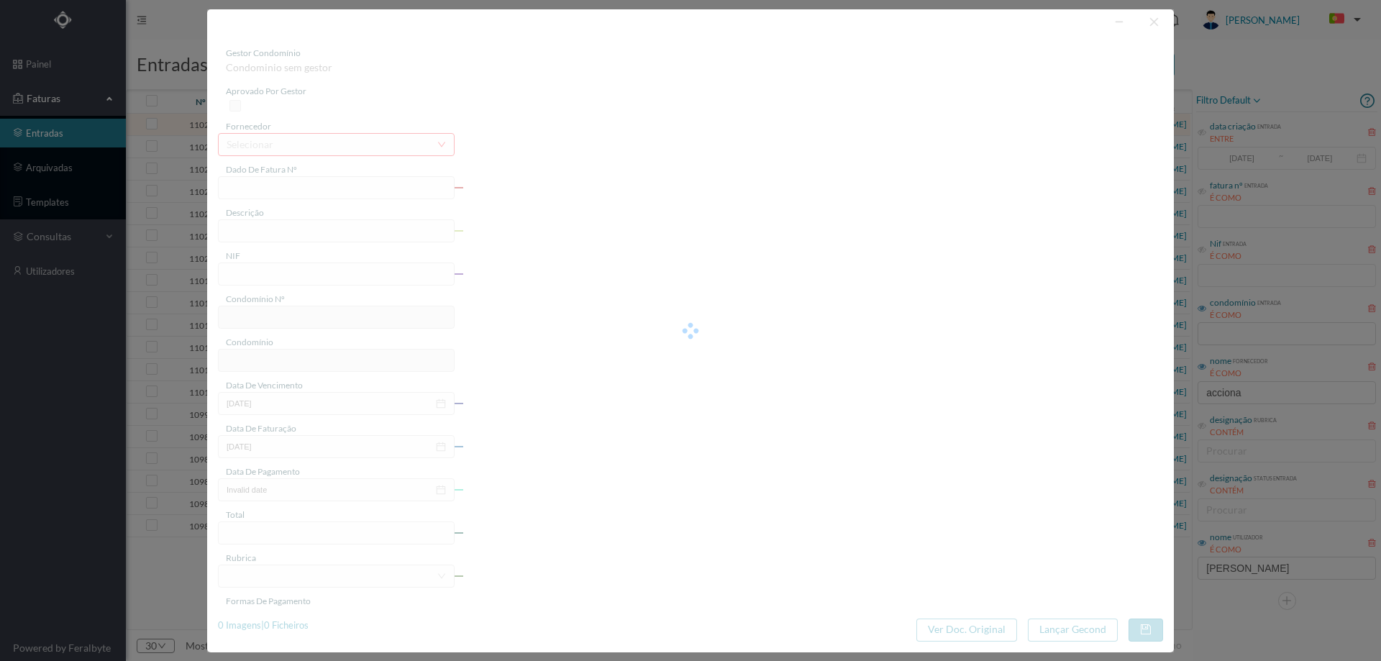
type input "[DATE]"
type input "77.16"
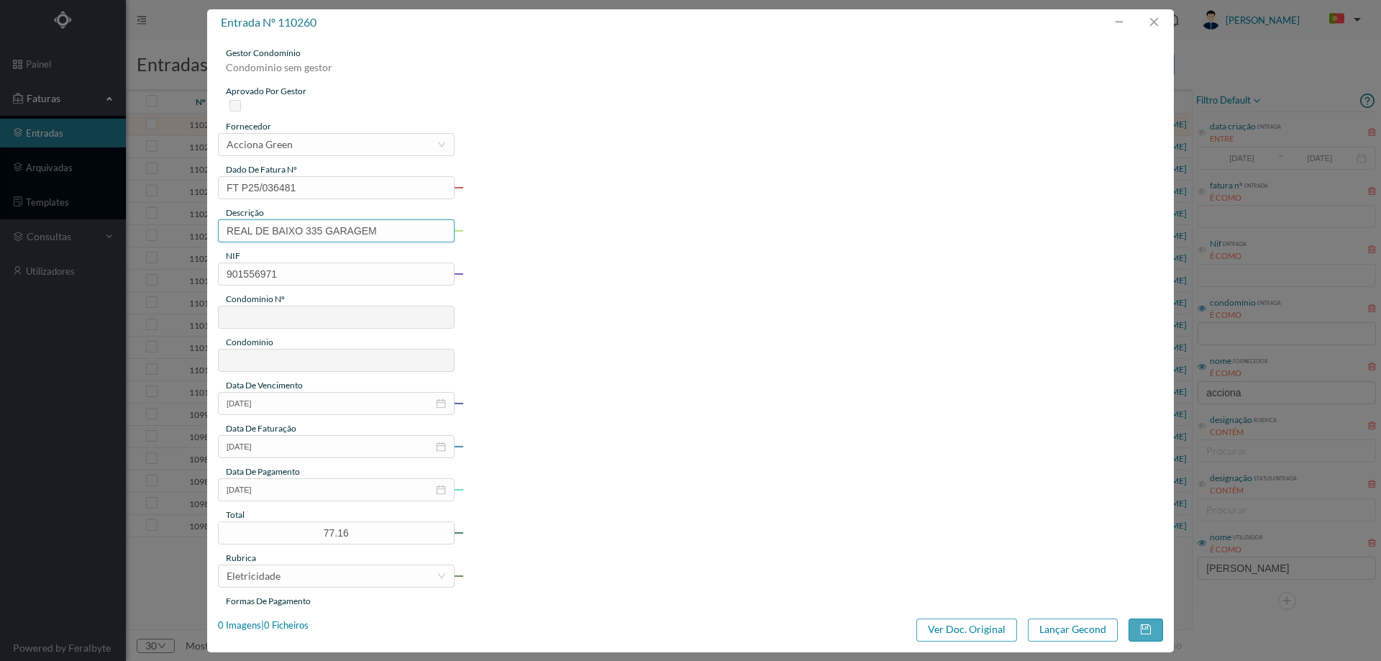
type input "641"
type input "ED. REAL DE BAIXO 335"
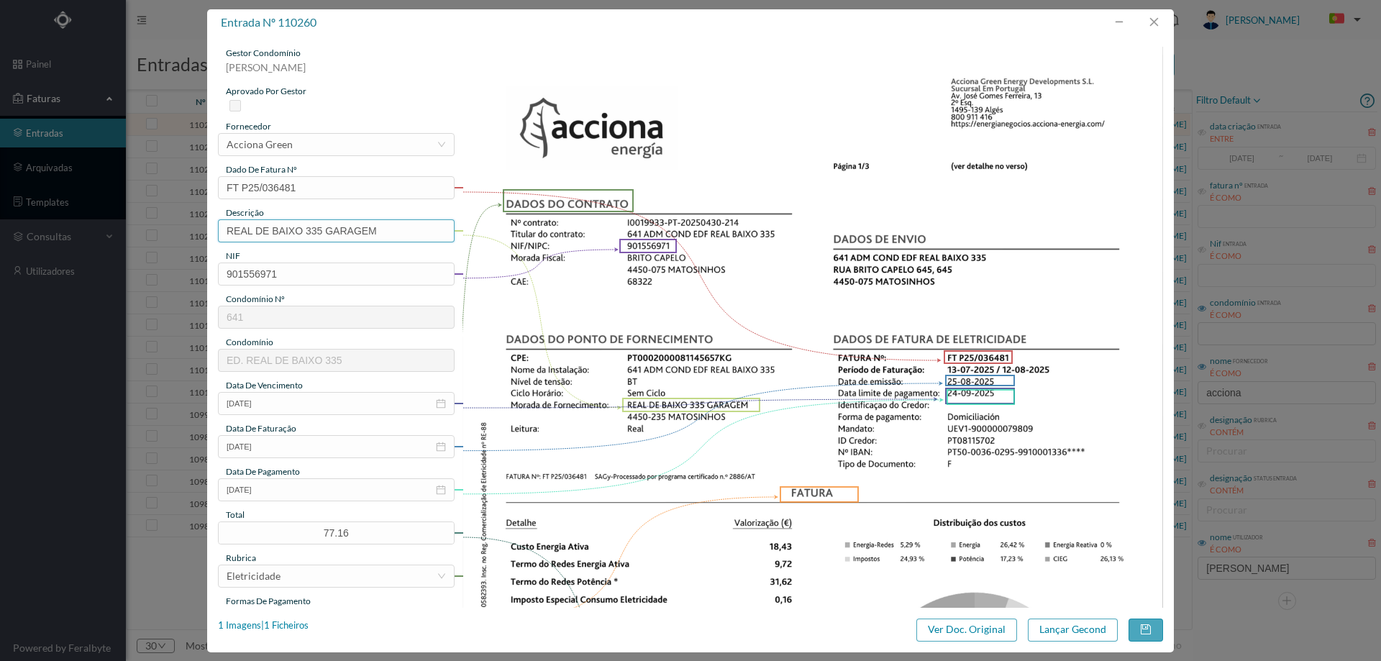
drag, startPoint x: 306, startPoint y: 231, endPoint x: 176, endPoint y: 225, distance: 130.3
click at [176, 225] on div "entrada nº 110260 gestor condomínio [PERSON_NAME] aprovado por gestor fornecedo…" at bounding box center [690, 330] width 1381 height 661
click at [359, 234] on input "335 GARAGEM" at bounding box center [336, 230] width 237 height 23
paste input "([DATE] A [DATE])"
drag, startPoint x: 306, startPoint y: 230, endPoint x: 316, endPoint y: 230, distance: 10.1
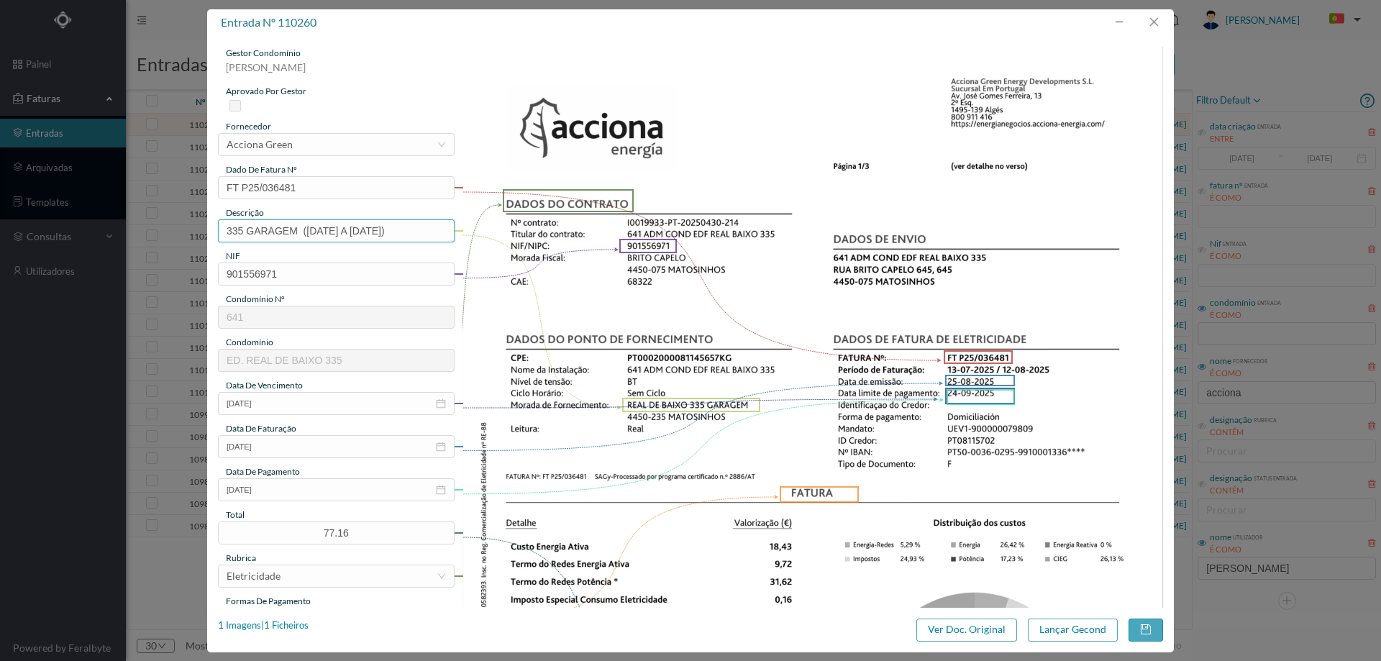
click at [316, 230] on input "335 GARAGEM ([DATE] A [DATE])" at bounding box center [336, 230] width 237 height 23
drag, startPoint x: 370, startPoint y: 232, endPoint x: 378, endPoint y: 233, distance: 7.9
click at [378, 233] on input "335 GARAGEM ([DATE] A [DATE])" at bounding box center [336, 230] width 237 height 23
type input "335 GARAGEM ([DATE] A [DATE])"
click at [1080, 627] on button "Lançar Gecond" at bounding box center [1073, 629] width 90 height 23
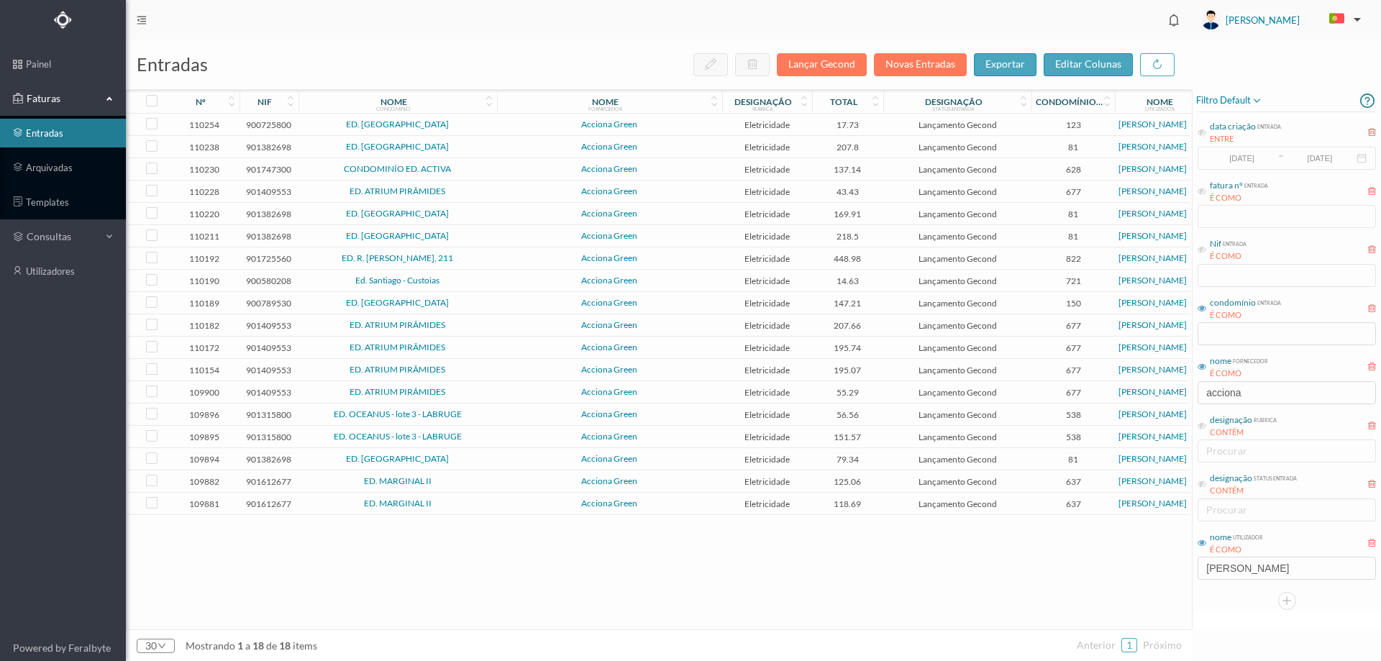
click at [493, 120] on span "ED. CABO ESPICHEL" at bounding box center [397, 124] width 191 height 9
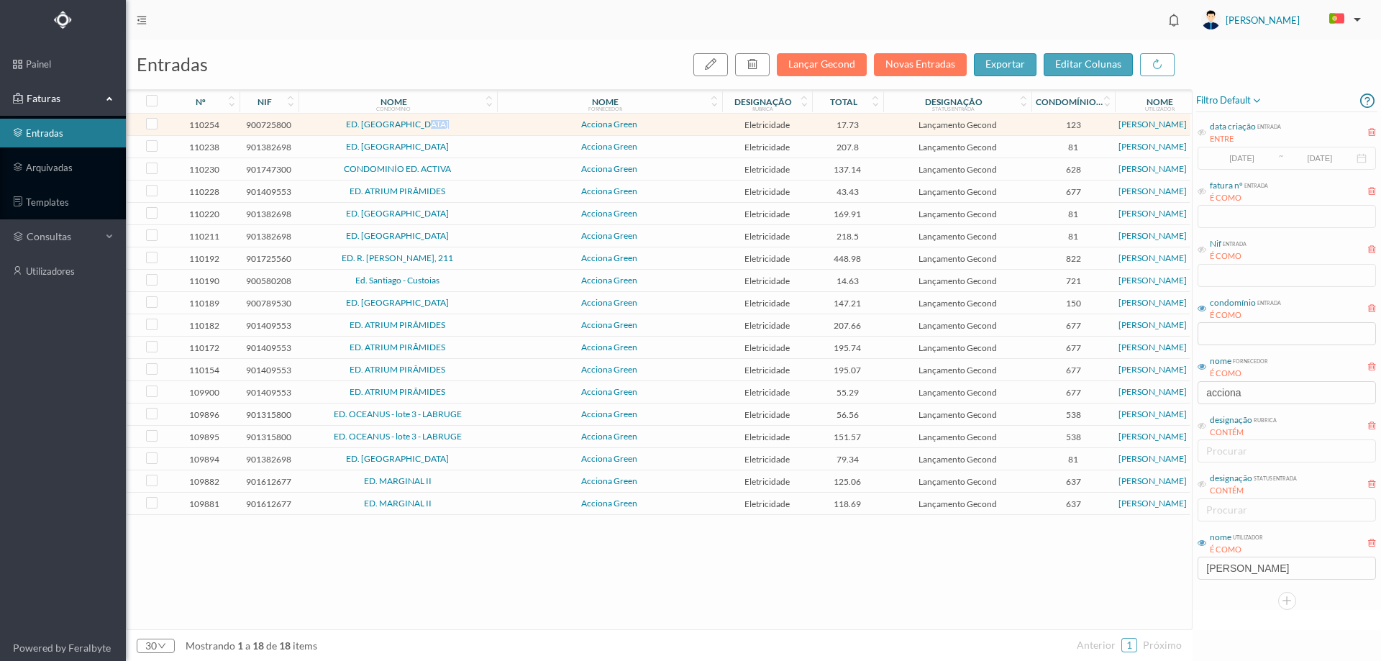
click at [493, 120] on span "ED. CABO ESPICHEL" at bounding box center [397, 124] width 191 height 9
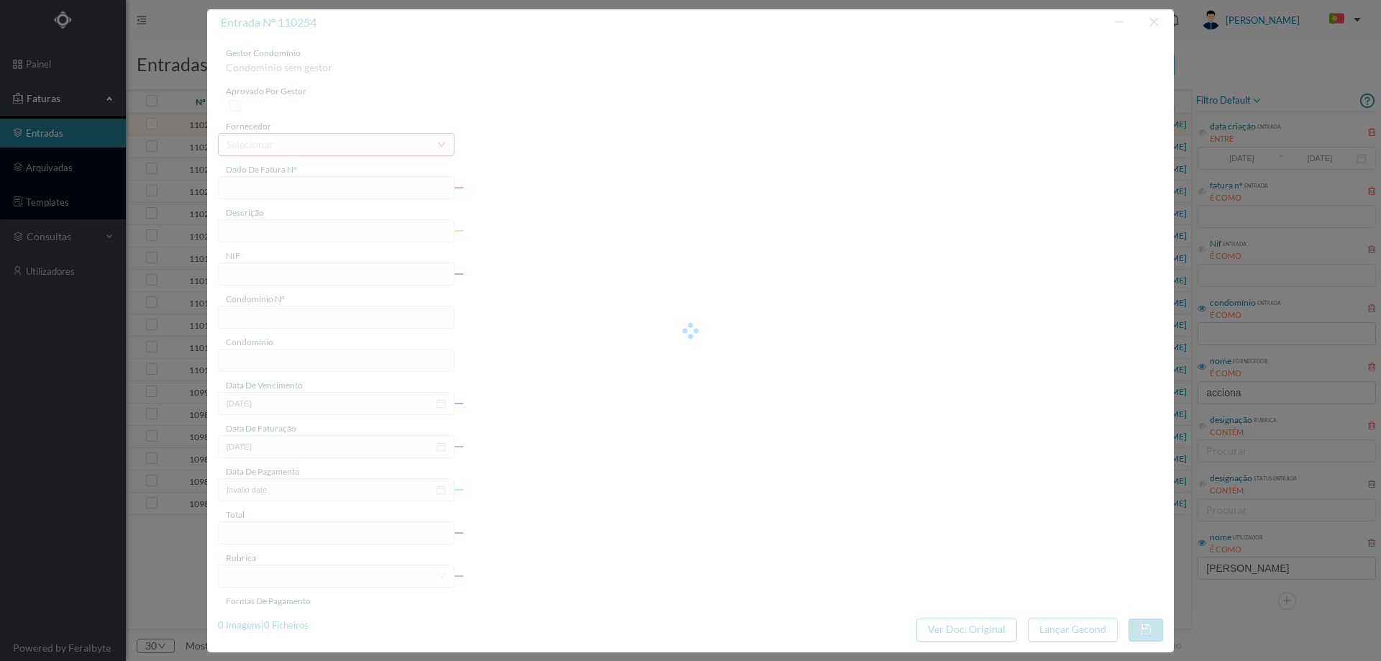
type input "FT P25/035973"
type input "DO CABO ESPICHEL 275"
type input "900725800"
type input "[DATE]"
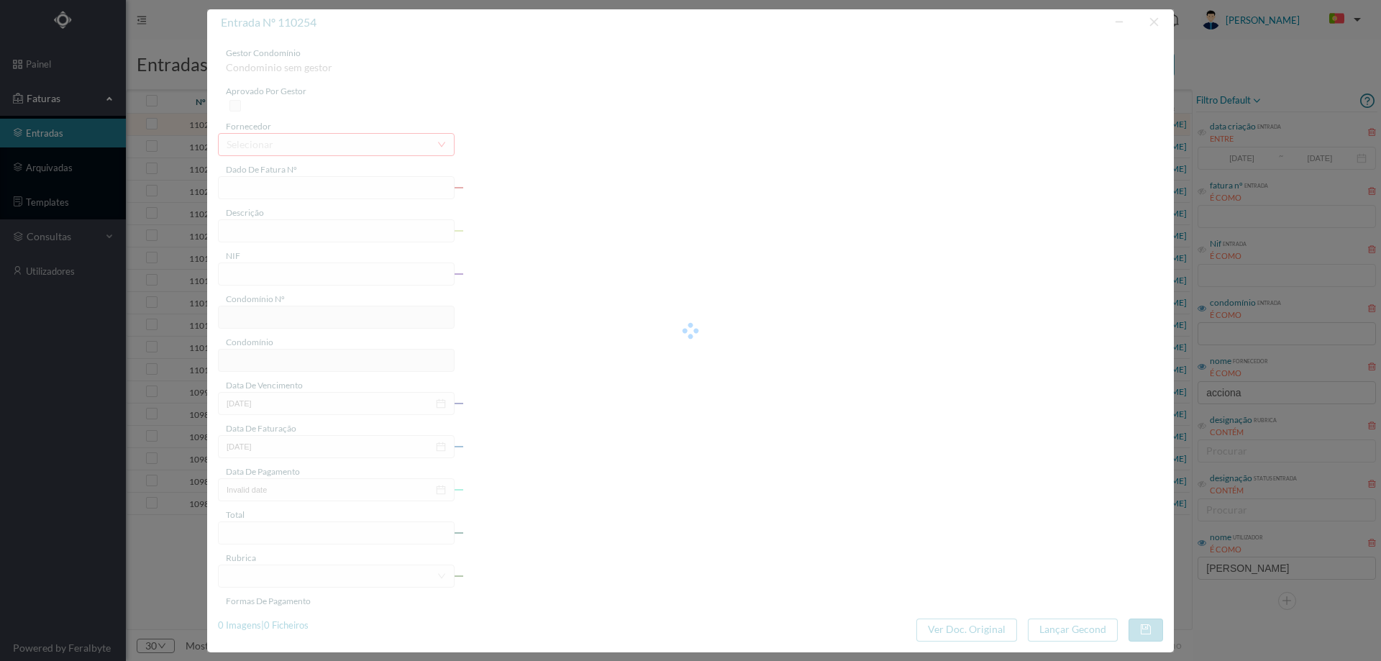
type input "[DATE]"
type input "17.73"
type input "123"
type input "ED. CABO ESPICHEL"
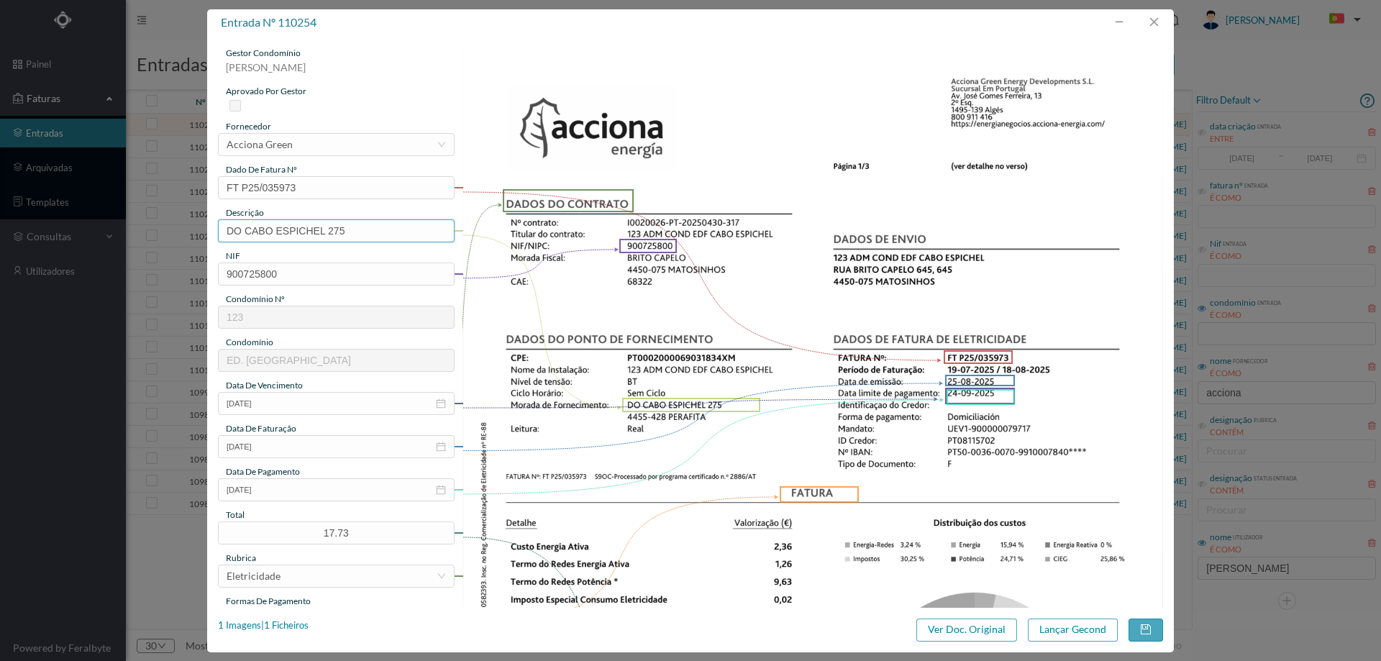
click at [368, 227] on input "DO CABO ESPICHEL 275" at bounding box center [336, 230] width 237 height 23
drag, startPoint x: 328, startPoint y: 232, endPoint x: 178, endPoint y: 228, distance: 149.6
click at [179, 228] on div "entrada nº 110254 gestor condomínio Hugo Moreira aprovado por gestor fornecedor…" at bounding box center [690, 330] width 1381 height 661
click at [356, 232] on input "275" at bounding box center [336, 230] width 237 height 23
paste input "([DATE] A [DATE])"
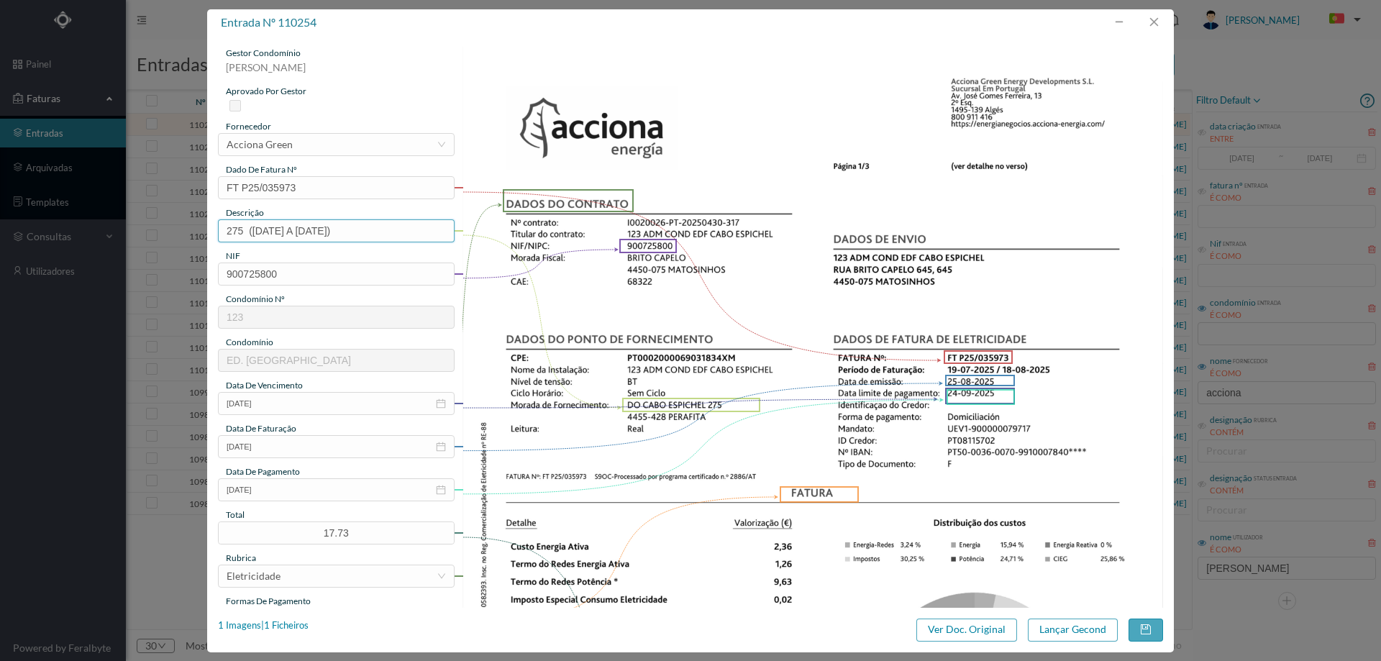
click at [259, 231] on input "275 (22.07.2025 A 21.08.2025)" at bounding box center [336, 230] width 237 height 23
drag, startPoint x: 262, startPoint y: 231, endPoint x: 252, endPoint y: 231, distance: 9.3
click at [252, 231] on input "275 (22.07.2025 A 21.08.2025)" at bounding box center [336, 230] width 237 height 23
drag, startPoint x: 314, startPoint y: 231, endPoint x: 323, endPoint y: 231, distance: 8.6
click at [323, 231] on input "275 (19.07.2025 A 21.08.2025)" at bounding box center [336, 230] width 237 height 23
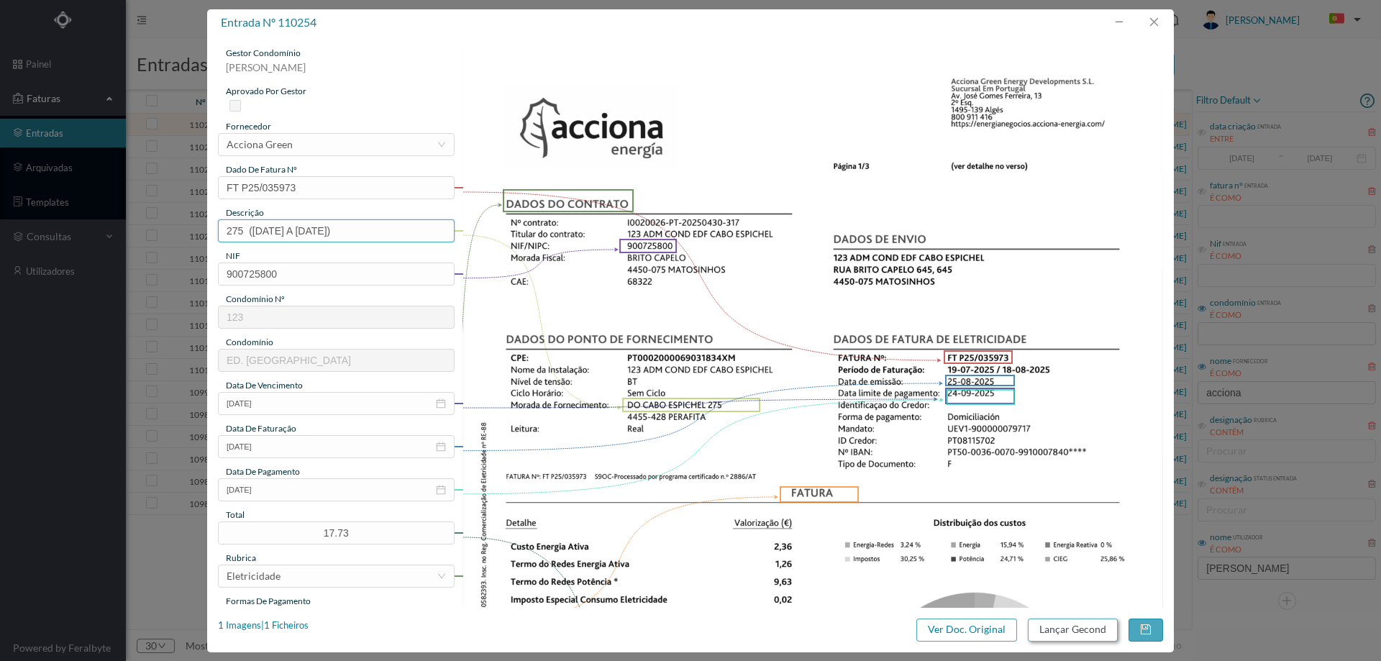
type input "275 (19.07.2025 A 18.08.2025)"
click at [1066, 637] on button "Lançar Gecond" at bounding box center [1073, 629] width 90 height 23
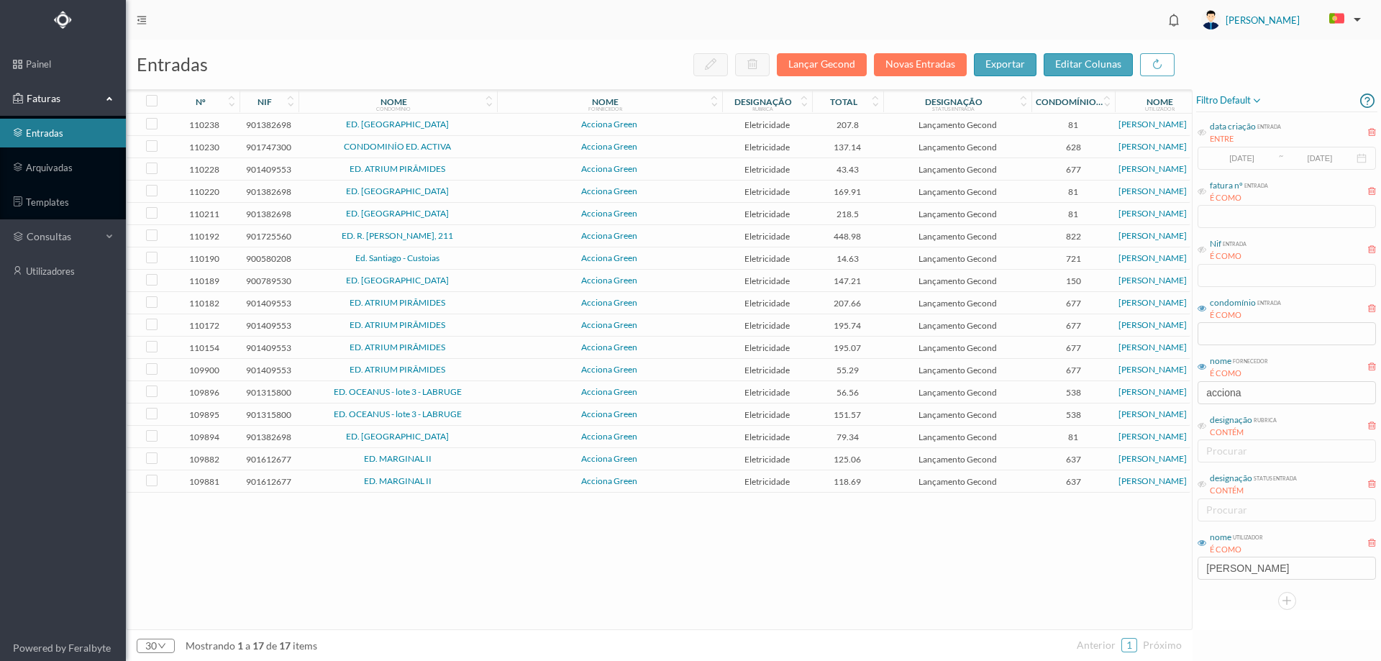
click at [488, 121] on span "ED. MAIA VILLAGE" at bounding box center [397, 124] width 191 height 9
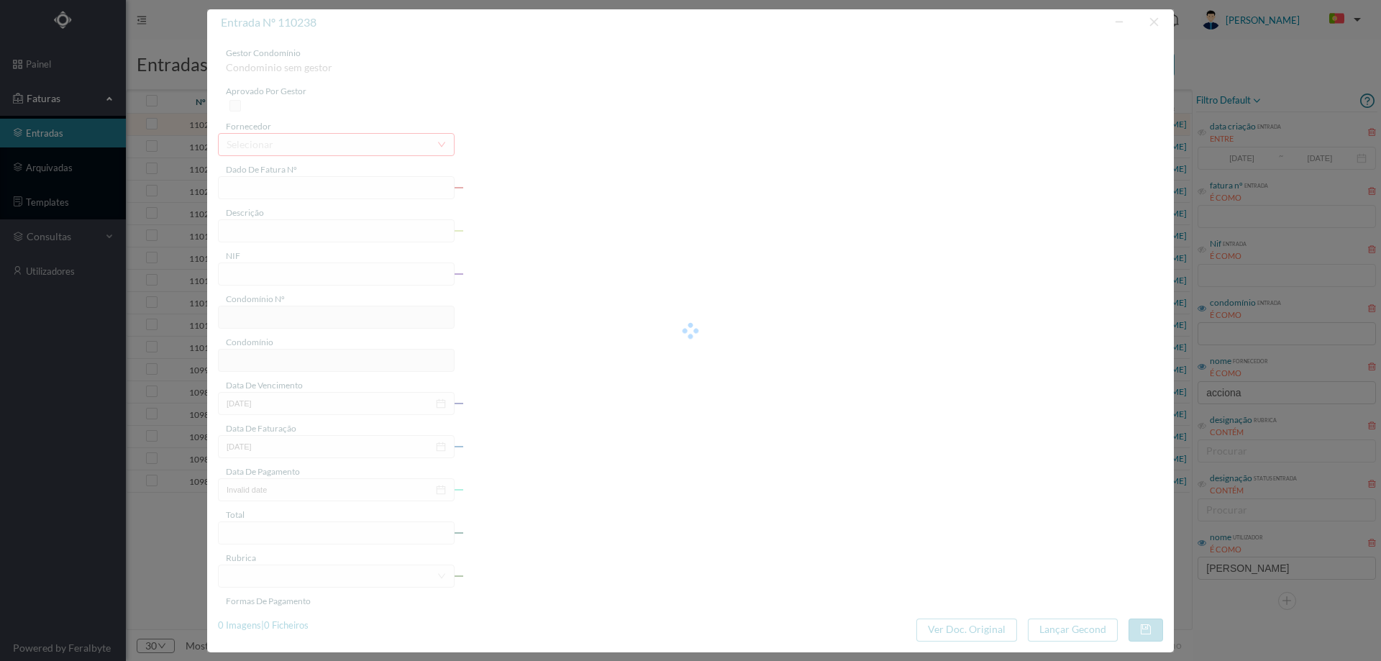
type input "FT P25/035911"
type input "DA SANTA CASA DA MISERICORD"
type input "901382698"
type input "[DATE]"
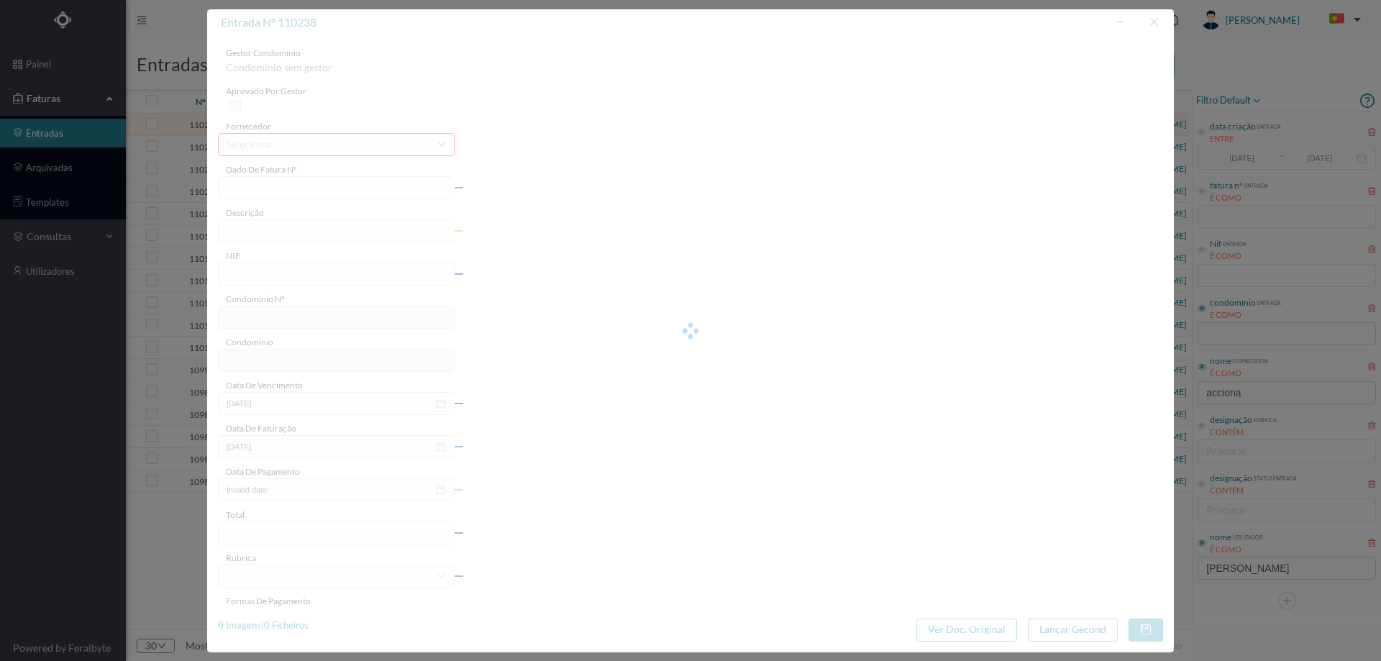
type input "[DATE]"
type input "207.80"
type input "81"
type input "ED. MAIA VILLAGE"
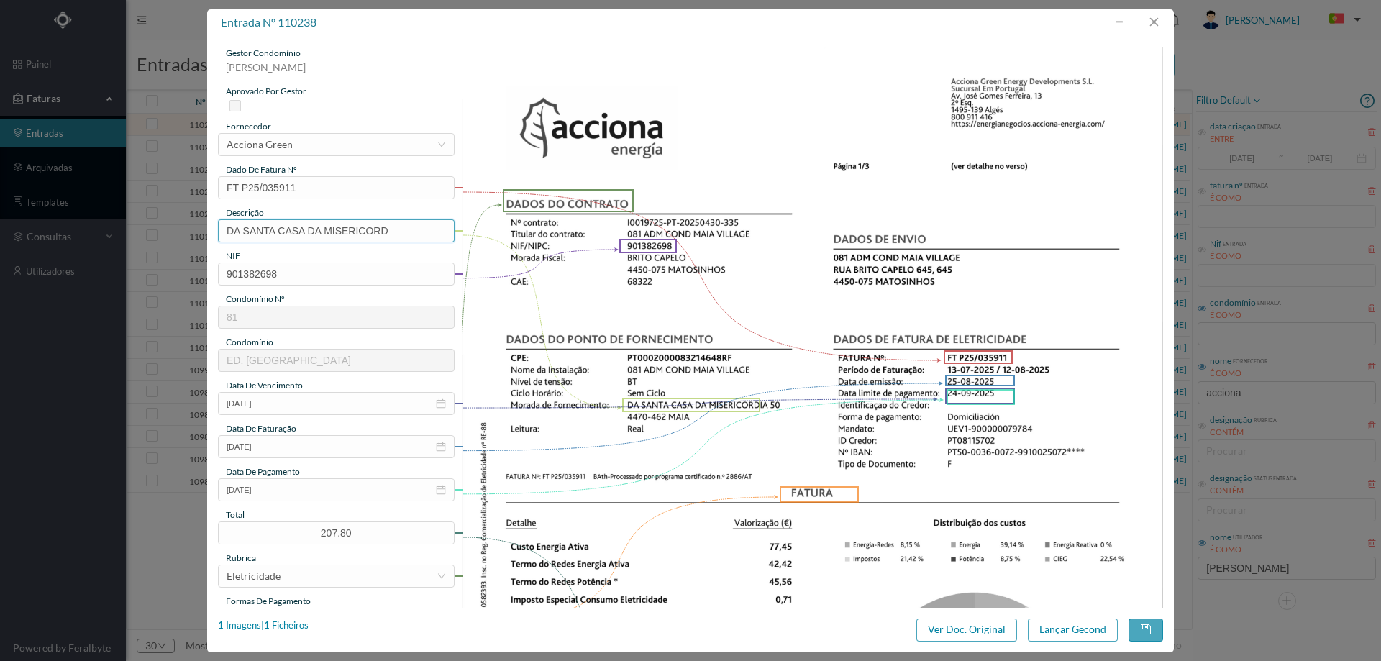
drag, startPoint x: 405, startPoint y: 232, endPoint x: 171, endPoint y: 240, distance: 233.9
click at [172, 241] on div "entrada nº 110238 gestor condomínio Hugo Moreira aprovado por gestor fornecedor…" at bounding box center [690, 330] width 1381 height 661
paste input "([DATE] A [DATE])"
drag, startPoint x: 247, startPoint y: 230, endPoint x: 255, endPoint y: 230, distance: 7.9
click at [255, 230] on input "50 (22.07.2025 A 21.08.2025)" at bounding box center [336, 230] width 237 height 23
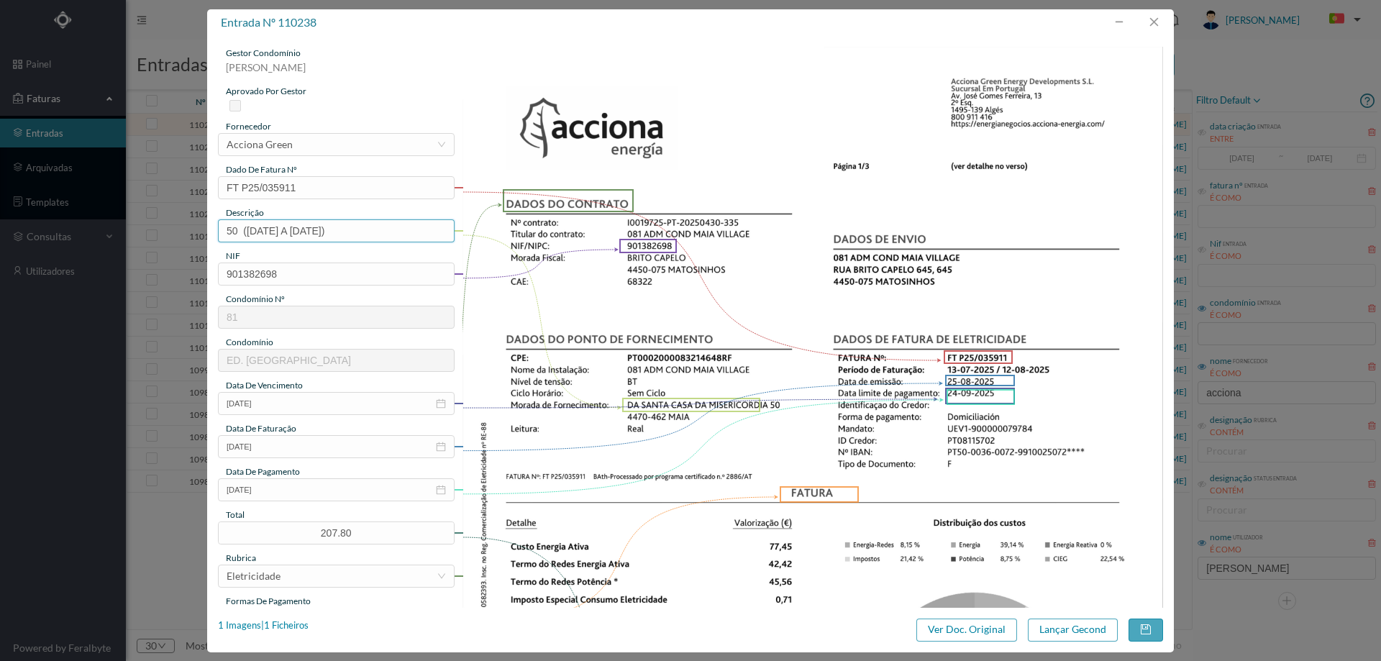
drag, startPoint x: 308, startPoint y: 229, endPoint x: 318, endPoint y: 229, distance: 10.1
click at [318, 229] on input "50 (13.07.2025 A 21.08.2025)" at bounding box center [336, 230] width 237 height 23
type input "50 (13.07.2025 A 12.08.2025)"
click at [1078, 629] on button "Lançar Gecond" at bounding box center [1073, 629] width 90 height 23
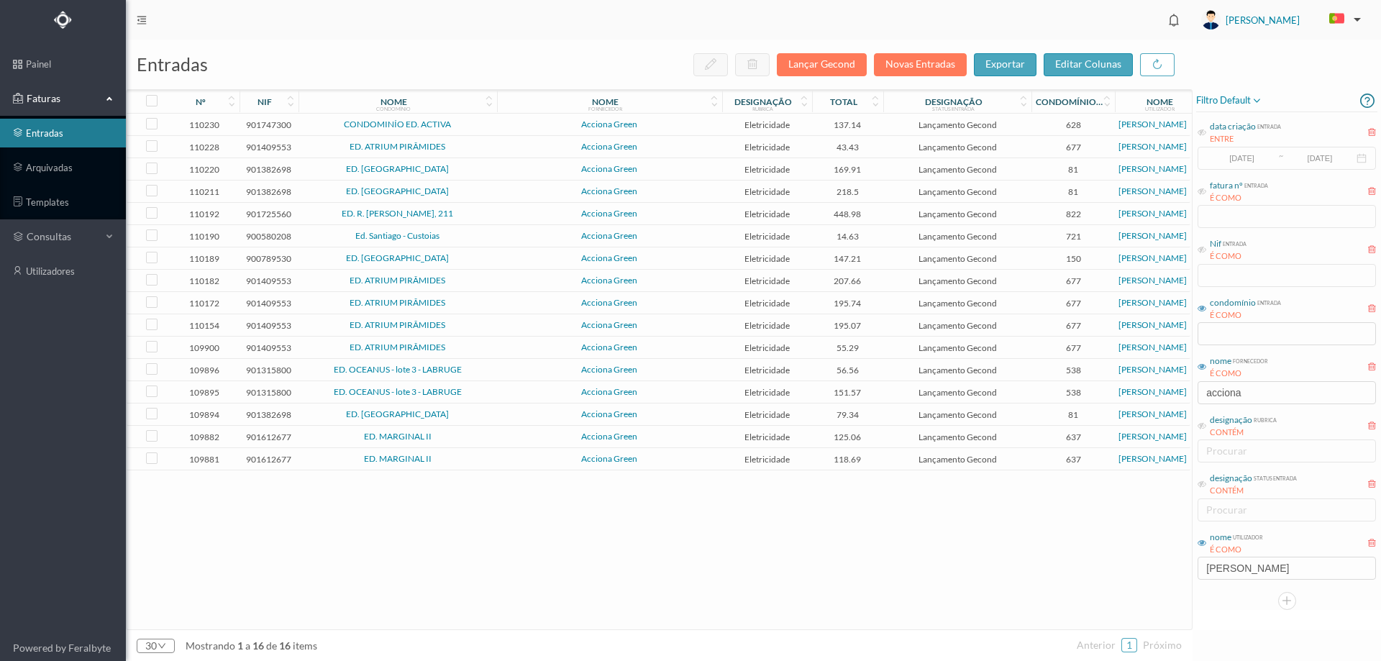
click at [513, 127] on span "Acciona Green" at bounding box center [610, 124] width 218 height 9
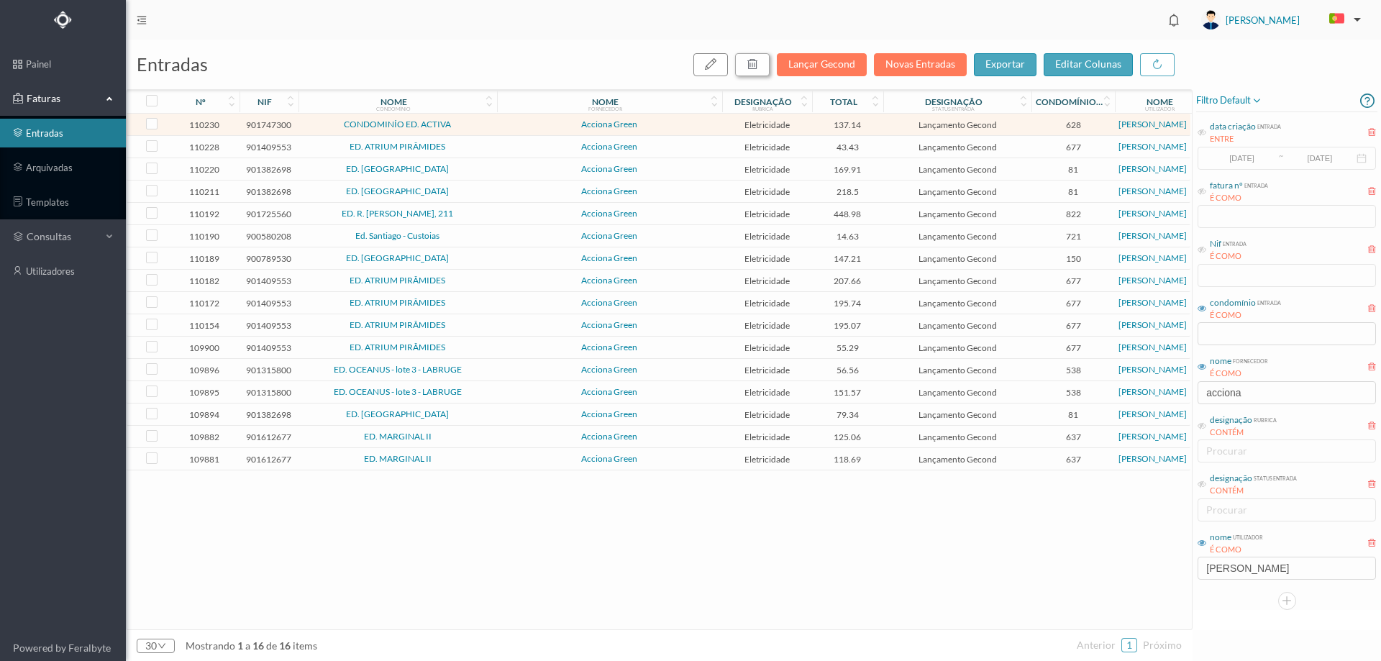
click at [754, 62] on icon "button" at bounding box center [752, 64] width 12 height 12
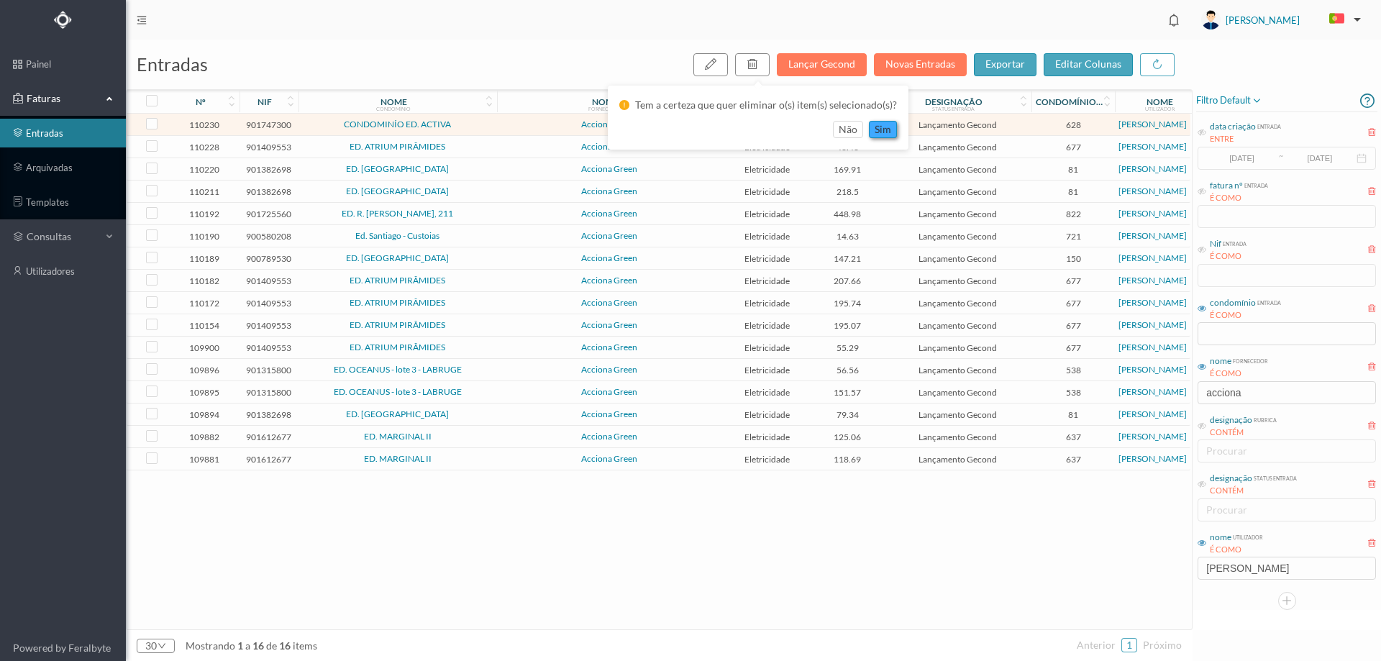
click at [884, 131] on button "sim" at bounding box center [883, 129] width 28 height 17
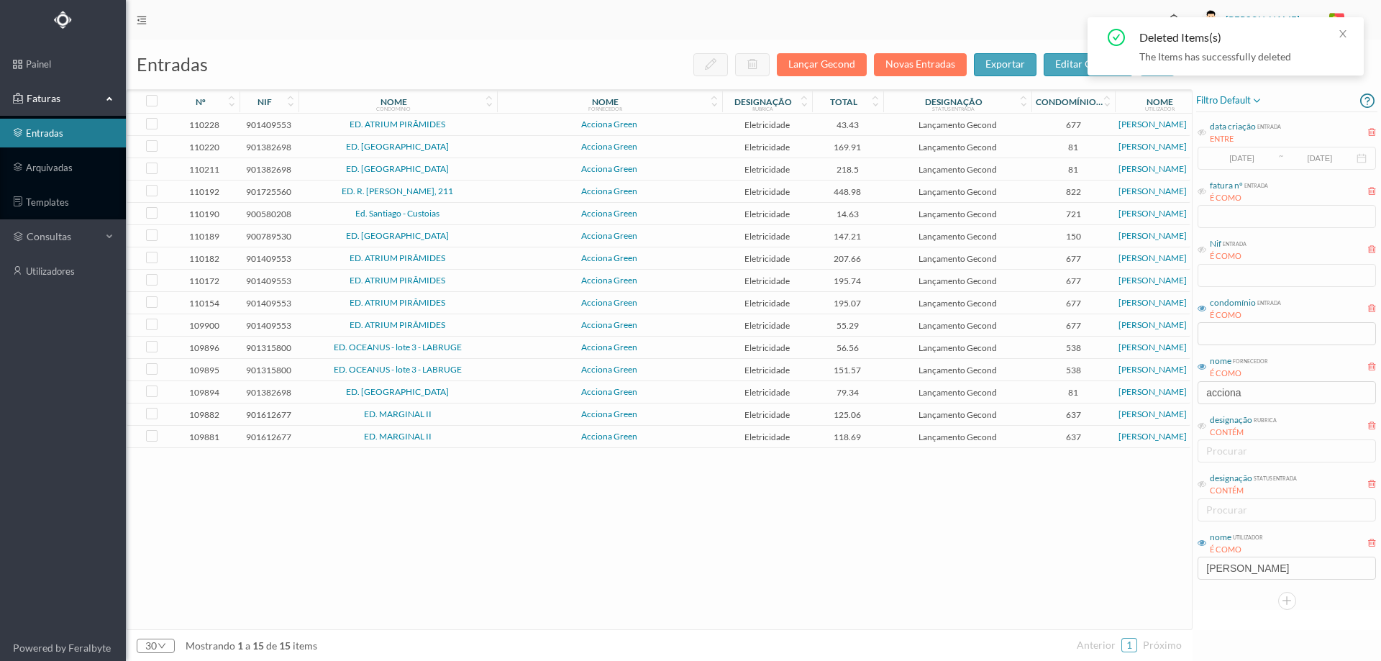
click at [508, 119] on td "Acciona Green" at bounding box center [609, 125] width 225 height 22
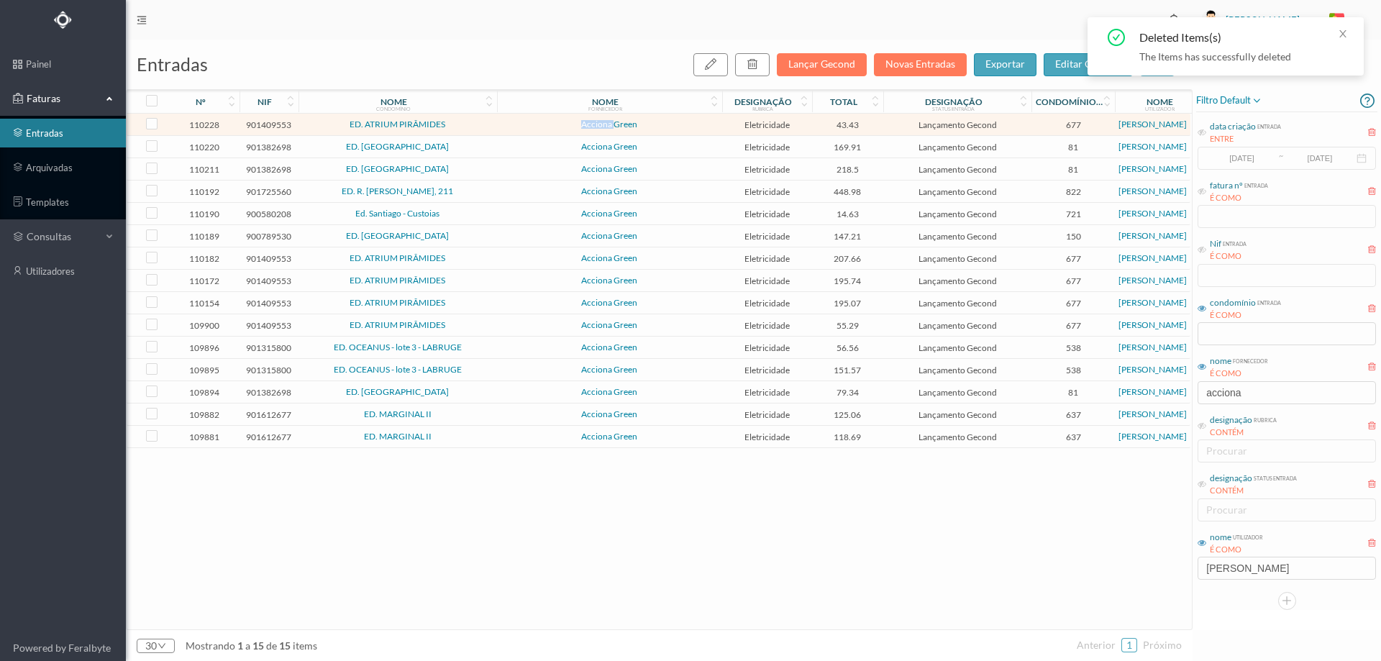
click at [508, 119] on td "Acciona Green" at bounding box center [609, 125] width 225 height 22
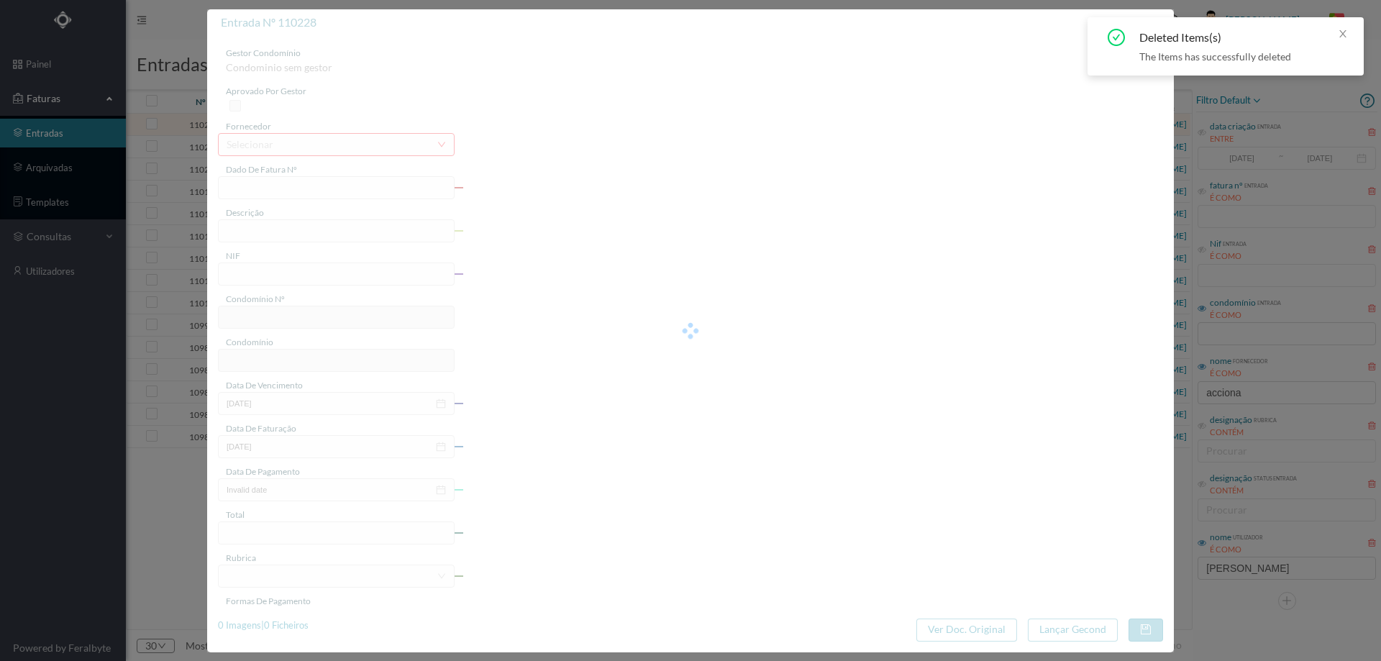
type input "FT P25/035908"
type input "VISCONDE DE BARREIROS 155 PA"
type input "901409553"
type input "[DATE]"
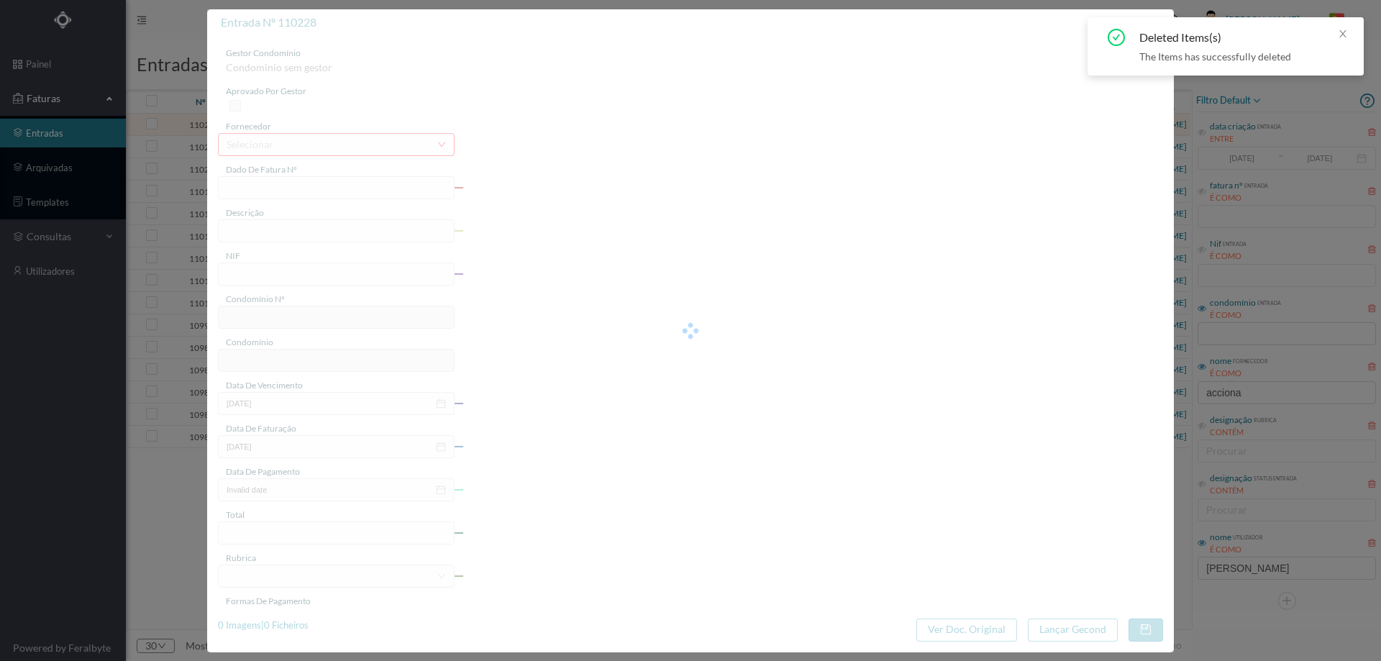
type input "[DATE]"
type input "43.43"
type input "677"
type input "ED. ATRIUM PIRÂMIDES"
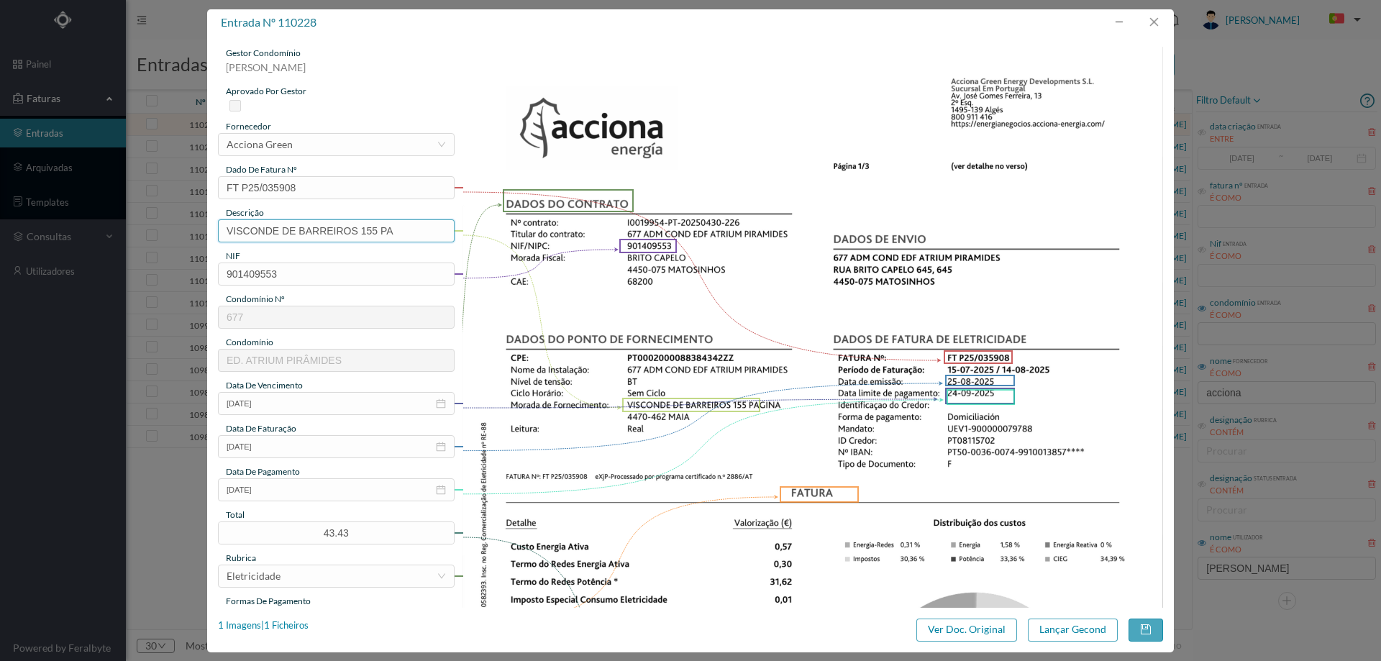
drag, startPoint x: 360, startPoint y: 231, endPoint x: 114, endPoint y: 241, distance: 246.2
click at [114, 241] on div "entrada nº 110228 gestor condomínio Hugo Moreira aprovado por gestor fornecedor…" at bounding box center [690, 330] width 1381 height 661
paste input "([DATE] A [DATE])"
drag, startPoint x: 297, startPoint y: 230, endPoint x: 286, endPoint y: 230, distance: 10.8
click at [286, 230] on input "155 PAgina (22.07.2025 A 21.08.2025)" at bounding box center [336, 230] width 237 height 23
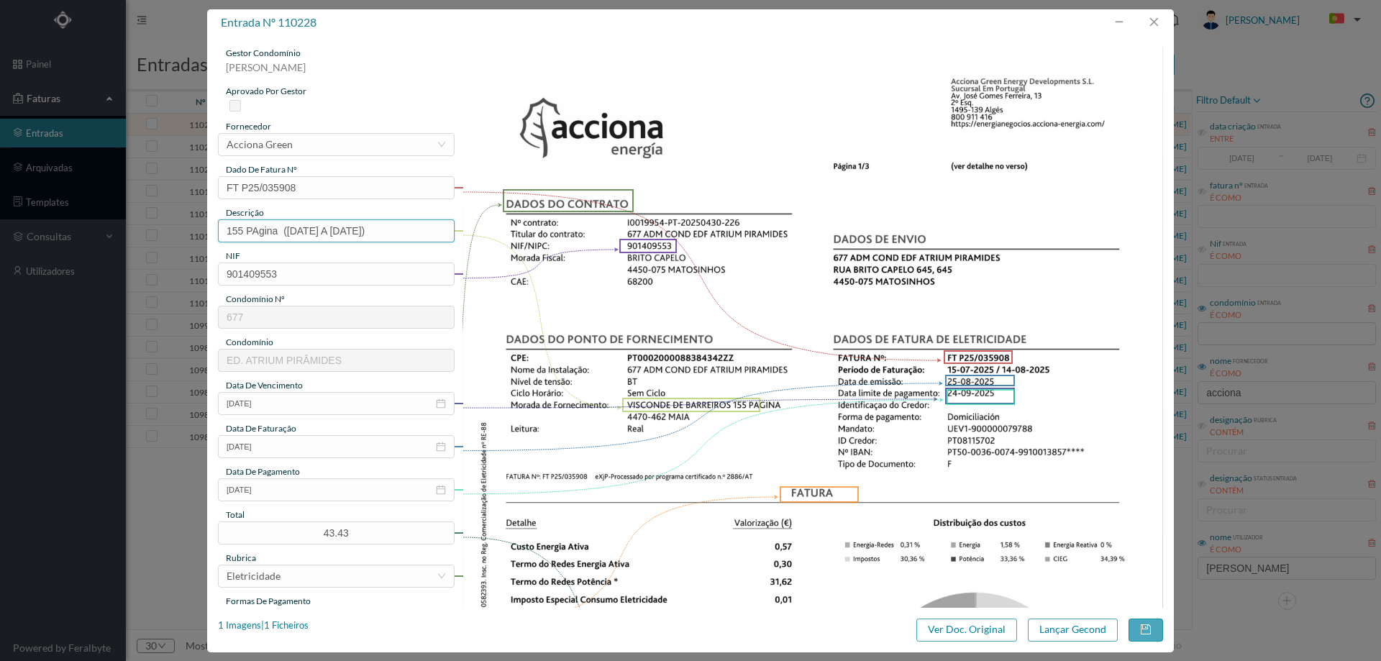
drag, startPoint x: 348, startPoint y: 232, endPoint x: 358, endPoint y: 232, distance: 10.1
click at [358, 232] on input "155 PAgina (15.07.2025 A 21.08.2025)" at bounding box center [336, 230] width 237 height 23
type input "155 PAgina (15.07.2025 A 14.08.2025)"
click at [1053, 624] on button "Lançar Gecond" at bounding box center [1073, 629] width 90 height 23
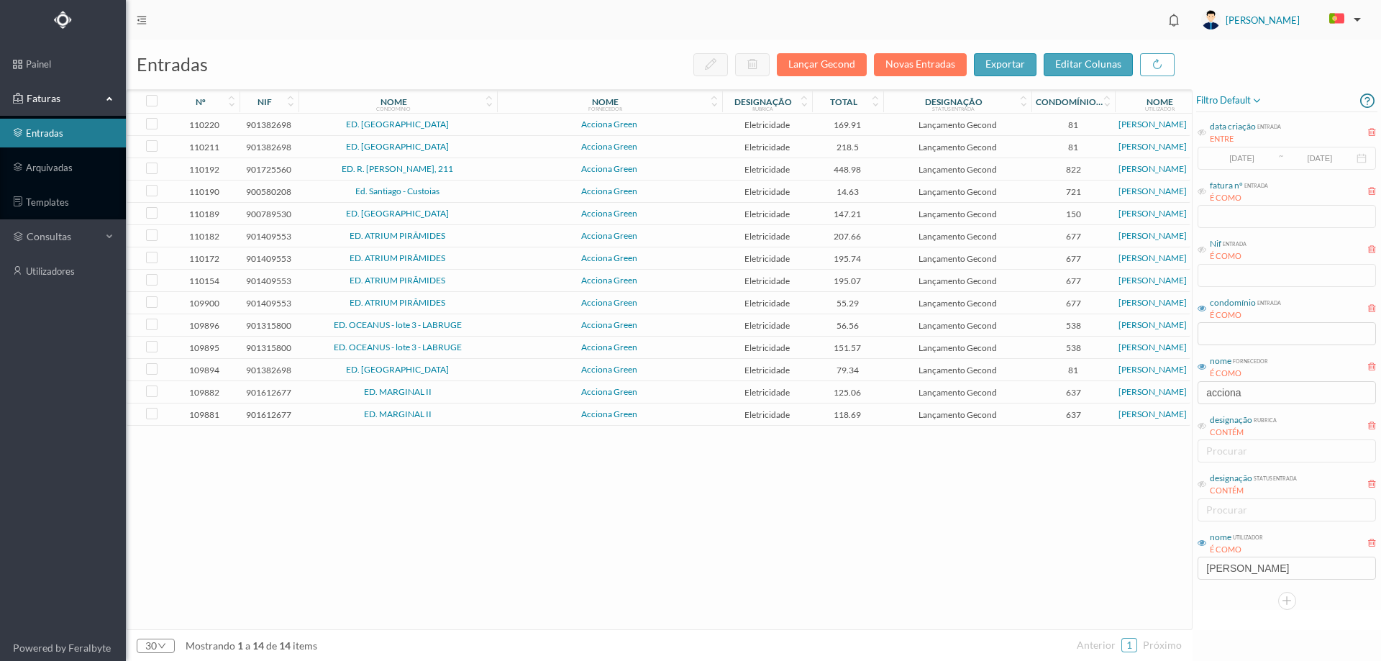
click at [493, 127] on span "ED. MAIA VILLAGE" at bounding box center [397, 124] width 191 height 9
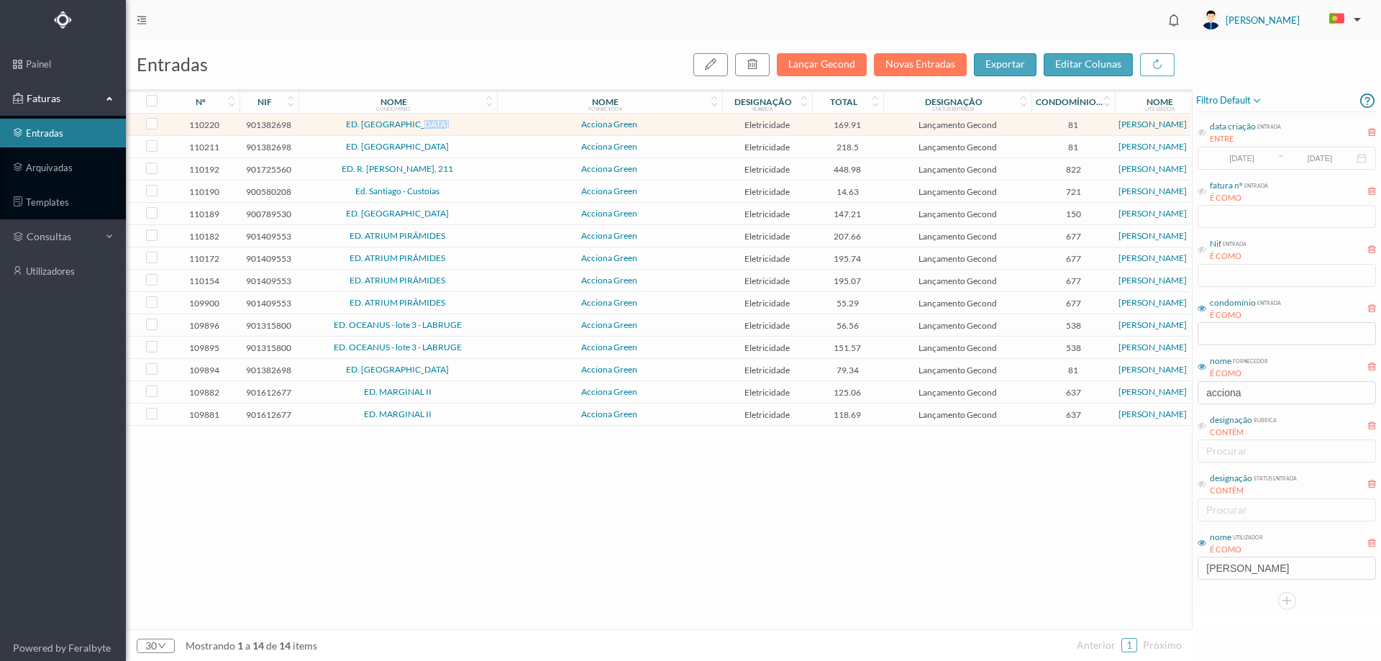
click at [493, 127] on span "ED. MAIA VILLAGE" at bounding box center [397, 124] width 191 height 9
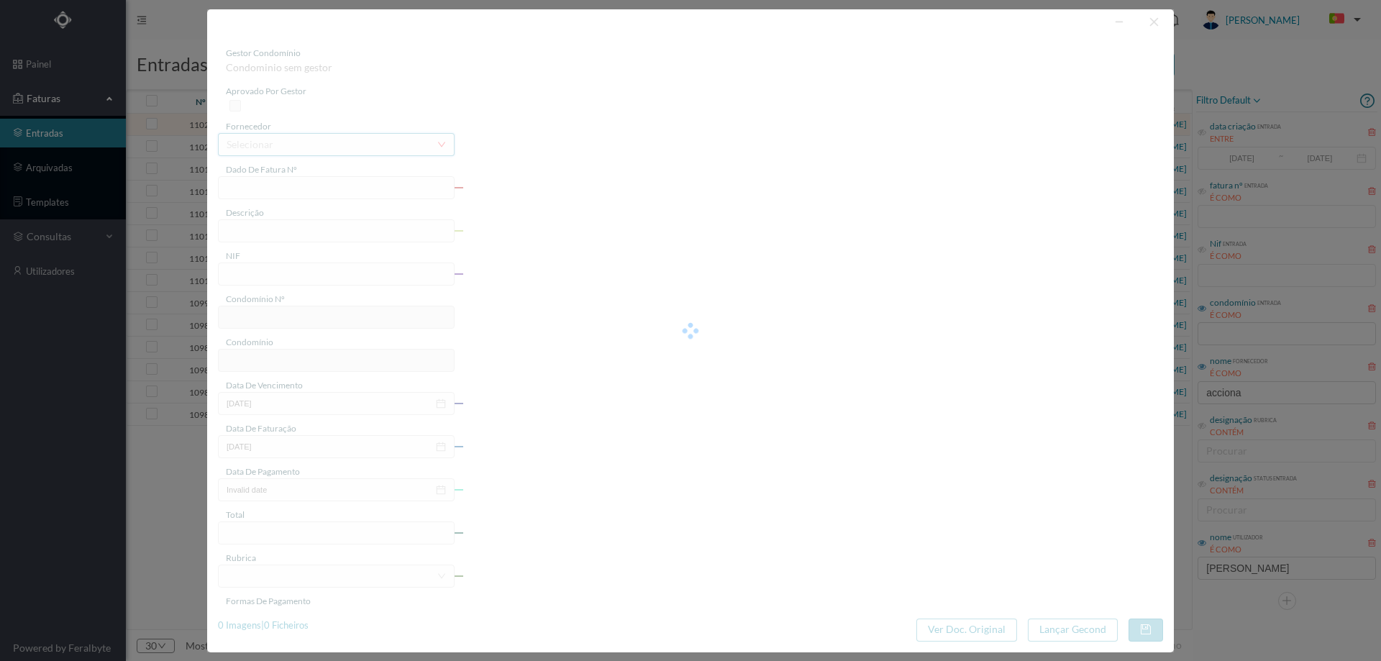
type input "FT P25/036268"
type input "DA SANTA CASA DA MISERICORD"
type input "901382698"
type input "[DATE]"
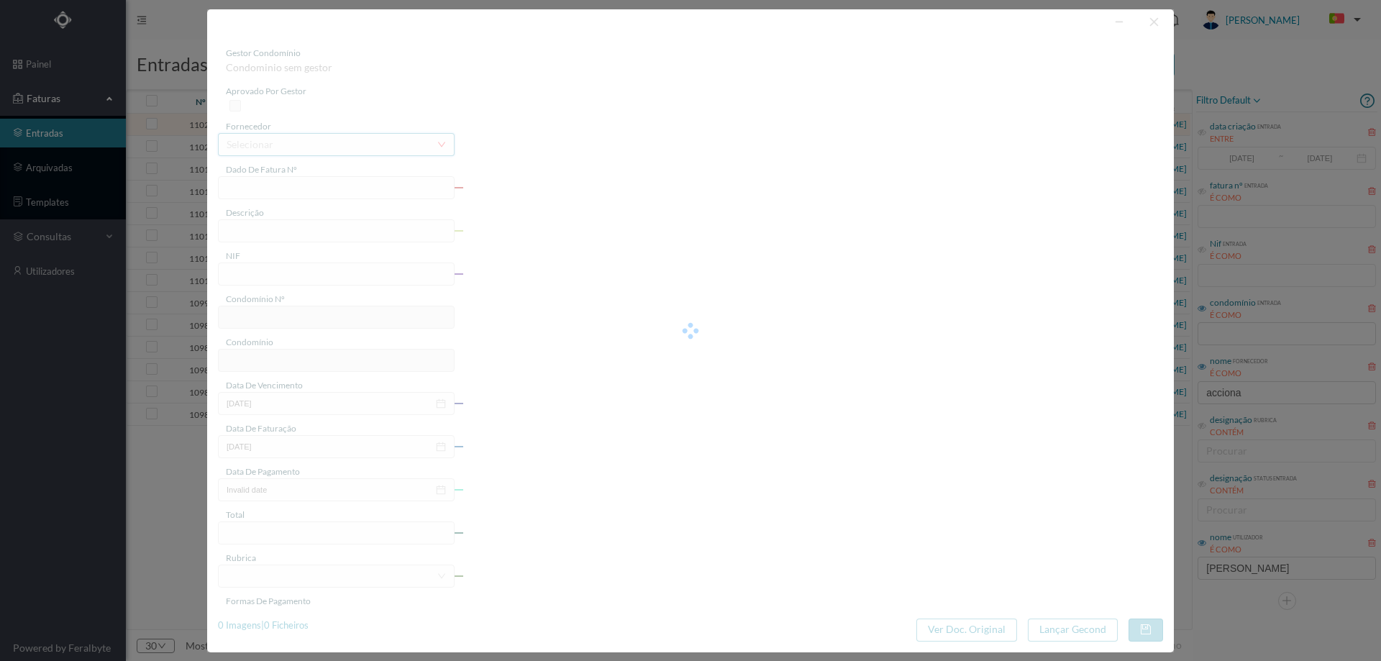
type input "[DATE]"
type input "169.91"
type input "81"
type input "ED. MAIA VILLAGE"
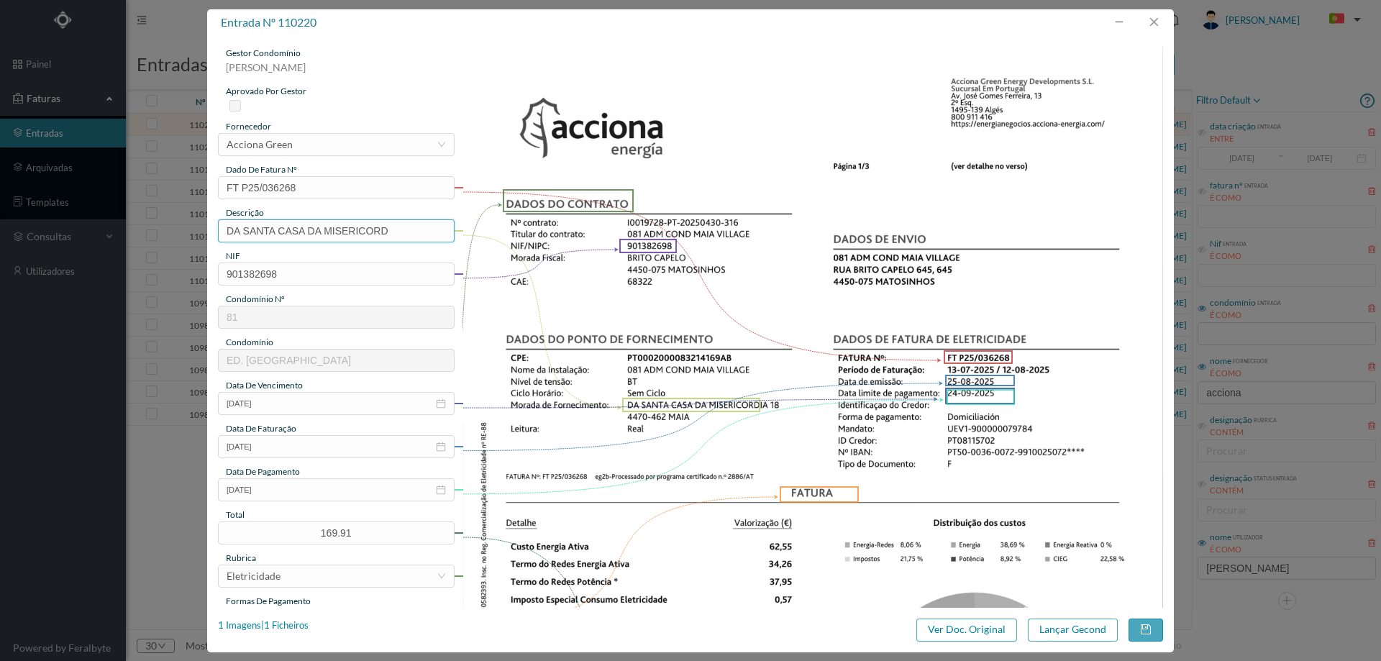
drag, startPoint x: 393, startPoint y: 232, endPoint x: 0, endPoint y: 237, distance: 392.7
click at [0, 237] on div "entrada nº 110220 gestor condomínio Hugo Moreira aprovado por gestor fornecedor…" at bounding box center [690, 330] width 1381 height 661
paste input "([DATE] A [DATE])"
drag, startPoint x: 249, startPoint y: 231, endPoint x: 257, endPoint y: 231, distance: 7.9
click at [257, 231] on input "18 (22.07.2025 A 21.08.2025)" at bounding box center [336, 230] width 237 height 23
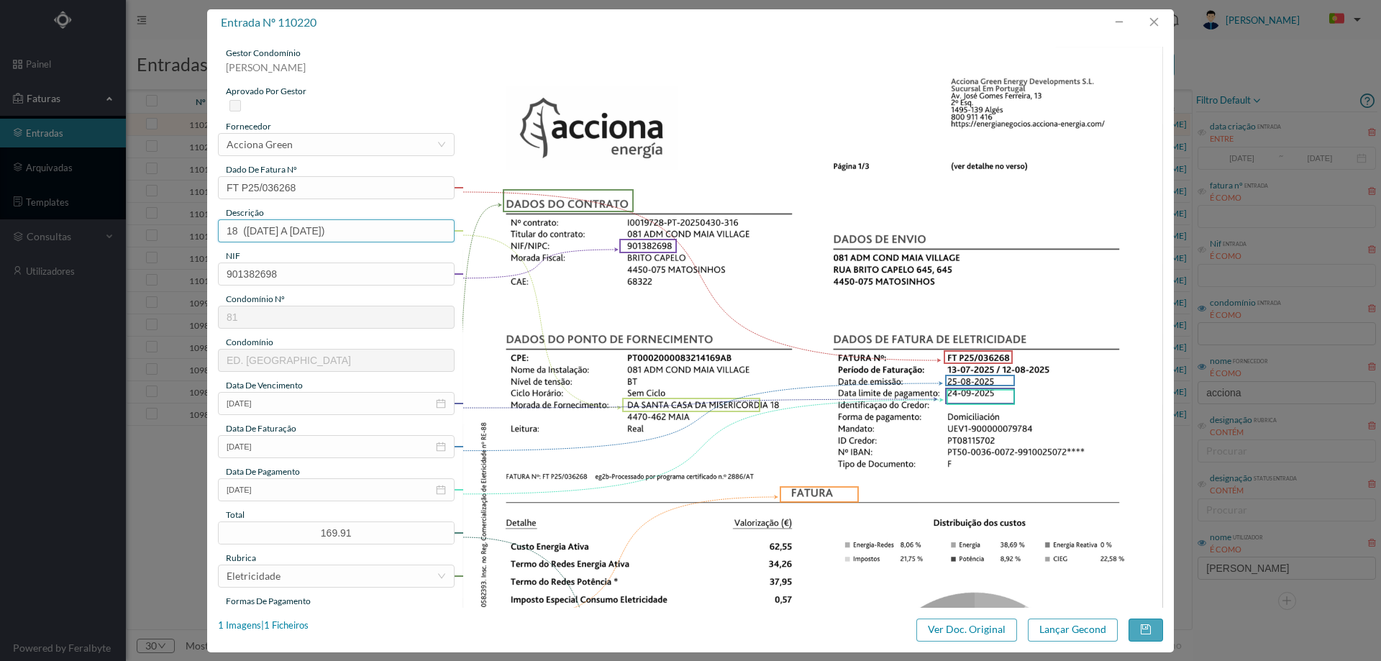
drag, startPoint x: 309, startPoint y: 232, endPoint x: 319, endPoint y: 232, distance: 10.1
click at [319, 232] on input "18 (13.07.2025 A 21.08.2025)" at bounding box center [336, 230] width 237 height 23
type input "18 (13.07.2025 A 12.08.2025)"
click at [1079, 631] on button "Lançar Gecond" at bounding box center [1073, 629] width 90 height 23
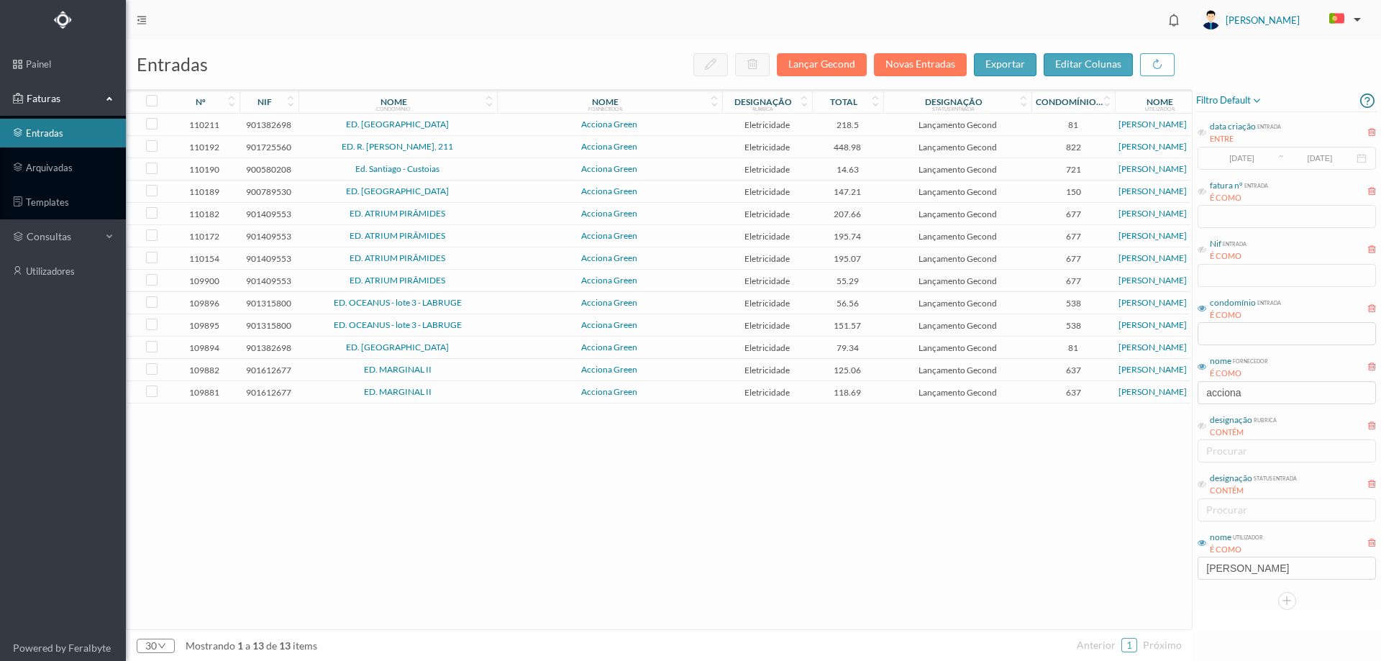
click at [475, 127] on span "ED. MAIA VILLAGE" at bounding box center [397, 124] width 191 height 9
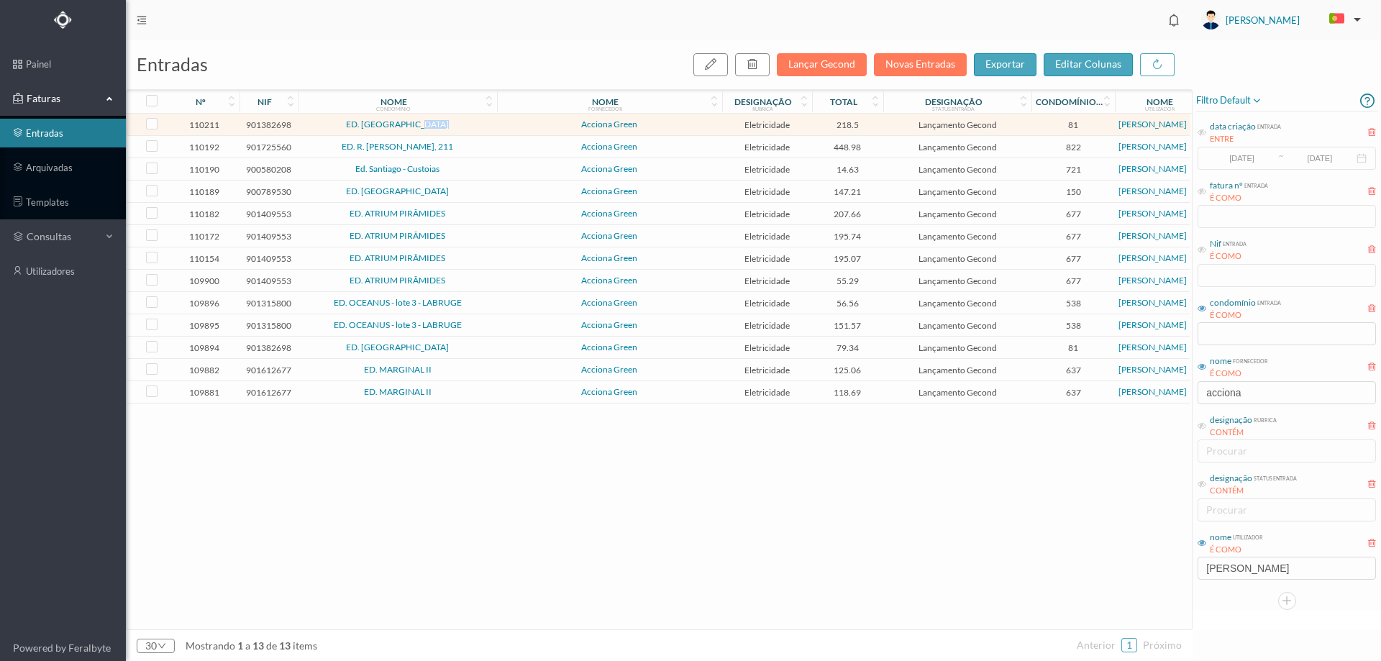
click at [475, 127] on span "ED. MAIA VILLAGE" at bounding box center [397, 124] width 191 height 9
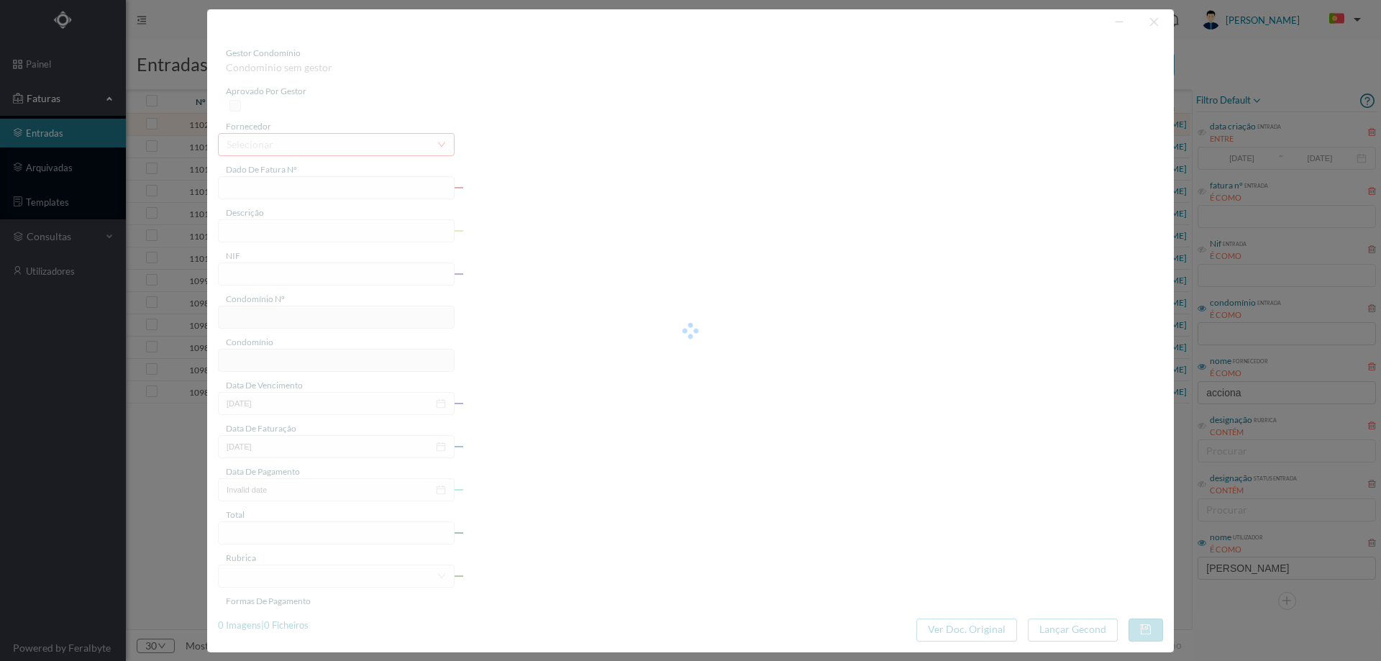
type input "FT P25/036316"
type input "DA SANTA CASA DA MISERICORD"
type input "901382698"
type input "[DATE]"
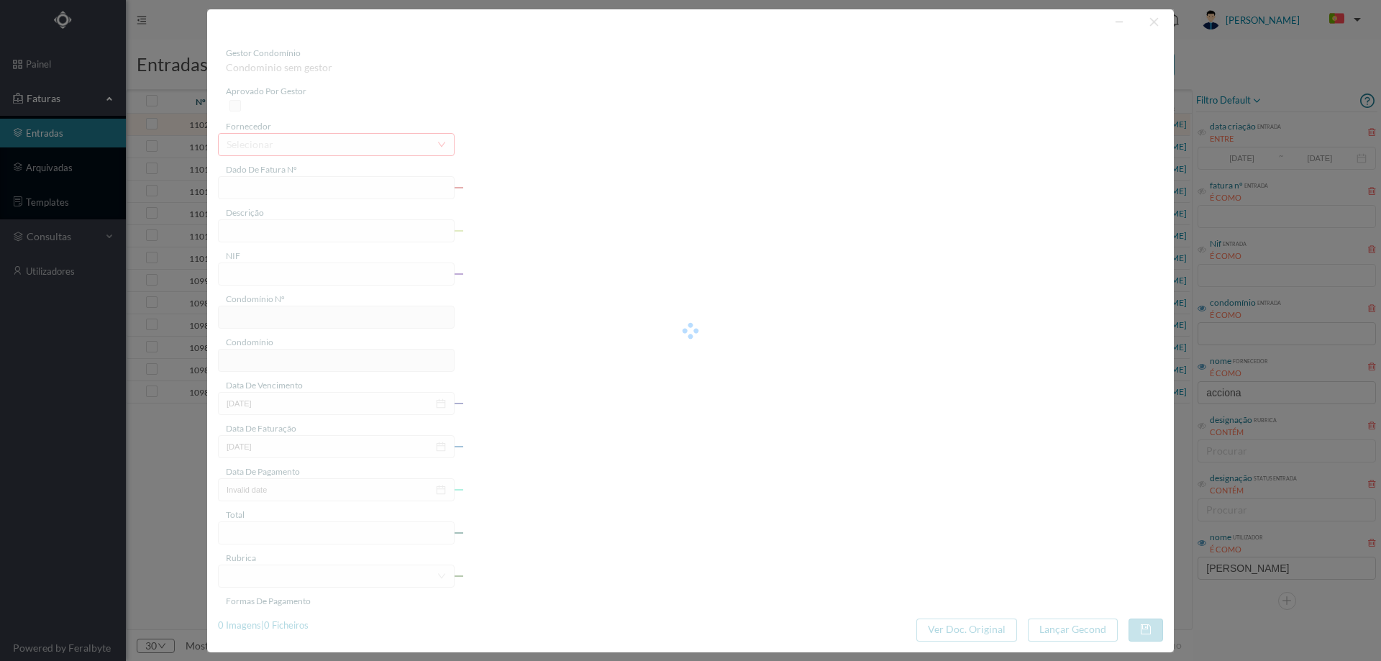
type input "[DATE]"
type input "218.50"
type input "81"
type input "ED. MAIA VILLAGE"
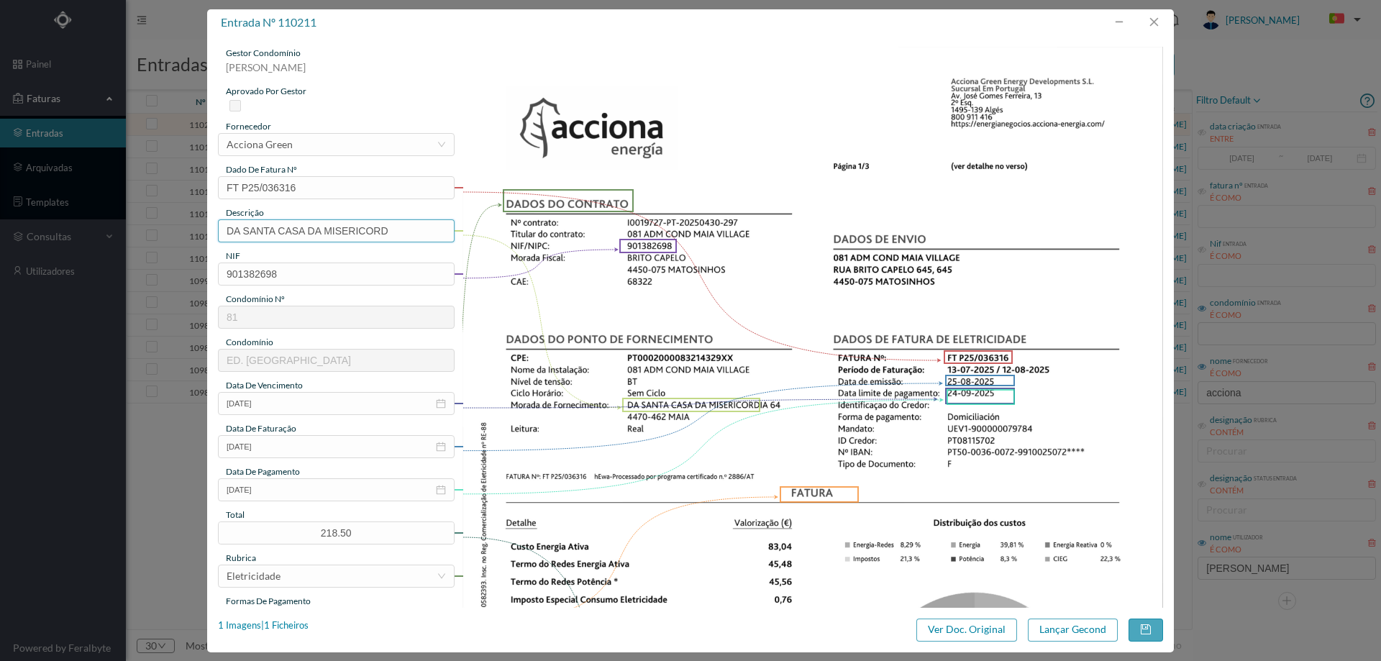
drag, startPoint x: 399, startPoint y: 234, endPoint x: 125, endPoint y: 245, distance: 274.2
click at [125, 245] on div "entrada nº 110211 gestor condomínio Hugo Moreira aprovado por gestor fornecedor…" at bounding box center [690, 330] width 1381 height 661
paste input "([DATE] A [DATE])"
drag, startPoint x: 245, startPoint y: 235, endPoint x: 256, endPoint y: 234, distance: 10.8
click at [256, 234] on input "64 (22.07.2025 A 21.08.2025)" at bounding box center [336, 230] width 237 height 23
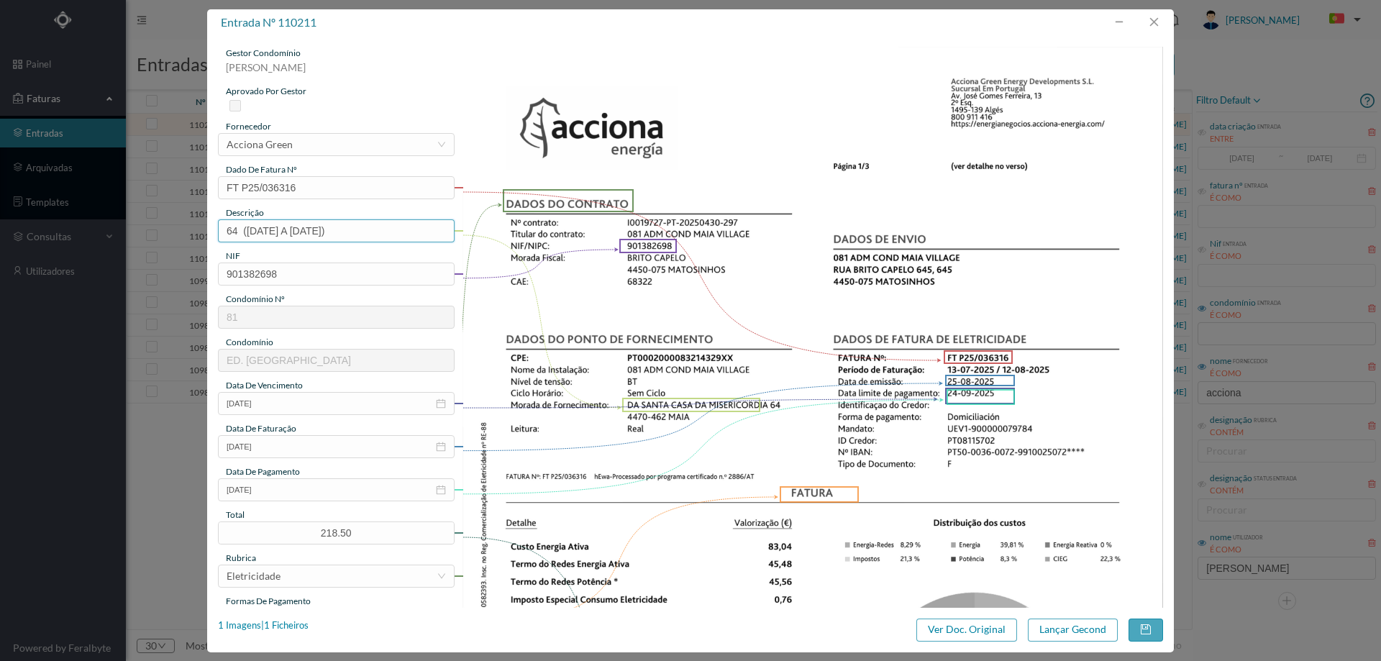
drag, startPoint x: 309, startPoint y: 237, endPoint x: 319, endPoint y: 237, distance: 9.3
click at [319, 237] on input "64 (13.07.2025 A 21.08.2025)" at bounding box center [336, 230] width 237 height 23
type input "64 (13.07.2025 A 12.08.2025)"
click at [1065, 633] on button "Lançar Gecond" at bounding box center [1073, 629] width 90 height 23
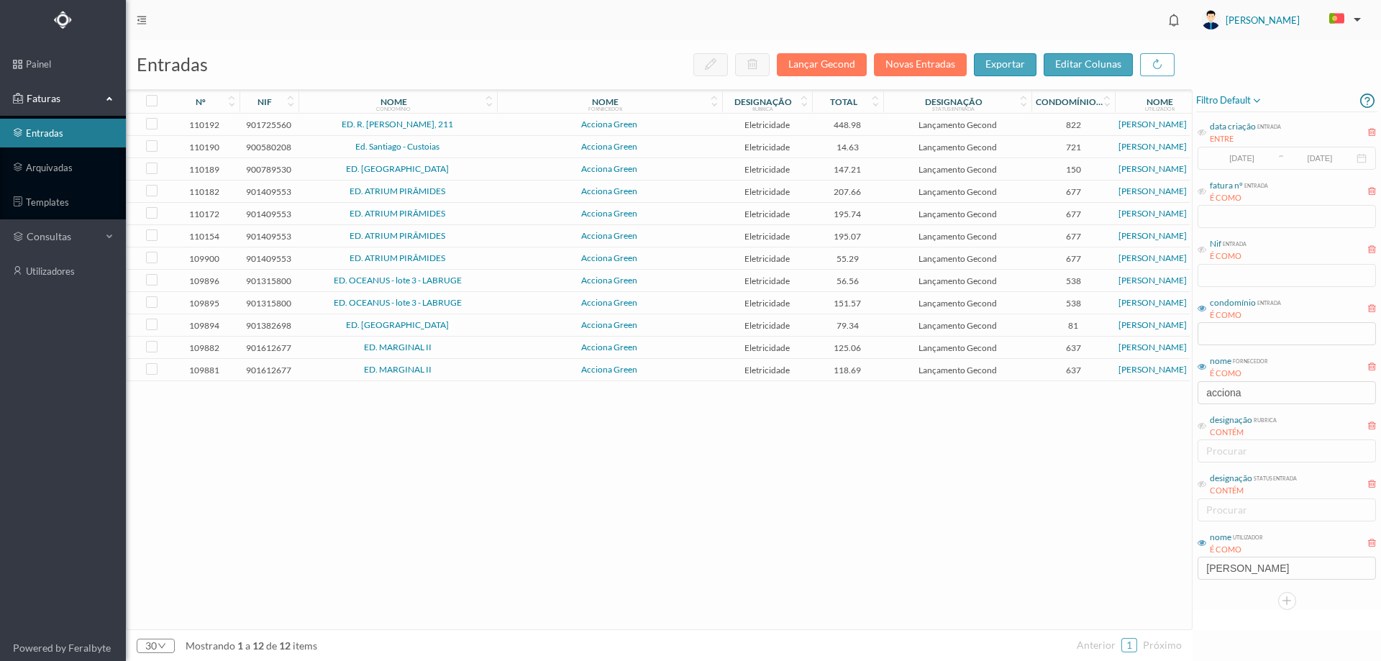
click at [498, 129] on td "Acciona Green" at bounding box center [609, 125] width 225 height 22
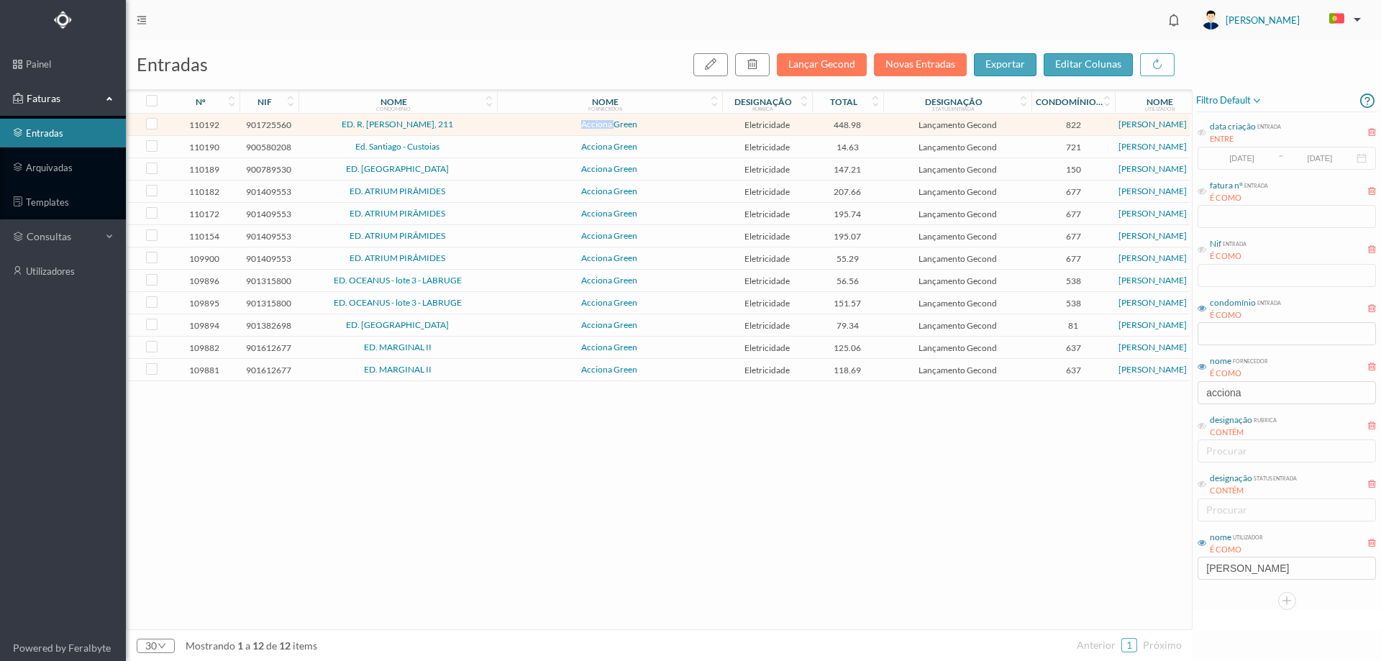
click at [498, 129] on td "Acciona Green" at bounding box center [609, 125] width 225 height 22
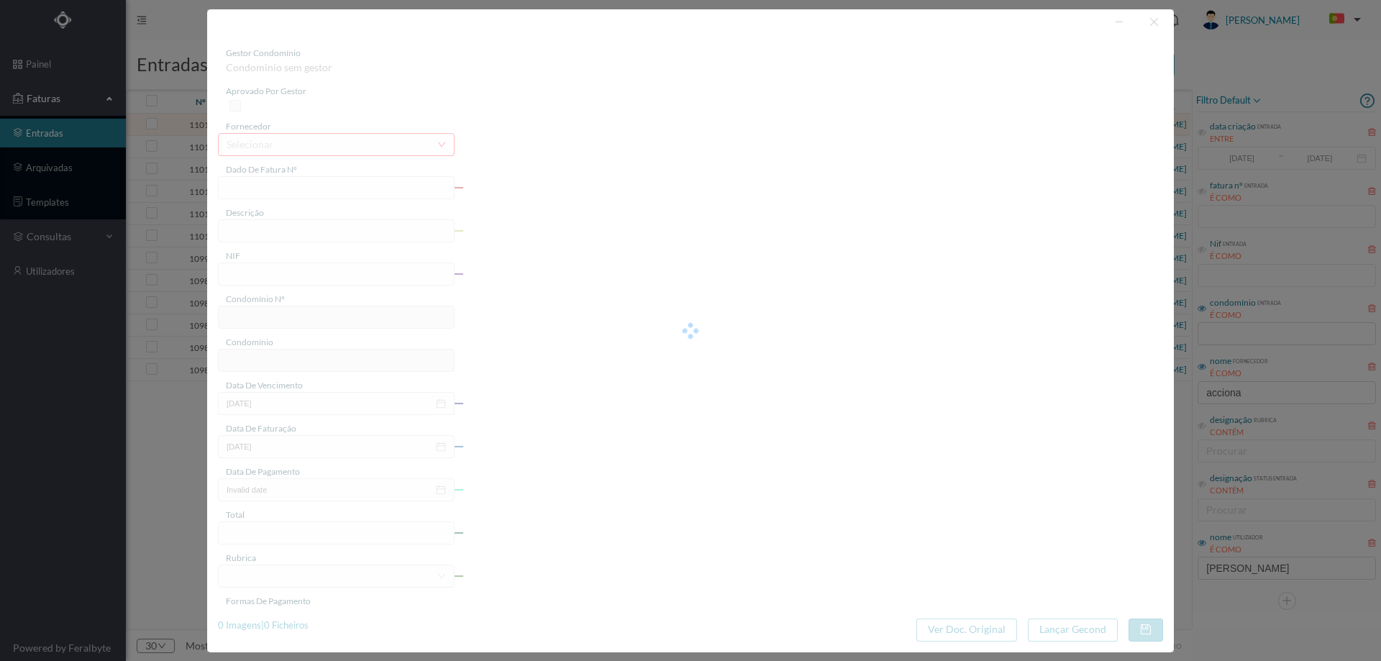
type input "FT P25/036376"
type input "MANUEL DA SILVA ARAUJO 211"
type input "901725560"
type input "[DATE]"
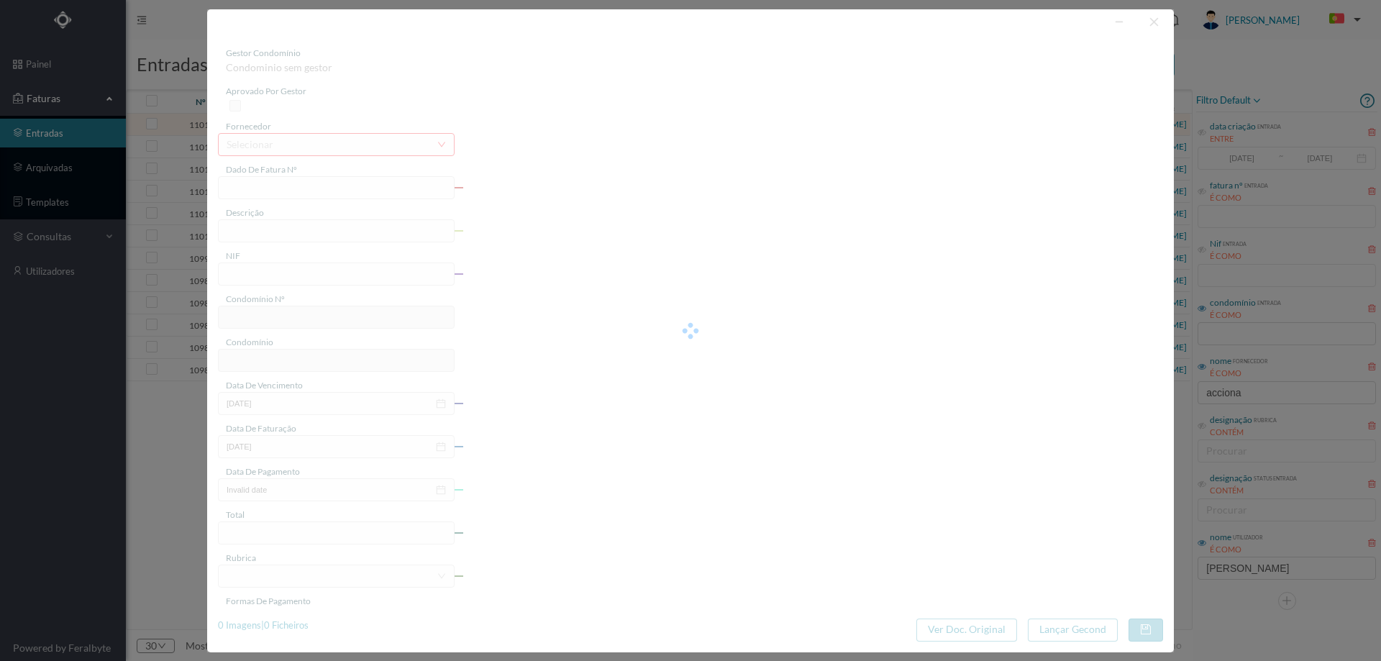
type input "[DATE]"
type input "448.98"
type input "822"
type input "ED. R. MANUEL DA SILVA ARAÚJO, 211"
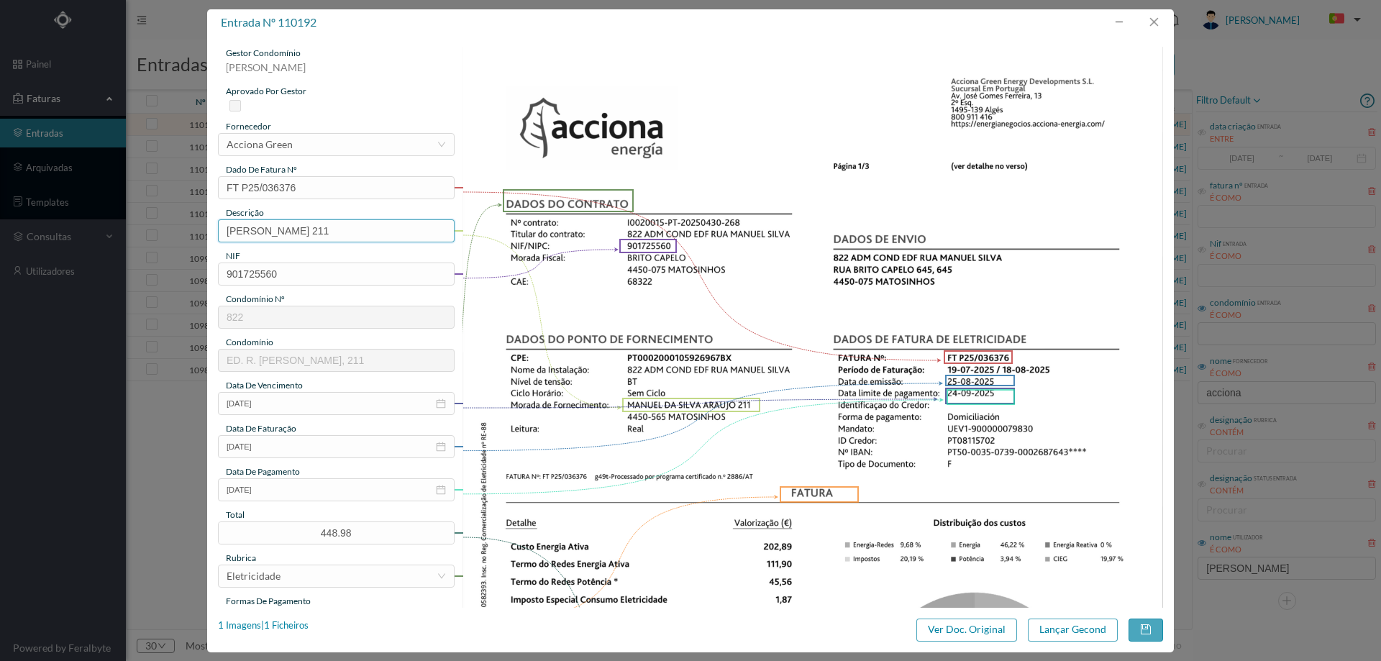
click at [382, 230] on input "MANUEL DA SILVA ARAUJO 211" at bounding box center [336, 230] width 237 height 23
drag, startPoint x: 362, startPoint y: 232, endPoint x: 93, endPoint y: 228, distance: 269.7
click at [93, 228] on div "entrada nº 110192 gestor condomínio Hugo Moreira aprovado por gestor fornecedor…" at bounding box center [690, 330] width 1381 height 661
click at [298, 224] on input "211" at bounding box center [336, 230] width 237 height 23
paste input "([DATE] A [DATE])"
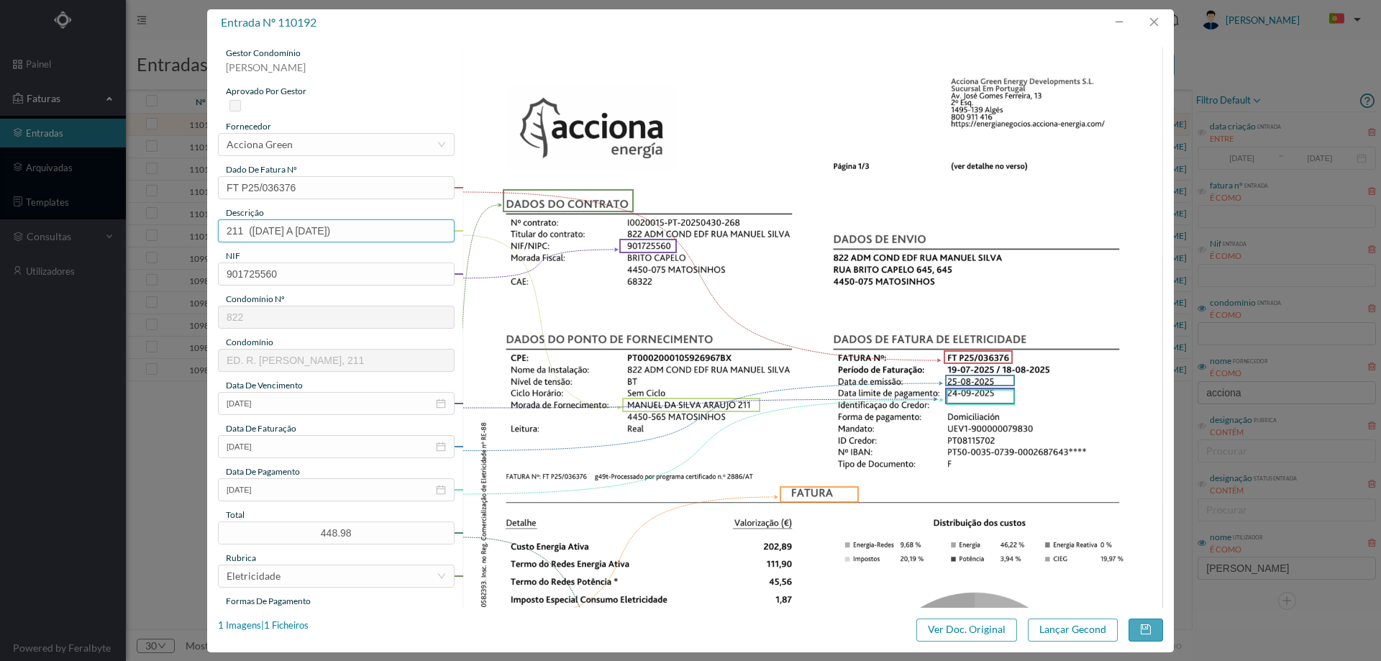
drag, startPoint x: 261, startPoint y: 230, endPoint x: 251, endPoint y: 229, distance: 10.2
click at [251, 229] on input "211 (22.07.2025 A 21.08.2025)" at bounding box center [336, 230] width 237 height 23
drag, startPoint x: 321, startPoint y: 232, endPoint x: 309, endPoint y: 229, distance: 11.9
click at [309, 229] on input "211 (19.07.2025 A 21.08.2025)" at bounding box center [336, 230] width 237 height 23
click at [317, 230] on input "211 (19.07.2025 A 1.08.2025)" at bounding box center [336, 230] width 237 height 23
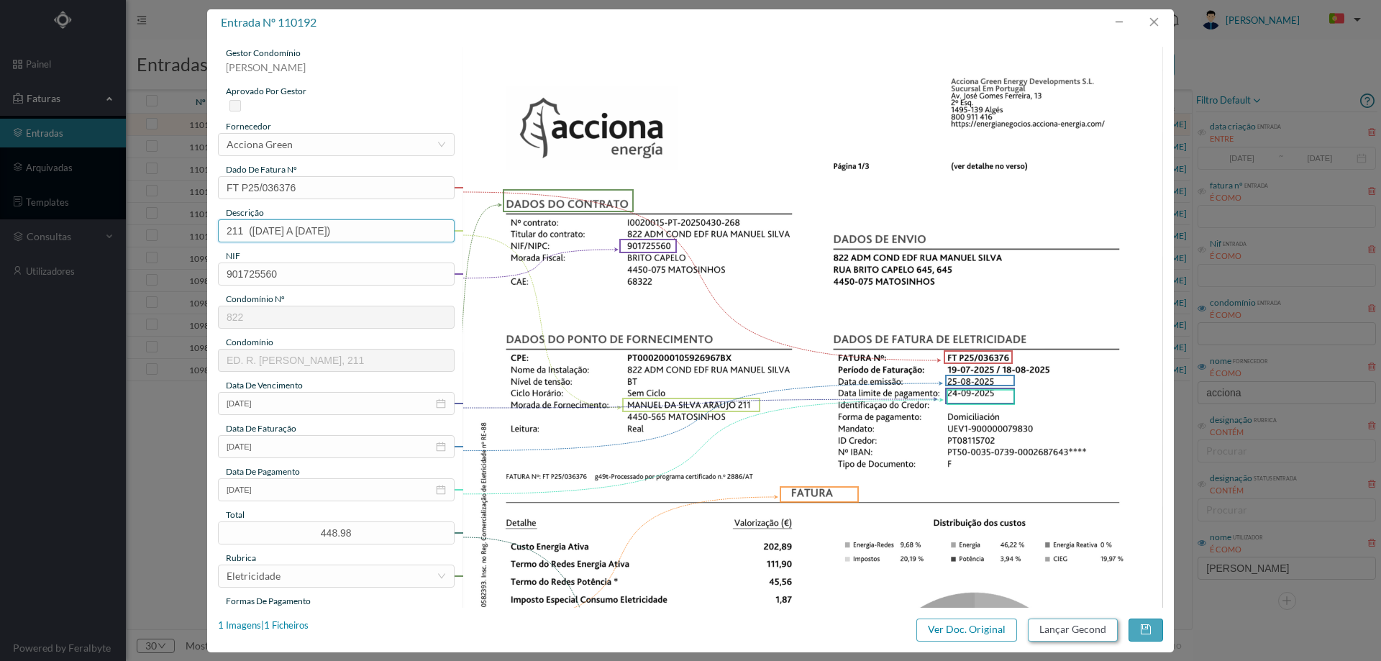
type input "211 (19.07.2025 A 18.08.2025)"
click at [1059, 629] on button "Lançar Gecond" at bounding box center [1073, 629] width 90 height 23
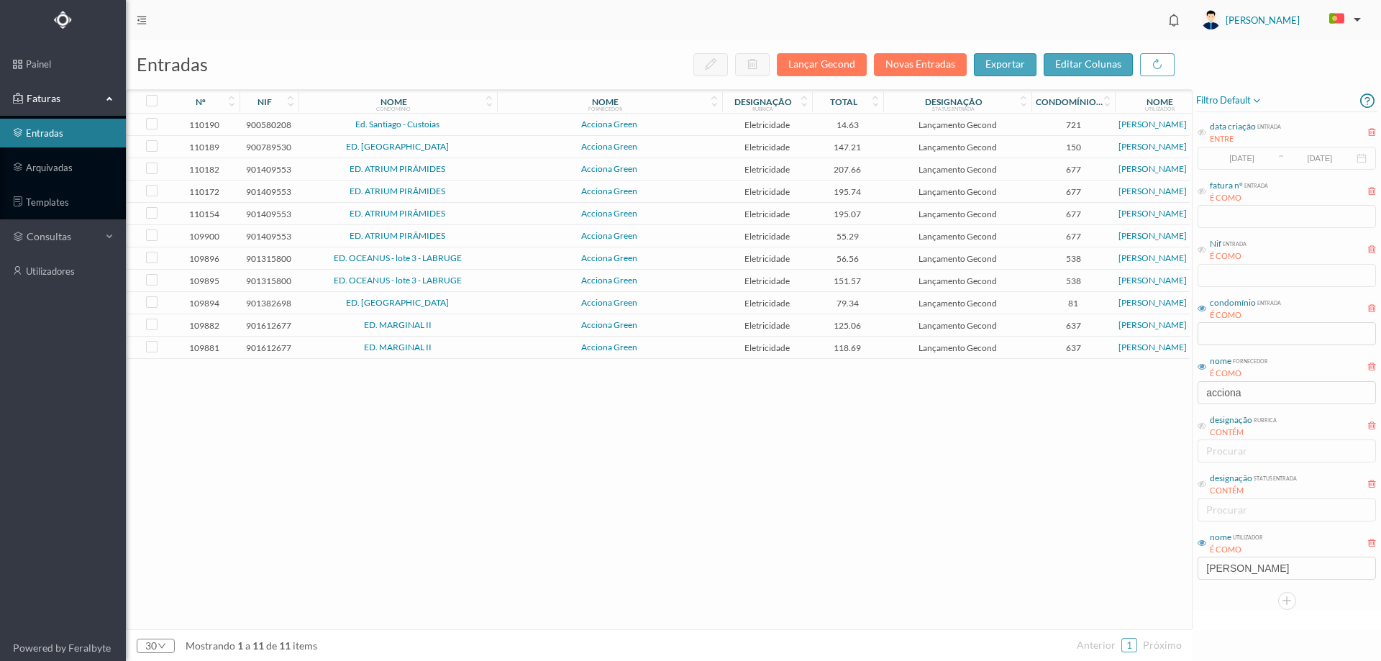
click at [485, 127] on span "Ed. Santiago - Custoias" at bounding box center [397, 124] width 191 height 9
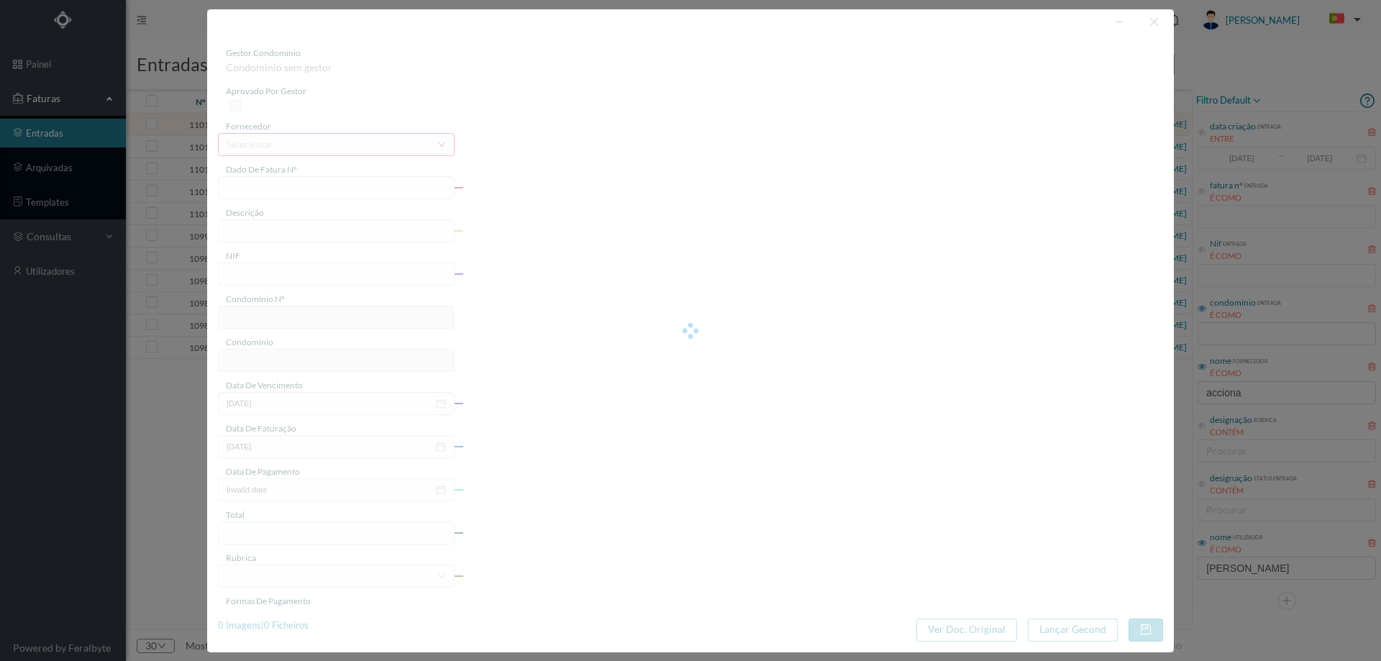
type input "FT P25/035446"
type input "DE SANTIAGO 457"
type input "900580208"
type input "[DATE]"
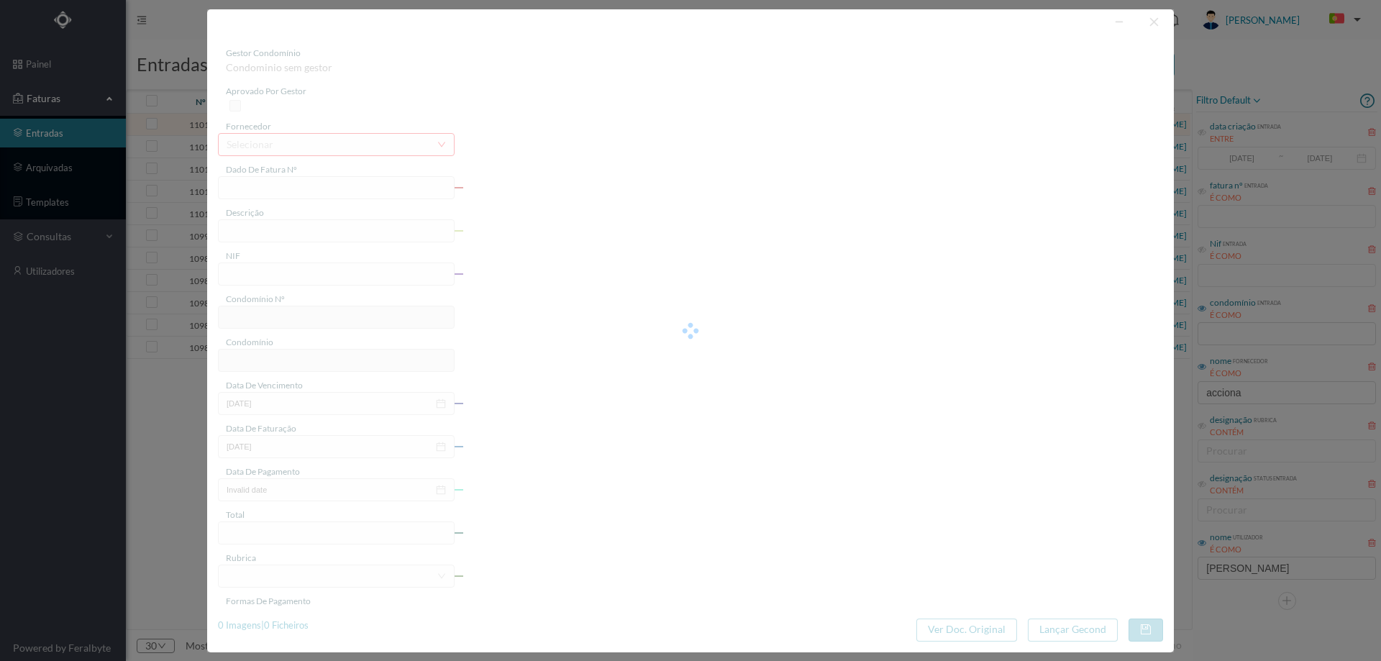
type input "[DATE]"
type input "14.63"
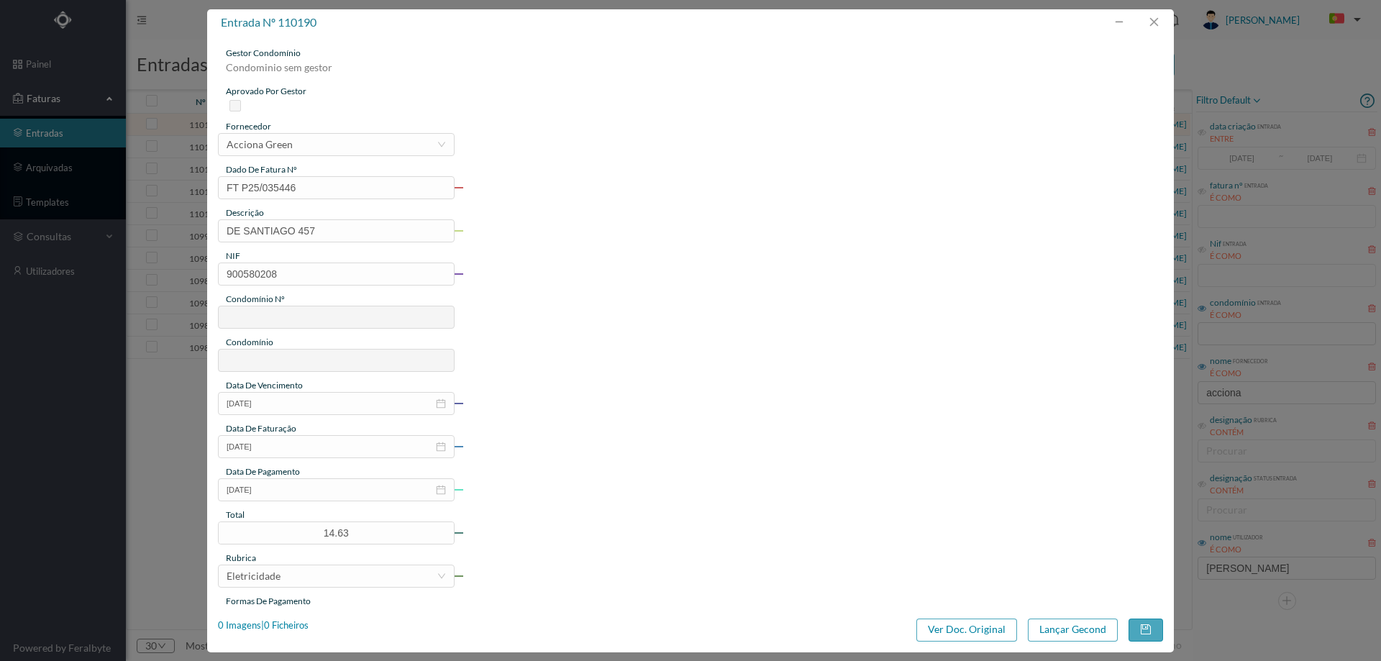
type input "721"
type input "Ed. Santiago - Custoias"
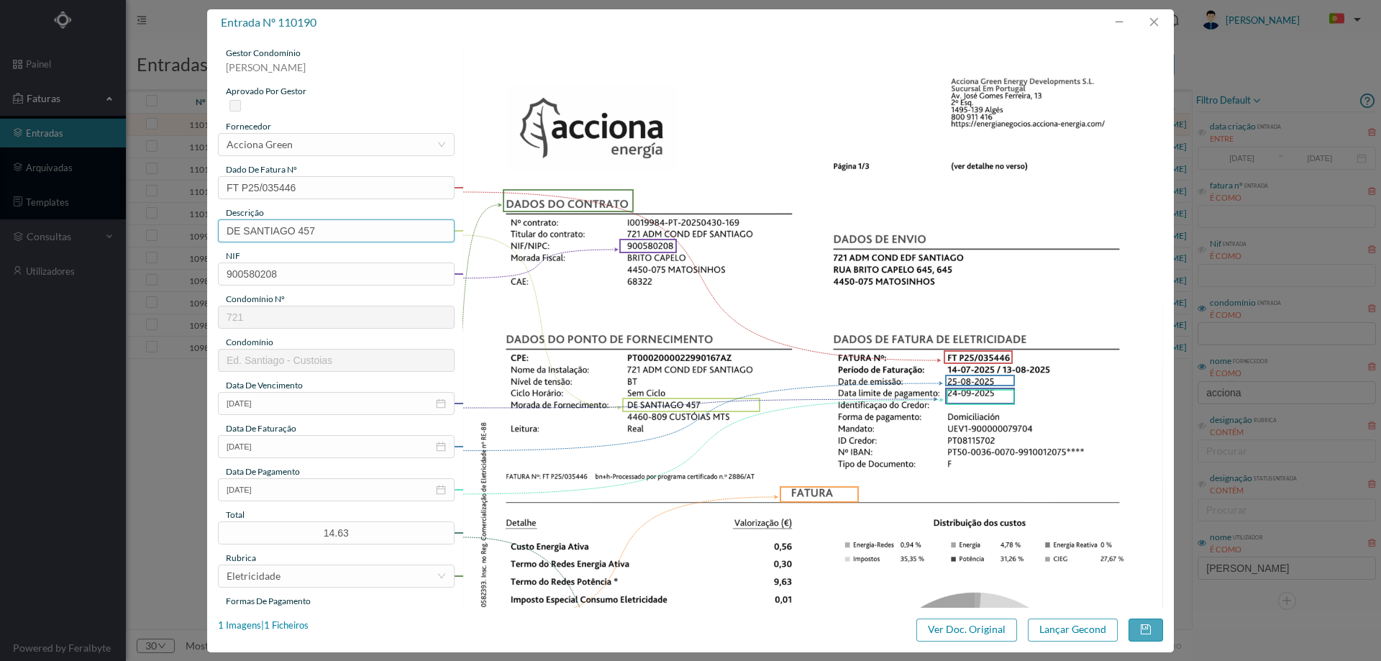
click at [344, 233] on input "DE SANTIAGO 457" at bounding box center [336, 230] width 237 height 23
paste input "([DATE] A [DATE])"
drag, startPoint x: 332, startPoint y: 231, endPoint x: 323, endPoint y: 229, distance: 8.9
click at [323, 229] on input "DE SANTIAGO 457 (22.07.2025 A 21.08.2025)" at bounding box center [336, 230] width 237 height 23
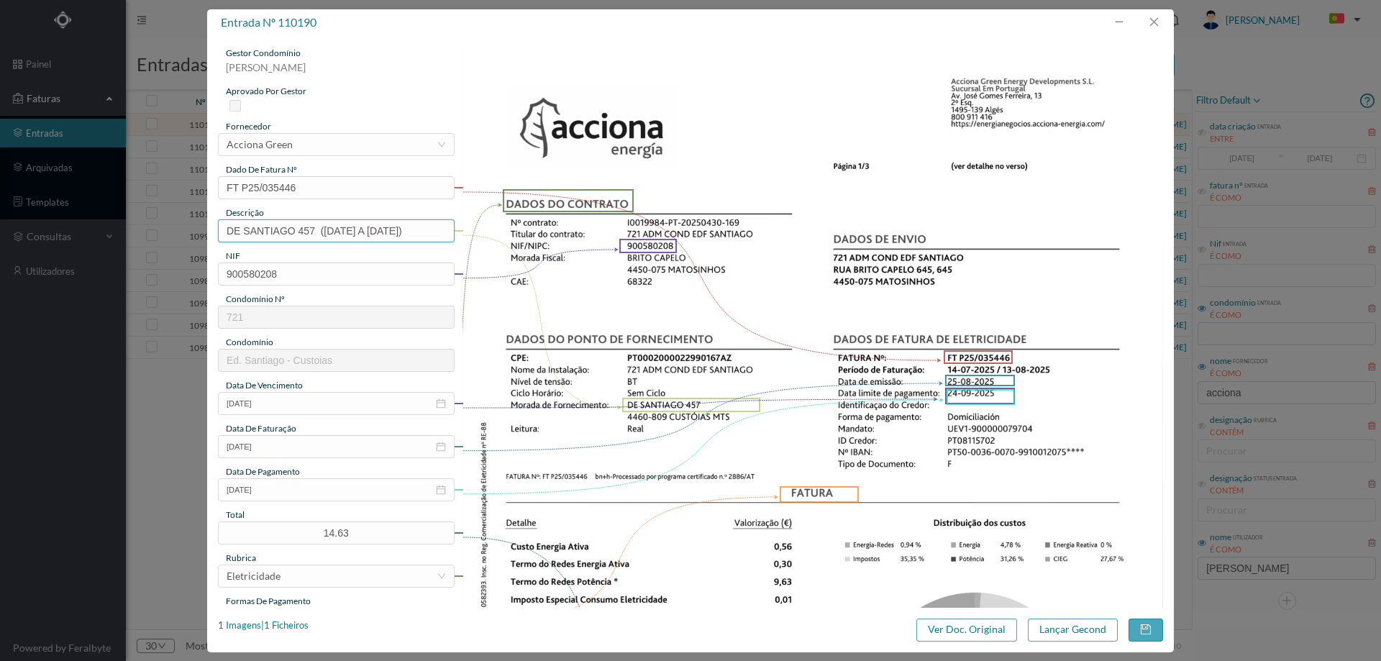
drag, startPoint x: 324, startPoint y: 229, endPoint x: 335, endPoint y: 230, distance: 10.9
click at [335, 230] on input "DE SANTIAGO 457 (22.07.2025 A 21.08.2025)" at bounding box center [336, 230] width 237 height 23
click at [395, 232] on input "DE SANTIAGO 457 (14.07.2025 A 21.08.2025)" at bounding box center [336, 230] width 237 height 23
drag, startPoint x: 385, startPoint y: 231, endPoint x: 396, endPoint y: 230, distance: 10.1
click at [396, 230] on input "DE SANTIAGO 457 (14.07.2025 A 21.08.2025)" at bounding box center [336, 230] width 237 height 23
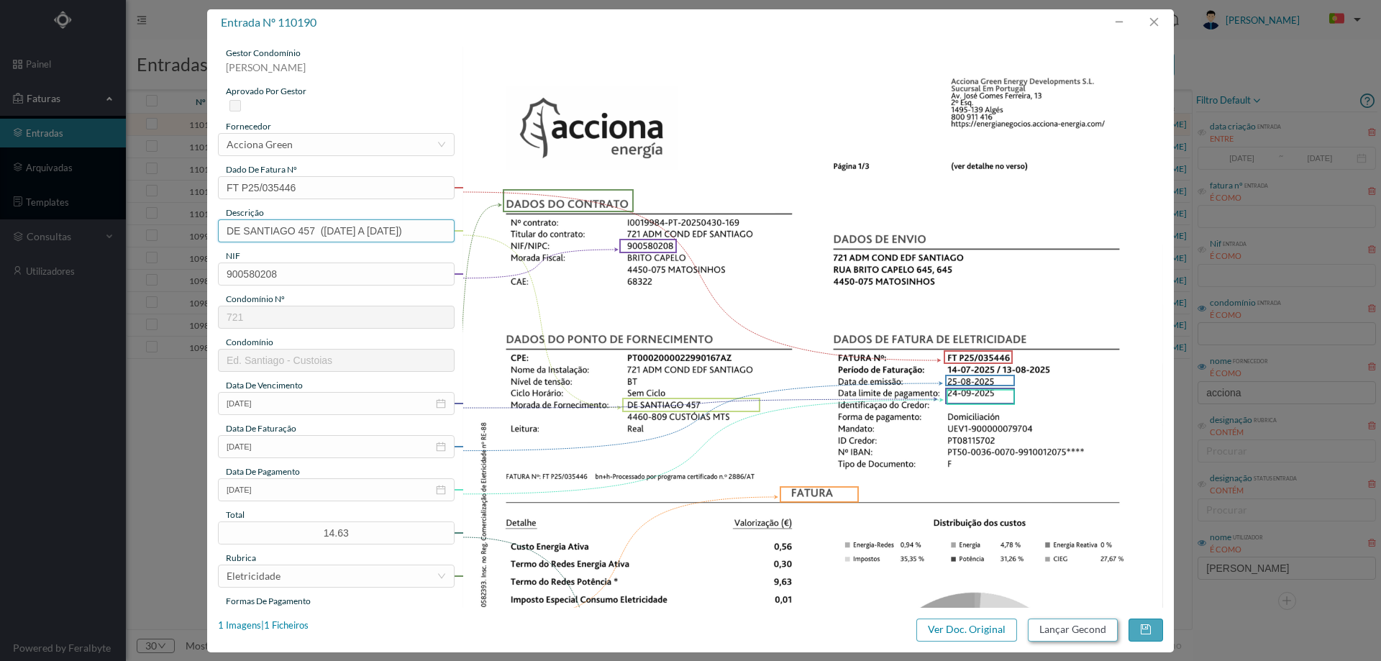
type input "DE SANTIAGO 457 (14.07.2025 A 13.08.2025)"
click at [1066, 626] on button "Lançar Gecond" at bounding box center [1073, 629] width 90 height 23
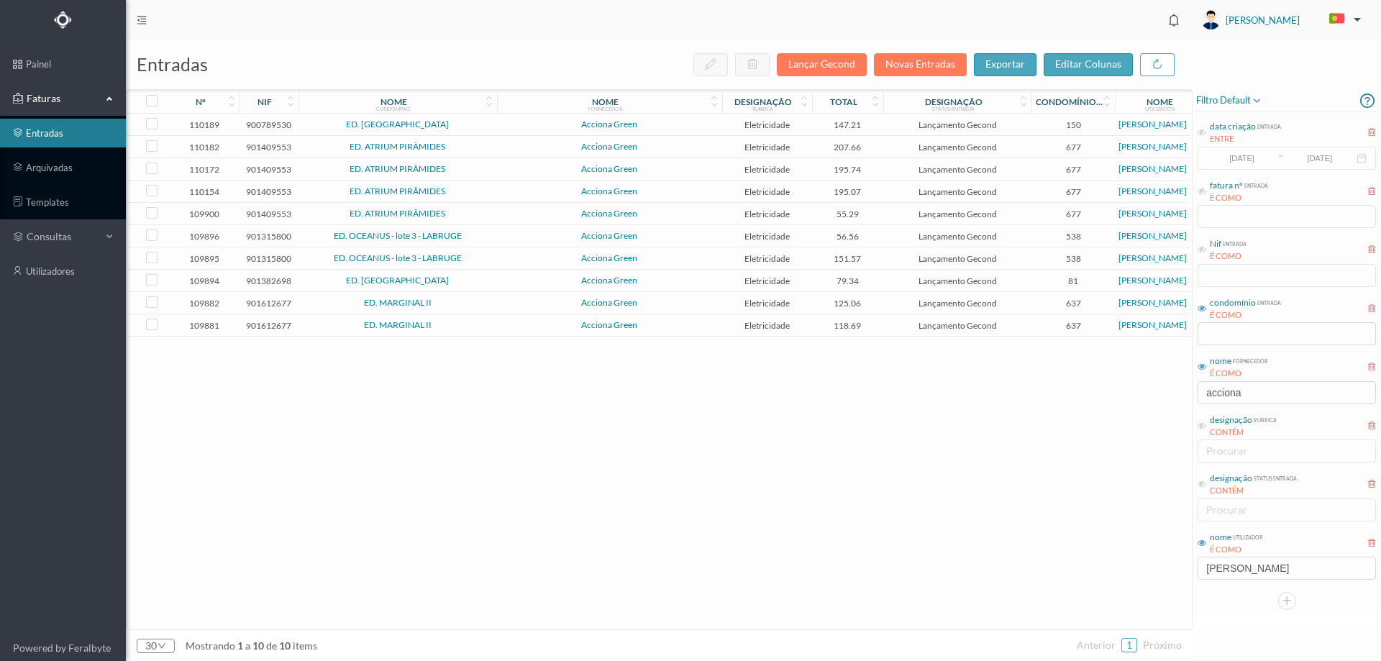
click at [472, 117] on td "ED. LAGOA II" at bounding box center [397, 125] width 198 height 22
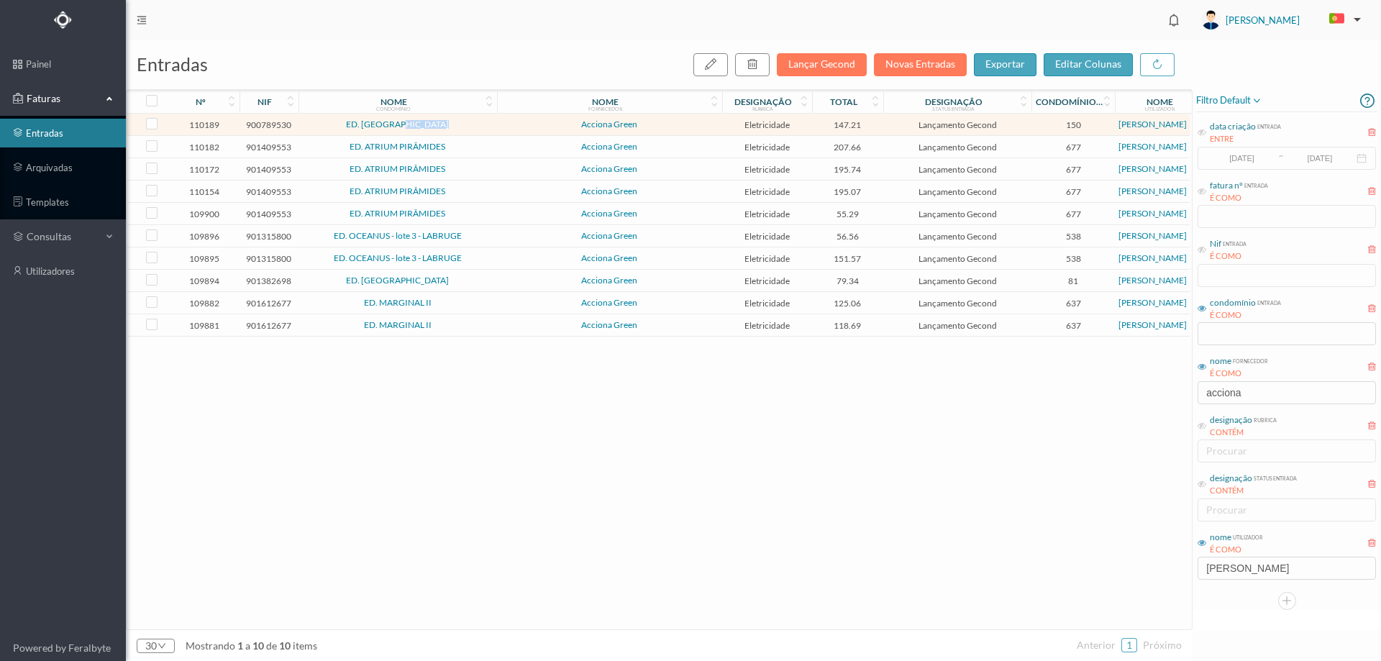
click at [472, 117] on td "ED. LAGOA II" at bounding box center [397, 125] width 198 height 22
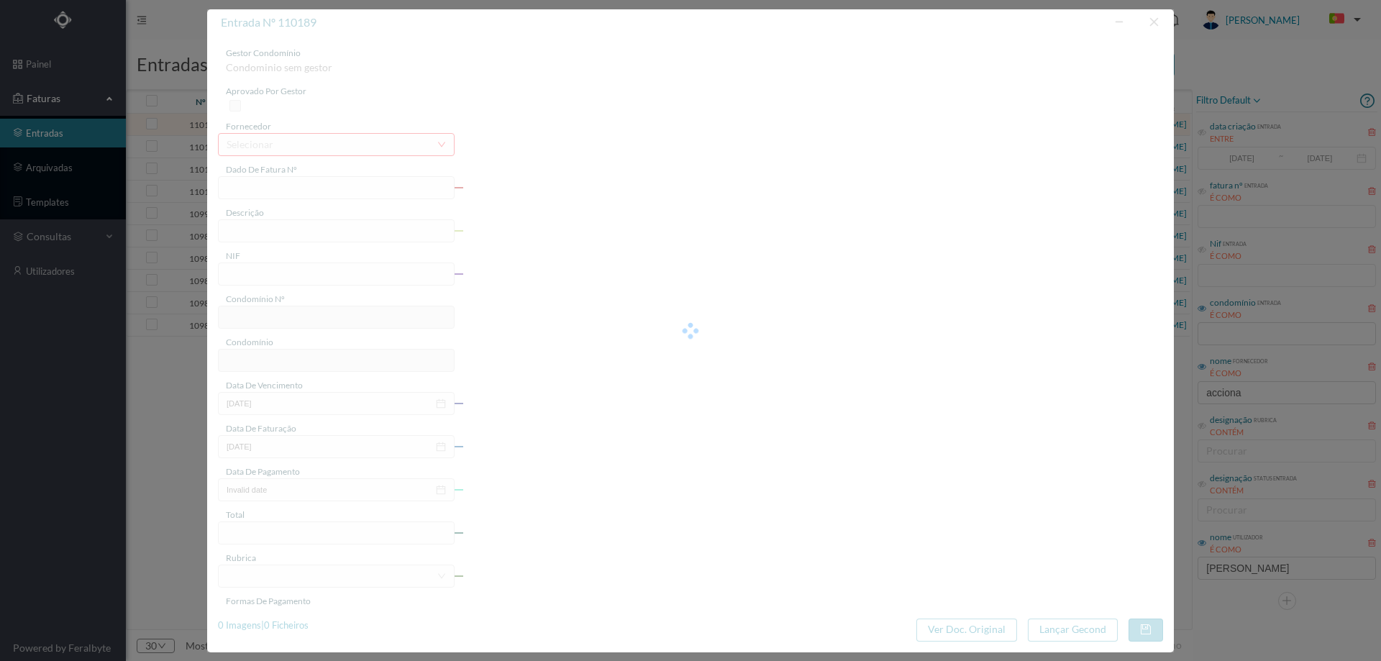
type input "FT P25/035546"
type input "DA LAGOA 1278"
type input "900789530"
type input "[DATE]"
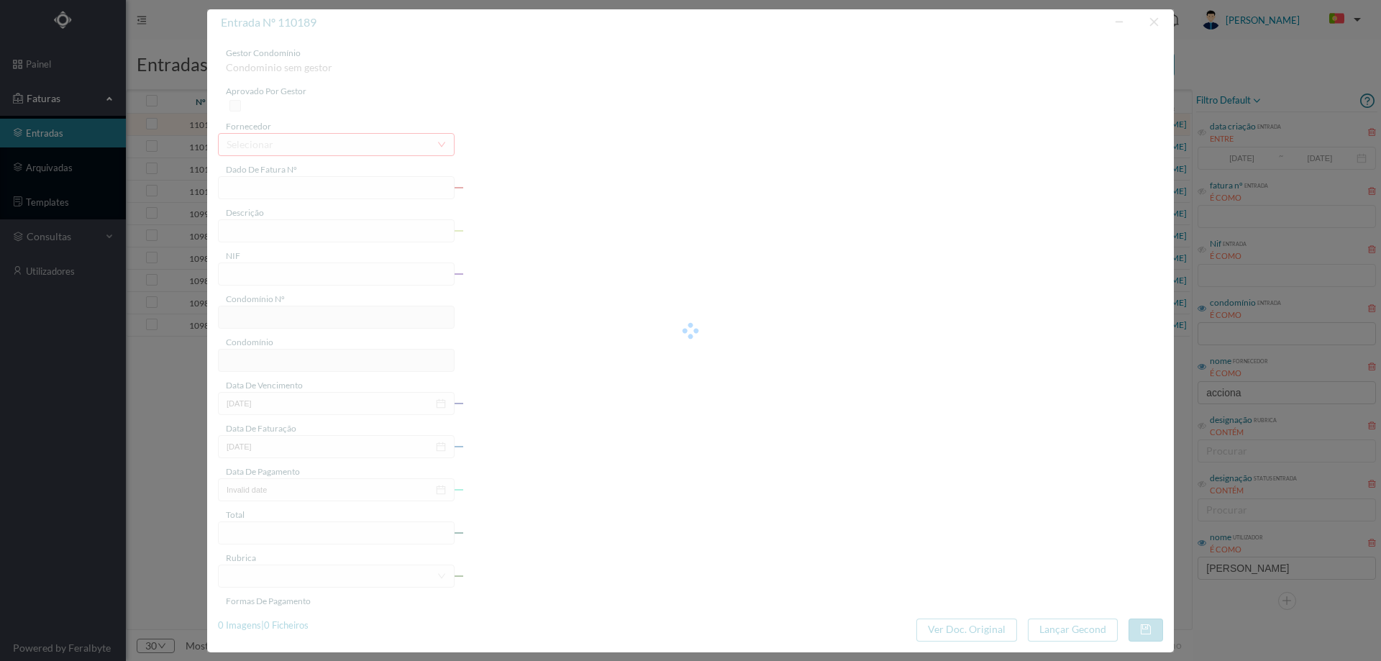
type input "[DATE]"
type input "147.21"
type input "150"
type input "ED. LAGOA II"
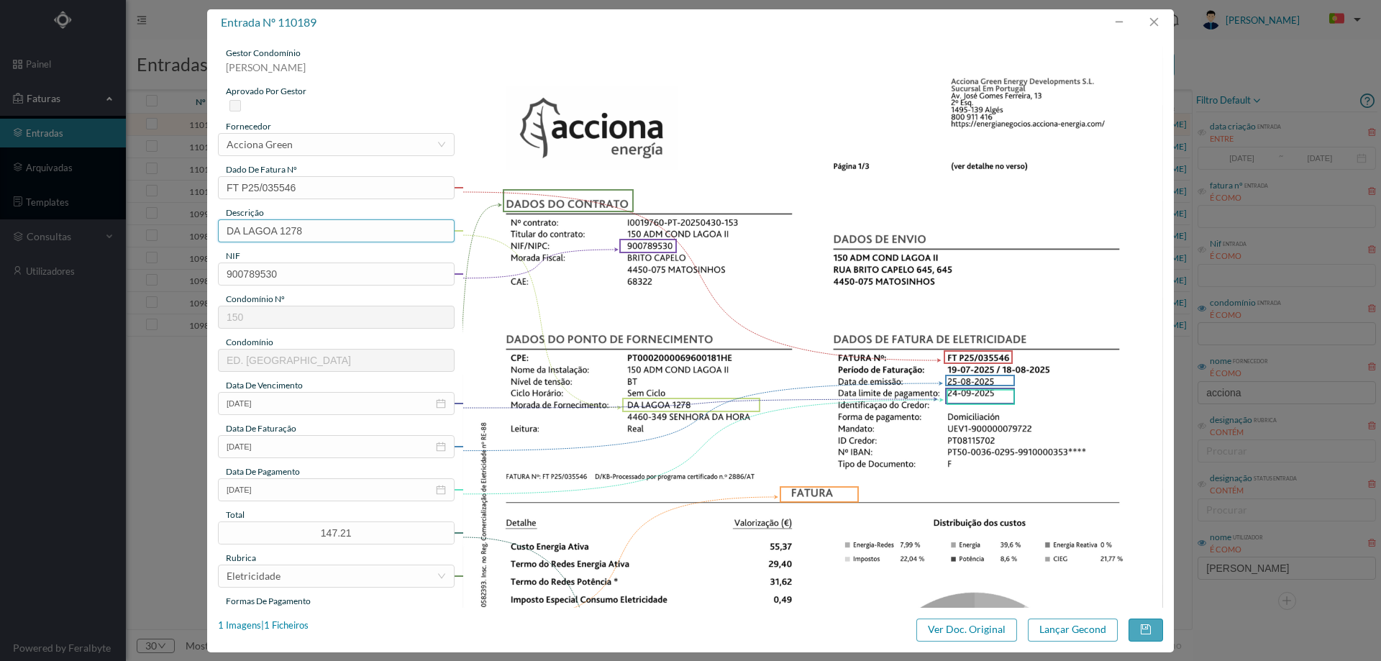
click at [339, 232] on input "DA LAGOA 1278" at bounding box center [336, 230] width 237 height 23
paste input "([DATE] A [DATE])"
drag, startPoint x: 312, startPoint y: 229, endPoint x: 324, endPoint y: 229, distance: 11.5
click at [324, 229] on input "DA LAGOA 1278 (22.07.2025 A 21.08.2025)" at bounding box center [336, 230] width 237 height 23
drag, startPoint x: 373, startPoint y: 229, endPoint x: 381, endPoint y: 229, distance: 8.6
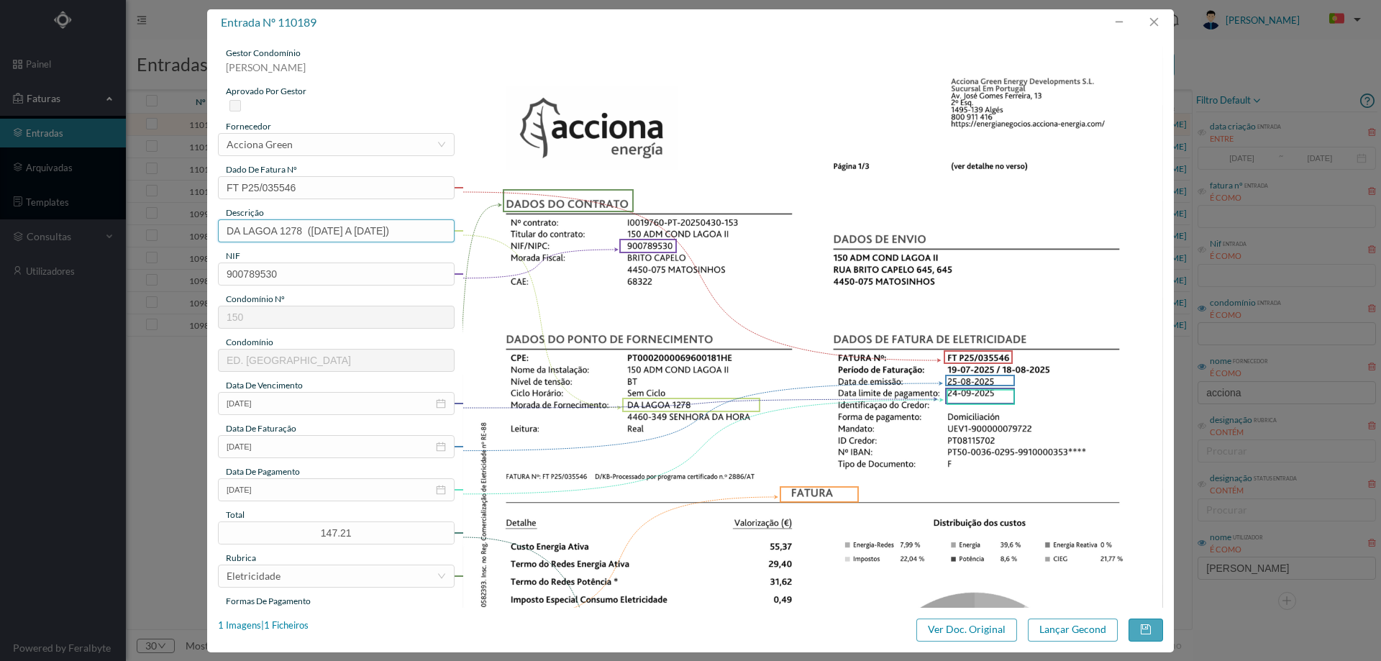
click at [381, 229] on input "DA LAGOA 1278 (19.07.2025 A 21.08.2025)" at bounding box center [336, 230] width 237 height 23
type input "DA LAGOA 1278 (19.07.2025 A 18.08.2025)"
click at [1050, 629] on button "Lançar Gecond" at bounding box center [1073, 629] width 90 height 23
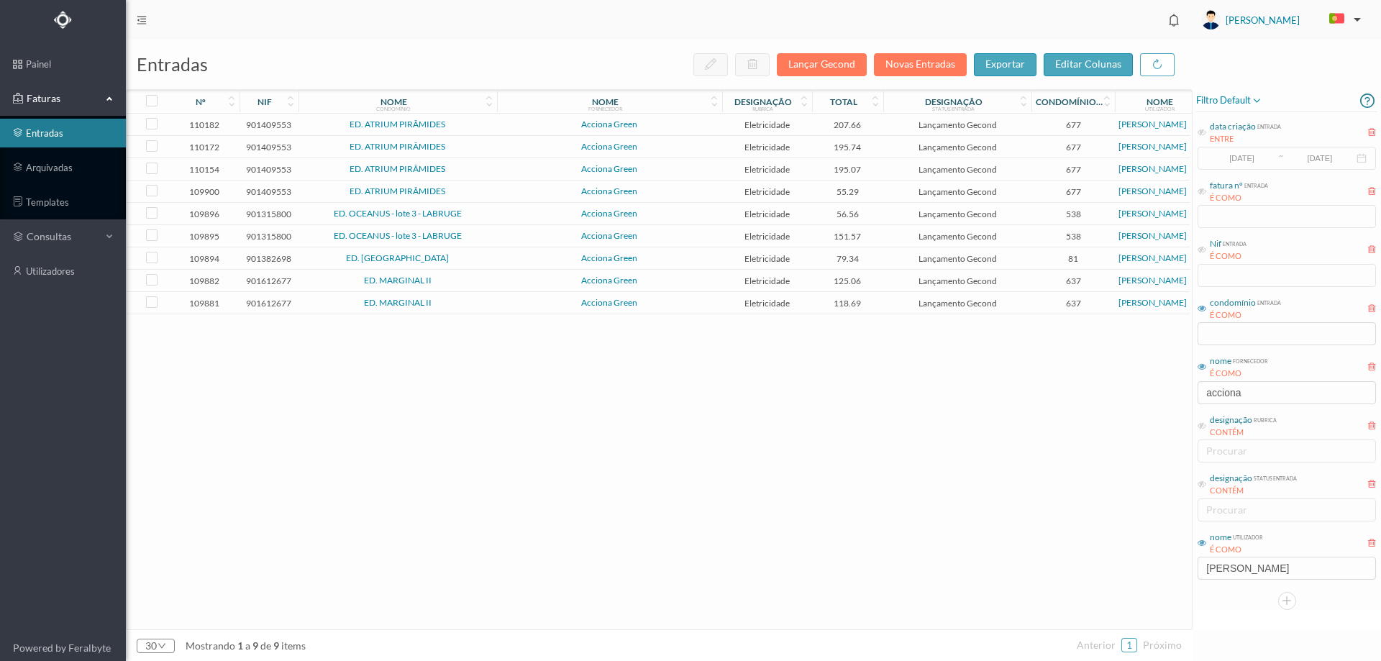
click at [526, 126] on span "Acciona Green" at bounding box center [610, 124] width 218 height 9
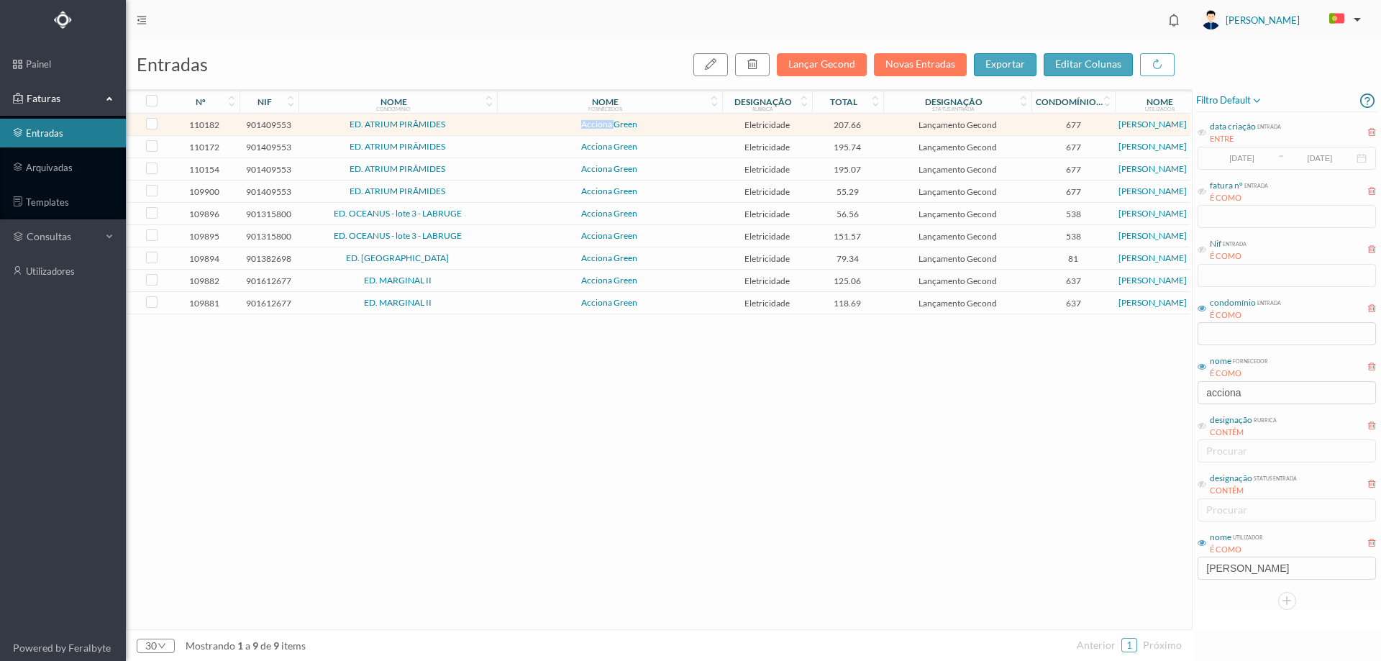
click at [526, 126] on span "Acciona Green" at bounding box center [610, 124] width 218 height 9
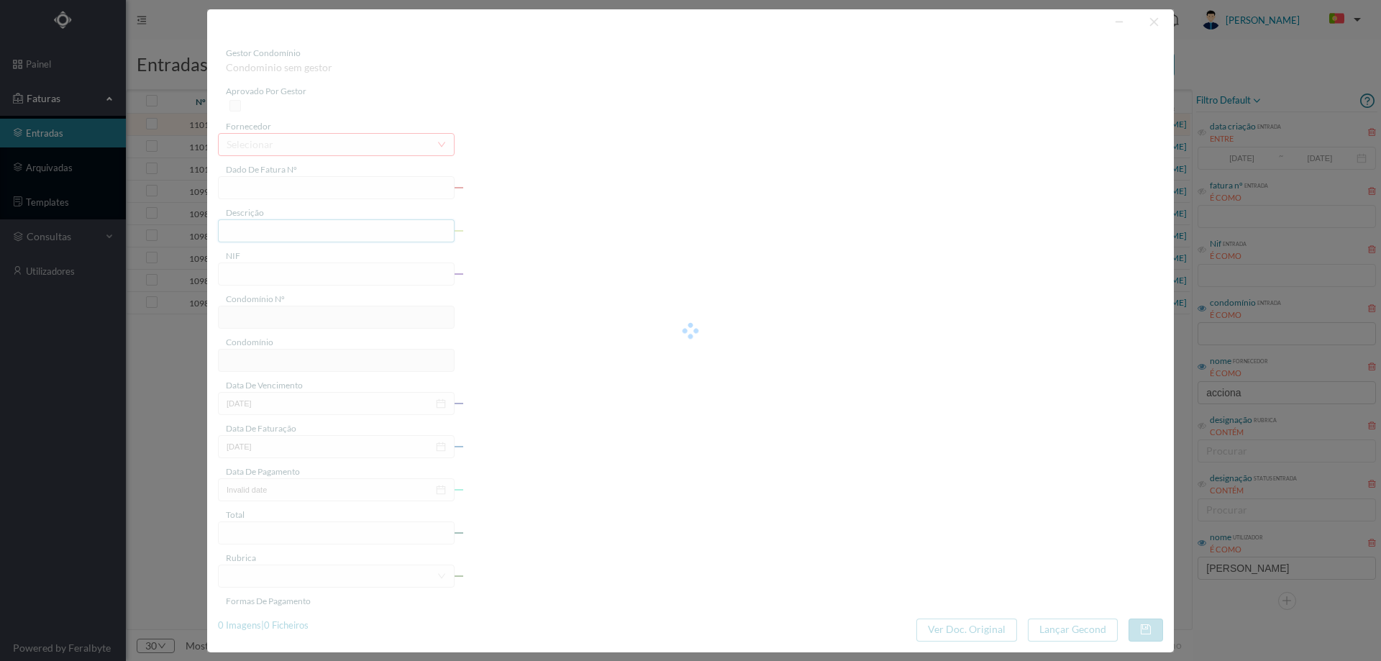
type input "FT P25/035784"
type input "VISCONDE DE BARREIROS 213 CC"
type input "901409553"
type input "[DATE]"
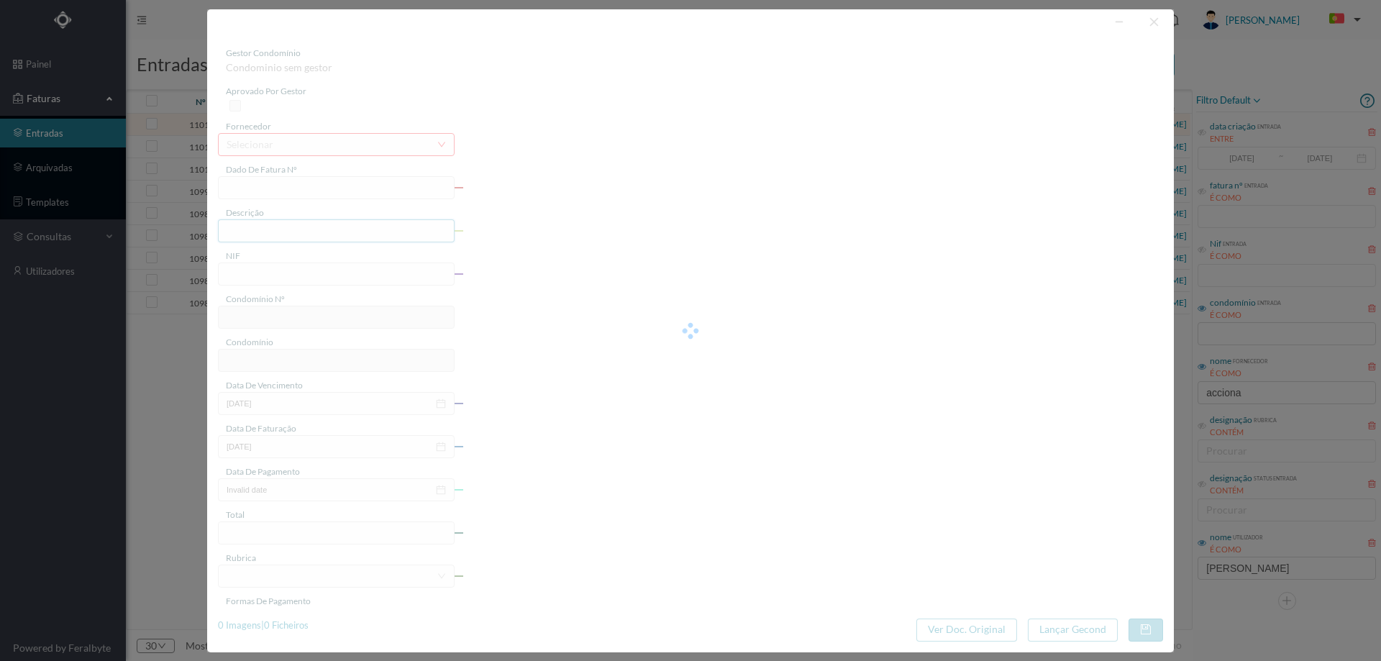
type input "[DATE]"
type input "207.66"
type input "677"
type input "ED. ATRIUM PIRÂMIDES"
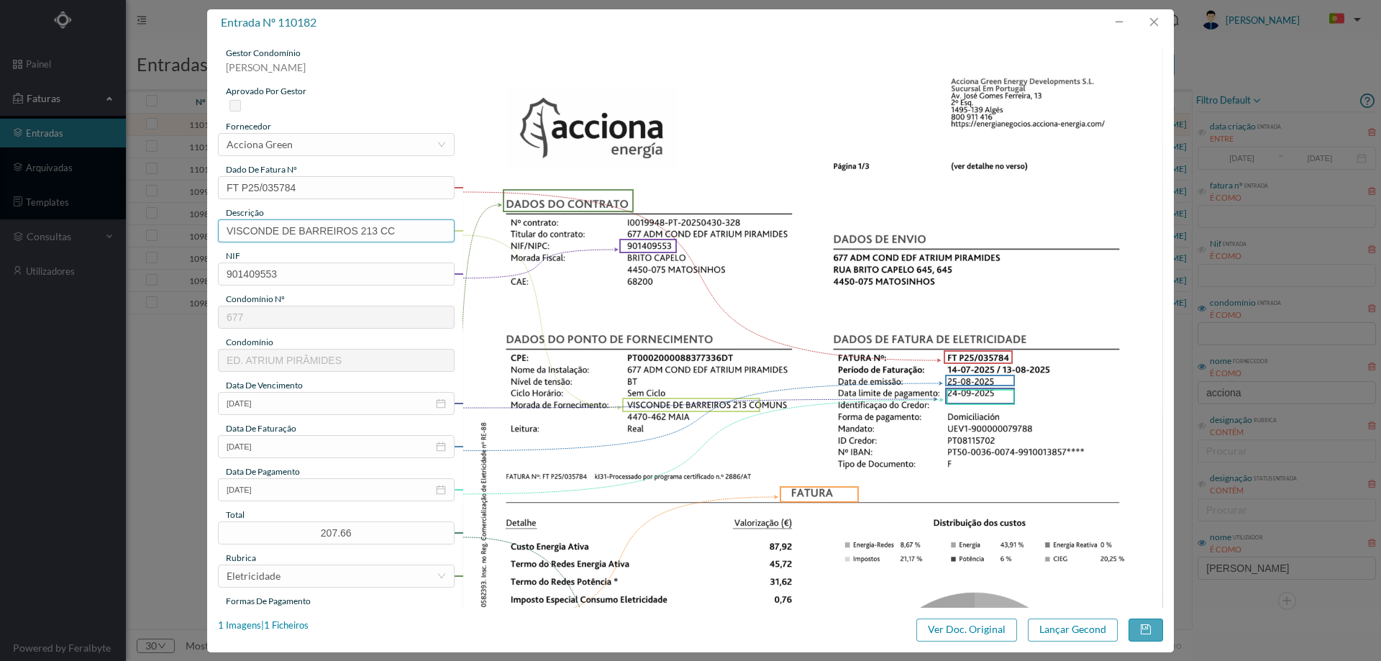
drag, startPoint x: 362, startPoint y: 232, endPoint x: 0, endPoint y: 231, distance: 362.5
click at [0, 231] on div "entrada nº 110182 gestor condomínio Hugo Moreira aprovado por gestor fornecedor…" at bounding box center [690, 330] width 1381 height 661
click at [334, 232] on input "213 CC" at bounding box center [336, 230] width 237 height 23
paste input "([DATE] A [DATE])"
click at [273, 230] on input "213 CC (22.07.2025 A 21.08.2025)" at bounding box center [336, 230] width 237 height 23
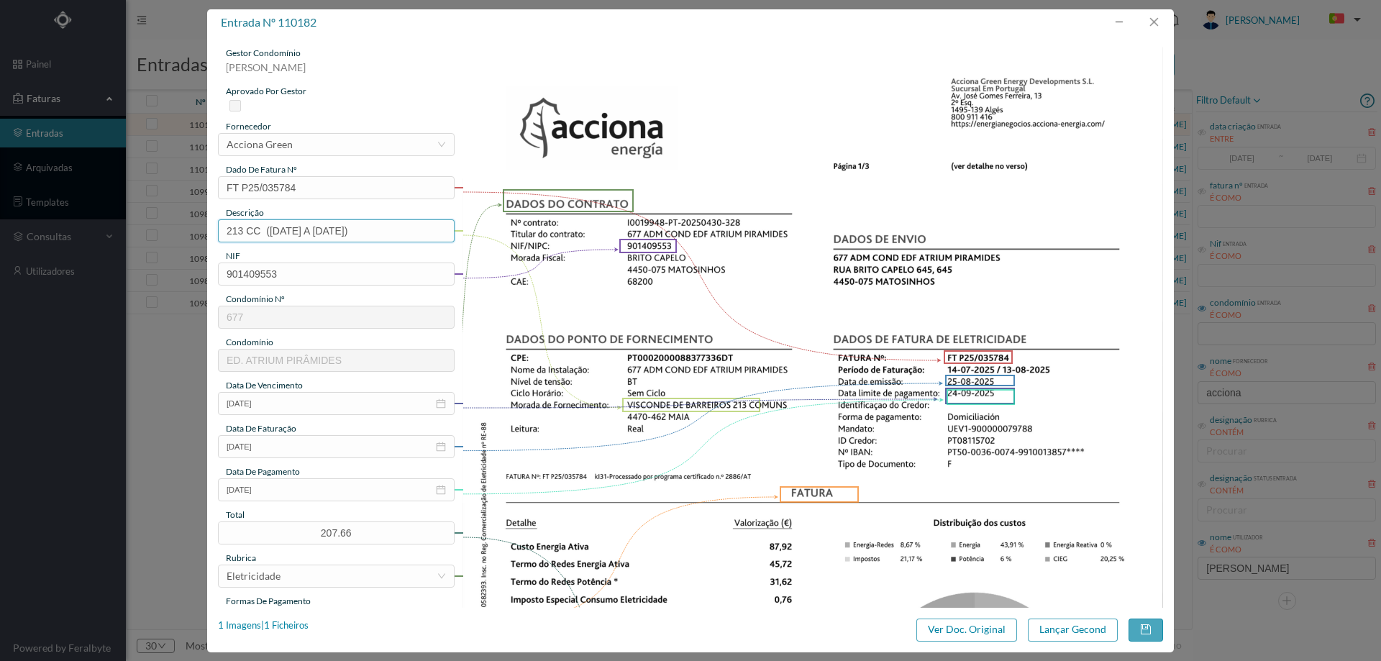
drag, startPoint x: 270, startPoint y: 229, endPoint x: 279, endPoint y: 229, distance: 9.3
click at [279, 229] on input "213 CC (22.07.2025 A 21.08.2025)" at bounding box center [336, 230] width 237 height 23
drag, startPoint x: 329, startPoint y: 232, endPoint x: 337, endPoint y: 231, distance: 8.7
click at [337, 231] on input "213 CC (14.07.2025 A 21.08.2025)" at bounding box center [336, 230] width 237 height 23
click at [340, 232] on input "213 CC (14.07.2025 A 21.08.2025)" at bounding box center [336, 230] width 237 height 23
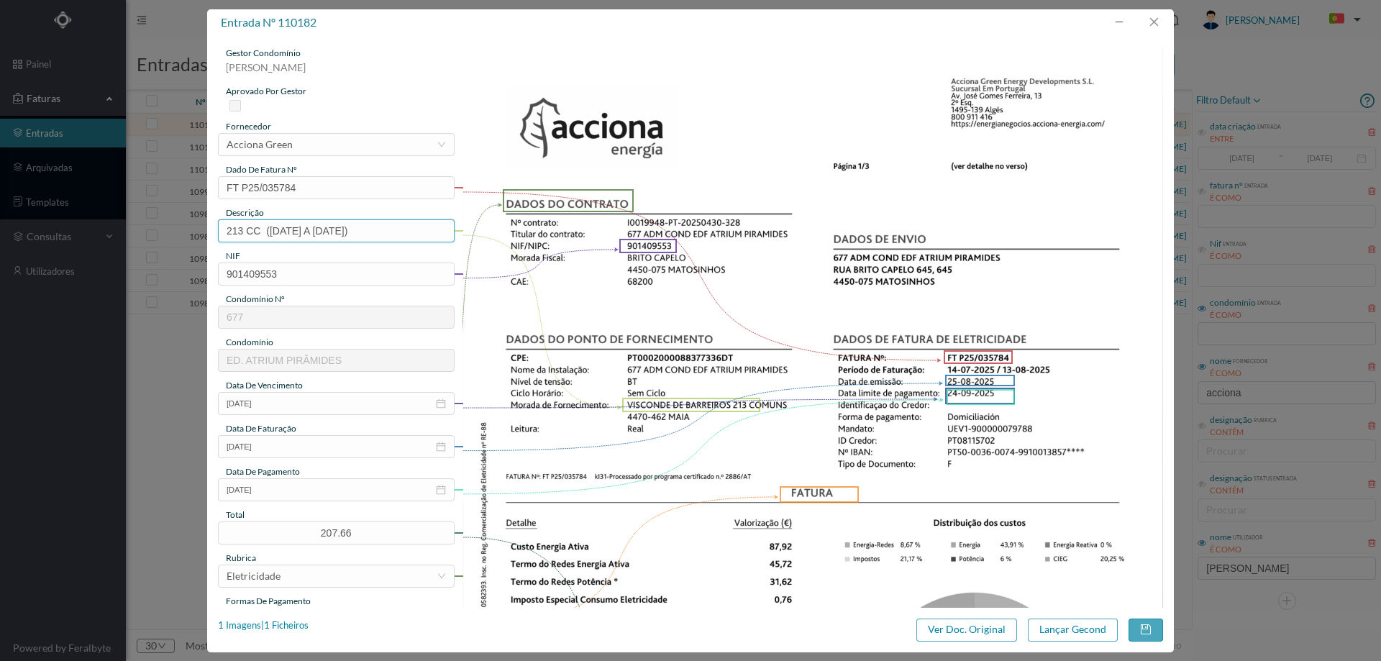
drag, startPoint x: 341, startPoint y: 232, endPoint x: 332, endPoint y: 229, distance: 9.1
click at [332, 229] on input "213 CC (14.07.2025 A 21.08.2025)" at bounding box center [336, 230] width 237 height 23
type input "213 CC (14.07.2025 A 13.08.2025)"
click at [1042, 627] on button "Lançar Gecond" at bounding box center [1073, 629] width 90 height 23
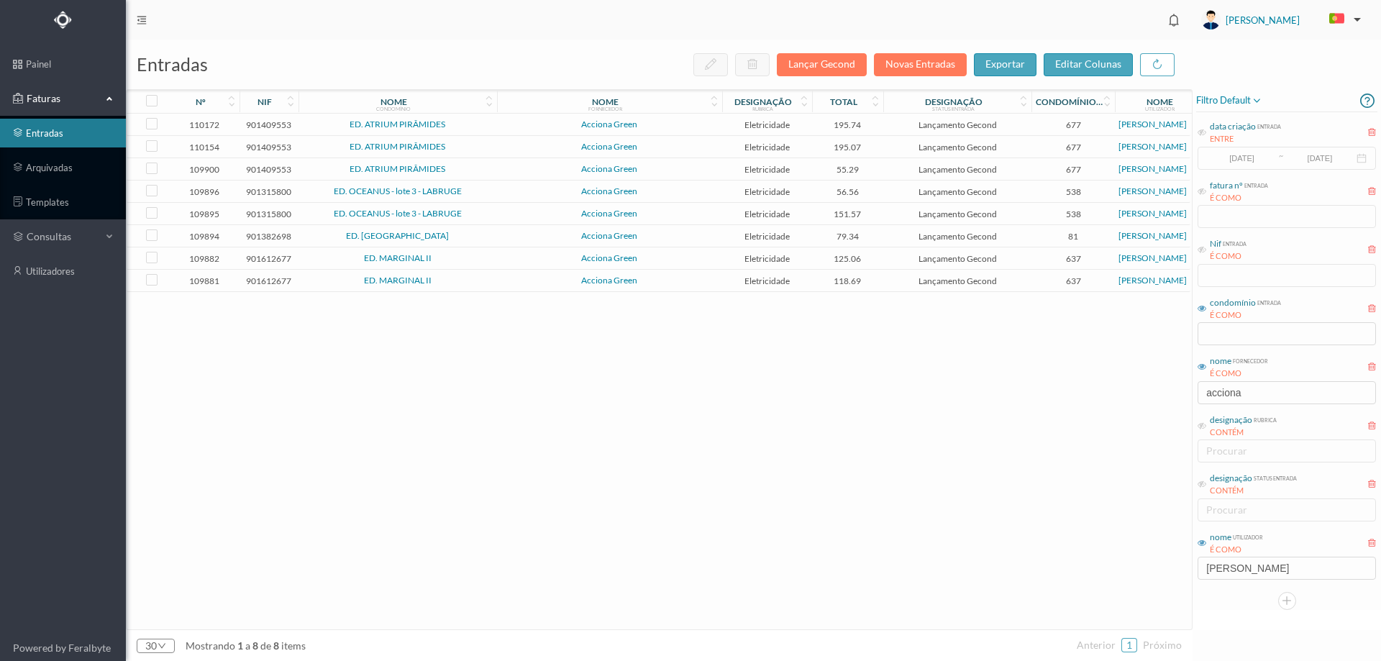
click at [521, 122] on span "Acciona Green" at bounding box center [610, 124] width 218 height 9
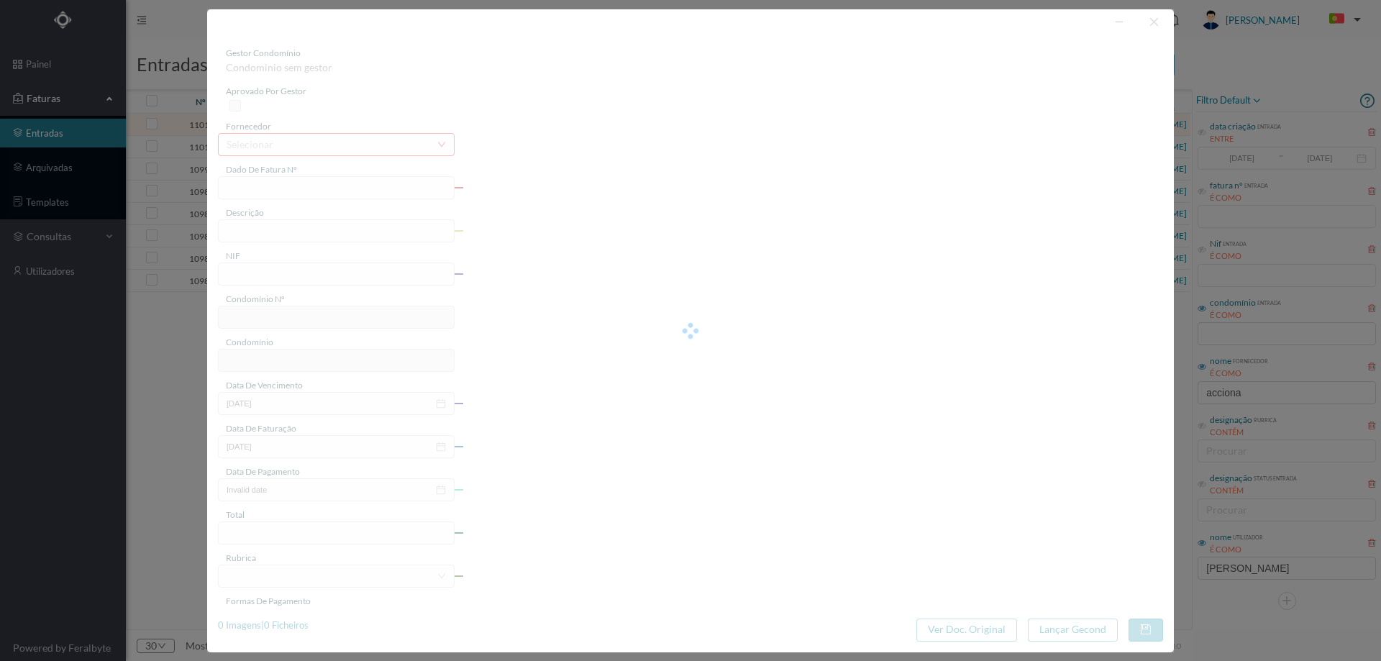
type input "FT P25/035903"
type input "VISCONDE DE BARREIROS 209 CC"
type input "901409553"
type input "[DATE]"
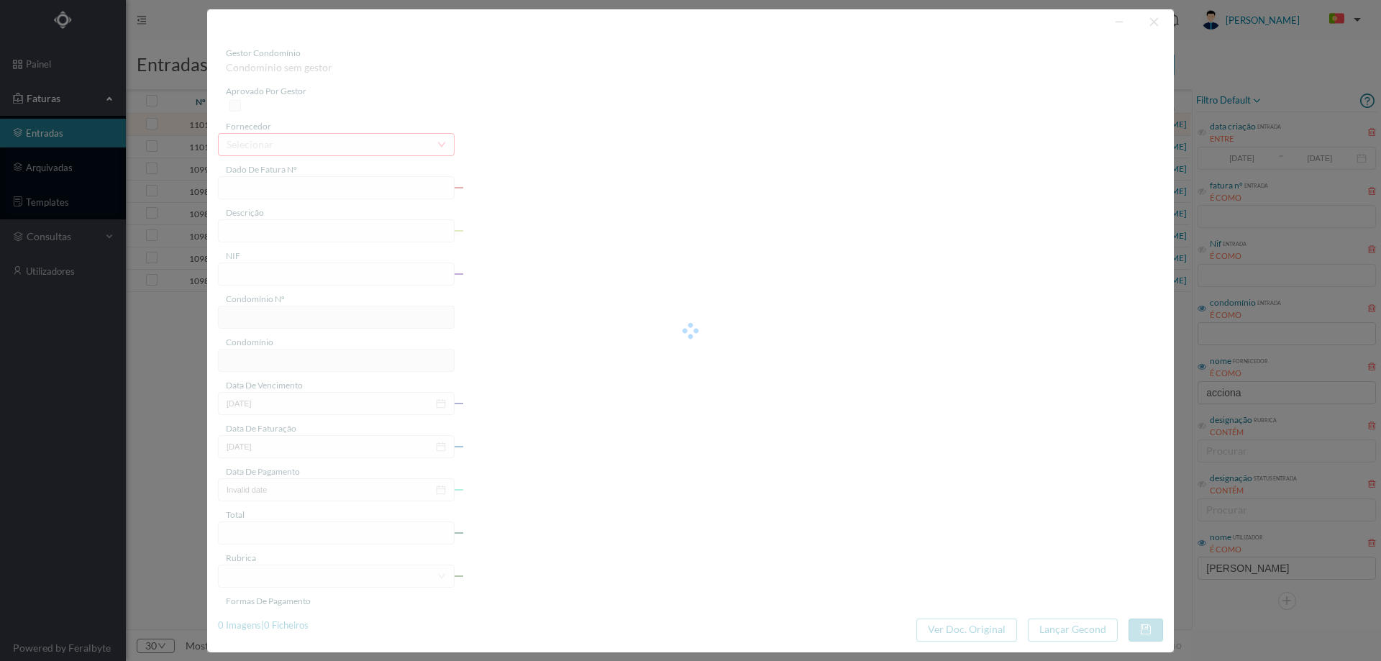
type input "[DATE]"
type input "195.74"
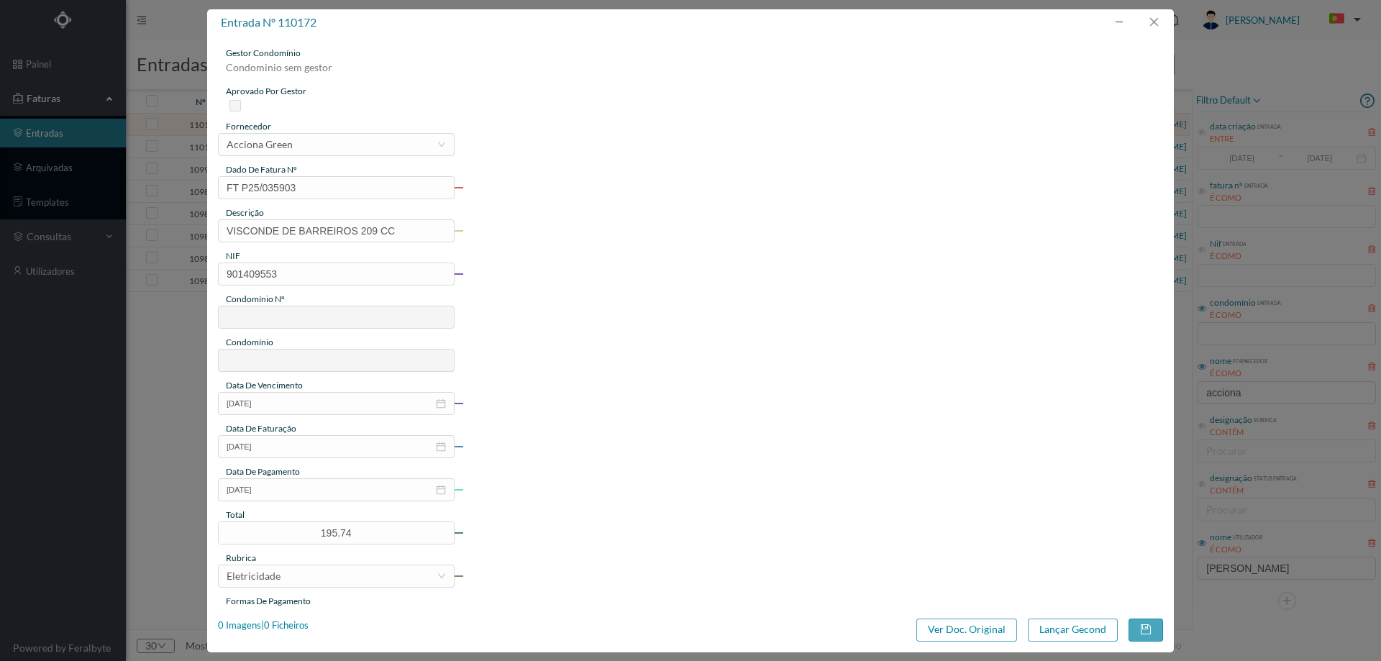
type input "677"
type input "ED. ATRIUM PIRÂMIDES"
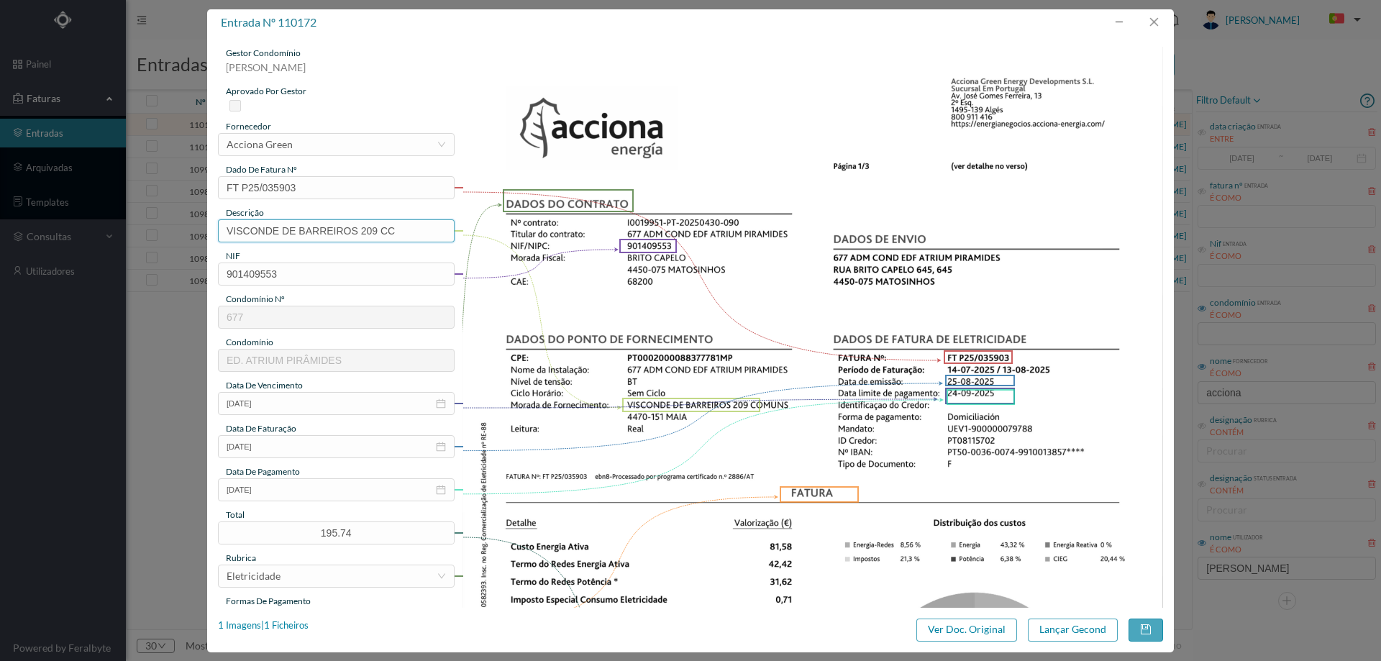
drag, startPoint x: 362, startPoint y: 233, endPoint x: 68, endPoint y: 230, distance: 294.1
click at [68, 230] on div "entrada nº 110172 gestor condomínio Hugo Moreira aprovado por gestor fornecedor…" at bounding box center [690, 330] width 1381 height 661
click at [309, 231] on input "209 CC" at bounding box center [336, 230] width 237 height 23
paste input "([DATE] A [DATE])"
click at [271, 230] on input "209 CC (22.07.2025 A 21.08.2025)" at bounding box center [336, 230] width 237 height 23
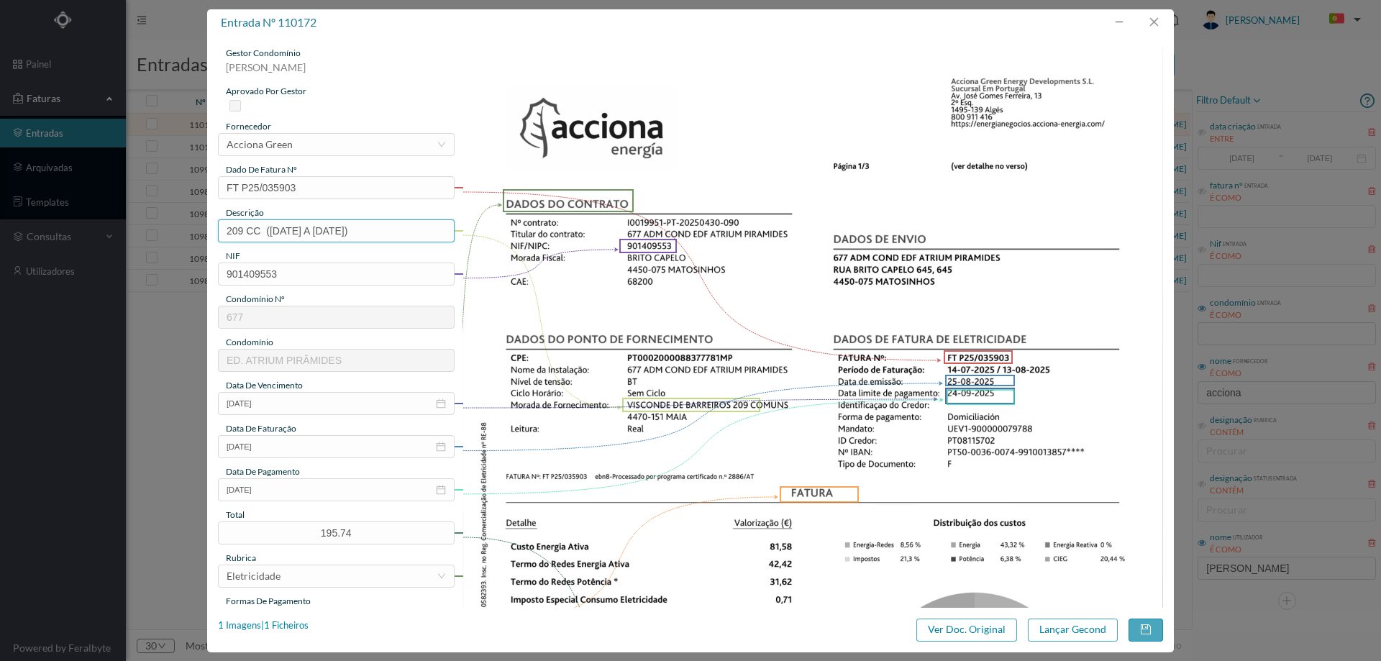
click at [275, 230] on input "209 CC (22.07.2025 A 21.08.2025)" at bounding box center [336, 230] width 237 height 23
click at [281, 231] on input "209 CC (22.07.2025 A 21.08.2025)" at bounding box center [336, 230] width 237 height 23
drag, startPoint x: 281, startPoint y: 231, endPoint x: 271, endPoint y: 230, distance: 10.1
click at [271, 230] on input "209 CC (22.07.2025 A 21.08.2025)" at bounding box center [336, 230] width 237 height 23
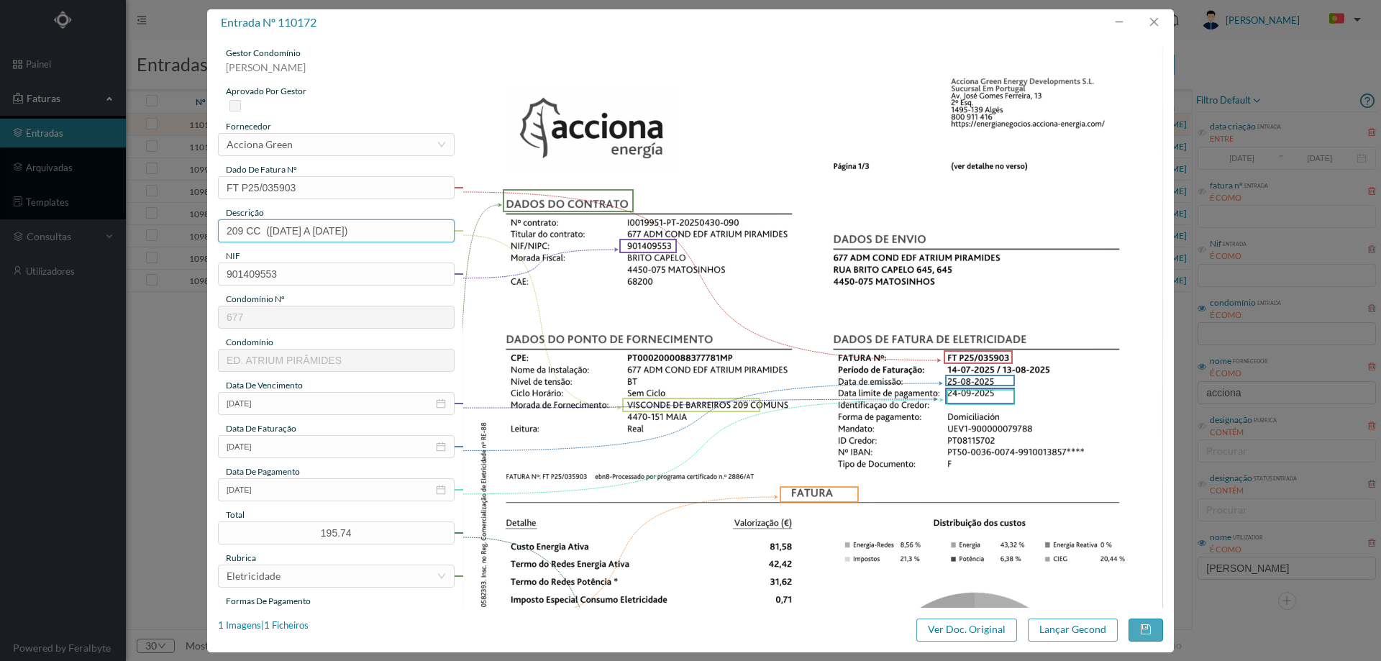
click at [275, 230] on input "209 CC (22.07.2025 A 21.08.2025)" at bounding box center [336, 230] width 237 height 23
click at [278, 229] on input "209 CC (22.07.2025 A 21.08.2025)" at bounding box center [336, 230] width 237 height 23
drag, startPoint x: 280, startPoint y: 230, endPoint x: 270, endPoint y: 230, distance: 10.1
click at [270, 230] on input "209 CC (22.07.2025 A 21.08.2025)" at bounding box center [336, 230] width 237 height 23
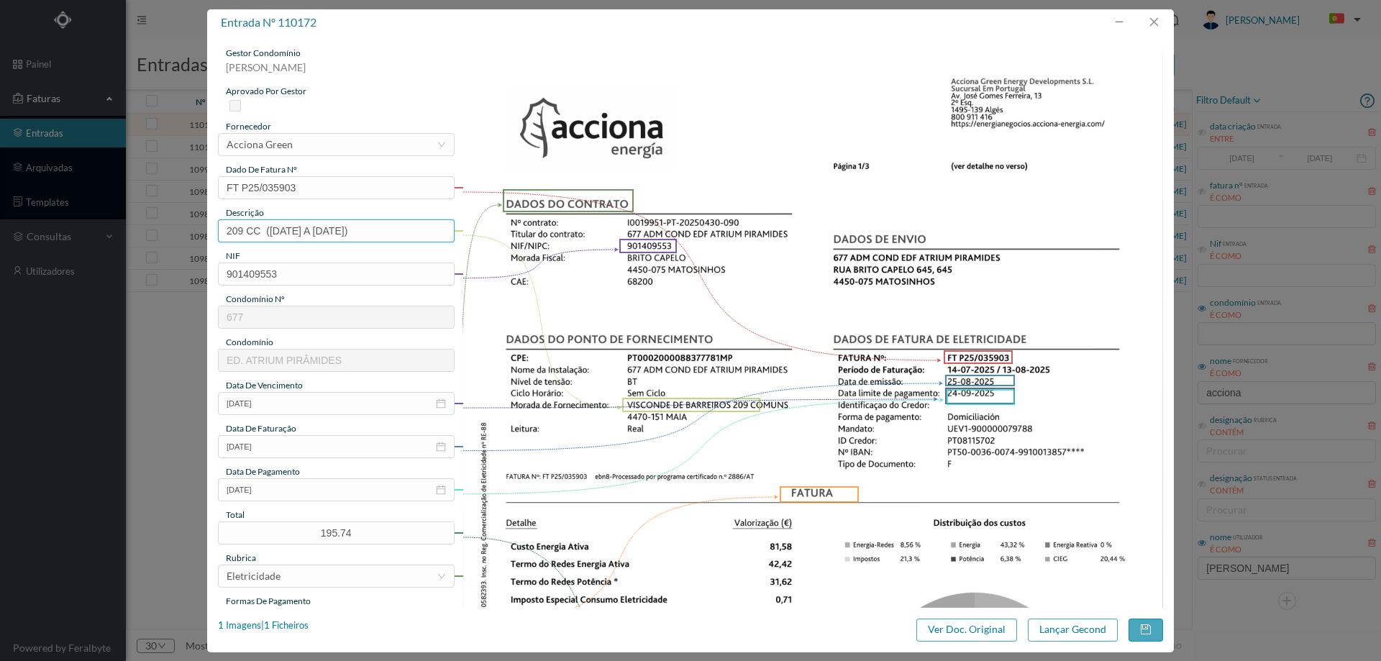
drag, startPoint x: 332, startPoint y: 232, endPoint x: 341, endPoint y: 232, distance: 8.6
click at [341, 232] on input "209 CC (14.07.2025 A 21.08.2025)" at bounding box center [336, 230] width 237 height 23
type input "209 CC (14.07.2025 A 13.08.2025)"
click at [1083, 635] on button "Lançar Gecond" at bounding box center [1073, 629] width 90 height 23
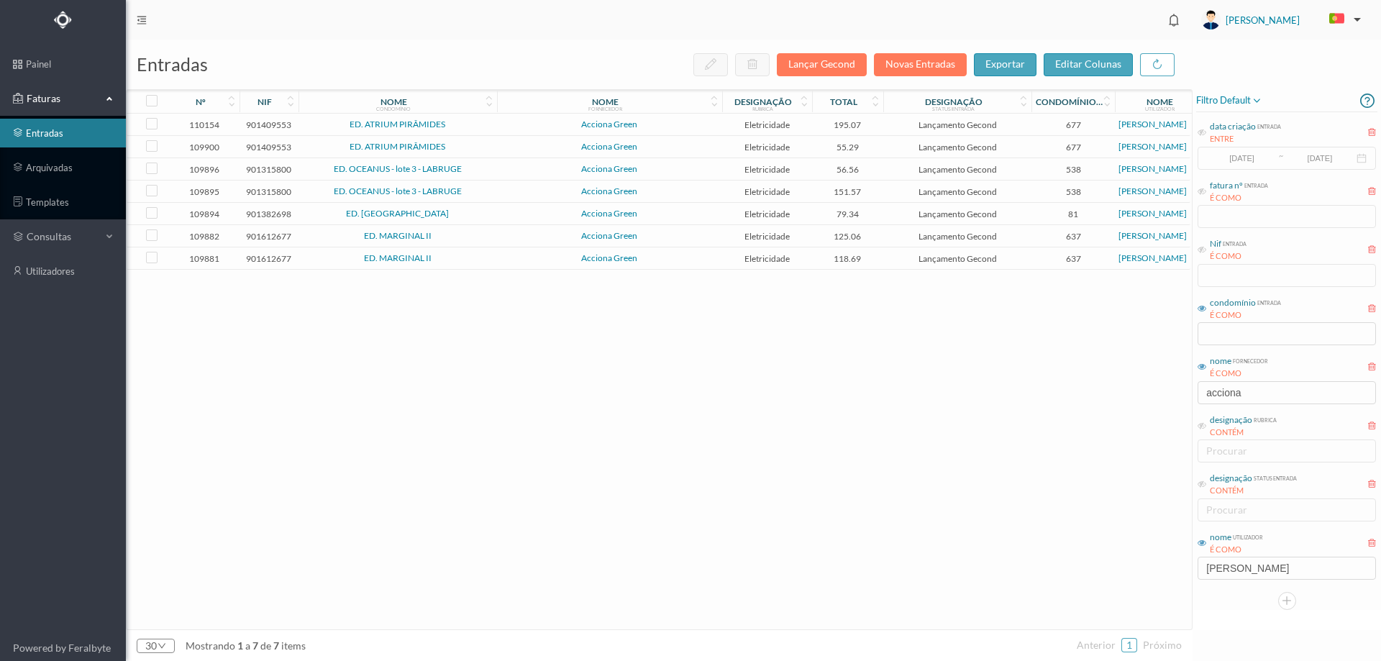
click at [460, 129] on td "ED. ATRIUM PIRÂMIDES" at bounding box center [397, 125] width 198 height 22
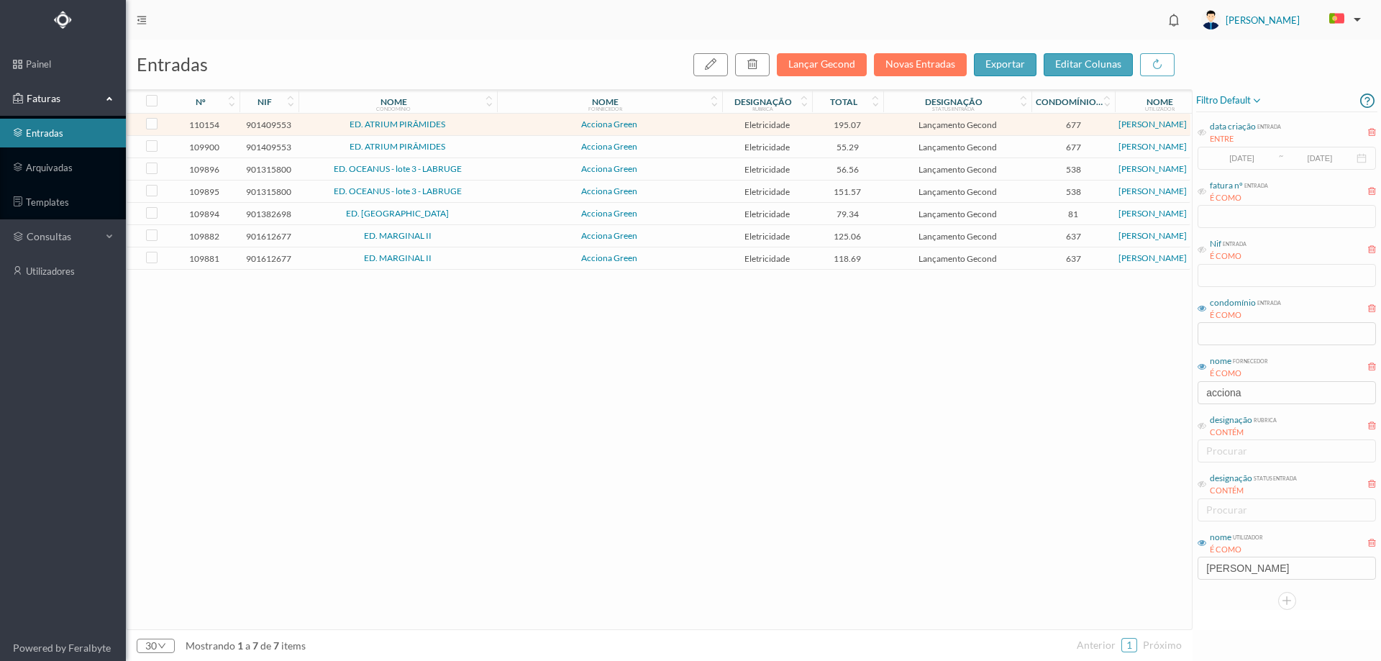
click at [460, 129] on td "ED. ATRIUM PIRÂMIDES" at bounding box center [397, 125] width 198 height 22
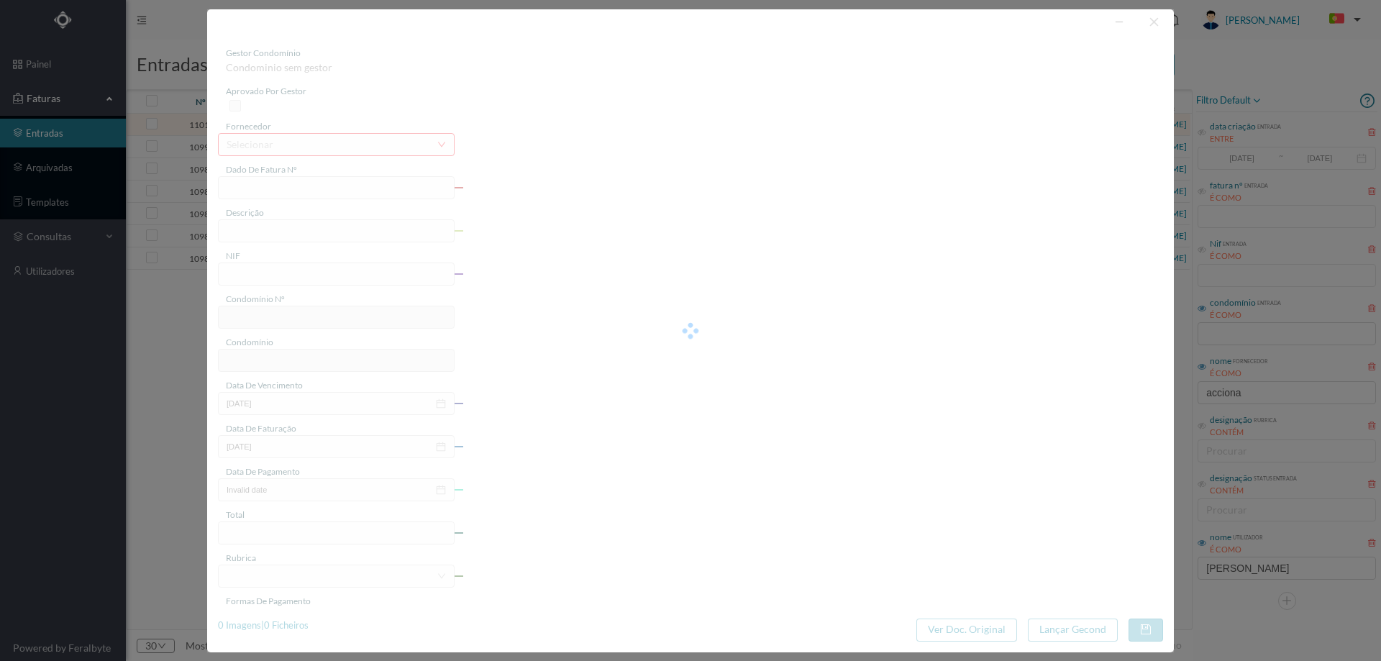
type input "FT P25/036042"
type input "VISCONDE DE BARREIROS 203"
type input "901409553"
type input "[DATE]"
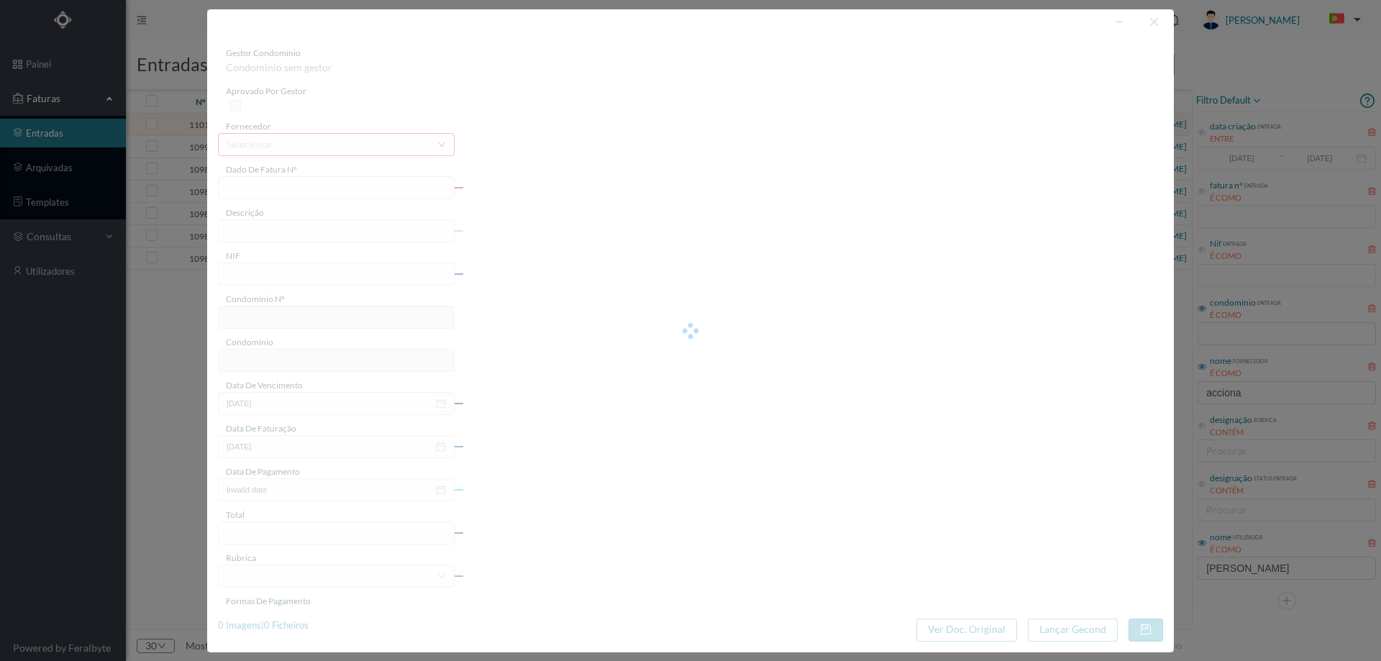
type input "[DATE]"
type input "195.07"
type input "677"
type input "ED. ATRIUM PIRÂMIDES"
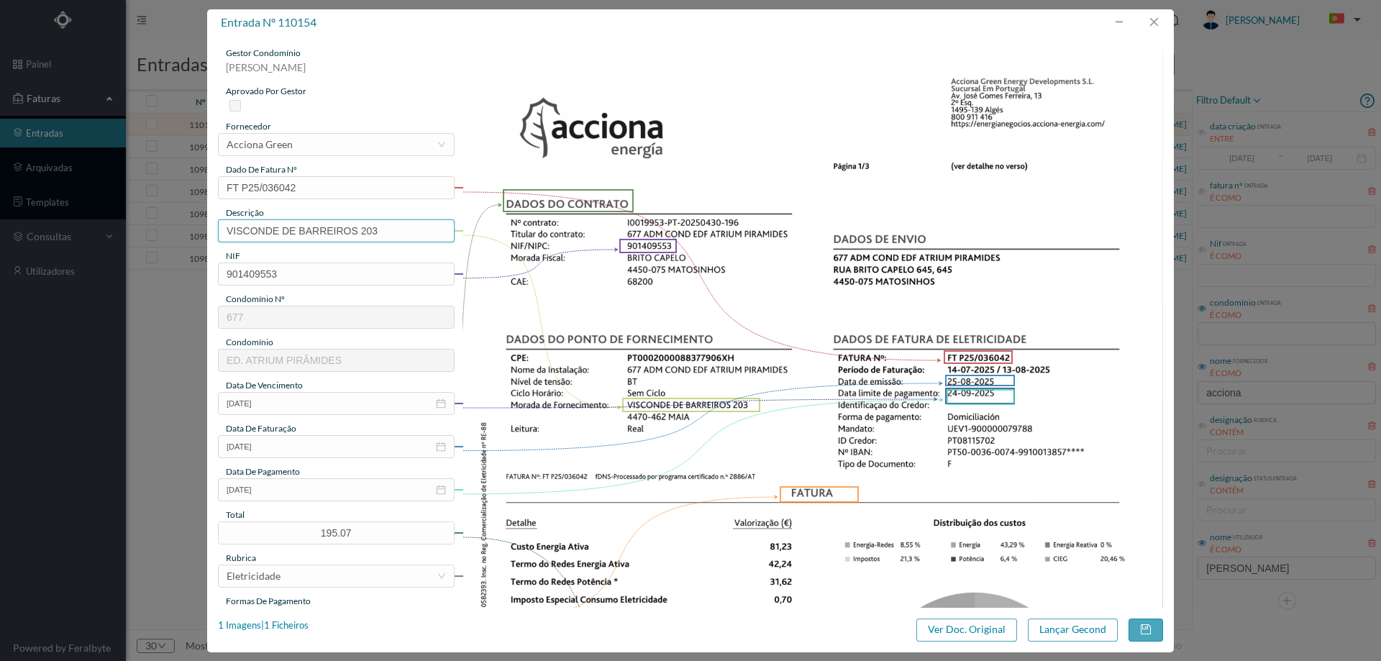
drag, startPoint x: 362, startPoint y: 231, endPoint x: 118, endPoint y: 258, distance: 245.3
click at [118, 258] on div "entrada nº 110154 gestor condomínio Hugo Moreira aprovado por gestor fornecedor…" at bounding box center [690, 330] width 1381 height 661
type input "203"
drag, startPoint x: 262, startPoint y: 232, endPoint x: 250, endPoint y: 231, distance: 12.2
click at [250, 231] on input "203 ([DATE] A [DATE])" at bounding box center [336, 230] width 237 height 23
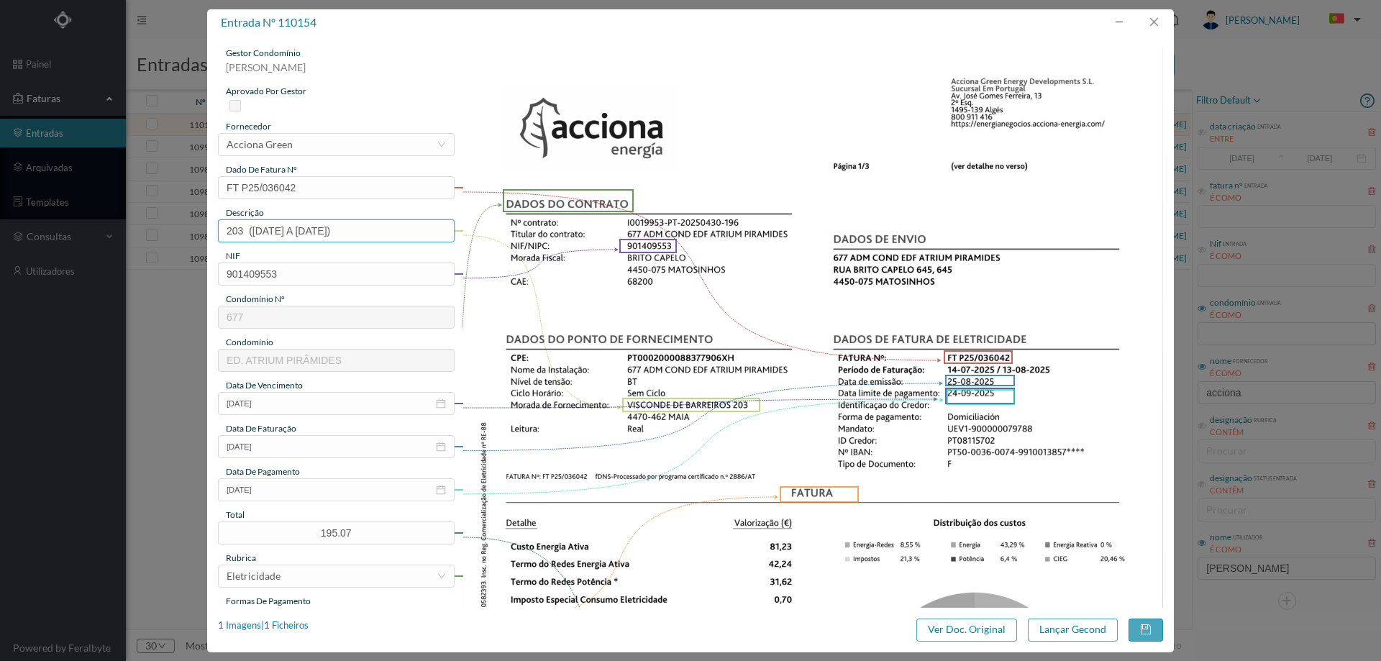
drag, startPoint x: 315, startPoint y: 230, endPoint x: 324, endPoint y: 230, distance: 8.6
click at [324, 230] on input "203 ([DATE] A [DATE])" at bounding box center [336, 230] width 237 height 23
type input "203 ([DATE] A [DATE])"
click at [1051, 630] on button "Lançar Gecond" at bounding box center [1073, 629] width 90 height 23
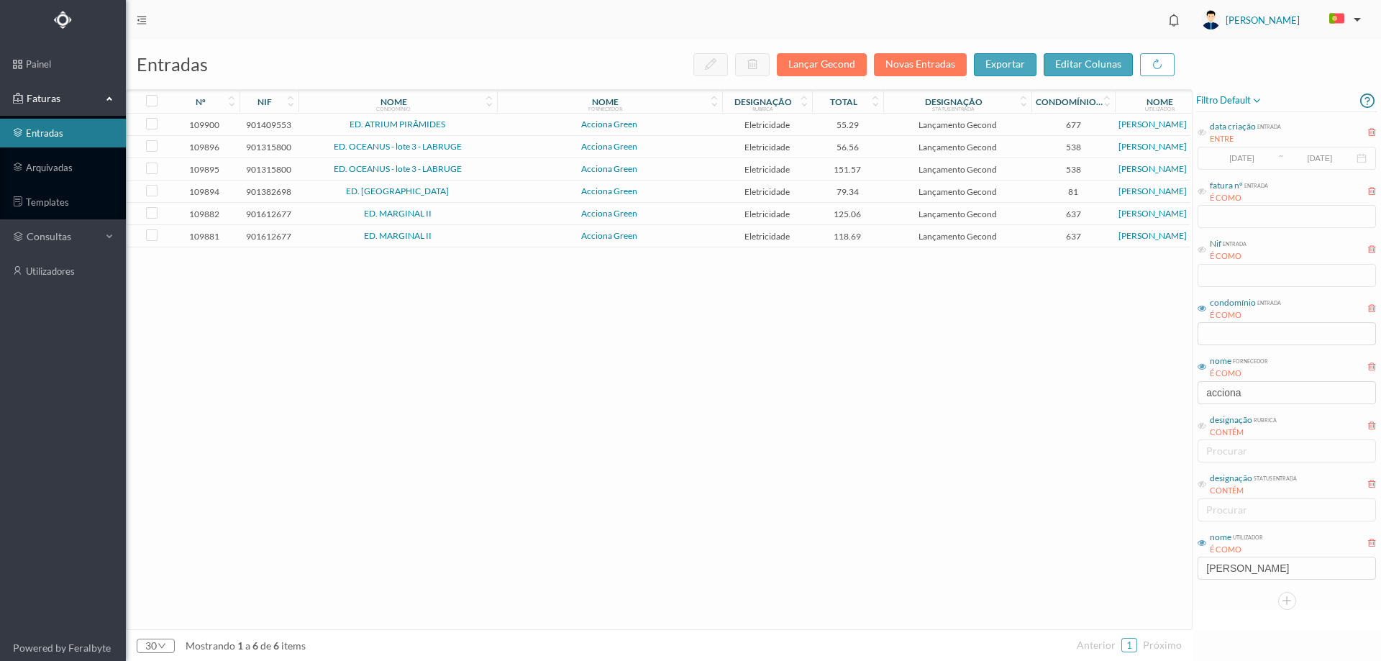
click at [491, 125] on span "ED. ATRIUM PIRÂMIDES" at bounding box center [397, 124] width 191 height 9
click at [490, 126] on span "ED. ATRIUM PIRÂMIDES" at bounding box center [397, 124] width 191 height 9
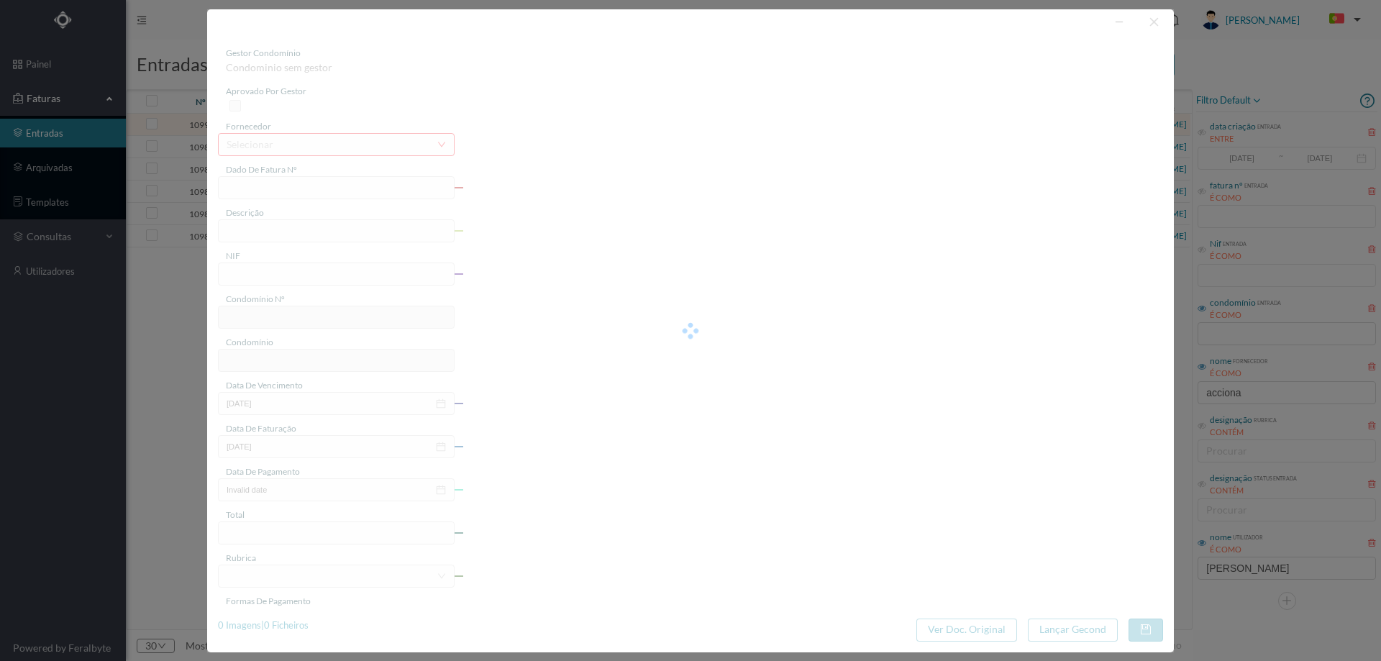
type input "FT P25/034739"
type input "VISCONDE DE BARREIROS 195 HA"
type input "901409553"
type input "[DATE]"
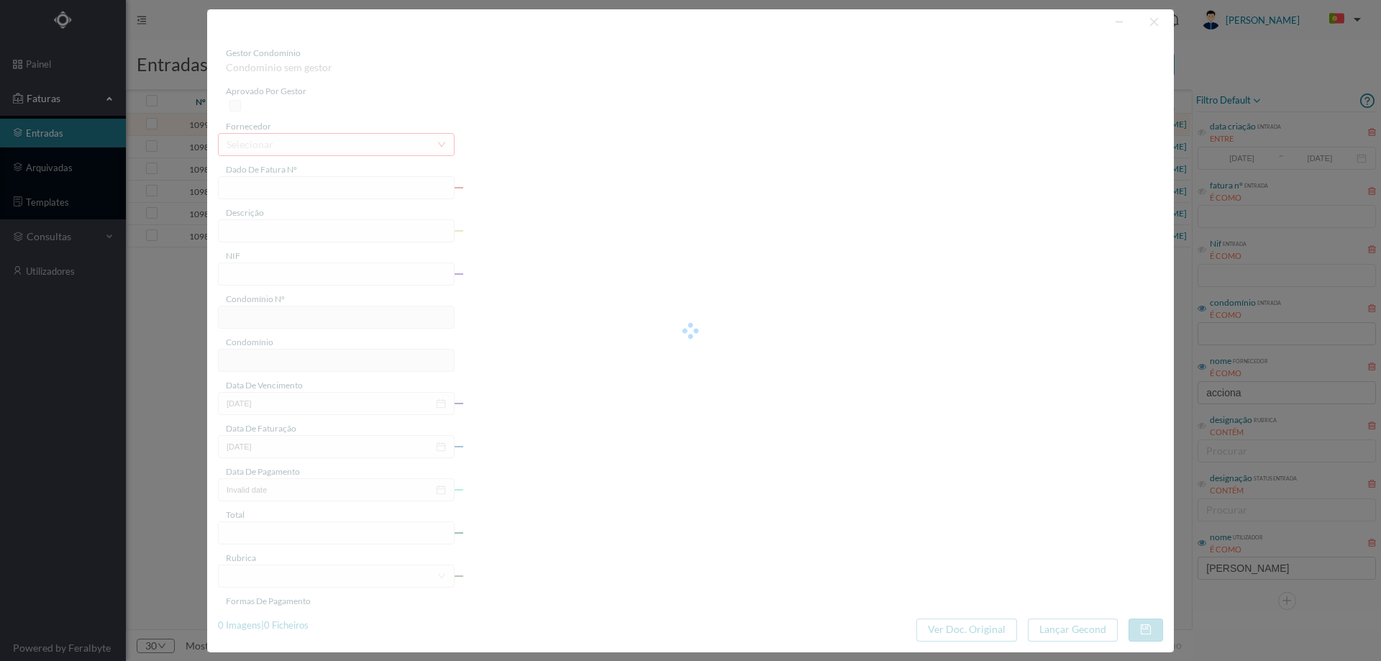
type input "[DATE]"
type input "55.29"
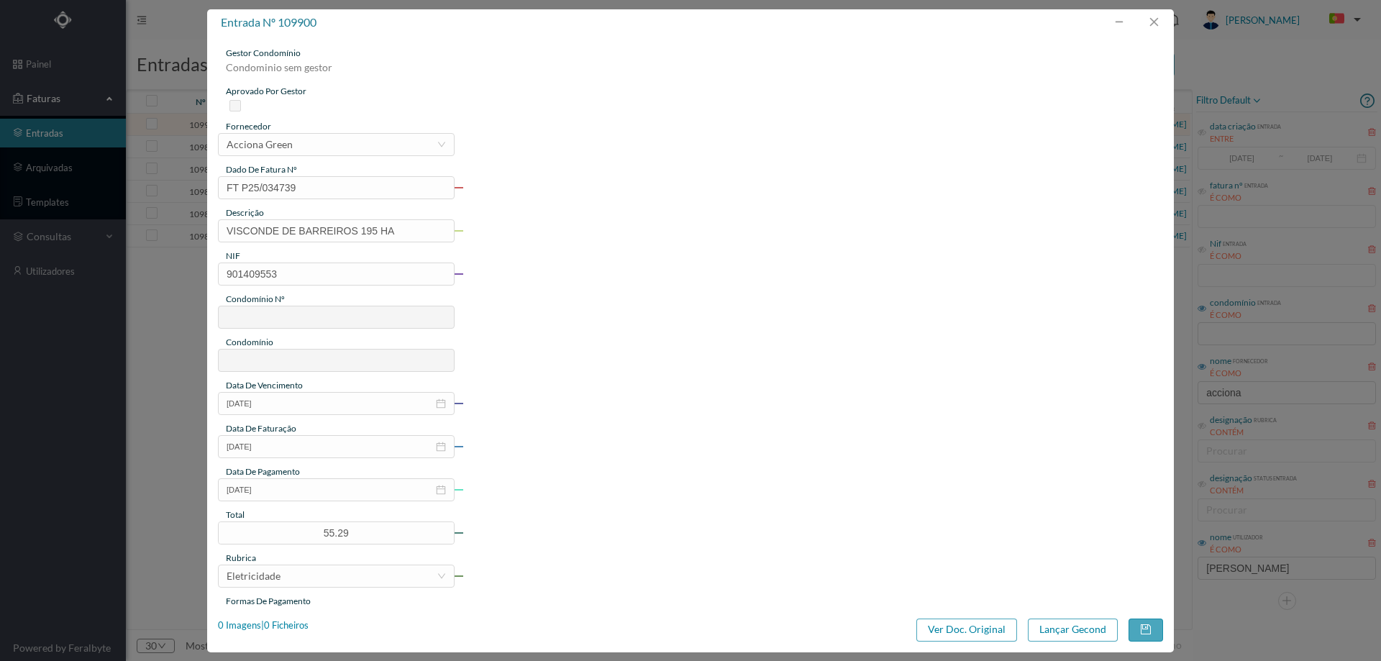
type input "677"
type input "ED. ATRIUM PIRÂMIDES"
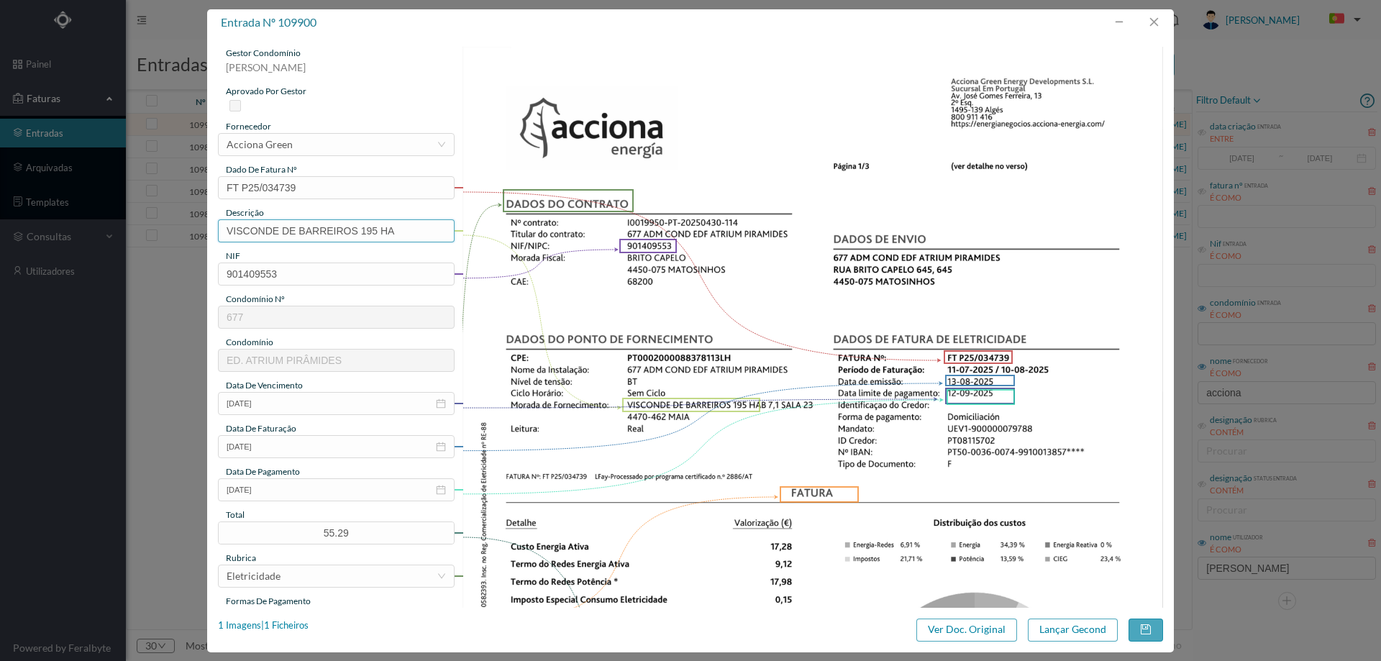
drag, startPoint x: 364, startPoint y: 229, endPoint x: 127, endPoint y: 242, distance: 236.9
click at [127, 242] on div "entrada nº 109900 gestor condomínio Hugo Moreira aprovado por gestor fornecedor…" at bounding box center [690, 330] width 1381 height 661
click at [316, 235] on input "195 HA" at bounding box center [336, 230] width 237 height 23
paste input "([DATE] A [DATE])"
drag, startPoint x: 267, startPoint y: 229, endPoint x: 279, endPoint y: 229, distance: 12.2
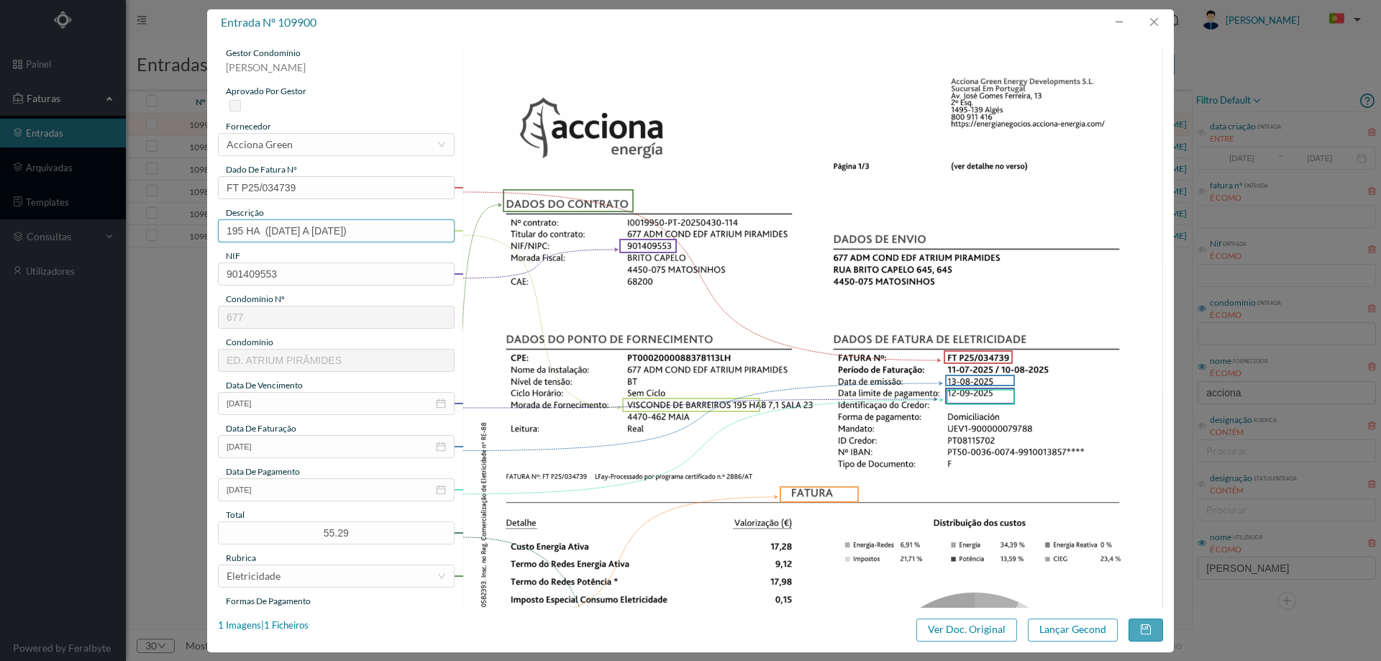
click at [279, 229] on input "195 HA (22.07.2025 A 21.08.2025)" at bounding box center [336, 230] width 237 height 23
click at [277, 231] on input "195 HA (22.07.2025 A 21.08.2025)" at bounding box center [336, 230] width 237 height 23
drag, startPoint x: 278, startPoint y: 231, endPoint x: 268, endPoint y: 229, distance: 11.0
click at [268, 229] on input "195 HA (22.07.2025 A 21.08.2025)" at bounding box center [336, 230] width 237 height 23
click at [339, 231] on input "195 HA (11.07.2025 A 21.08.2025)" at bounding box center [336, 230] width 237 height 23
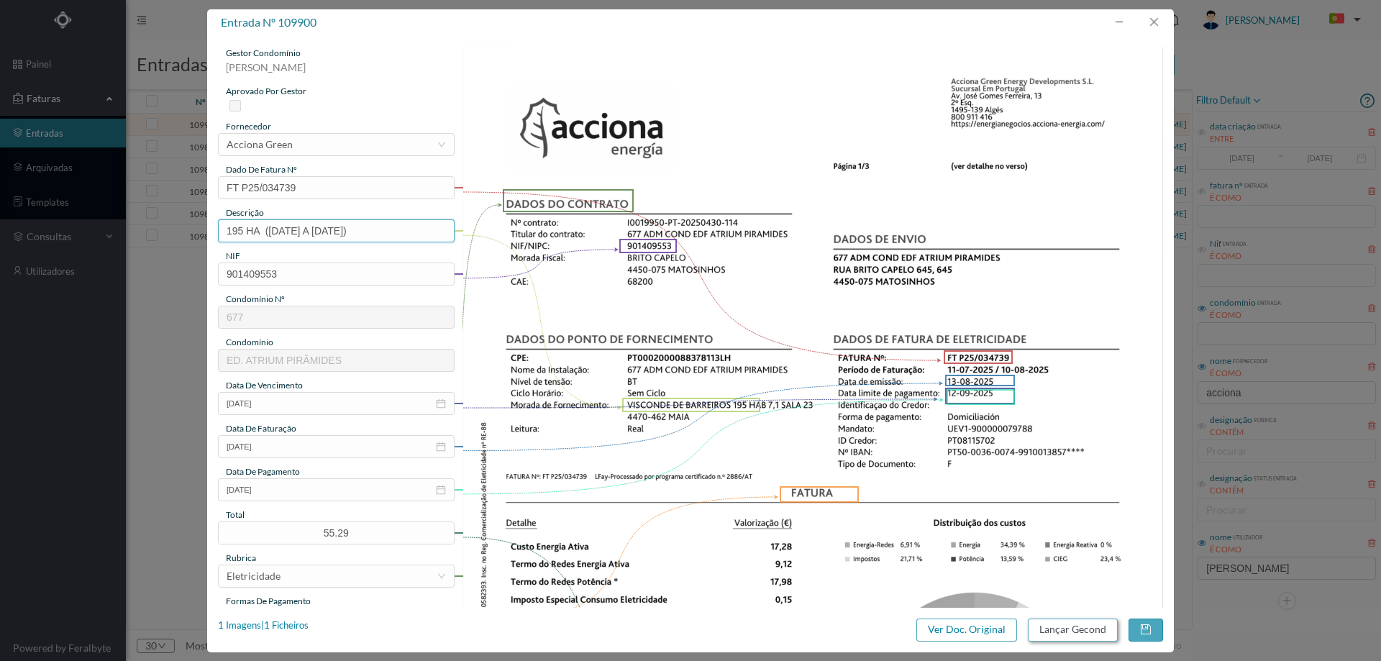
type input "195 HA (11.07.2025 A 10.08.2025)"
click at [1054, 629] on button "Lançar Gecond" at bounding box center [1073, 629] width 90 height 23
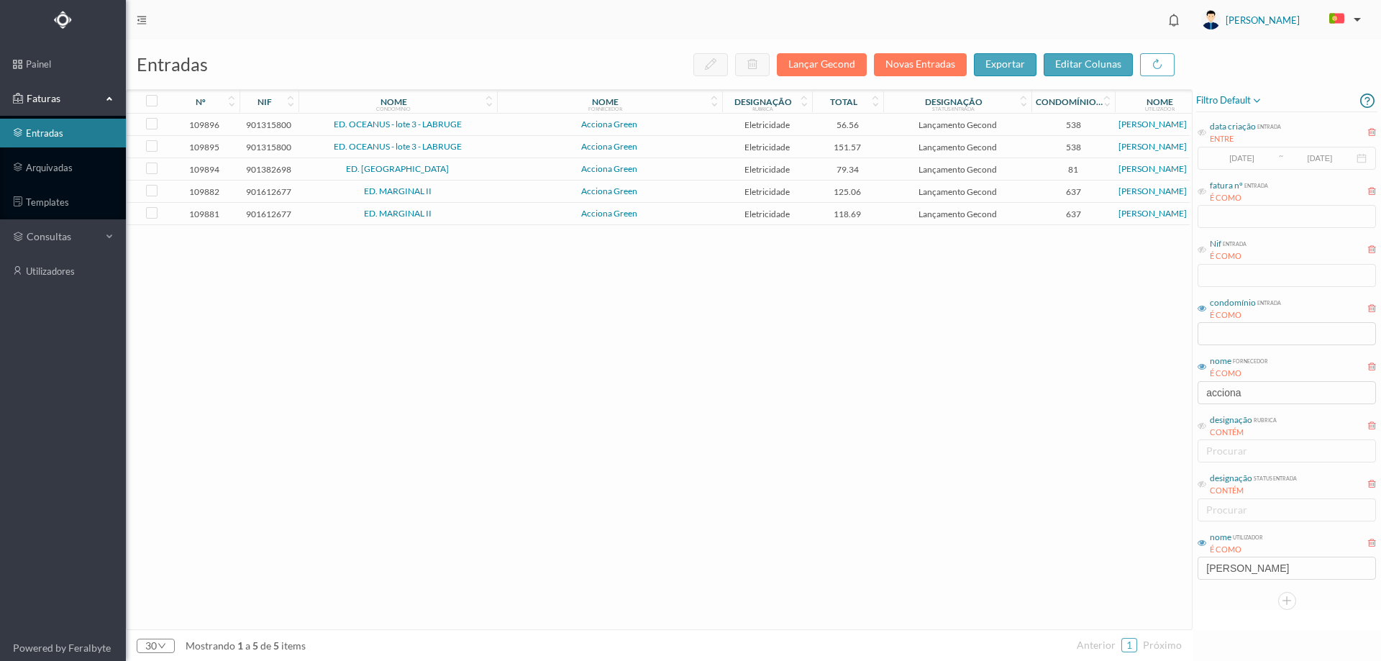
click at [537, 127] on span "Acciona Green" at bounding box center [610, 124] width 218 height 9
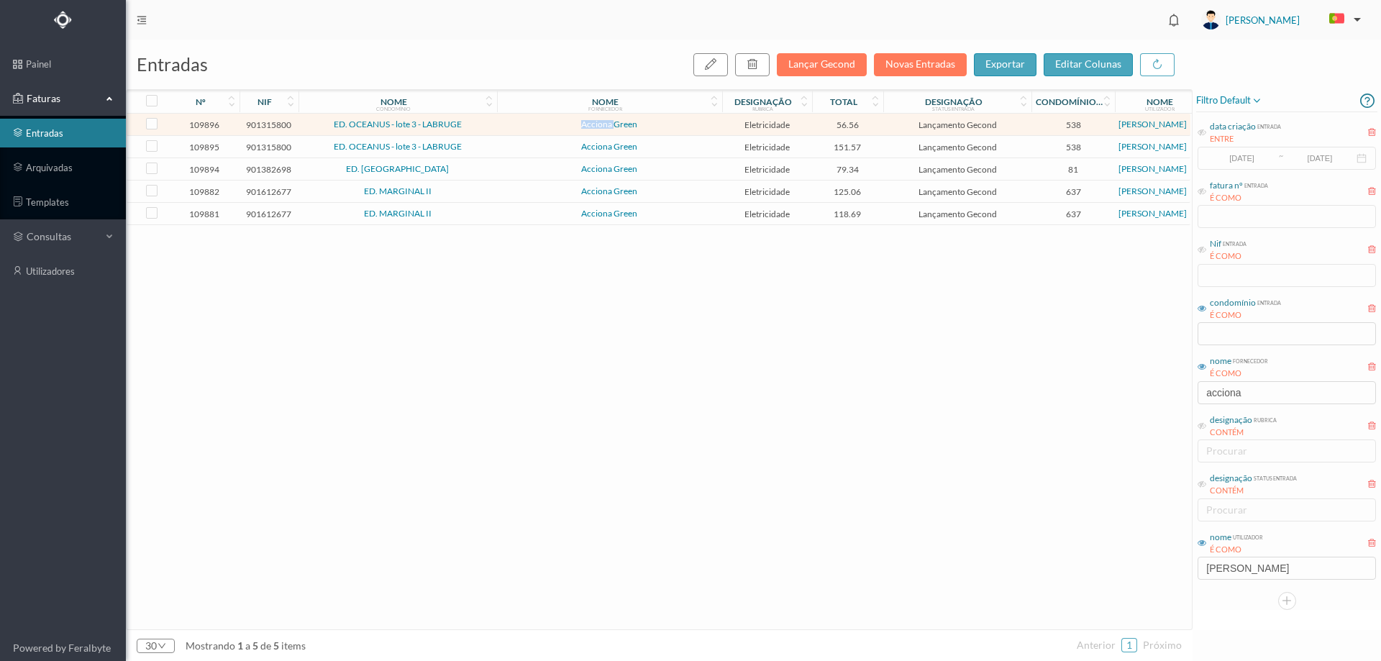
click at [537, 127] on span "Acciona Green" at bounding box center [610, 124] width 218 height 9
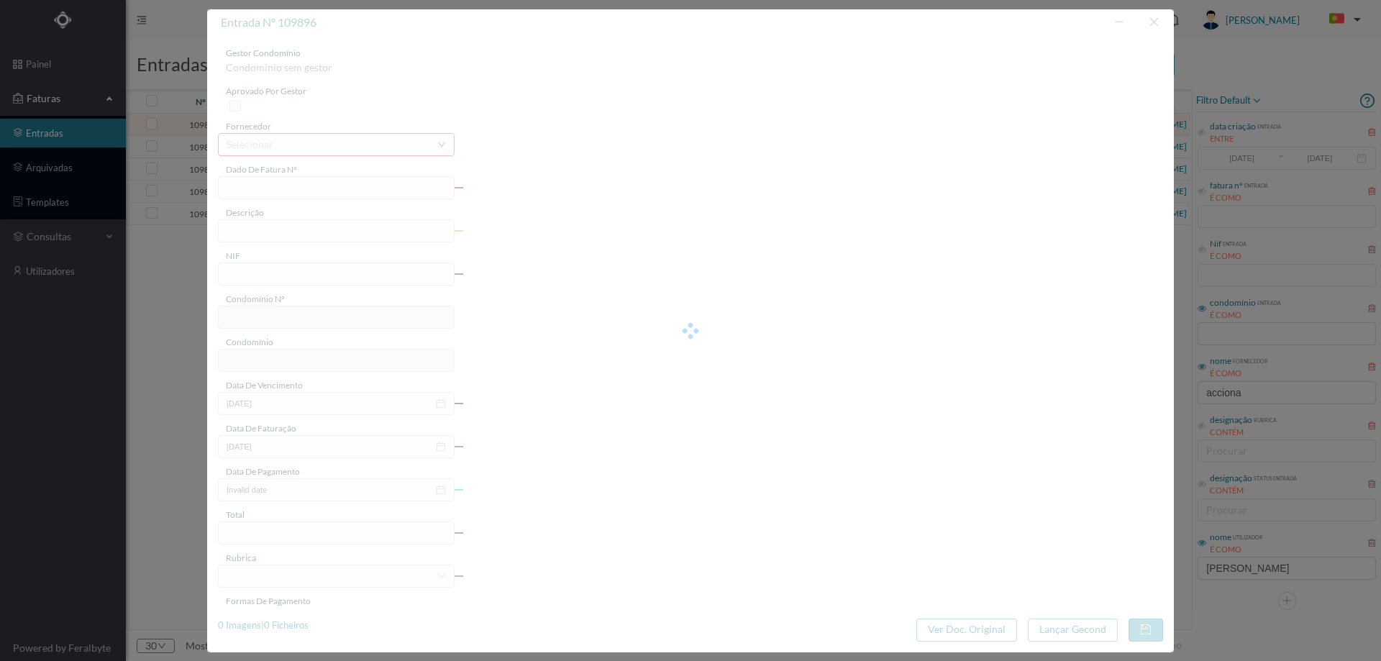
type input "FT P25/034730"
type input "DA PRAIA 381"
type input "901315800"
type input "[DATE]"
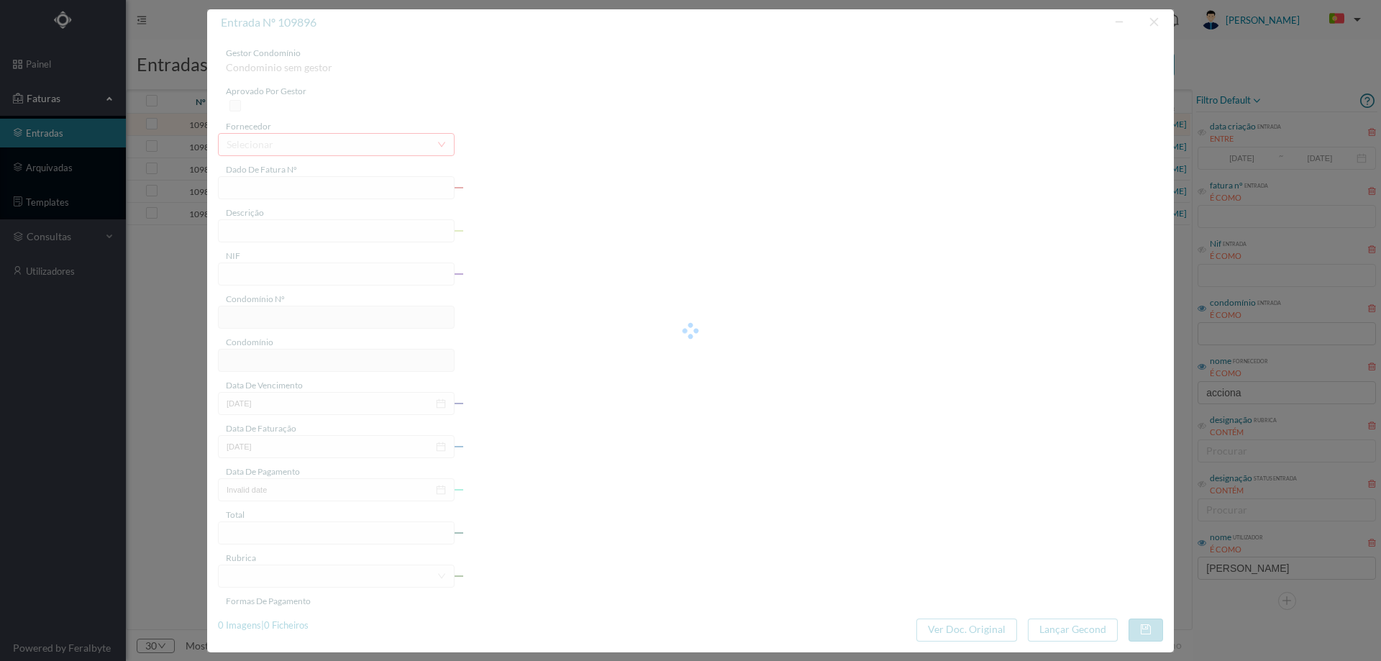
type input "[DATE]"
type input "56.56"
type input "538"
type input "ED. OCEANUS - lote 3 - LABRUGE"
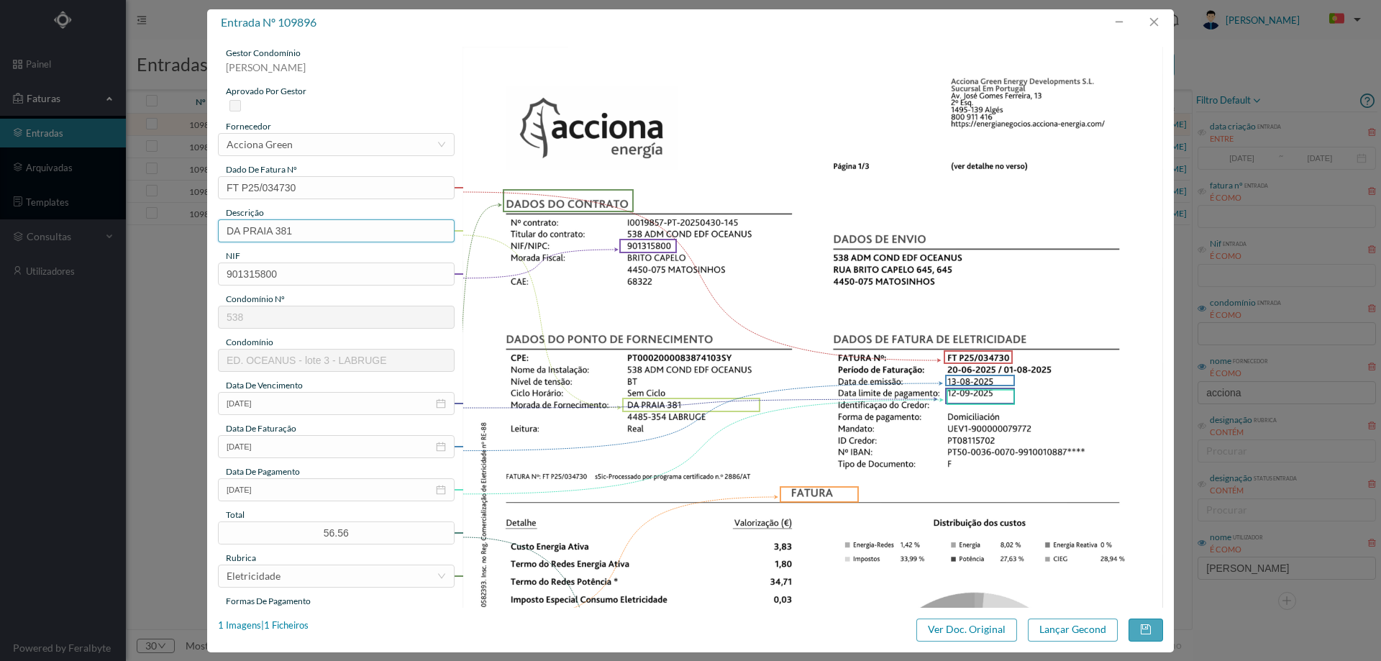
click at [314, 235] on input "DA PRAIA 381" at bounding box center [336, 230] width 237 height 23
paste input "([DATE] A [DATE])"
click at [310, 229] on input "DA PRAIA 381 (22.07.2025 A 21.08.2025)" at bounding box center [336, 230] width 237 height 23
type input "DA PRAIA 381 (20.06.2025 A 01.08.2025)"
click at [1064, 626] on button "Lançar Gecond" at bounding box center [1073, 629] width 90 height 23
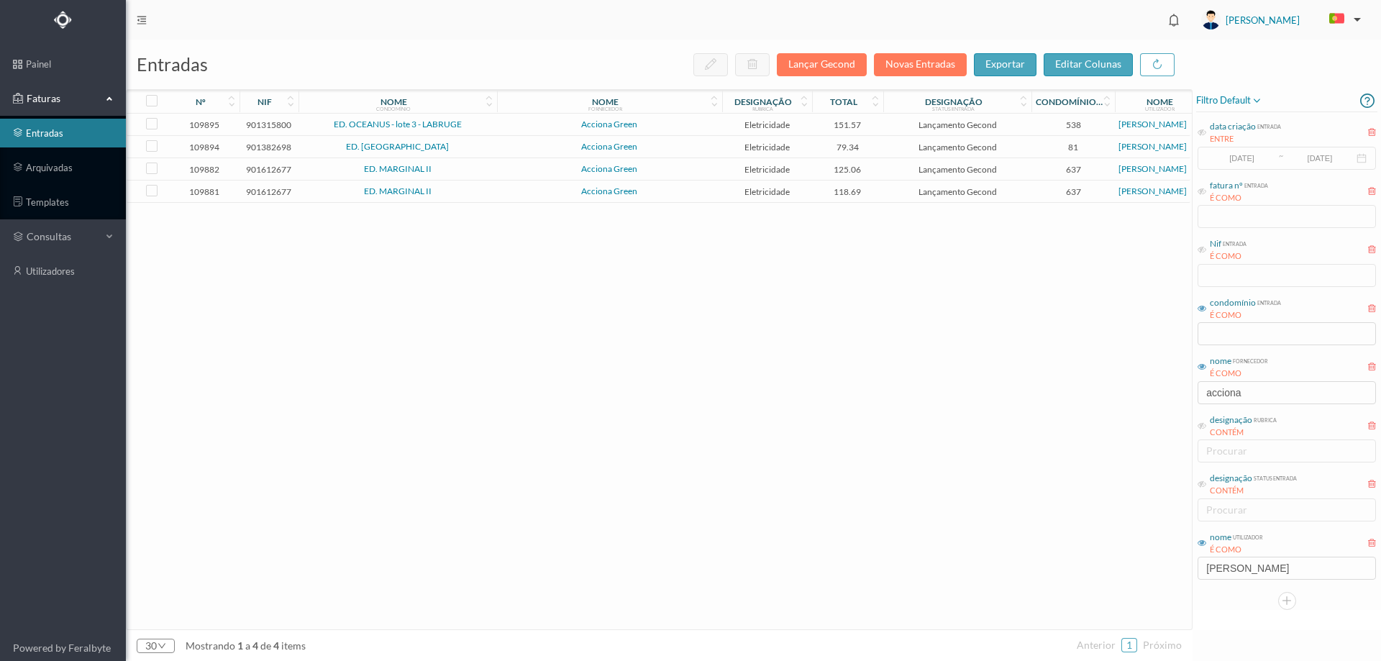
click at [489, 124] on span "ED. OCEANUS - lote 3 - LABRUGE" at bounding box center [397, 124] width 191 height 9
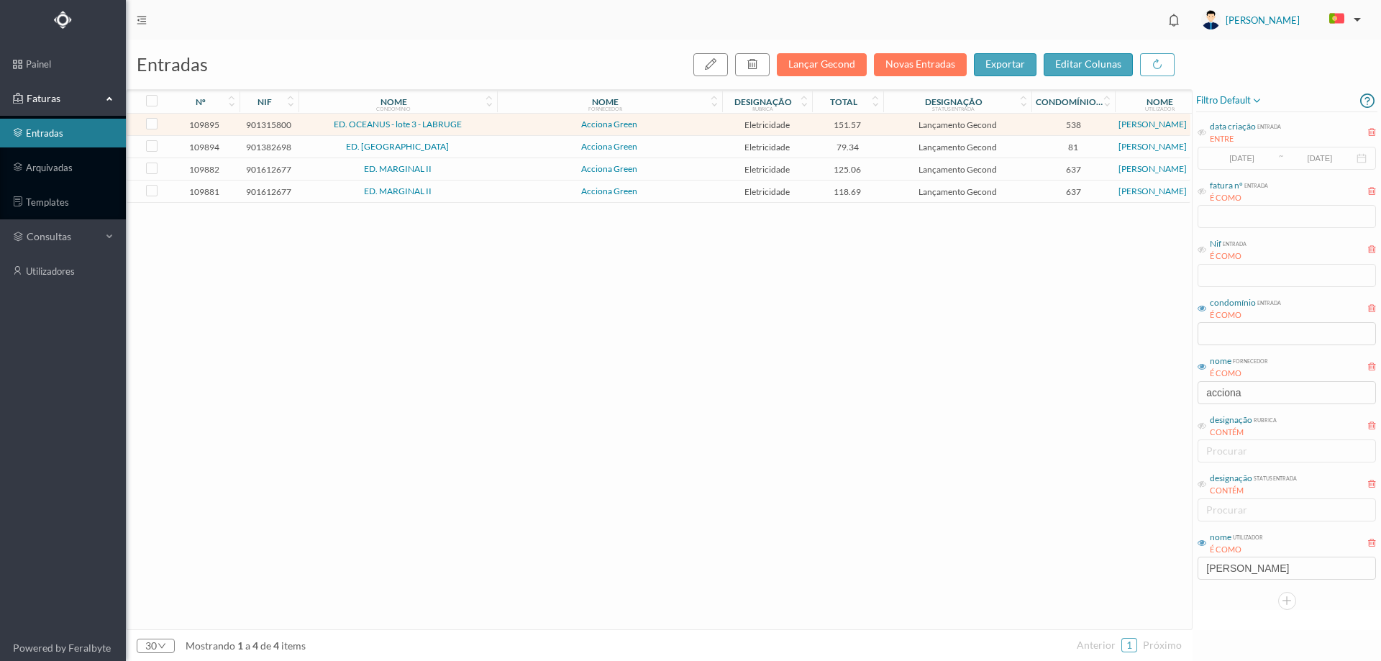
click at [489, 124] on span "ED. OCEANUS - lote 3 - LABRUGE" at bounding box center [397, 124] width 191 height 9
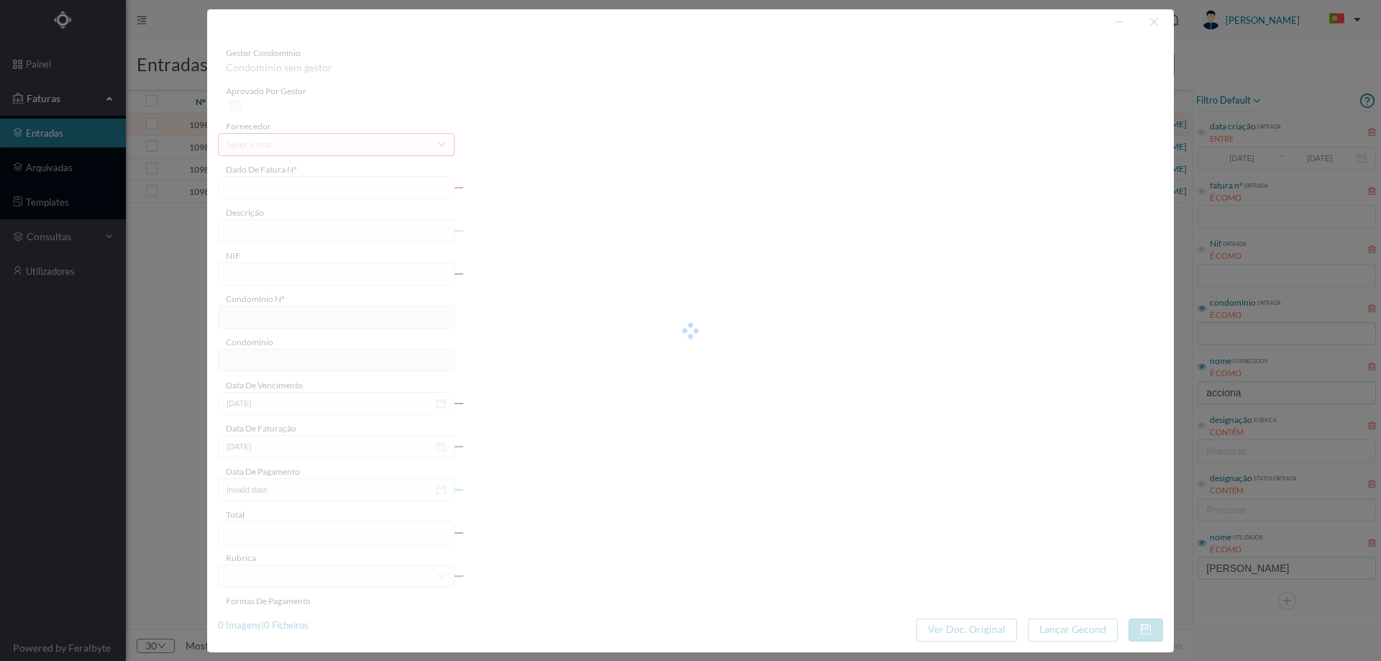
type input "FT P25/034729"
type input "DA PRAIA 381"
type input "901315800"
type input "[DATE]"
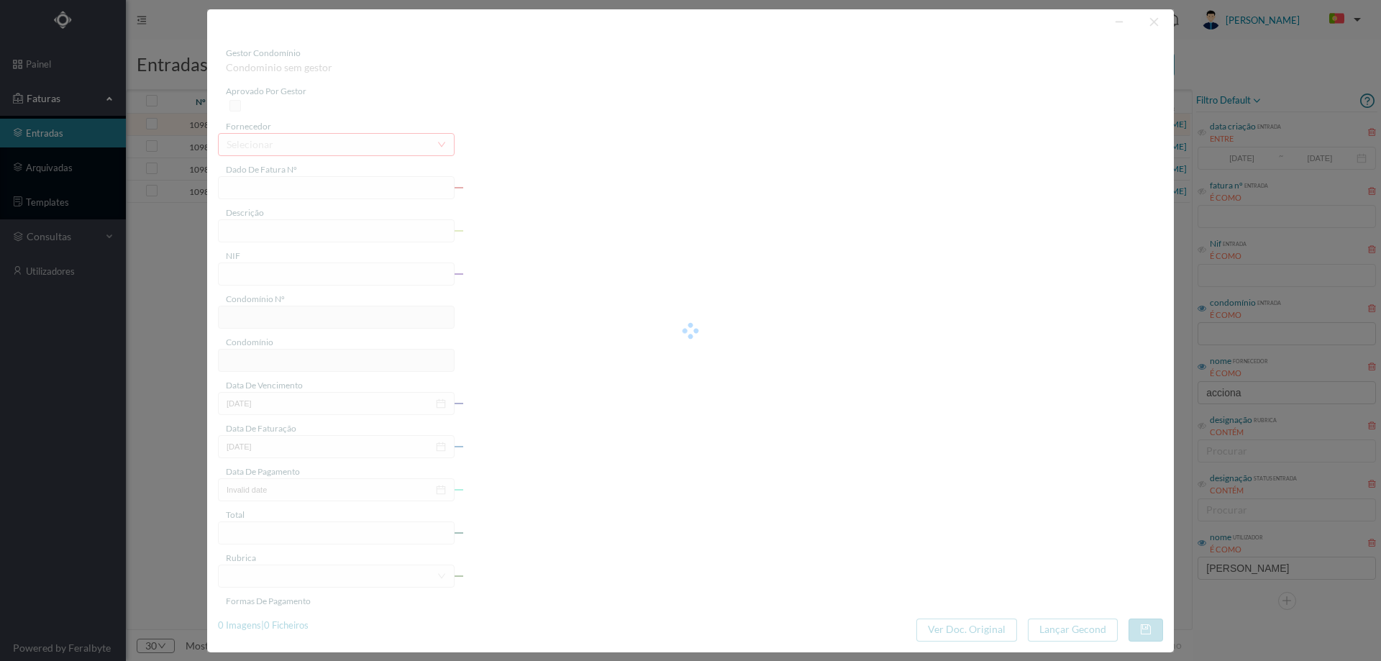
type input "[DATE]"
type input "151.57"
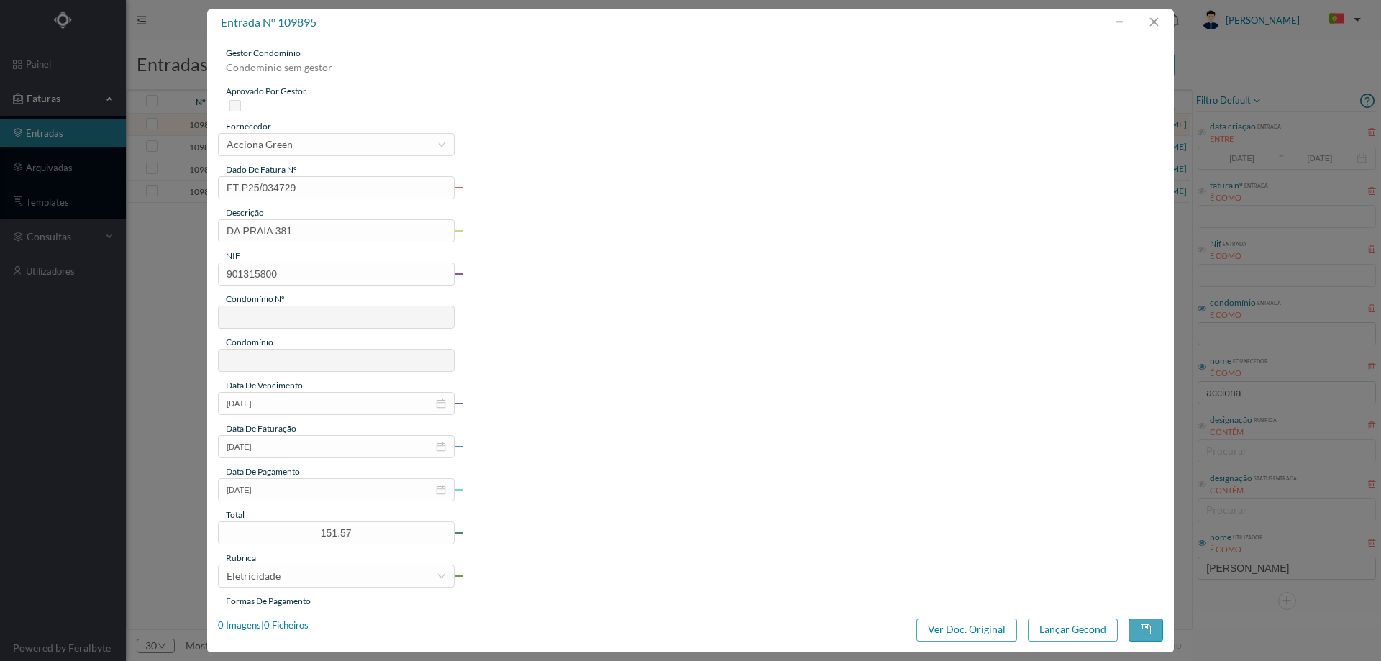
type input "538"
type input "ED. OCEANUS - lote 3 - LABRUGE"
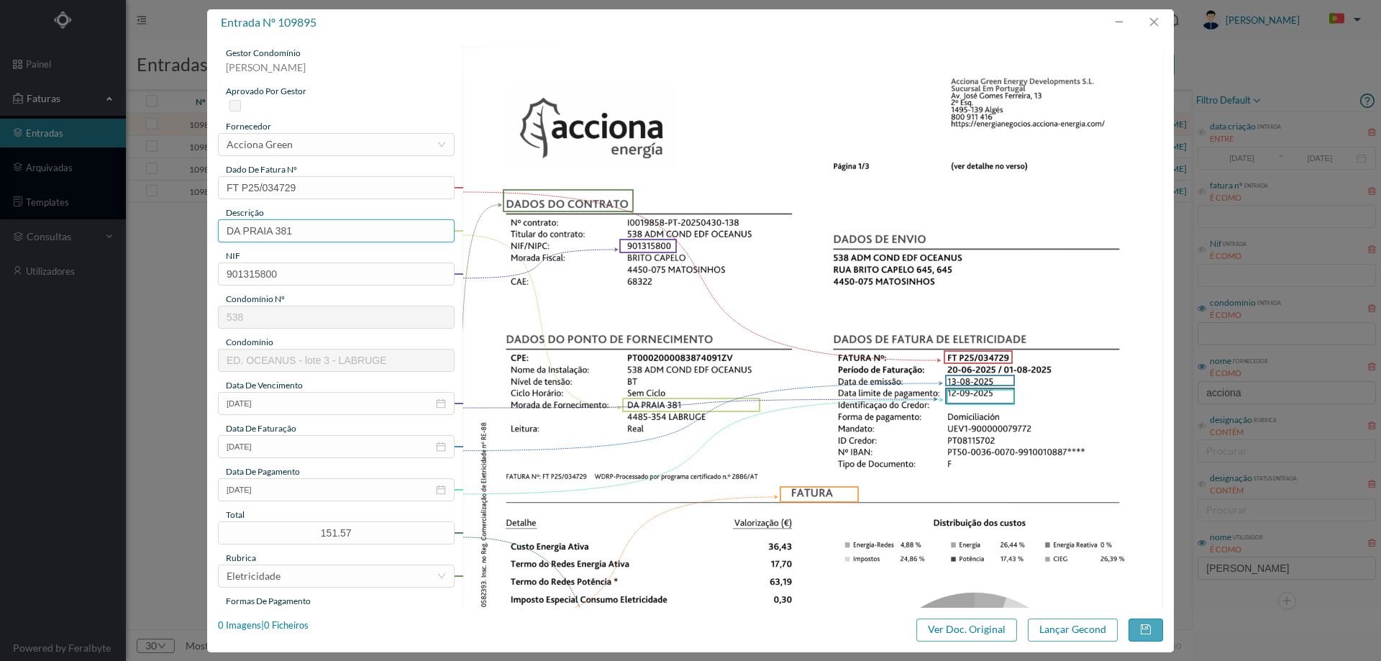
click at [357, 229] on input "DA PRAIA 381" at bounding box center [336, 230] width 237 height 23
paste input "([DATE] A [DATE])"
drag, startPoint x: 306, startPoint y: 232, endPoint x: 314, endPoint y: 232, distance: 7.9
click at [314, 232] on input "DA PRAIA 381 (22.07.2025 A 21.08.2025)" at bounding box center [336, 230] width 237 height 23
click at [370, 229] on input "DA PRAIA 381 (20.06.2025 A 21.08.2025)" at bounding box center [336, 230] width 237 height 23
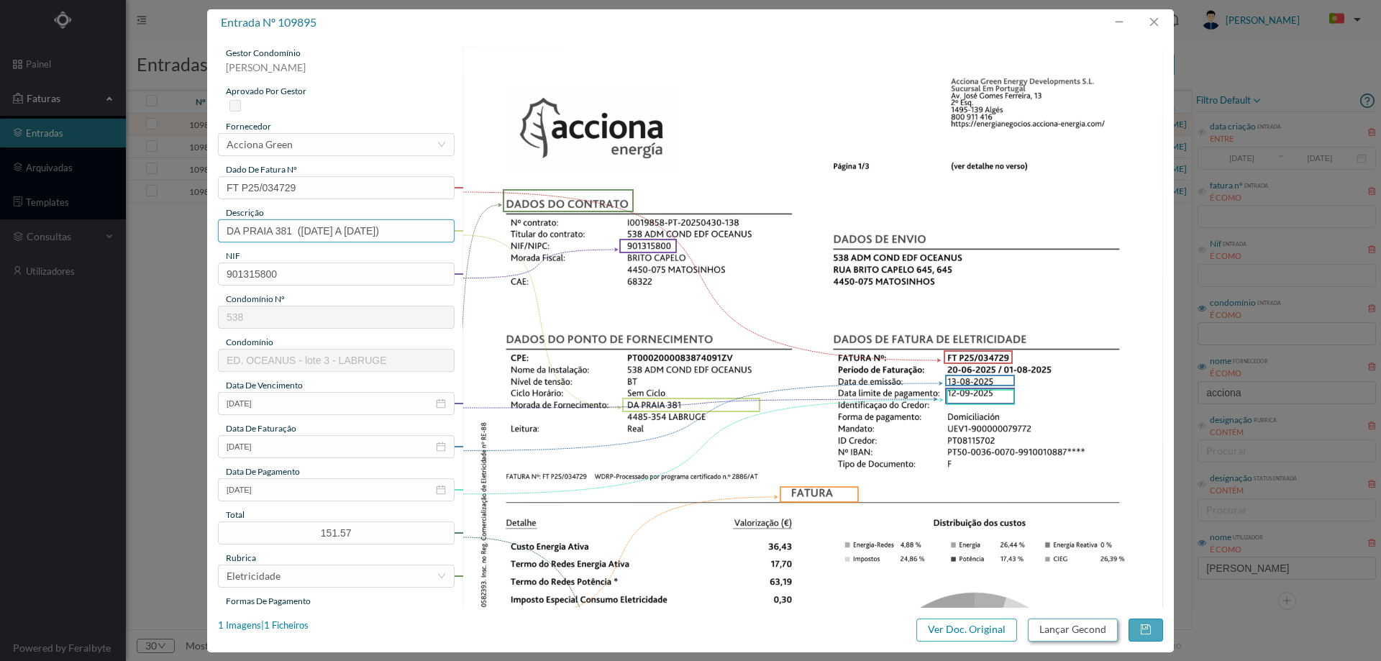
type input "DA PRAIA 381 (20.06.2025 A 01.08.2025)"
click at [1068, 620] on button "Lançar Gecond" at bounding box center [1073, 629] width 90 height 23
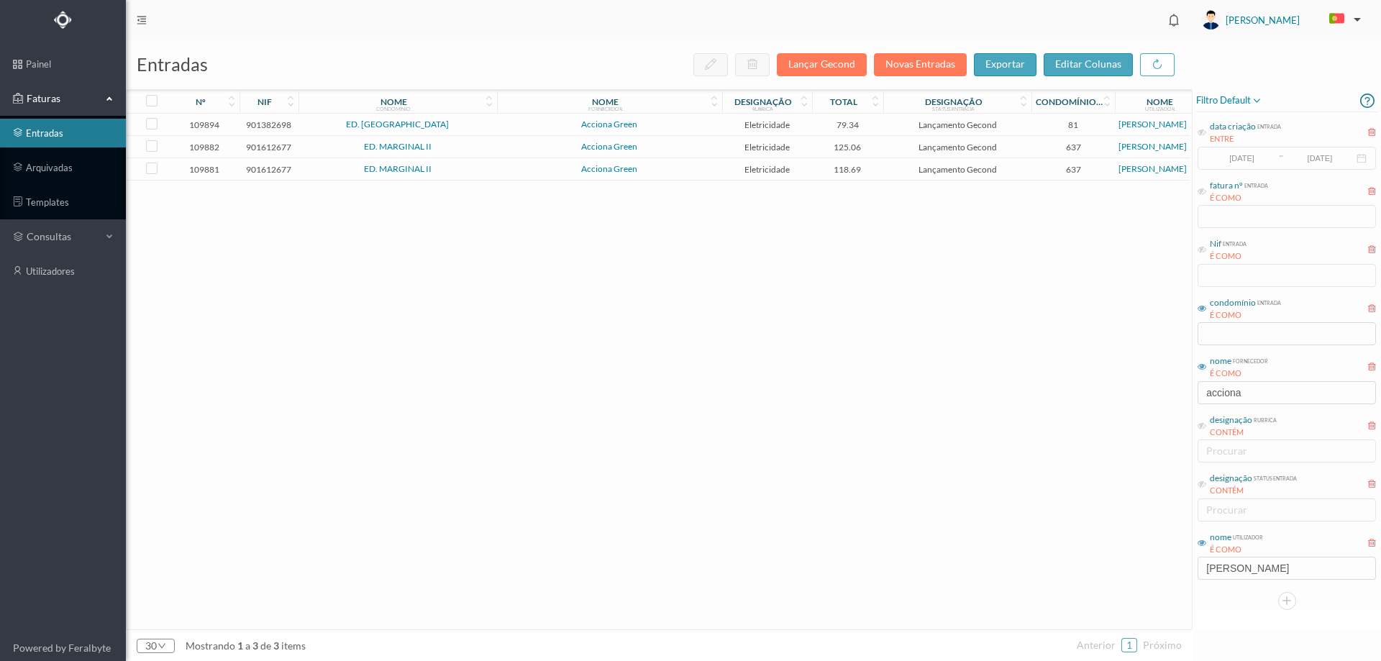
click at [481, 123] on span "ED. MAIA VILLAGE" at bounding box center [397, 124] width 191 height 9
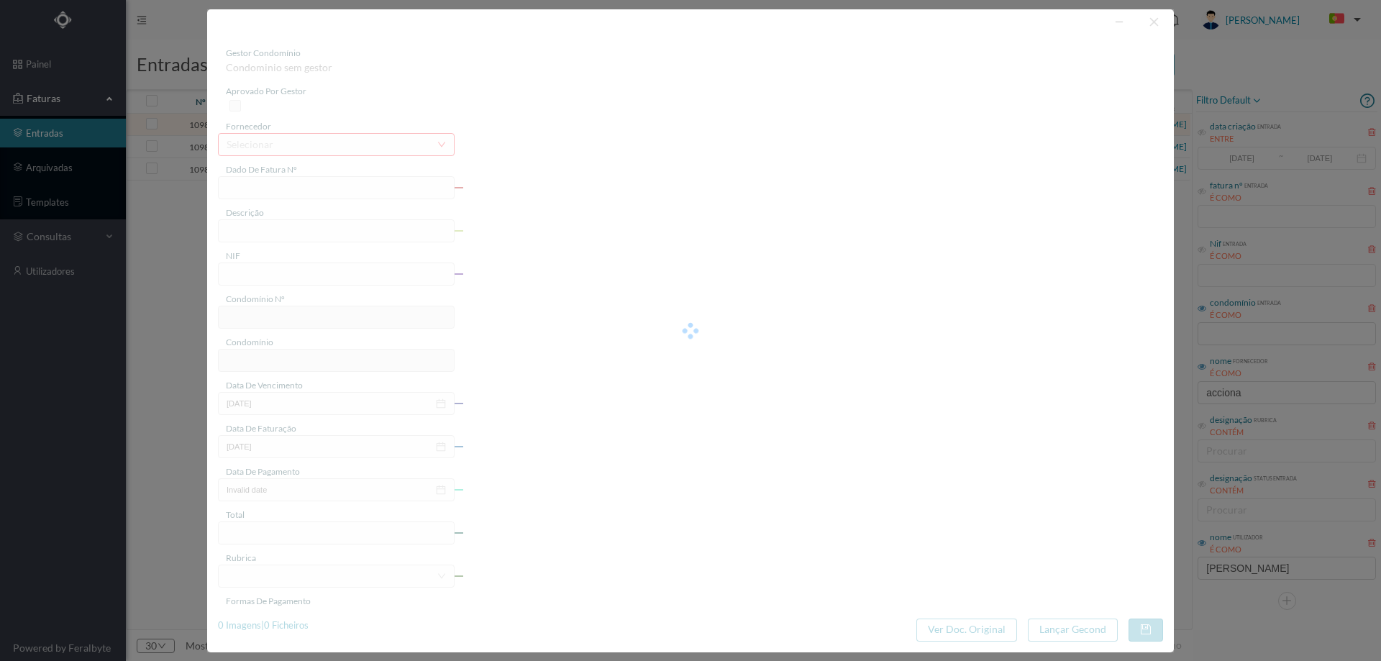
type input "FT P25/034728"
type input "DO VISO 151"
type input "901382698"
type input "[DATE]"
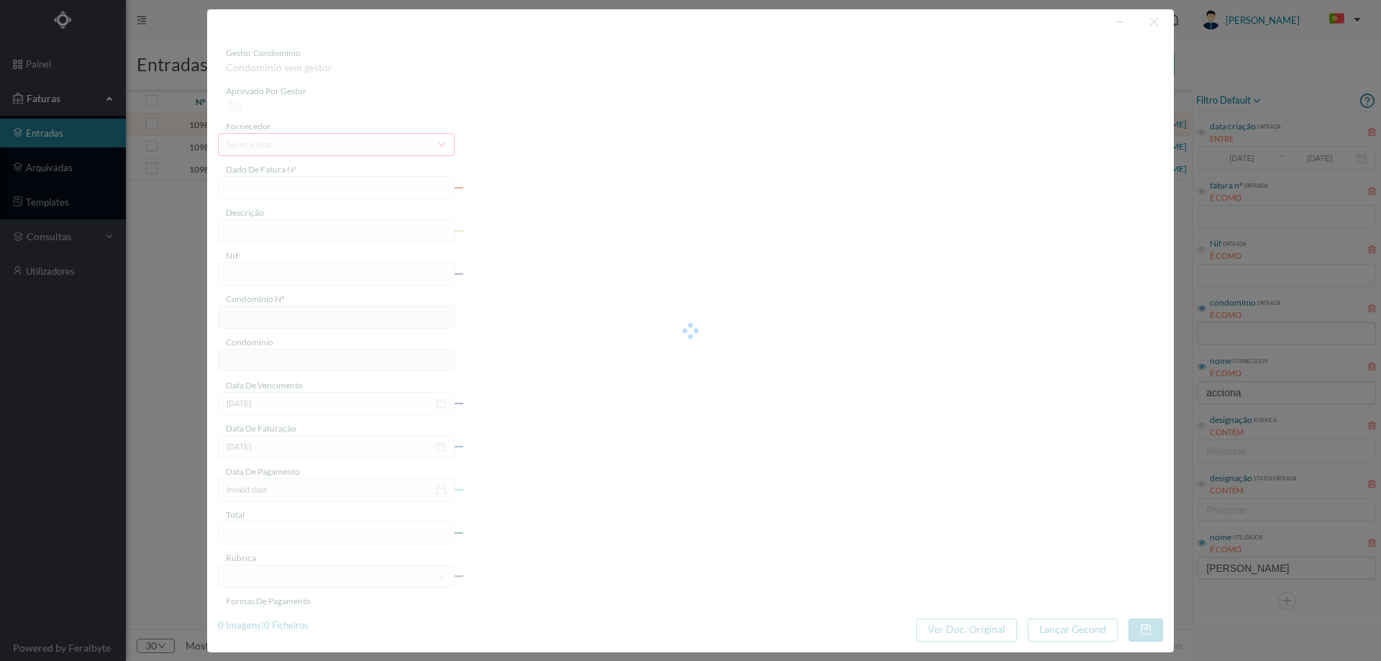
type input "[DATE]"
type input "79.34"
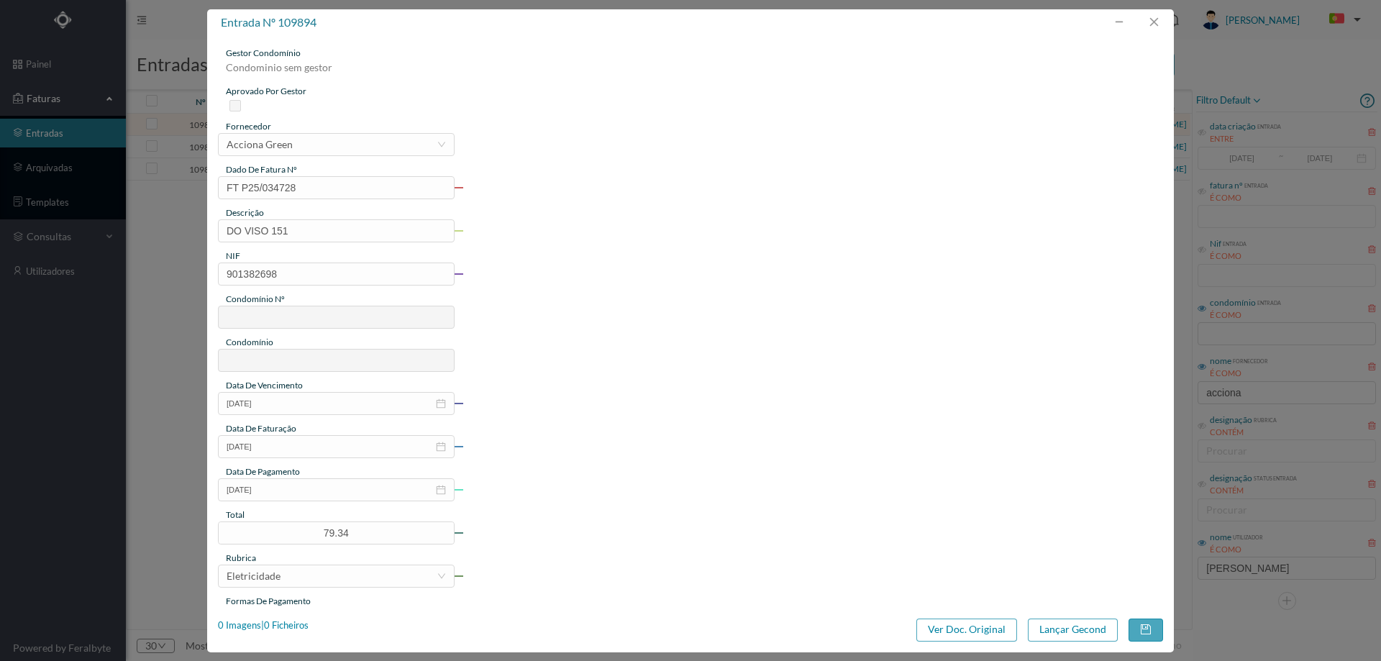
type input "81"
type input "ED. MAIA VILLAGE"
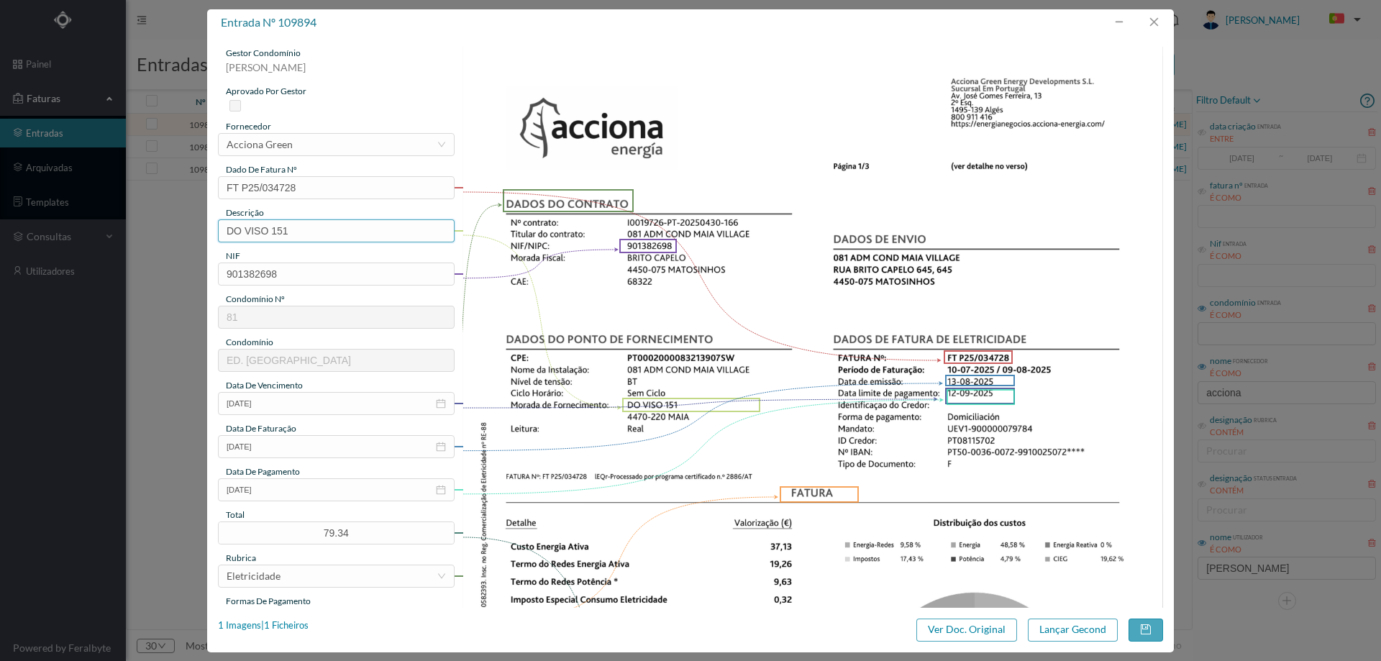
drag, startPoint x: 298, startPoint y: 231, endPoint x: 305, endPoint y: 234, distance: 7.4
click at [298, 231] on input "DO VISO 151" at bounding box center [336, 230] width 237 height 23
paste input "([DATE] A [DATE])"
drag, startPoint x: 306, startPoint y: 230, endPoint x: 296, endPoint y: 230, distance: 10.1
click at [296, 230] on input "DO VISO 151 (22.07.2025 A 21.08.2025)" at bounding box center [336, 230] width 237 height 23
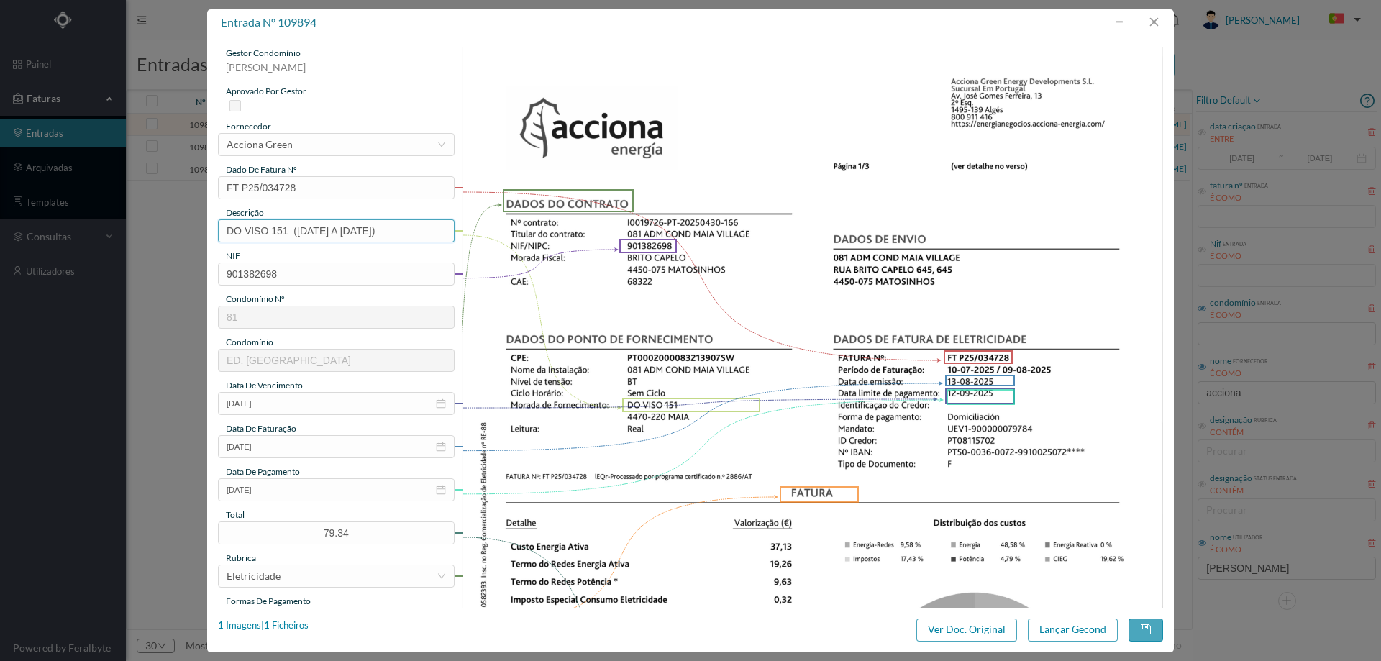
drag, startPoint x: 360, startPoint y: 233, endPoint x: 371, endPoint y: 233, distance: 11.5
click at [371, 233] on input "DO VISO 151 (10.07.2025 A 21.08.2025)" at bounding box center [336, 230] width 237 height 23
type input "DO VISO 151 (10.07.2025 A 09.08.2025)"
click at [1080, 632] on button "Lançar Gecond" at bounding box center [1073, 629] width 90 height 23
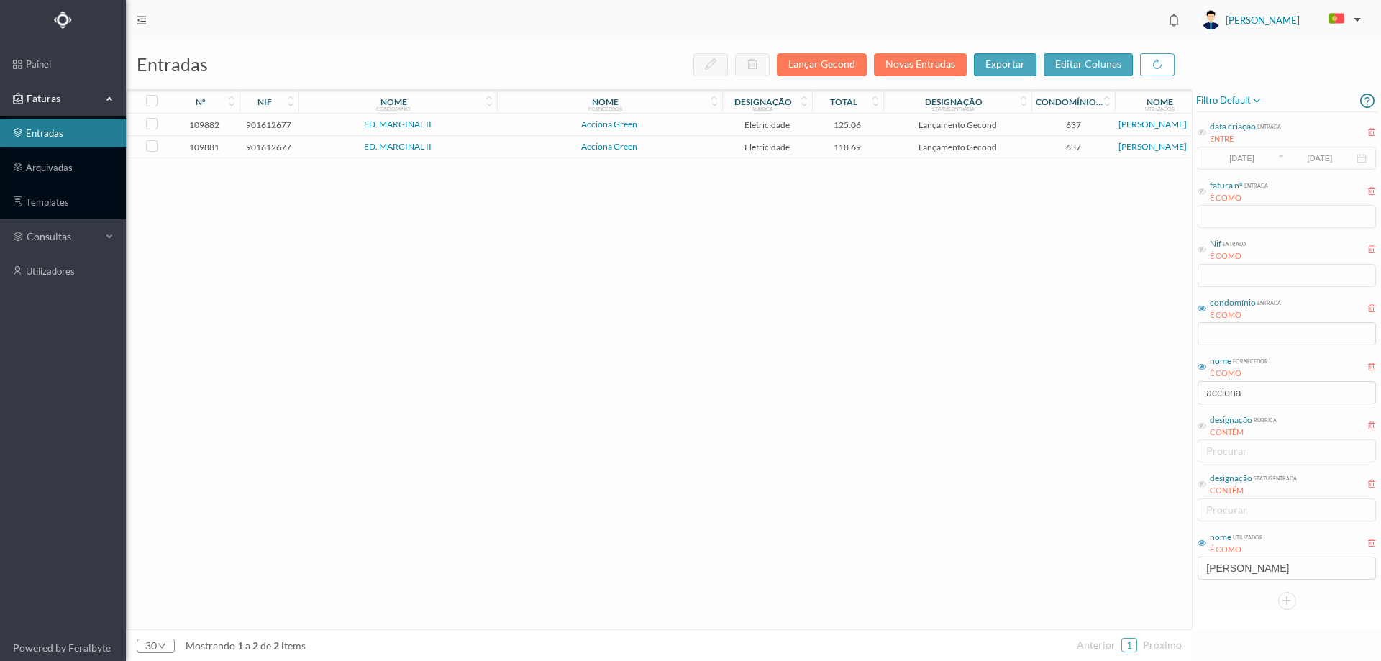
click at [513, 124] on span "Acciona Green" at bounding box center [610, 124] width 218 height 9
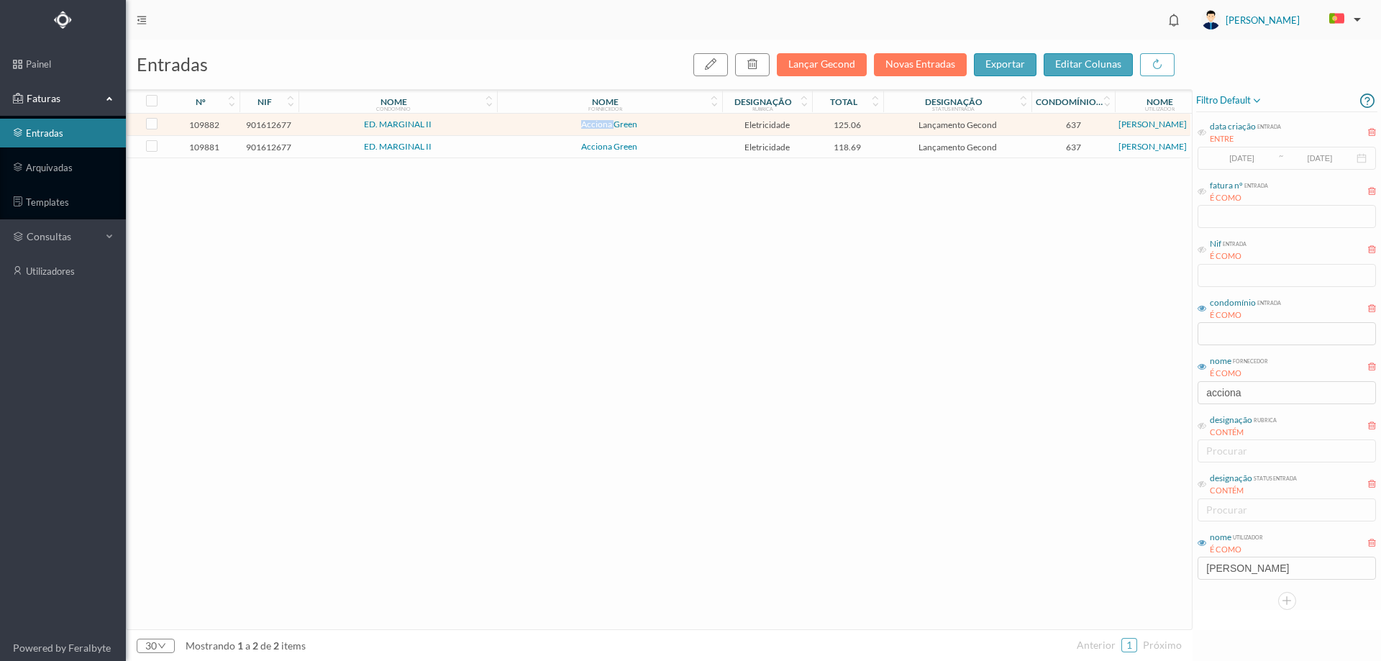
click at [513, 124] on span "Acciona Green" at bounding box center [610, 124] width 218 height 9
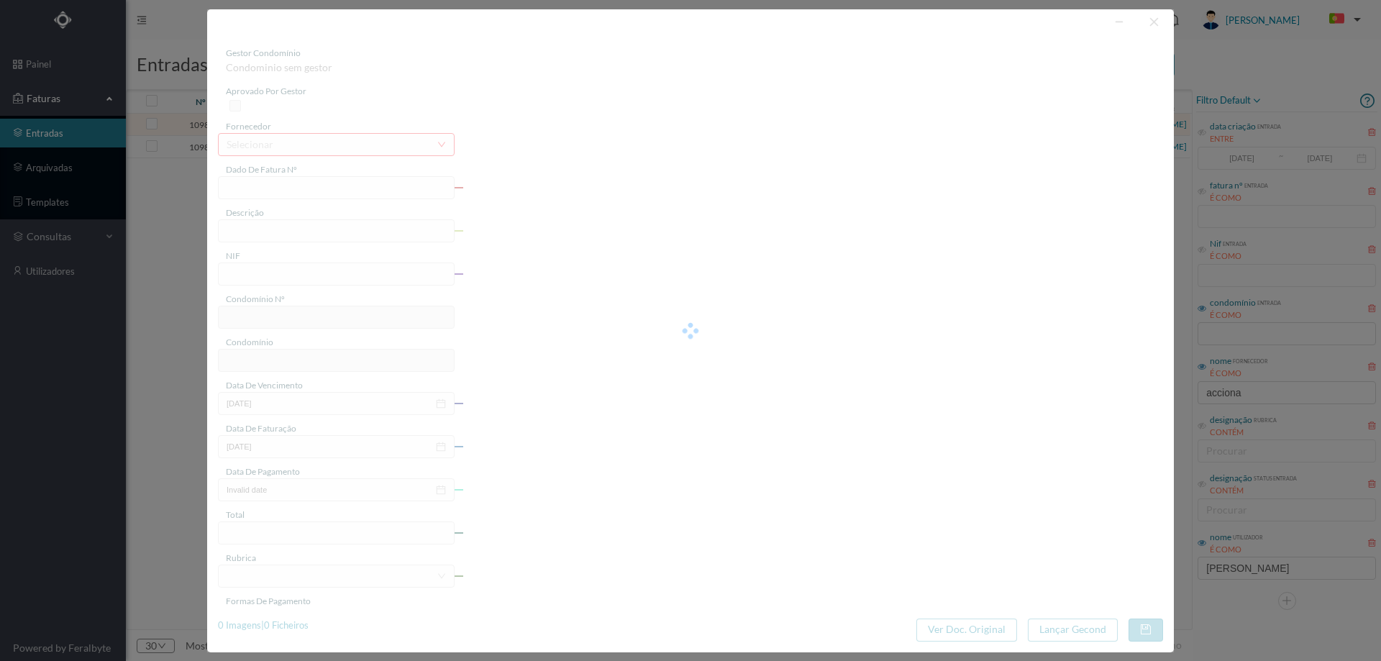
type input "FT P25/034708"
type input "DAS GALES 303 GARAGEM"
type input "901612677"
type input "[DATE]"
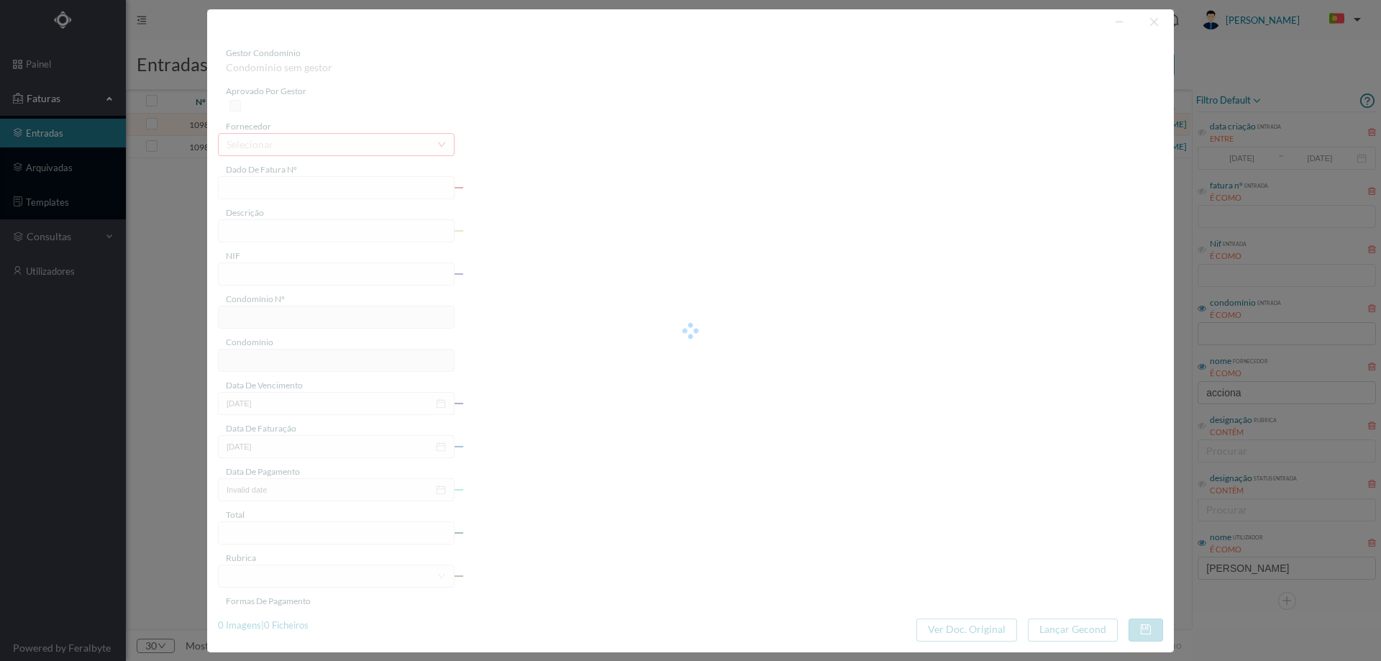
type input "[DATE]"
type input "125.06"
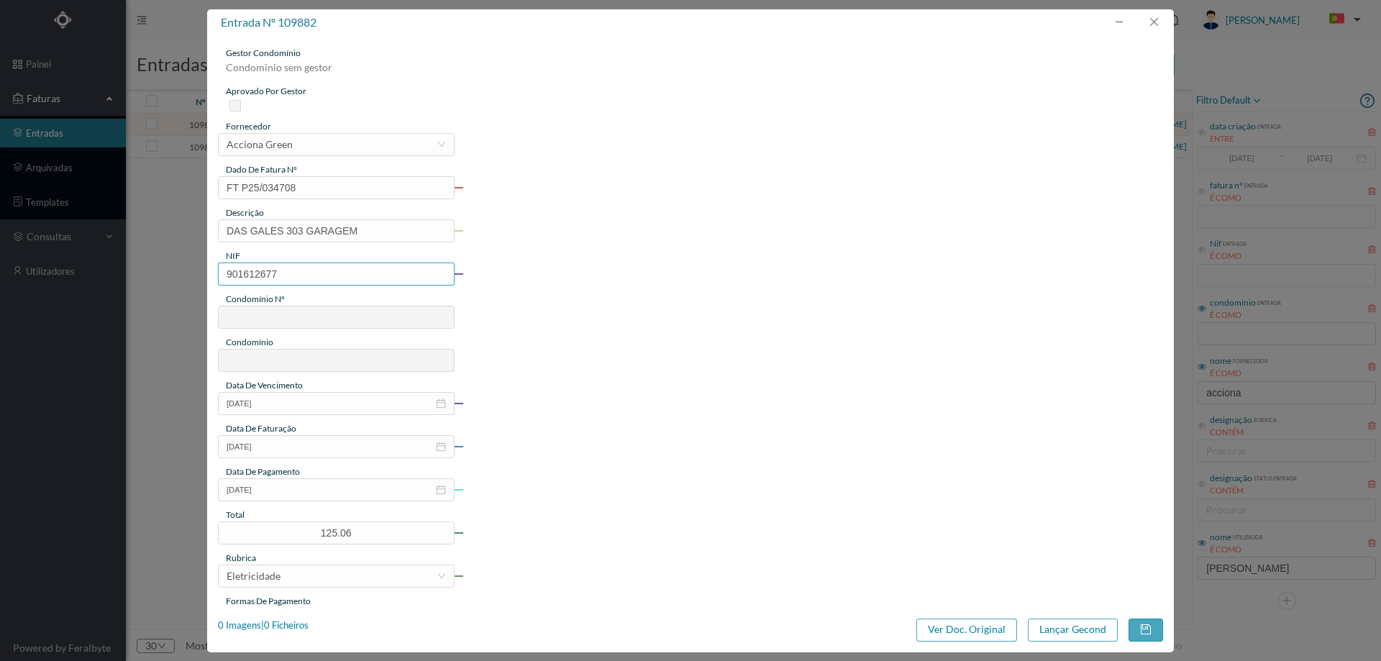
type input "637"
type input "ED. MARGINAL II"
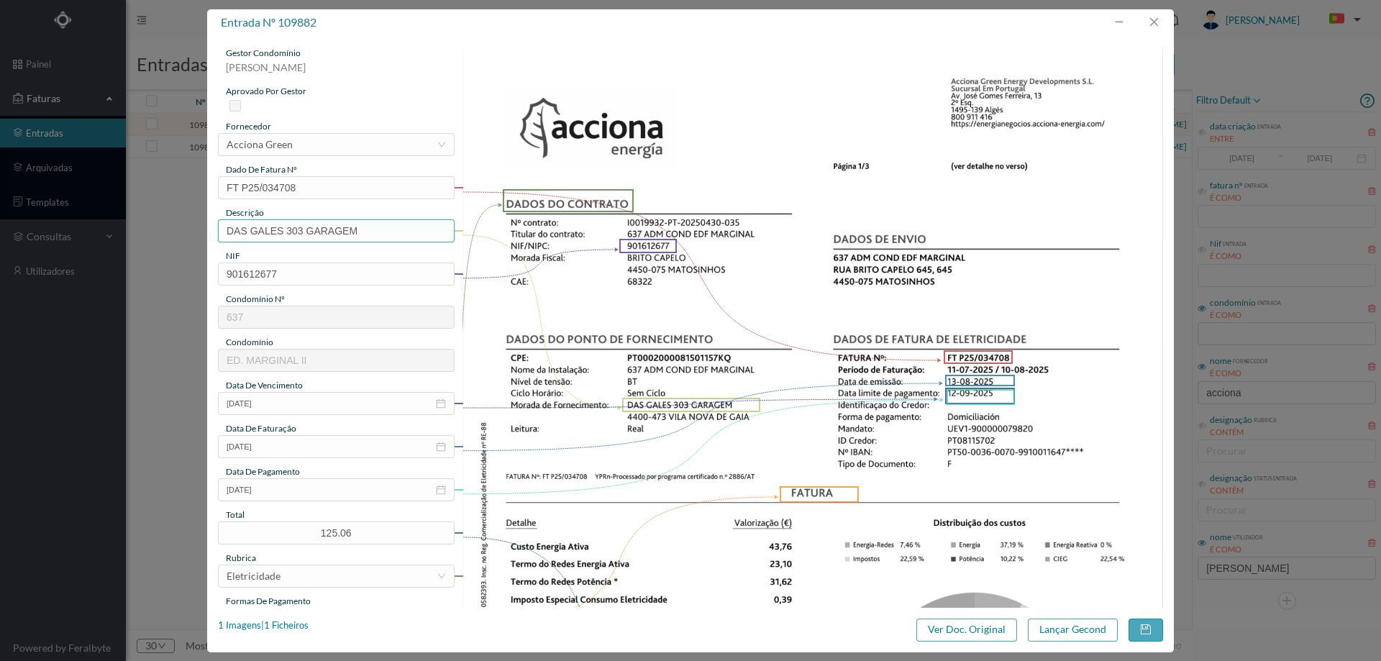
click at [374, 234] on input "DAS GALES 303 GARAGEM" at bounding box center [336, 230] width 237 height 23
paste input "([DATE] A [DATE])"
click at [336, 229] on input "DAS GALES 303 GARAGEM (22.07.2025 A 21.08.2025)" at bounding box center [336, 230] width 237 height 23
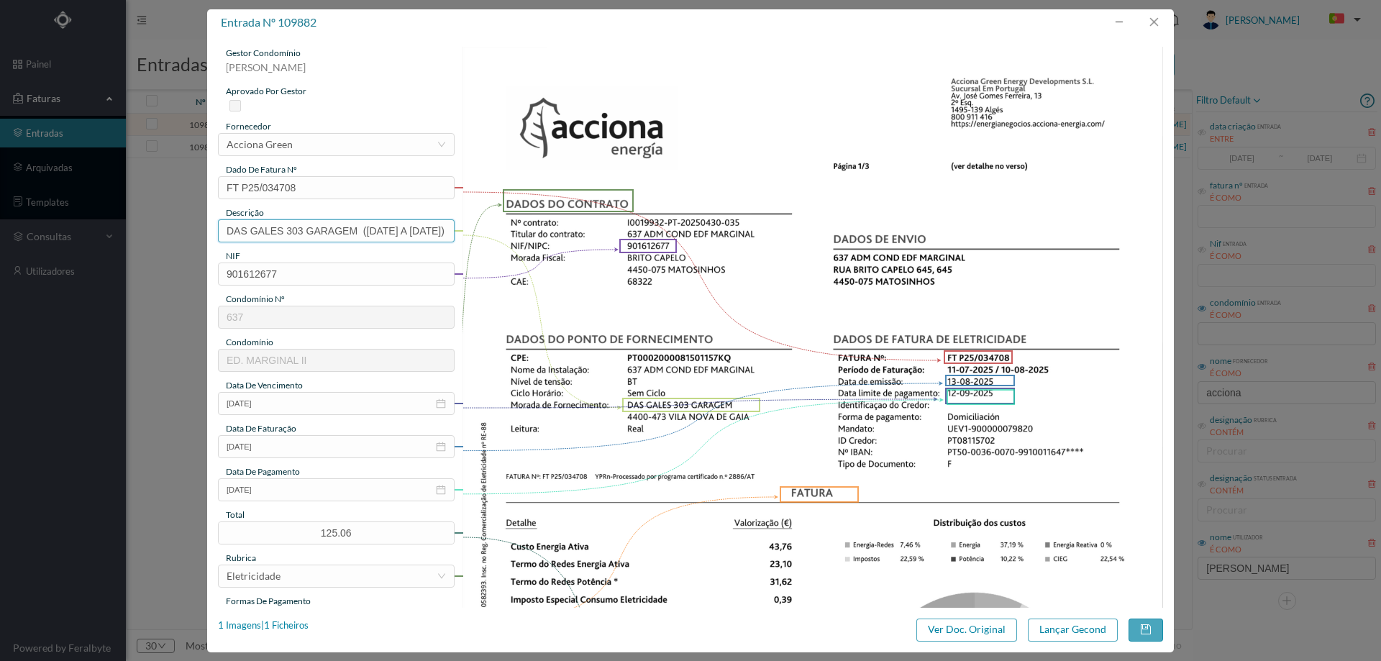
click at [338, 232] on input "DAS GALES 303 GARAGEM (22.07.2025 A 21.08.2025)" at bounding box center [336, 230] width 237 height 23
click at [407, 231] on input "DAS GALES 303 GARAGEM (11.07.2025 A 21.08.2025)" at bounding box center [336, 230] width 237 height 23
click at [409, 234] on input "DAS GALES 303 GARAGEM (11.07.2025 A 21.08.2025)" at bounding box center [336, 230] width 237 height 23
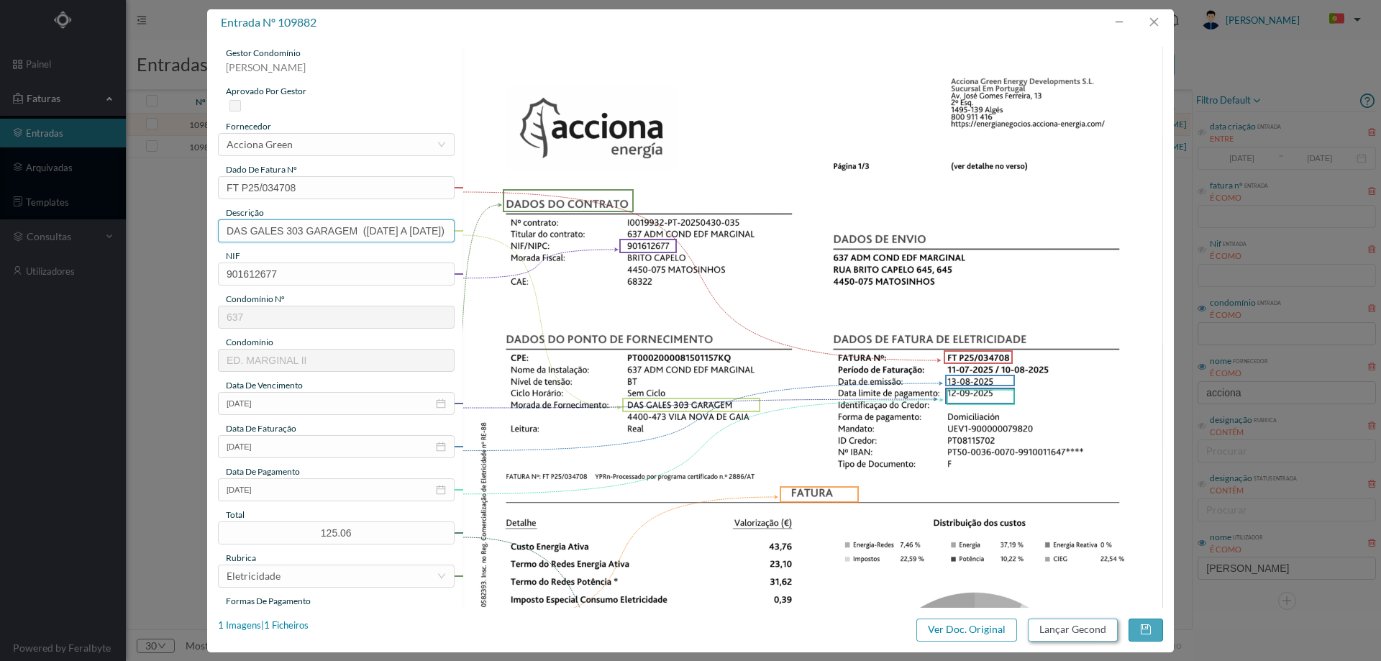
type input "DAS GALES 303 GARAGEM (11.07.2025 A 10.08.2025)"
click at [1038, 626] on button "Lançar Gecond" at bounding box center [1073, 629] width 90 height 23
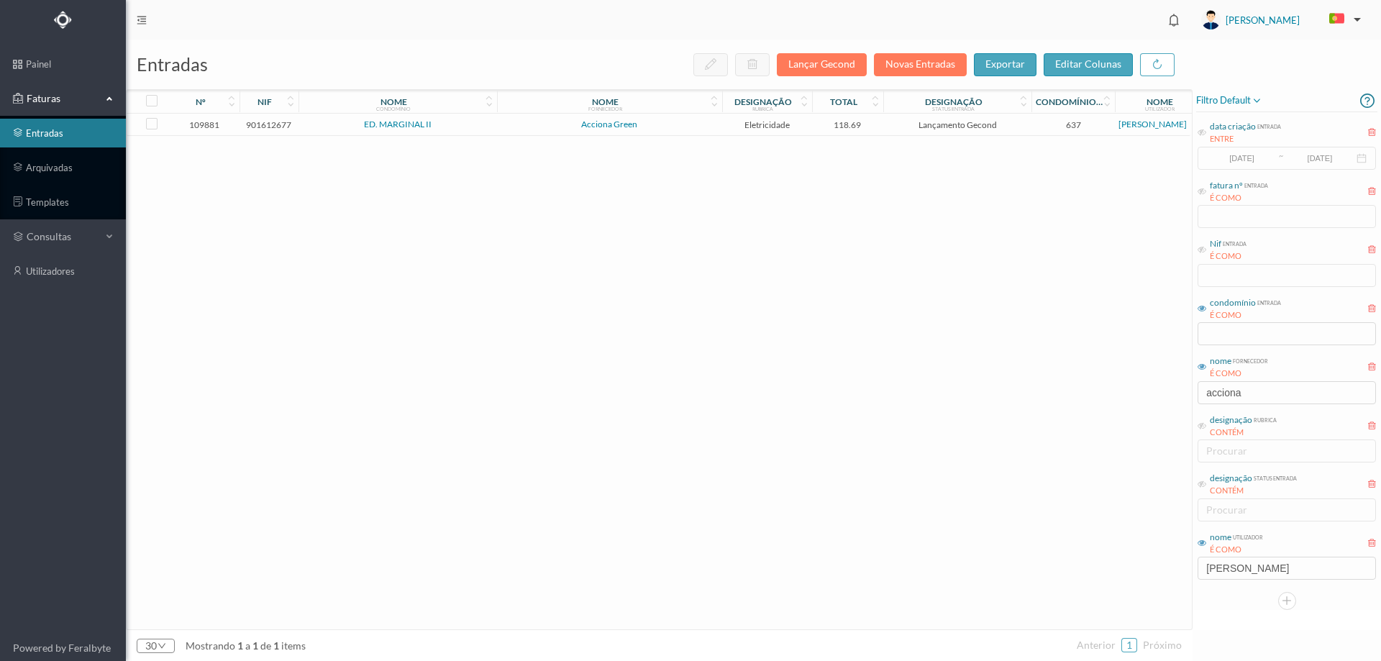
click at [679, 119] on td "Acciona Green" at bounding box center [609, 125] width 225 height 22
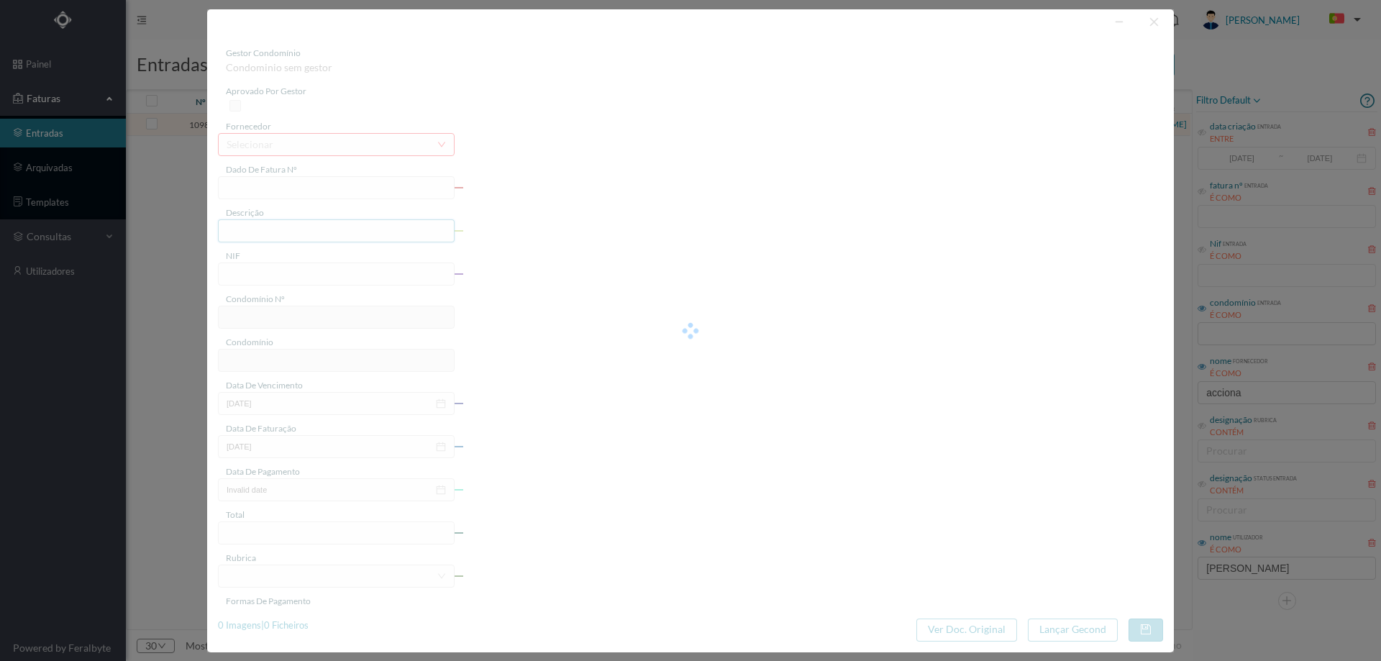
type input "FT P25/034707"
type input "DAS GALES 303 COMUNS"
type input "901612677"
type input "[DATE]"
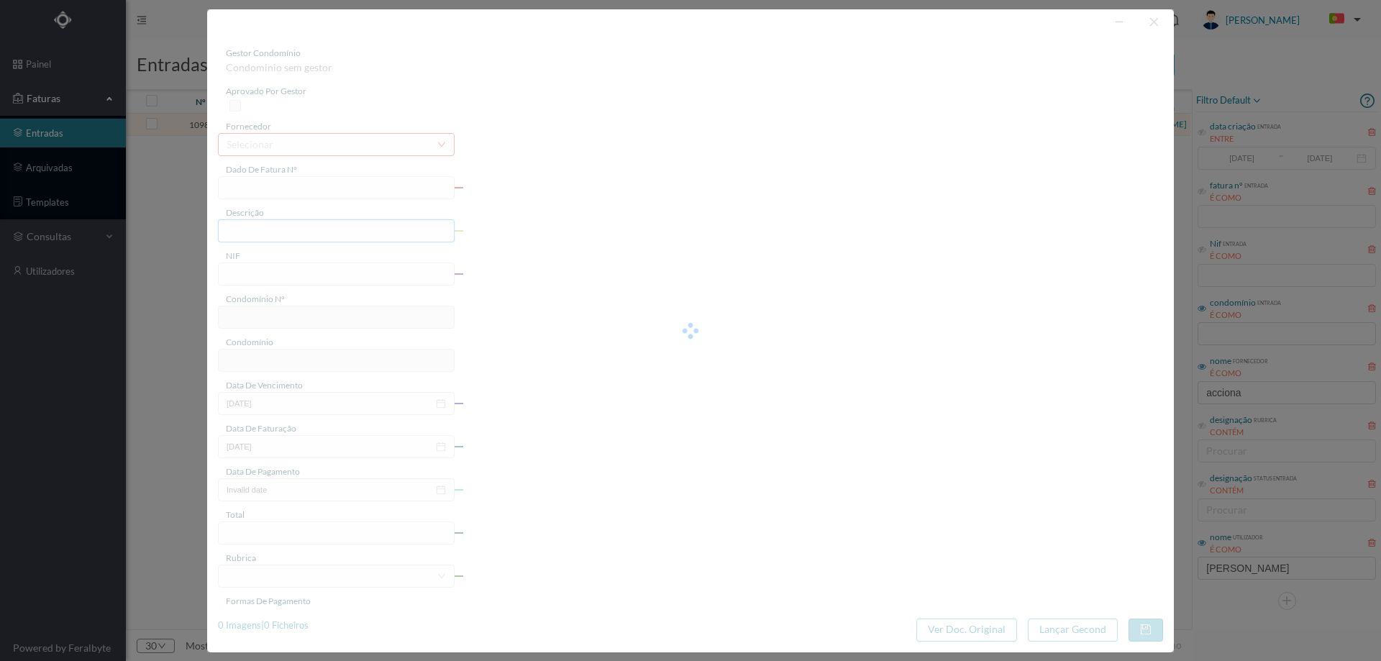
type input "[DATE]"
type input "118.69"
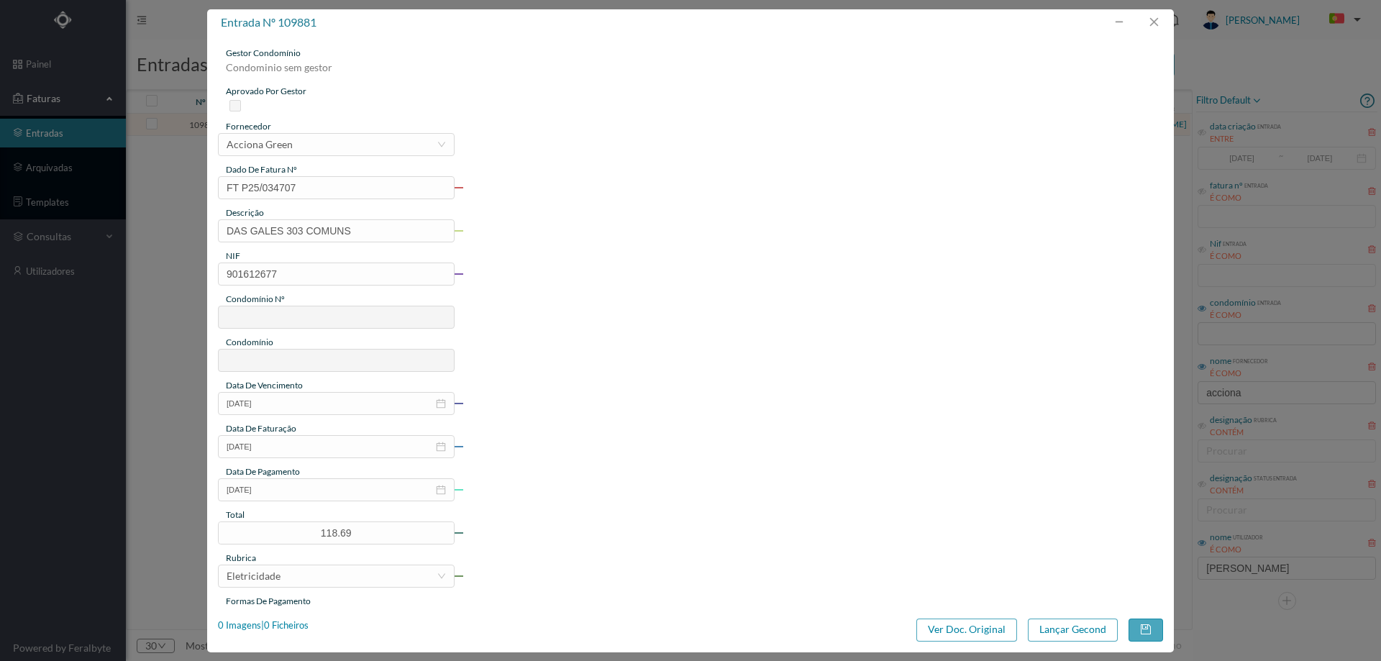
type input "637"
type input "ED. MARGINAL II"
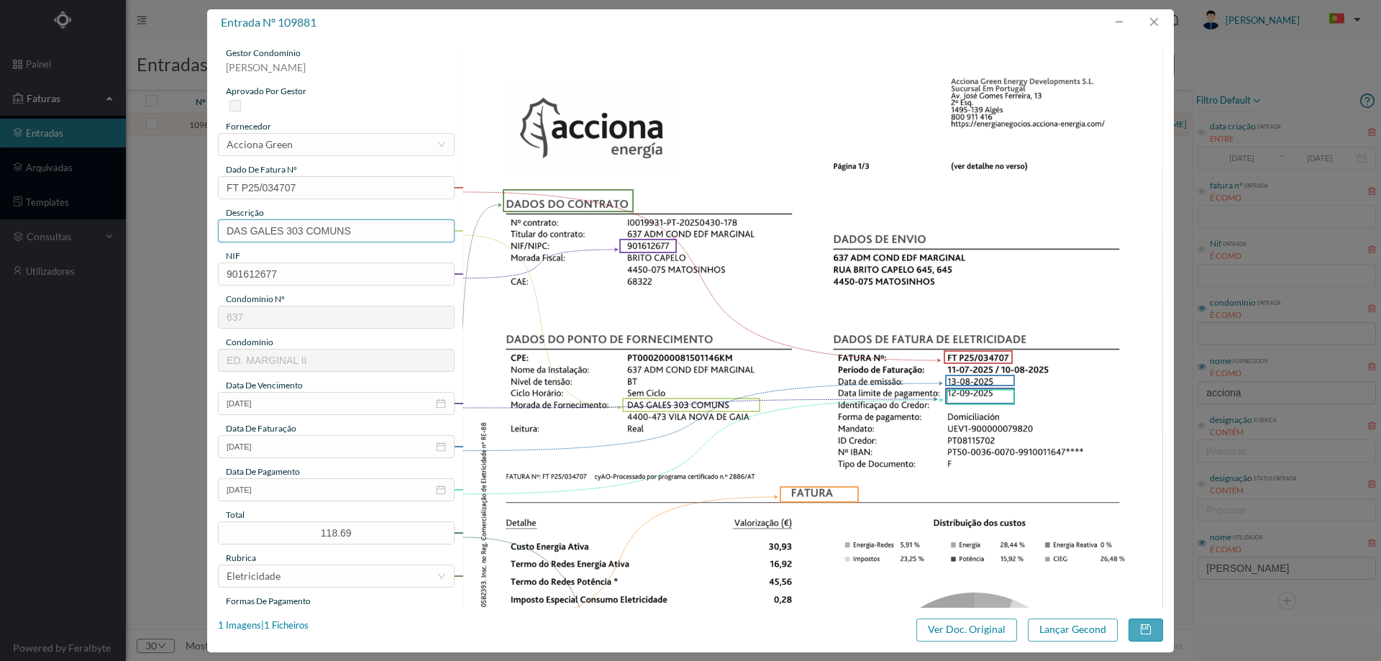
click at [355, 232] on input "DAS GALES 303 COMUNS" at bounding box center [336, 230] width 237 height 23
paste input "([DATE] A [DATE])"
click at [334, 234] on input "DAS GALES 303 COMUNS ( (22.07.2025 A 21.08.2025)" at bounding box center [336, 230] width 237 height 23
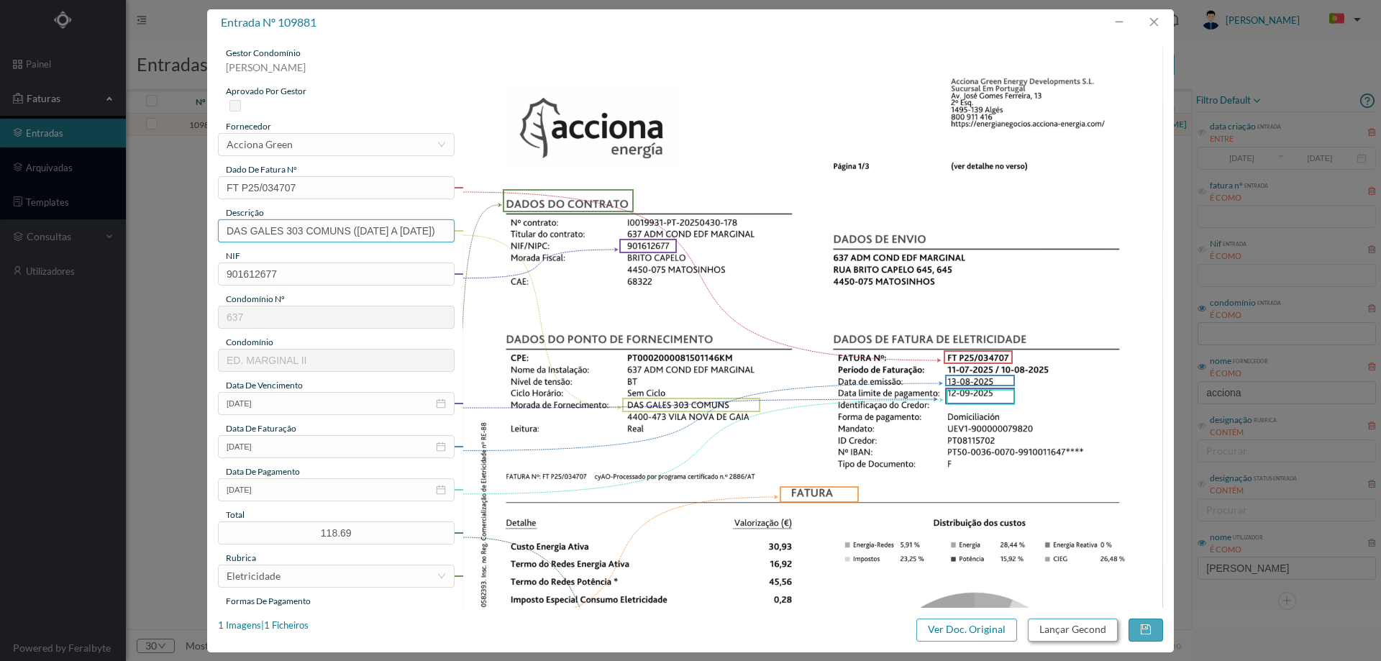
type input "DAS GALES 303 COMUNS (11.07.2025 A 10.08.2025)"
click at [1048, 631] on button "Lançar Gecond" at bounding box center [1073, 629] width 90 height 23
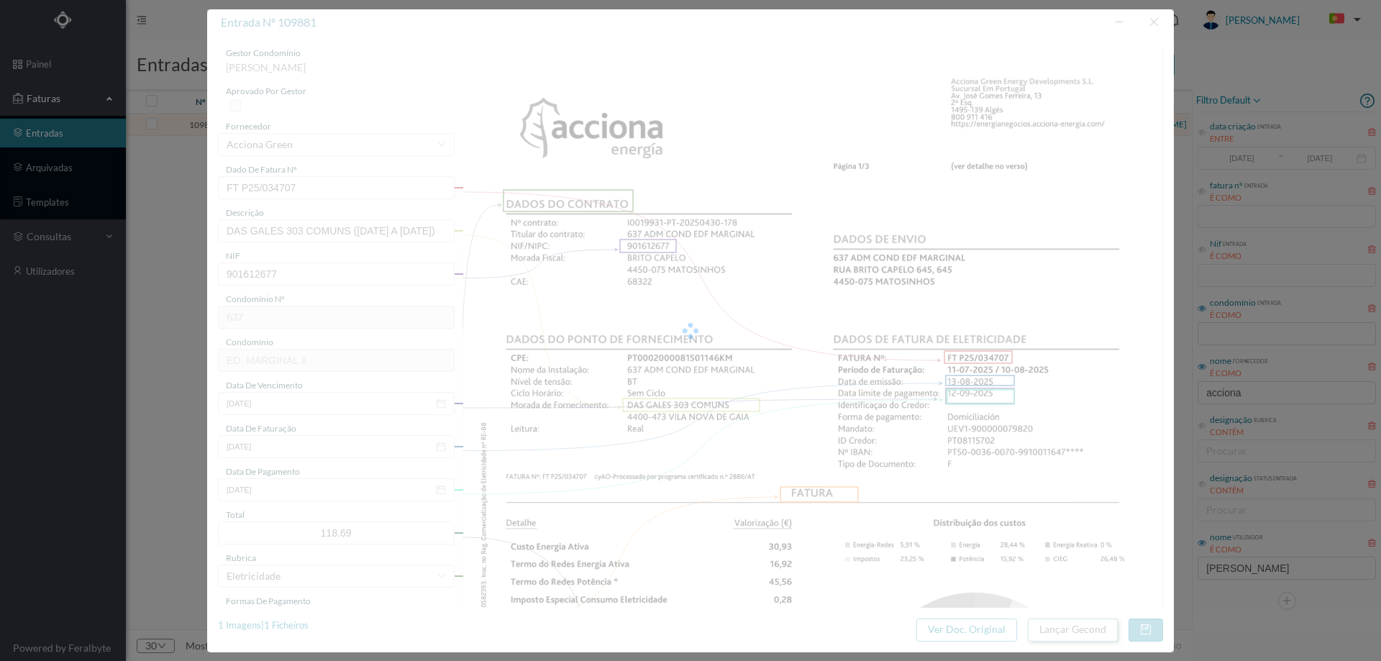
scroll to position [0, 0]
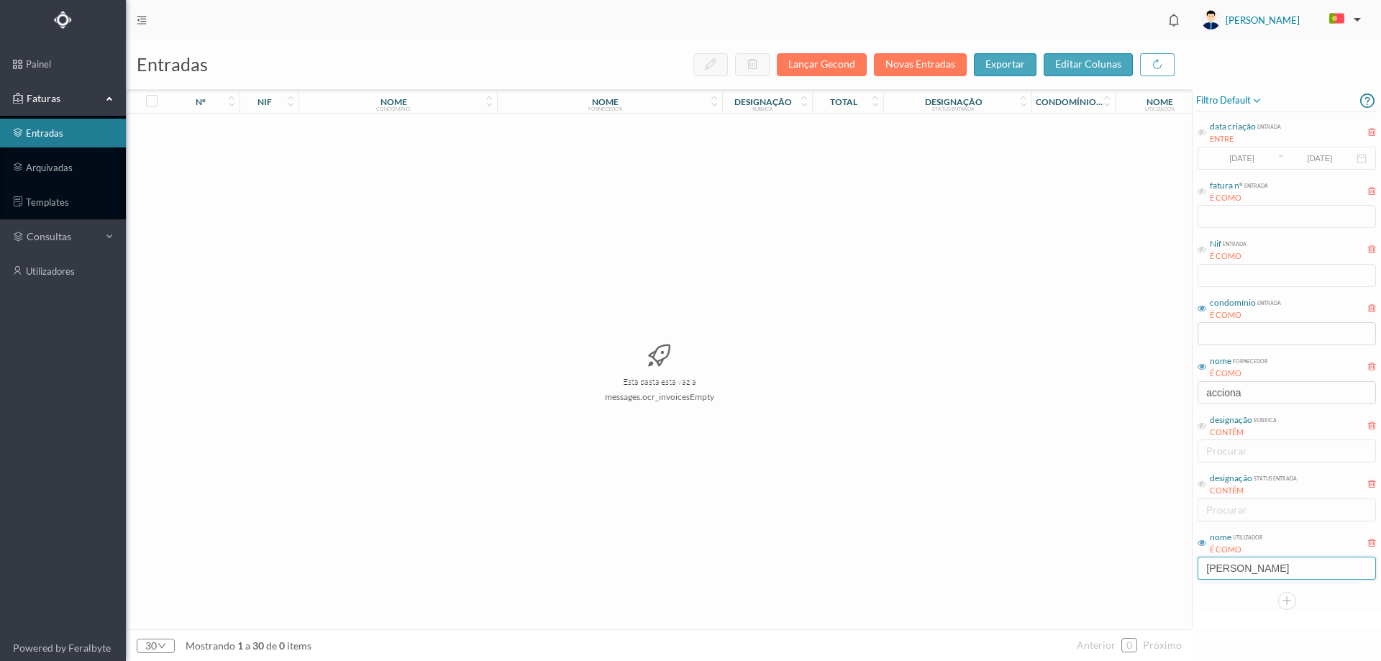
drag, startPoint x: 1260, startPoint y: 577, endPoint x: 1139, endPoint y: 573, distance: 120.9
click at [1139, 573] on div "entradas Lançar Gecond Novas Entradas exportar editar colunas nº nif nome condo…" at bounding box center [753, 350] width 1255 height 621
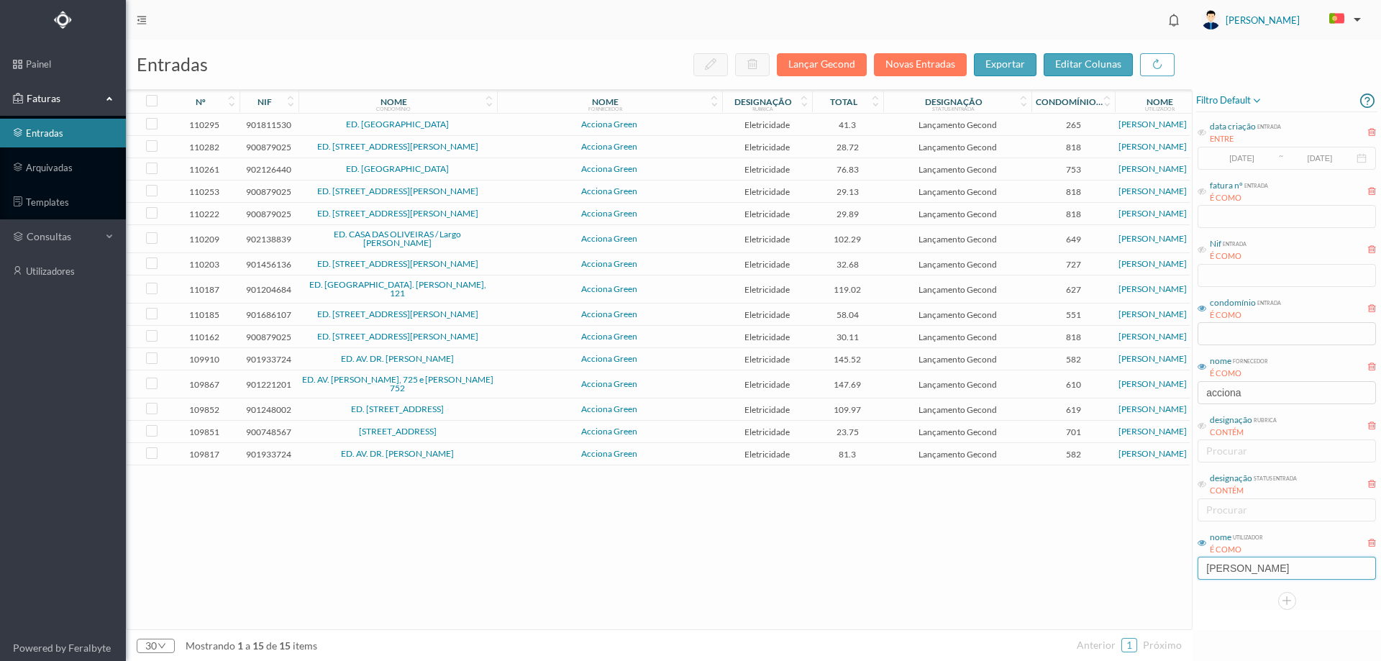
type input "[PERSON_NAME]"
click at [478, 124] on span "ED. RUA DA ALEGRIA" at bounding box center [397, 124] width 191 height 9
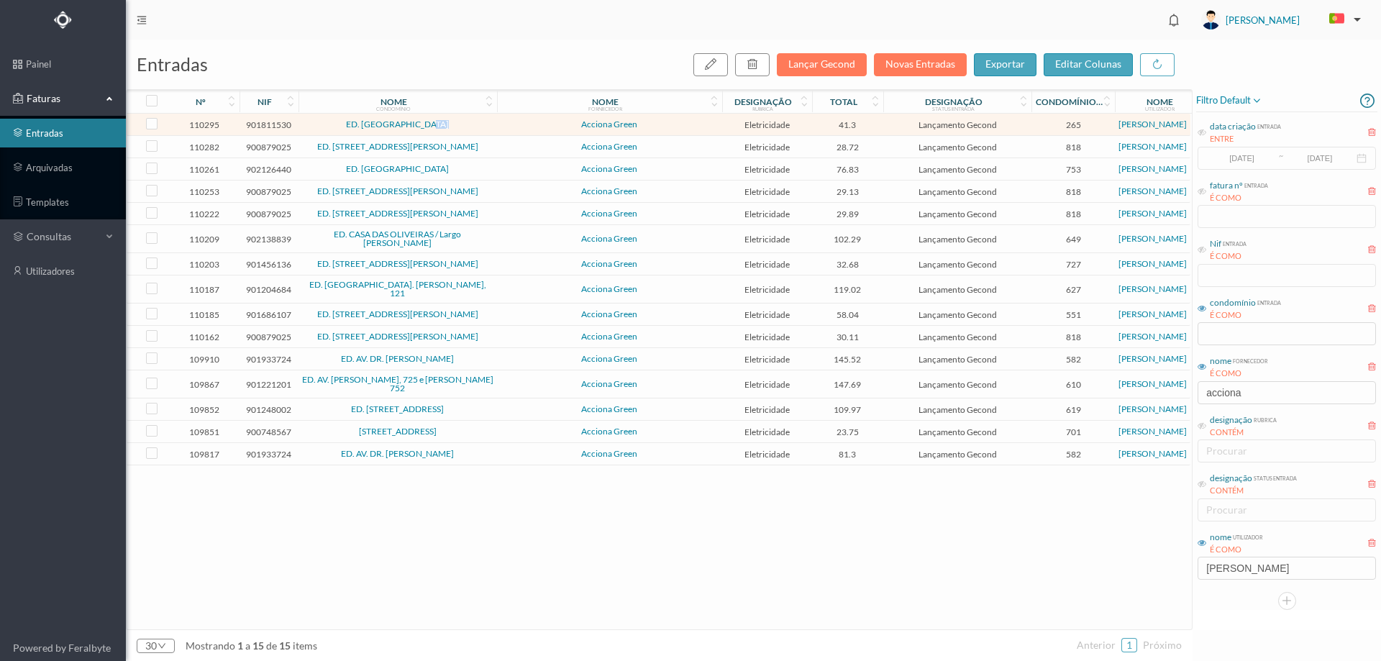
click at [478, 124] on span "ED. RUA DA ALEGRIA" at bounding box center [397, 124] width 191 height 9
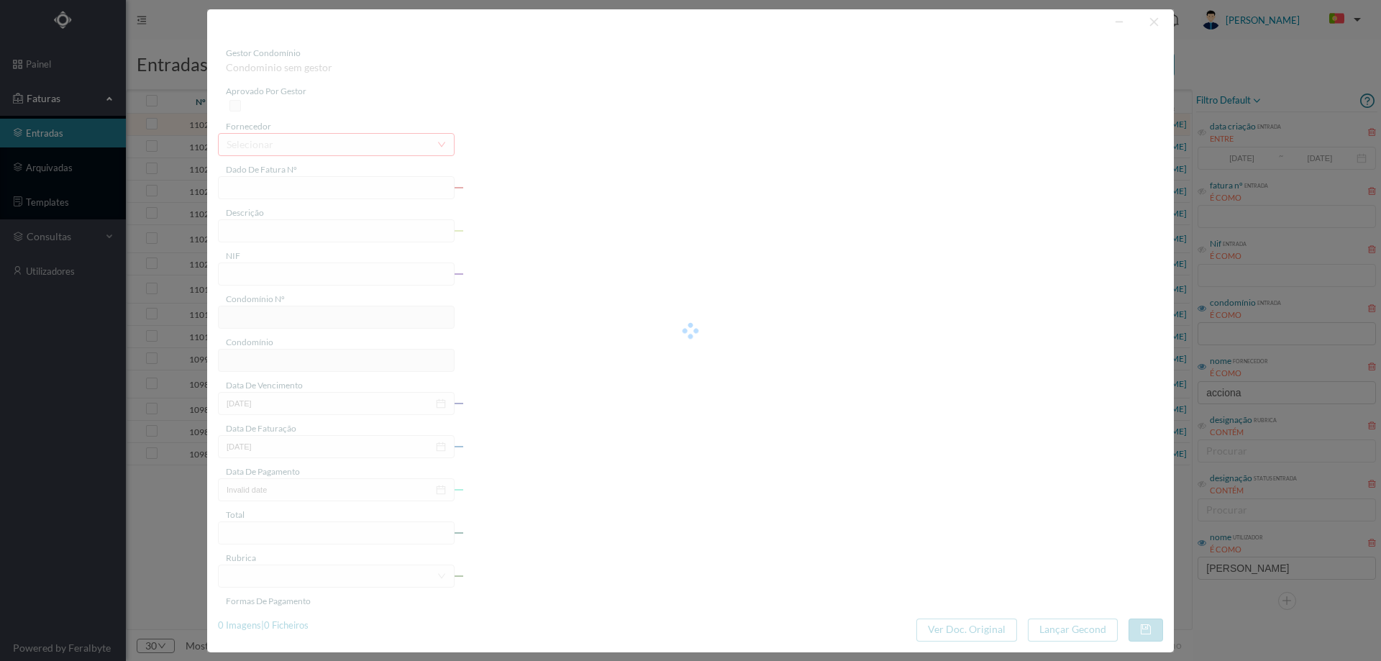
type input "FT P25/036393"
type input "DA ALEGRIA 364"
type input "901811530"
type input "[DATE]"
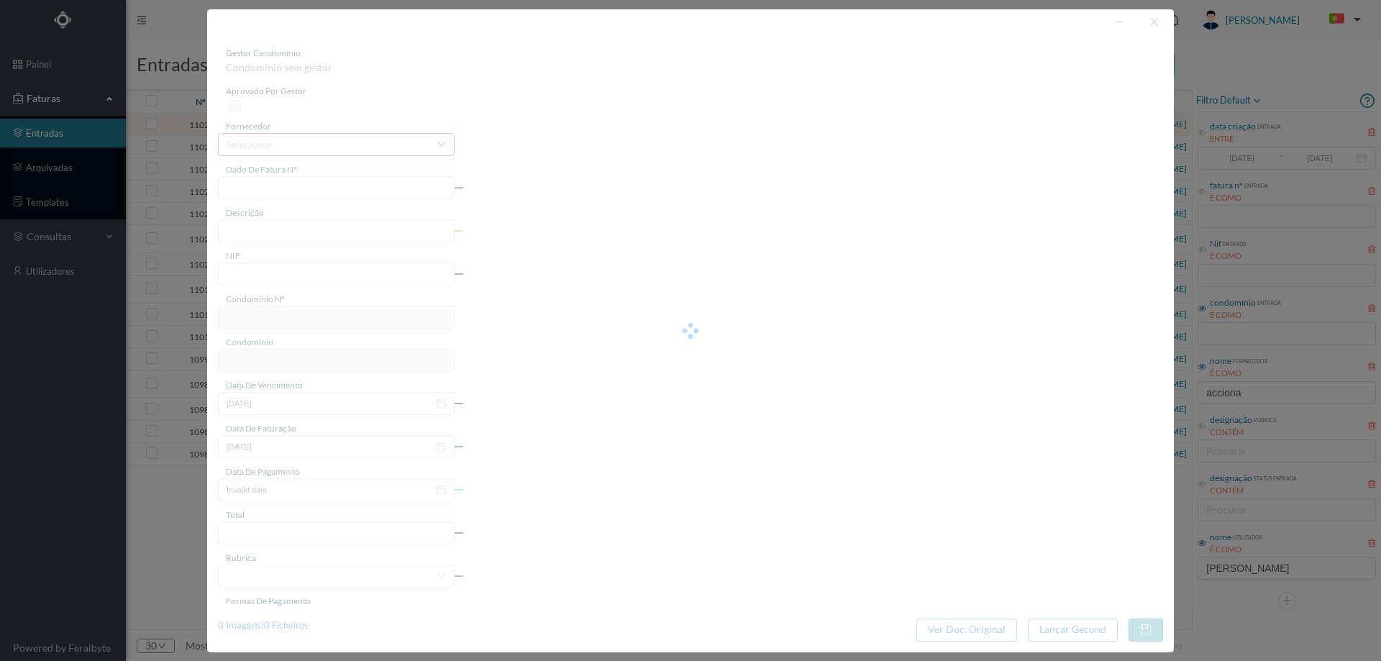
type input "[DATE]"
type input "41.30"
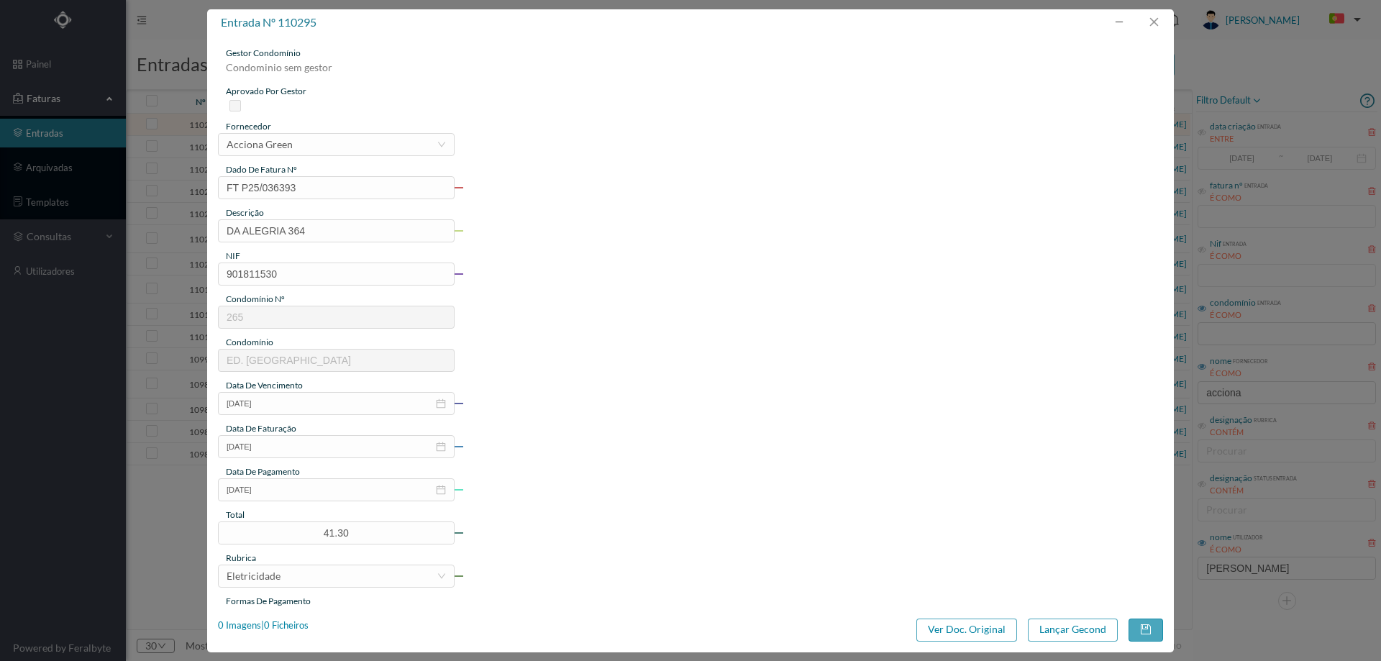
type input "265"
type input "ED. RUA DA ALEGRIA"
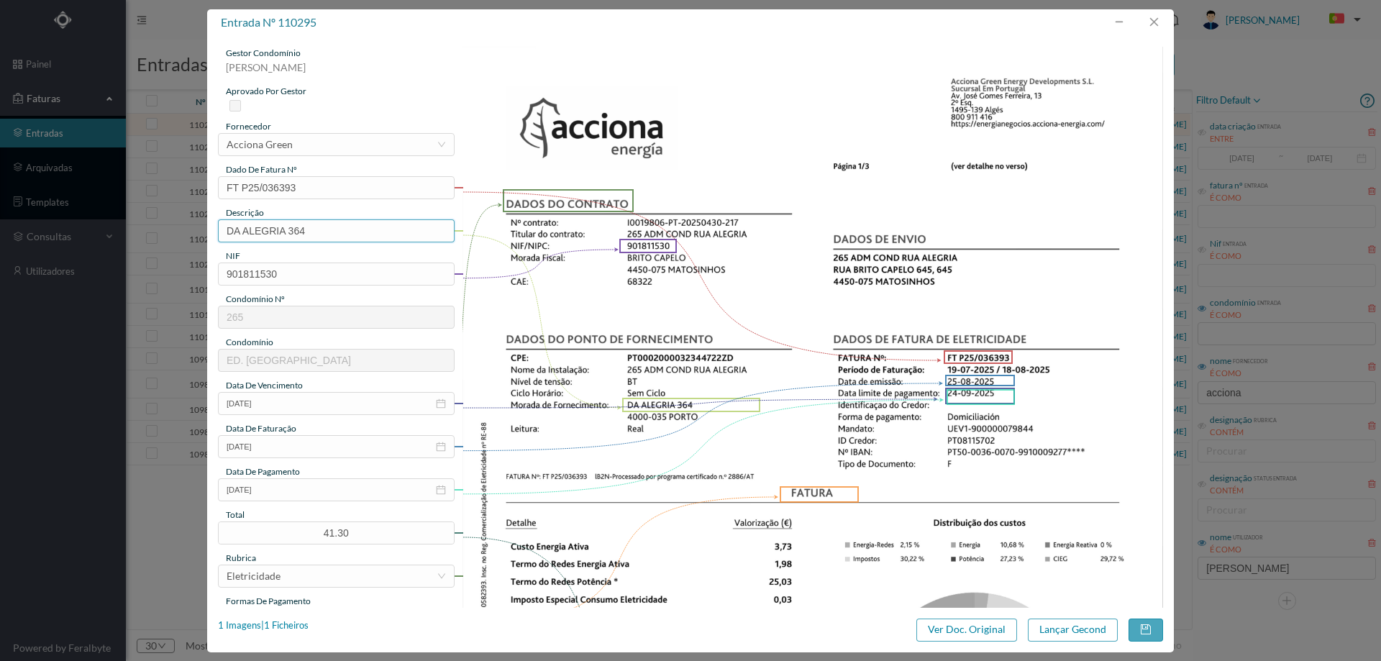
click at [355, 231] on input "DA ALEGRIA 364" at bounding box center [336, 230] width 237 height 23
paste input "([DATE] A [DATE])"
drag, startPoint x: 316, startPoint y: 230, endPoint x: 324, endPoint y: 230, distance: 7.9
click at [324, 230] on input "DA ALEGRIA 364 (22.07.2025 A 21.08.2025)" at bounding box center [336, 230] width 237 height 23
drag, startPoint x: 378, startPoint y: 231, endPoint x: 385, endPoint y: 230, distance: 7.2
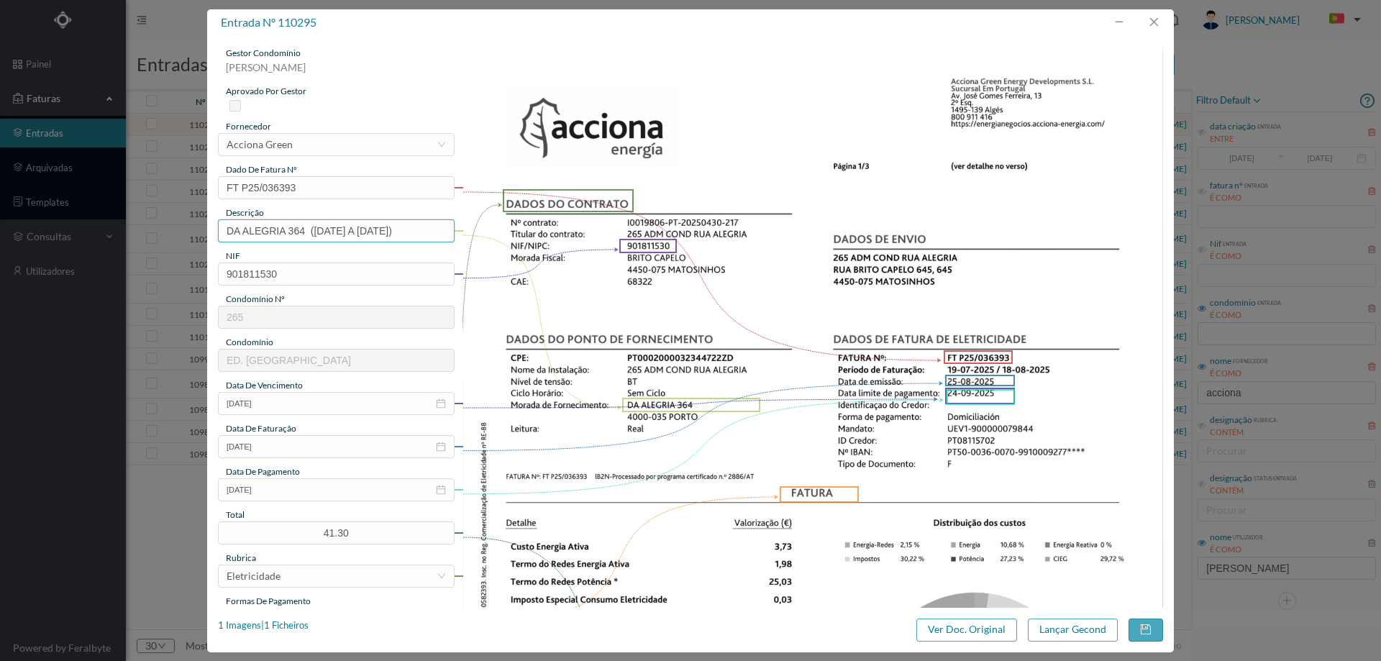
click at [385, 230] on input "DA ALEGRIA 364 (19.07.2025 A 21.08.2025)" at bounding box center [336, 230] width 237 height 23
type input "DA ALEGRIA 364 (19.07.2025 A 18.08.2025)"
click at [1049, 629] on button "Lançar Gecond" at bounding box center [1073, 629] width 90 height 23
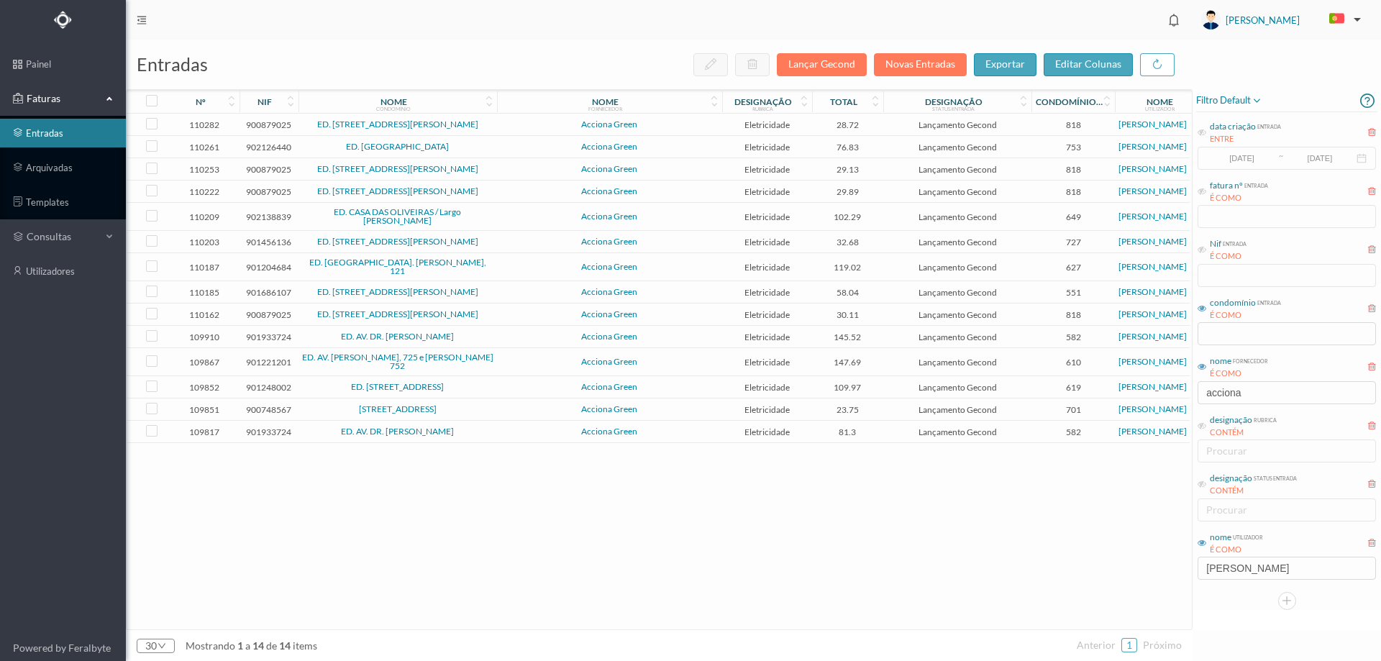
click at [494, 127] on td "ED. [STREET_ADDRESS][PERSON_NAME]" at bounding box center [397, 125] width 198 height 22
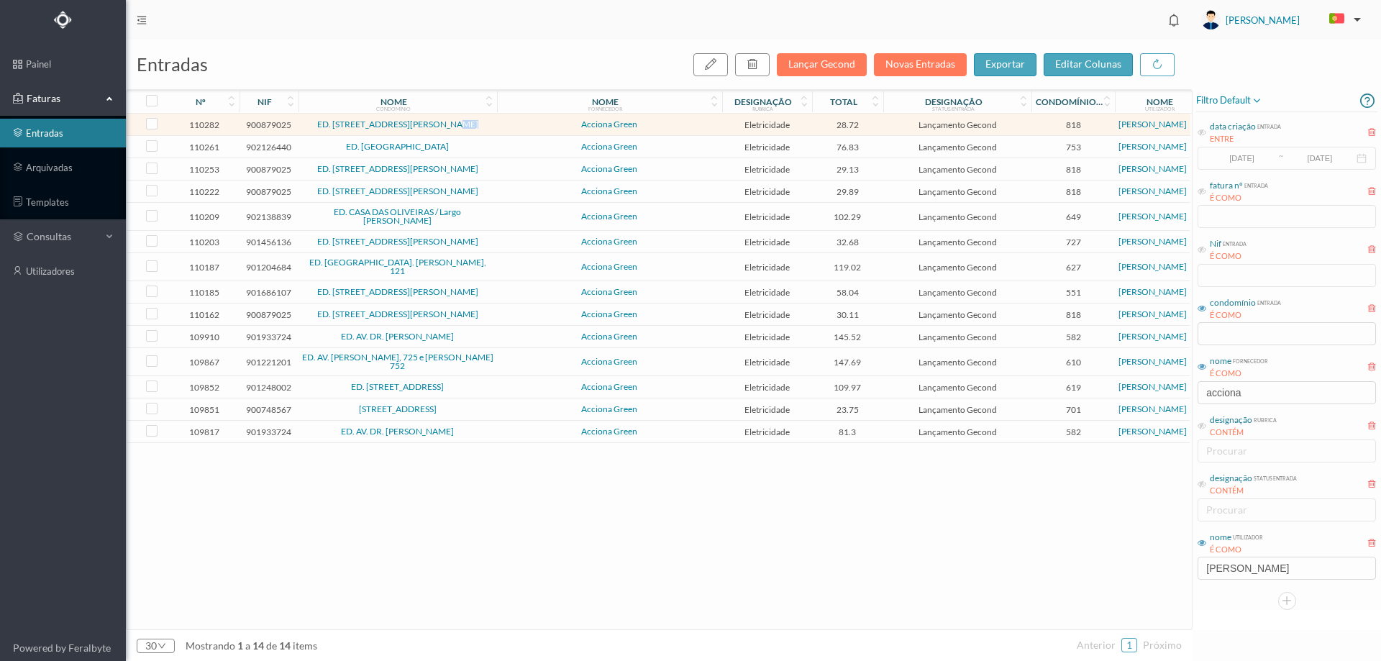
click at [494, 127] on td "ED. [STREET_ADDRESS][PERSON_NAME]" at bounding box center [397, 125] width 198 height 22
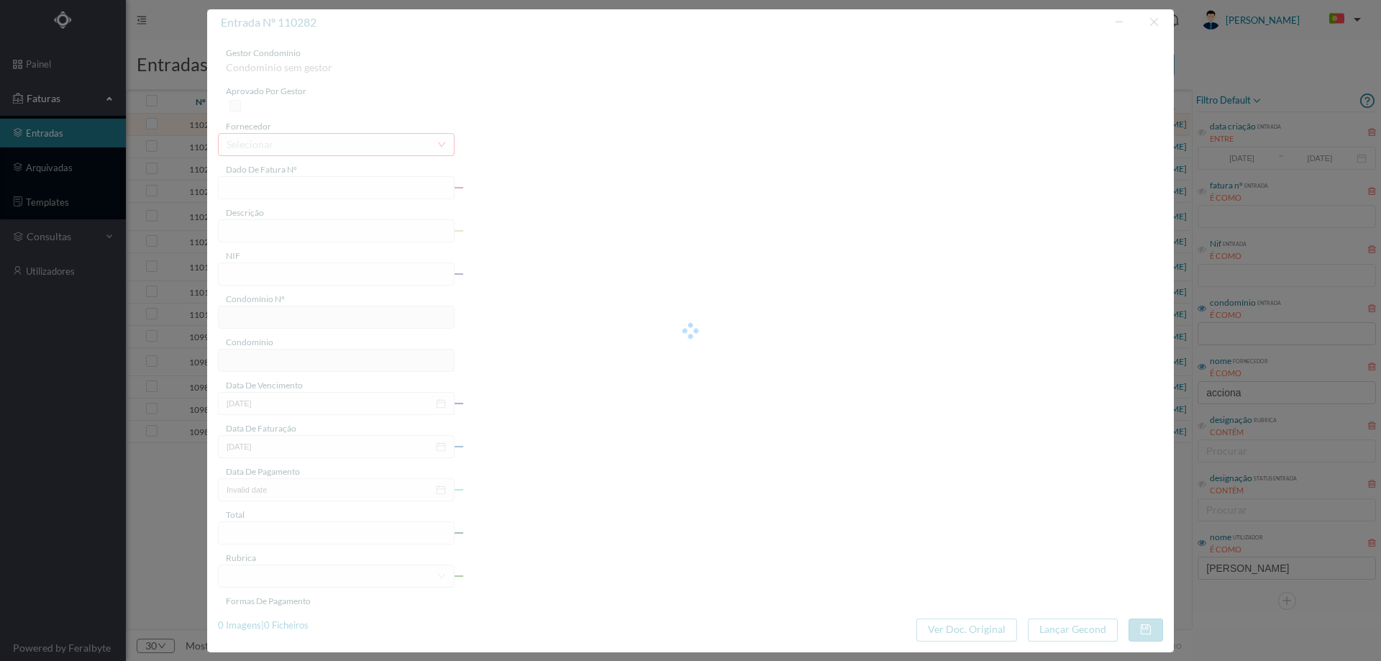
type input "FT P25/036244"
type input "PADRE AMERICO 53"
type input "900879025"
type input "[DATE]"
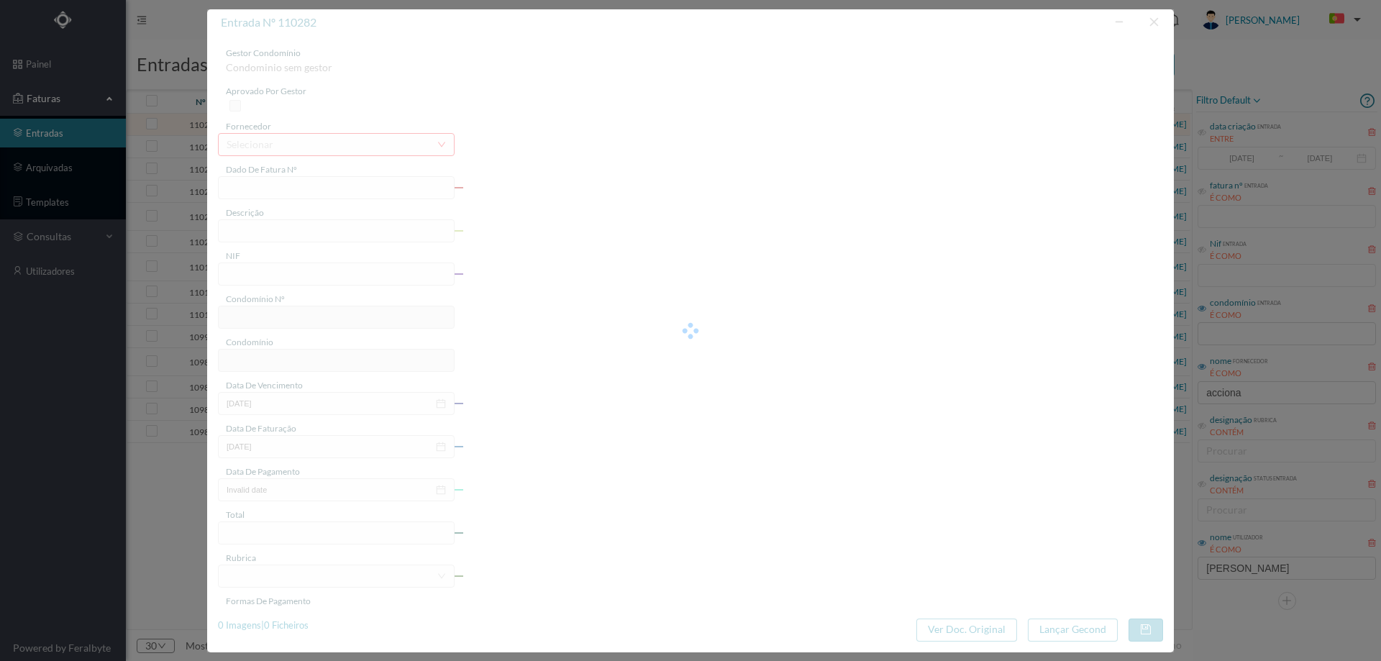
type input "[DATE]"
type input "28.72"
type input "818"
type input "ED. [STREET_ADDRESS][PERSON_NAME]"
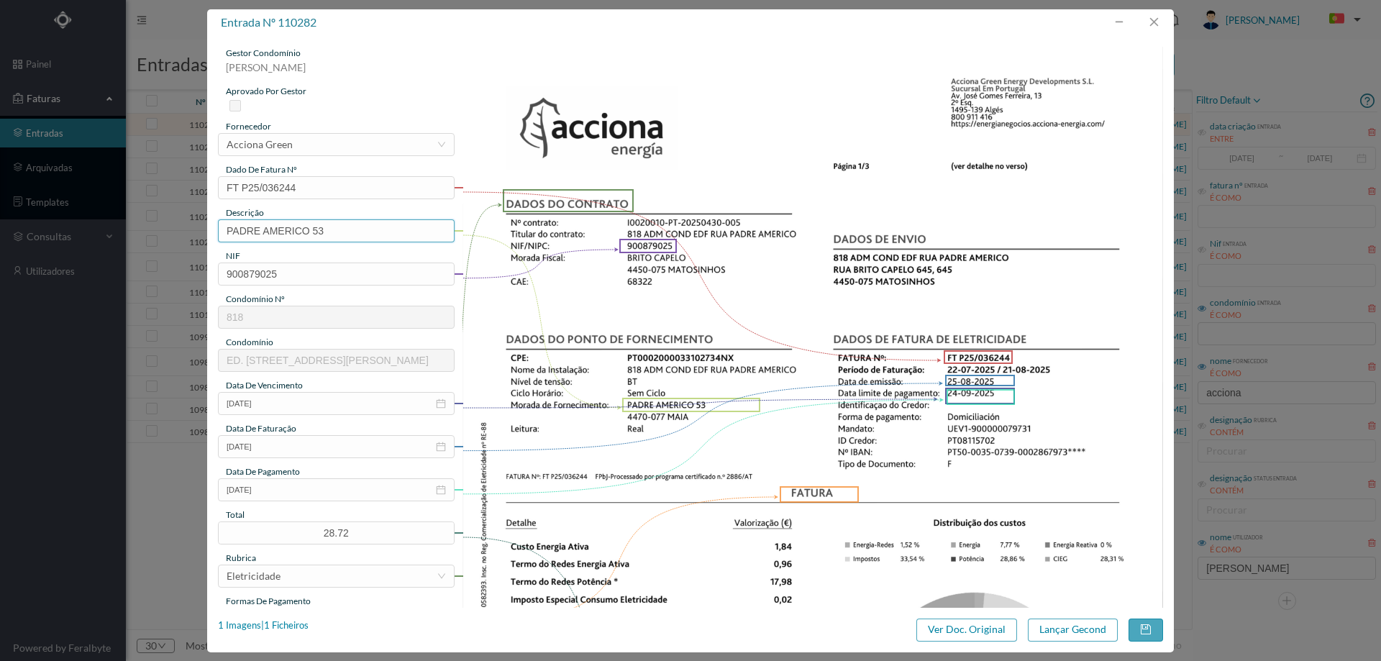
click at [354, 234] on input "PADRE AMERICO 53" at bounding box center [336, 230] width 237 height 23
paste input "([DATE] A [DATE])"
type input "PADRE AMERICO 53 (22.07.2025 A 21.08.2025)"
click at [1090, 638] on button "Lançar Gecond" at bounding box center [1073, 629] width 90 height 23
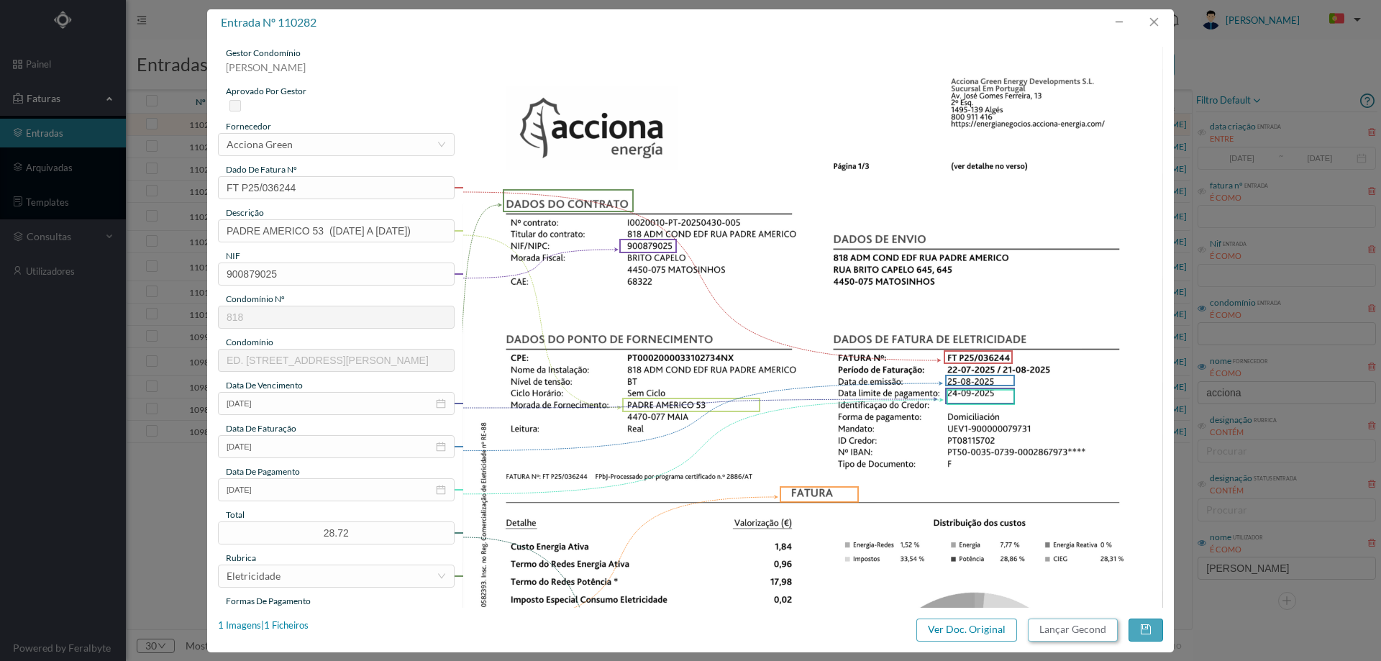
scroll to position [0, 0]
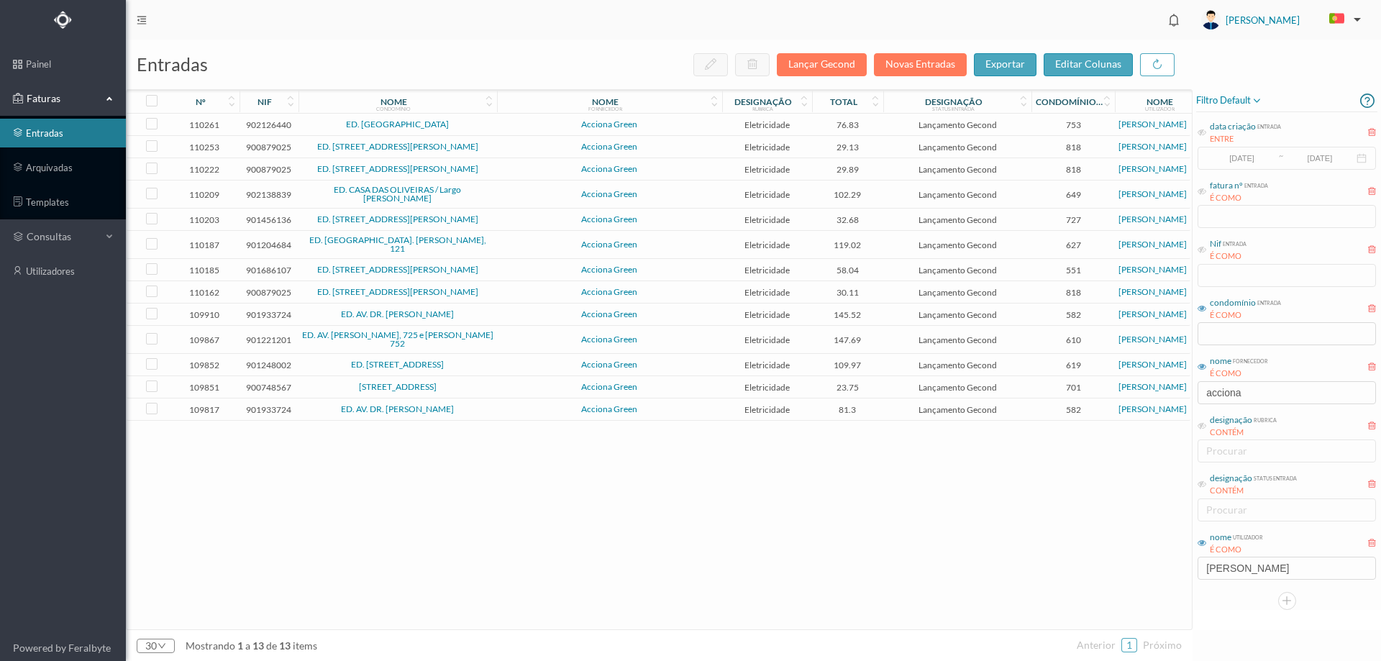
click at [484, 125] on span "ED. FABRIL NORTE" at bounding box center [397, 124] width 191 height 9
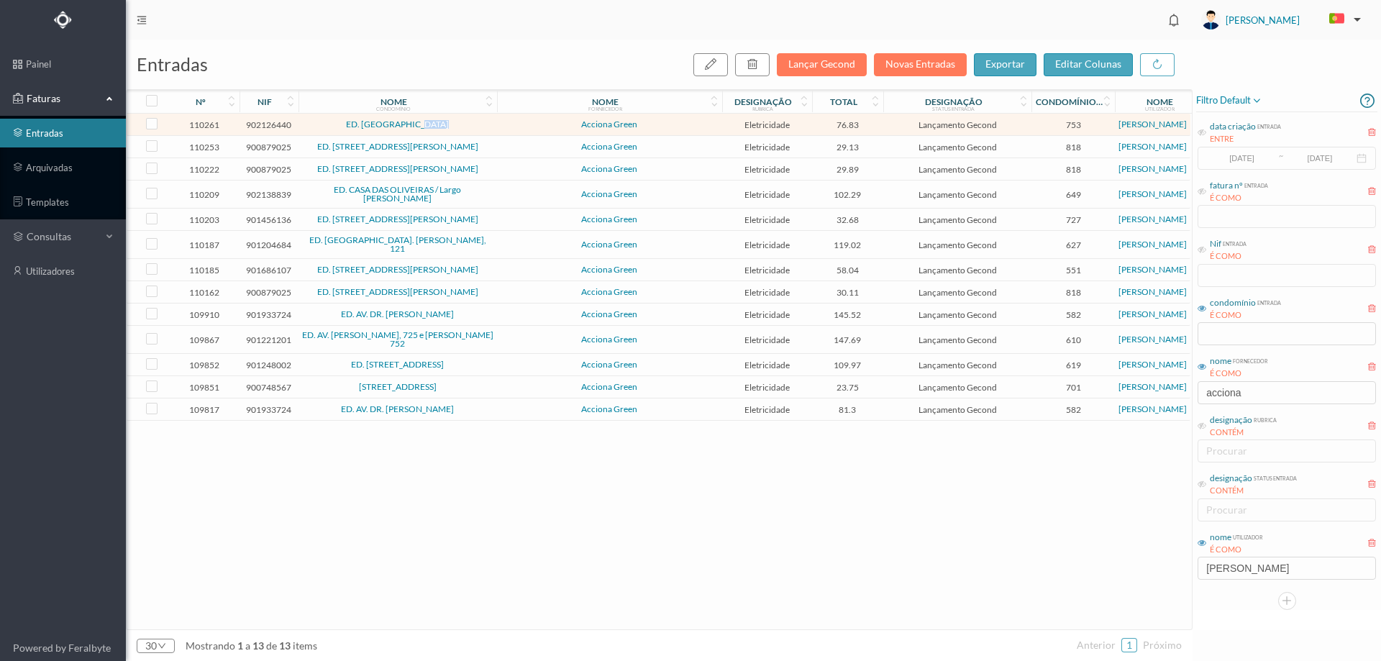
click at [484, 125] on span "ED. FABRIL NORTE" at bounding box center [397, 124] width 191 height 9
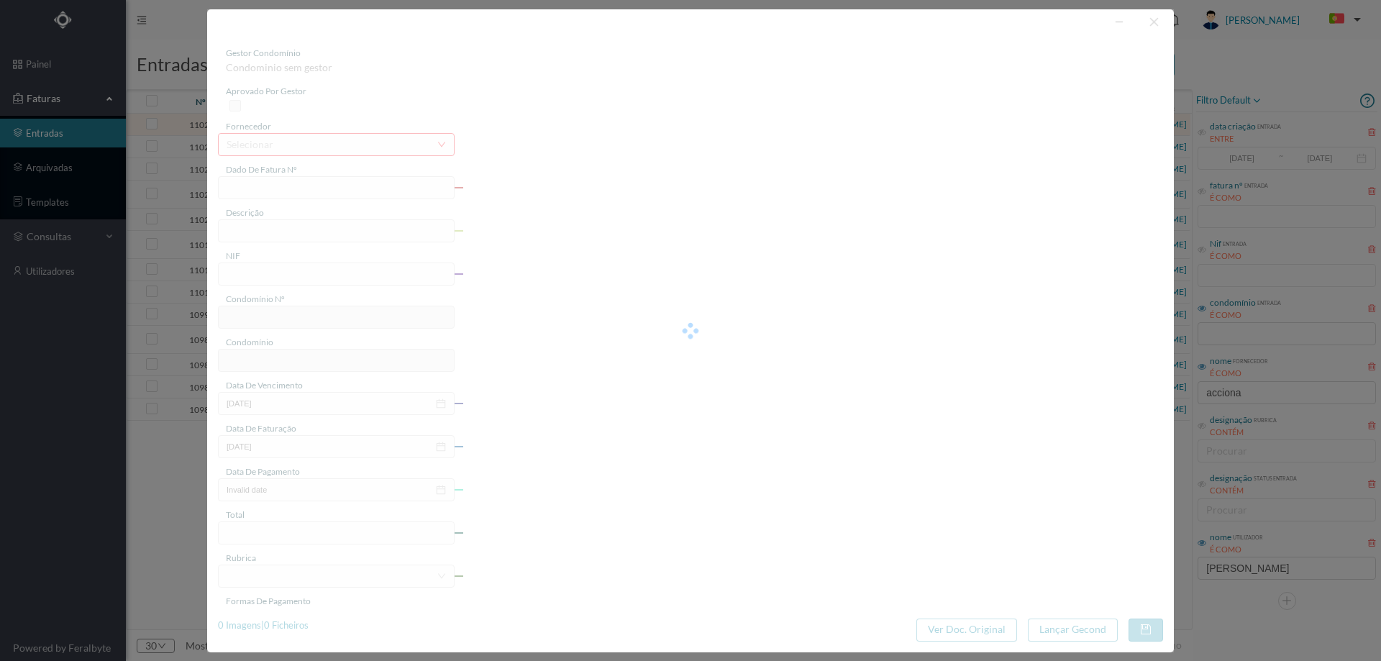
type input "FT P25/036050"
type input "JOAQUIM PINTO 8 COMUNS"
type input "902126440"
type input "[DATE]"
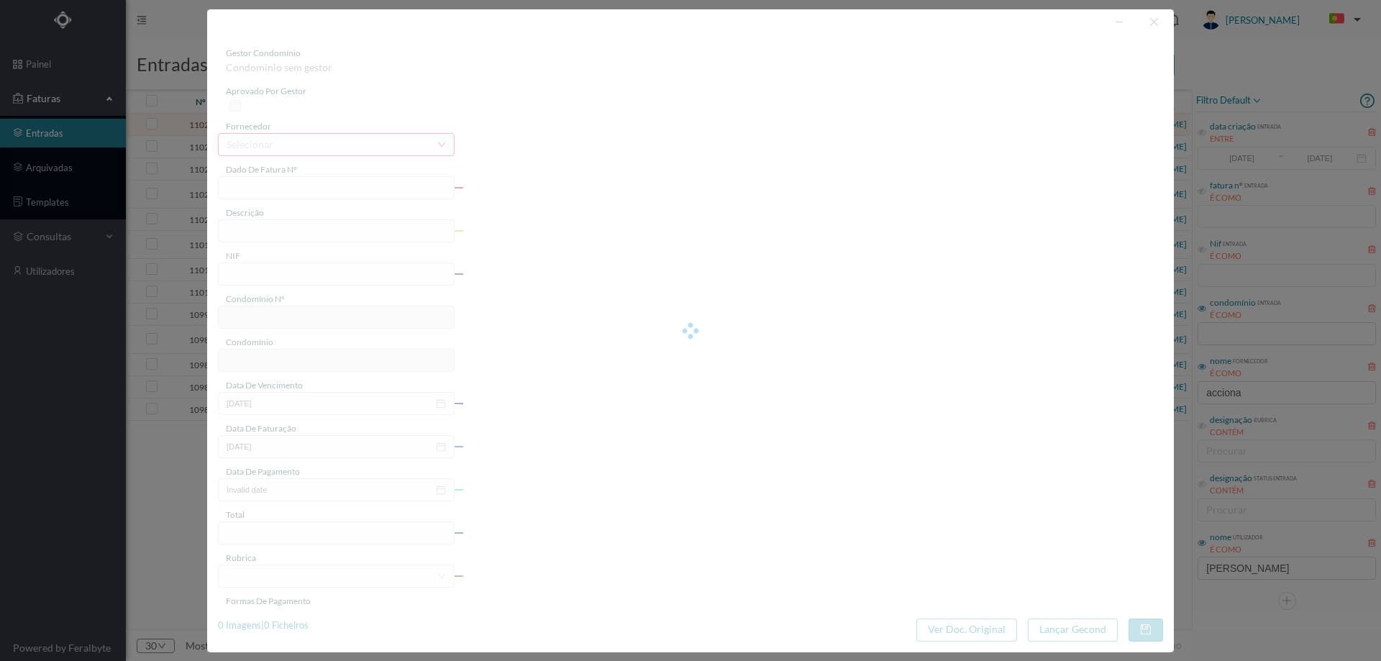
type input "[DATE]"
type input "76.83"
type input "753"
type input "ED. FABRIL NORTE"
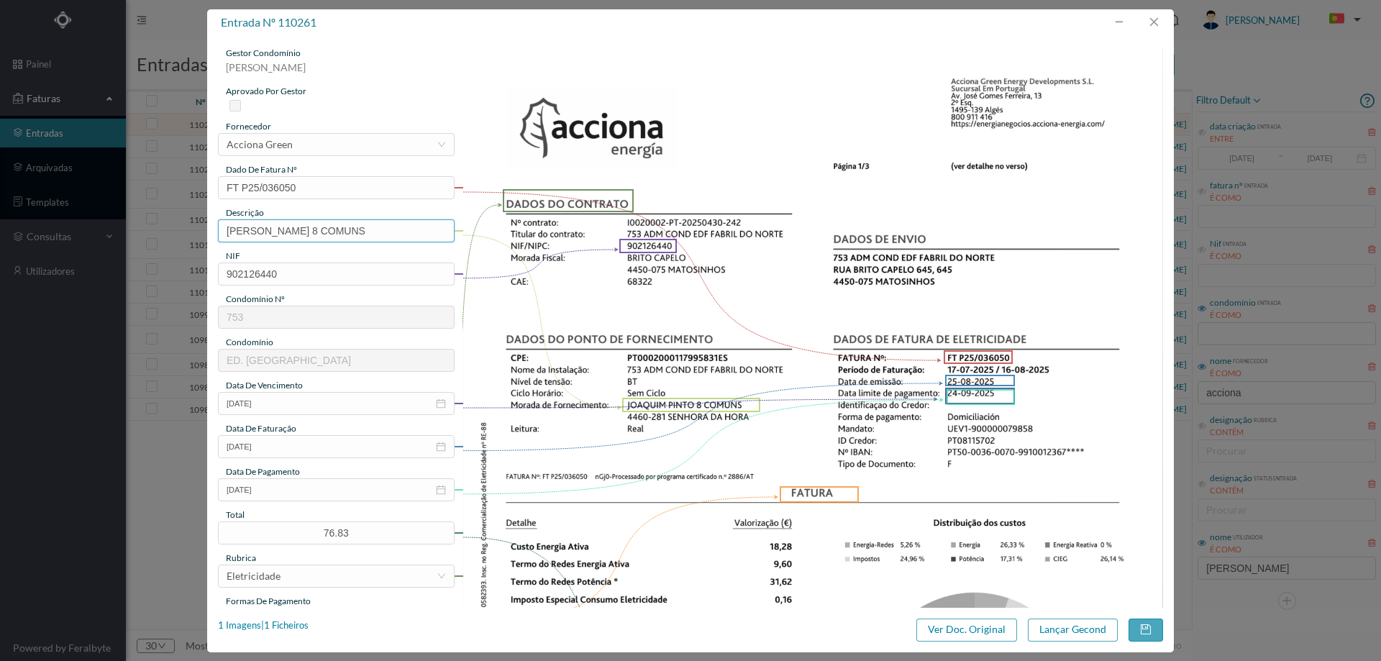
click at [378, 229] on input "JOAQUIM PINTO 8 COMUNS" at bounding box center [336, 230] width 237 height 23
paste input "([DATE] A [DATE])"
click at [339, 231] on input "JOAQUIM PINTO 8 COMUNS (22.07.2025 A 21.08.2025)" at bounding box center [336, 230] width 237 height 23
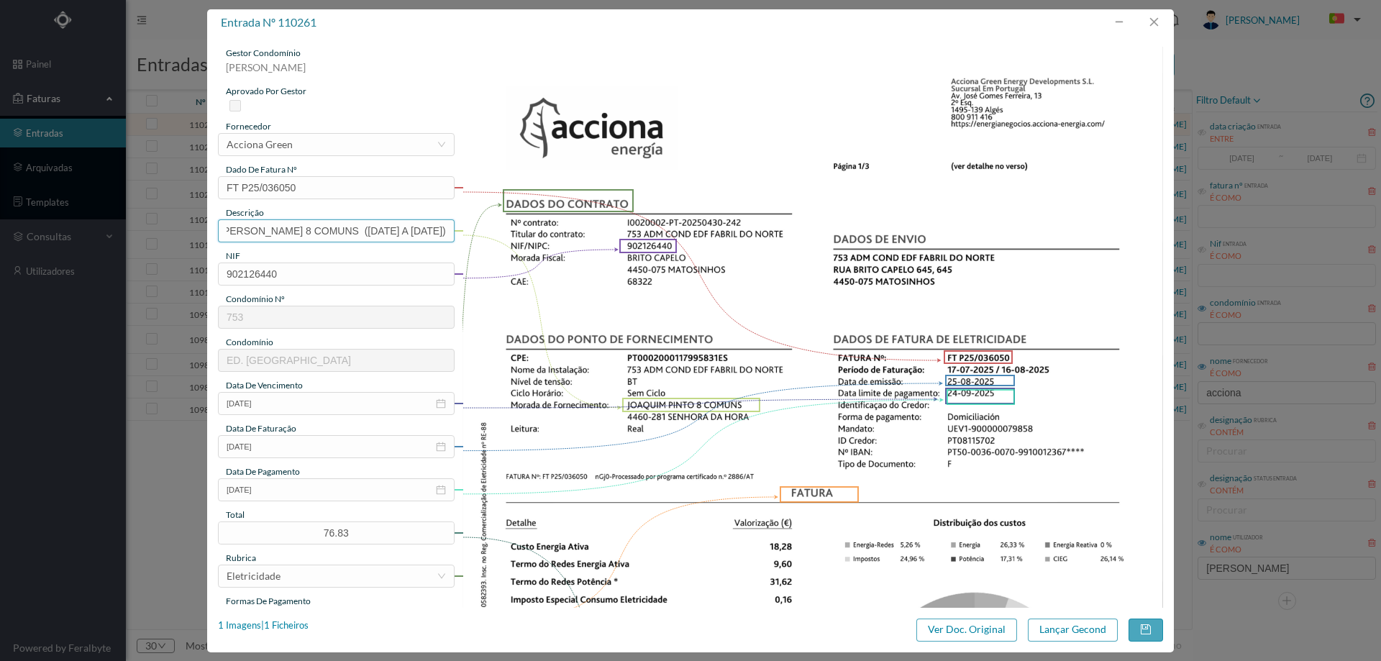
click at [401, 231] on input "JOAQUIM PINTO 8 COMUNS (17.07.2025 A 21.08.2025)" at bounding box center [336, 230] width 237 height 23
type input "JOAQUIM PINTO 8 COMUNS (17.07.2025 A 16.08.2025)"
click at [1049, 631] on button "Lançar Gecond" at bounding box center [1073, 629] width 90 height 23
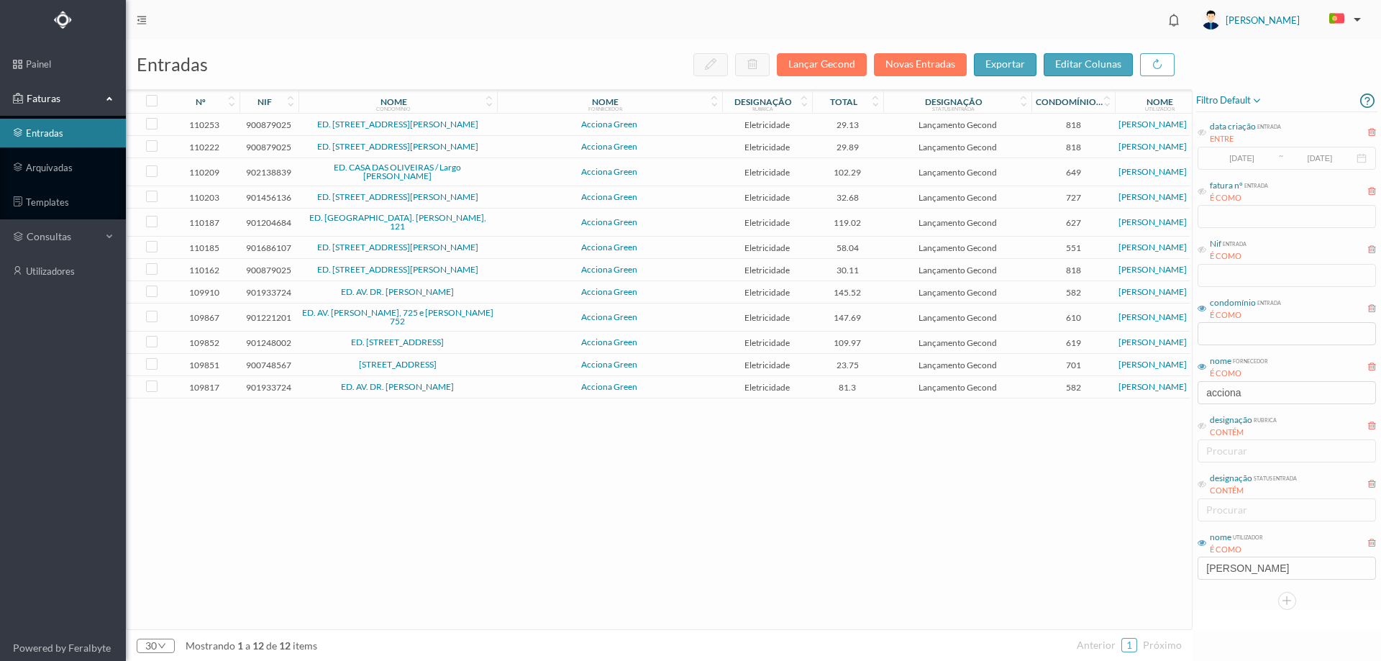
click at [480, 122] on span "ED. RUA PADRE AMÉRICO, 7 A 75" at bounding box center [397, 124] width 191 height 9
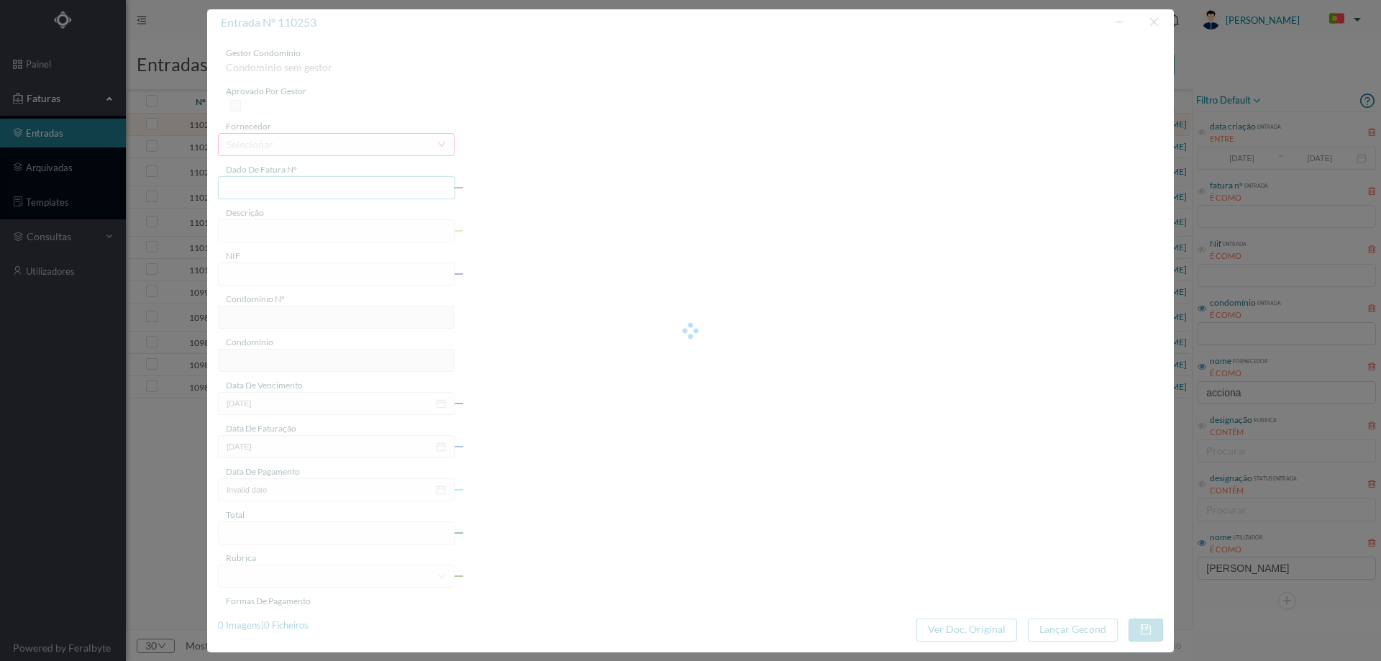
type input "FT P25/035448"
type input "PADRE AMERICO 39"
type input "900879025"
type input "[DATE]"
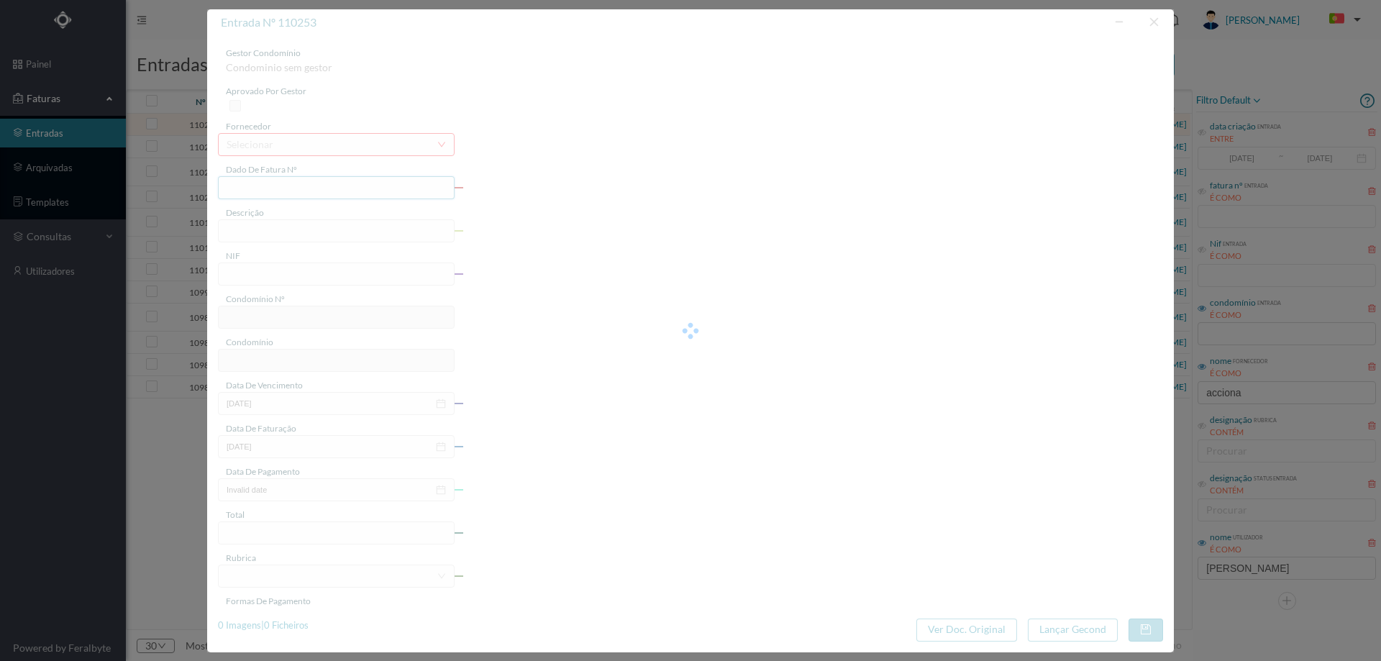
type input "[DATE]"
type input "29.13"
type input "818"
type input "ED. RUA PADRE AMÉRICO, 7 A 75"
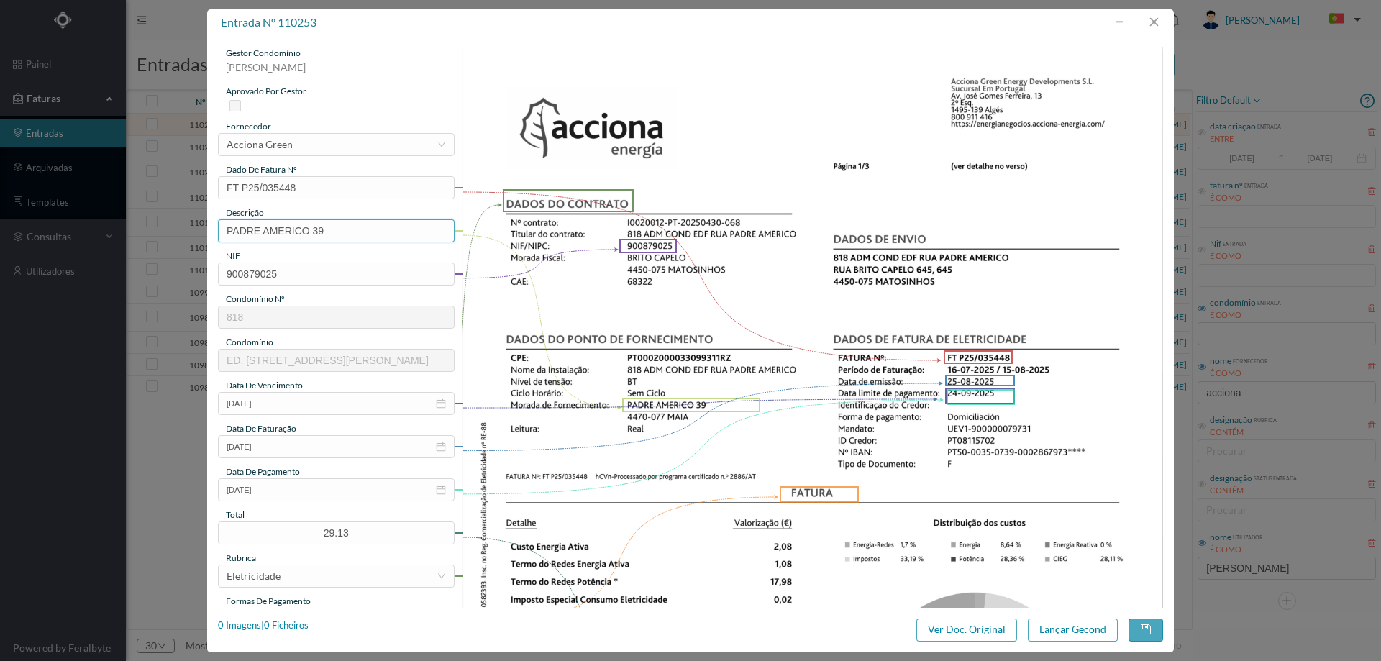
click at [342, 224] on input "PADRE AMERICO 39" at bounding box center [336, 230] width 237 height 23
paste input "([DATE] A [DATE])"
drag, startPoint x: 339, startPoint y: 232, endPoint x: 332, endPoint y: 232, distance: 7.9
click at [332, 232] on input "PADRE AMERICO 39 (22.07.2025 A 21.08.2025)" at bounding box center [336, 230] width 237 height 23
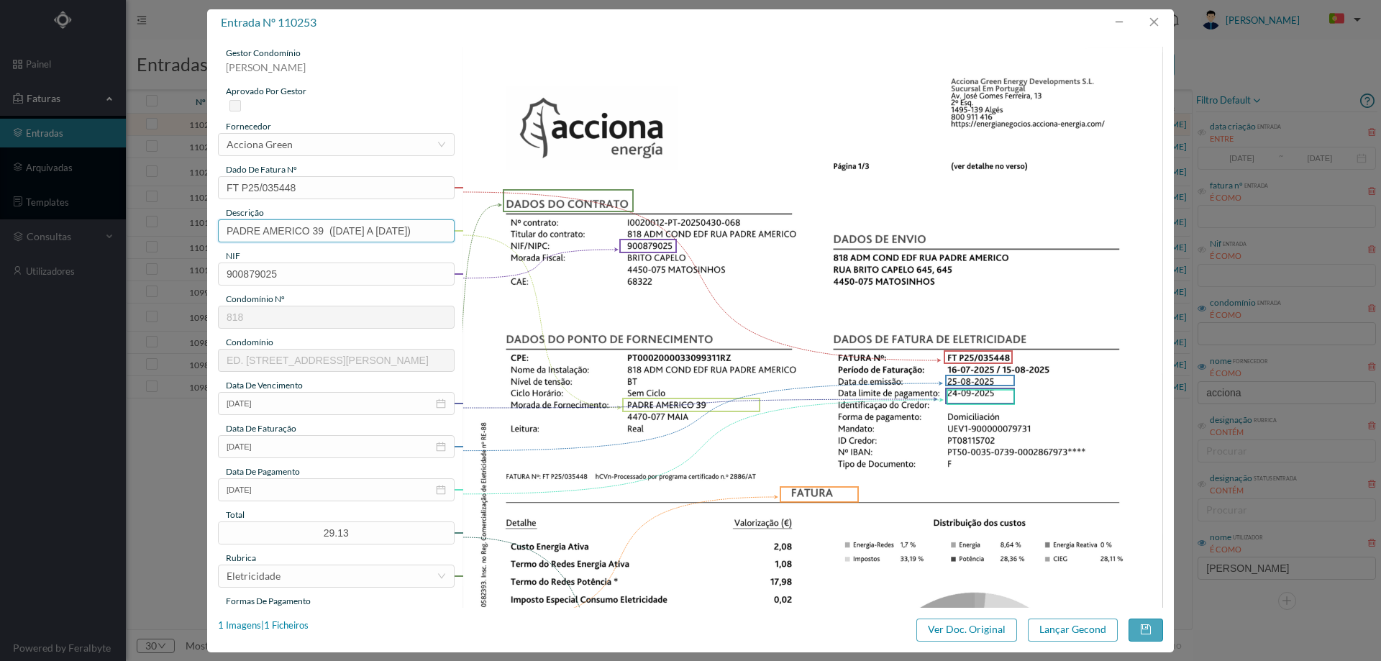
scroll to position [0, 0]
drag, startPoint x: 395, startPoint y: 232, endPoint x: 403, endPoint y: 232, distance: 8.7
click at [403, 232] on input "PADRE AMERICO 39 (16.07.2025 A 21.08.2025)" at bounding box center [336, 230] width 237 height 23
type input "PADRE AMERICO 39 (16.07.2025 A 15.08.2025)"
click at [1089, 630] on button "Lançar Gecond" at bounding box center [1073, 629] width 90 height 23
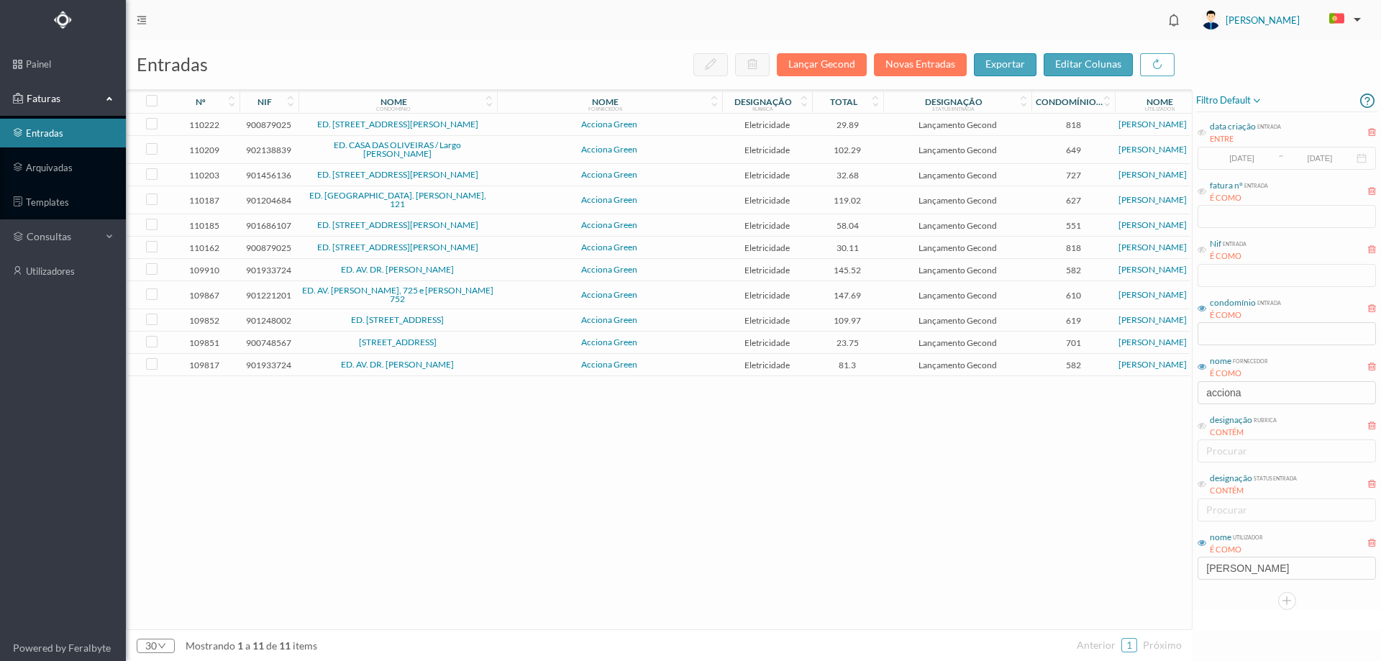
click at [670, 127] on span "Acciona Green" at bounding box center [610, 124] width 218 height 9
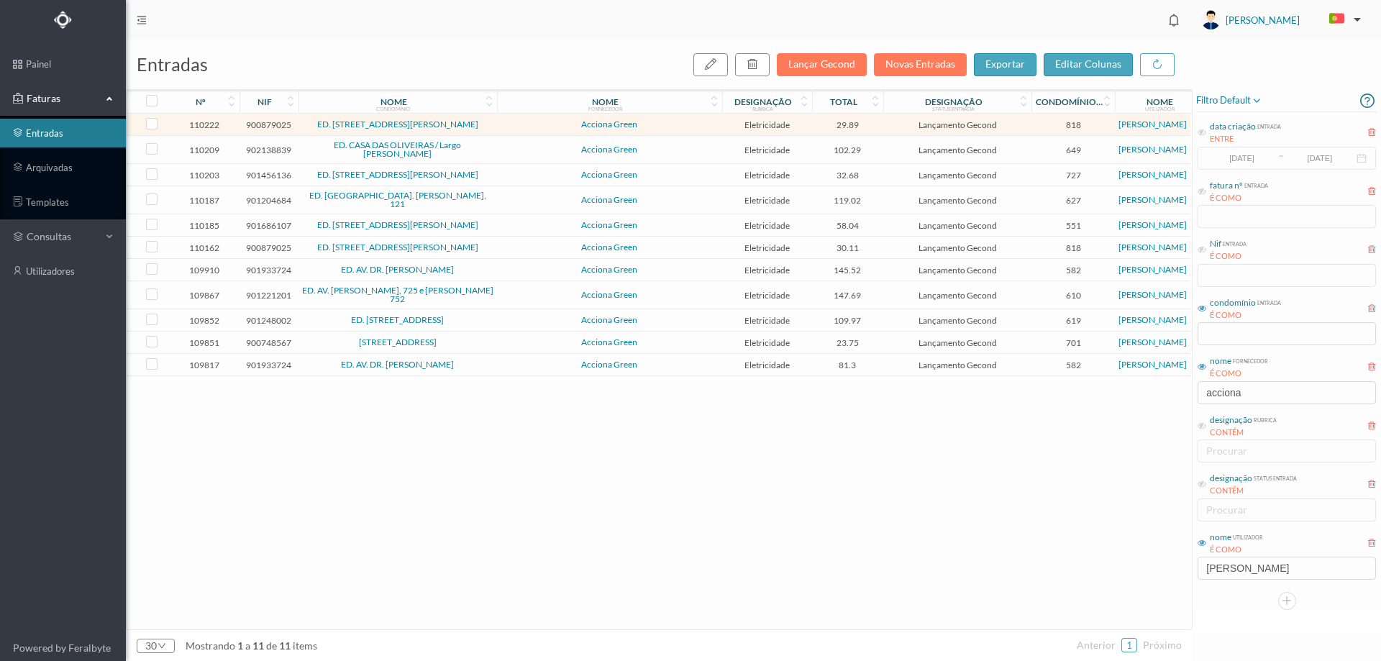
click at [670, 127] on span "Acciona Green" at bounding box center [610, 124] width 218 height 9
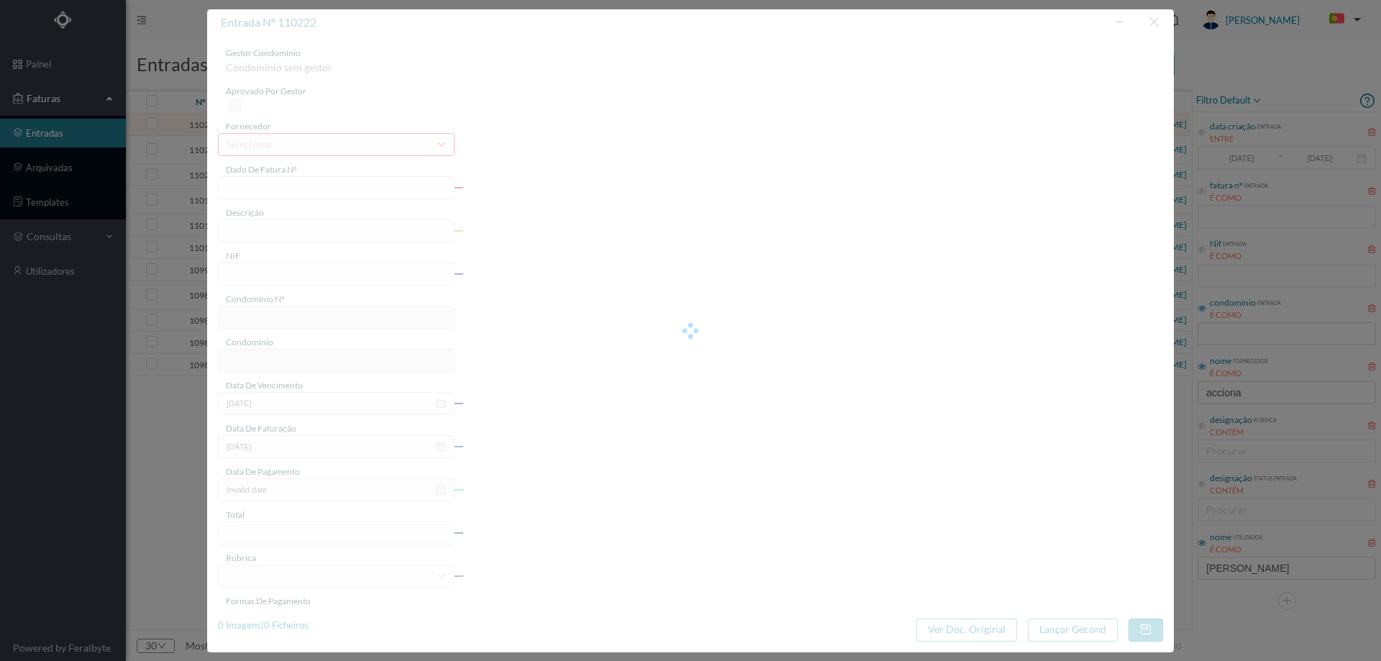
type input "FT P25/036312"
type input "PADRE AMERICO 25"
type input "900879025"
type input "[DATE]"
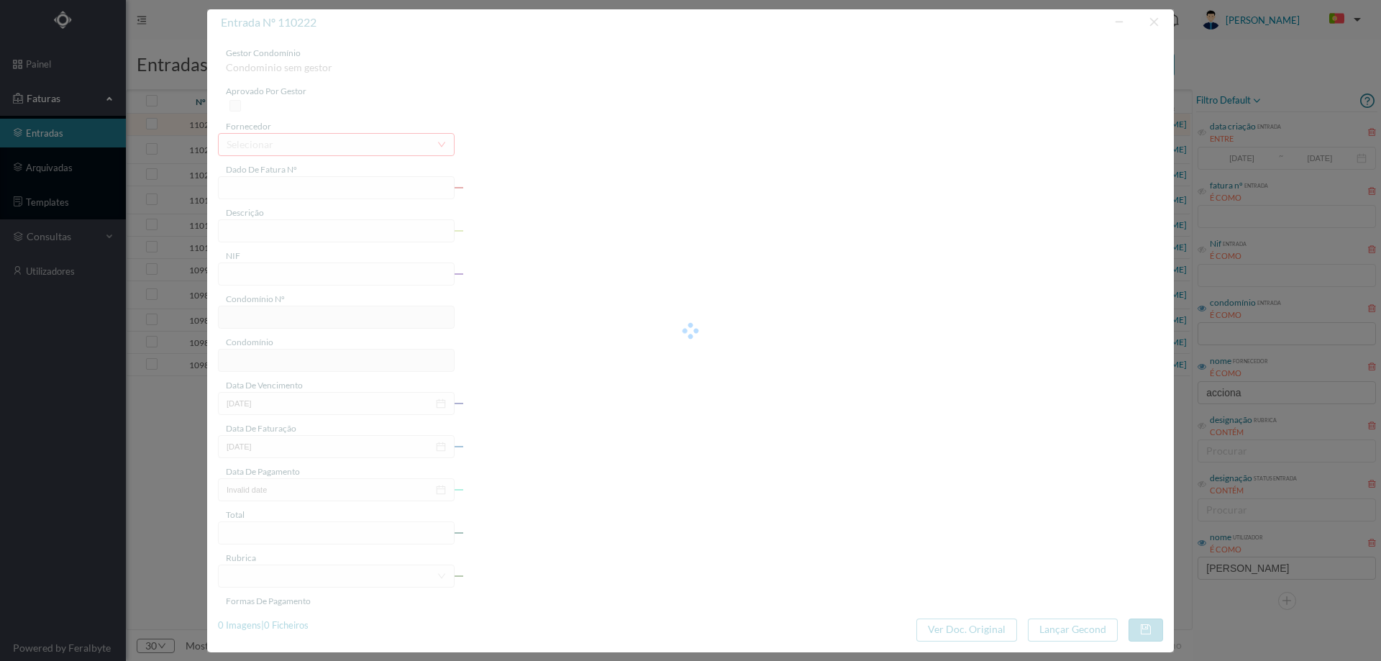
type input "[DATE]"
type input "29.89"
type input "818"
type input "ED. RUA PADRE AMÉRICO, 7 A 75"
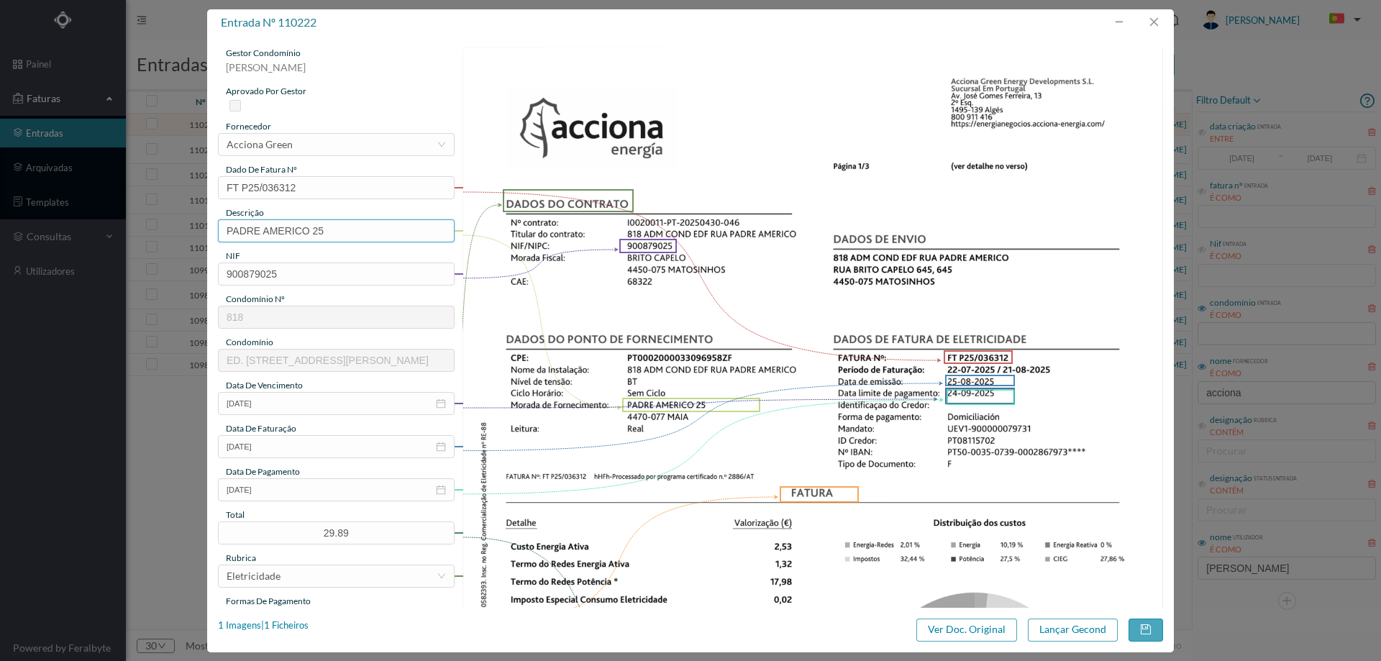
click at [375, 232] on input "PADRE AMERICO 25" at bounding box center [336, 230] width 237 height 23
paste input "([DATE] A [DATE])"
type input "PADRE AMERICO 25 (22.07.2025 A 21.08.2025)"
click at [1067, 627] on button "Lançar Gecond" at bounding box center [1073, 629] width 90 height 23
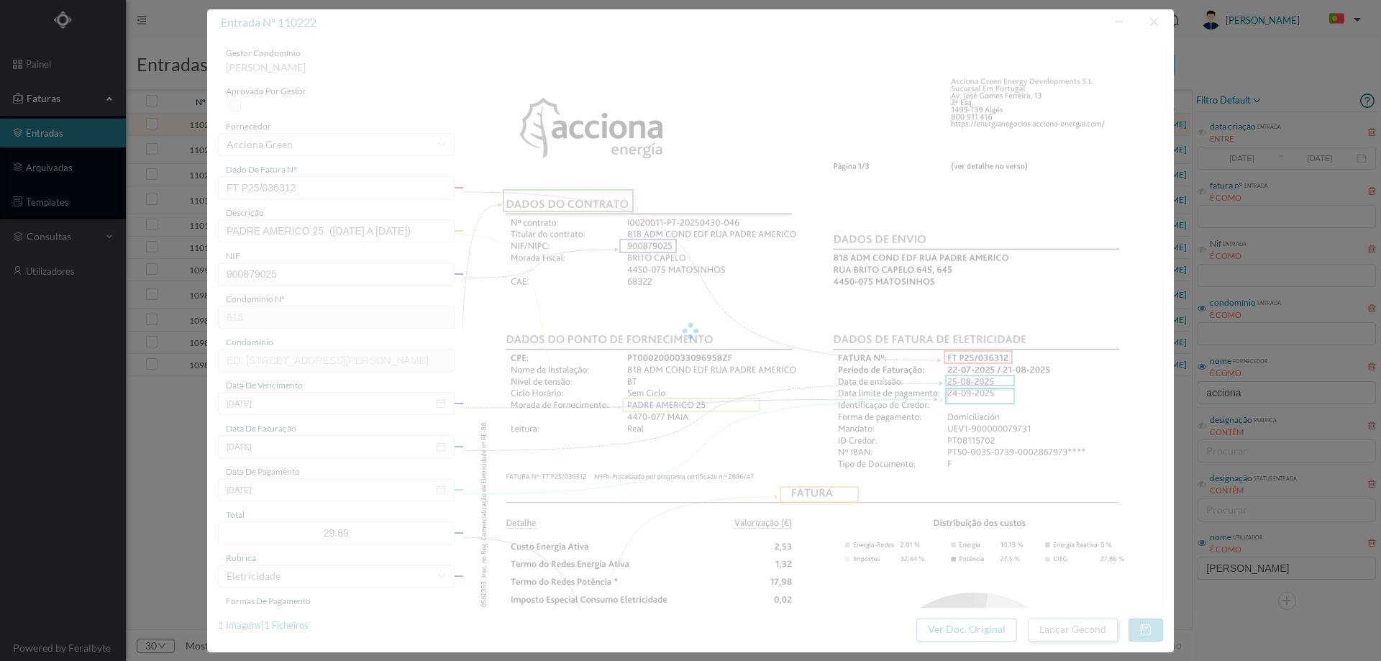
scroll to position [0, 0]
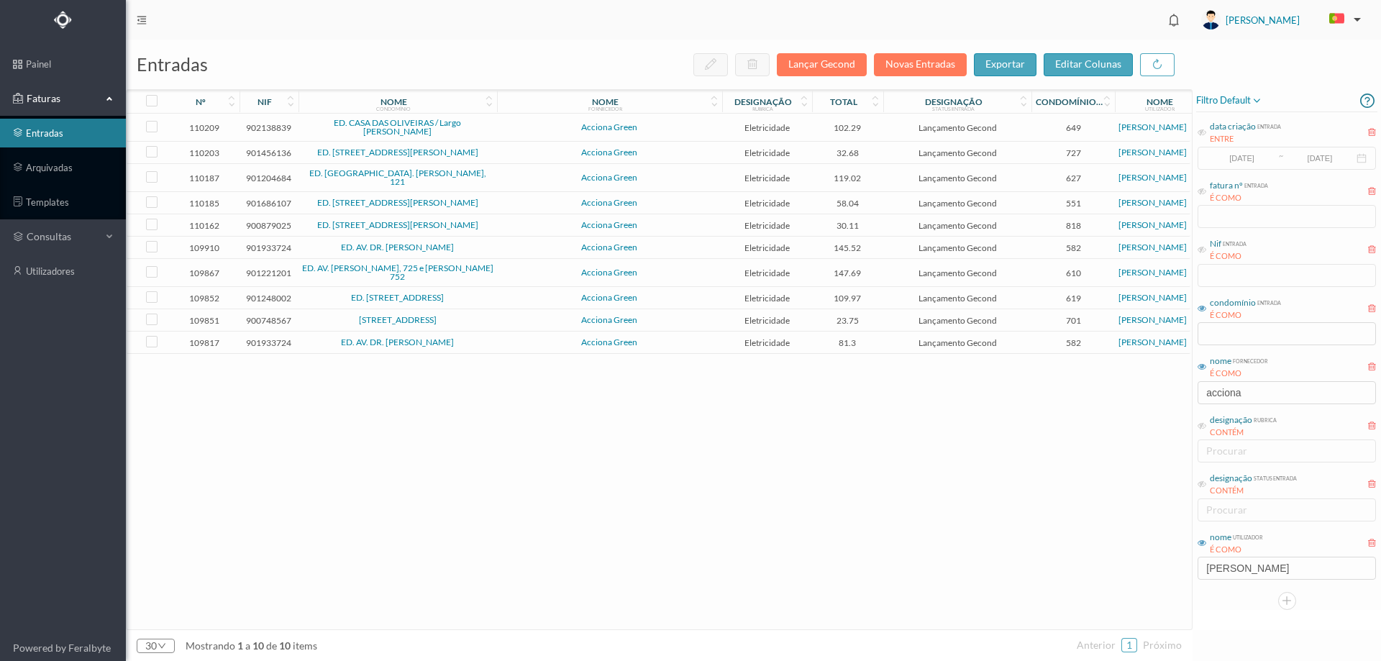
click at [686, 127] on span "Acciona Green" at bounding box center [610, 127] width 218 height 9
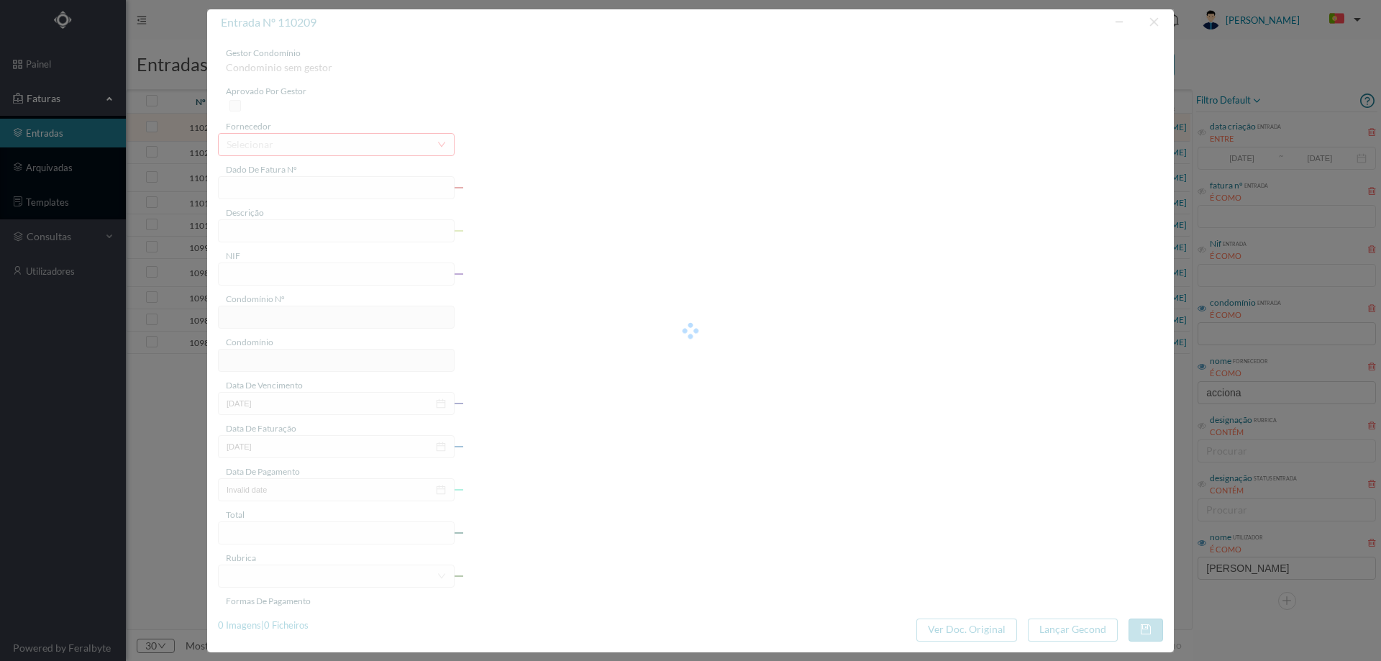
type input "FT P25/036104"
type input "ALBERTO PIMENTEL 3"
type input "902138839"
type input "[DATE]"
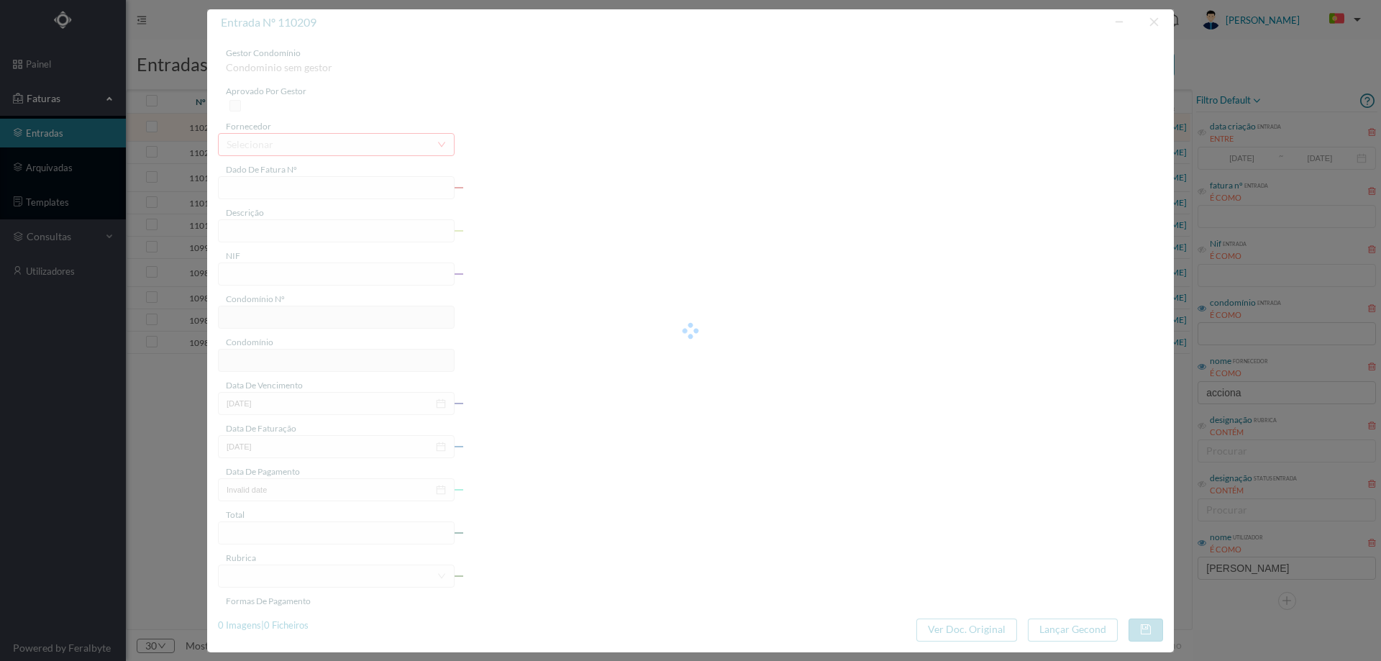
type input "[DATE]"
type input "102.29"
type input "649"
type input "ED. CASA DAS OLIVEIRAS / Largo Alberto Pimentel"
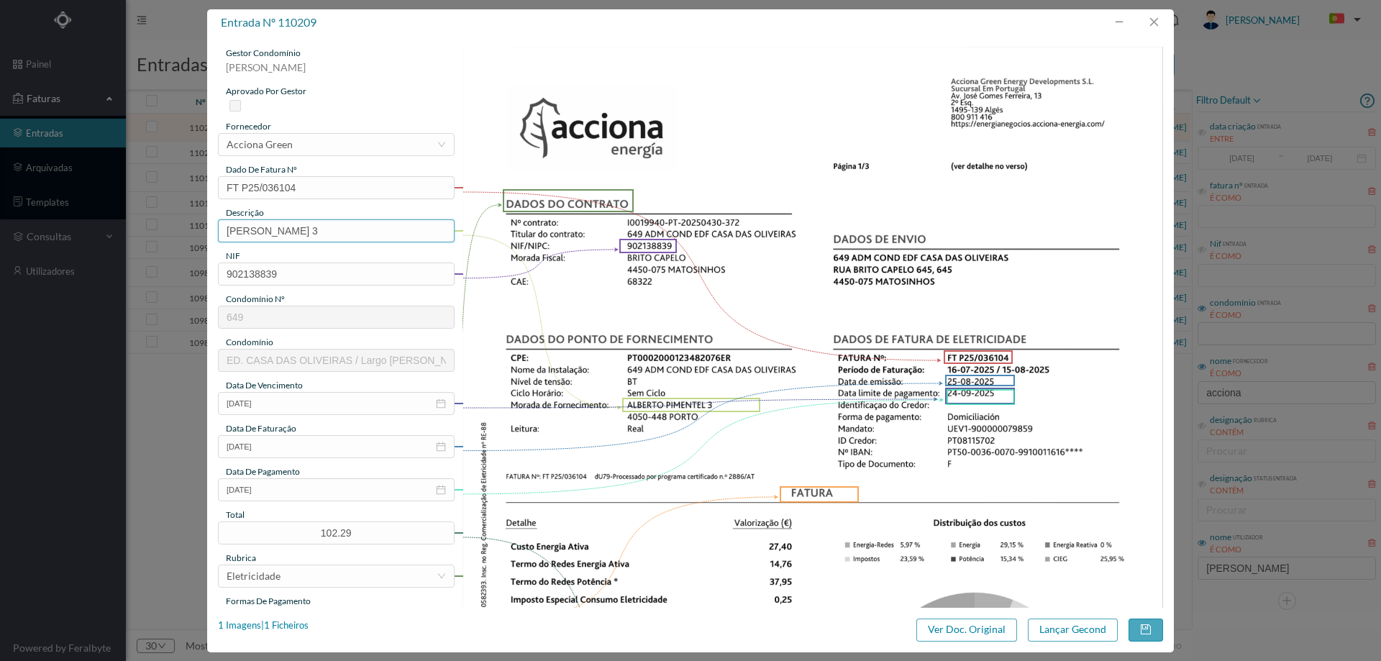
click at [376, 235] on input "ALBERTO PIMENTEL 3" at bounding box center [336, 230] width 237 height 23
paste input "([DATE] A [DATE])"
click at [339, 234] on input "ALBERTO PIMENTEL 3 (22.07.2025 A 21.08.2025)" at bounding box center [336, 230] width 237 height 23
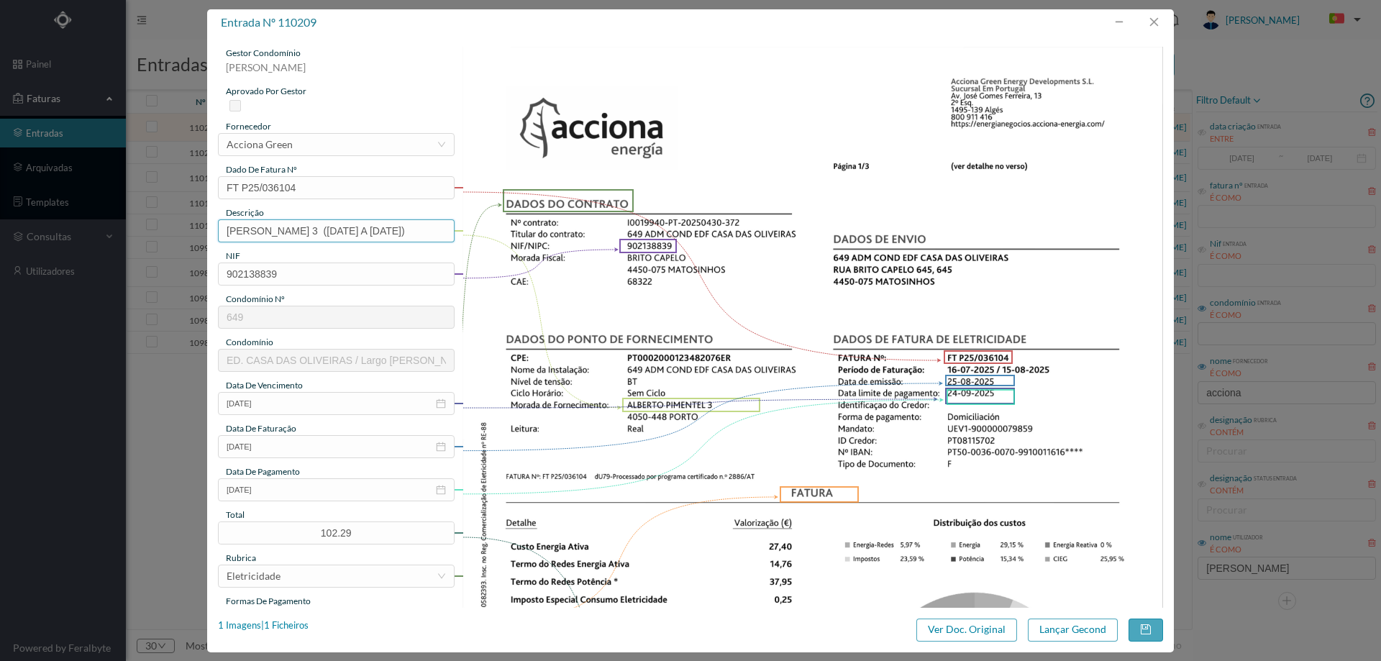
drag, startPoint x: 405, startPoint y: 231, endPoint x: 412, endPoint y: 230, distance: 7.2
click at [412, 230] on input "ALBERTO PIMENTEL 3 (16.07.2025 A 21.08.2025)" at bounding box center [336, 230] width 237 height 23
type input "ALBERTO PIMENTEL 3 (16.07.2025 A 15.08.2025)"
click at [1084, 631] on button "Lançar Gecond" at bounding box center [1073, 629] width 90 height 23
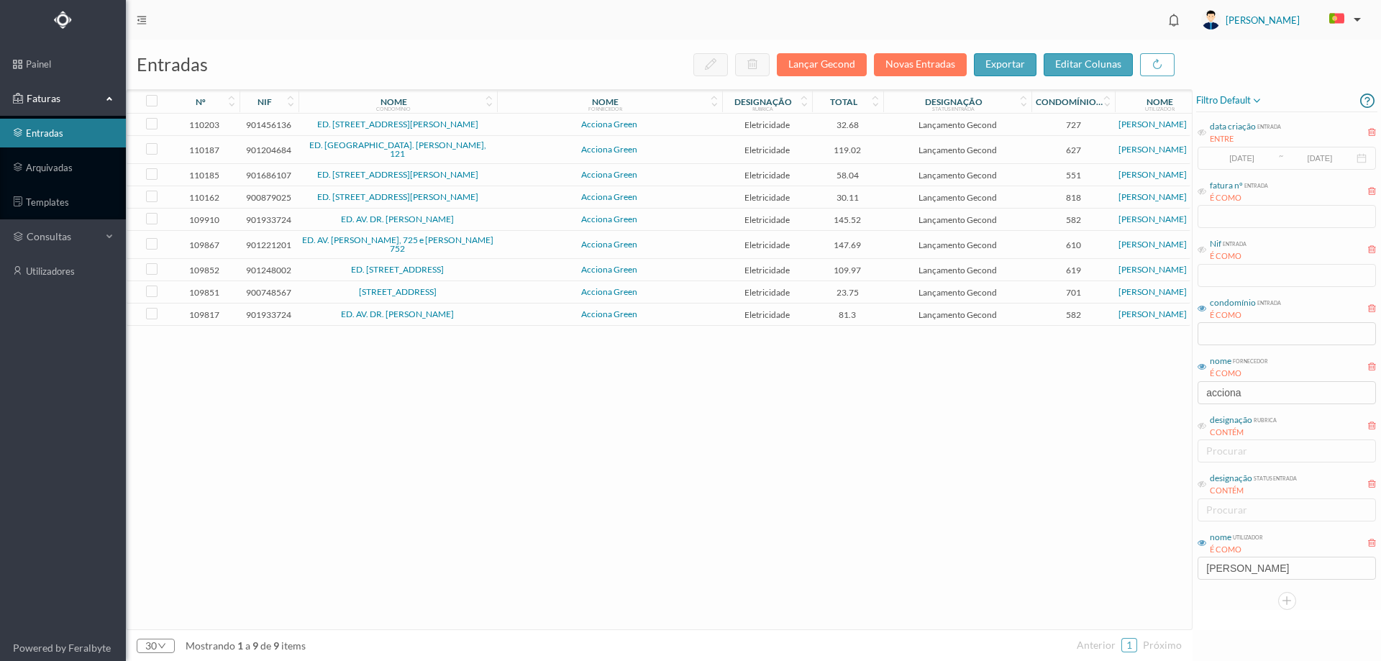
click at [513, 129] on td "Acciona Green" at bounding box center [609, 125] width 225 height 22
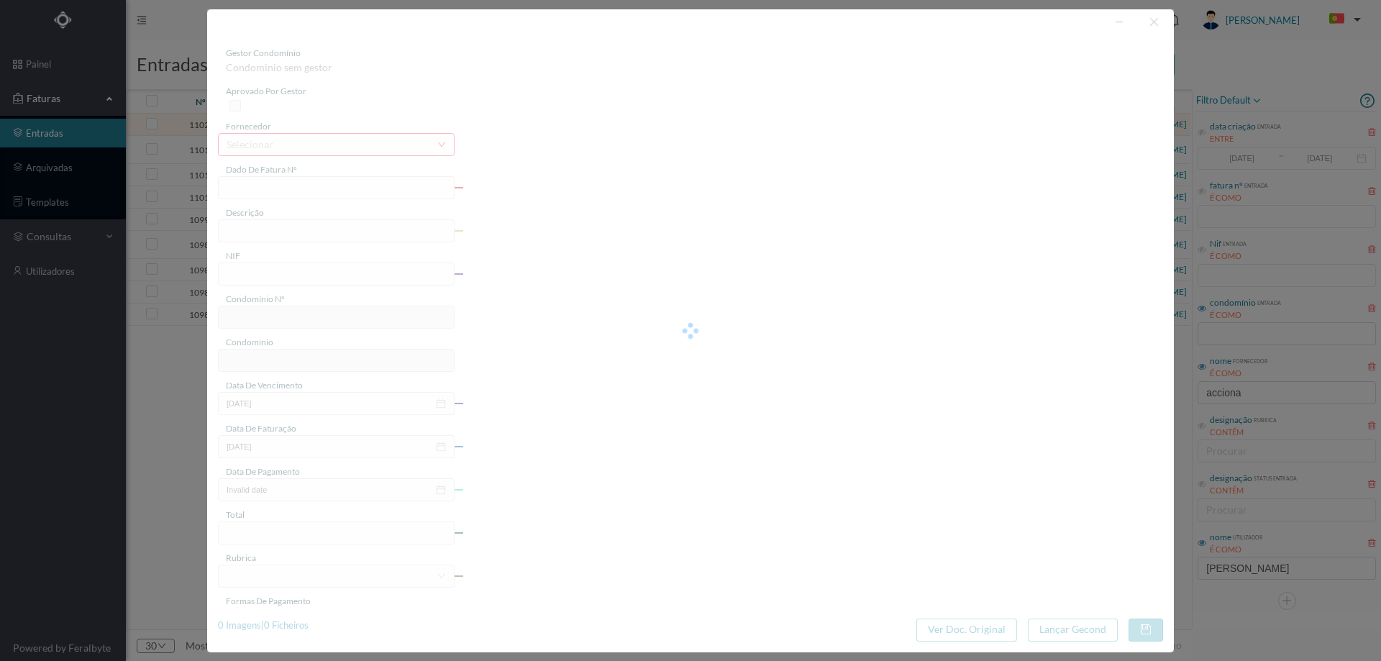
type input "FT P25/036405"
type input "BEATO INACIO DE AZEVEDO 289"
type input "901456136"
type input "[DATE]"
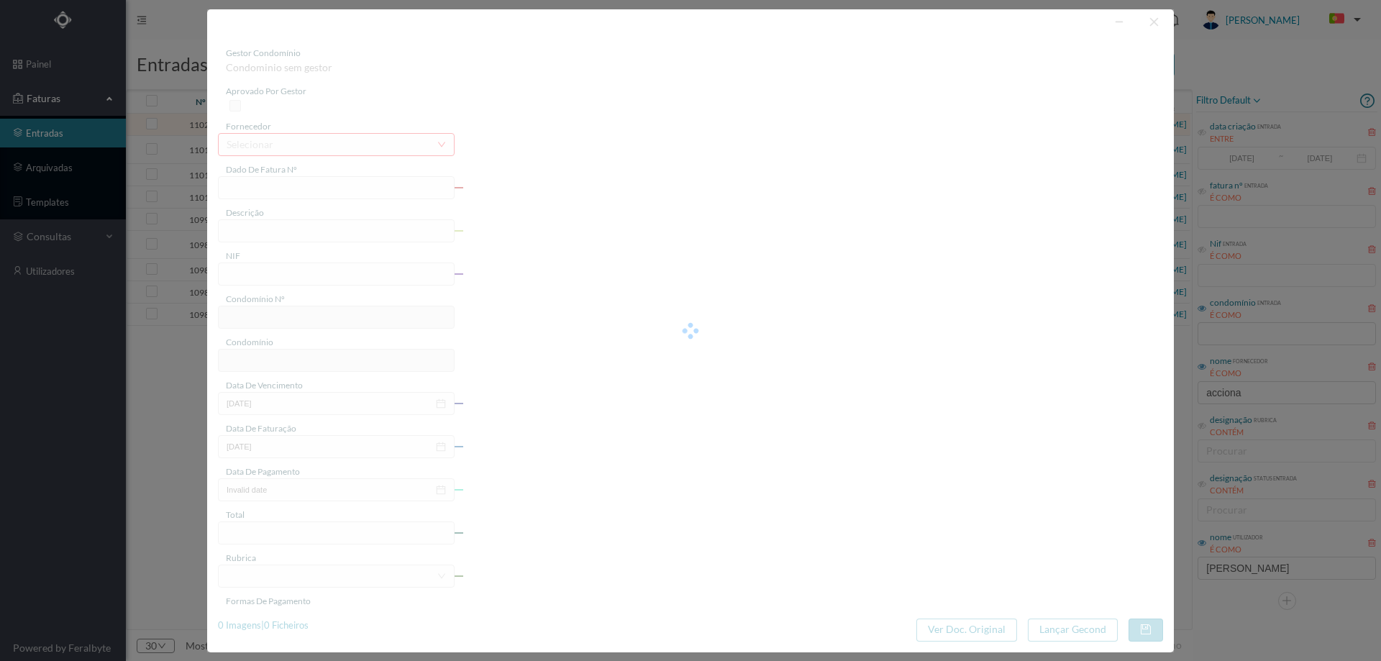
type input "[DATE]"
type input "32.68"
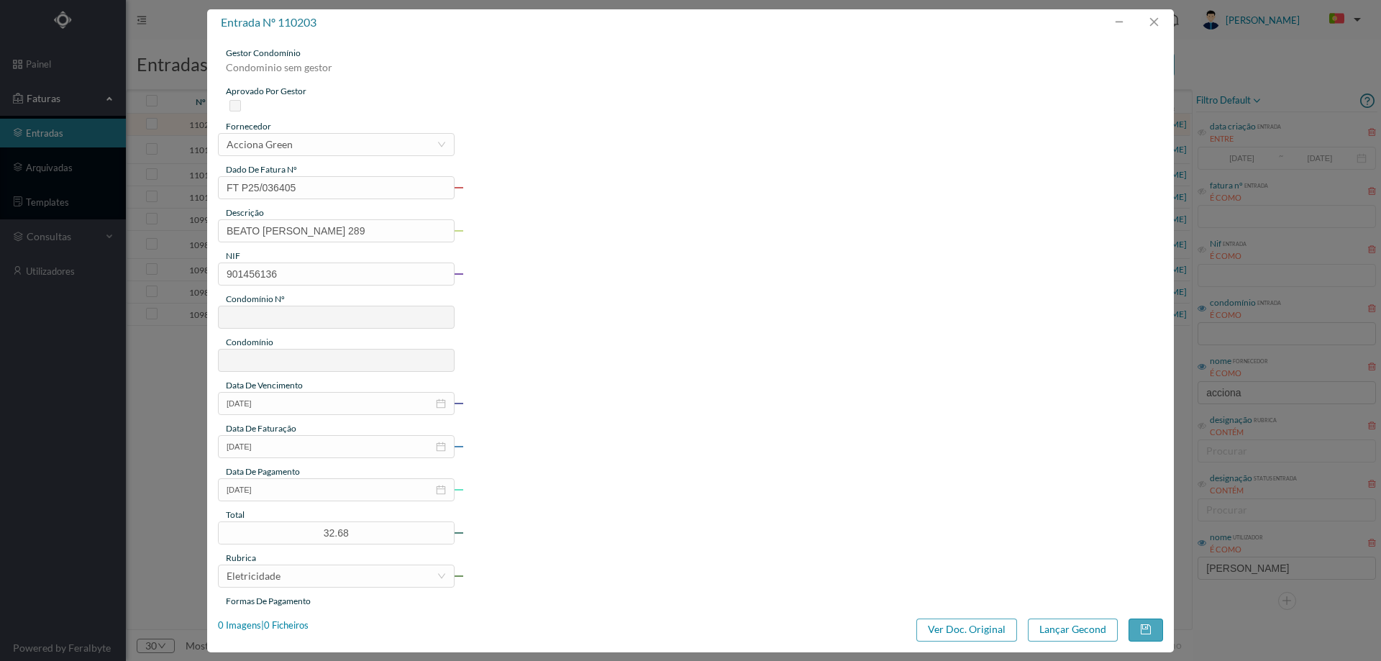
type input "727"
type input "ED. RUA BEATO INÁCIO AZEVEDO, 287 E 289"
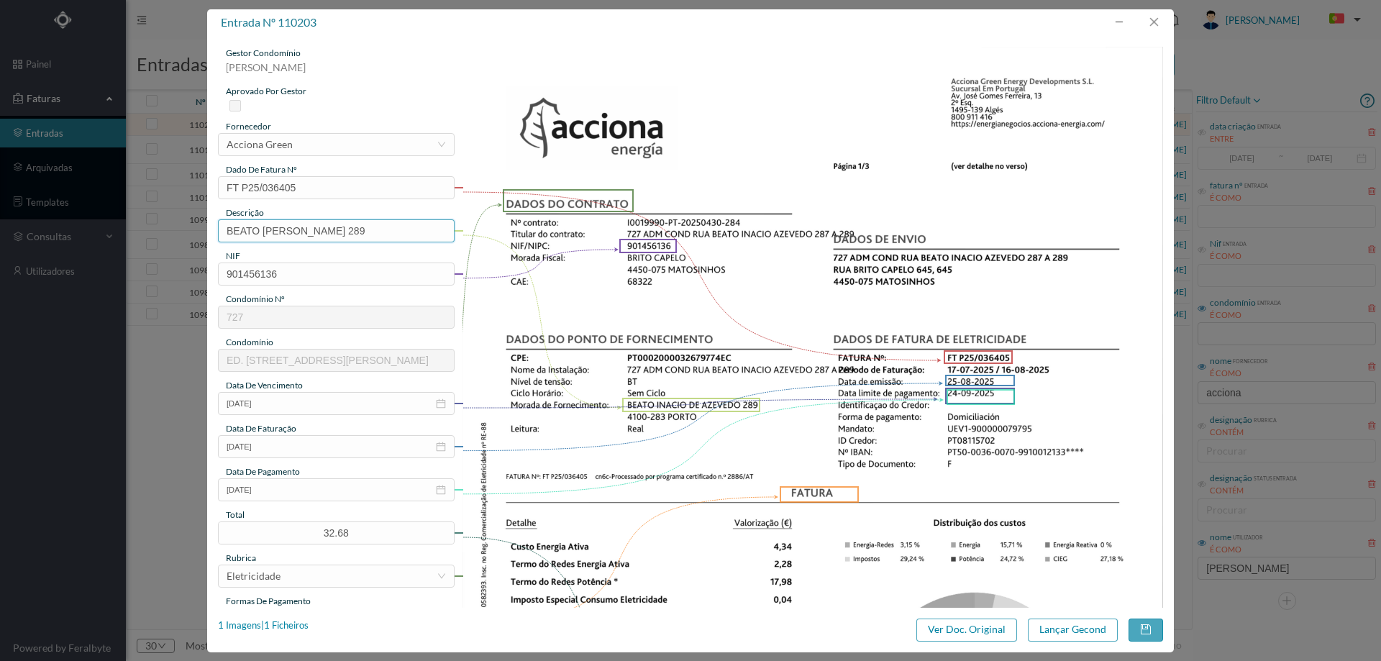
click at [409, 231] on input "BEATO INACIO DE AZEVEDO 289" at bounding box center [336, 230] width 237 height 23
paste input "([DATE] A [DATE])"
type input "BEATO INACIO DE AZEVEDO 289 (22.07.2025 A 21.08.2025)"
click at [341, 234] on input "BEATO [PERSON_NAME] 289 ([DATE] A [DATE])" at bounding box center [336, 230] width 237 height 23
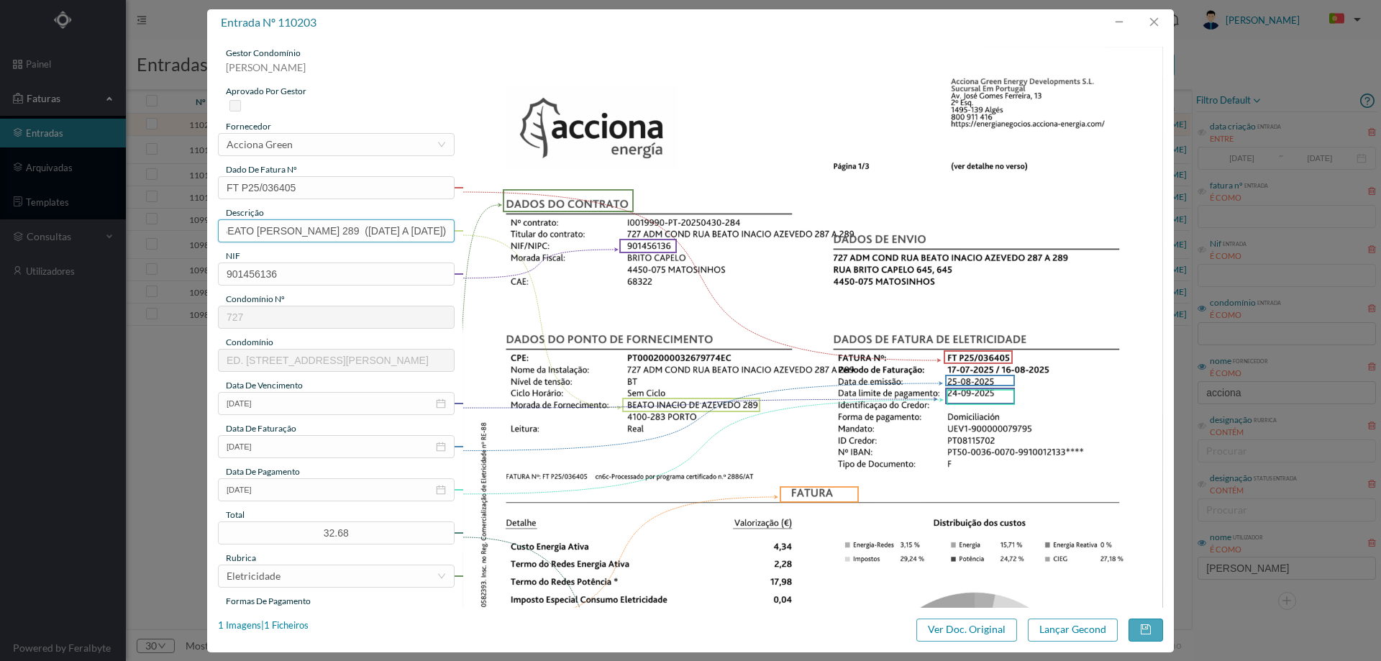
scroll to position [0, 58]
drag, startPoint x: 397, startPoint y: 231, endPoint x: 406, endPoint y: 230, distance: 9.4
click at [406, 230] on input "BEATO [PERSON_NAME] 289 ([DATE] A [DATE])" at bounding box center [336, 230] width 237 height 23
type input "BEATO [PERSON_NAME] 289 ([DATE] A [DATE])"
click at [1079, 631] on button "Lançar Gecond" at bounding box center [1073, 629] width 90 height 23
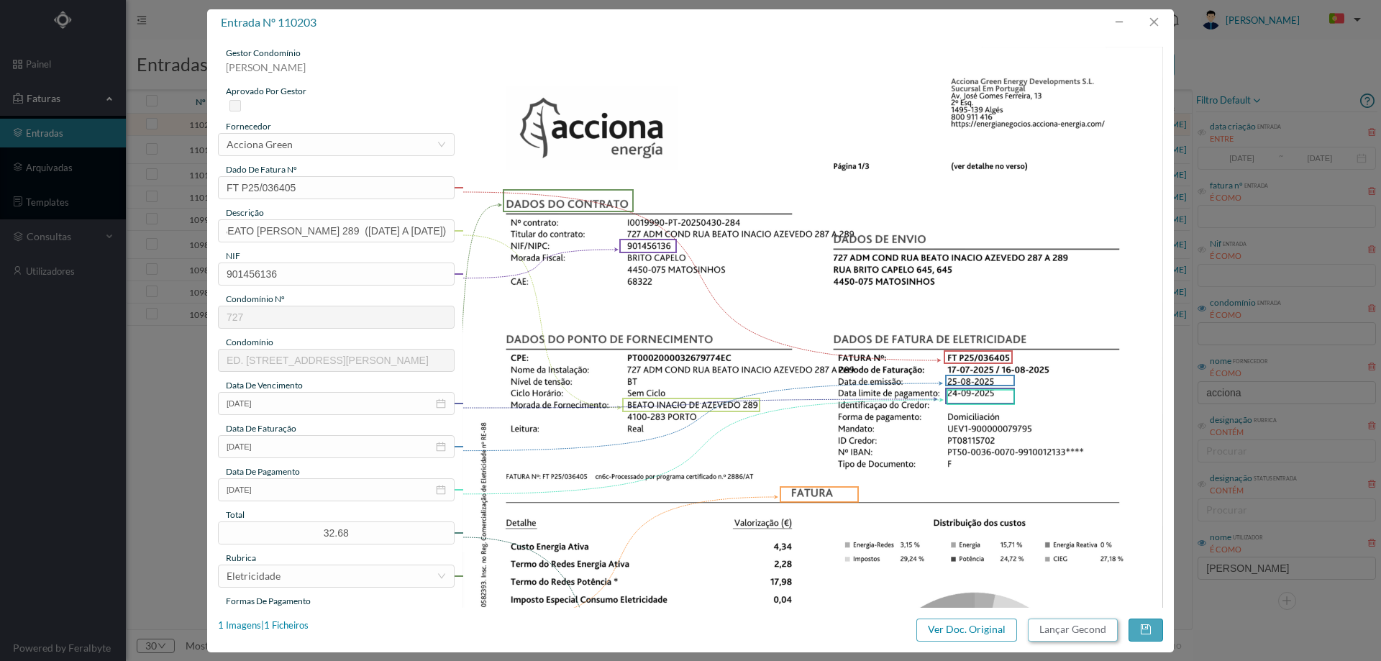
scroll to position [0, 0]
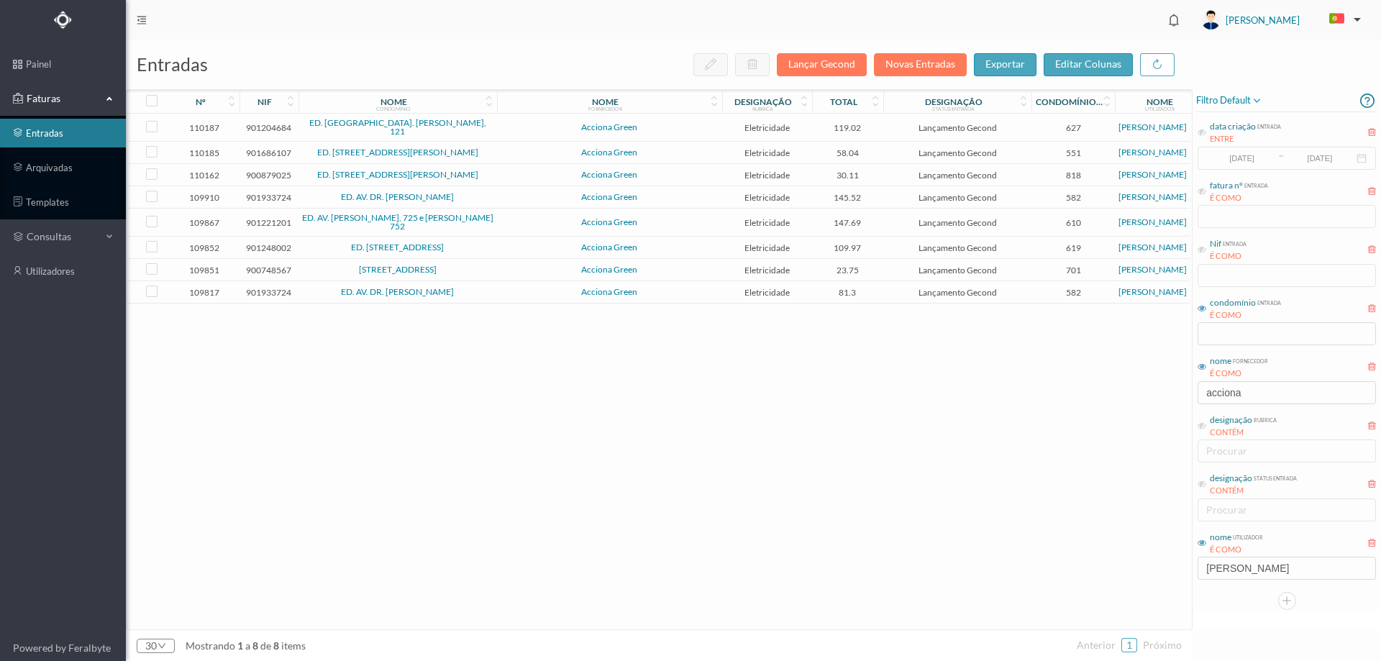
click at [687, 117] on td "Acciona Green" at bounding box center [609, 128] width 225 height 28
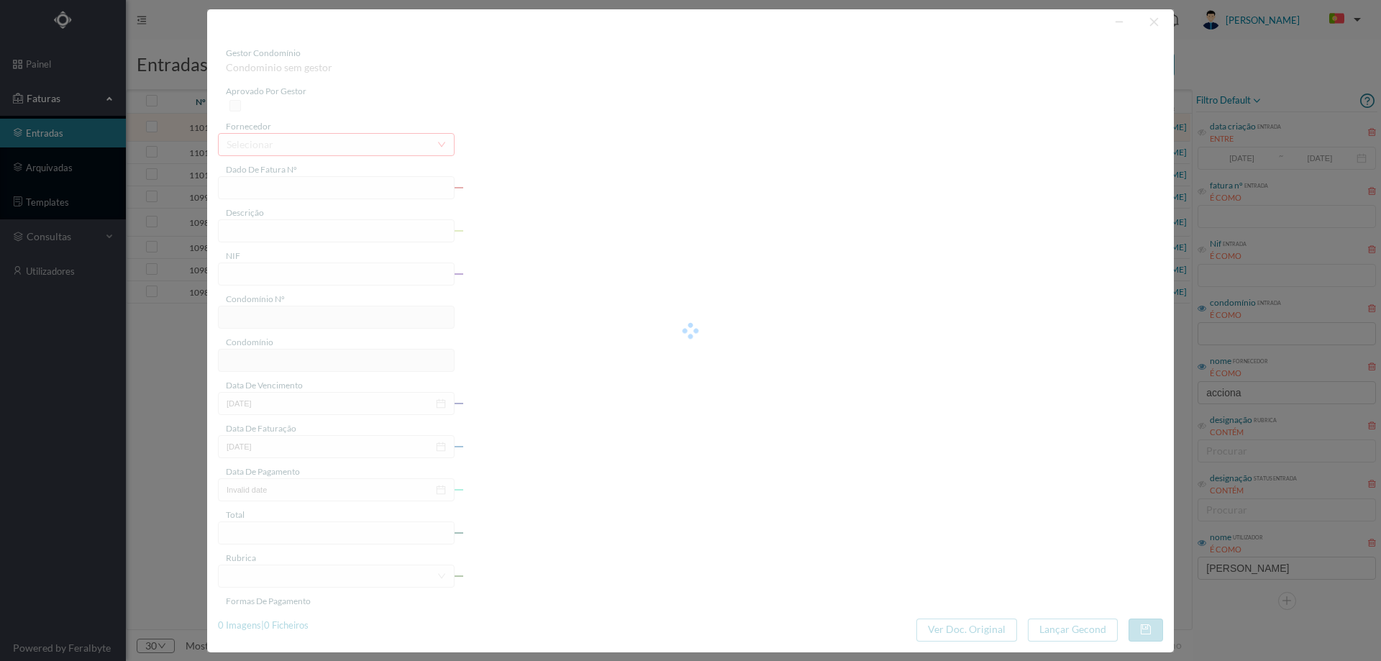
type input "FT P25/036239"
type input "DE [PERSON_NAME] V 121"
type input "901204684"
type input "[DATE]"
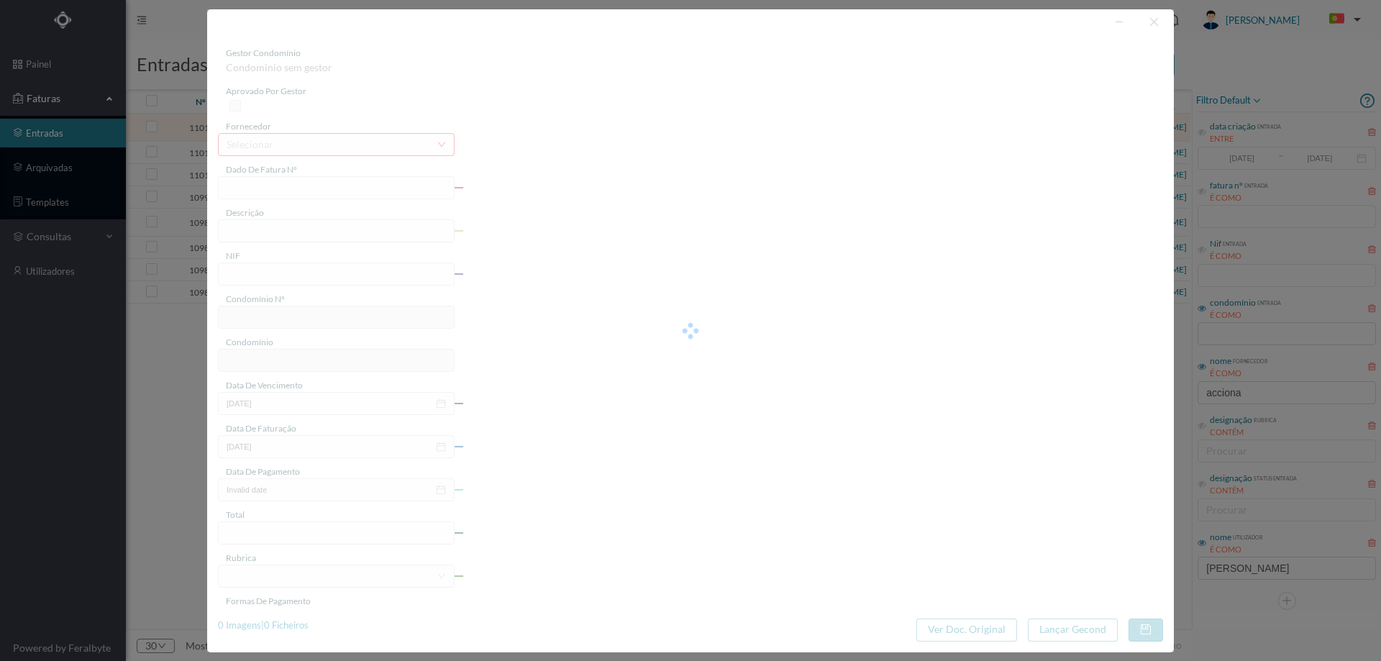
type input "[DATE]"
type input "119.02"
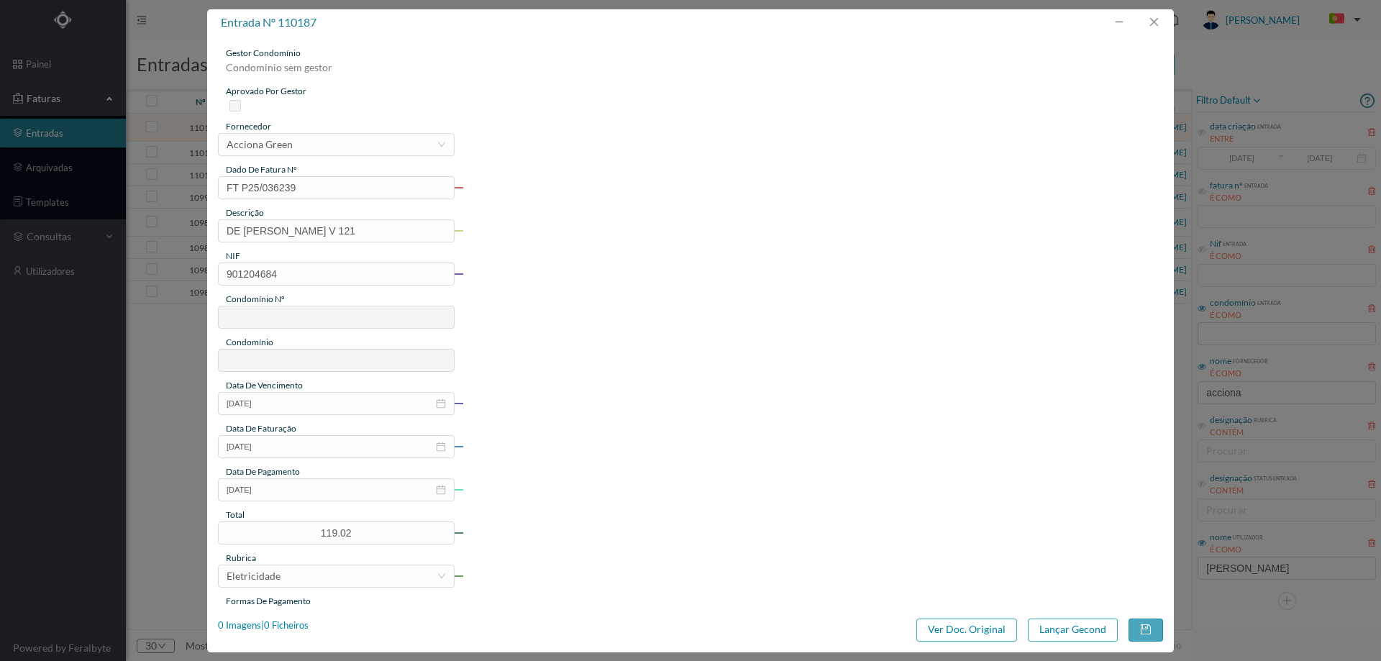
type input "627"
type input "ED. [GEOGRAPHIC_DATA]. [PERSON_NAME], 121"
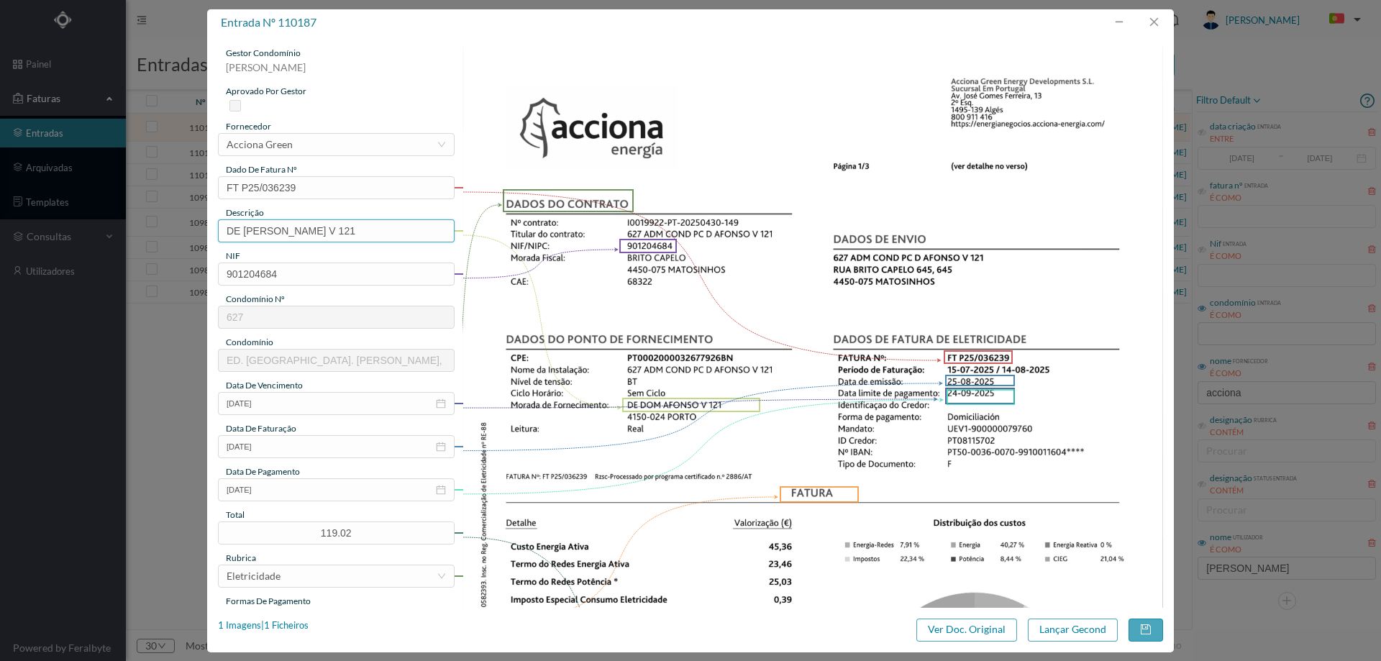
click at [380, 236] on input "DE [PERSON_NAME] V 121" at bounding box center [336, 230] width 237 height 23
paste input "([DATE] A [DATE])"
click at [333, 232] on input "DE [PERSON_NAME] V 121 ([DATE] A [DATE])" at bounding box center [336, 230] width 237 height 23
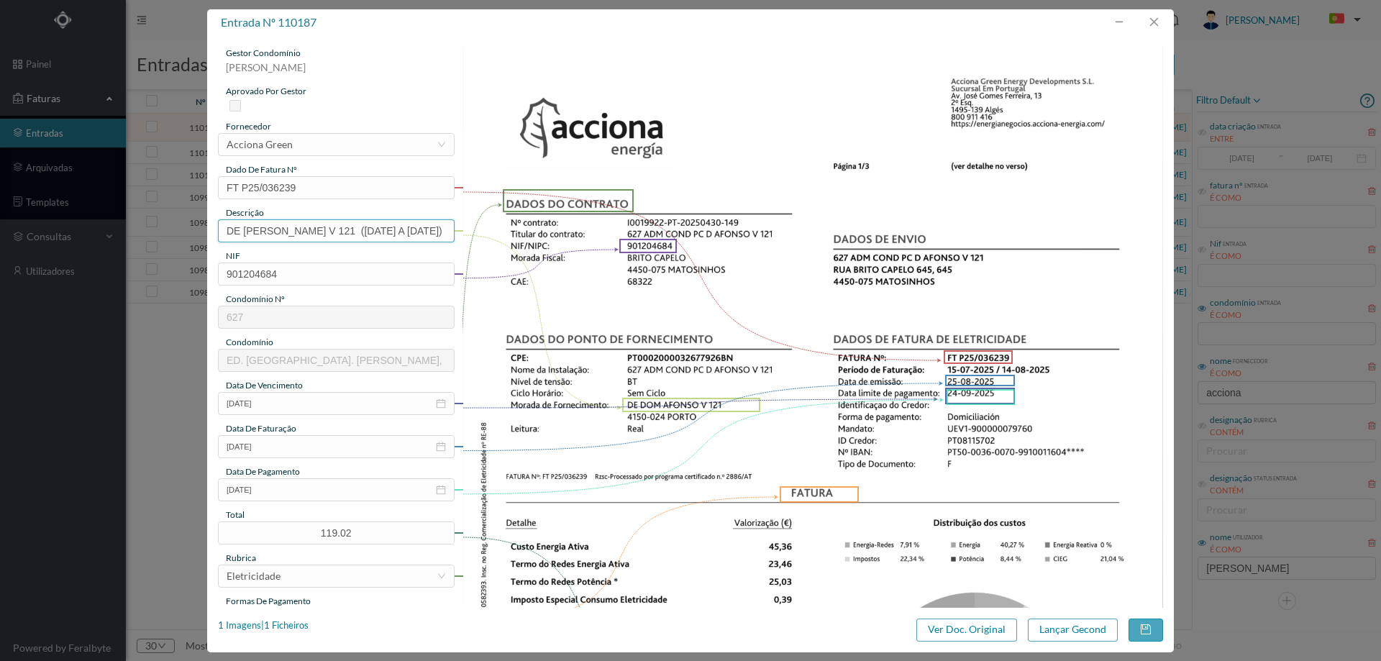
click at [333, 232] on input "DE [PERSON_NAME] V 121 ([DATE] A [DATE])" at bounding box center [336, 230] width 237 height 23
click at [336, 232] on input "DE [PERSON_NAME] V 121 ([DATE] A [DATE])" at bounding box center [336, 230] width 237 height 23
drag, startPoint x: 339, startPoint y: 232, endPoint x: 331, endPoint y: 230, distance: 8.2
click at [331, 230] on input "DE [PERSON_NAME] V 121 ([DATE] A [DATE])" at bounding box center [336, 230] width 237 height 23
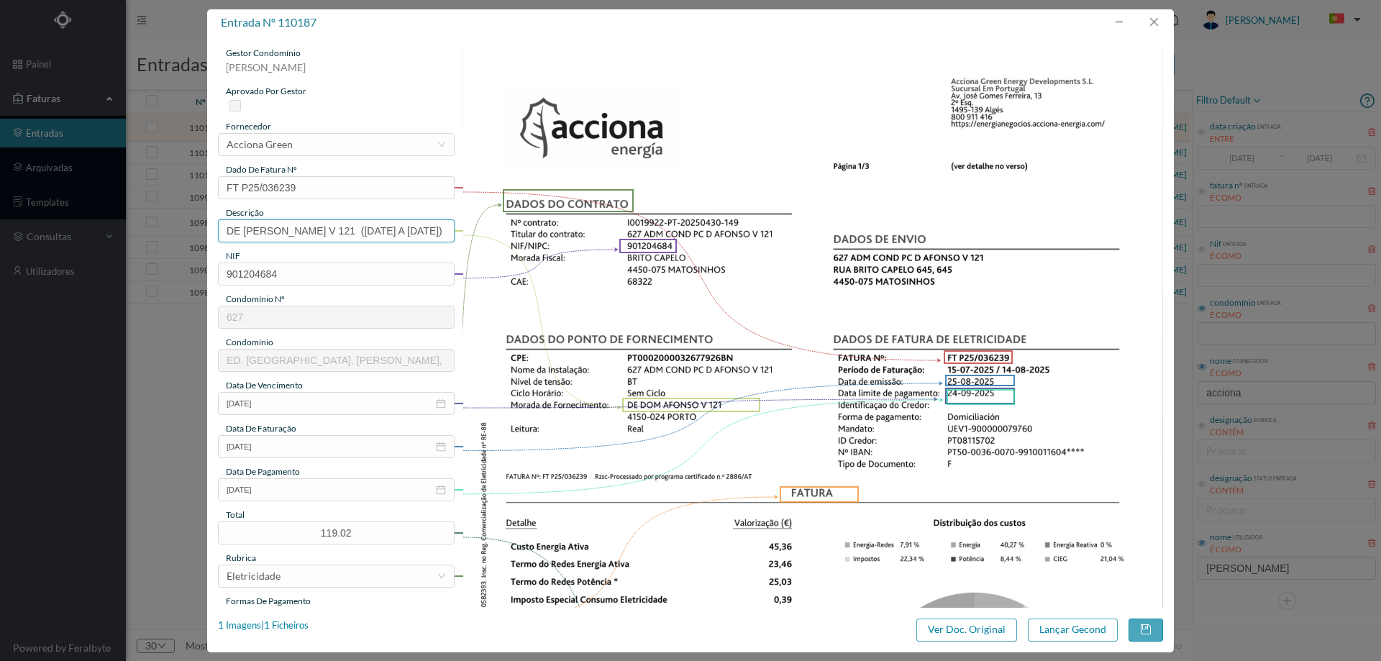
drag, startPoint x: 396, startPoint y: 230, endPoint x: 408, endPoint y: 232, distance: 11.6
click at [408, 232] on input "DE [PERSON_NAME] V 121 ([DATE] A [DATE])" at bounding box center [336, 230] width 237 height 23
type input "DE [PERSON_NAME] V 121 ([DATE] A [DATE])"
click at [1054, 624] on button "Lançar Gecond" at bounding box center [1073, 629] width 90 height 23
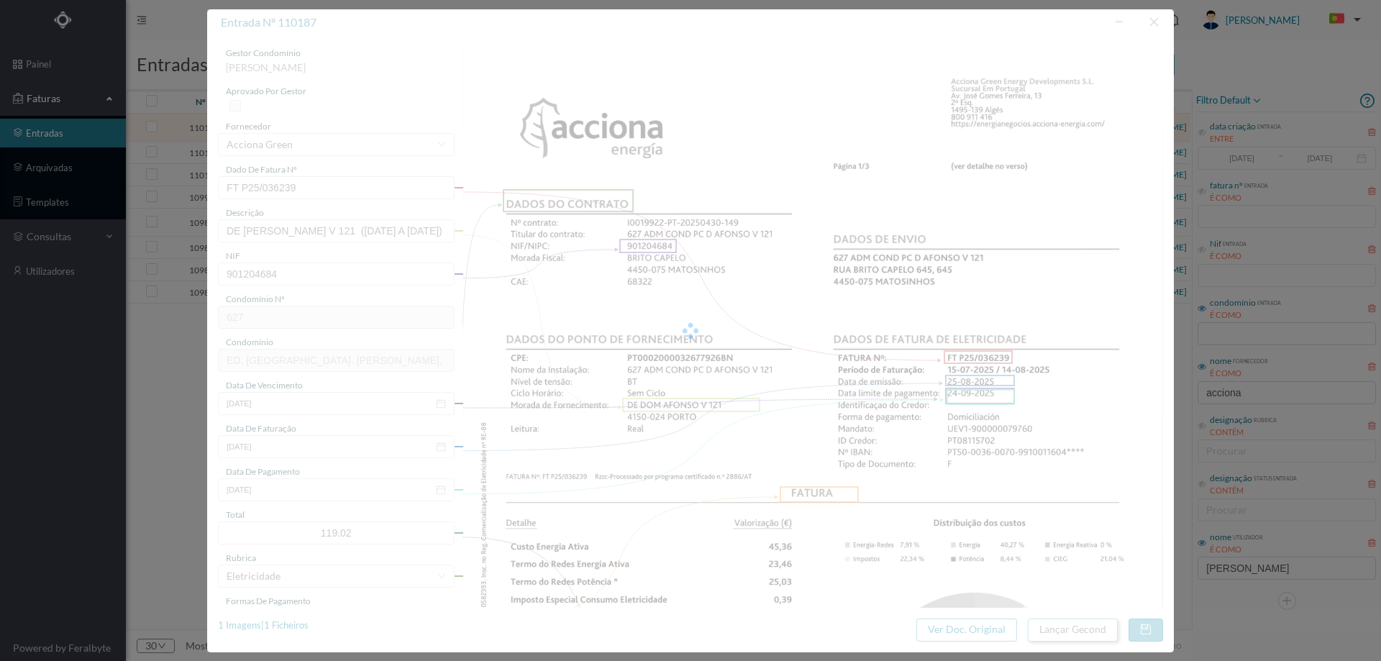
scroll to position [0, 0]
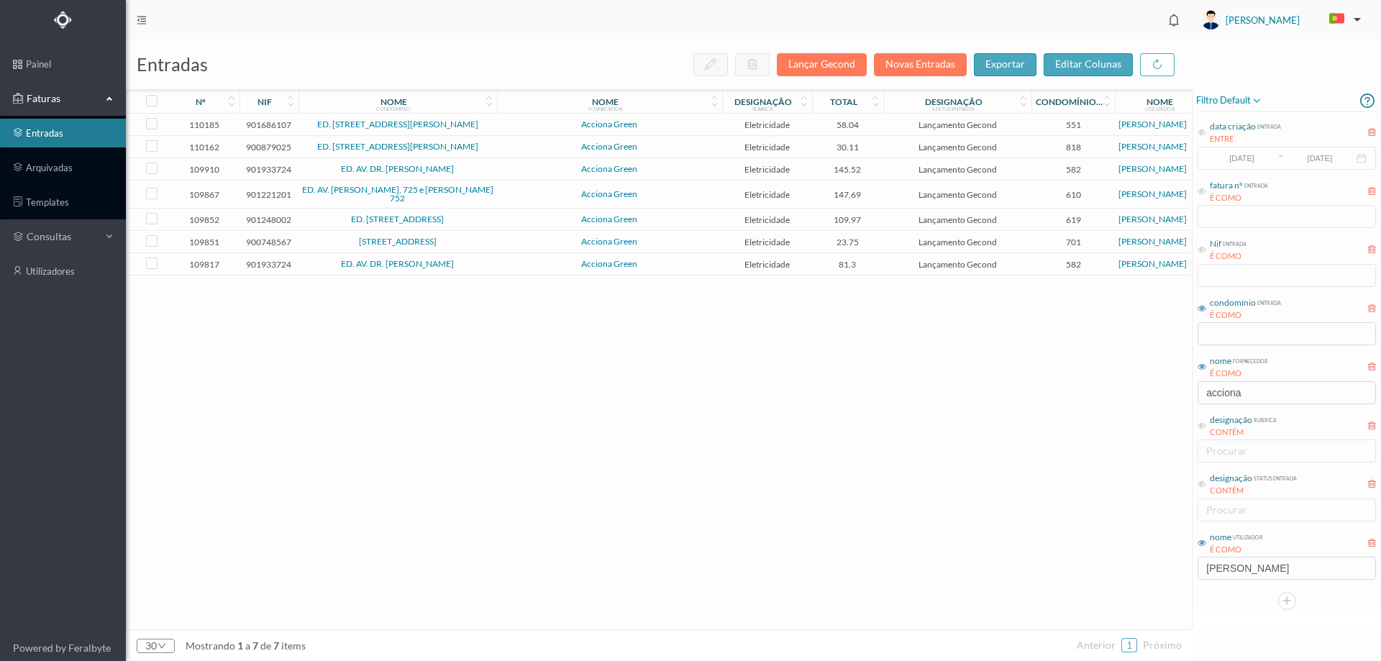
click at [688, 129] on span "Acciona Green" at bounding box center [610, 124] width 218 height 9
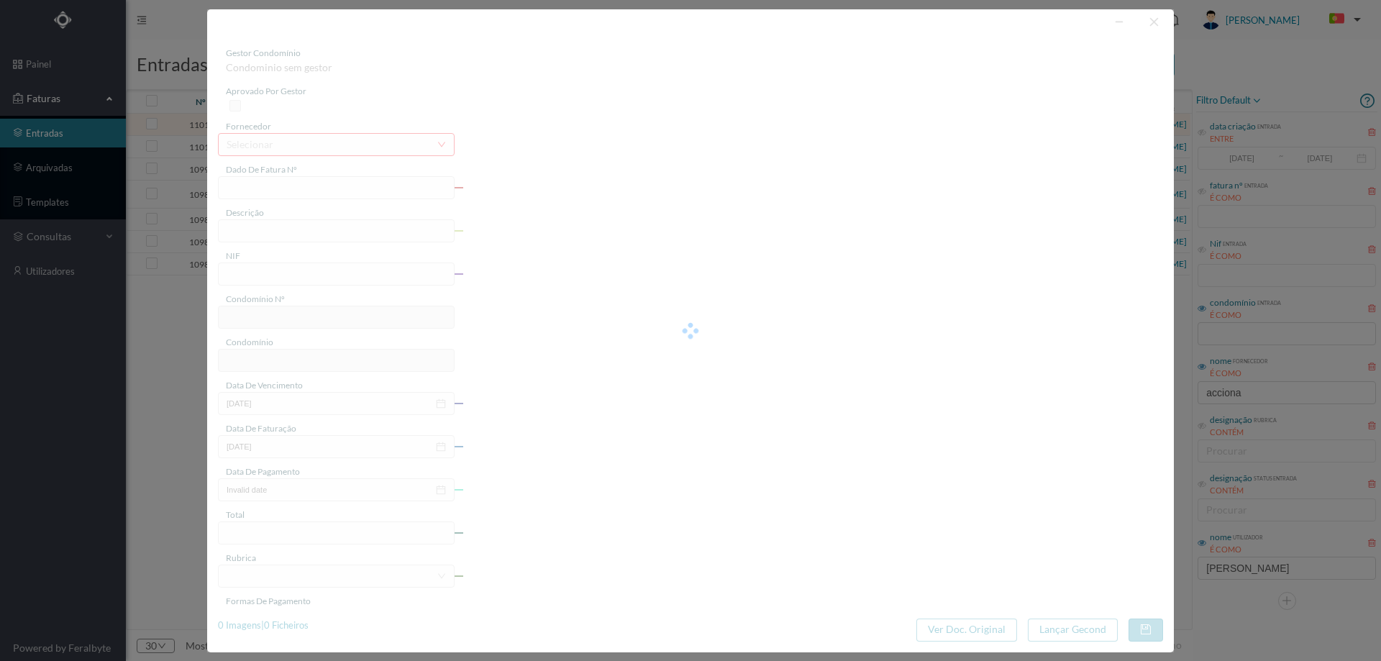
type input "FT P25/035999"
type input "BRITO E CUNHA 41"
type input "901686107"
type input "[DATE]"
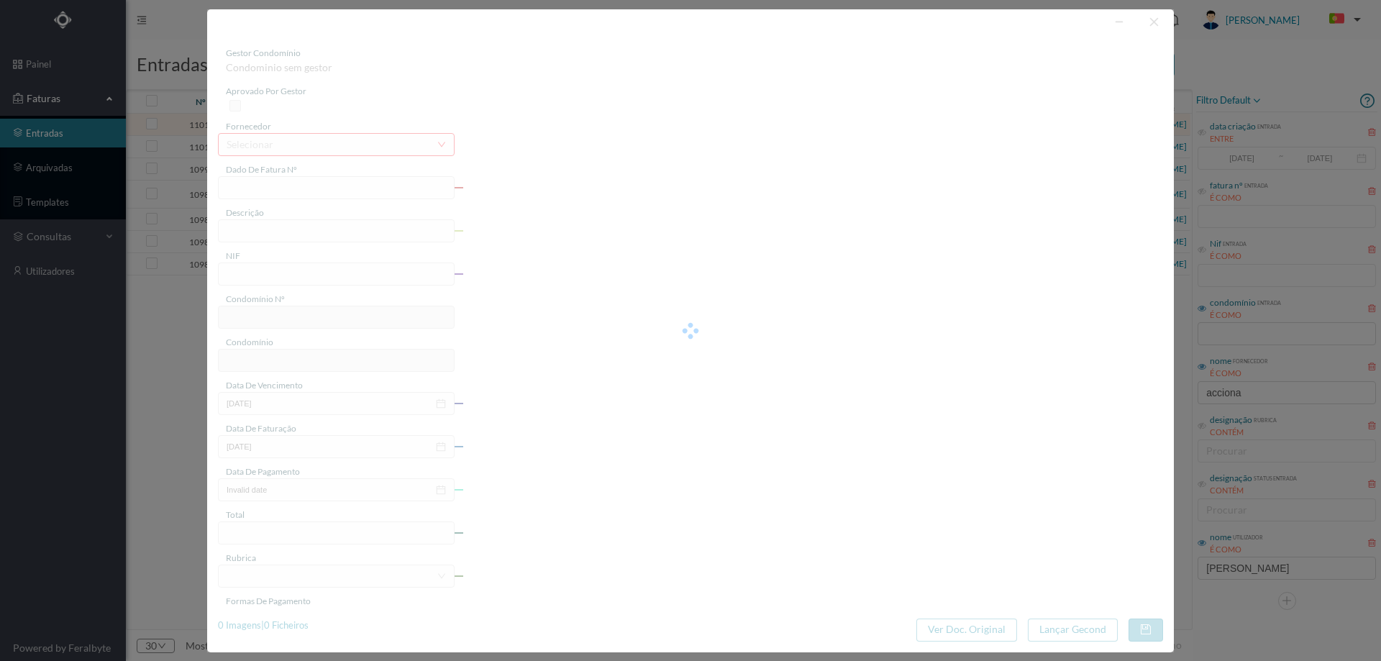
type input "[DATE]"
type input "58.04"
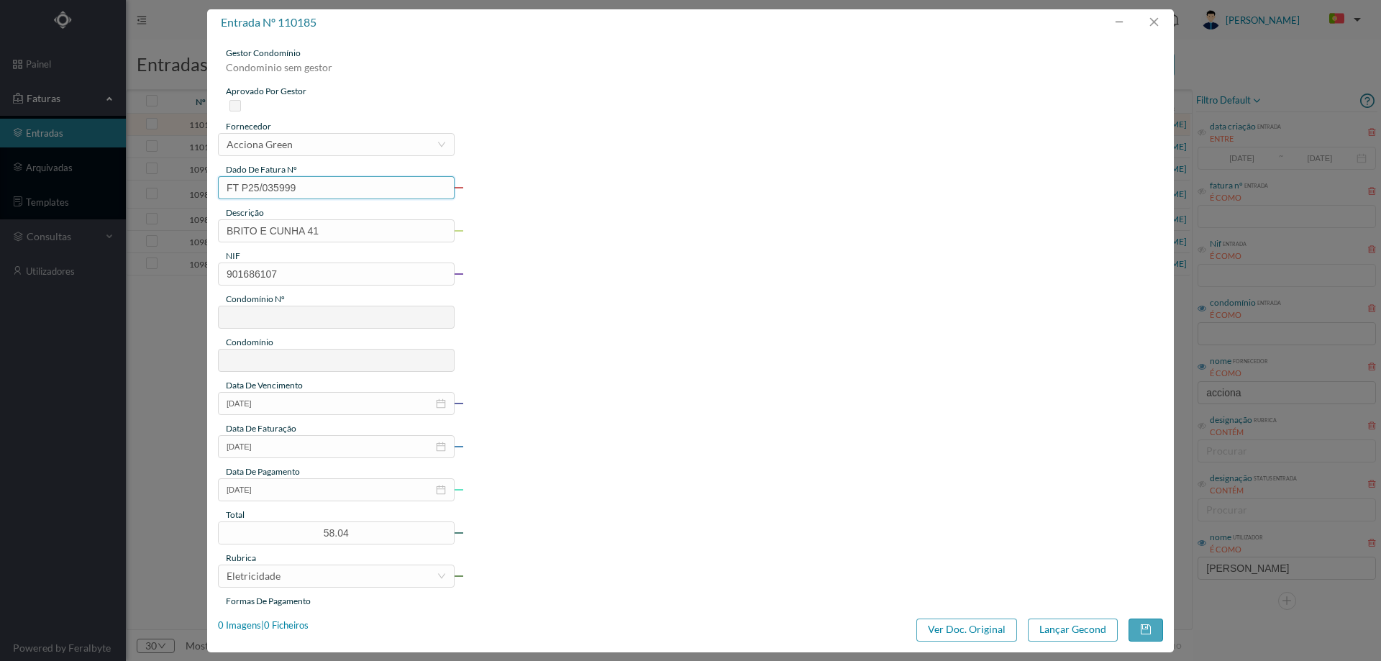
type input "551"
type input "ED. [STREET_ADDRESS][PERSON_NAME]"
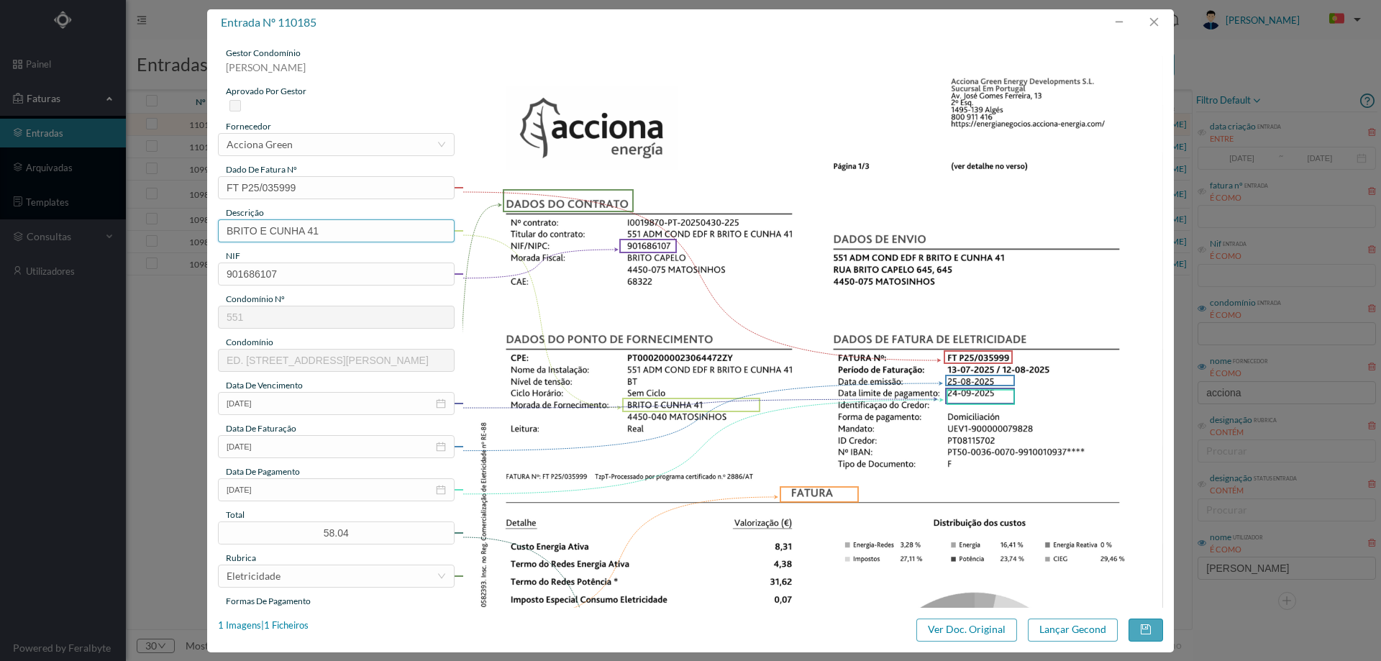
click at [342, 233] on input "BRITO E CUNHA 41" at bounding box center [336, 230] width 237 height 23
paste input "([DATE] A [DATE])"
drag, startPoint x: 340, startPoint y: 239, endPoint x: 328, endPoint y: 235, distance: 12.7
click at [328, 235] on input "BRITO E CUNHA 41 ([DATE] A [DATE])" at bounding box center [336, 230] width 237 height 23
drag, startPoint x: 390, startPoint y: 232, endPoint x: 398, endPoint y: 232, distance: 7.9
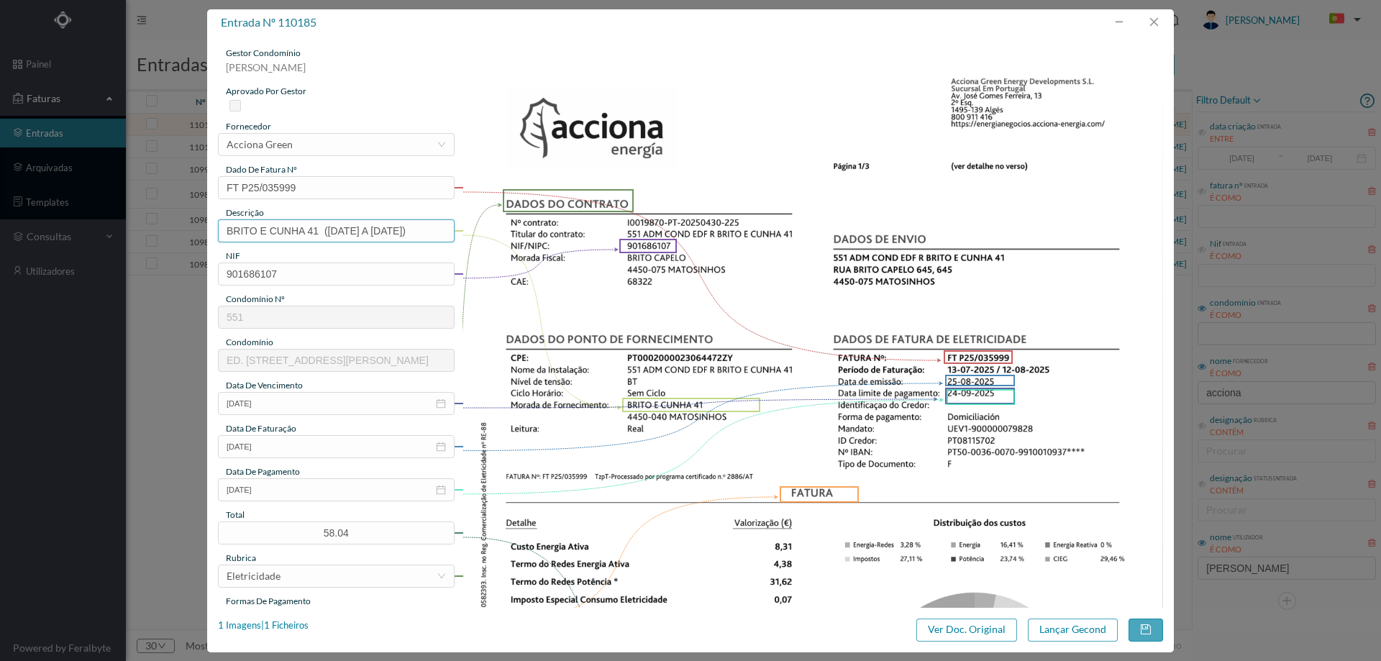
click at [398, 232] on input "BRITO E CUNHA 41 ([DATE] A [DATE])" at bounding box center [336, 230] width 237 height 23
type input "BRITO E CUNHA 41 ([DATE] A [DATE])"
click at [1038, 628] on button "Lançar Gecond" at bounding box center [1073, 629] width 90 height 23
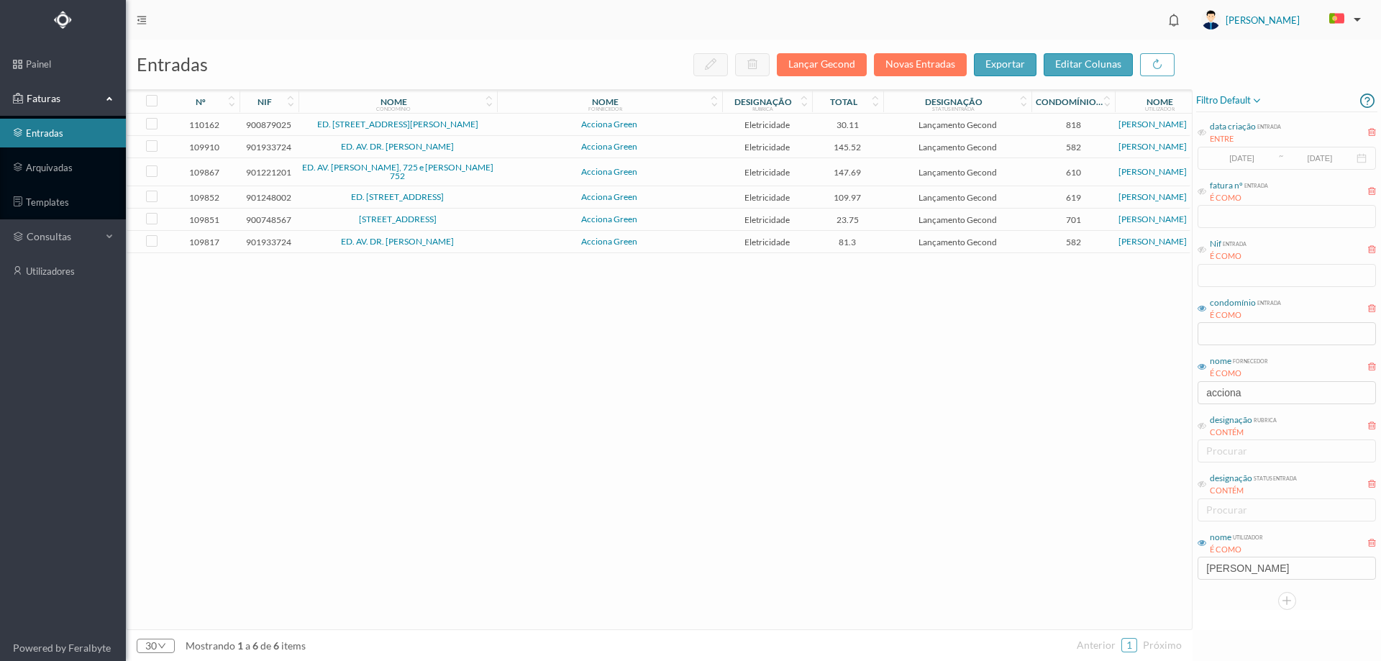
click at [487, 127] on span "ED. [STREET_ADDRESS][PERSON_NAME]" at bounding box center [397, 124] width 191 height 9
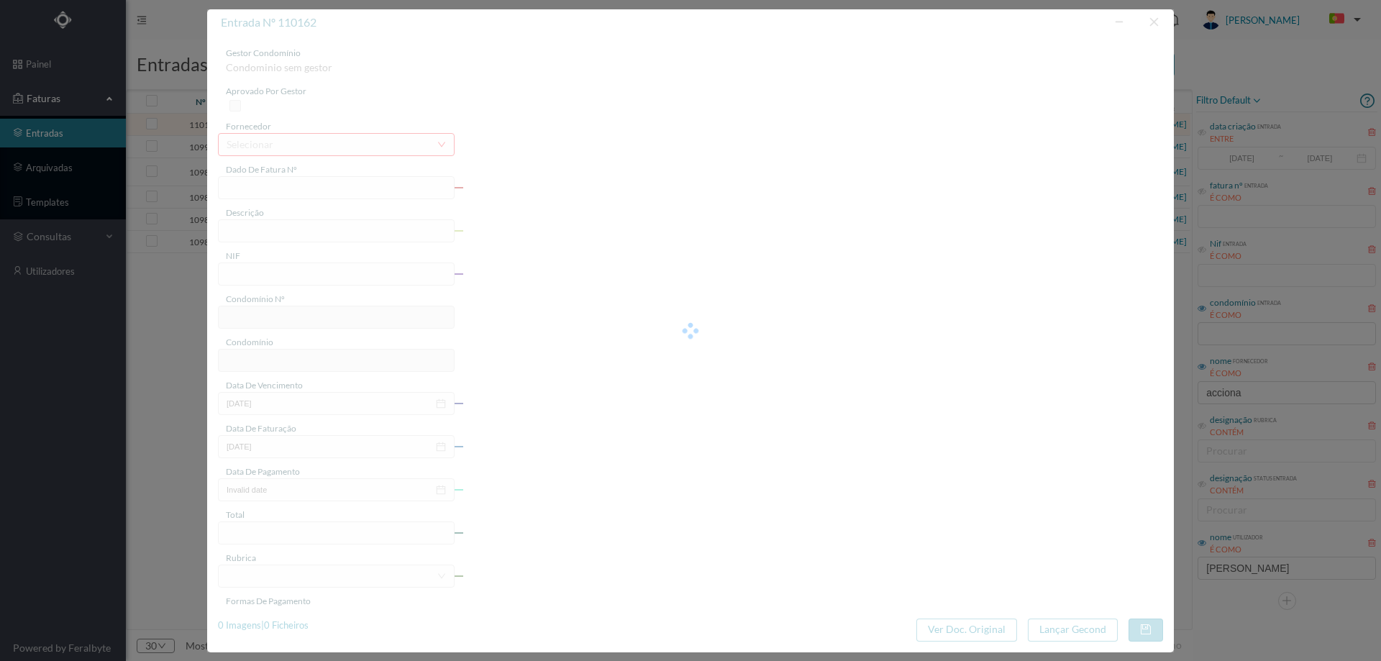
type input "FT P25/035423"
type input "PADRE AMERICO 11"
type input "900879025"
type input "[DATE]"
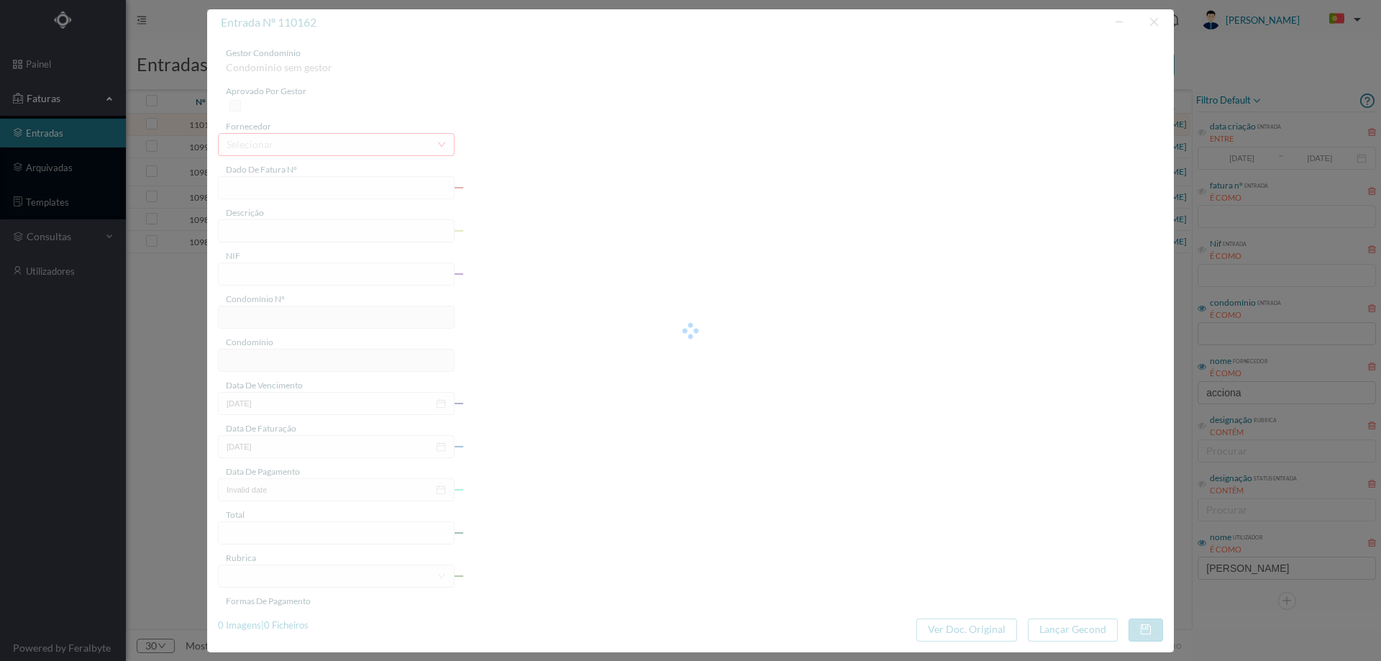
type input "[DATE]"
type input "30.11"
type input "818"
type input "ED. [STREET_ADDRESS][PERSON_NAME]"
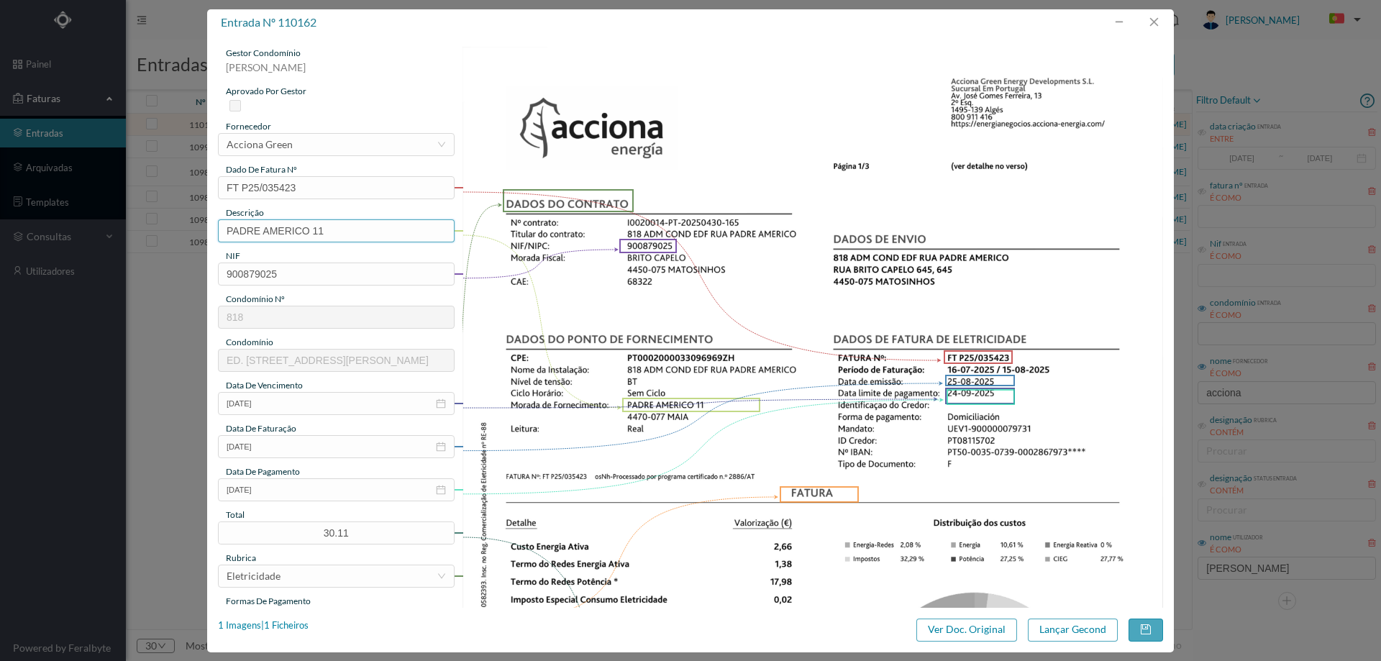
click at [387, 225] on input "PADRE AMERICO 11" at bounding box center [336, 230] width 237 height 23
paste input "([DATE] A [DATE])"
drag, startPoint x: 341, startPoint y: 232, endPoint x: 332, endPoint y: 228, distance: 10.3
click at [332, 228] on input "PADRE AMERICO 11 ([DATE] A [DATE])" at bounding box center [336, 230] width 237 height 23
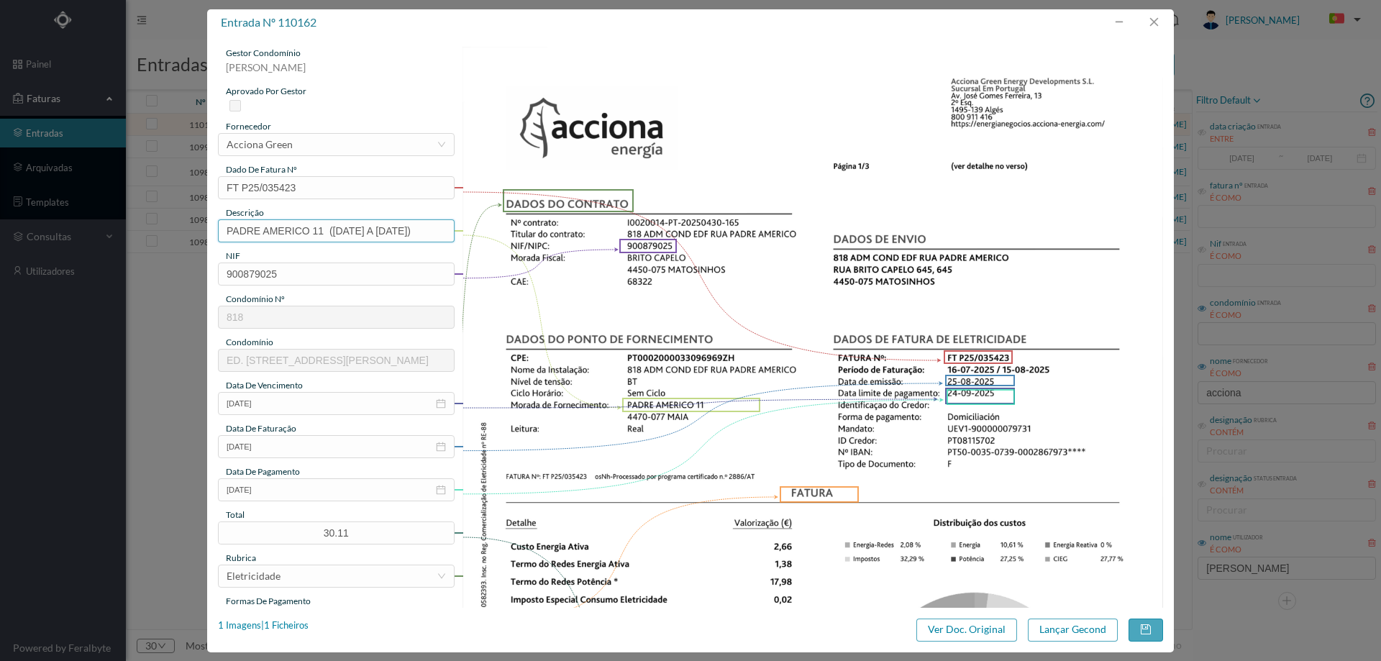
scroll to position [0, 0]
drag, startPoint x: 393, startPoint y: 232, endPoint x: 404, endPoint y: 232, distance: 11.5
click at [404, 232] on input "PADRE AMERICO 11 ([DATE] A [DATE])" at bounding box center [336, 230] width 237 height 23
type input "PADRE AMERICO 11 ([DATE] A [DATE])"
click at [1067, 630] on button "Lançar Gecond" at bounding box center [1073, 629] width 90 height 23
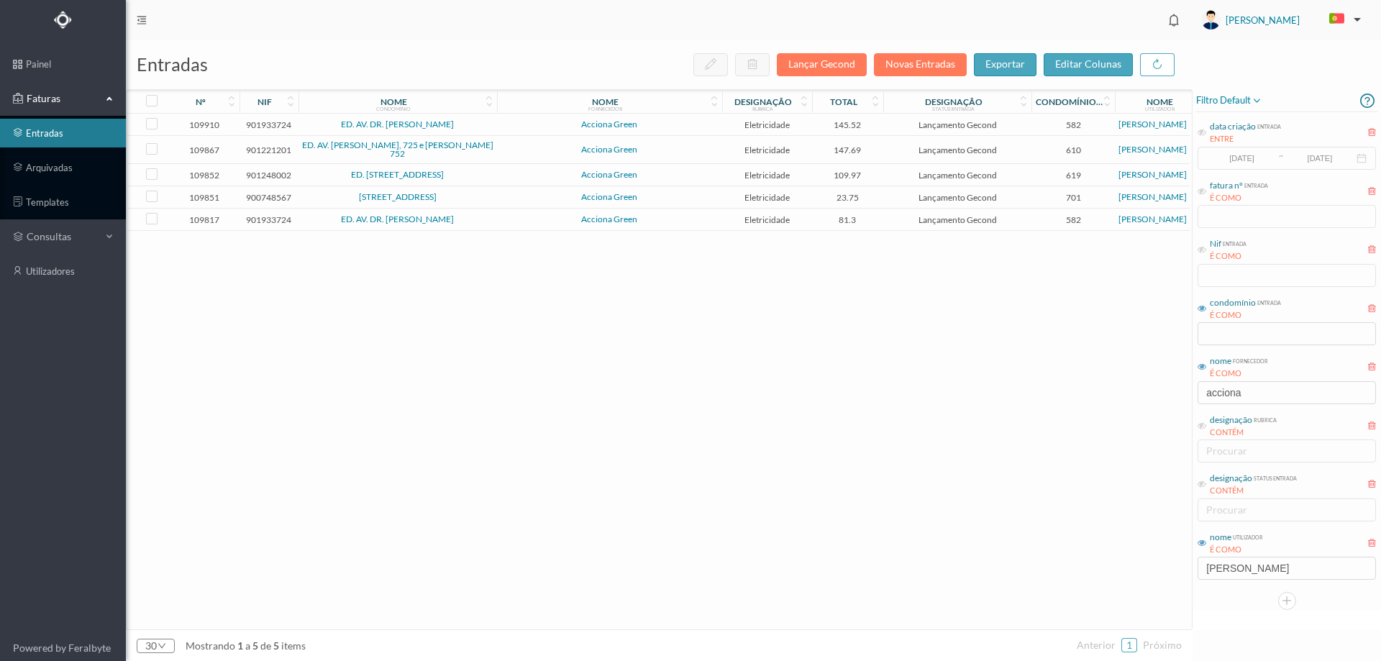
click at [524, 132] on td "Acciona Green" at bounding box center [609, 125] width 225 height 22
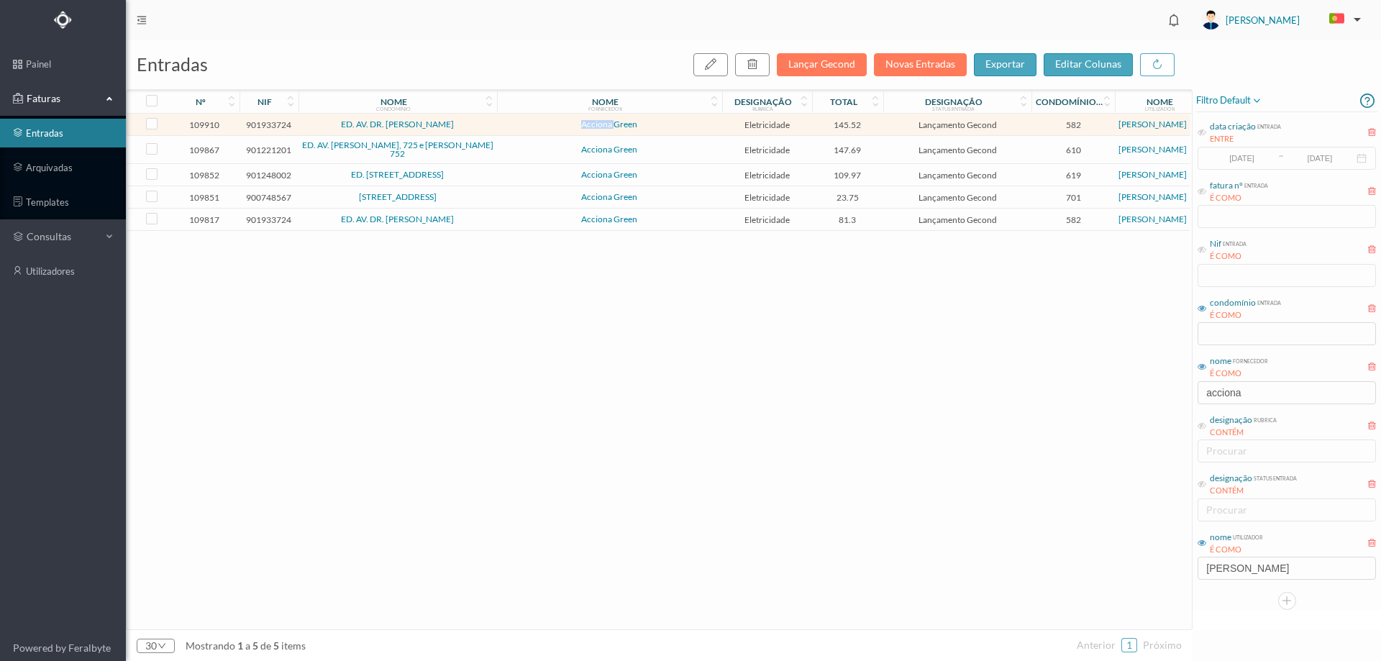
click at [524, 132] on td "Acciona Green" at bounding box center [609, 125] width 225 height 22
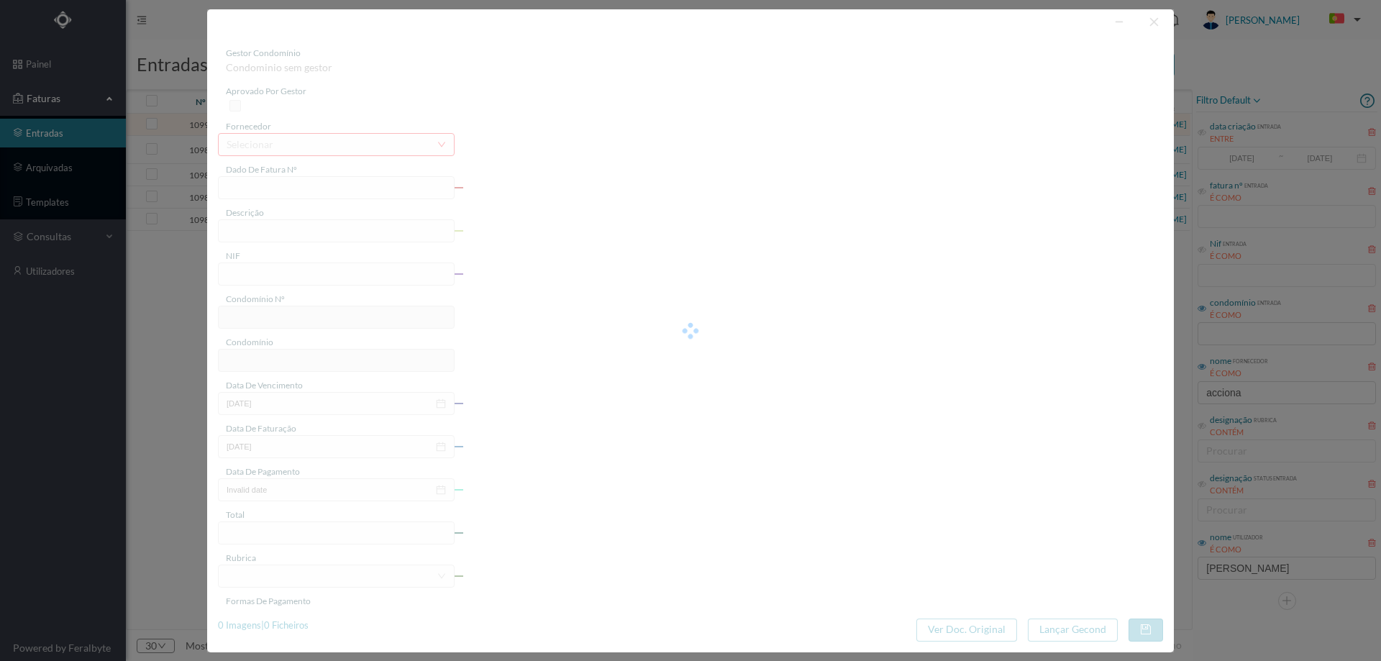
type input "FT P25/034762"
type input "DOUTOR [PERSON_NAME] :"
type input "901933724"
type input "[DATE]"
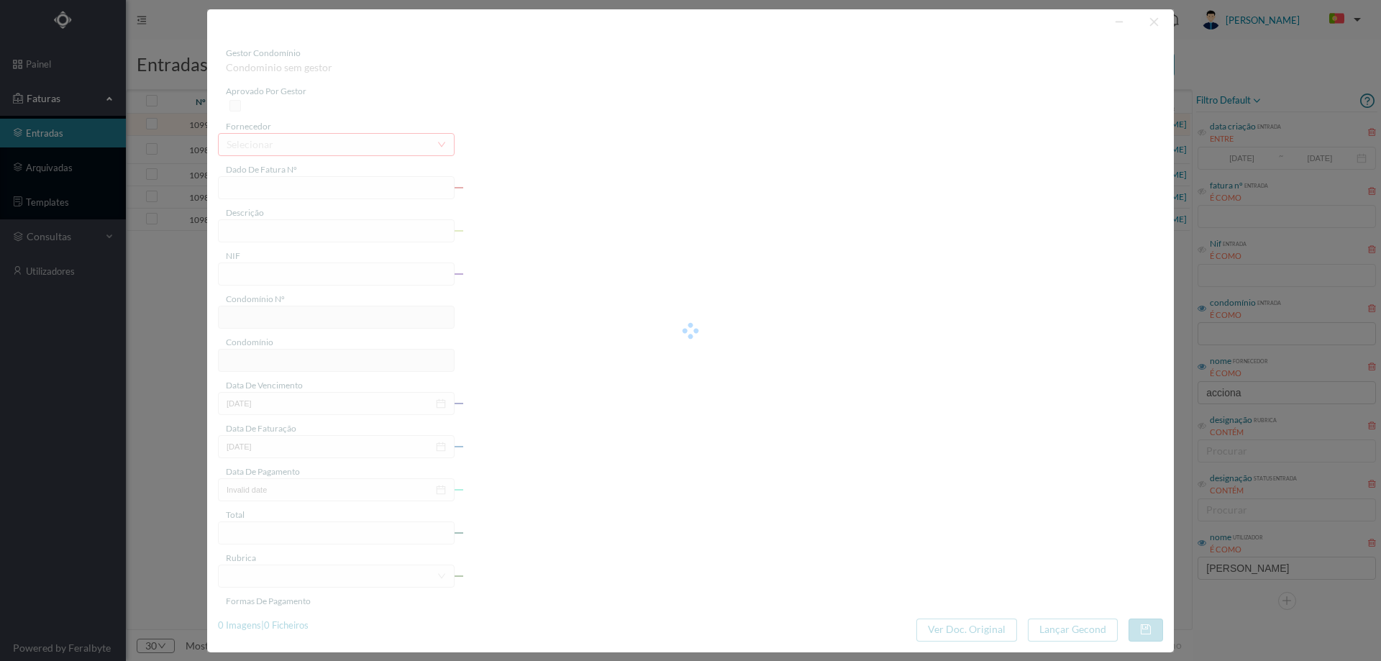
type input "[DATE]"
type input "145.52"
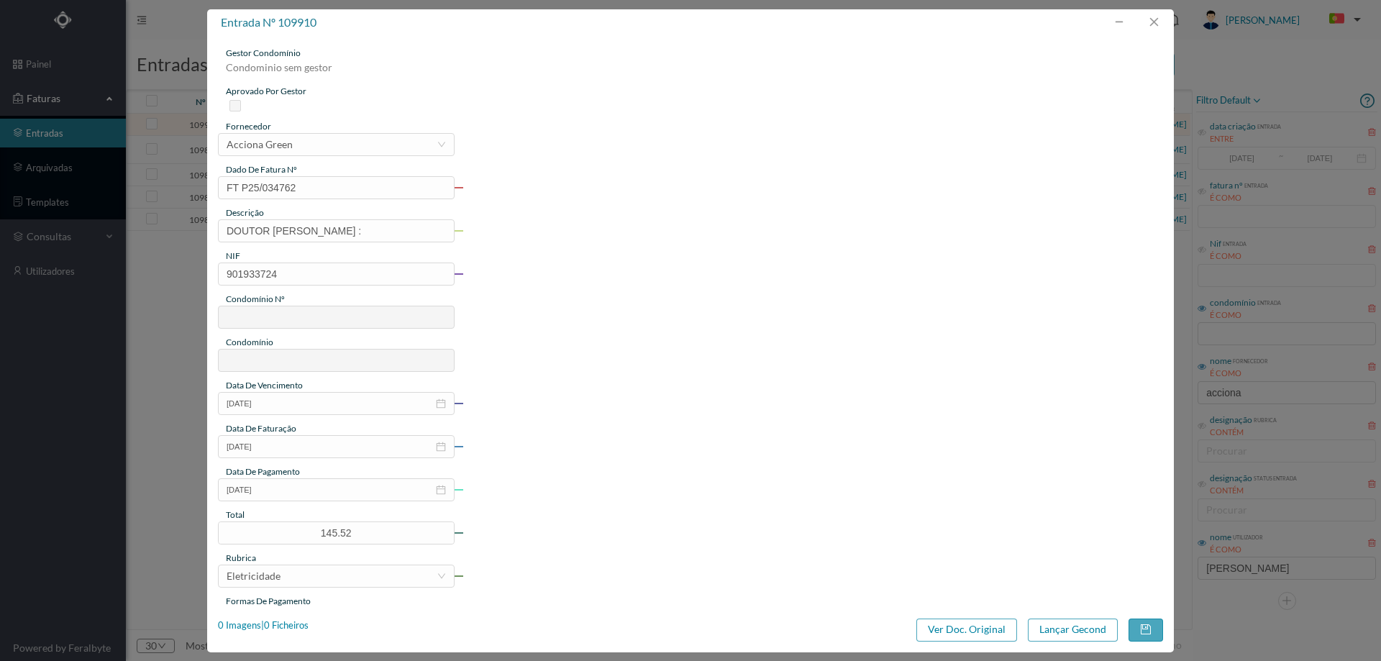
type input "582"
type input "ED. AV. DR. [PERSON_NAME]"
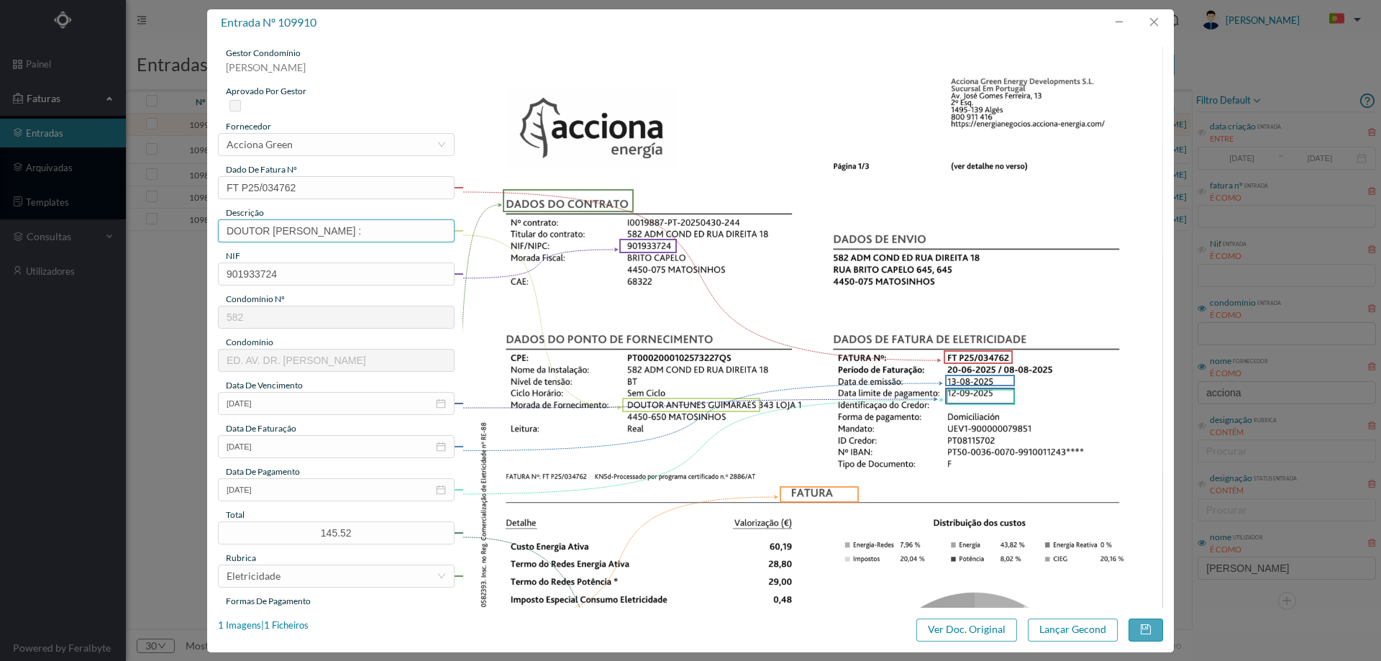
drag, startPoint x: 396, startPoint y: 231, endPoint x: 109, endPoint y: 231, distance: 287.7
click at [109, 231] on div "entrada nº 109910 gestor condomínio [PERSON_NAME] aprovado por gestor fornecedo…" at bounding box center [690, 330] width 1381 height 661
paste input "([DATE] A [DATE])"
click at [242, 230] on input "([DATE] A [DATE])" at bounding box center [336, 230] width 237 height 23
type input "([DATE] A [DATE])"
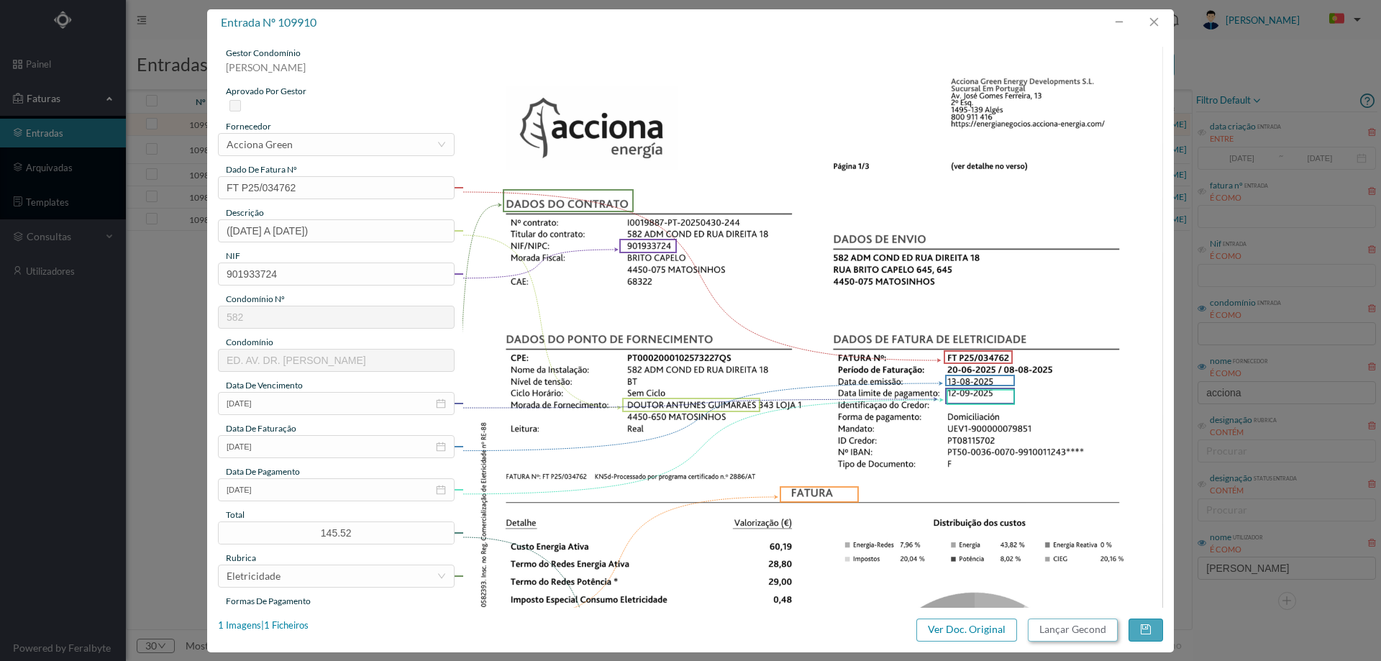
click at [1070, 629] on button "Lançar Gecond" at bounding box center [1073, 629] width 90 height 23
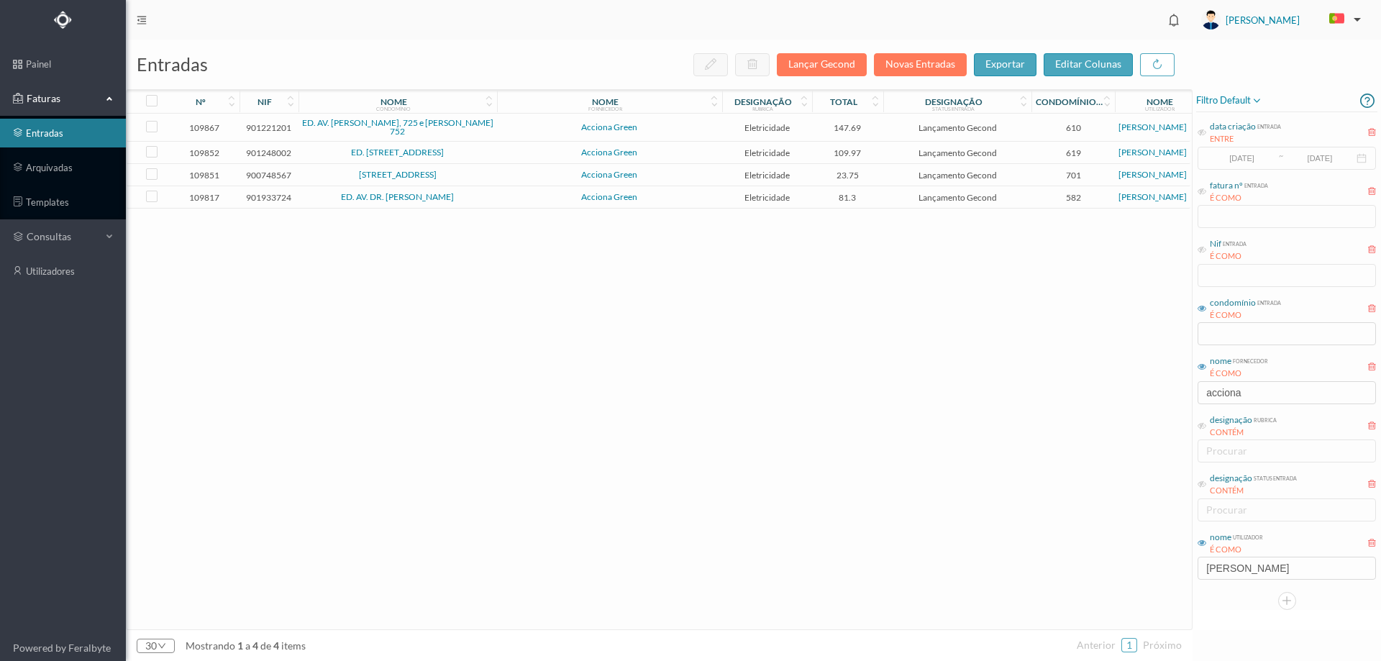
click at [541, 130] on td "Acciona Green" at bounding box center [609, 128] width 225 height 28
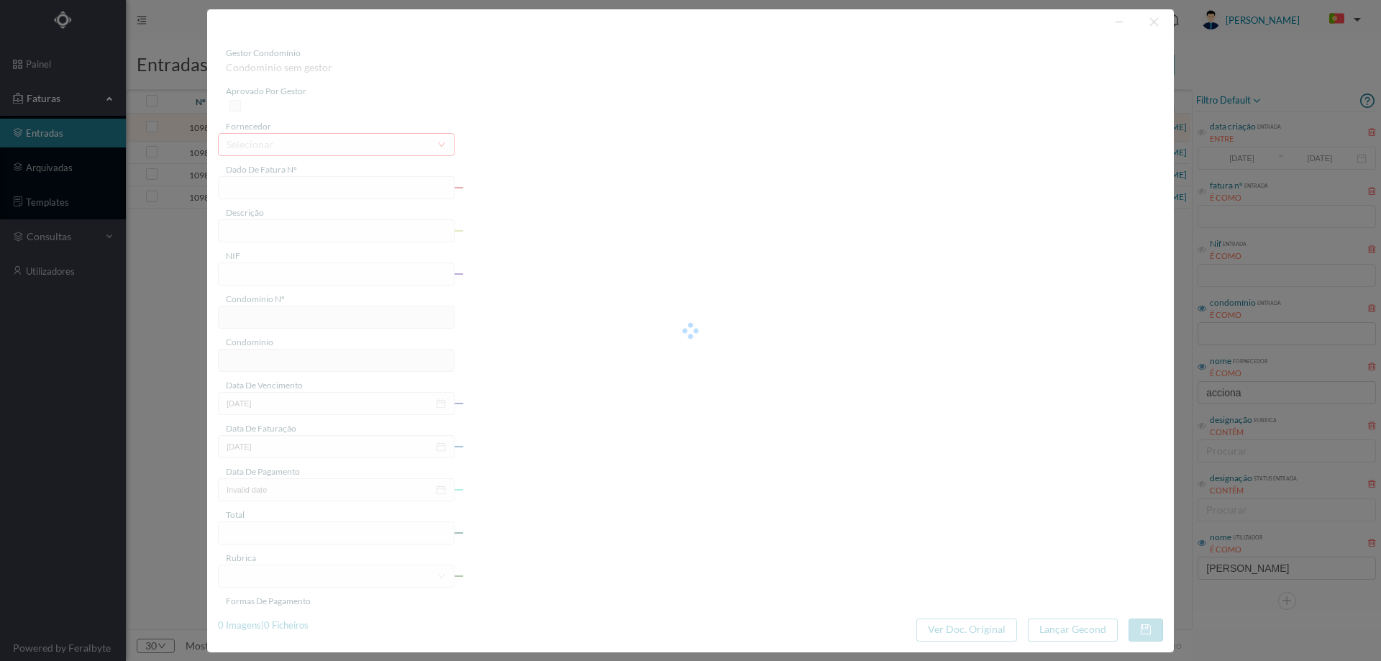
type input "FT P25/034686"
type input "SERPA PINTO 725 COMUNS"
type input "901221201"
type input "[DATE]"
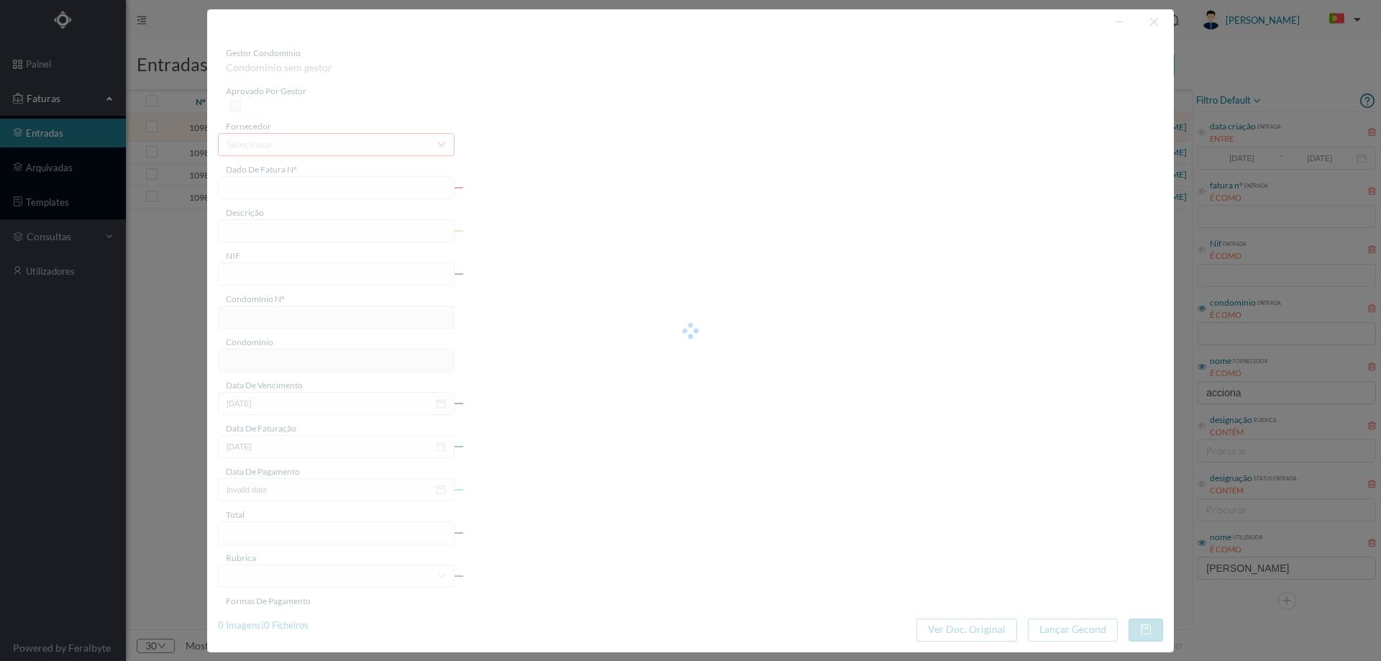
type input "[DATE]"
type input "147.69"
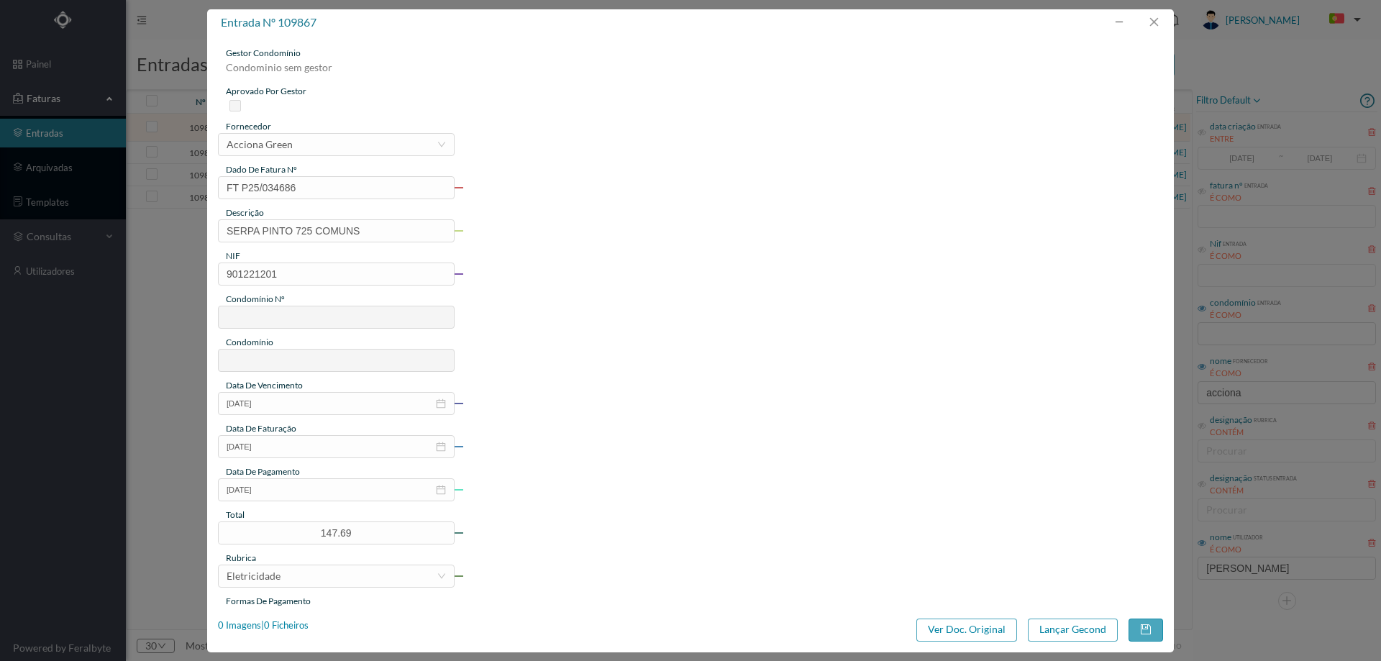
type input "610"
type input "ED. AV. [PERSON_NAME], 725 e [PERSON_NAME] 752"
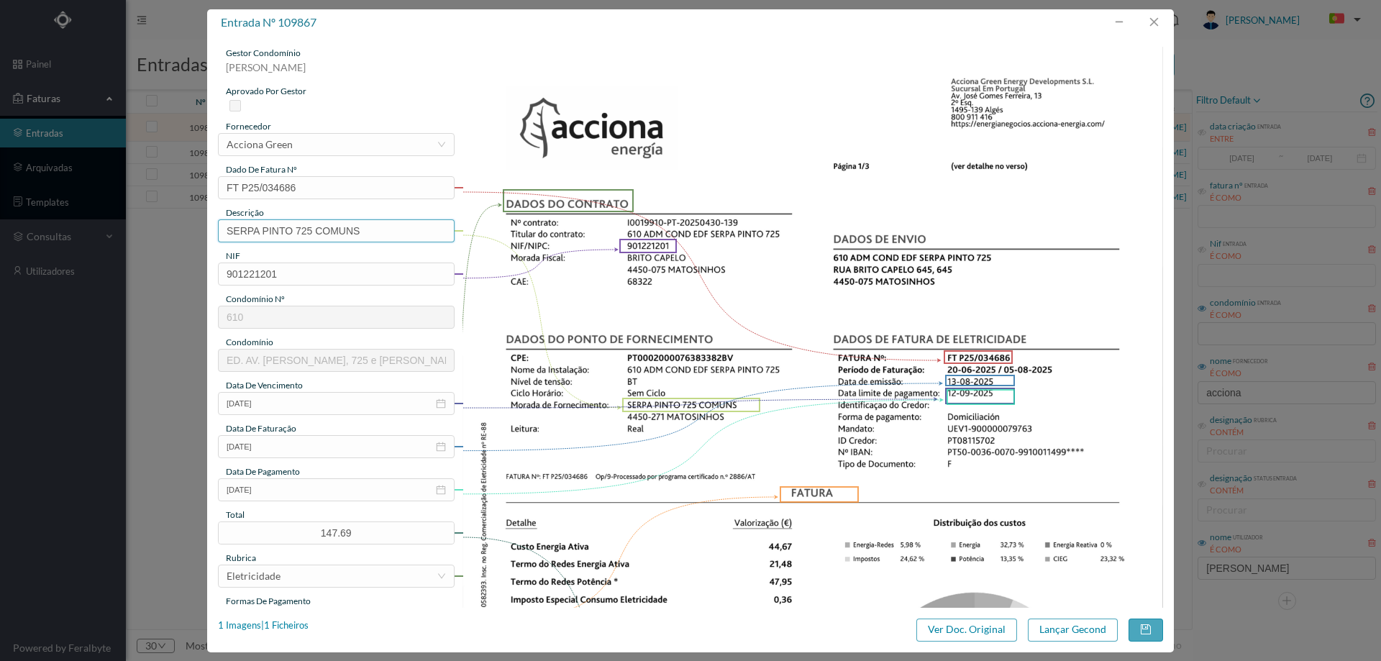
click at [370, 229] on input "SERPA PINTO 725 COMUNS" at bounding box center [336, 230] width 237 height 23
paste input "([DATE] A [DATE])"
click at [337, 232] on input "SERPA PINTO 725 COMUNS ([DATE] A [DATE])" at bounding box center [336, 230] width 237 height 23
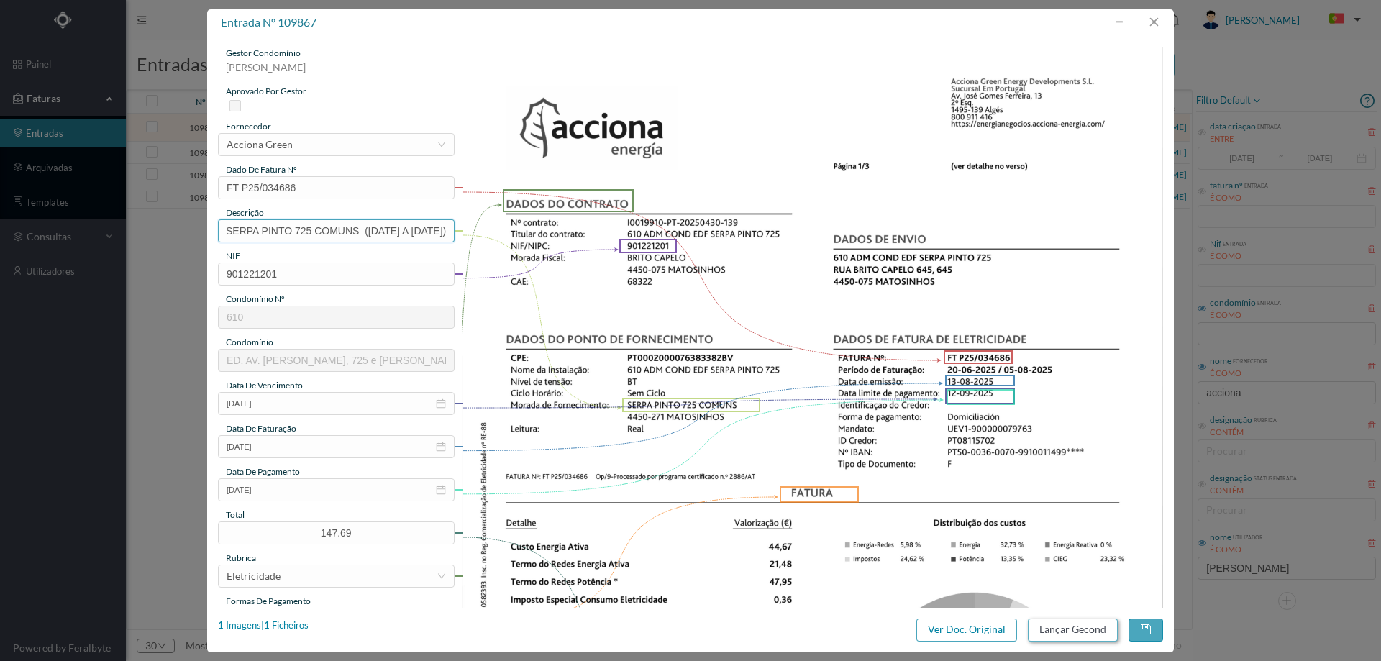
type input "SERPA PINTO 725 COMUNS ([DATE] A [DATE])"
click at [1105, 620] on button "Lançar Gecond" at bounding box center [1073, 629] width 90 height 23
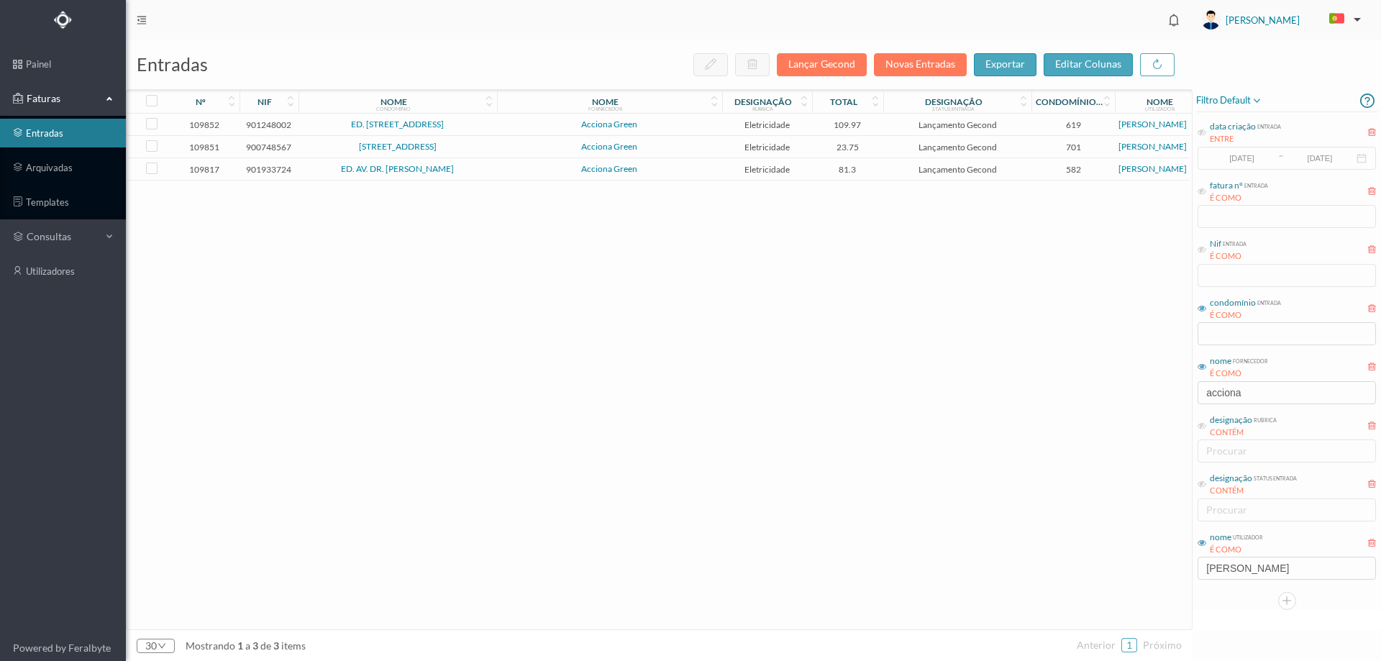
click at [672, 126] on span "Acciona Green" at bounding box center [610, 124] width 218 height 9
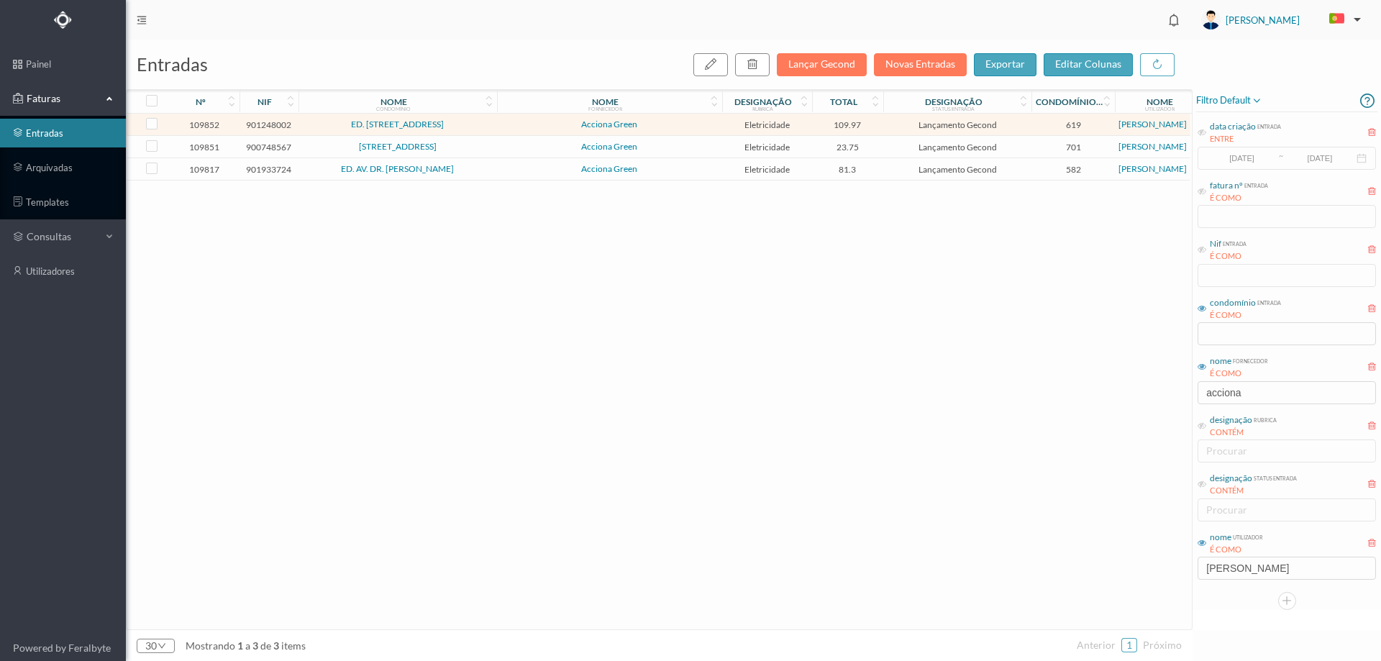
click at [672, 126] on span "Acciona Green" at bounding box center [610, 124] width 218 height 9
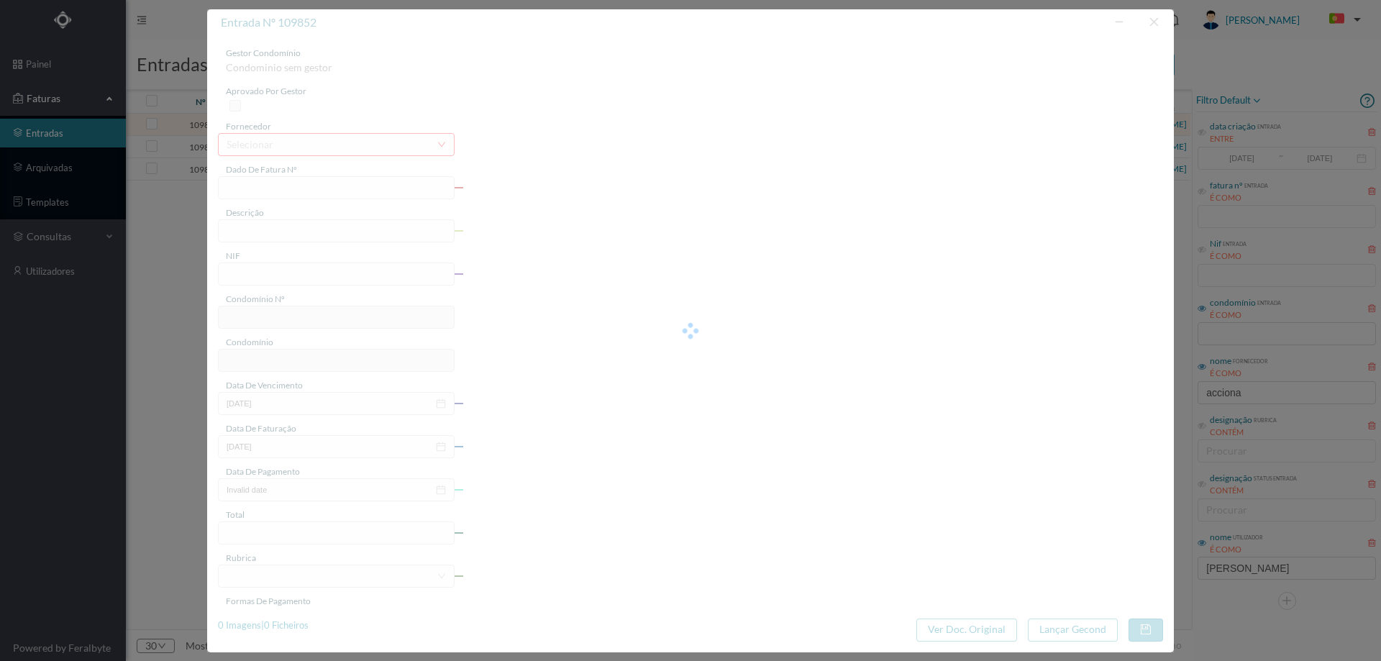
type input "FT P25/034660"
type input "DO CRASTO 208"
type input "901248002"
type input "[DATE]"
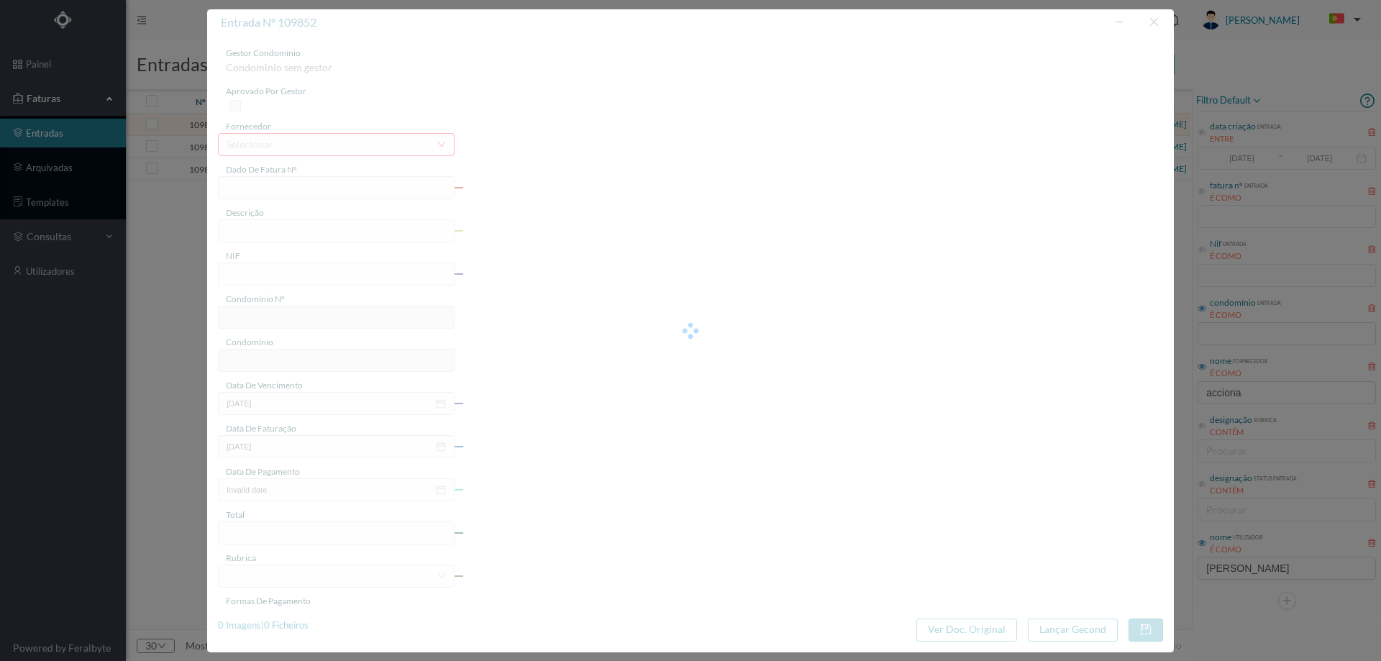
type input "[DATE]"
type input "109.97"
type input "619"
type input "ED. RUA DO CRASTO 206 a 210"
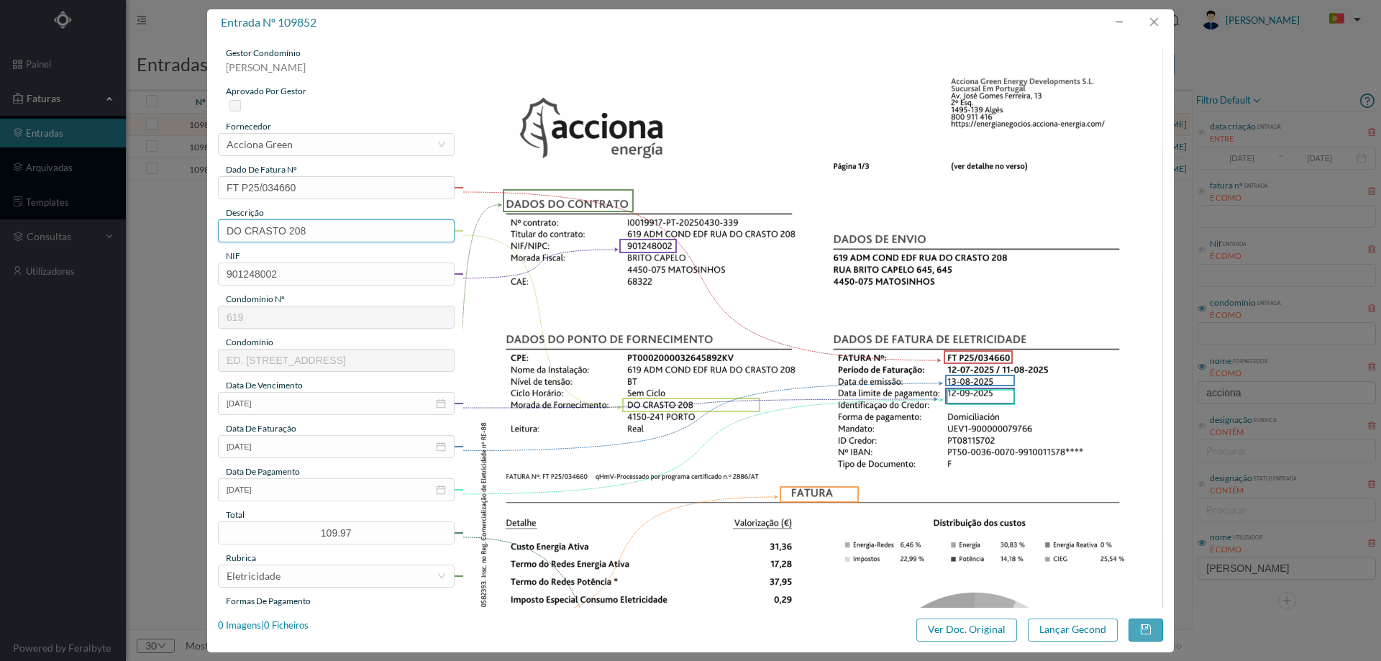
click at [362, 229] on input "DO CRASTO 208" at bounding box center [336, 230] width 237 height 23
paste input "([DATE] A [DATE])"
drag, startPoint x: 315, startPoint y: 232, endPoint x: 324, endPoint y: 231, distance: 8.7
click at [324, 231] on input "DO CRASTO 208 (22.07.2025 A 21.08.2025)" at bounding box center [336, 230] width 237 height 23
click at [383, 229] on input "DO CRASTO 208 (12.07.2025 A 21.08.2025)" at bounding box center [336, 230] width 237 height 23
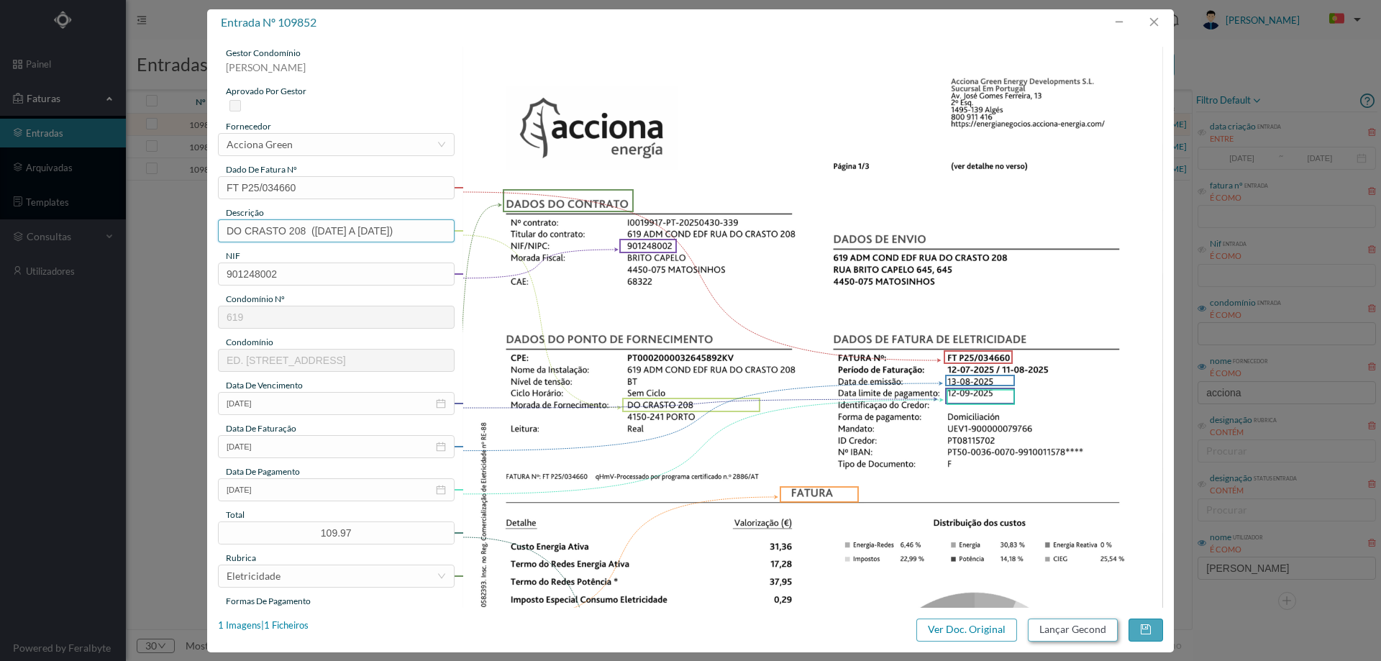
type input "DO CRASTO 208 (12.07.2025 A 11.08.2025)"
click at [1071, 636] on button "Lançar Gecond" at bounding box center [1073, 629] width 90 height 23
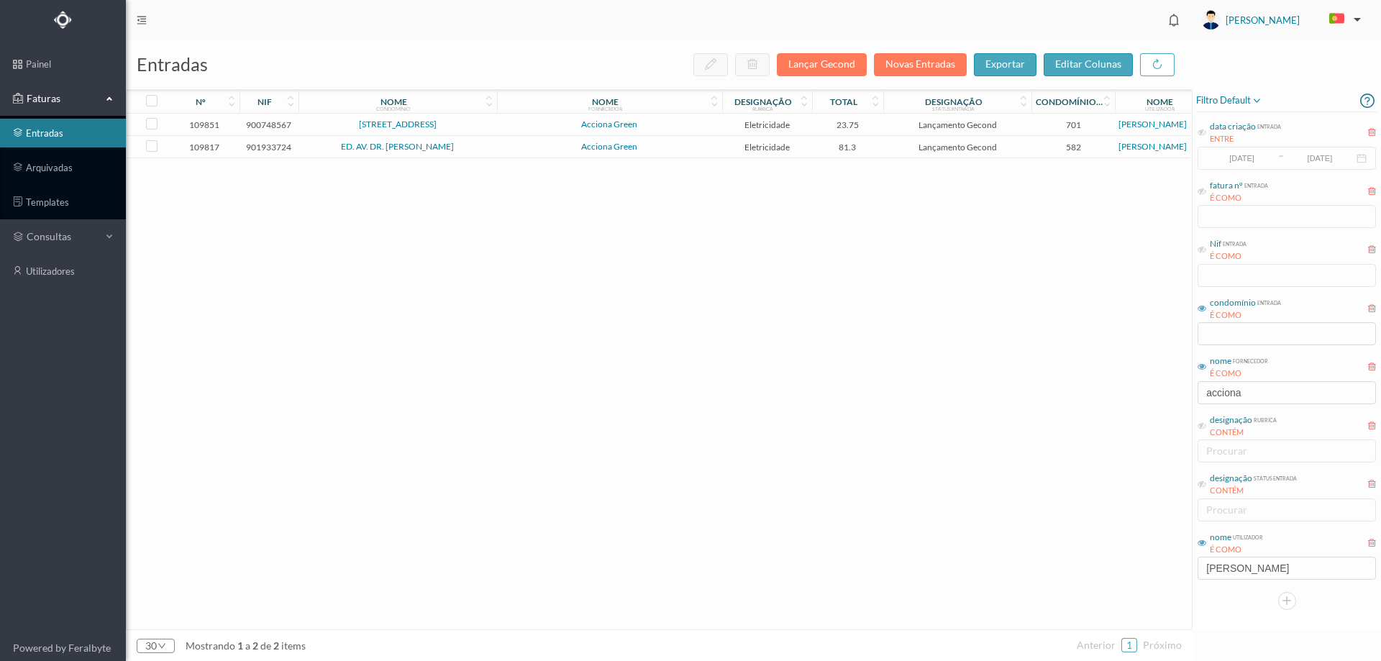
click at [480, 134] on td "RUA DO ADRO, 24" at bounding box center [397, 125] width 198 height 22
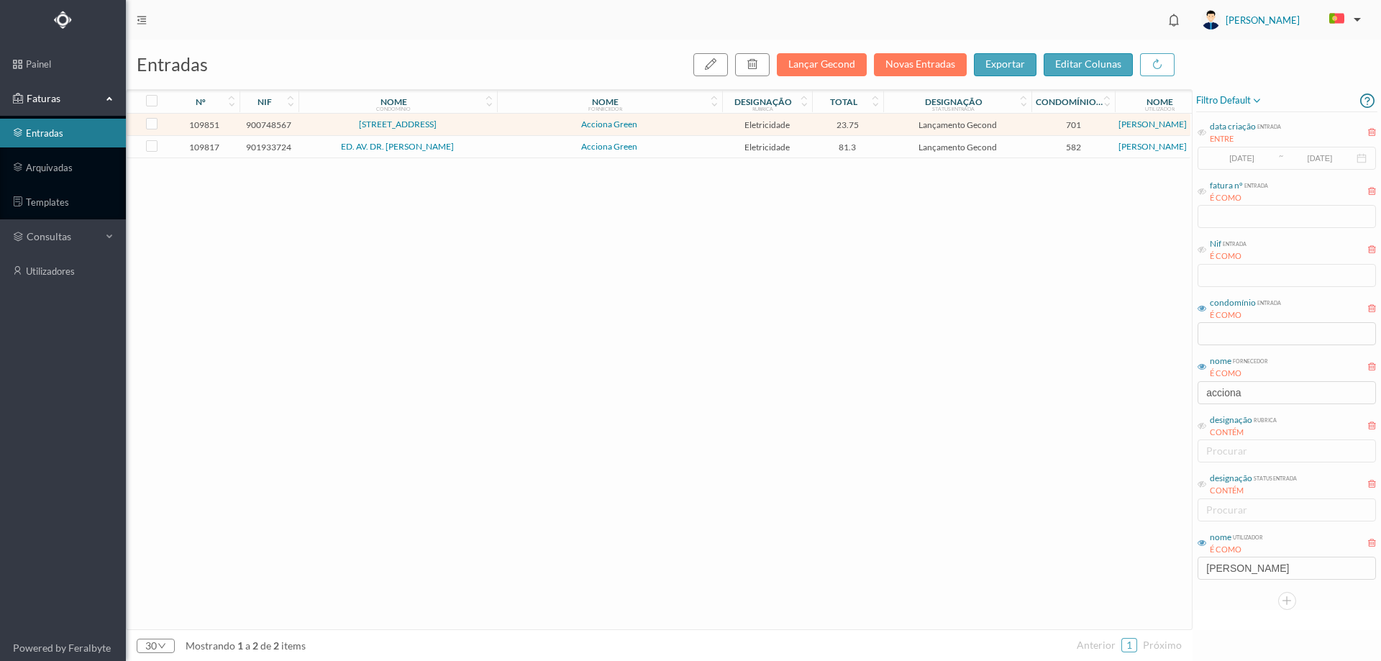
click at [480, 134] on td "RUA DO ADRO, 24" at bounding box center [397, 125] width 198 height 22
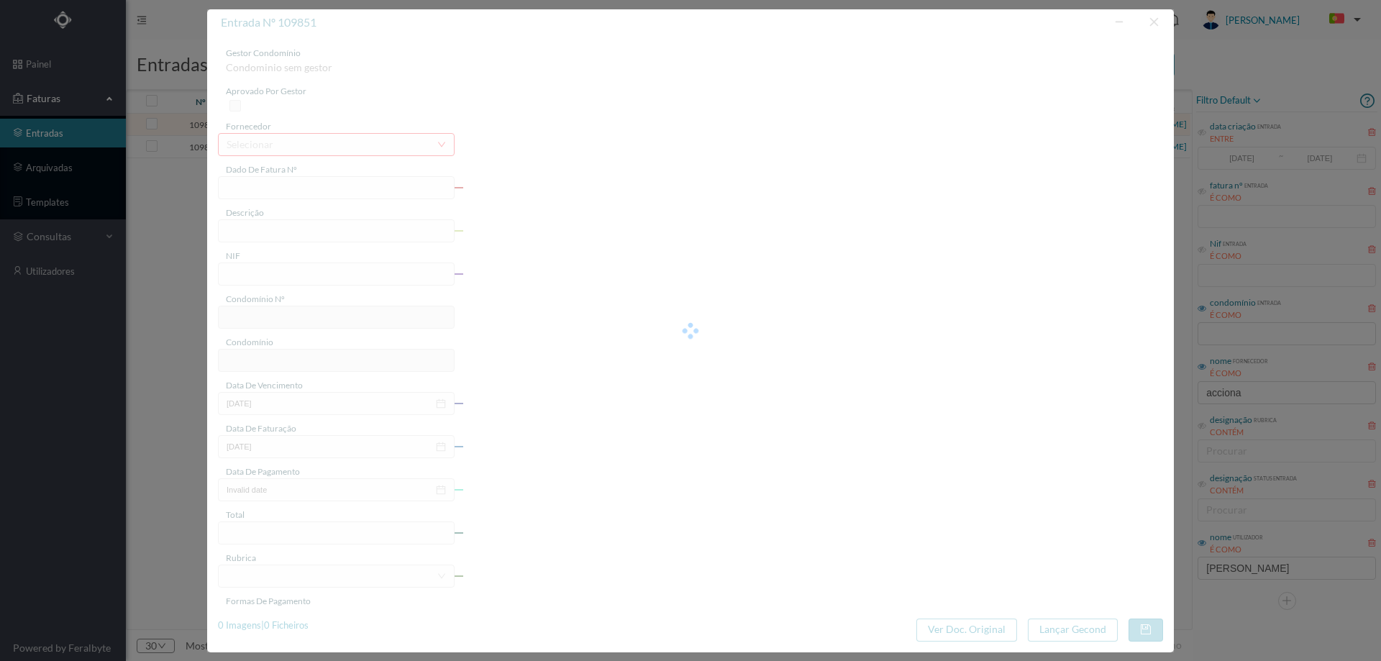
type input "FT P25/034659"
type input "ADRO 24"
type input "900748567"
type input "[DATE]"
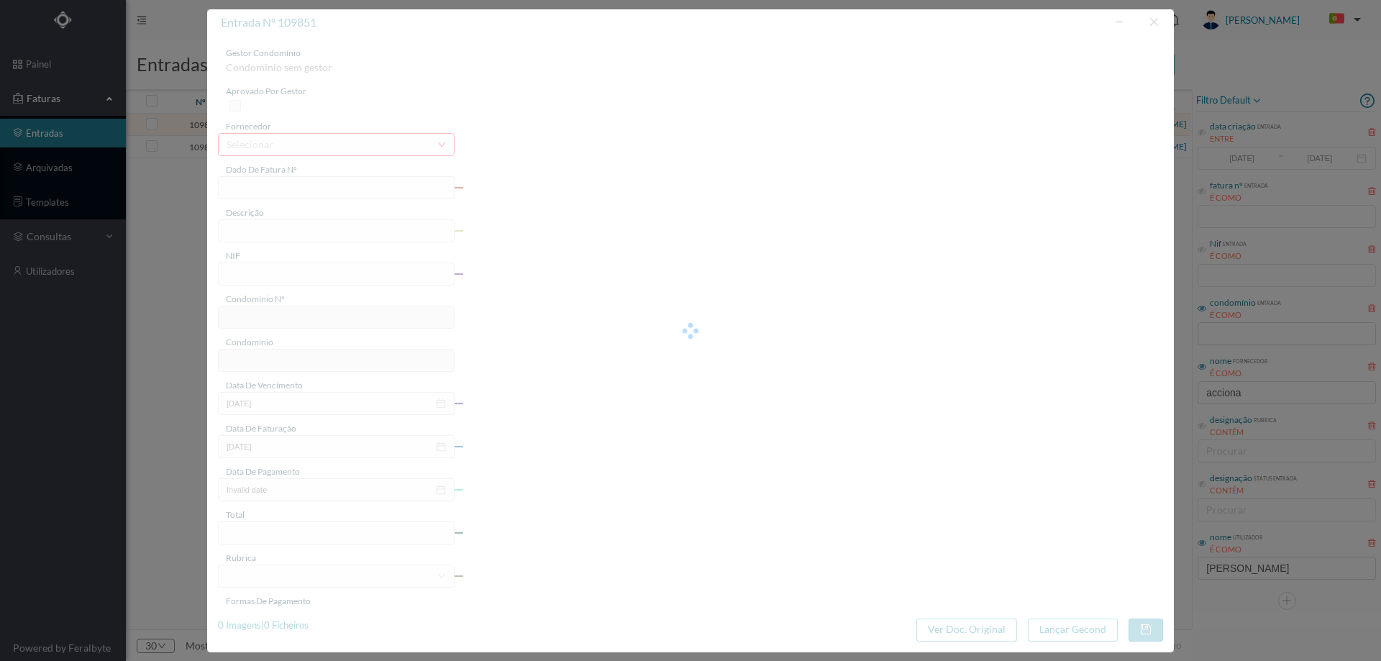
type input "[DATE]"
type input "23.75"
type input "701"
type input "RUA DO ADRO, 24"
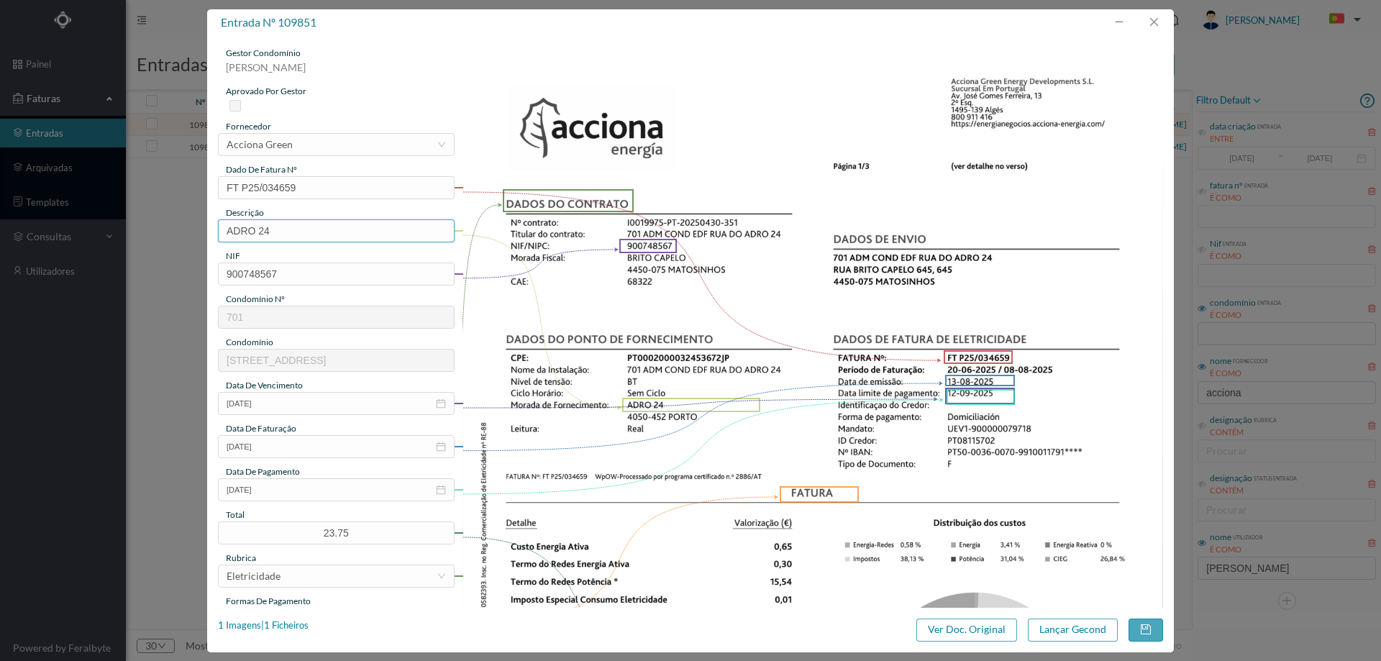
click at [321, 229] on input "ADRO 24" at bounding box center [336, 230] width 237 height 23
paste input "([DATE] A [DATE])"
click at [289, 232] on input "ADRO 24 (22.07.2025 A 21.08.2025)" at bounding box center [336, 230] width 237 height 23
type input "ADRO 24 (20.06.2025 A 08.08.2025)"
click at [1098, 631] on button "Lançar Gecond" at bounding box center [1073, 629] width 90 height 23
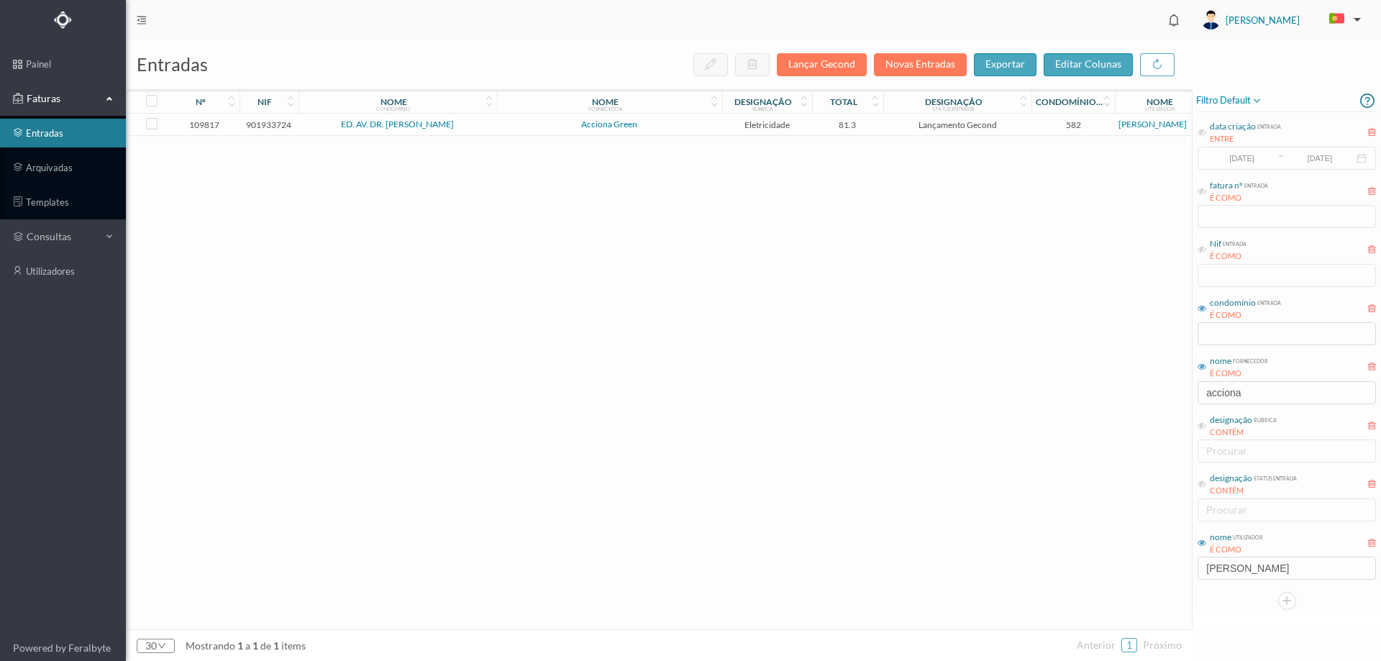
click at [530, 122] on span "Acciona Green" at bounding box center [610, 124] width 218 height 9
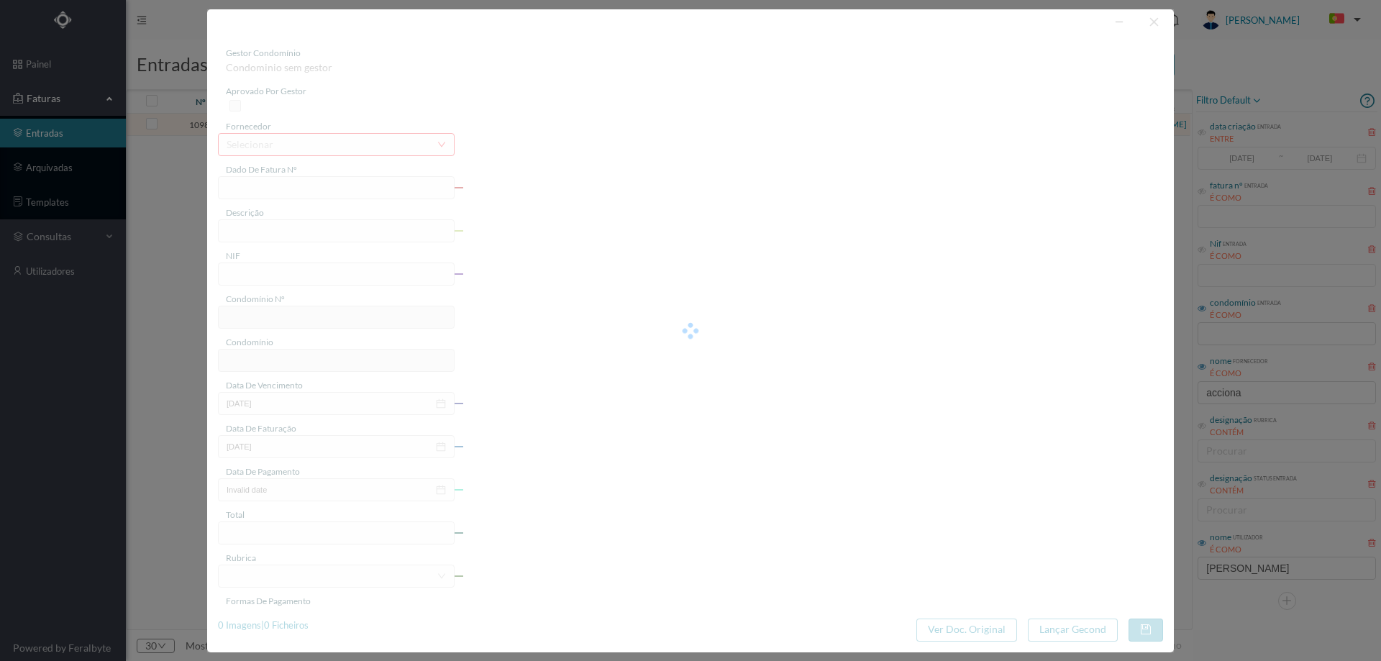
type input "FT P25/034761"
type input "DOUTOR ANTUNES GUIMARAES :"
type input "901933724"
type input "[DATE]"
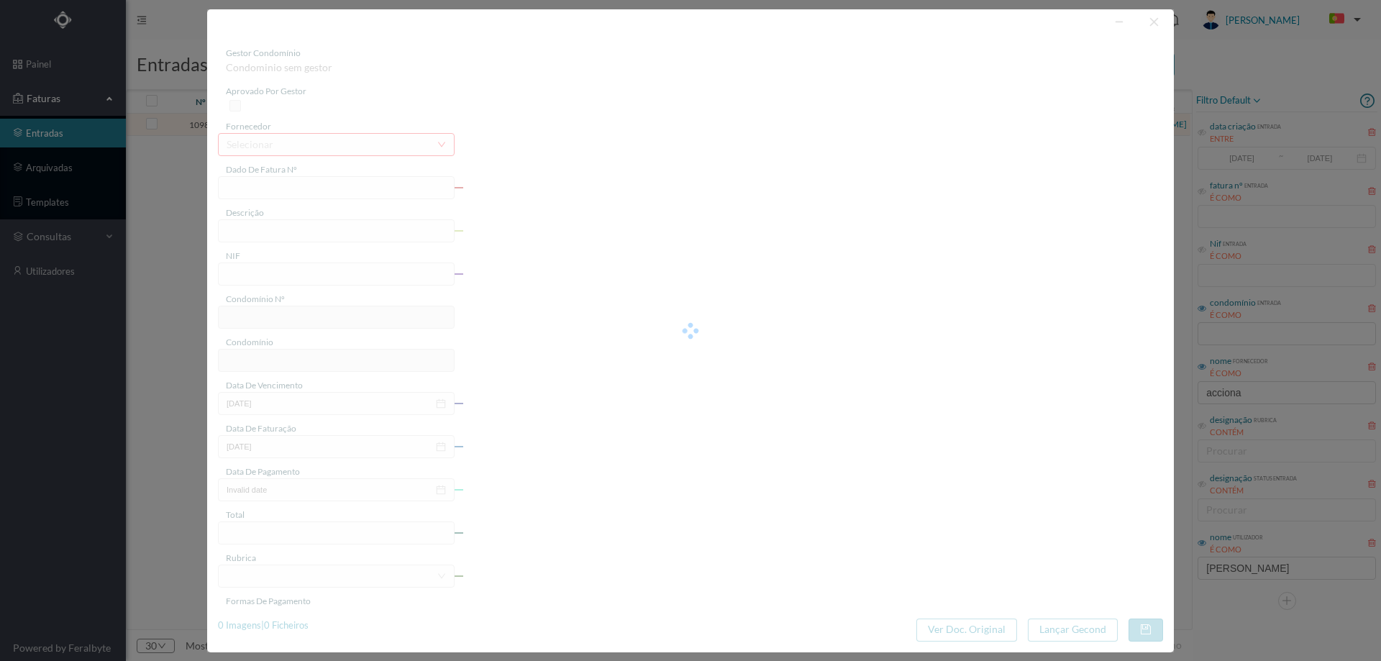
type input "[DATE]"
type input "81.30"
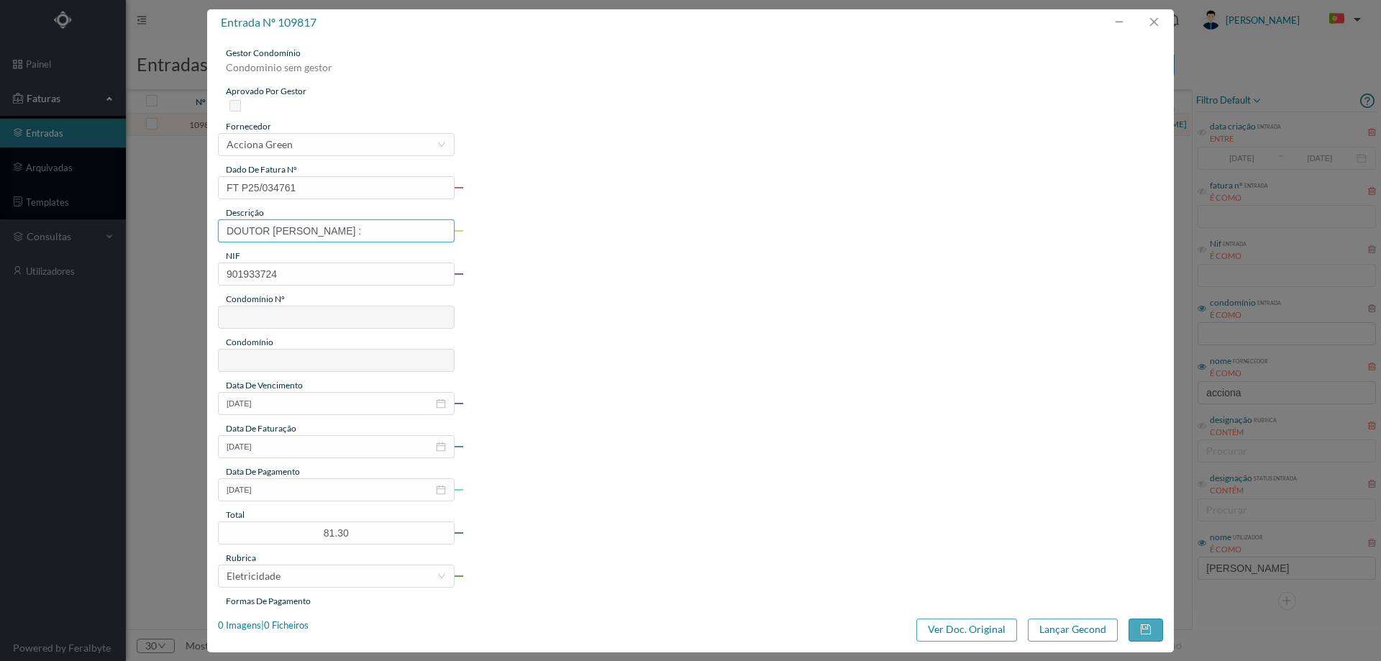
type input "582"
type input "ED. AV. DR. [PERSON_NAME]"
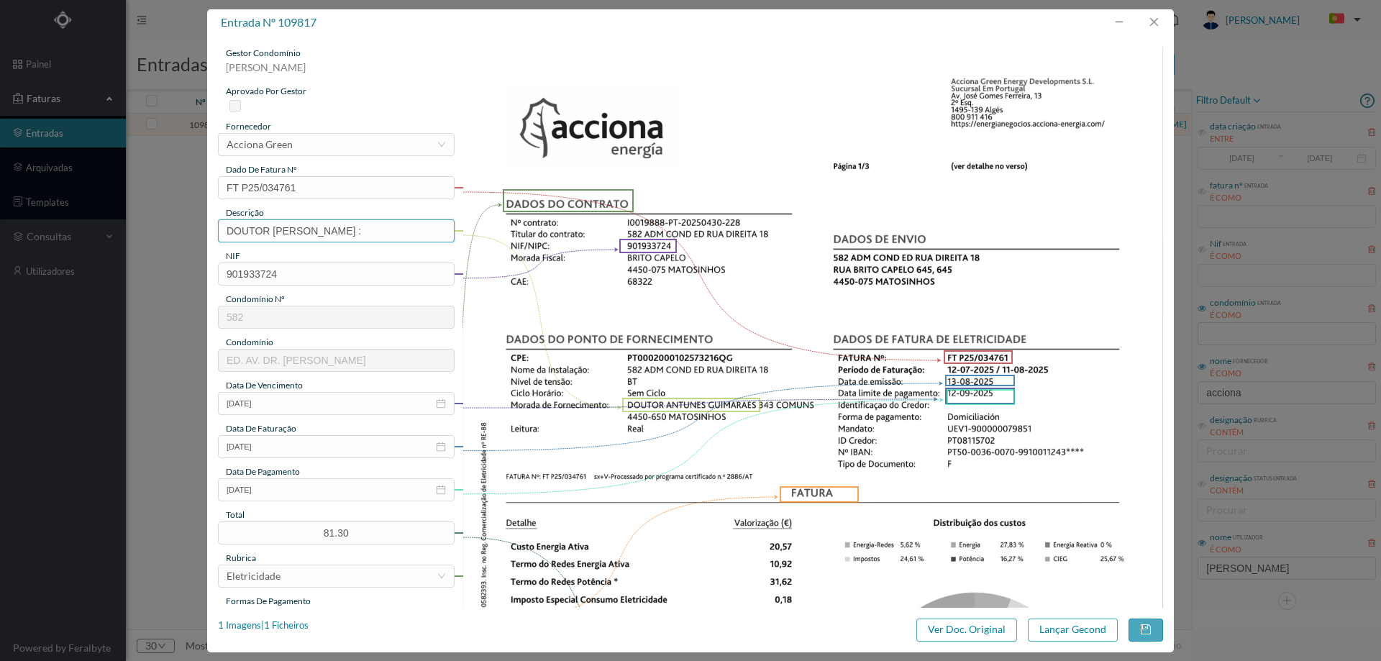
drag, startPoint x: 402, startPoint y: 232, endPoint x: 98, endPoint y: 252, distance: 304.9
click at [98, 252] on div "entrada nº 109817 gestor condomínio Cristina Sousa aprovado por gestor forneced…" at bounding box center [690, 330] width 1381 height 661
paste input "([DATE] A [DATE])"
drag, startPoint x: 234, startPoint y: 232, endPoint x: 242, endPoint y: 232, distance: 7.9
click at [242, 232] on input "([DATE] A [DATE])" at bounding box center [336, 230] width 237 height 23
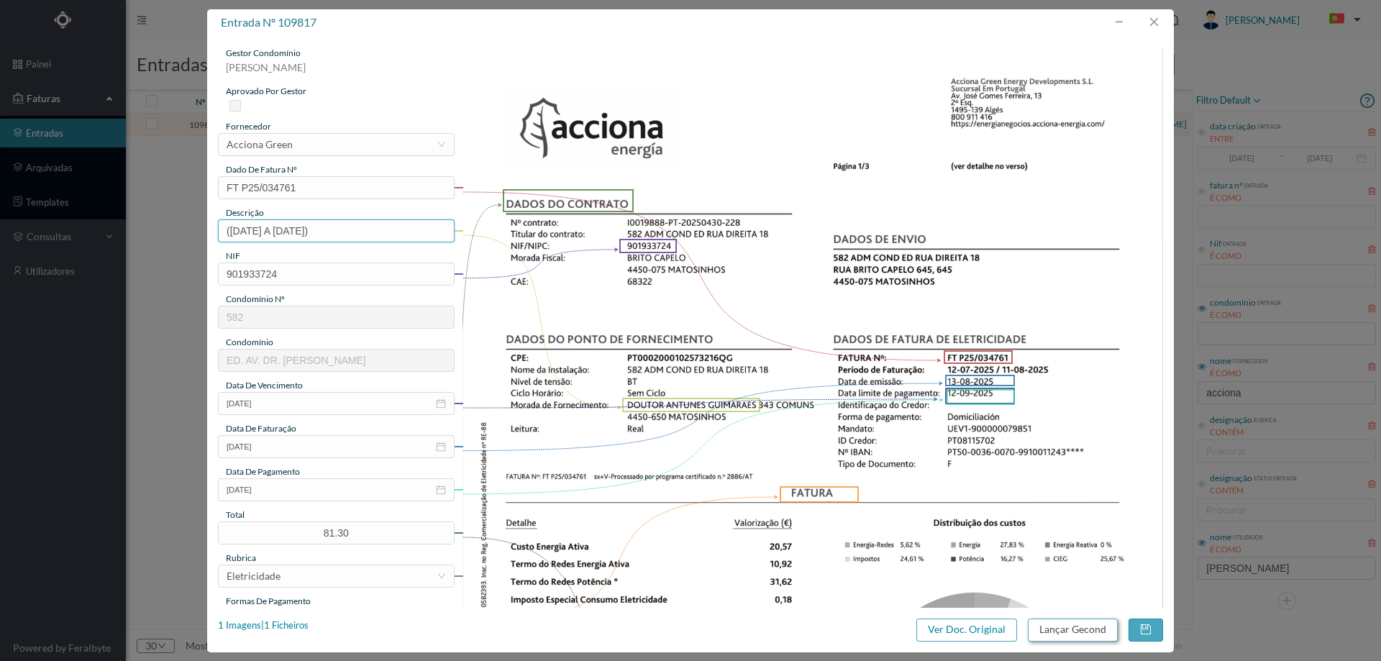
type input "(12.07.2025 A 11.08.2025)"
click at [1066, 626] on button "Lançar Gecond" at bounding box center [1073, 629] width 90 height 23
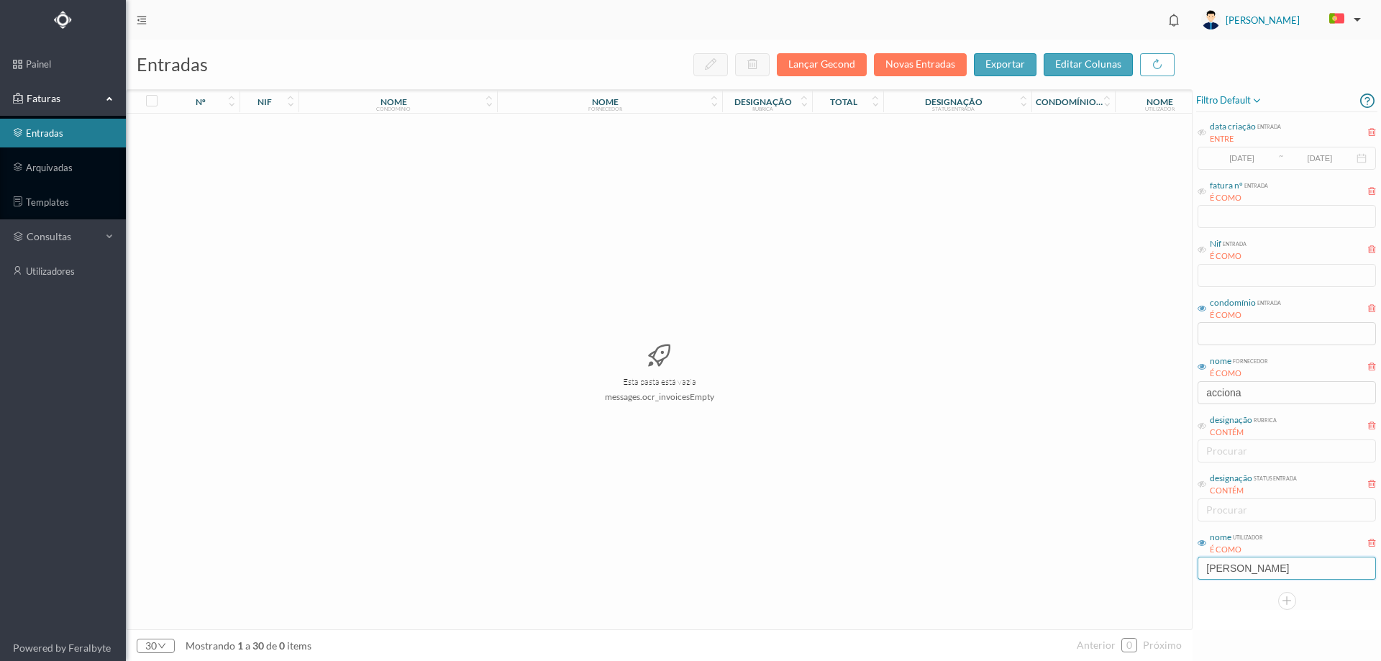
drag, startPoint x: 1250, startPoint y: 571, endPoint x: 1033, endPoint y: 573, distance: 217.2
click at [1033, 573] on div "entradas Lançar Gecond Novas Entradas exportar editar colunas nº nif nome condo…" at bounding box center [753, 350] width 1255 height 621
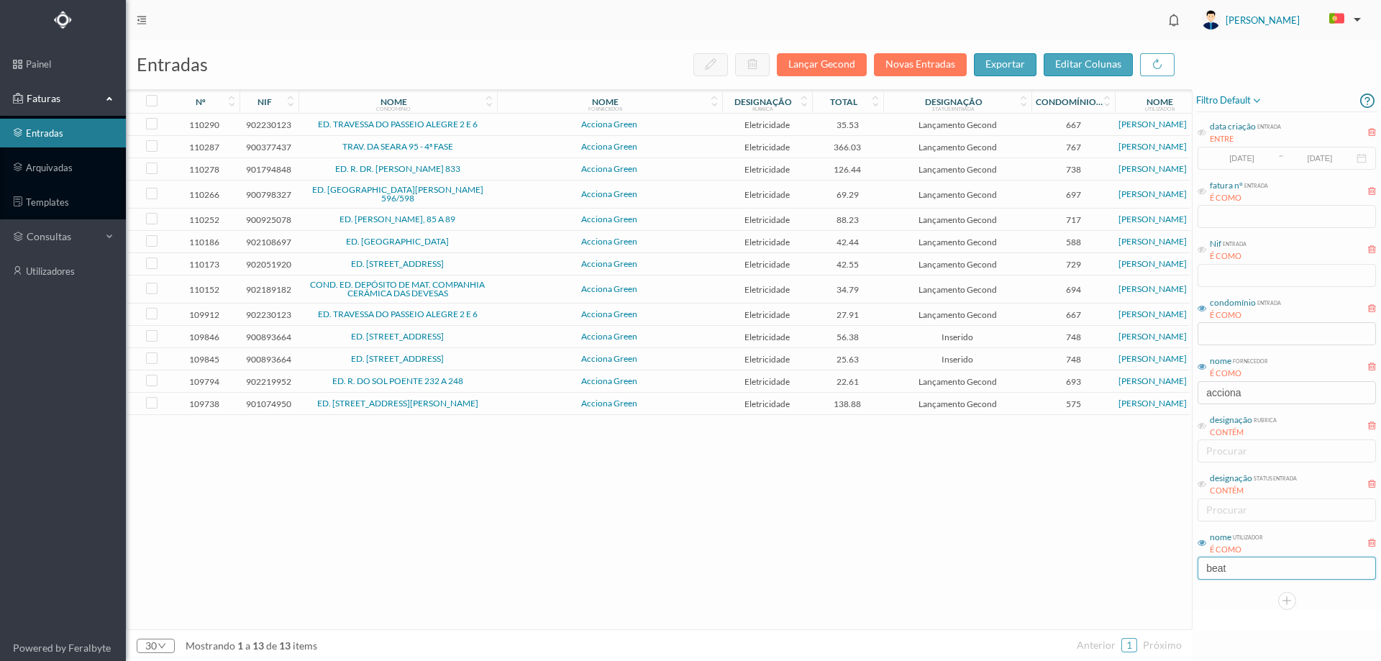
type input "beat"
click at [667, 118] on td "Acciona Green" at bounding box center [609, 125] width 225 height 22
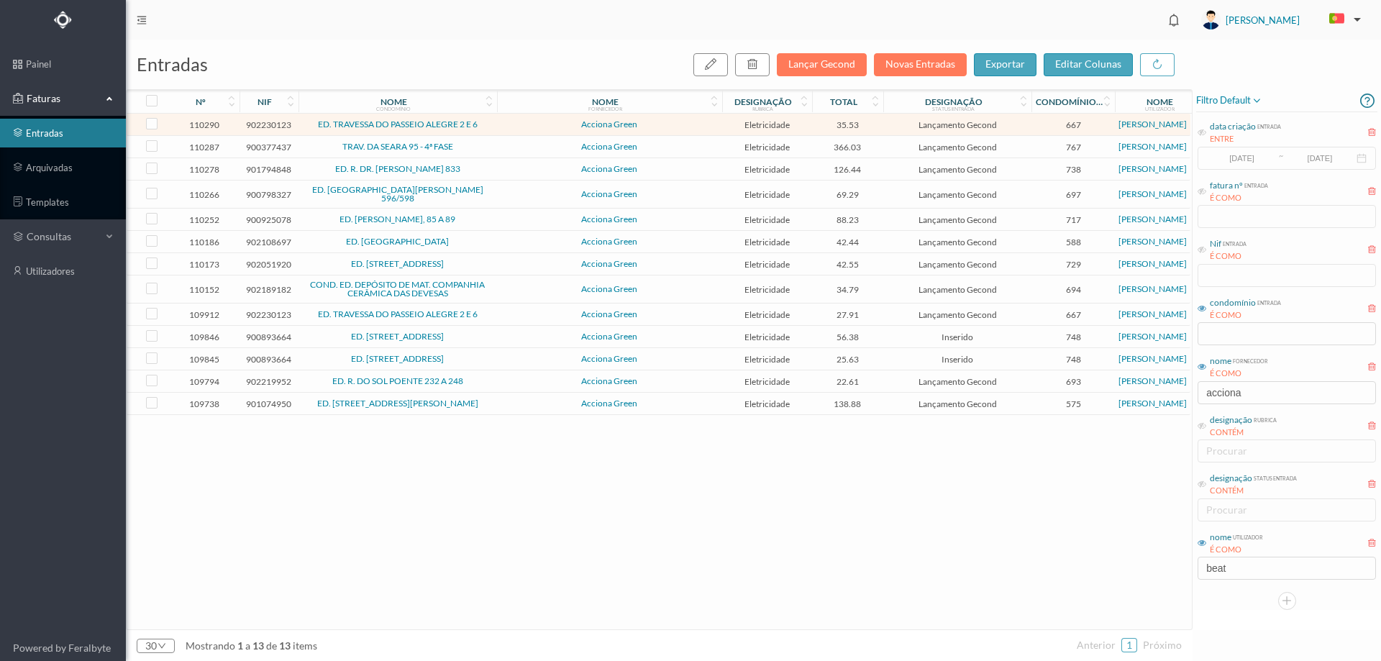
click at [667, 118] on td "Acciona Green" at bounding box center [609, 125] width 225 height 22
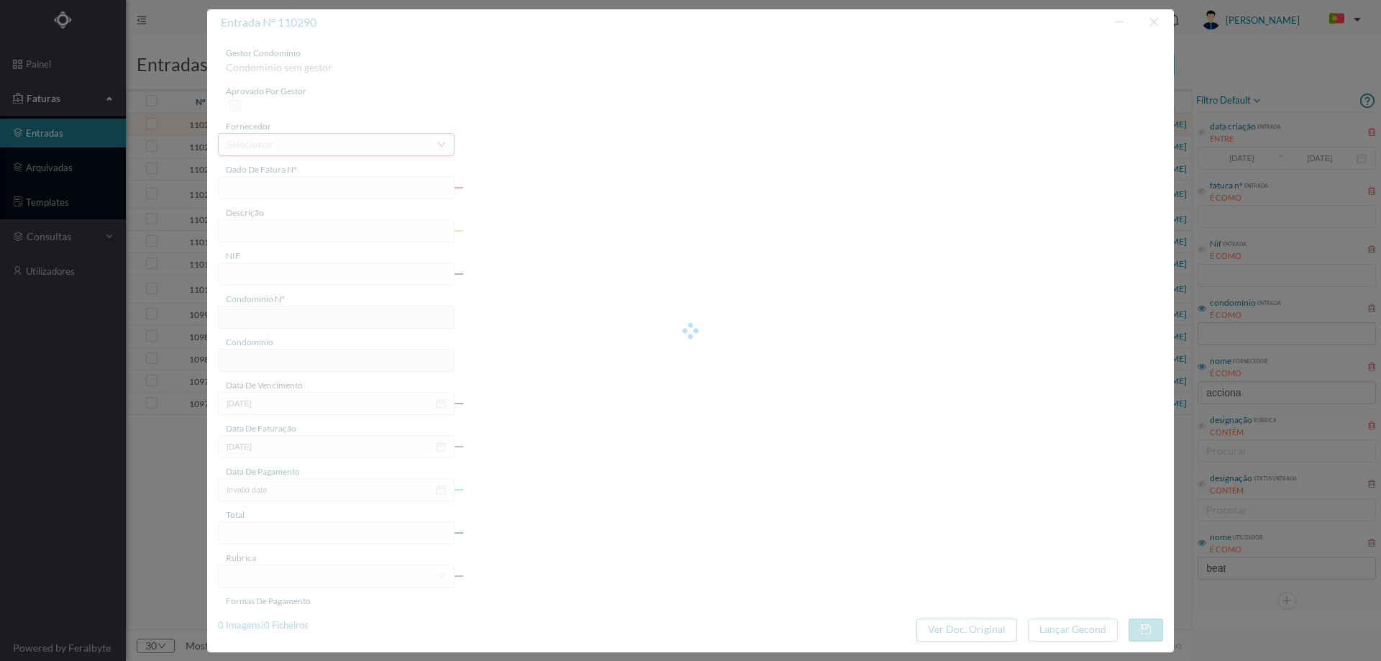
type input "FT P25/036515"
type input "PASSEIO ALEGRE 2 SC"
type input "902230123"
type input "[DATE]"
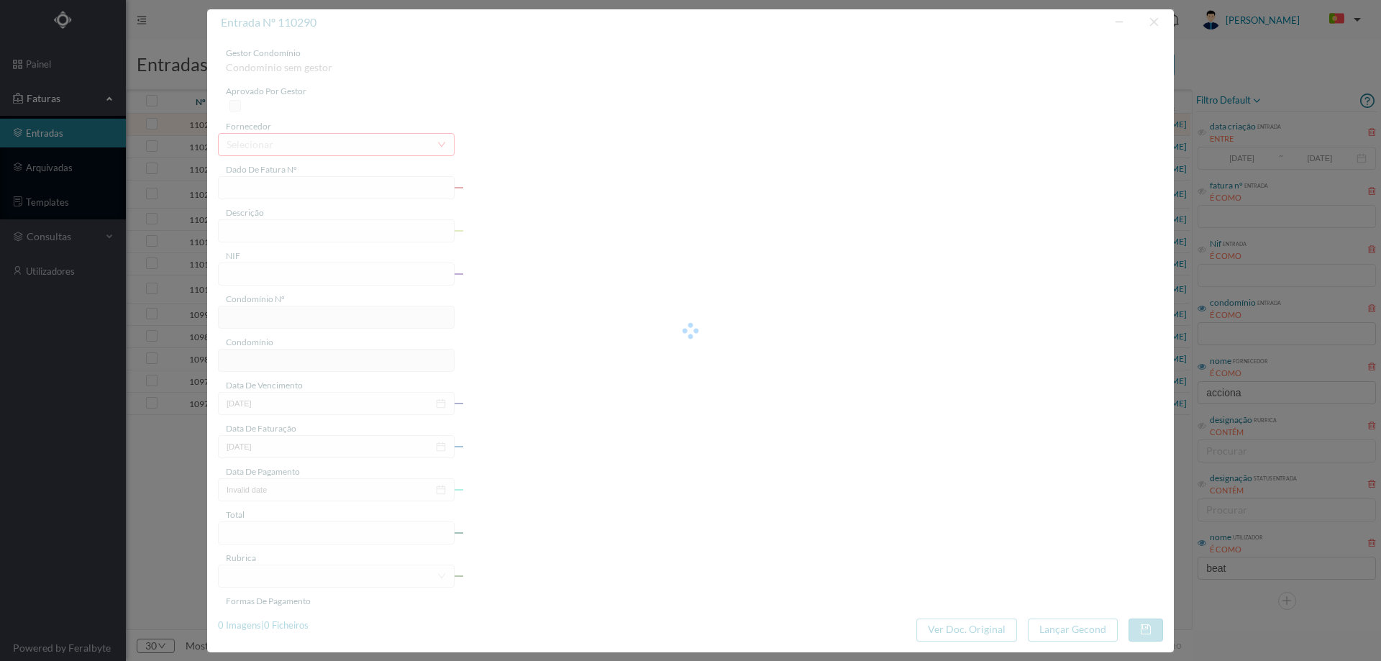
type input "[DATE]"
type input "35.53"
type input "667"
type input "ED. TRAVESSA DO PASSEIO ALEGRE 2 E 6"
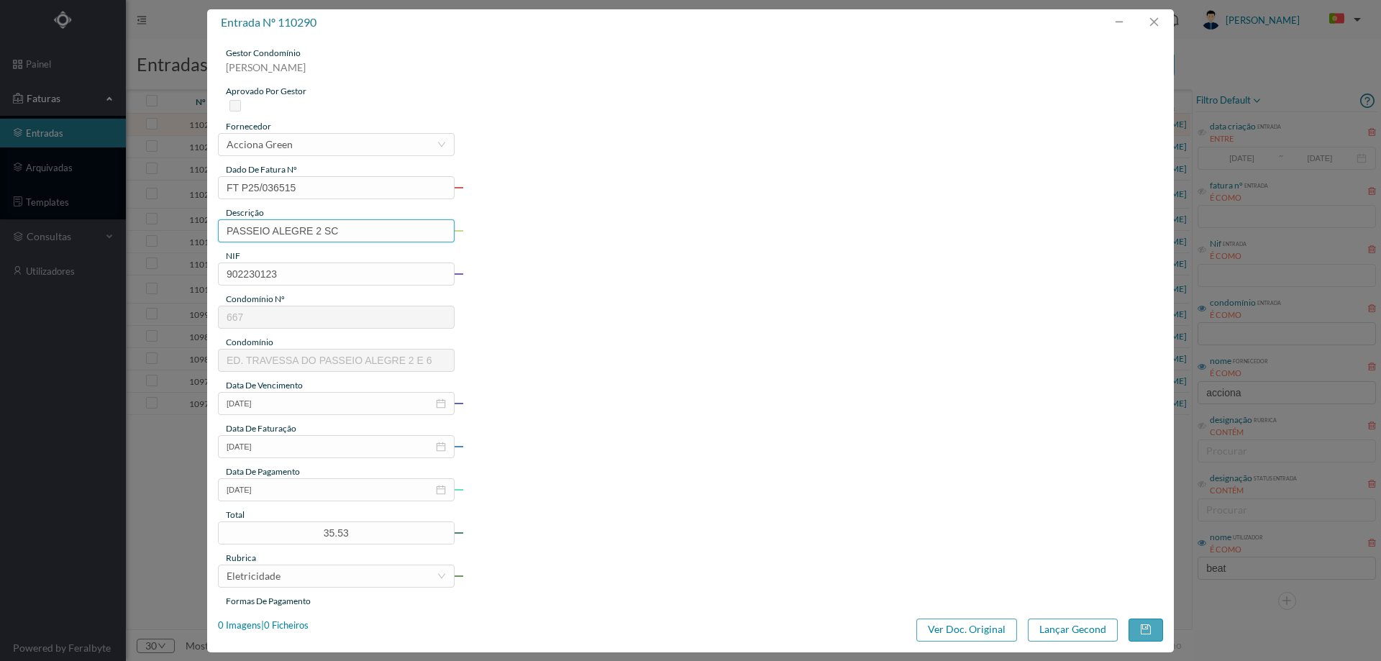
click at [383, 235] on input "PASSEIO ALEGRE 2 SC" at bounding box center [336, 230] width 237 height 23
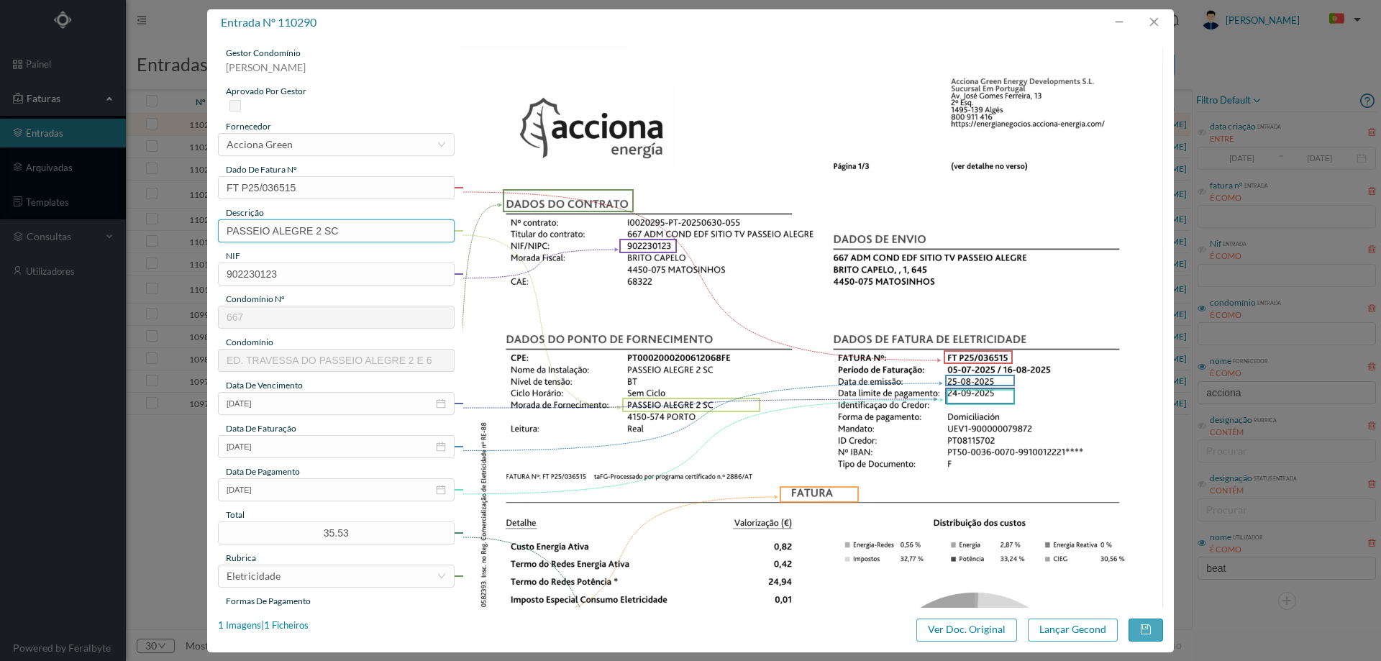
paste input "([DATE] A [DATE])"
drag, startPoint x: 332, startPoint y: 234, endPoint x: 340, endPoint y: 234, distance: 8.6
click at [340, 234] on input "PASSEIO ALEGRE 2 SC (22.07.2025 A 21.08.2025)" at bounding box center [336, 230] width 237 height 23
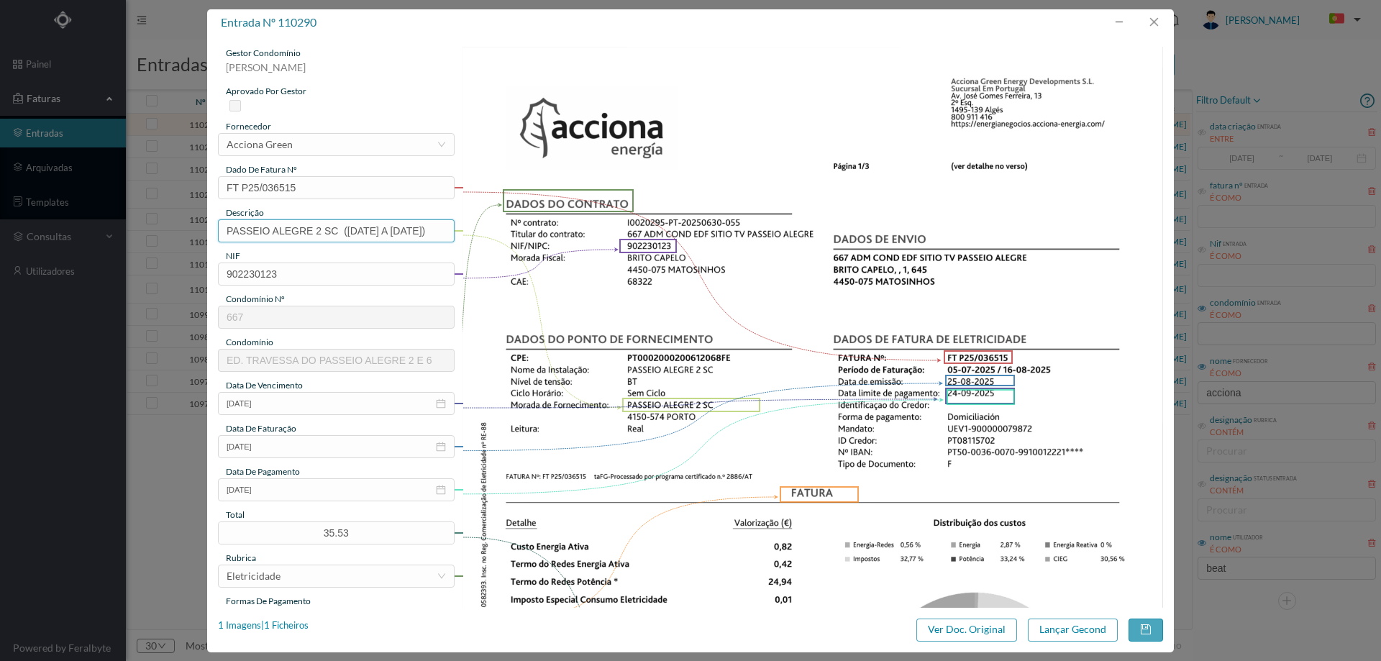
drag, startPoint x: 395, startPoint y: 234, endPoint x: 406, endPoint y: 232, distance: 11.6
click at [406, 232] on input "PASSEIO ALEGRE 2 SC (05.07.2025 A 21.08.2025)" at bounding box center [336, 230] width 237 height 23
click at [397, 232] on input "PASSEIO ALEGRE 2 SC (05.07.2025 A16.08.2025)" at bounding box center [336, 230] width 237 height 23
type input "PASSEIO ALEGRE 2 SC (05.07.2025 A 16.08.2025)"
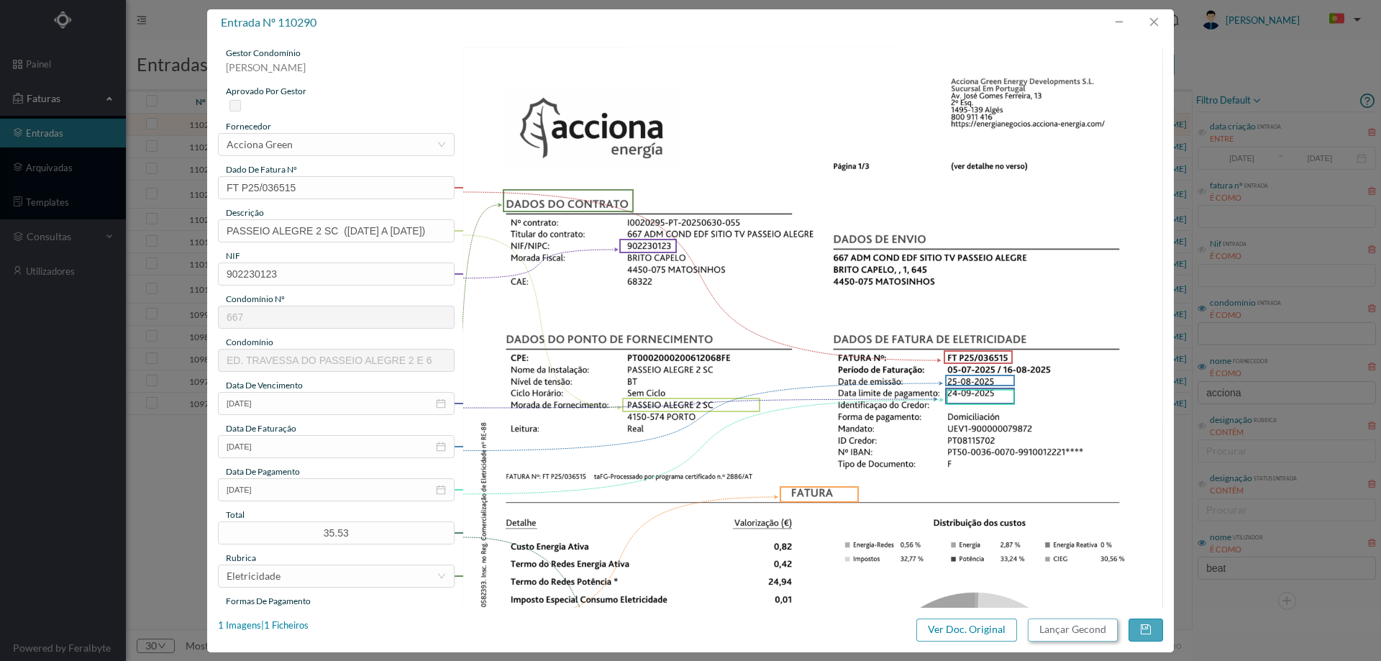
click at [1096, 636] on button "Lançar Gecond" at bounding box center [1073, 629] width 90 height 23
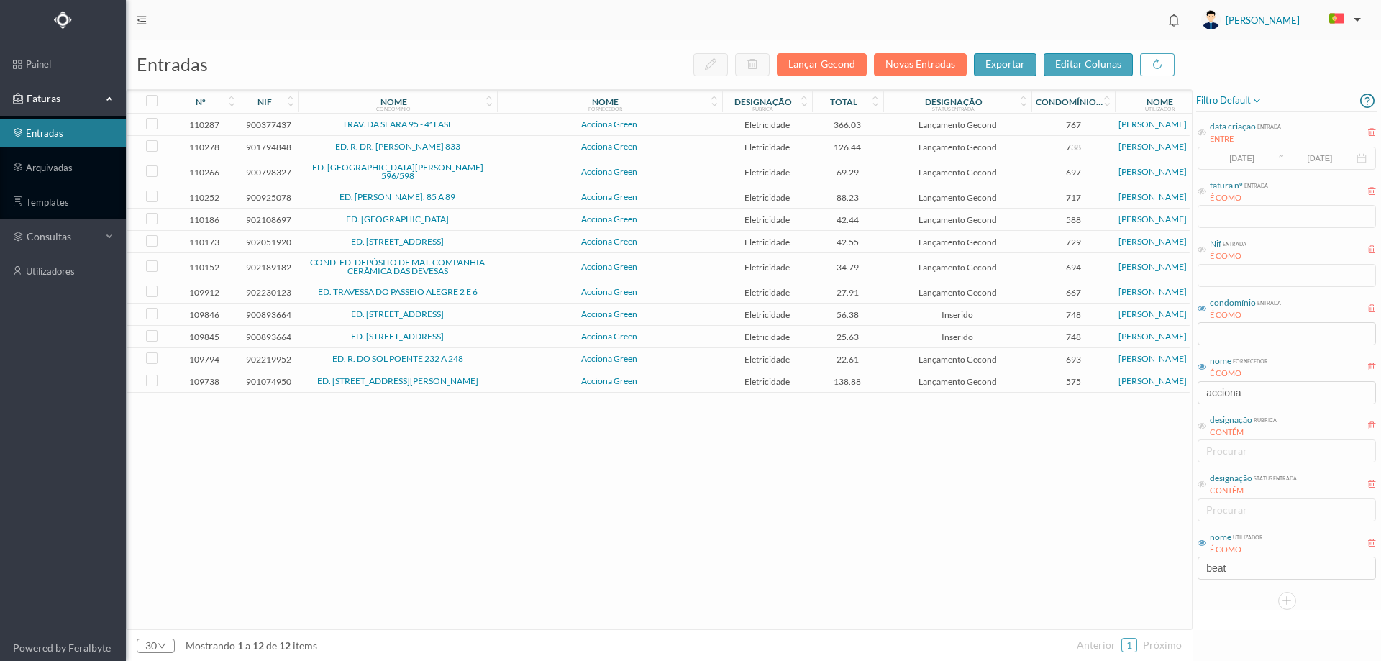
click at [499, 123] on td "Acciona Green" at bounding box center [609, 125] width 225 height 22
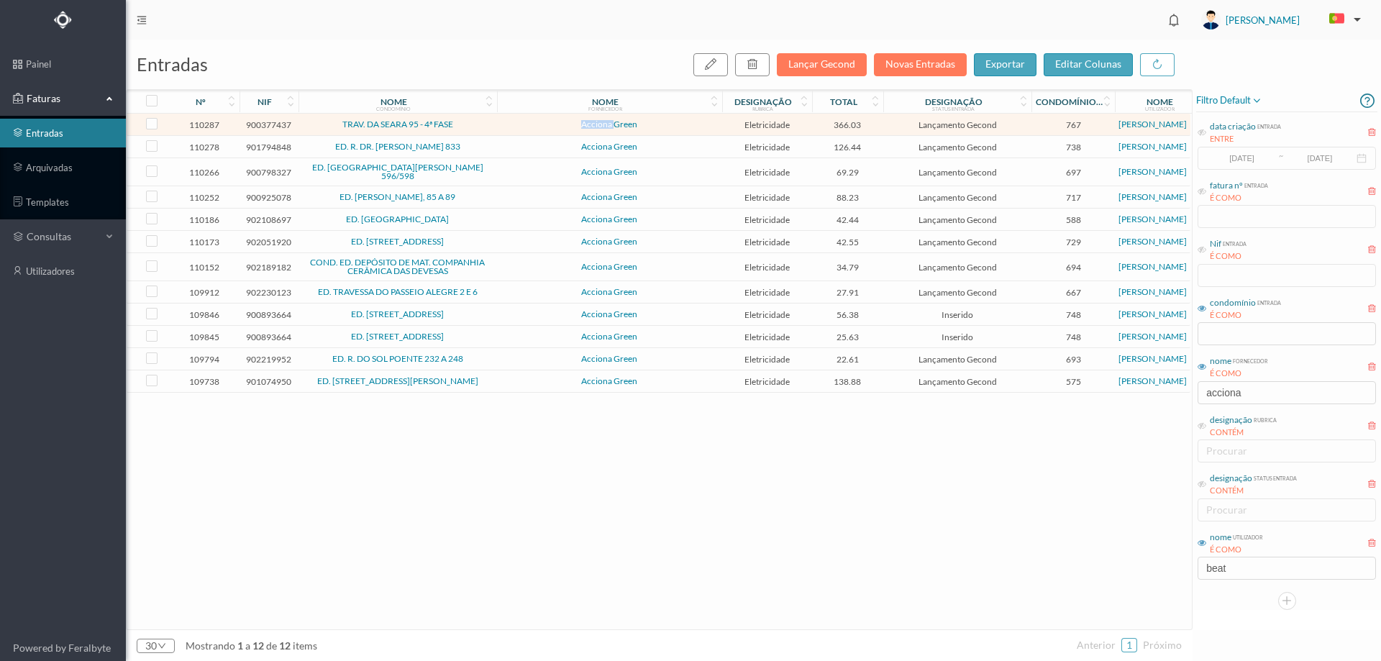
click at [499, 123] on td "Acciona Green" at bounding box center [609, 125] width 225 height 22
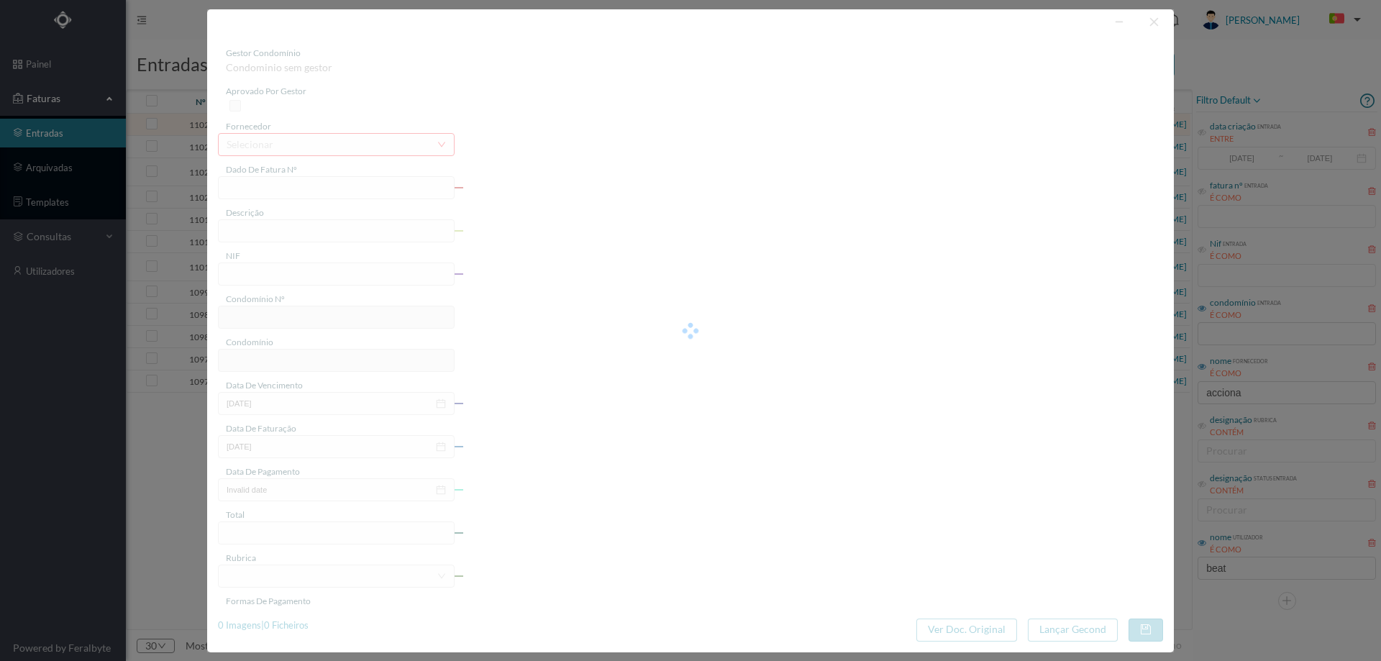
type input "FT P25/036102"
type input "Travessa DA SEARA, 95"
type input "900377437"
type input "[DATE]"
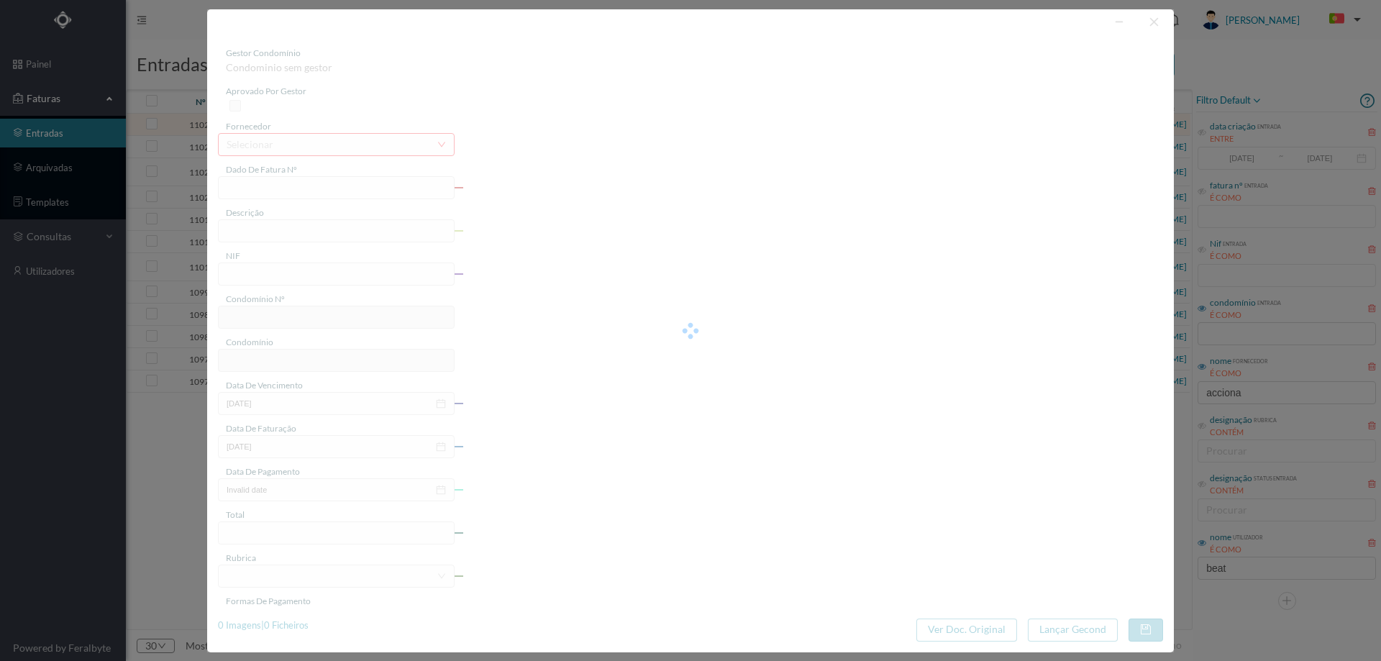
type input "[DATE]"
type input "366.03"
type input "767"
type input "TRAV. DA SEARA 95 - 4ª FASE"
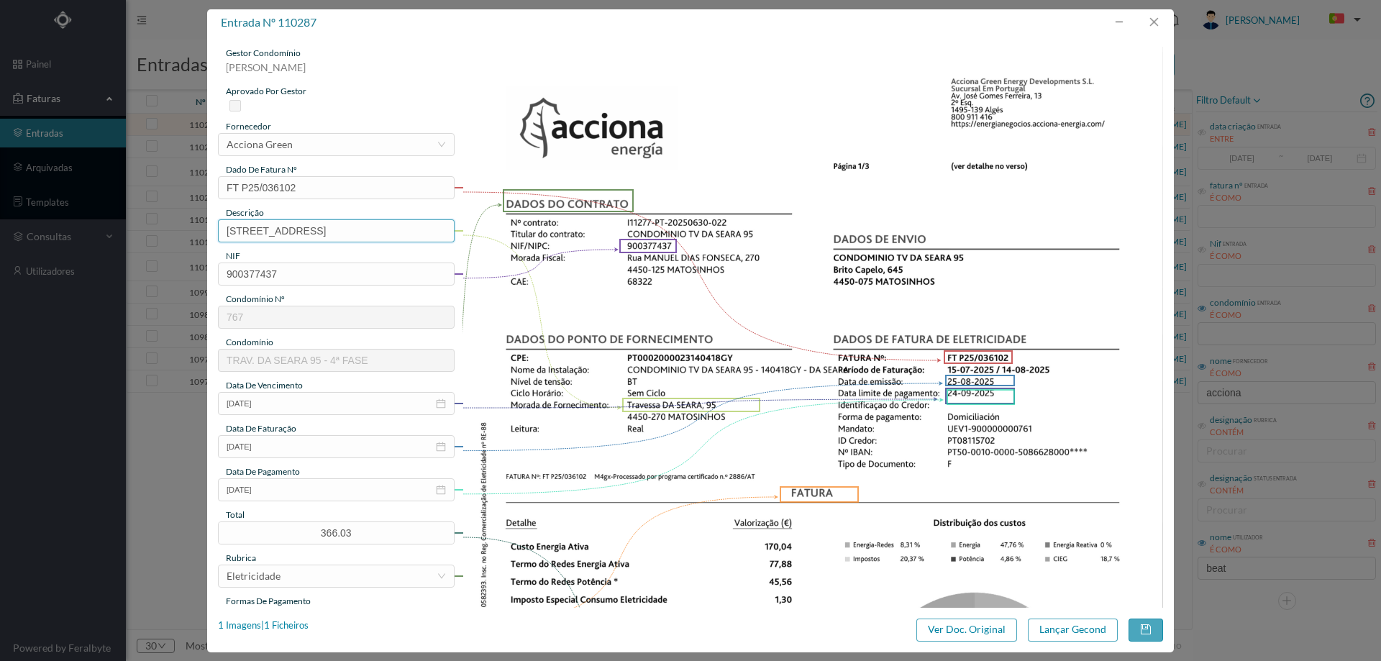
click at [403, 234] on input "Travessa DA SEARA, 95" at bounding box center [336, 230] width 237 height 23
paste input "([DATE] A [DATE])"
click at [335, 229] on input "Travessa DA SEARA, 95 (22.07.2025 A 21.08.2025)" at bounding box center [336, 230] width 237 height 23
drag, startPoint x: 337, startPoint y: 232, endPoint x: 329, endPoint y: 232, distance: 7.9
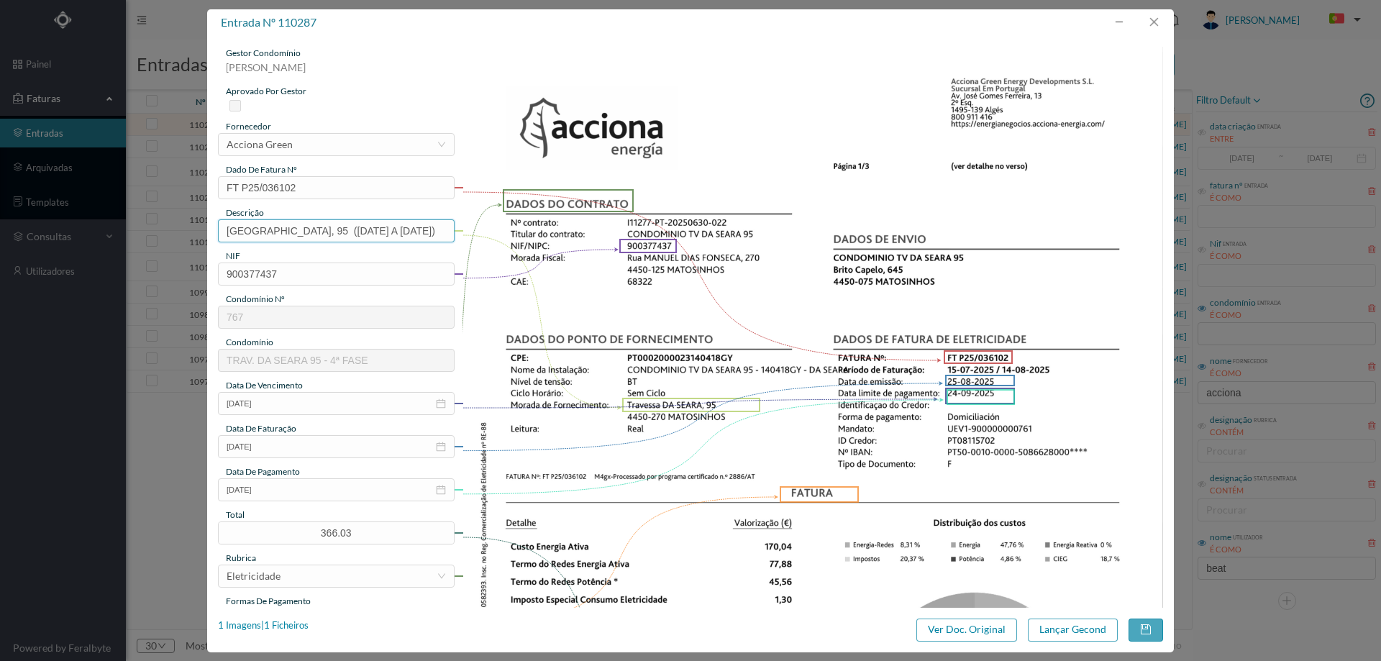
click at [329, 232] on input "Travessa DA SEARA, 95 (22.07.2025 A 21.08.2025)" at bounding box center [336, 230] width 237 height 23
click at [335, 230] on input "Travessa DA SEARA, 95 (22.07.2025 A 21.08.2025)" at bounding box center [336, 230] width 237 height 23
drag, startPoint x: 340, startPoint y: 229, endPoint x: 330, endPoint y: 227, distance: 10.3
click at [330, 227] on input "Travessa DA SEARA, 95 (22.07.2025 A 21.08.2025)" at bounding box center [336, 230] width 237 height 23
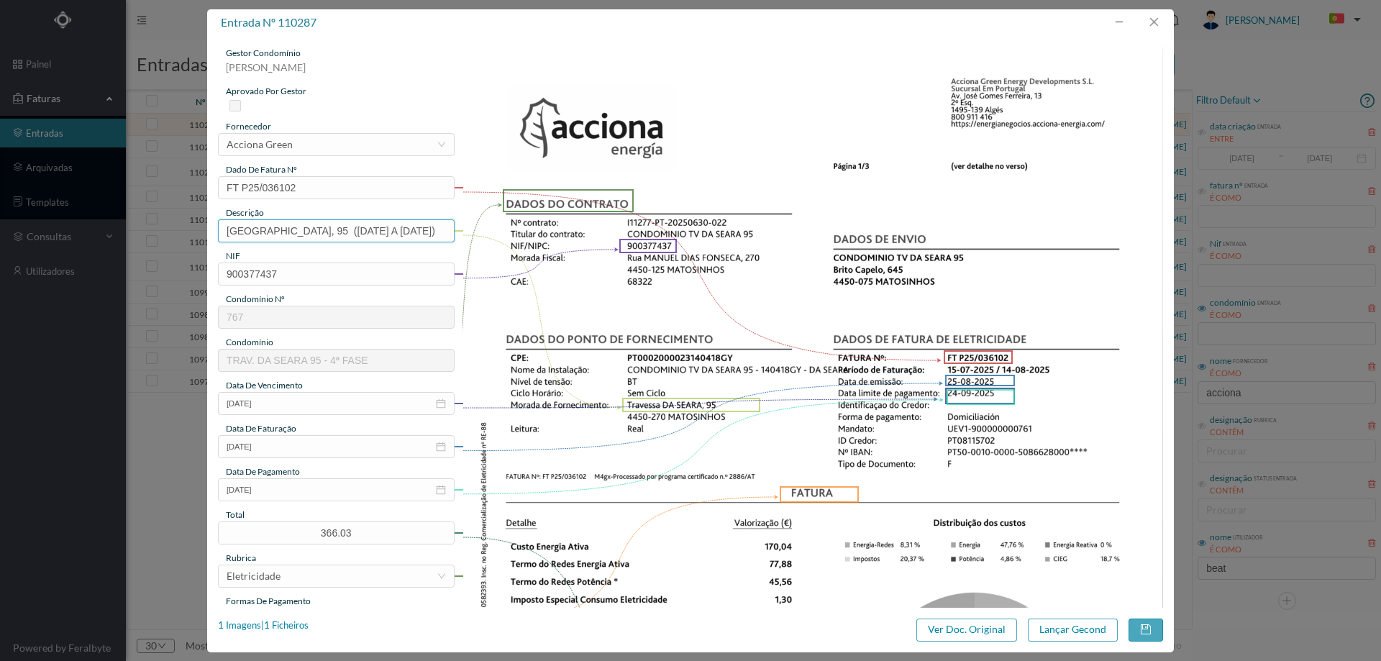
drag, startPoint x: 396, startPoint y: 232, endPoint x: 407, endPoint y: 232, distance: 11.5
click at [407, 232] on input "Travessa DA SEARA, 95 (15.07.2025 A 21.08.2025)" at bounding box center [336, 230] width 237 height 23
type input "Travessa DA SEARA, 95 (15.07.2025 A 14.08.2025)"
click at [1077, 631] on button "Lançar Gecond" at bounding box center [1073, 629] width 90 height 23
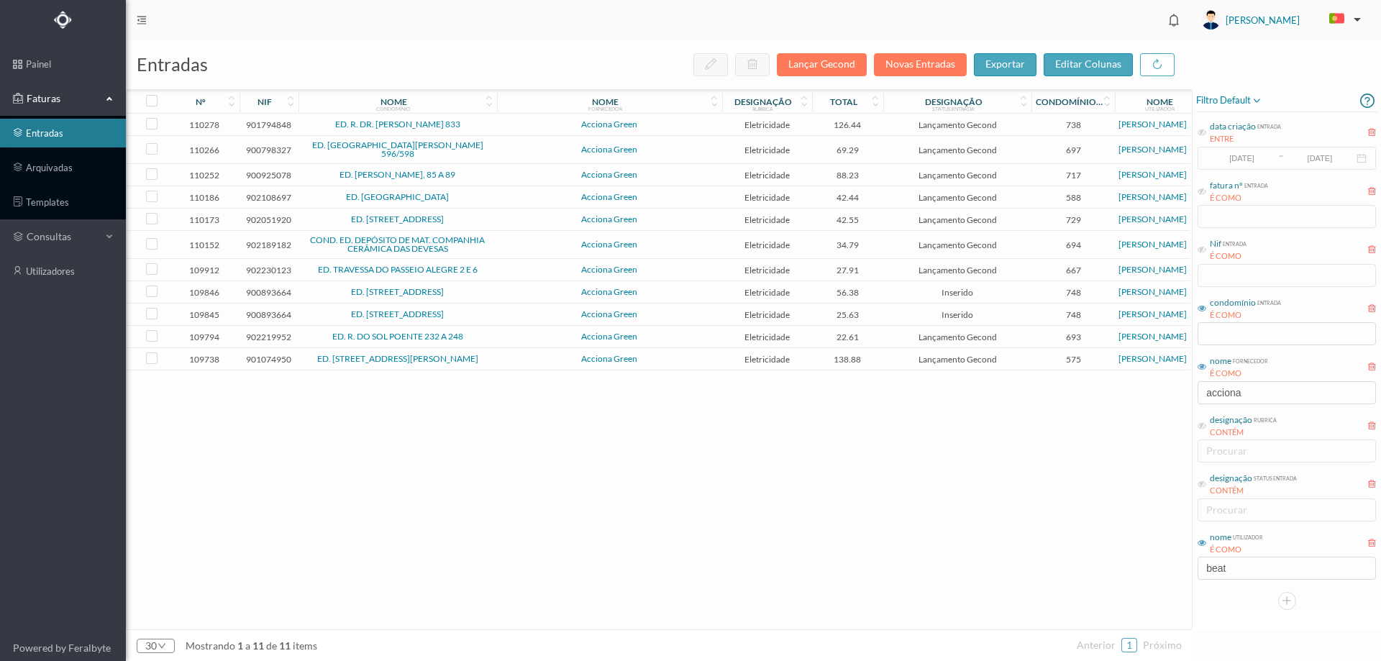
click at [534, 131] on td "Acciona Green" at bounding box center [609, 125] width 225 height 22
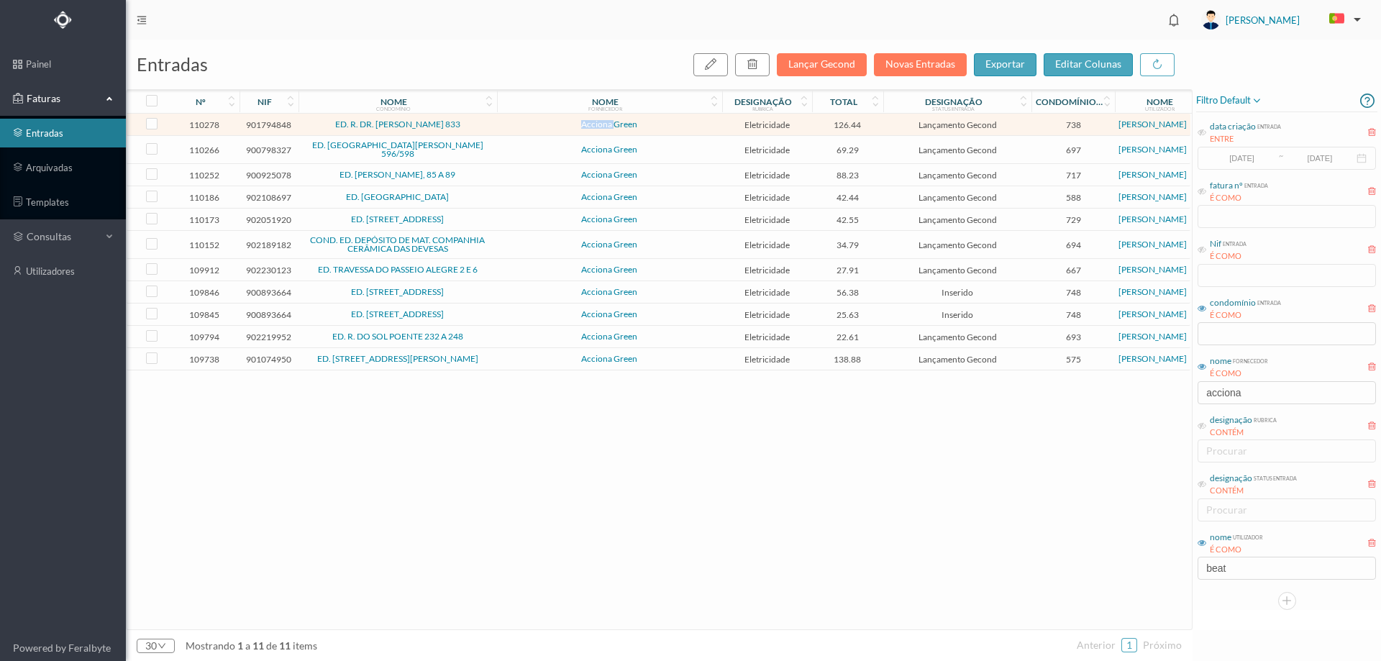
click at [534, 131] on td "Acciona Green" at bounding box center [609, 125] width 225 height 22
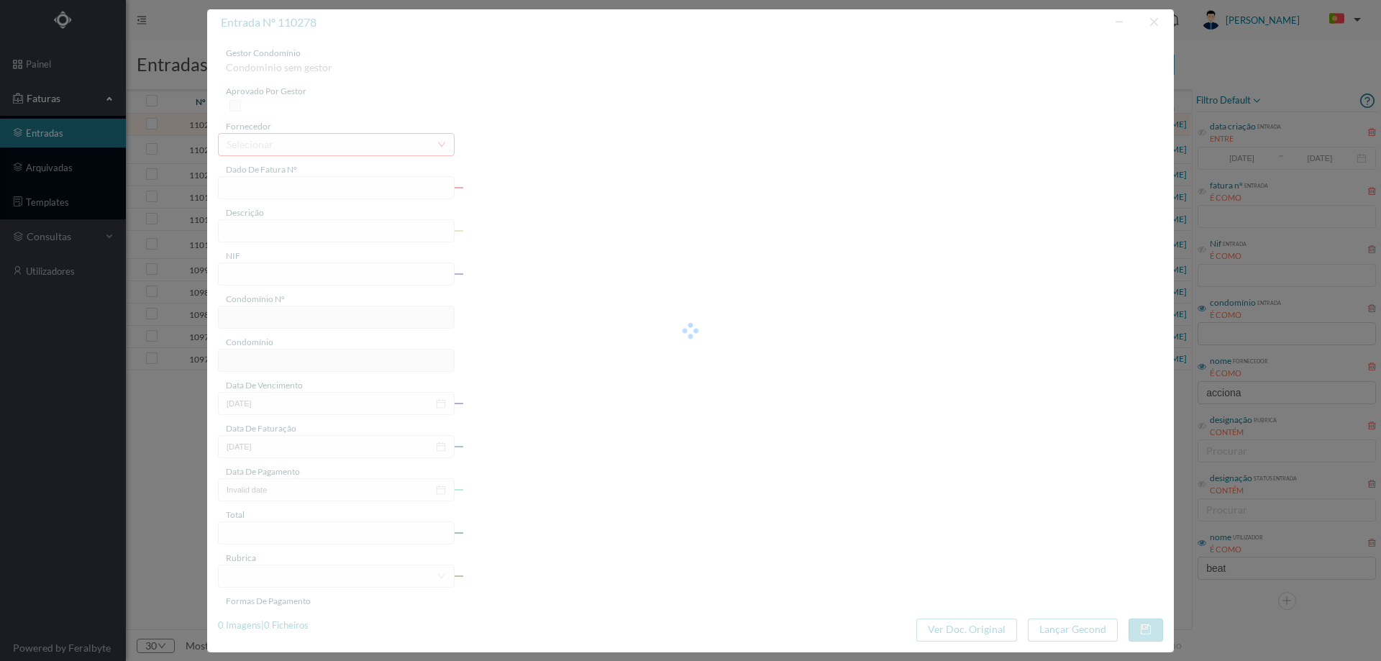
type input "FT P25/036138"
type input "DOUTOR EDUARDO TORRES 833"
type input "901794848"
type input "[DATE]"
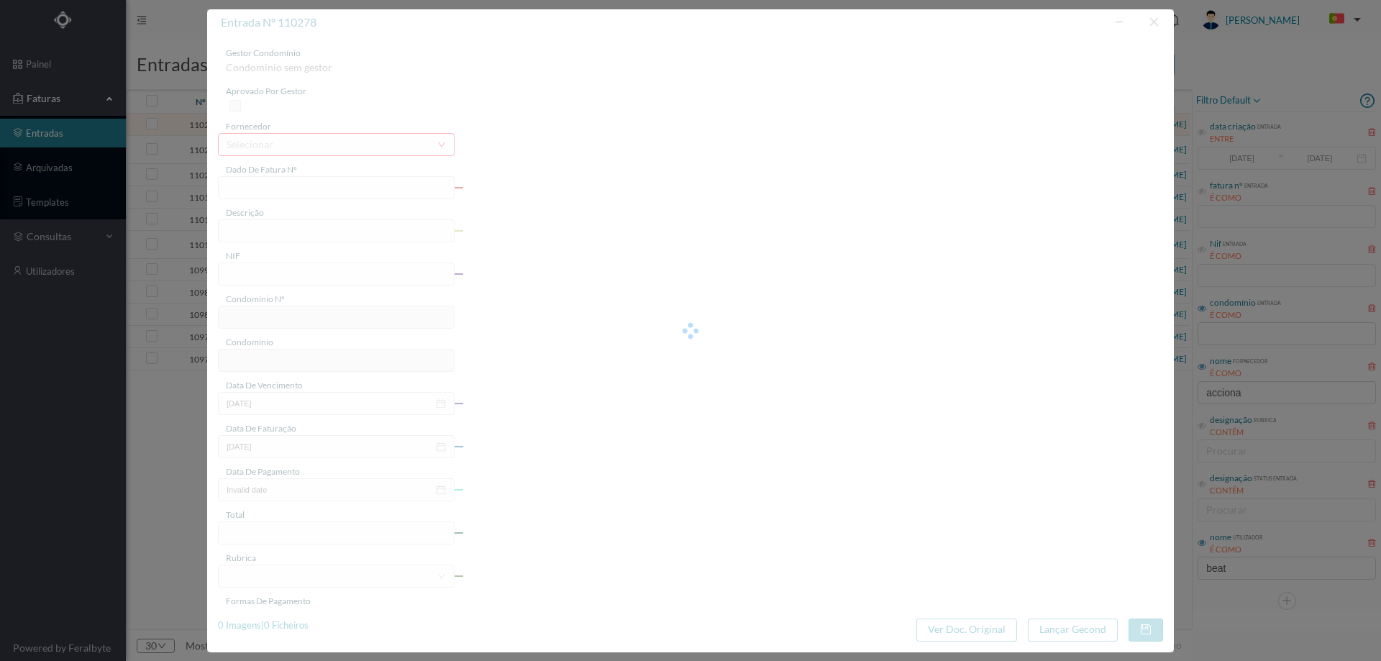
type input "[DATE]"
type input "126.44"
type input "738"
type input "ED. R. DR. EDUARDO TORRES 833"
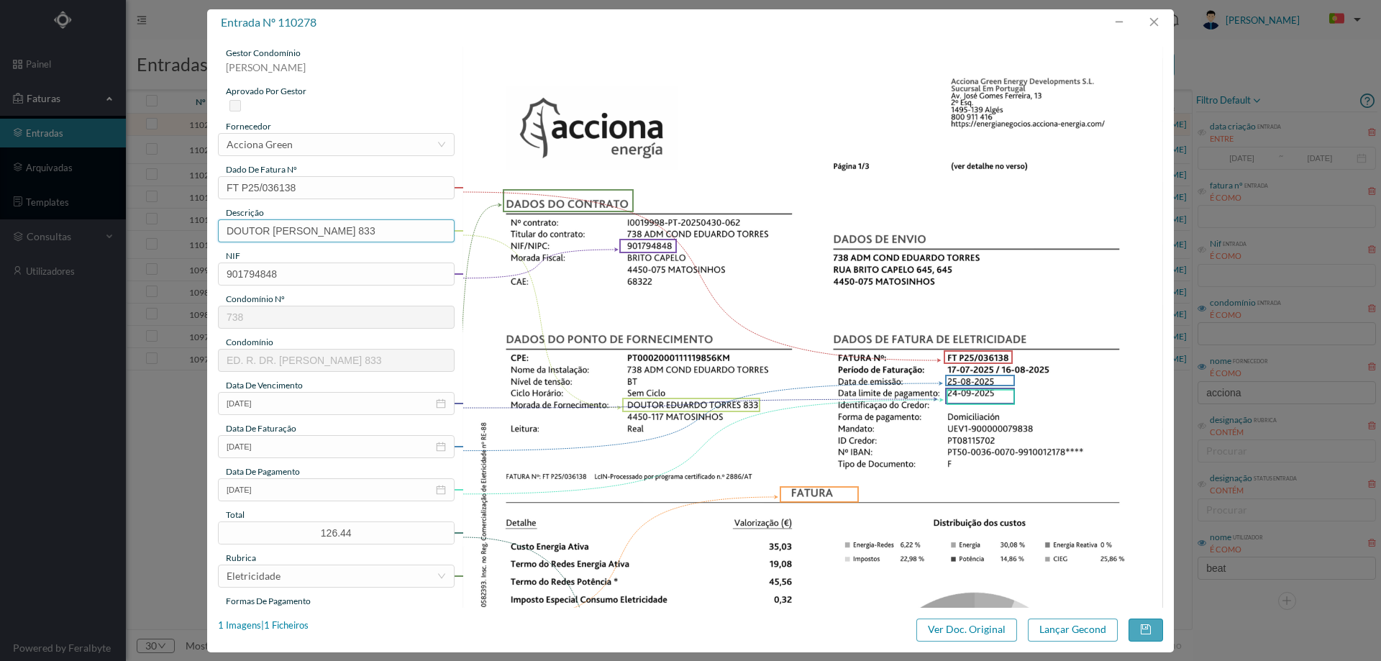
click at [390, 234] on input "DOUTOR EDUARDO TORRES 833" at bounding box center [336, 230] width 237 height 23
drag, startPoint x: 369, startPoint y: 232, endPoint x: 136, endPoint y: 251, distance: 233.8
click at [137, 251] on div "entrada nº 110278 gestor condomínio Beatriz Pinheiro aprovado por gestor fornec…" at bounding box center [690, 330] width 1381 height 661
click at [260, 230] on input "833" at bounding box center [336, 230] width 237 height 23
paste input "([DATE] A [DATE])"
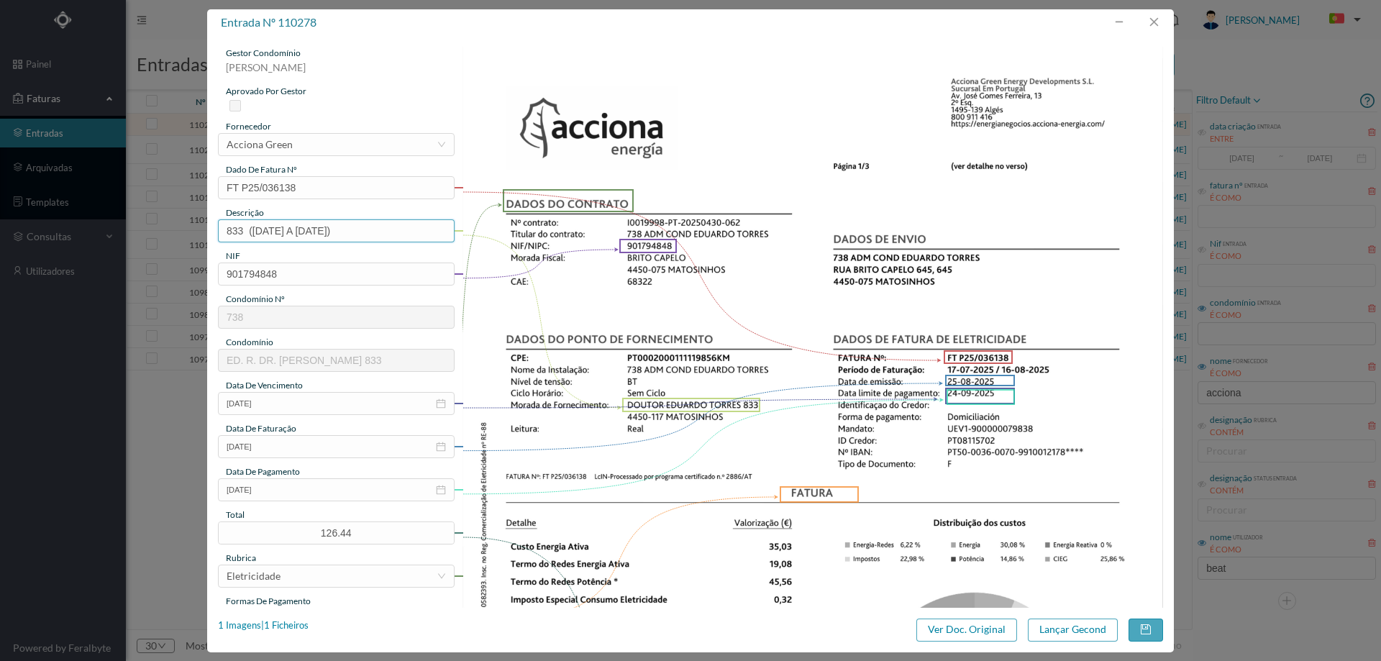
drag, startPoint x: 252, startPoint y: 232, endPoint x: 265, endPoint y: 232, distance: 12.2
click at [265, 232] on input "833 (22.07.2025 A 21.08.2025)" at bounding box center [336, 230] width 237 height 23
drag, startPoint x: 317, startPoint y: 234, endPoint x: 325, endPoint y: 234, distance: 7.9
click at [325, 234] on input "833 (17.07.2025 A 21.08.2025)" at bounding box center [336, 230] width 237 height 23
type input "833 (17.07.2025 A 16.08.2025)"
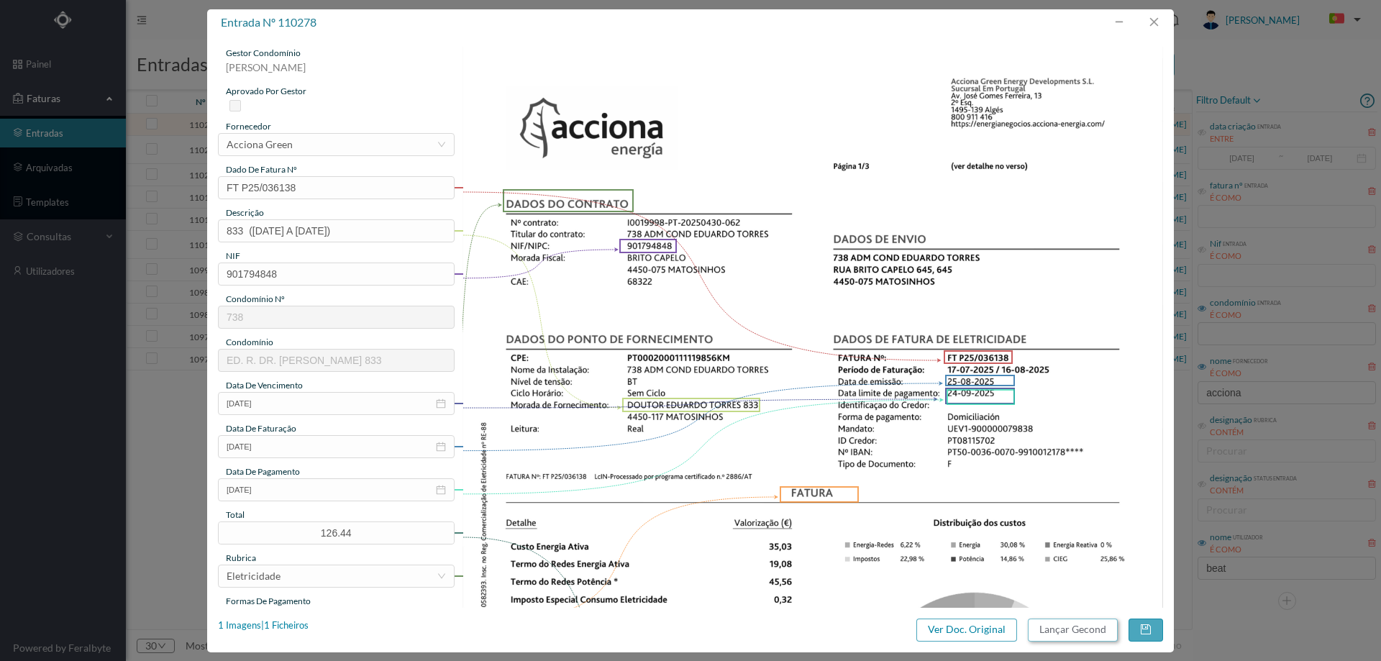
click at [1086, 629] on button "Lançar Gecond" at bounding box center [1073, 629] width 90 height 23
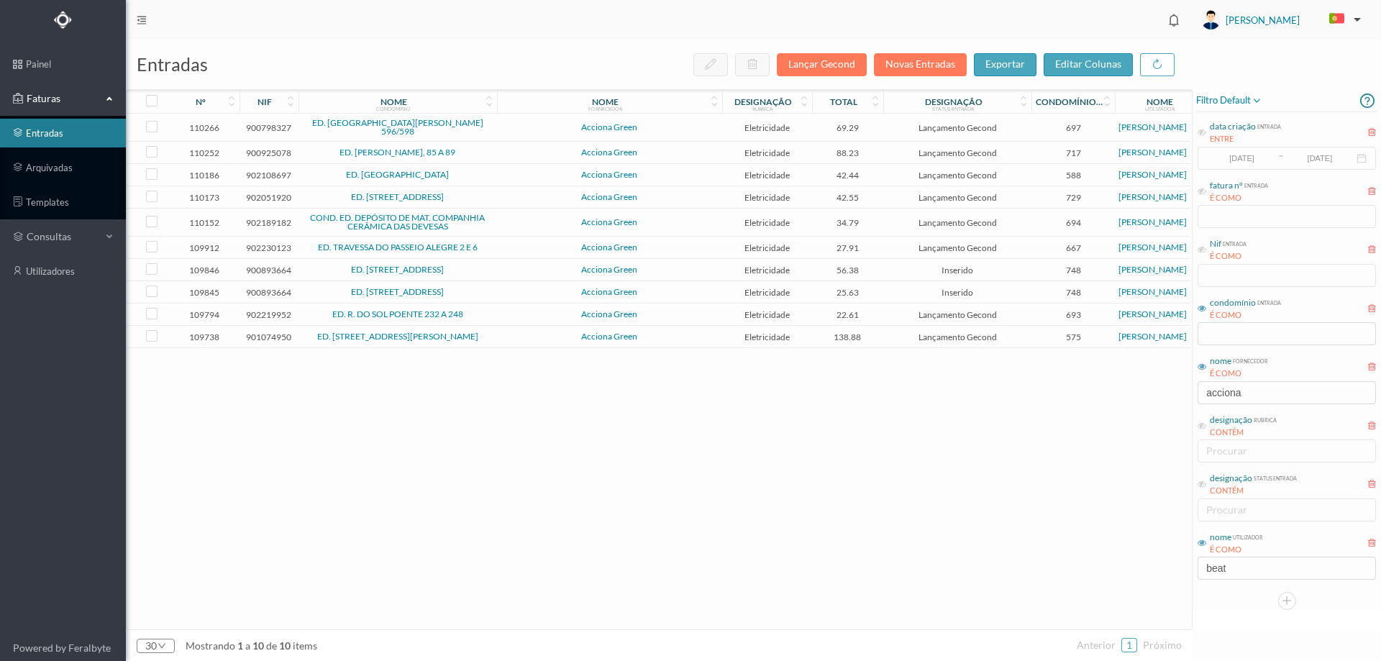
click at [501, 123] on span "Acciona Green" at bounding box center [610, 127] width 218 height 9
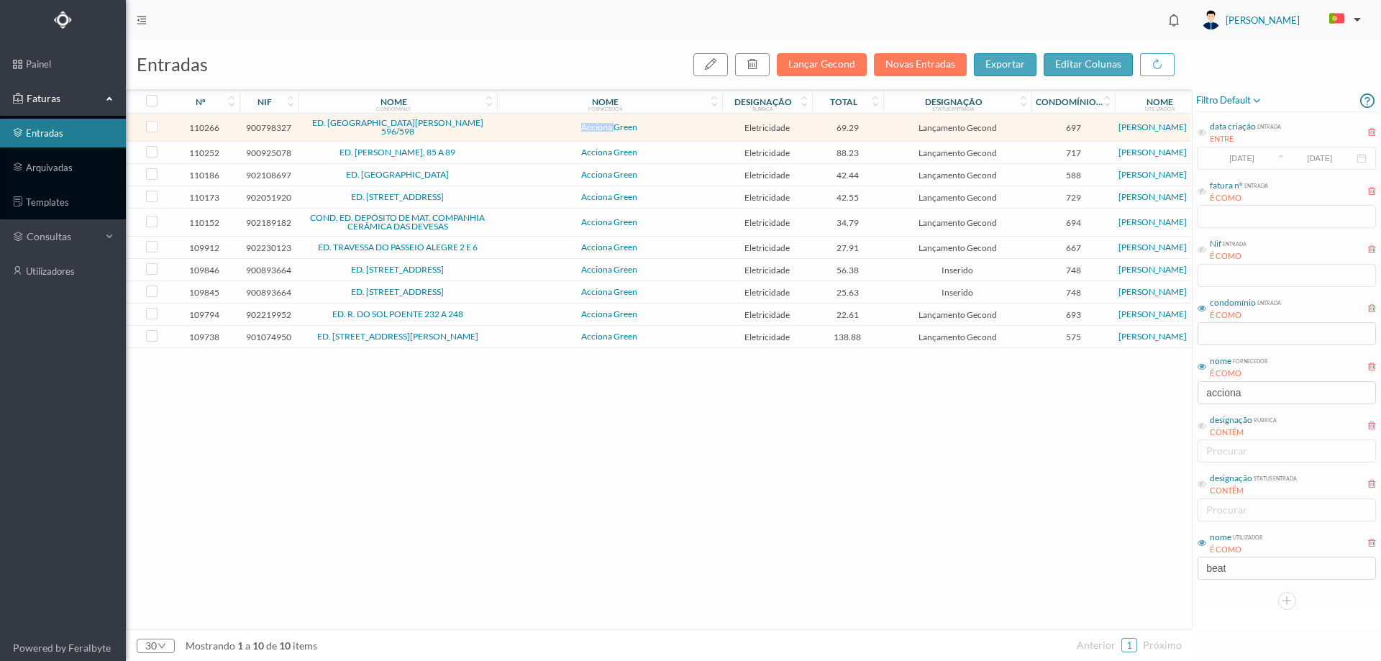
click at [501, 123] on span "Acciona Green" at bounding box center [610, 127] width 218 height 9
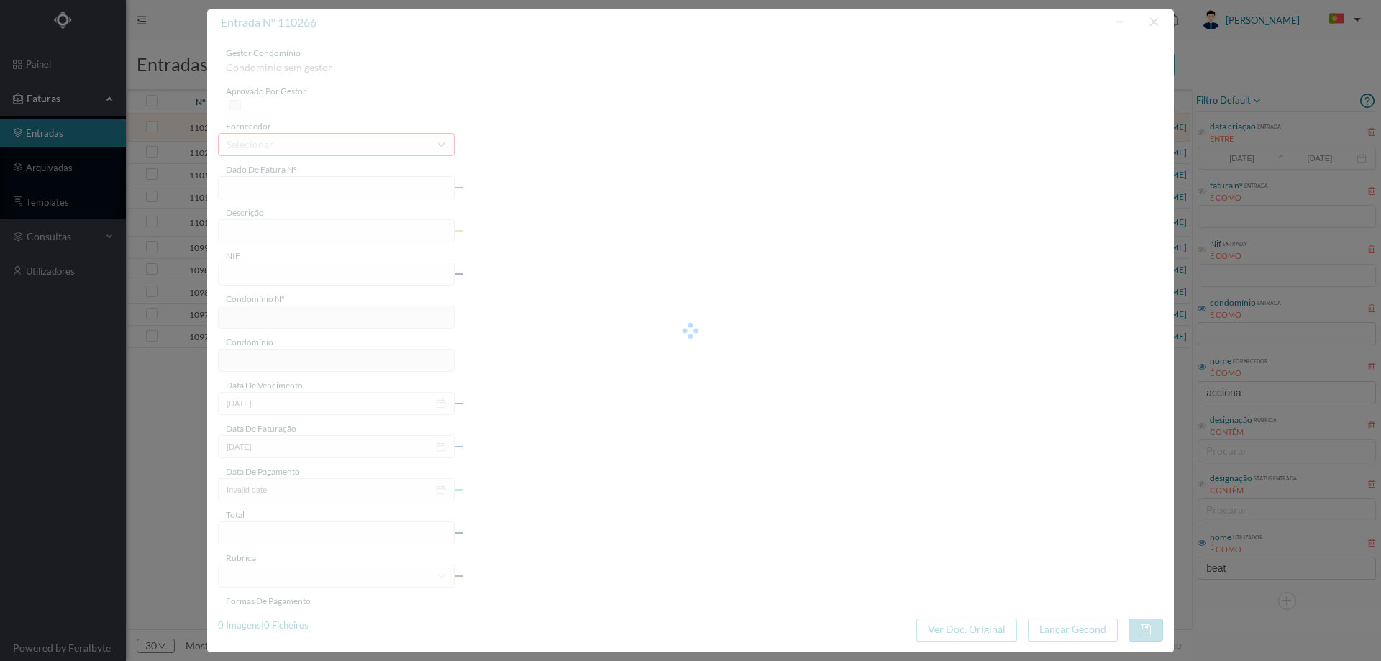
type input "FT P25/035962"
type input "BRITO CAPELO 598 COMUNS"
type input "900798327"
type input "[DATE]"
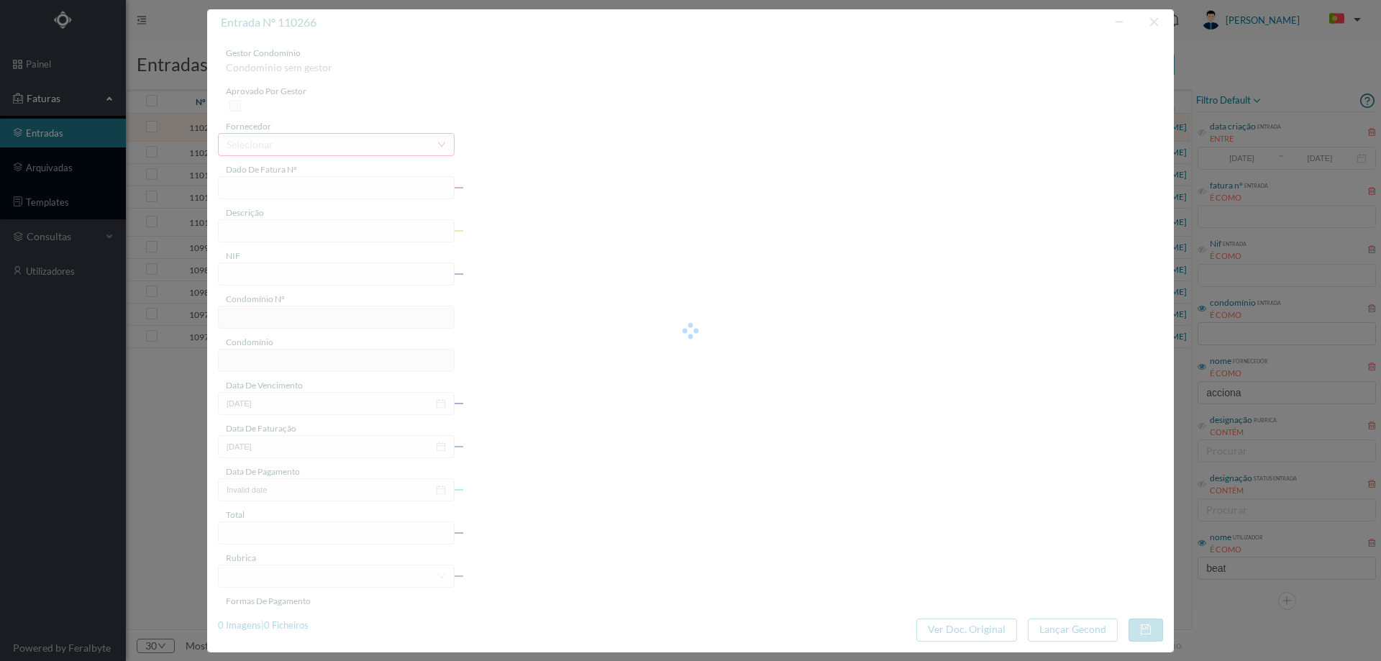
type input "[DATE]"
type input "69.29"
type input "697"
type input "ED. RUA BRITO CAPELO 596/598"
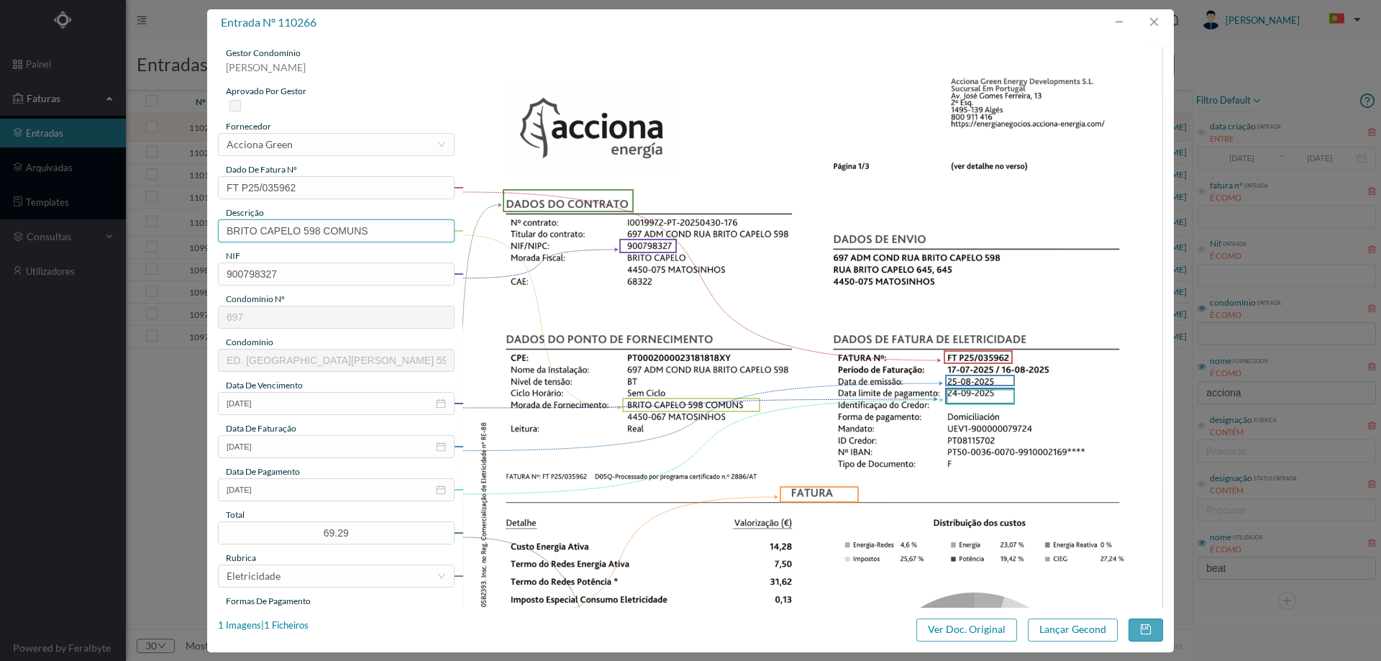
drag, startPoint x: 303, startPoint y: 230, endPoint x: 138, endPoint y: 228, distance: 164.7
click at [142, 232] on div "entrada nº 110266 gestor condomínio Beatriz Pinheiro aprovado por gestor fornec…" at bounding box center [690, 330] width 1381 height 661
click at [332, 228] on input "598 COMUNS" at bounding box center [336, 230] width 237 height 23
paste input "([DATE] A [DATE])"
drag, startPoint x: 301, startPoint y: 229, endPoint x: 309, endPoint y: 229, distance: 7.9
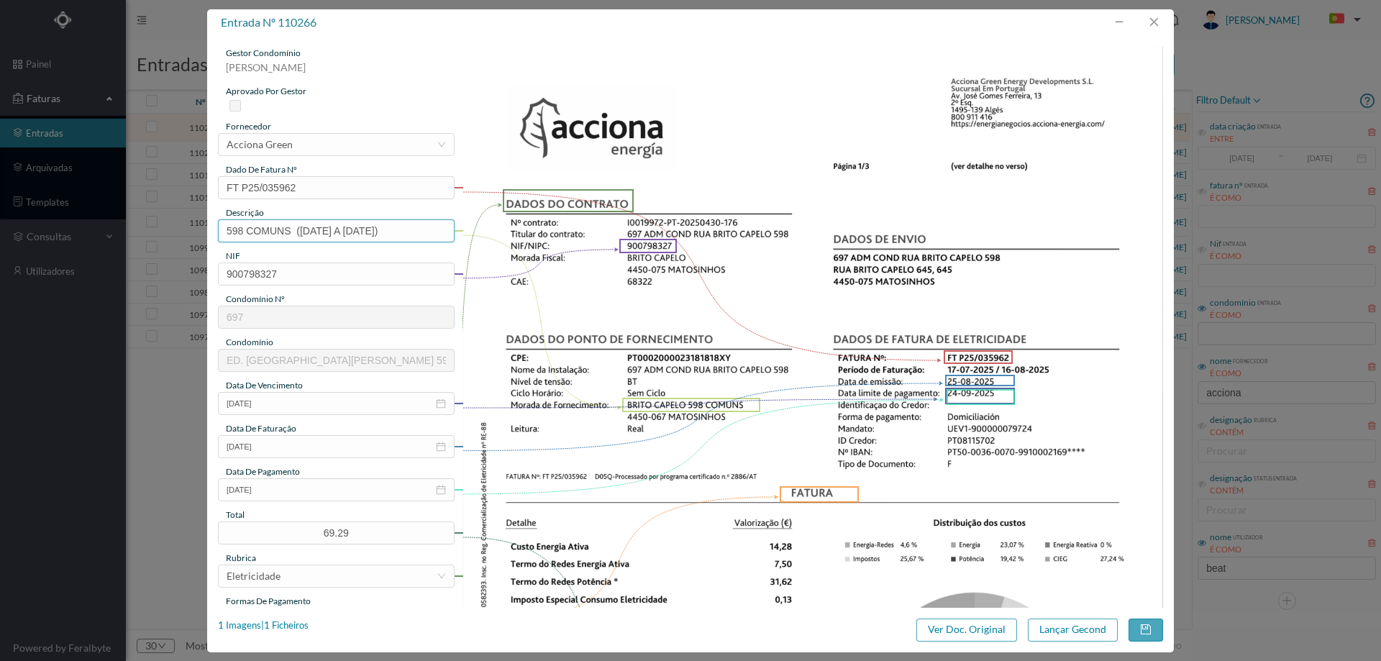
click at [309, 229] on input "598 COMUNS (22.07.2025 A 21.08.2025)" at bounding box center [336, 230] width 237 height 23
drag, startPoint x: 361, startPoint y: 231, endPoint x: 373, endPoint y: 231, distance: 12.2
click at [373, 231] on input "598 COMUNS (17.07.2025 A 21.08.2025)" at bounding box center [336, 230] width 237 height 23
type input "598 COMUNS (17.07.2025 A 16.08.2025)"
click at [1068, 628] on button "Lançar Gecond" at bounding box center [1073, 629] width 90 height 23
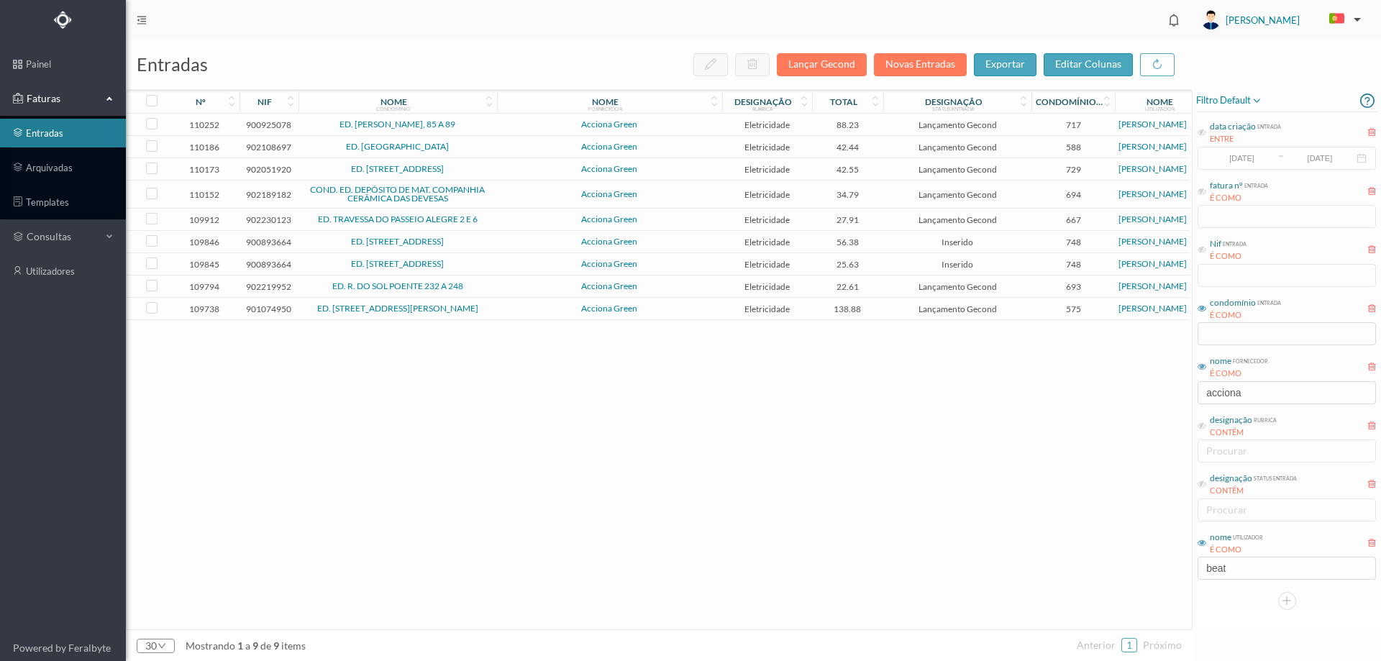
click at [475, 126] on span "ED. [PERSON_NAME], 85 A 89" at bounding box center [397, 124] width 191 height 9
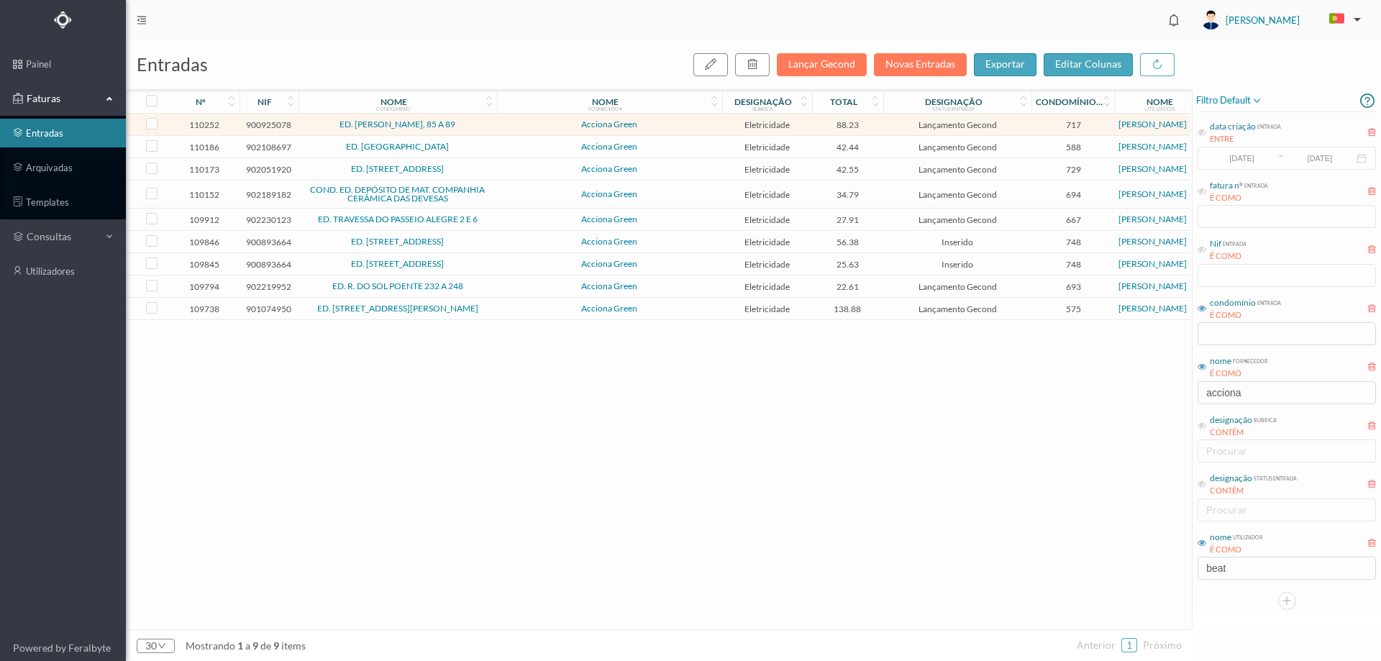
click at [475, 126] on span "ED. [PERSON_NAME], 85 A 89" at bounding box center [397, 124] width 191 height 9
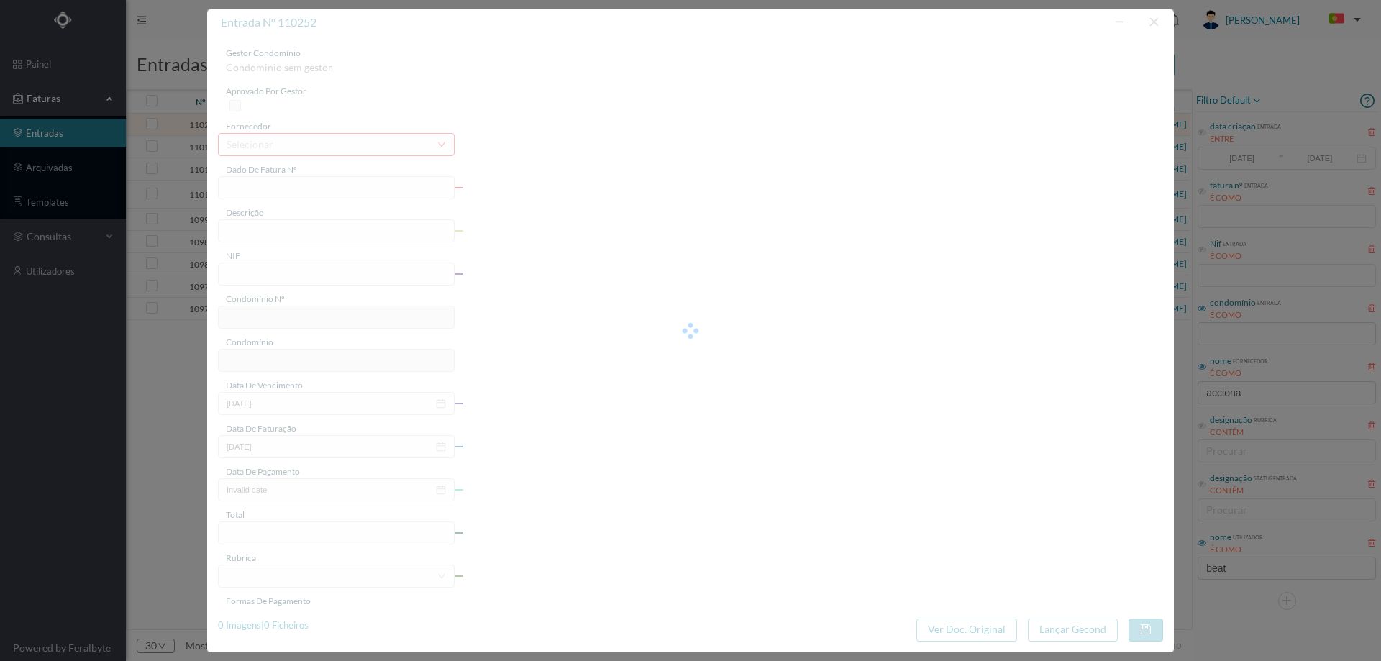
type input "FT P25/036298"
type input "ROBERTO IVENS 87"
type input "900925078"
type input "[DATE]"
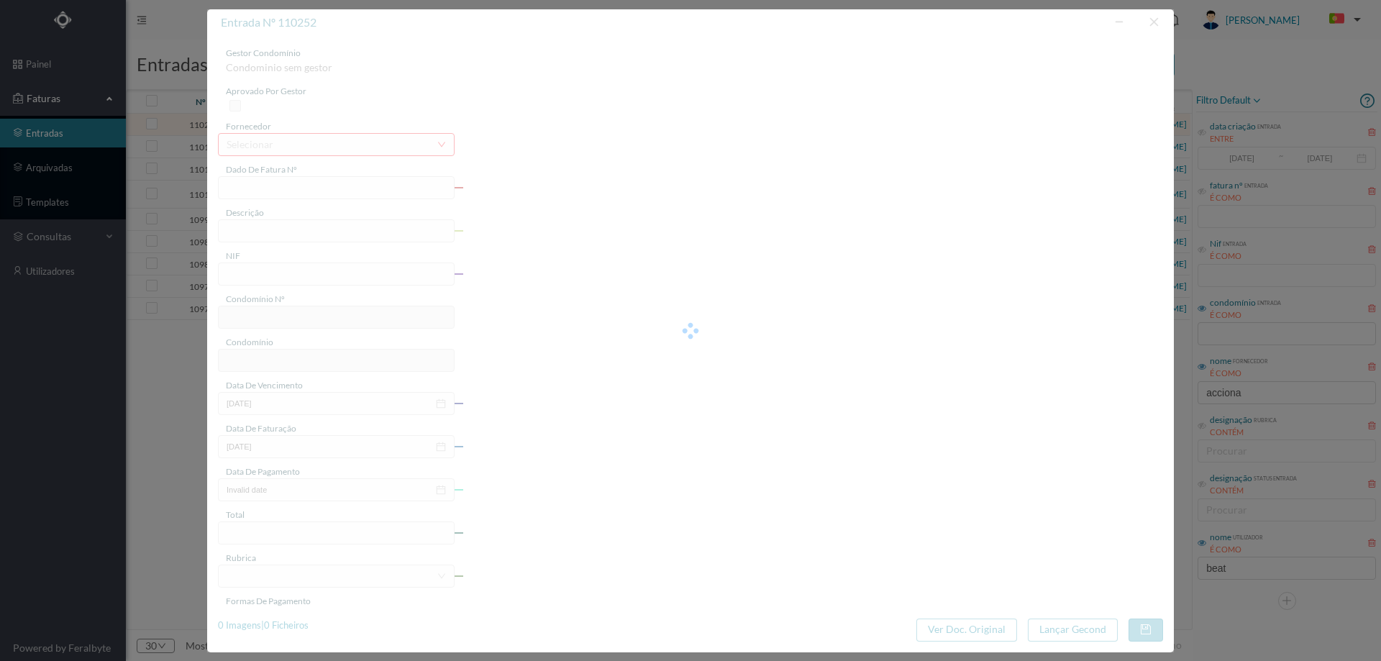
type input "[DATE]"
type input "88.23"
type input "717"
type input "ED. [PERSON_NAME], 85 A 89"
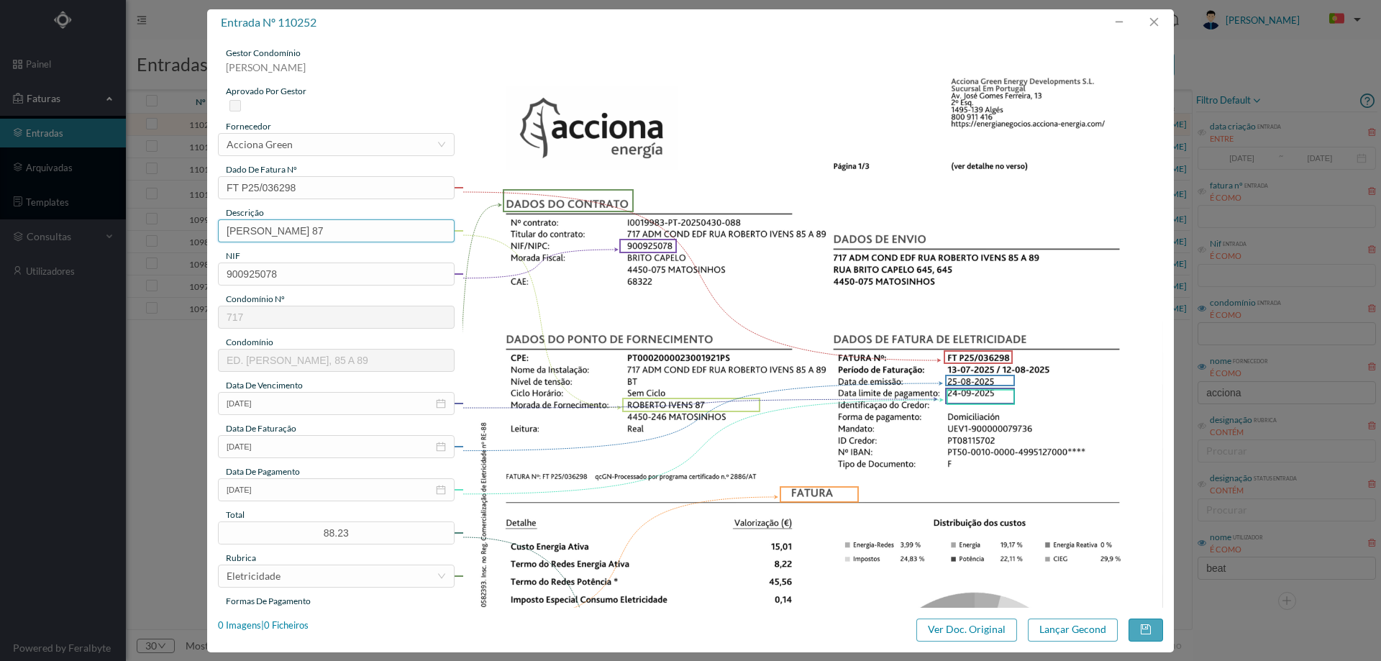
click at [357, 234] on input "ROBERTO IVENS 87" at bounding box center [336, 230] width 237 height 23
paste input "([DATE] A [DATE])"
type input "[PERSON_NAME] 87 ([DATE] A [DATE])"
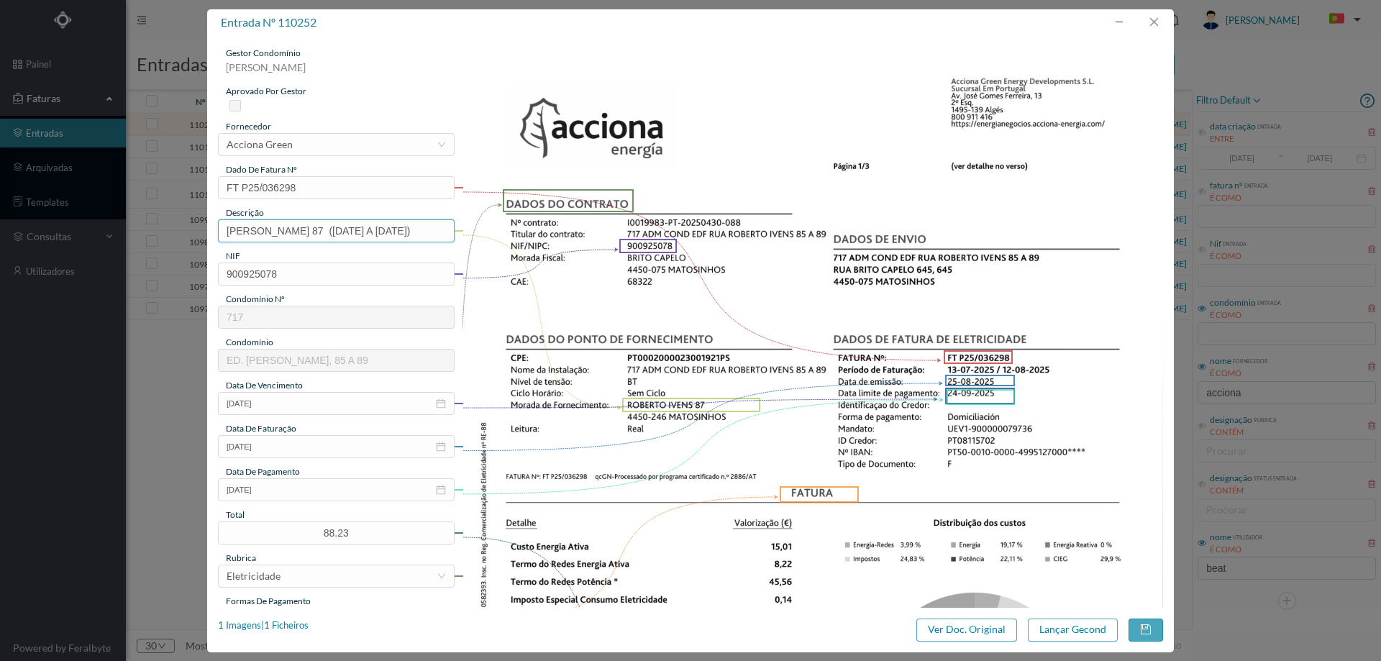
drag, startPoint x: 330, startPoint y: 229, endPoint x: 340, endPoint y: 229, distance: 10.1
click at [340, 229] on input "[PERSON_NAME] 87 ([DATE] A [DATE])" at bounding box center [336, 230] width 237 height 23
drag, startPoint x: 392, startPoint y: 232, endPoint x: 404, endPoint y: 232, distance: 12.2
click at [404, 232] on input "[PERSON_NAME] 87 ([DATE] A [DATE])" at bounding box center [336, 230] width 237 height 23
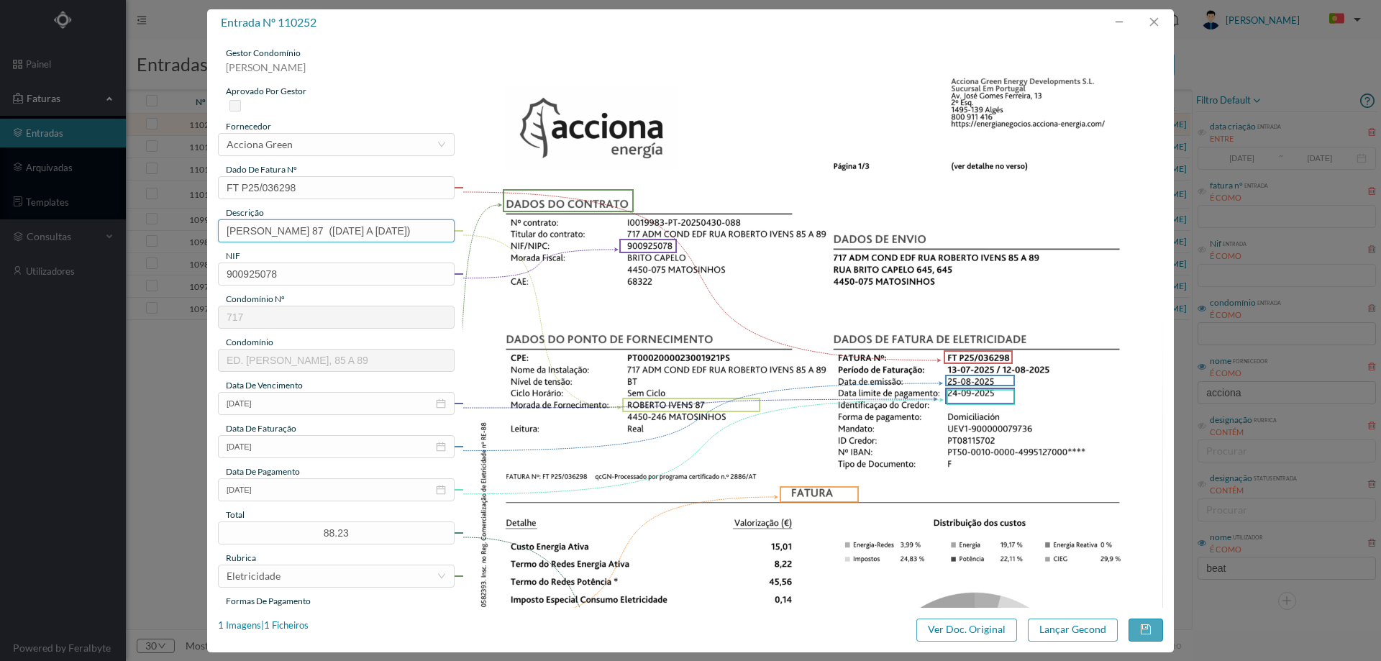
click at [394, 232] on input "[PERSON_NAME] 87 ([DATE] A [DATE])" at bounding box center [336, 230] width 237 height 23
drag, startPoint x: 403, startPoint y: 230, endPoint x: 390, endPoint y: 229, distance: 12.2
click at [390, 229] on input "[PERSON_NAME] 87 ([DATE] A [DATE])" at bounding box center [336, 230] width 237 height 23
click at [393, 230] on input "[PERSON_NAME] 87 ([DATE] A[DATE])" at bounding box center [336, 230] width 237 height 23
type input "[PERSON_NAME] 87 ([DATE] A [DATE])"
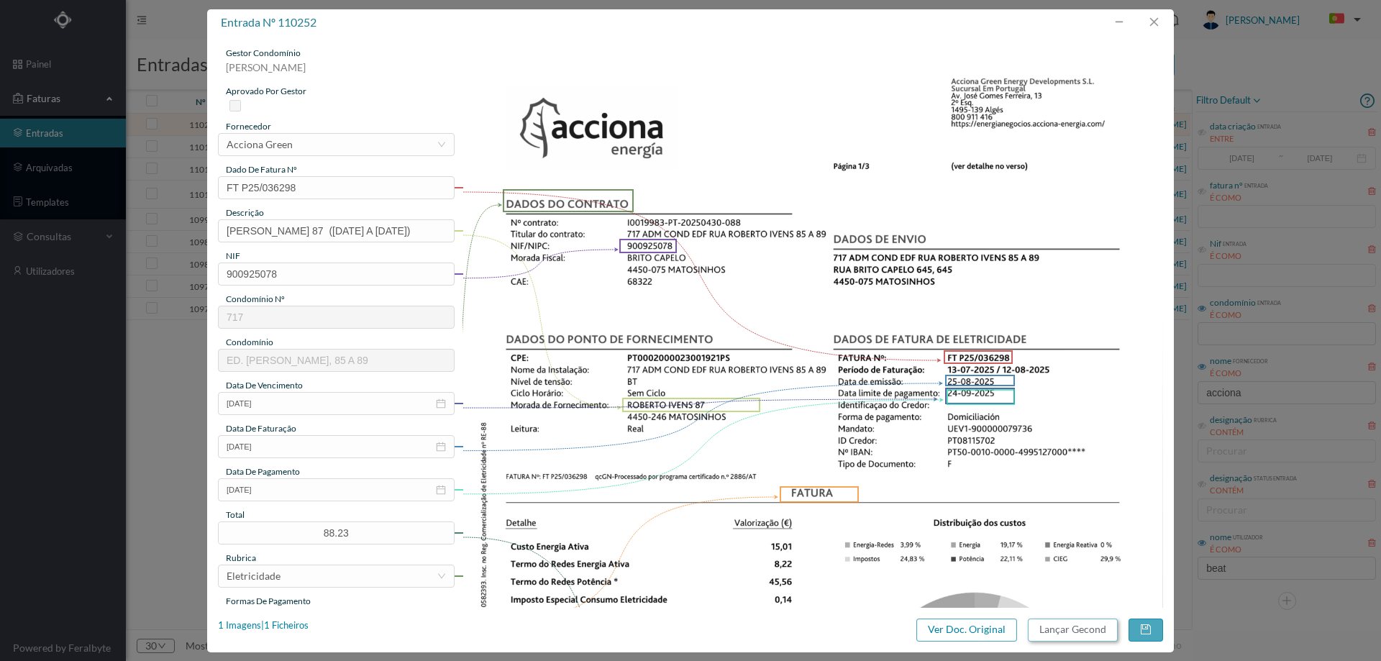
click at [1064, 622] on button "Lançar Gecond" at bounding box center [1073, 629] width 90 height 23
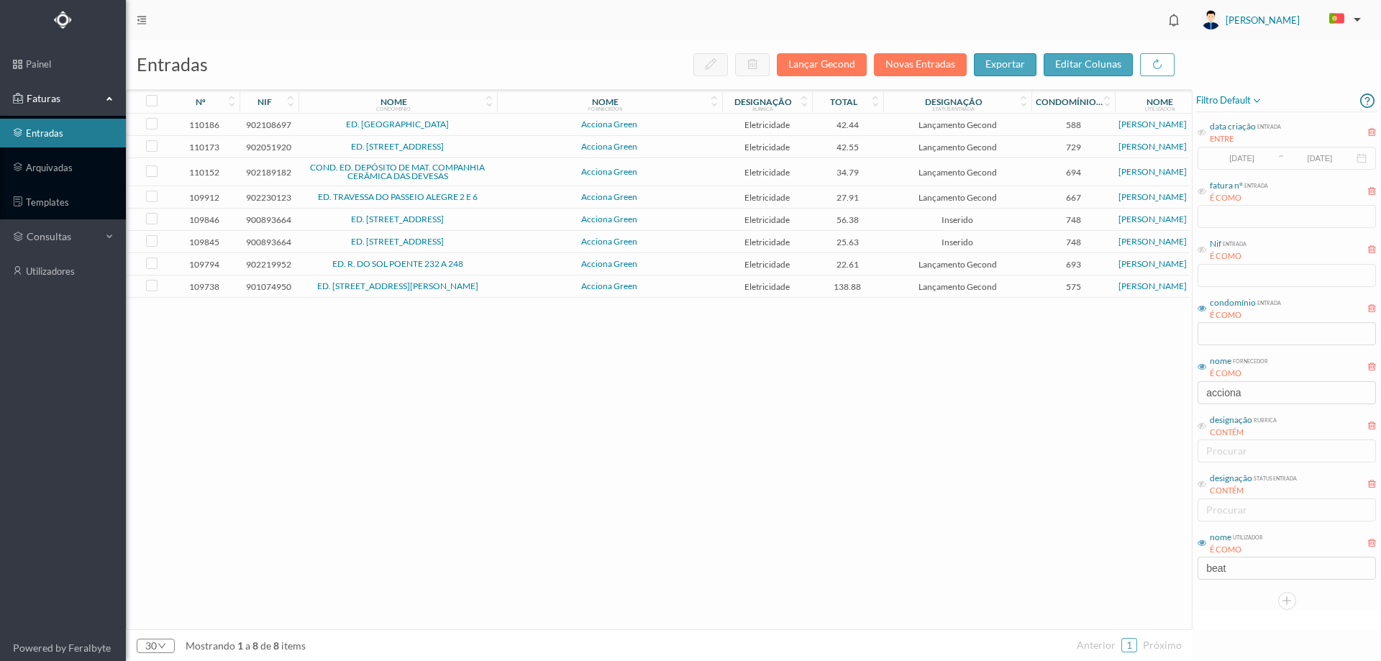
click at [664, 127] on span "Acciona Green" at bounding box center [610, 124] width 218 height 9
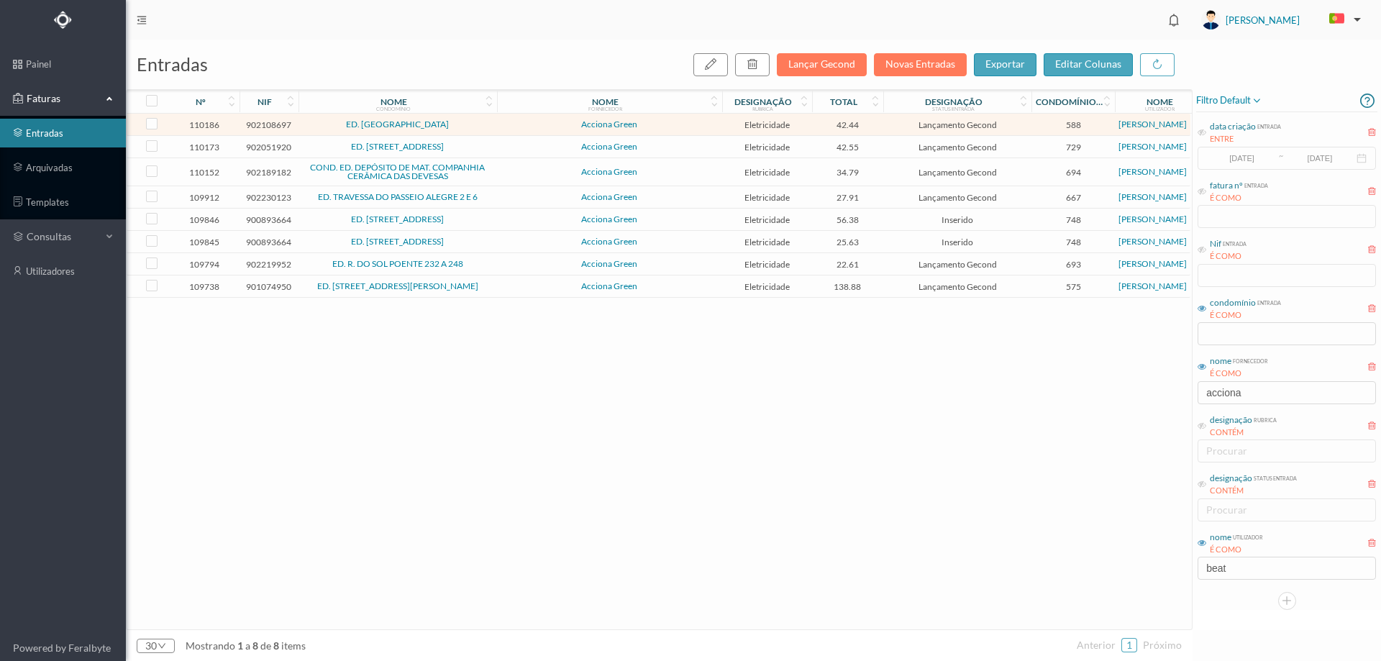
click at [664, 127] on span "Acciona Green" at bounding box center [610, 124] width 218 height 9
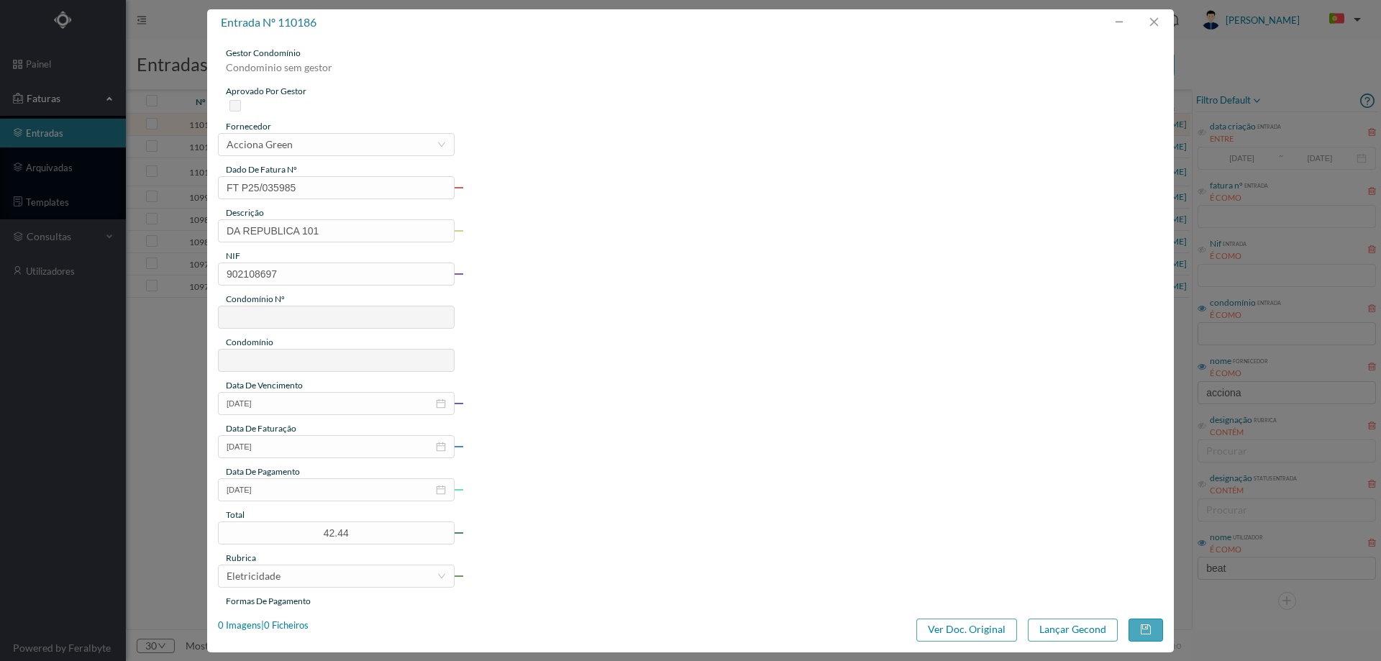
type input "588"
type input "ED. [GEOGRAPHIC_DATA]"
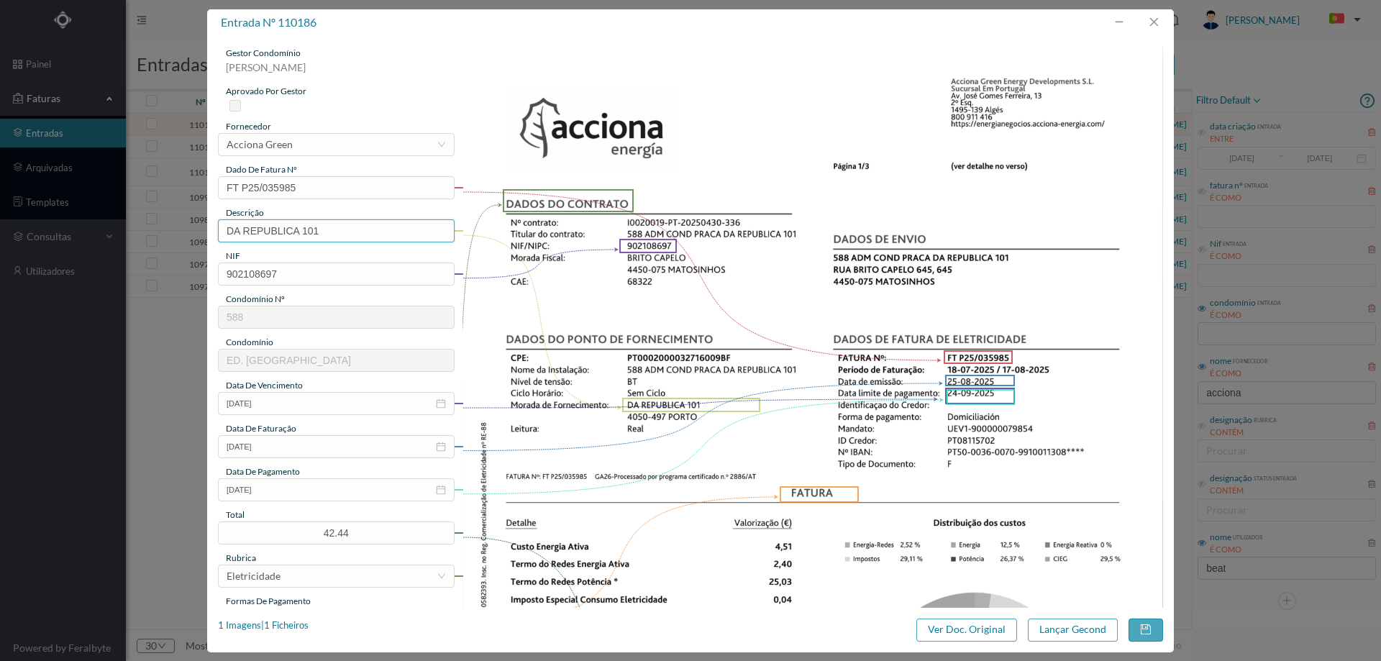
click at [348, 227] on input "DA REPUBLICA 101" at bounding box center [336, 230] width 237 height 23
paste input "([DATE] A [DATE])"
drag, startPoint x: 337, startPoint y: 232, endPoint x: 329, endPoint y: 230, distance: 8.9
click at [329, 230] on input "DA REPUBLICA 101 ([DATE] A [DATE])" at bounding box center [336, 230] width 237 height 23
drag, startPoint x: 388, startPoint y: 231, endPoint x: 400, endPoint y: 232, distance: 11.5
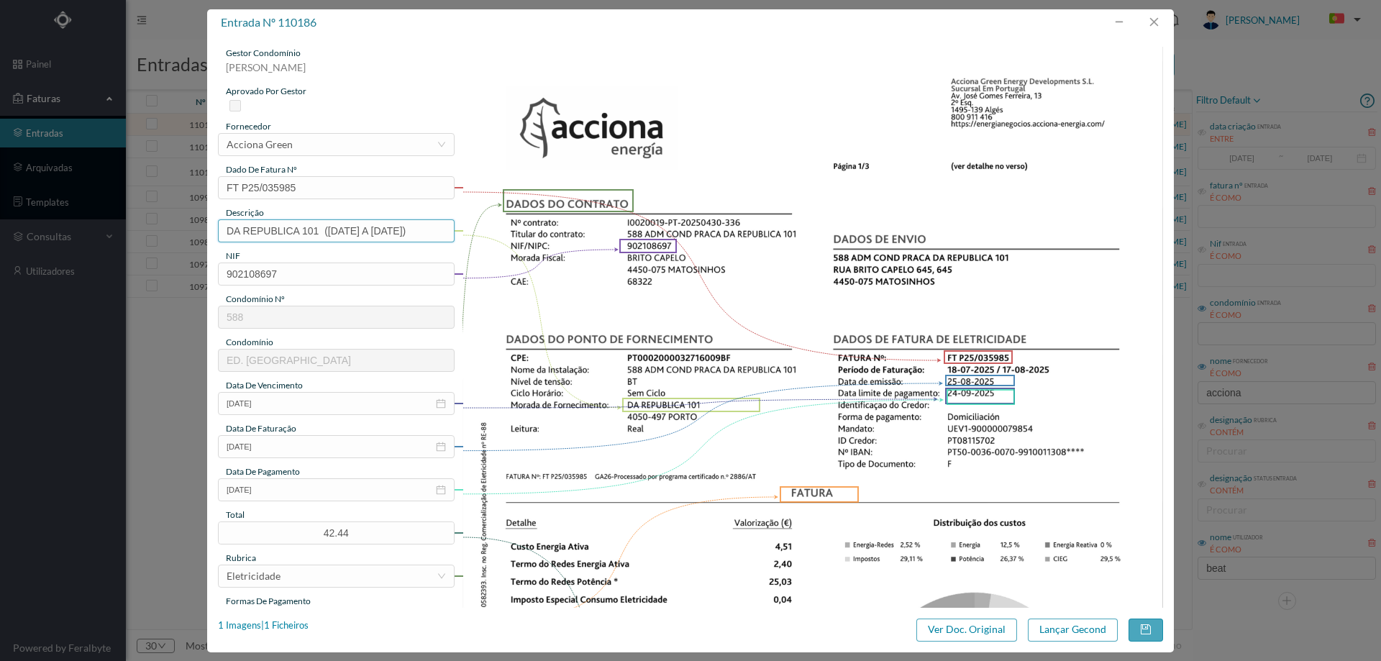
click at [400, 232] on input "DA REPUBLICA 101 ([DATE] A [DATE])" at bounding box center [336, 230] width 237 height 23
type input "DA REPUBLICA 101 ([DATE] A [DATE])"
click at [1072, 628] on button "Lançar Gecond" at bounding box center [1073, 629] width 90 height 23
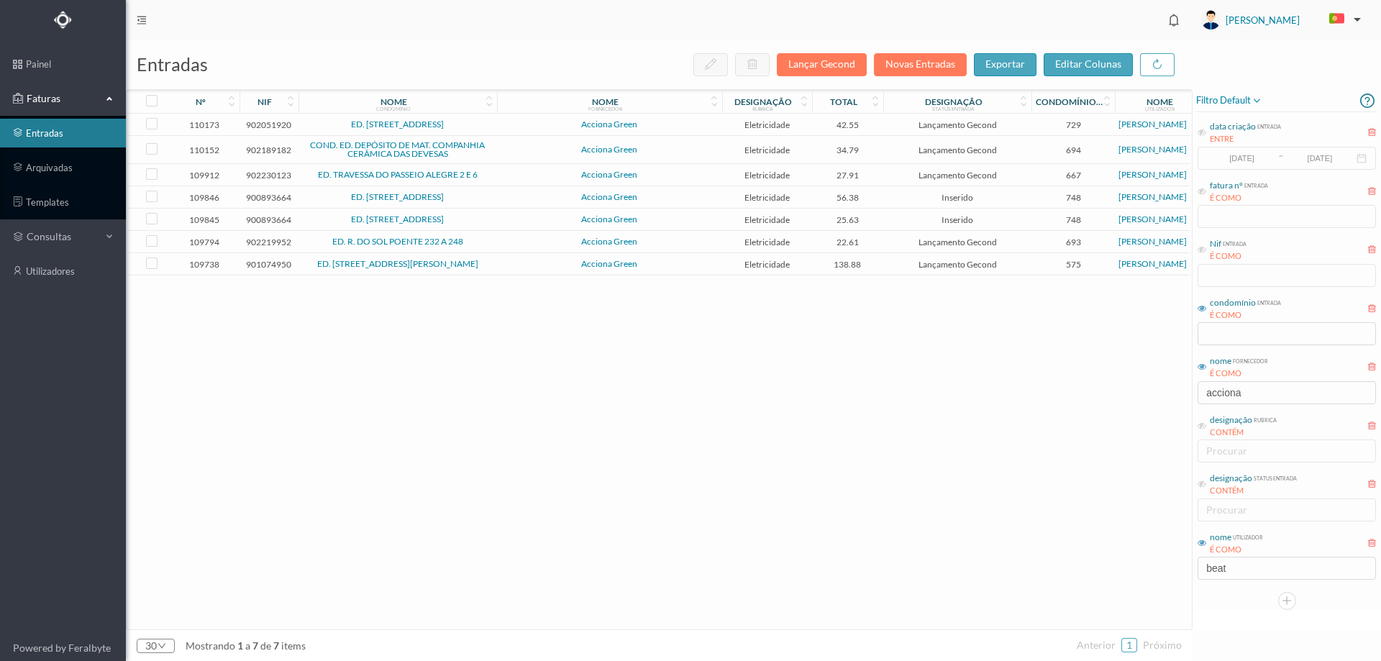
click at [494, 119] on td "ED. [STREET_ADDRESS]" at bounding box center [397, 125] width 198 height 22
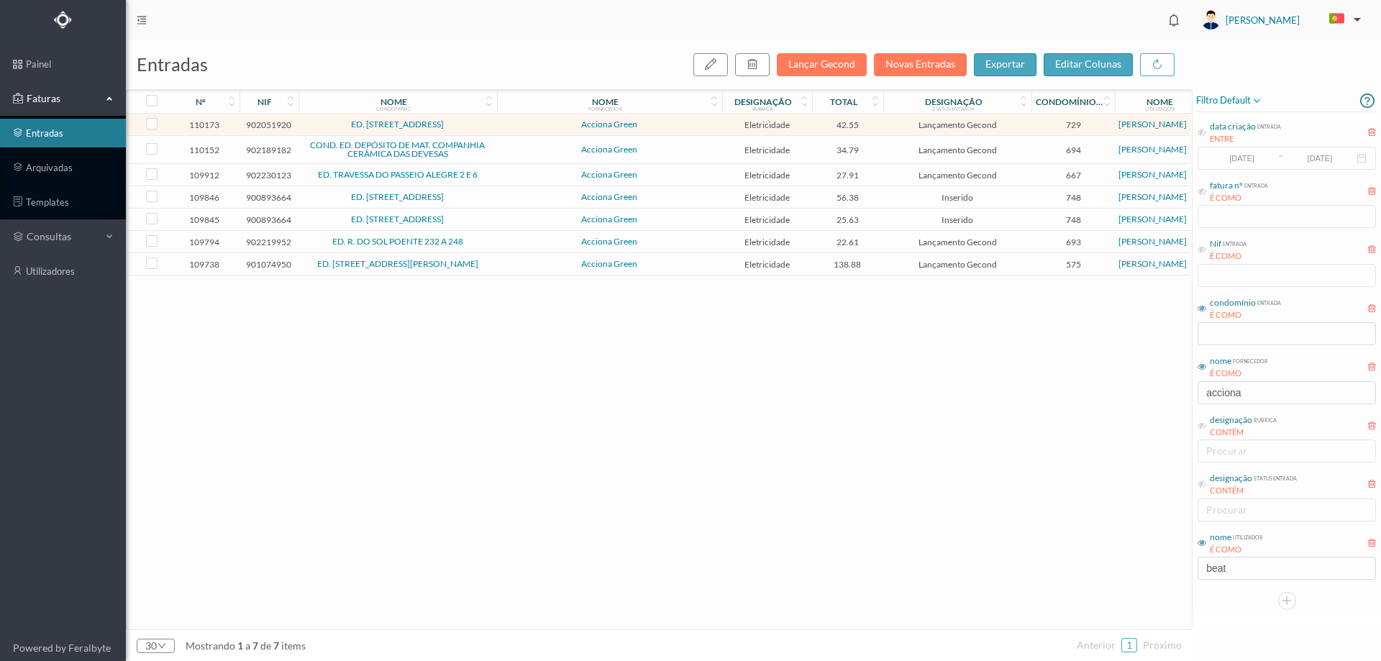
click at [494, 119] on td "ED. [STREET_ADDRESS]" at bounding box center [397, 125] width 198 height 22
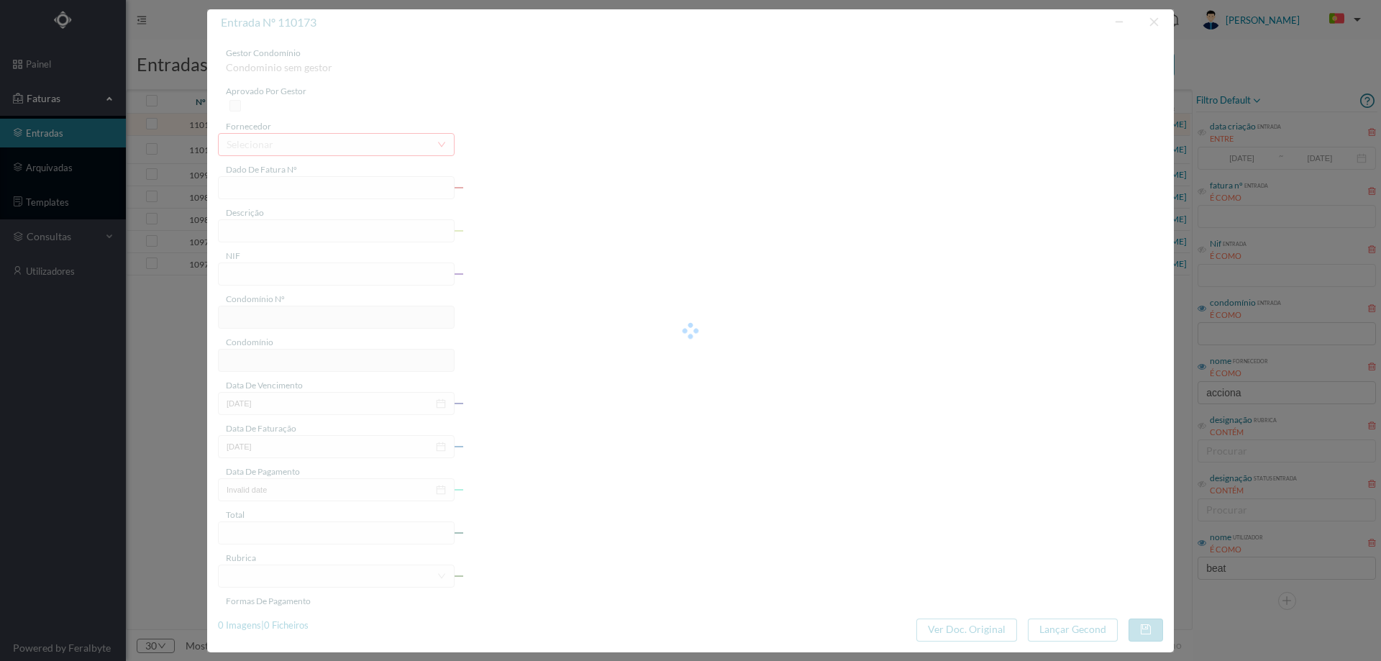
type input "FT P25/036210"
type input "DE ROCHIO 141"
type input "902051920"
type input "[DATE]"
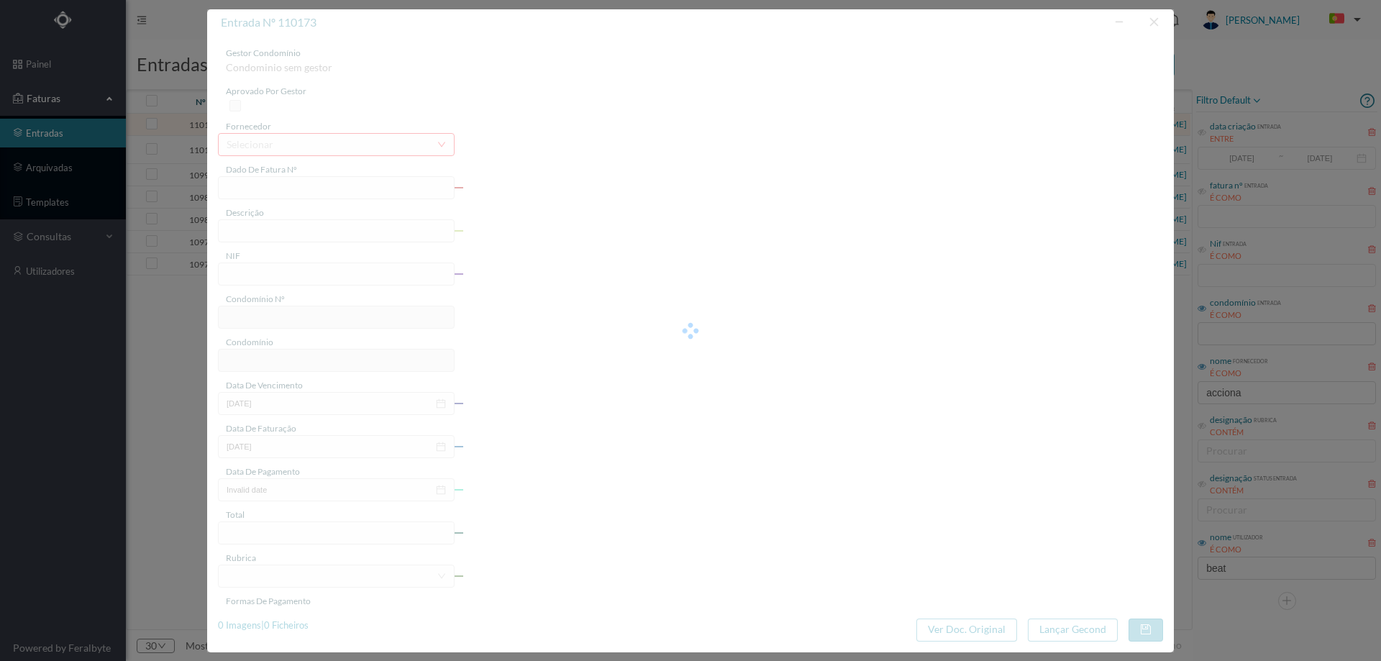
type input "[DATE]"
type input "42.55"
type input "729"
type input "ED. [STREET_ADDRESS]"
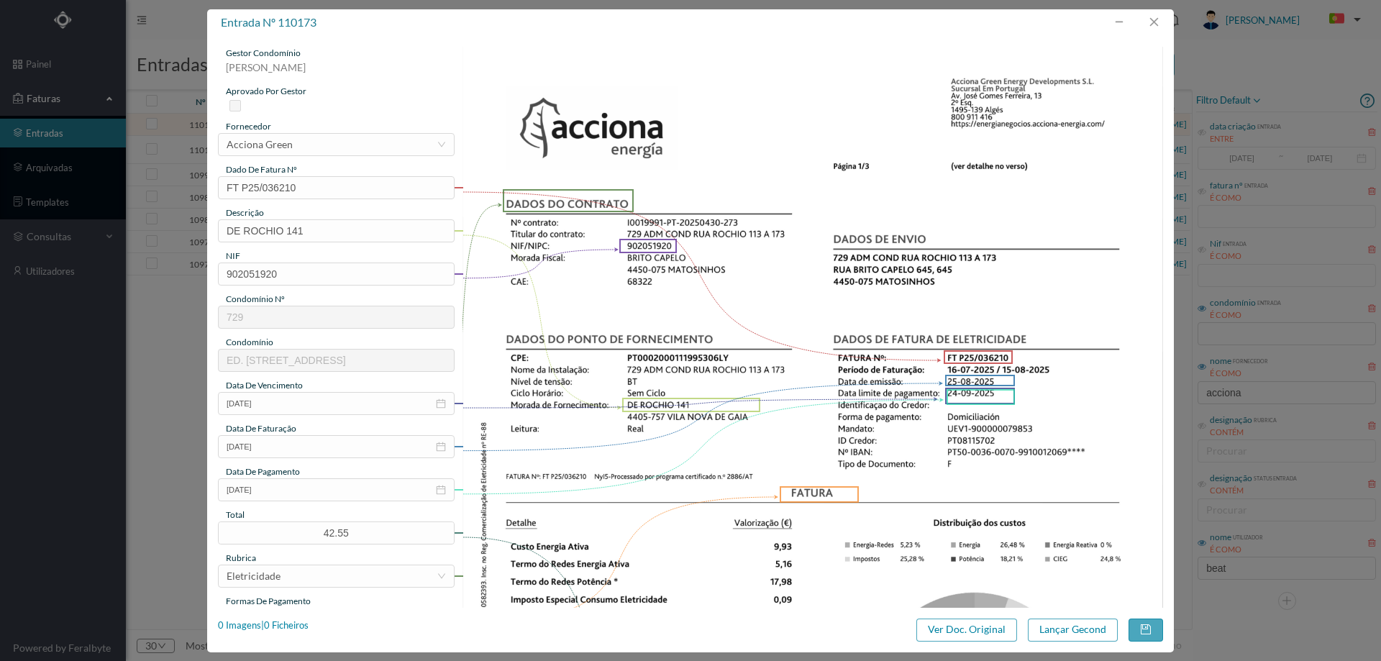
click at [326, 216] on div "descrição" at bounding box center [336, 212] width 237 height 13
click at [332, 227] on input "DE ROCHIO 141" at bounding box center [336, 230] width 237 height 23
paste input "([DATE] A [DATE])"
drag, startPoint x: 311, startPoint y: 230, endPoint x: 322, endPoint y: 230, distance: 10.8
click at [322, 230] on input "DE ROCHIO 141 ([DATE] A [DATE])" at bounding box center [336, 230] width 237 height 23
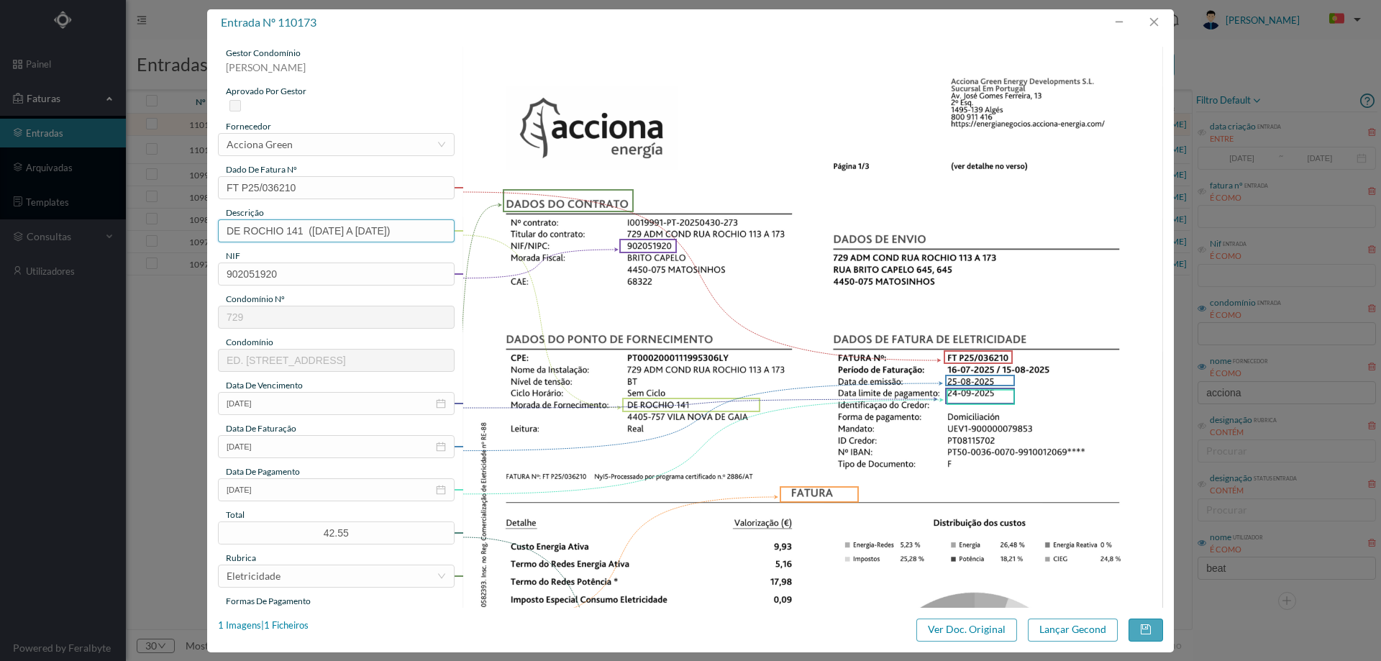
drag, startPoint x: 375, startPoint y: 231, endPoint x: 383, endPoint y: 231, distance: 8.6
click at [383, 231] on input "DE ROCHIO 141 ([DATE] A [DATE])" at bounding box center [336, 230] width 237 height 23
type input "DE ROCHIO 141 ([DATE] A [DATE])"
click at [1066, 629] on button "Lançar Gecond" at bounding box center [1073, 629] width 90 height 23
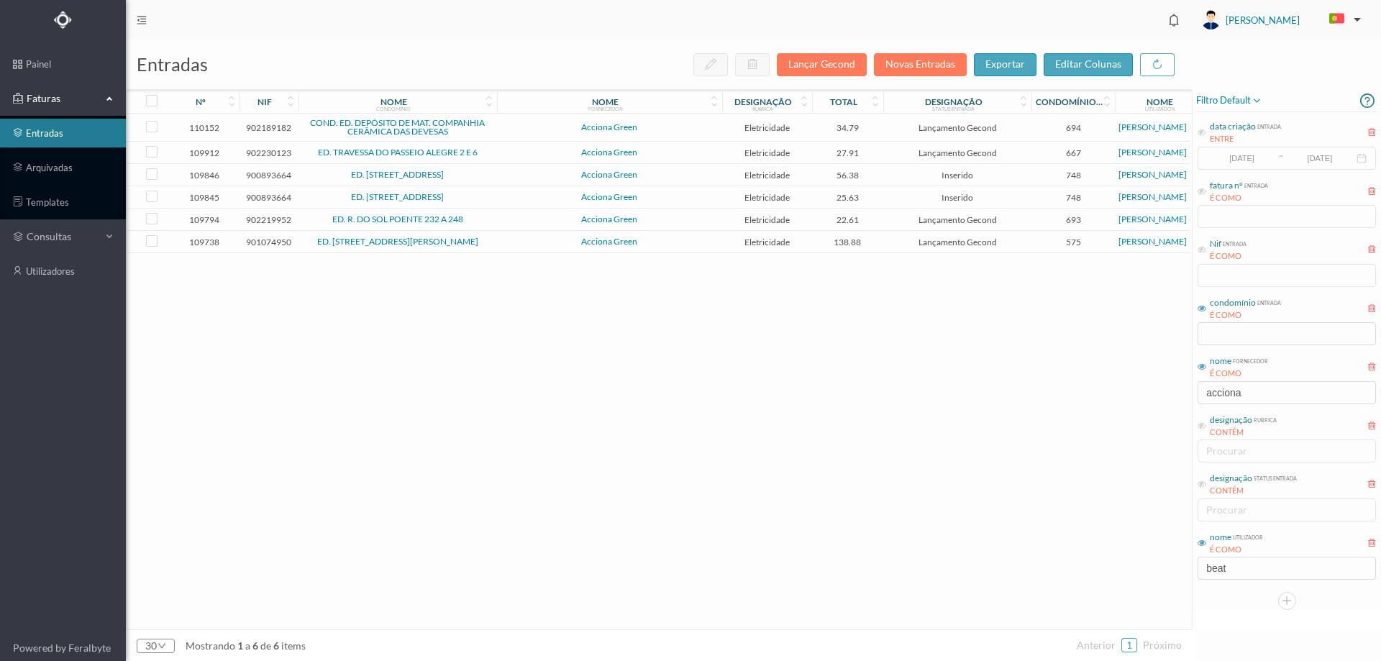
click at [526, 130] on span "Acciona Green" at bounding box center [610, 127] width 218 height 9
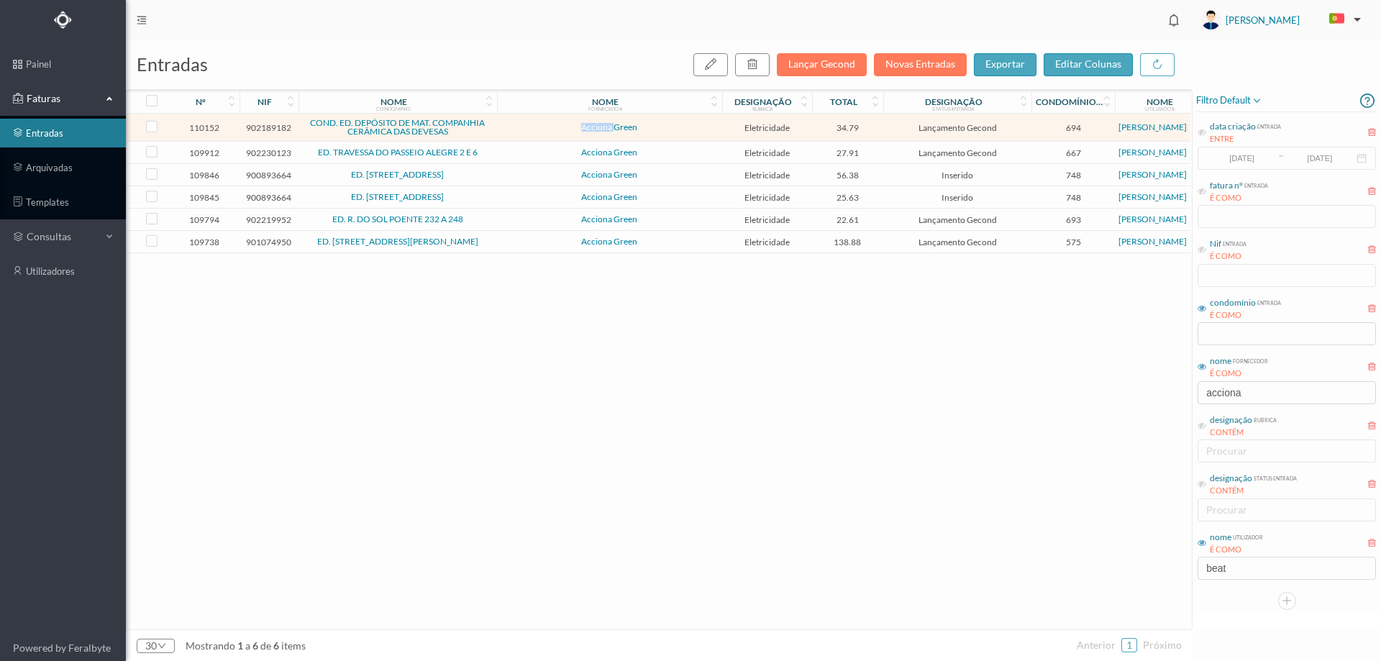
click at [526, 130] on span "Acciona Green" at bounding box center [610, 127] width 218 height 9
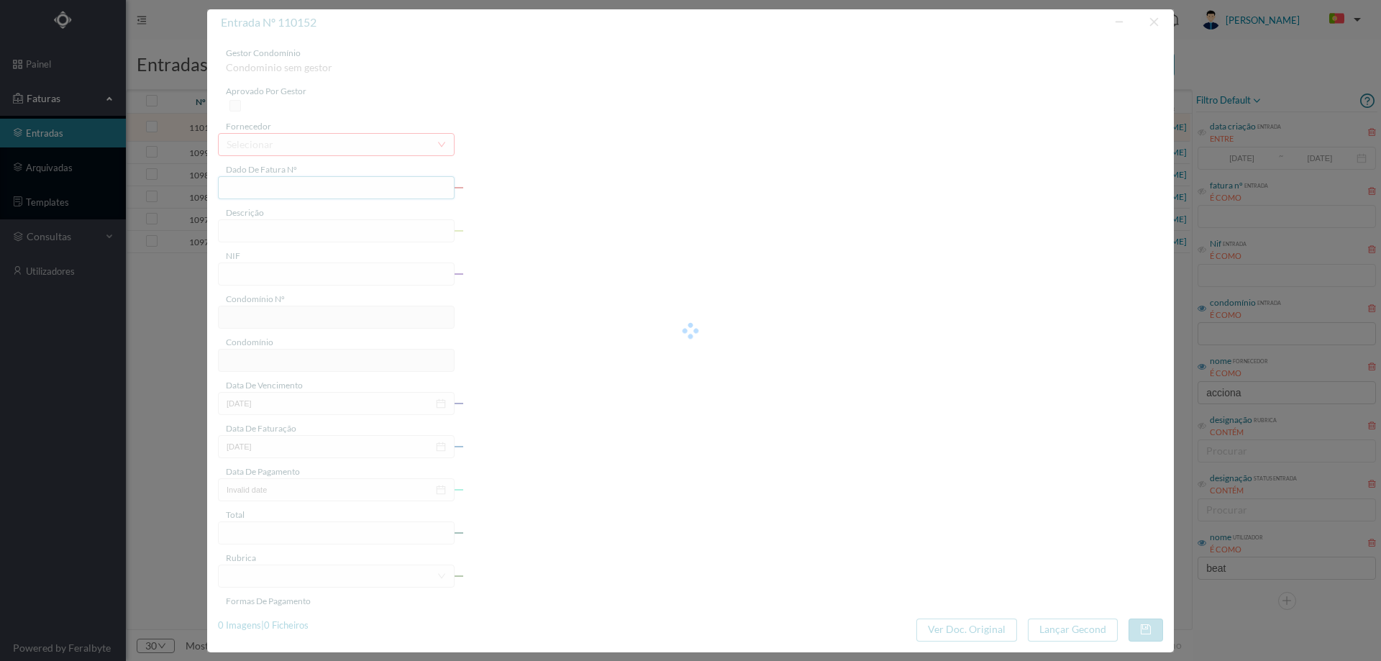
type input "FT P25/036294"
type input "CONCEICAO 67"
type input "902189182"
type input "[DATE]"
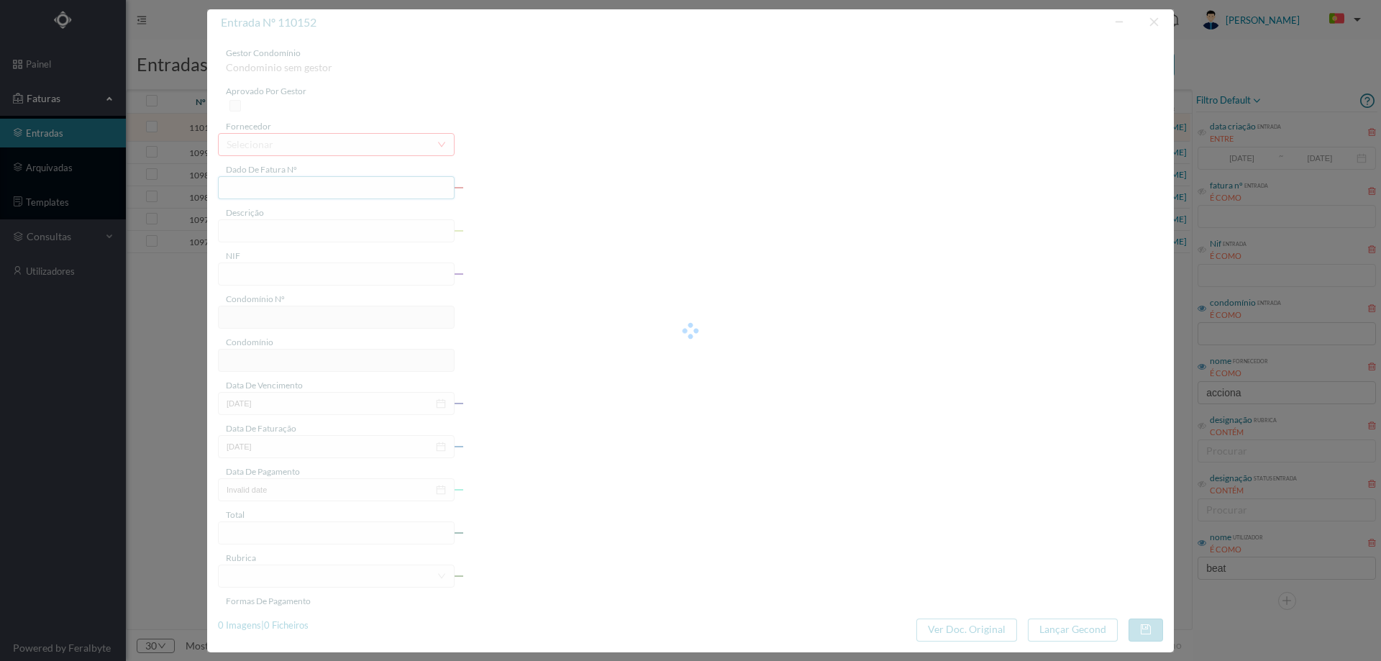
type input "[DATE]"
type input "34.79"
type input "694"
type input "COND. ED. DEPÓSITO DE MAT. COMPANHIA CERÂMICA DAS DEVESAS"
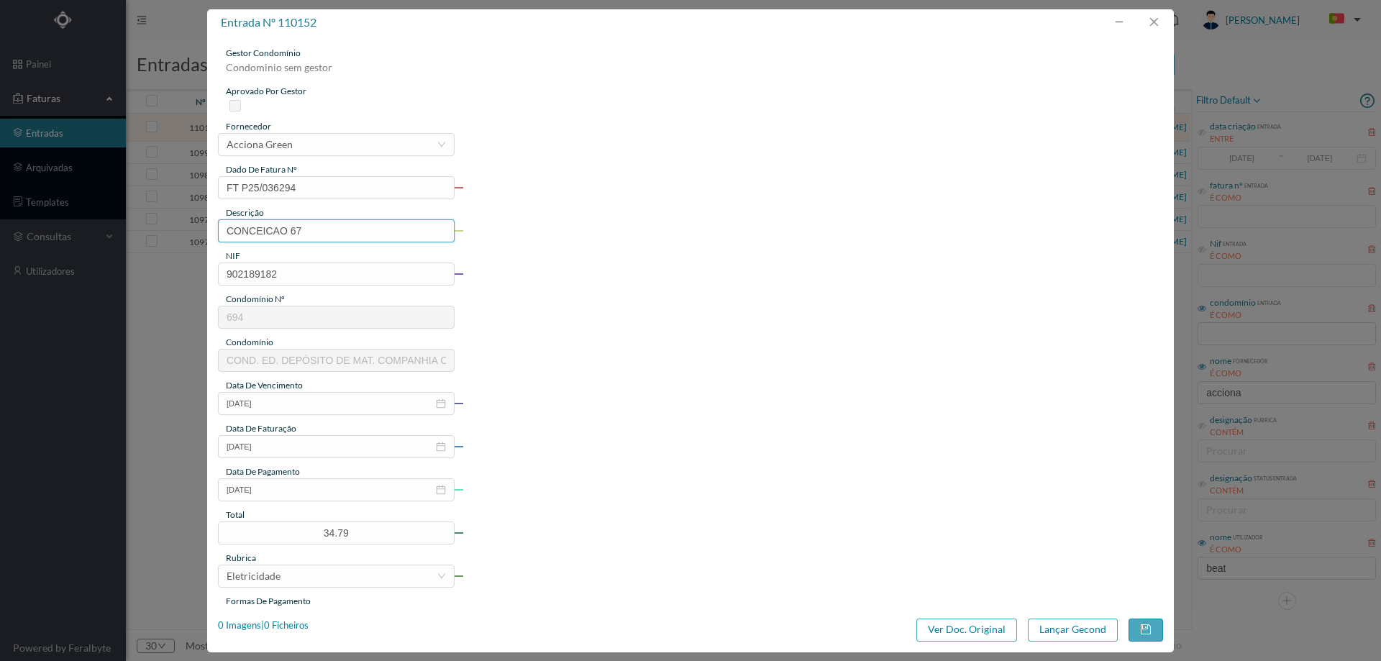
click at [343, 235] on input "CONCEICAO 67" at bounding box center [336, 230] width 237 height 23
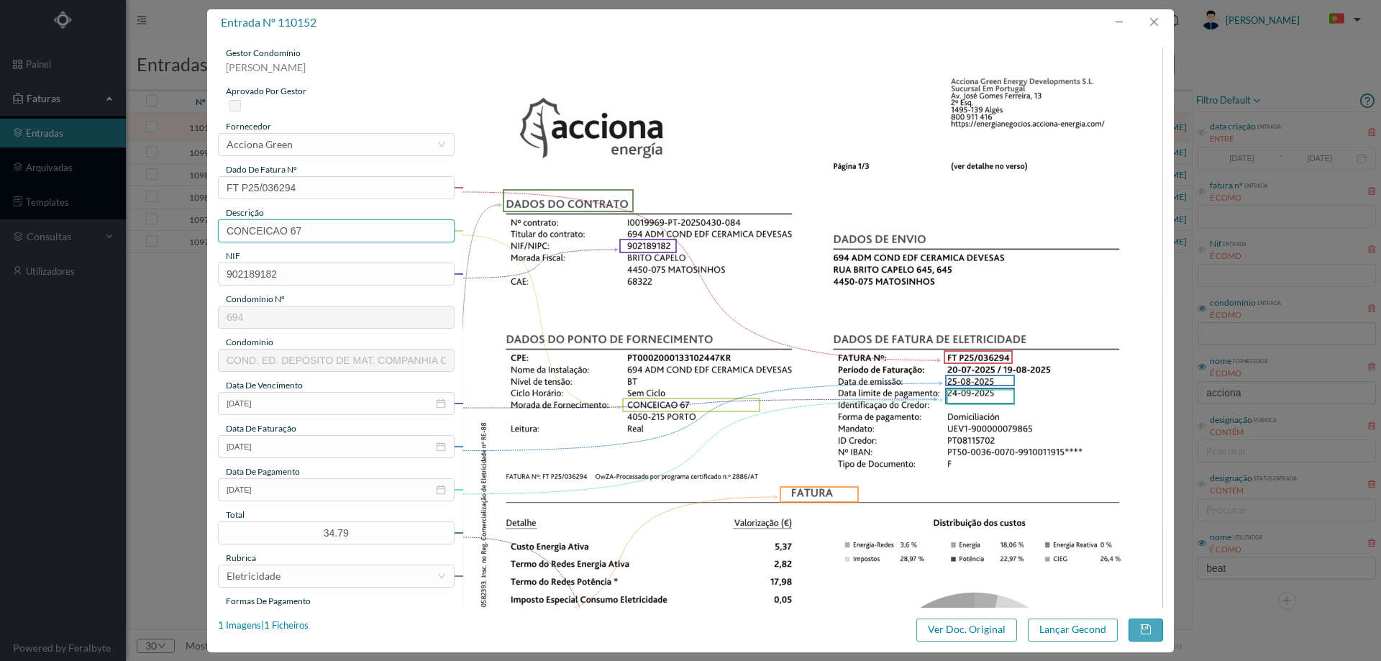
paste input "([DATE] A [DATE])"
click at [320, 230] on input "CONCEICAO 67 ([DATE] A [DATE])" at bounding box center [336, 230] width 237 height 23
drag, startPoint x: 371, startPoint y: 232, endPoint x: 382, endPoint y: 232, distance: 10.8
click at [382, 232] on input "CONCEICAO 67 ([DATE] A [DATE])" at bounding box center [336, 230] width 237 height 23
type input "CONCEICAO 67 ([DATE] A [DATE])"
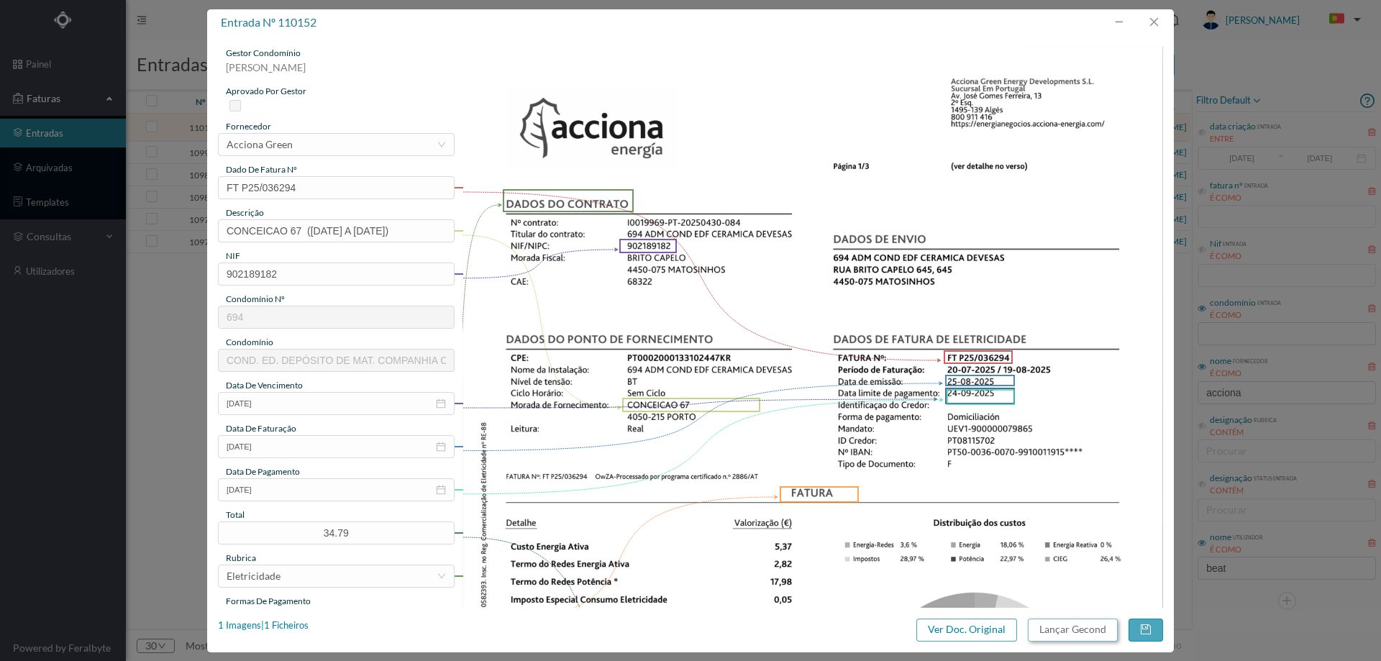
click at [1039, 632] on button "Lançar Gecond" at bounding box center [1073, 629] width 90 height 23
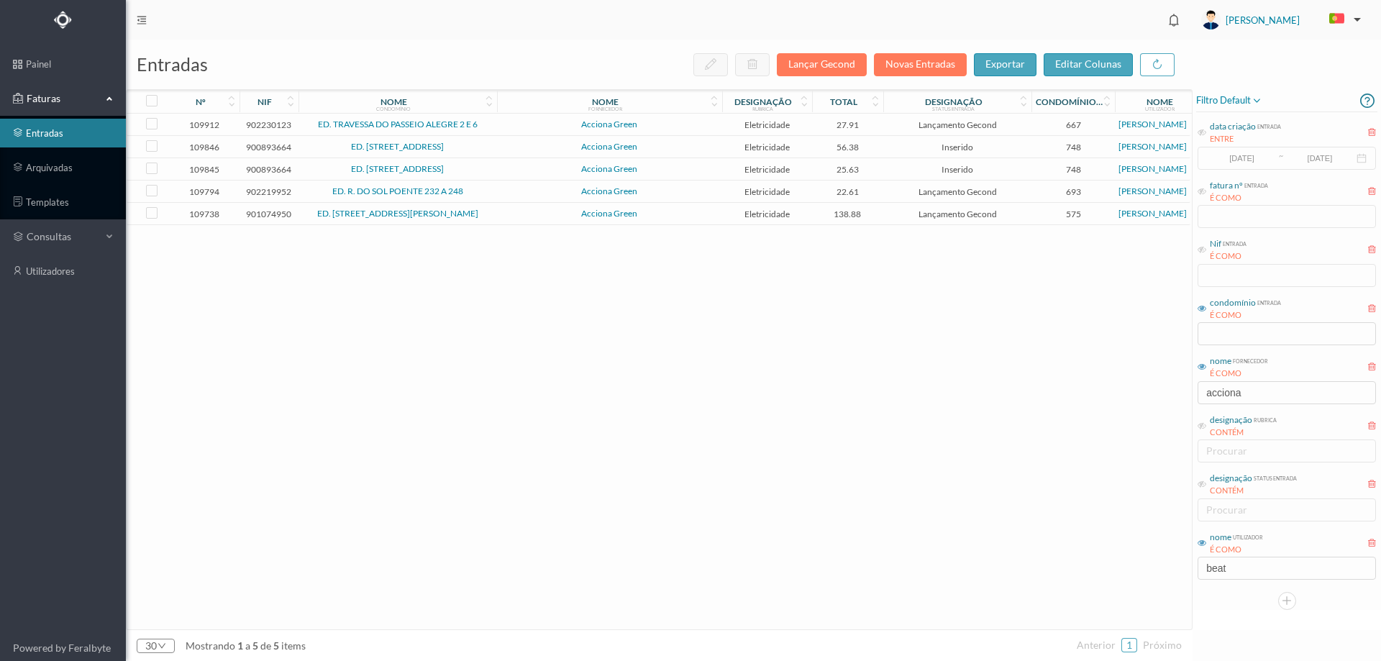
click at [502, 127] on span "Acciona Green" at bounding box center [610, 124] width 218 height 9
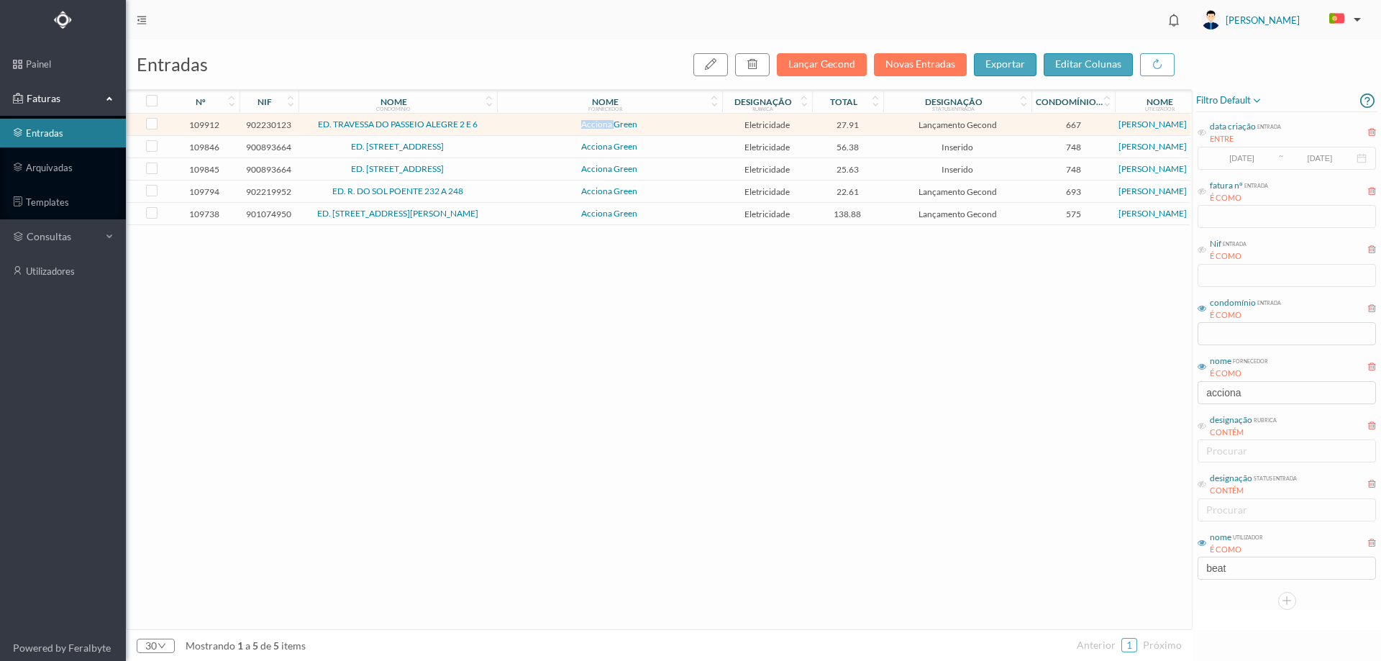
click at [502, 127] on span "Acciona Green" at bounding box center [610, 124] width 218 height 9
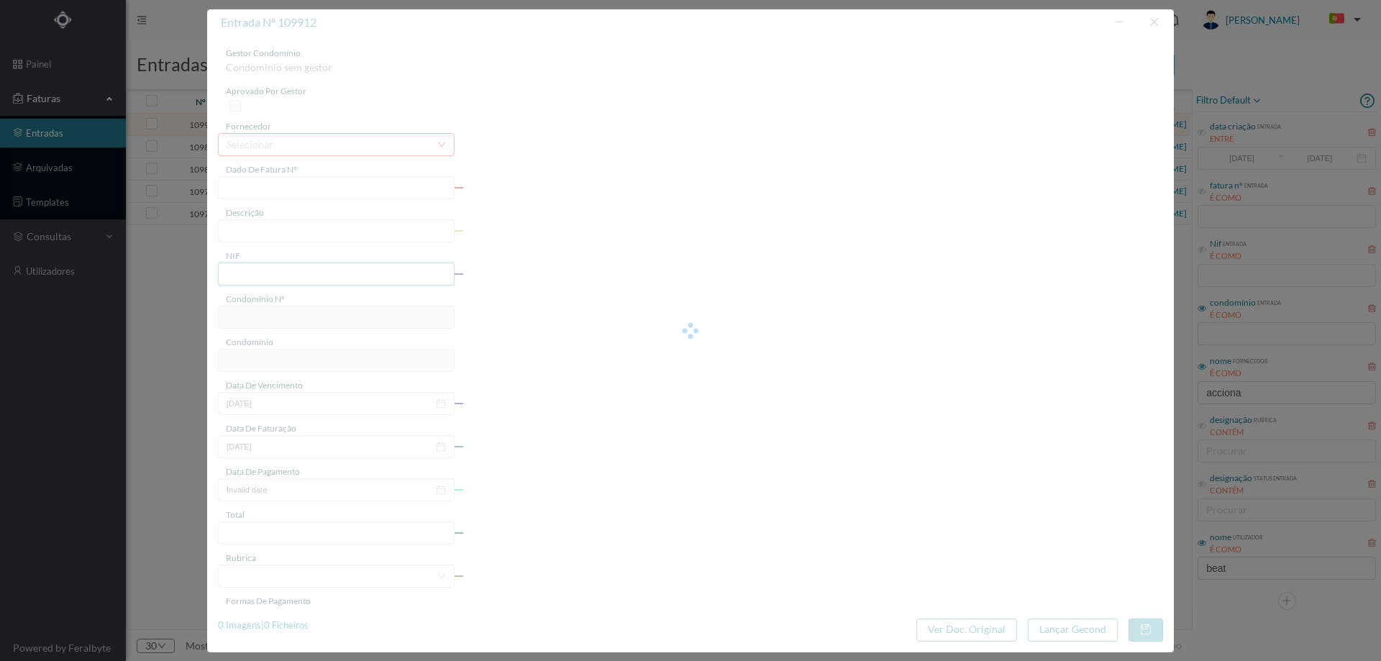
type input "FT P25/034768"
type input "PASSEIO ALEGRE 6 SC"
type input "902230123"
type input "[DATE]"
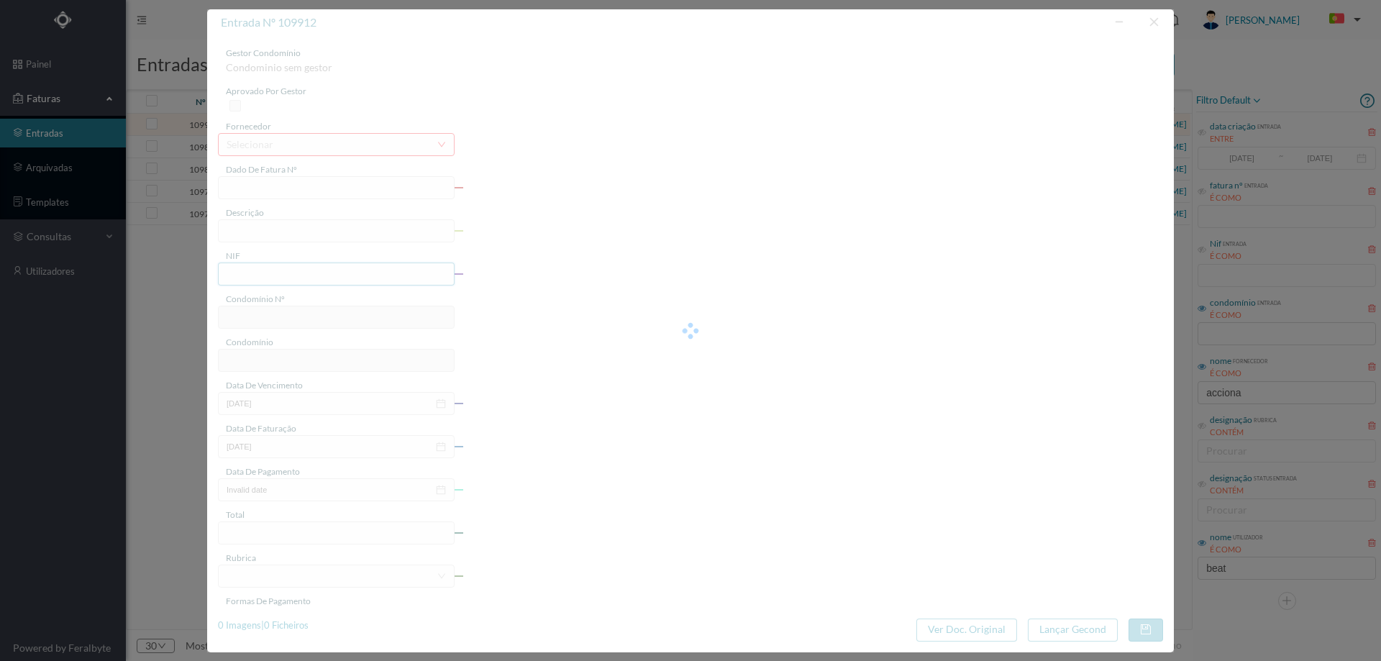
type input "[DATE]"
type input "27.91"
type input "667"
type input "ED. TRAVESSA DO PASSEIO ALEGRE 2 E 6"
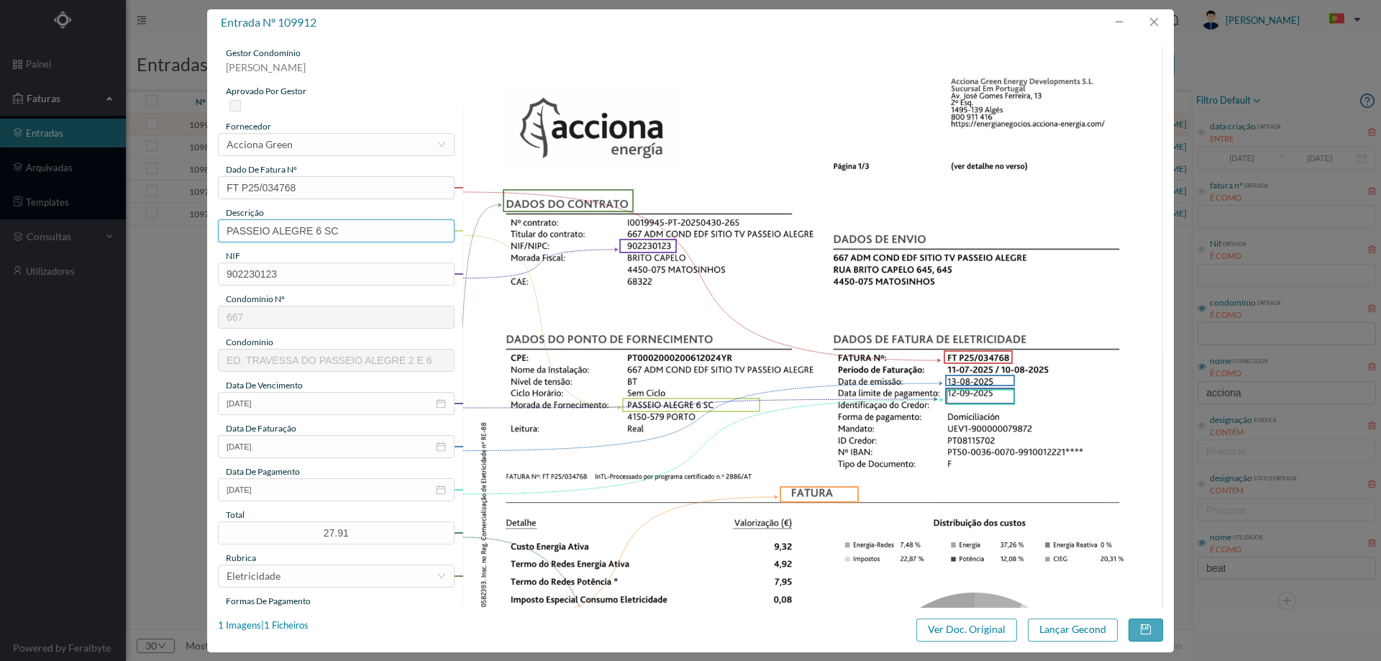
click at [361, 236] on input "PASSEIO ALEGRE 6 SC" at bounding box center [336, 230] width 237 height 23
paste input "([DATE] A [DATE])"
click at [335, 233] on input "PASSEIO ALEGRE 6 SC ([DATE] A [DATE])" at bounding box center [336, 230] width 237 height 23
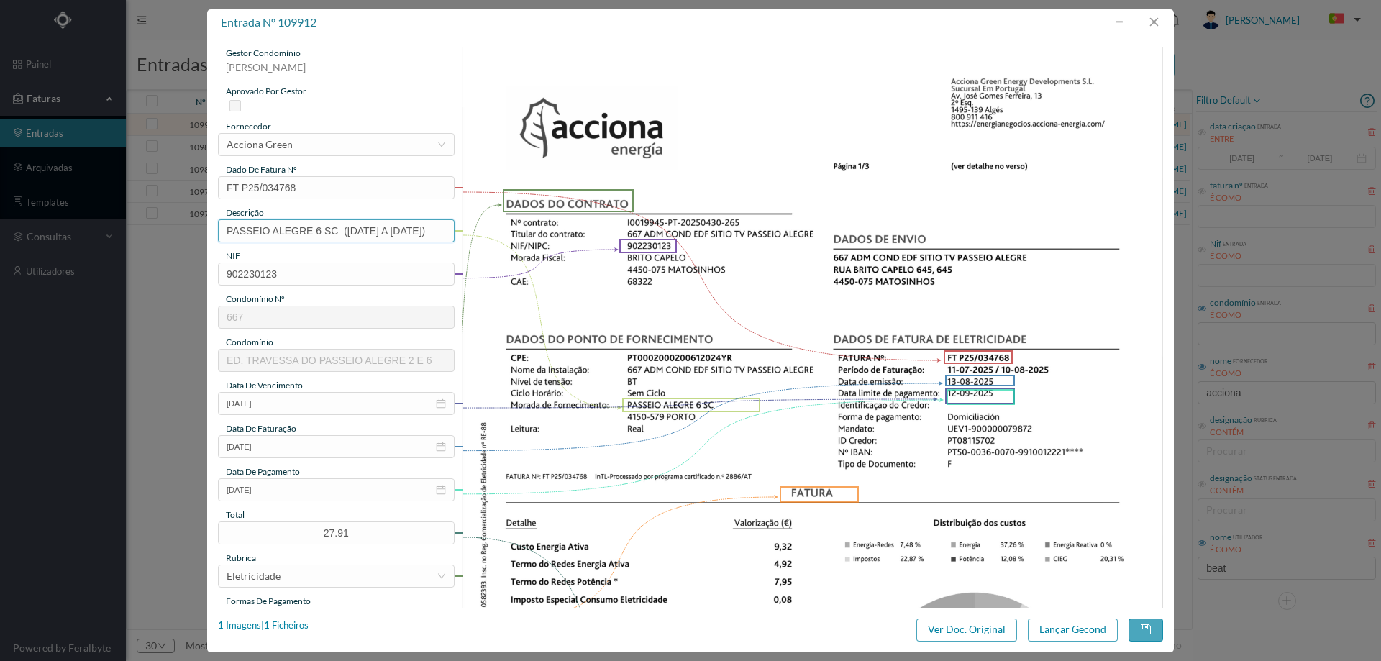
click at [335, 233] on input "PASSEIO ALEGRE 6 SC ([DATE] A [DATE])" at bounding box center [336, 230] width 237 height 23
click at [339, 233] on input "PASSEIO ALEGRE 6 SC ([DATE] A [DATE])" at bounding box center [336, 230] width 237 height 23
click at [334, 233] on input "PASSEIO ALEGRE 6 SC ([DATE] A [DATE])" at bounding box center [336, 230] width 237 height 23
click at [334, 232] on input "PASSEIO ALEGRE 6 SC ([DATE] A [DATE])" at bounding box center [336, 230] width 237 height 23
drag, startPoint x: 329, startPoint y: 231, endPoint x: 340, endPoint y: 231, distance: 11.5
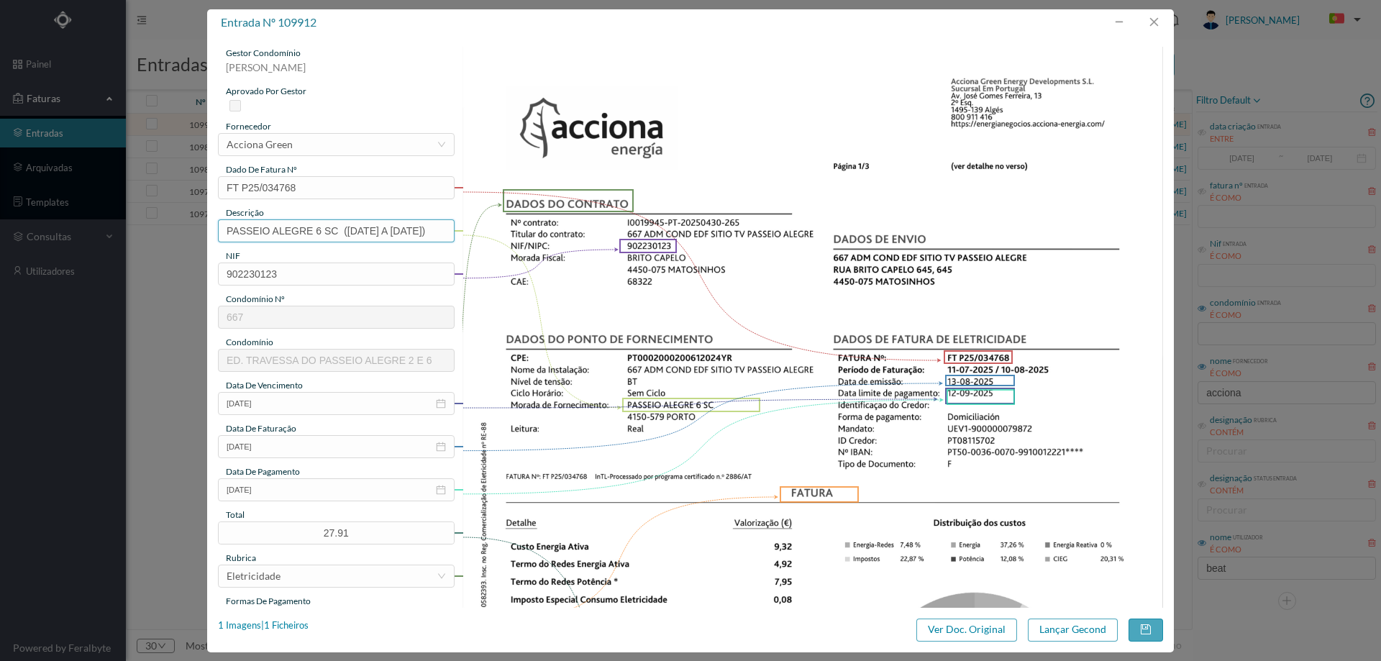
click at [340, 231] on input "PASSEIO ALEGRE 6 SC ([DATE] A [DATE])" at bounding box center [336, 230] width 237 height 23
drag, startPoint x: 397, startPoint y: 231, endPoint x: 406, endPoint y: 231, distance: 8.6
click at [406, 231] on input "PASSEIO ALEGRE 6 SC ([DATE] A [DATE])" at bounding box center [336, 230] width 237 height 23
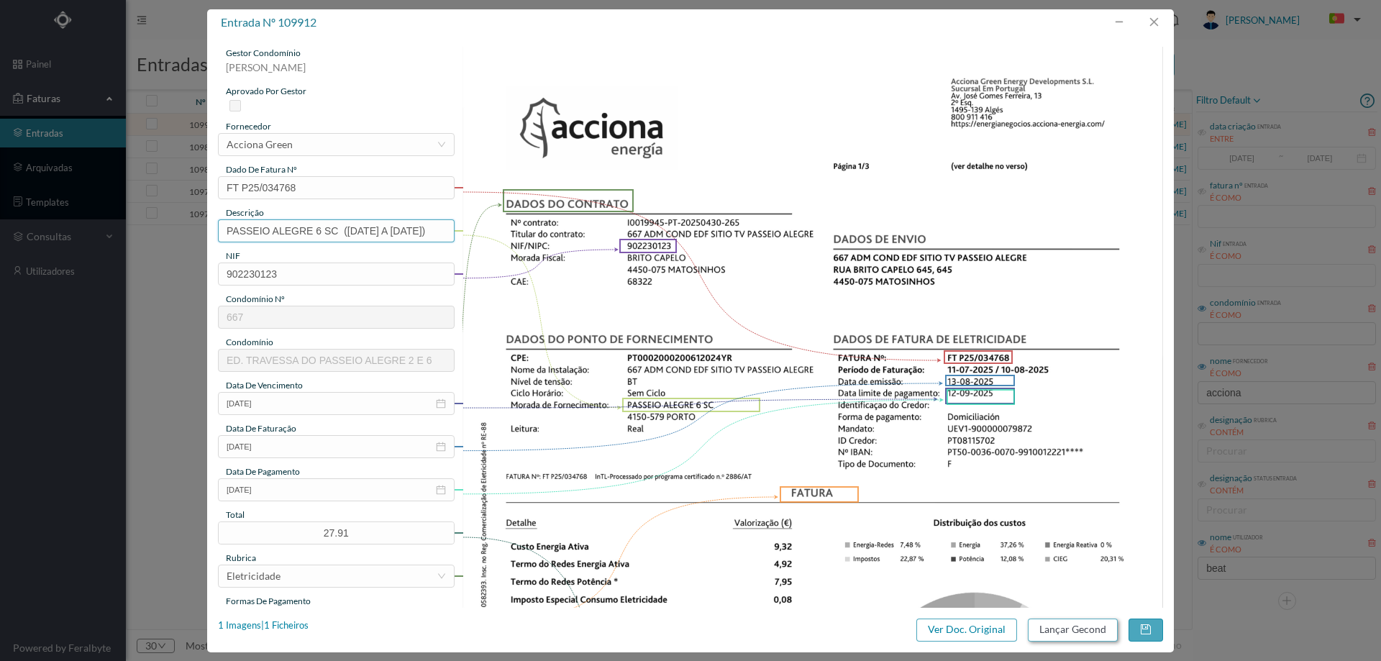
type input "PASSEIO ALEGRE 6 SC ([DATE] A [DATE])"
click at [1057, 624] on button "Lançar Gecond" at bounding box center [1073, 629] width 90 height 23
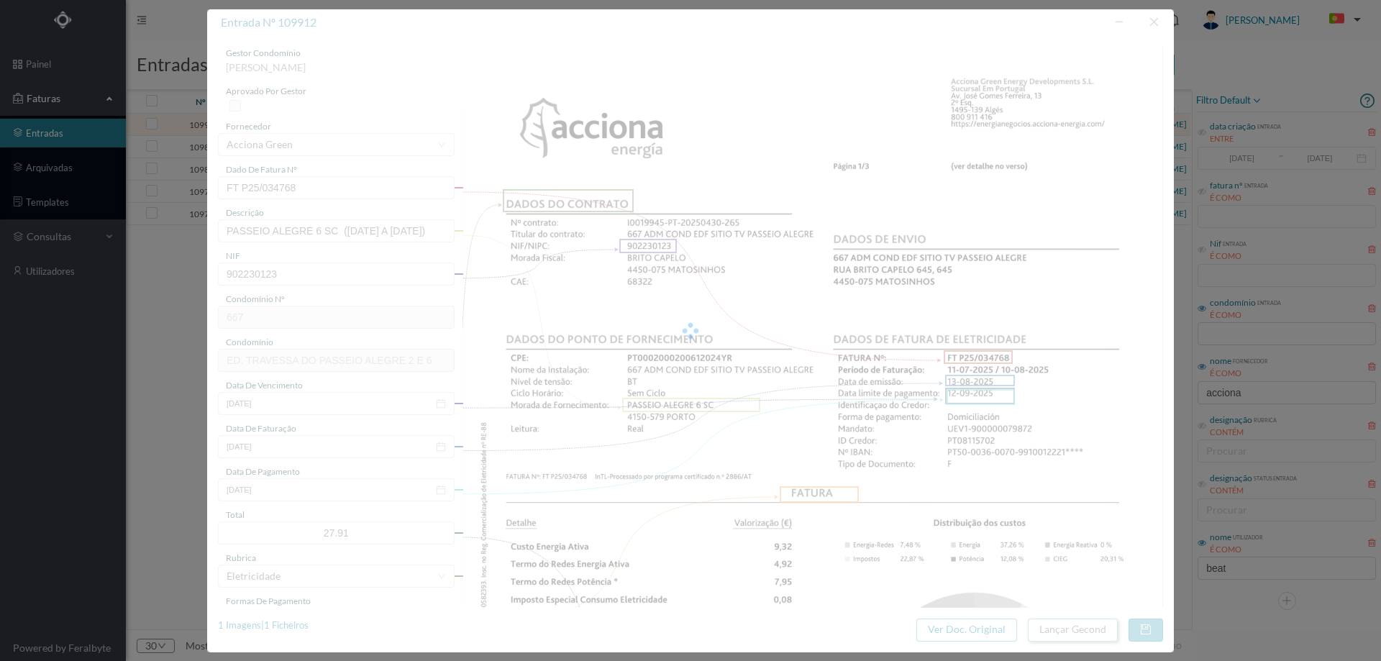
scroll to position [0, 0]
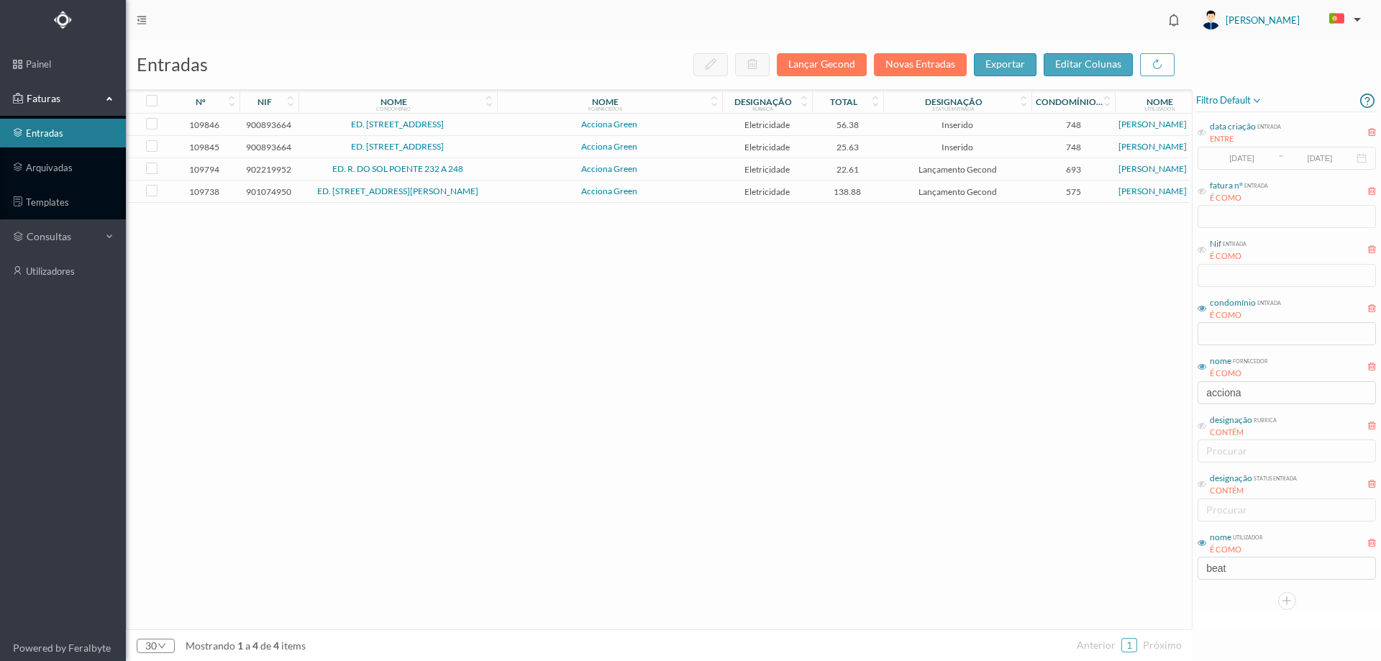
click at [510, 124] on span "Acciona Green" at bounding box center [610, 124] width 218 height 9
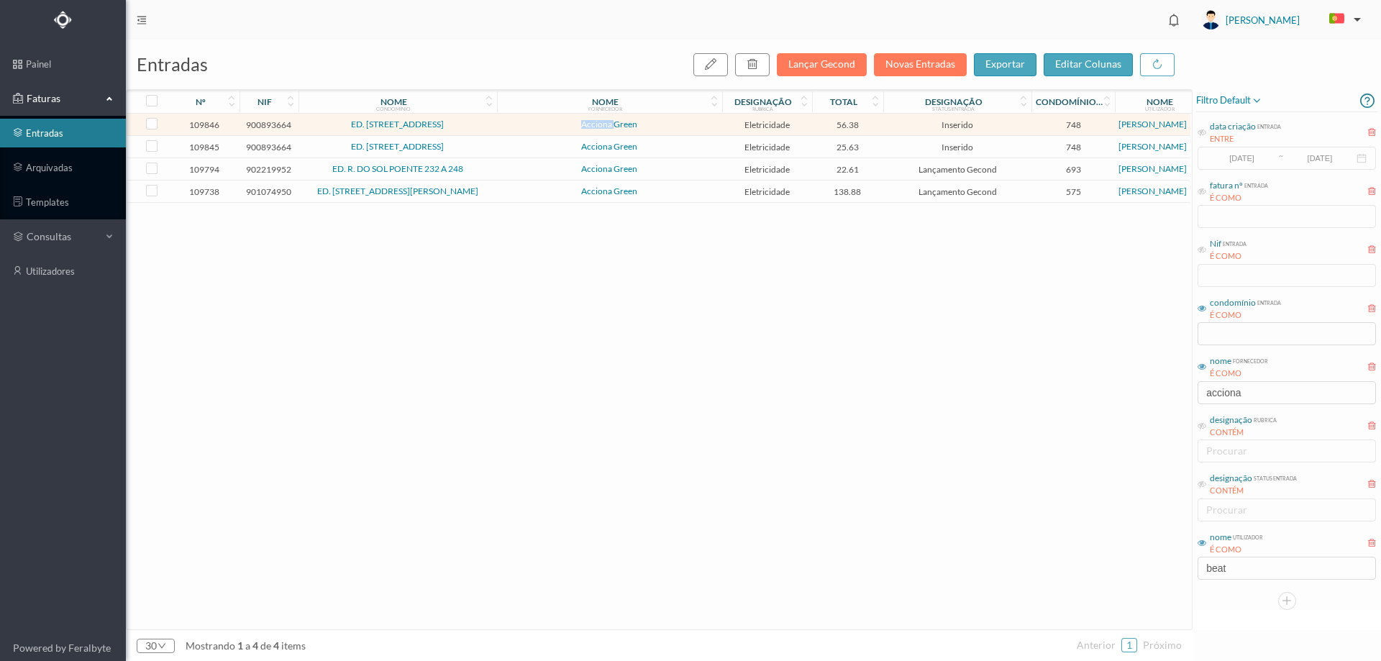
click at [510, 124] on span "Acciona Green" at bounding box center [610, 124] width 218 height 9
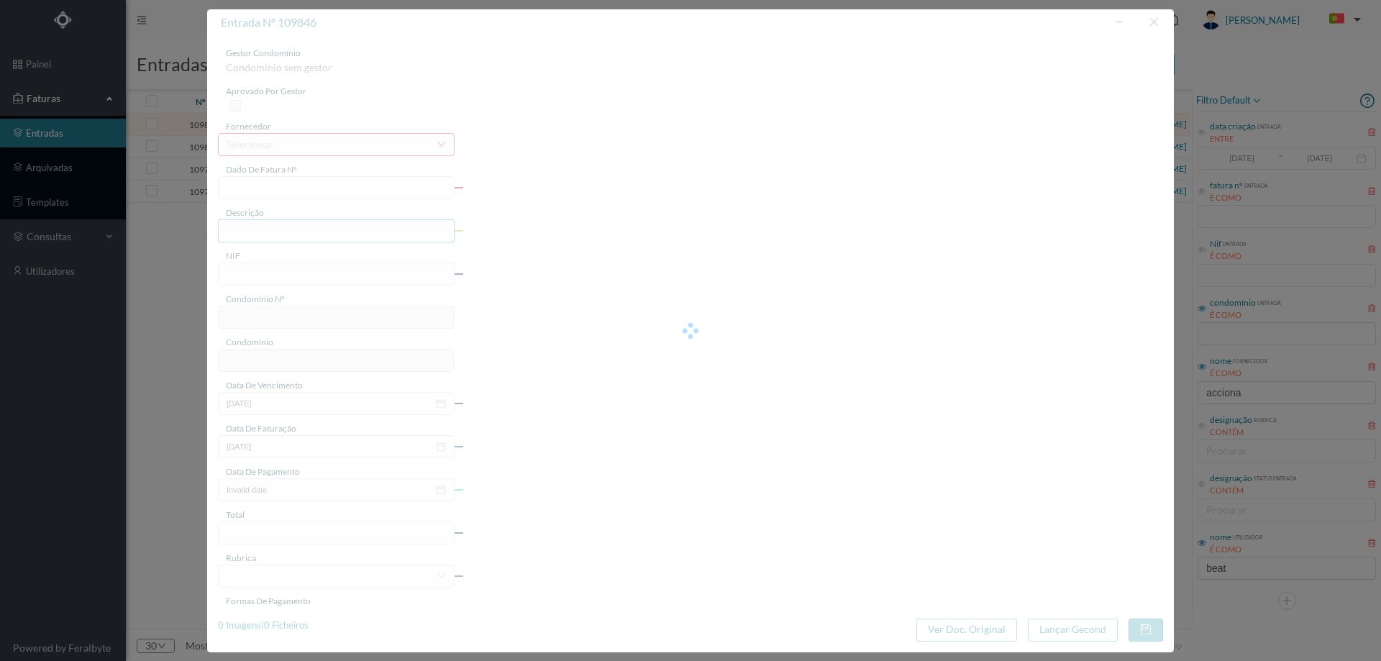
type input "FT P25/034649"
type input "DE MONSERRATE 1420 COMUNS"
type input "900893664"
type input "[DATE]"
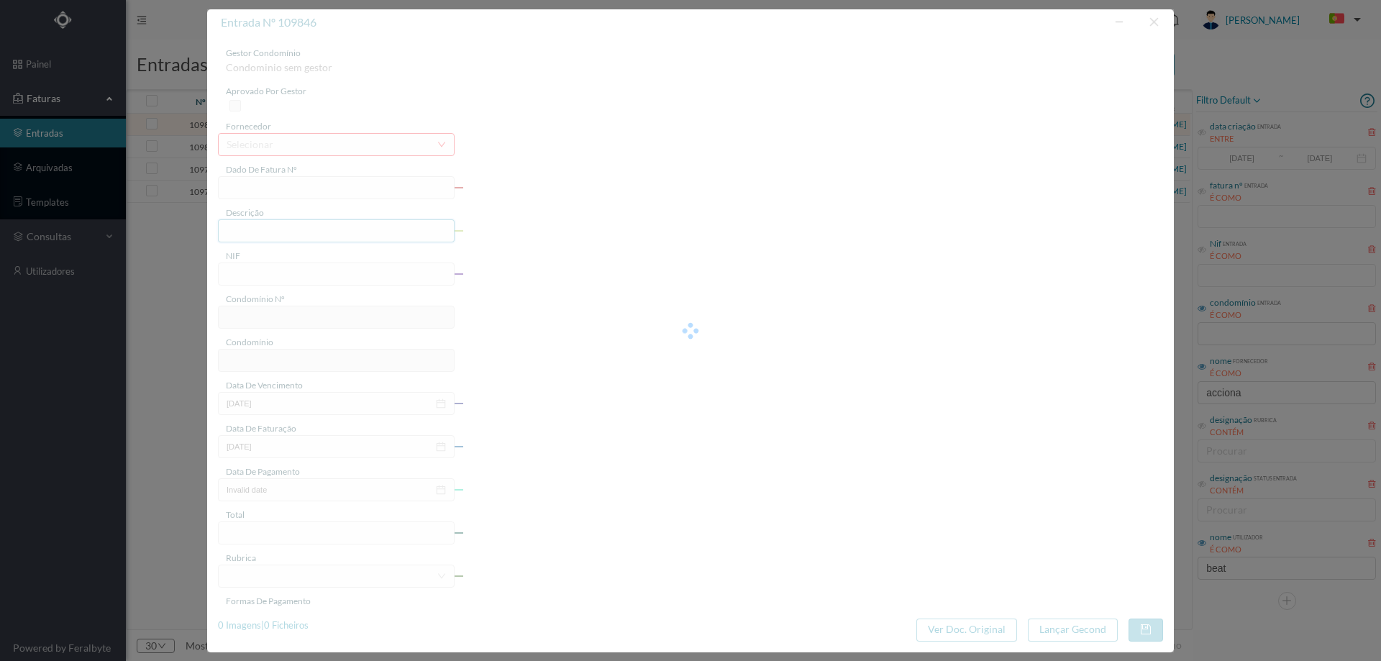
type input "[DATE]"
type input "56.38"
type input "748"
type input "ED. [STREET_ADDRESS]"
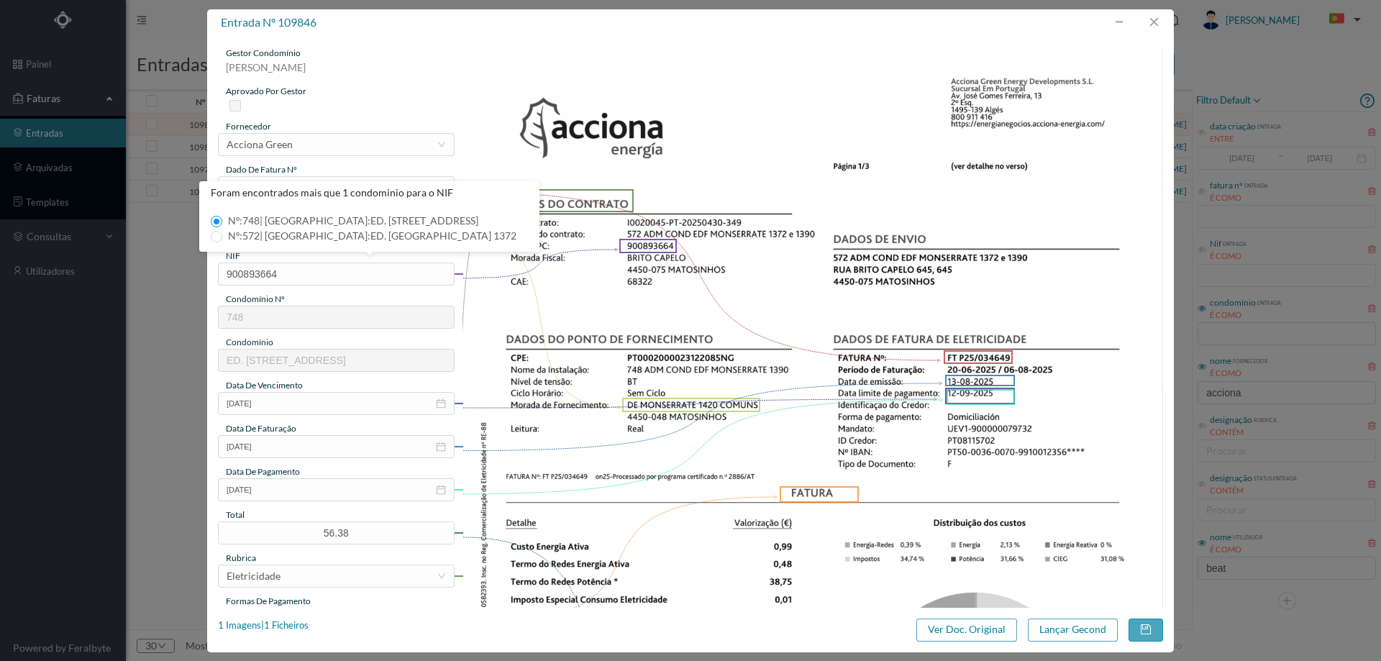
click at [672, 234] on icon at bounding box center [700, 276] width 475 height 168
drag, startPoint x: 317, startPoint y: 231, endPoint x: 157, endPoint y: 237, distance: 159.8
click at [157, 237] on div "entrada nº 109846 gestor condomínio [PERSON_NAME] aprovado por gestor fornecedo…" at bounding box center [690, 330] width 1381 height 661
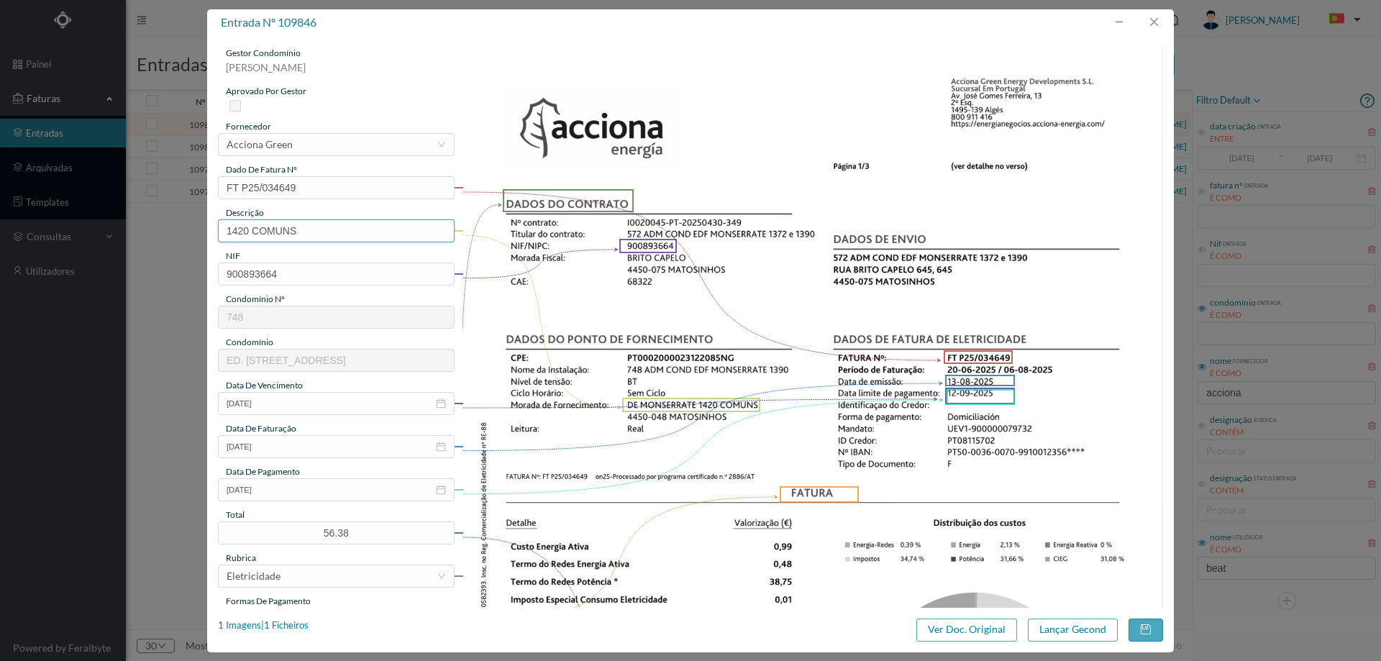
click at [369, 235] on input "1420 COMUNS" at bounding box center [336, 230] width 237 height 23
paste input "([DATE] A [DATE])"
click at [316, 231] on input "1420 COMUNS ([DATE] A [DATE])" at bounding box center [336, 230] width 237 height 23
click at [329, 233] on input "1420 COMUNS ([DATE] A [DATE])" at bounding box center [336, 230] width 237 height 23
drag, startPoint x: 367, startPoint y: 233, endPoint x: 378, endPoint y: 233, distance: 10.8
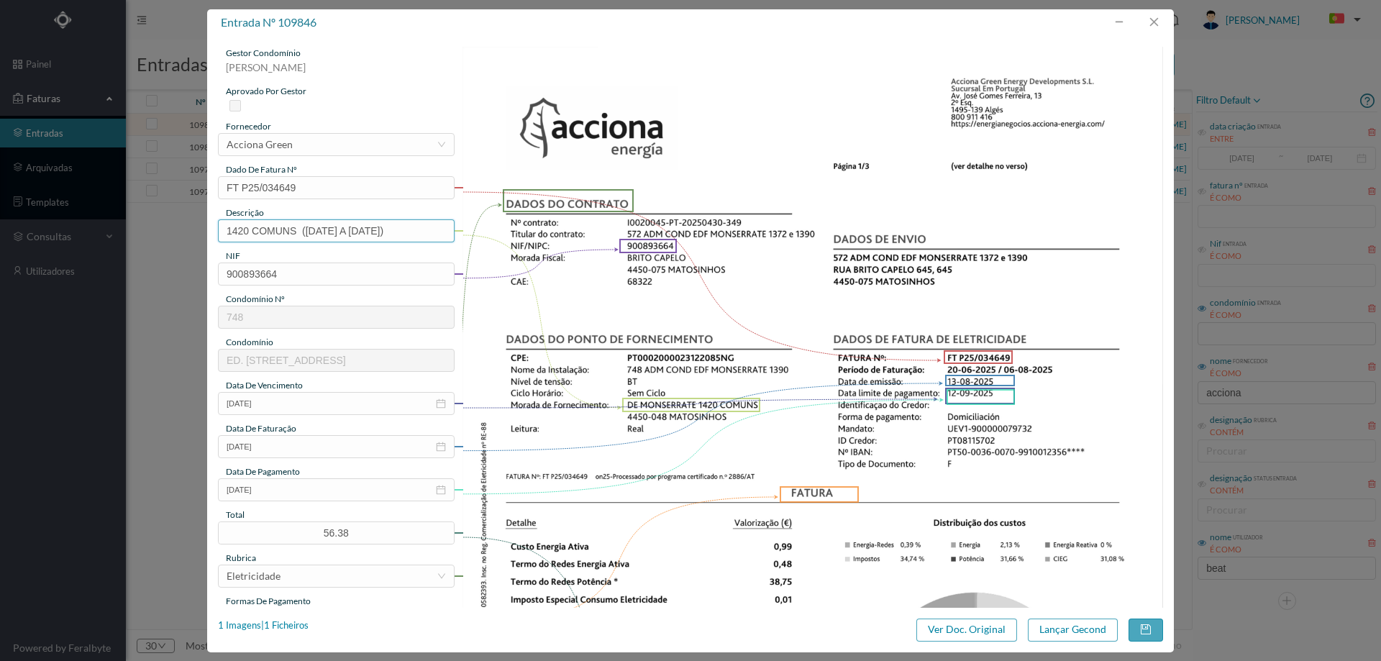
click at [378, 233] on input "1420 COMUNS ([DATE] A [DATE])" at bounding box center [336, 230] width 237 height 23
type input "1420 COMUNS ([DATE] A [DATE])"
click at [1045, 636] on button "Lançar Gecond" at bounding box center [1073, 629] width 90 height 23
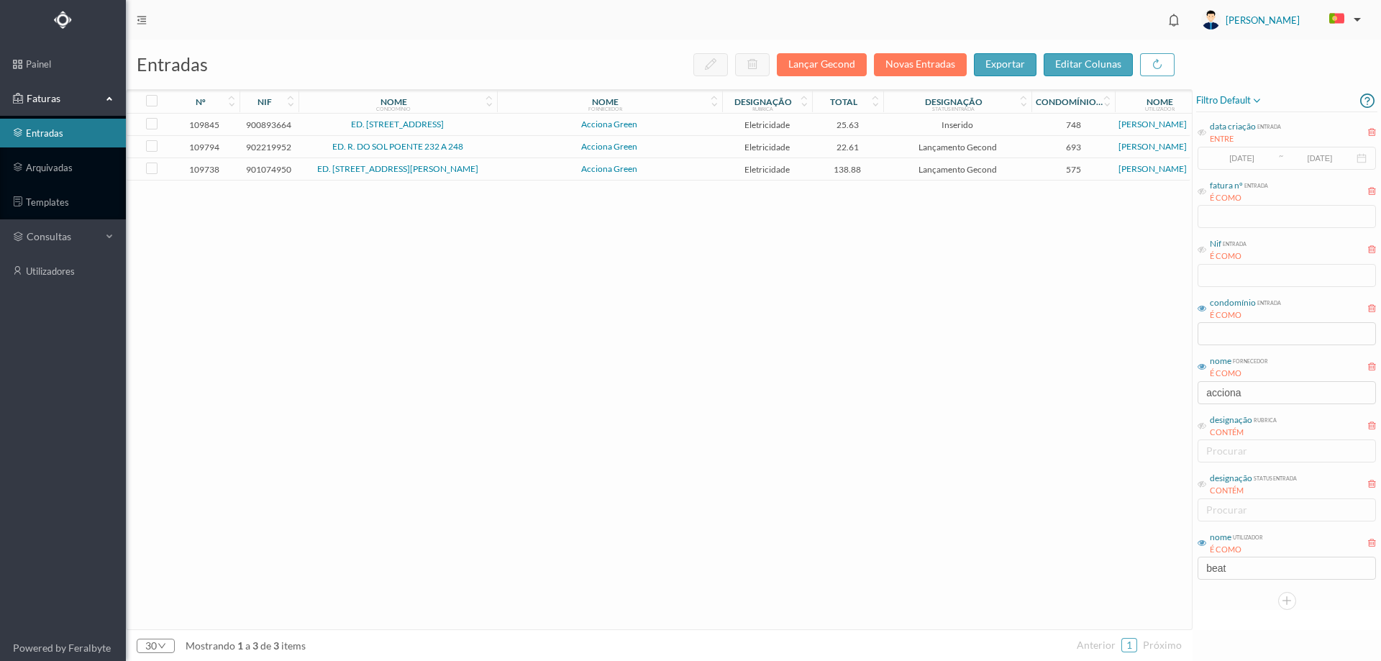
click at [529, 127] on span "Acciona Green" at bounding box center [610, 124] width 218 height 9
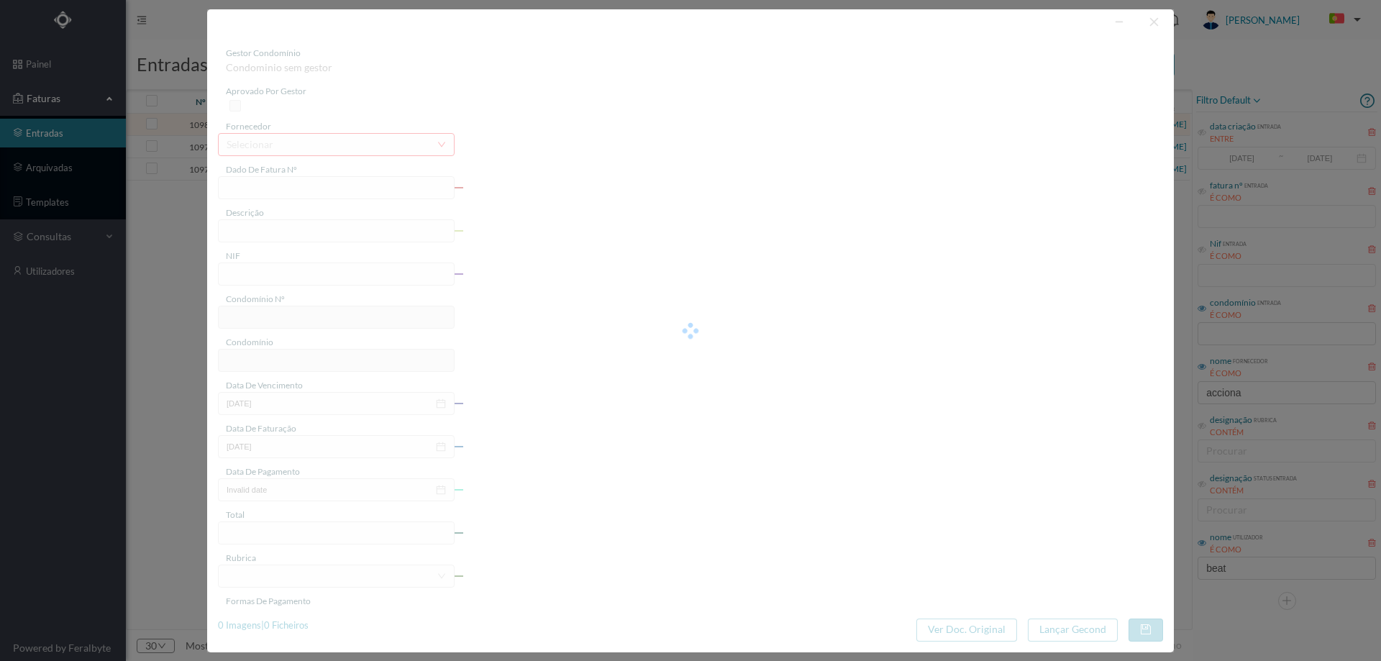
type input "FT P25/034648"
type input "DE MONSERRATE 1372 COMUNS"
type input "900893664"
type input "[DATE]"
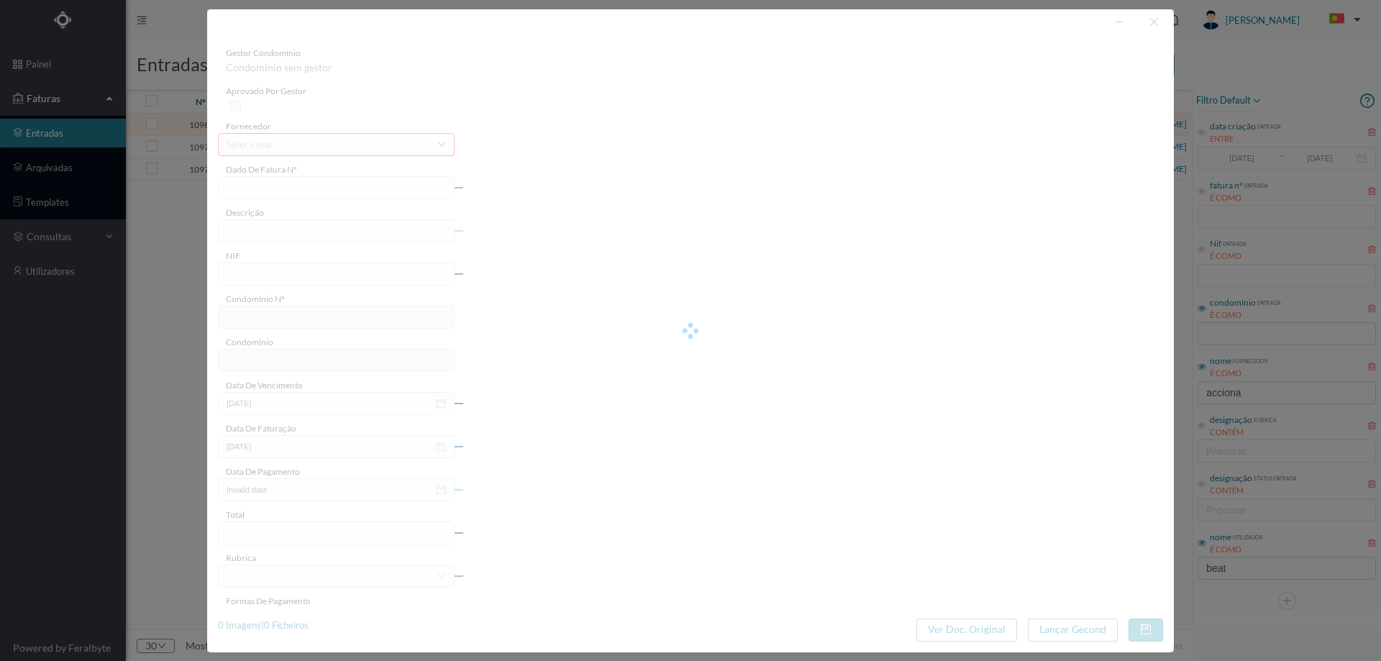
type input "[DATE]"
type input "25.63"
type input "748"
type input "ED. [STREET_ADDRESS]"
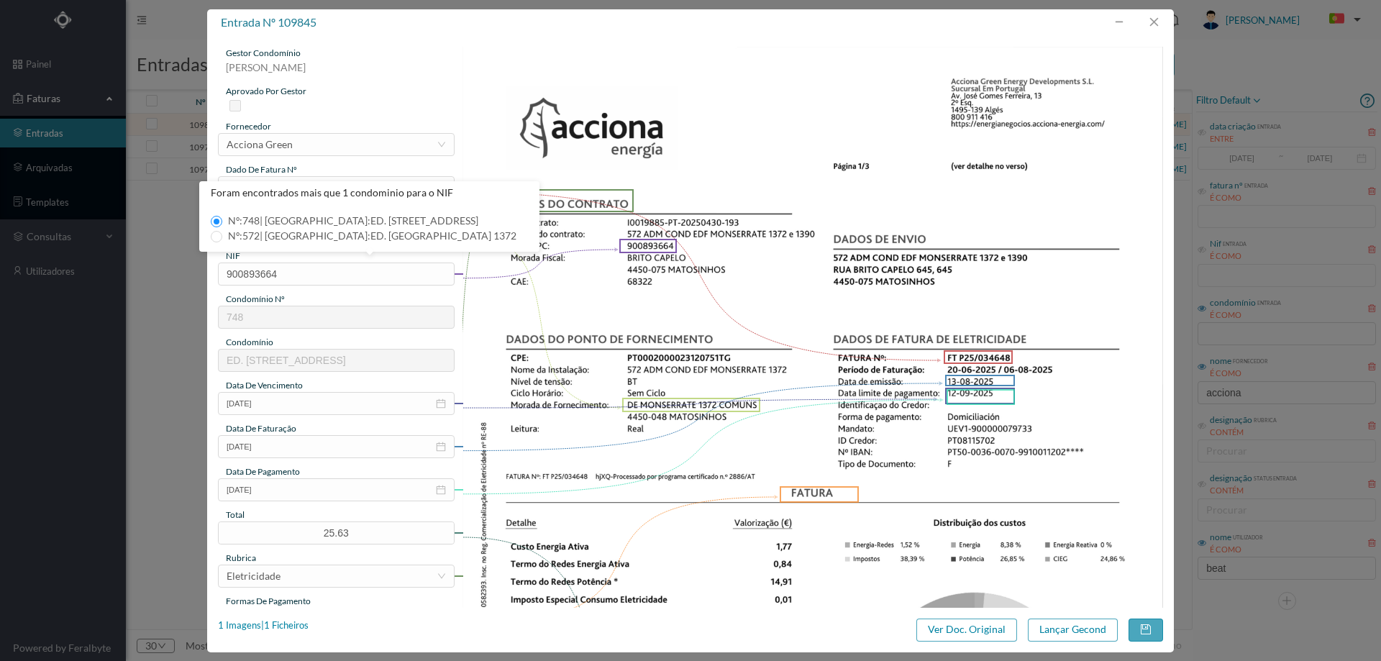
click at [407, 232] on span "Nº: 572 | Nome: ED. [GEOGRAPHIC_DATA] 1372" at bounding box center [372, 235] width 300 height 12
click at [222, 232] on input "Nº: 572 | Nome: ED. [GEOGRAPHIC_DATA] 1372" at bounding box center [217, 237] width 12 height 12
type input "572"
type input "ED. [GEOGRAPHIC_DATA] 1372"
drag, startPoint x: 319, startPoint y: 232, endPoint x: 93, endPoint y: 230, distance: 225.1
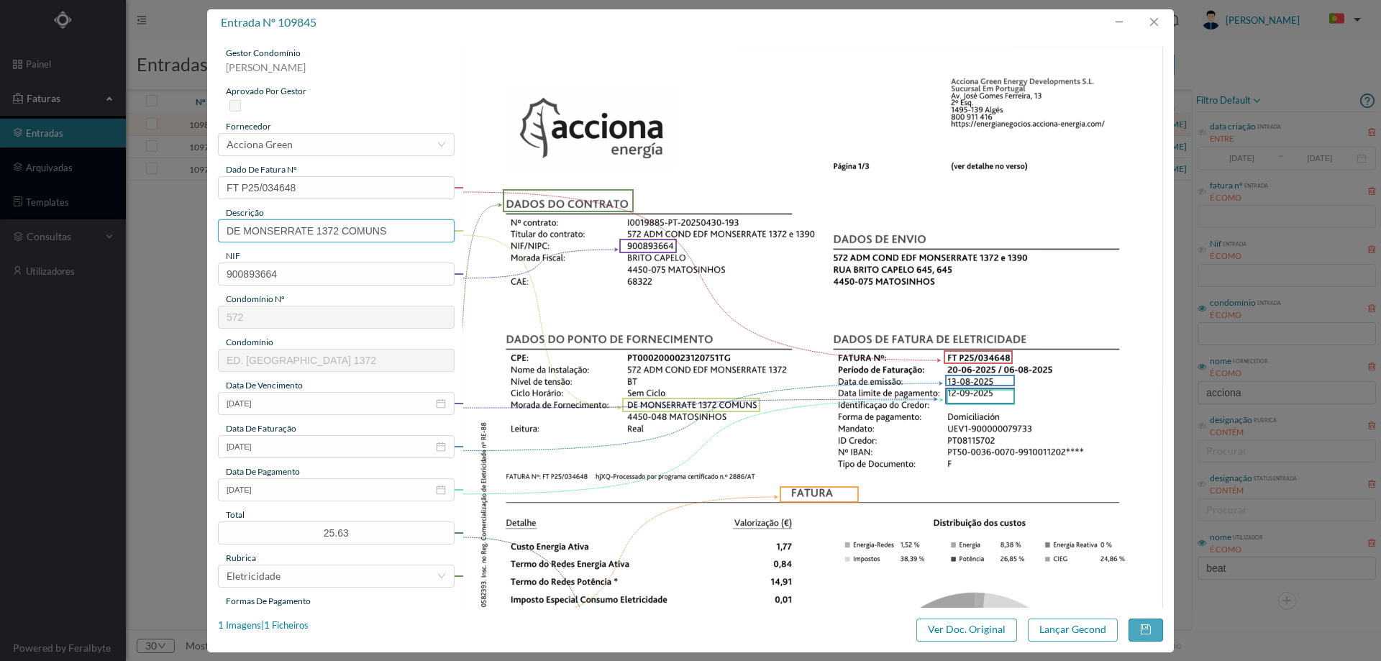
click at [94, 232] on div "entrada nº 109845 gestor condomínio [PERSON_NAME] aprovado por gestor fornecedo…" at bounding box center [690, 330] width 1381 height 661
click at [358, 234] on input "1372 COMUNS" at bounding box center [336, 230] width 237 height 23
paste input "([DATE] A [DATE])"
click at [319, 230] on input "1372 COMUNS ([DATE] A [DATE])" at bounding box center [336, 230] width 237 height 23
drag, startPoint x: 323, startPoint y: 234, endPoint x: 331, endPoint y: 234, distance: 7.9
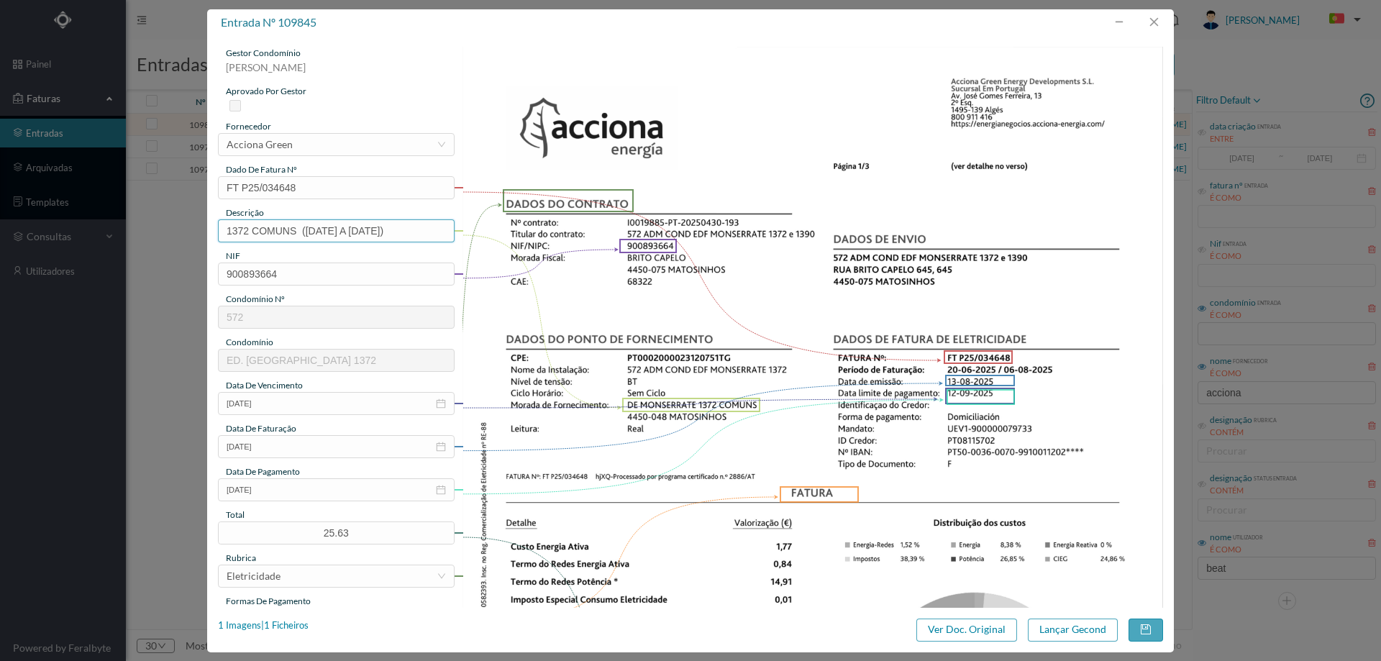
click at [331, 234] on input "1372 COMUNS ([DATE] A [DATE])" at bounding box center [336, 230] width 237 height 23
drag, startPoint x: 369, startPoint y: 231, endPoint x: 378, endPoint y: 231, distance: 8.6
click at [378, 231] on input "1372 COMUNS ([DATE] A [DATE])" at bounding box center [336, 230] width 237 height 23
type input "1372 COMUNS ([DATE] A [DATE])"
click at [1041, 623] on button "Lançar Gecond" at bounding box center [1073, 629] width 90 height 23
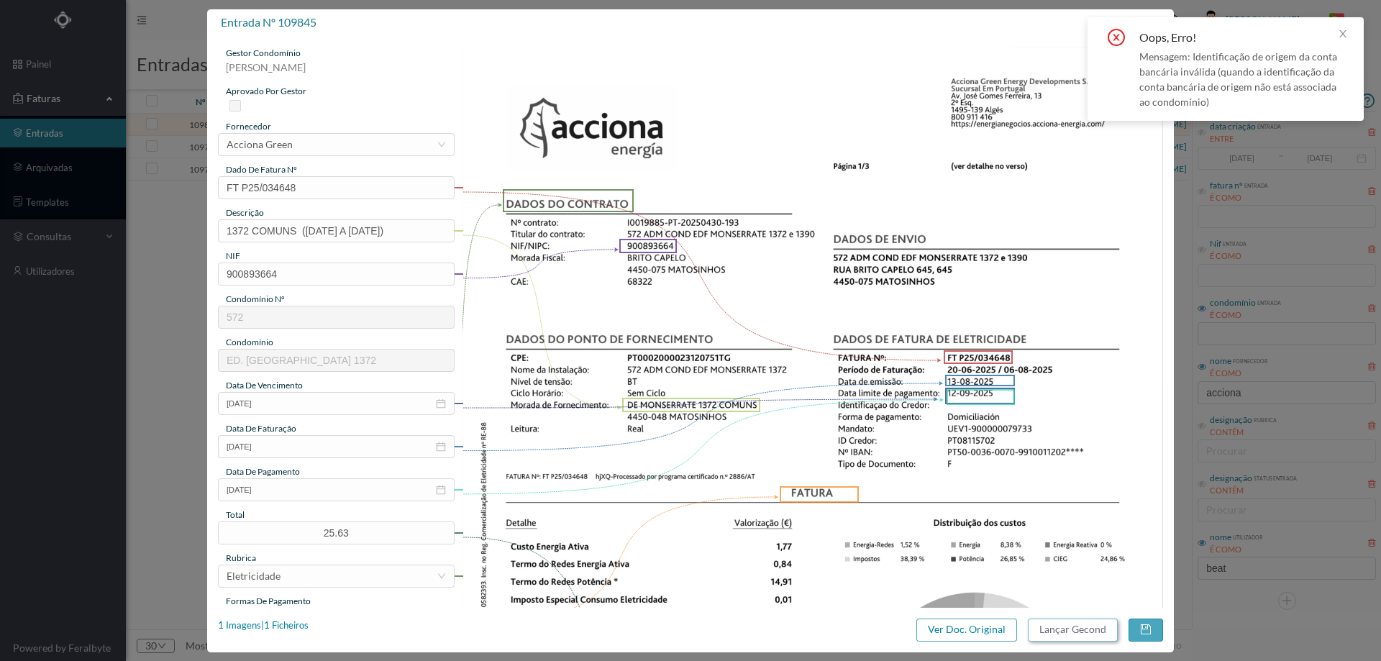
click at [1028, 618] on button "Lançar Gecond" at bounding box center [1073, 629] width 90 height 23
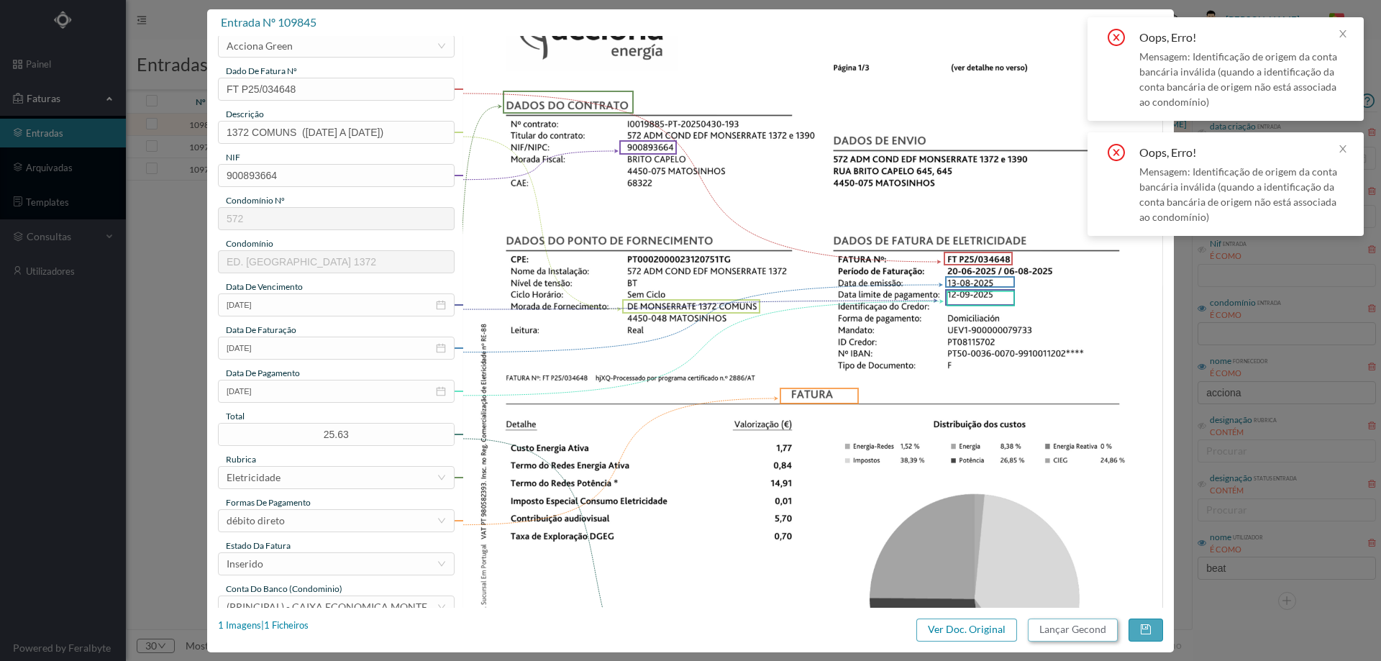
scroll to position [288, 0]
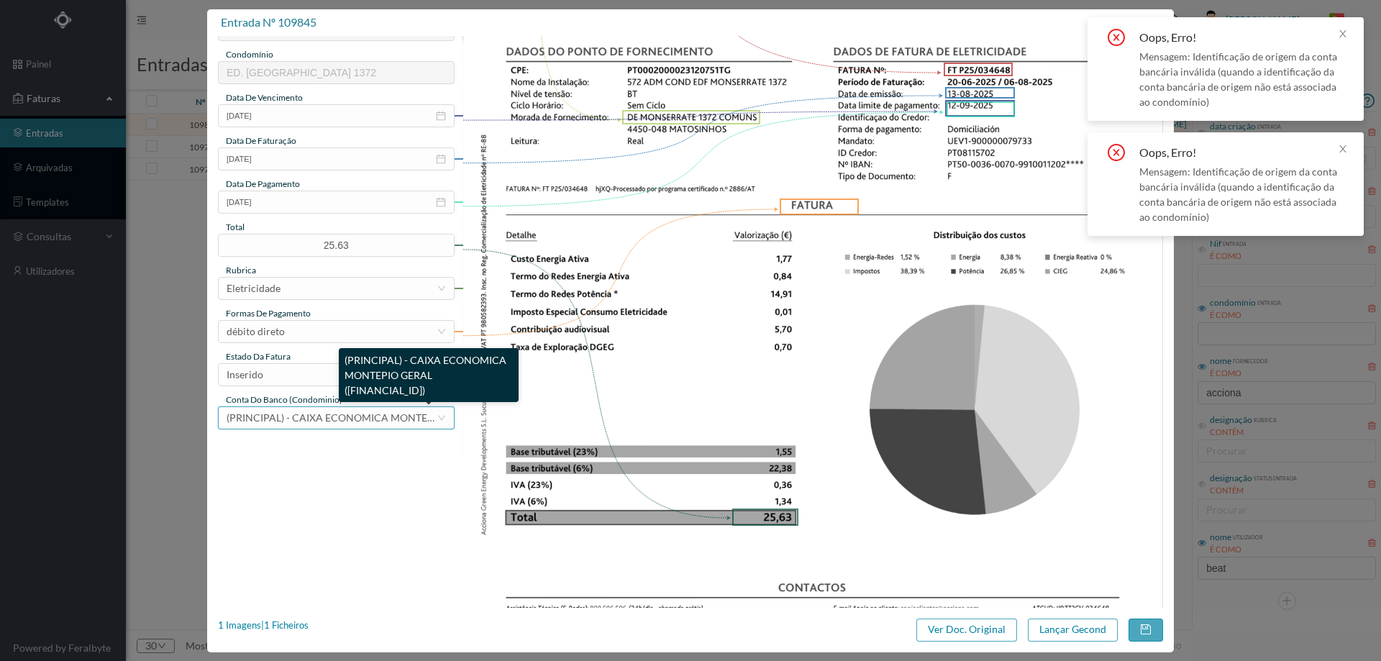
click at [331, 423] on span "(PRINCIPAL) - CAIXA ECONOMICA MONTEPIO GERAL ([FINANCIAL_ID])" at bounding box center [394, 417] width 334 height 12
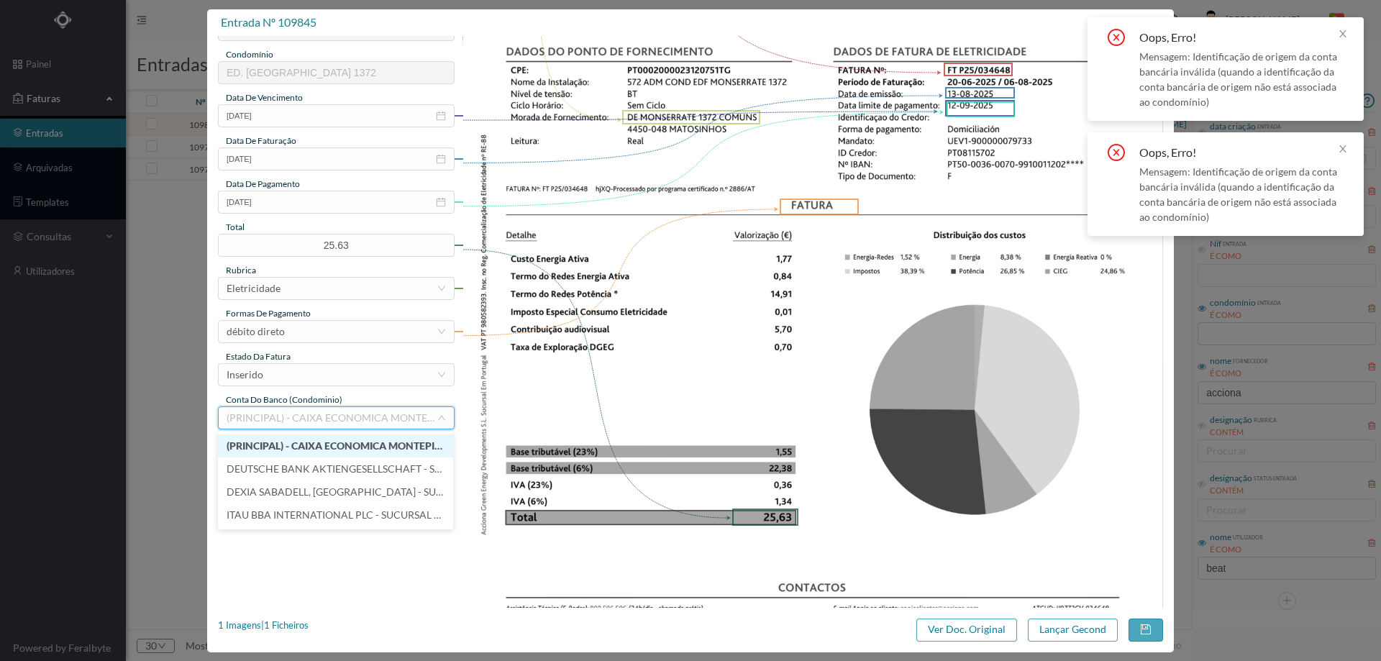
click at [294, 444] on span "(PRINCIPAL) - CAIXA ECONOMICA MONTEPIO GERAL ([FINANCIAL_ID])" at bounding box center [392, 445] width 331 height 12
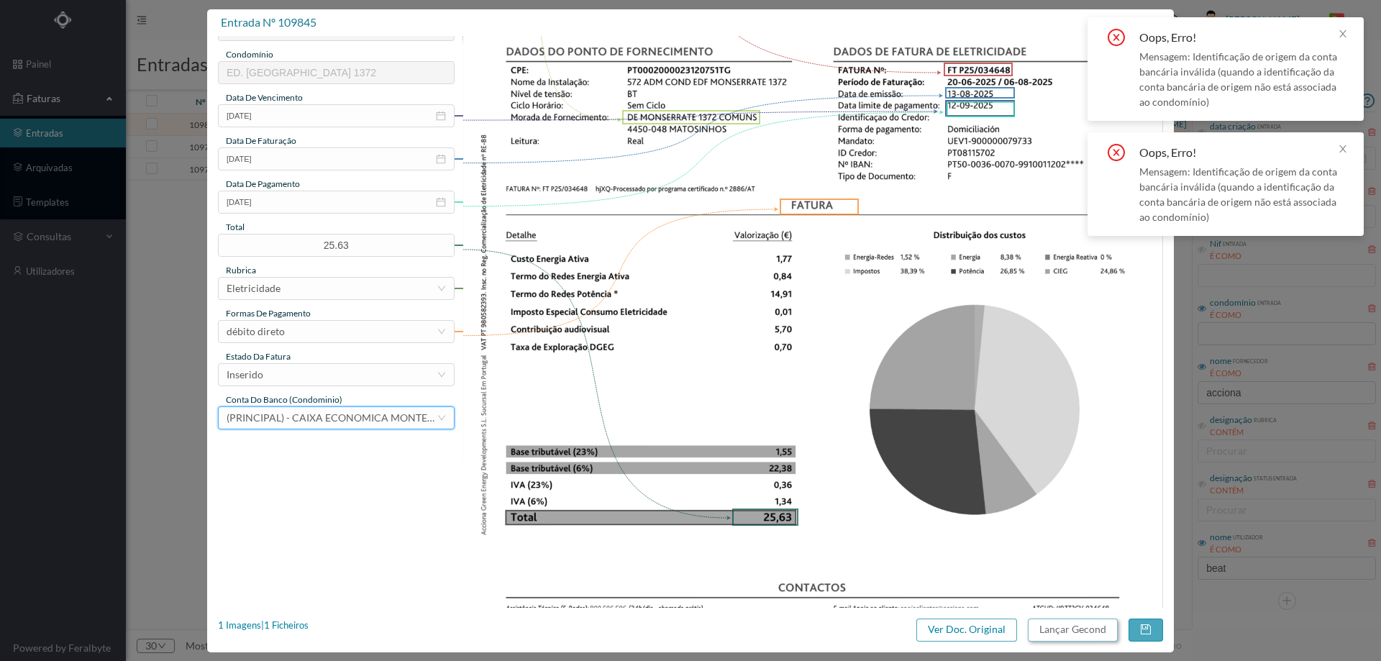
click at [1052, 624] on button "Lançar Gecond" at bounding box center [1073, 629] width 90 height 23
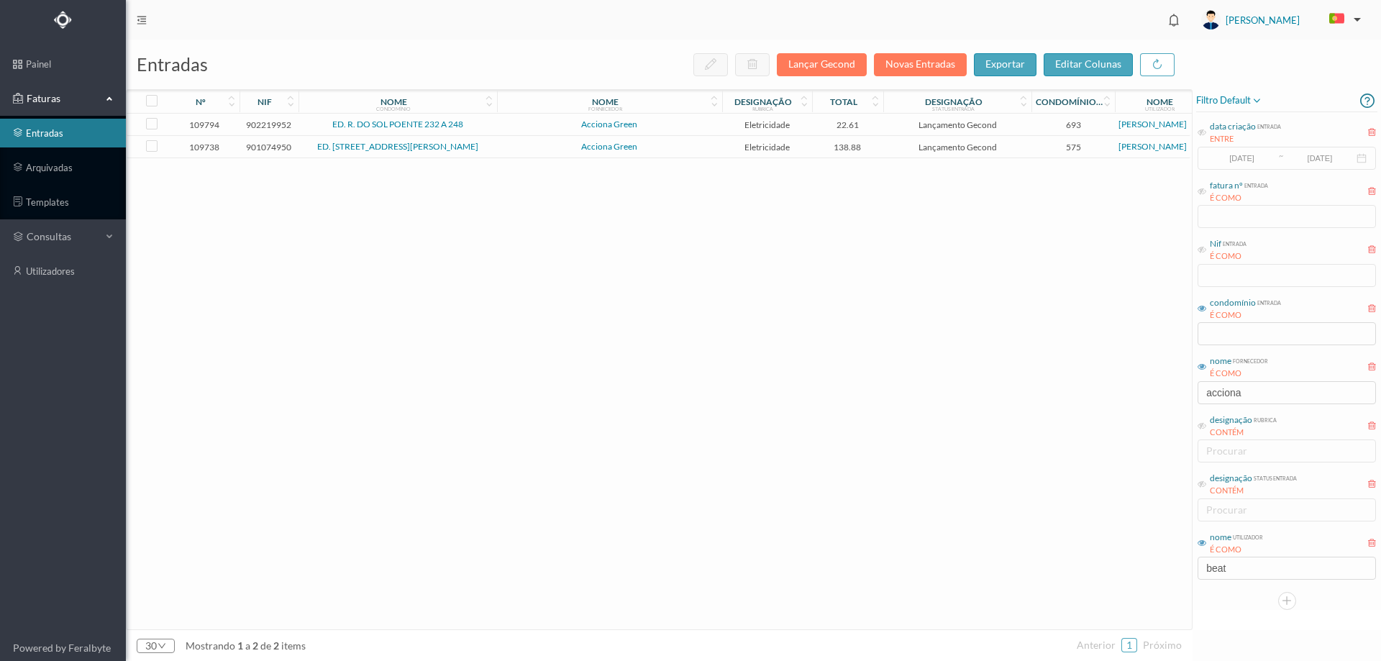
click at [667, 127] on span "Acciona Green" at bounding box center [610, 124] width 218 height 9
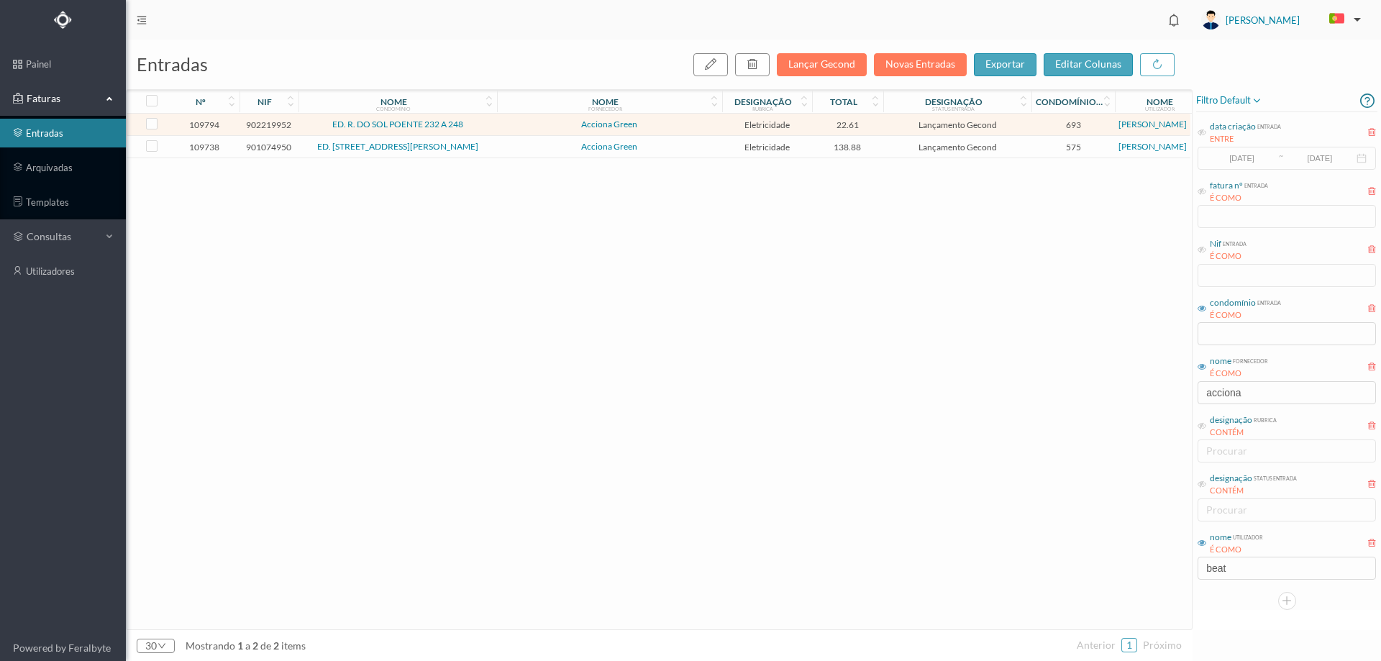
click at [667, 127] on span "Acciona Green" at bounding box center [610, 124] width 218 height 9
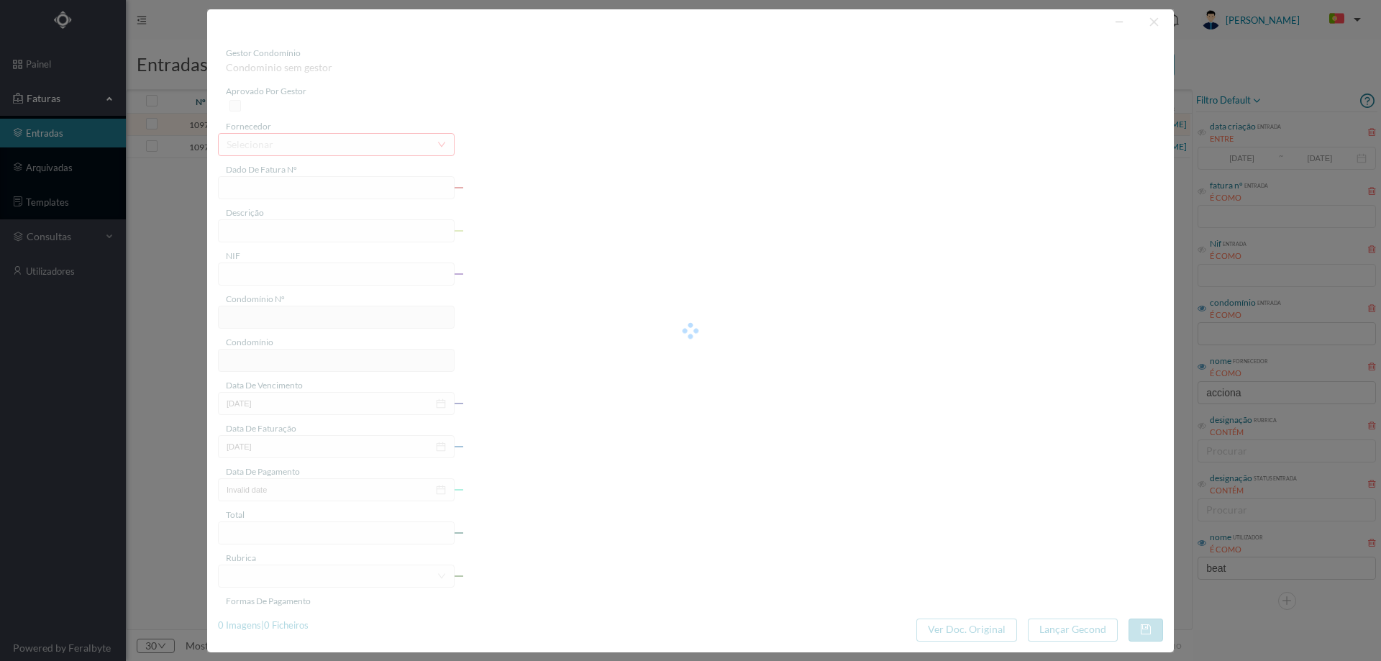
type input "FT P25/034684"
type input "DO SOL POENTE 248 COMUNS"
type input "902219952"
type input "[DATE]"
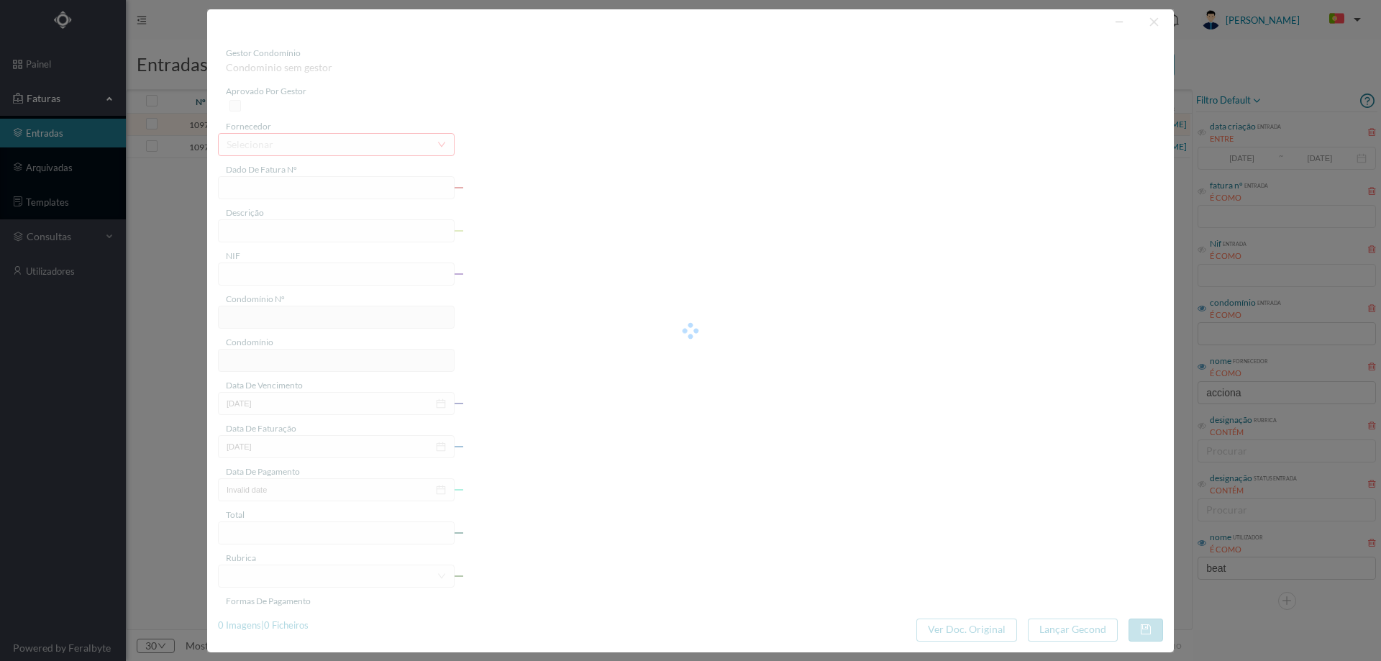
type input "[DATE]"
type input "22.61"
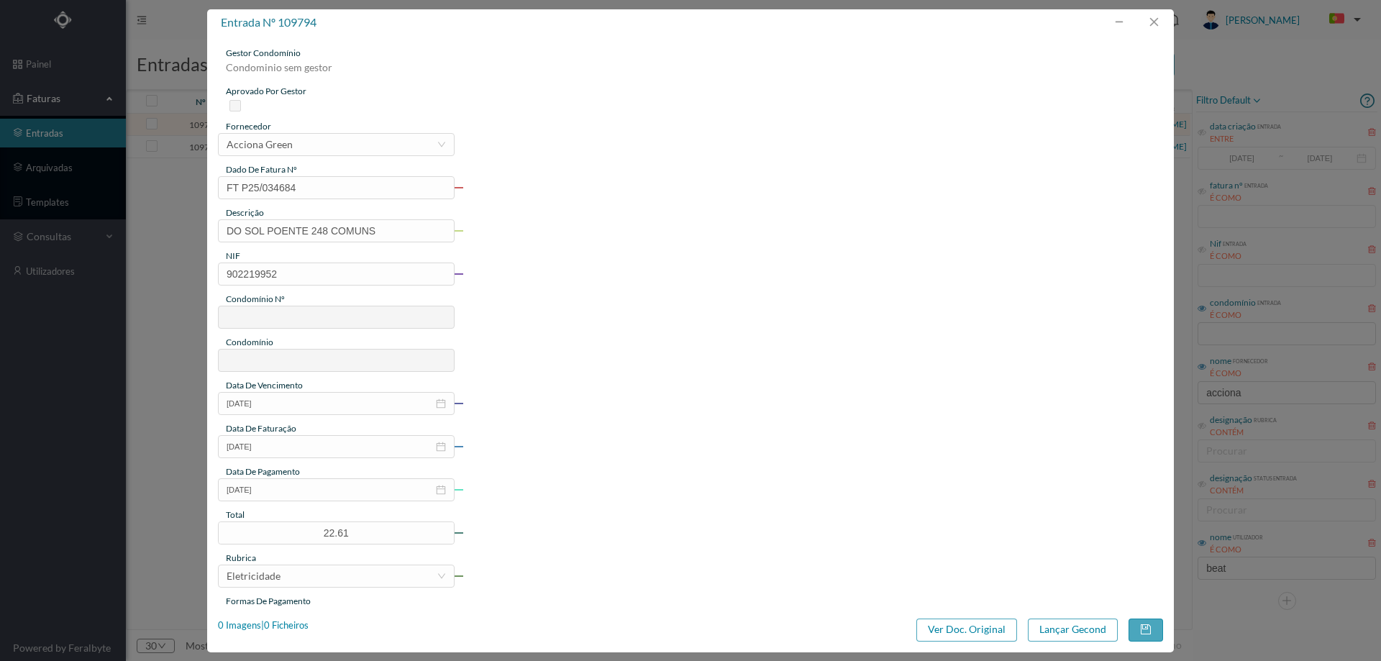
type input "693"
type input "ED. R. DO SOL POENTE 232 A 248"
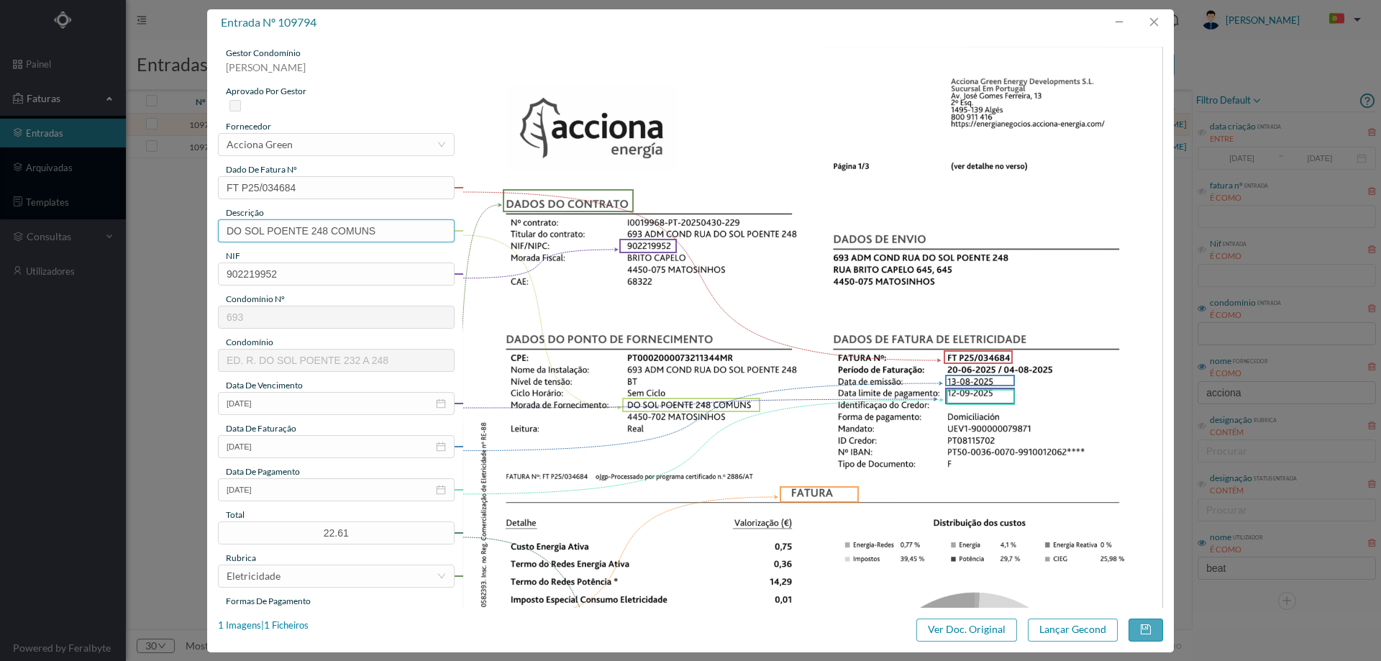
drag, startPoint x: 313, startPoint y: 233, endPoint x: 165, endPoint y: 231, distance: 148.2
click at [165, 231] on div "entrada nº 109794 gestor condomínio [PERSON_NAME] aprovado por gestor fornecedo…" at bounding box center [690, 330] width 1381 height 661
click at [350, 227] on input "248 COMUNS" at bounding box center [336, 230] width 237 height 23
paste input "([DATE] A [DATE])"
click at [310, 231] on input "248 COMUNS ([DATE] A [DATE])" at bounding box center [336, 230] width 237 height 23
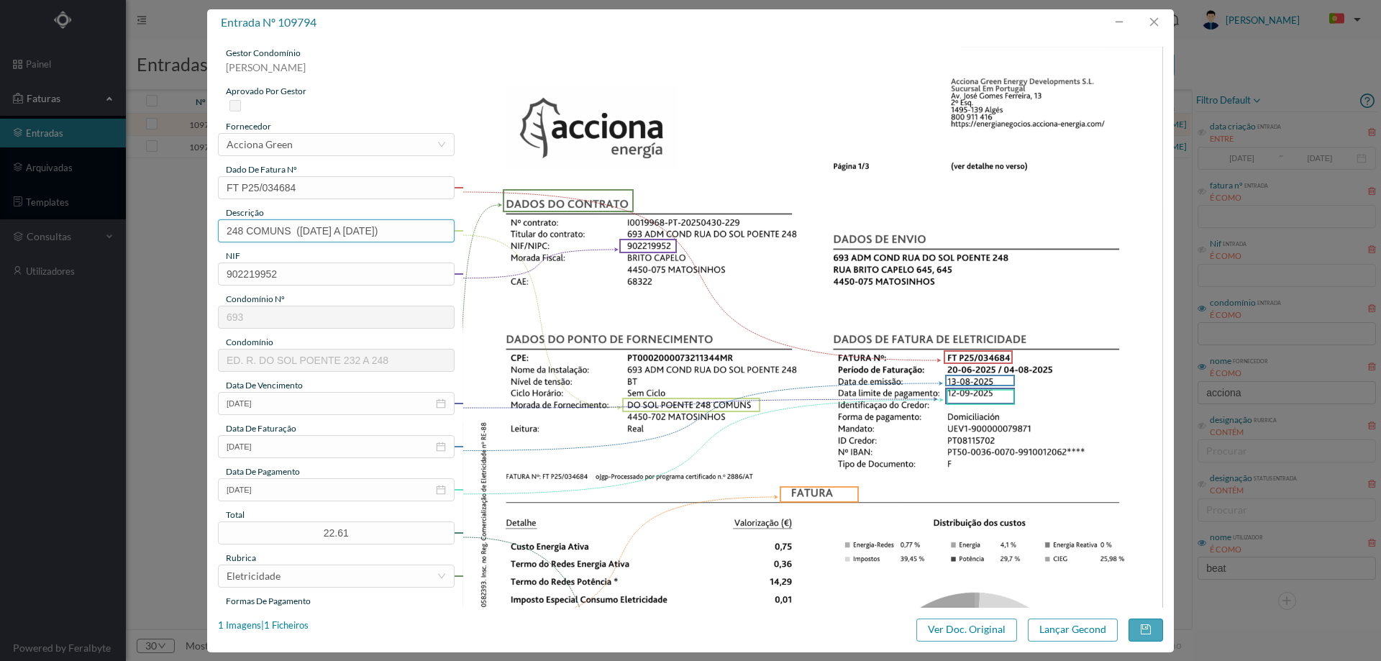
drag, startPoint x: 361, startPoint y: 232, endPoint x: 371, endPoint y: 232, distance: 10.1
click at [371, 232] on input "248 COMUNS ([DATE] A [DATE])" at bounding box center [336, 230] width 237 height 23
type input "248 COMUNS ([DATE] A [DATE])"
click at [1081, 639] on button "Lançar Gecond" at bounding box center [1073, 629] width 90 height 23
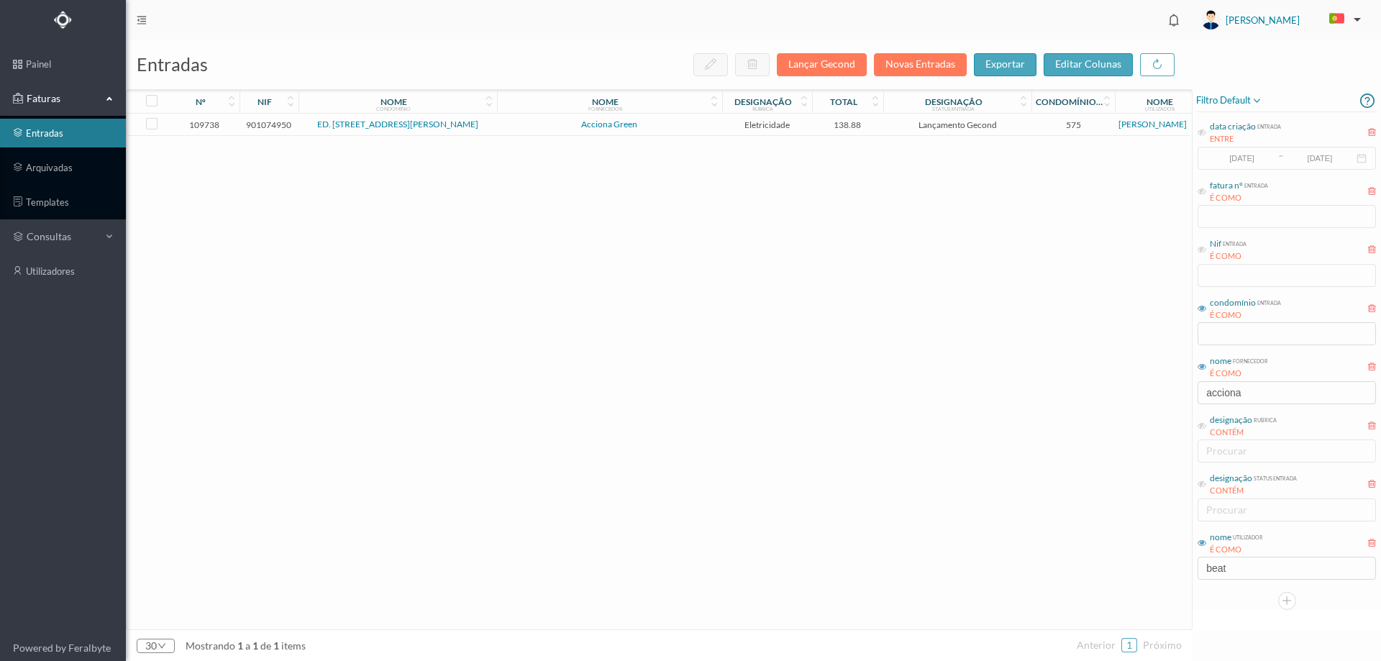
click at [664, 121] on span "Acciona Green" at bounding box center [610, 124] width 218 height 9
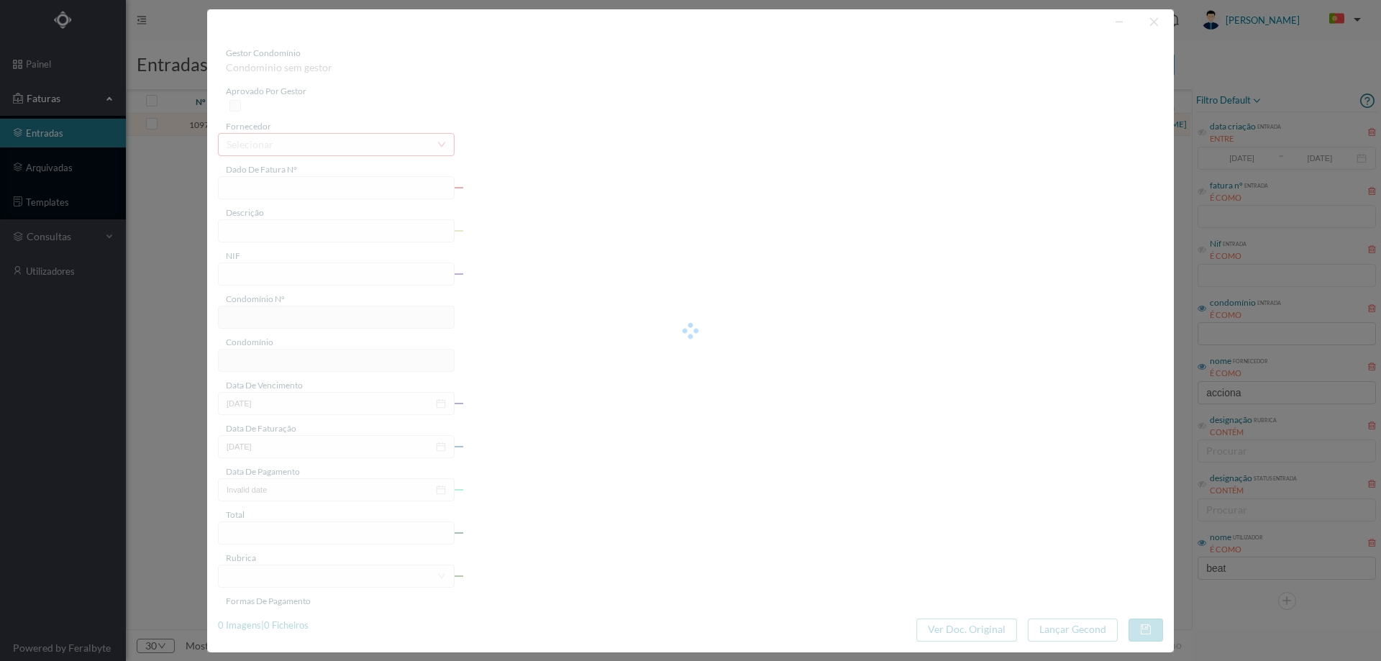
type input "FT P25/034642"
type input "BRITO CAPELO 810"
type input "901074950"
type input "[DATE]"
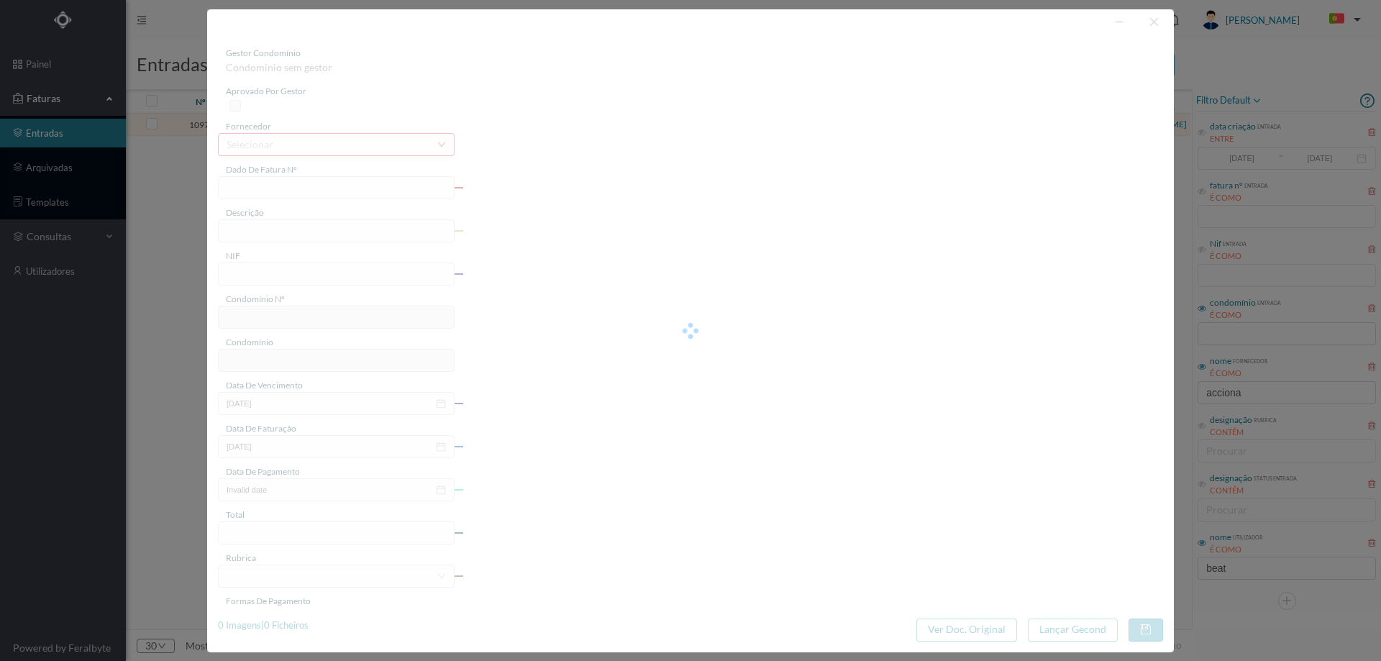
type input "[DATE]"
type input "138.88"
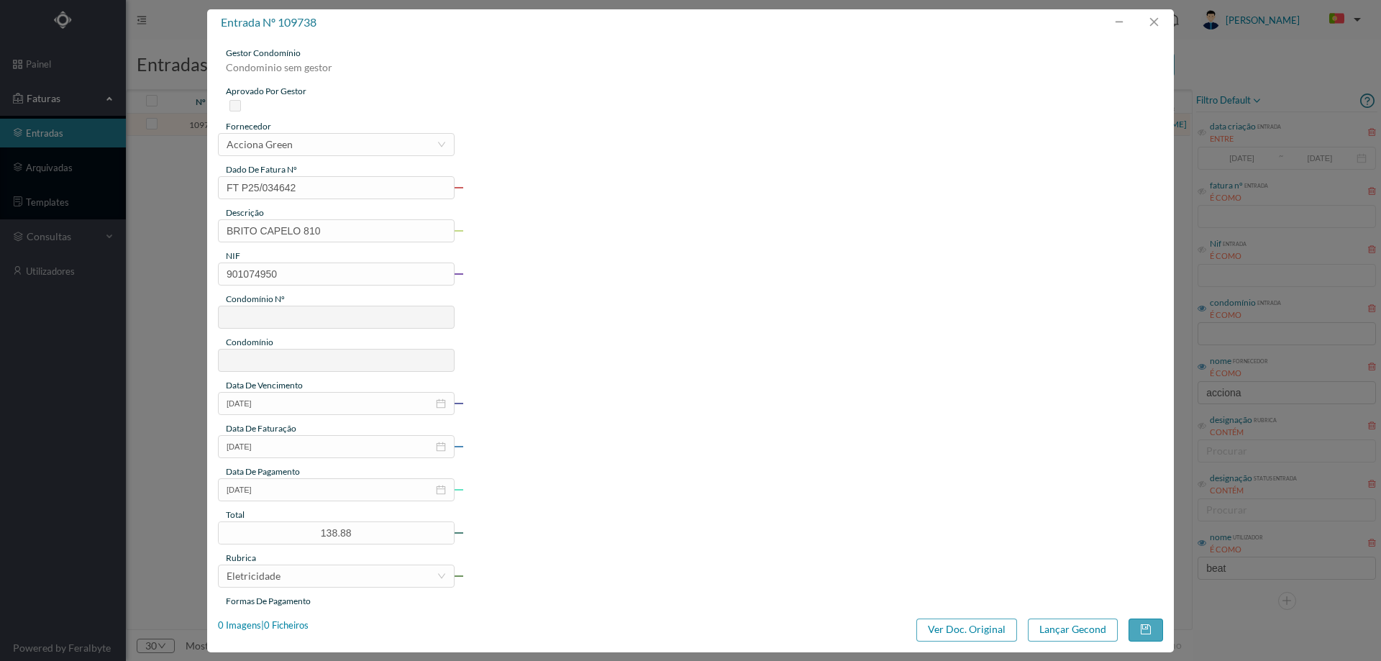
type input "575"
type input "ED. [STREET_ADDRESS][PERSON_NAME]"
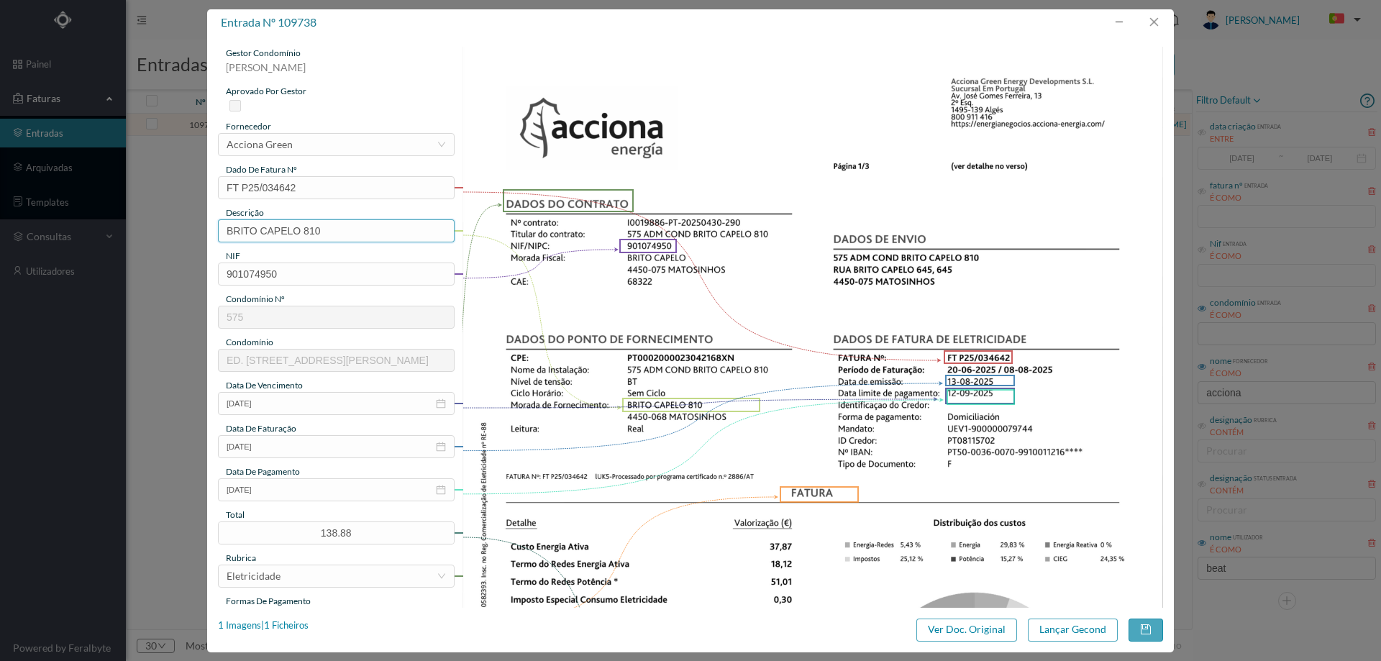
click at [337, 235] on input "BRITO CAPELO 810" at bounding box center [336, 230] width 237 height 23
paste input "([DATE] A [DATE])"
click at [339, 230] on input "BRITO CAPELO 810 ([DATE] A [DATE])" at bounding box center [336, 230] width 237 height 23
type input "BRITO CAPELO 810 ([DATE] A [DATE])"
click at [1066, 629] on button "Lançar Gecond" at bounding box center [1073, 629] width 90 height 23
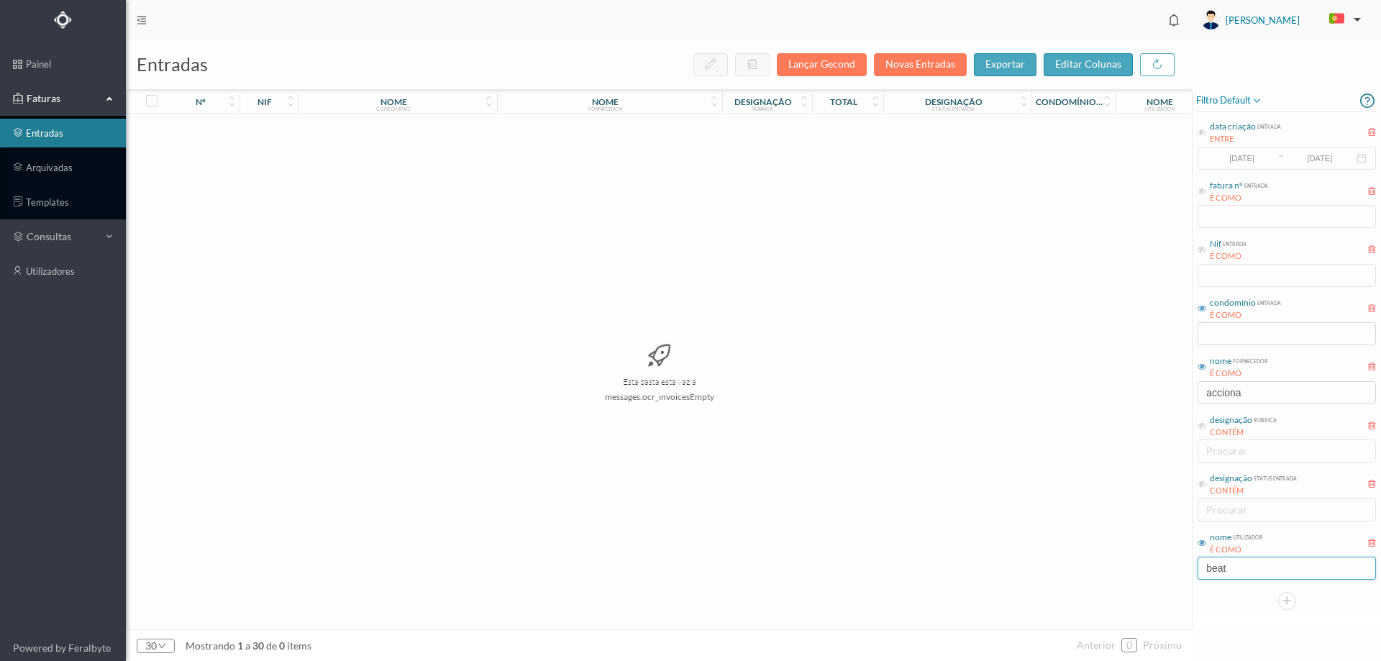
drag, startPoint x: 1241, startPoint y: 576, endPoint x: 1126, endPoint y: 578, distance: 114.4
click at [1126, 578] on div "entradas Lançar Gecond Novas Entradas exportar editar colunas nº nif nome condo…" at bounding box center [753, 350] width 1255 height 621
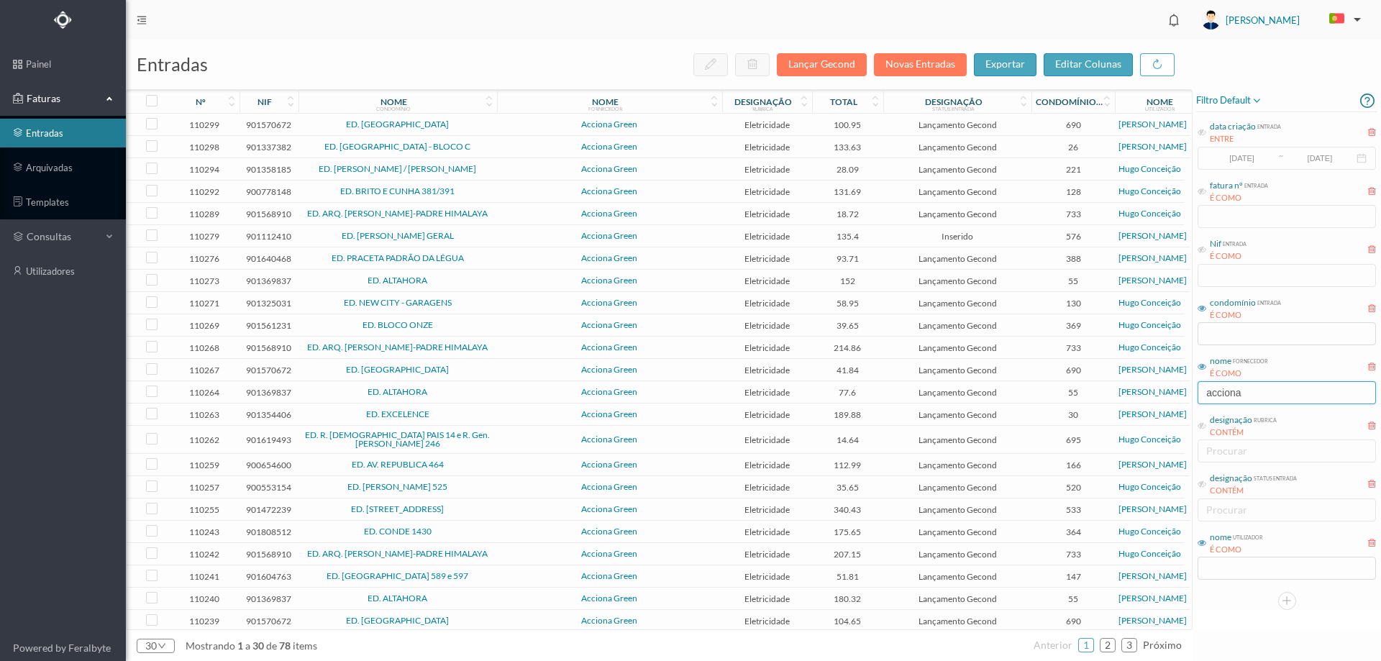
drag, startPoint x: 1258, startPoint y: 390, endPoint x: 1136, endPoint y: 393, distance: 122.3
click at [1136, 393] on div "entradas Lançar Gecond Novas Entradas exportar editar colunas nº nif nome condo…" at bounding box center [753, 350] width 1255 height 621
type input "«"
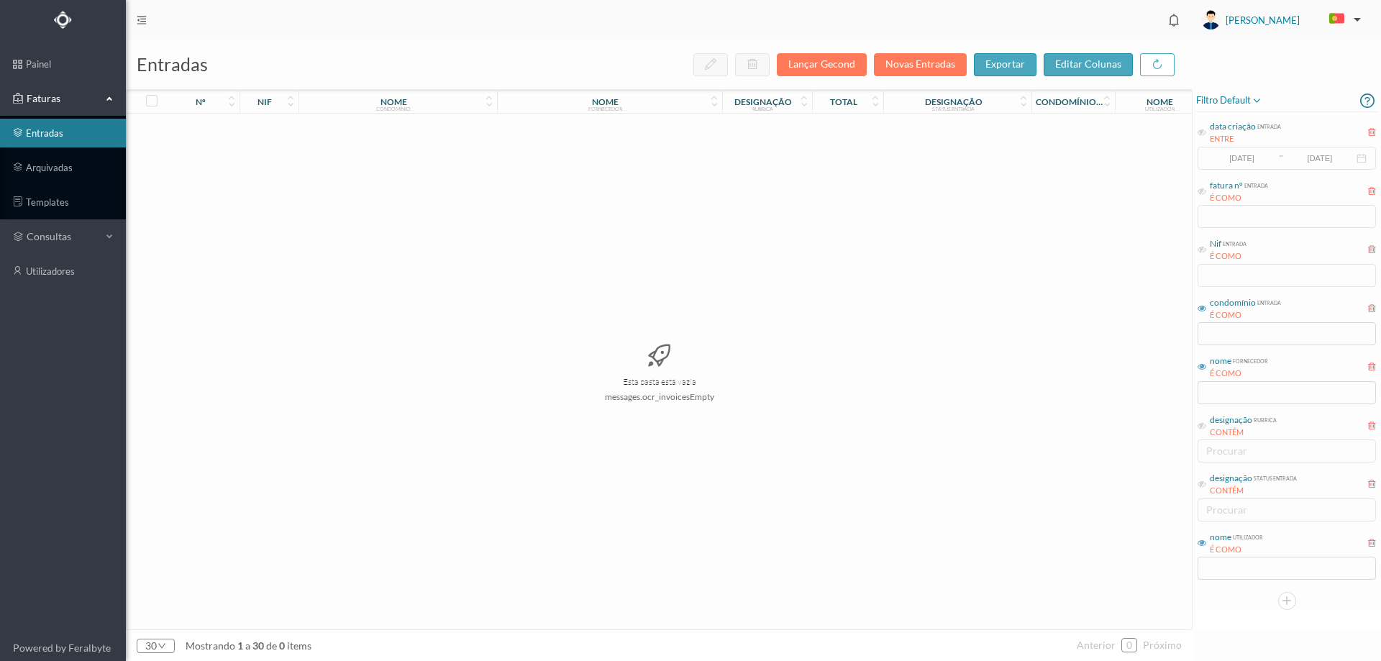
click at [1101, 519] on div "Esta pasta está vazia messages.ocr_invoicesEmpty" at bounding box center [659, 372] width 1065 height 516
